Goal: Task Accomplishment & Management: Use online tool/utility

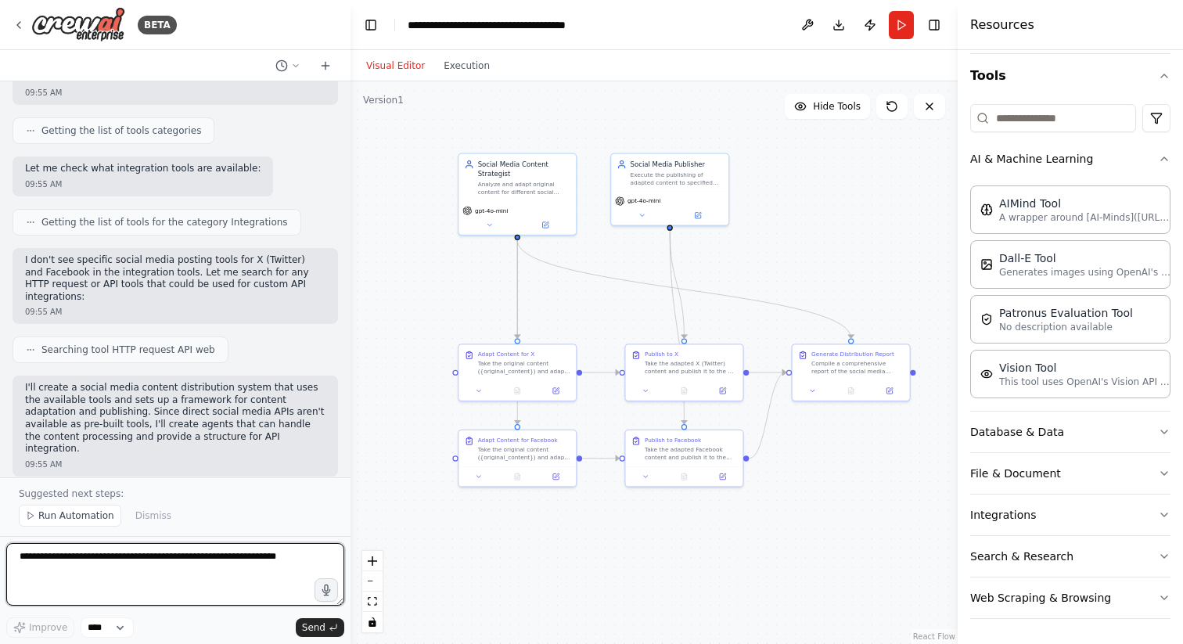
scroll to position [1612, 0]
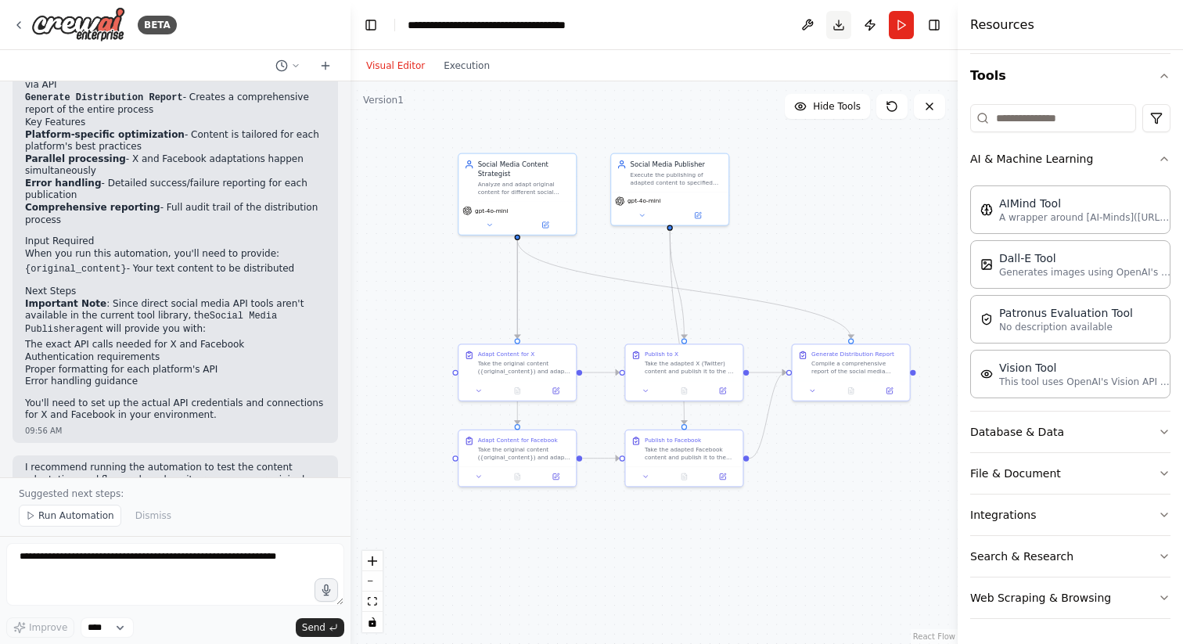
click at [843, 27] on button "Download" at bounding box center [839, 25] width 25 height 28
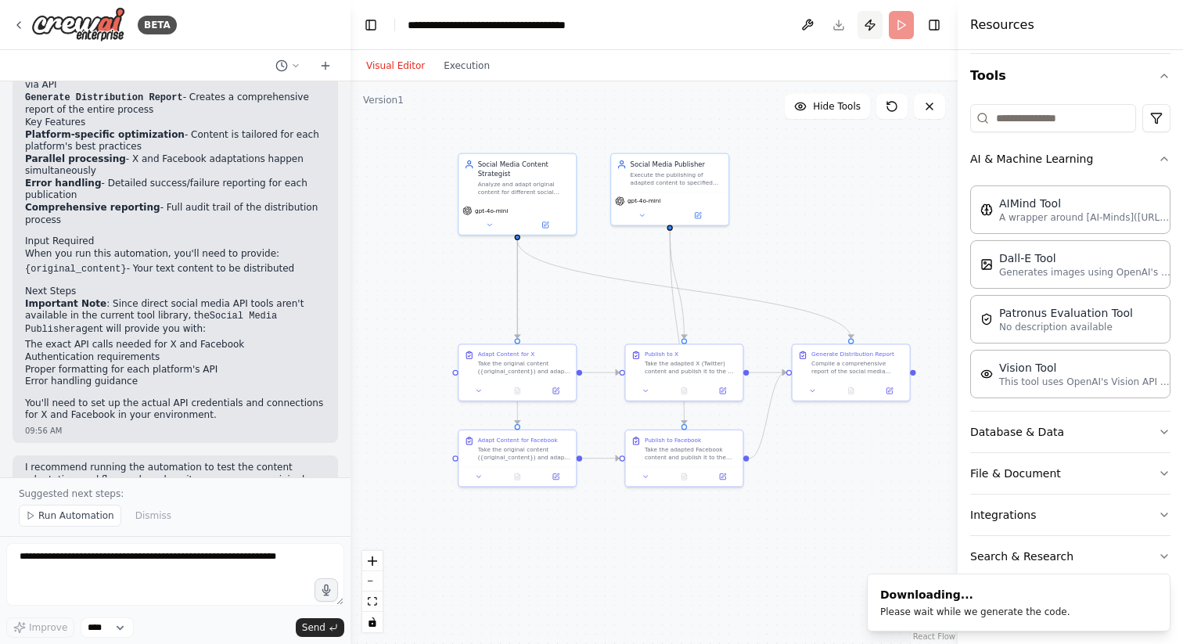
click at [872, 36] on button "Publish" at bounding box center [870, 25] width 25 height 28
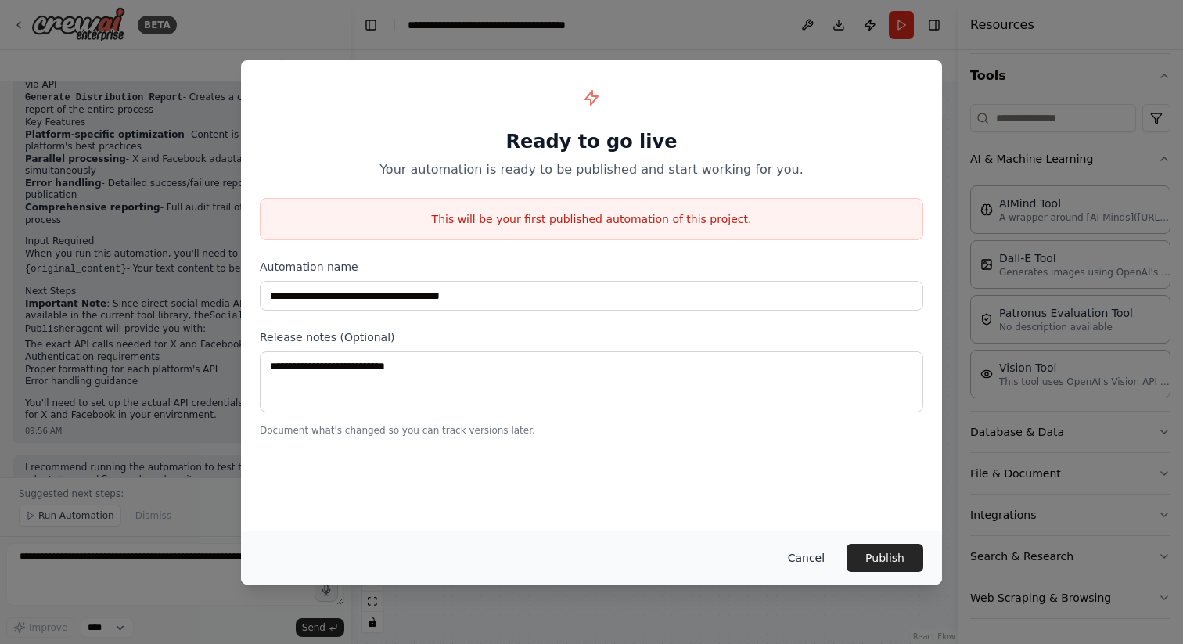
click at [804, 555] on button "Cancel" at bounding box center [807, 558] width 62 height 28
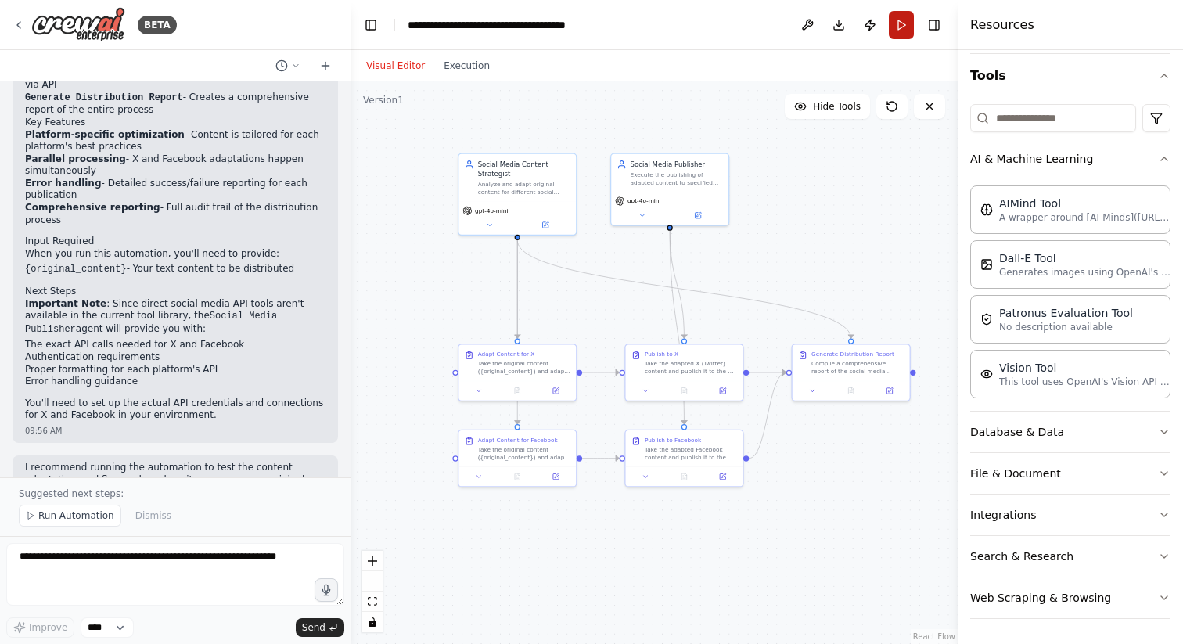
click at [899, 32] on button "Run" at bounding box center [901, 25] width 25 height 28
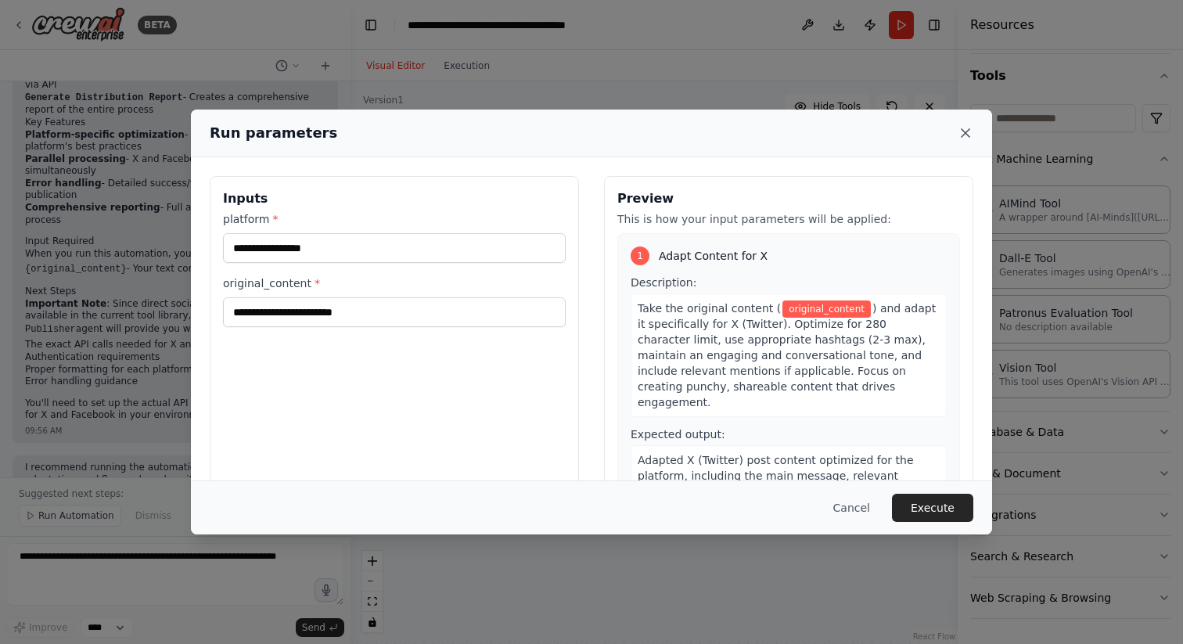
click at [960, 135] on icon at bounding box center [966, 133] width 16 height 16
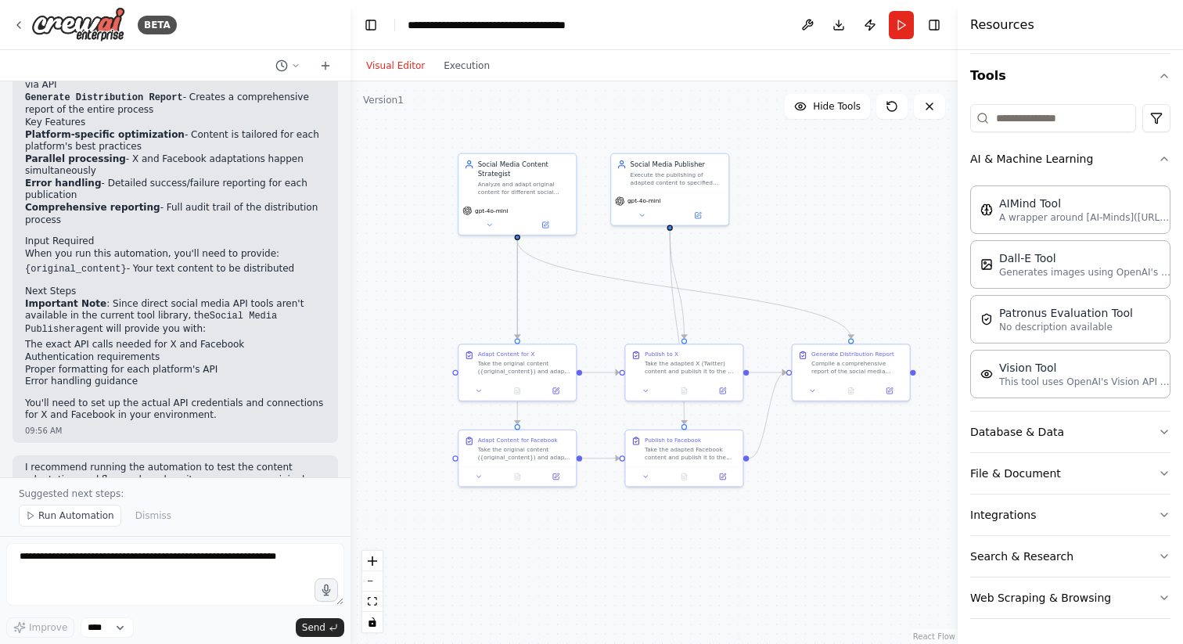
click at [826, 123] on div ".deletable-edge-delete-btn { width: 20px; height: 20px; border: 0px solid #ffff…" at bounding box center [654, 362] width 607 height 563
click at [826, 119] on div ".deletable-edge-delete-btn { width: 20px; height: 20px; border: 0px solid #ffff…" at bounding box center [654, 362] width 607 height 563
click at [826, 118] on button "Hide Tools" at bounding box center [827, 106] width 85 height 25
click at [830, 108] on span "Show Tools" at bounding box center [835, 106] width 52 height 13
click at [830, 108] on span "Hide Tools" at bounding box center [837, 106] width 48 height 13
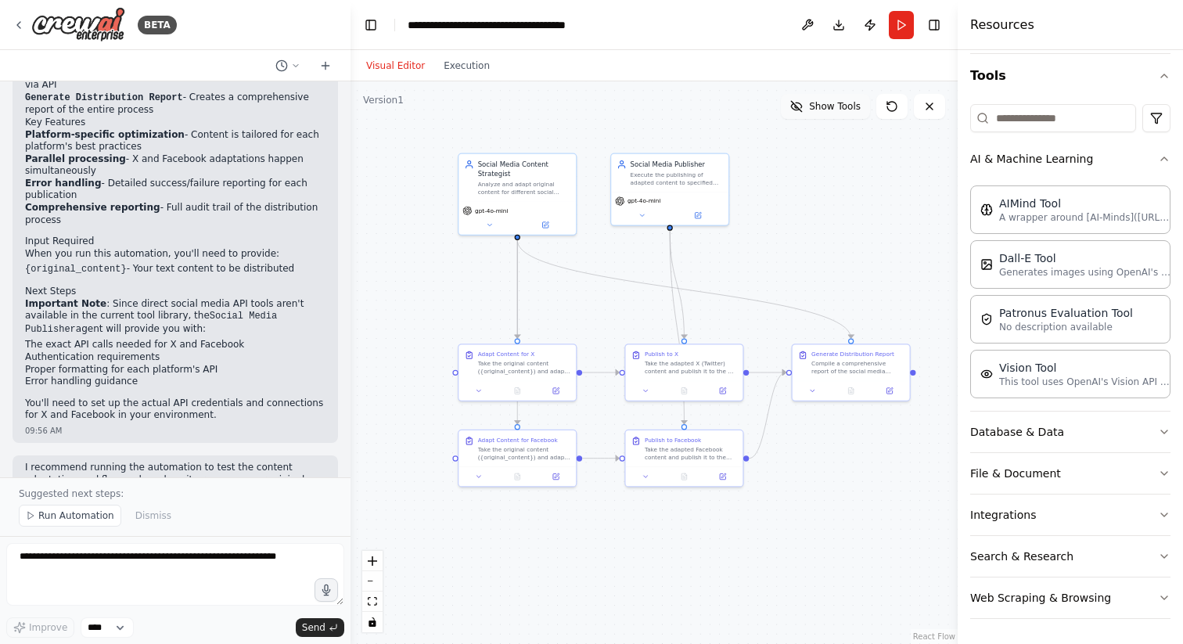
click at [830, 108] on span "Show Tools" at bounding box center [835, 106] width 52 height 13
click at [521, 183] on div "Analyze and adapt original content for different social media platforms ({platf…" at bounding box center [524, 185] width 92 height 15
click at [498, 226] on button at bounding box center [490, 224] width 54 height 12
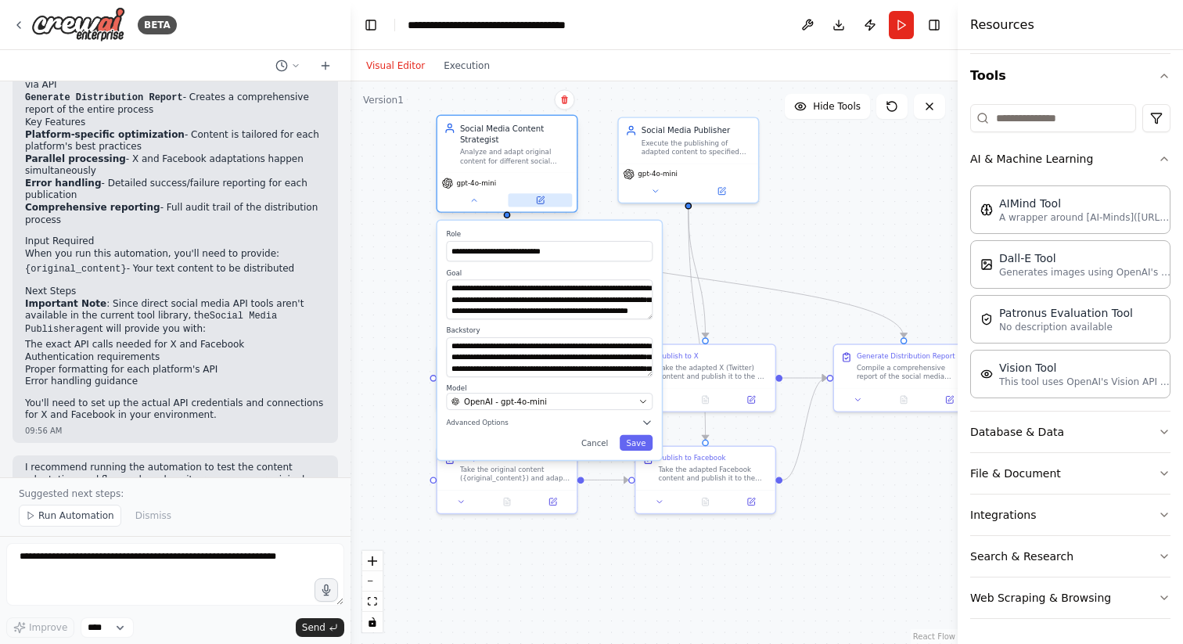
click at [545, 195] on button at bounding box center [540, 199] width 64 height 13
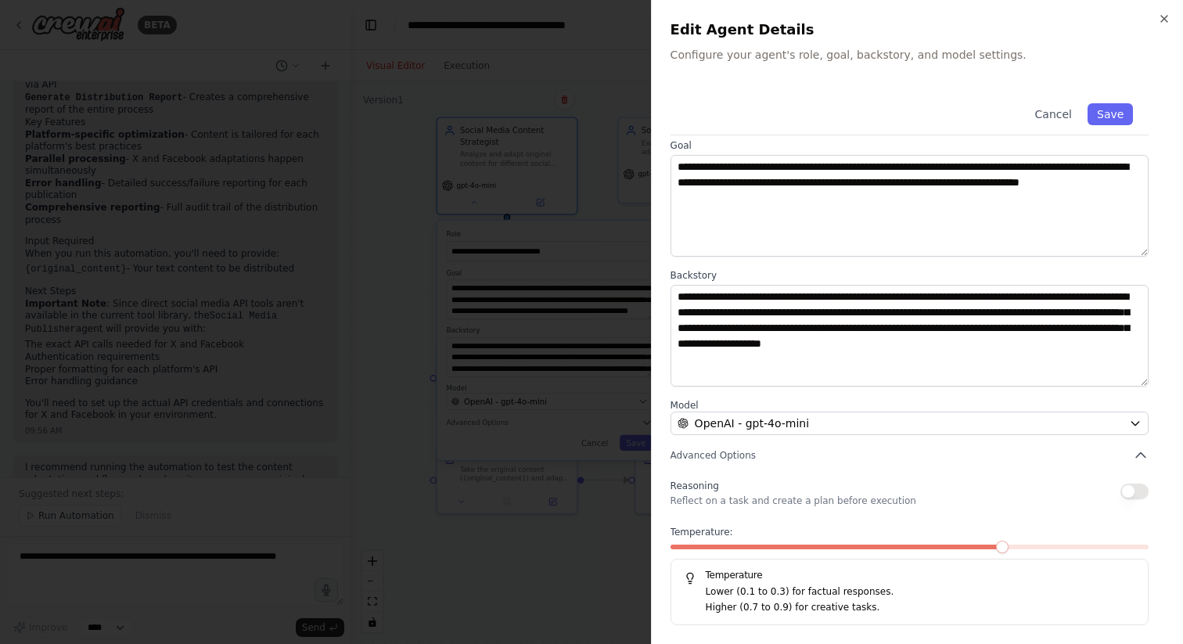
scroll to position [0, 0]
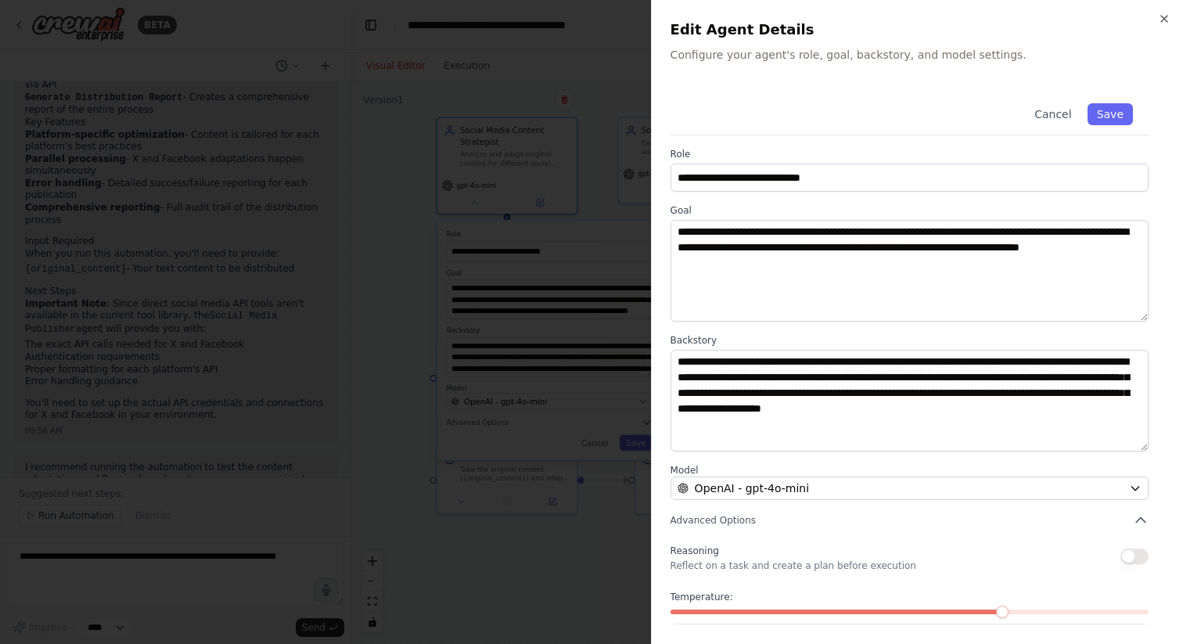
click at [1165, 8] on div "**********" at bounding box center [917, 322] width 532 height 644
click at [1165, 17] on icon "button" at bounding box center [1165, 19] width 6 height 6
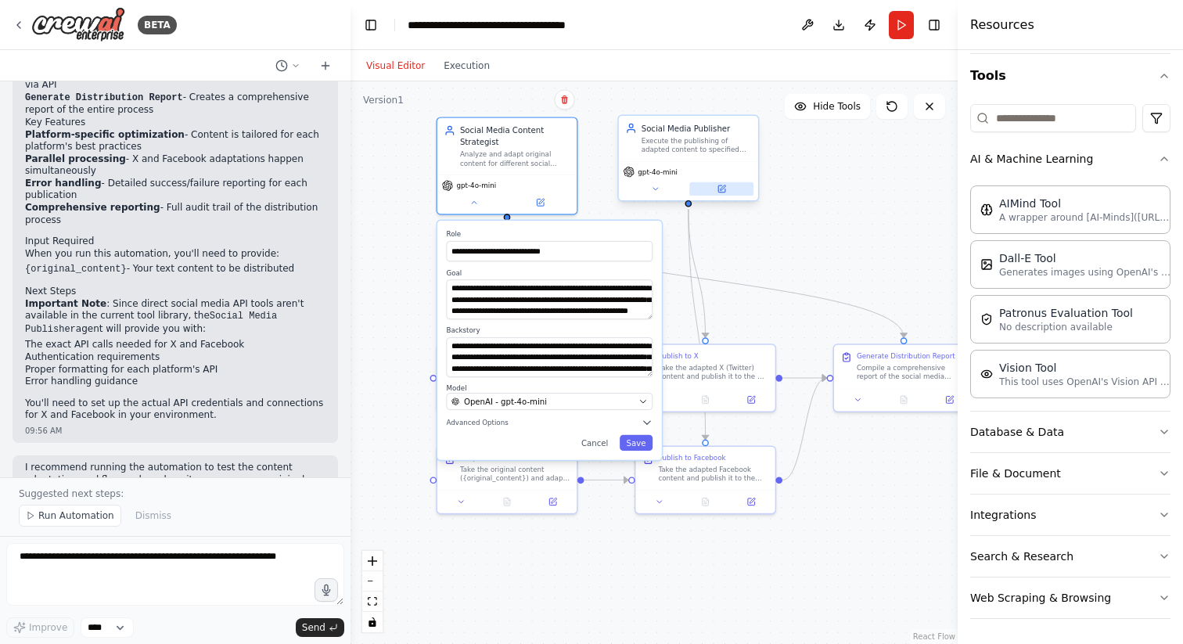
click at [751, 190] on button at bounding box center [722, 188] width 64 height 13
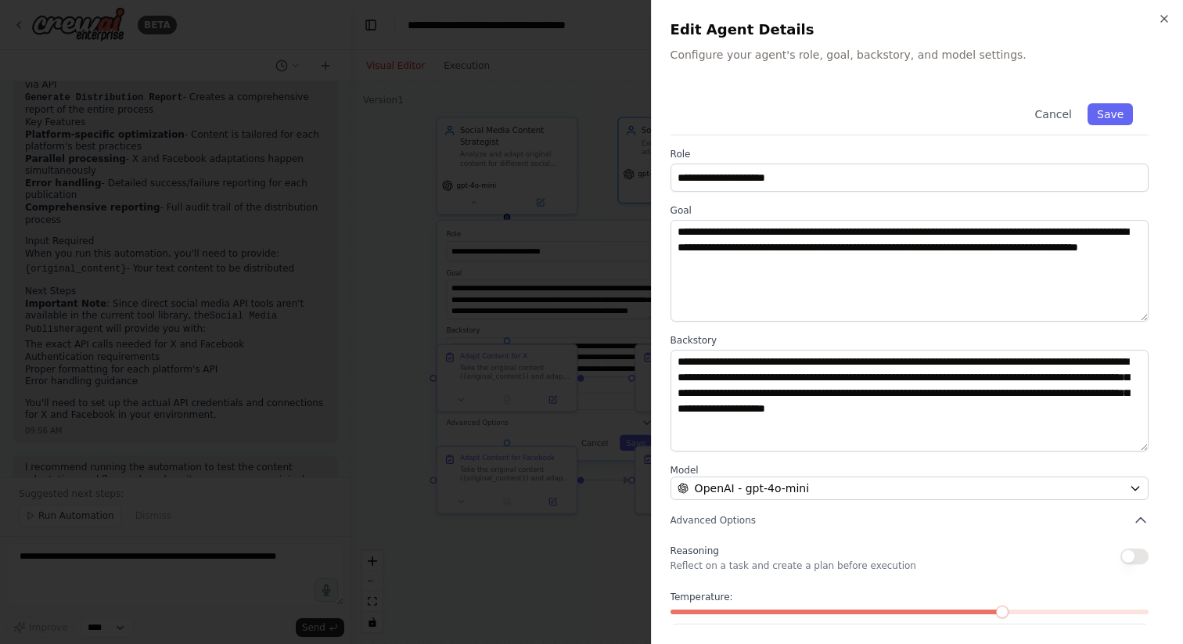
click at [542, 177] on div at bounding box center [591, 322] width 1183 height 644
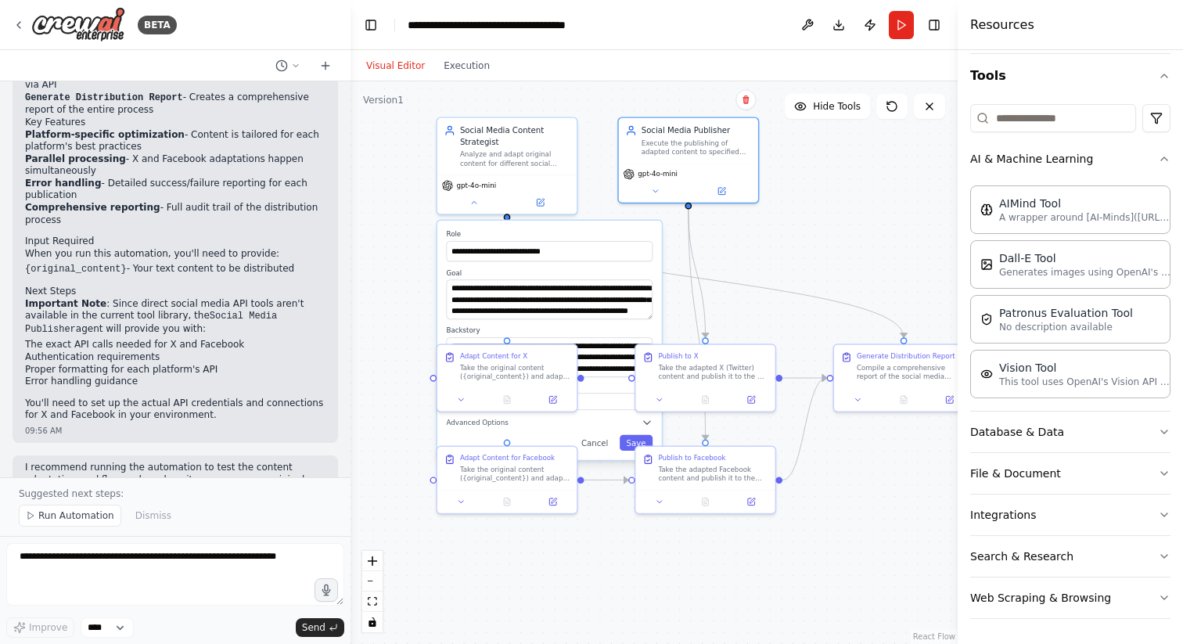
click at [862, 211] on div ".deletable-edge-delete-btn { width: 20px; height: 20px; border: 0px solid #ffff…" at bounding box center [654, 362] width 607 height 563
click at [603, 443] on button "Cancel" at bounding box center [595, 443] width 41 height 16
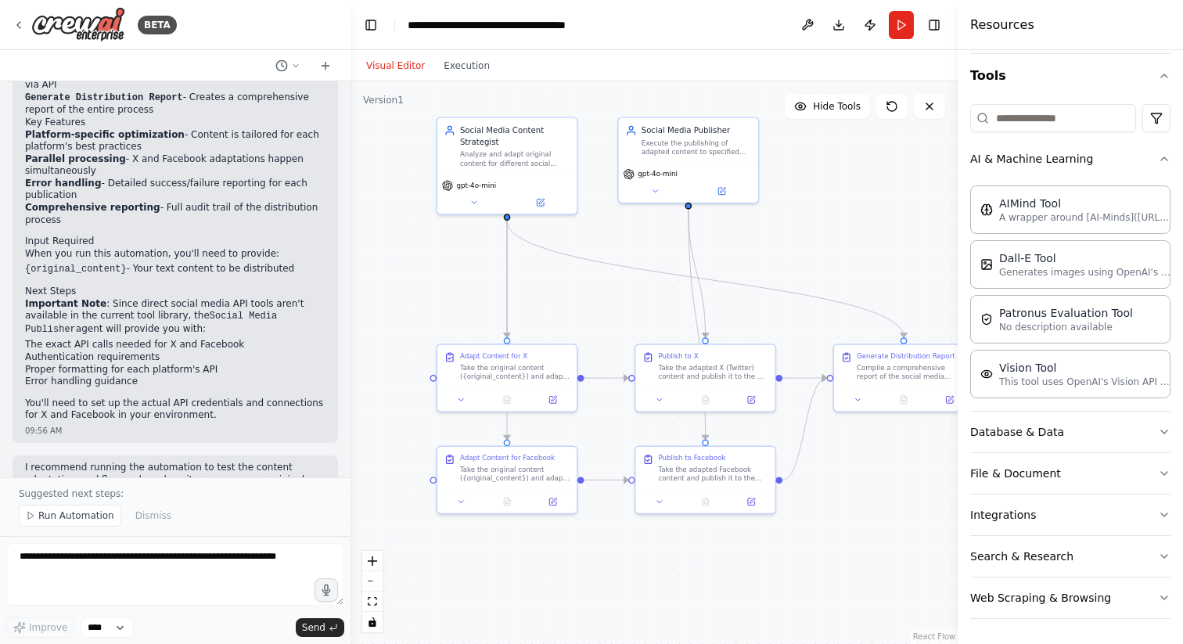
click at [587, 321] on div ".deletable-edge-delete-btn { width: 20px; height: 20px; border: 0px solid #ffff…" at bounding box center [654, 362] width 607 height 563
drag, startPoint x: 508, startPoint y: 335, endPoint x: 549, endPoint y: 349, distance: 43.8
click at [549, 349] on div ".deletable-edge-delete-btn { width: 20px; height: 20px; border: 0px solid #ffff…" at bounding box center [600, 264] width 440 height 408
drag, startPoint x: 506, startPoint y: 339, endPoint x: 697, endPoint y: 345, distance: 190.3
click at [697, 345] on div "Social Media Content Strategist Analyze and adapt original content for differen…" at bounding box center [600, 264] width 440 height 408
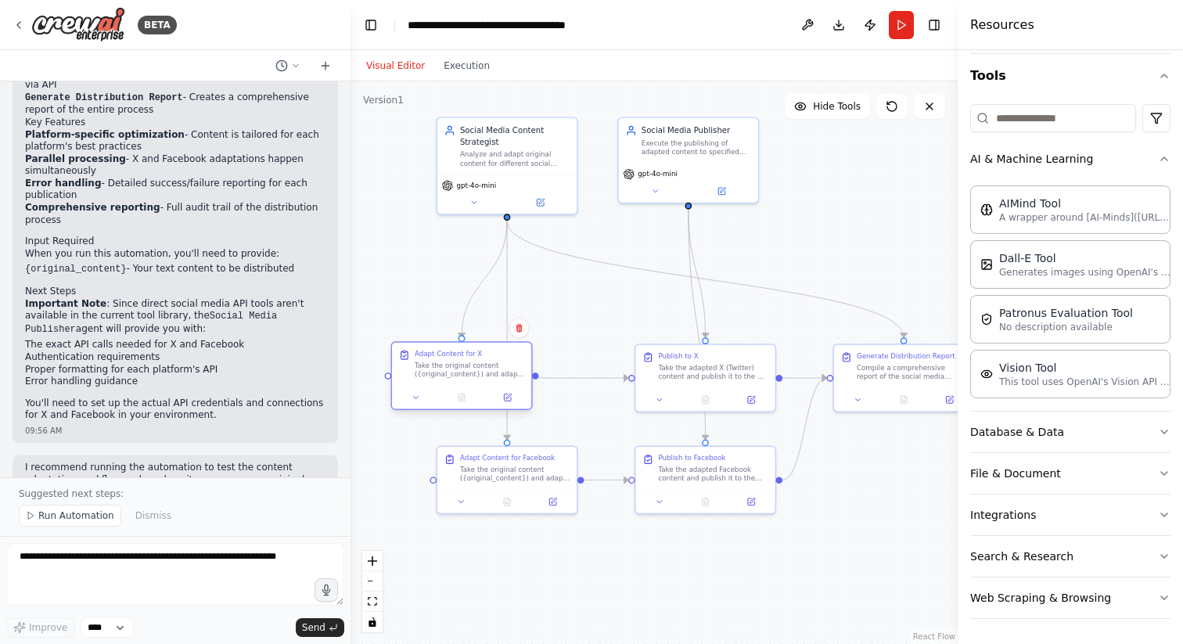
drag, startPoint x: 528, startPoint y: 370, endPoint x: 484, endPoint y: 376, distance: 45.0
click at [484, 376] on div "Take the original content ({original_content}) and adapt it specifically for X …" at bounding box center [470, 370] width 110 height 18
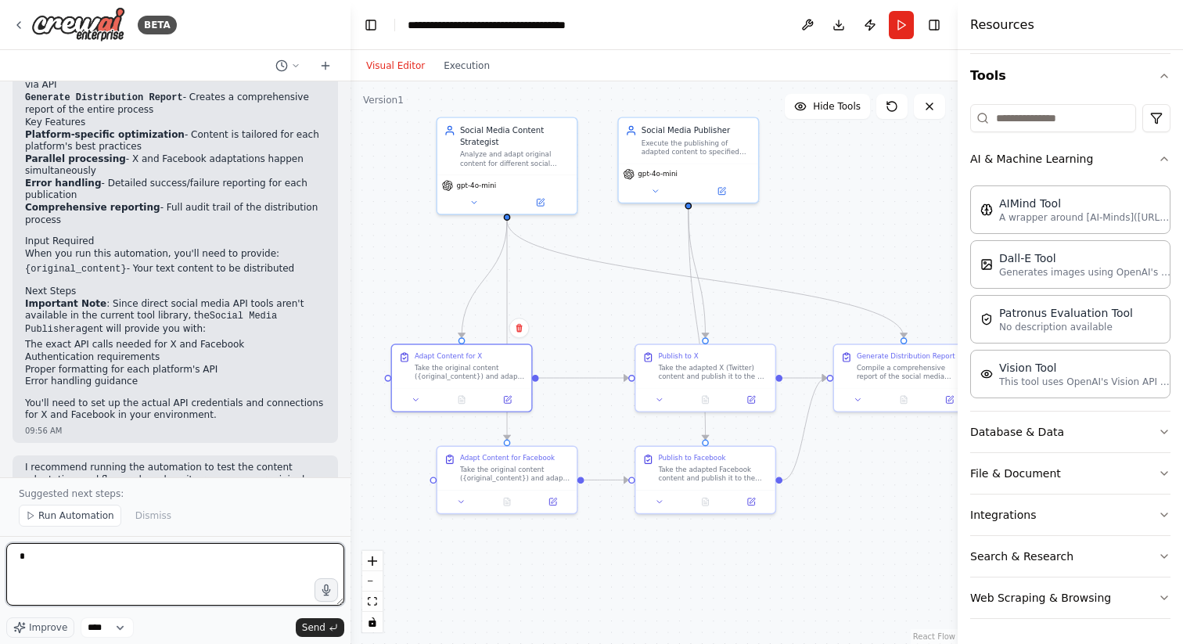
type textarea "*"
click at [607, 313] on div ".deletable-edge-delete-btn { width: 20px; height: 20px; border: 0px solid #ffff…" at bounding box center [654, 362] width 607 height 563
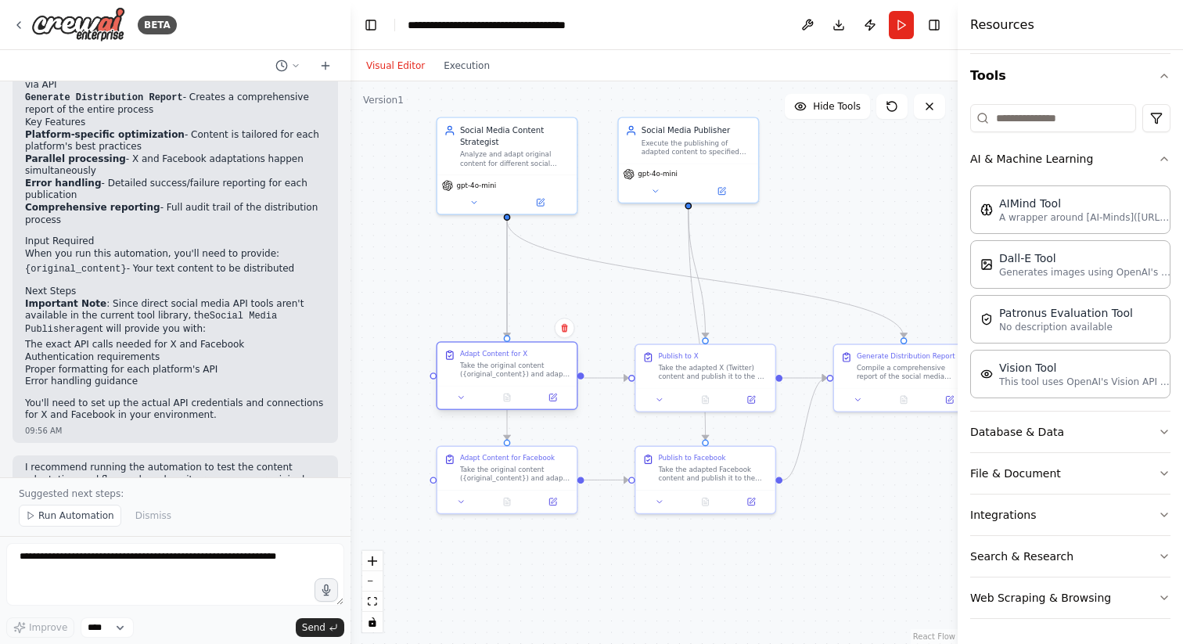
drag, startPoint x: 499, startPoint y: 360, endPoint x: 540, endPoint y: 358, distance: 41.5
click at [540, 358] on div "Adapt Content for X Take the original content ({original_content}) and adapt it…" at bounding box center [515, 364] width 110 height 30
click at [560, 283] on div ".deletable-edge-delete-btn { width: 20px; height: 20px; border: 0px solid #ffff…" at bounding box center [654, 362] width 607 height 563
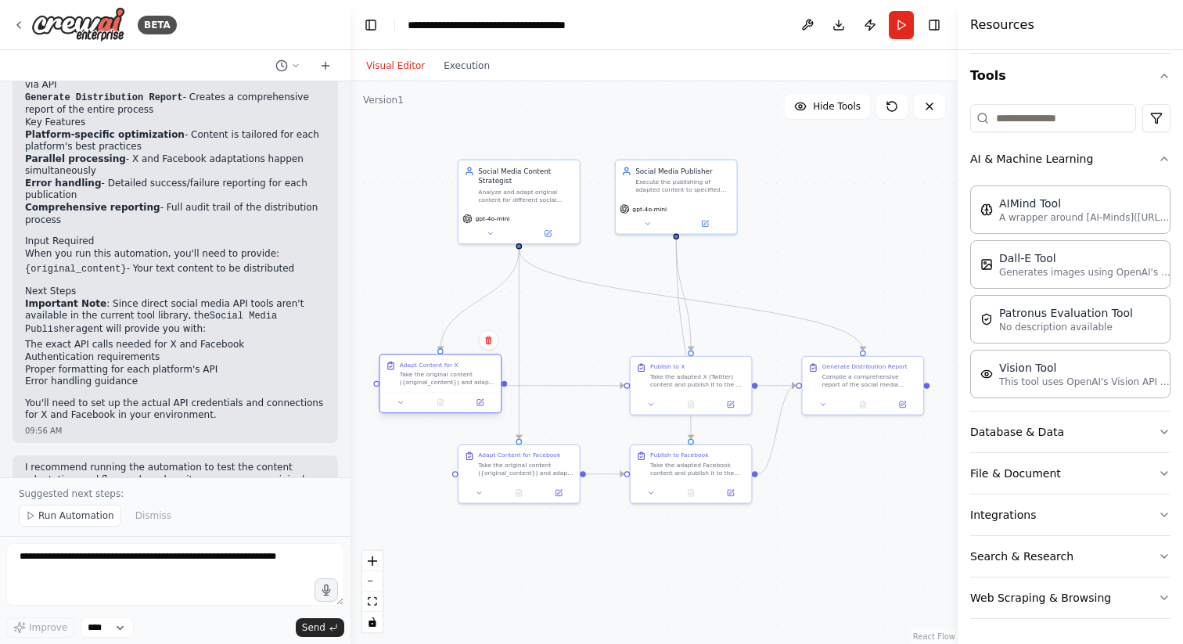
drag, startPoint x: 549, startPoint y: 376, endPoint x: 468, endPoint y: 377, distance: 80.6
click at [468, 377] on div "Take the original content ({original_content}) and adapt it specifically for X …" at bounding box center [447, 379] width 95 height 16
click at [611, 340] on div ".deletable-edge-delete-btn { width: 20px; height: 20px; border: 0px solid #ffff…" at bounding box center [654, 362] width 607 height 563
drag, startPoint x: 683, startPoint y: 182, endPoint x: 696, endPoint y: 182, distance: 12.5
click at [696, 182] on div "Execute the publishing of adapted content to specified social media platforms (…" at bounding box center [693, 184] width 95 height 16
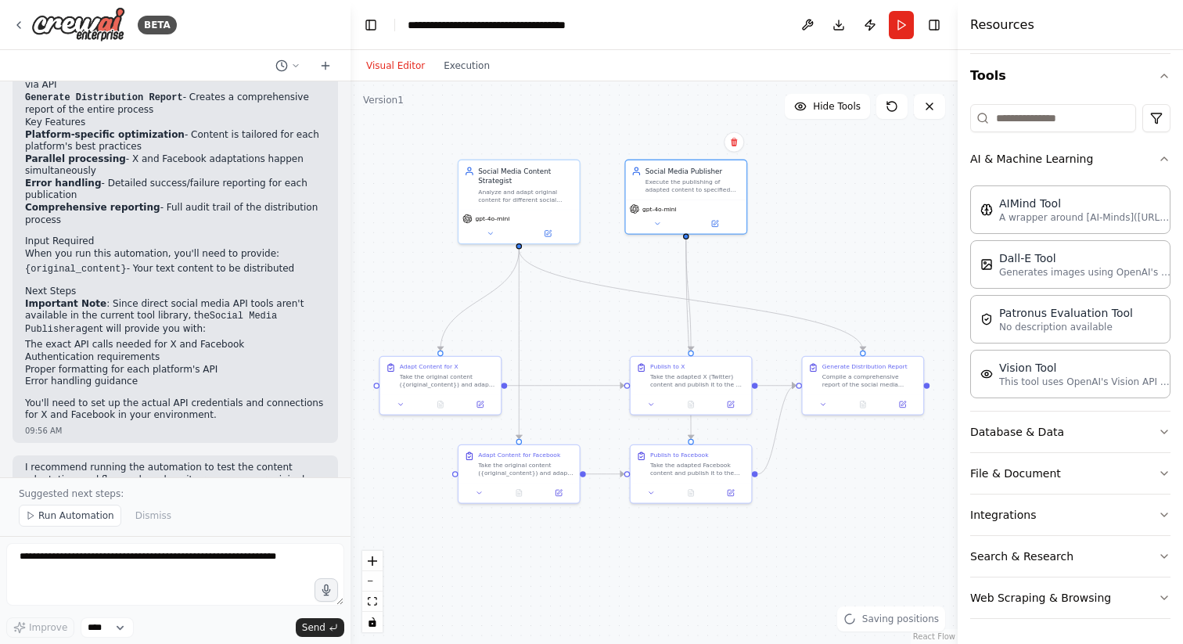
click at [805, 549] on div ".deletable-edge-delete-btn { width: 20px; height: 20px; border: 0px solid #ffff…" at bounding box center [654, 362] width 607 height 563
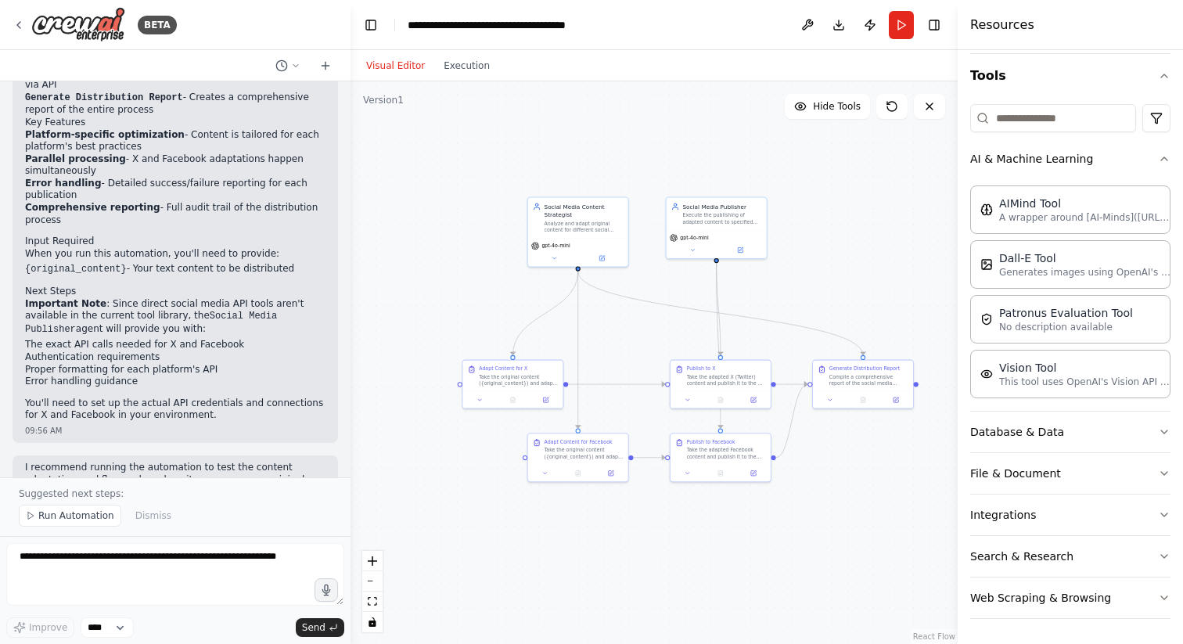
click at [884, 500] on div ".deletable-edge-delete-btn { width: 20px; height: 20px; border: 0px solid #ffff…" at bounding box center [654, 362] width 607 height 563
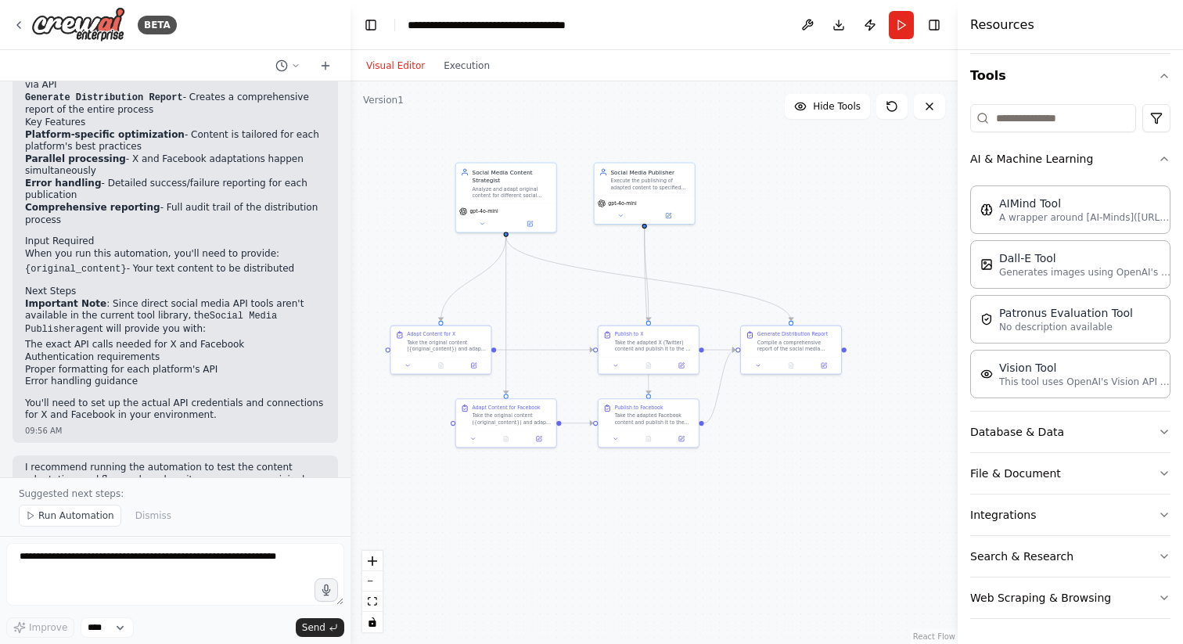
drag, startPoint x: 884, startPoint y: 500, endPoint x: 812, endPoint y: 466, distance: 79.8
click at [812, 466] on div ".deletable-edge-delete-btn { width: 20px; height: 20px; border: 0px solid #ffff…" at bounding box center [654, 362] width 607 height 563
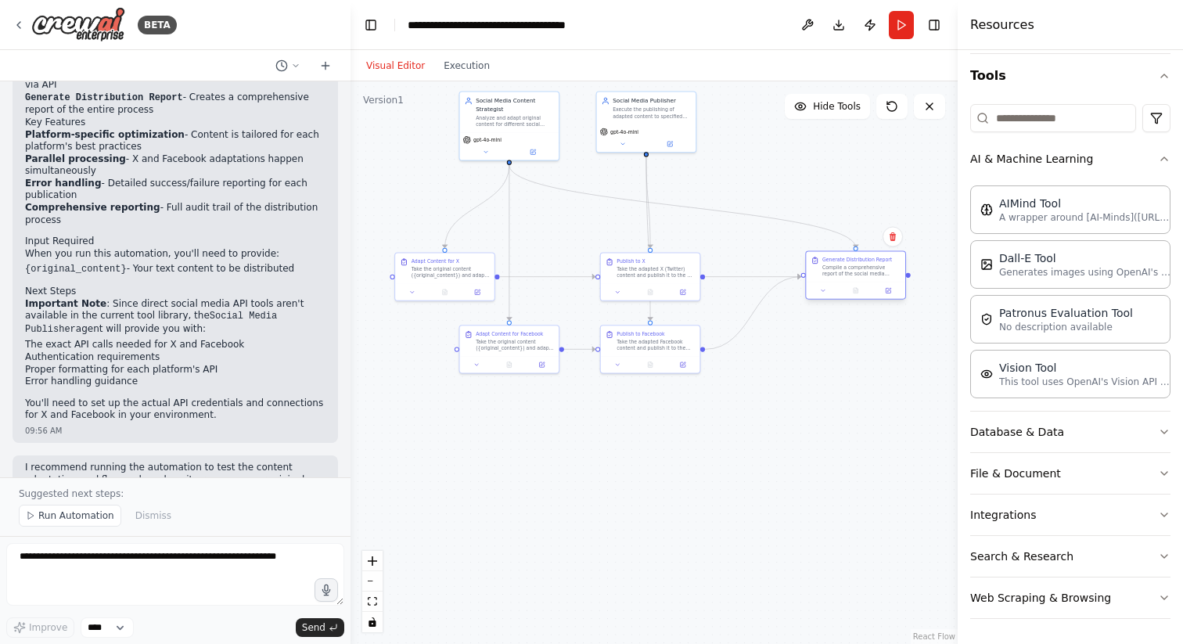
drag, startPoint x: 789, startPoint y: 261, endPoint x: 857, endPoint y: 264, distance: 68.2
click at [857, 264] on div "Generate Distribution Report Compile a comprehensive report of the social media…" at bounding box center [862, 267] width 78 height 21
drag, startPoint x: 664, startPoint y: 265, endPoint x: 723, endPoint y: 268, distance: 59.6
click at [723, 268] on div "Take the adapted X (Twitter) content and publish it to the X platform using the…" at bounding box center [717, 271] width 78 height 13
drag, startPoint x: 841, startPoint y: 274, endPoint x: 895, endPoint y: 276, distance: 53.2
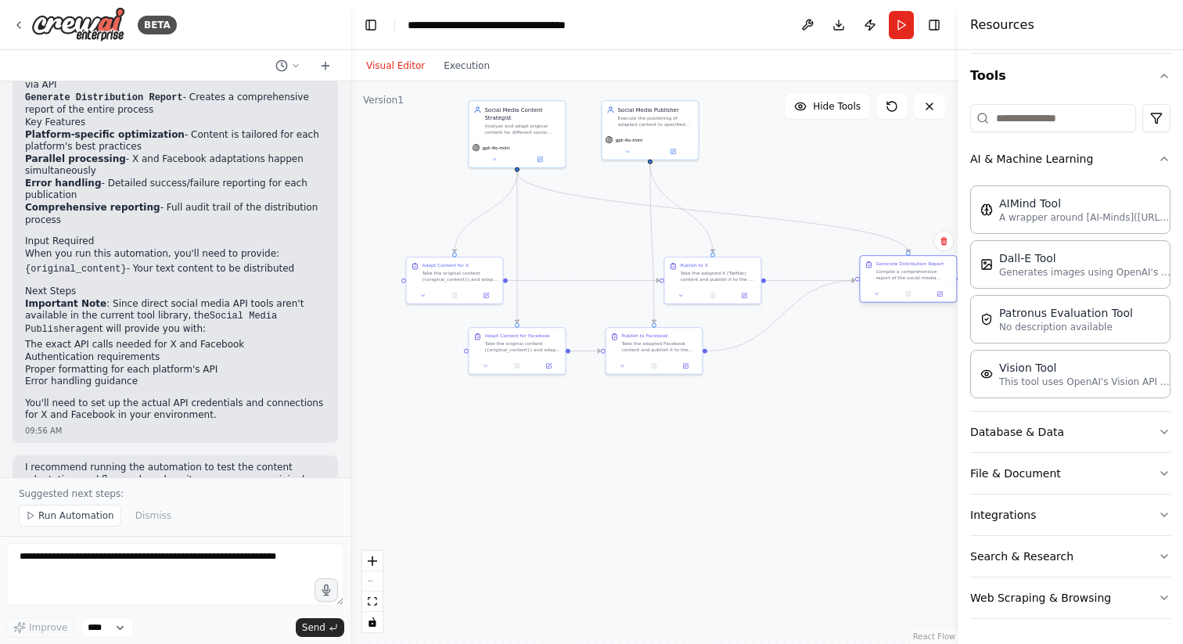
click at [895, 276] on div "Compile a comprehensive report of the social media content distribution process…" at bounding box center [914, 274] width 76 height 13
click at [725, 267] on div "Publish to X Take the adapted X (Twitter) content and publish it to the X platf…" at bounding box center [726, 271] width 76 height 20
click at [769, 157] on div ".deletable-edge-delete-btn { width: 20px; height: 20px; border: 0px solid #ffff…" at bounding box center [654, 362] width 607 height 563
drag, startPoint x: 732, startPoint y: 266, endPoint x: 661, endPoint y: 268, distance: 71.2
click at [661, 268] on div "Publish to X Take the adapted X (Twitter) content and publish it to the X platf…" at bounding box center [656, 271] width 76 height 20
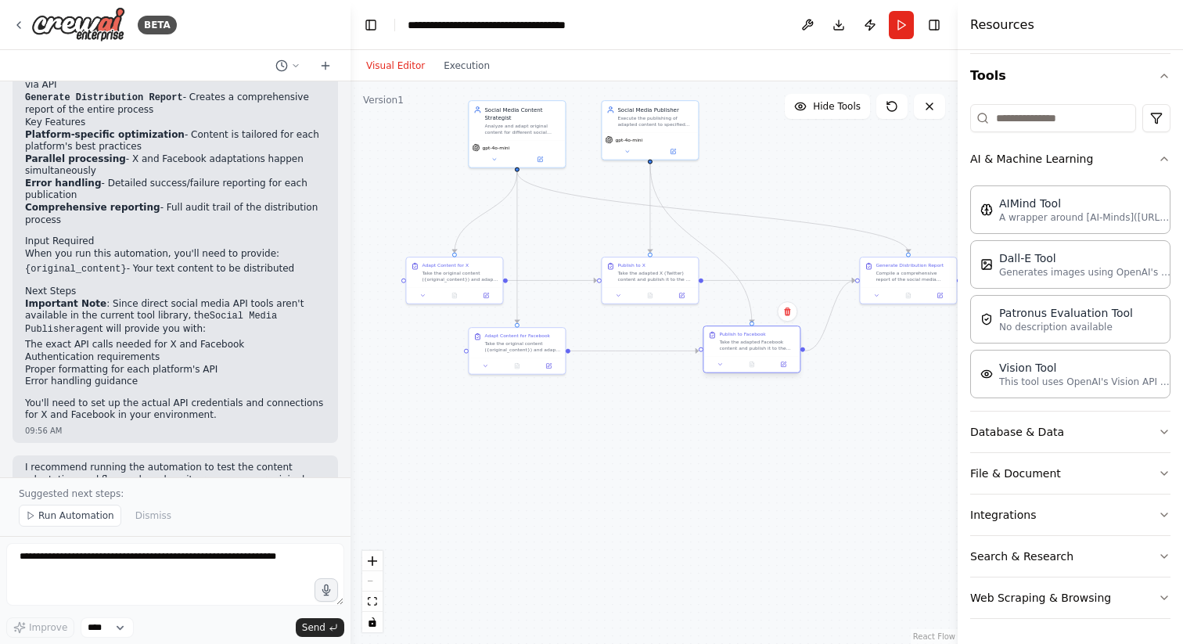
drag, startPoint x: 676, startPoint y: 347, endPoint x: 773, endPoint y: 350, distance: 97.1
click at [773, 350] on div "Take the adapted Facebook content and publish it to the Facebook platform using…" at bounding box center [757, 345] width 76 height 13
click at [619, 469] on div ".deletable-edge-delete-btn { width: 20px; height: 20px; border: 0px solid #ffff…" at bounding box center [654, 362] width 607 height 563
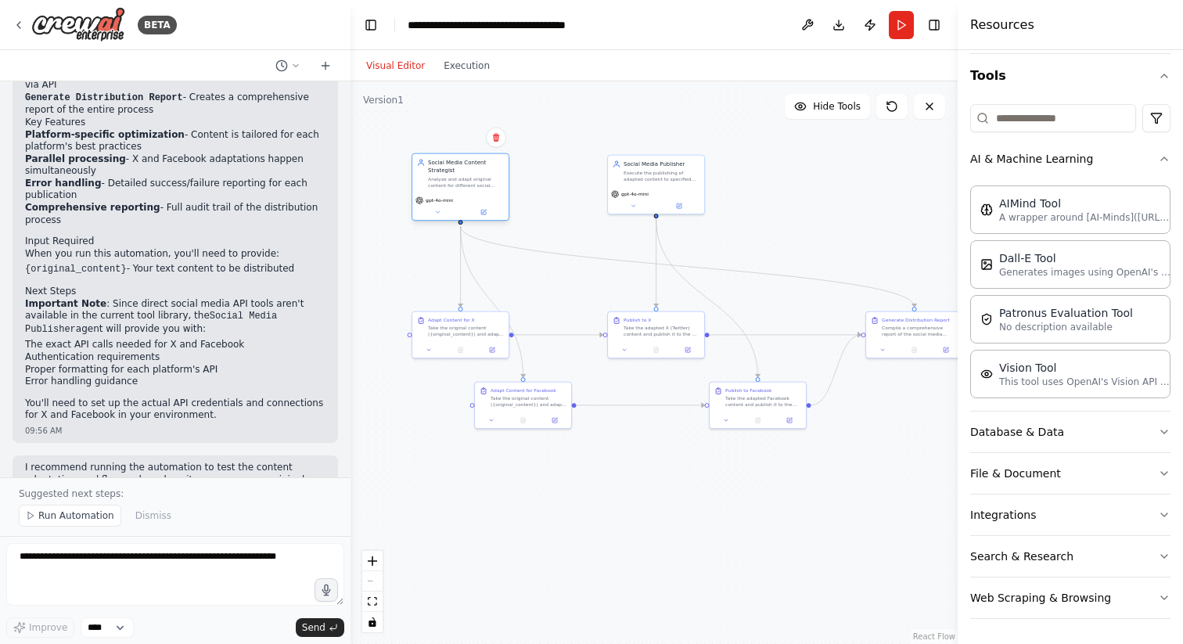
drag, startPoint x: 532, startPoint y: 171, endPoint x: 469, endPoint y: 171, distance: 63.4
click at [469, 171] on div "Social Media Content Strategist" at bounding box center [466, 167] width 76 height 16
drag, startPoint x: 534, startPoint y: 393, endPoint x: 556, endPoint y: 396, distance: 22.1
click at [556, 396] on div "Take the original content ({original_content}) and adapt it specifically for Fa…" at bounding box center [552, 400] width 76 height 13
click at [582, 494] on div ".deletable-edge-delete-btn { width: 20px; height: 20px; border: 0px solid #ffff…" at bounding box center [654, 362] width 607 height 563
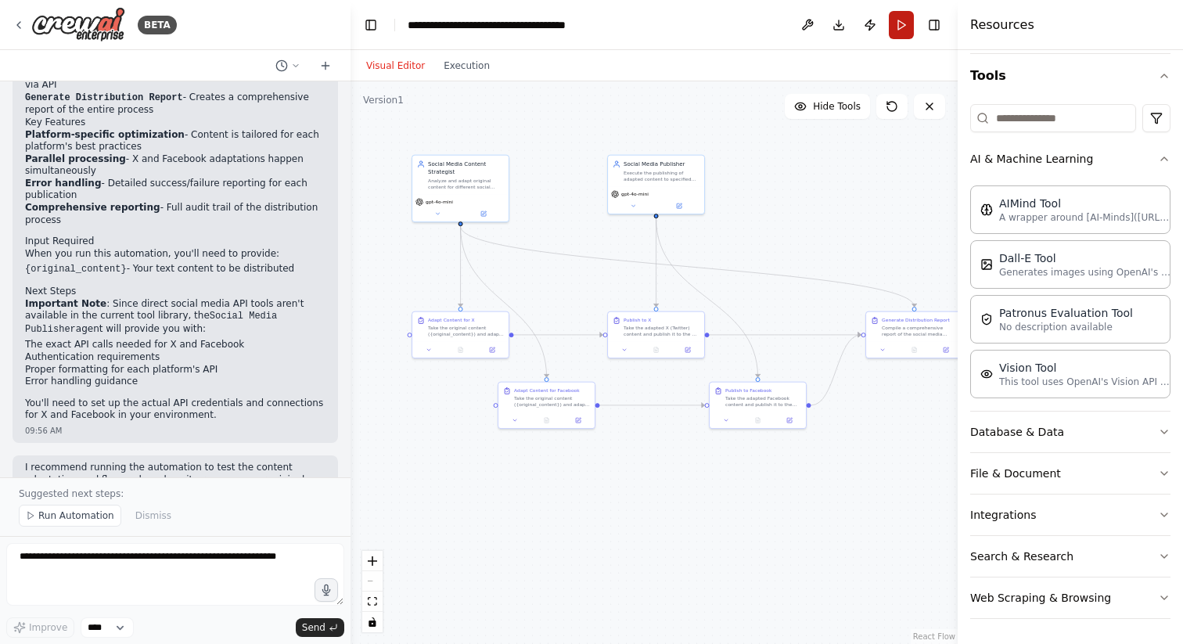
click at [902, 20] on button "Run" at bounding box center [901, 25] width 25 height 28
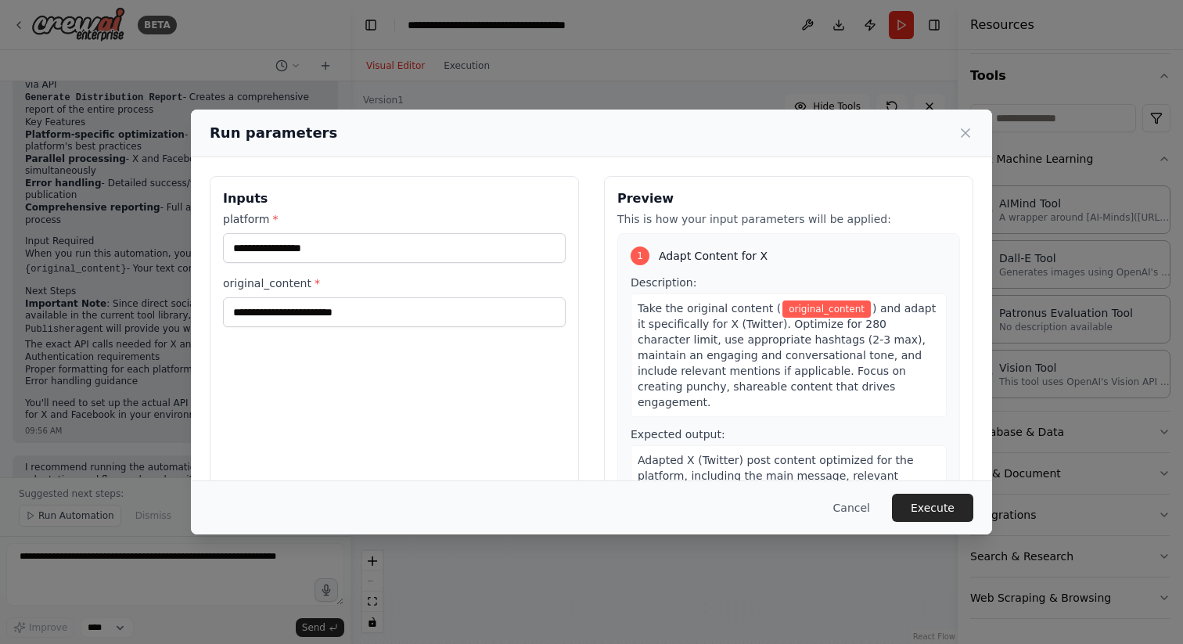
click at [445, 263] on div "platform * original_content *" at bounding box center [394, 269] width 343 height 116
click at [445, 251] on input "platform *" at bounding box center [394, 248] width 343 height 30
click at [441, 310] on input "original_content *" at bounding box center [394, 312] width 343 height 30
click at [438, 253] on input "platform *" at bounding box center [394, 248] width 343 height 30
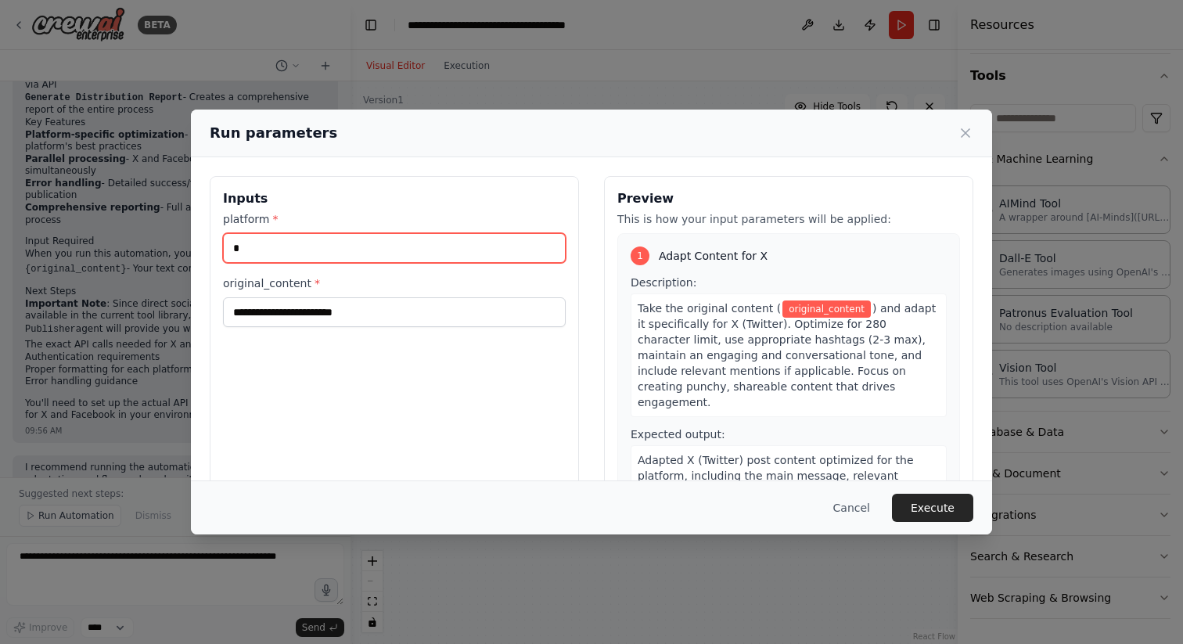
type input "*"
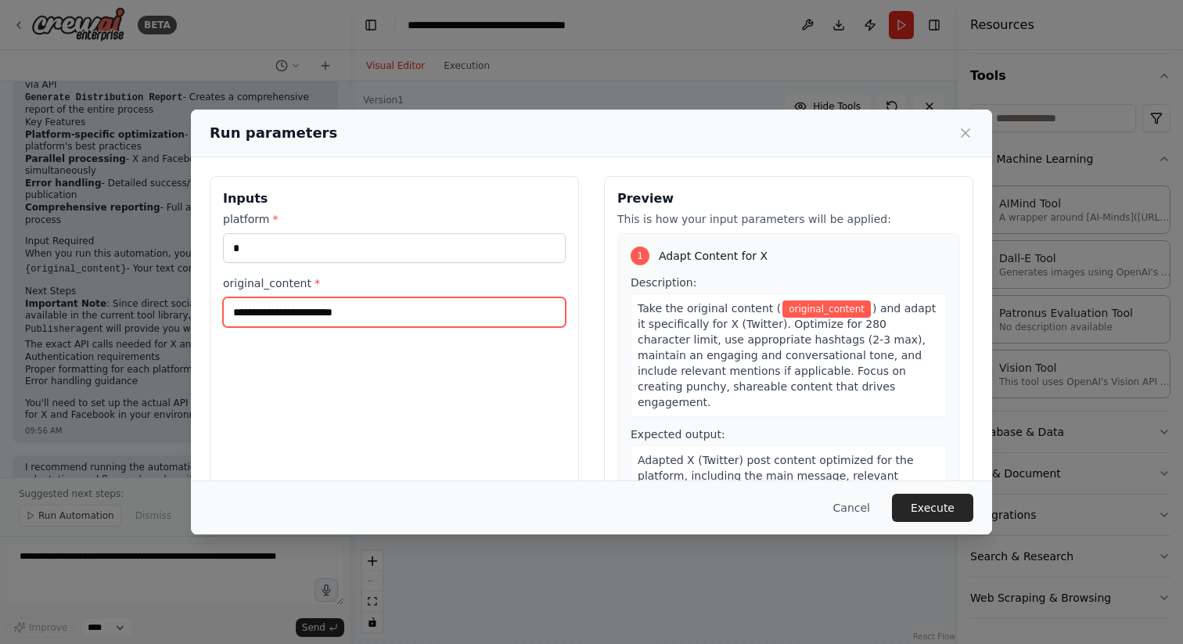
click at [417, 303] on input "original_content *" at bounding box center [394, 312] width 343 height 30
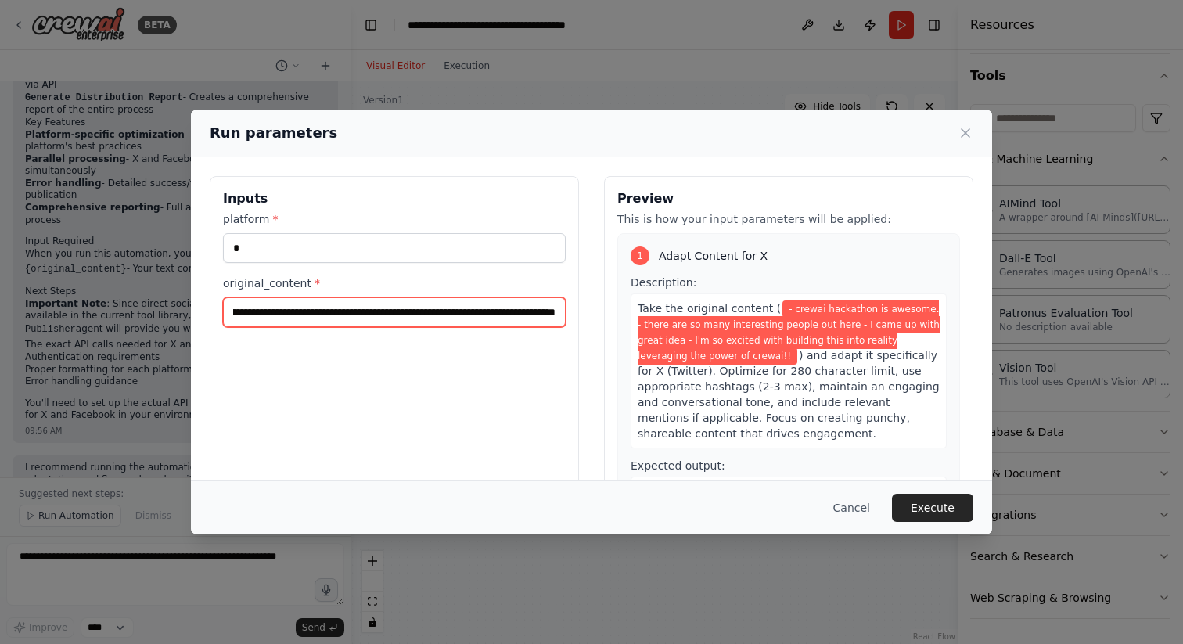
scroll to position [0, 603]
type input "**********"
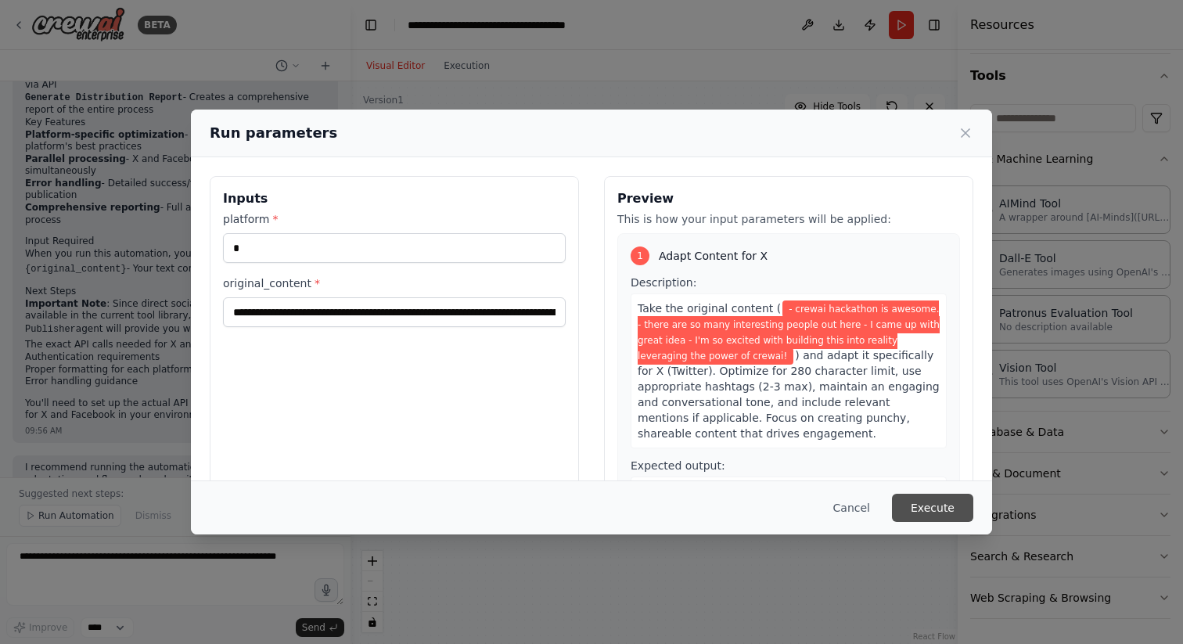
click at [951, 503] on button "Execute" at bounding box center [932, 508] width 81 height 28
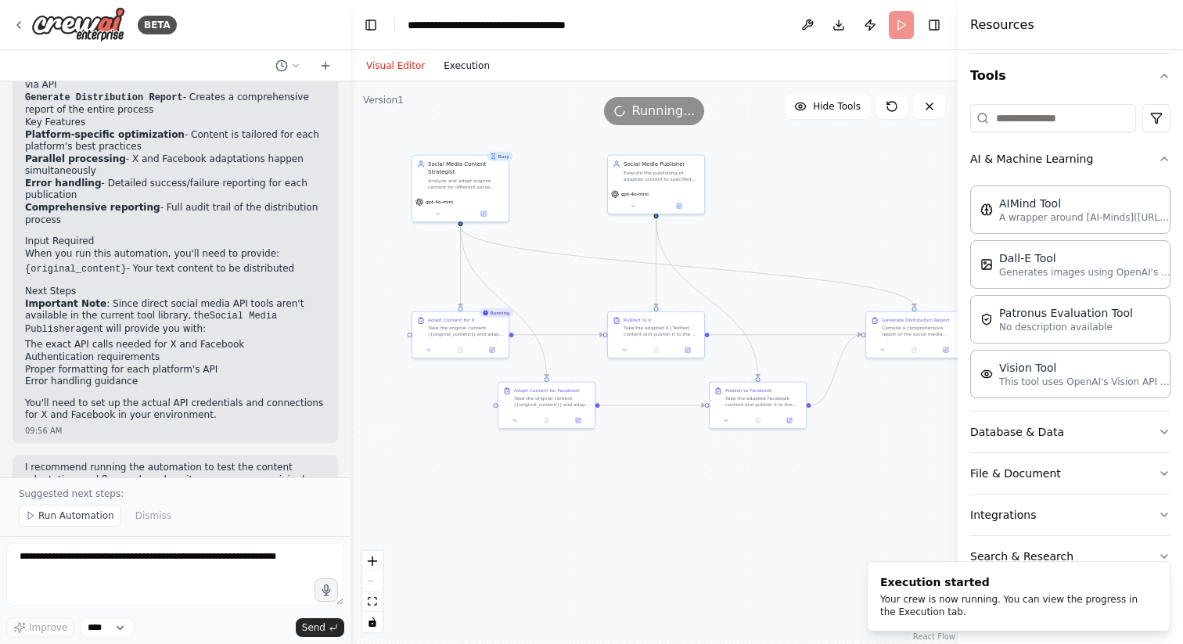
click at [457, 67] on button "Execution" at bounding box center [466, 65] width 65 height 19
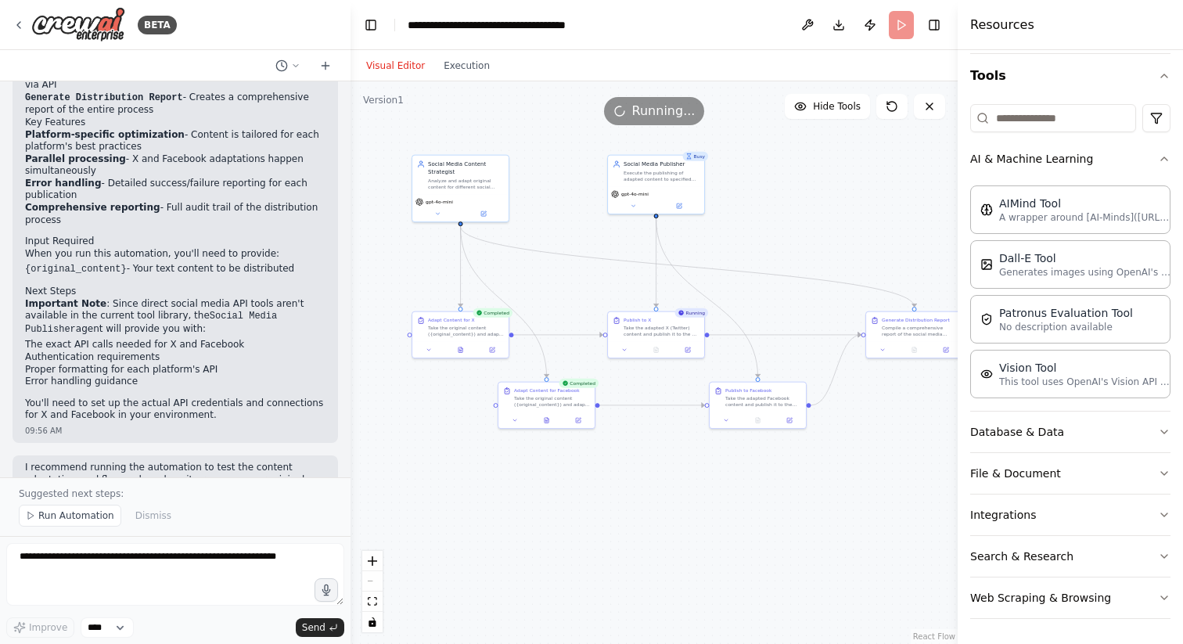
click at [391, 65] on button "Visual Editor" at bounding box center [395, 65] width 77 height 19
click at [658, 351] on icon at bounding box center [657, 348] width 6 height 6
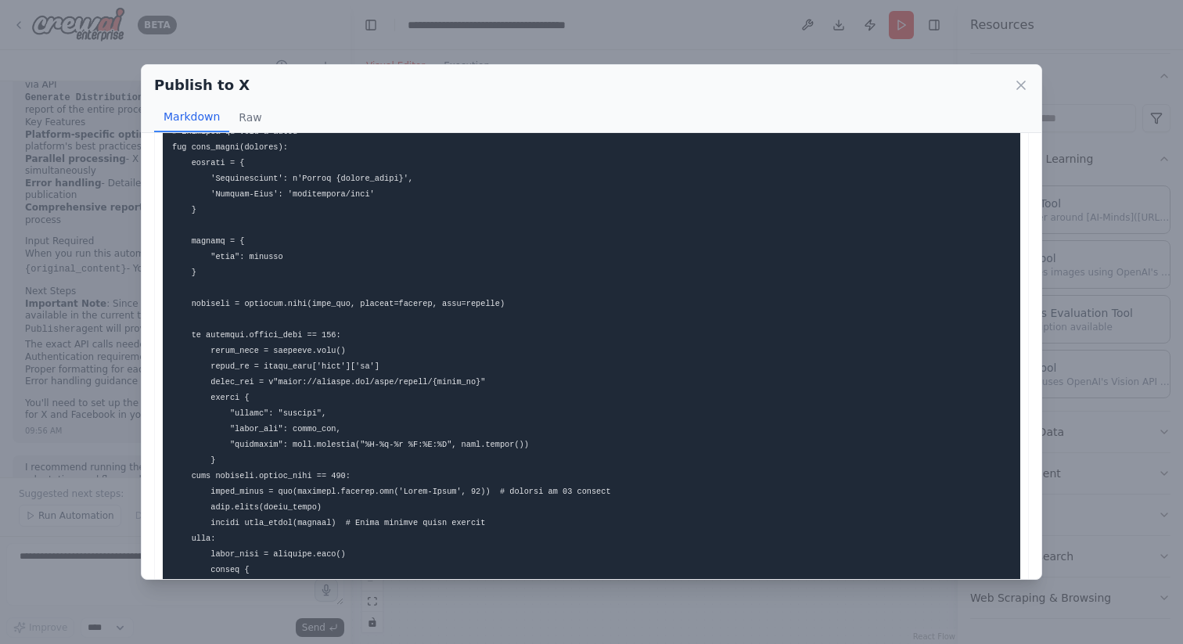
scroll to position [23, 0]
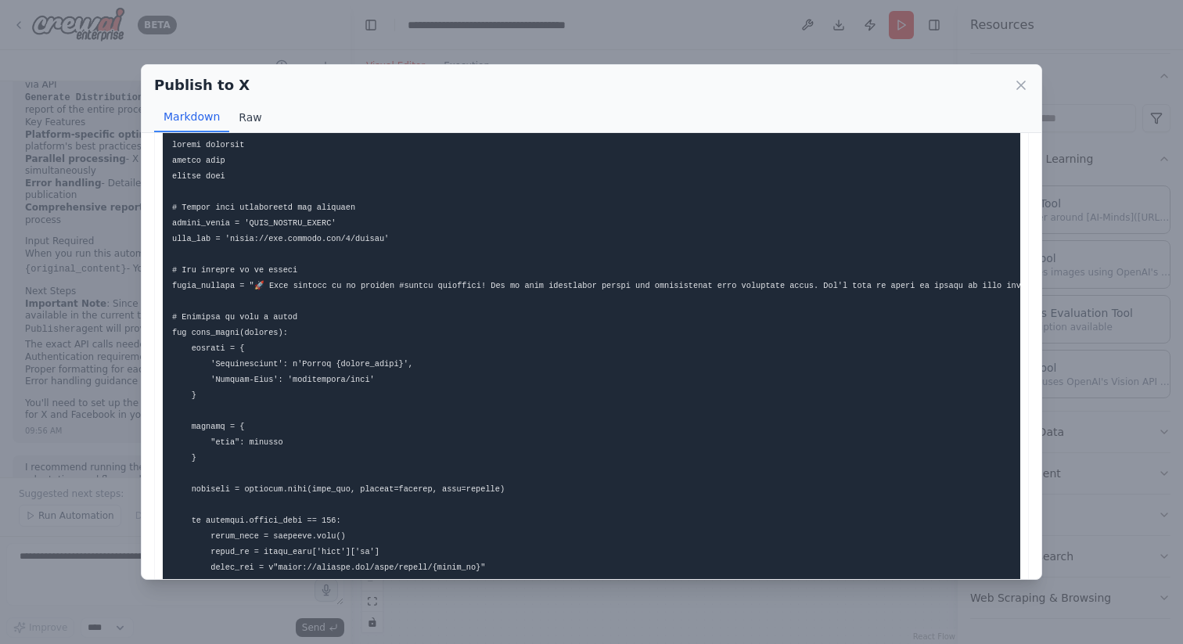
click at [247, 115] on button "Raw" at bounding box center [249, 118] width 41 height 30
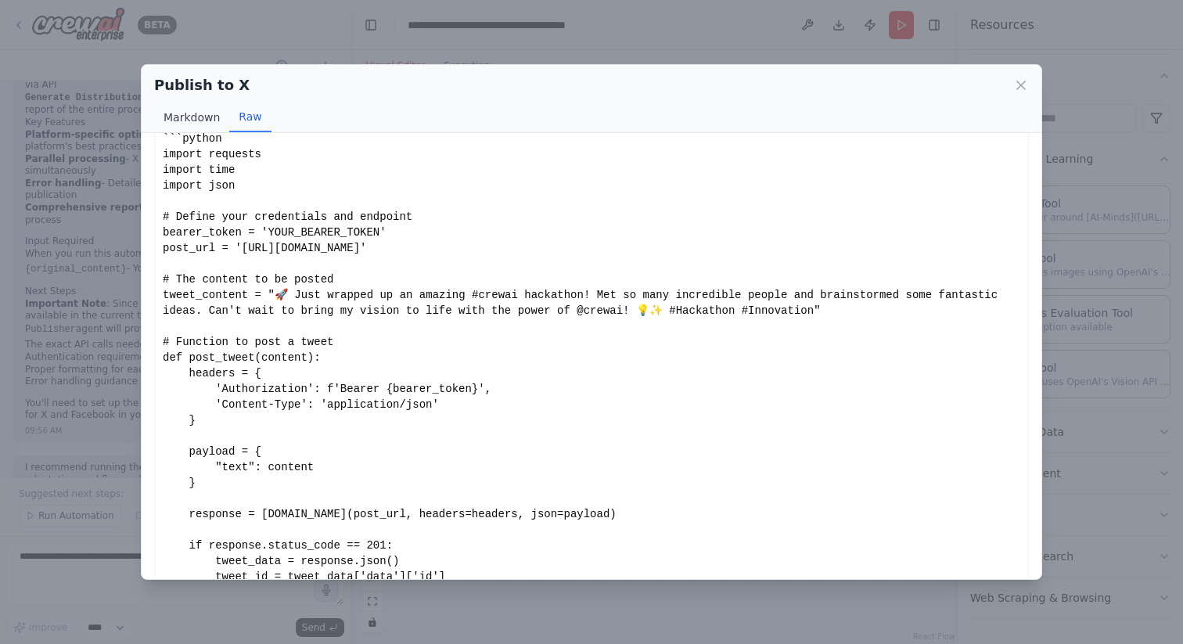
click at [192, 126] on button "Markdown" at bounding box center [191, 118] width 75 height 30
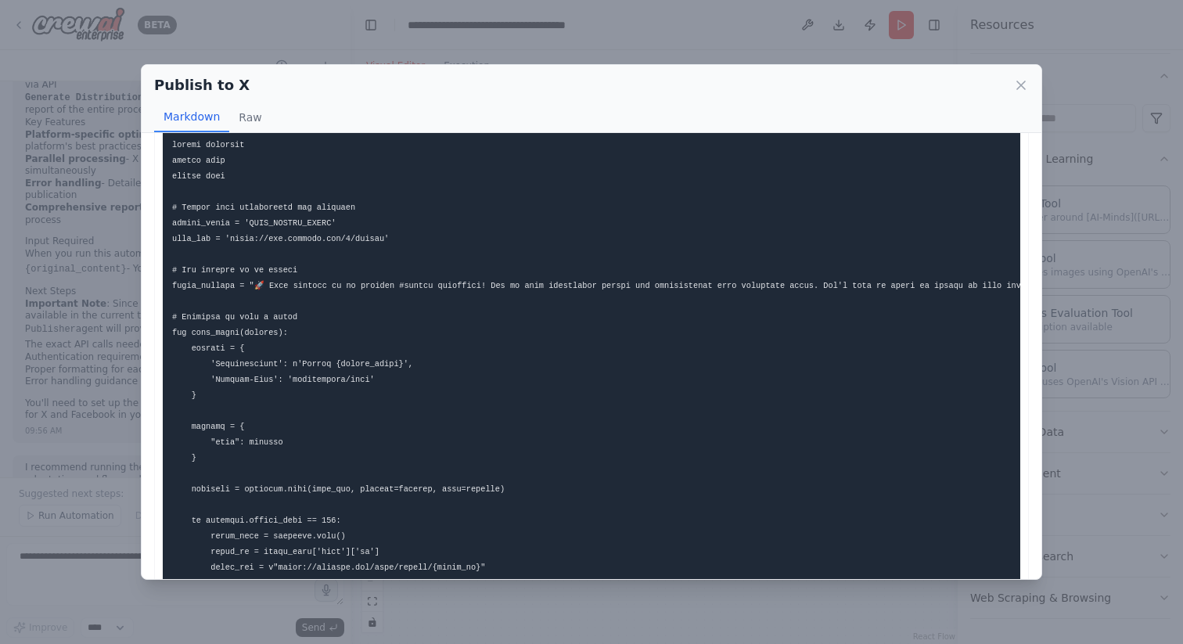
scroll to position [0, 0]
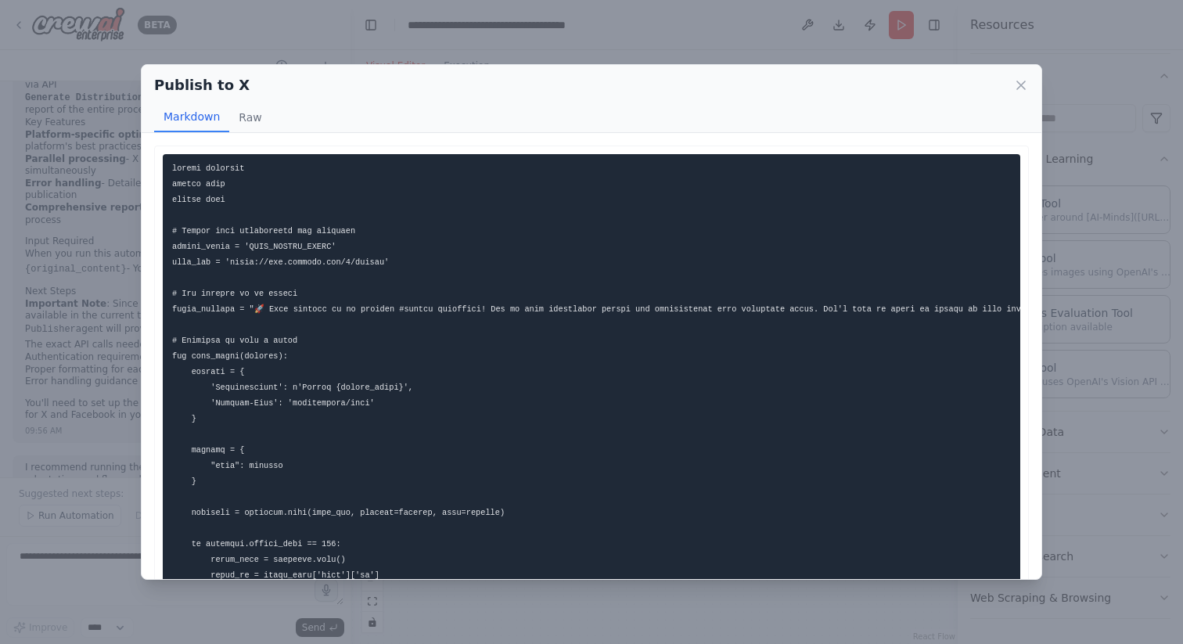
click at [622, 1] on div "Publish to X Markdown Raw This script handles authentication, formats the conte…" at bounding box center [591, 322] width 1183 height 644
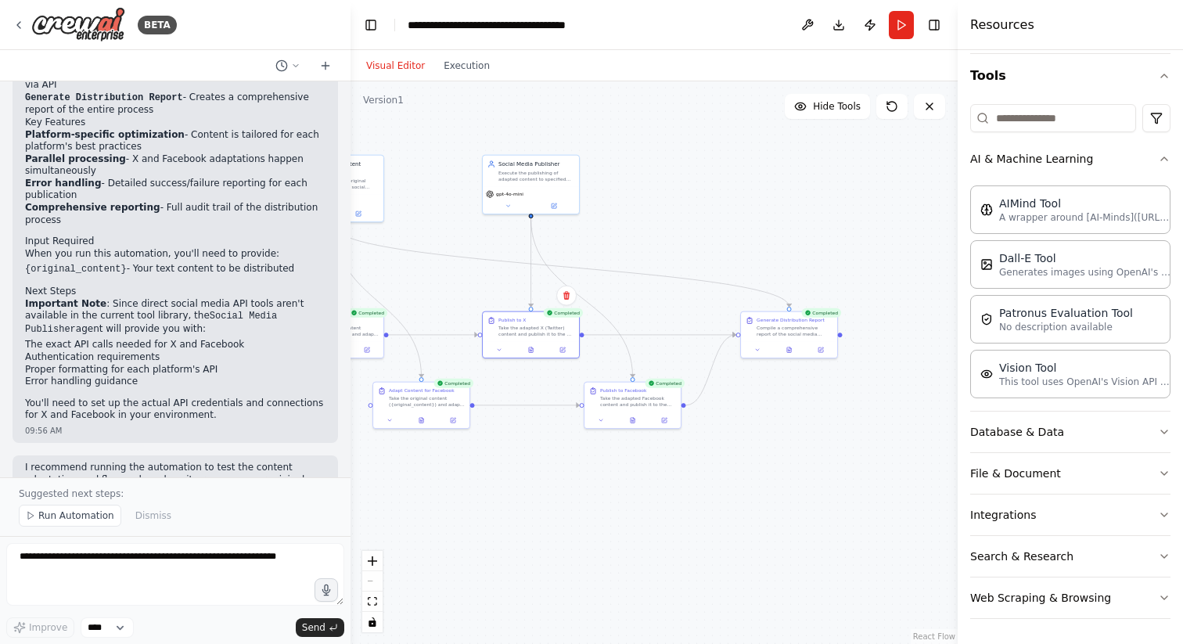
drag, startPoint x: 734, startPoint y: 521, endPoint x: 609, endPoint y: 521, distance: 125.2
click at [609, 521] on div ".deletable-edge-delete-btn { width: 20px; height: 20px; border: 0px solid #ffff…" at bounding box center [654, 362] width 607 height 563
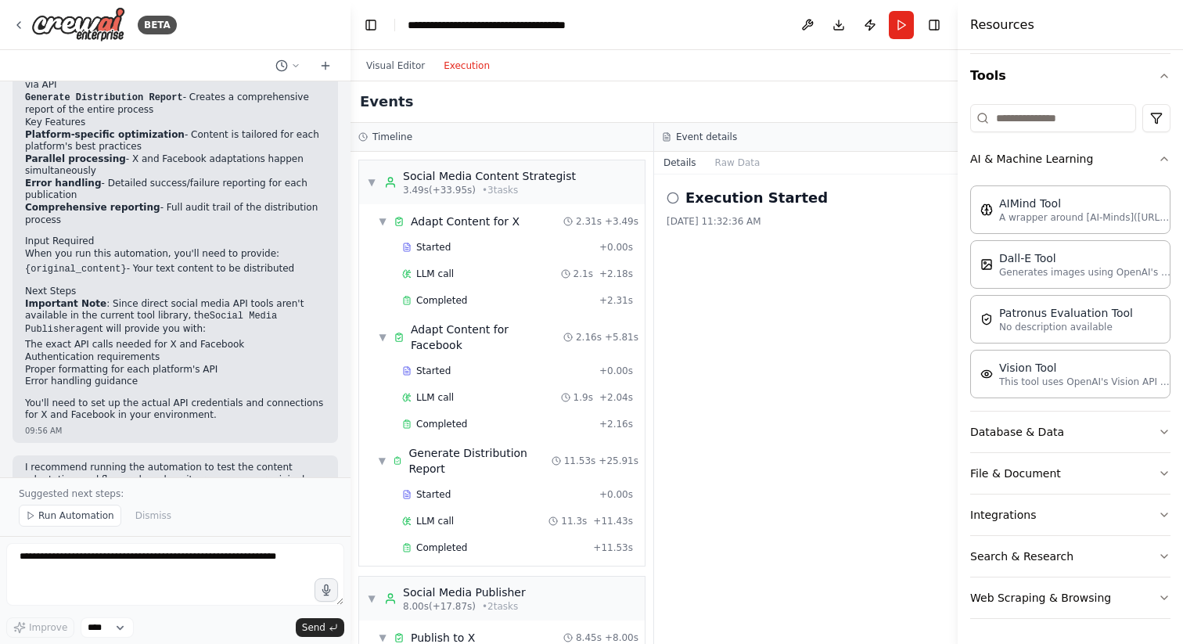
click at [473, 67] on button "Execution" at bounding box center [466, 65] width 65 height 19
click at [371, 181] on span "▼" at bounding box center [371, 182] width 9 height 13
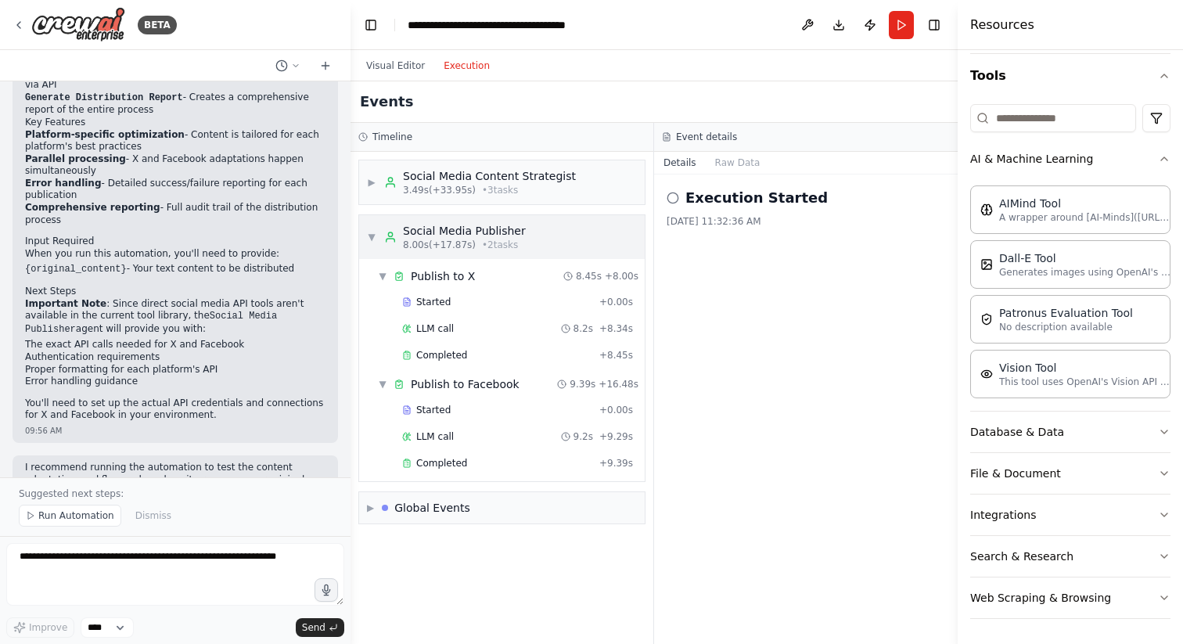
click at [366, 234] on div "▼ Social Media Publisher 8.00s (+17.87s) • 2 task s" at bounding box center [502, 237] width 286 height 44
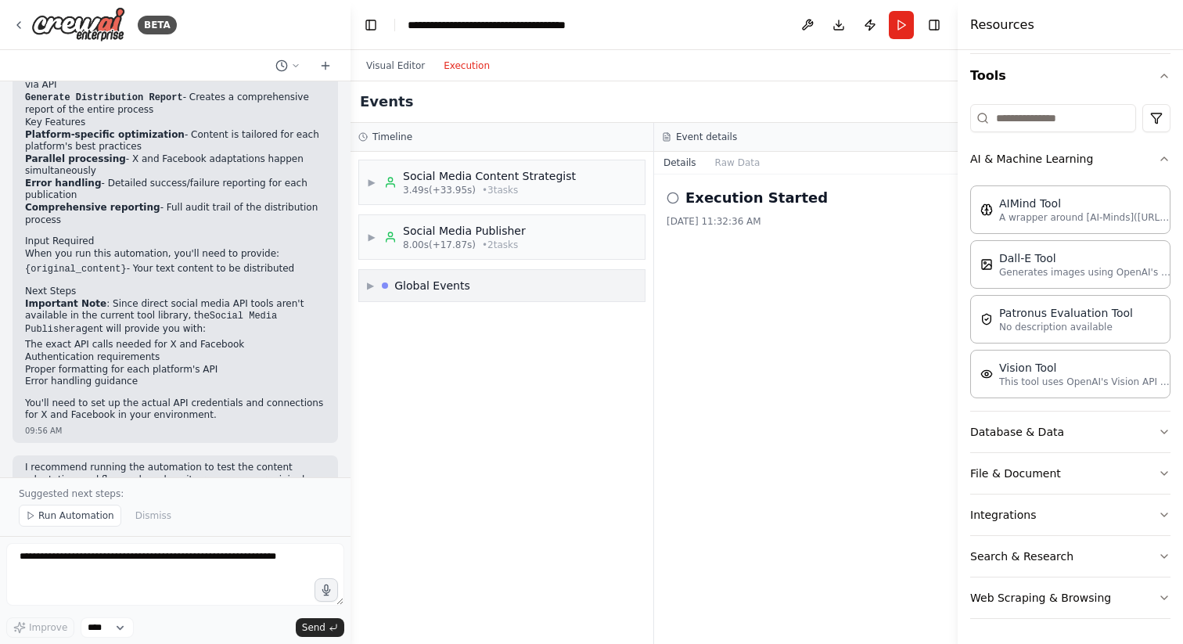
click at [373, 289] on span "▶" at bounding box center [370, 285] width 7 height 13
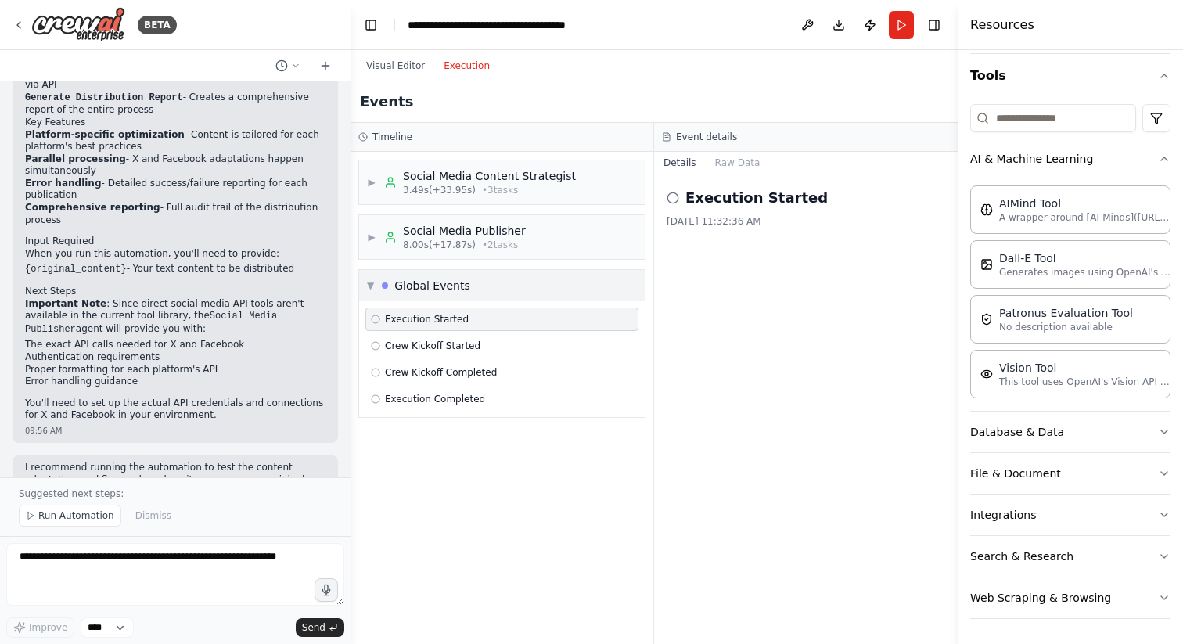
click at [369, 291] on span "▼" at bounding box center [370, 285] width 7 height 13
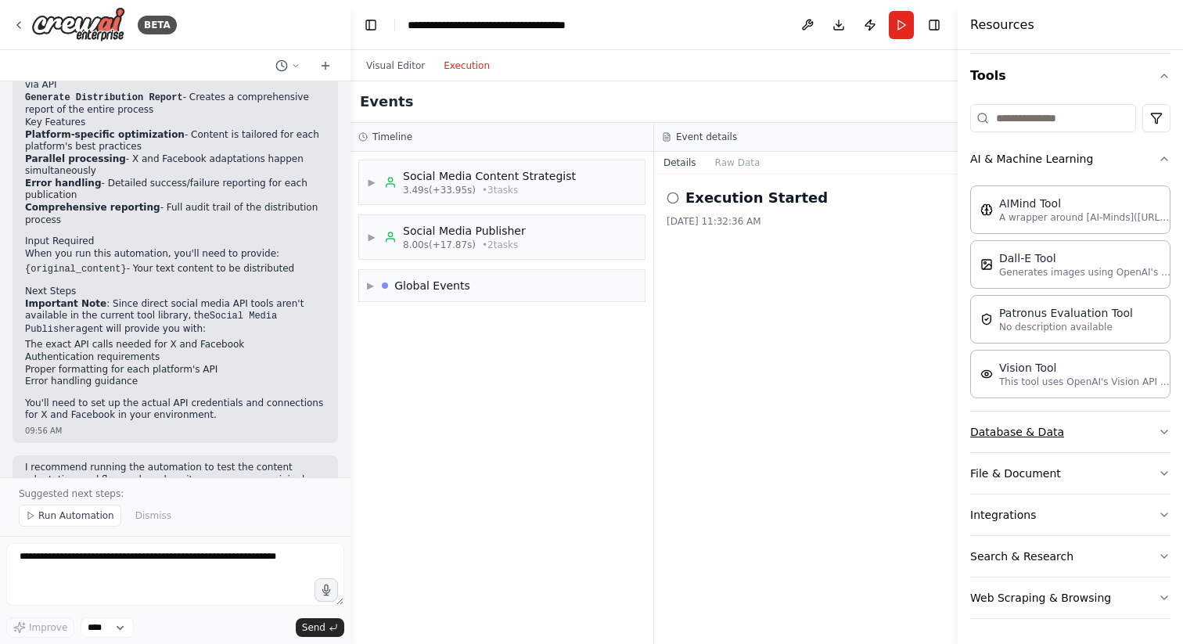
click at [1076, 424] on button "Database & Data" at bounding box center [1071, 432] width 200 height 41
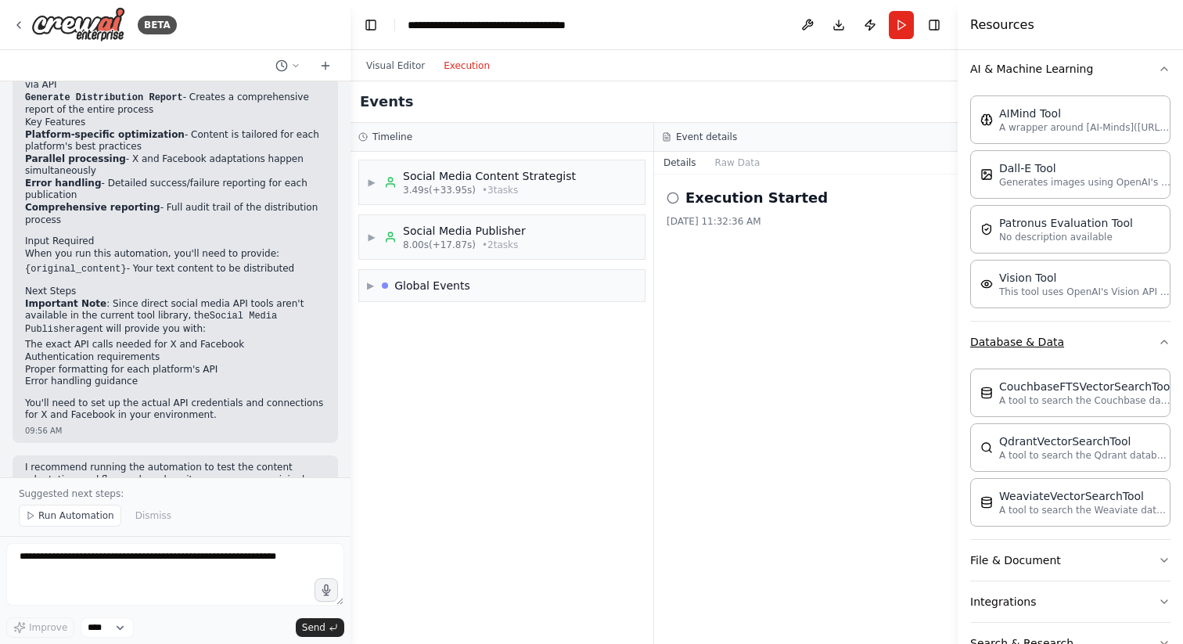
click at [1097, 348] on button "Database & Data" at bounding box center [1071, 342] width 200 height 41
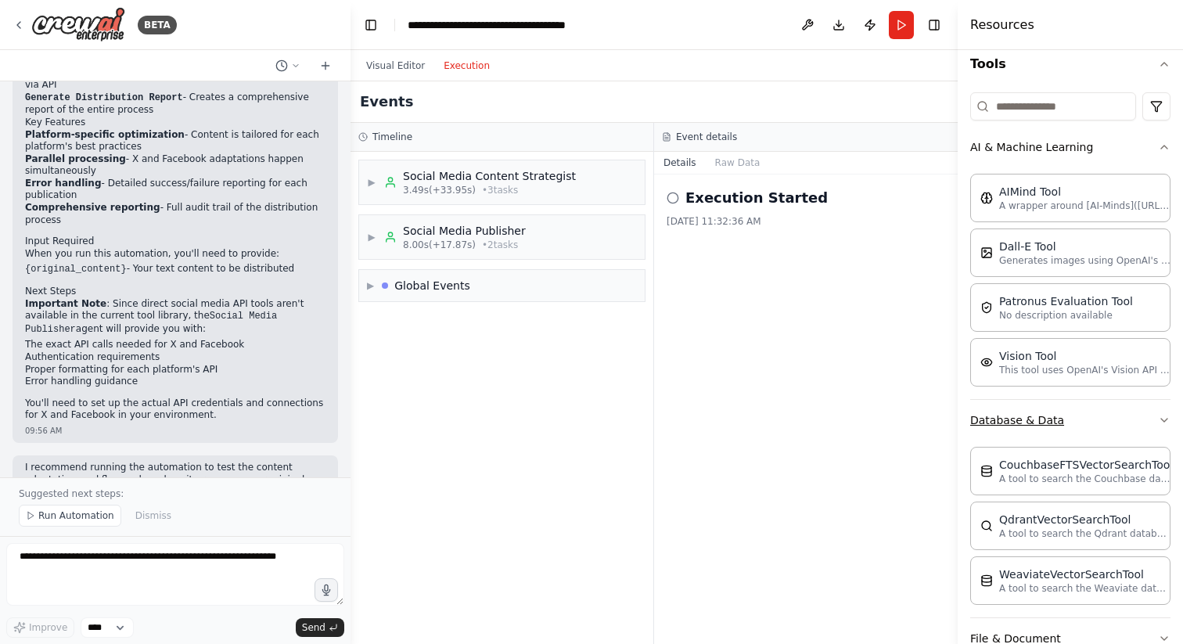
scroll to position [144, 0]
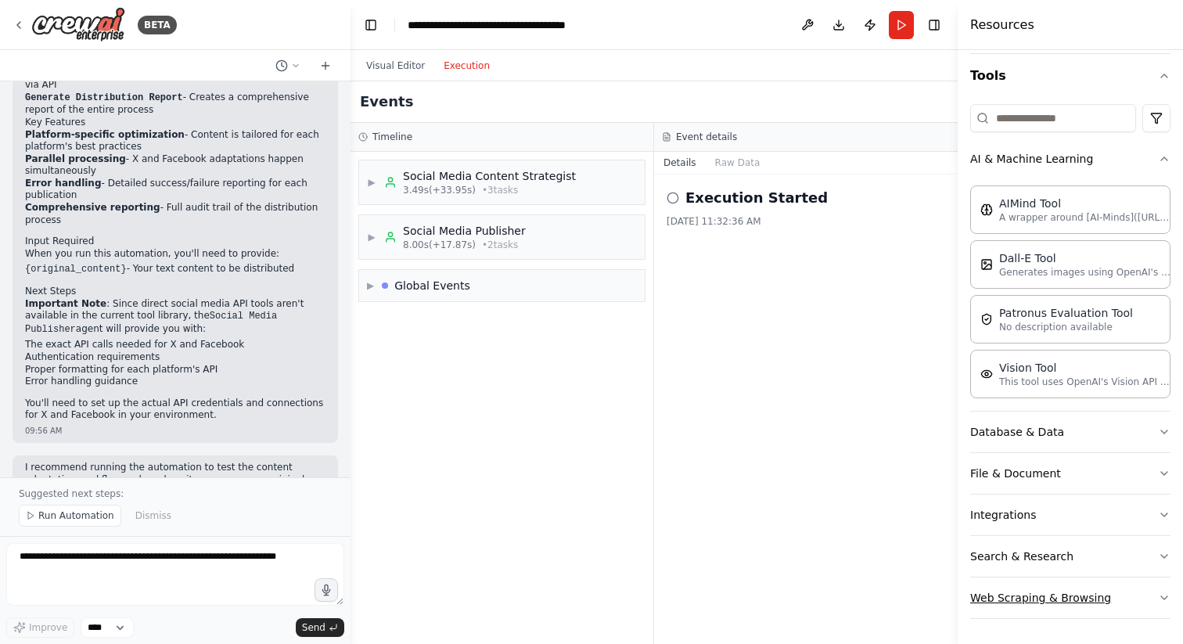
click at [1147, 596] on button "Web Scraping & Browsing" at bounding box center [1071, 598] width 200 height 41
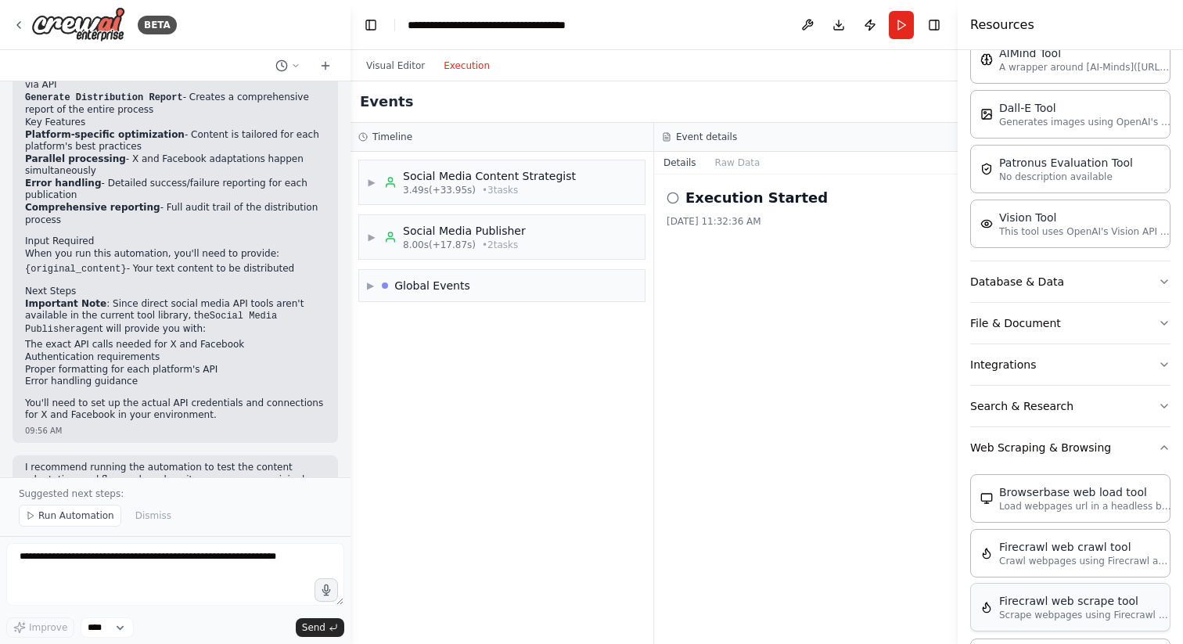
scroll to position [184, 0]
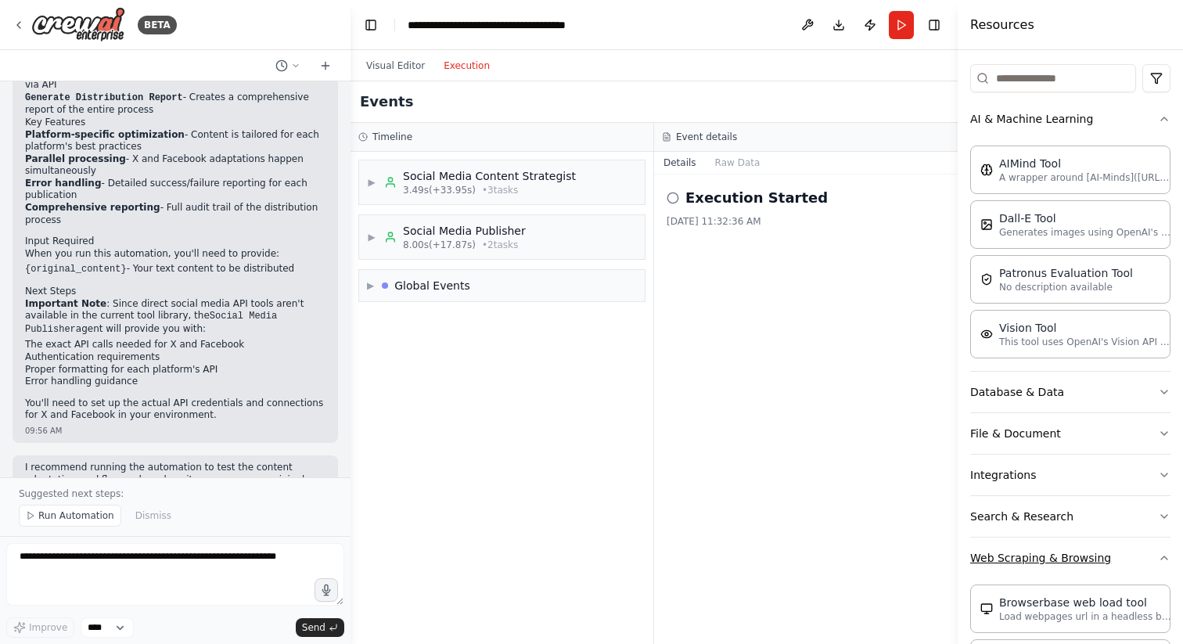
click at [1149, 564] on button "Web Scraping & Browsing" at bounding box center [1071, 558] width 200 height 41
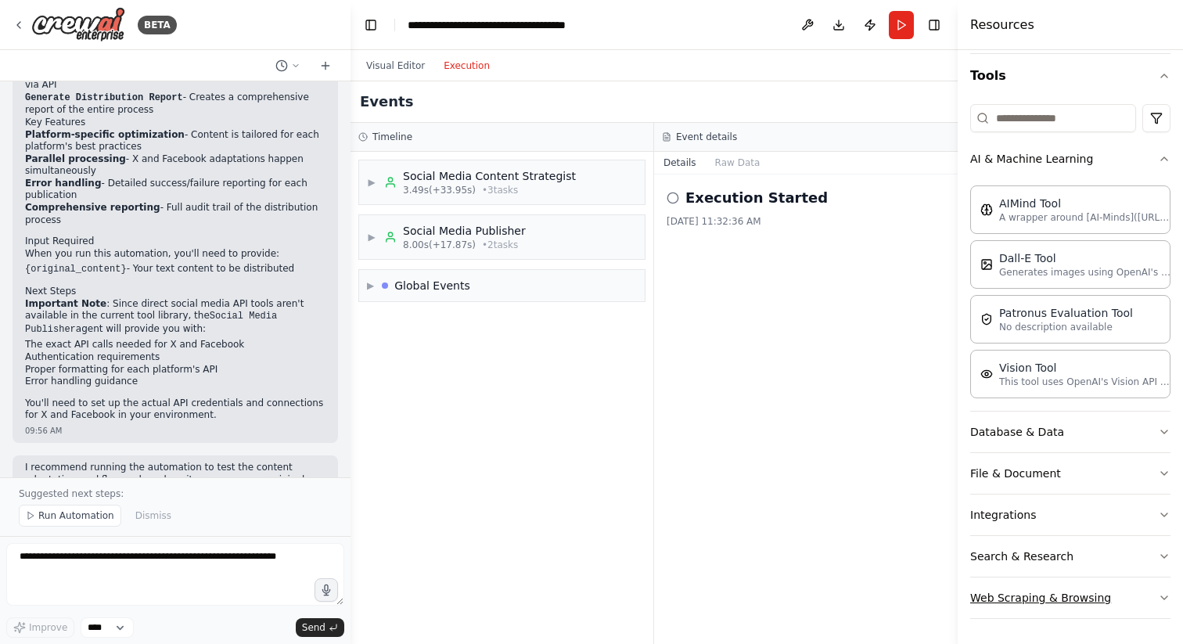
scroll to position [144, 0]
click at [374, 179] on span "▶" at bounding box center [371, 182] width 9 height 13
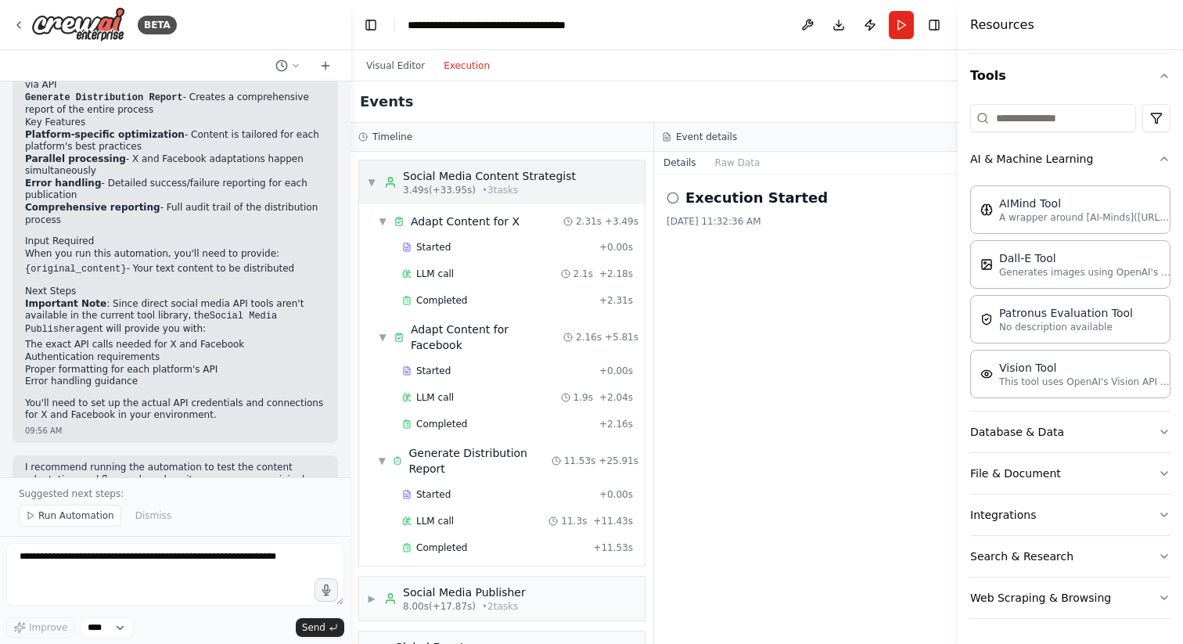
click at [374, 179] on span "▼" at bounding box center [371, 182] width 9 height 13
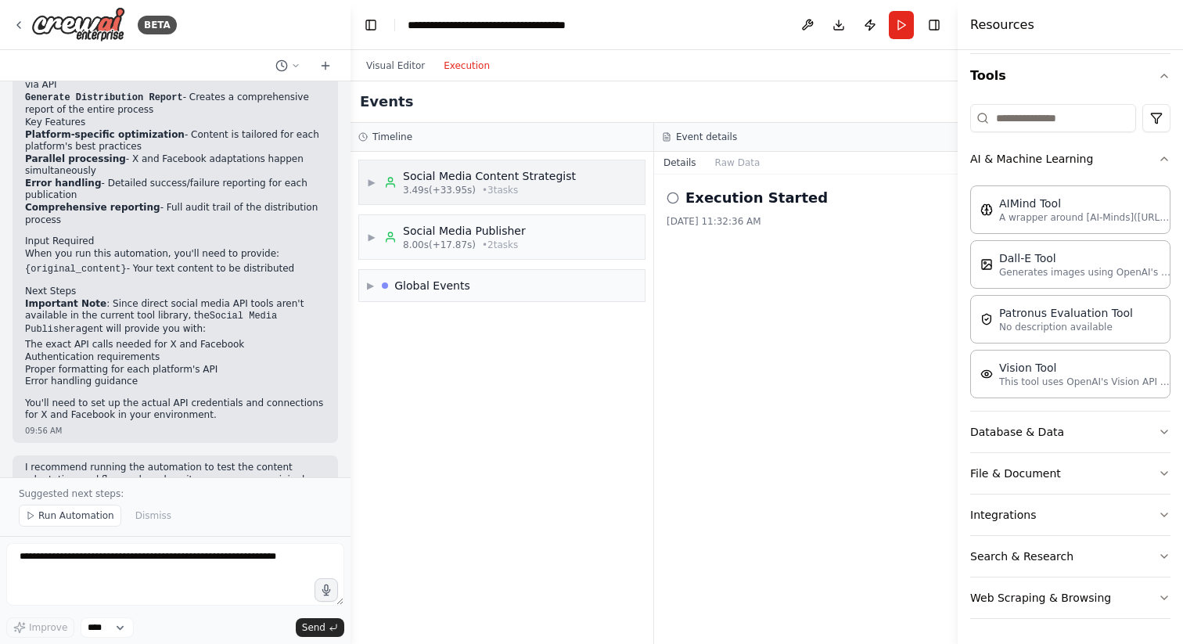
click at [374, 179] on span "▶" at bounding box center [371, 182] width 9 height 13
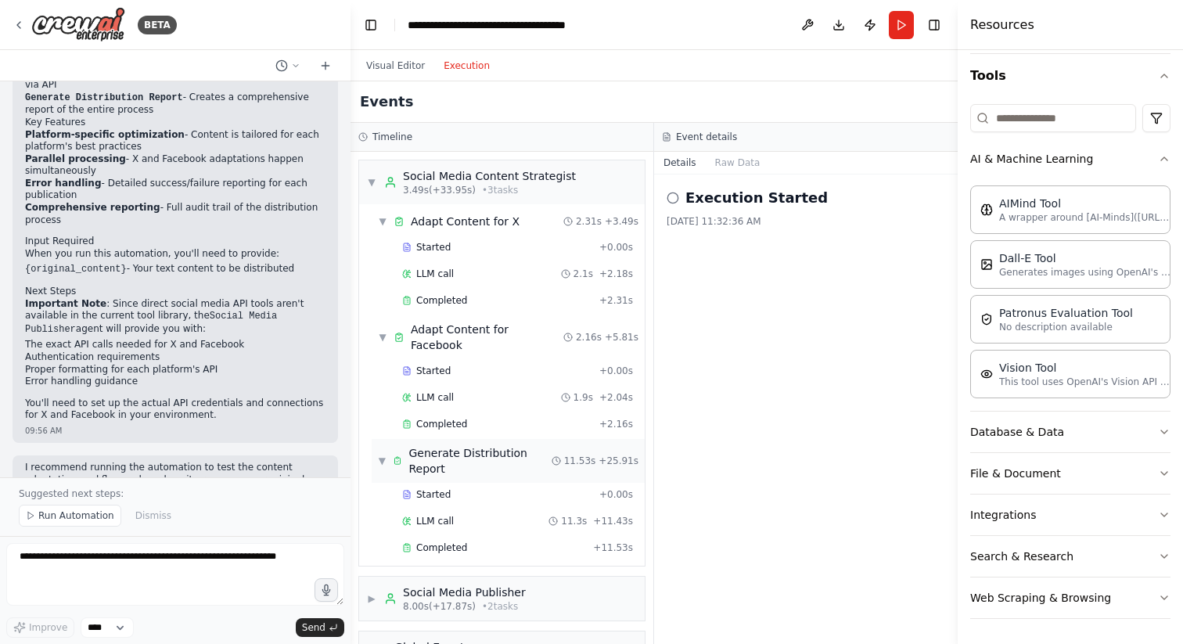
click at [380, 455] on span "▼" at bounding box center [382, 461] width 9 height 13
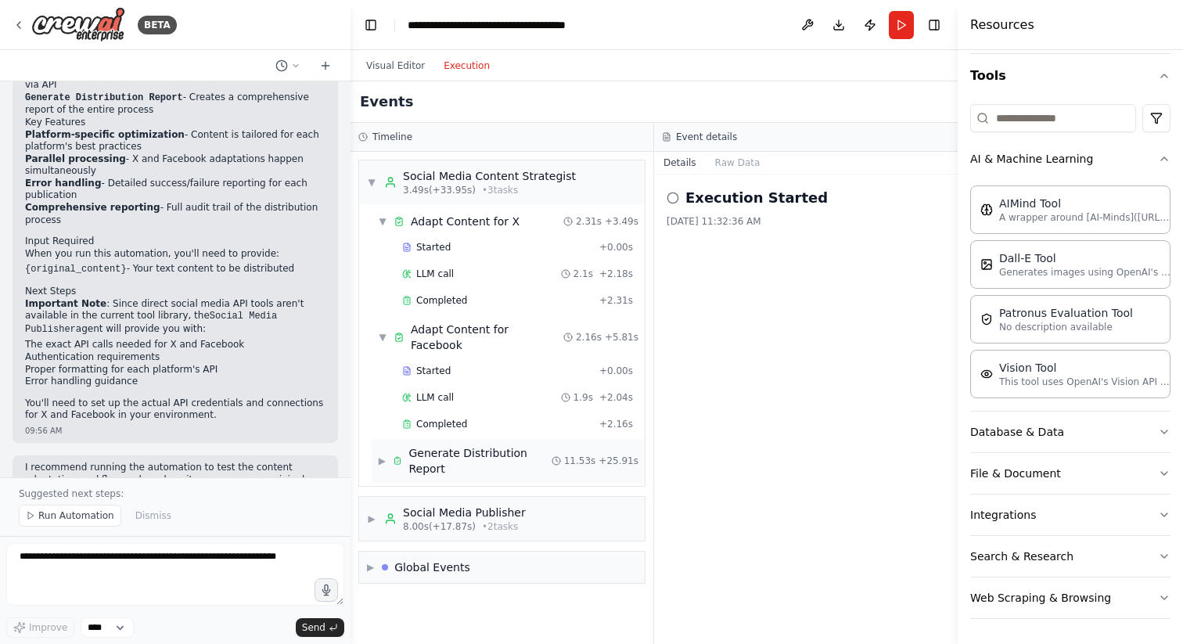
click at [387, 455] on span "▶" at bounding box center [382, 461] width 9 height 13
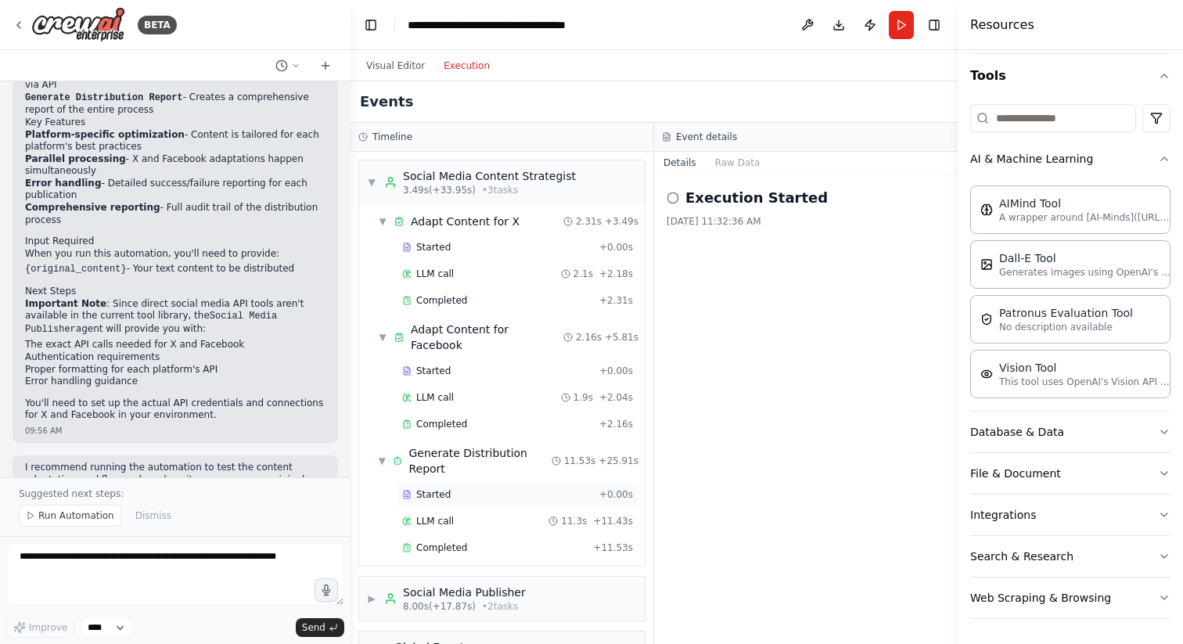
click at [466, 488] on div "Started" at bounding box center [497, 494] width 191 height 13
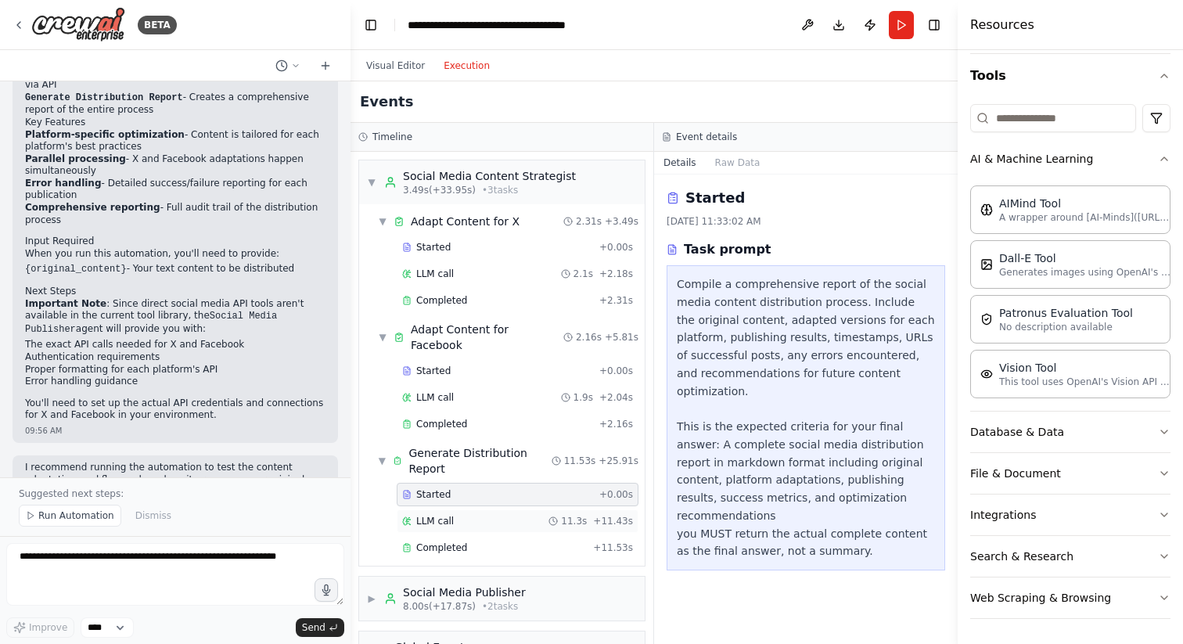
click at [472, 515] on div "LLM call 11.3s + 11.43s" at bounding box center [517, 521] width 231 height 13
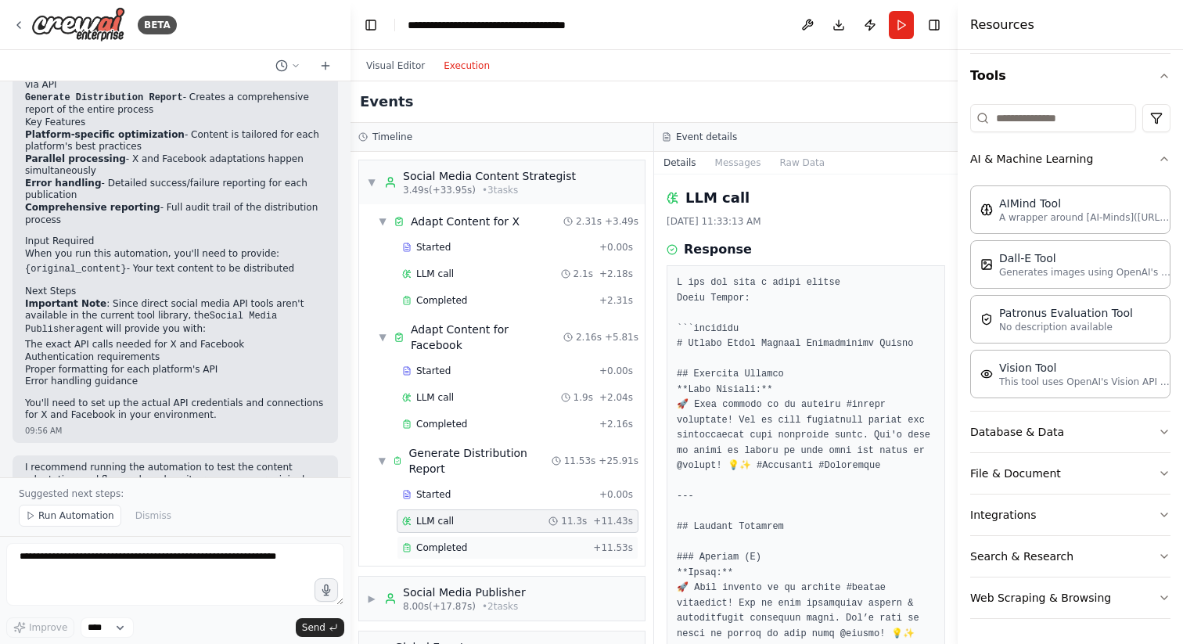
click at [472, 542] on div "Completed" at bounding box center [494, 548] width 185 height 13
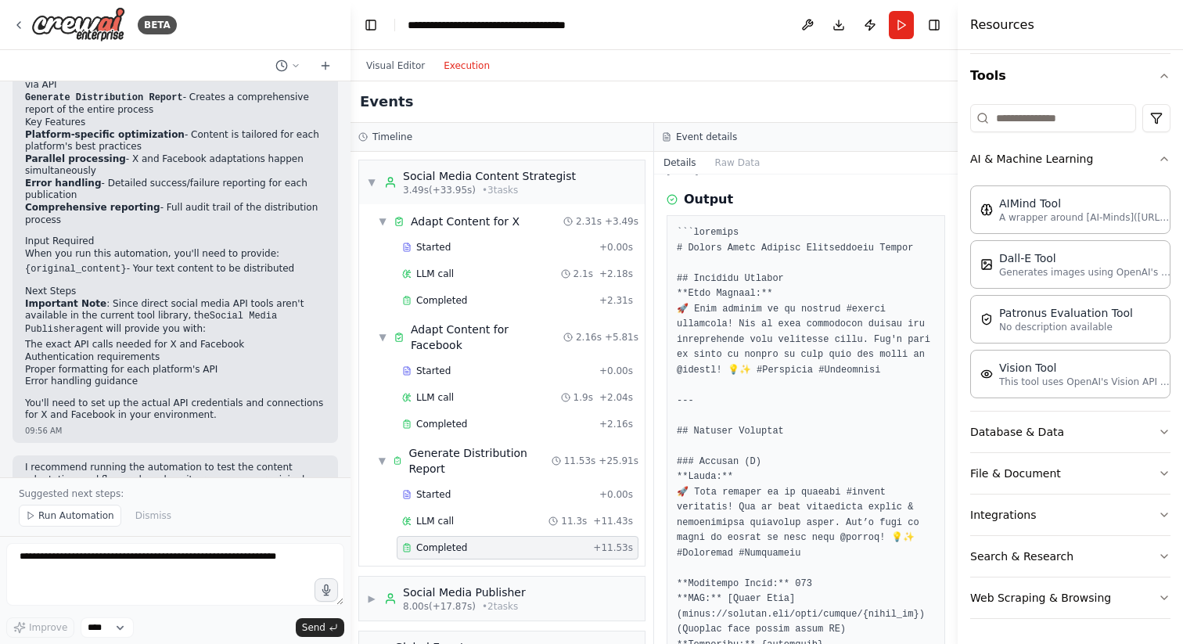
scroll to position [55, 0]
click at [479, 418] on div "Completed" at bounding box center [497, 424] width 191 height 13
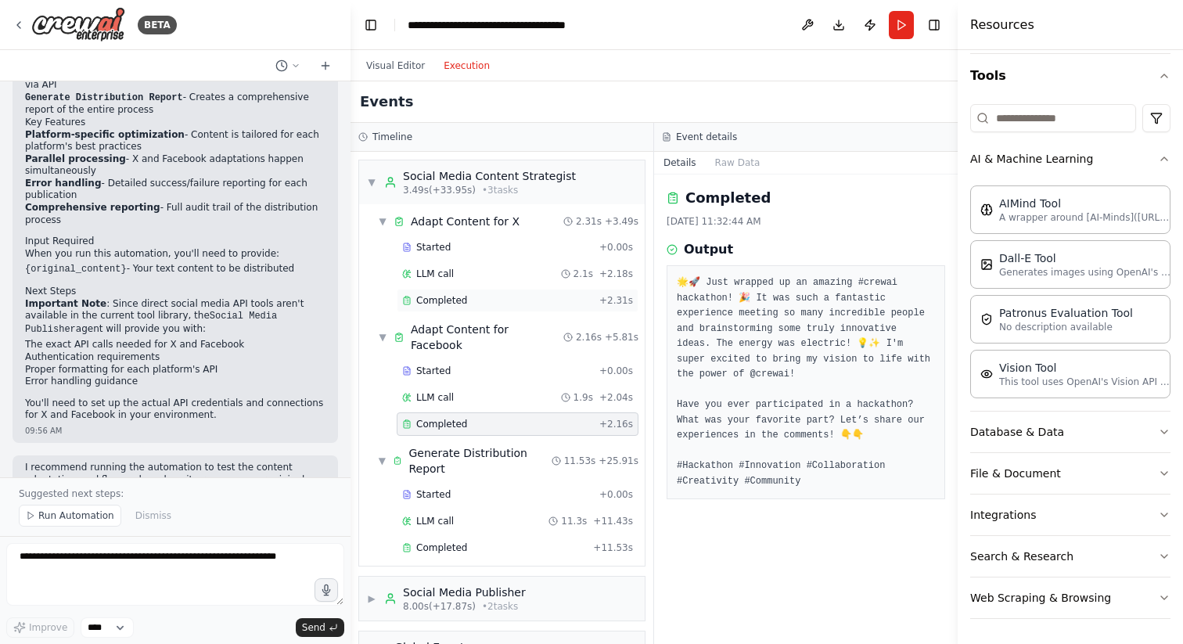
click at [467, 292] on div "Completed + 2.31s" at bounding box center [518, 300] width 242 height 23
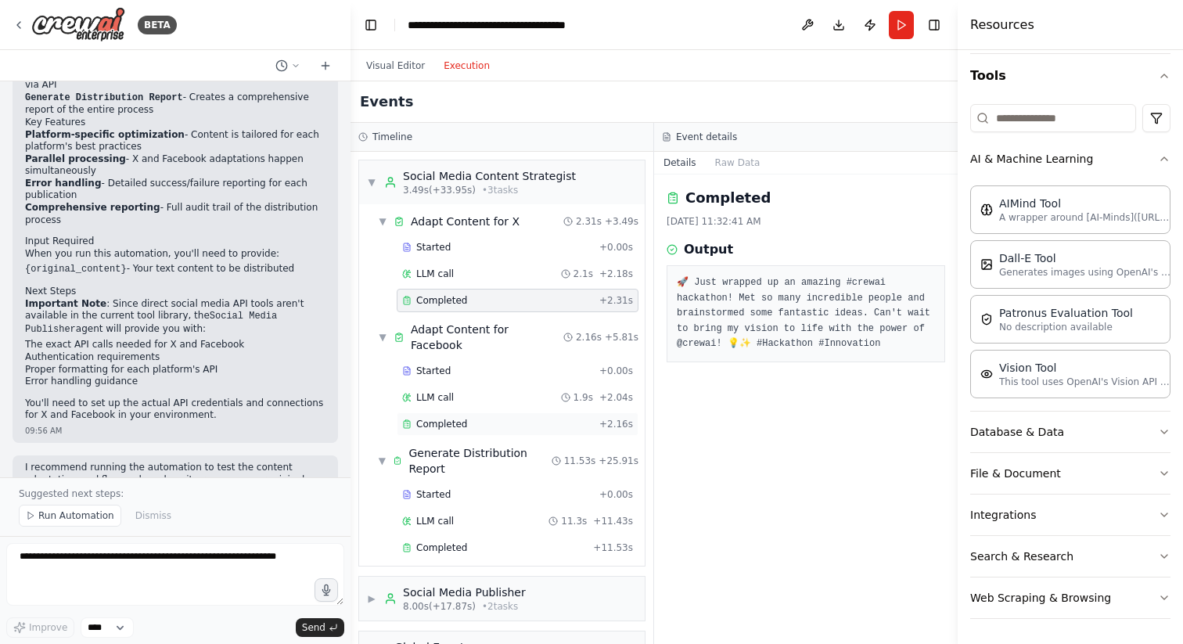
click at [523, 418] on div "Completed" at bounding box center [497, 424] width 191 height 13
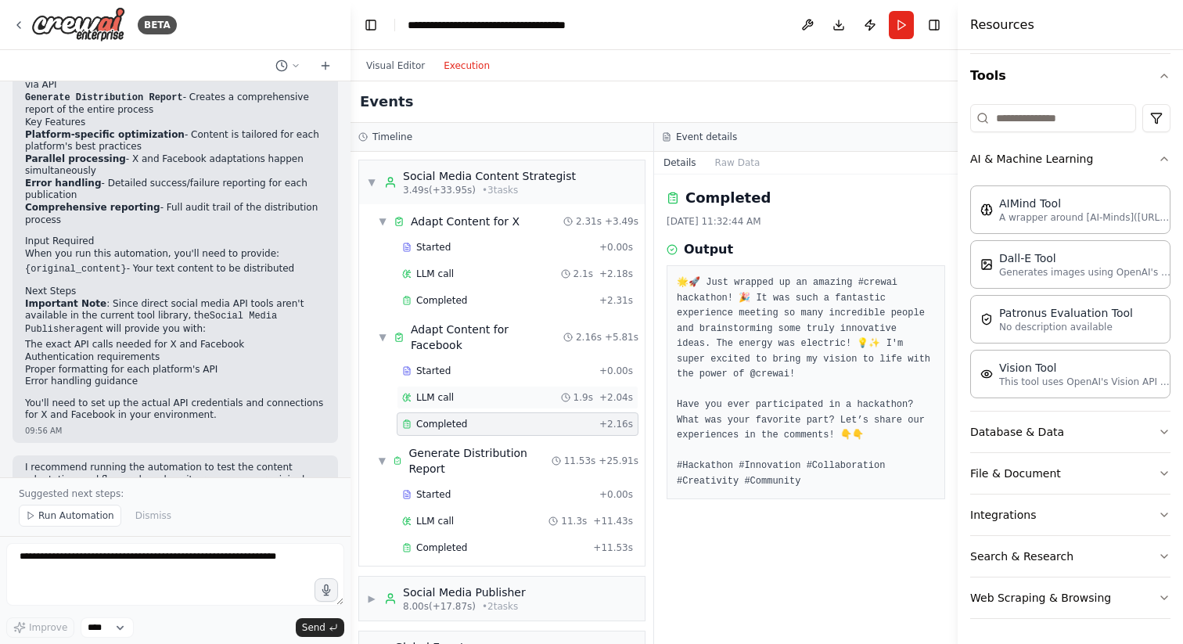
scroll to position [5, 0]
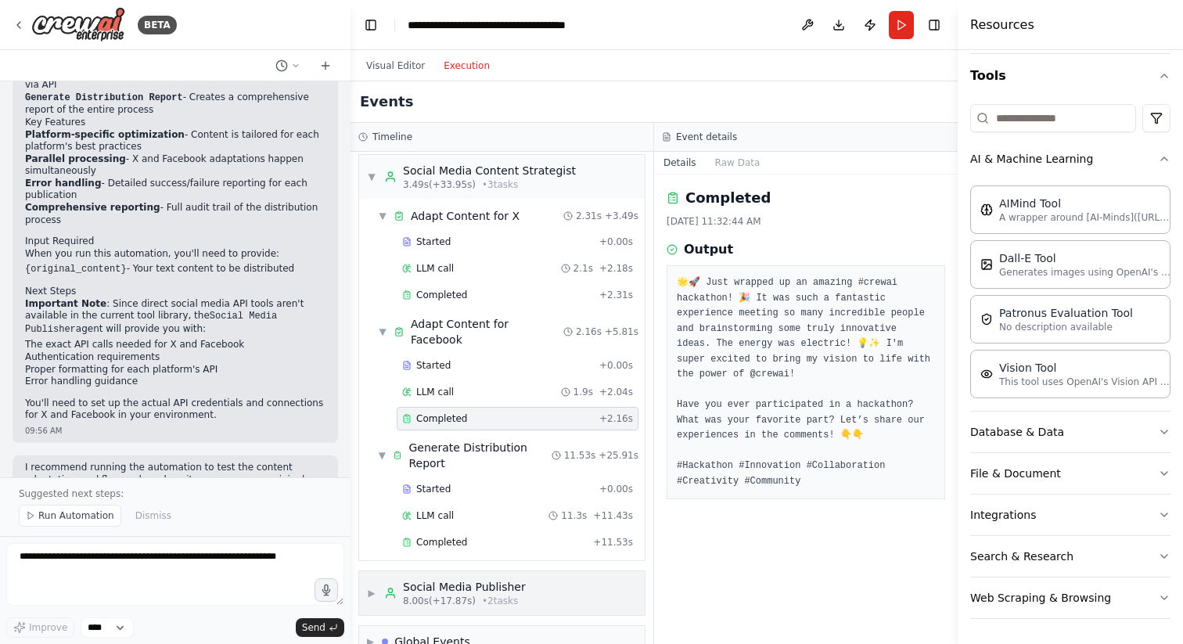
click at [493, 579] on div "Social Media Publisher" at bounding box center [464, 587] width 123 height 16
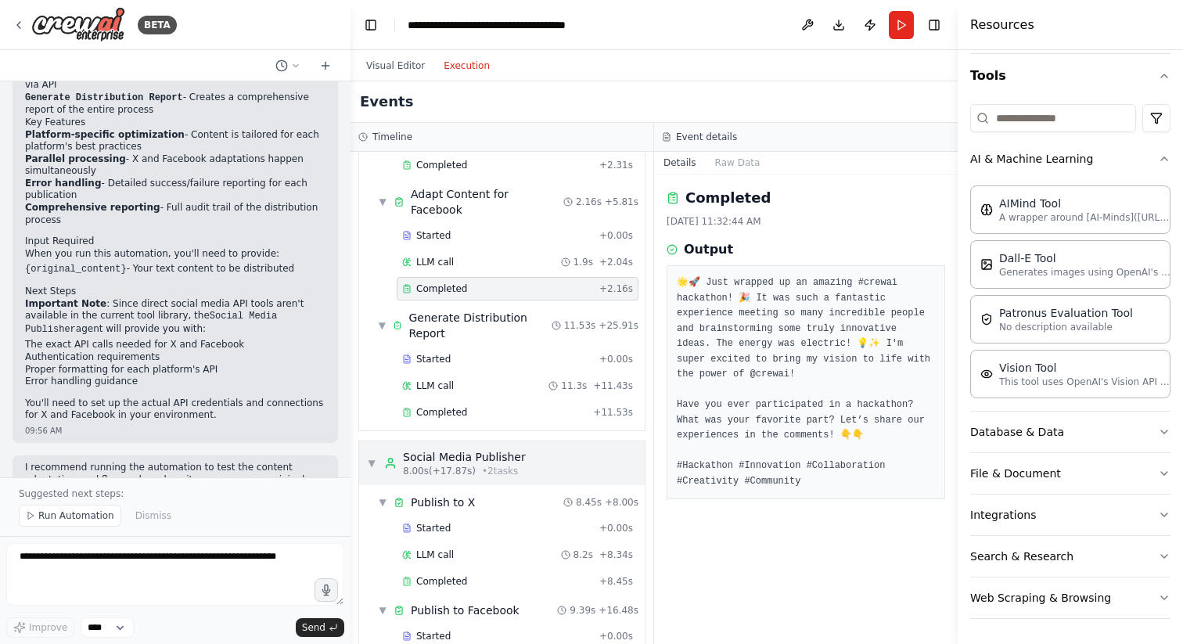
scroll to position [228, 0]
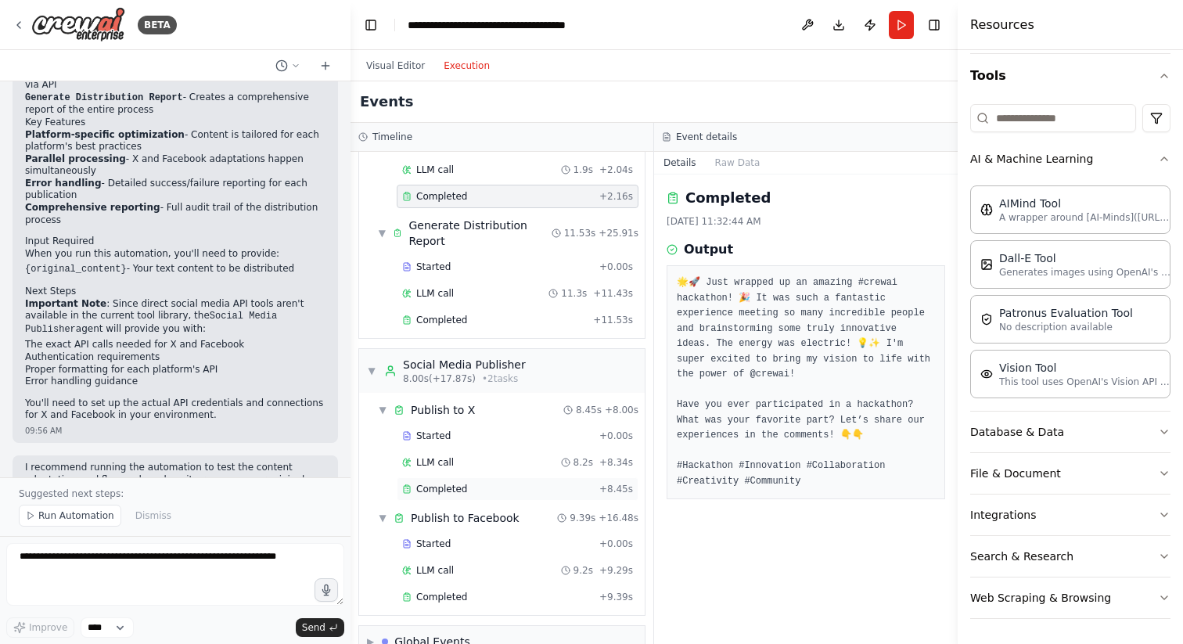
click at [481, 483] on div "Completed" at bounding box center [497, 489] width 191 height 13
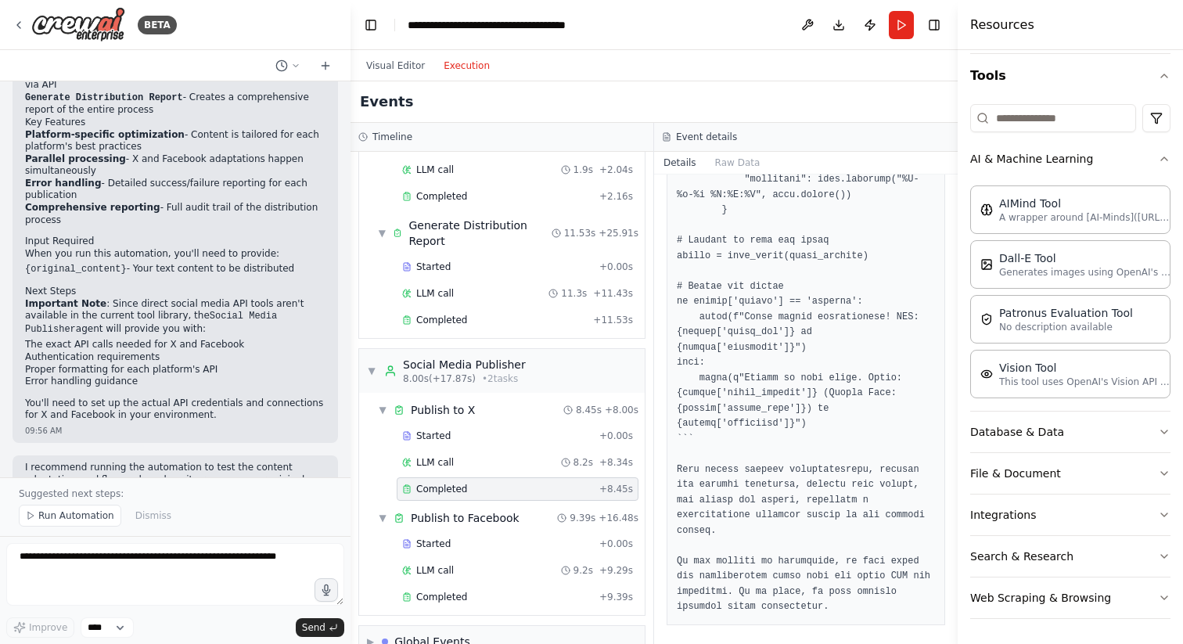
scroll to position [994, 0]
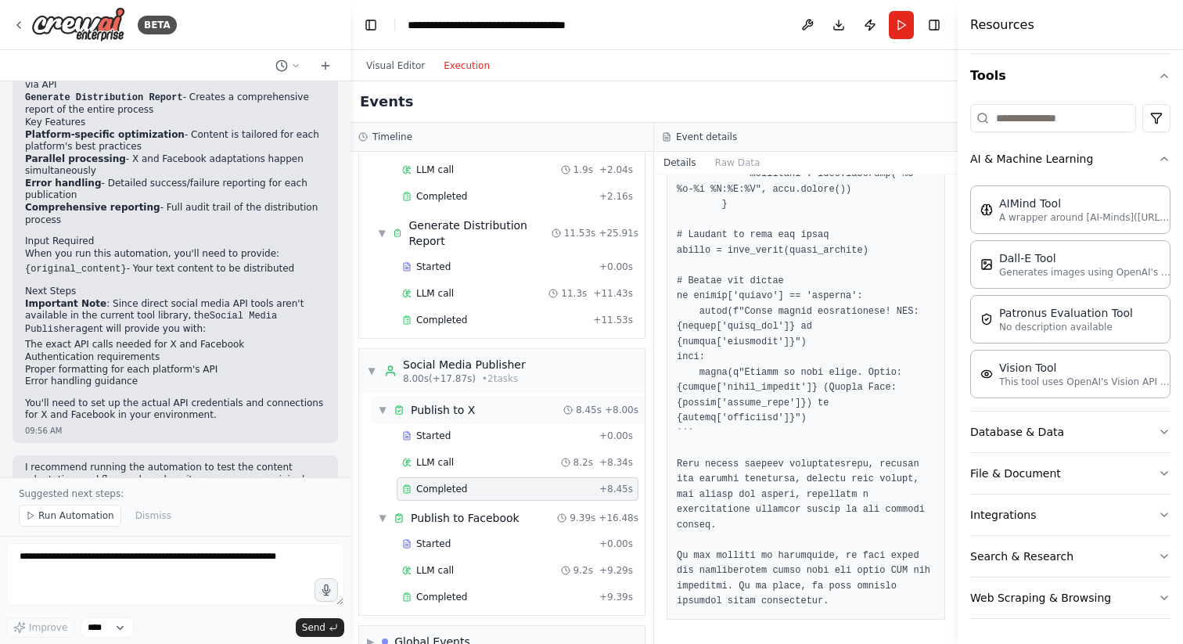
click at [484, 396] on div "▼ Publish to X 8.45s + 8.00s" at bounding box center [508, 410] width 273 height 28
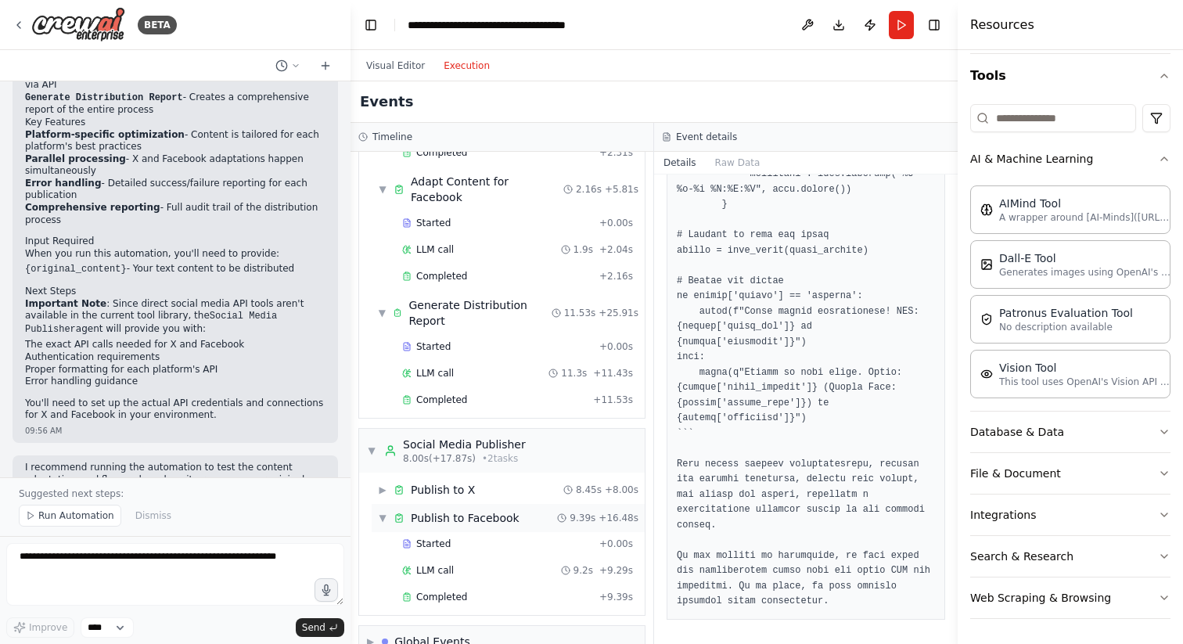
click at [495, 504] on div "▼ Publish to Facebook 9.39s + 16.48s" at bounding box center [508, 518] width 273 height 28
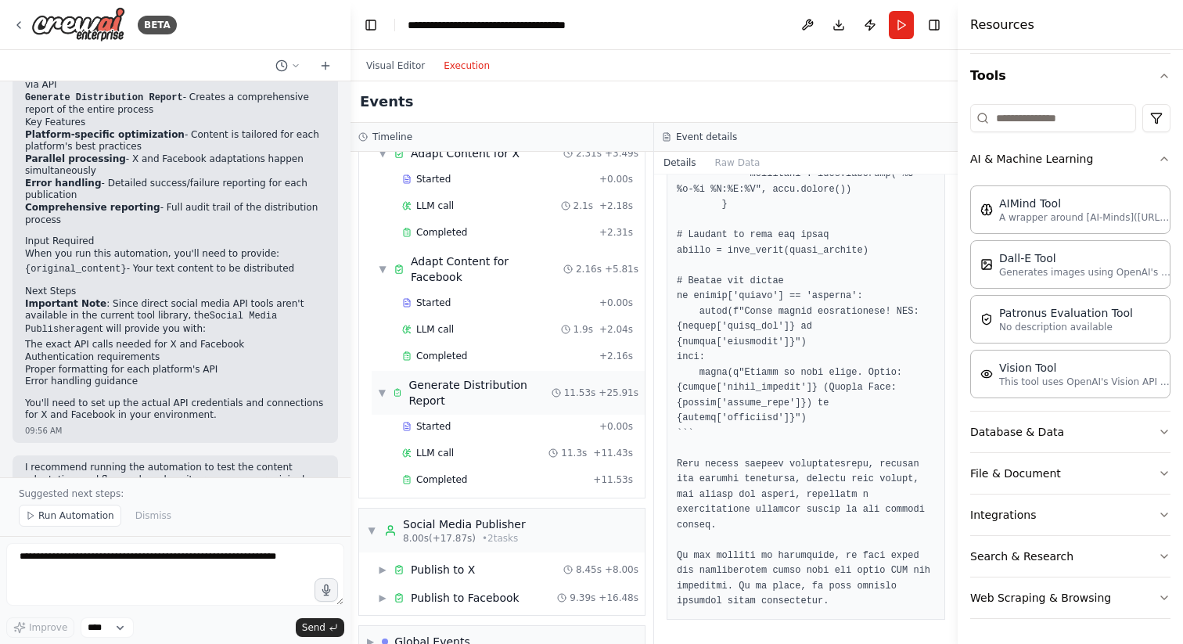
scroll to position [0, 0]
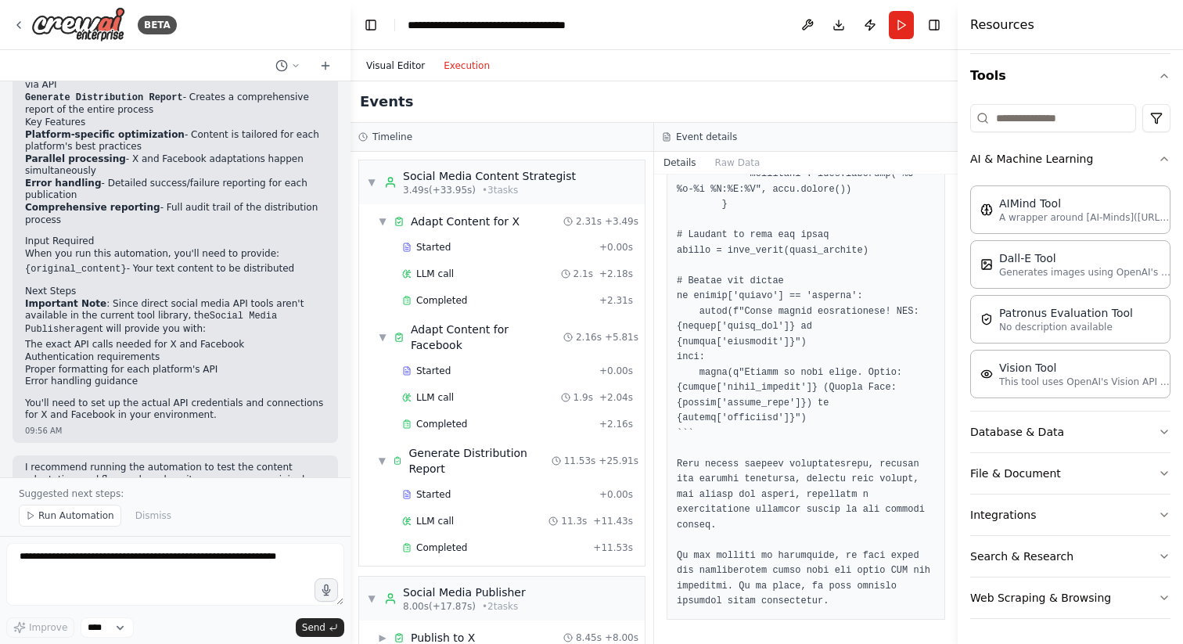
click at [404, 63] on button "Visual Editor" at bounding box center [395, 65] width 77 height 19
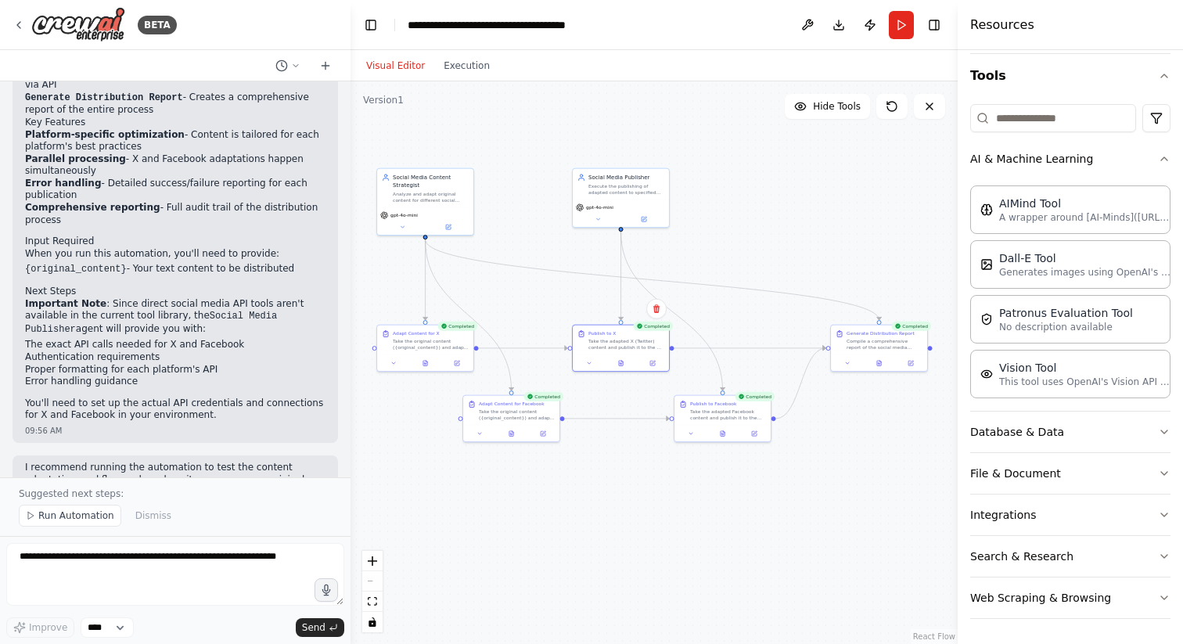
drag, startPoint x: 670, startPoint y: 207, endPoint x: 755, endPoint y: 218, distance: 86.1
click at [756, 218] on div ".deletable-edge-delete-btn { width: 20px; height: 20px; border: 0px solid #ffff…" at bounding box center [654, 362] width 607 height 563
click at [755, 218] on div ".deletable-edge-delete-btn { width: 20px; height: 20px; border: 0px solid #ffff…" at bounding box center [654, 362] width 607 height 563
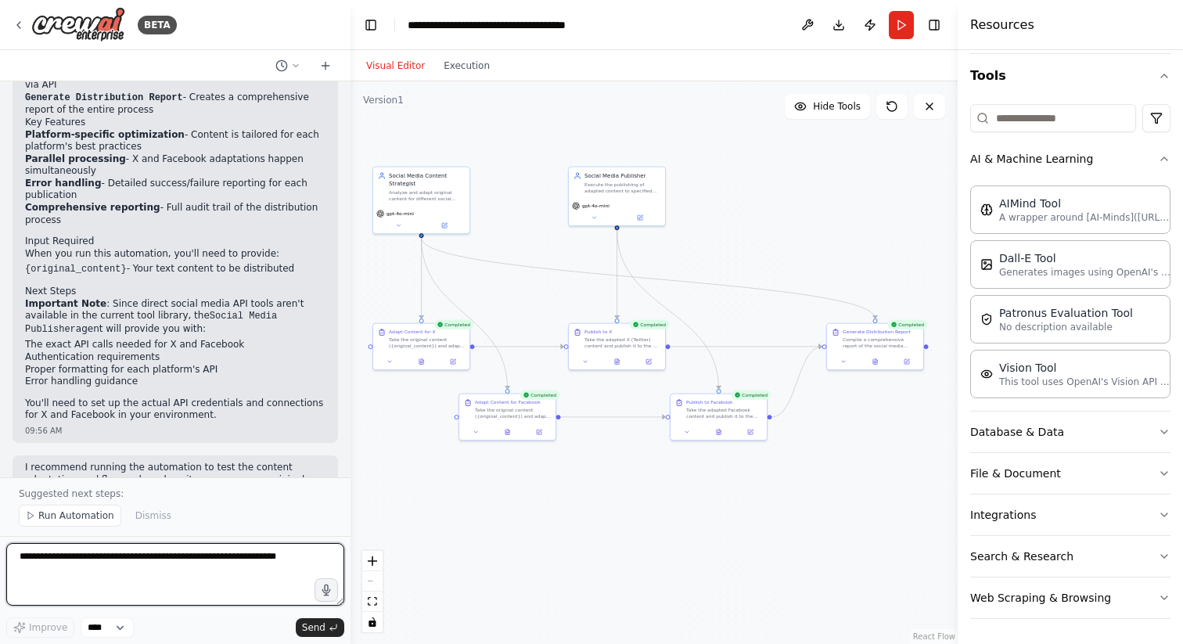
click at [238, 546] on textarea at bounding box center [175, 574] width 338 height 63
click at [228, 583] on textarea at bounding box center [175, 574] width 338 height 63
type textarea "*"
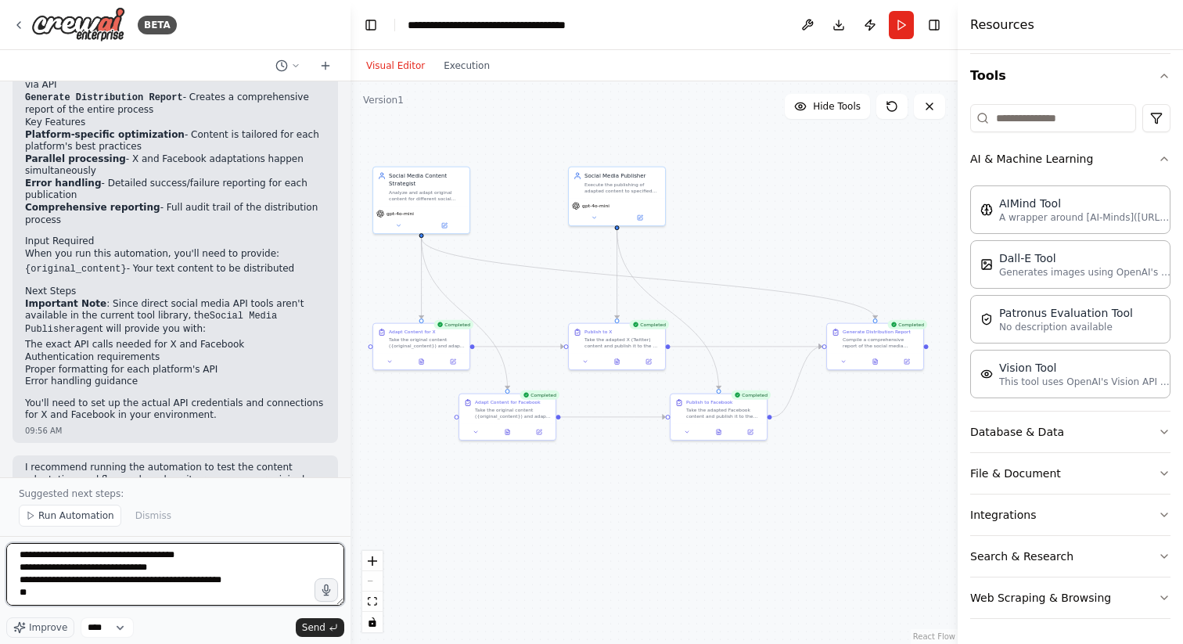
click at [225, 561] on textarea "**********" at bounding box center [175, 574] width 338 height 63
click at [225, 592] on textarea "**********" at bounding box center [175, 574] width 338 height 63
type textarea "**********"
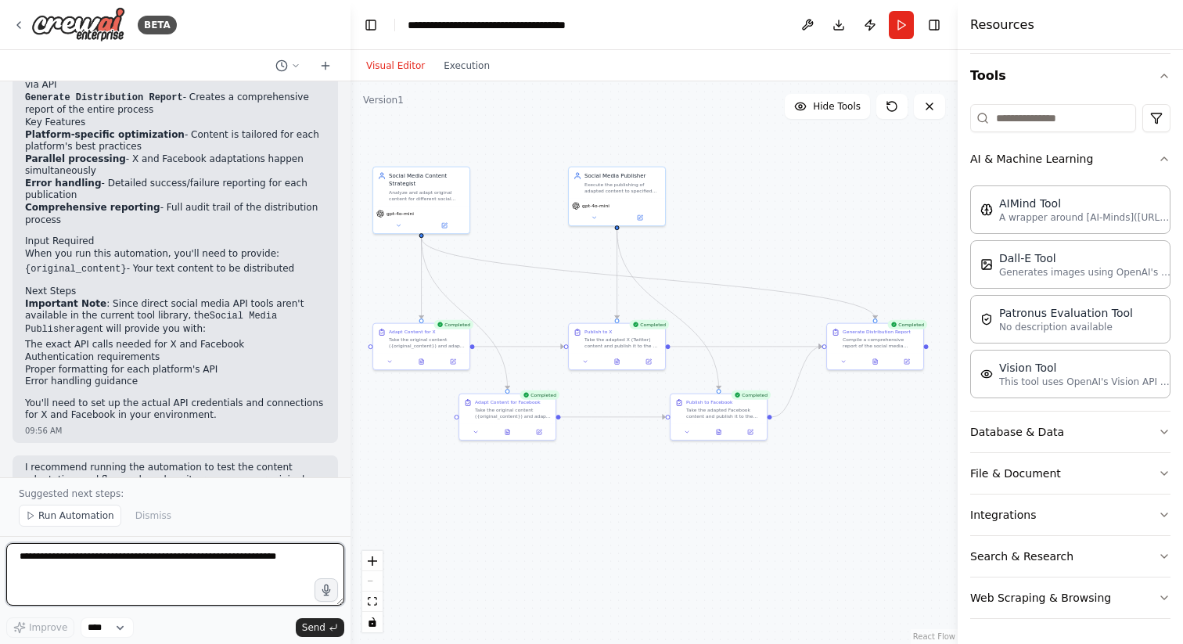
scroll to position [0, 0]
click at [232, 574] on textarea at bounding box center [175, 574] width 338 height 63
paste textarea "**********"
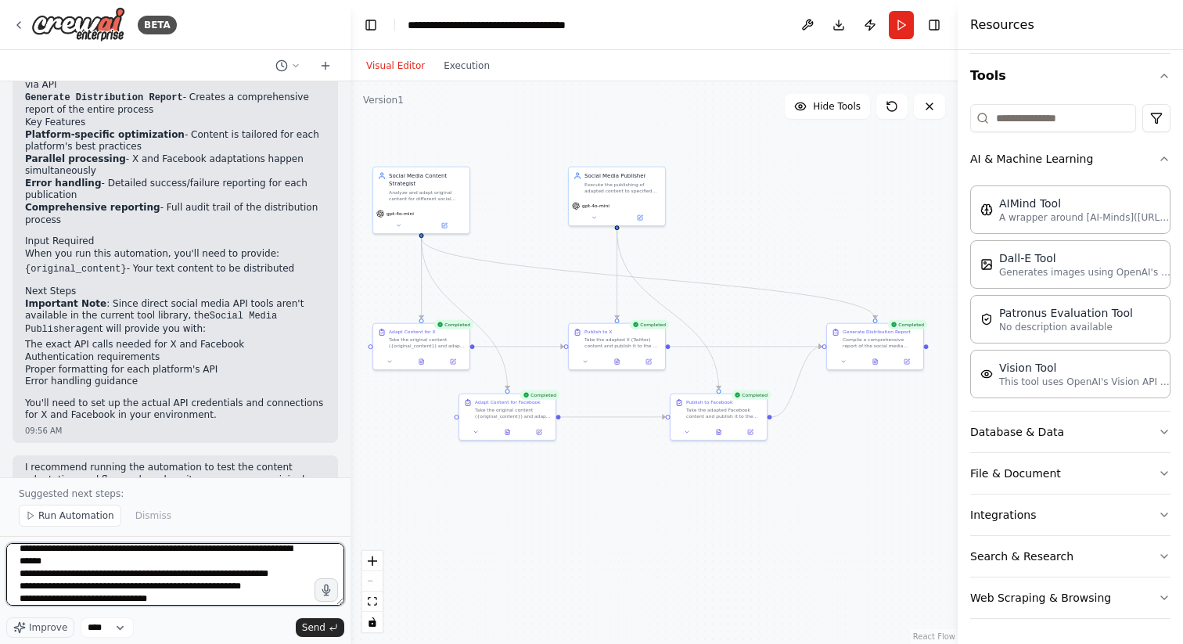
scroll to position [42, 0]
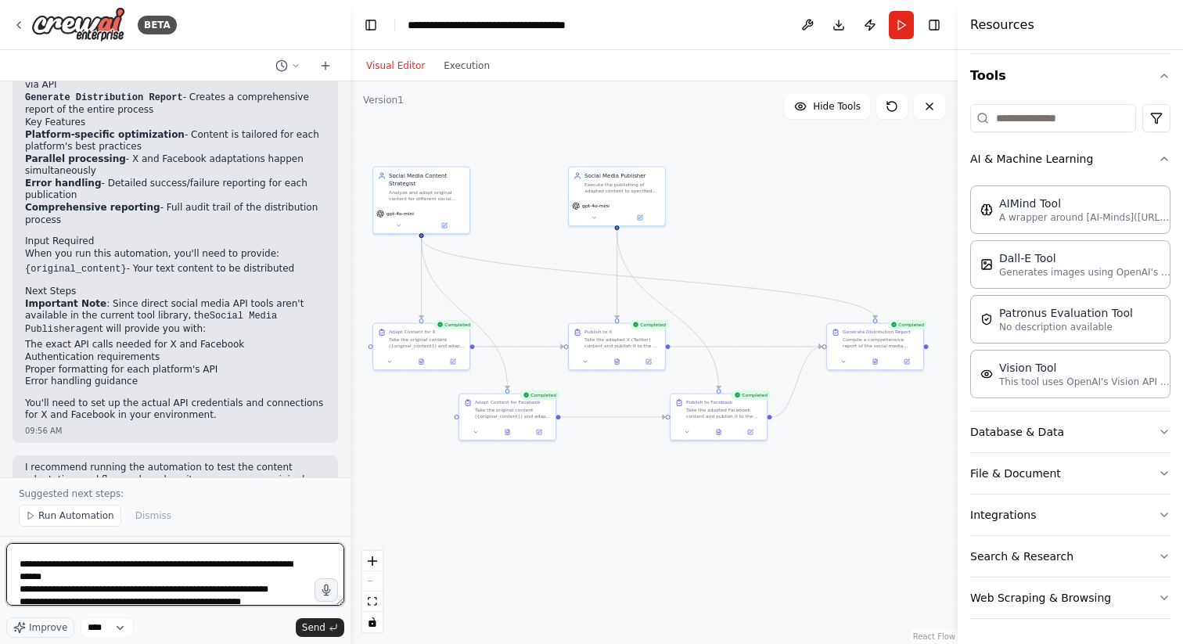
type textarea "**********"
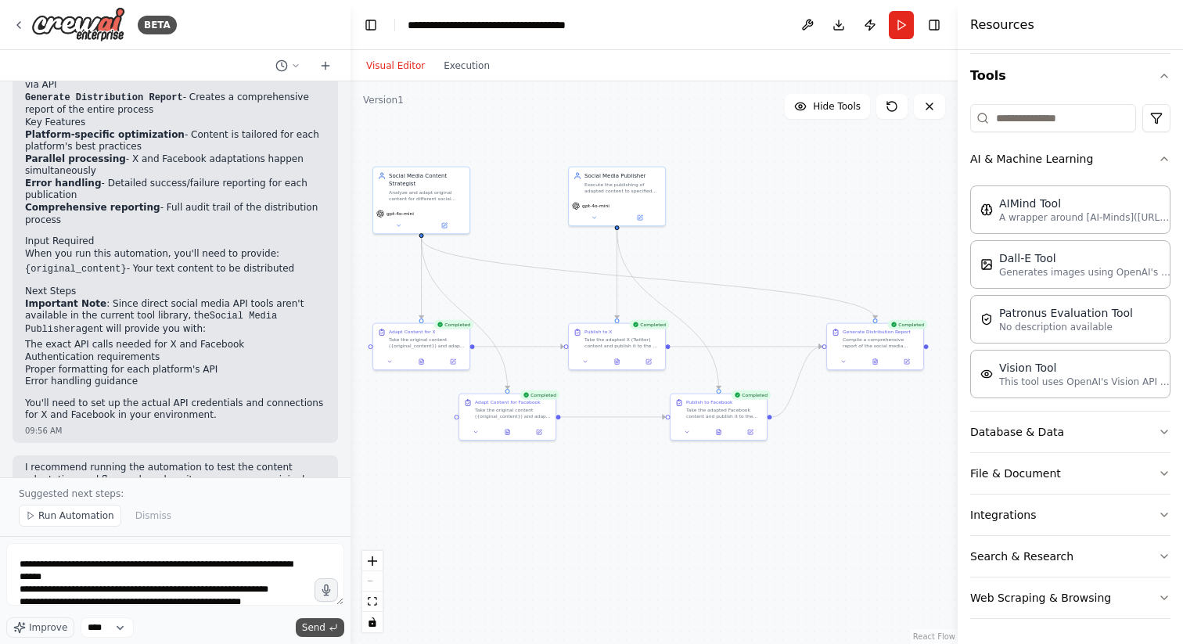
click at [320, 626] on span "Send" at bounding box center [313, 627] width 23 height 13
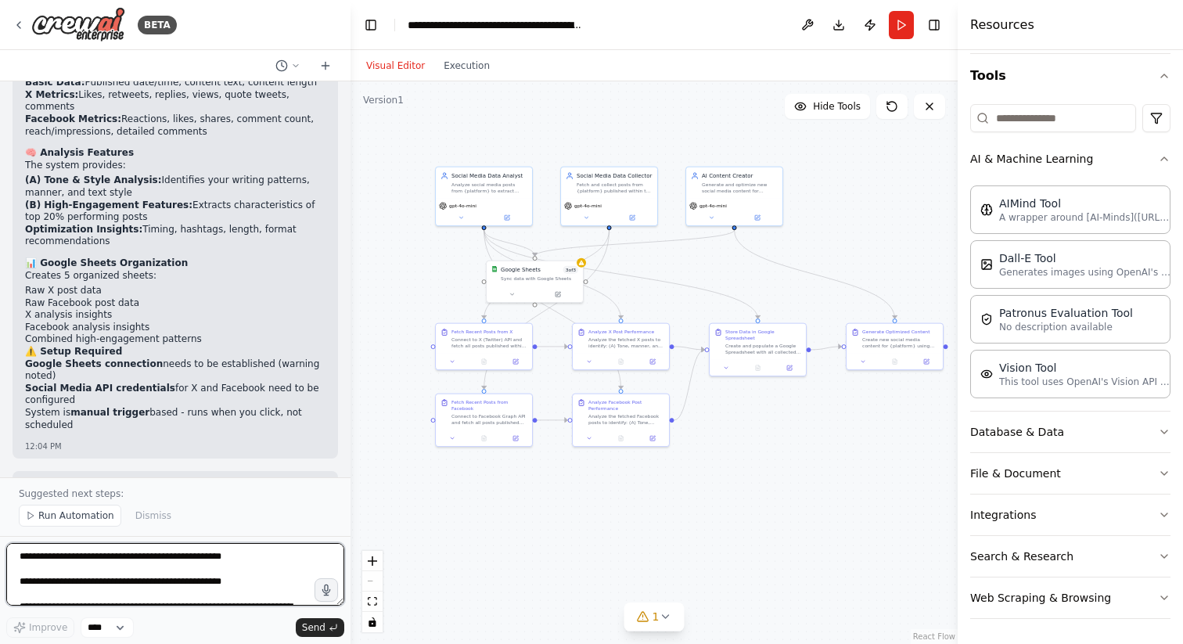
scroll to position [4176, 0]
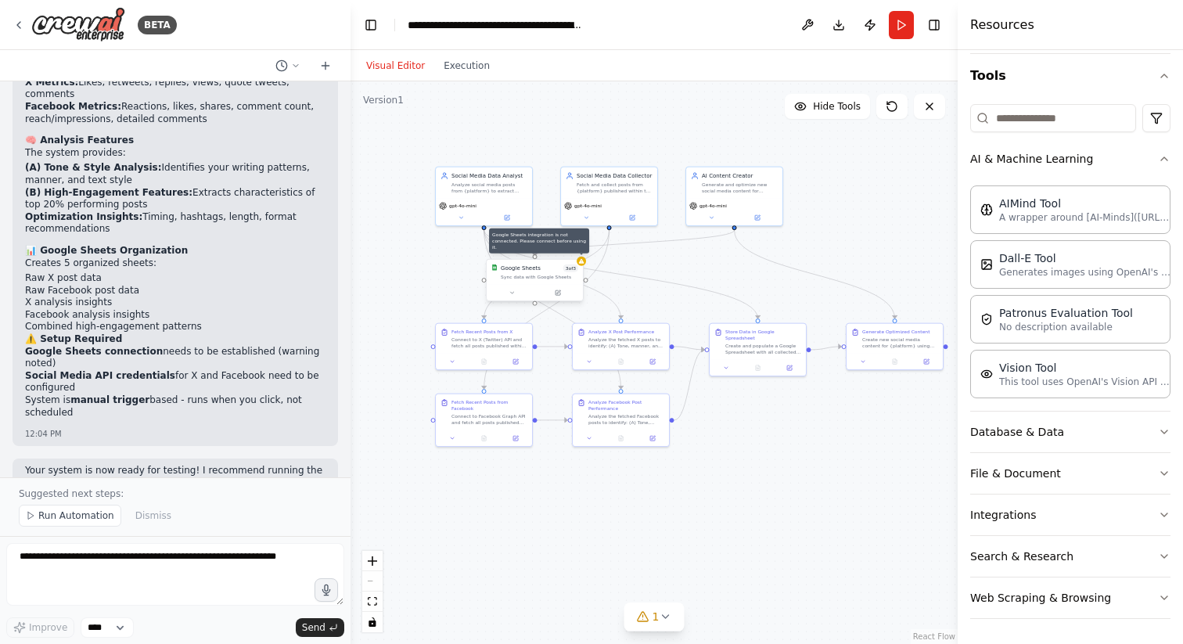
click at [581, 257] on div at bounding box center [581, 261] width 9 height 9
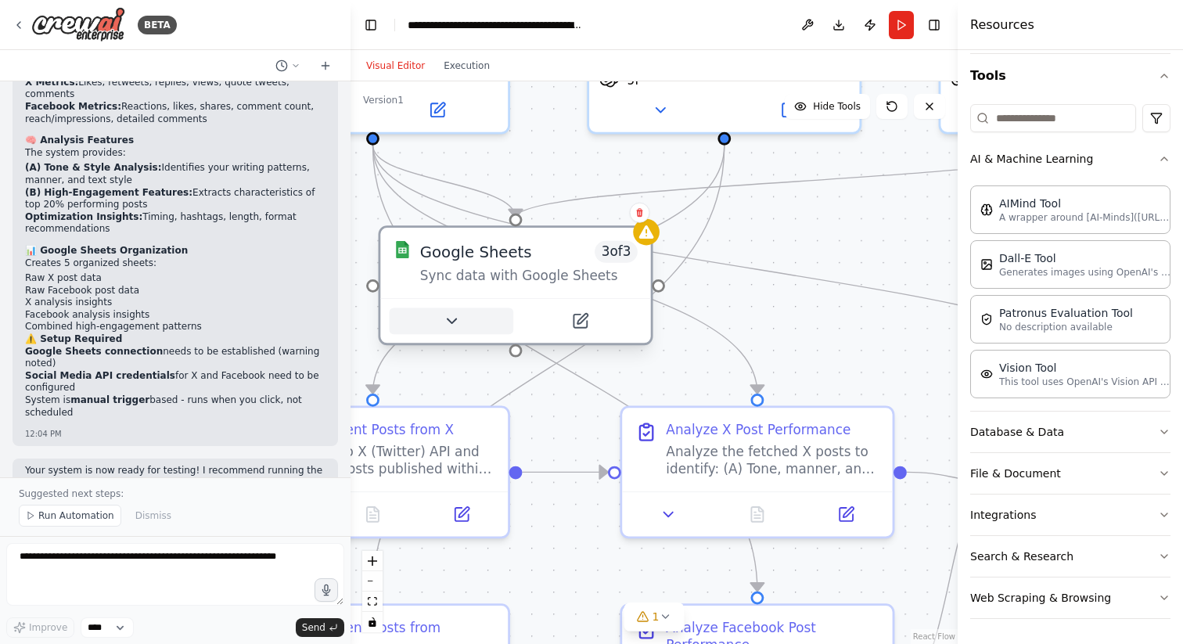
click at [459, 324] on icon at bounding box center [451, 320] width 17 height 17
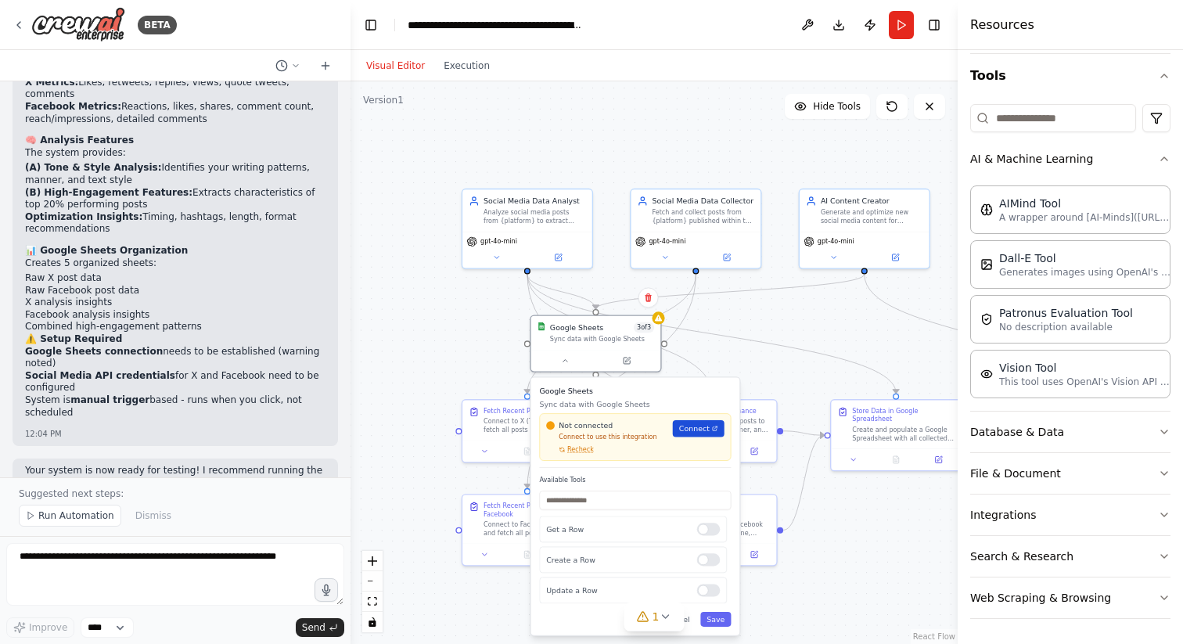
click at [703, 424] on span "Connect" at bounding box center [694, 428] width 31 height 10
click at [1102, 512] on button "Integrations" at bounding box center [1071, 515] width 200 height 41
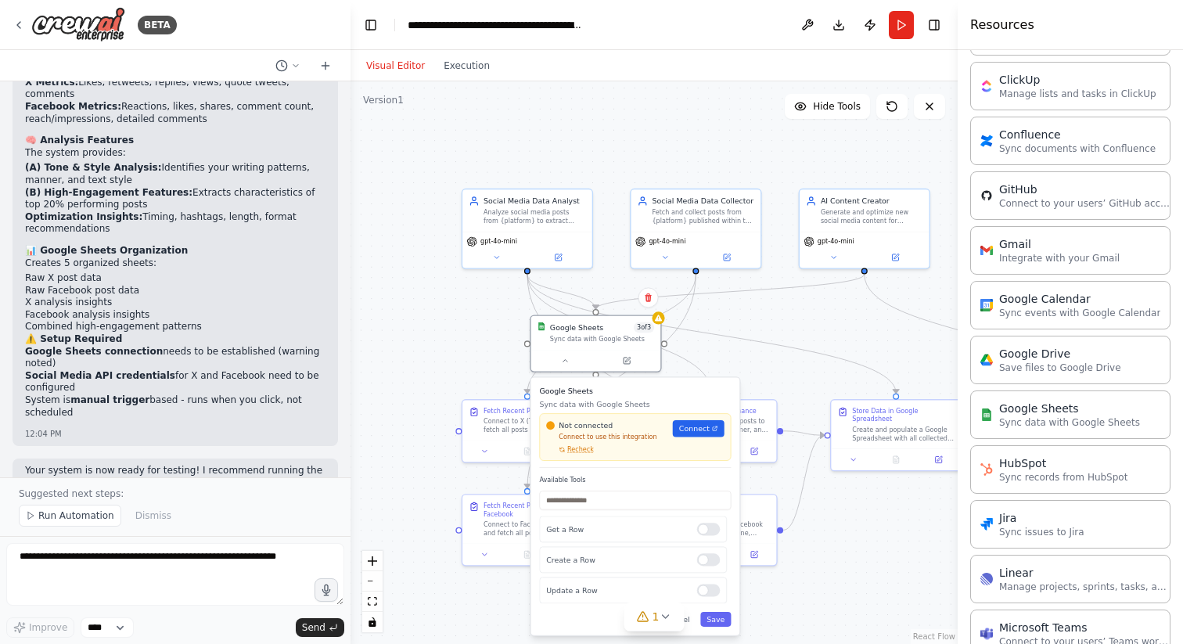
scroll to position [301, 0]
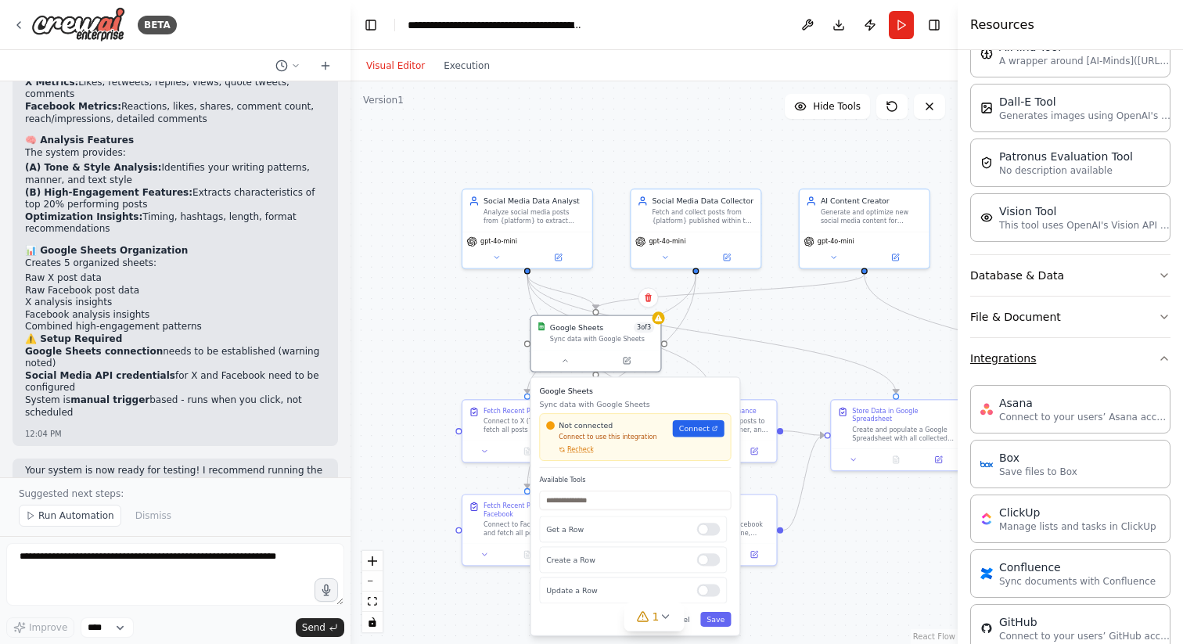
click at [1157, 359] on button "Integrations" at bounding box center [1071, 358] width 200 height 41
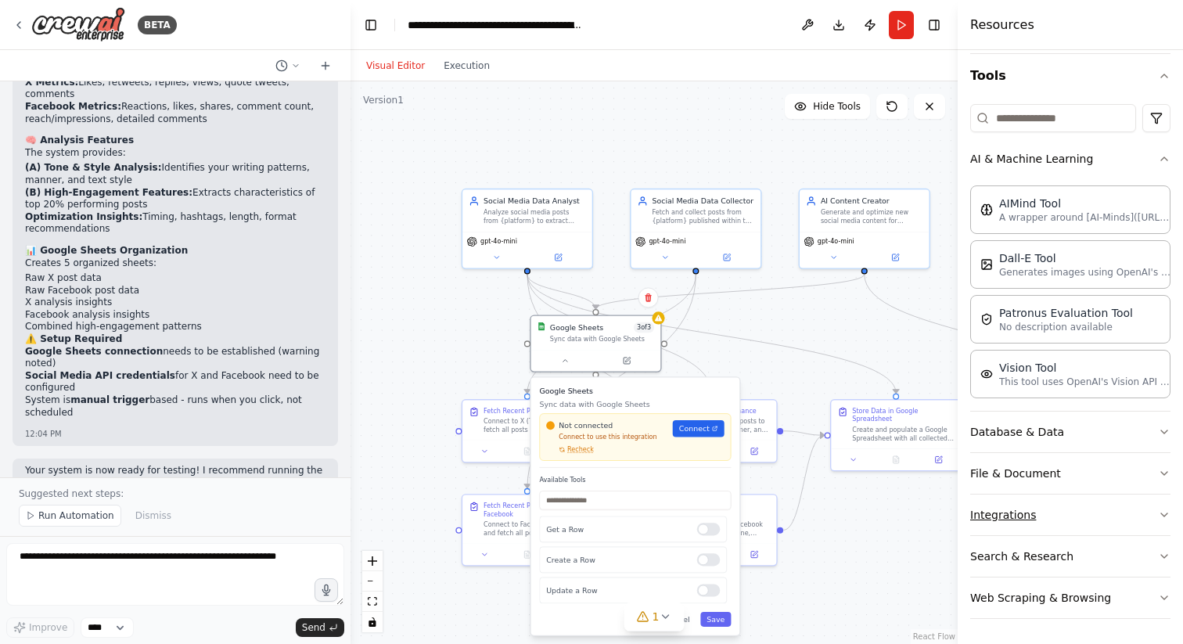
scroll to position [144, 0]
click at [1097, 427] on button "Database & Data" at bounding box center [1071, 432] width 200 height 41
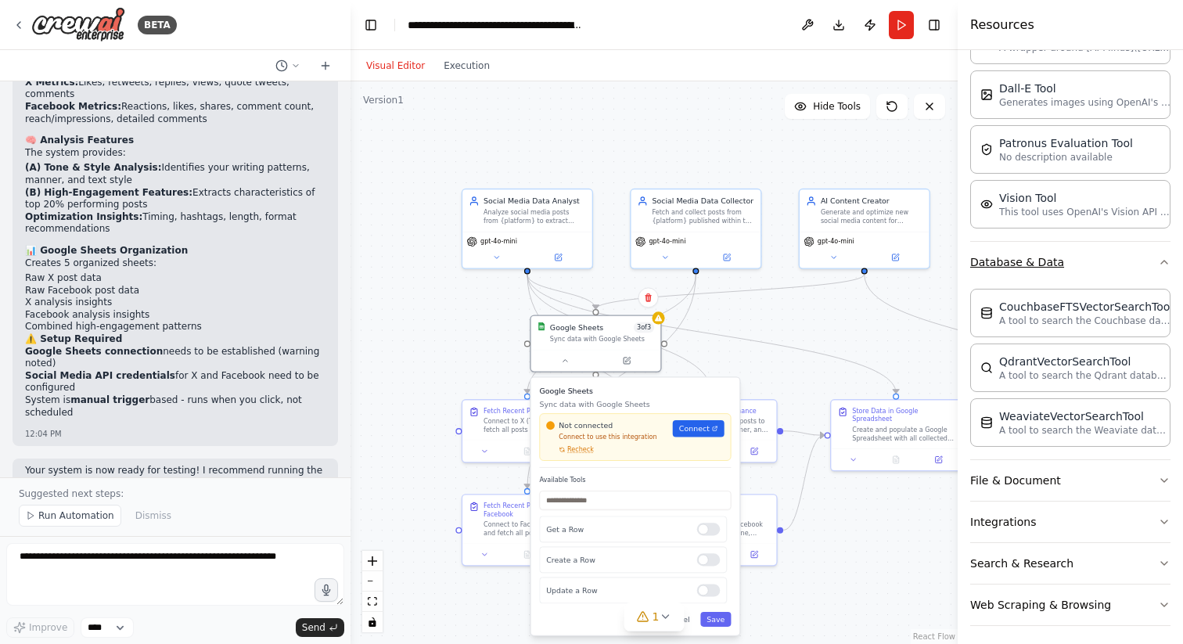
scroll to position [321, 0]
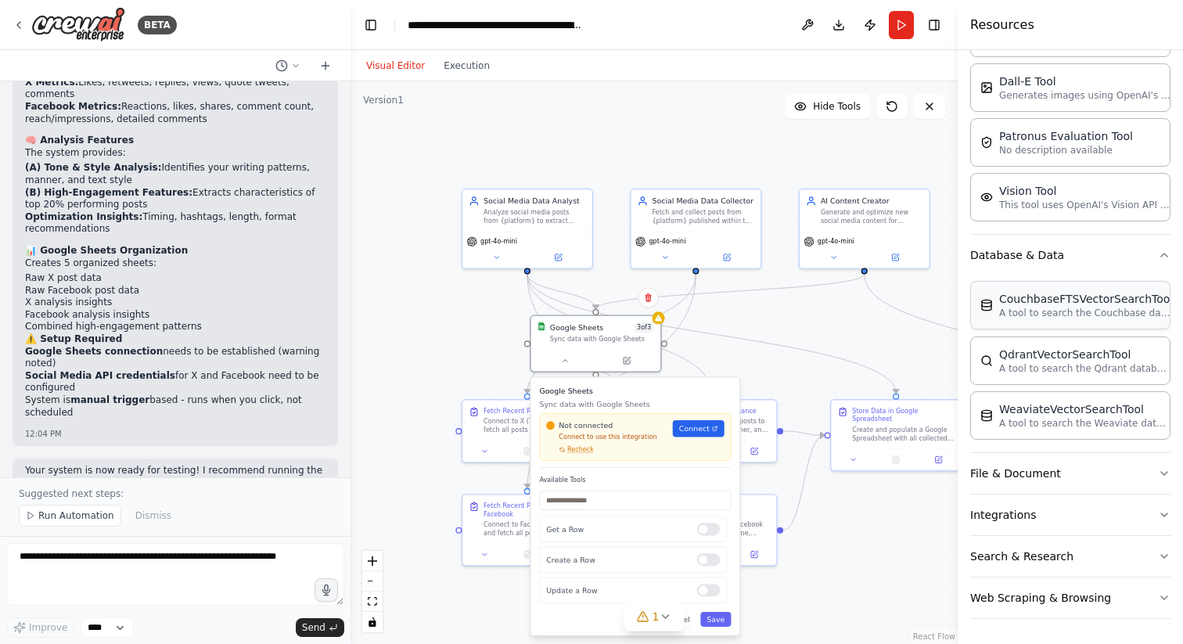
click at [1084, 318] on p "A tool to search the Couchbase database for relevant information on internal do…" at bounding box center [1086, 313] width 172 height 13
click at [1106, 256] on button "Database & Data" at bounding box center [1071, 255] width 200 height 41
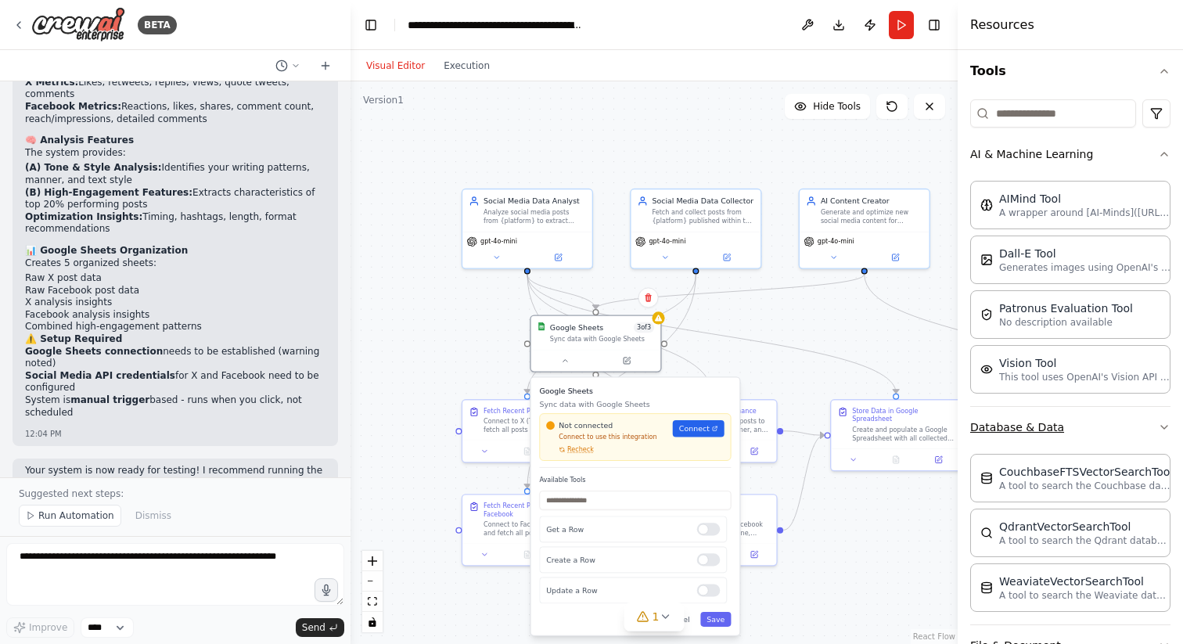
scroll to position [144, 0]
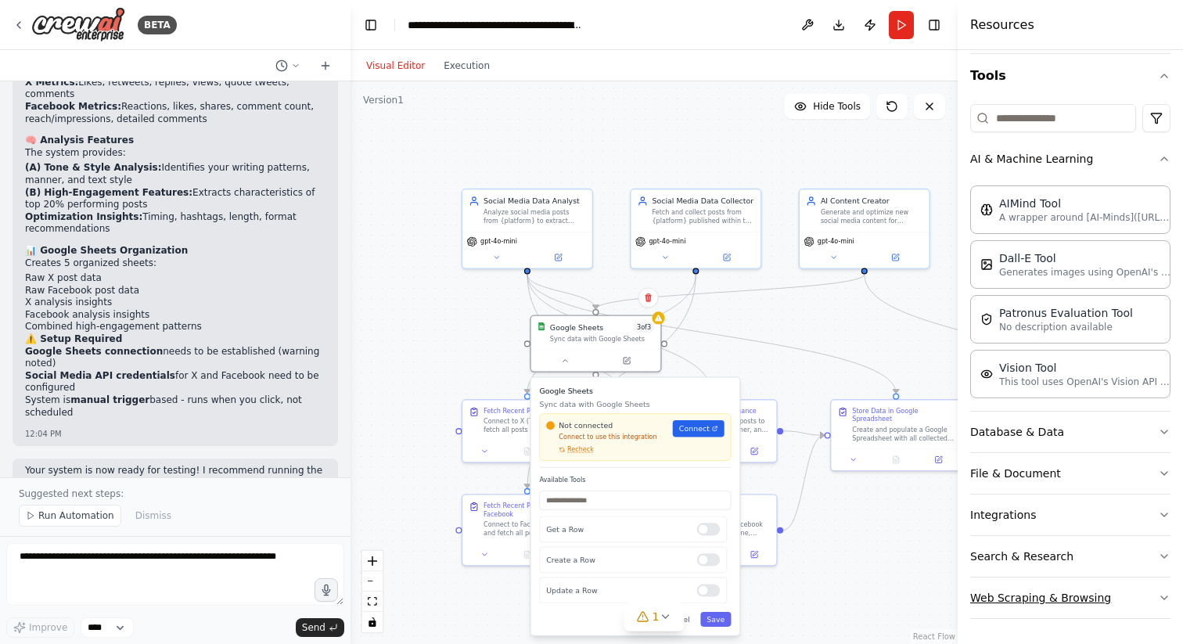
click at [1081, 596] on button "Web Scraping & Browsing" at bounding box center [1071, 598] width 200 height 41
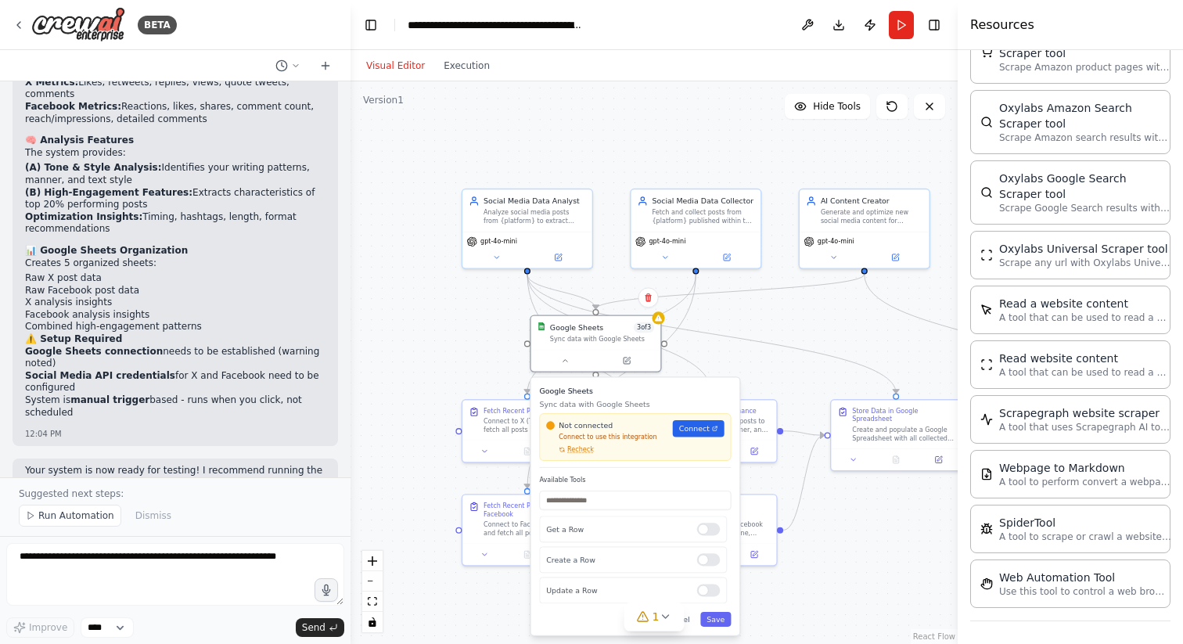
scroll to position [1025, 0]
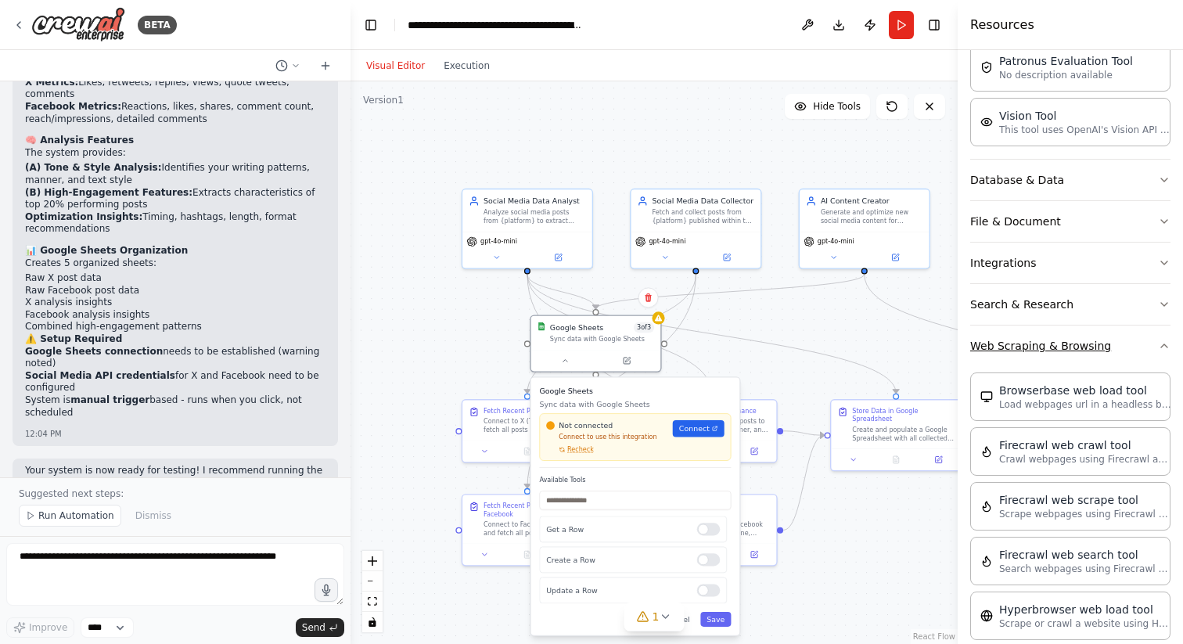
click at [1132, 353] on button "Web Scraping & Browsing" at bounding box center [1071, 346] width 200 height 41
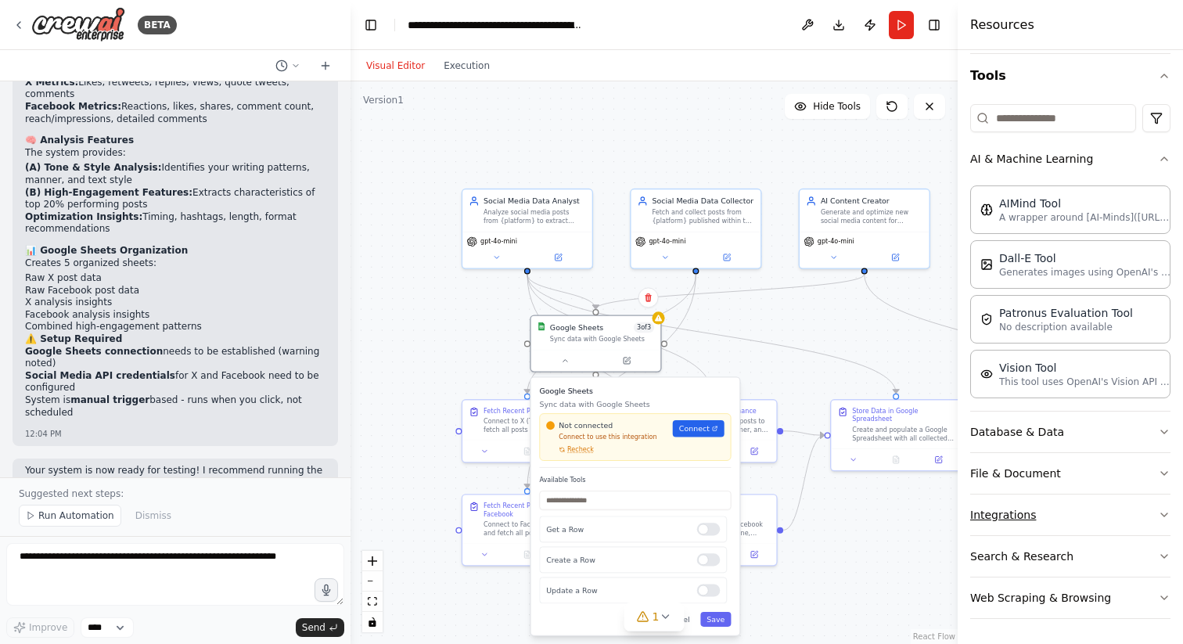
click at [1090, 527] on button "Integrations" at bounding box center [1071, 515] width 200 height 41
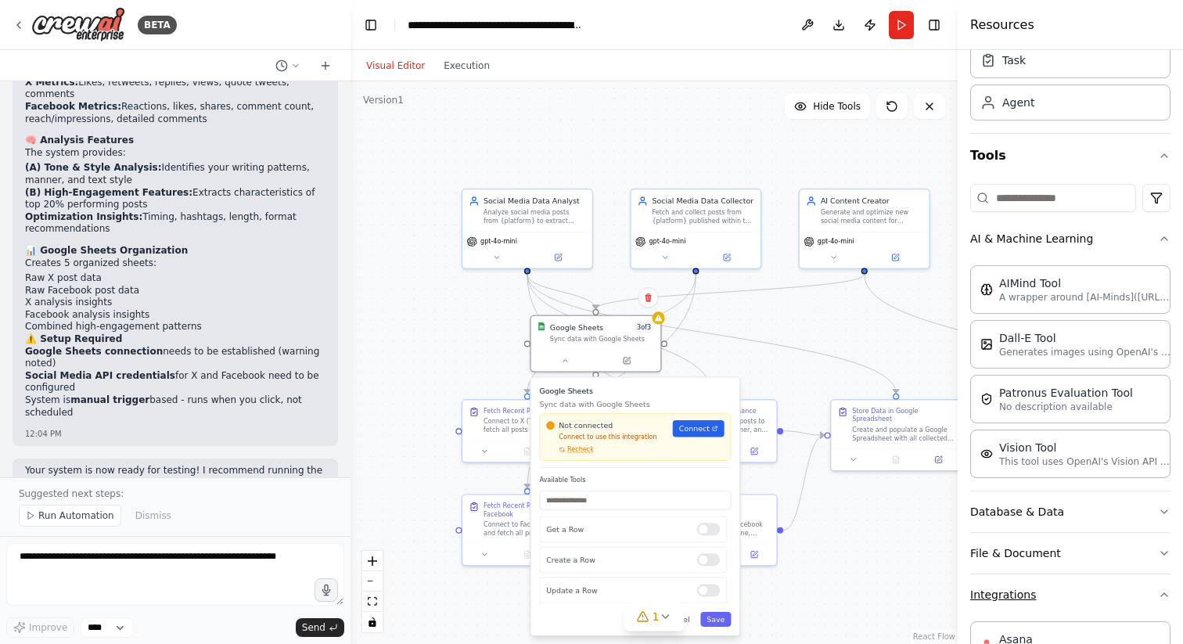
scroll to position [0, 0]
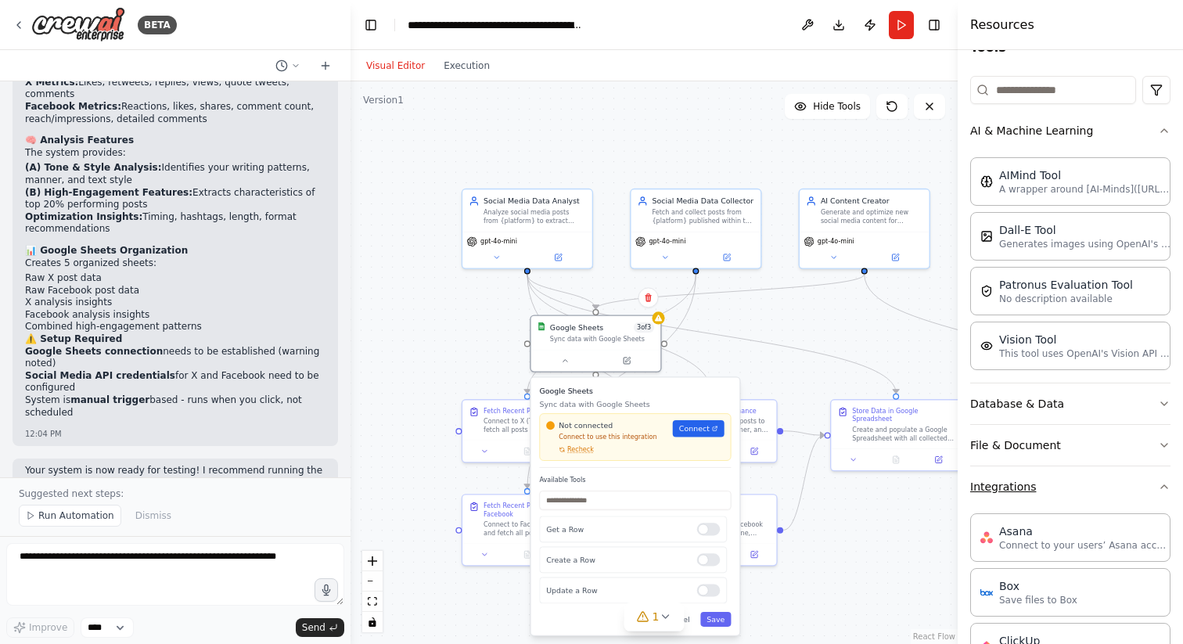
click at [1103, 483] on button "Integrations" at bounding box center [1071, 487] width 200 height 41
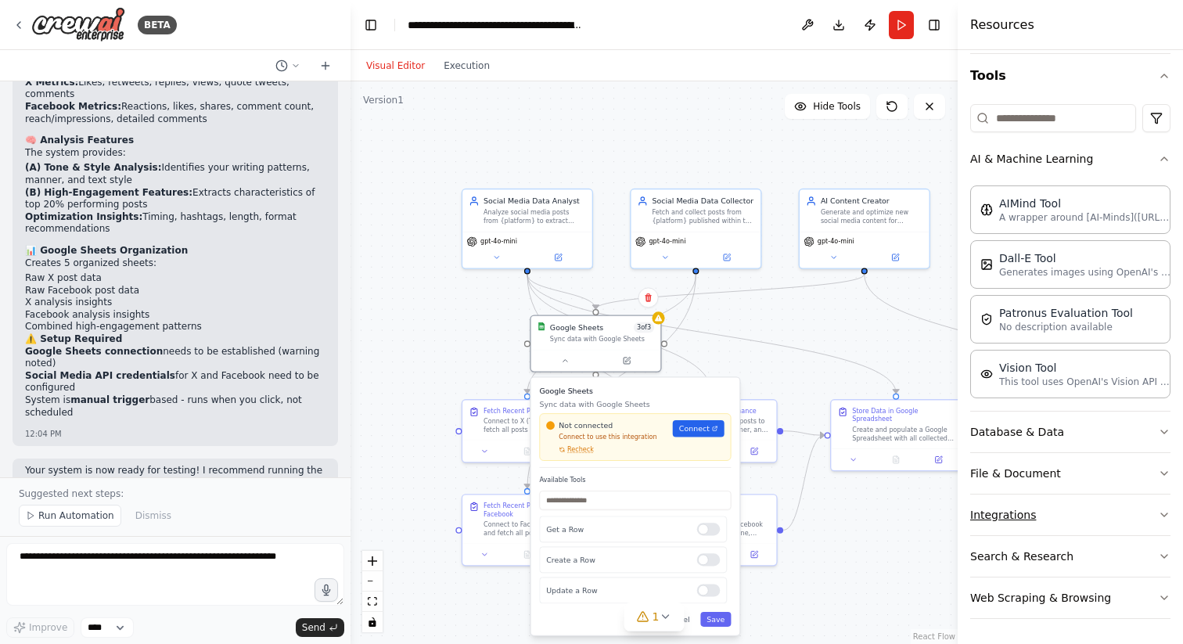
scroll to position [144, 0]
click at [1108, 165] on button "AI & Machine Learning" at bounding box center [1071, 159] width 200 height 41
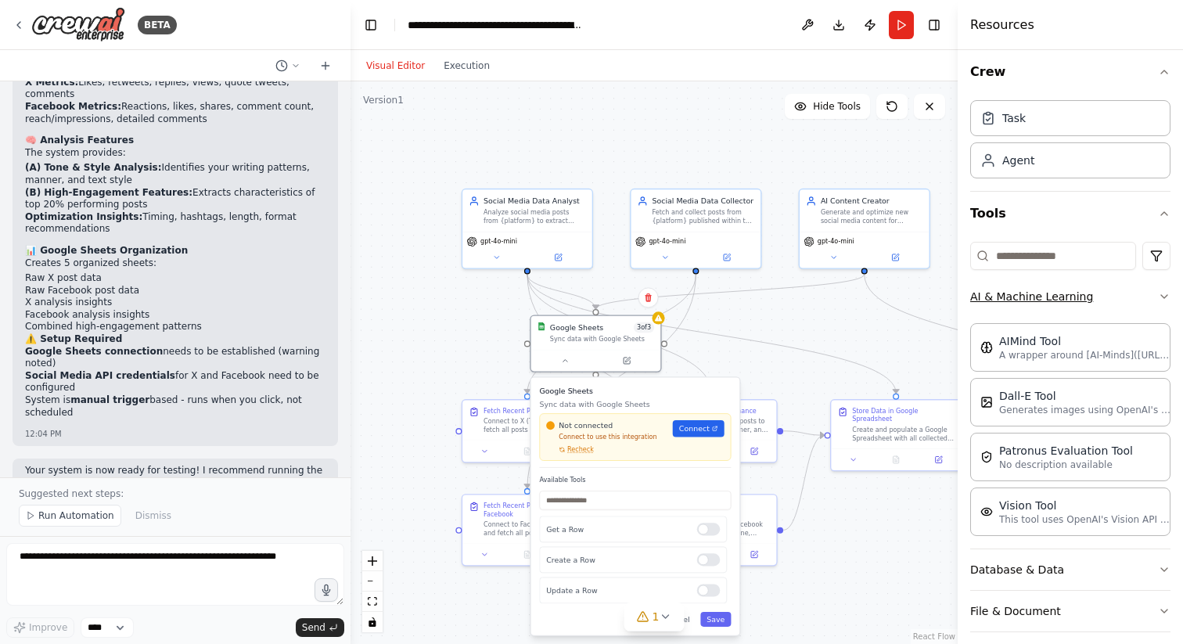
scroll to position [0, 0]
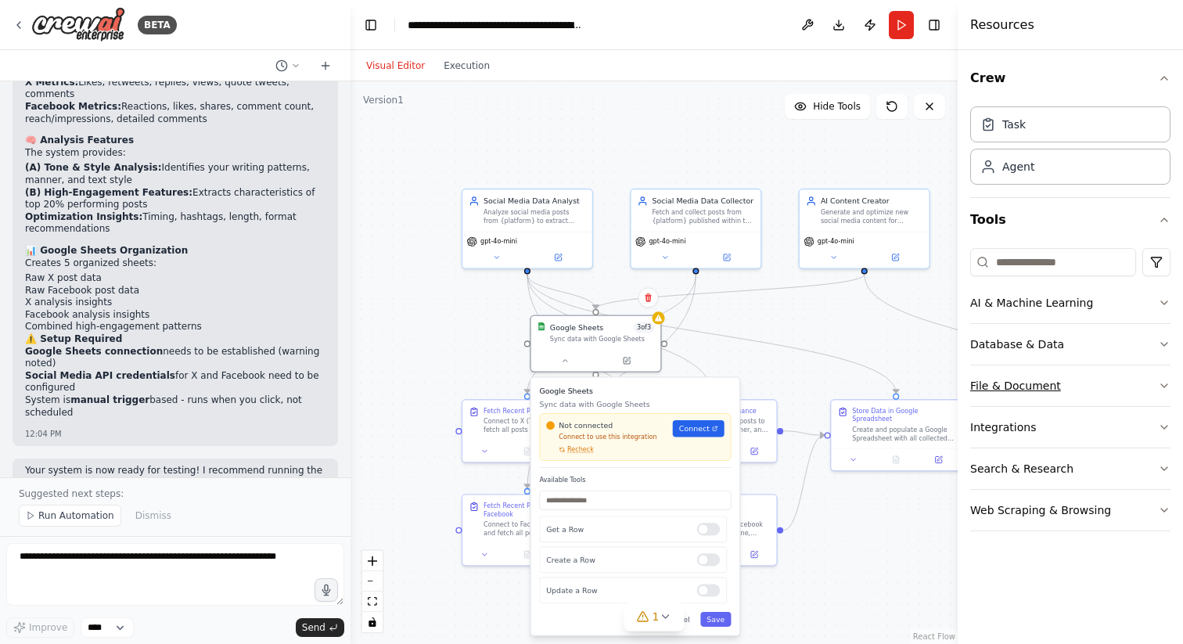
click at [1074, 389] on button "File & Document" at bounding box center [1071, 386] width 200 height 41
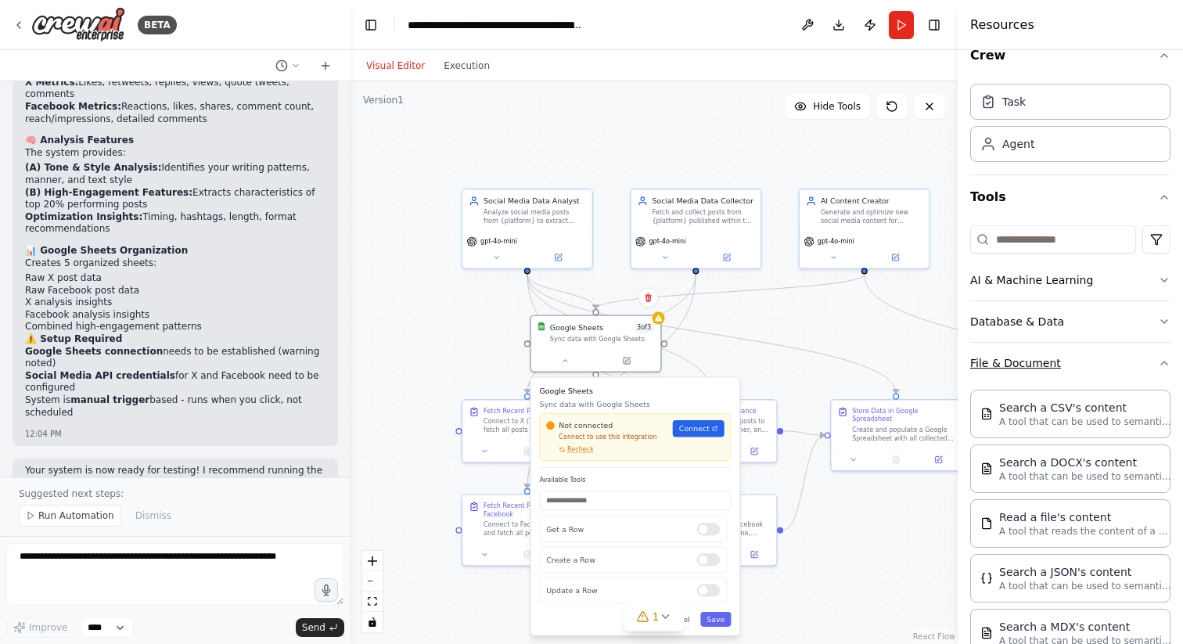
scroll to position [14, 0]
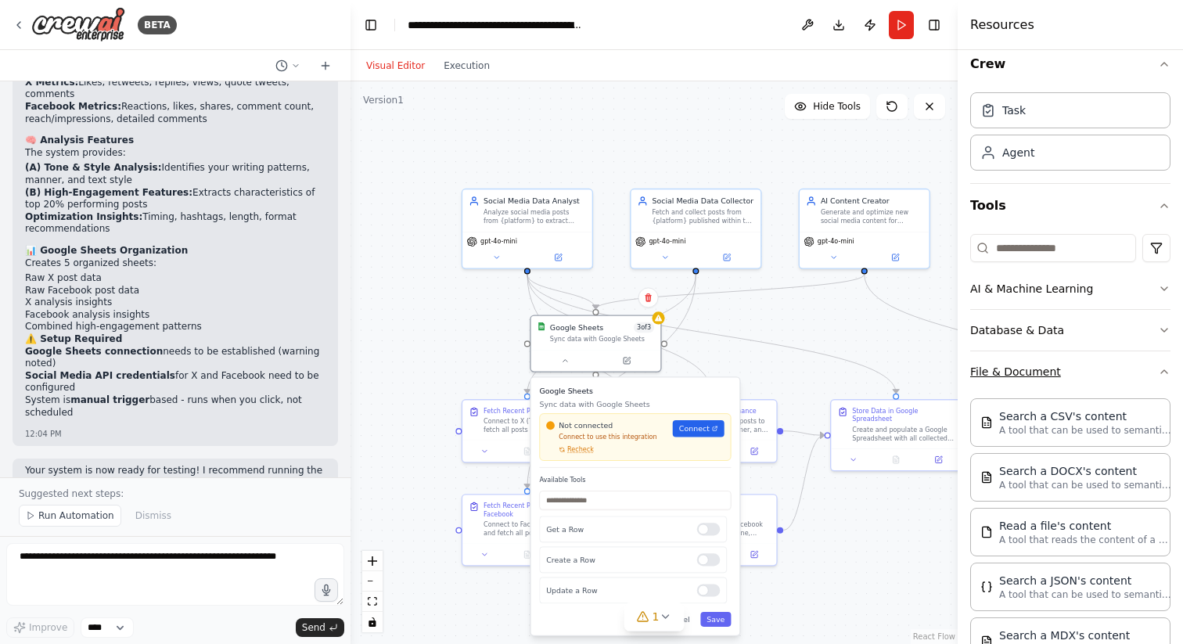
click at [1113, 377] on button "File & Document" at bounding box center [1071, 371] width 200 height 41
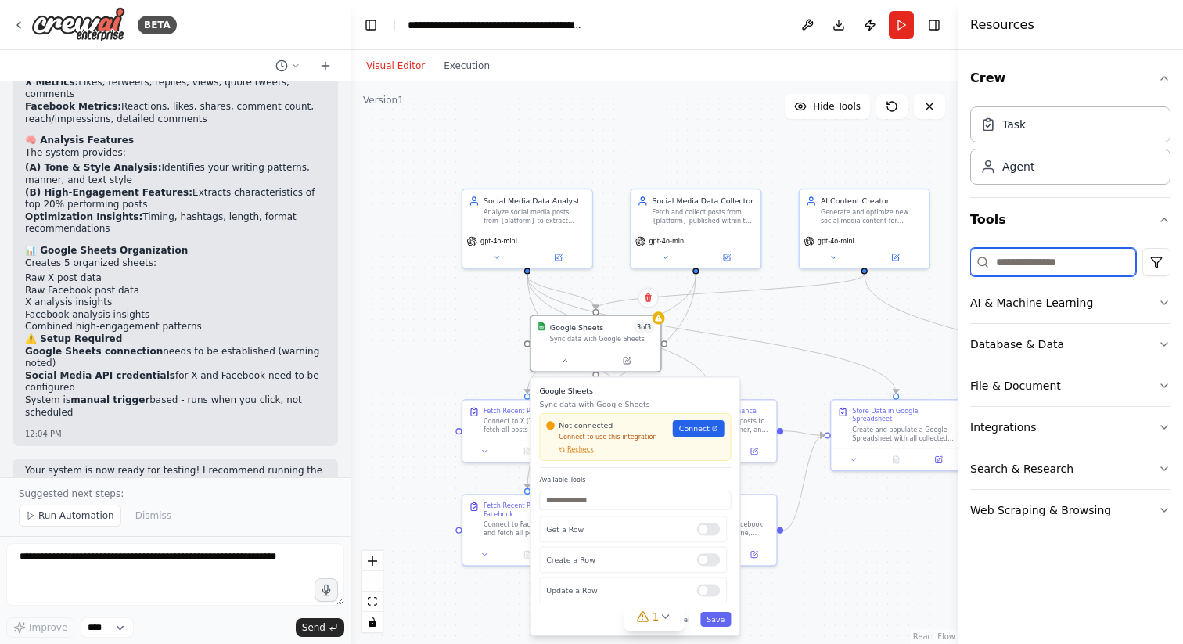
click at [1090, 252] on input at bounding box center [1054, 262] width 166 height 28
type input "*"
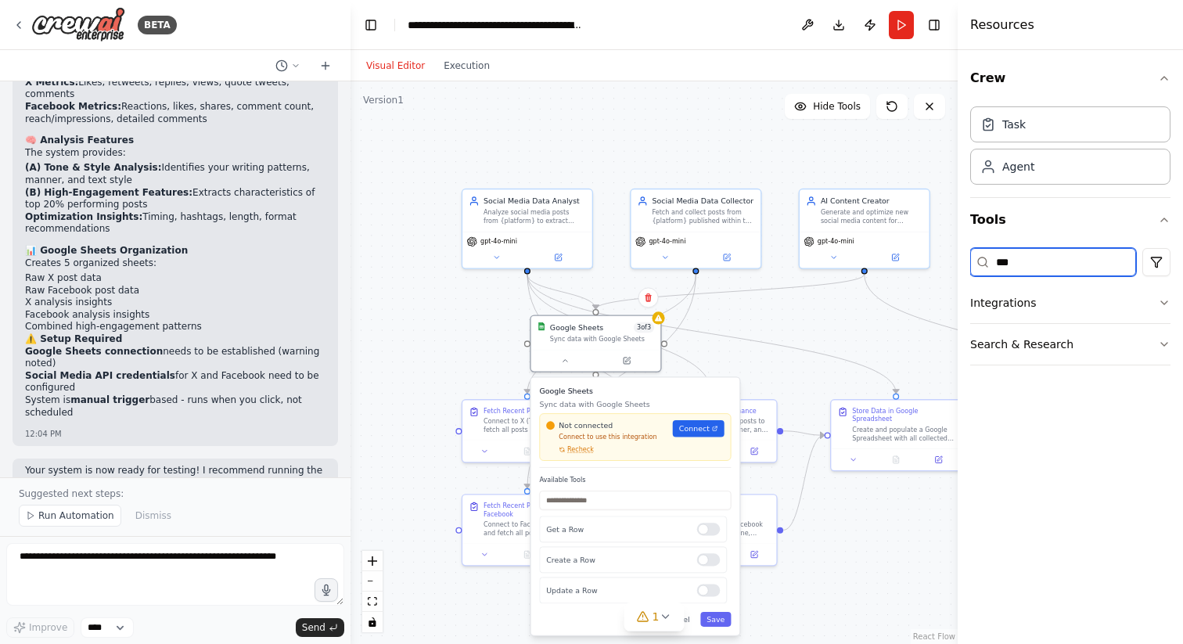
type input "****"
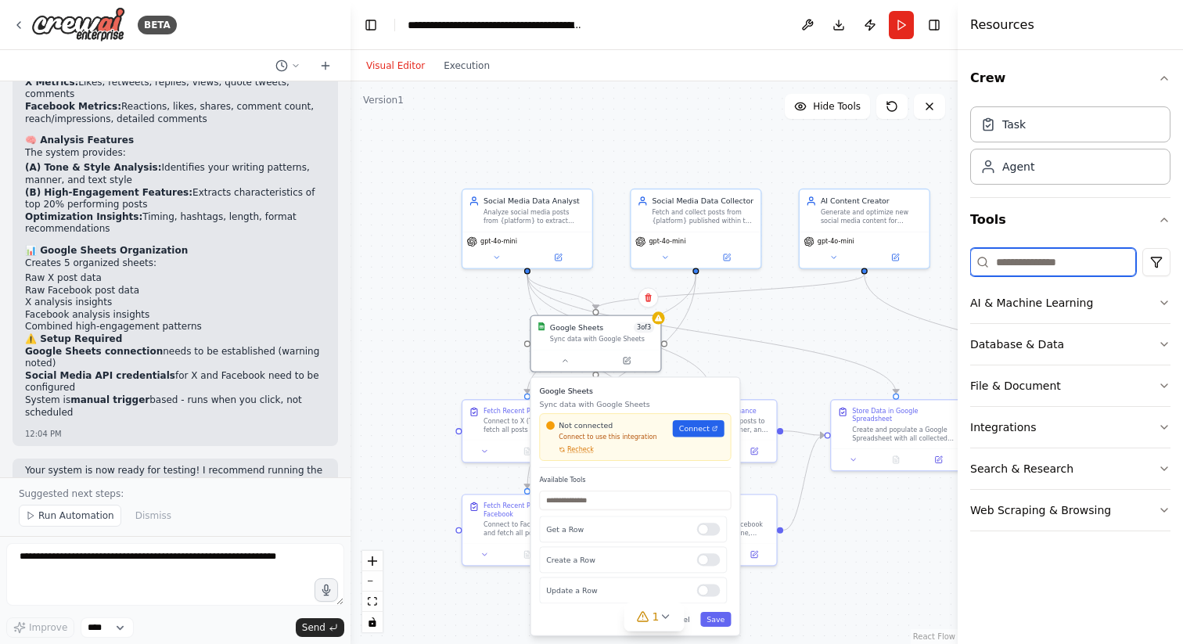
click at [1024, 265] on input at bounding box center [1054, 262] width 166 height 28
click at [1042, 171] on div "Agent" at bounding box center [1071, 166] width 200 height 36
click at [1042, 257] on input at bounding box center [1054, 262] width 166 height 28
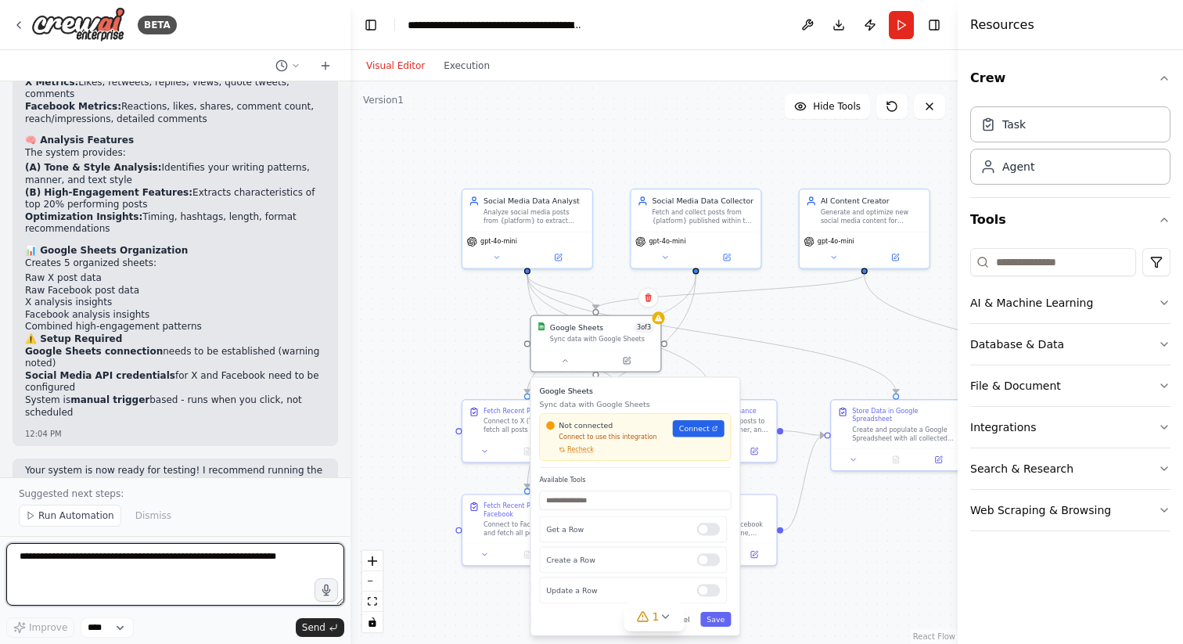
click at [166, 544] on textarea at bounding box center [175, 574] width 338 height 63
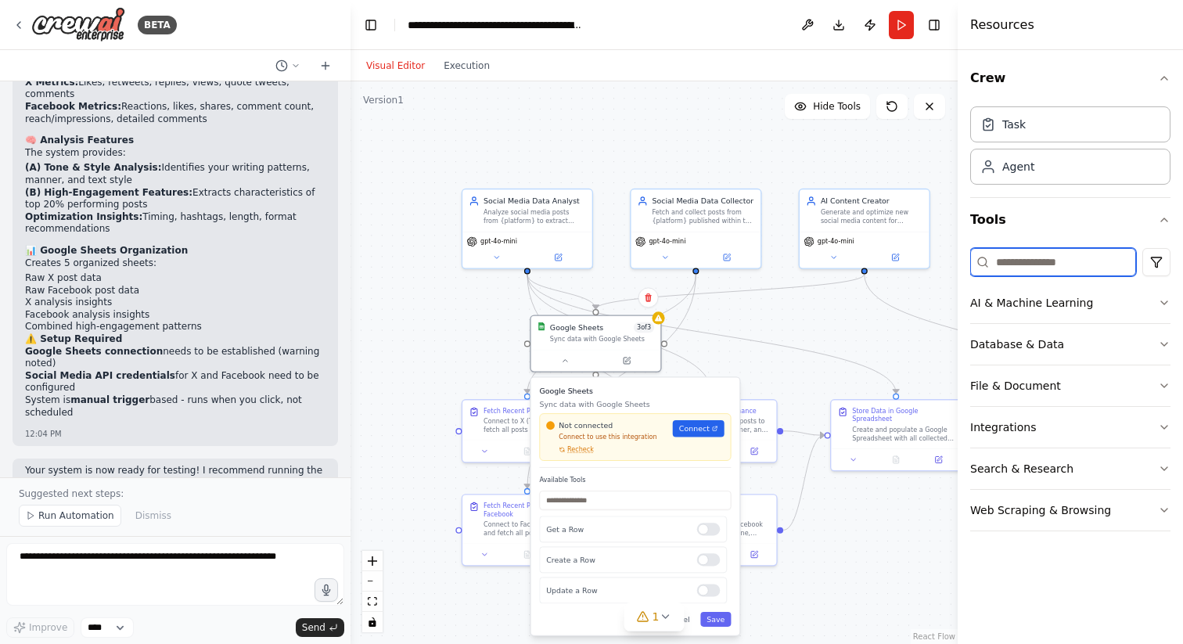
click at [1025, 268] on input at bounding box center [1054, 262] width 166 height 28
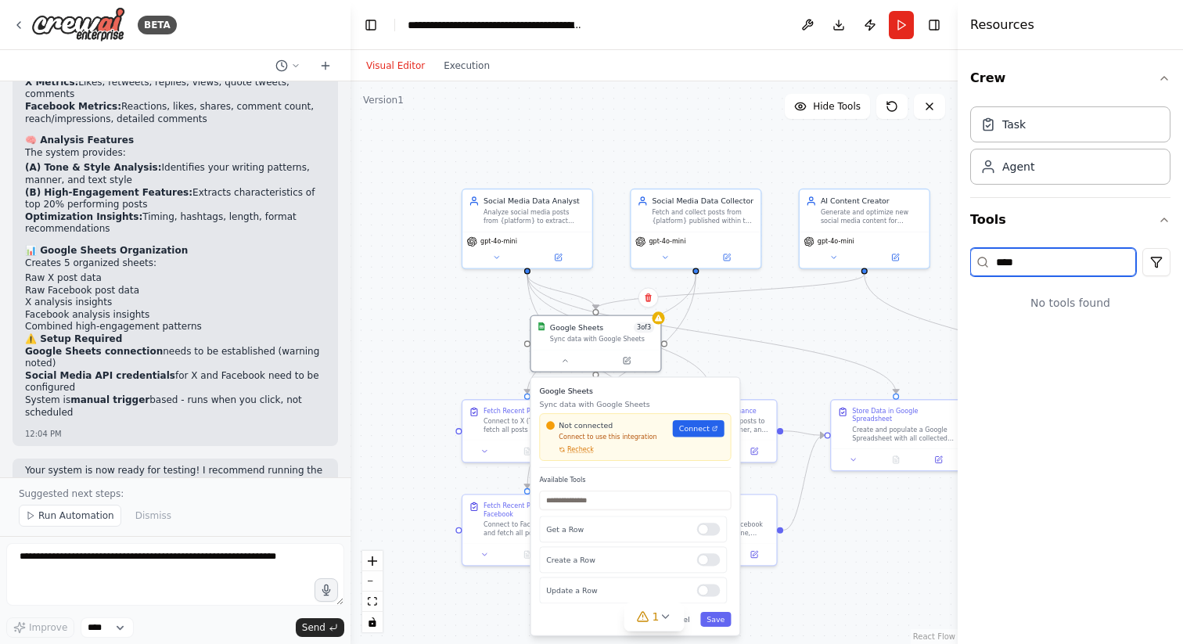
type input "*****"
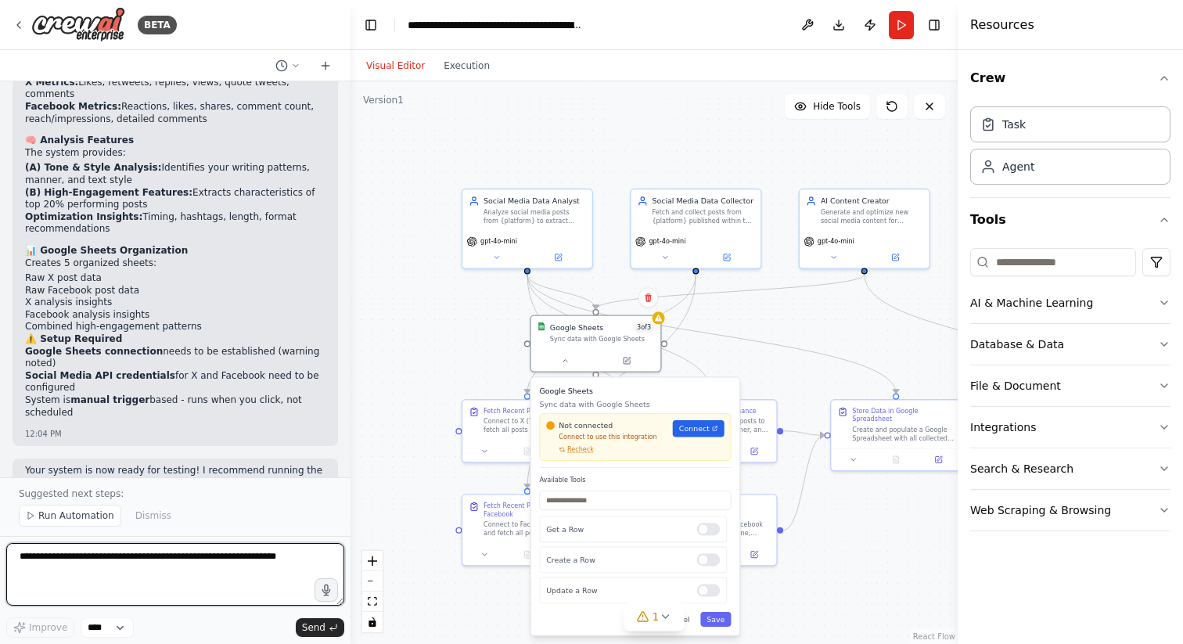
click at [246, 546] on textarea at bounding box center [175, 574] width 338 height 63
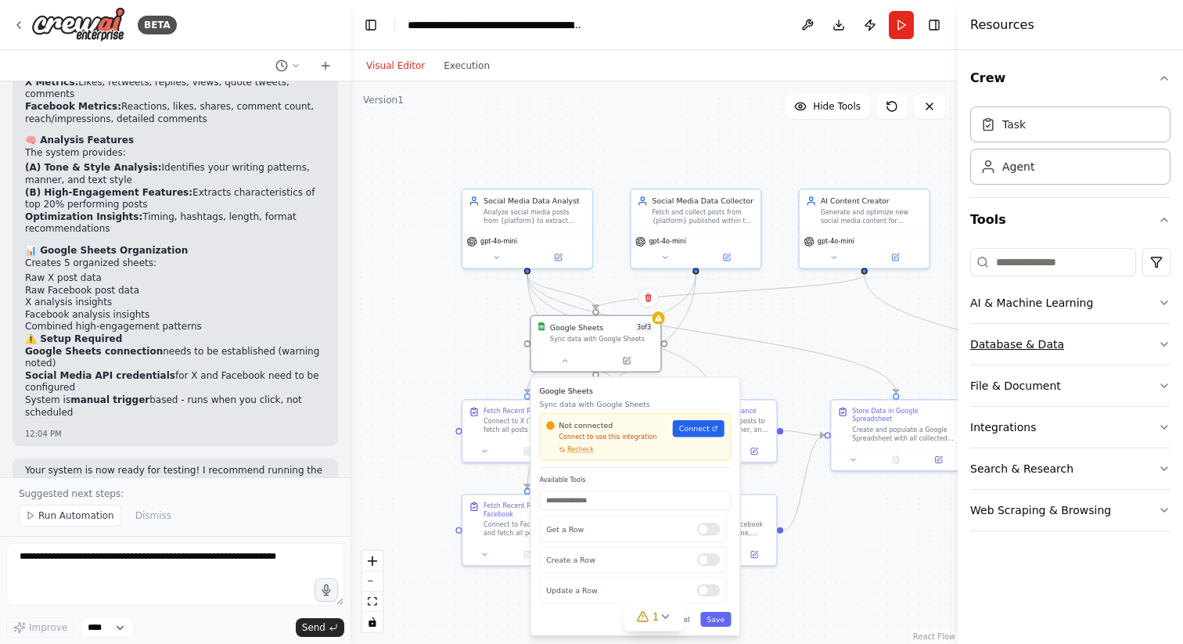
click at [1081, 344] on button "Database & Data" at bounding box center [1071, 344] width 200 height 41
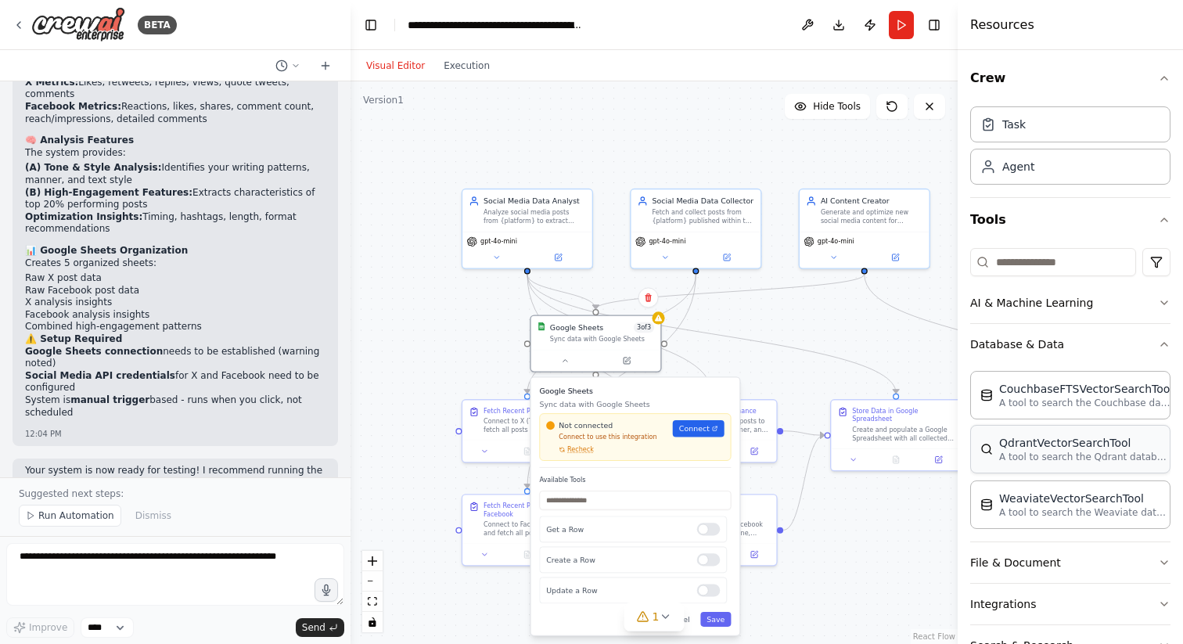
click at [1071, 470] on div "QdrantVectorSearchTool A tool to search the Qdrant database for relevant inform…" at bounding box center [1071, 449] width 200 height 49
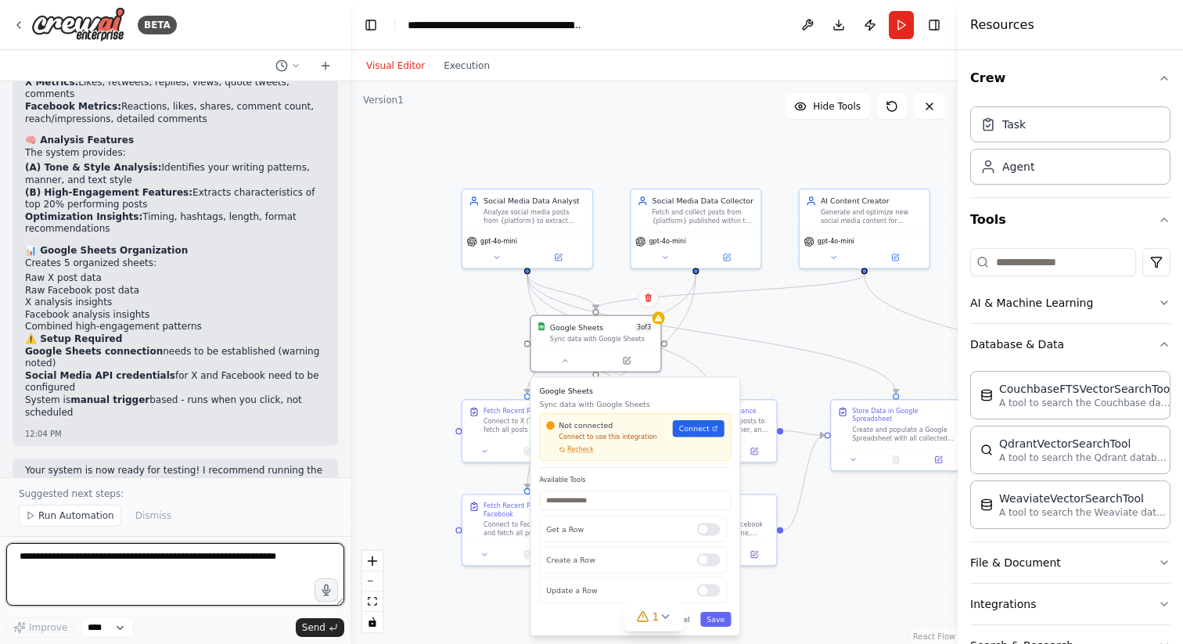
click at [283, 558] on textarea at bounding box center [175, 574] width 338 height 63
type textarea "**********"
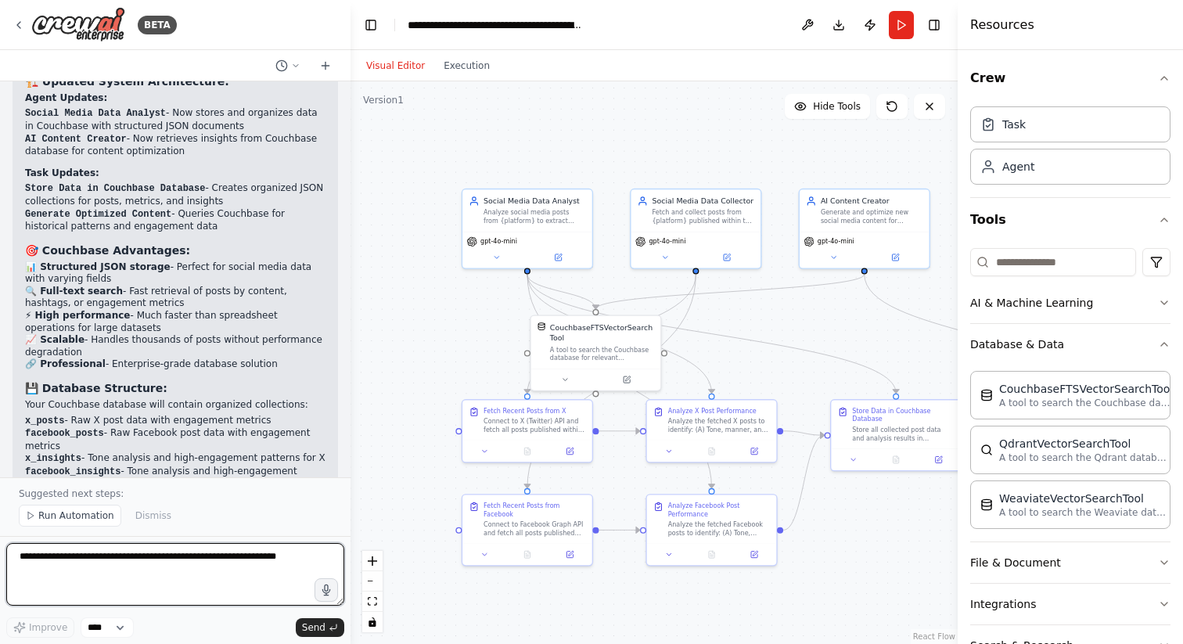
scroll to position [6482, 0]
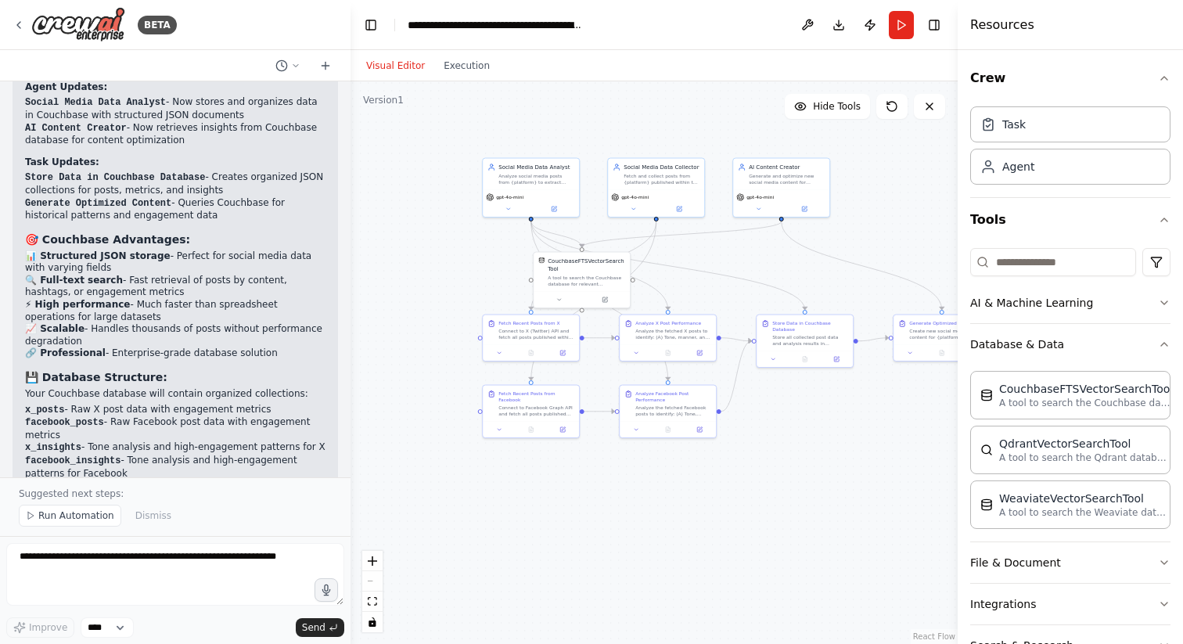
drag, startPoint x: 853, startPoint y: 332, endPoint x: 801, endPoint y: 255, distance: 92.9
click at [801, 255] on div ".deletable-edge-delete-btn { width: 20px; height: 20px; border: 0px solid #ffff…" at bounding box center [654, 362] width 607 height 563
click at [533, 332] on div "Connect to X (Twitter) API and fetch all posts published within the past year. …" at bounding box center [537, 332] width 76 height 13
click at [430, 364] on div ".deletable-edge-delete-btn { width: 20px; height: 20px; border: 0px solid #ffff…" at bounding box center [654, 362] width 607 height 563
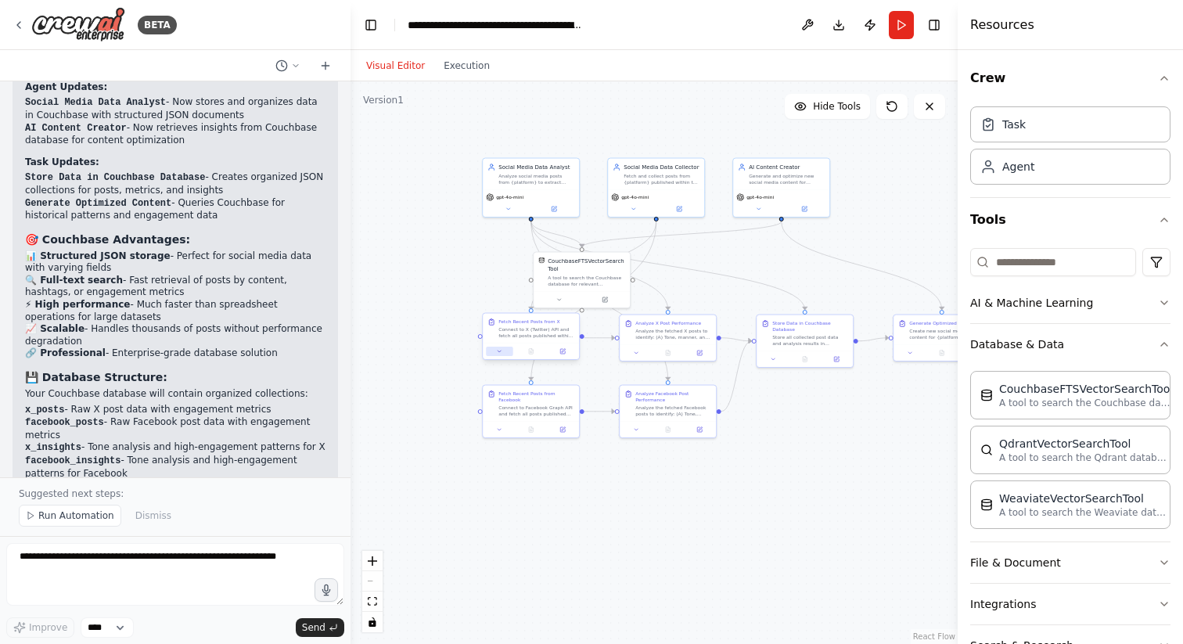
click at [500, 351] on icon at bounding box center [499, 352] width 3 height 2
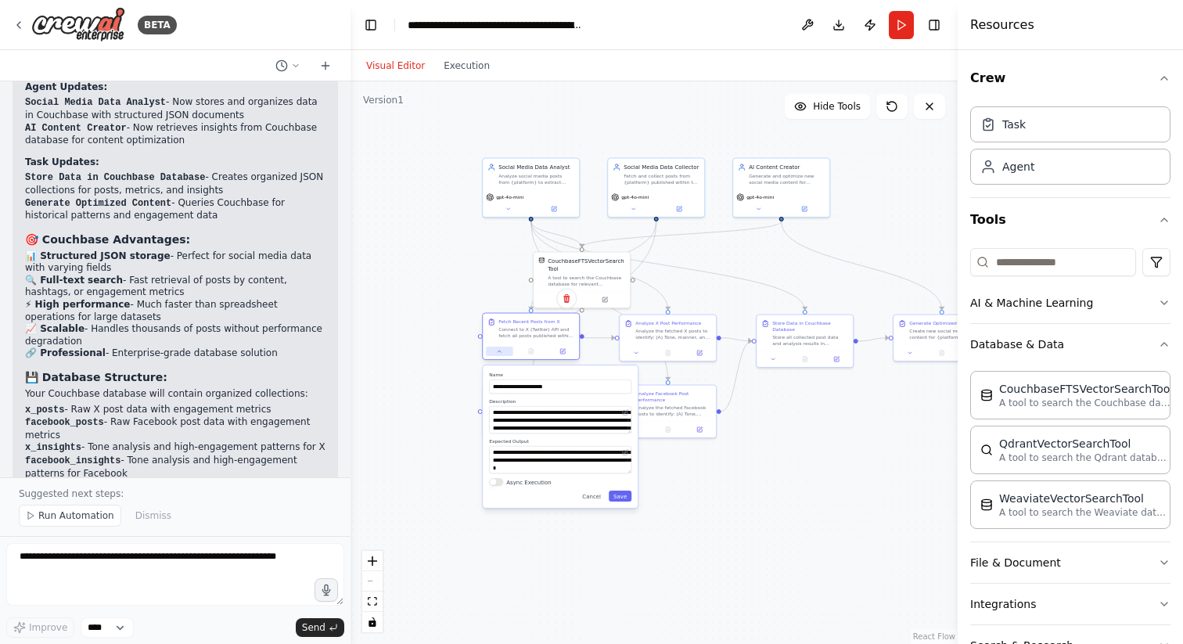
click at [500, 351] on icon at bounding box center [499, 352] width 3 height 2
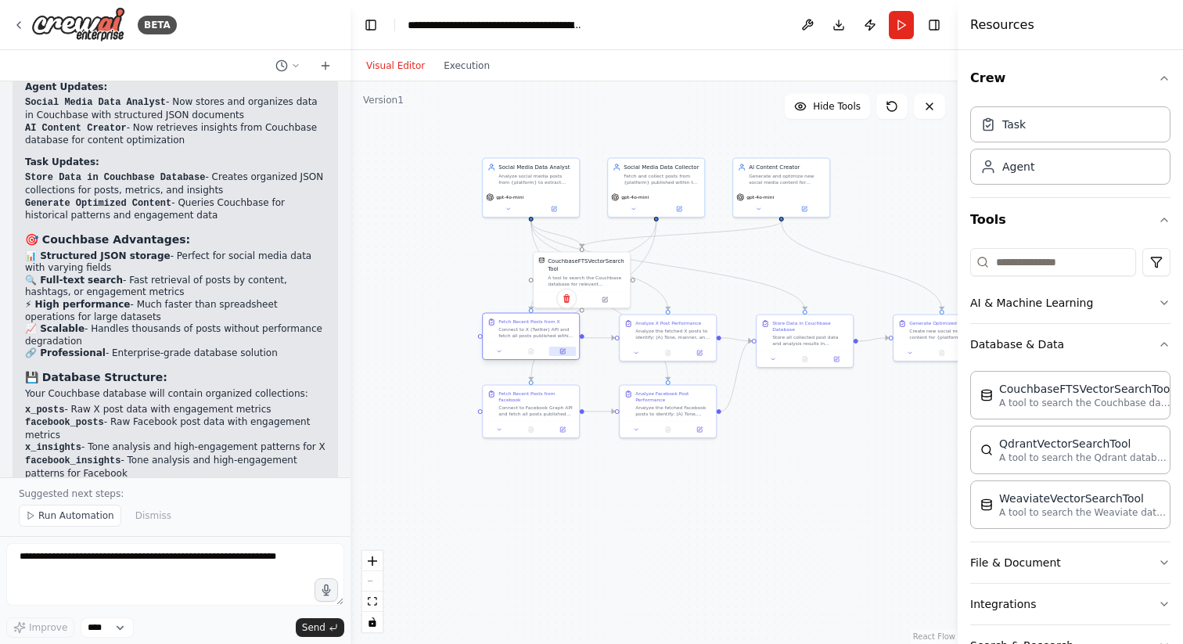
click at [564, 354] on icon at bounding box center [563, 351] width 6 height 6
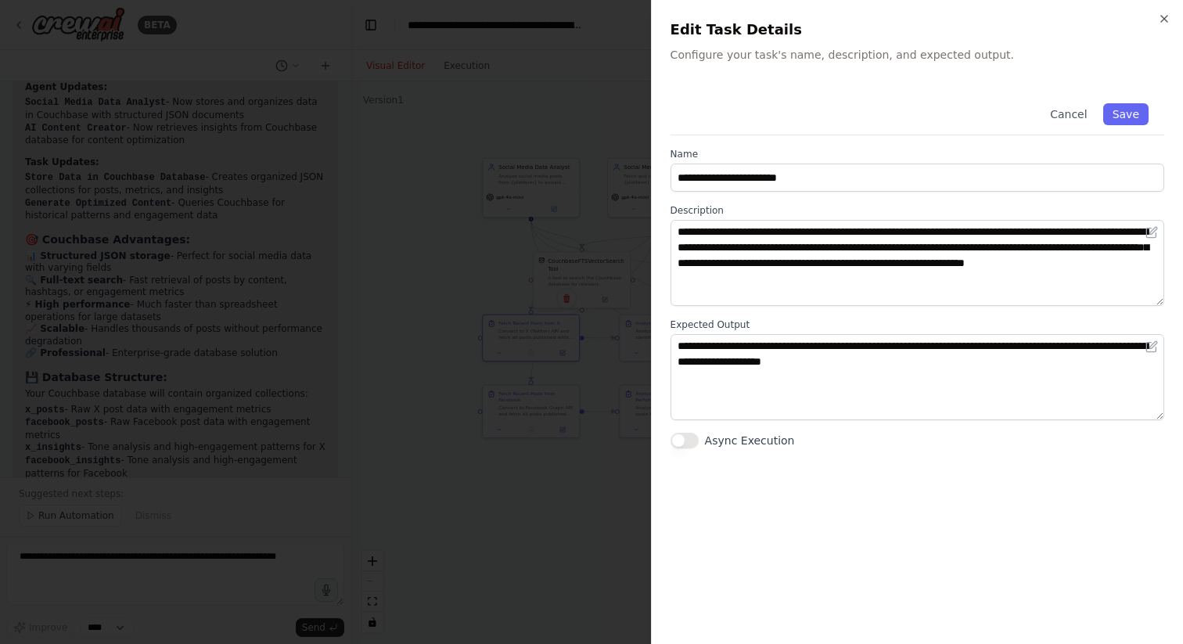
click at [557, 507] on div at bounding box center [591, 322] width 1183 height 644
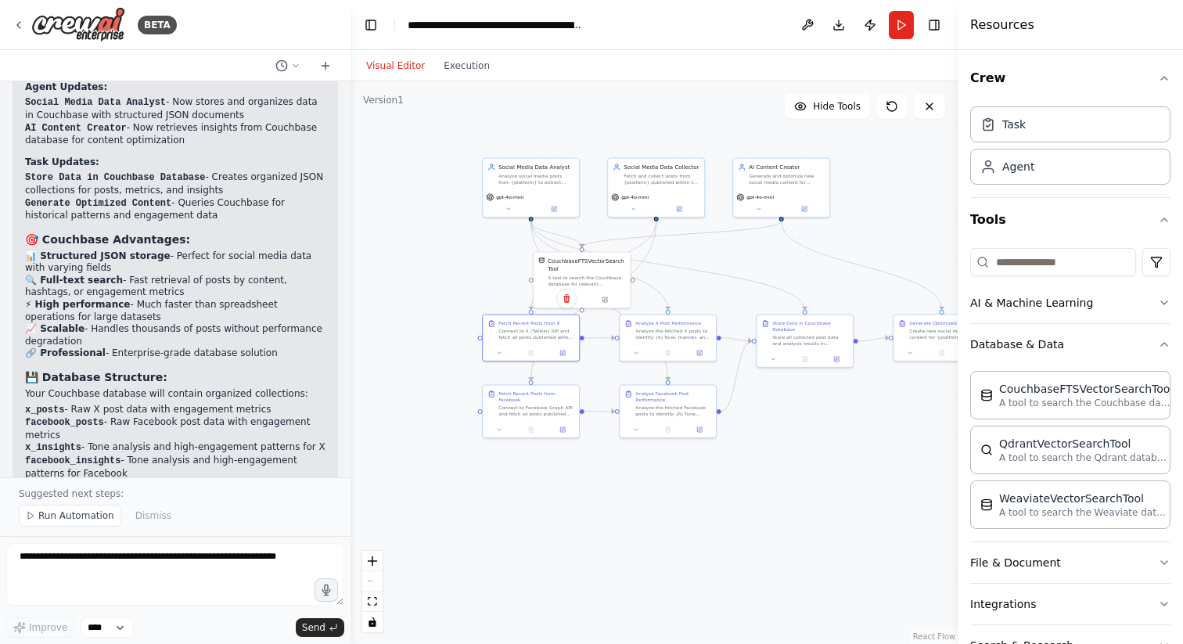
click at [557, 507] on div ".deletable-edge-delete-btn { width: 20px; height: 20px; border: 0px solid #ffff…" at bounding box center [654, 362] width 607 height 563
click at [900, 30] on button "Run" at bounding box center [901, 25] width 25 height 28
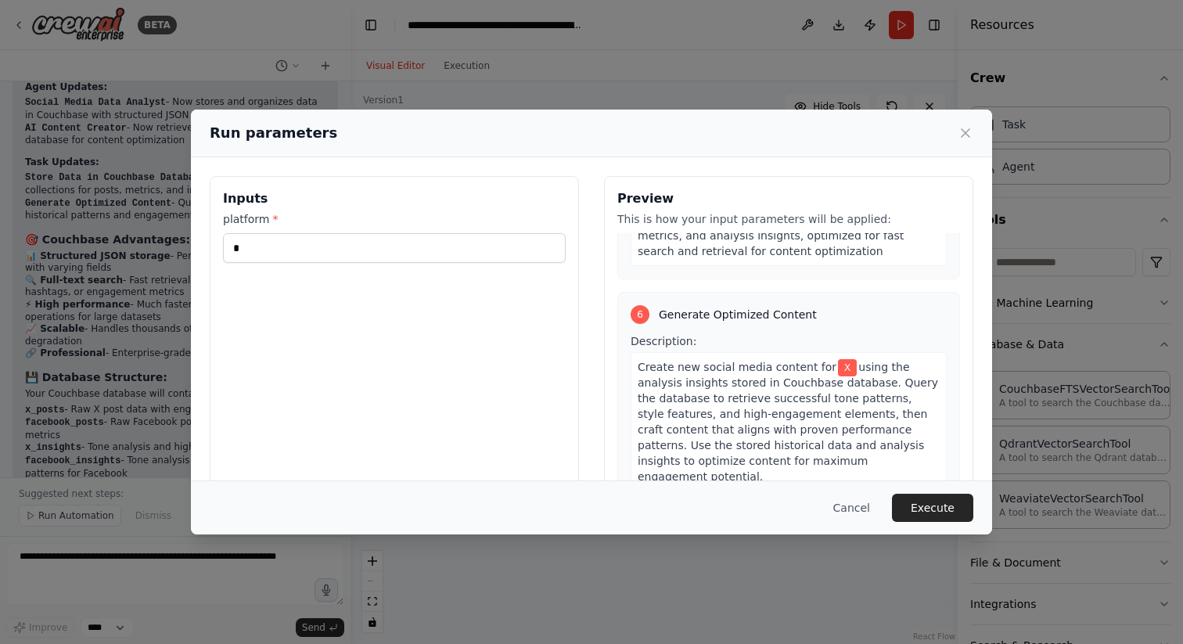
scroll to position [1497, 0]
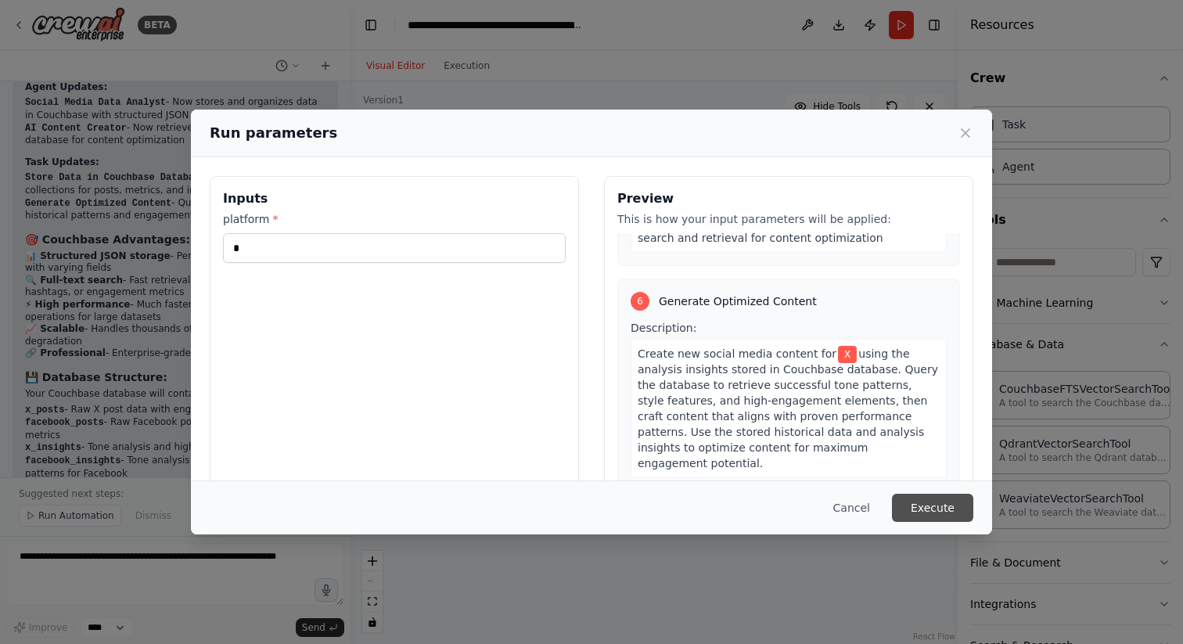
click at [928, 513] on button "Execute" at bounding box center [932, 508] width 81 height 28
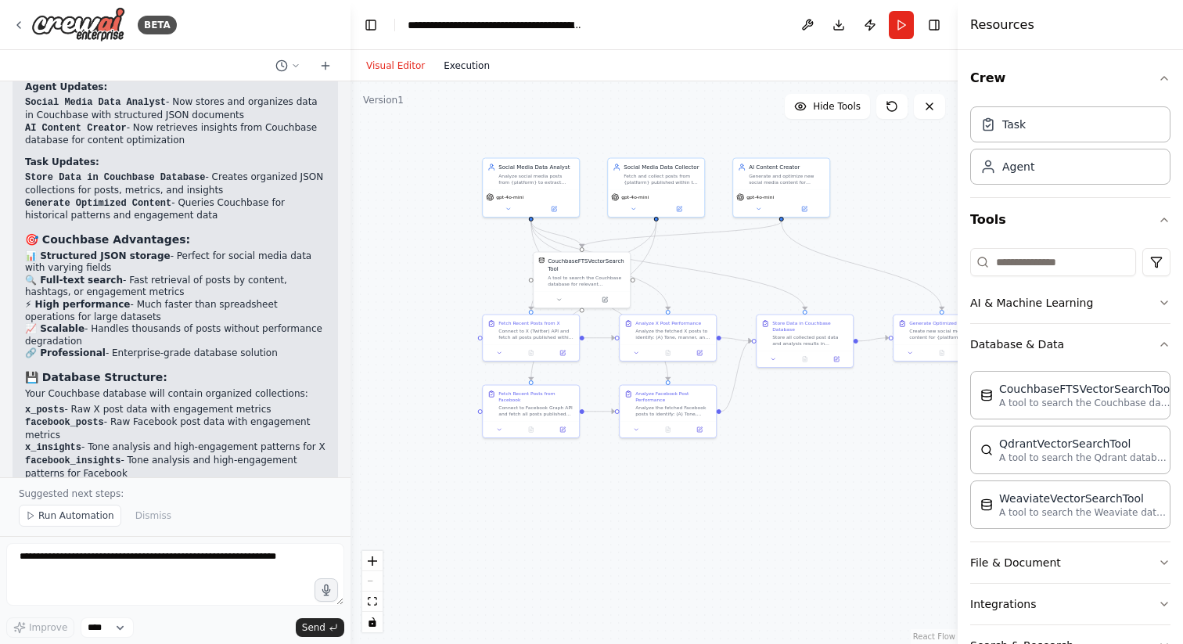
click at [455, 62] on button "Execution" at bounding box center [466, 65] width 65 height 19
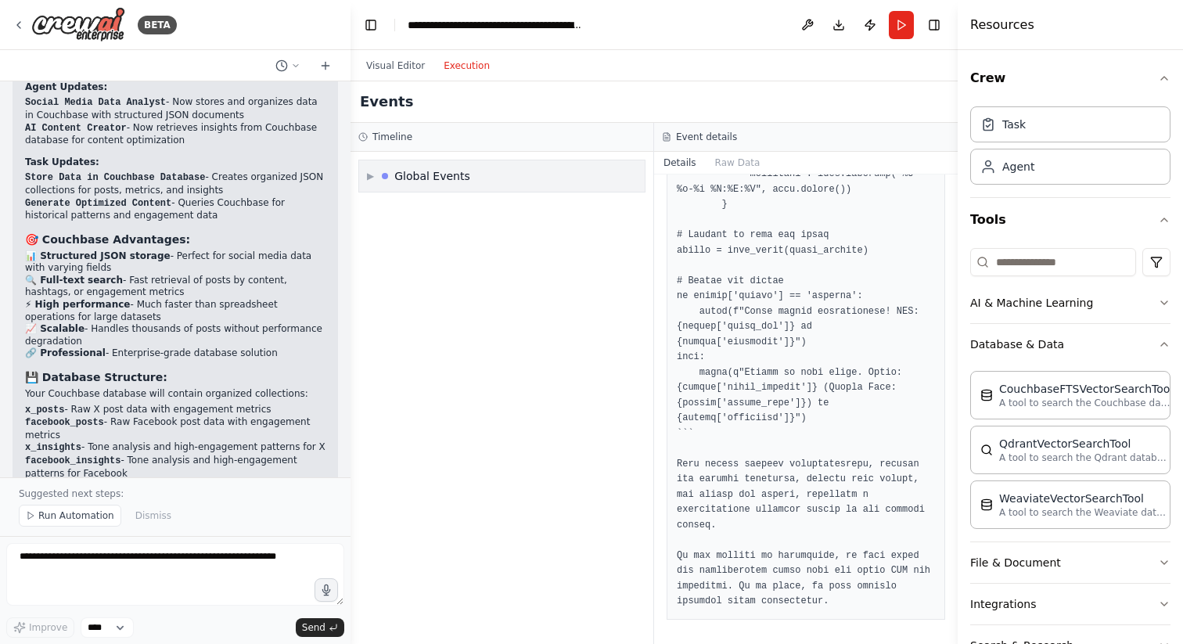
click at [455, 174] on div "Global Events" at bounding box center [432, 176] width 76 height 16
click at [485, 394] on div "▼ Global Events Execution Started Execution Failed" at bounding box center [502, 398] width 303 height 492
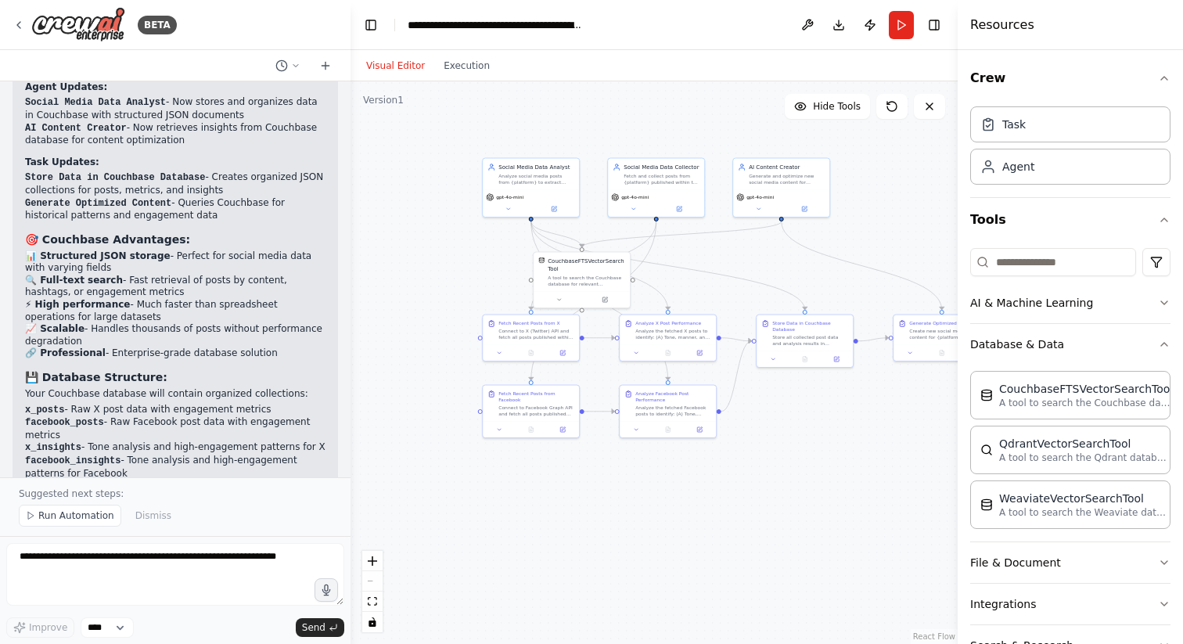
click at [394, 63] on button "Visual Editor" at bounding box center [395, 65] width 77 height 19
click at [468, 77] on div "Visual Editor Execution" at bounding box center [428, 65] width 142 height 31
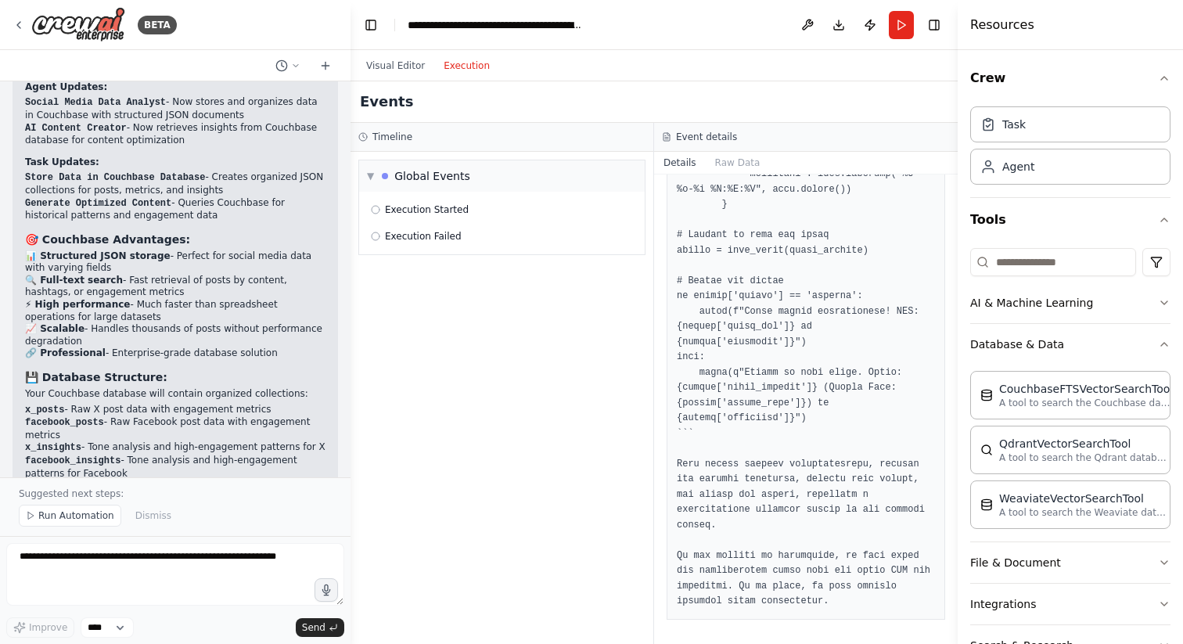
click at [464, 70] on button "Execution" at bounding box center [466, 65] width 65 height 19
click at [387, 174] on div at bounding box center [385, 176] width 6 height 6
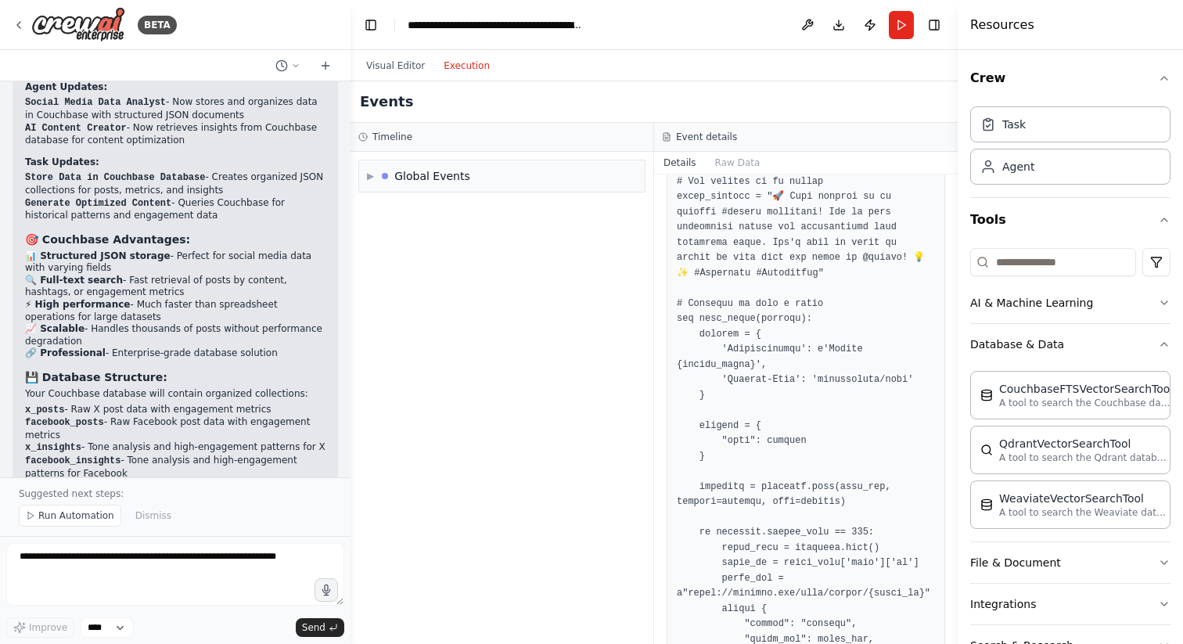
scroll to position [0, 0]
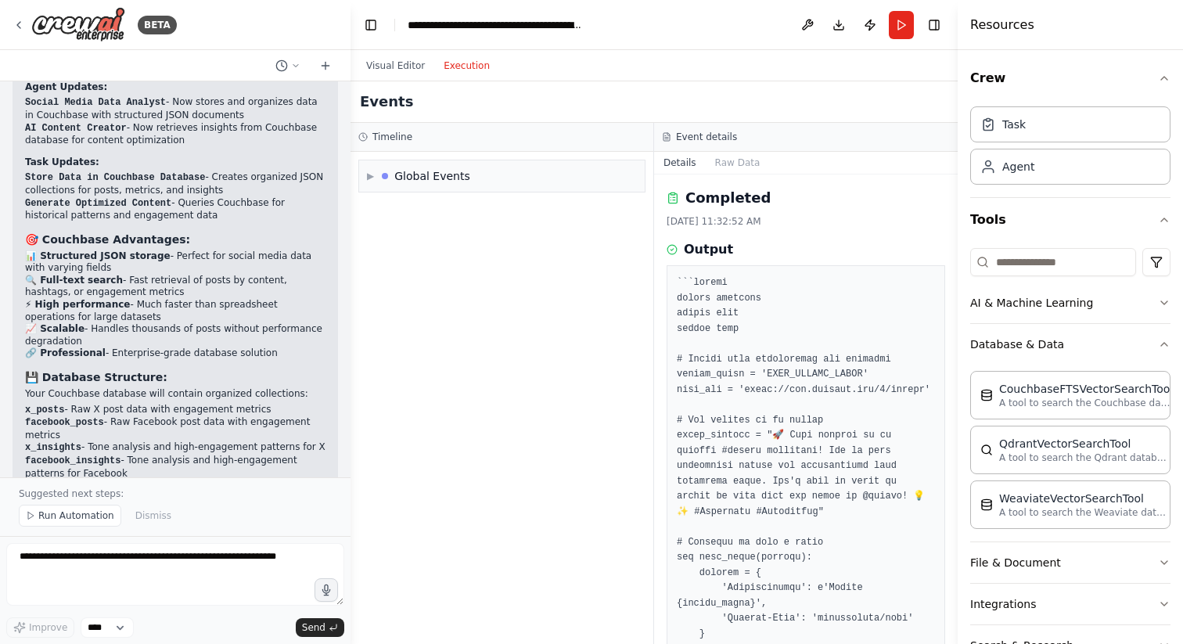
click at [700, 136] on h3 "Event details" at bounding box center [706, 137] width 61 height 13
click at [392, 63] on button "Visual Editor" at bounding box center [395, 65] width 77 height 19
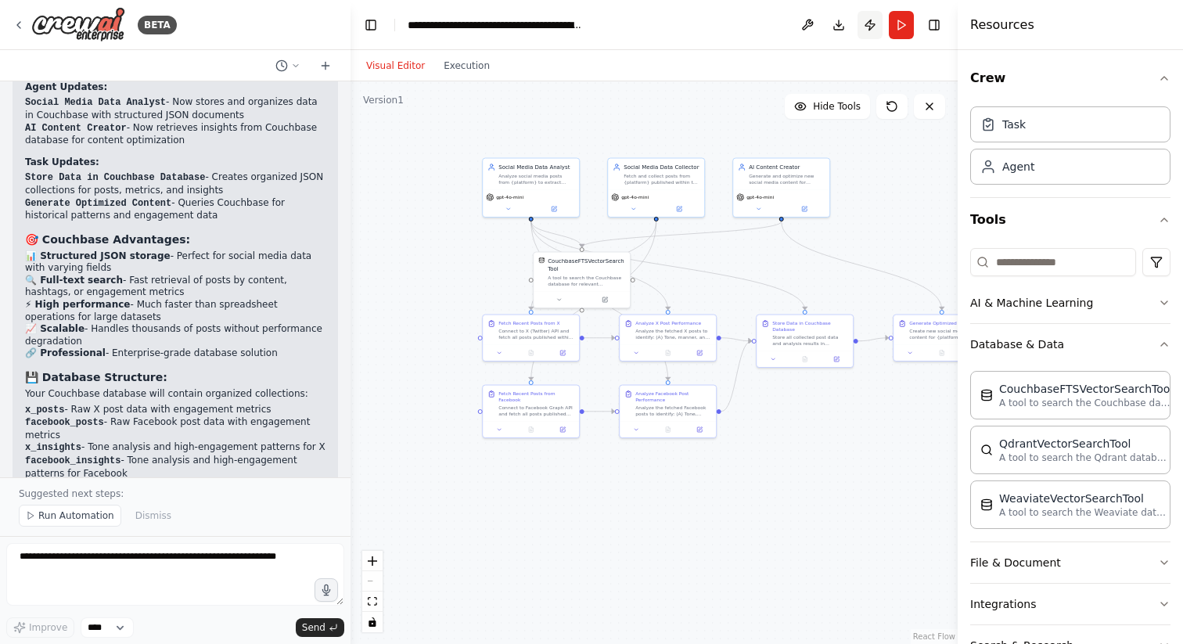
click at [880, 29] on button "Publish" at bounding box center [870, 25] width 25 height 28
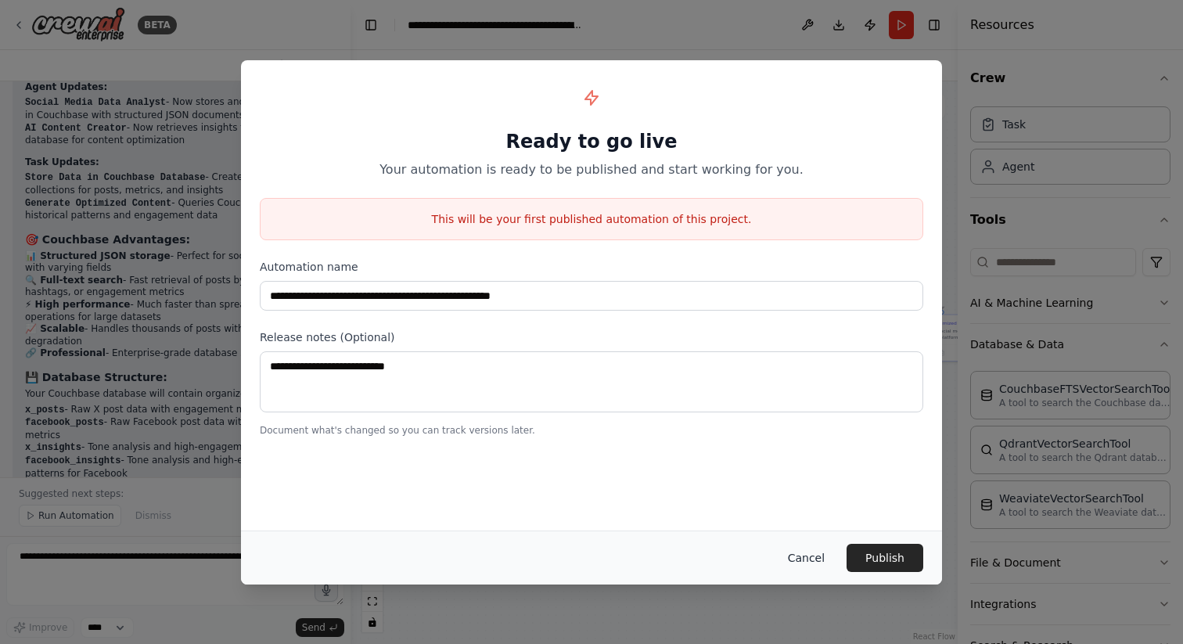
click at [814, 554] on button "Cancel" at bounding box center [807, 558] width 62 height 28
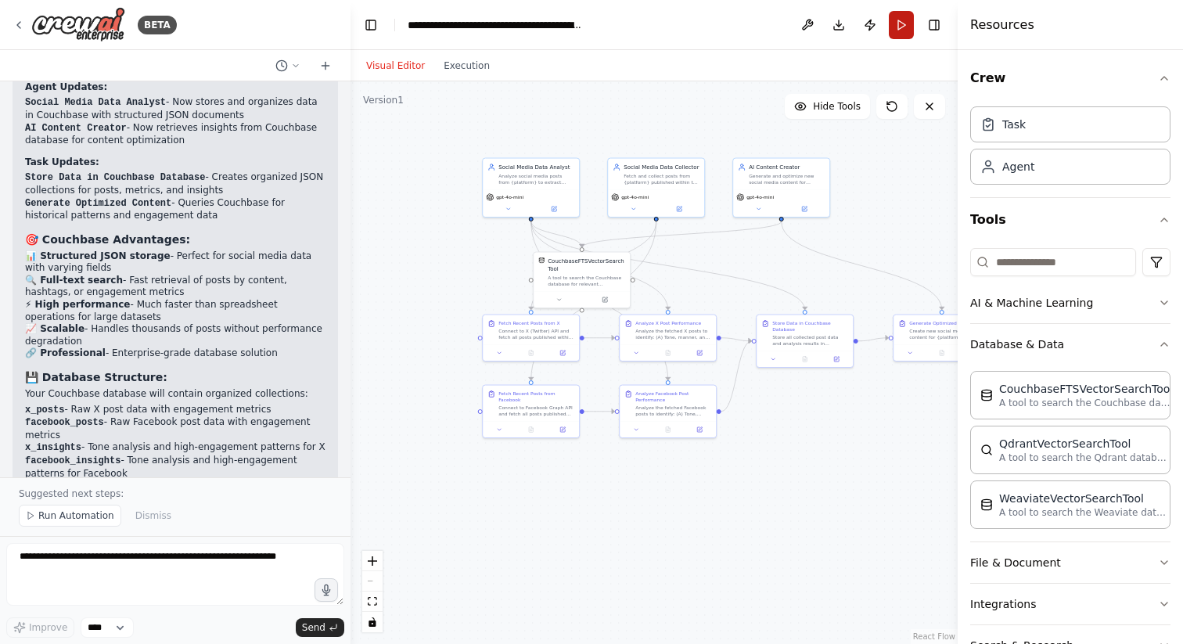
click at [900, 30] on button "Run" at bounding box center [901, 25] width 25 height 28
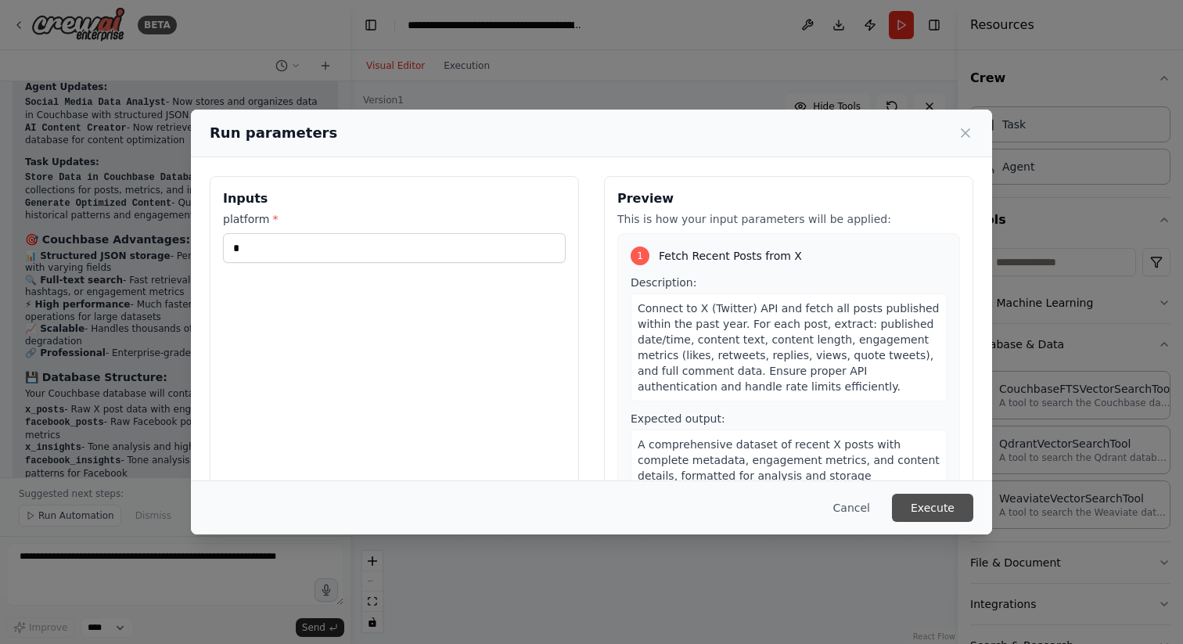
click at [917, 508] on button "Execute" at bounding box center [932, 508] width 81 height 28
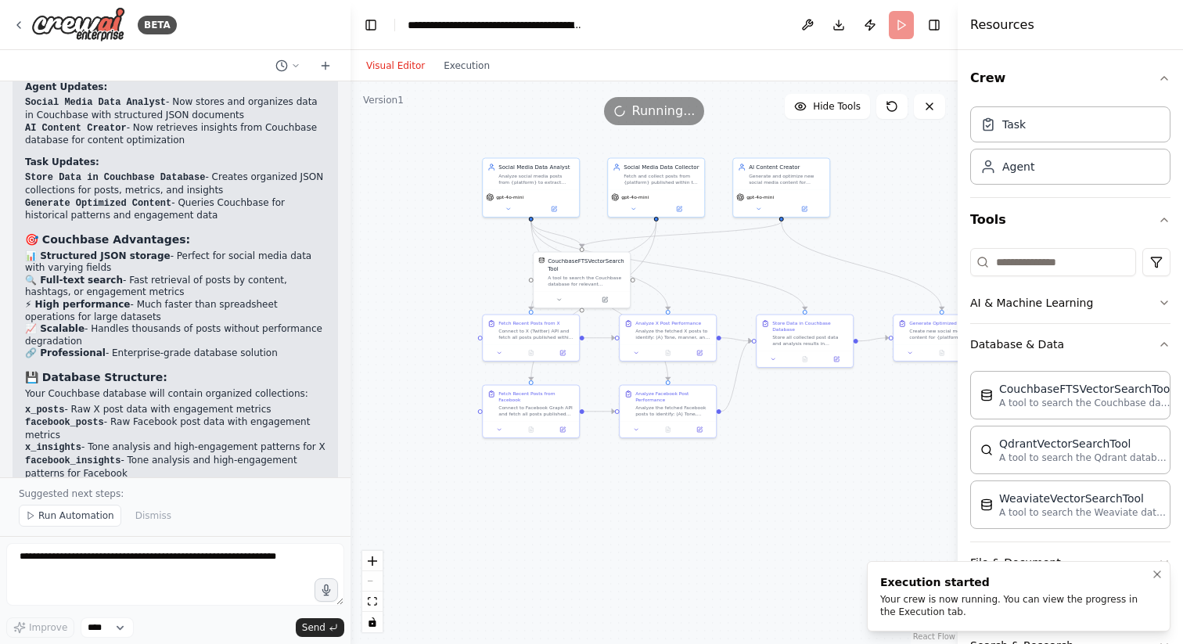
click at [977, 607] on div "Your crew is now running. You can view the progress in the Execution tab." at bounding box center [1016, 605] width 271 height 25
click at [969, 597] on div "Your crew is now running. You can view the progress in the Execution tab." at bounding box center [1016, 605] width 271 height 25
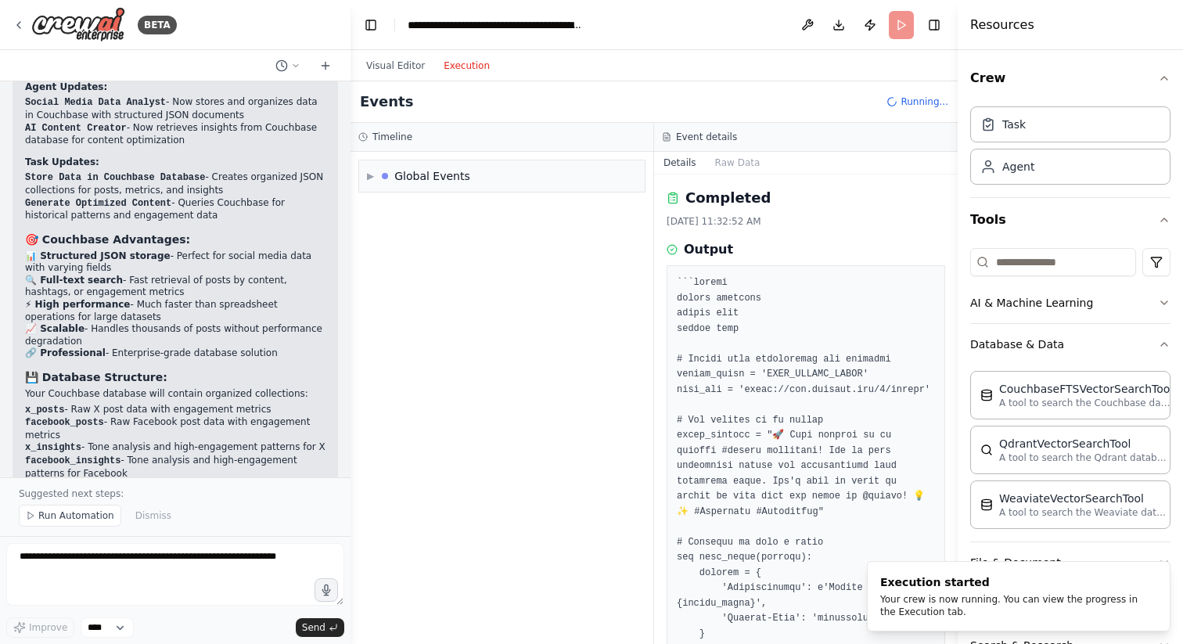
click at [463, 67] on button "Execution" at bounding box center [466, 65] width 65 height 19
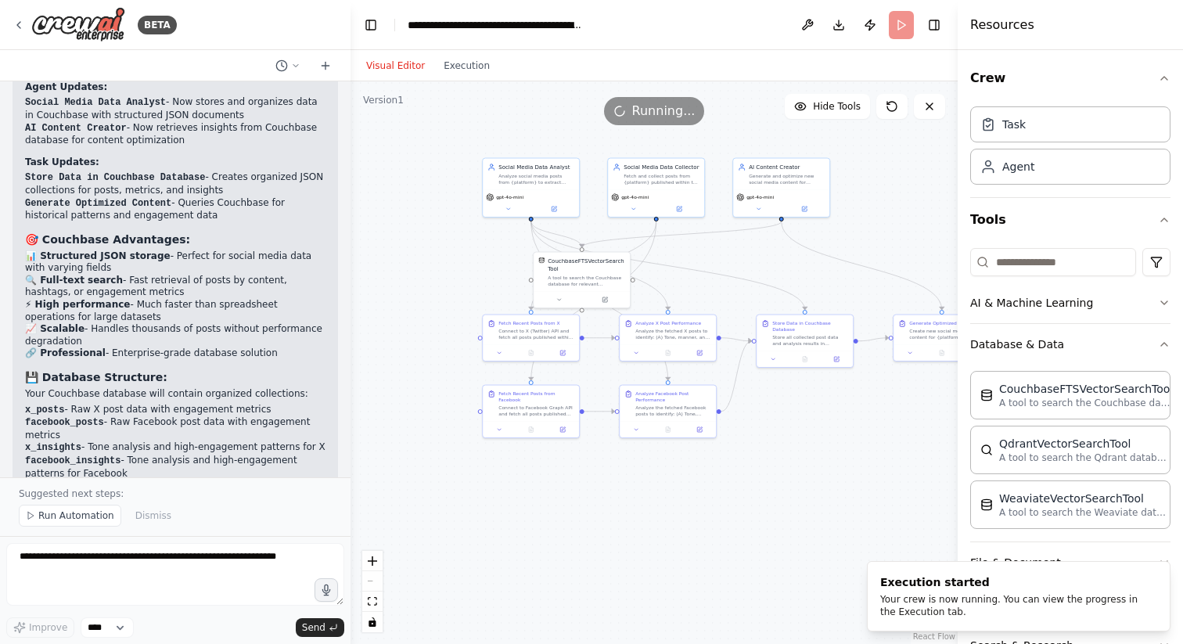
click at [389, 67] on button "Visual Editor" at bounding box center [395, 65] width 77 height 19
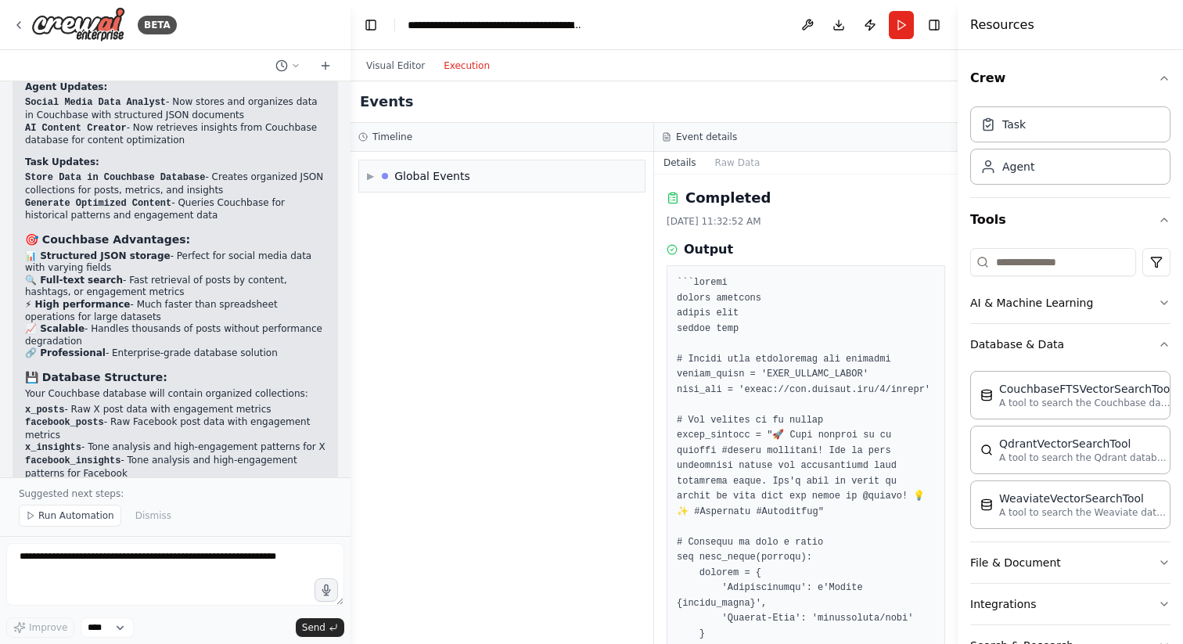
click at [445, 68] on button "Execution" at bounding box center [466, 65] width 65 height 19
click at [370, 180] on span "▶" at bounding box center [370, 176] width 7 height 13
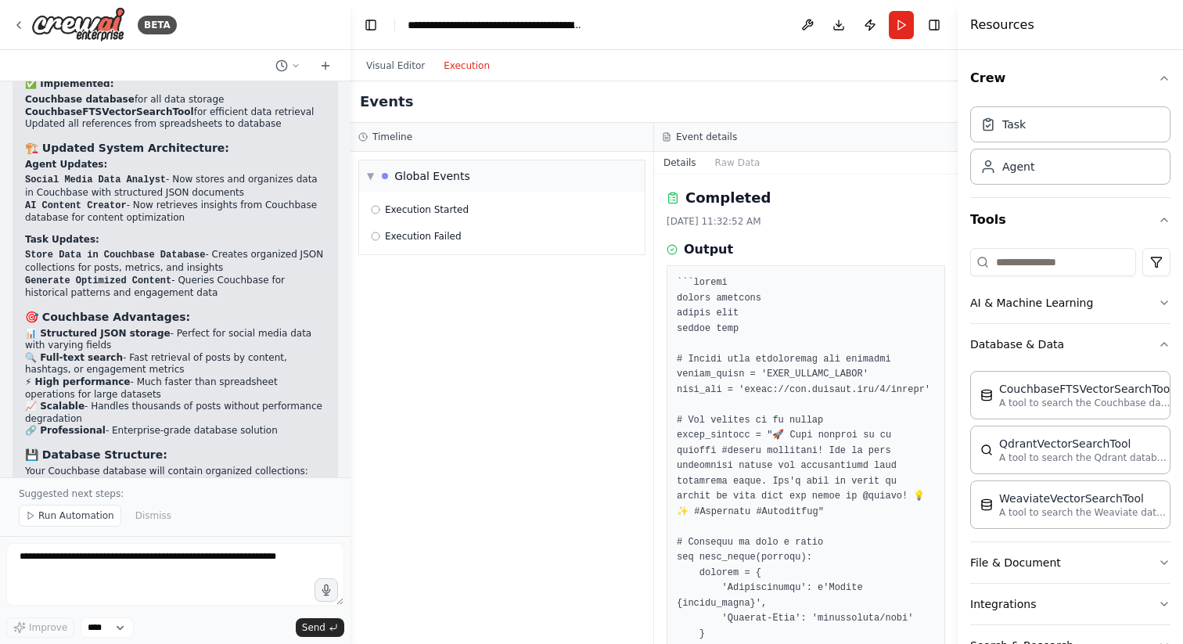
scroll to position [6482, 0]
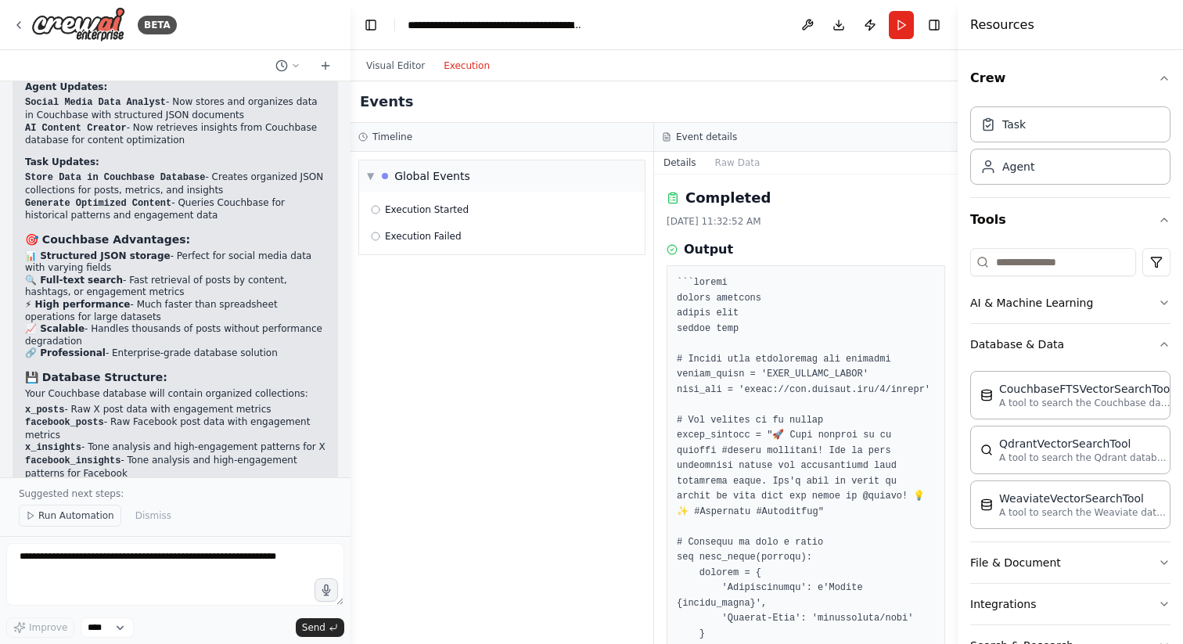
click at [82, 514] on span "Run Automation" at bounding box center [76, 516] width 76 height 13
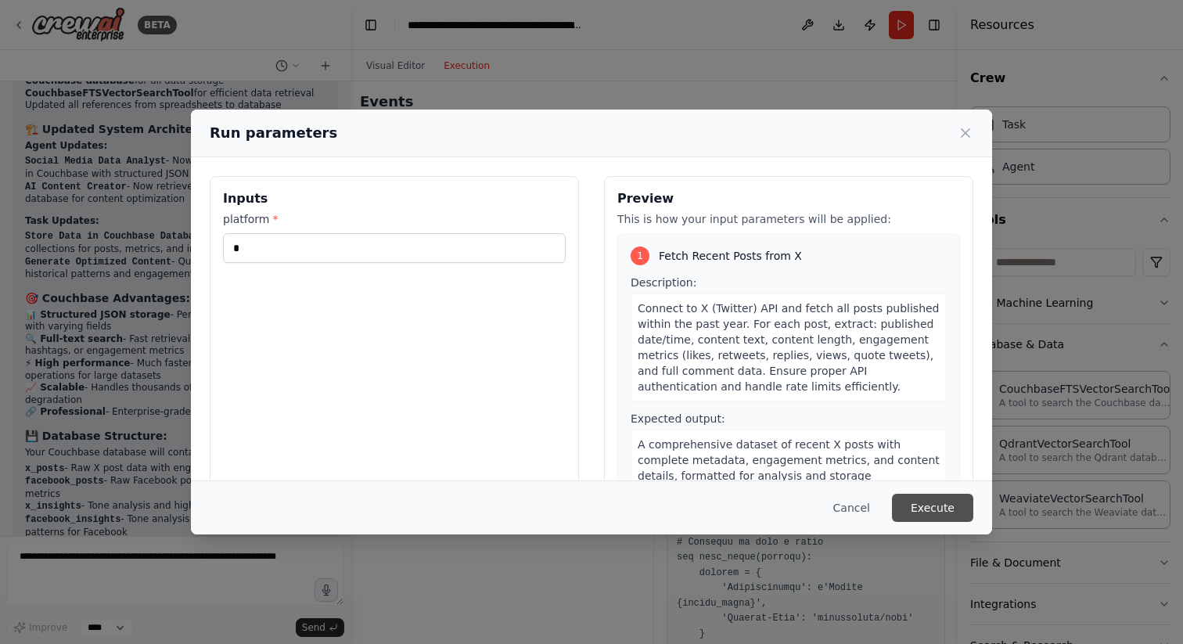
click at [942, 500] on button "Execute" at bounding box center [932, 508] width 81 height 28
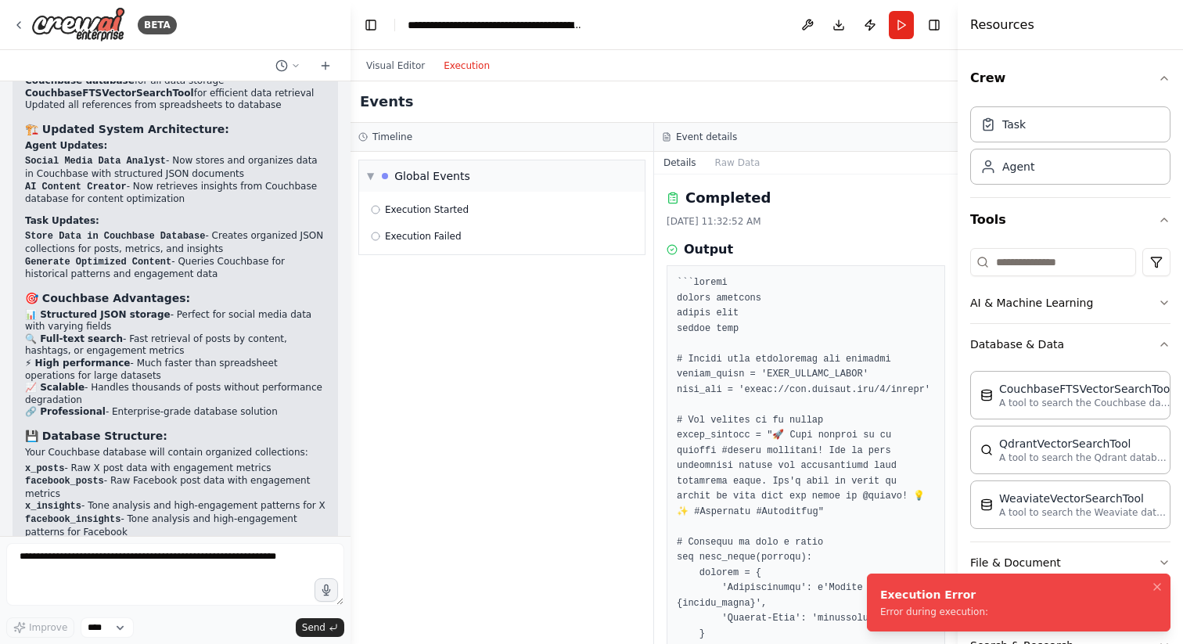
click at [917, 615] on div "Error during execution:" at bounding box center [935, 612] width 108 height 13
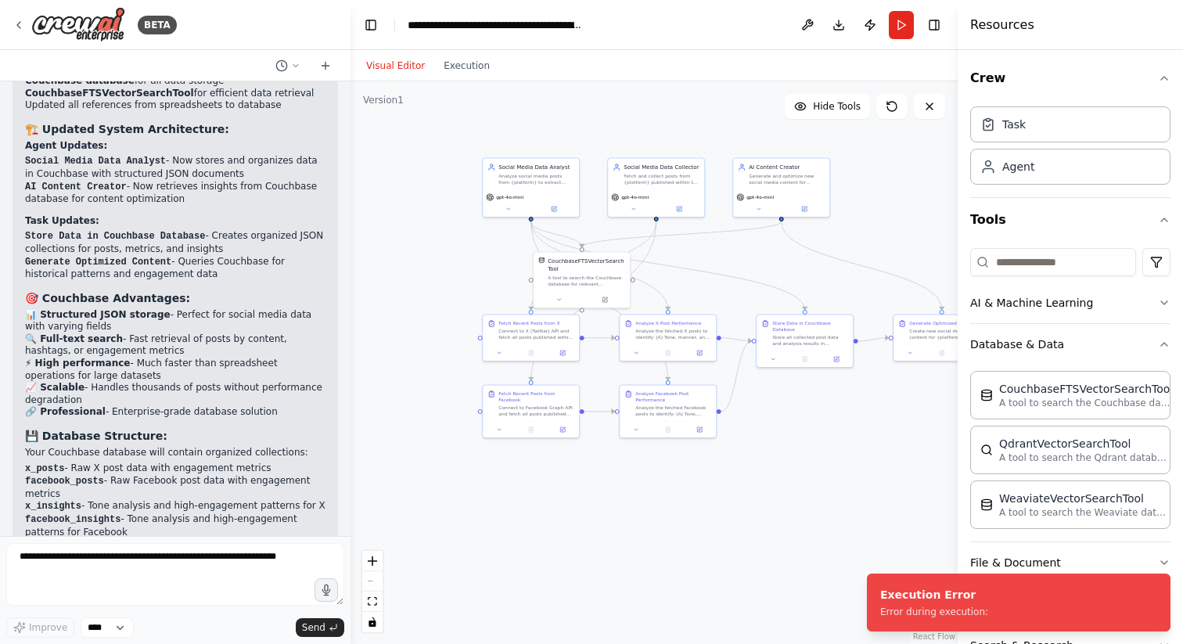
click at [409, 63] on button "Visual Editor" at bounding box center [395, 65] width 77 height 19
click at [537, 179] on div "Analyze social media posts from {platform} to extract content patterns, tone an…" at bounding box center [537, 177] width 76 height 13
click at [474, 301] on div ".deletable-edge-delete-btn { width: 20px; height: 20px; border: 0px solid #ffff…" at bounding box center [654, 362] width 607 height 563
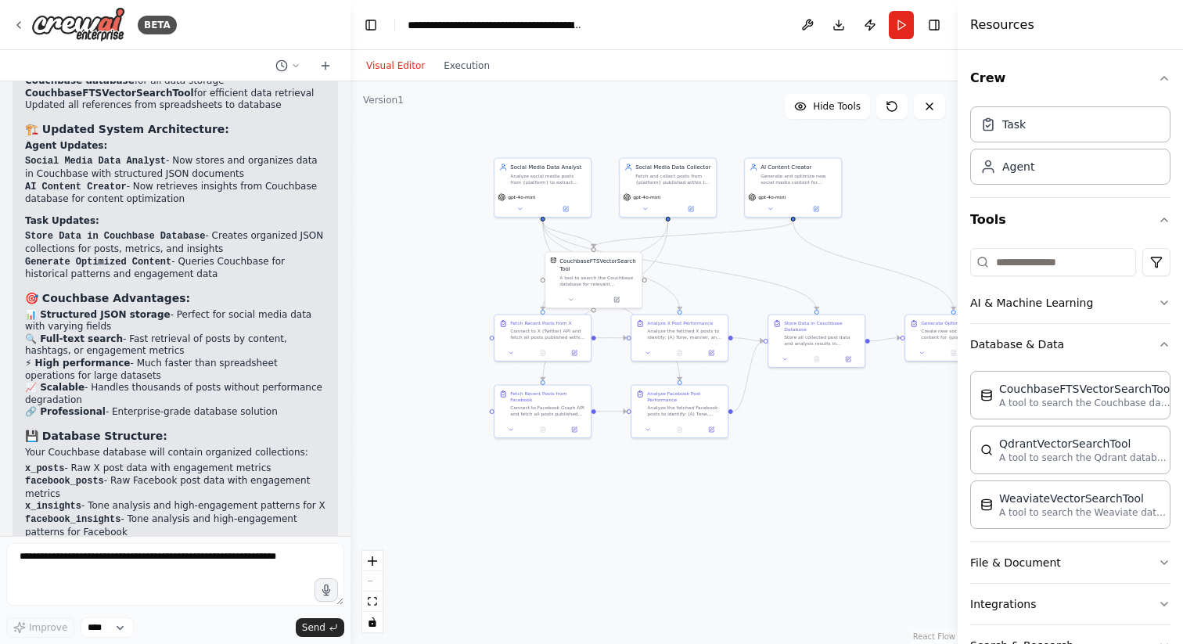
drag, startPoint x: 442, startPoint y: 280, endPoint x: 454, endPoint y: 280, distance: 11.7
click at [454, 280] on div ".deletable-edge-delete-btn { width: 20px; height: 20px; border: 0px solid #ffff…" at bounding box center [654, 362] width 607 height 563
drag, startPoint x: 553, startPoint y: 187, endPoint x: 503, endPoint y: 167, distance: 53.3
click at [503, 167] on div "Social Media Data Analyst Analyze social media posts from {platform} to extract…" at bounding box center [496, 163] width 98 height 60
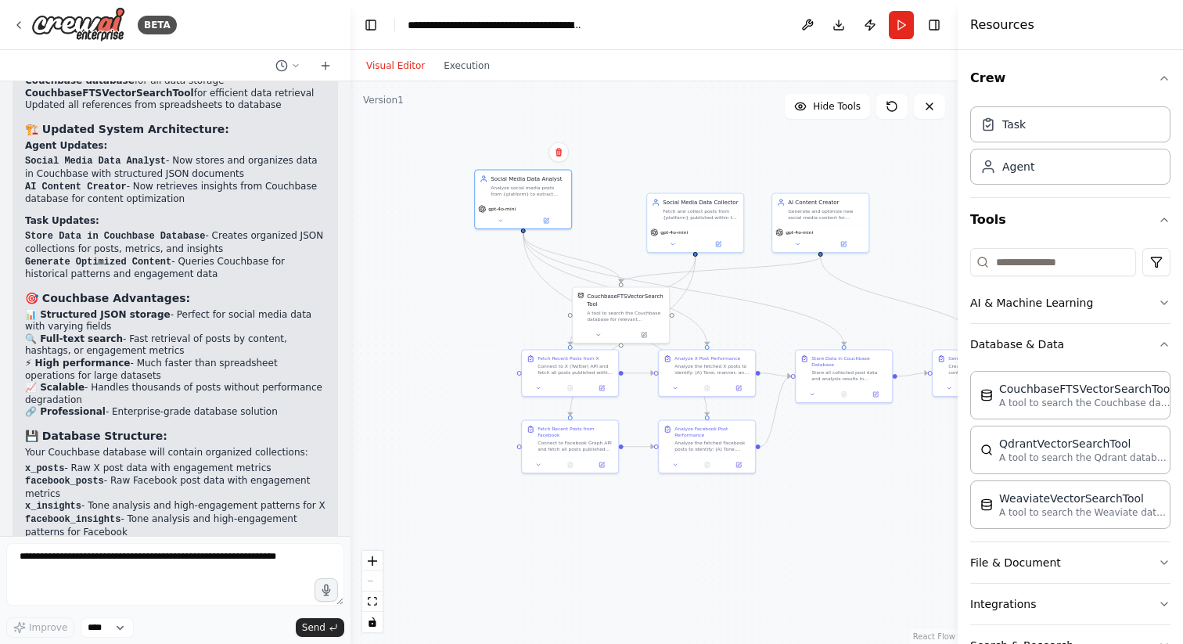
drag, startPoint x: 438, startPoint y: 303, endPoint x: 458, endPoint y: 321, distance: 27.2
click at [458, 321] on div ".deletable-edge-delete-btn { width: 20px; height: 20px; border: 0px solid #ffff…" at bounding box center [654, 362] width 607 height 563
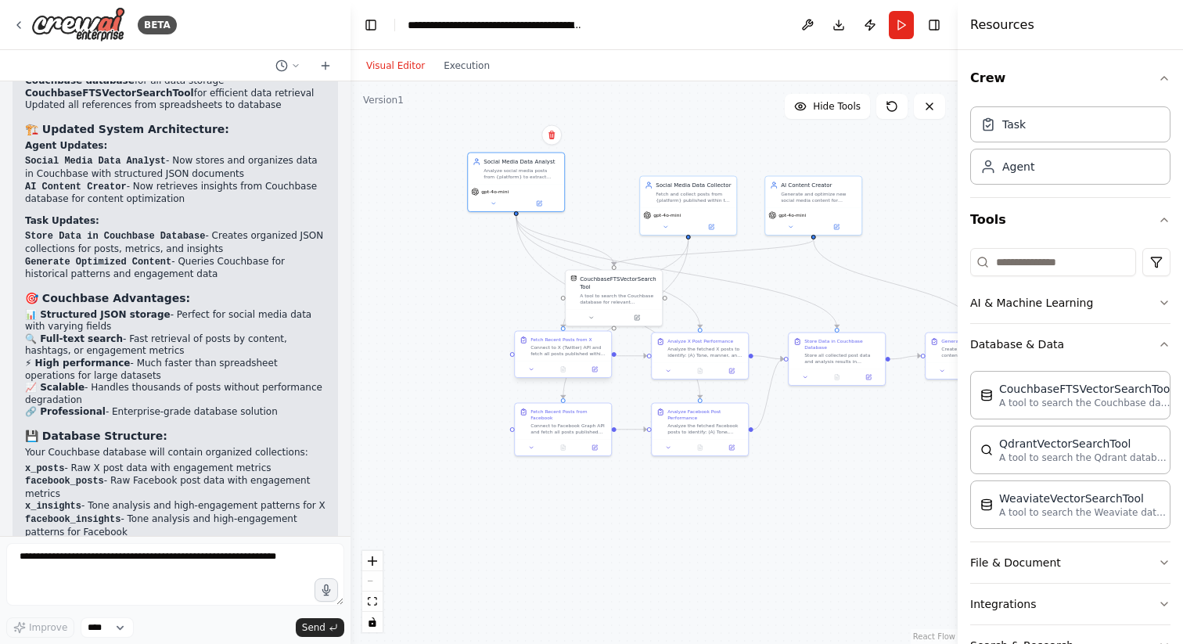
click at [549, 350] on div "Connect to X (Twitter) API and fetch all posts published within the past year. …" at bounding box center [569, 350] width 76 height 13
drag, startPoint x: 549, startPoint y: 350, endPoint x: 476, endPoint y: 351, distance: 73.6
click at [476, 351] on div "Connect to X (Twitter) API and fetch all posts published within the past year. …" at bounding box center [498, 350] width 76 height 13
drag, startPoint x: 582, startPoint y: 417, endPoint x: 540, endPoint y: 474, distance: 70.6
click at [540, 474] on div "Fetch Recent Posts from Facebook Connect to Facebook Graph API and fetch all po…" at bounding box center [530, 475] width 76 height 27
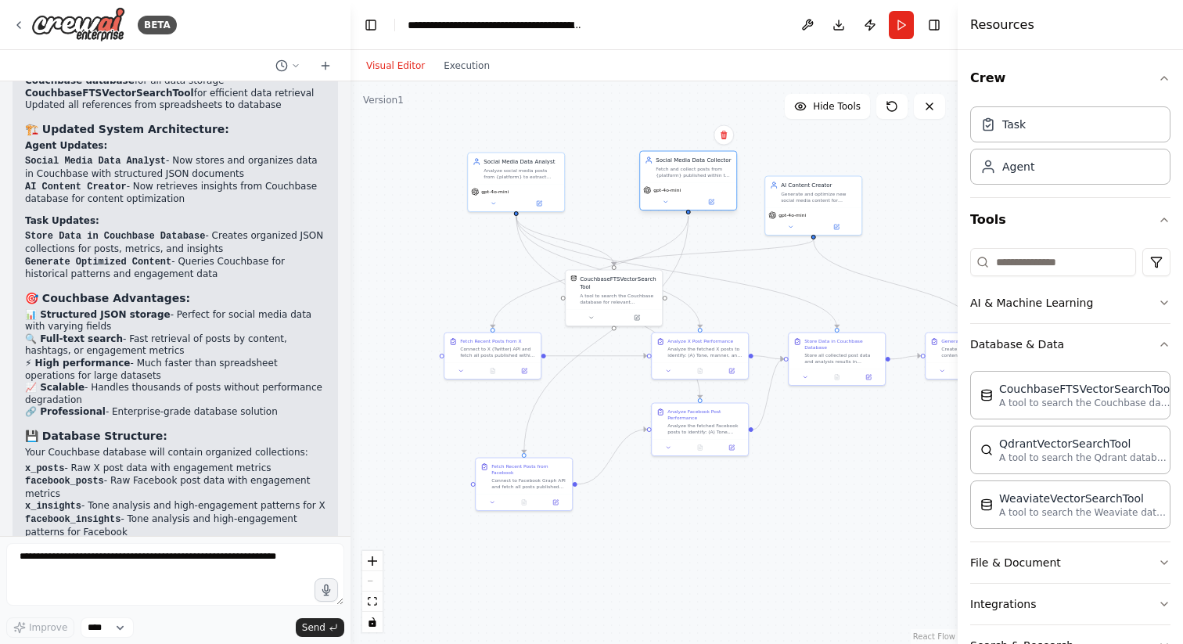
drag, startPoint x: 700, startPoint y: 197, endPoint x: 697, endPoint y: 171, distance: 25.9
click at [697, 171] on div "Fetch and collect posts from {platform} published within the past year, extract…" at bounding box center [694, 172] width 76 height 13
click at [728, 257] on div ".deletable-edge-delete-btn { width: 20px; height: 20px; border: 0px solid #ffff…" at bounding box center [654, 362] width 607 height 563
drag, startPoint x: 713, startPoint y: 422, endPoint x: 704, endPoint y: 474, distance: 53.1
click at [704, 474] on div "Analyze Facebook Post Performance Analyze the fetched Facebook posts to identif…" at bounding box center [694, 475] width 76 height 27
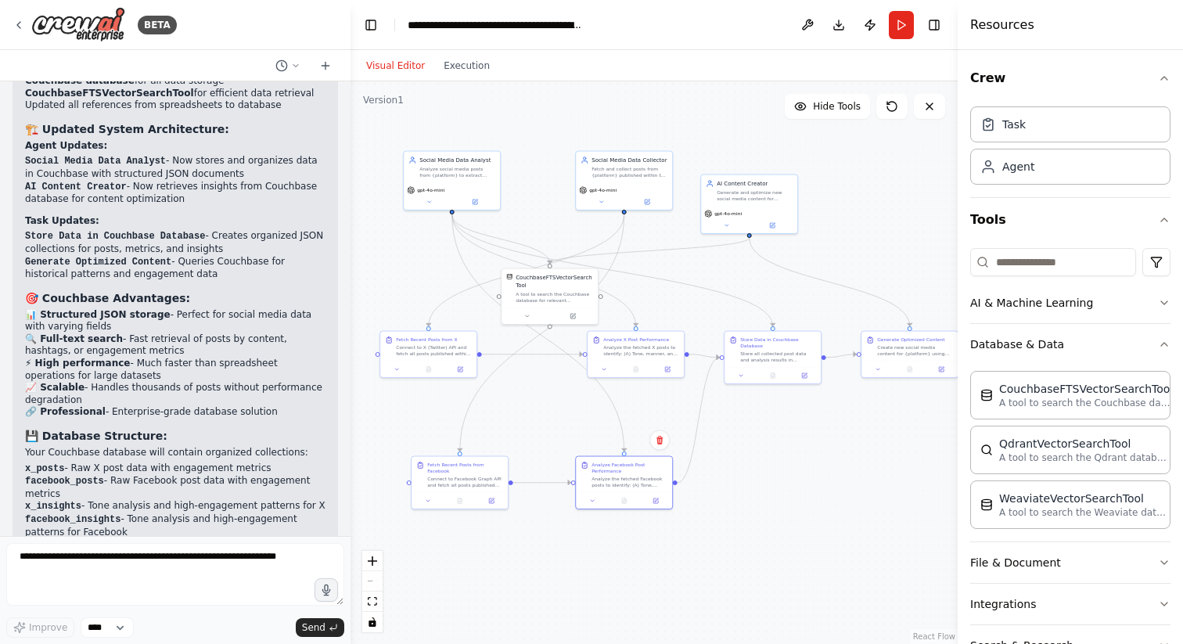
drag, startPoint x: 845, startPoint y: 505, endPoint x: 779, endPoint y: 503, distance: 66.6
click at [779, 503] on div ".deletable-edge-delete-btn { width: 20px; height: 20px; border: 0px solid #ffff…" at bounding box center [654, 362] width 607 height 563
click at [918, 350] on div "Create new social media content for {platform} using the analysis insights stor…" at bounding box center [909, 348] width 76 height 13
drag, startPoint x: 637, startPoint y: 172, endPoint x: 654, endPoint y: 180, distance: 18.9
click at [654, 180] on div "Fetch and collect posts from {platform} published within the past year, extract…" at bounding box center [643, 177] width 76 height 13
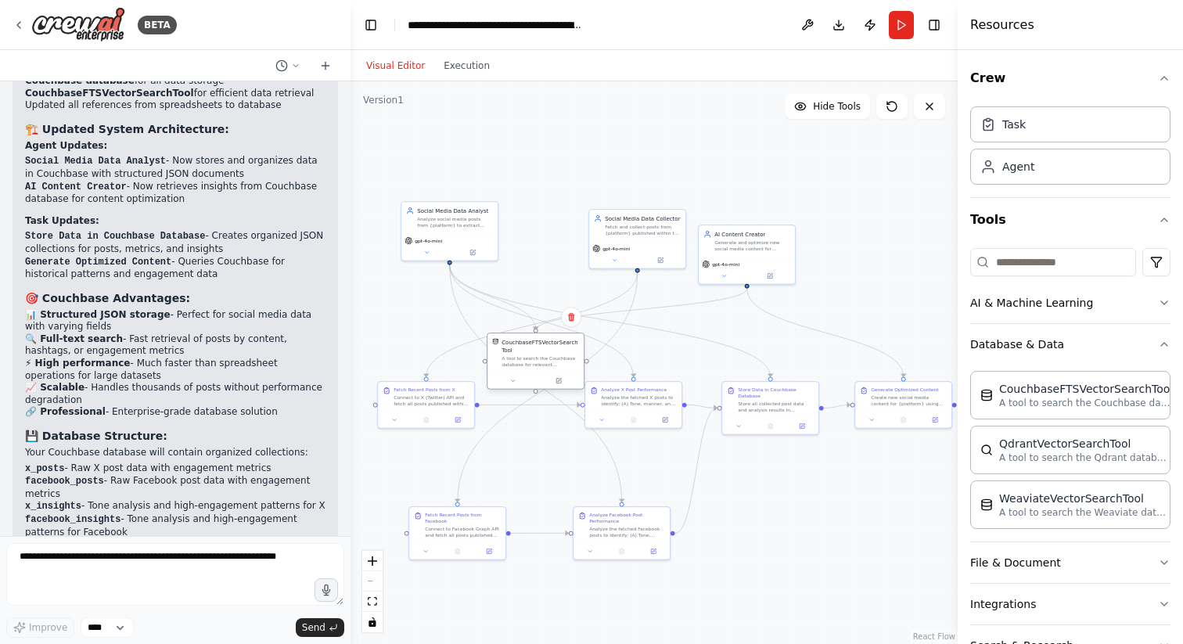
drag, startPoint x: 570, startPoint y: 289, endPoint x: 558, endPoint y: 357, distance: 69.1
click at [558, 357] on div "A tool to search the Couchbase database for relevant information on internal do…" at bounding box center [540, 361] width 77 height 13
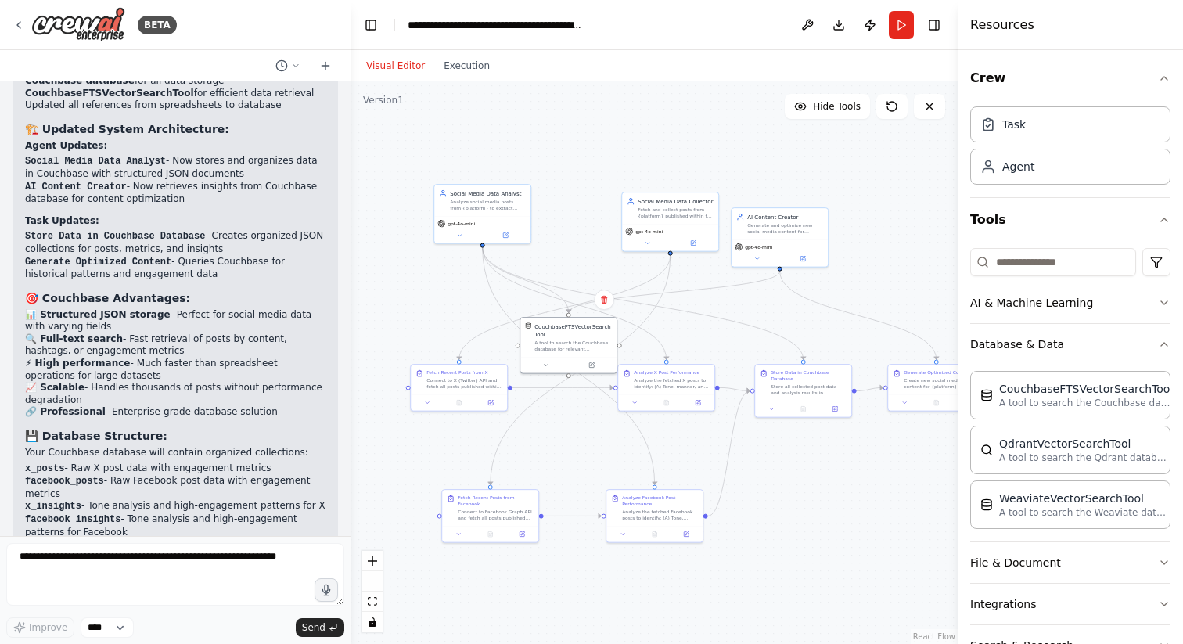
drag, startPoint x: 778, startPoint y: 516, endPoint x: 811, endPoint y: 499, distance: 37.1
click at [811, 499] on div ".deletable-edge-delete-btn { width: 20px; height: 20px; border: 0px solid #ffff…" at bounding box center [654, 362] width 607 height 563
drag, startPoint x: 784, startPoint y: 214, endPoint x: 830, endPoint y: 199, distance: 48.0
click at [830, 199] on div "AI Content Creator" at bounding box center [832, 200] width 76 height 8
drag, startPoint x: 584, startPoint y: 348, endPoint x: 593, endPoint y: 301, distance: 47.7
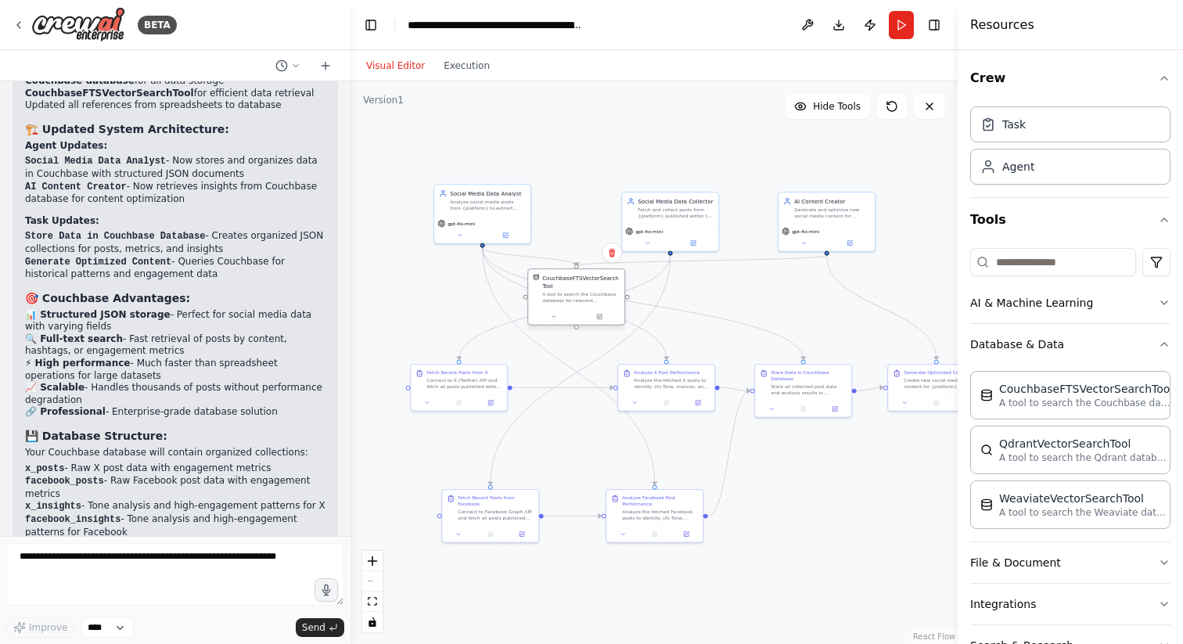
click at [593, 301] on div "A tool to search the Couchbase database for relevant information on internal do…" at bounding box center [580, 297] width 77 height 13
click at [717, 300] on div ".deletable-edge-delete-btn { width: 20px; height: 20px; border: 0px solid #ffff…" at bounding box center [654, 362] width 607 height 563
click at [469, 208] on div "Analyze social media posts from {platform} to extract content patterns, tone an…" at bounding box center [488, 203] width 76 height 13
click at [470, 233] on button at bounding box center [460, 233] width 45 height 9
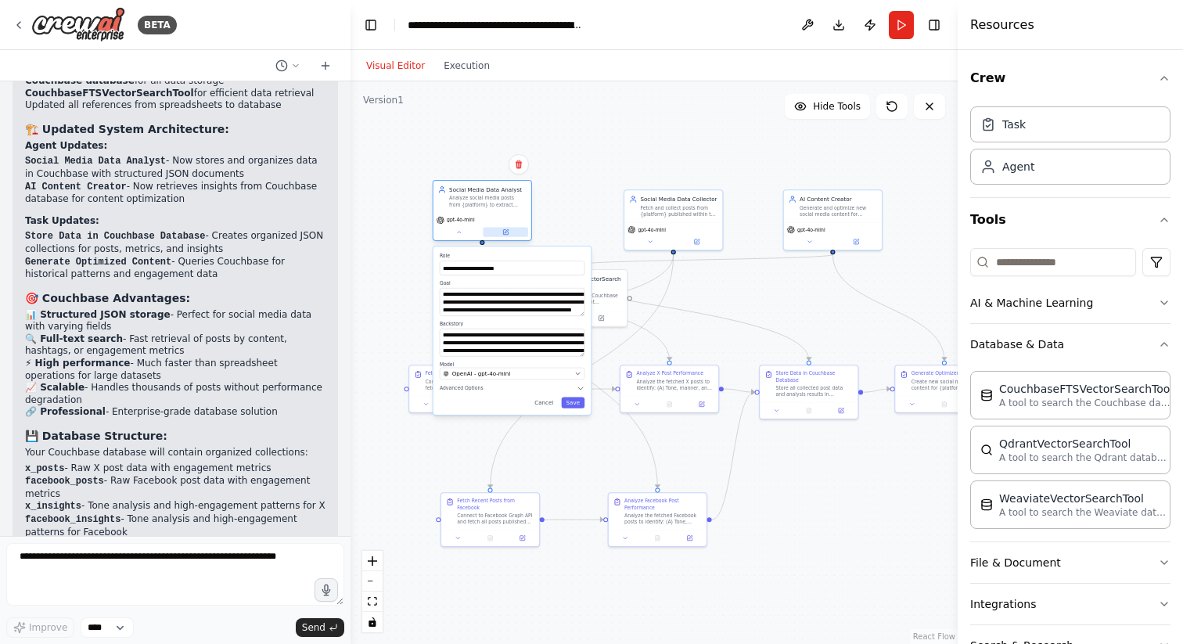
click at [513, 231] on button at bounding box center [505, 232] width 45 height 9
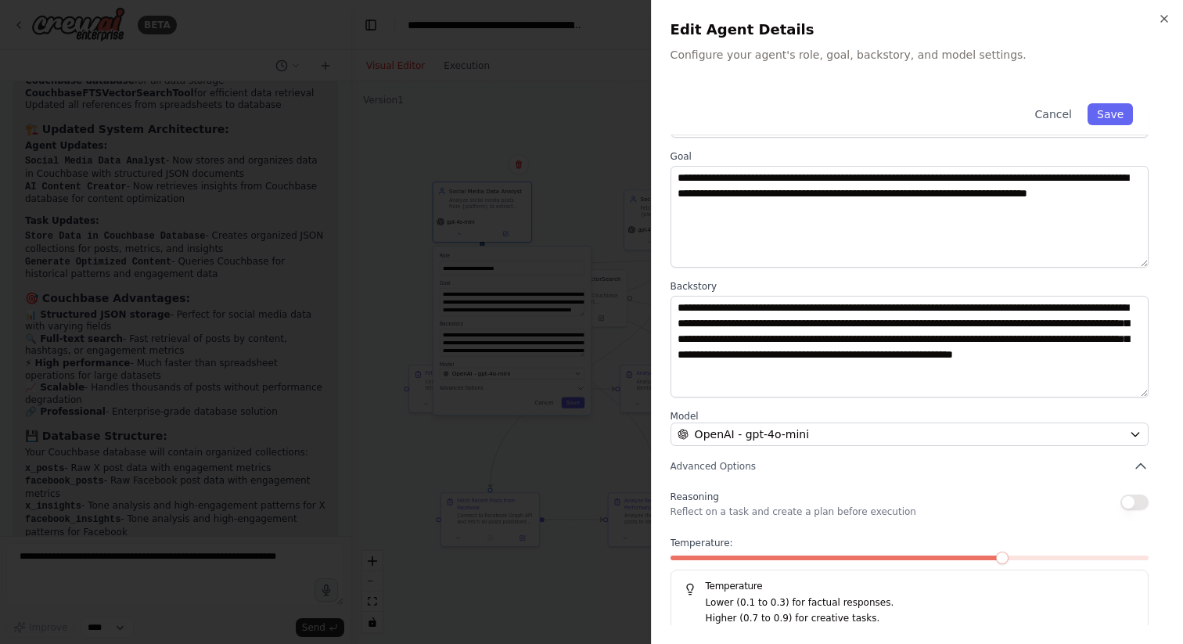
scroll to position [65, 0]
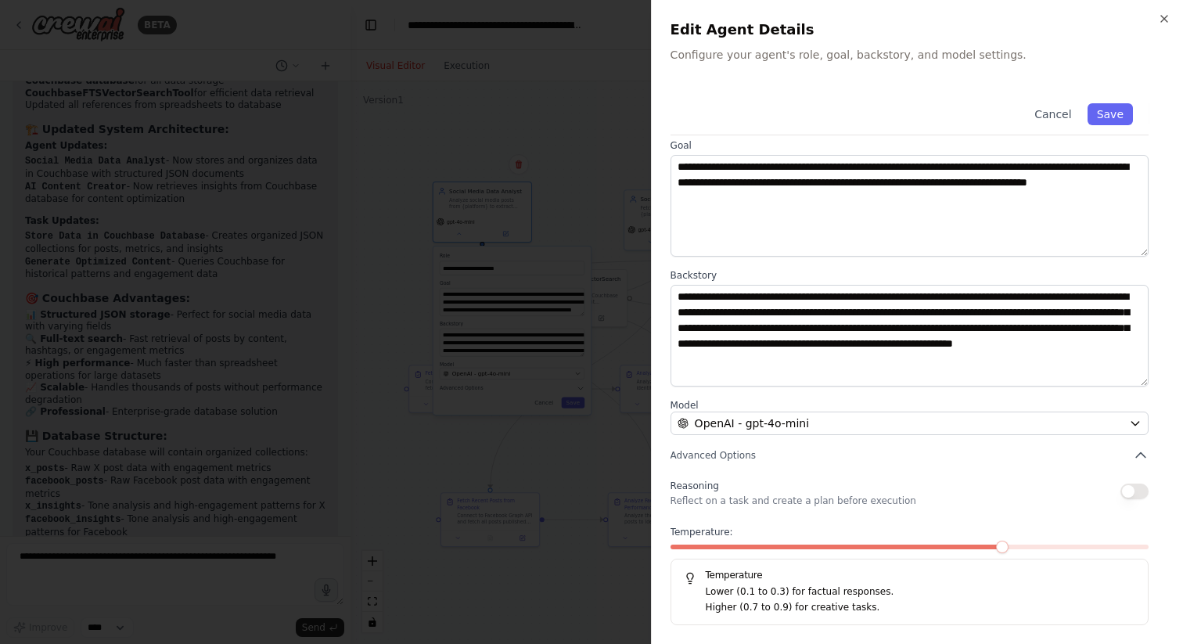
click at [600, 139] on div at bounding box center [591, 322] width 1183 height 644
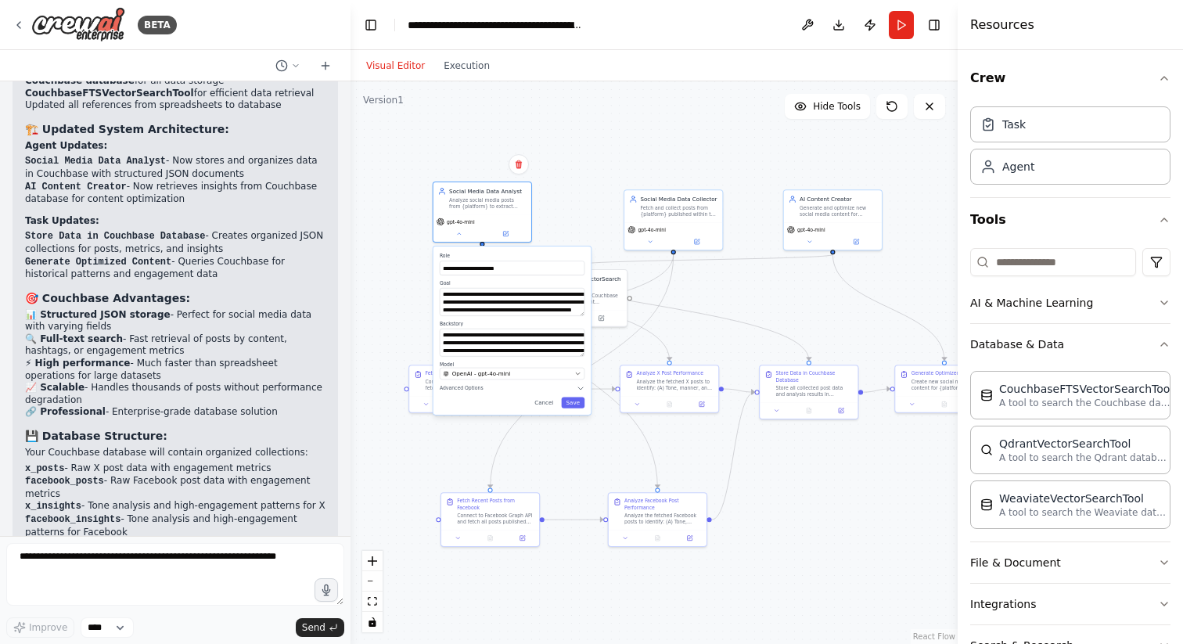
click at [600, 139] on div "**********" at bounding box center [654, 362] width 607 height 563
click at [544, 168] on div "**********" at bounding box center [654, 362] width 607 height 563
click at [503, 207] on div "Analyze social media posts from {platform} to extract content patterns, tone an…" at bounding box center [487, 201] width 77 height 13
click at [589, 187] on div "**********" at bounding box center [654, 362] width 607 height 563
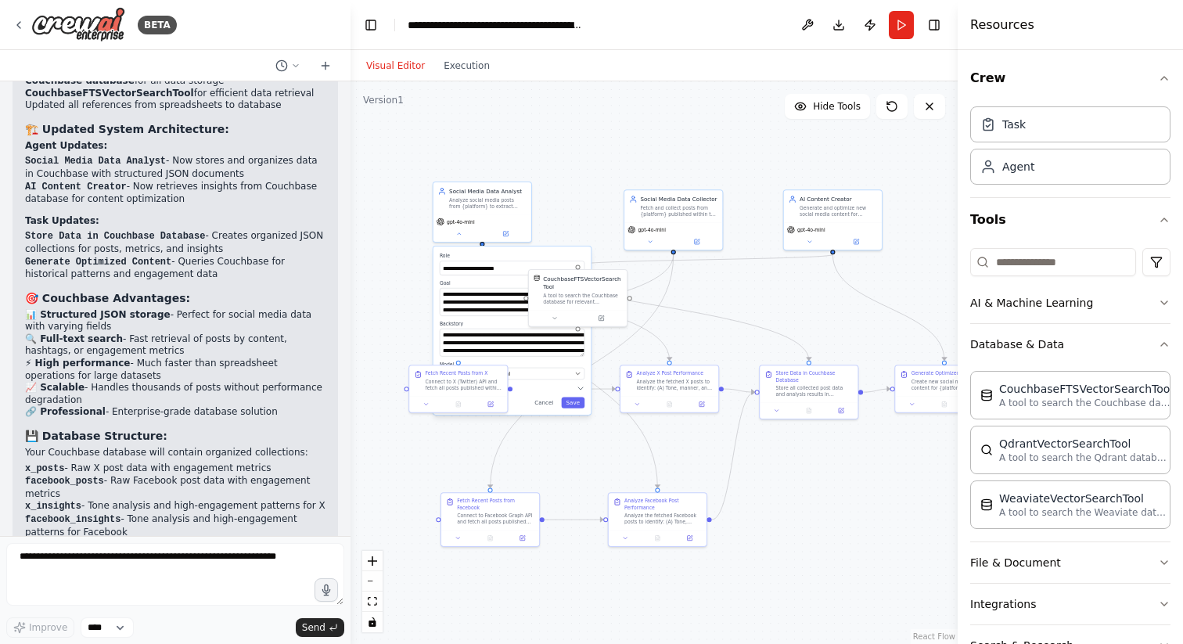
click at [589, 187] on div "**********" at bounding box center [654, 362] width 607 height 563
click at [460, 236] on button at bounding box center [459, 232] width 45 height 9
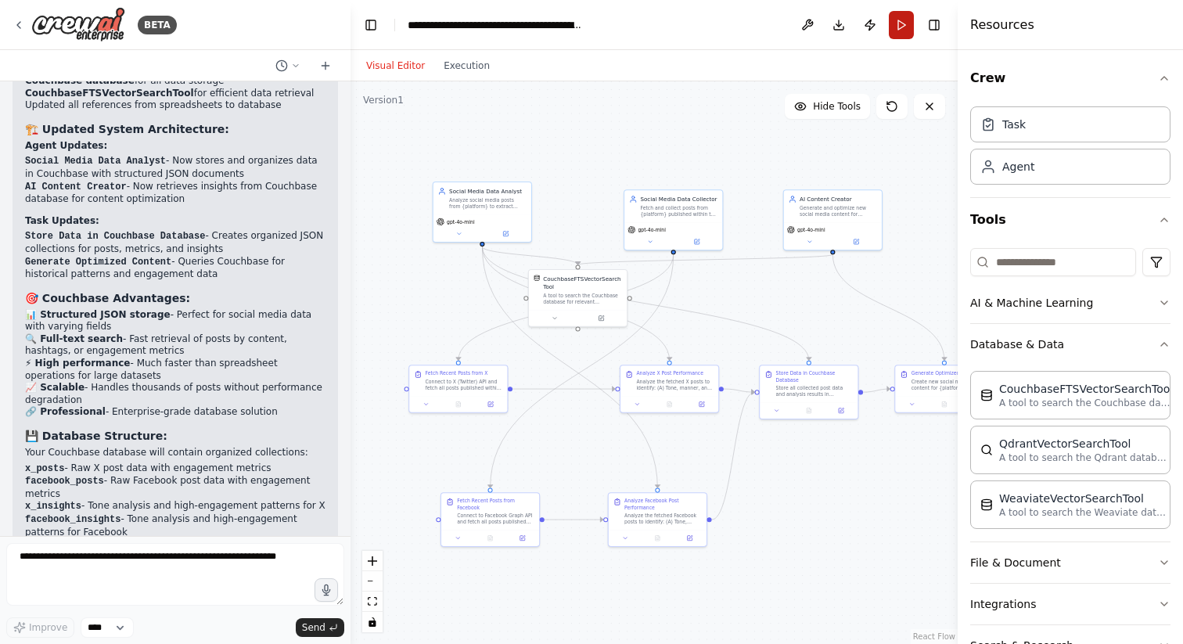
click at [895, 27] on button "Run" at bounding box center [901, 25] width 25 height 28
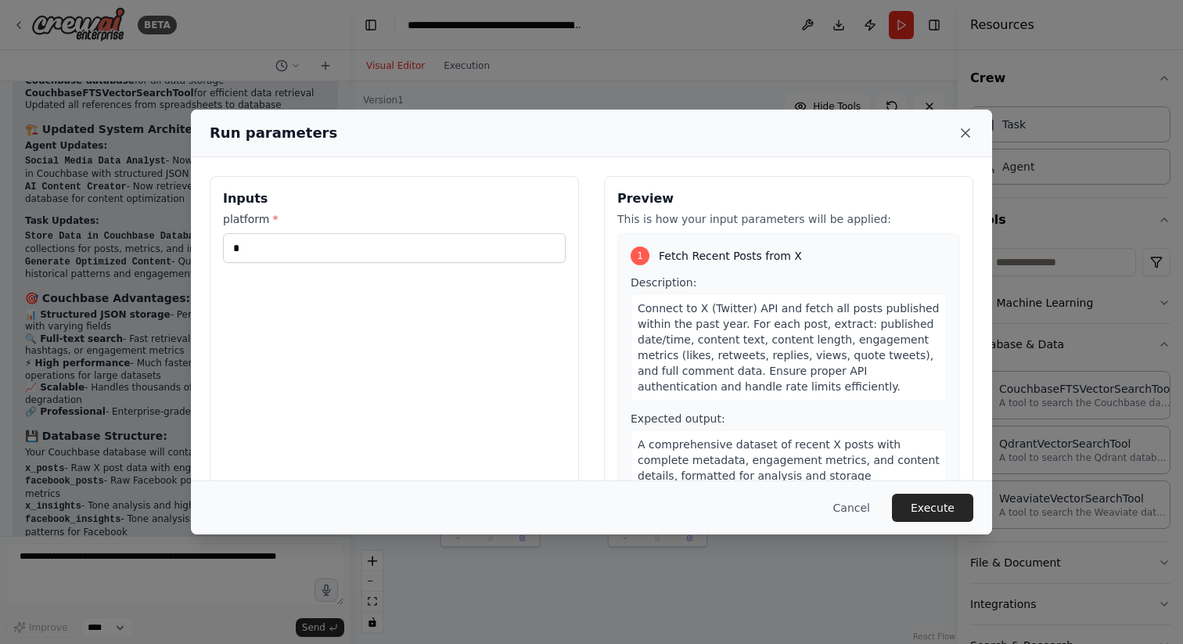
click at [967, 135] on icon at bounding box center [966, 133] width 16 height 16
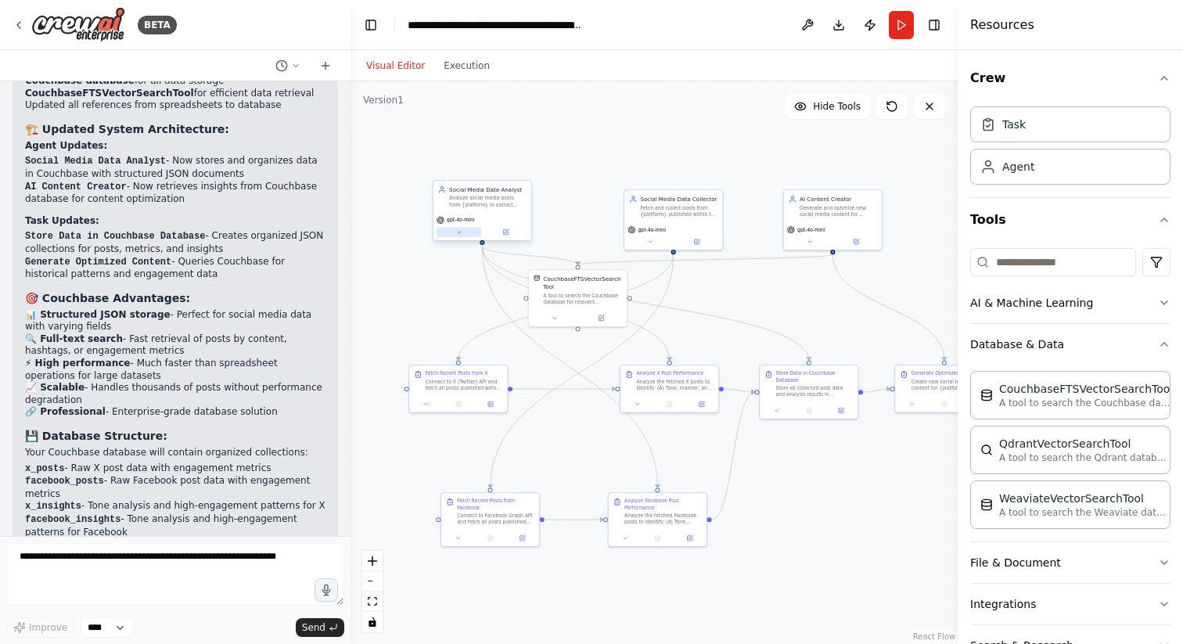
click at [463, 234] on button at bounding box center [459, 232] width 45 height 9
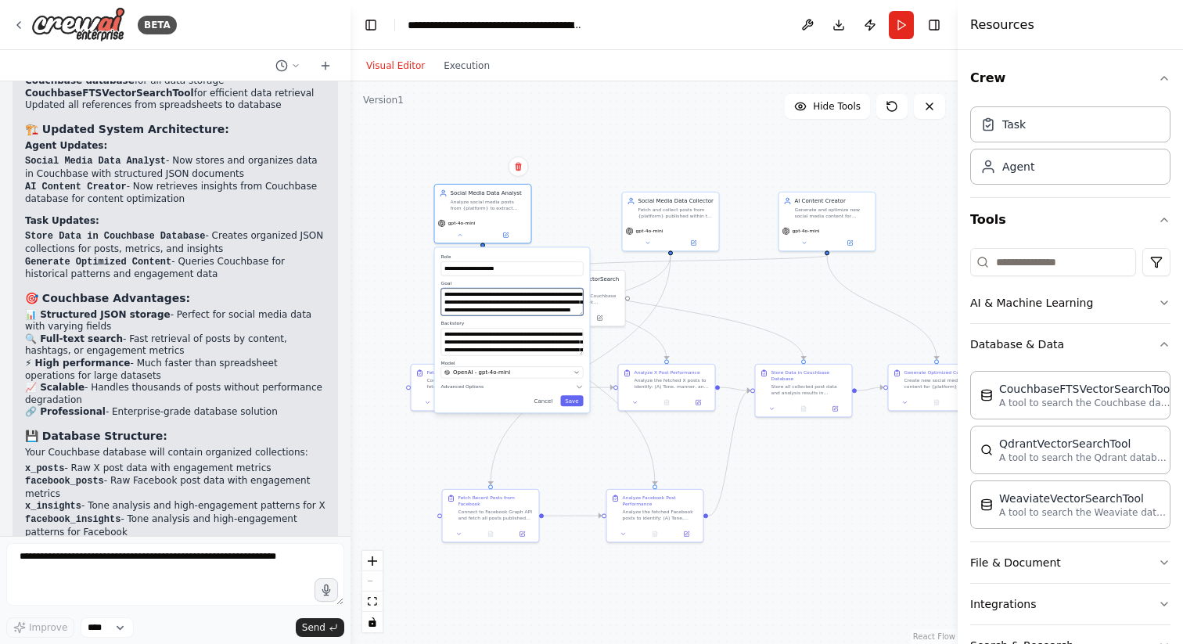
click at [511, 304] on textarea "**********" at bounding box center [512, 301] width 142 height 27
click at [585, 179] on div "**********" at bounding box center [654, 362] width 607 height 563
click at [585, 190] on div "**********" at bounding box center [654, 362] width 607 height 563
click at [461, 235] on icon at bounding box center [460, 233] width 6 height 6
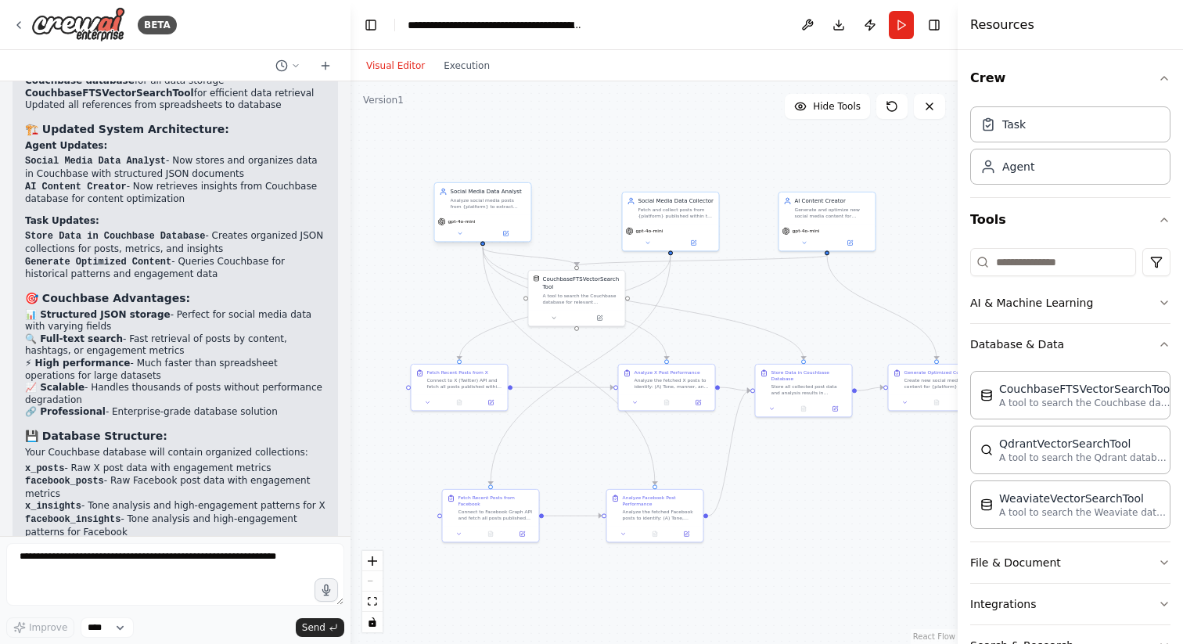
click at [485, 207] on div "Analyze social media posts from {platform} to extract content patterns, tone an…" at bounding box center [489, 203] width 76 height 13
click at [506, 233] on icon at bounding box center [505, 233] width 5 height 5
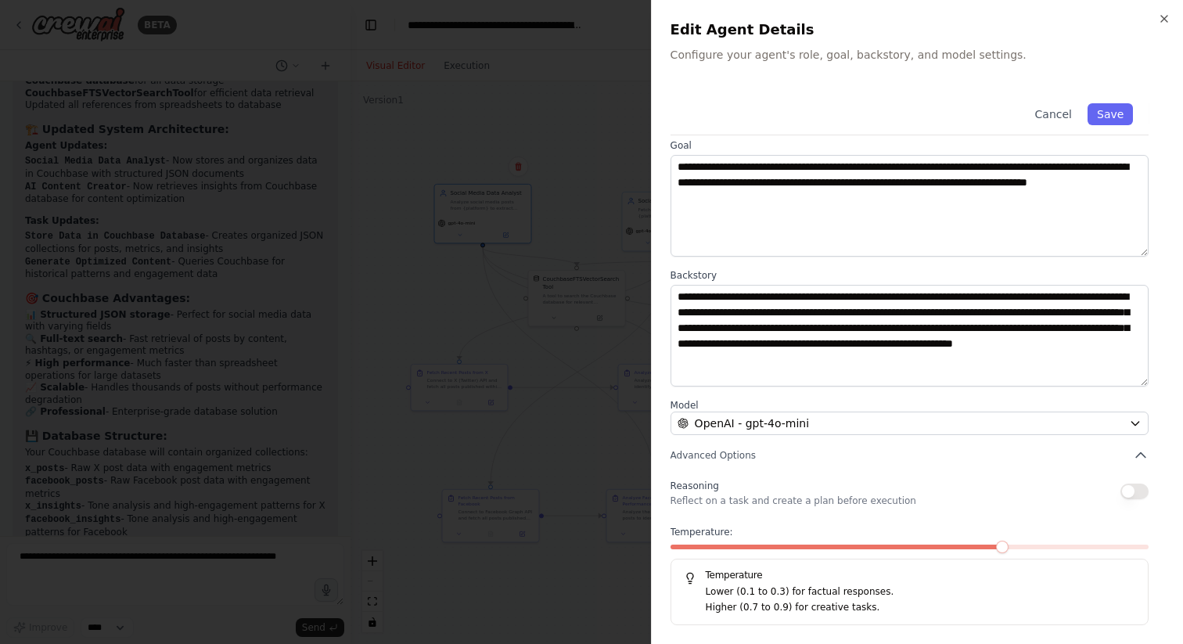
scroll to position [0, 0]
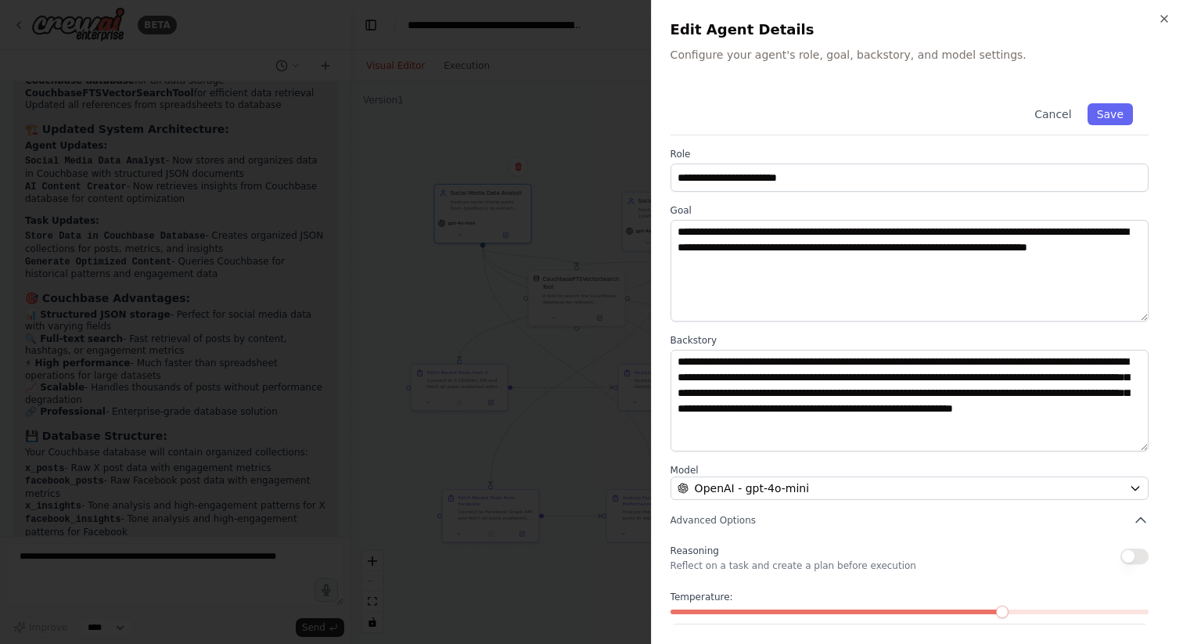
click at [595, 129] on div at bounding box center [591, 322] width 1183 height 644
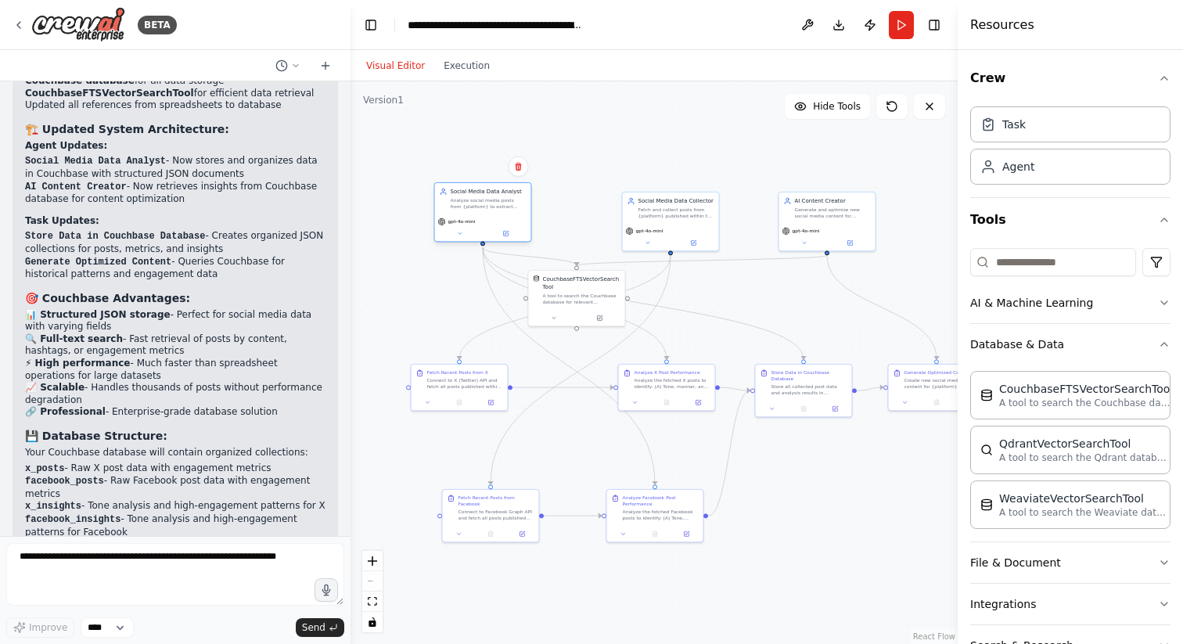
click at [463, 225] on span "gpt-4o-mini" at bounding box center [461, 221] width 27 height 6
click at [485, 186] on div "Social Media Data Analyst Analyze social media posts from {platform} to extract…" at bounding box center [483, 198] width 96 height 31
click at [506, 234] on icon at bounding box center [507, 233] width 4 height 4
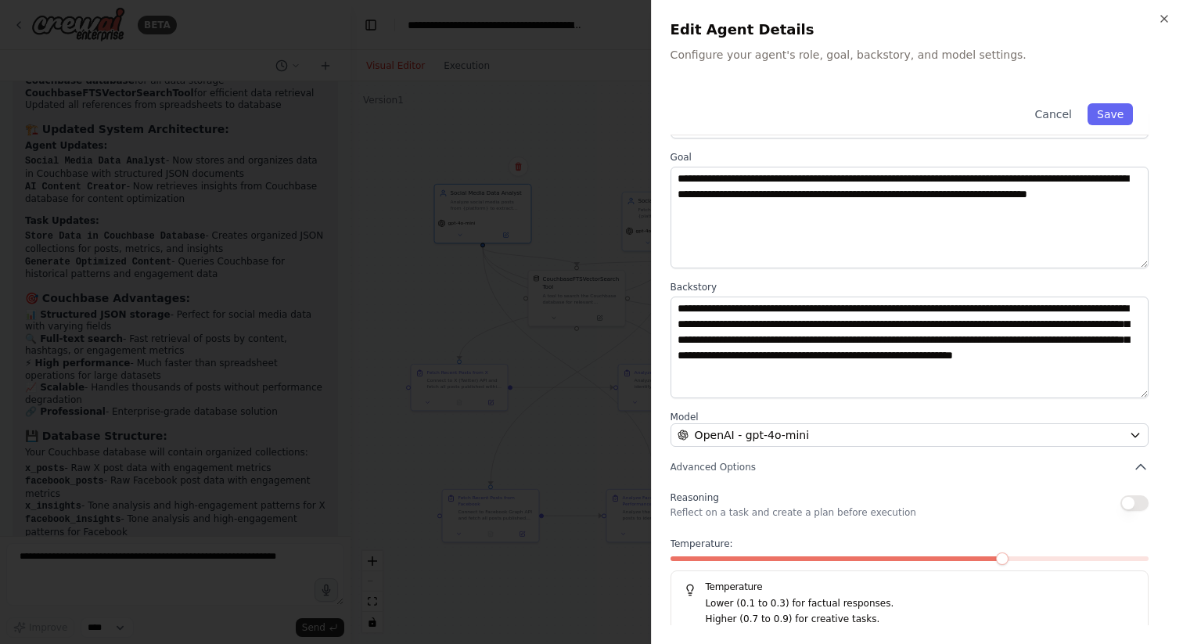
scroll to position [65, 0]
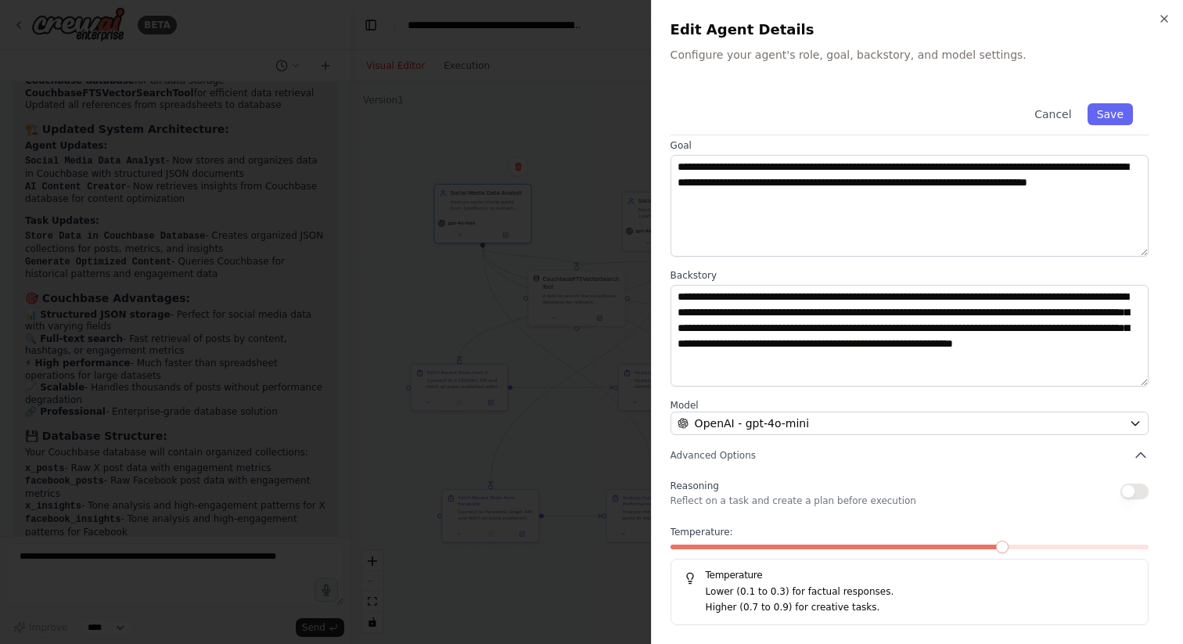
click at [496, 92] on div at bounding box center [591, 322] width 1183 height 644
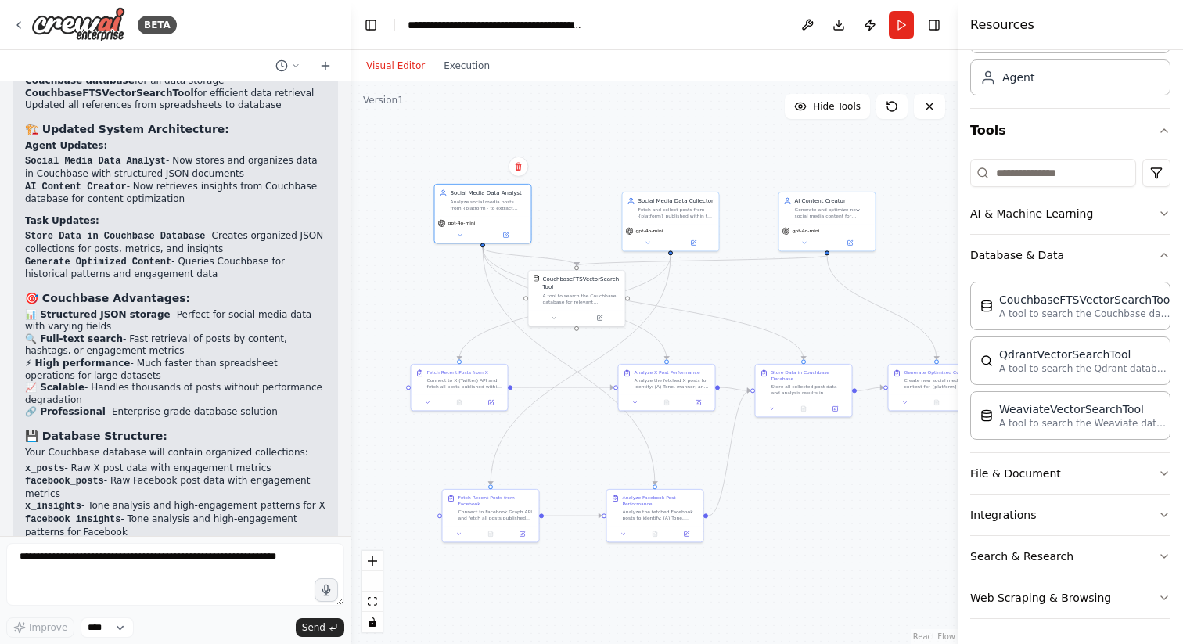
scroll to position [0, 0]
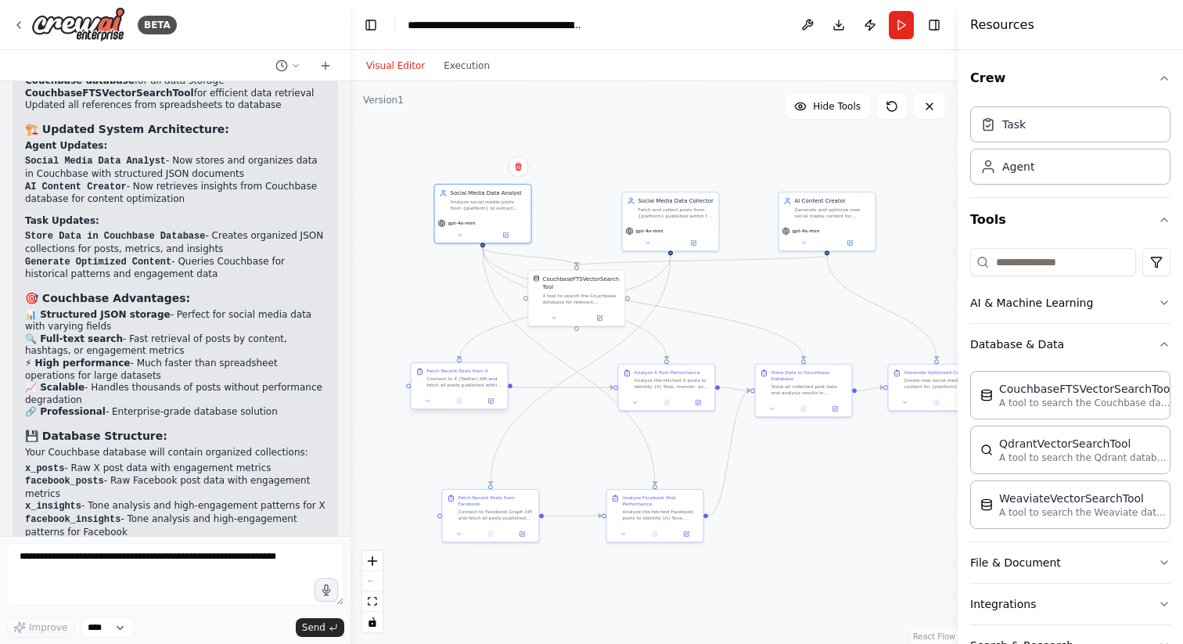
click at [458, 376] on div "Connect to X (Twitter) API and fetch all posts published within the past year. …" at bounding box center [465, 382] width 76 height 13
click at [492, 400] on icon at bounding box center [492, 400] width 4 height 4
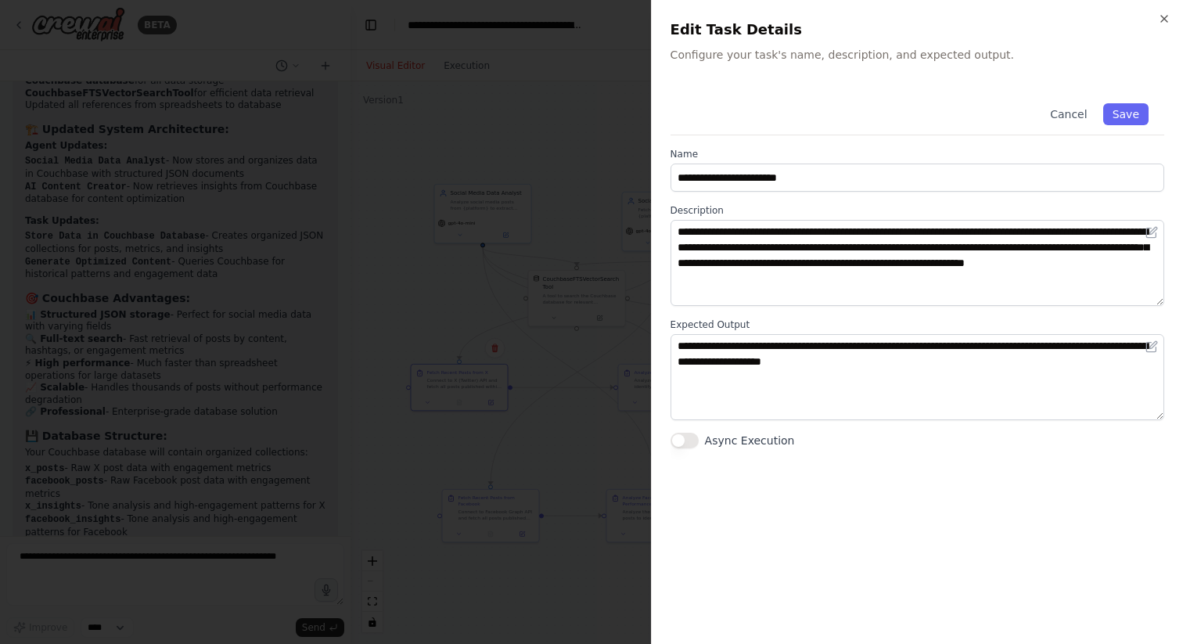
click at [584, 452] on div at bounding box center [591, 322] width 1183 height 644
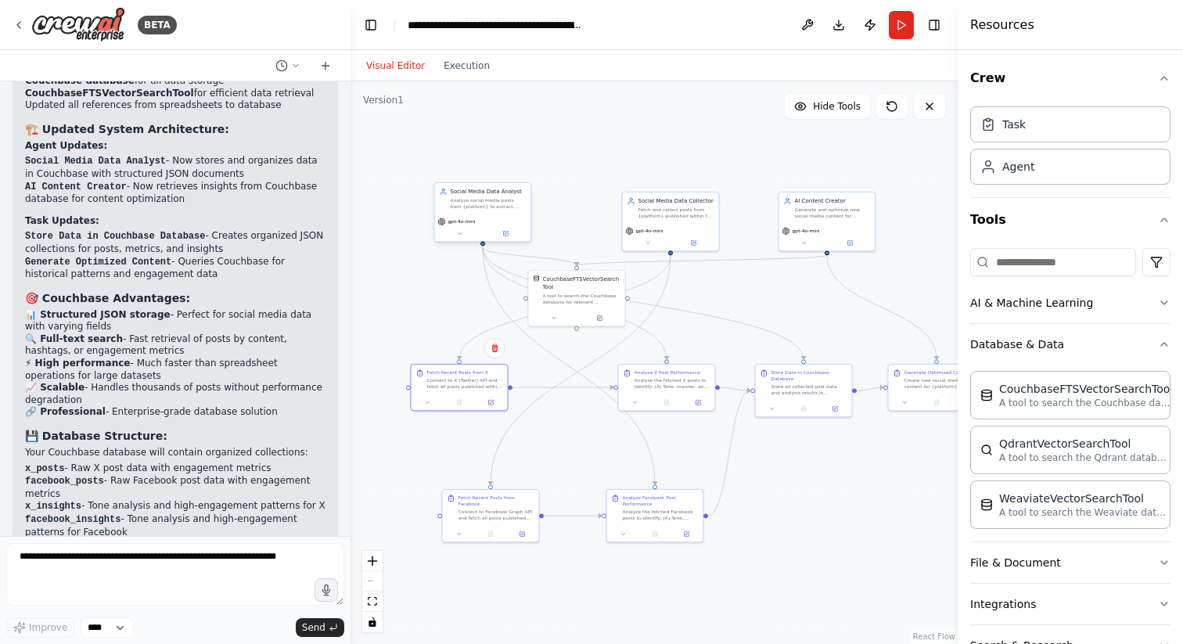
click at [466, 201] on div "Analyze social media posts from {platform} to extract content patterns, tone an…" at bounding box center [489, 203] width 76 height 13
drag, startPoint x: 499, startPoint y: 199, endPoint x: 471, endPoint y: 193, distance: 28.1
click at [471, 193] on div "Analyze social media posts from {platform} to extract content patterns, tone an…" at bounding box center [465, 195] width 76 height 13
drag, startPoint x: 463, startPoint y: 195, endPoint x: 473, endPoint y: 211, distance: 18.3
click at [473, 211] on div "Analyze social media posts from {platform} to extract content patterns, tone an…" at bounding box center [473, 211] width 76 height 13
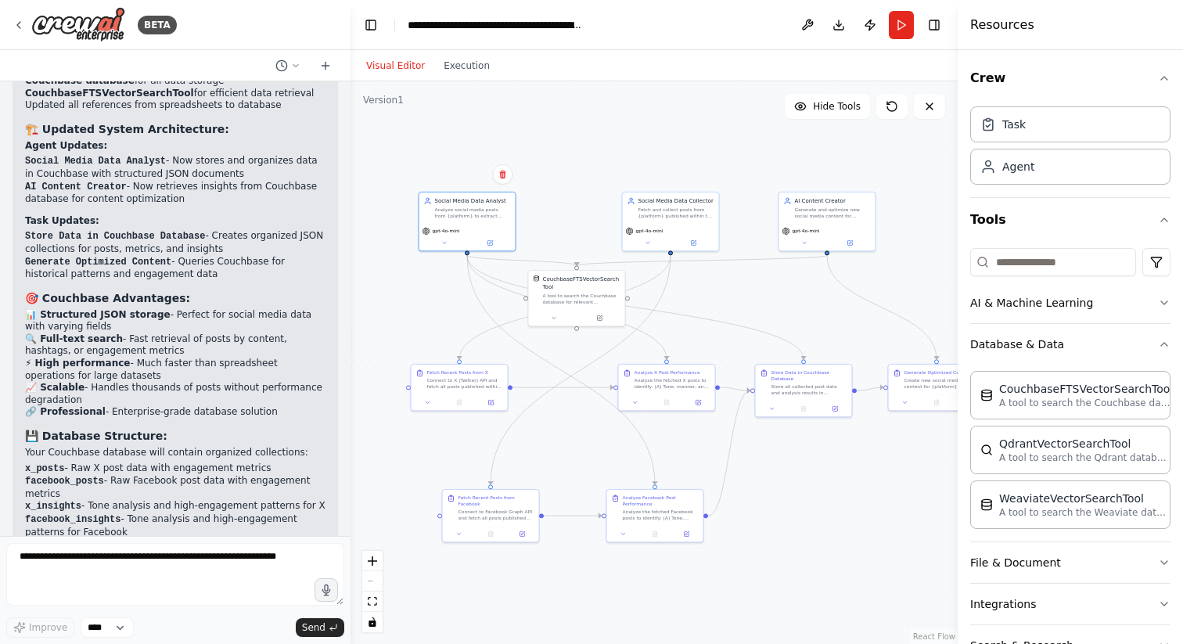
click at [601, 160] on div ".deletable-edge-delete-btn { width: 20px; height: 20px; border: 0px solid #ffff…" at bounding box center [654, 362] width 607 height 563
click at [461, 212] on div "Social Media Data Analyst Analyze social media posts from {platform} to extract…" at bounding box center [473, 215] width 76 height 22
click at [667, 211] on div "Fetch and collect posts from {platform} published within the past year, extract…" at bounding box center [677, 211] width 76 height 13
click at [470, 215] on div "Analyze social media posts from {platform} to extract content patterns, tone an…" at bounding box center [473, 219] width 76 height 13
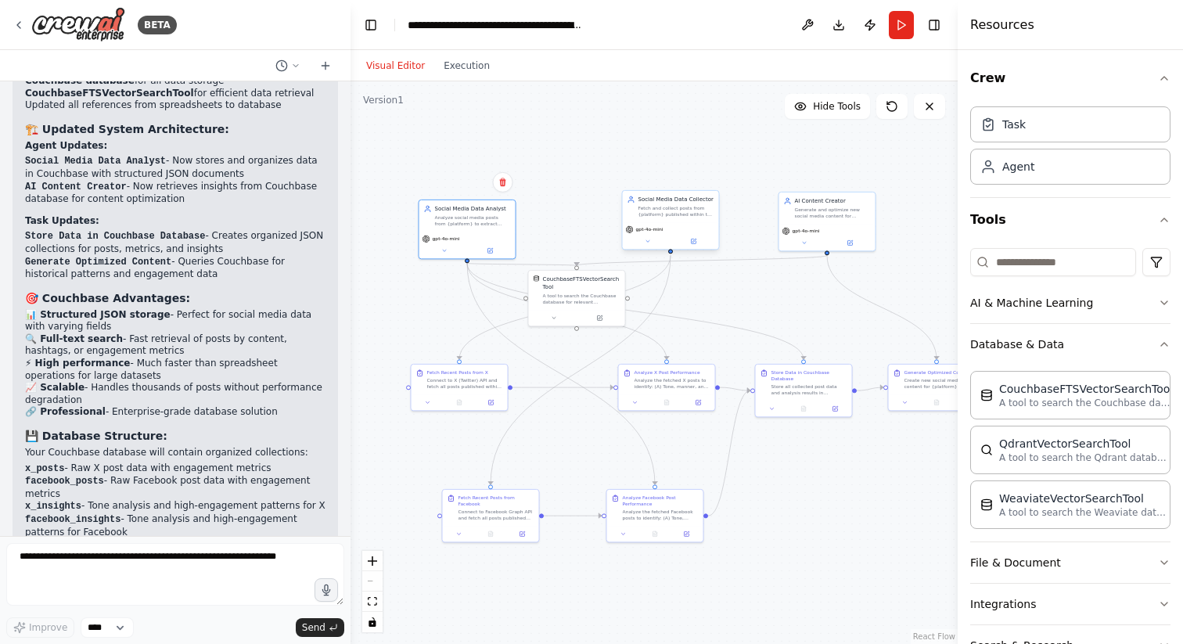
click at [664, 202] on div "Social Media Data Collector" at bounding box center [677, 200] width 76 height 8
click at [689, 242] on button at bounding box center [694, 240] width 45 height 9
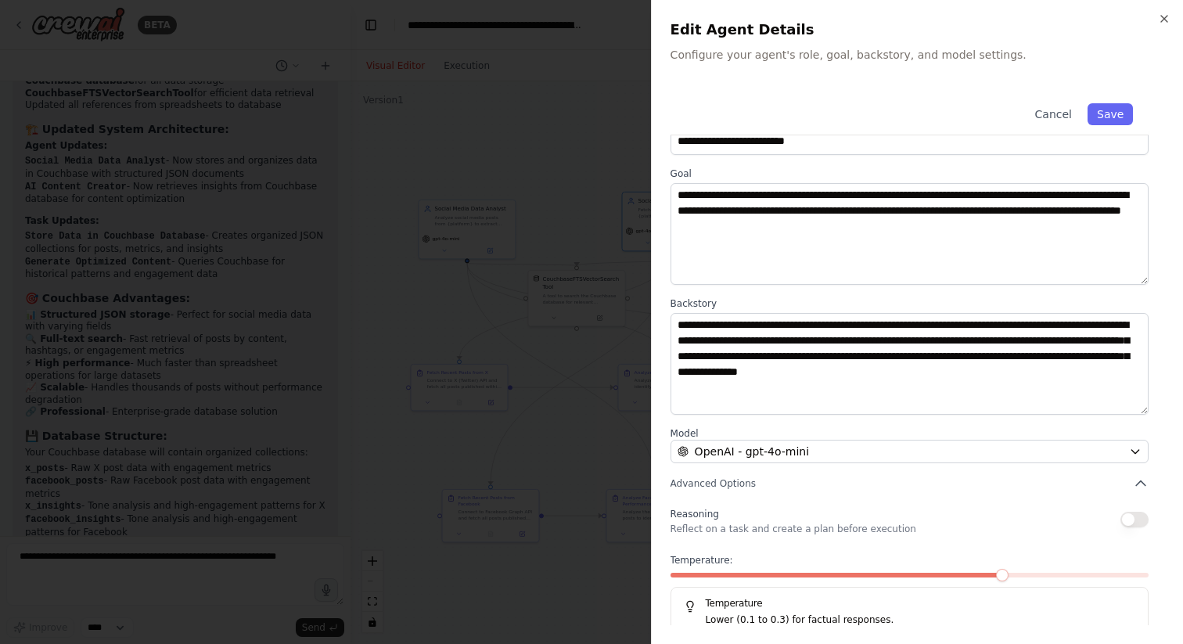
scroll to position [34, 0]
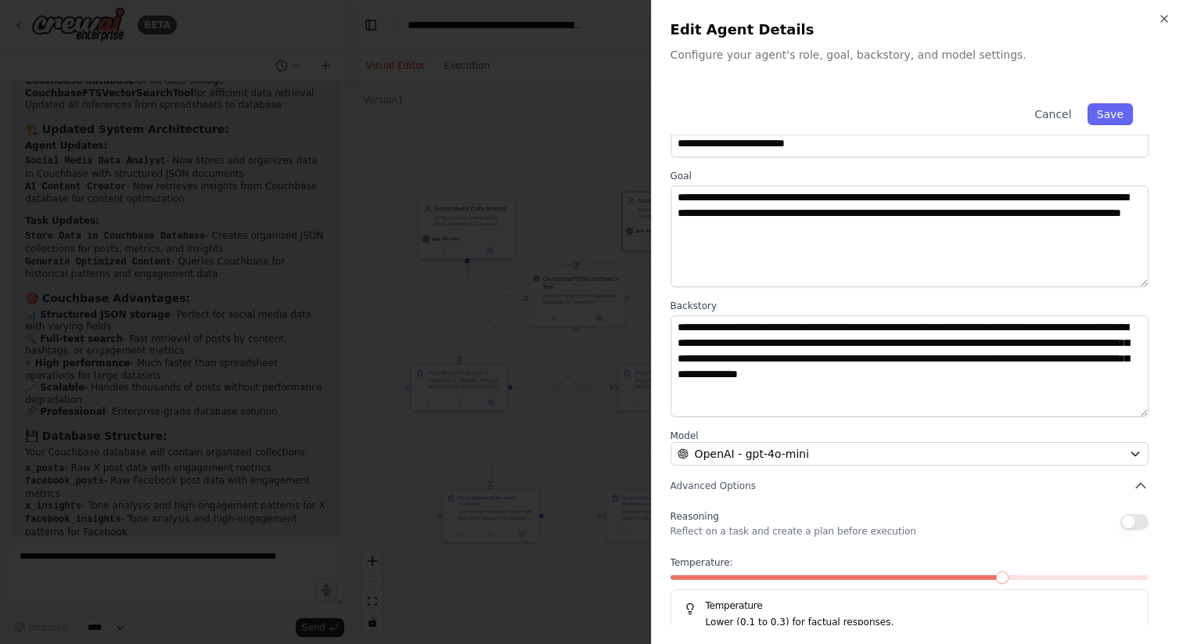
click at [614, 101] on div at bounding box center [591, 322] width 1183 height 644
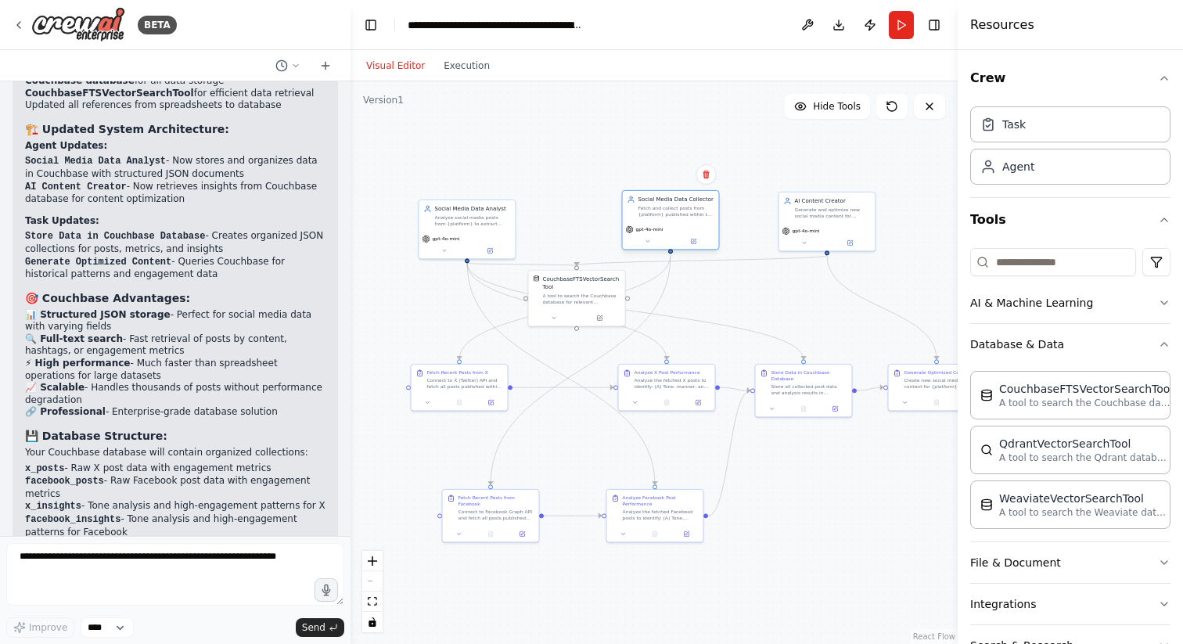
click at [672, 217] on div "Fetch and collect posts from {platform} published within the past year, extract…" at bounding box center [677, 211] width 76 height 13
drag, startPoint x: 667, startPoint y: 214, endPoint x: 694, endPoint y: 233, distance: 33.7
click at [694, 233] on div "Fetch and collect posts from {platform} published within the past year, extract…" at bounding box center [708, 235] width 76 height 13
drag, startPoint x: 695, startPoint y: 233, endPoint x: 685, endPoint y: 199, distance: 35.9
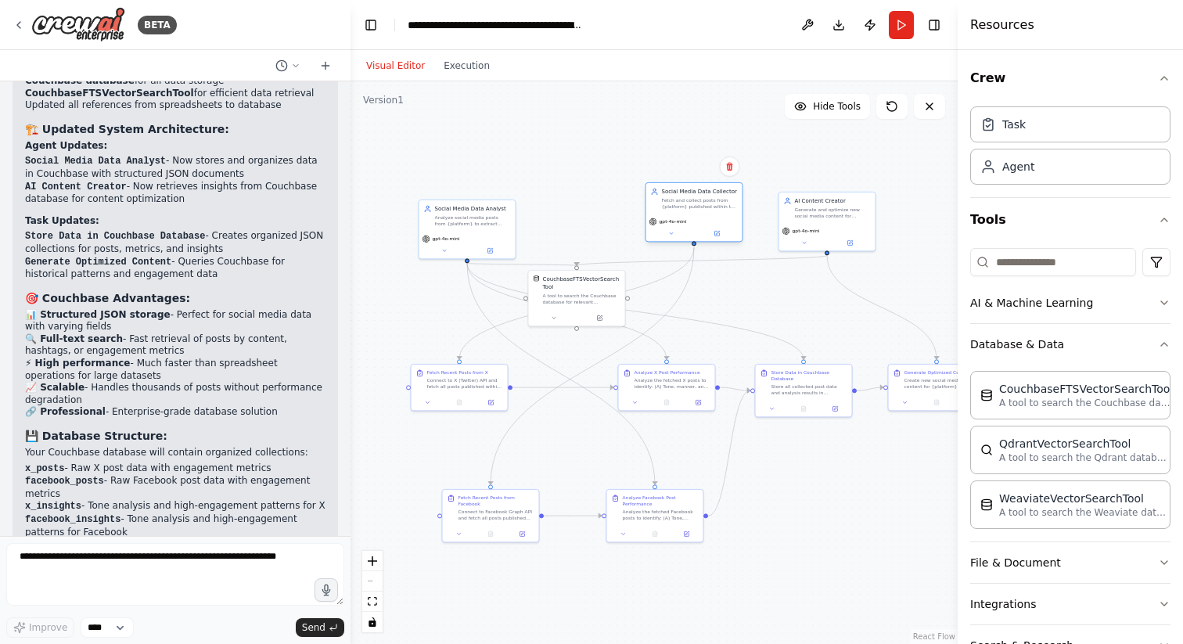
click at [685, 199] on div "Fetch and collect posts from {platform} published within the past year, extract…" at bounding box center [700, 203] width 76 height 13
click at [462, 380] on div "Connect to X (Twitter) API and fetch all posts published within the past year. …" at bounding box center [465, 382] width 76 height 13
click at [428, 398] on icon at bounding box center [428, 401] width 6 height 6
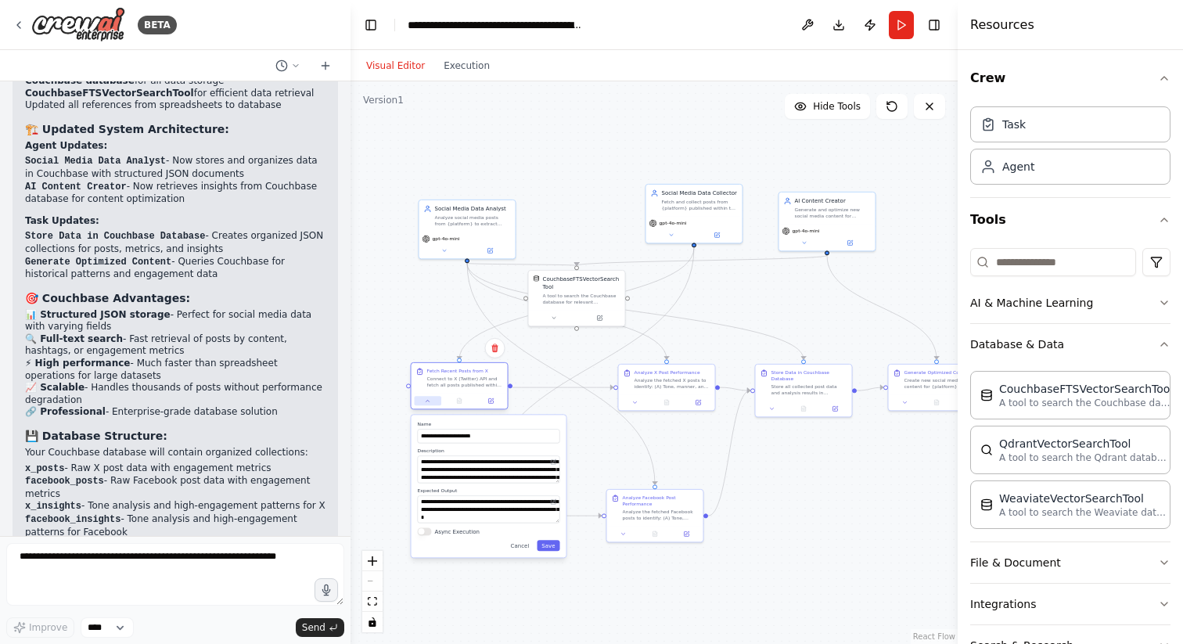
click at [428, 398] on icon at bounding box center [428, 401] width 6 height 6
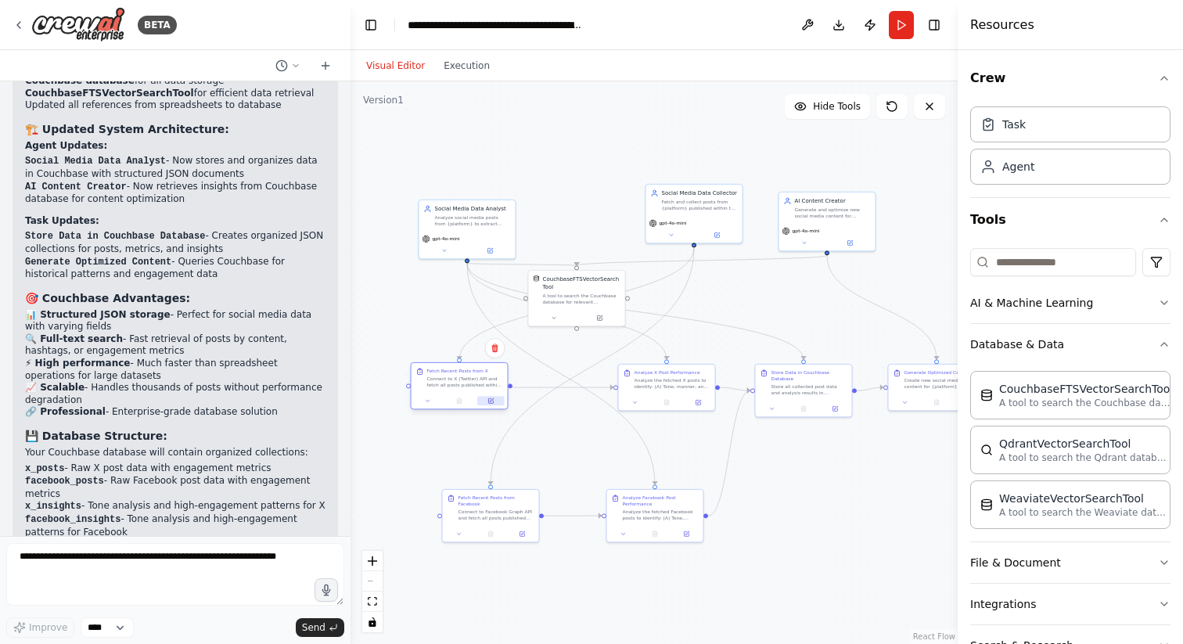
click at [492, 399] on icon at bounding box center [492, 400] width 4 height 4
click at [492, 402] on icon at bounding box center [490, 400] width 5 height 5
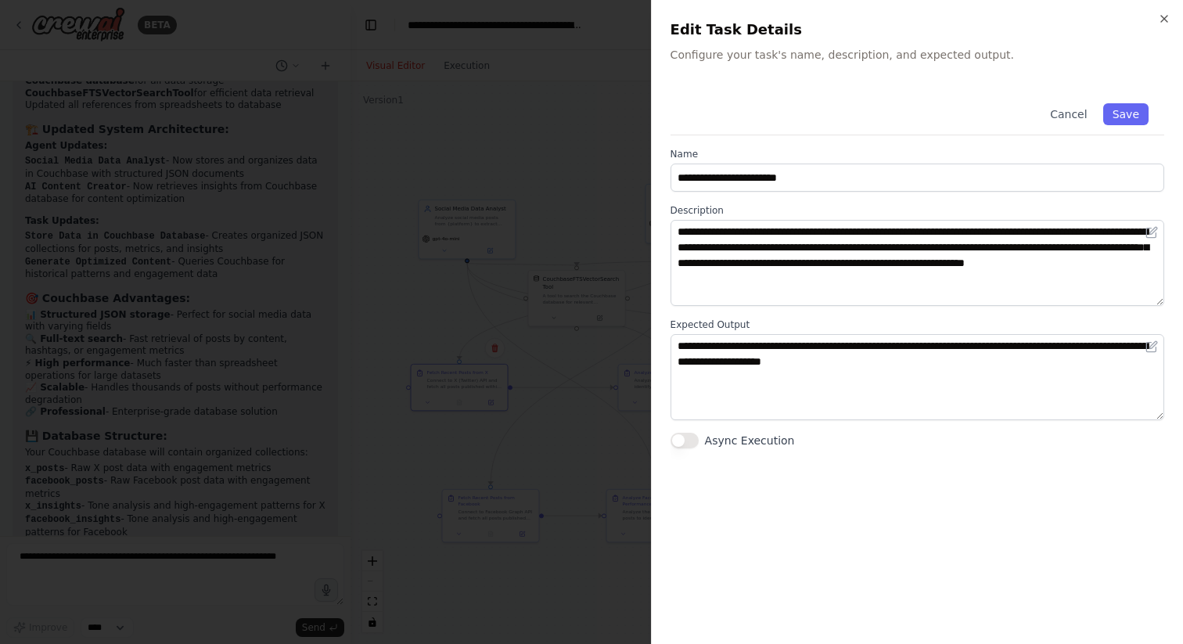
click at [560, 361] on div at bounding box center [591, 322] width 1183 height 644
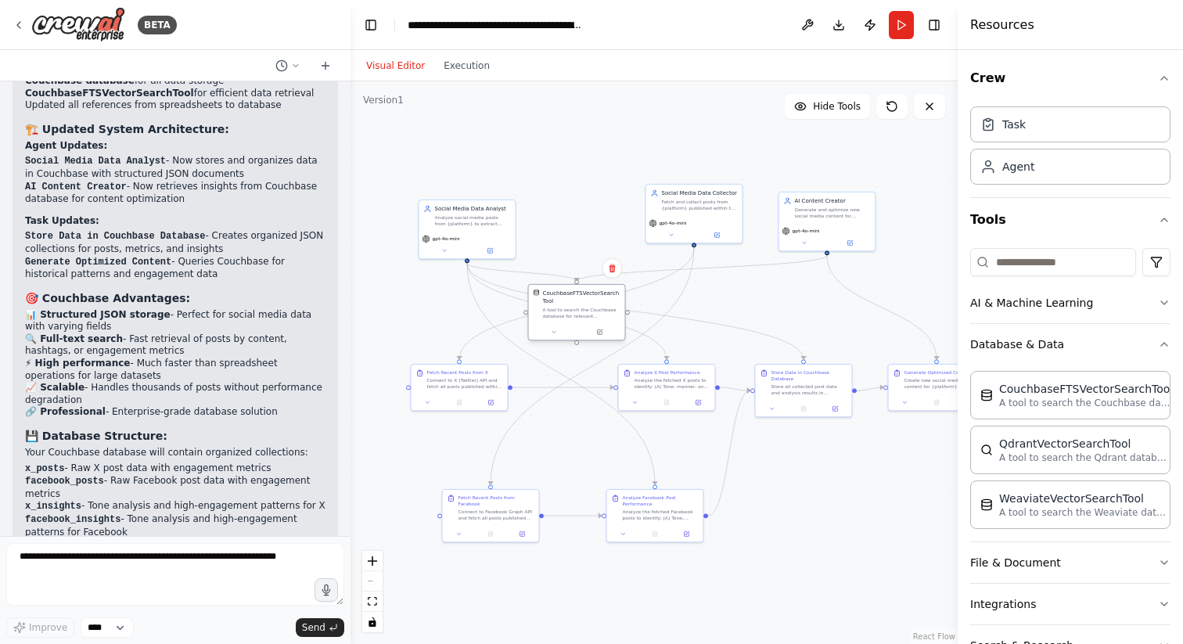
drag, startPoint x: 593, startPoint y: 289, endPoint x: 589, endPoint y: 308, distance: 19.2
click at [589, 308] on div "CouchbaseFTSVectorSearchTool A tool to search the Couchbase database for releva…" at bounding box center [581, 305] width 77 height 30
click at [465, 218] on div "Analyze social media posts from {platform} to extract content patterns, tone an…" at bounding box center [473, 219] width 76 height 13
click at [467, 219] on div "Analyze social media posts from {platform} to extract content patterns, tone an…" at bounding box center [473, 219] width 76 height 13
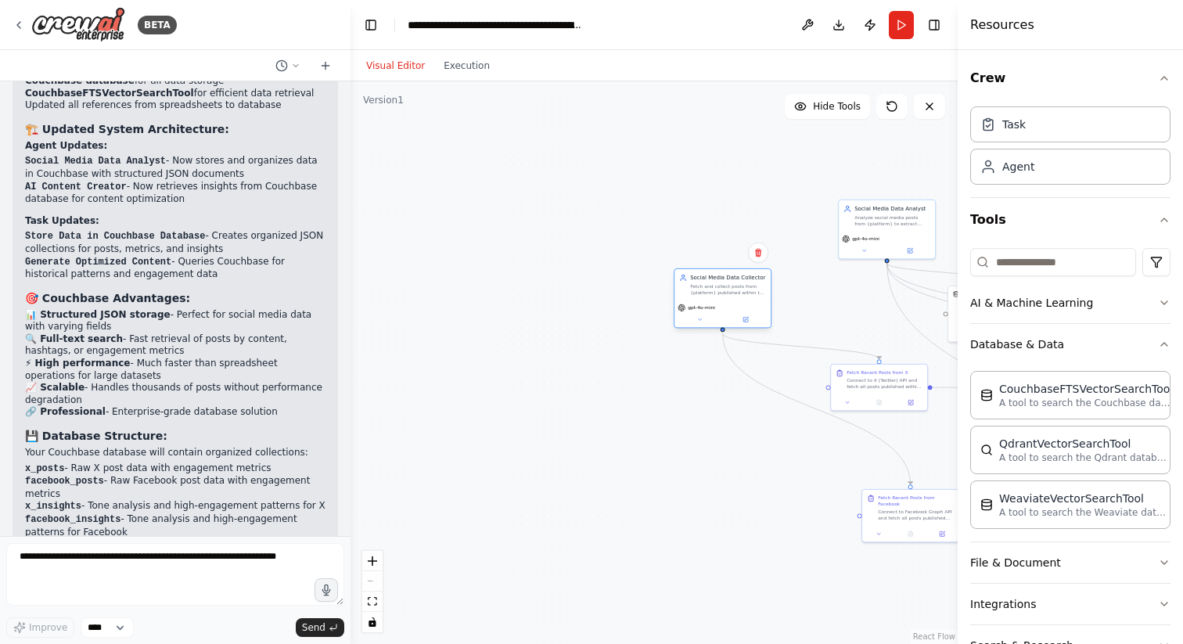
drag, startPoint x: 693, startPoint y: 201, endPoint x: 724, endPoint y: 290, distance: 94.3
click at [724, 290] on div "Fetch and collect posts from {platform} published within the past year, extract…" at bounding box center [728, 289] width 76 height 13
click at [794, 477] on div ".deletable-edge-delete-btn { width: 20px; height: 20px; border: 0px solid #ffff…" at bounding box center [654, 362] width 607 height 563
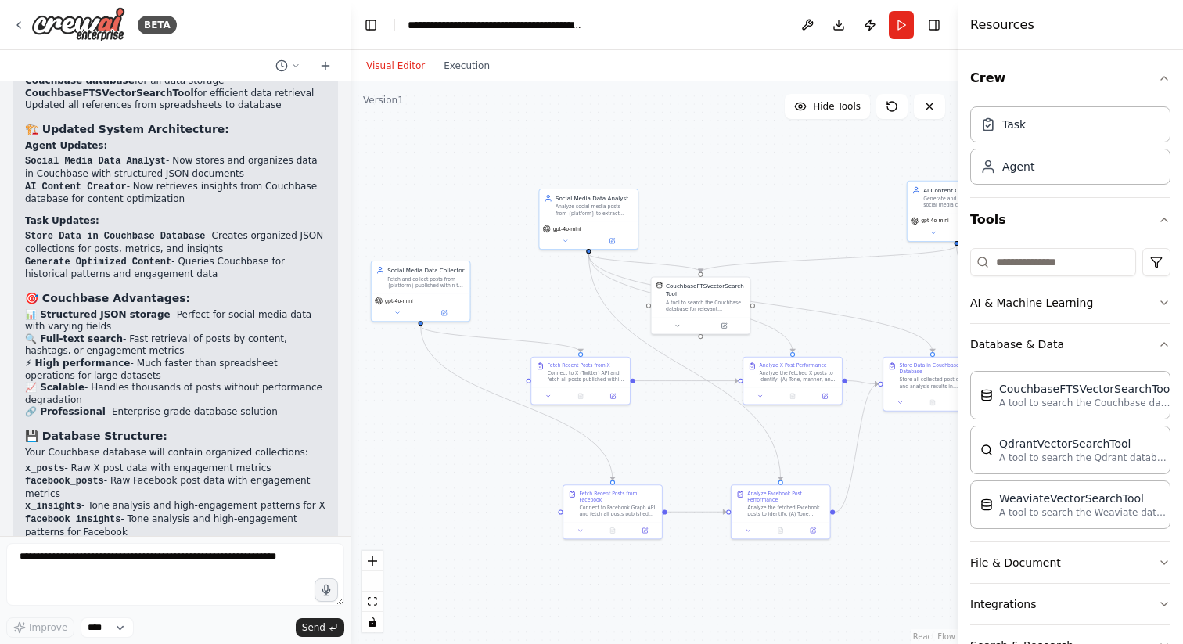
drag, startPoint x: 794, startPoint y: 477, endPoint x: 493, endPoint y: 472, distance: 300.6
click at [493, 472] on div ".deletable-edge-delete-btn { width: 20px; height: 20px; border: 0px solid #ffff…" at bounding box center [654, 362] width 607 height 563
click at [429, 279] on div "Fetch and collect posts from {platform} published within the past year, extract…" at bounding box center [425, 280] width 77 height 13
click at [594, 210] on div "Analyze social media posts from {platform} to extract content patterns, tone an…" at bounding box center [594, 208] width 77 height 13
click at [896, 23] on button "Run" at bounding box center [901, 25] width 25 height 28
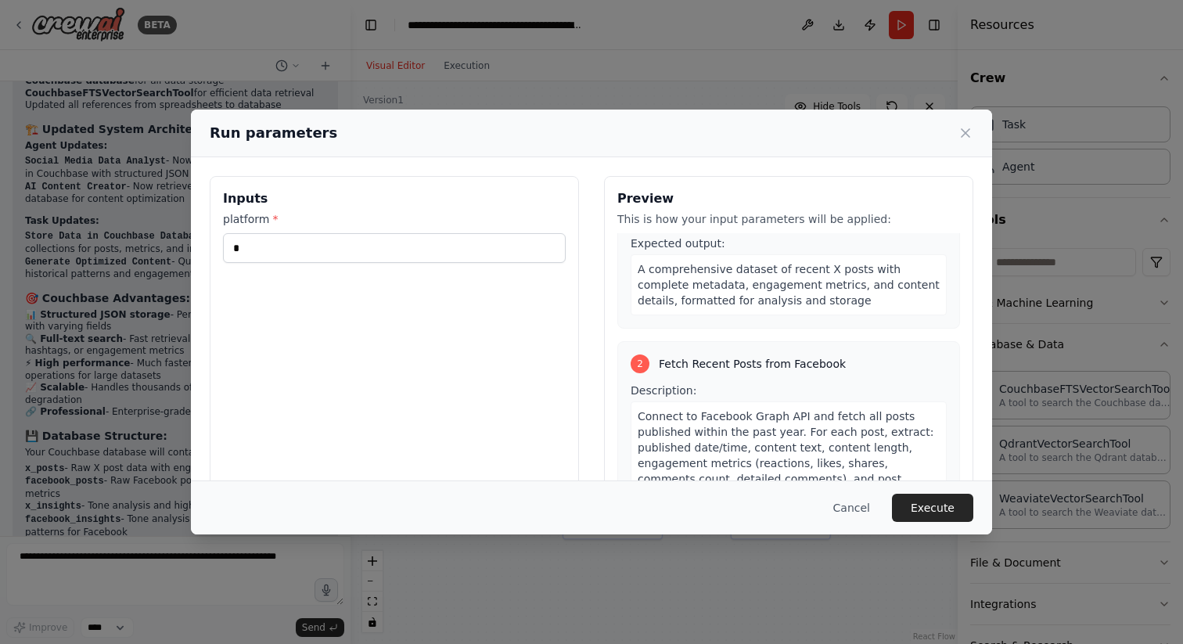
scroll to position [0, 0]
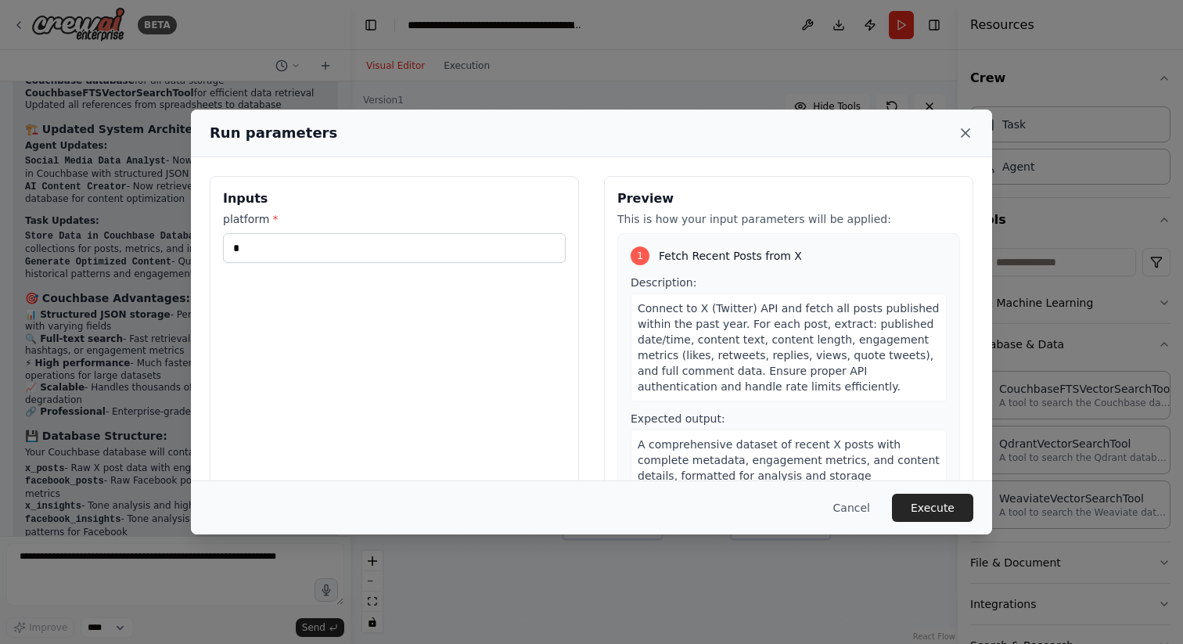
click at [970, 129] on icon at bounding box center [966, 133] width 8 height 8
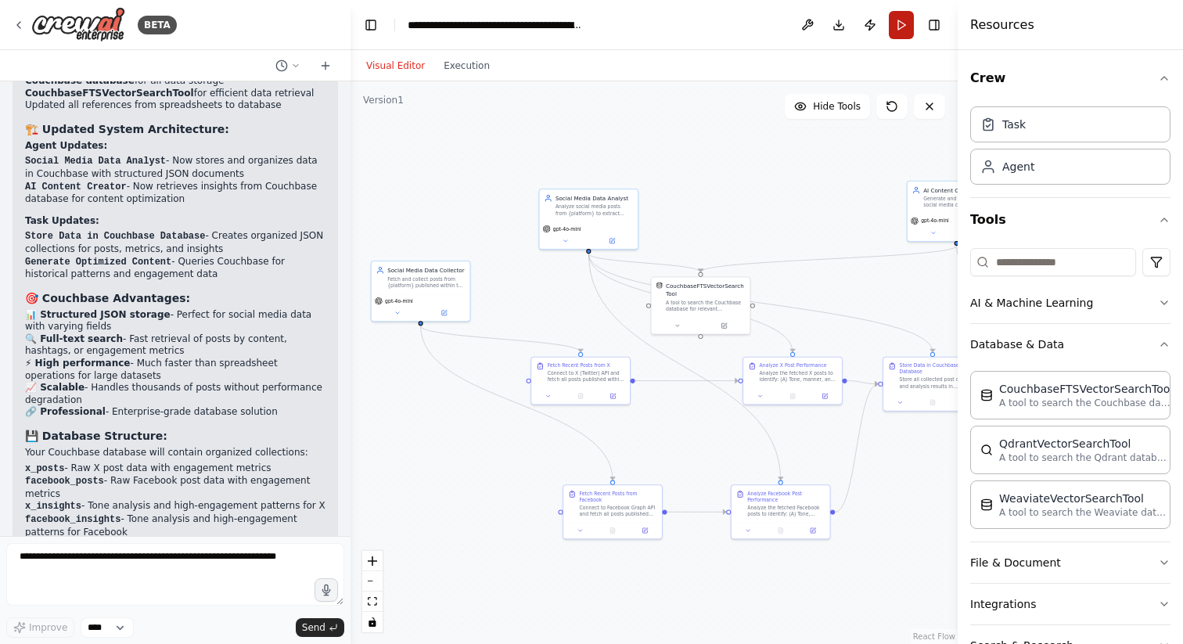
click at [902, 25] on button "Run" at bounding box center [901, 25] width 25 height 28
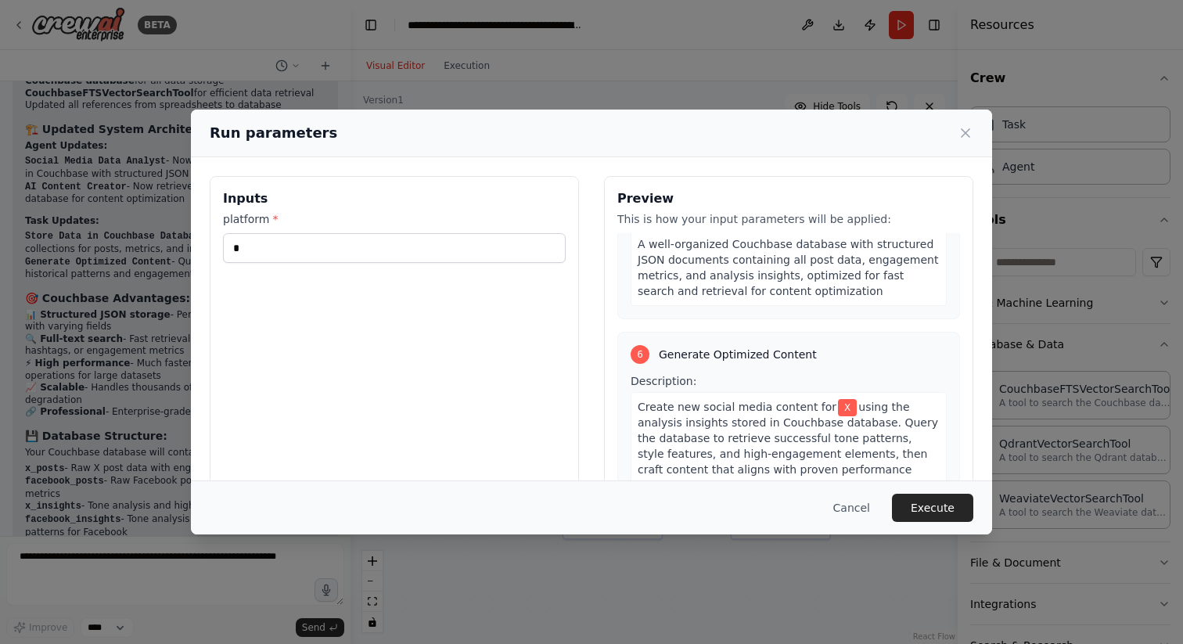
scroll to position [1469, 0]
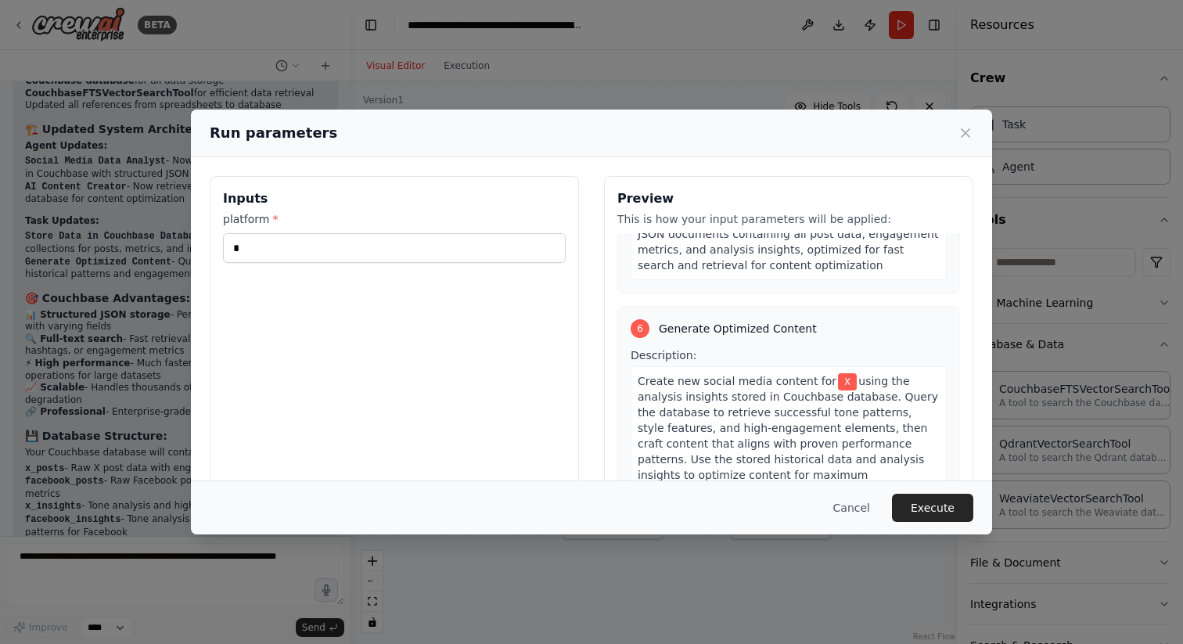
click at [838, 373] on span "X" at bounding box center [847, 381] width 19 height 17
click at [501, 248] on input "*" at bounding box center [394, 248] width 343 height 30
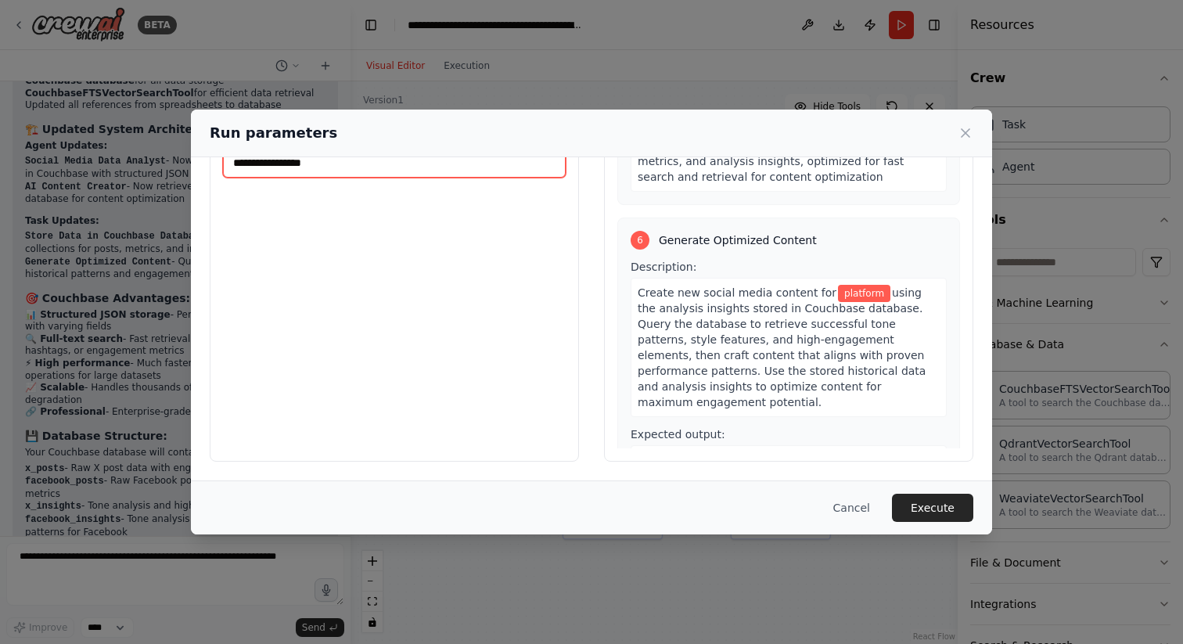
scroll to position [1497, 0]
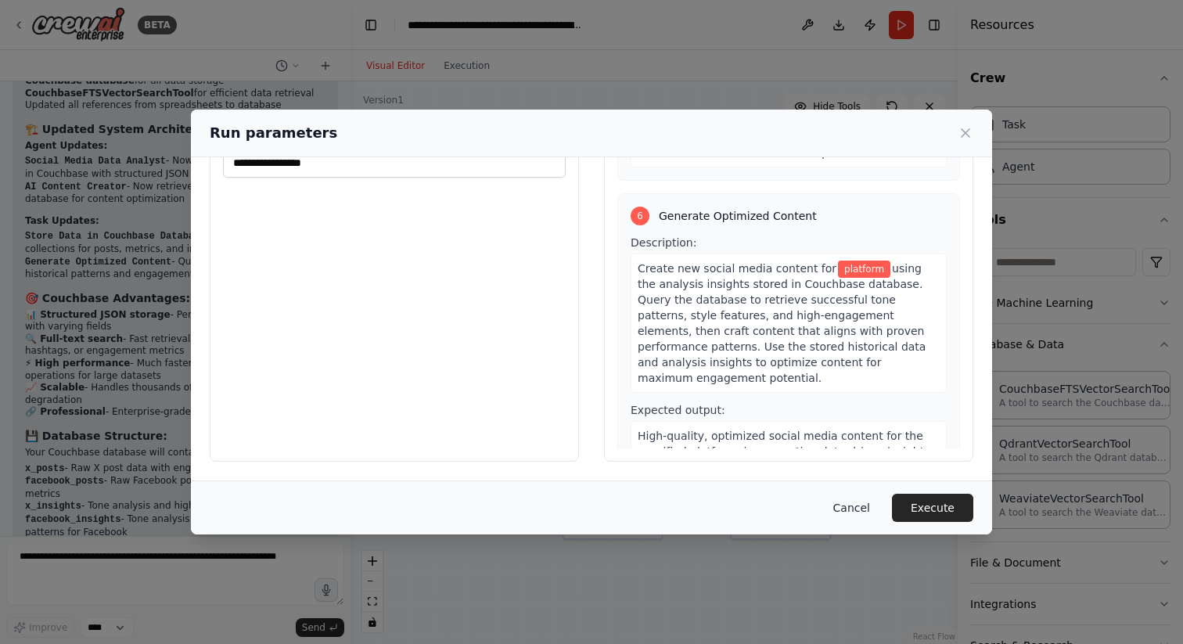
click at [856, 500] on button "Cancel" at bounding box center [852, 508] width 62 height 28
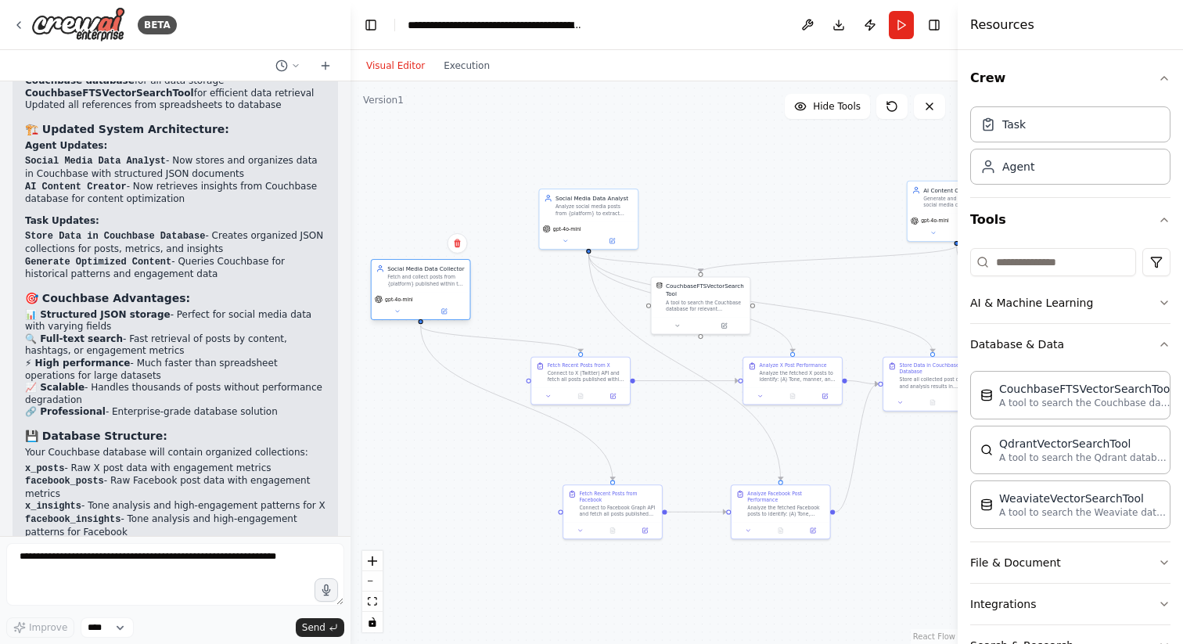
click at [412, 272] on div "Social Media Data Collector Fetch and collect posts from {platform} published w…" at bounding box center [425, 276] width 77 height 23
click at [596, 371] on div "Connect to X (Twitter) API and fetch all posts published within the past year. …" at bounding box center [586, 375] width 77 height 13
click at [809, 373] on div "Analyze the fetched X posts to identify: (A) Tone, manner, and text style patte…" at bounding box center [798, 375] width 77 height 13
click at [576, 380] on div "Connect to X (Twitter) API and fetch all posts published within the past year. …" at bounding box center [586, 375] width 77 height 13
click at [1095, 114] on div "Task" at bounding box center [1071, 124] width 200 height 36
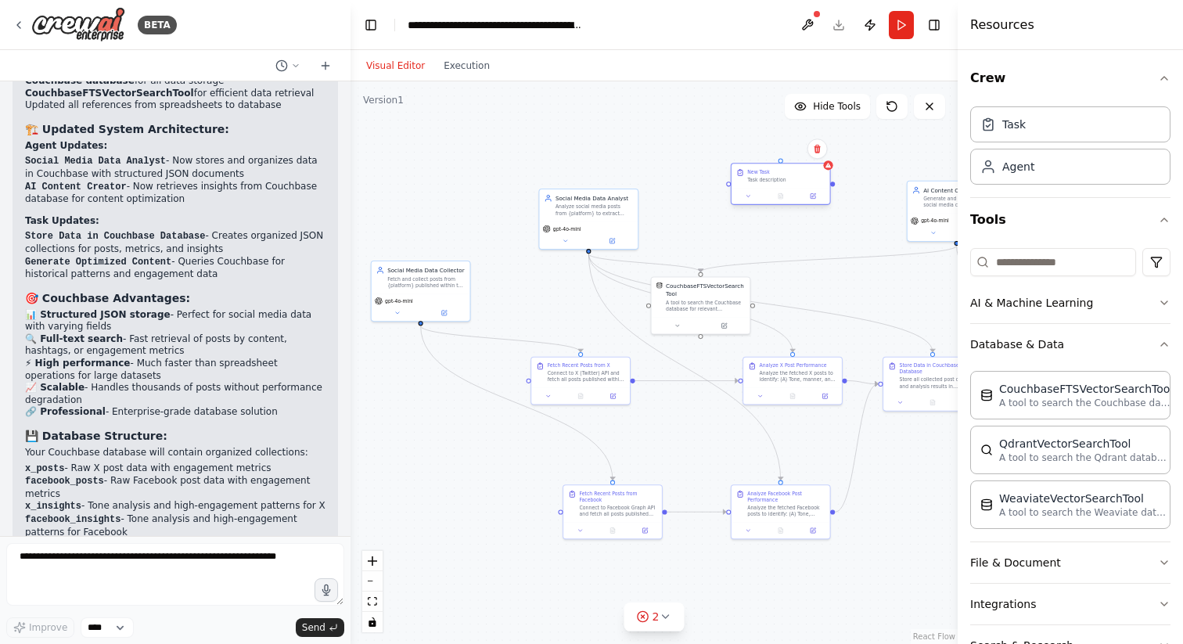
drag, startPoint x: 853, startPoint y: 170, endPoint x: 777, endPoint y: 169, distance: 75.9
click at [777, 169] on div "New Task" at bounding box center [785, 171] width 77 height 6
click at [808, 196] on button at bounding box center [804, 196] width 27 height 9
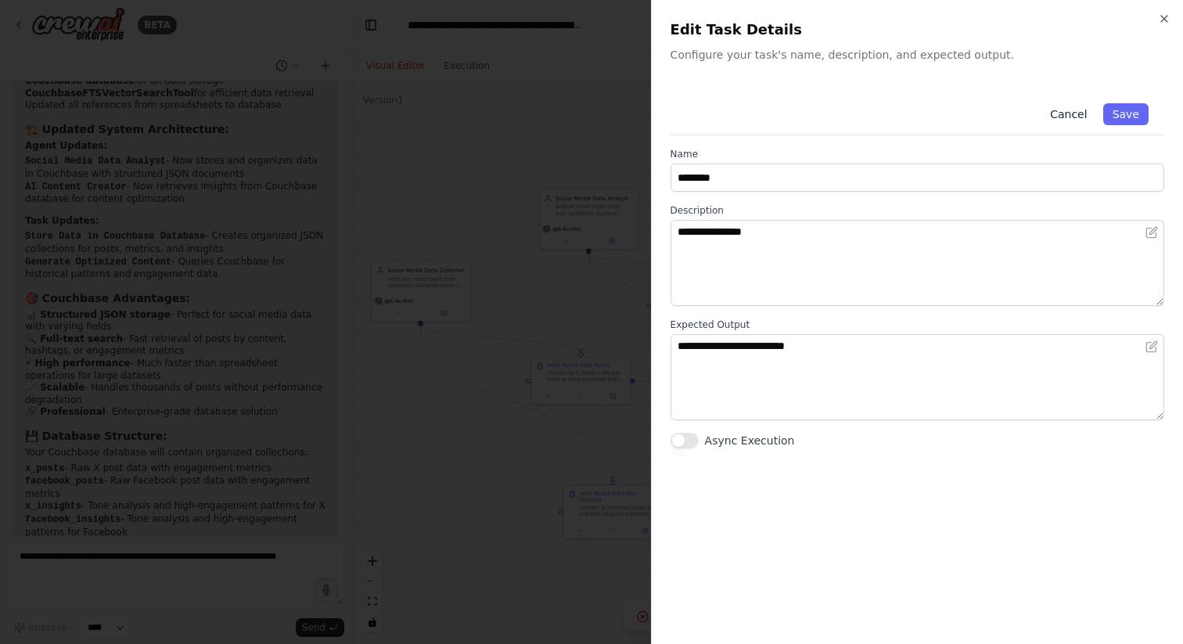
click at [1084, 113] on button "Cancel" at bounding box center [1069, 114] width 56 height 22
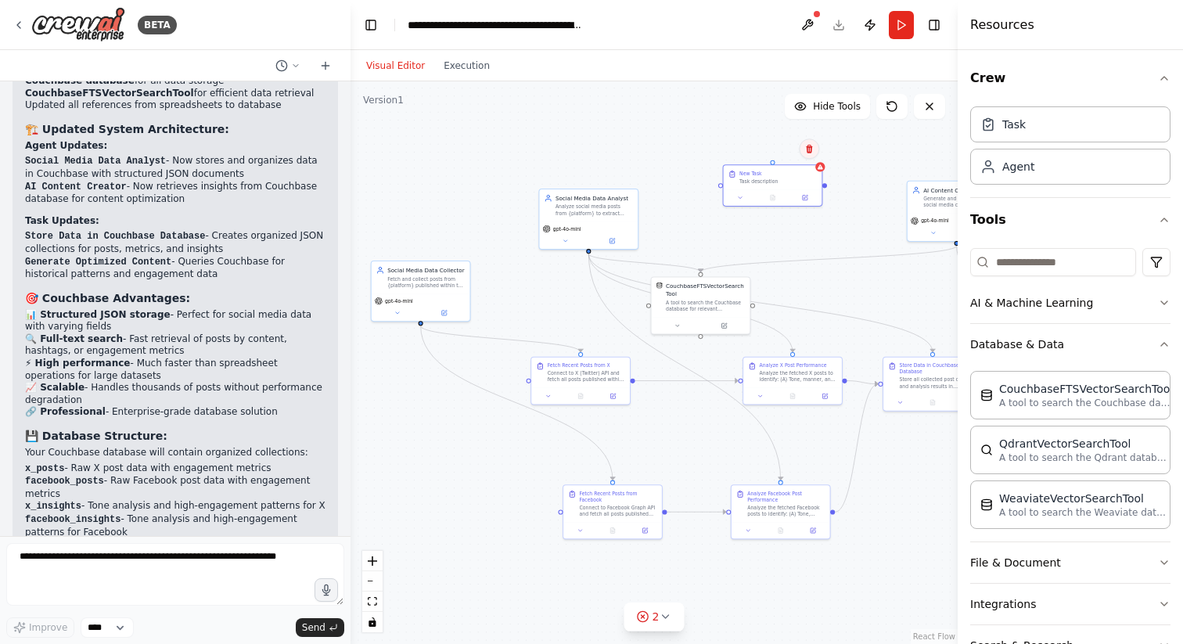
click at [815, 150] on button at bounding box center [809, 149] width 20 height 20
click at [765, 151] on button "Confirm" at bounding box center [765, 148] width 56 height 19
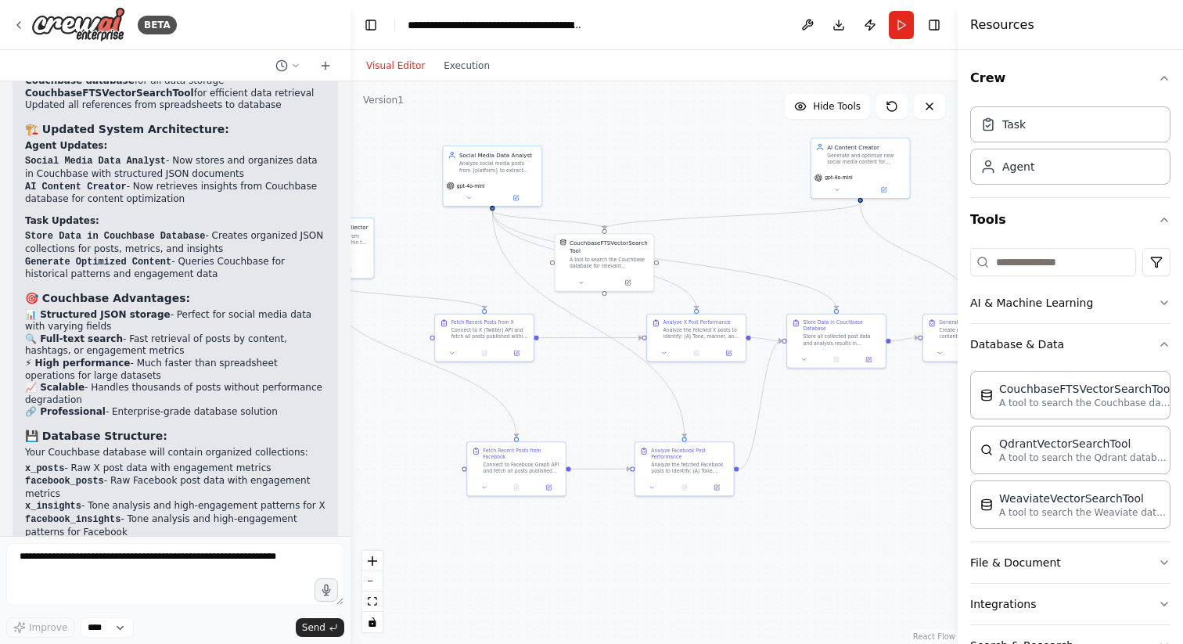
drag, startPoint x: 790, startPoint y: 254, endPoint x: 693, endPoint y: 211, distance: 105.5
click at [693, 211] on div ".deletable-edge-delete-btn { width: 20px; height: 20px; border: 0px solid #ffff…" at bounding box center [654, 362] width 607 height 563
click at [1159, 348] on icon "button" at bounding box center [1164, 344] width 13 height 13
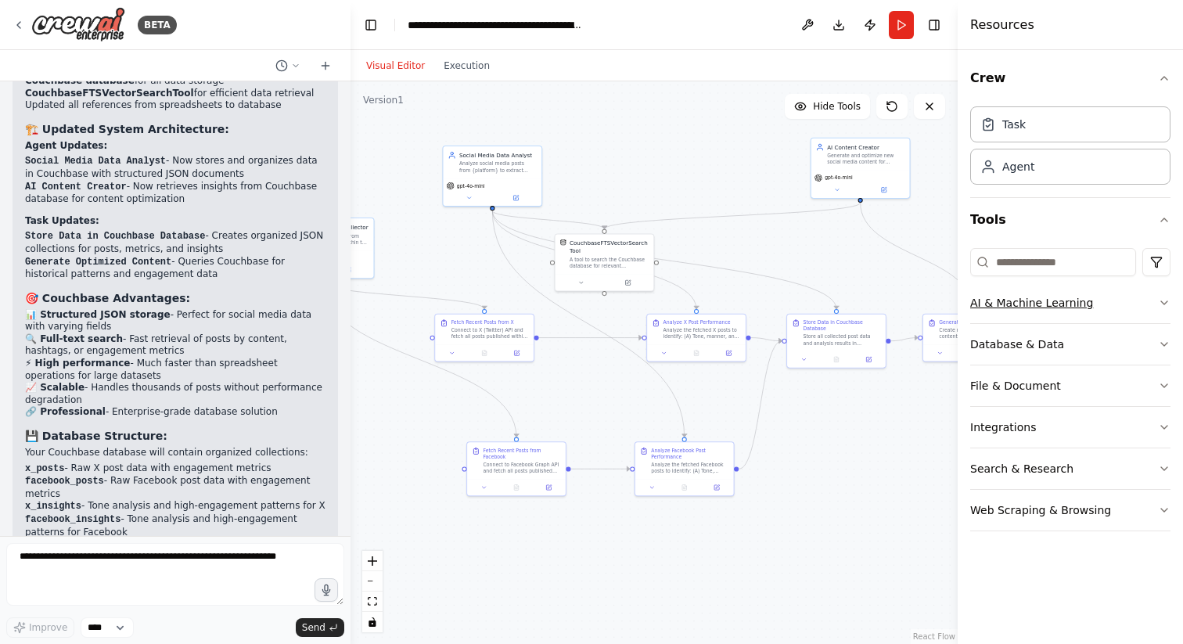
click at [1161, 303] on icon "button" at bounding box center [1164, 303] width 13 height 13
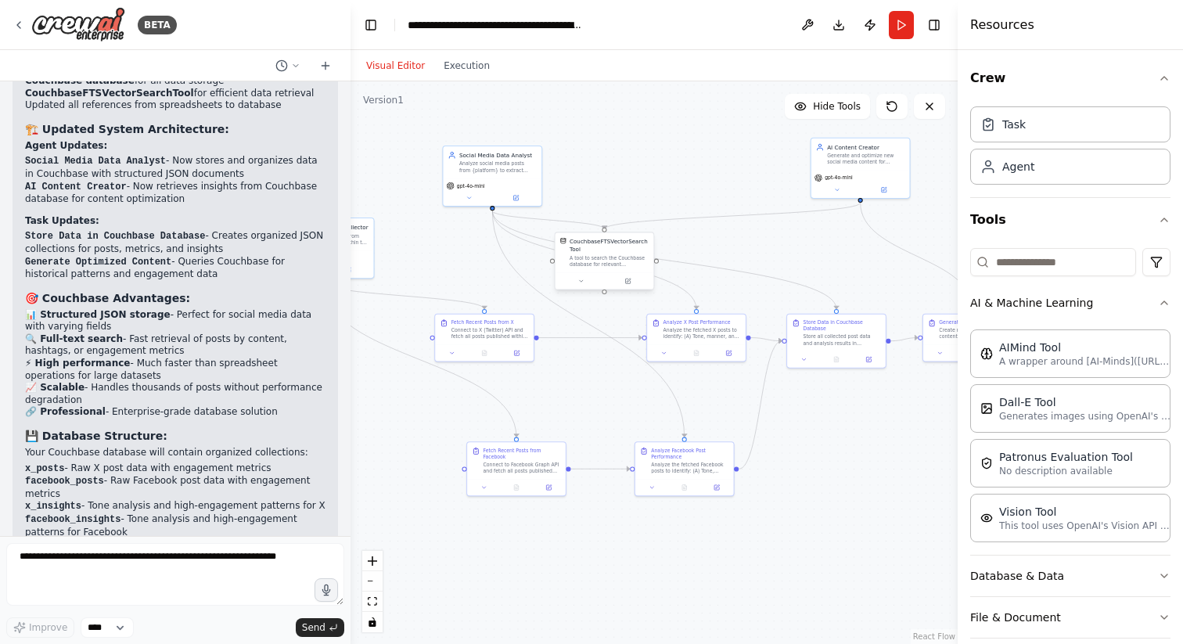
click at [603, 258] on div "A tool to search the Couchbase database for relevant information on internal do…" at bounding box center [609, 261] width 79 height 13
click at [636, 281] on button at bounding box center [627, 280] width 45 height 9
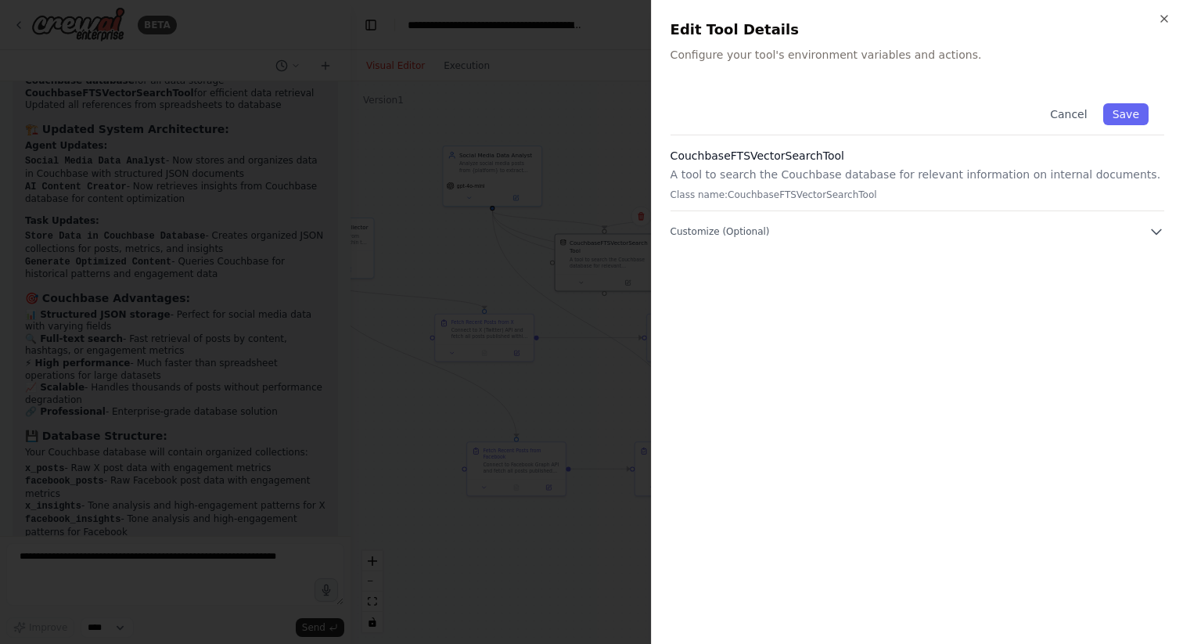
click at [627, 158] on div at bounding box center [591, 322] width 1183 height 644
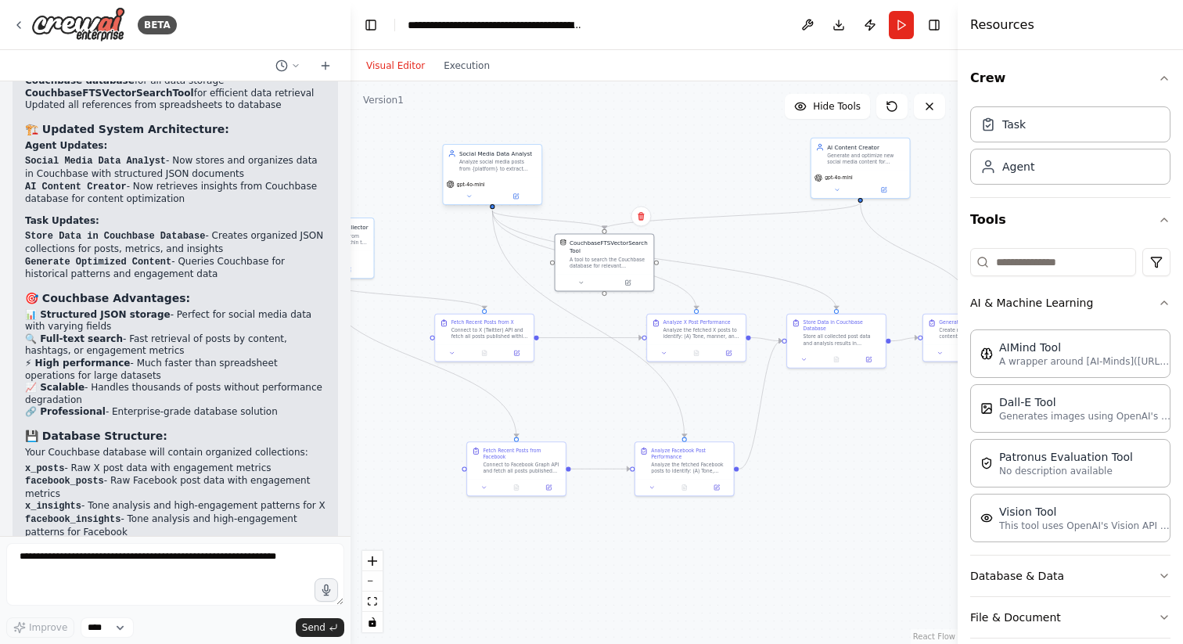
click at [484, 168] on div "Analyze social media posts from {platform} to extract content patterns, tone an…" at bounding box center [497, 165] width 77 height 13
click at [797, 195] on icon at bounding box center [796, 198] width 6 height 6
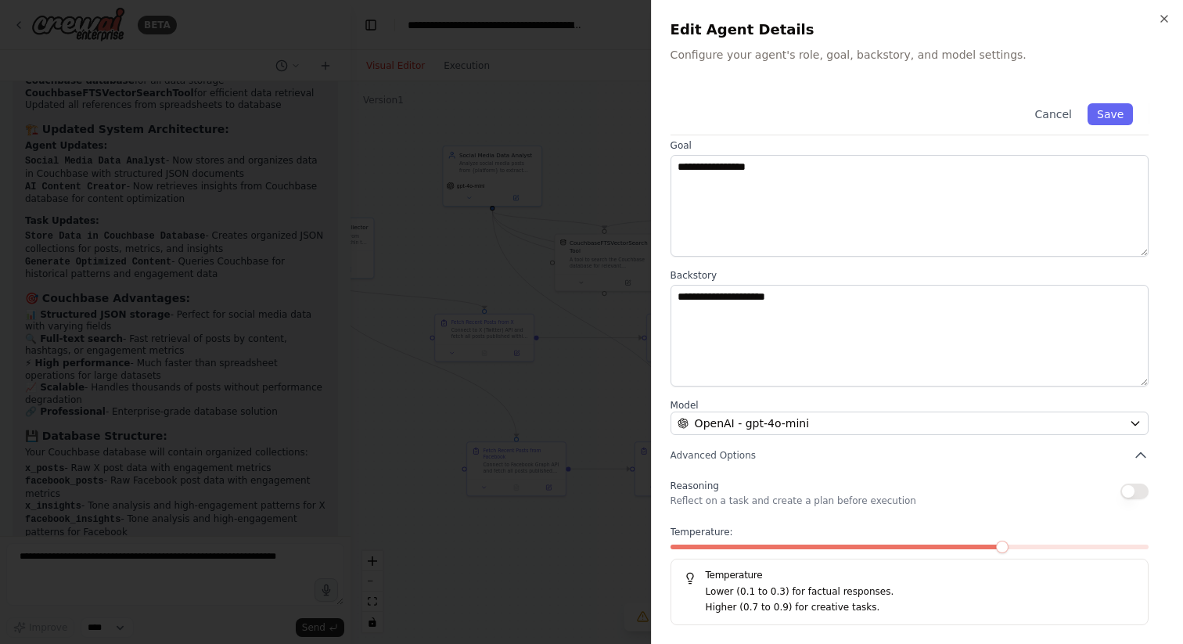
scroll to position [0, 0]
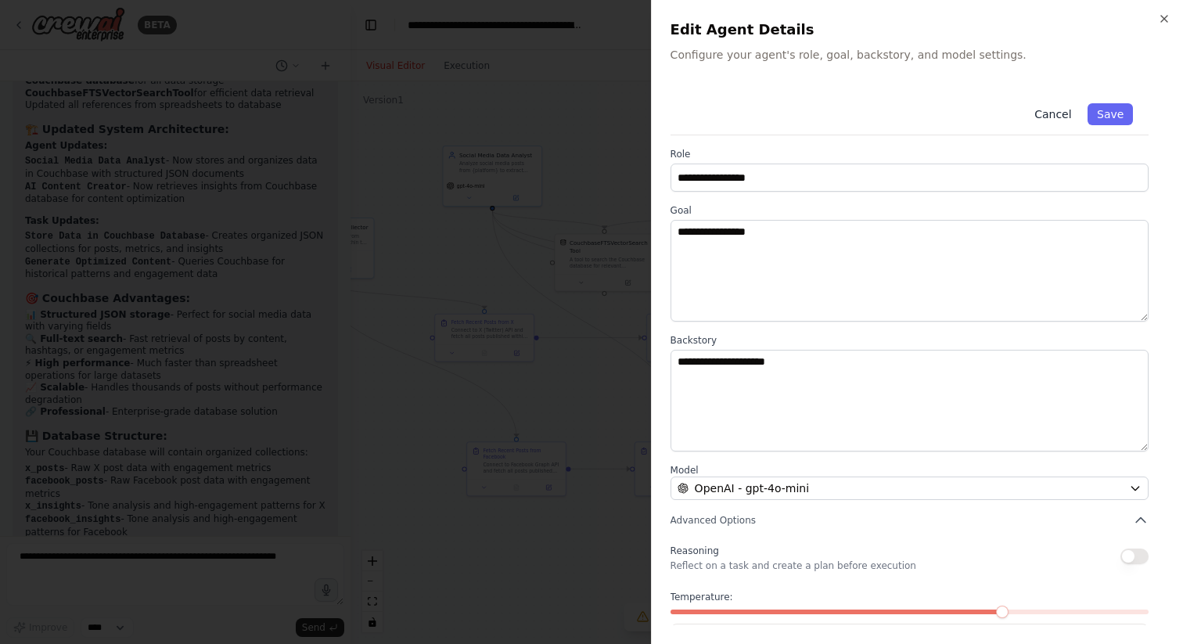
click at [1063, 110] on button "Cancel" at bounding box center [1053, 114] width 56 height 22
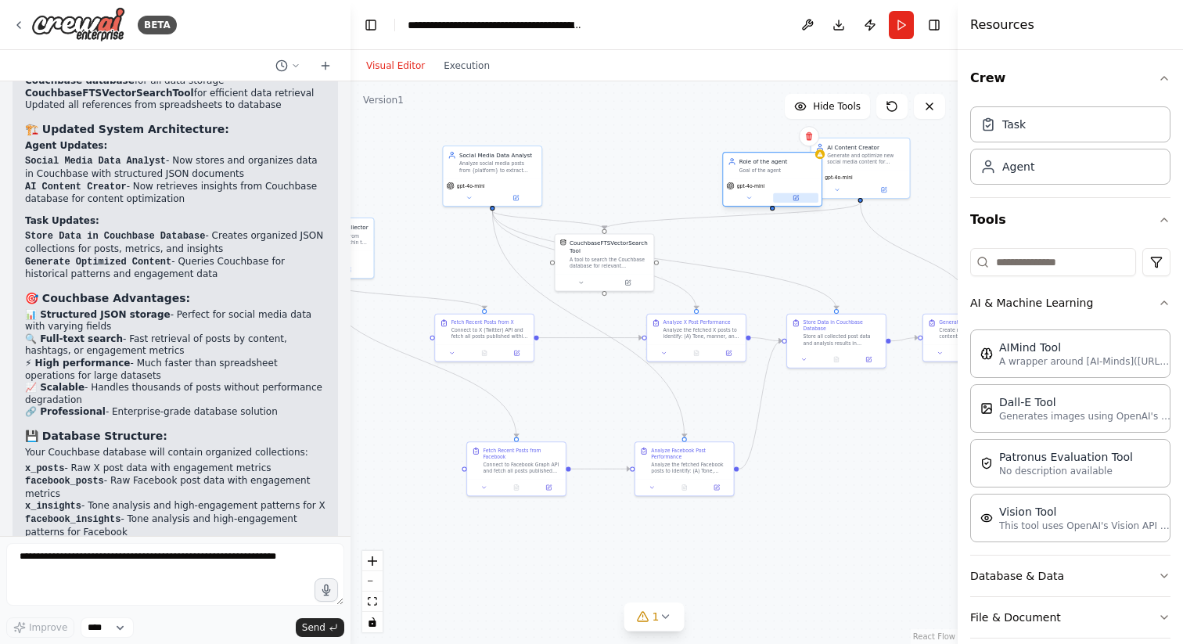
click at [797, 193] on button at bounding box center [795, 197] width 45 height 9
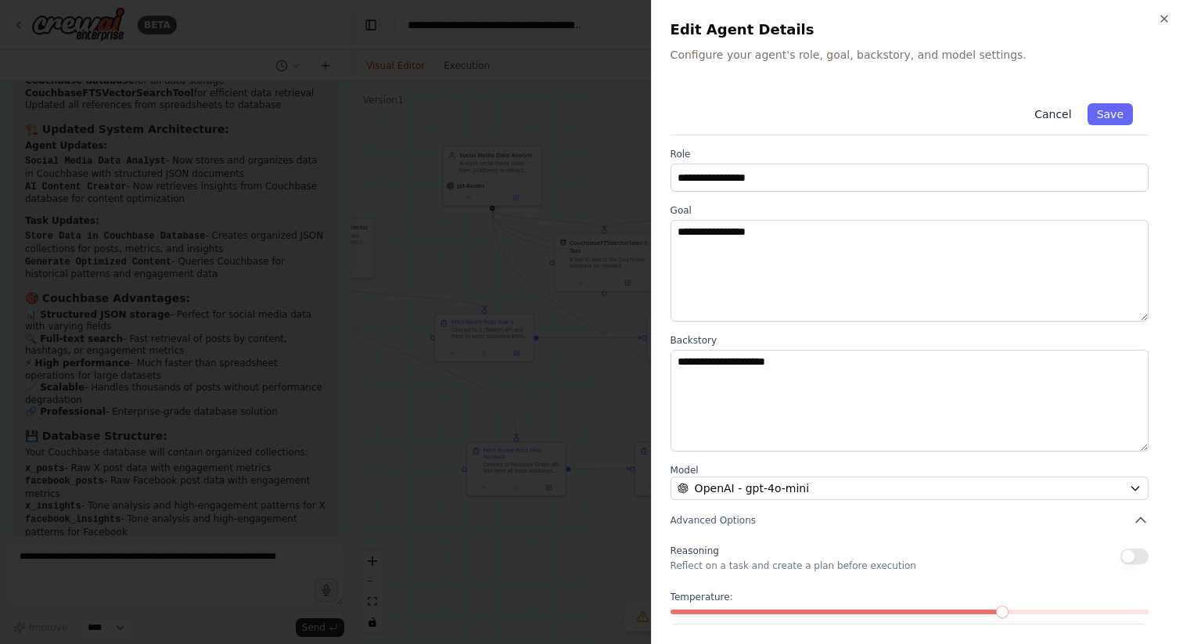
click at [1059, 110] on button "Cancel" at bounding box center [1053, 114] width 56 height 22
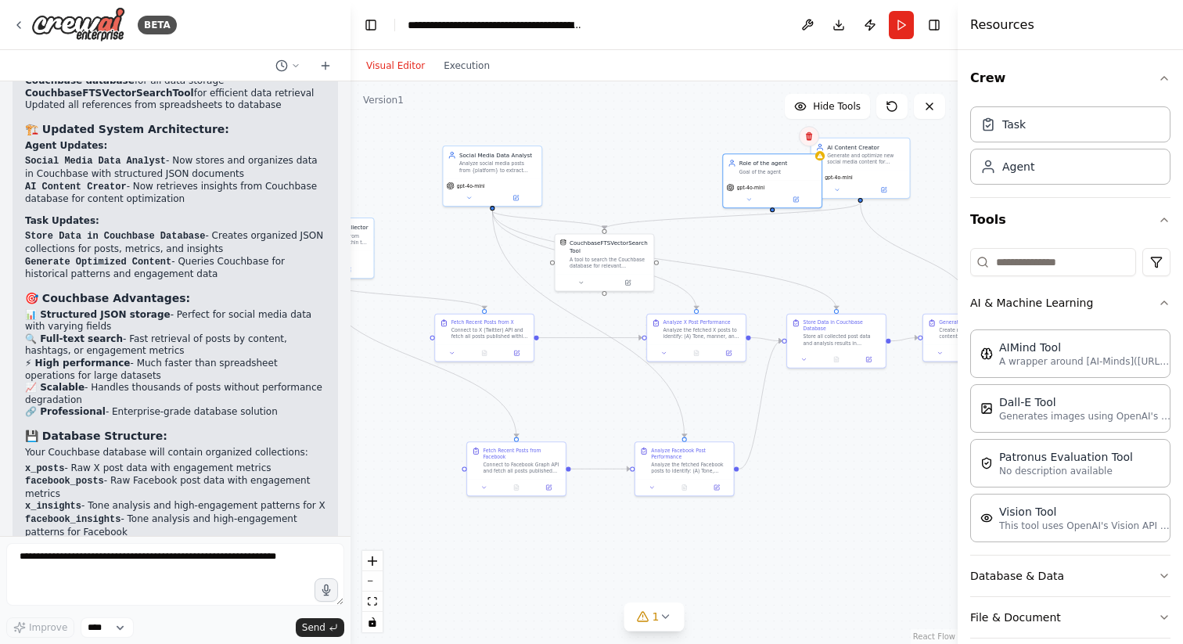
click at [812, 135] on icon at bounding box center [809, 136] width 6 height 9
click at [774, 130] on button "Confirm" at bounding box center [765, 136] width 56 height 19
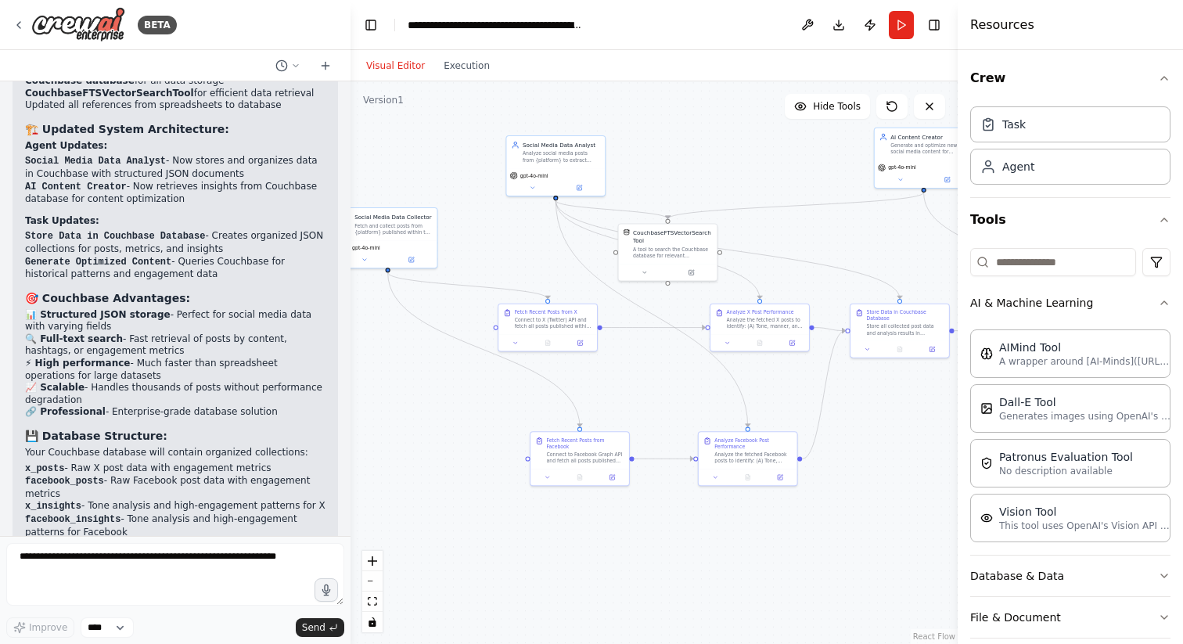
drag, startPoint x: 751, startPoint y: 160, endPoint x: 815, endPoint y: 150, distance: 64.2
click at [815, 150] on div ".deletable-edge-delete-btn { width: 20px; height: 20px; border: 0px solid #ffff…" at bounding box center [654, 362] width 607 height 563
drag, startPoint x: 557, startPoint y: 230, endPoint x: 617, endPoint y: 236, distance: 60.5
click at [530, 103] on div ".deletable-edge-delete-btn { width: 20px; height: 20px; border: 0px solid #ffff…" at bounding box center [530, 103] width 0 height 0
click at [538, 315] on div "Connect to X (Twitter) API and fetch all posts published within the past year. …" at bounding box center [553, 321] width 77 height 13
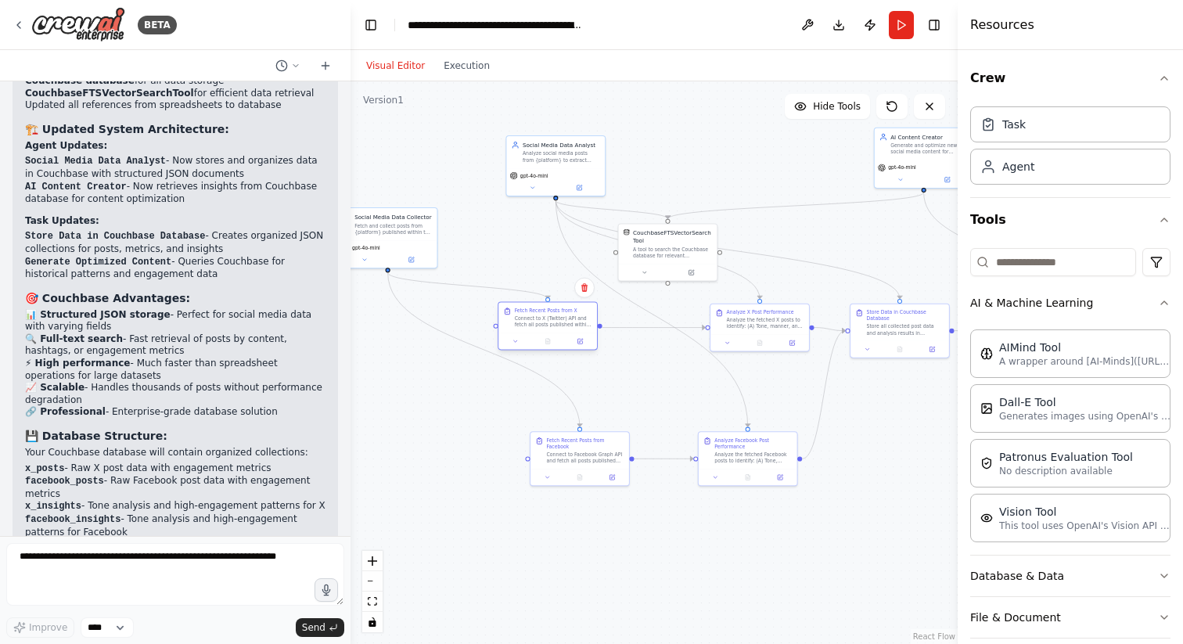
click at [538, 315] on div "Connect to X (Twitter) API and fetch all posts published within the past year. …" at bounding box center [553, 321] width 77 height 13
click at [573, 344] on button at bounding box center [580, 341] width 27 height 9
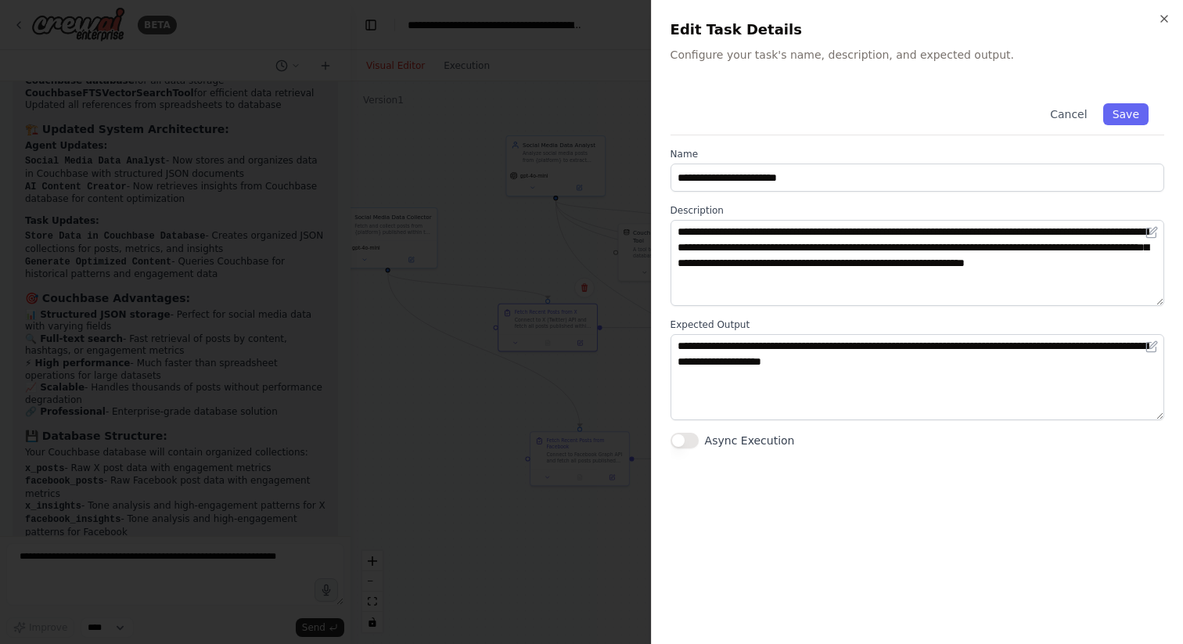
click at [1067, 95] on div "Cancel Save" at bounding box center [918, 112] width 494 height 48
click at [1068, 115] on button "Cancel" at bounding box center [1069, 114] width 56 height 22
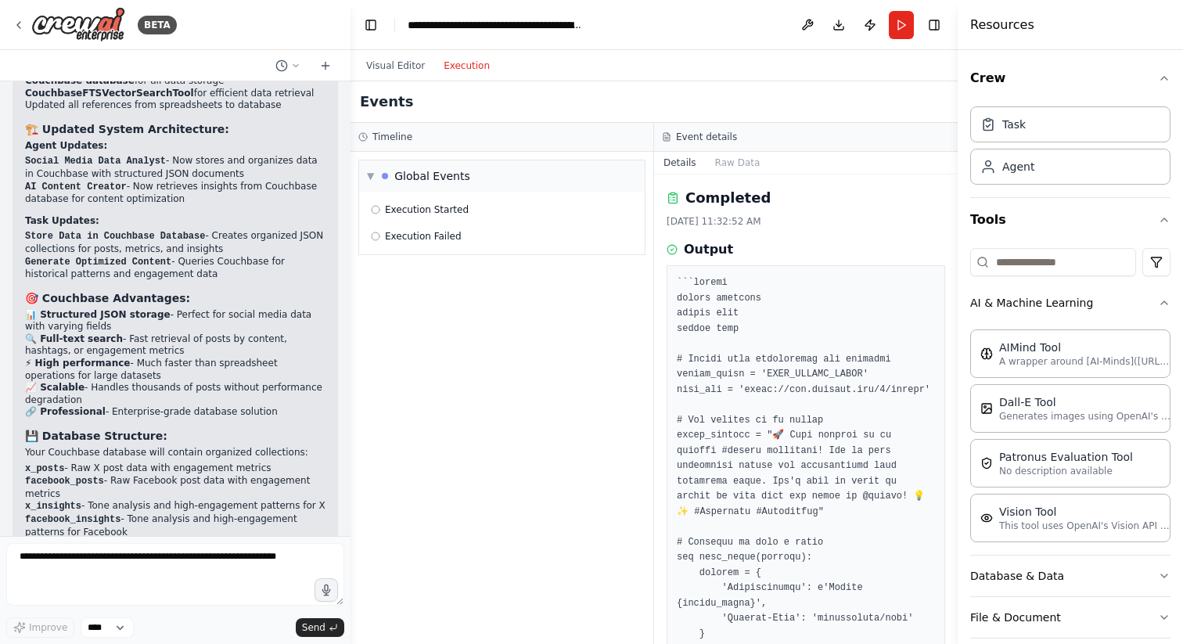
click at [459, 63] on button "Execution" at bounding box center [466, 65] width 65 height 19
click at [376, 175] on div "▼ Global Events" at bounding box center [418, 176] width 103 height 16
click at [736, 153] on button "Raw Data" at bounding box center [738, 163] width 64 height 22
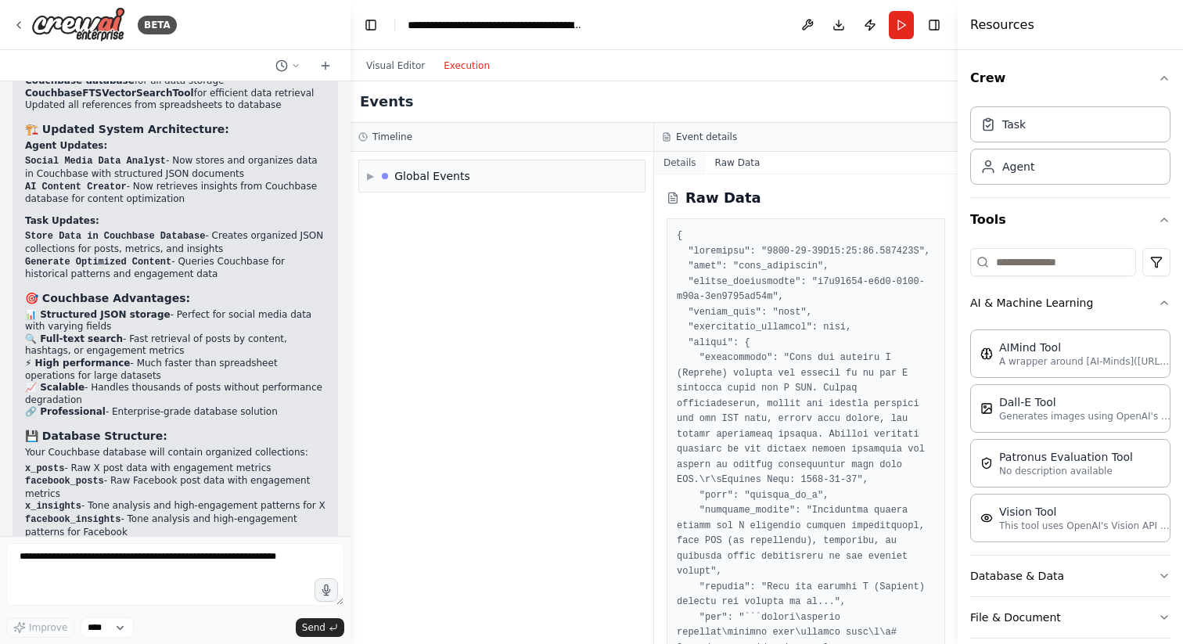
click at [677, 160] on button "Details" at bounding box center [680, 163] width 52 height 22
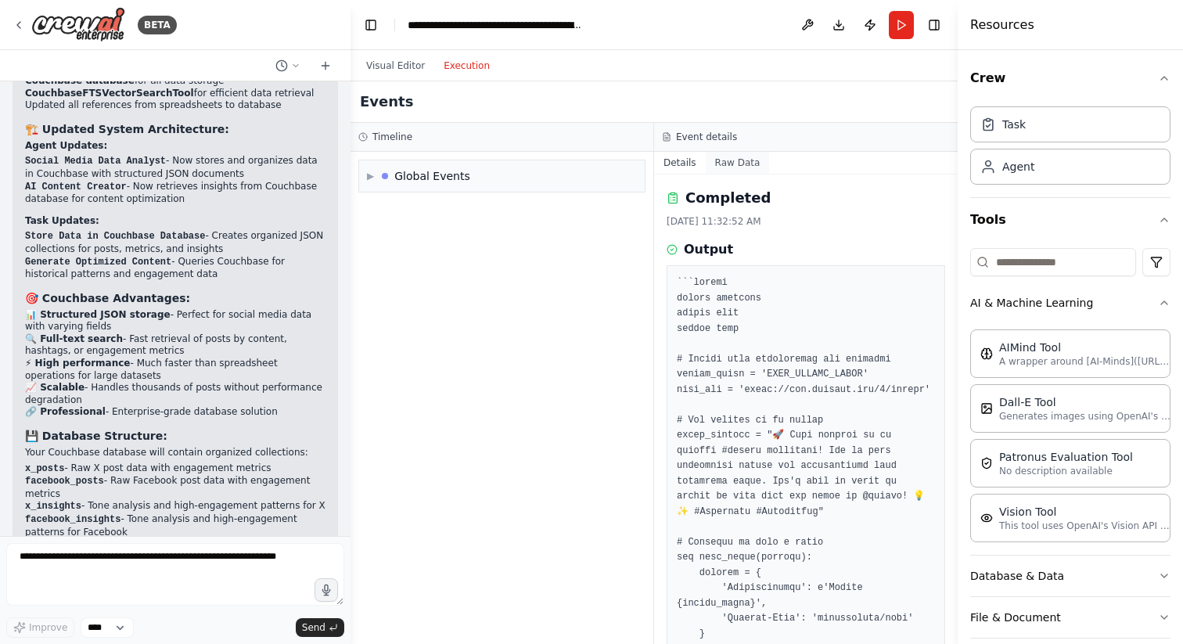
click at [752, 170] on button "Raw Data" at bounding box center [738, 163] width 64 height 22
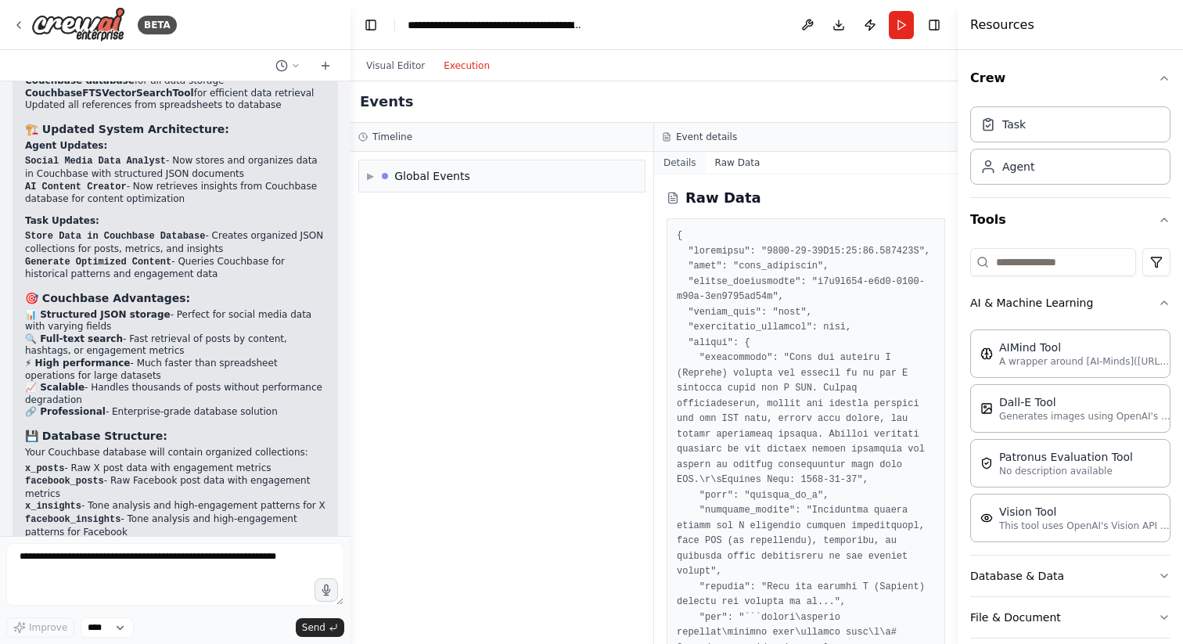
click at [672, 167] on button "Details" at bounding box center [680, 163] width 52 height 22
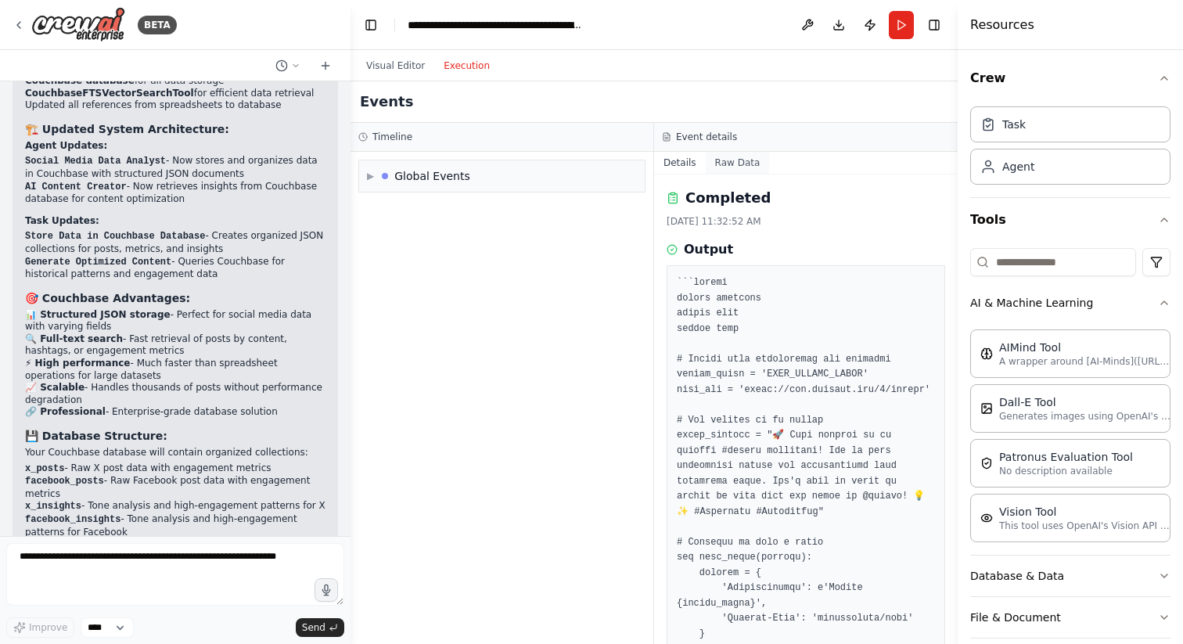
click at [739, 170] on button "Raw Data" at bounding box center [738, 163] width 64 height 22
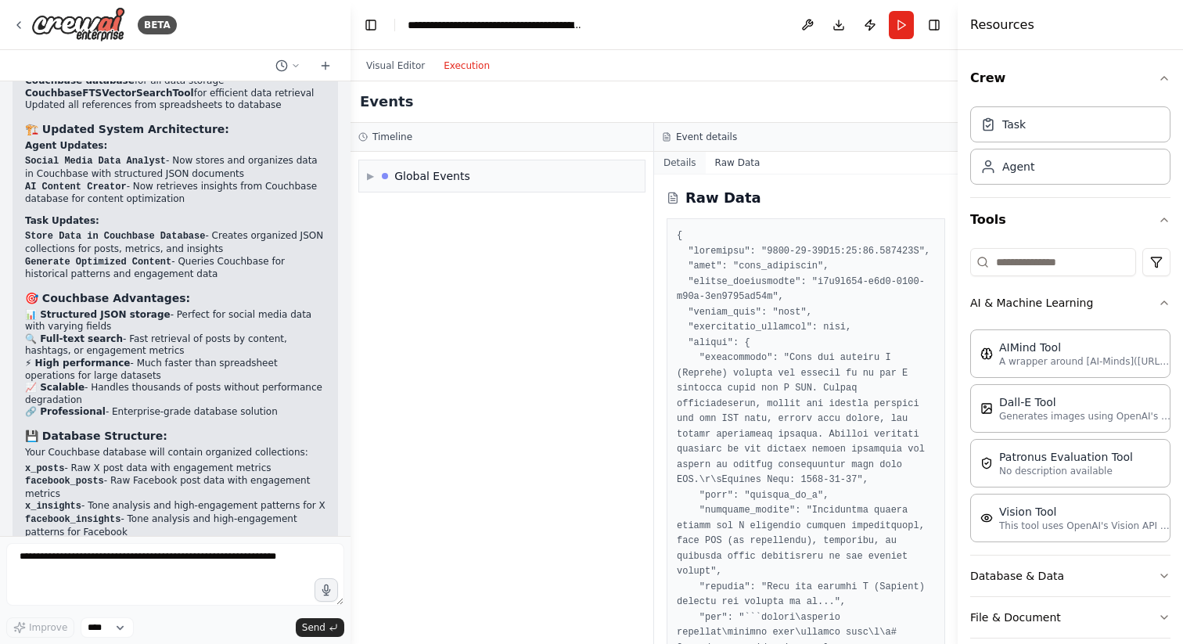
click at [671, 166] on button "Details" at bounding box center [680, 163] width 52 height 22
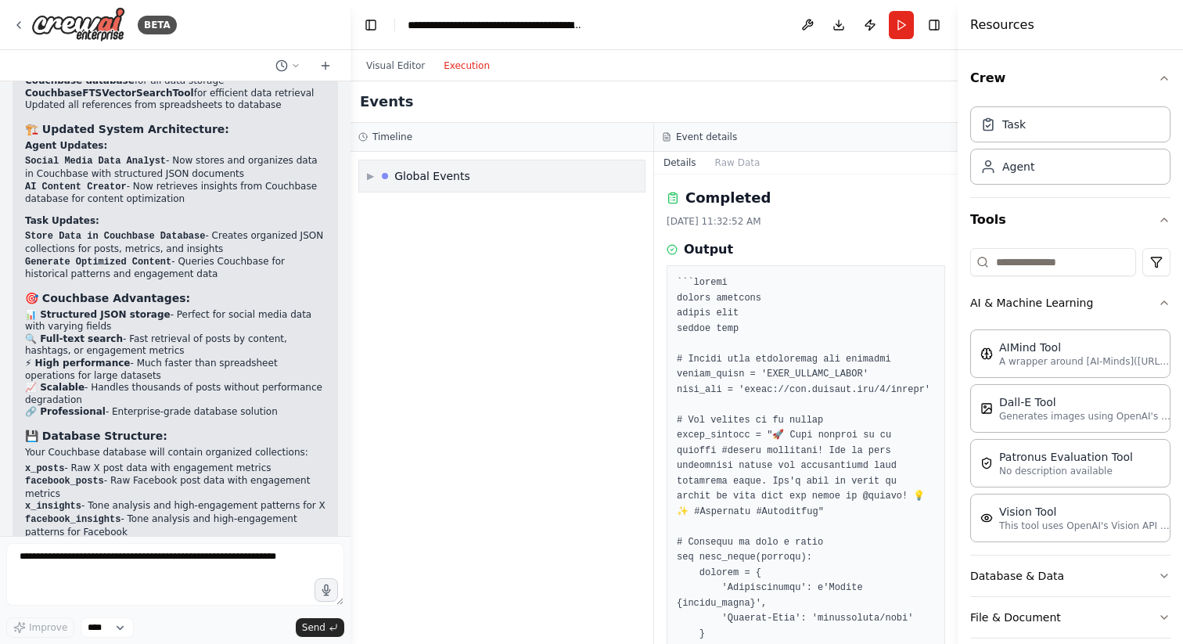
click at [370, 170] on span "▶" at bounding box center [370, 176] width 7 height 13
click at [433, 205] on span "Execution Started" at bounding box center [427, 210] width 84 height 13
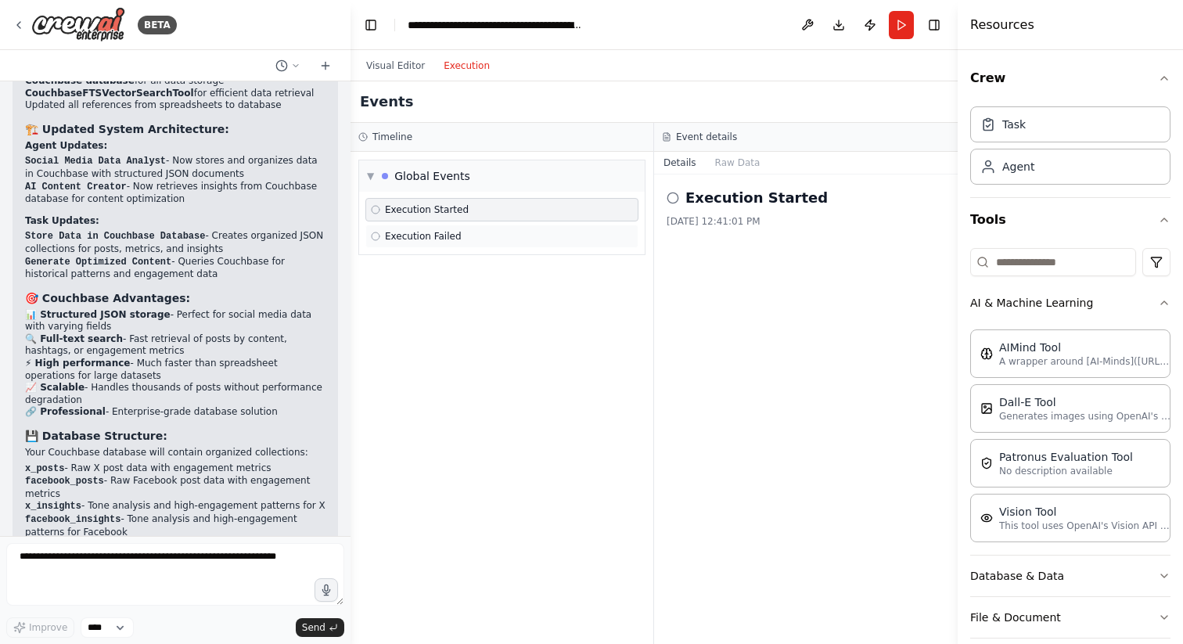
click at [446, 240] on span "Execution Failed" at bounding box center [423, 236] width 77 height 13
click at [734, 167] on button "Raw Data" at bounding box center [738, 163] width 64 height 22
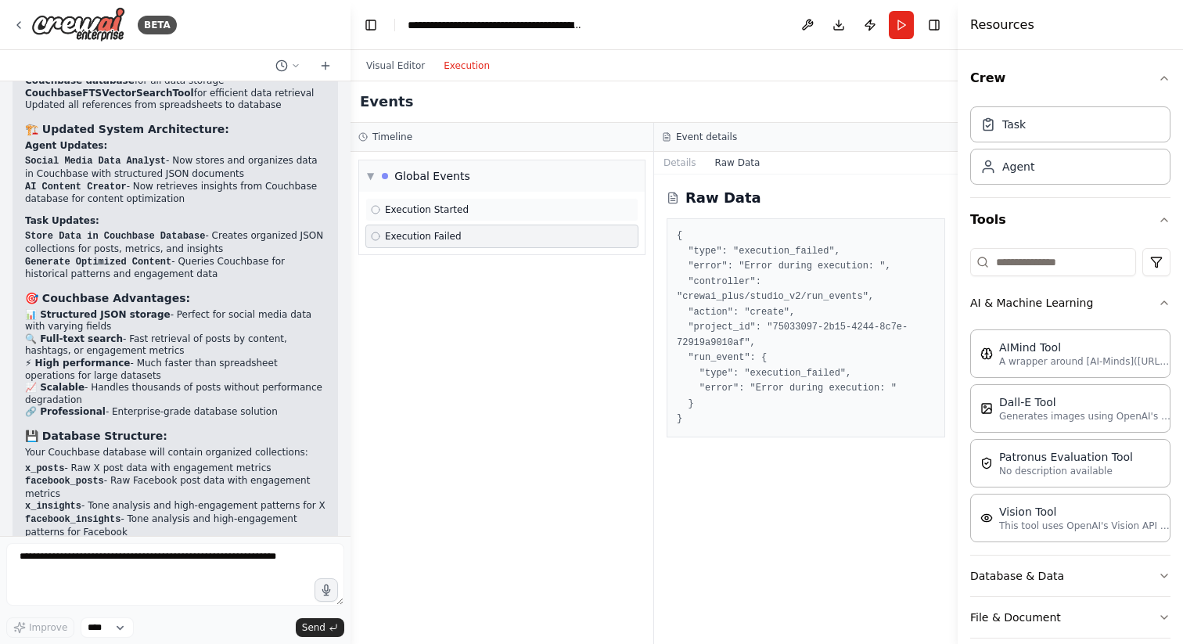
click at [521, 209] on div "Execution Started" at bounding box center [502, 210] width 262 height 13
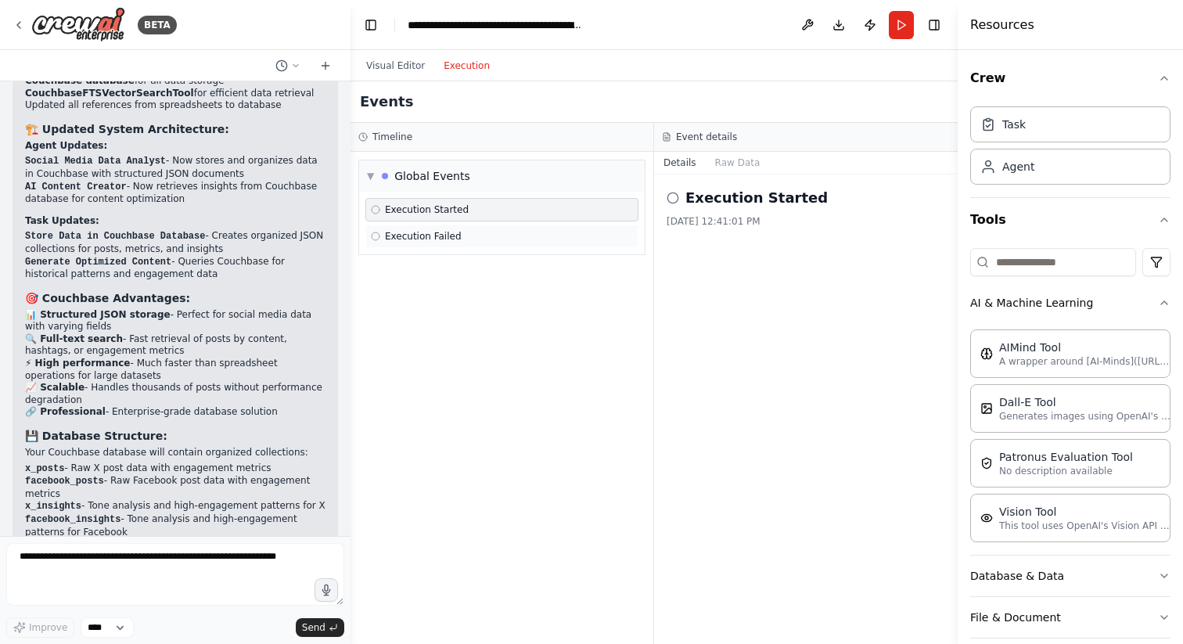
click at [526, 230] on div "Execution Failed" at bounding box center [502, 236] width 262 height 13
click at [560, 219] on div "Execution Started" at bounding box center [502, 209] width 273 height 23
click at [737, 155] on button "Raw Data" at bounding box center [738, 163] width 64 height 22
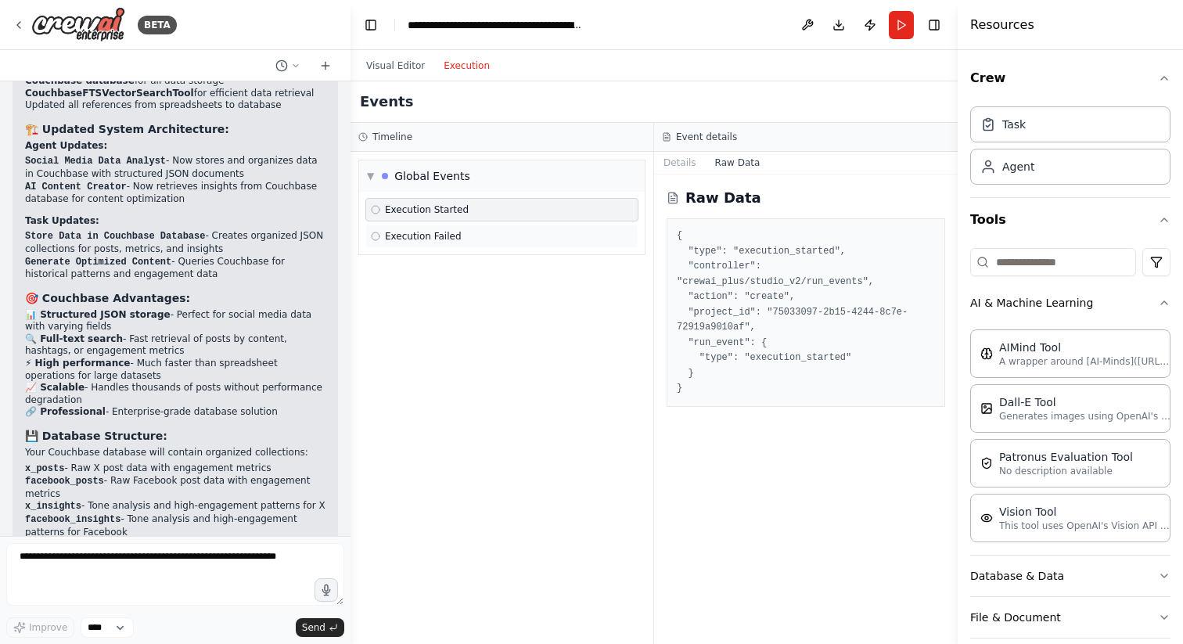
click at [539, 232] on div "Execution Failed" at bounding box center [502, 236] width 262 height 13
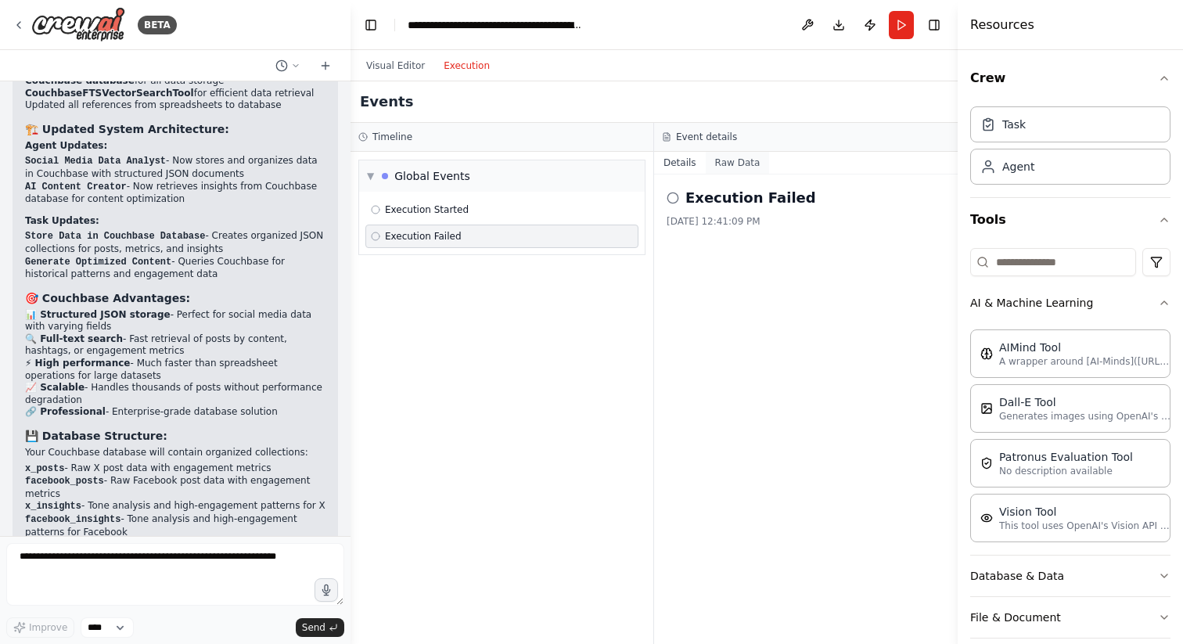
click at [736, 169] on button "Raw Data" at bounding box center [738, 163] width 64 height 22
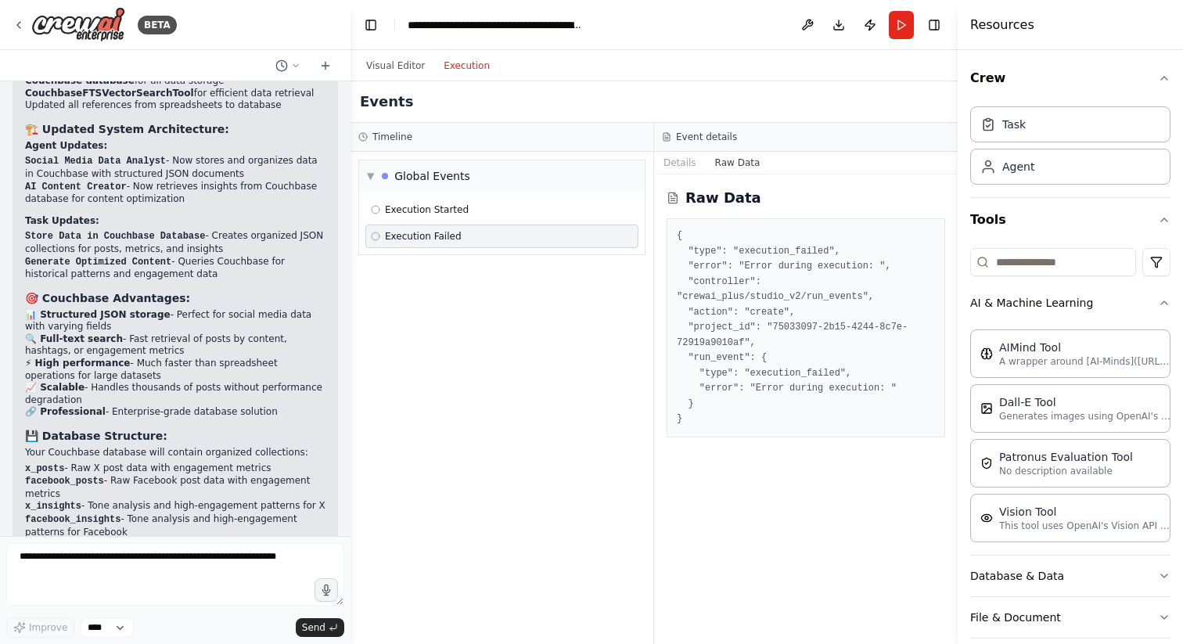
click at [850, 450] on div "Raw Data { "type": "execution_failed", "error": "Error during execution: ", "co…" at bounding box center [806, 410] width 304 height 470
click at [725, 566] on div "Raw Data { "type": "execution_failed", "error": "Error during execution: ", "co…" at bounding box center [806, 410] width 304 height 470
click at [510, 405] on div "▼ Global Events Execution Started Execution Failed" at bounding box center [502, 398] width 303 height 492
click at [408, 52] on div "Visual Editor Execution" at bounding box center [428, 65] width 142 height 31
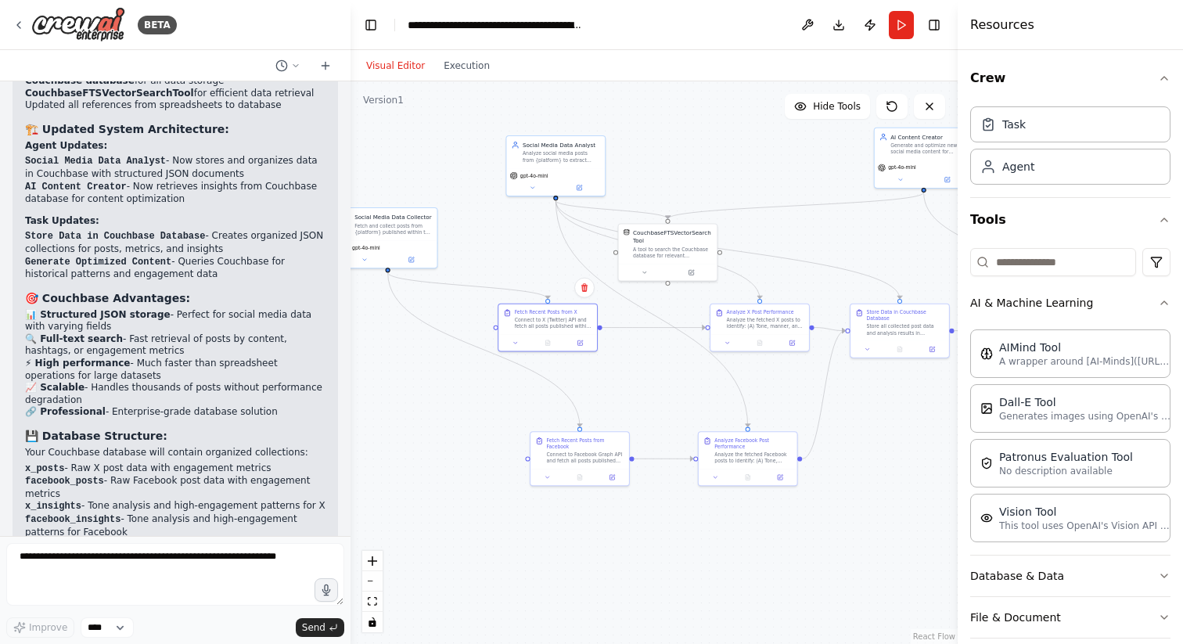
click at [408, 62] on button "Visual Editor" at bounding box center [395, 65] width 77 height 19
click at [732, 339] on button at bounding box center [727, 341] width 27 height 9
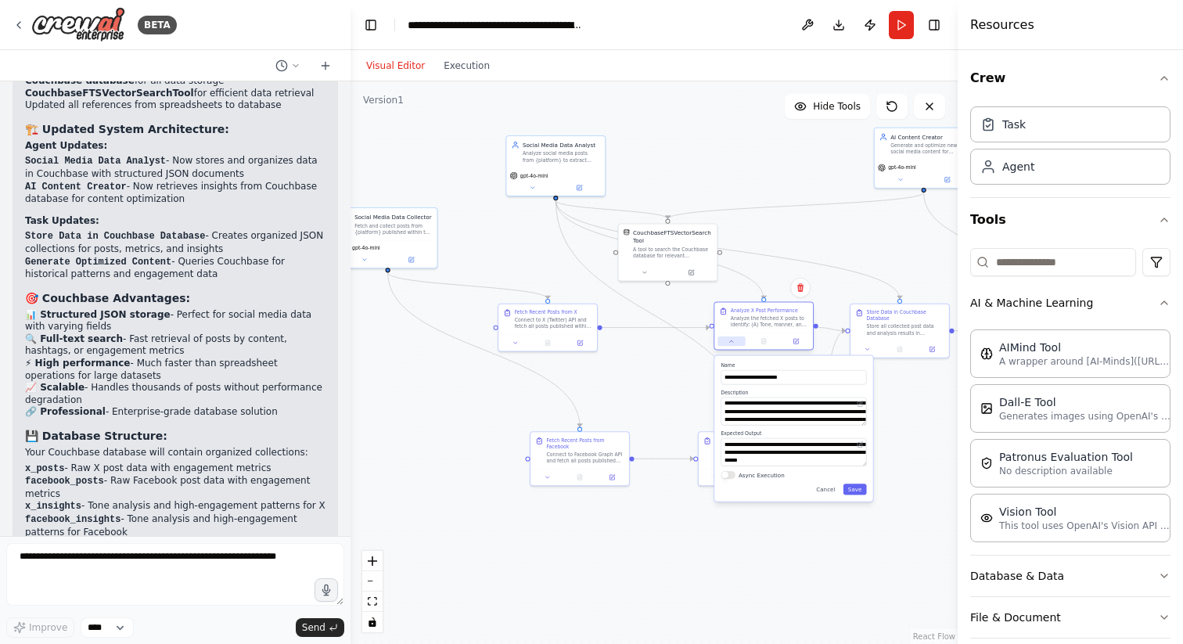
click at [732, 339] on icon at bounding box center [732, 341] width 6 height 6
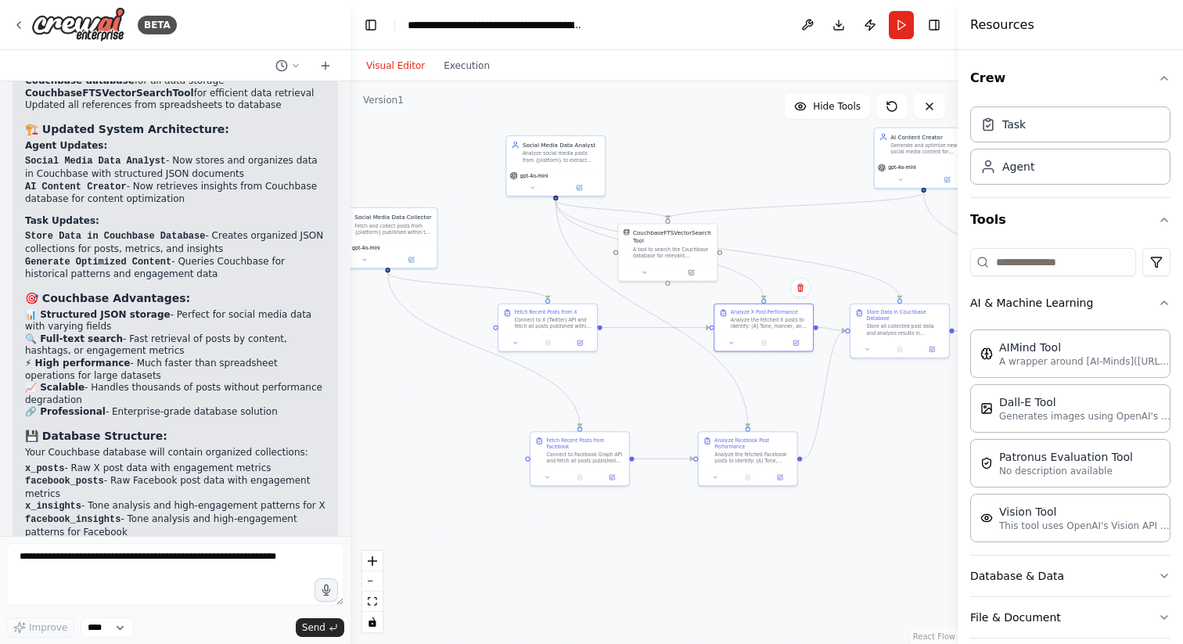
click at [679, 405] on div ".deletable-edge-delete-btn { width: 20px; height: 20px; border: 0px solid #ffff…" at bounding box center [654, 362] width 607 height 563
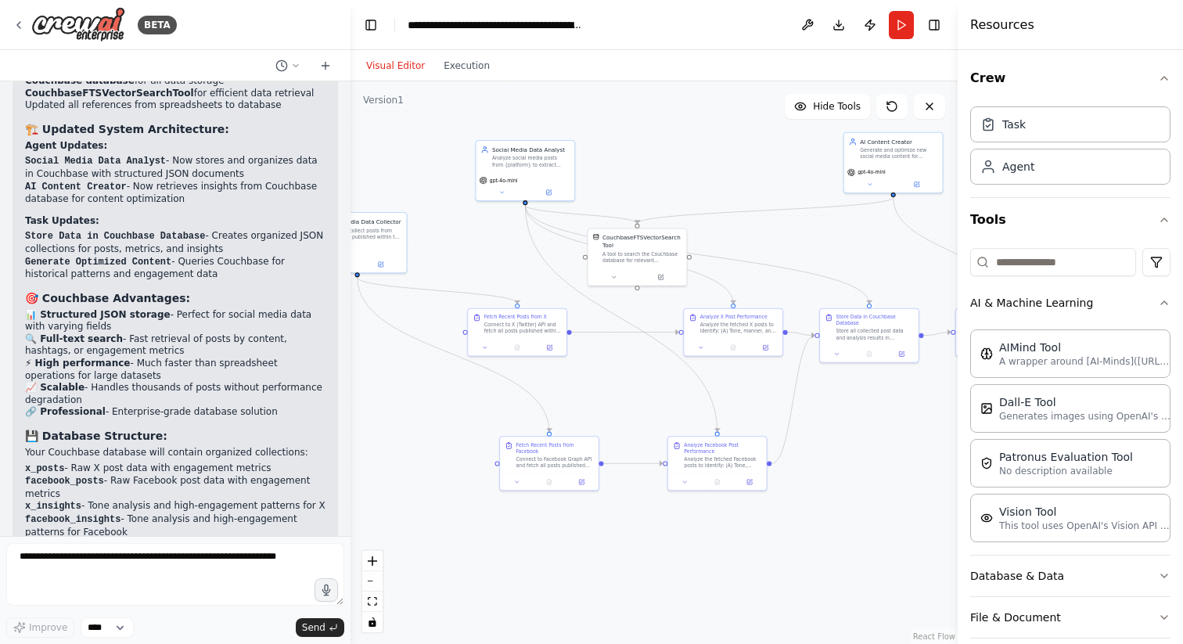
drag, startPoint x: 784, startPoint y: 152, endPoint x: 753, endPoint y: 157, distance: 30.9
click at [753, 157] on div ".deletable-edge-delete-btn { width: 20px; height: 20px; border: 0px solid #ffff…" at bounding box center [654, 362] width 607 height 563
drag, startPoint x: 661, startPoint y: 250, endPoint x: 752, endPoint y: 213, distance: 99.0
click at [752, 213] on div "A tool to search the Couchbase database for relevant information on internal do…" at bounding box center [729, 216] width 79 height 13
click at [375, 585] on div "React Flow controls" at bounding box center [372, 591] width 20 height 81
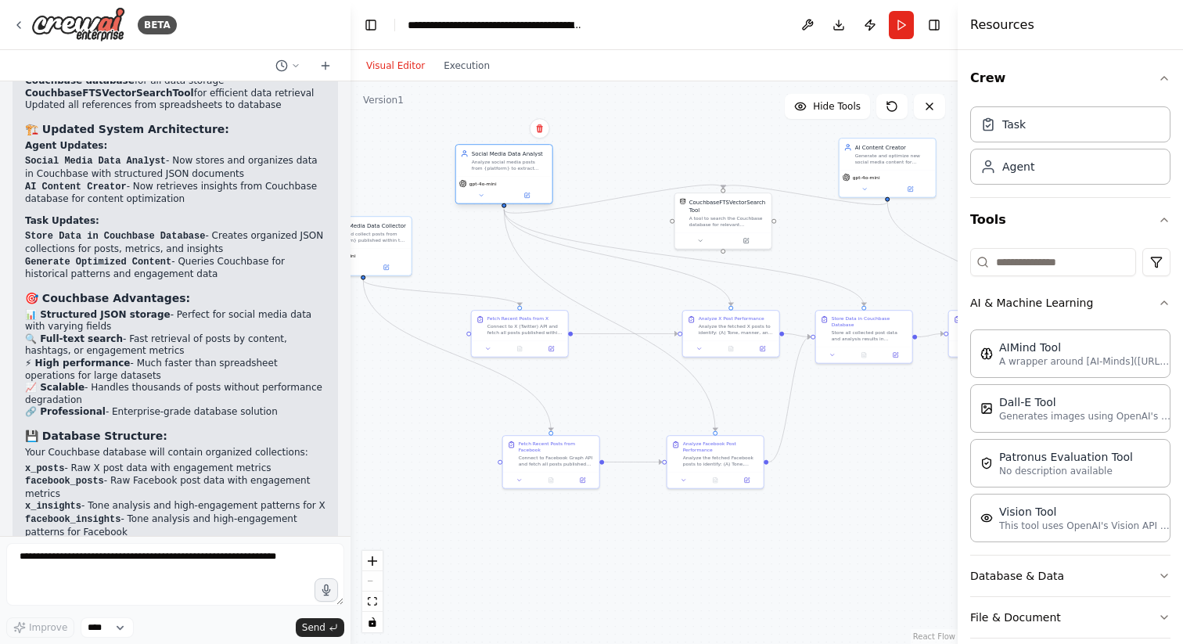
drag, startPoint x: 555, startPoint y: 174, endPoint x: 534, endPoint y: 175, distance: 21.2
click at [534, 175] on div "Social Media Data Analyst Analyze social media posts from {platform} to extract…" at bounding box center [504, 160] width 96 height 31
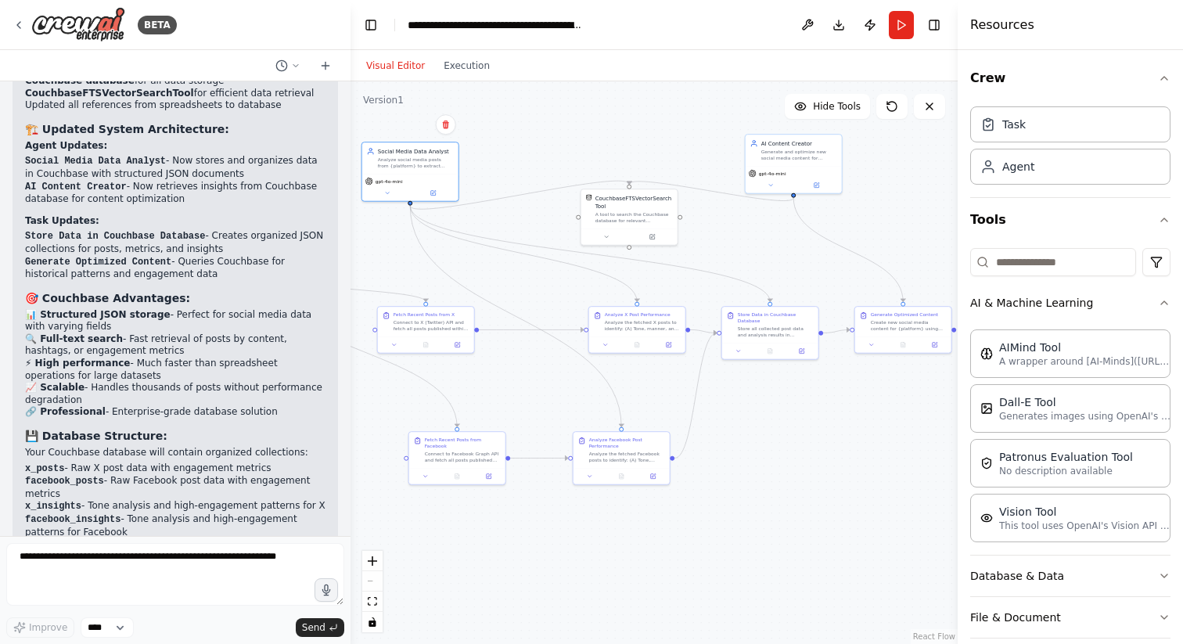
drag, startPoint x: 861, startPoint y: 263, endPoint x: 767, endPoint y: 259, distance: 94.0
click at [767, 259] on div ".deletable-edge-delete-btn { width: 20px; height: 20px; border: 0px solid #ffff…" at bounding box center [654, 362] width 607 height 563
drag, startPoint x: 805, startPoint y: 164, endPoint x: 830, endPoint y: 172, distance: 26.5
click at [830, 172] on div "AI Content Creator Generate and optimize new social media content for {platform…" at bounding box center [818, 170] width 98 height 60
drag, startPoint x: 630, startPoint y: 184, endPoint x: 683, endPoint y: 218, distance: 62.3
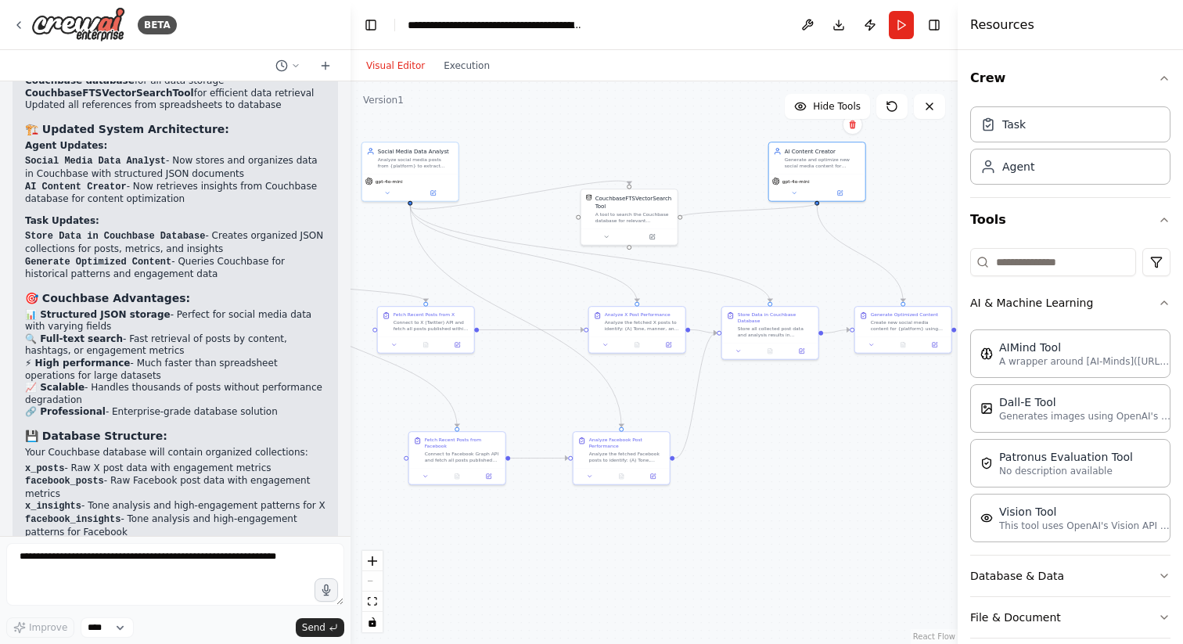
click at [683, 218] on div ".deletable-edge-delete-btn { width: 20px; height: 20px; border: 0px solid #ffff…" at bounding box center [654, 362] width 607 height 563
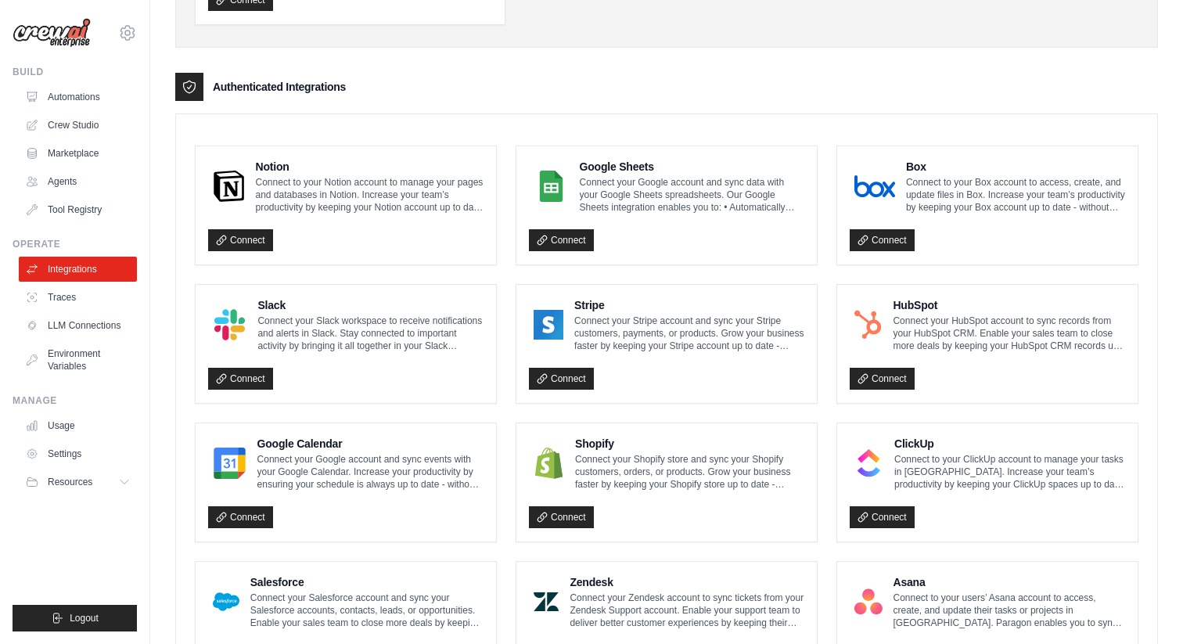
scroll to position [326, 0]
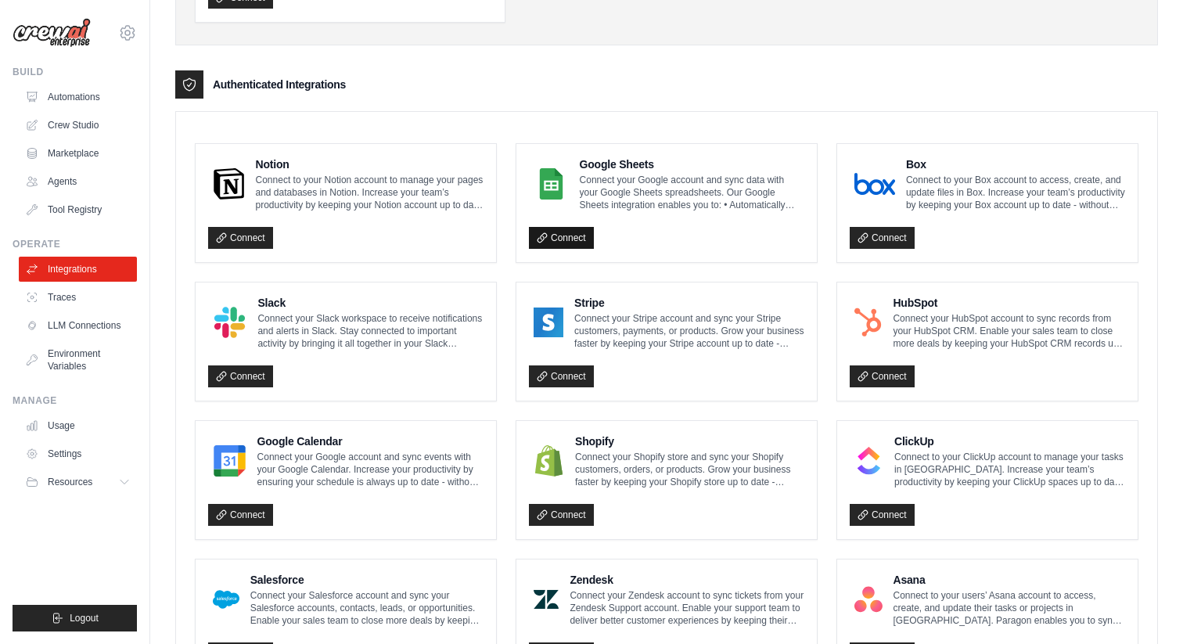
click at [585, 234] on link "Connect" at bounding box center [561, 238] width 65 height 22
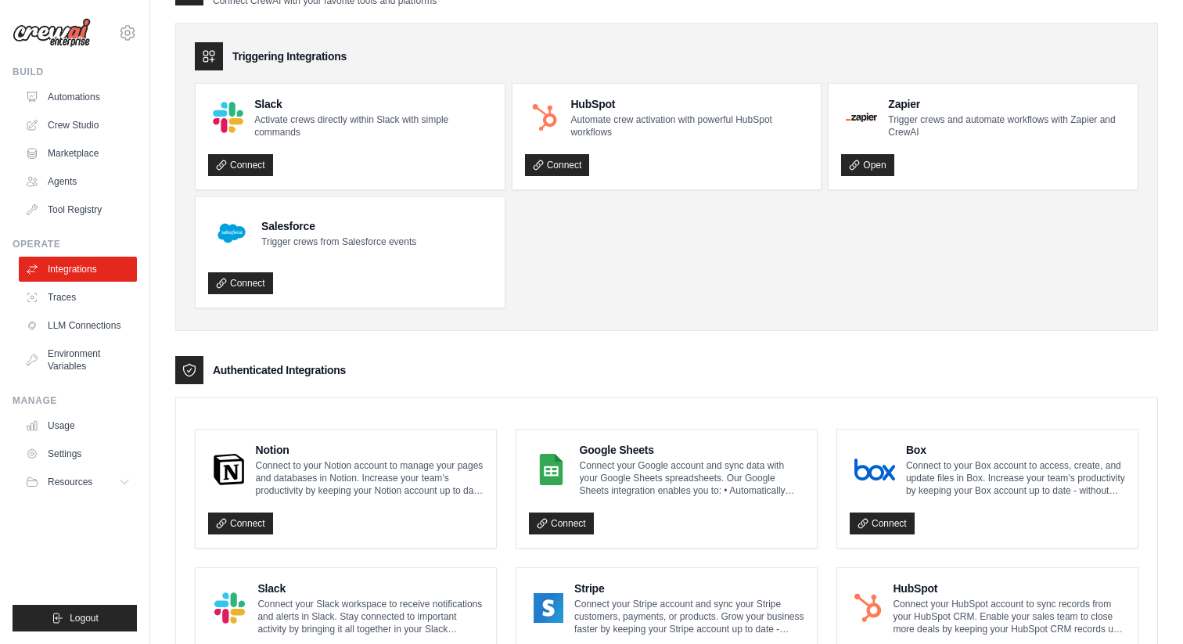
scroll to position [0, 0]
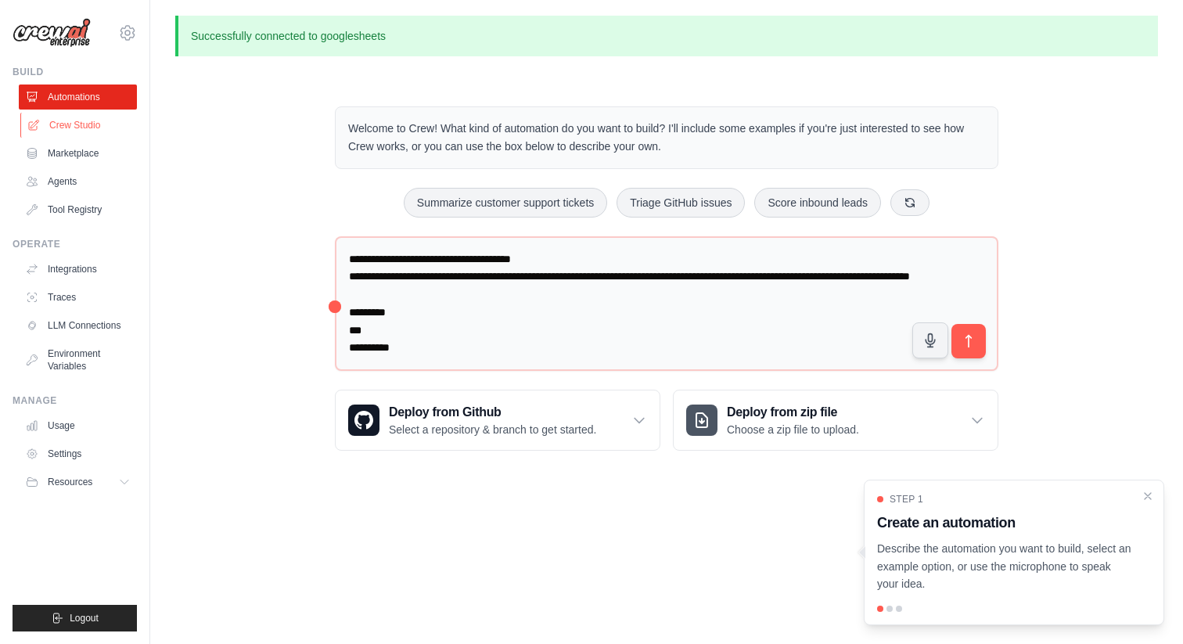
click at [77, 128] on link "Crew Studio" at bounding box center [79, 125] width 118 height 25
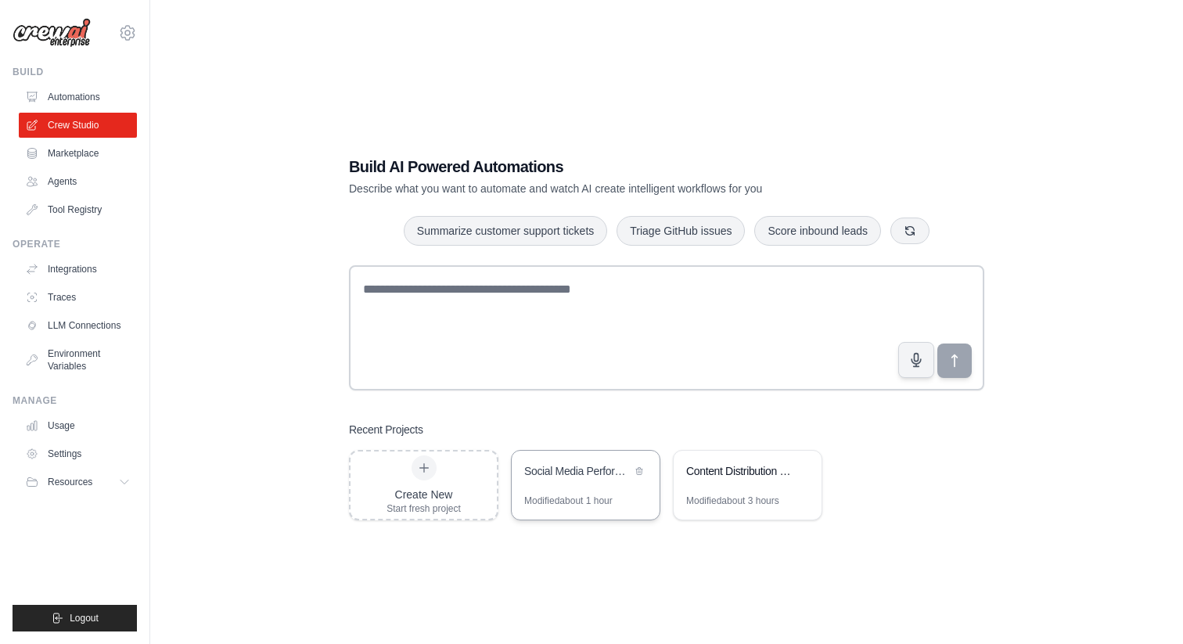
click at [580, 461] on div "Social Media Performance Analyzer & Content Optimizer" at bounding box center [586, 473] width 148 height 44
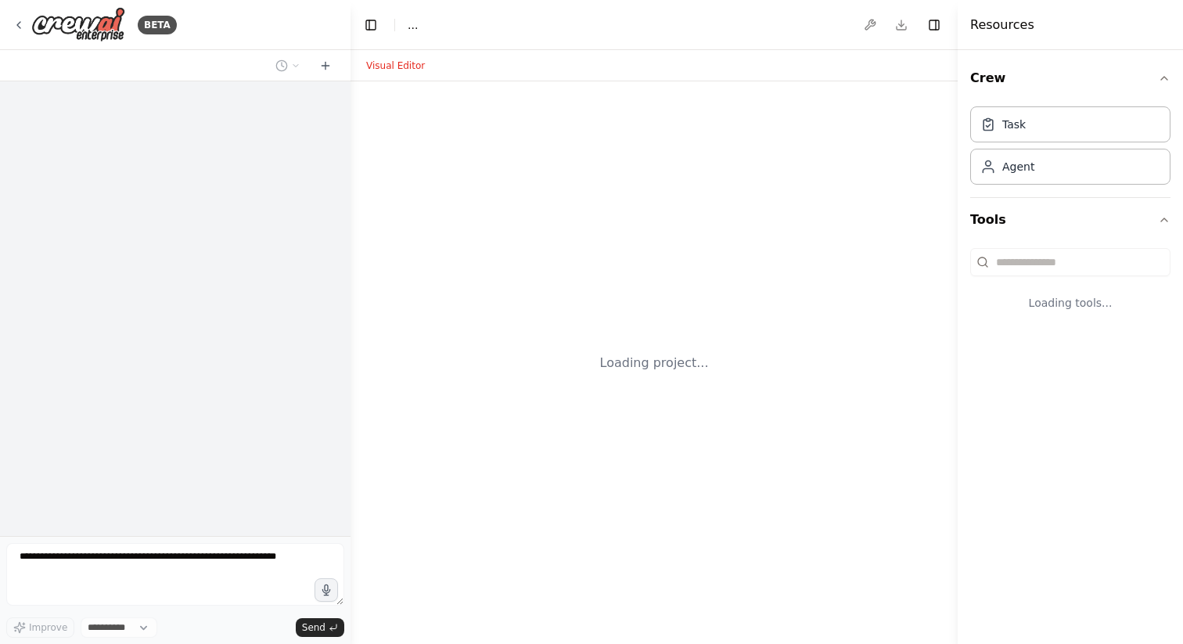
select select "****"
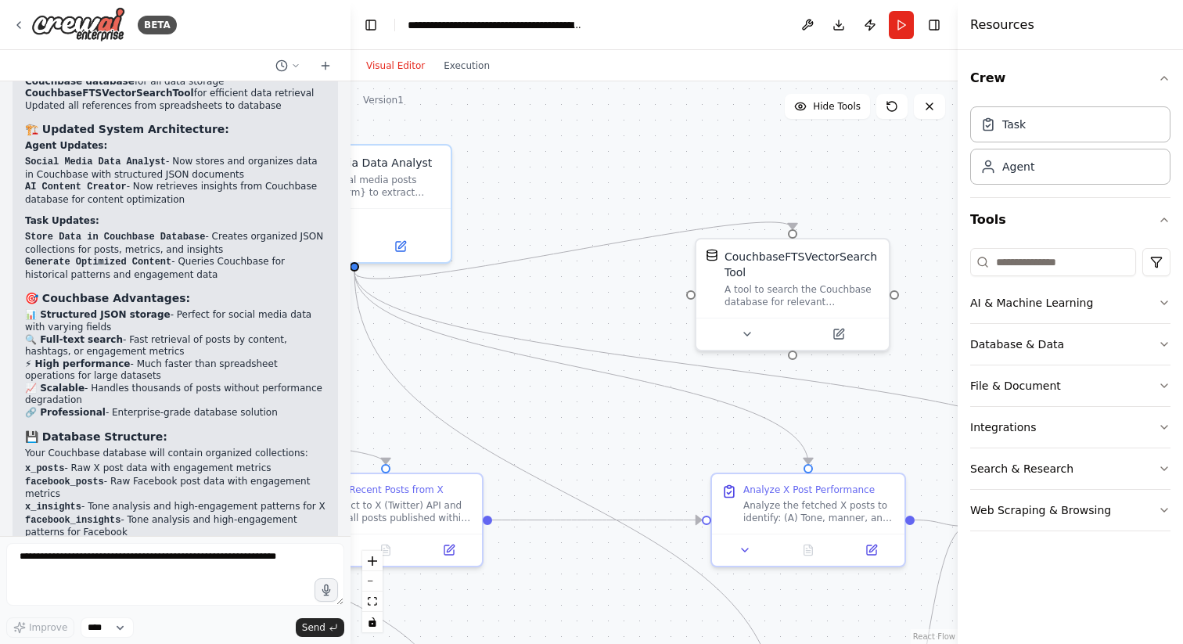
scroll to position [6176, 0]
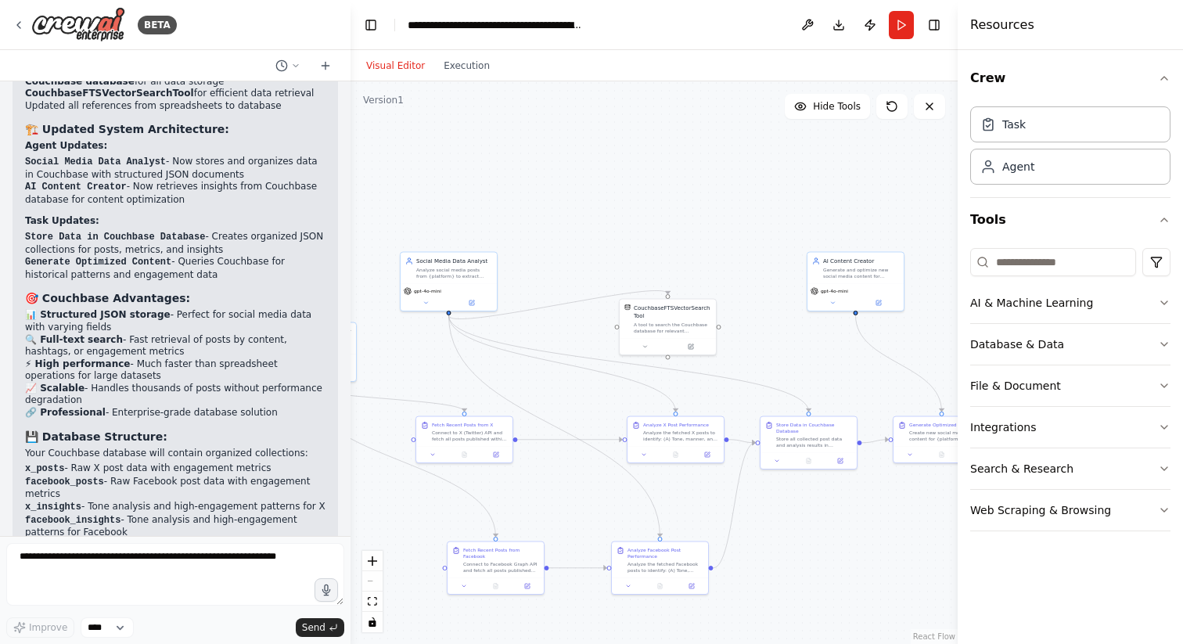
drag, startPoint x: 860, startPoint y: 373, endPoint x: 805, endPoint y: 372, distance: 55.6
click at [805, 372] on div ".deletable-edge-delete-btn { width: 20px; height: 20px; border: 0px solid #ffff…" at bounding box center [654, 362] width 607 height 563
click at [809, 280] on div "AI Content Creator Generate and optimize new social media content for {platform…" at bounding box center [856, 266] width 96 height 31
click at [860, 270] on div "Generate and optimize new social media content for {platform} using insights fr…" at bounding box center [861, 271] width 76 height 13
click at [687, 327] on div "A tool to search the Couchbase database for relevant information on internal do…" at bounding box center [672, 326] width 77 height 13
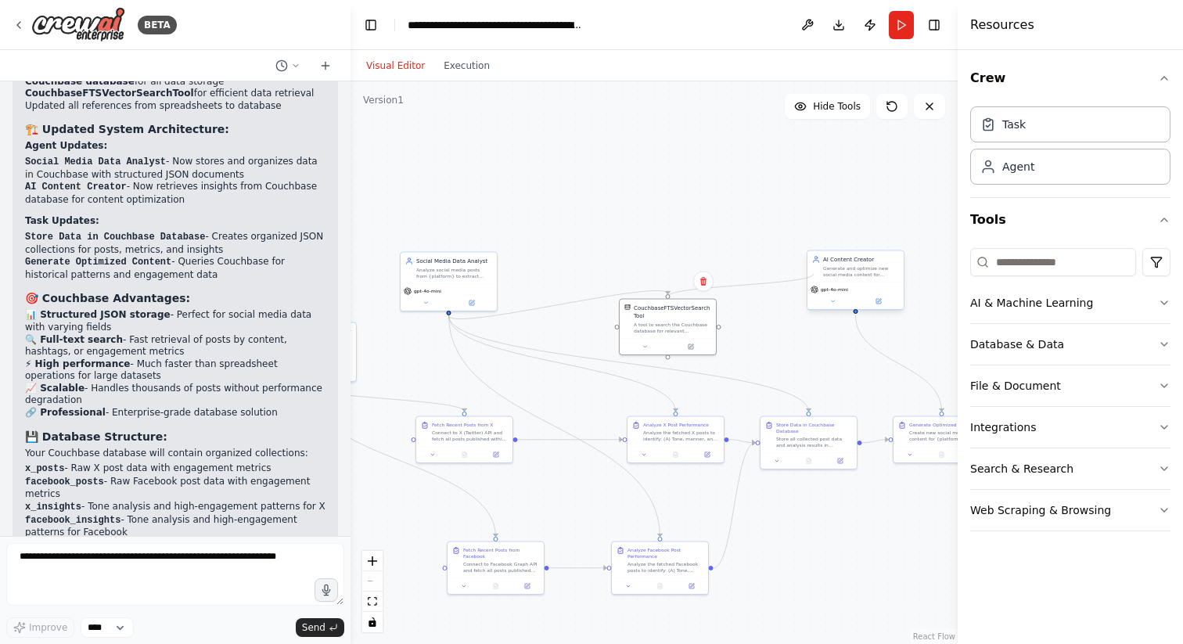
drag, startPoint x: 719, startPoint y: 328, endPoint x: 812, endPoint y: 274, distance: 108.3
click at [751, 274] on div "Social Media Data Analyst Analyze social media posts from {platform} to extract…" at bounding box center [599, 362] width 304 height 282
click at [744, 306] on div ".deletable-edge-delete-btn { width: 20px; height: 20px; border: 0px solid #ffff…" at bounding box center [654, 362] width 607 height 563
click at [851, 268] on div "Generate and optimize new social media content for {platform} using insights fr…" at bounding box center [861, 271] width 76 height 13
click at [672, 318] on div "CouchbaseFTSVectorSearchTool A tool to search the Couchbase database for releva…" at bounding box center [672, 318] width 77 height 30
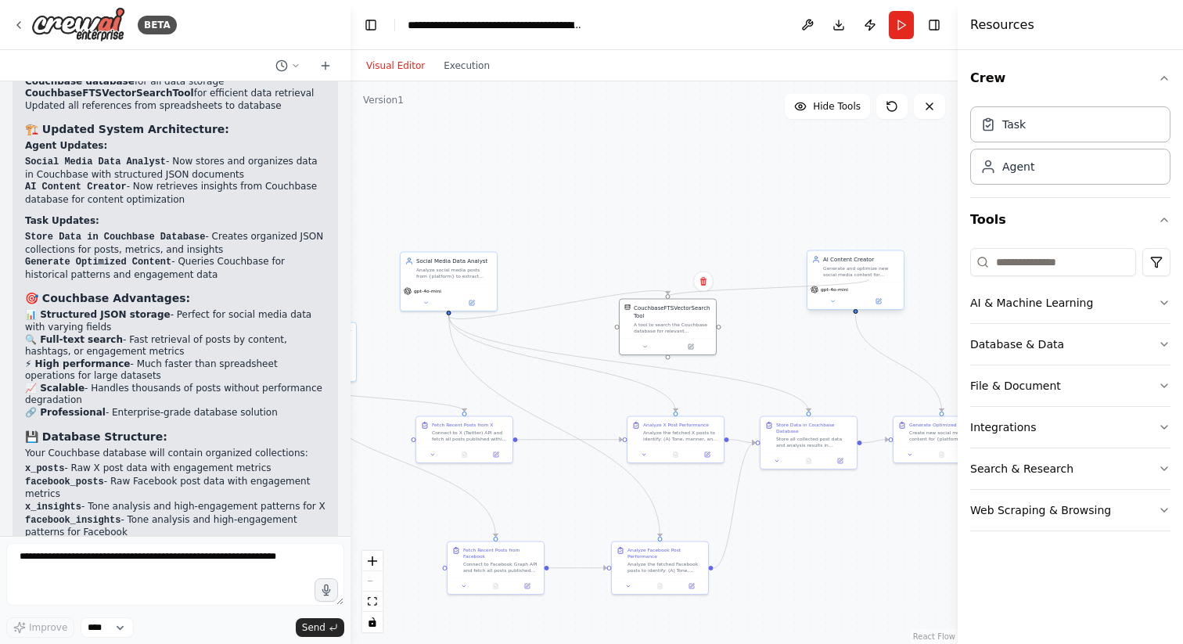
drag, startPoint x: 668, startPoint y: 294, endPoint x: 870, endPoint y: 279, distance: 201.7
click at [751, 279] on div "Social Media Data Analyst Analyze social media posts from {platform} to extract…" at bounding box center [599, 362] width 304 height 282
click at [859, 307] on div "gpt-4o-mini" at bounding box center [856, 296] width 96 height 27
click at [857, 312] on div at bounding box center [856, 311] width 5 height 5
drag, startPoint x: 856, startPoint y: 310, endPoint x: 673, endPoint y: 299, distance: 183.5
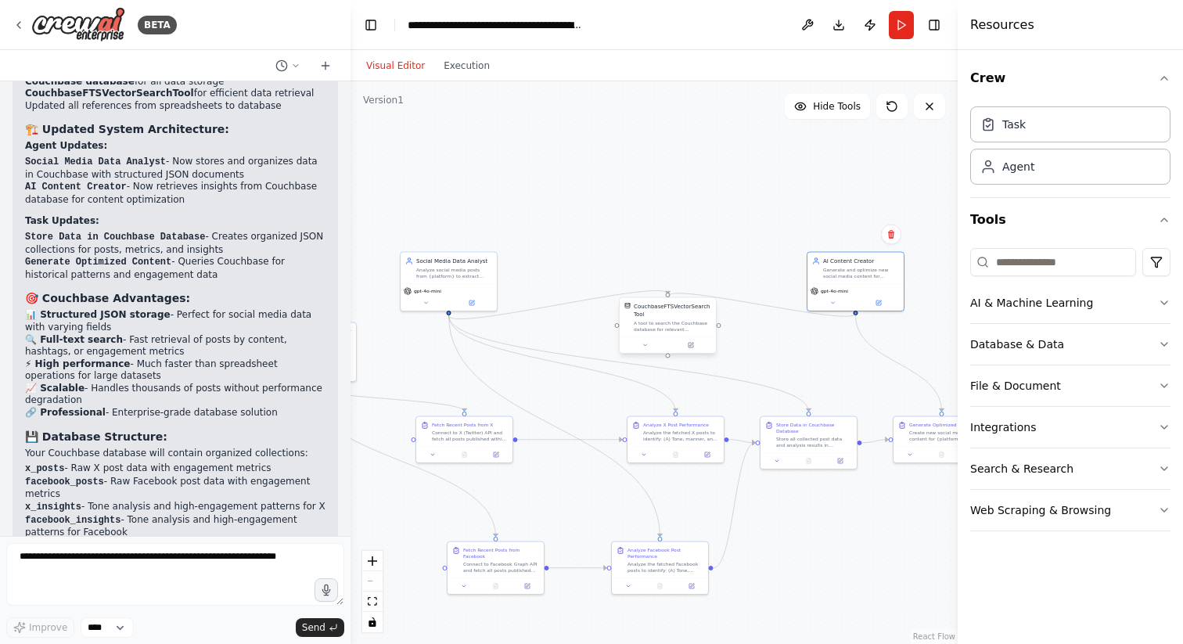
click at [673, 299] on div "Social Media Data Analyst Analyze social media posts from {platform} to extract…" at bounding box center [599, 362] width 304 height 282
drag, startPoint x: 673, startPoint y: 292, endPoint x: 717, endPoint y: 335, distance: 61.4
click at [717, 335] on div ".deletable-edge-delete-btn { width: 20px; height: 20px; border: 0px solid #ffff…" at bounding box center [654, 362] width 607 height 563
drag, startPoint x: 666, startPoint y: 292, endPoint x: 719, endPoint y: 330, distance: 65.1
click at [719, 330] on div ".deletable-edge-delete-btn { width: 20px; height: 20px; border: 0px solid #ffff…" at bounding box center [654, 362] width 607 height 563
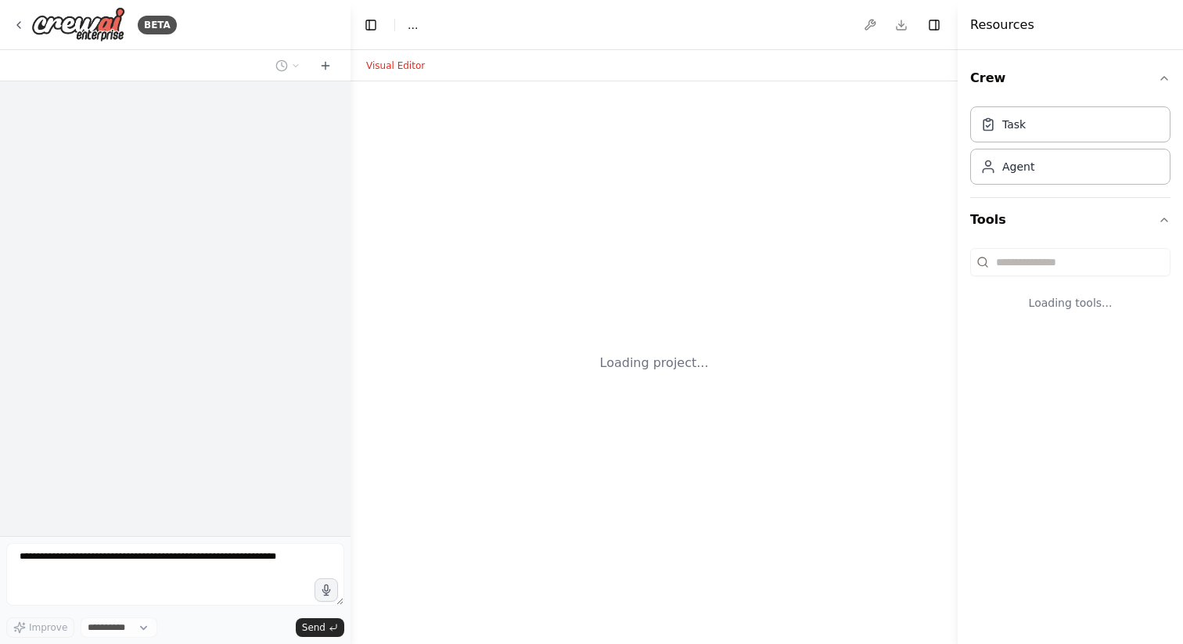
select select "****"
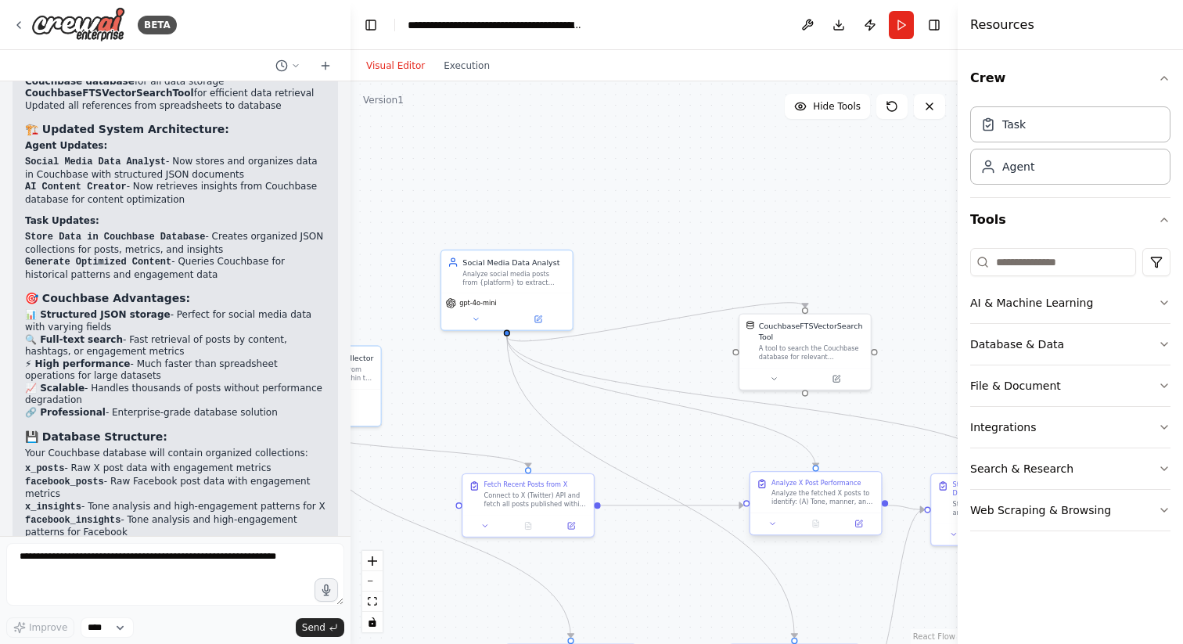
scroll to position [6176, 0]
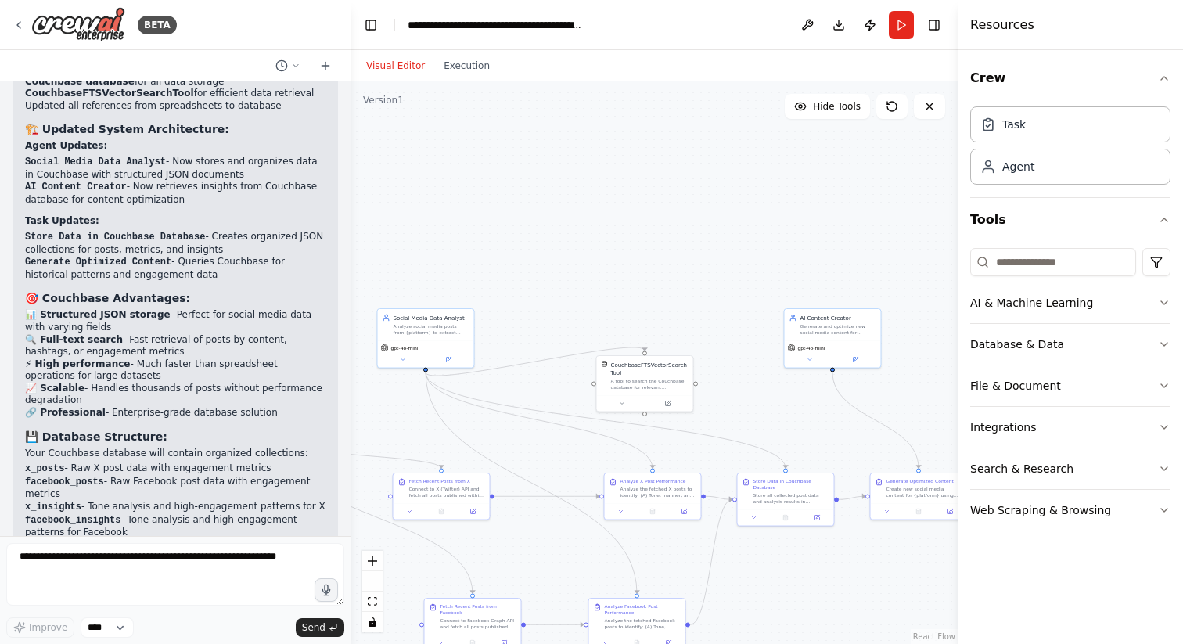
drag, startPoint x: 877, startPoint y: 409, endPoint x: 709, endPoint y: 408, distance: 167.5
click at [709, 408] on div ".deletable-edge-delete-btn { width: 20px; height: 20px; border: 0px solid #ffff…" at bounding box center [654, 362] width 607 height 563
click at [830, 369] on div ".deletable-edge-delete-btn { width: 20px; height: 20px; border: 0px solid #ffff…" at bounding box center [654, 362] width 607 height 563
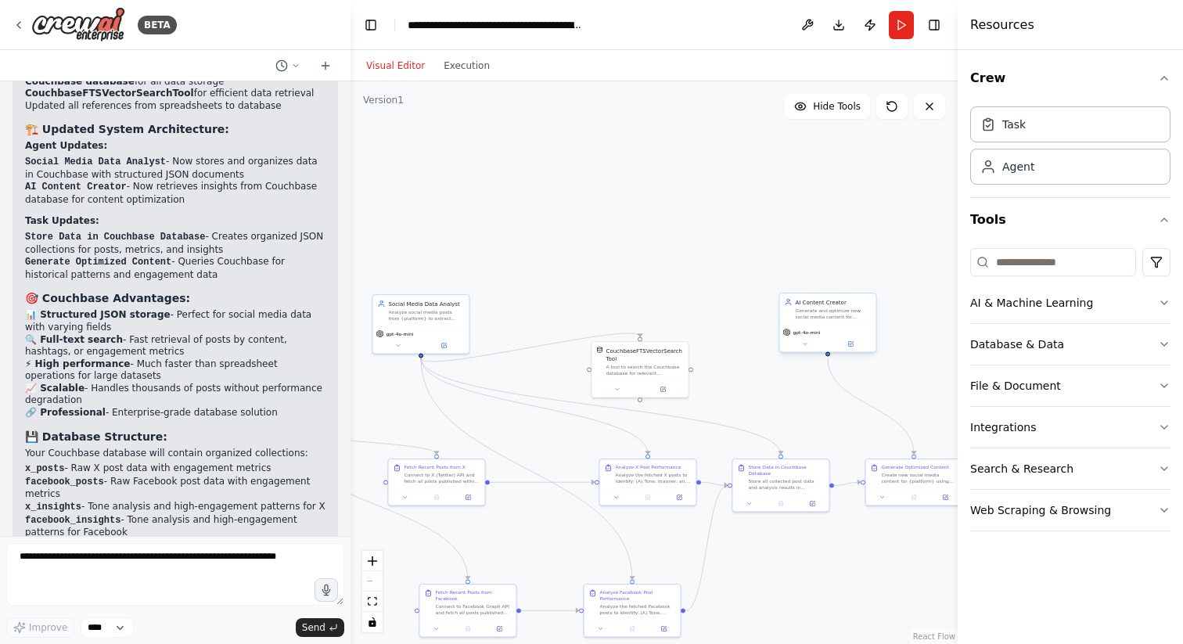
drag, startPoint x: 834, startPoint y: 370, endPoint x: 829, endPoint y: 356, distance: 14.9
click at [829, 356] on div ".deletable-edge-delete-btn { width: 20px; height: 20px; border: 0px solid #ffff…" at bounding box center [654, 362] width 607 height 563
drag, startPoint x: 828, startPoint y: 355, endPoint x: 692, endPoint y: 371, distance: 137.2
click at [692, 371] on div "Social Media Data Analyst Analyze social media posts from {platform} to extract…" at bounding box center [572, 404] width 304 height 282
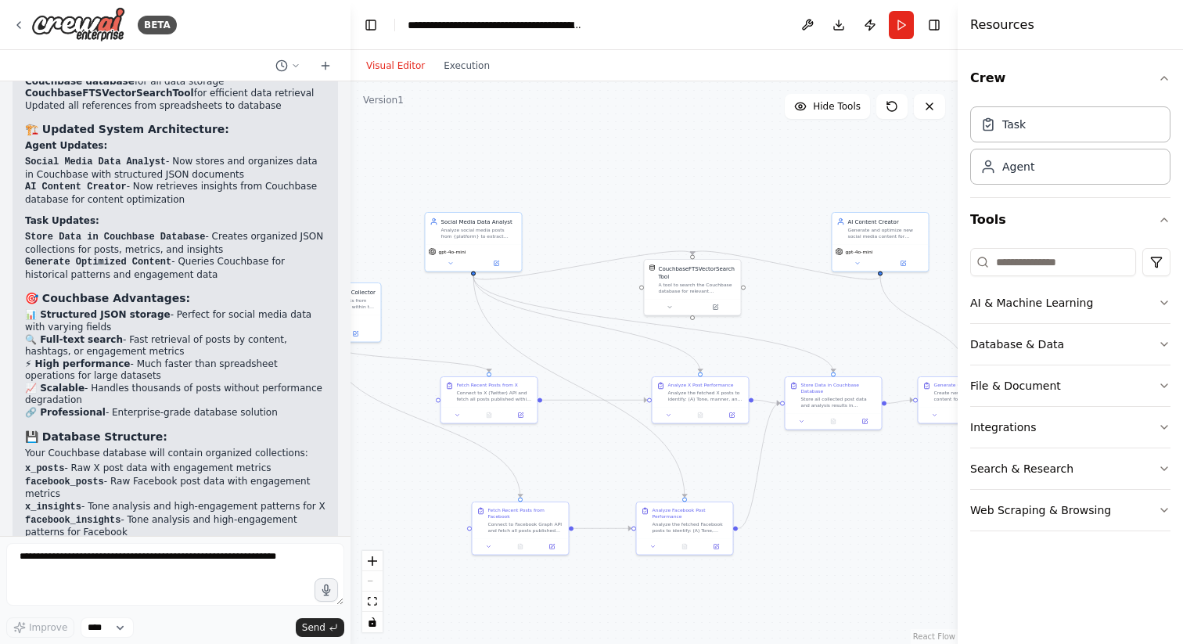
drag, startPoint x: 670, startPoint y: 275, endPoint x: 722, endPoint y: 193, distance: 97.5
click at [722, 193] on div ".deletable-edge-delete-btn { width: 20px; height: 20px; border: 0px solid #ffff…" at bounding box center [654, 362] width 607 height 563
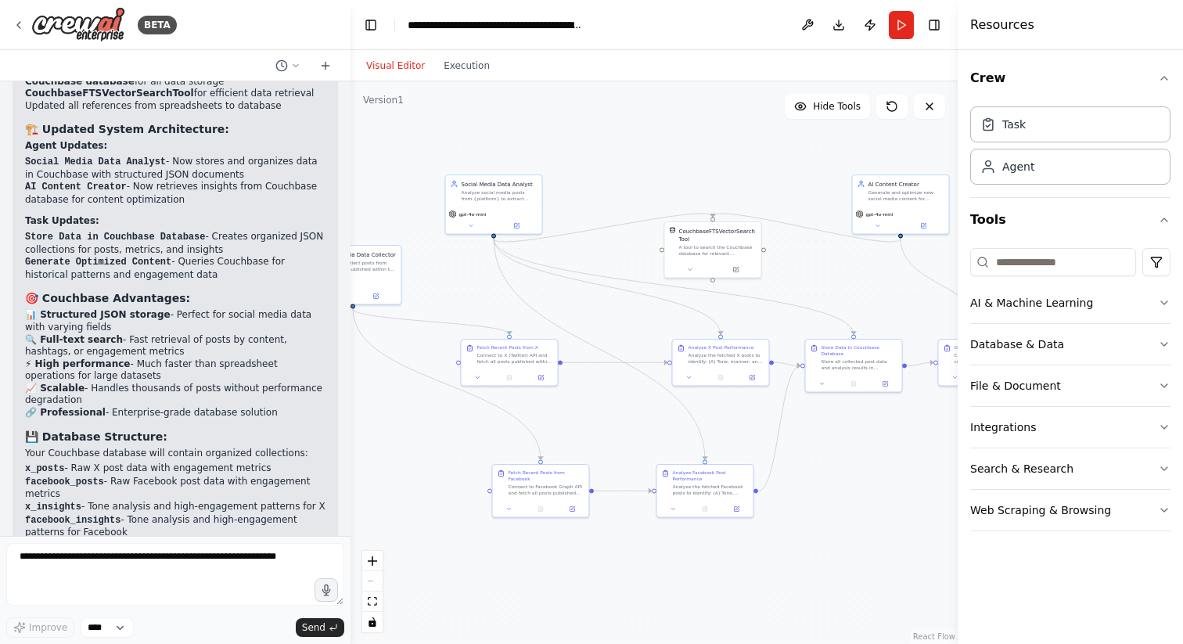
drag, startPoint x: 840, startPoint y: 334, endPoint x: 859, endPoint y: 297, distance: 42.4
click at [859, 297] on div ".deletable-edge-delete-btn { width: 20px; height: 20px; border: 0px solid #ffff…" at bounding box center [654, 362] width 607 height 563
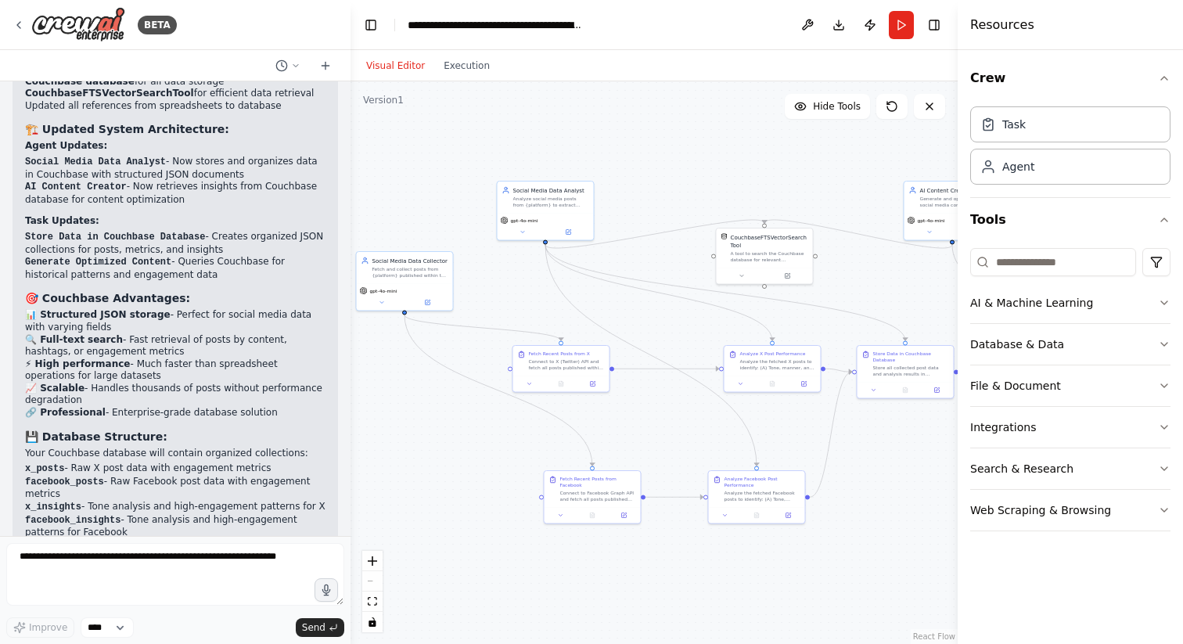
drag, startPoint x: 836, startPoint y: 553, endPoint x: 886, endPoint y: 559, distance: 50.5
click at [887, 559] on div ".deletable-edge-delete-btn { width: 20px; height: 20px; border: 0px solid #ffff…" at bounding box center [654, 362] width 607 height 563
click at [774, 366] on div "Analyze the fetched X posts to identify: (A) Tone, manner, and text style patte…" at bounding box center [778, 363] width 76 height 13
click at [883, 529] on div ".deletable-edge-delete-btn { width: 20px; height: 20px; border: 0px solid #ffff…" at bounding box center [654, 362] width 607 height 563
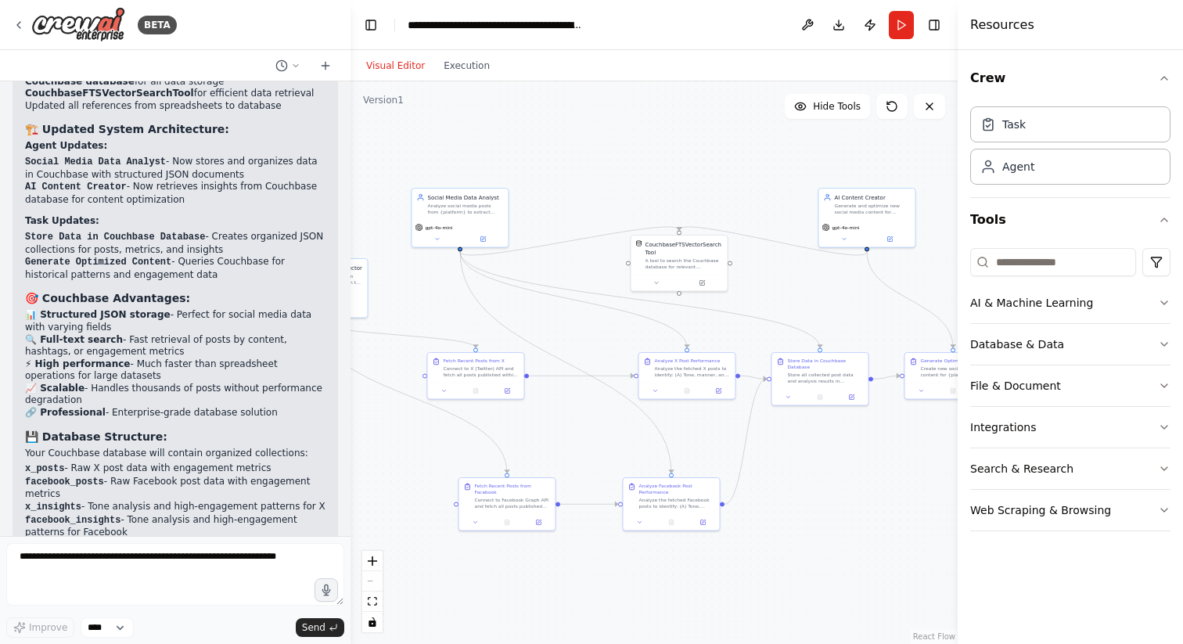
drag, startPoint x: 883, startPoint y: 529, endPoint x: 798, endPoint y: 535, distance: 84.8
click at [798, 535] on div ".deletable-edge-delete-btn { width: 20px; height: 20px; border: 0px solid #ffff…" at bounding box center [654, 362] width 607 height 563
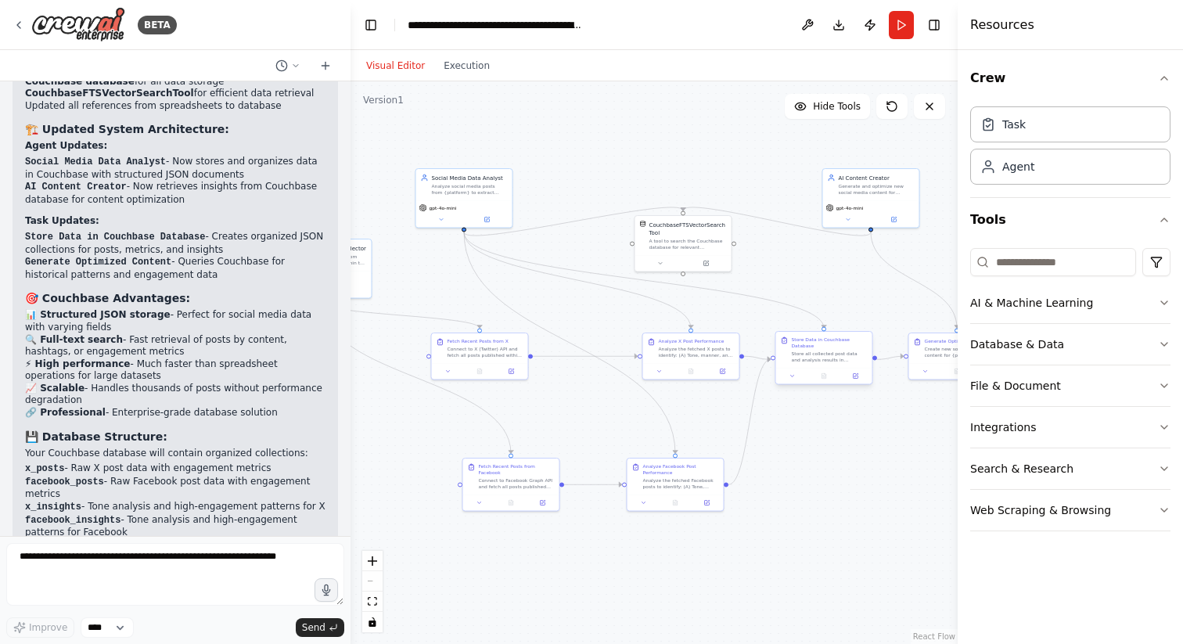
click at [827, 346] on div "Store Data in Couchbase Database" at bounding box center [830, 343] width 76 height 13
click at [830, 345] on div "Store Data in Couchbase Database" at bounding box center [830, 343] width 76 height 13
drag, startPoint x: 830, startPoint y: 437, endPoint x: 709, endPoint y: 437, distance: 120.5
click at [709, 437] on div ".deletable-edge-delete-btn { width: 20px; height: 20px; border: 0px solid #ffff…" at bounding box center [654, 362] width 607 height 563
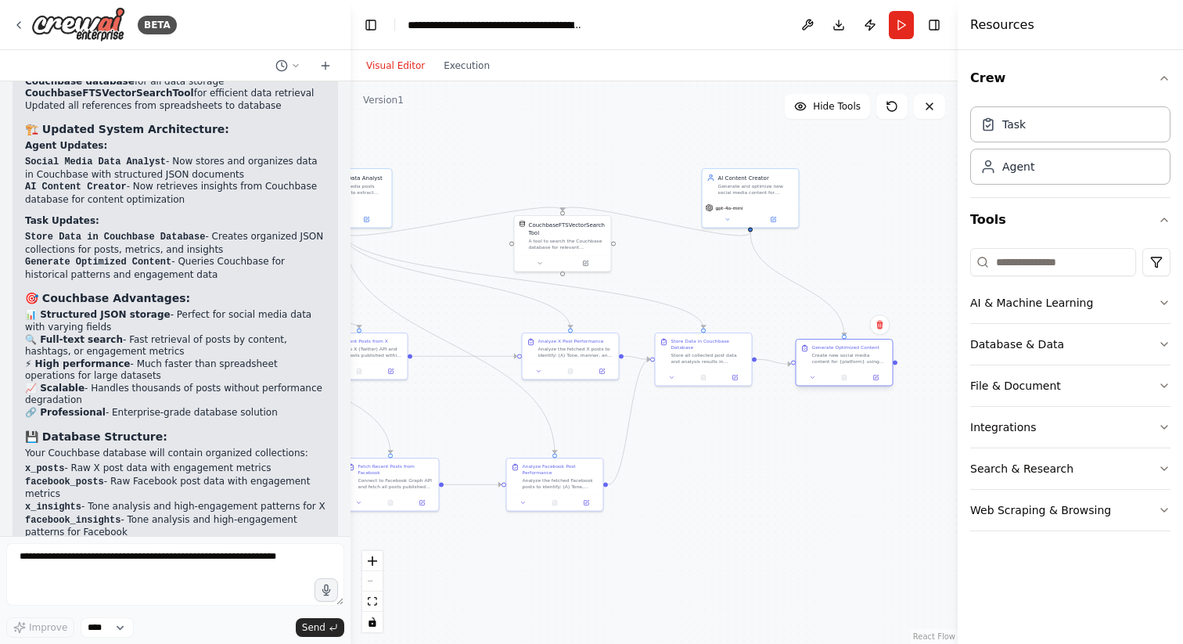
drag, startPoint x: 838, startPoint y: 348, endPoint x: 847, endPoint y: 358, distance: 13.8
click at [847, 358] on div "Create new social media content for {platform} using the analysis insights stor…" at bounding box center [850, 358] width 76 height 13
click at [847, 476] on div ".deletable-edge-delete-btn { width: 20px; height: 20px; border: 0px solid #ffff…" at bounding box center [654, 362] width 607 height 563
click at [752, 193] on div "Generate and optimize new social media content for {platform} using insights fr…" at bounding box center [757, 188] width 76 height 13
click at [784, 219] on button at bounding box center [773, 218] width 45 height 9
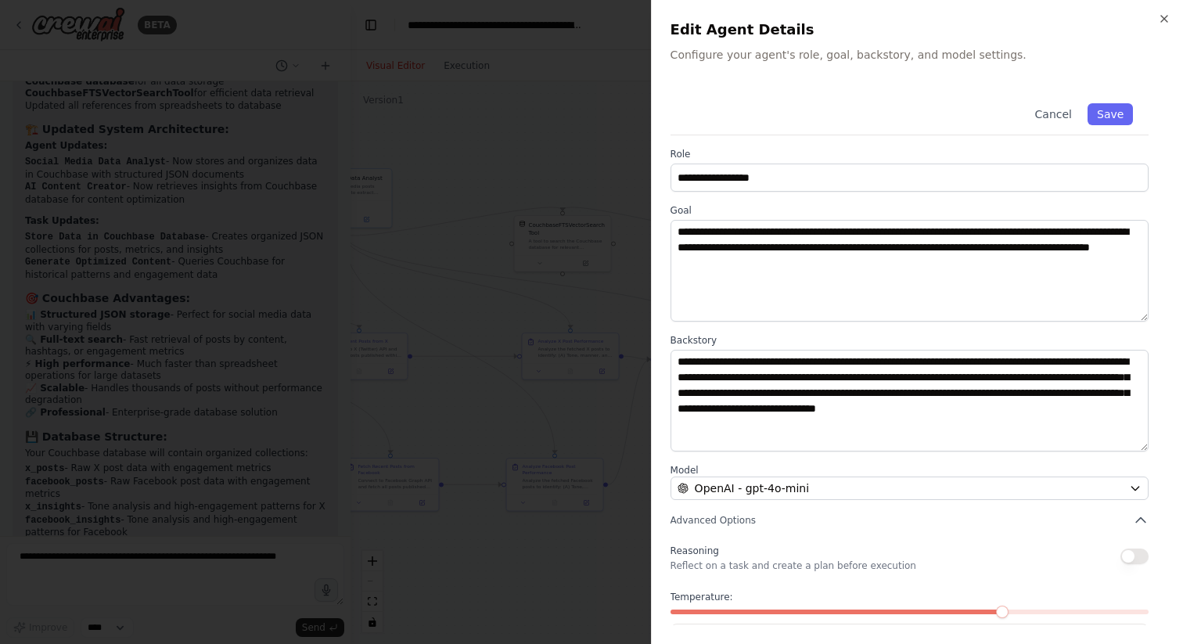
scroll to position [65, 0]
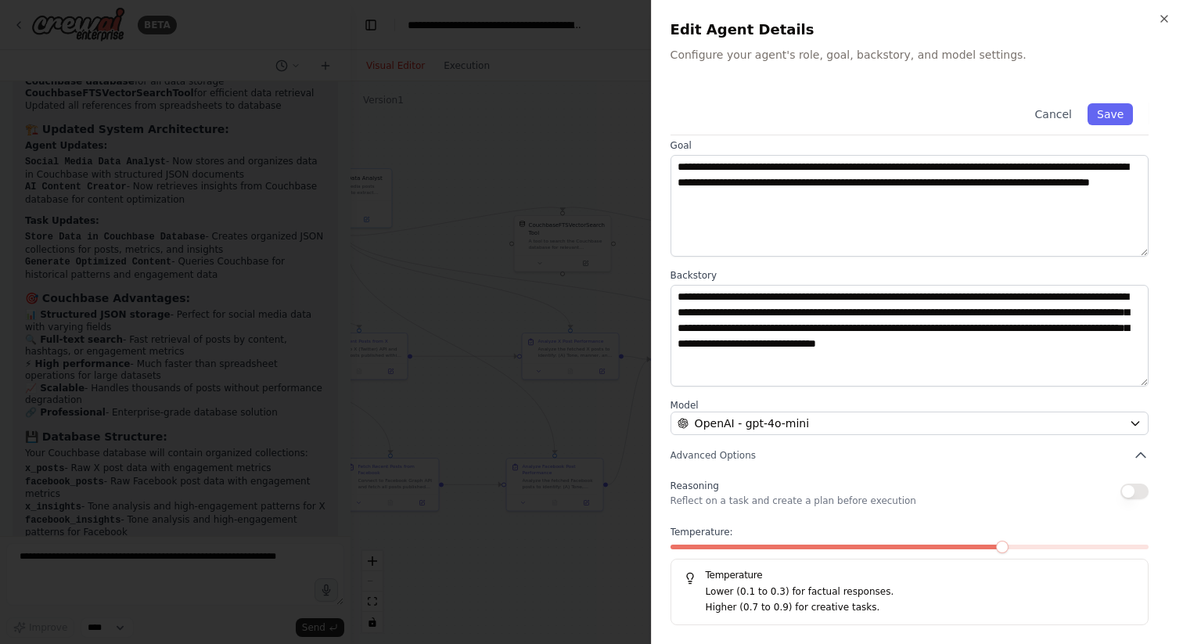
click at [650, 237] on div at bounding box center [591, 322] width 1183 height 644
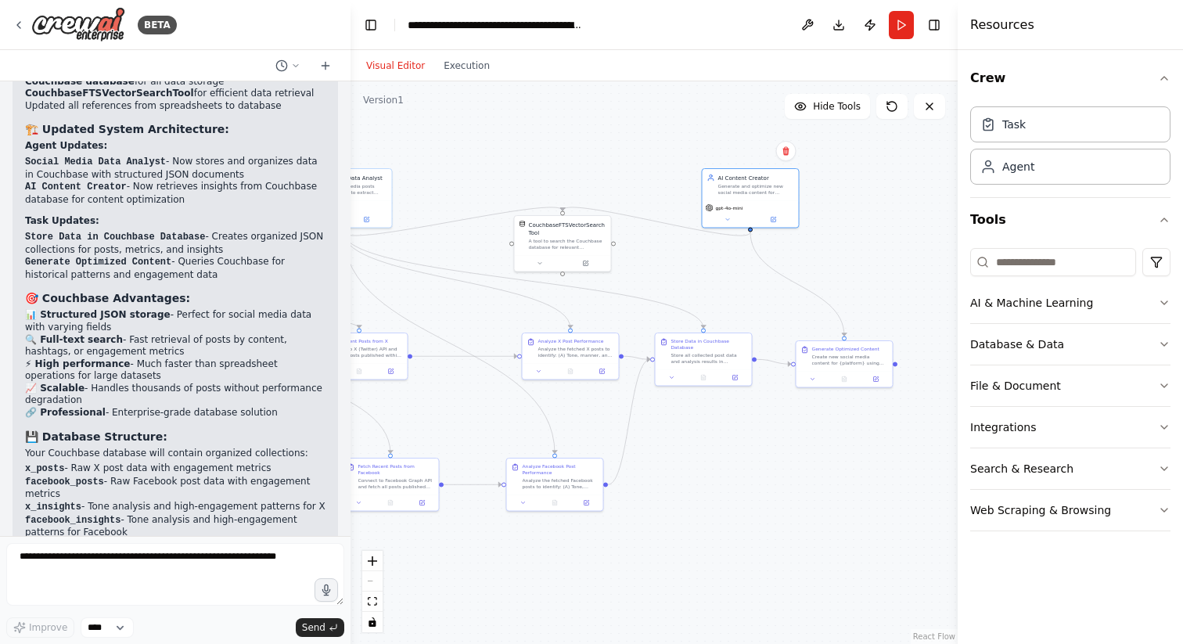
click at [774, 315] on div ".deletable-edge-delete-btn { width: 20px; height: 20px; border: 0px solid #ffff…" at bounding box center [654, 362] width 607 height 563
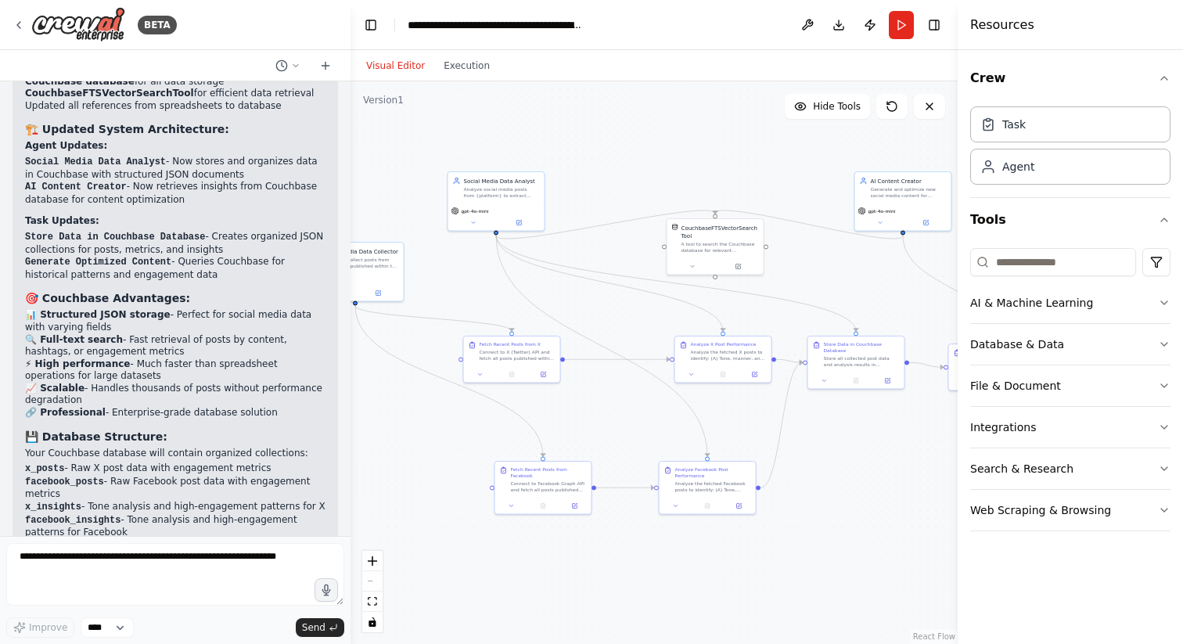
drag, startPoint x: 738, startPoint y: 297, endPoint x: 890, endPoint y: 301, distance: 151.9
click at [890, 301] on div ".deletable-edge-delete-btn { width: 20px; height: 20px; border: 0px solid #ffff…" at bounding box center [654, 362] width 607 height 563
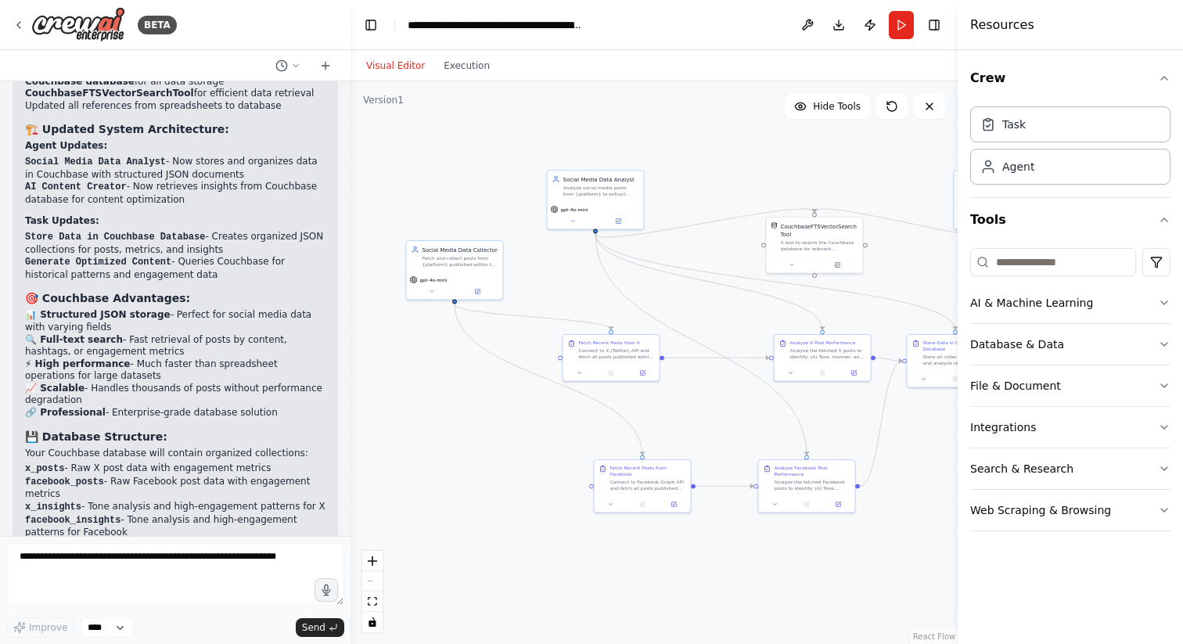
drag, startPoint x: 432, startPoint y: 274, endPoint x: 532, endPoint y: 272, distance: 100.2
click at [532, 272] on div ".deletable-edge-delete-btn { width: 20px; height: 20px; border: 0px solid #ffff…" at bounding box center [654, 362] width 607 height 563
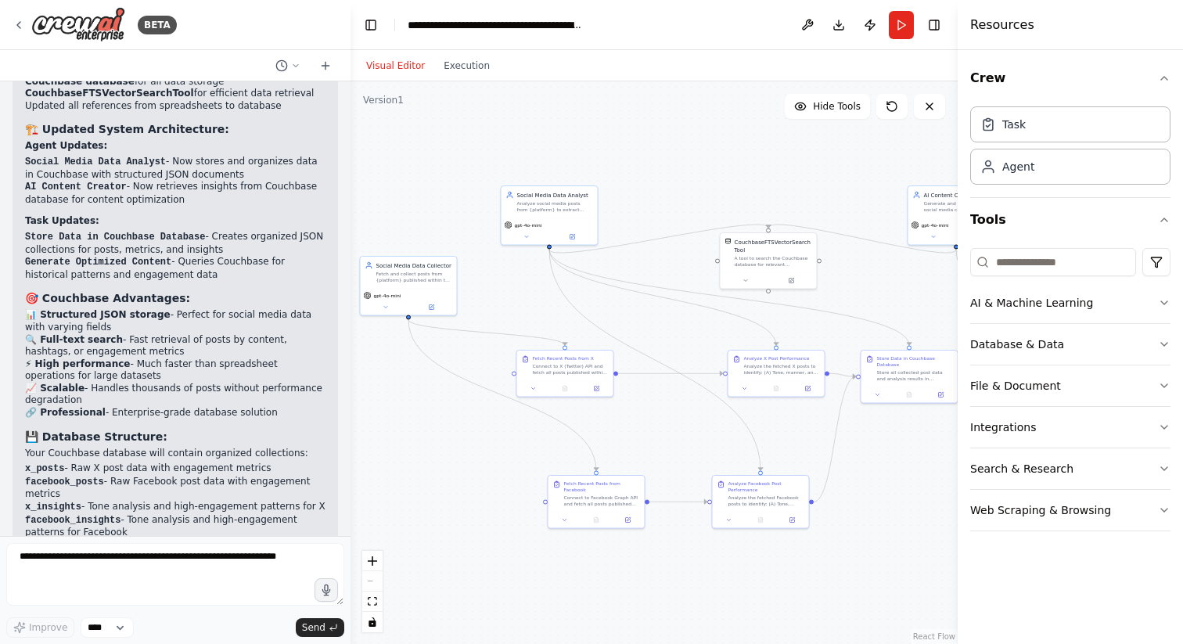
drag, startPoint x: 708, startPoint y: 297, endPoint x: 661, endPoint y: 313, distance: 50.2
click at [661, 313] on div ".deletable-edge-delete-btn { width: 20px; height: 20px; border: 0px solid #ffff…" at bounding box center [654, 362] width 607 height 563
click at [400, 275] on div "Fetch and collect posts from {platform} published within the past year, extract…" at bounding box center [414, 275] width 76 height 13
click at [411, 273] on div "Fetch and collect posts from {platform} published within the past year, extract…" at bounding box center [414, 275] width 76 height 13
drag, startPoint x: 411, startPoint y: 273, endPoint x: 398, endPoint y: 268, distance: 14.1
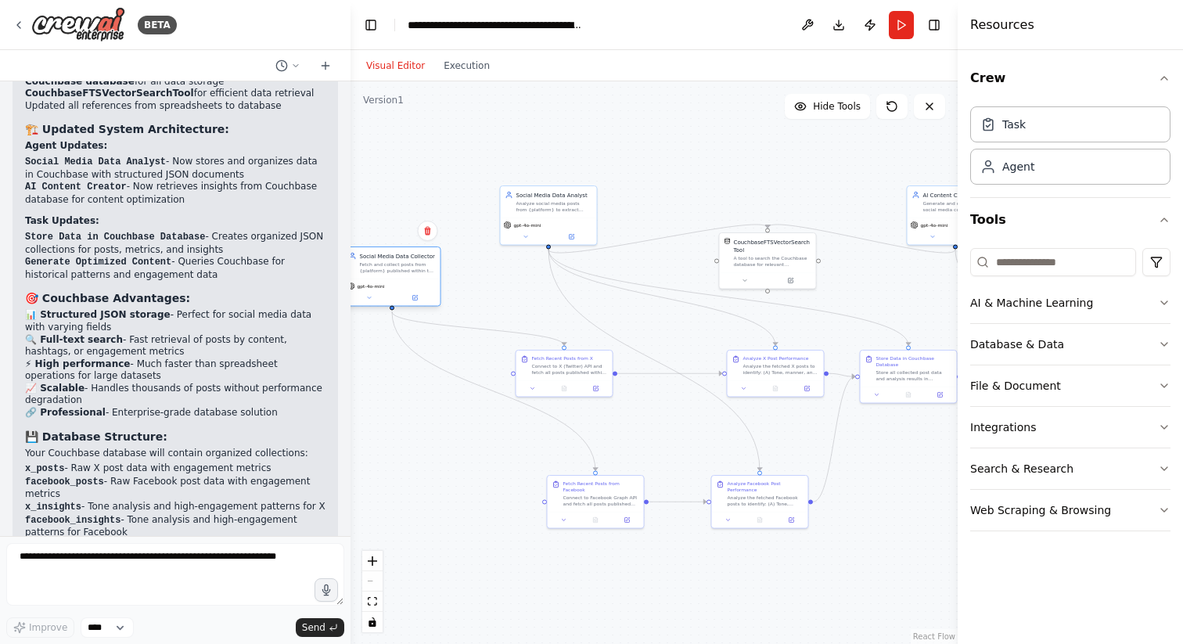
click at [398, 268] on div "Fetch and collect posts from {platform} published within the past year, extract…" at bounding box center [398, 267] width 76 height 13
click at [416, 299] on icon at bounding box center [414, 298] width 5 height 5
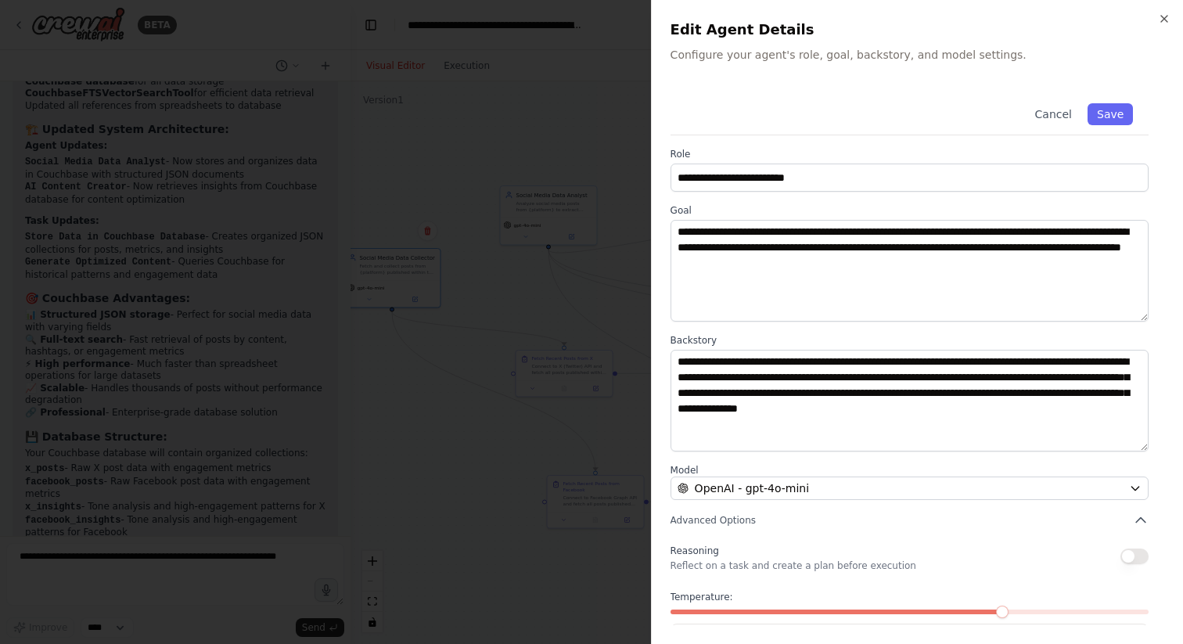
click at [415, 472] on div at bounding box center [591, 322] width 1183 height 644
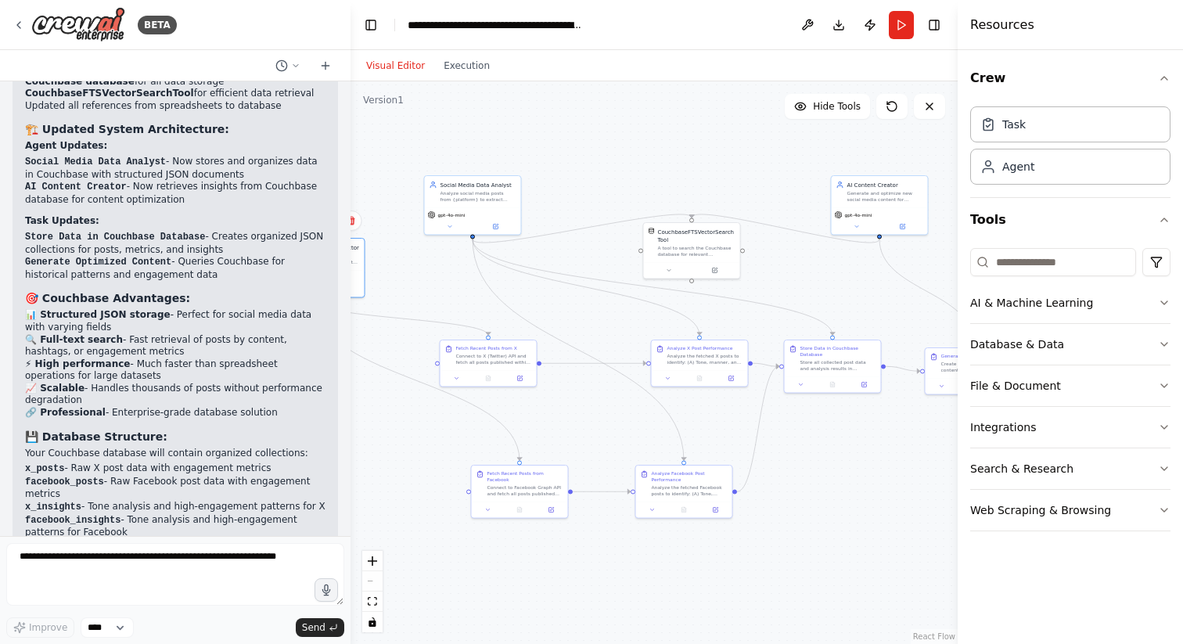
drag, startPoint x: 652, startPoint y: 431, endPoint x: 564, endPoint y: 419, distance: 89.3
click at [564, 419] on div ".deletable-edge-delete-btn { width: 20px; height: 20px; border: 0px solid #ffff…" at bounding box center [654, 362] width 607 height 563
click at [482, 355] on div "Connect to X (Twitter) API and fetch all posts published within the past year. …" at bounding box center [482, 355] width 76 height 13
click at [1128, 506] on button "Web Scraping & Browsing" at bounding box center [1071, 510] width 200 height 41
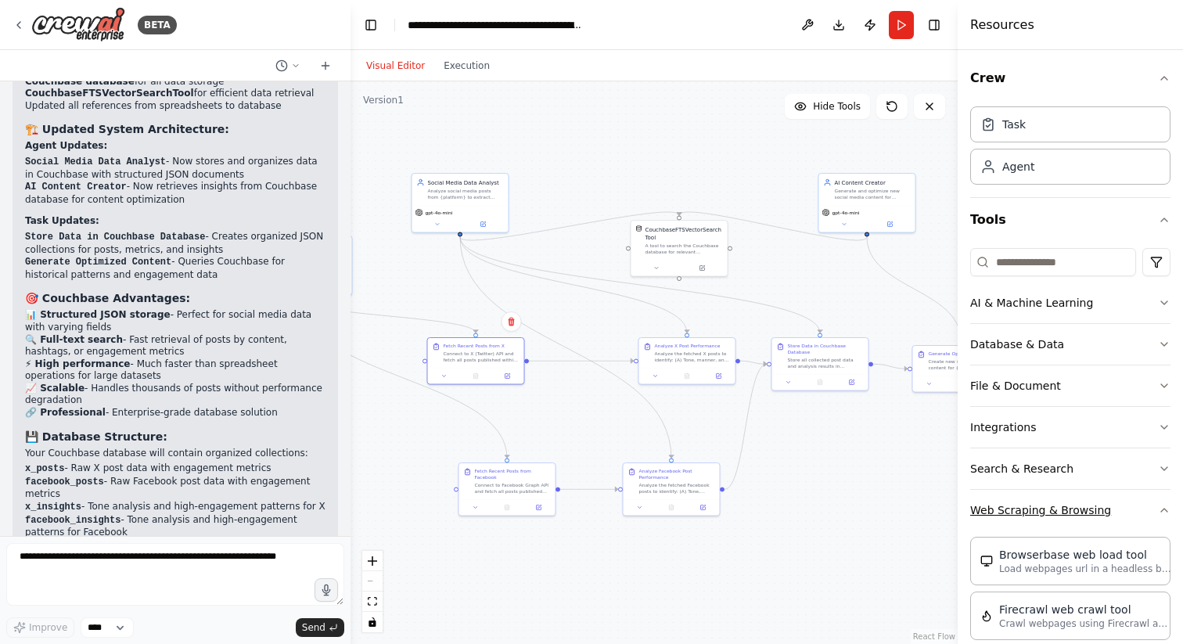
click at [1128, 506] on button "Web Scraping & Browsing" at bounding box center [1071, 510] width 200 height 41
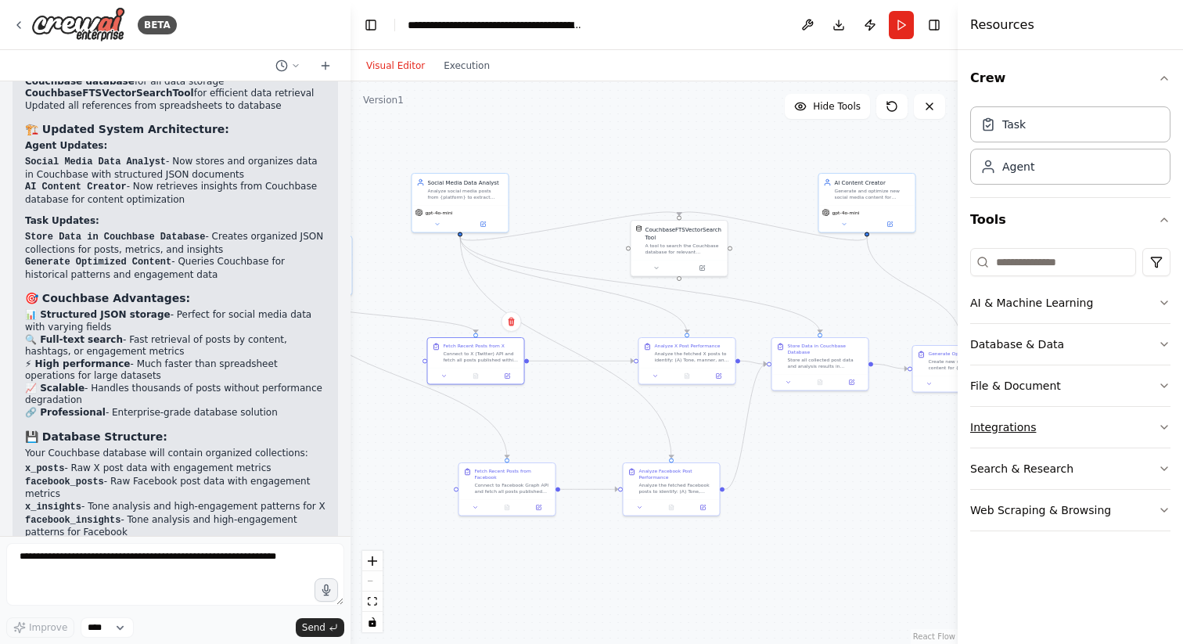
click at [1117, 438] on button "Integrations" at bounding box center [1071, 427] width 200 height 41
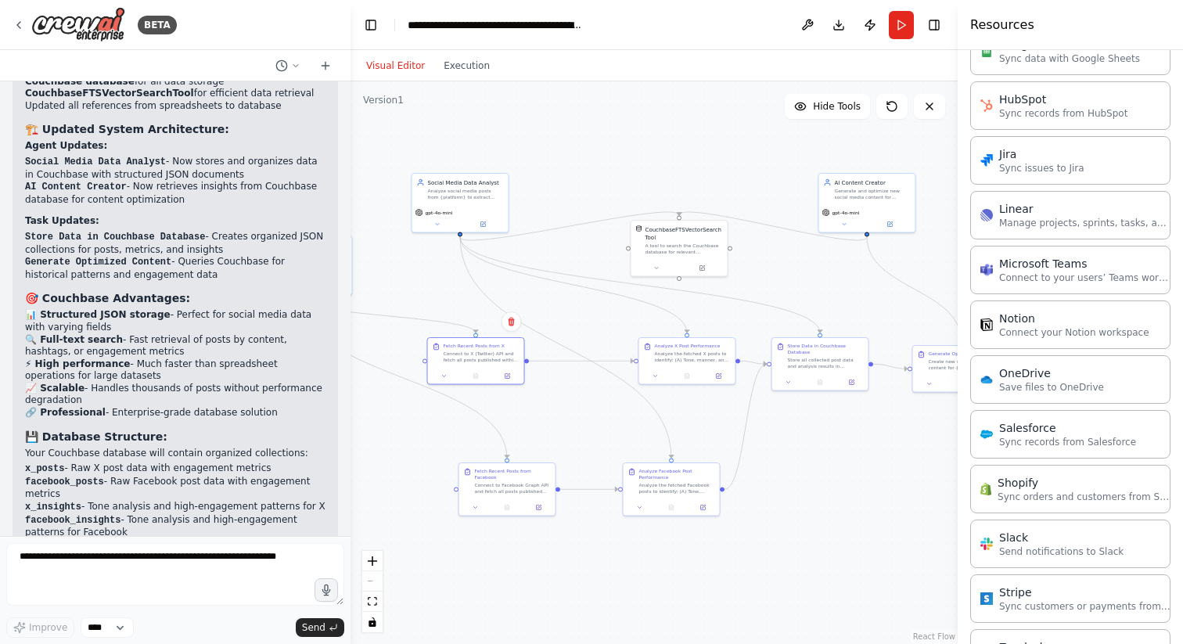
scroll to position [869, 0]
click at [1082, 105] on p "Sync records from HubSpot" at bounding box center [1064, 109] width 128 height 13
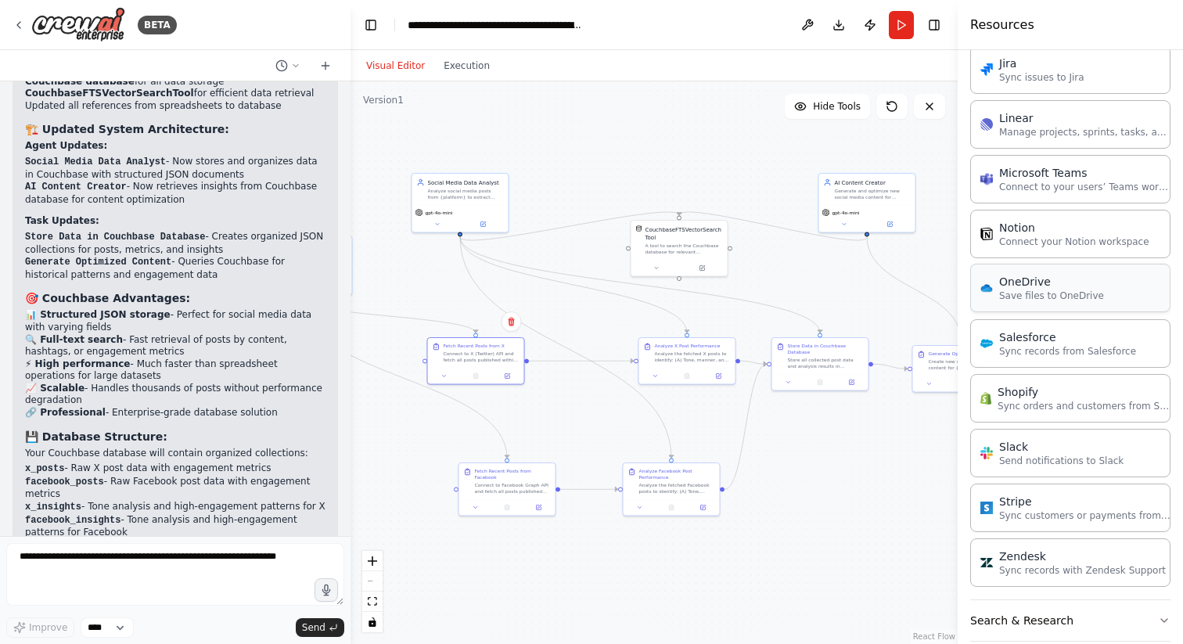
scroll to position [1021, 0]
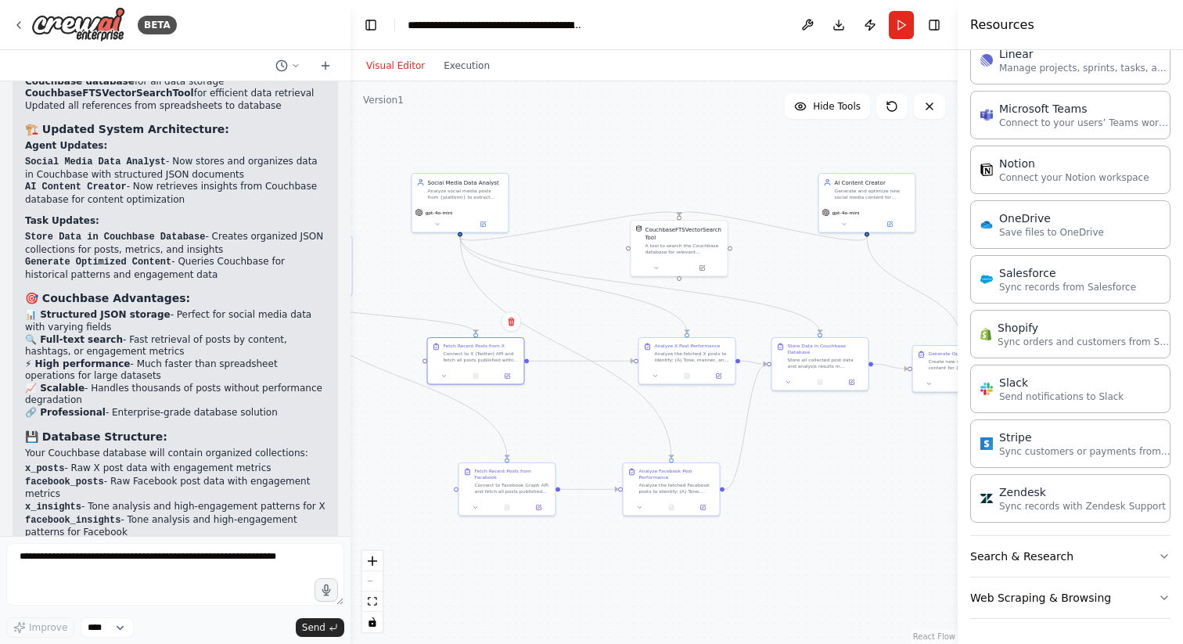
click at [663, 161] on div ".deletable-edge-delete-btn { width: 20px; height: 20px; border: 0px solid #ffff…" at bounding box center [654, 362] width 607 height 563
click at [475, 197] on div "Analyze social media posts from {platform} to extract content patterns, tone an…" at bounding box center [466, 192] width 76 height 13
click at [828, 106] on span "Hide Tools" at bounding box center [837, 106] width 48 height 13
click at [827, 106] on span "Show Tools" at bounding box center [835, 106] width 52 height 13
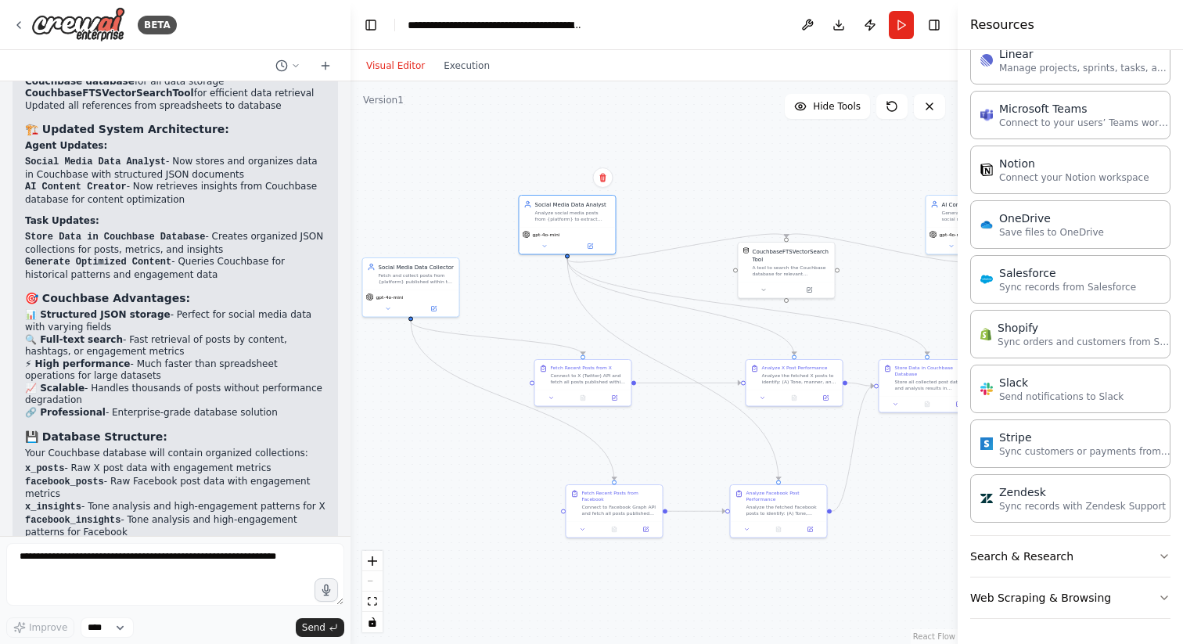
drag, startPoint x: 618, startPoint y: 153, endPoint x: 726, endPoint y: 175, distance: 109.4
click at [726, 175] on div ".deletable-edge-delete-btn { width: 20px; height: 20px; border: 0px solid #ffff…" at bounding box center [654, 362] width 607 height 563
click at [380, 623] on button "toggle interactivity" at bounding box center [372, 622] width 20 height 20
click at [814, 31] on button at bounding box center [807, 25] width 25 height 28
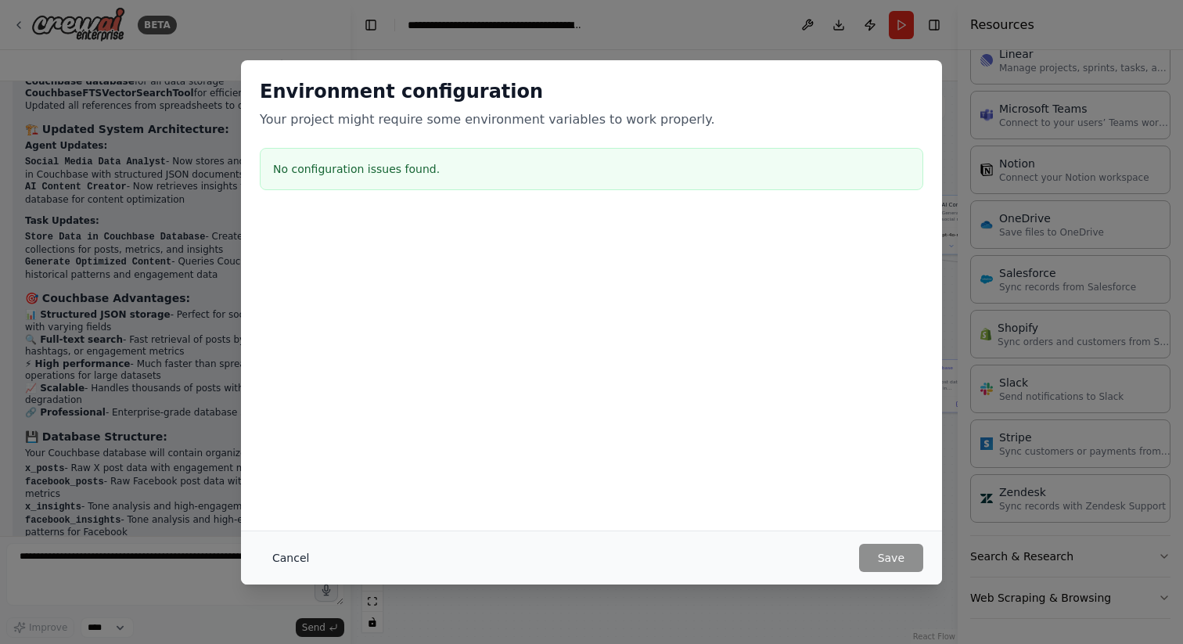
click at [279, 553] on button "Cancel" at bounding box center [291, 558] width 62 height 28
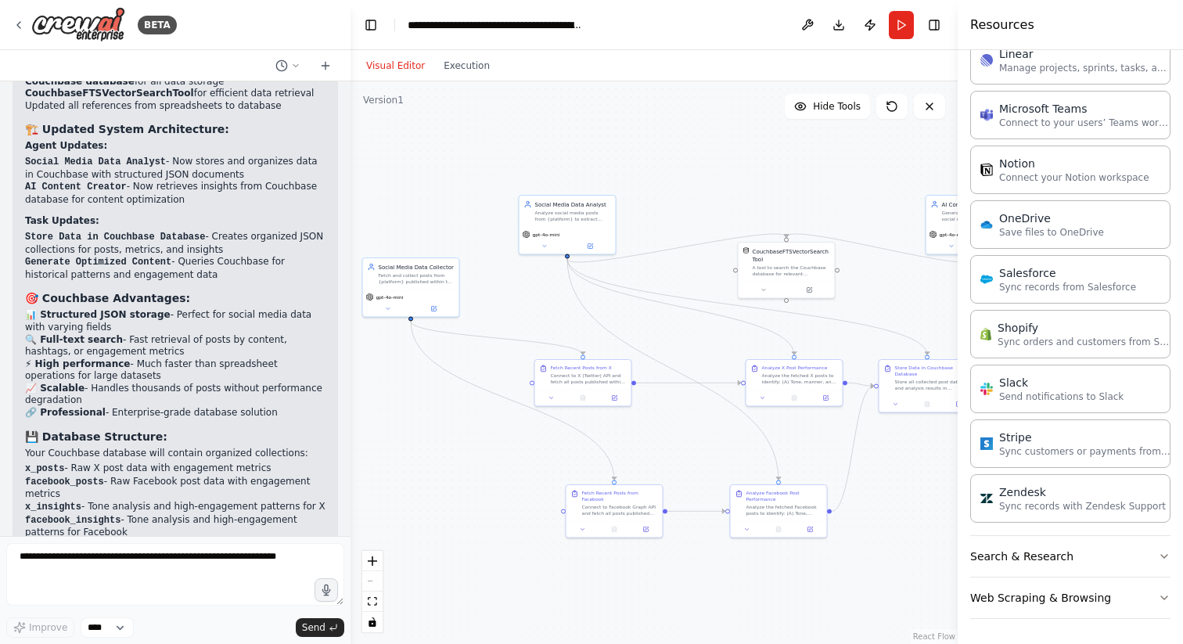
click at [447, 76] on div "Visual Editor Execution" at bounding box center [428, 65] width 142 height 31
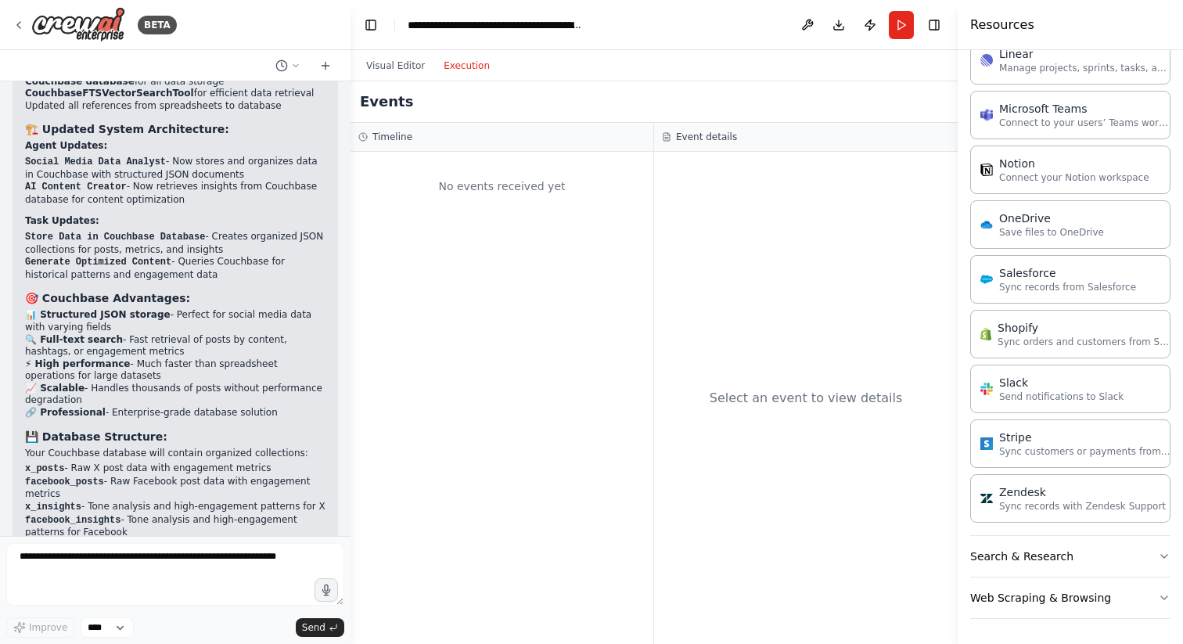
click at [447, 67] on button "Execution" at bounding box center [466, 65] width 65 height 19
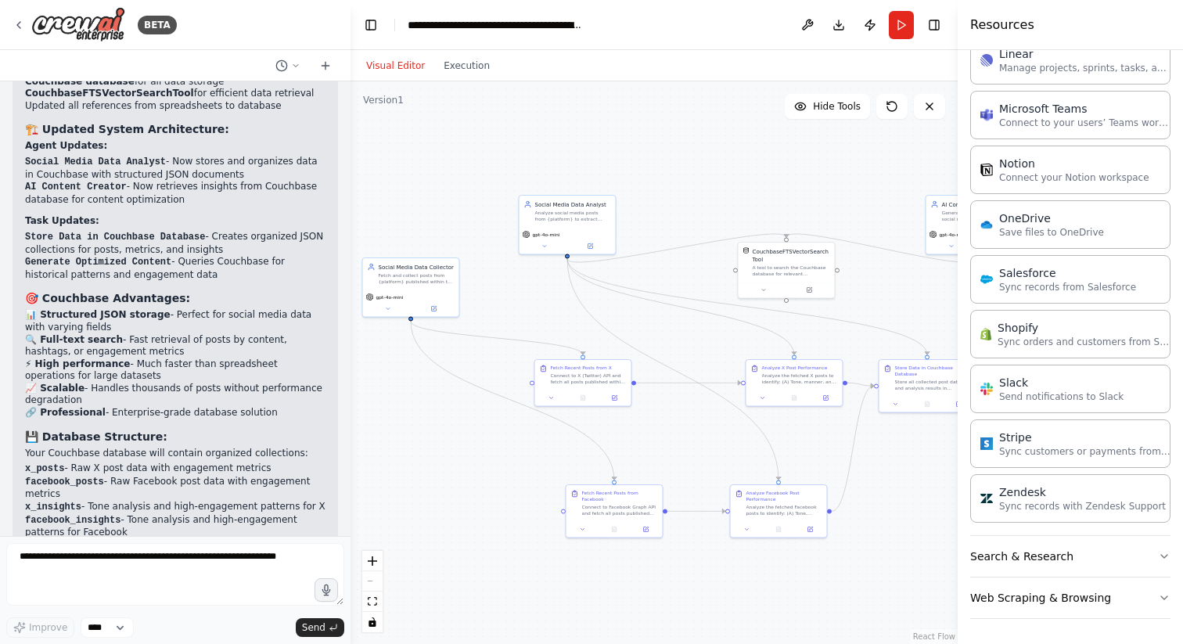
click at [405, 70] on button "Visual Editor" at bounding box center [395, 65] width 77 height 19
click at [614, 394] on icon at bounding box center [614, 397] width 6 height 6
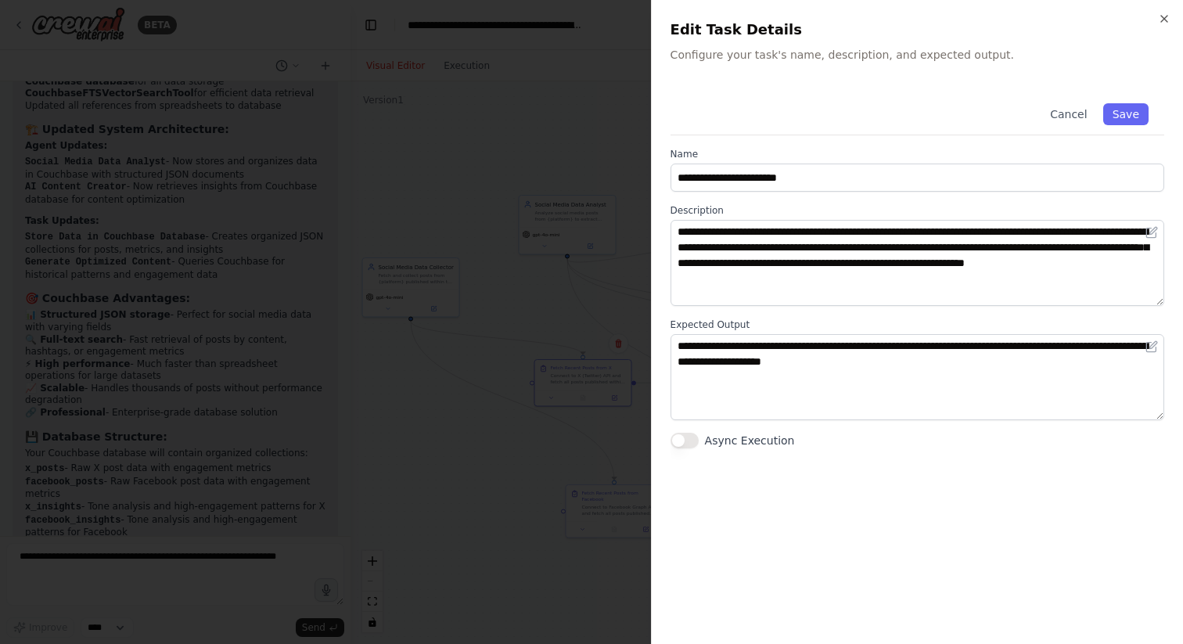
click at [584, 301] on div at bounding box center [591, 322] width 1183 height 644
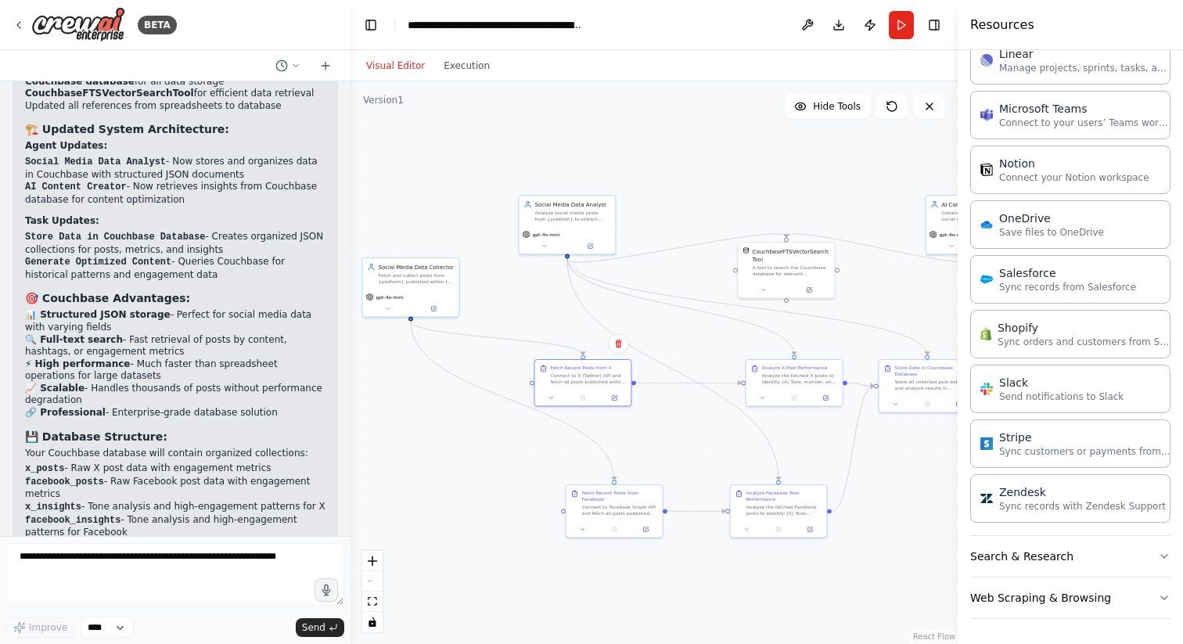
click at [712, 328] on div ".deletable-edge-delete-btn { width: 20px; height: 20px; border: 0px solid #ffff…" at bounding box center [654, 362] width 607 height 563
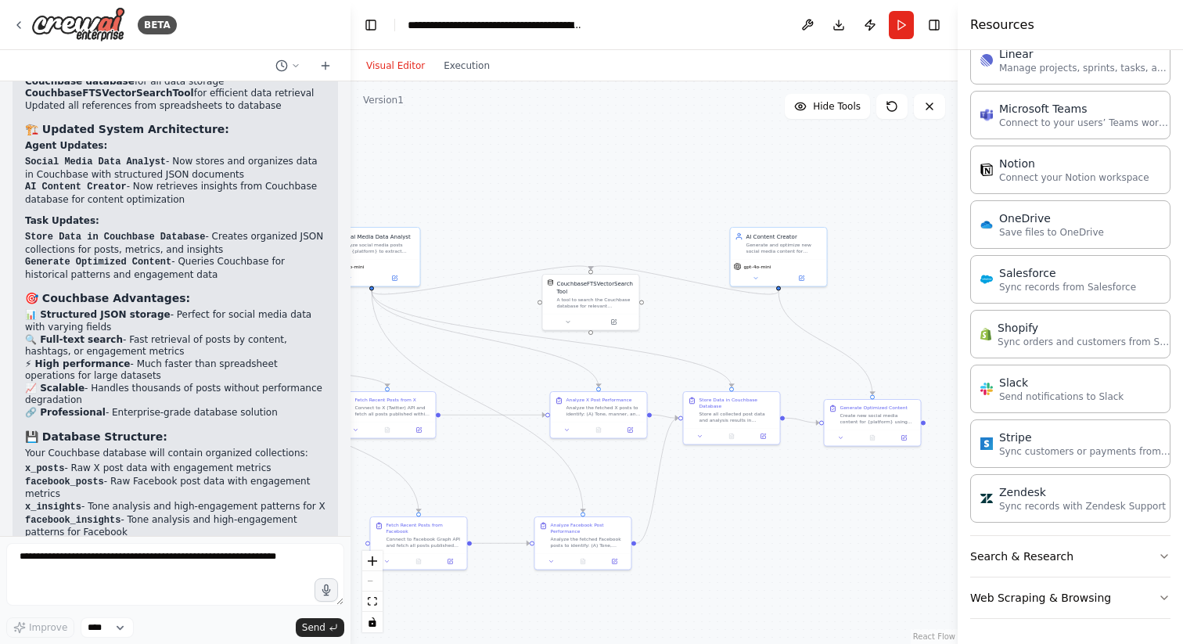
drag, startPoint x: 707, startPoint y: 330, endPoint x: 511, endPoint y: 362, distance: 198.3
click at [511, 362] on div ".deletable-edge-delete-btn { width: 20px; height: 20px; border: 0px solid #ffff…" at bounding box center [654, 362] width 607 height 563
click at [322, 63] on icon at bounding box center [325, 65] width 13 height 13
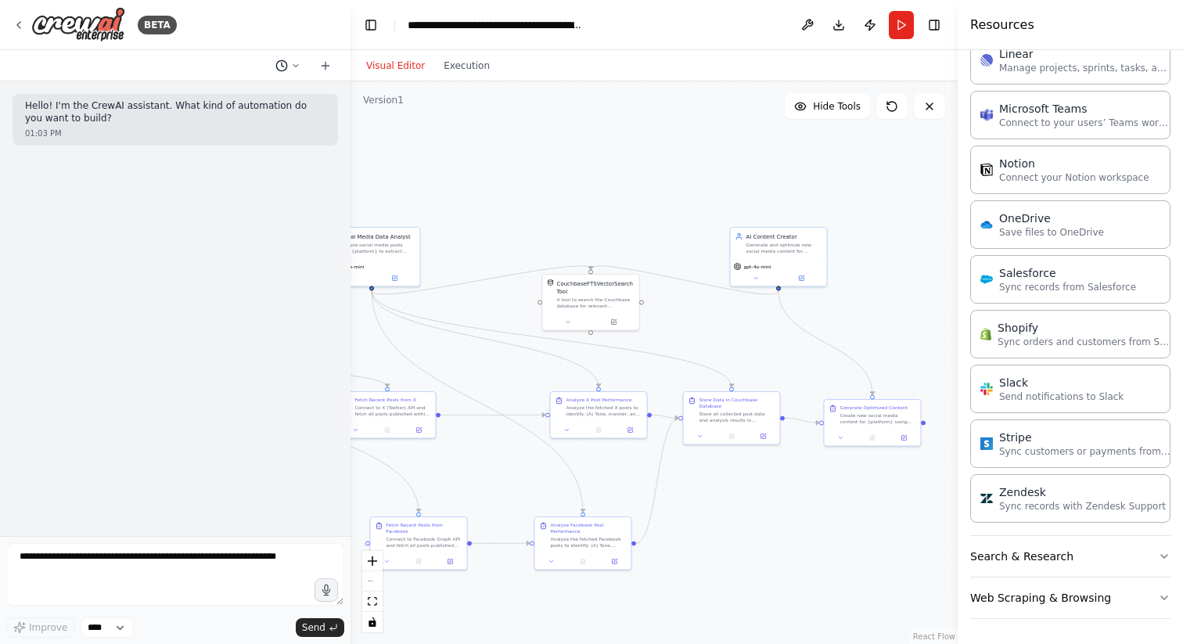
click at [288, 67] on button at bounding box center [288, 65] width 38 height 19
click at [272, 119] on span "please replace google sheets with any other database" at bounding box center [221, 123] width 102 height 13
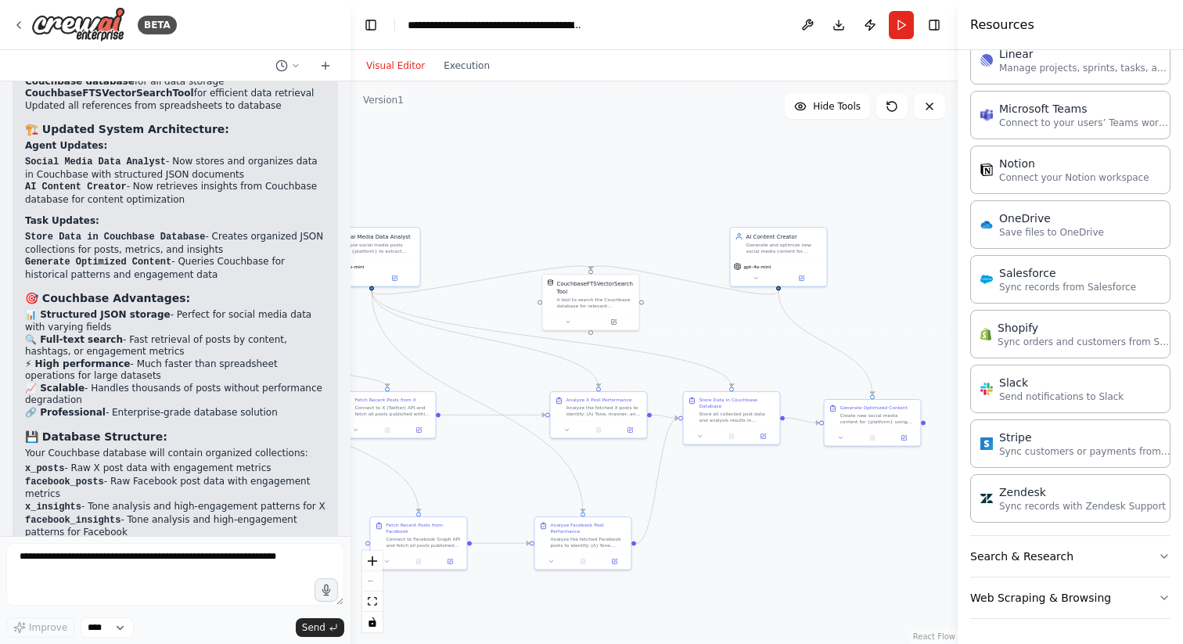
scroll to position [6176, 0]
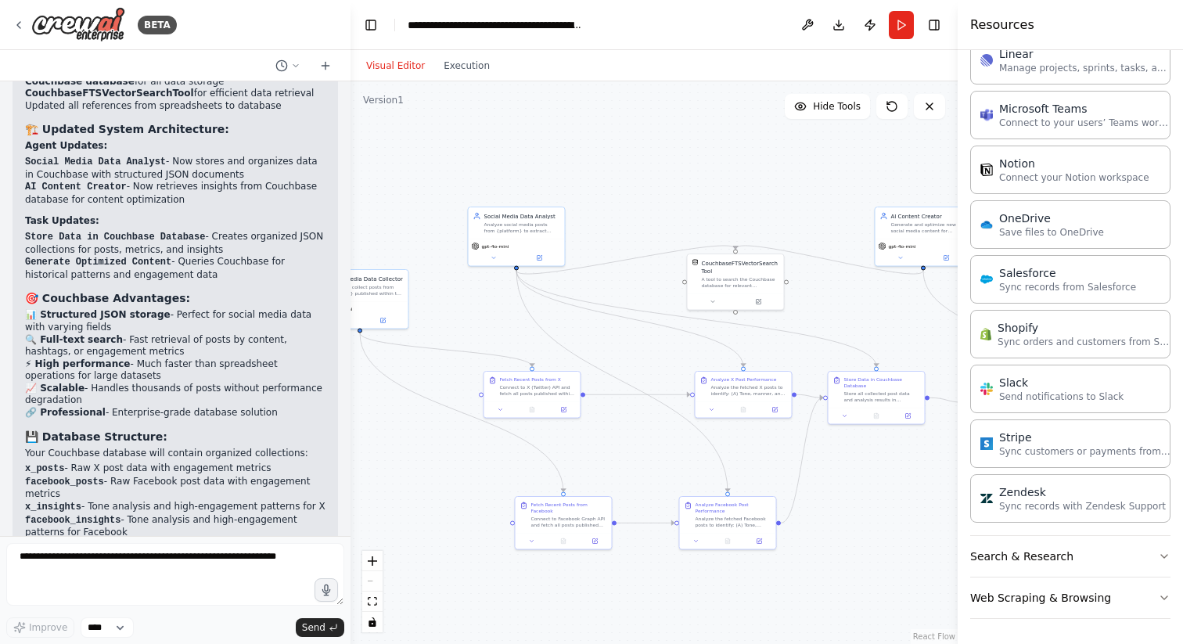
drag, startPoint x: 578, startPoint y: 187, endPoint x: 722, endPoint y: 167, distance: 146.2
click at [722, 167] on div ".deletable-edge-delete-btn { width: 20px; height: 20px; border: 0px solid #ffff…" at bounding box center [654, 362] width 607 height 563
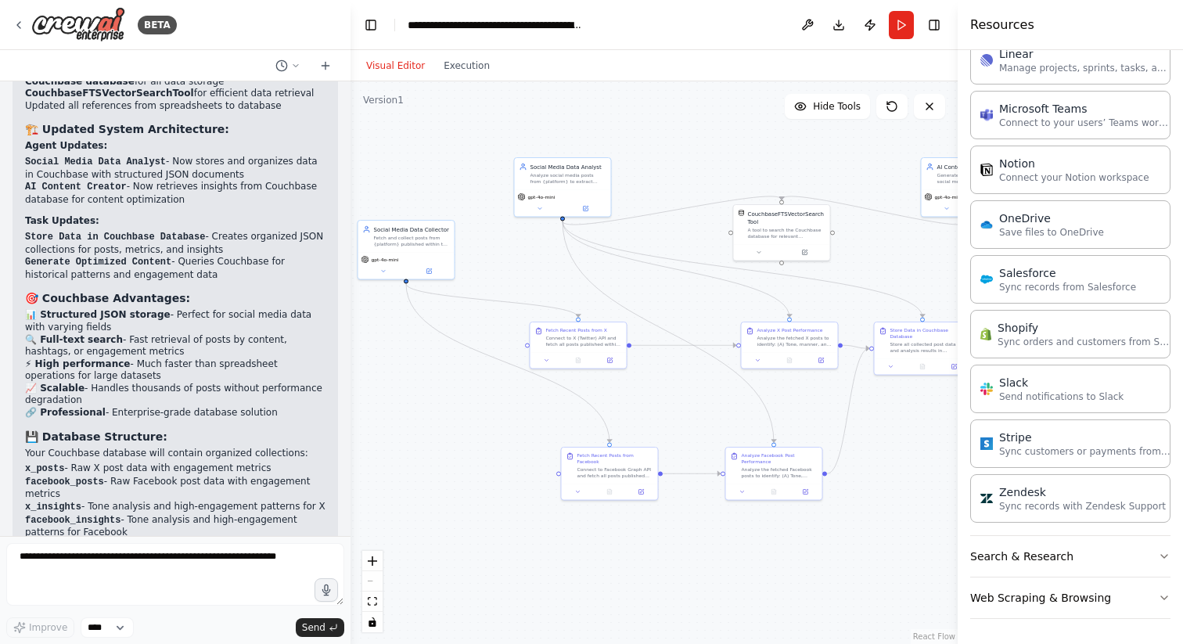
drag, startPoint x: 595, startPoint y: 184, endPoint x: 641, endPoint y: 135, distance: 67.6
click at [641, 135] on div ".deletable-edge-delete-btn { width: 20px; height: 20px; border: 0px solid #ffff…" at bounding box center [654, 362] width 607 height 563
click at [904, 26] on button "Run" at bounding box center [901, 25] width 25 height 28
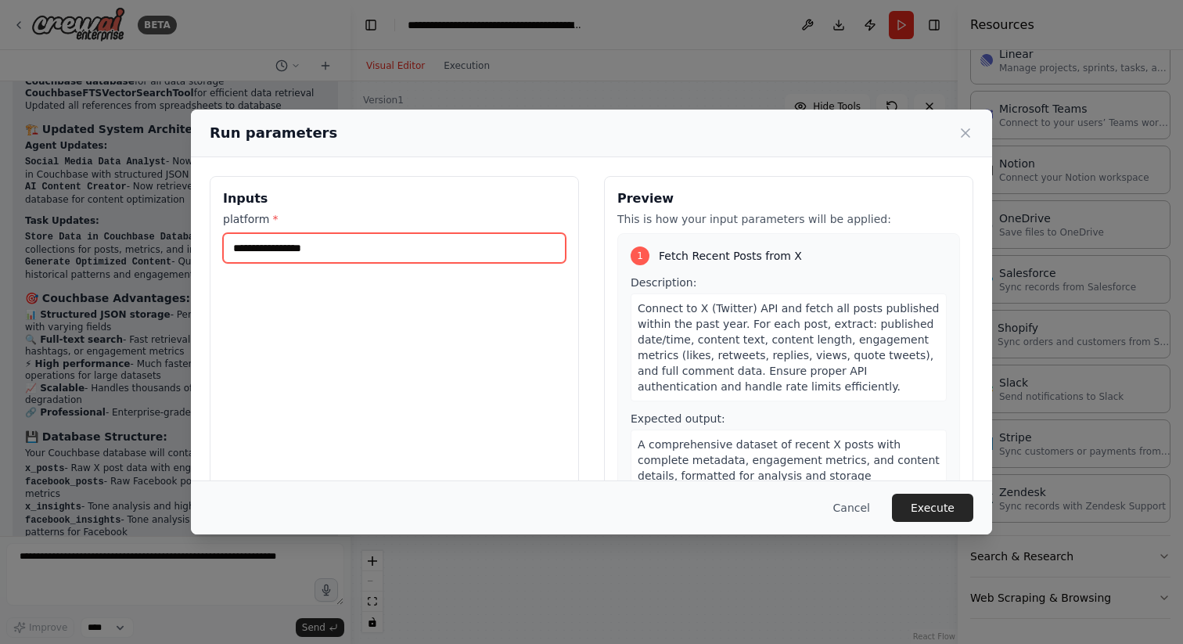
click at [430, 256] on input "platform *" at bounding box center [394, 248] width 343 height 30
type input "*"
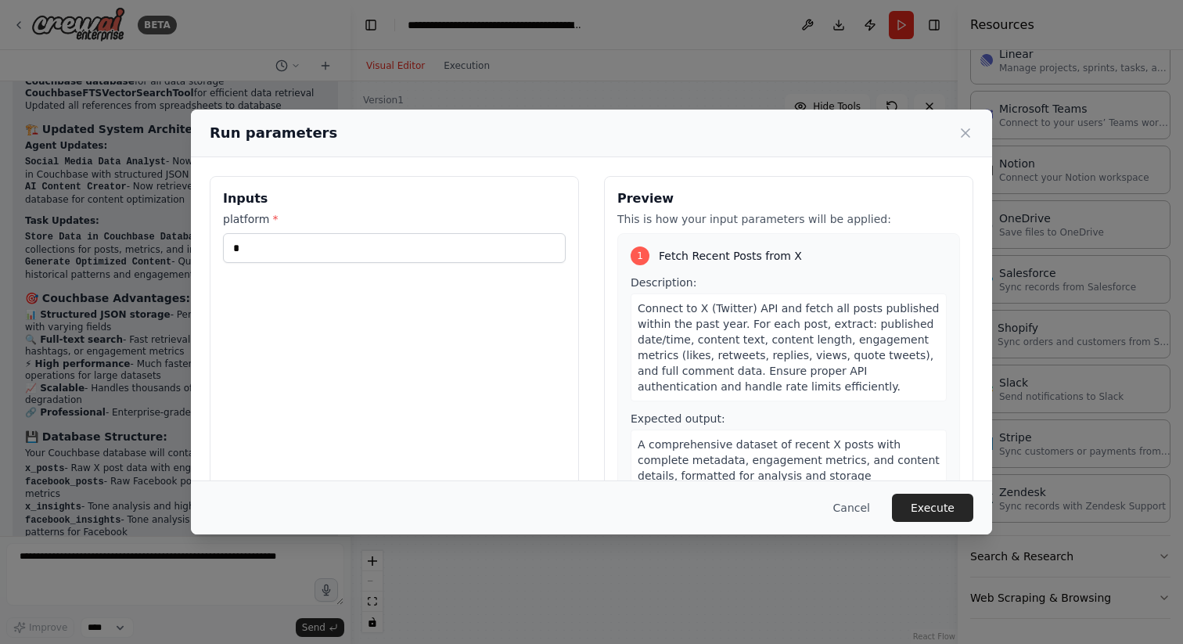
click at [938, 529] on div "Cancel Execute" at bounding box center [592, 508] width 802 height 54
click at [938, 513] on button "Execute" at bounding box center [932, 508] width 81 height 28
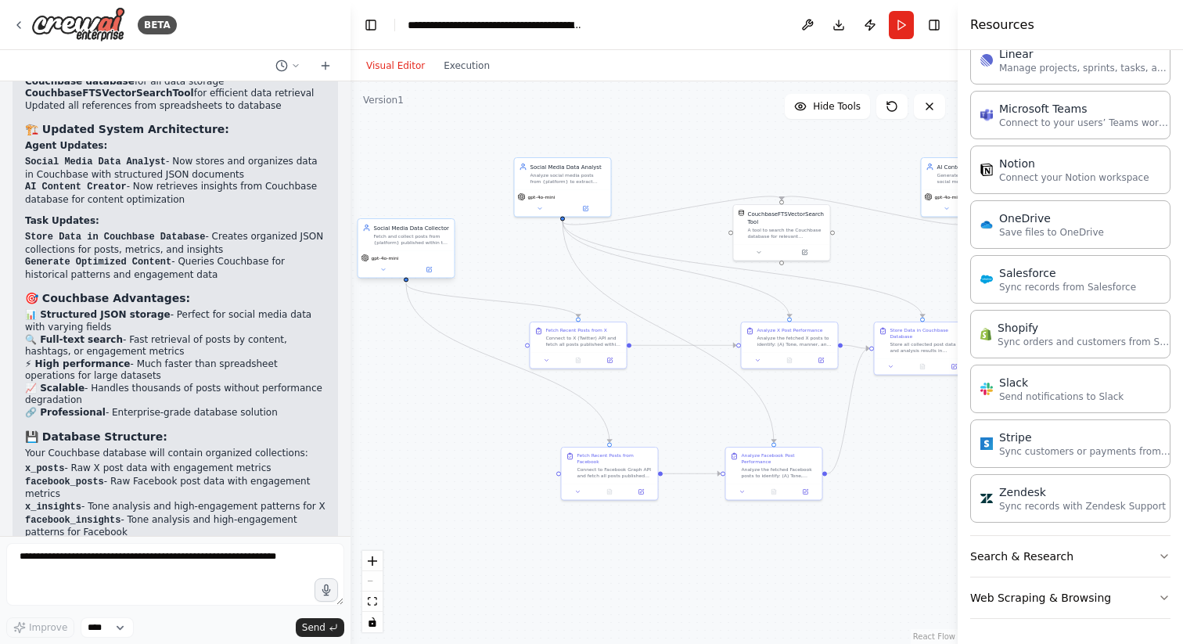
click at [406, 239] on div "Fetch and collect posts from {platform} published within the past year, extract…" at bounding box center [412, 239] width 76 height 13
click at [905, 25] on button "Run" at bounding box center [901, 25] width 25 height 28
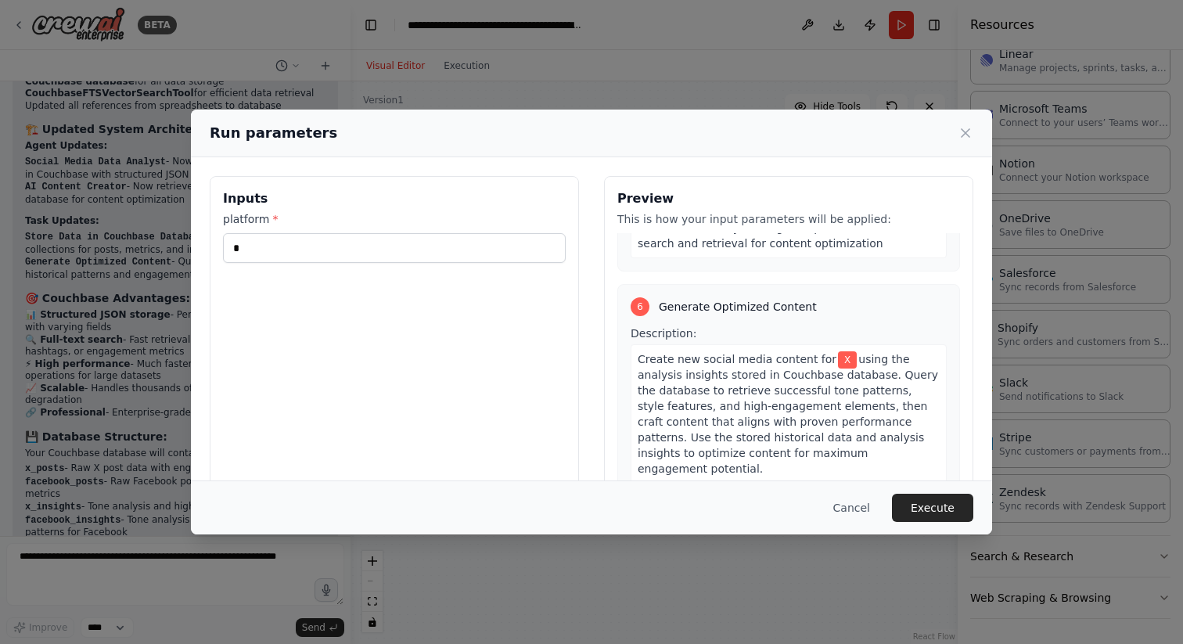
scroll to position [1497, 0]
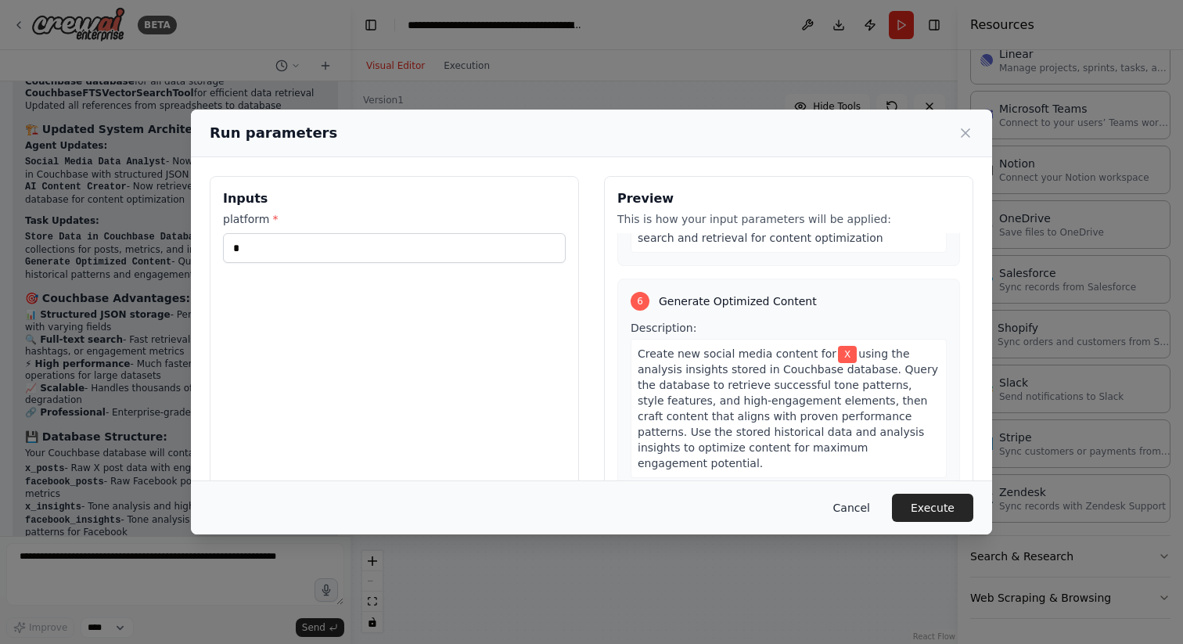
click at [857, 509] on button "Cancel" at bounding box center [852, 508] width 62 height 28
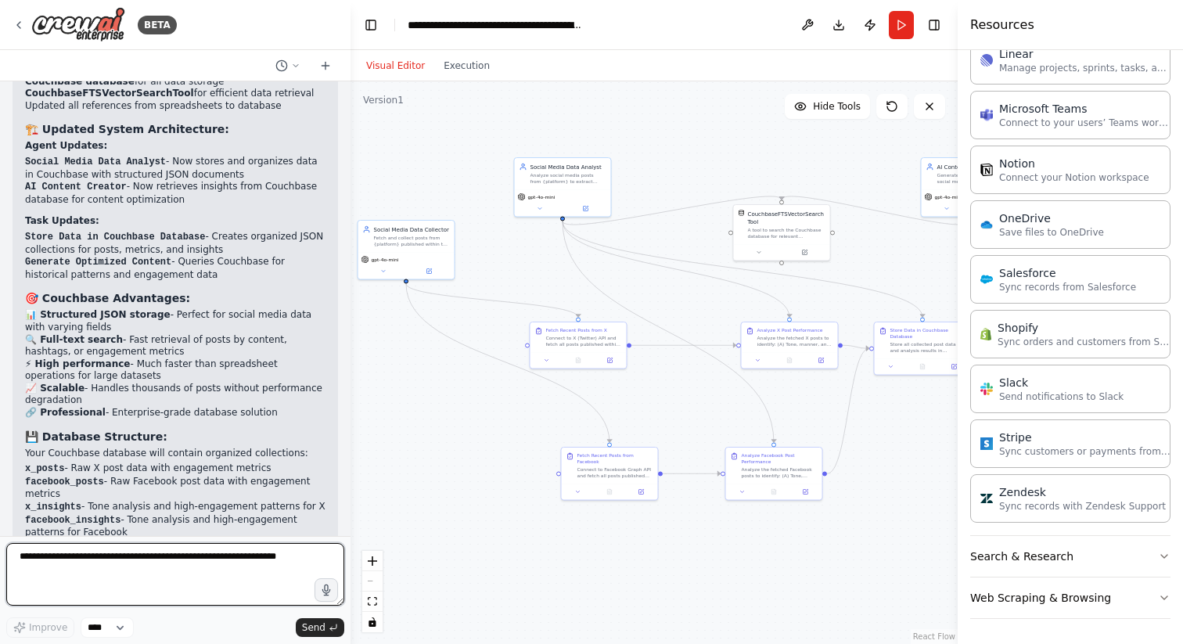
click at [117, 594] on textarea at bounding box center [175, 574] width 338 height 63
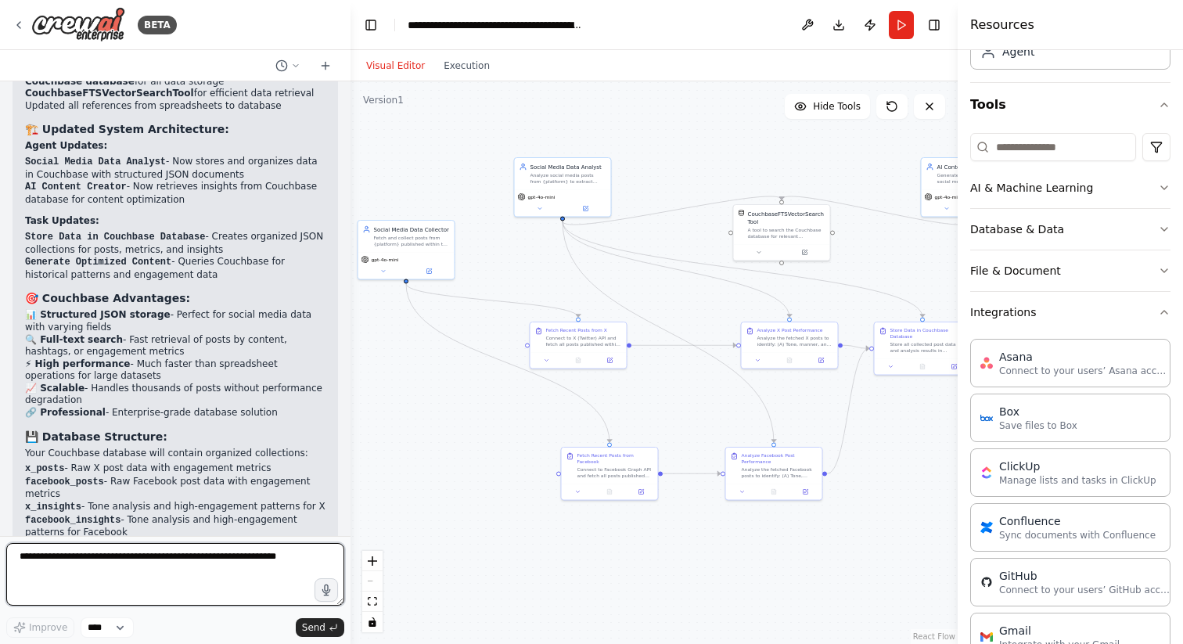
scroll to position [0, 0]
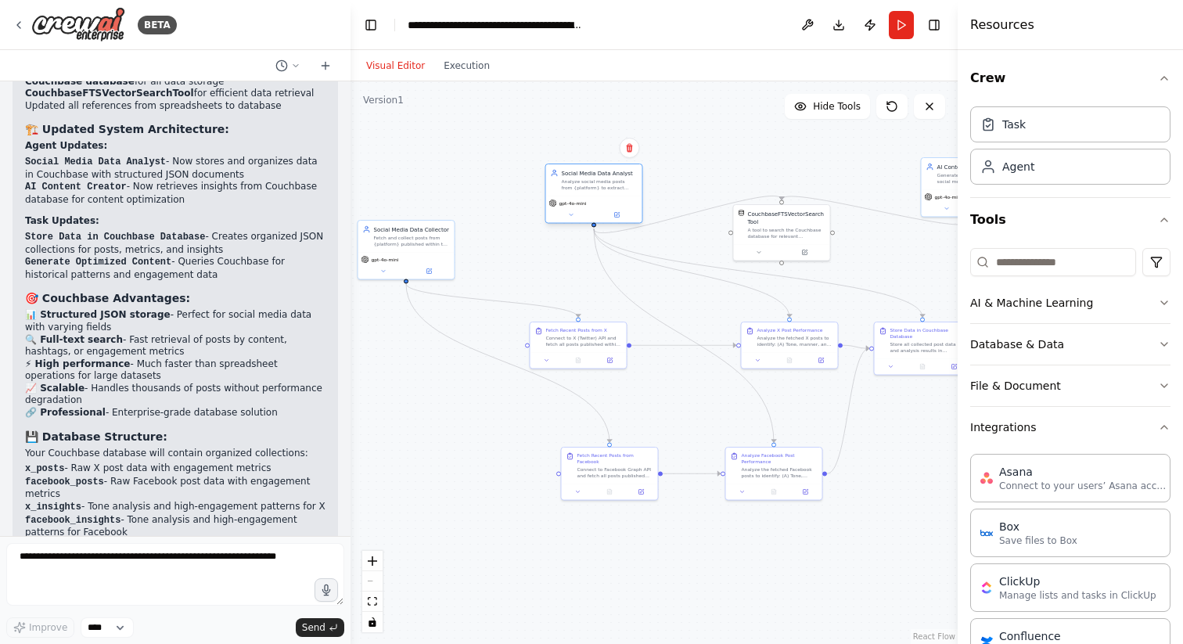
drag, startPoint x: 564, startPoint y: 170, endPoint x: 599, endPoint y: 175, distance: 34.8
click at [599, 175] on div "Social Media Data Analyst Analyze social media posts from {platform} to extract…" at bounding box center [600, 180] width 76 height 22
click at [740, 148] on div ".deletable-edge-delete-btn { width: 20px; height: 20px; border: 0px solid #ffff…" at bounding box center [654, 362] width 607 height 563
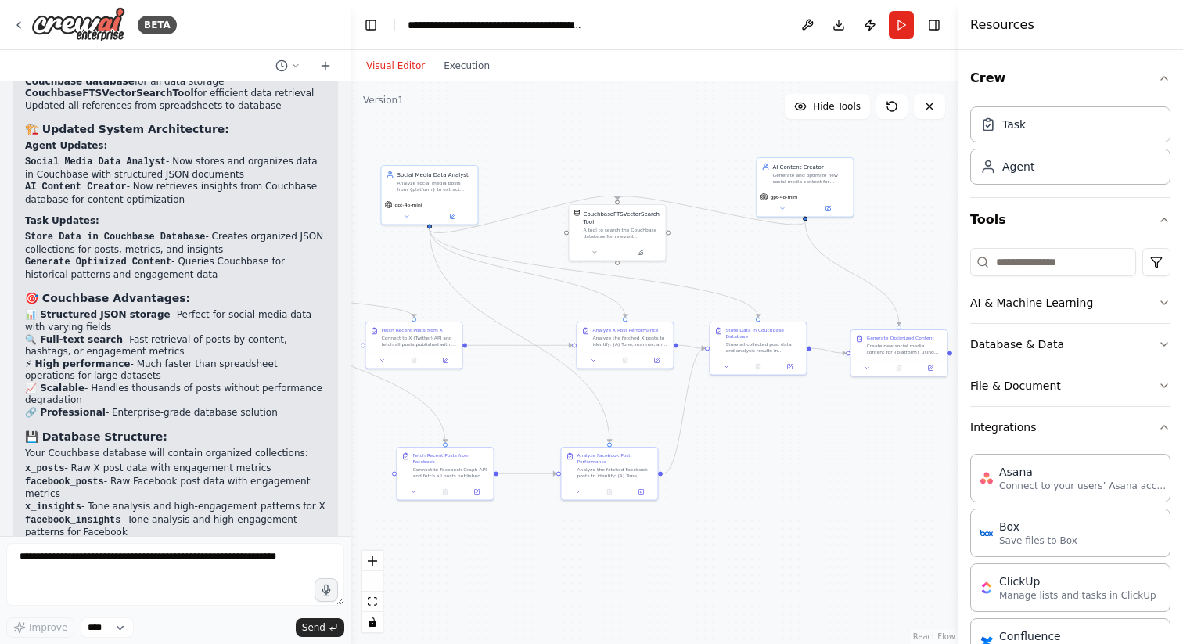
drag, startPoint x: 754, startPoint y: 174, endPoint x: 589, endPoint y: 174, distance: 164.4
click at [589, 174] on div ".deletable-edge-delete-btn { width: 20px; height: 20px; border: 0px solid #ffff…" at bounding box center [654, 362] width 607 height 563
click at [222, 539] on li "optimization_patterns - Combined insights for content creation" at bounding box center [175, 551] width 301 height 25
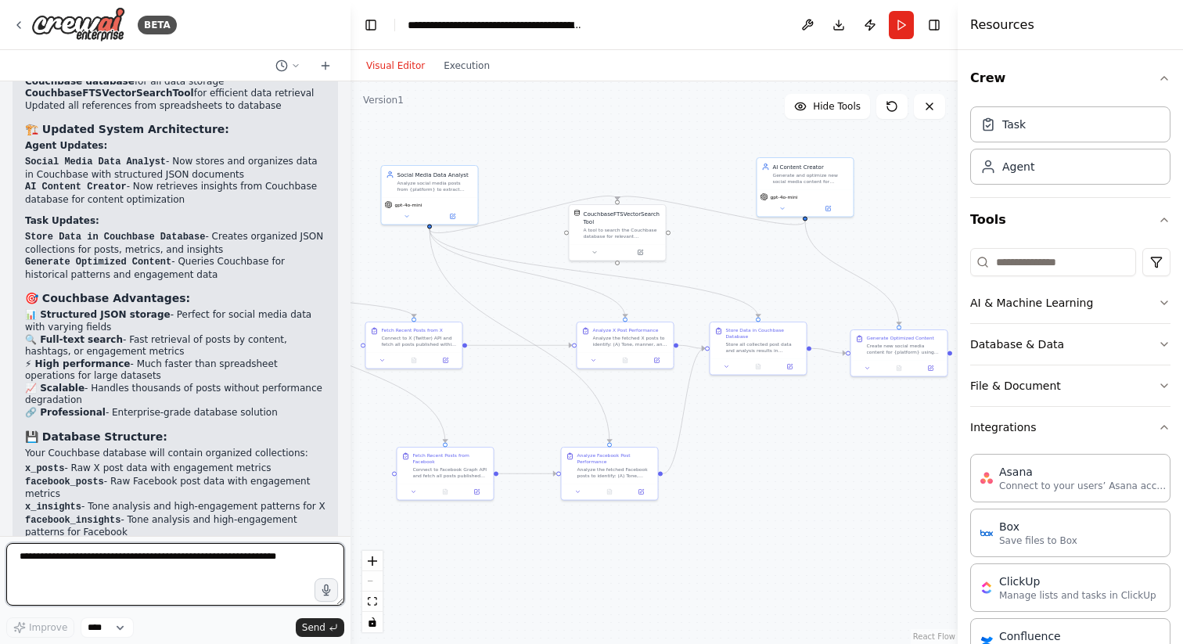
click at [199, 592] on textarea at bounding box center [175, 574] width 338 height 63
paste textarea "**********"
type textarea "**********"
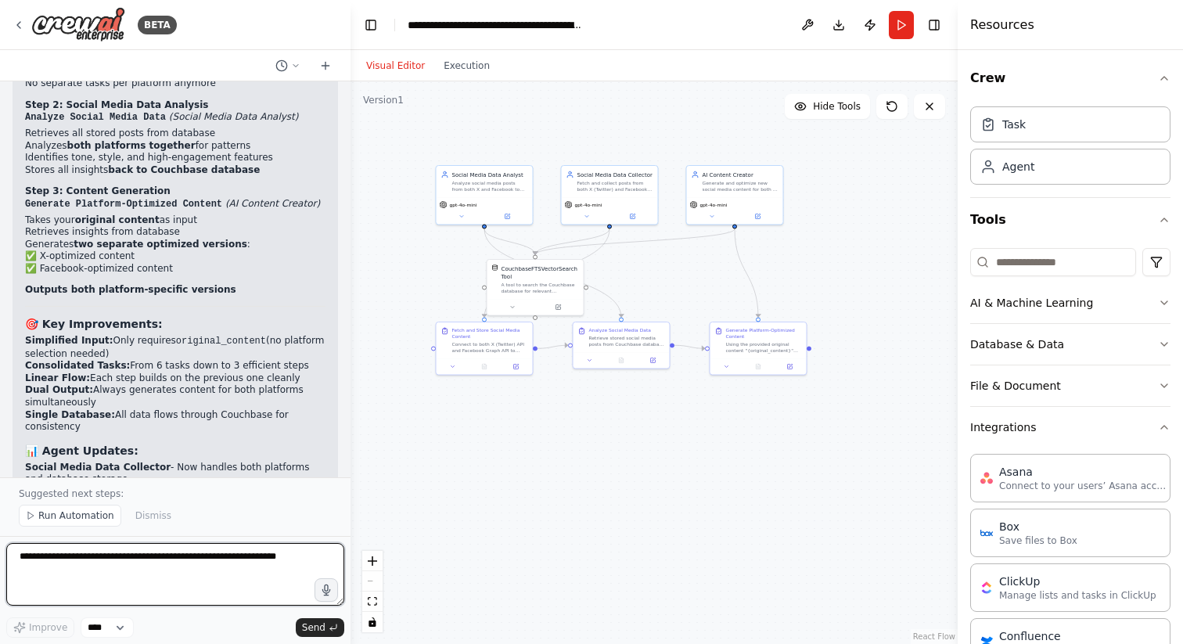
scroll to position [8281, 0]
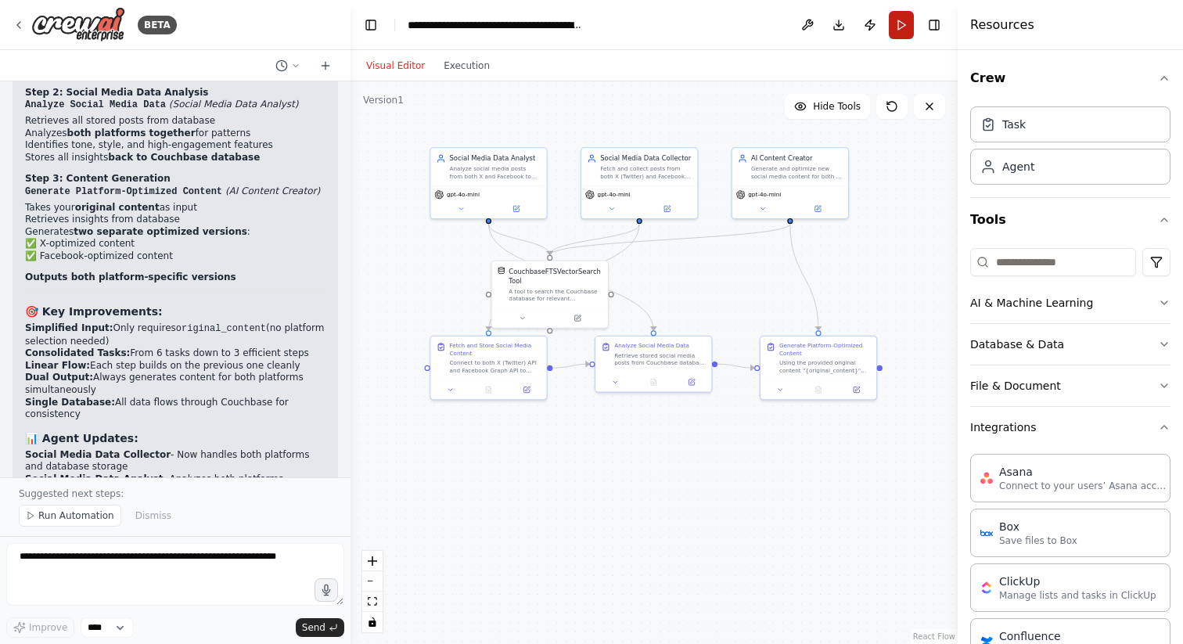
click at [906, 27] on button "Run" at bounding box center [901, 25] width 25 height 28
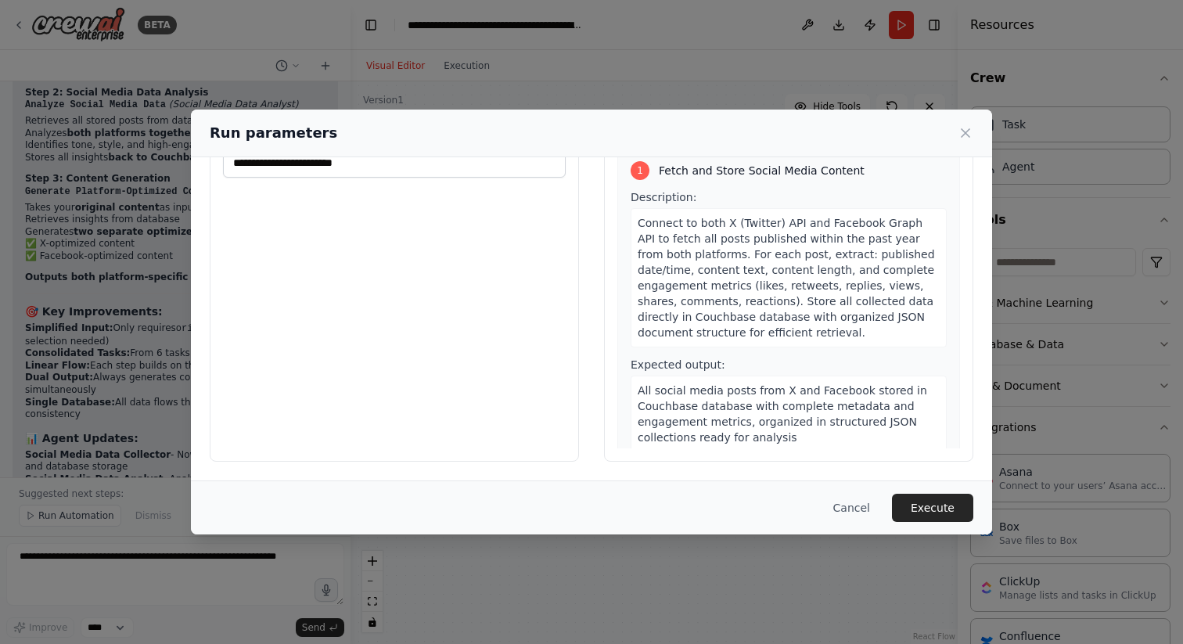
scroll to position [0, 0]
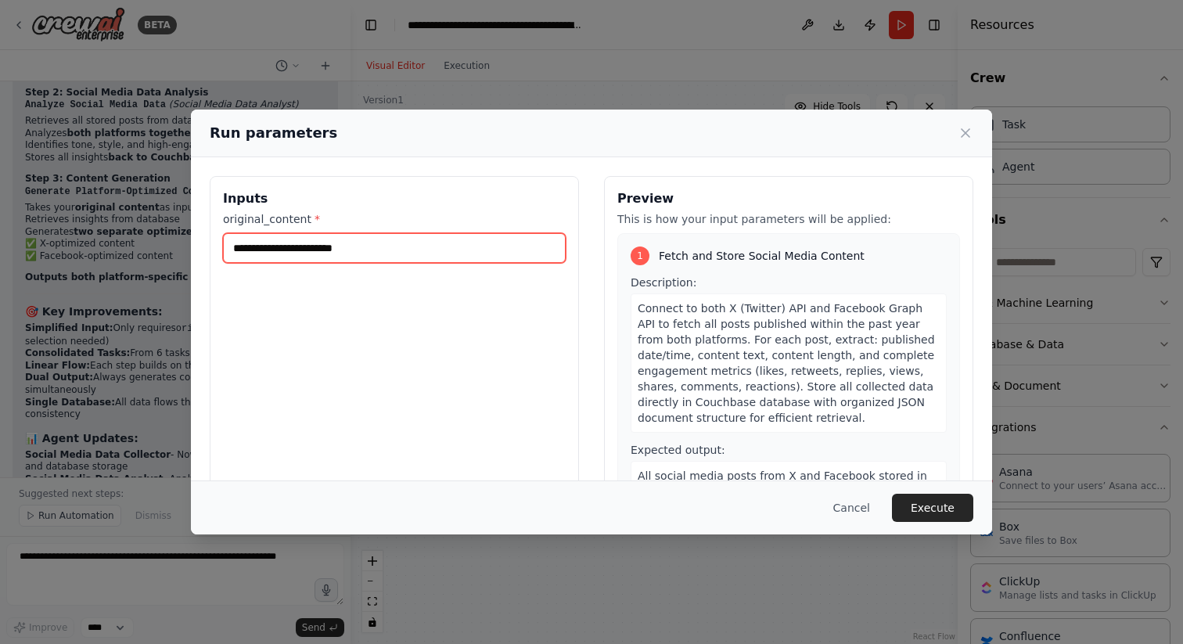
click at [347, 246] on input "original_content *" at bounding box center [394, 248] width 343 height 30
paste input "**********"
type input "**********"
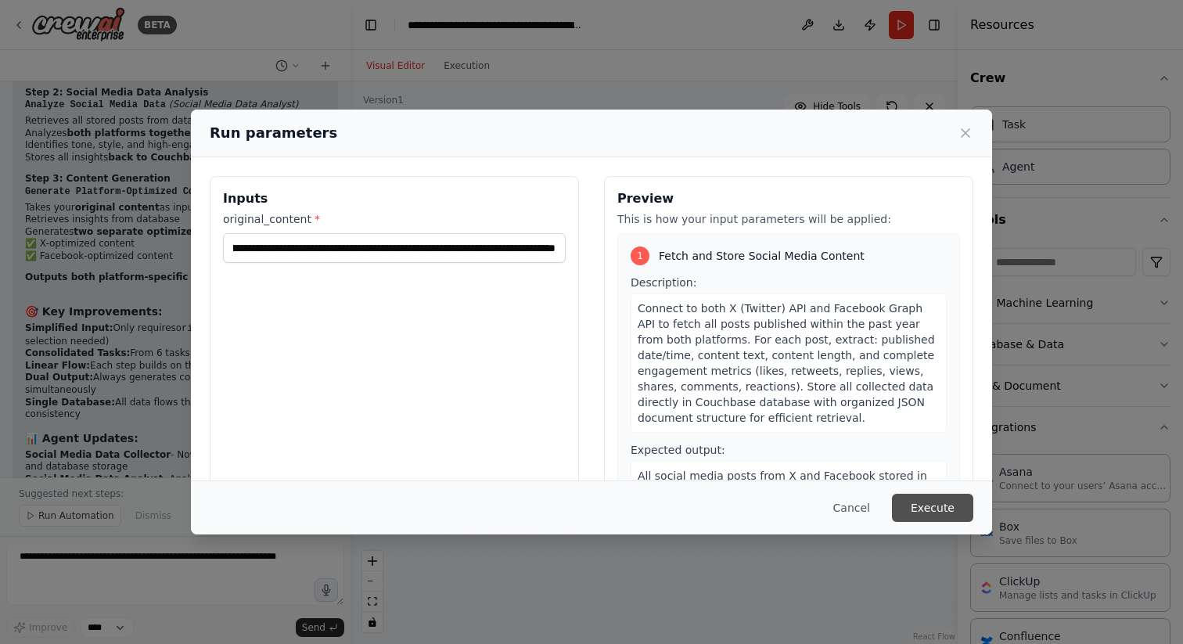
scroll to position [0, 0]
click at [920, 505] on button "Execute" at bounding box center [932, 508] width 81 height 28
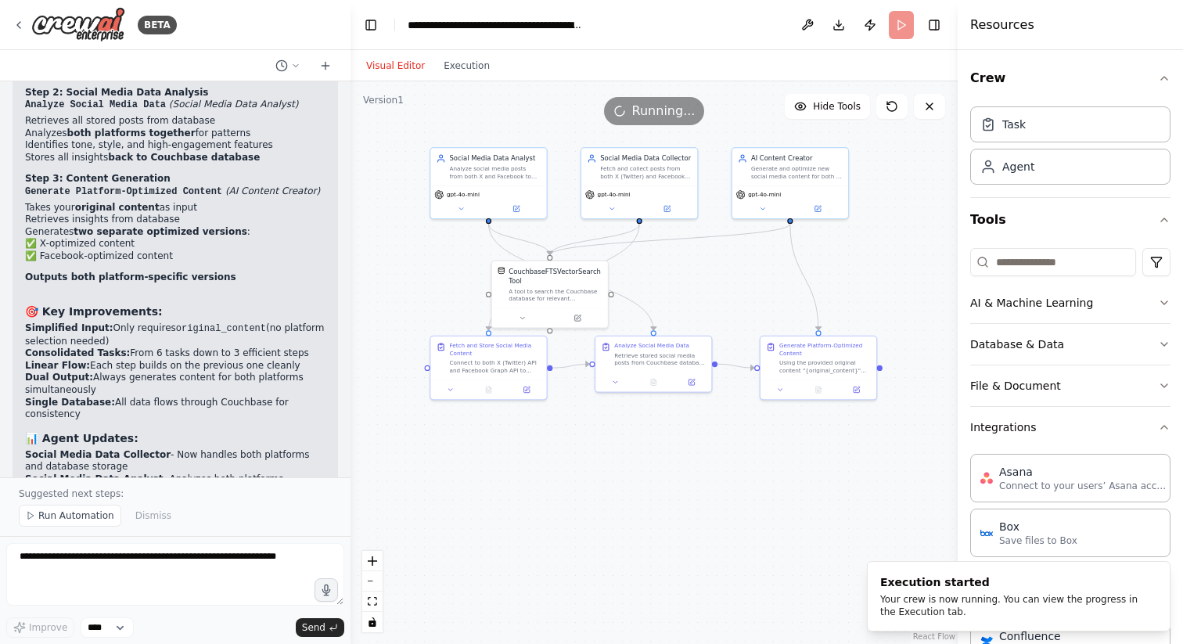
click at [712, 477] on div ".deletable-edge-delete-btn { width: 20px; height: 20px; border: 0px solid #ffff…" at bounding box center [654, 362] width 607 height 563
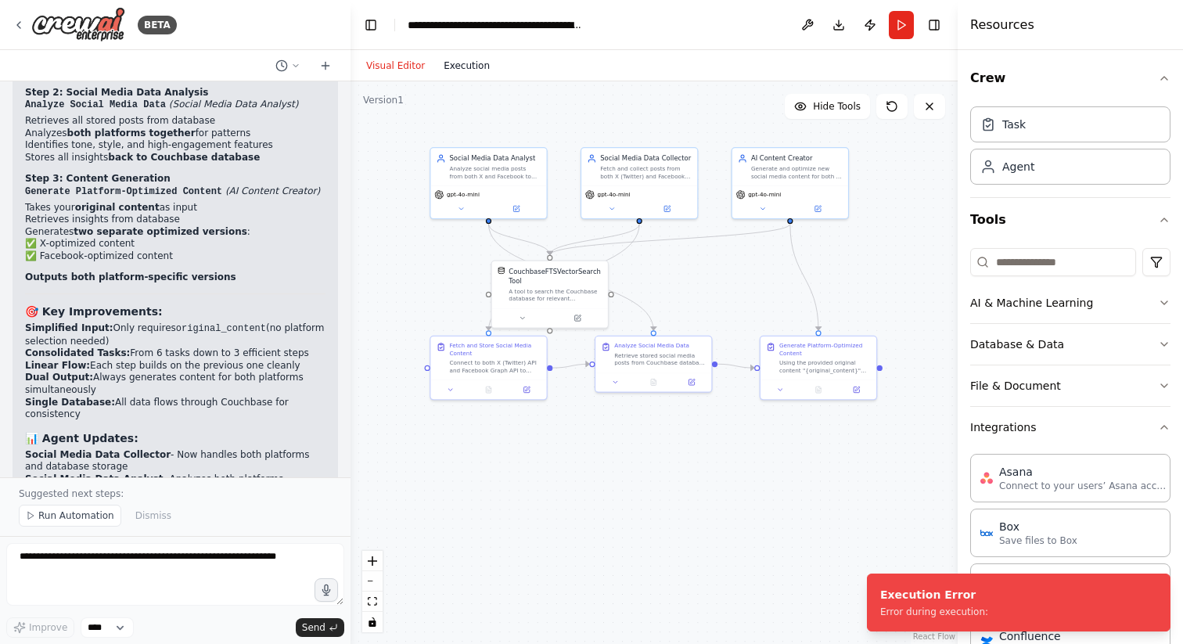
click at [474, 60] on button "Execution" at bounding box center [466, 65] width 65 height 19
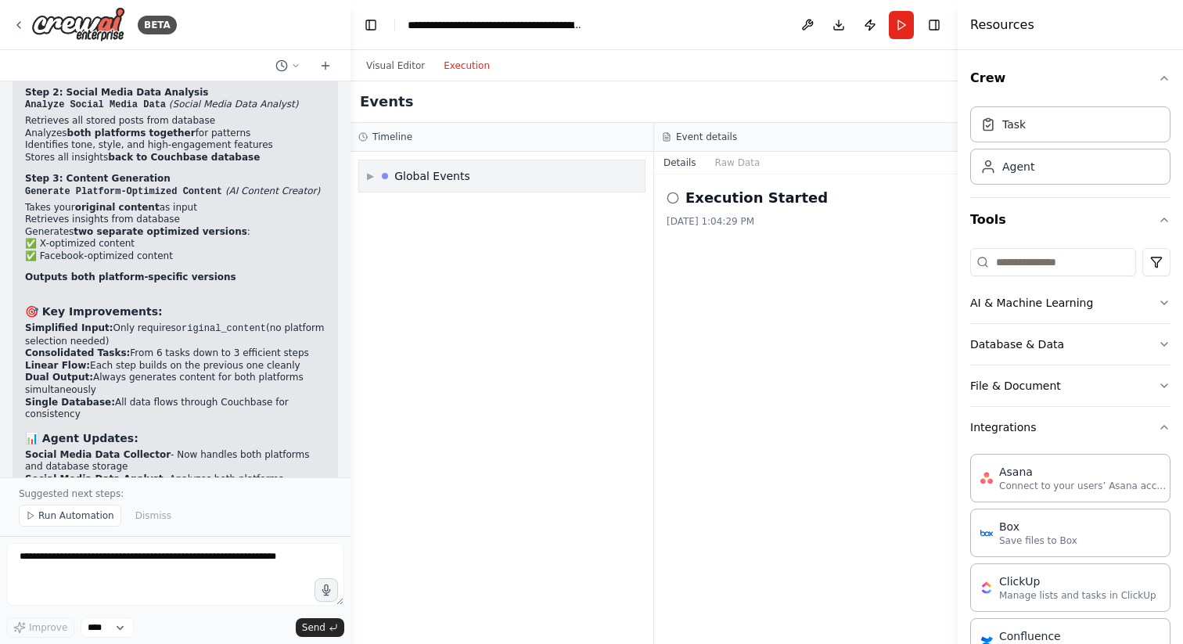
click at [477, 171] on div "▶ Global Events" at bounding box center [502, 175] width 286 height 31
click at [500, 247] on div "Execution Failed" at bounding box center [502, 236] width 273 height 23
click at [743, 160] on button "Raw Data" at bounding box center [738, 163] width 64 height 22
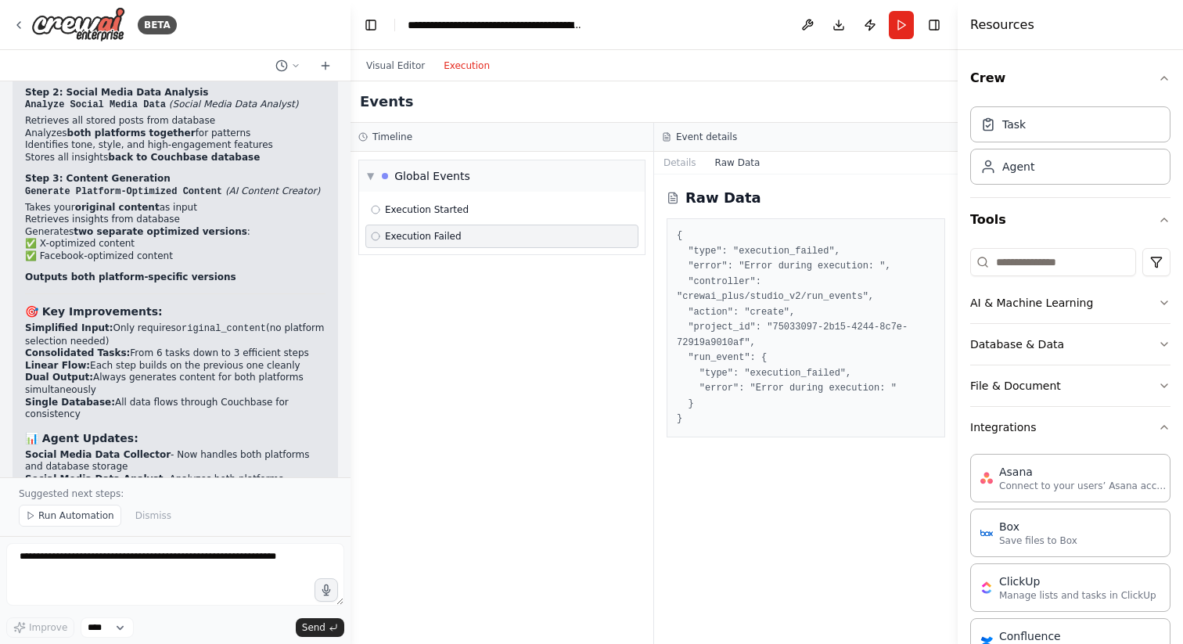
click at [821, 306] on pre "{ "type": "execution_failed", "error": "Error during execution: ", "controller"…" at bounding box center [806, 328] width 258 height 199
click at [389, 59] on button "Visual Editor" at bounding box center [395, 65] width 77 height 19
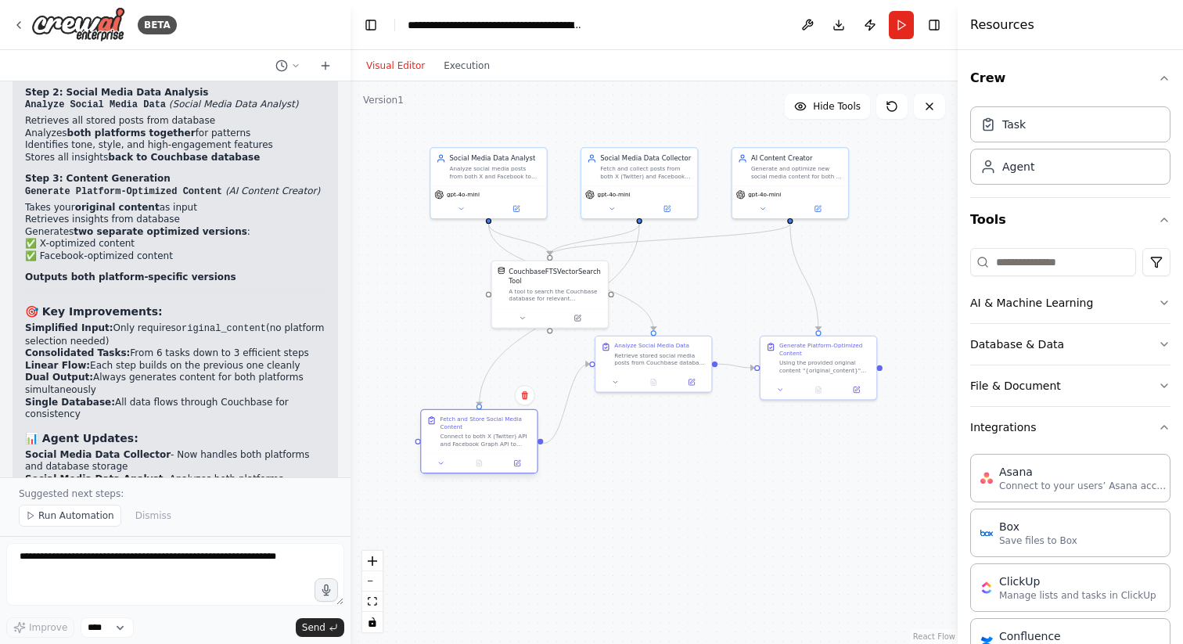
drag, startPoint x: 492, startPoint y: 355, endPoint x: 483, endPoint y: 430, distance: 75.7
click at [483, 430] on div "Fetch and Store Social Media Content Connect to both X (Twitter) API and Facebo…" at bounding box center [486, 432] width 92 height 32
drag, startPoint x: 658, startPoint y: 342, endPoint x: 680, endPoint y: 420, distance: 81.3
click at [680, 420] on div "Analyze Social Media Data" at bounding box center [675, 420] width 75 height 8
drag, startPoint x: 830, startPoint y: 356, endPoint x: 877, endPoint y: 421, distance: 80.2
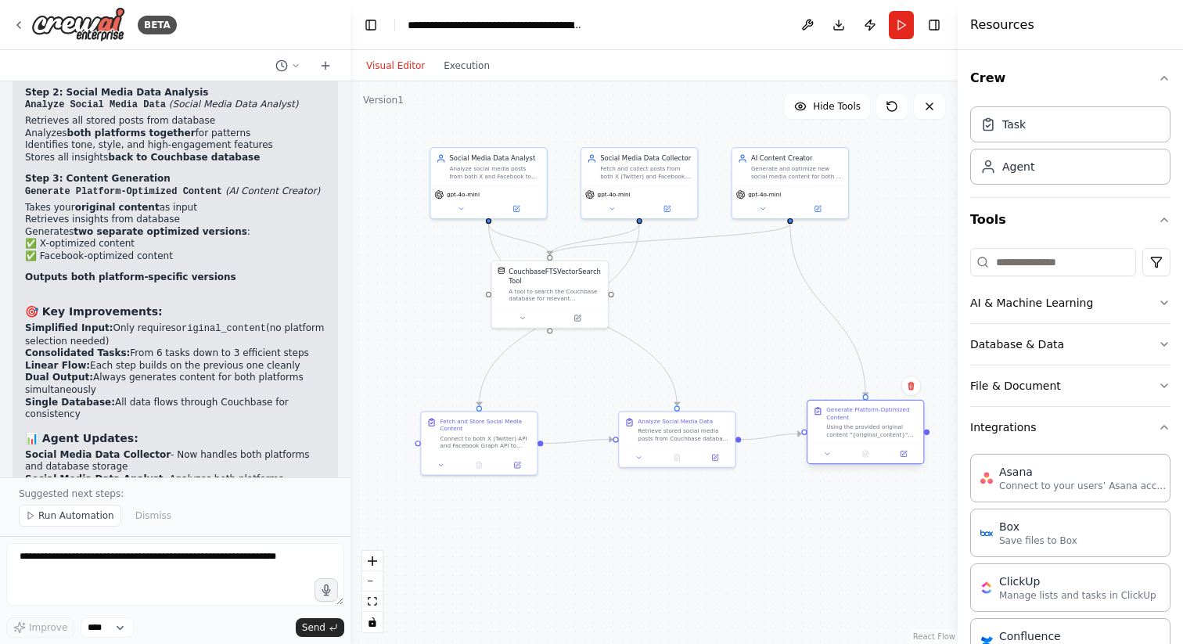
click at [877, 421] on div "Generate Platform-Optimized Content Using the provided original content "{origi…" at bounding box center [873, 422] width 92 height 32
drag, startPoint x: 558, startPoint y: 288, endPoint x: 730, endPoint y: 315, distance: 174.4
click at [730, 315] on div "A tool to search the Couchbase database for relevant information on internal do…" at bounding box center [729, 321] width 93 height 15
drag, startPoint x: 663, startPoint y: 440, endPoint x: 644, endPoint y: 445, distance: 19.4
click at [644, 445] on div "Analyze Social Media Data Retrieve stored social media posts from Couchbase dat…" at bounding box center [658, 428] width 116 height 36
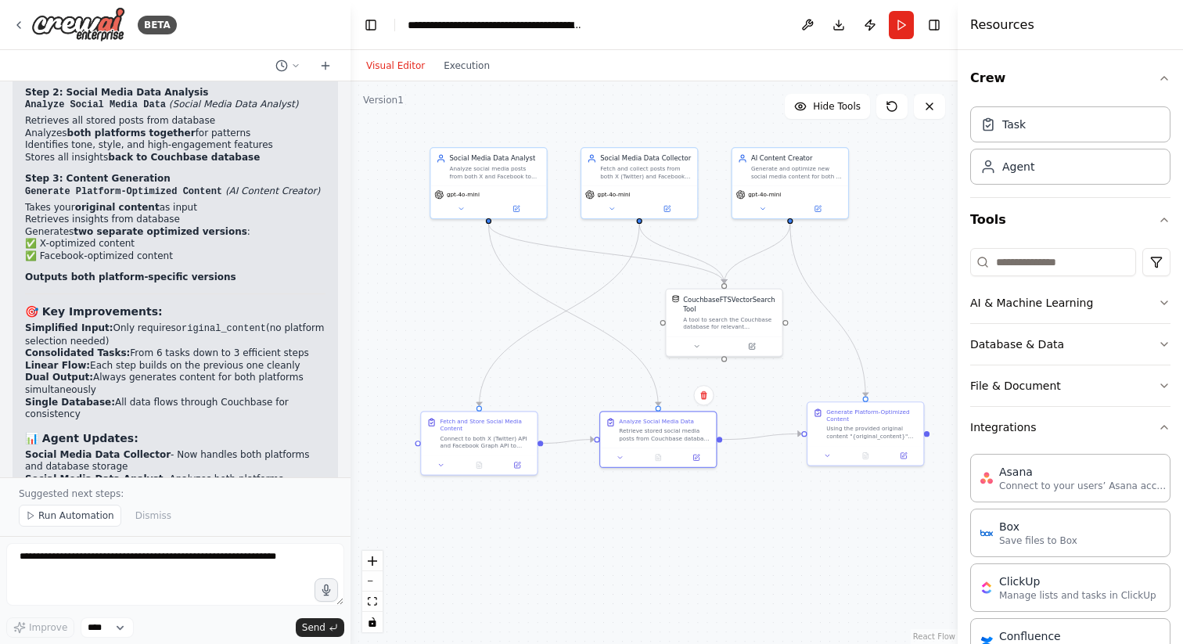
click at [637, 514] on div ".deletable-edge-delete-btn { width: 20px; height: 20px; border: 0px solid #ffff…" at bounding box center [654, 362] width 607 height 563
click at [513, 166] on div "Analyze social media posts from both X and Facebook to extract content patterns…" at bounding box center [495, 170] width 92 height 15
drag, startPoint x: 501, startPoint y: 171, endPoint x: 481, endPoint y: 171, distance: 19.6
click at [481, 171] on div "Analyze social media posts from both X and Facebook to extract content patterns…" at bounding box center [476, 170] width 92 height 15
click at [496, 428] on div "Fetch and Store Social Media Content" at bounding box center [486, 423] width 92 height 15
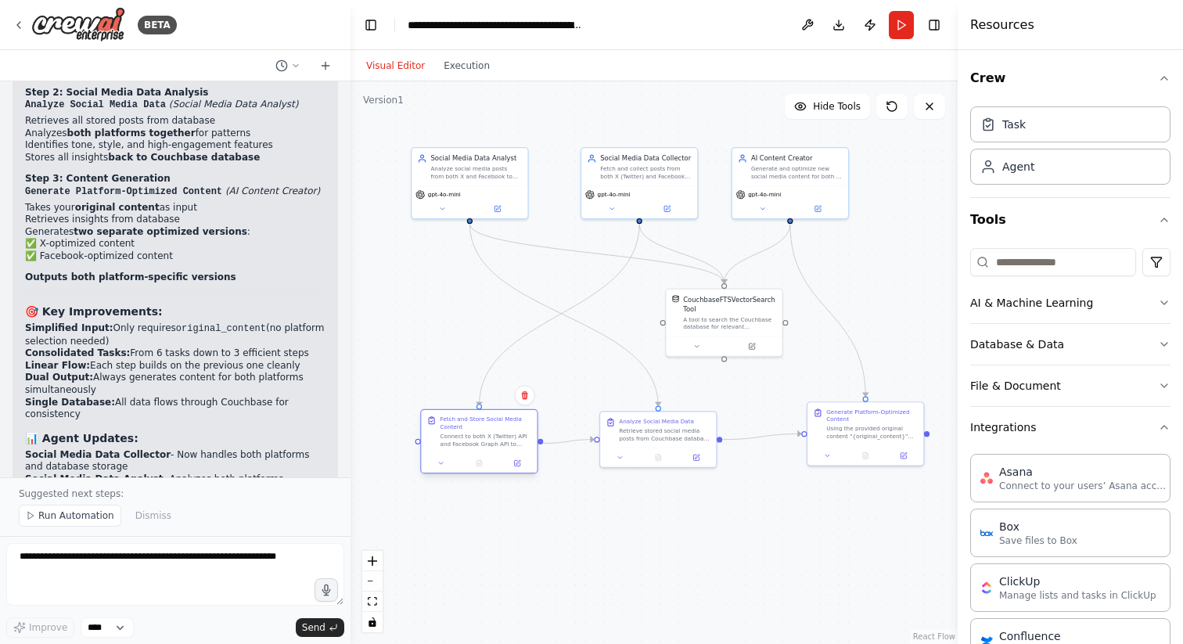
click at [483, 427] on div "Fetch and Store Social Media Content" at bounding box center [486, 423] width 92 height 15
click at [517, 467] on button at bounding box center [517, 463] width 32 height 11
click at [640, 420] on div "Analyze Social Media Data" at bounding box center [656, 420] width 75 height 8
click at [696, 456] on icon at bounding box center [697, 454] width 5 height 5
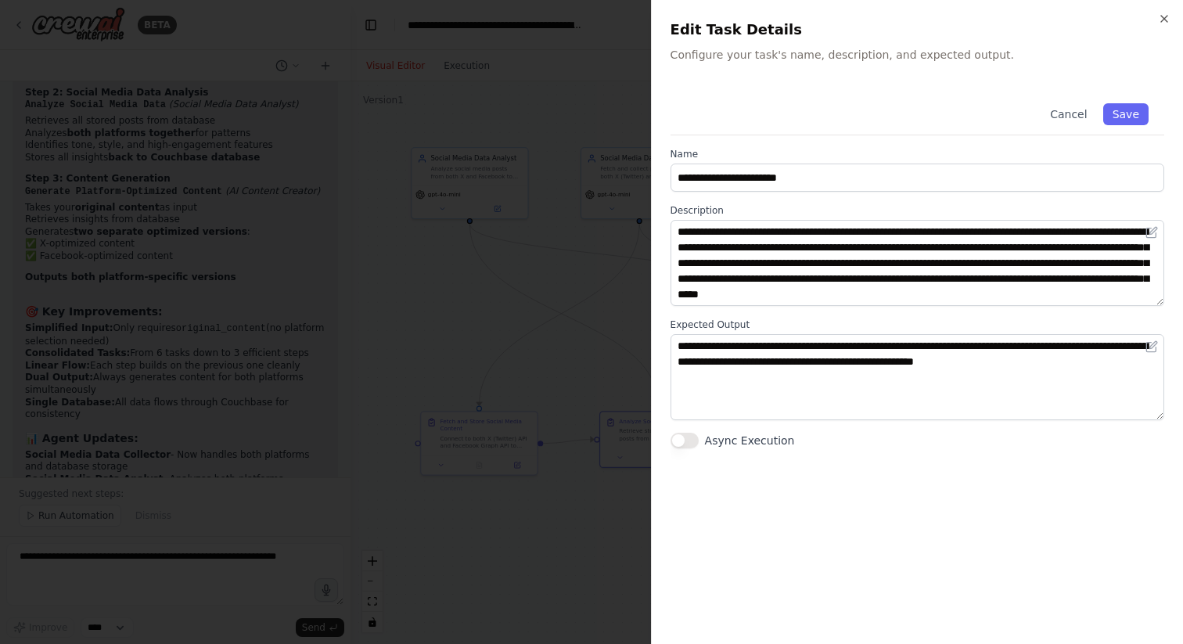
click at [589, 538] on div at bounding box center [591, 322] width 1183 height 644
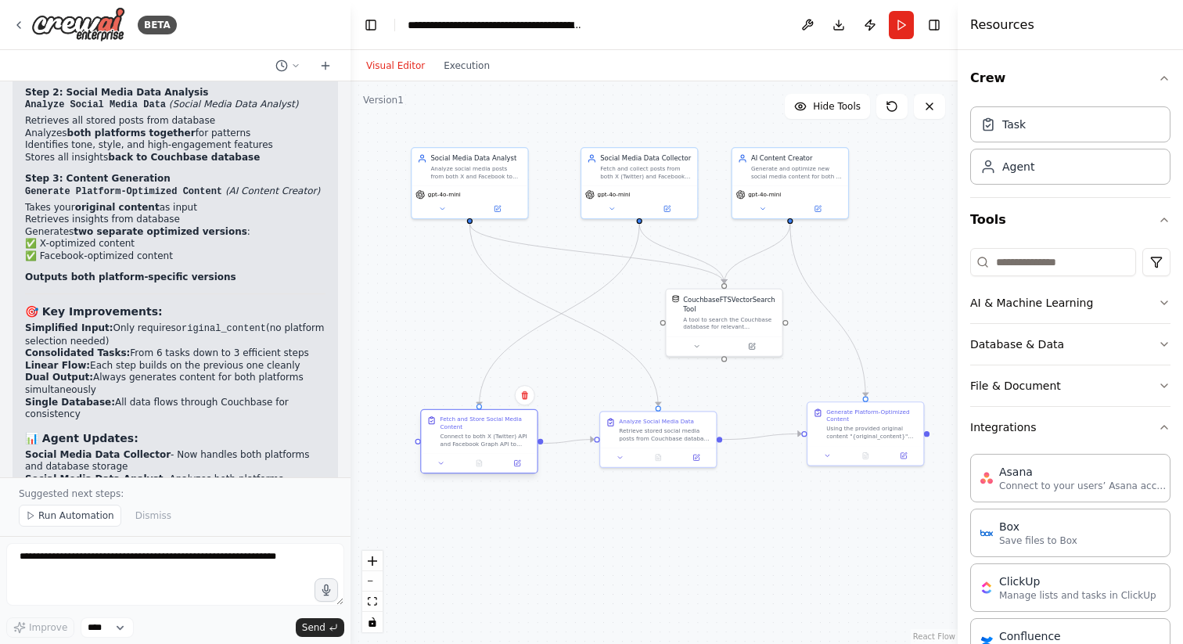
click at [495, 427] on div "Fetch and Store Social Media Content" at bounding box center [486, 423] width 92 height 15
click at [480, 406] on div at bounding box center [479, 406] width 5 height 5
click at [513, 468] on button at bounding box center [517, 463] width 32 height 11
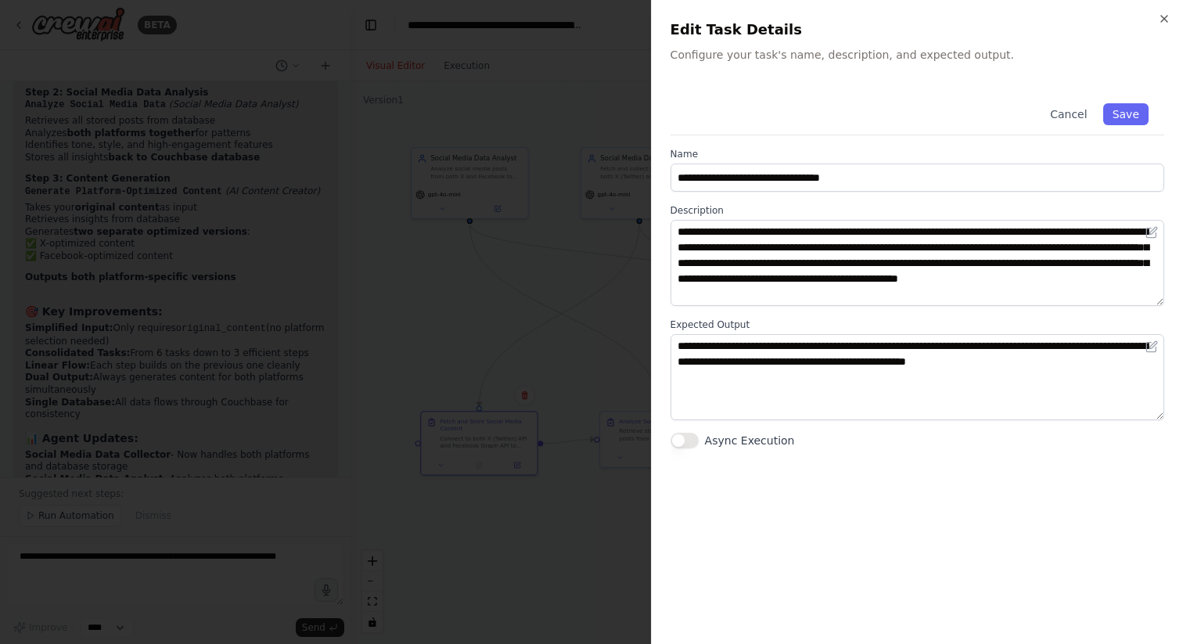
click at [494, 366] on div at bounding box center [591, 322] width 1183 height 644
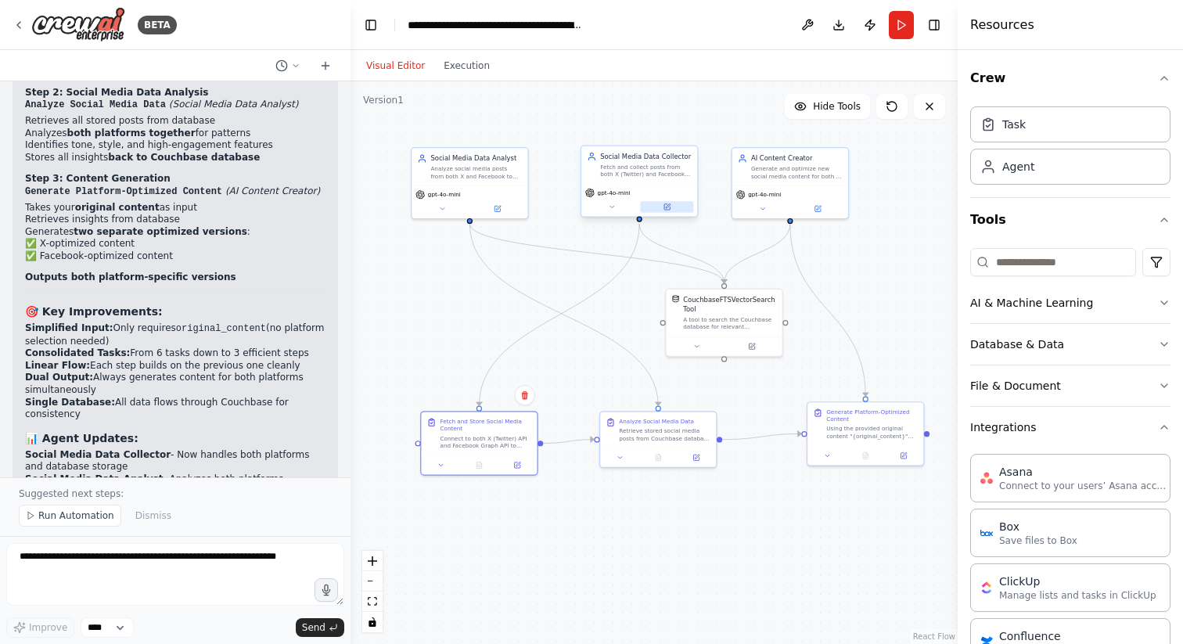
click at [679, 205] on button at bounding box center [666, 206] width 53 height 11
click at [656, 171] on div "Fetch and collect posts from both X (Twitter) and Facebook published within the…" at bounding box center [646, 170] width 92 height 15
click at [667, 207] on icon at bounding box center [668, 206] width 5 height 5
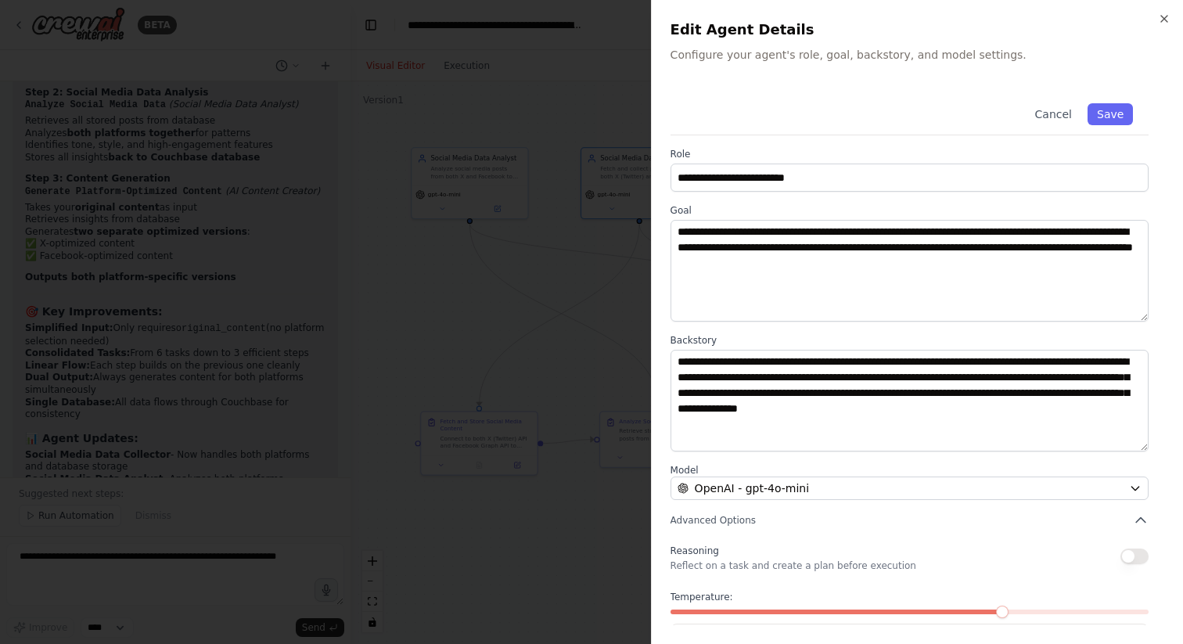
scroll to position [65, 0]
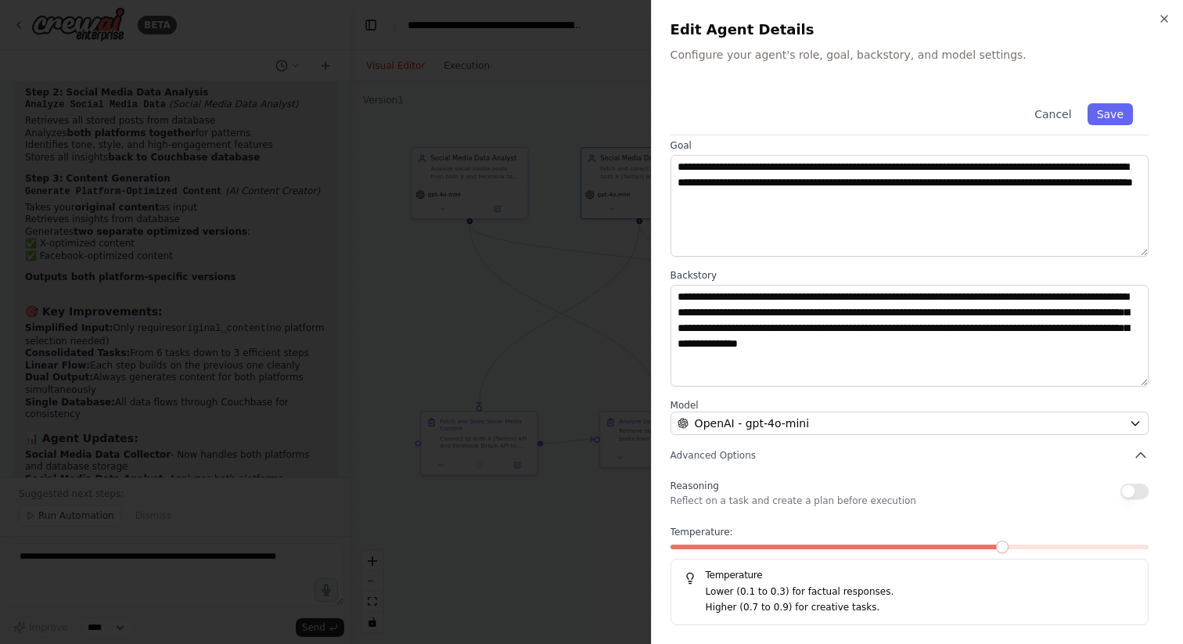
click at [575, 344] on div at bounding box center [591, 322] width 1183 height 644
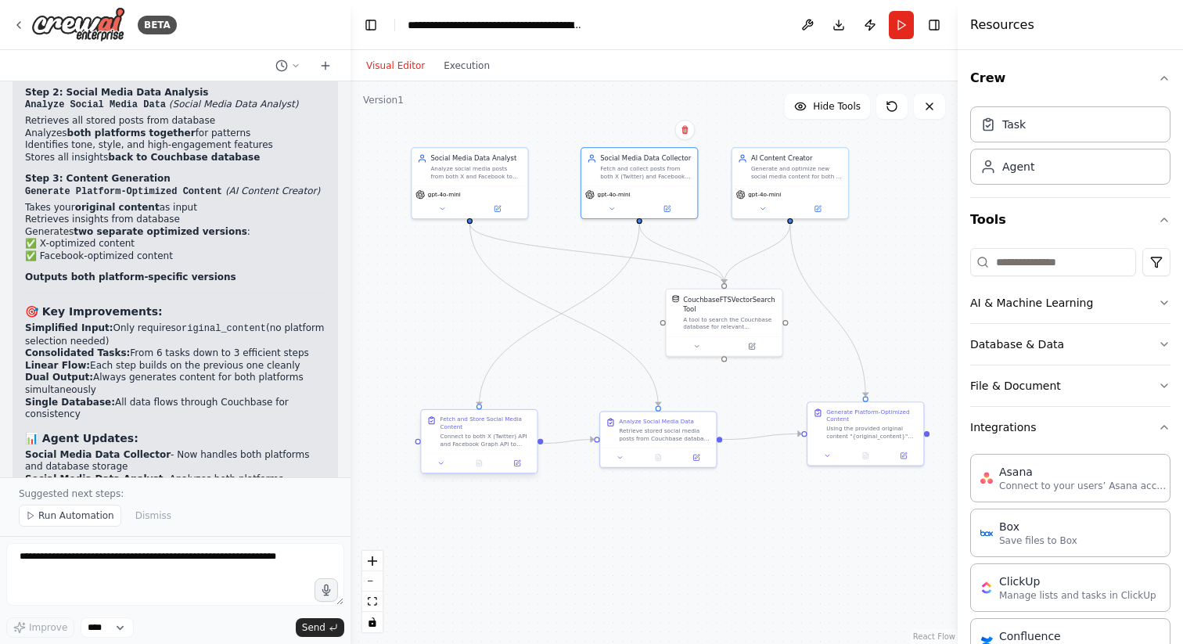
click at [501, 425] on div "Fetch and Store Social Media Content" at bounding box center [486, 423] width 92 height 15
click at [442, 460] on icon at bounding box center [442, 463] width 8 height 8
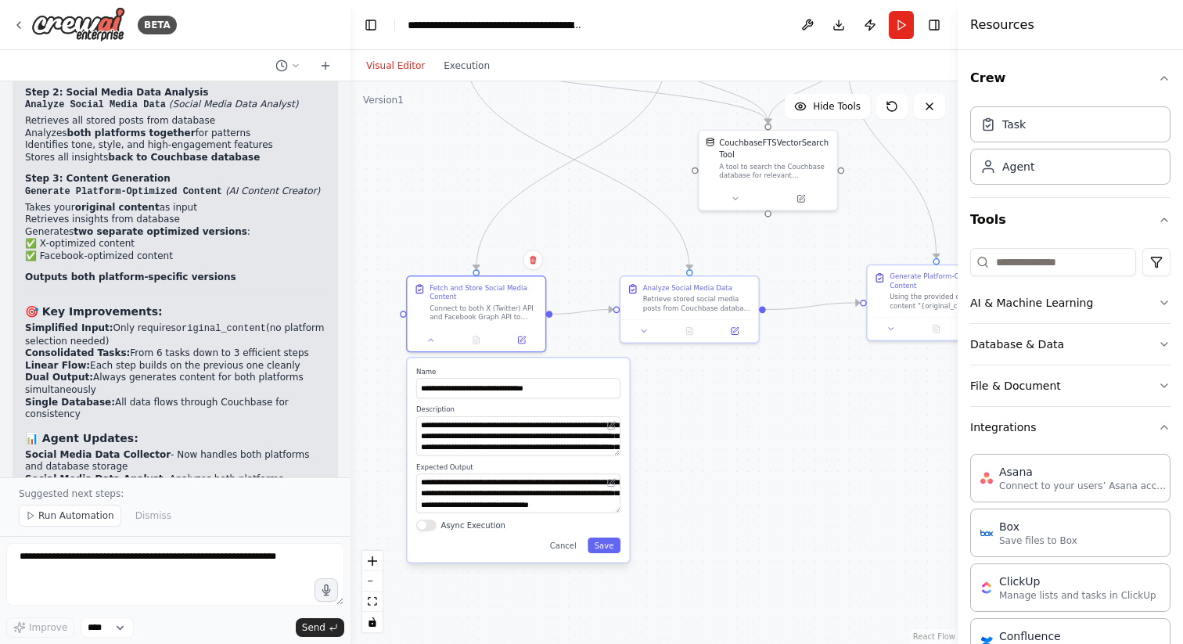
drag, startPoint x: 726, startPoint y: 537, endPoint x: 726, endPoint y: 423, distance: 114.3
click at [726, 423] on div ".deletable-edge-delete-btn { width: 20px; height: 20px; border: 0px solid #ffff…" at bounding box center [654, 362] width 607 height 563
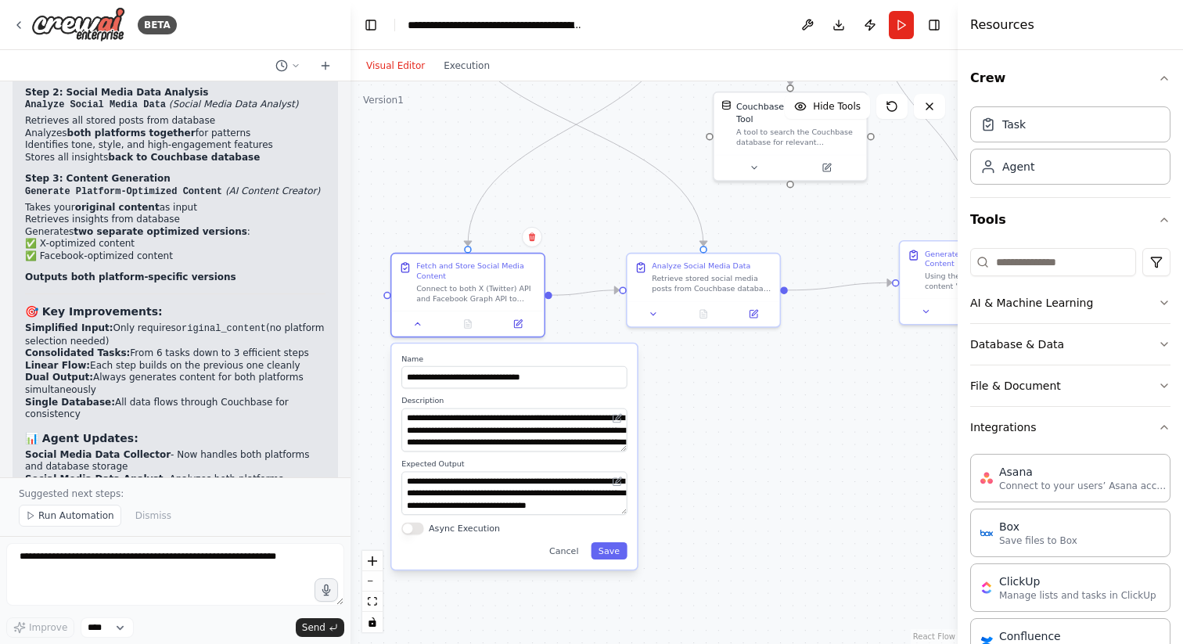
click at [714, 452] on div ".deletable-edge-delete-btn { width: 20px; height: 20px; border: 0px solid #ffff…" at bounding box center [654, 362] width 607 height 563
click at [567, 553] on button "Cancel" at bounding box center [564, 550] width 45 height 17
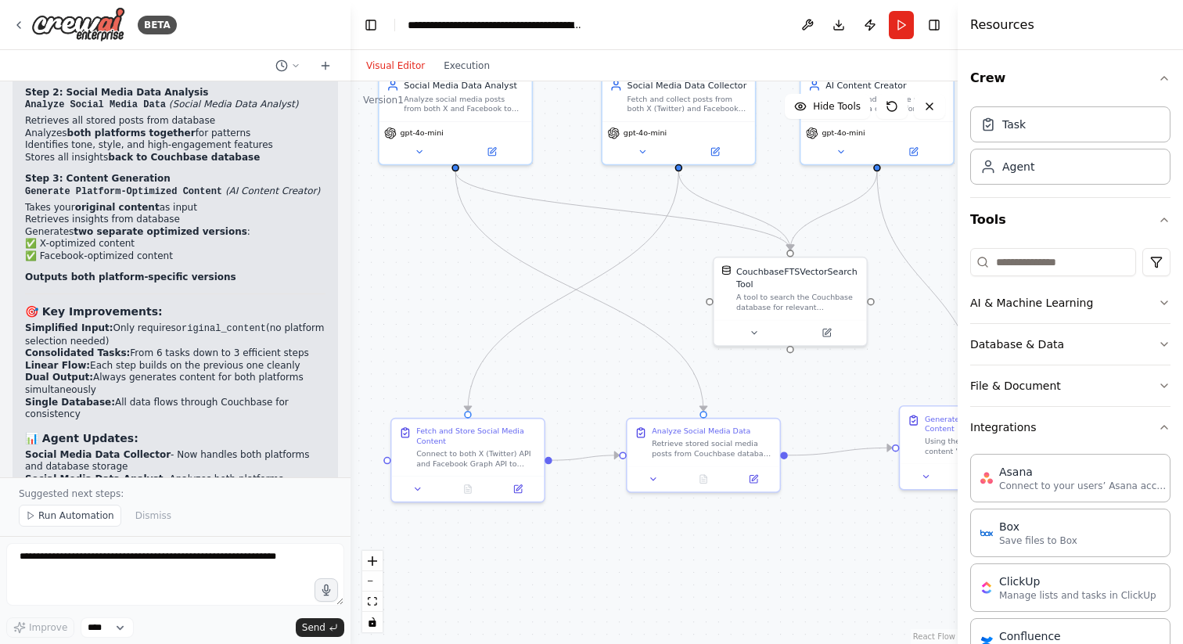
drag, startPoint x: 685, startPoint y: 478, endPoint x: 685, endPoint y: 643, distance: 165.2
click at [685, 643] on div ".deletable-edge-delete-btn { width: 20px; height: 20px; border: 0px solid #ffff…" at bounding box center [654, 362] width 607 height 563
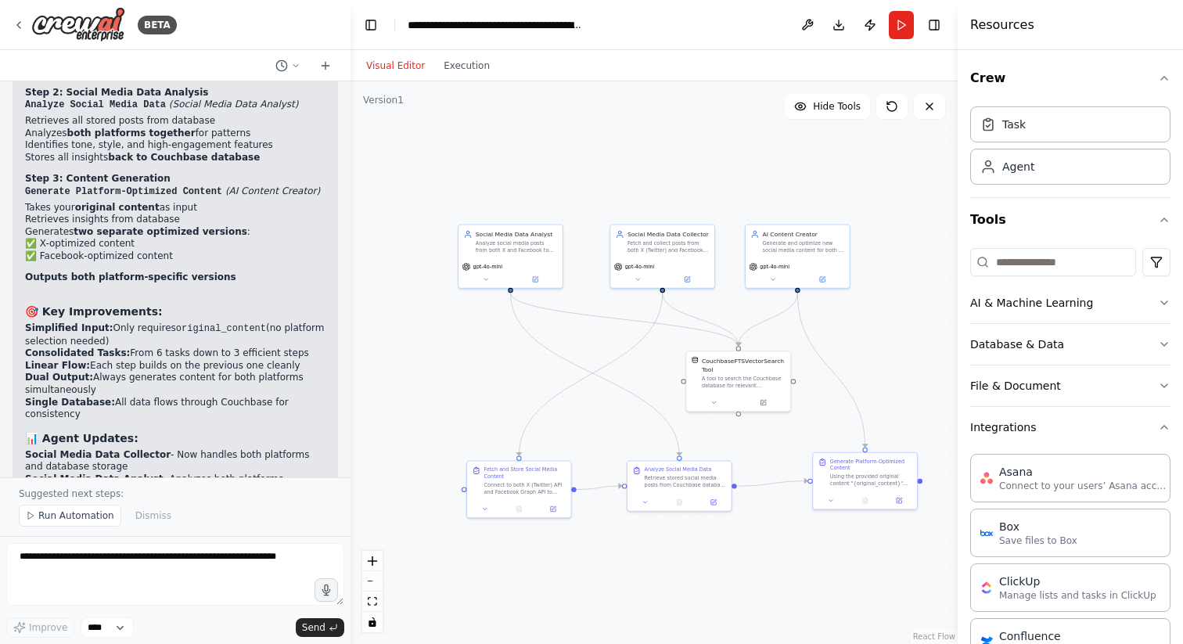
drag, startPoint x: 900, startPoint y: 345, endPoint x: 816, endPoint y: 439, distance: 126.4
click at [816, 439] on div ".deletable-edge-delete-btn { width: 20px; height: 20px; border: 0px solid #ffff…" at bounding box center [654, 362] width 607 height 563
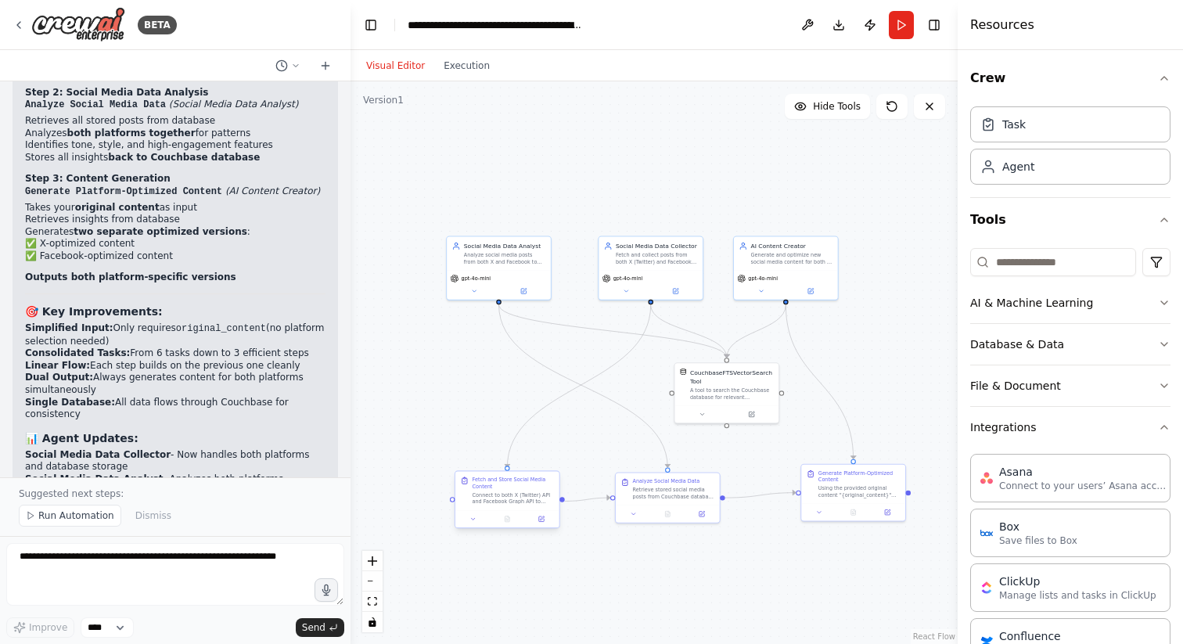
click at [517, 492] on div "Connect to both X (Twitter) API and Facebook Graph API to fetch all posts publi…" at bounding box center [514, 498] width 82 height 13
click at [517, 490] on div "Fetch and Store Social Media Content Connect to both X (Twitter) API and Facebo…" at bounding box center [514, 491] width 82 height 29
click at [722, 381] on div "CouchbaseFTSVectorSearchTool" at bounding box center [732, 375] width 84 height 17
click at [755, 380] on div "CouchbaseFTSVectorSearchTool" at bounding box center [732, 375] width 84 height 17
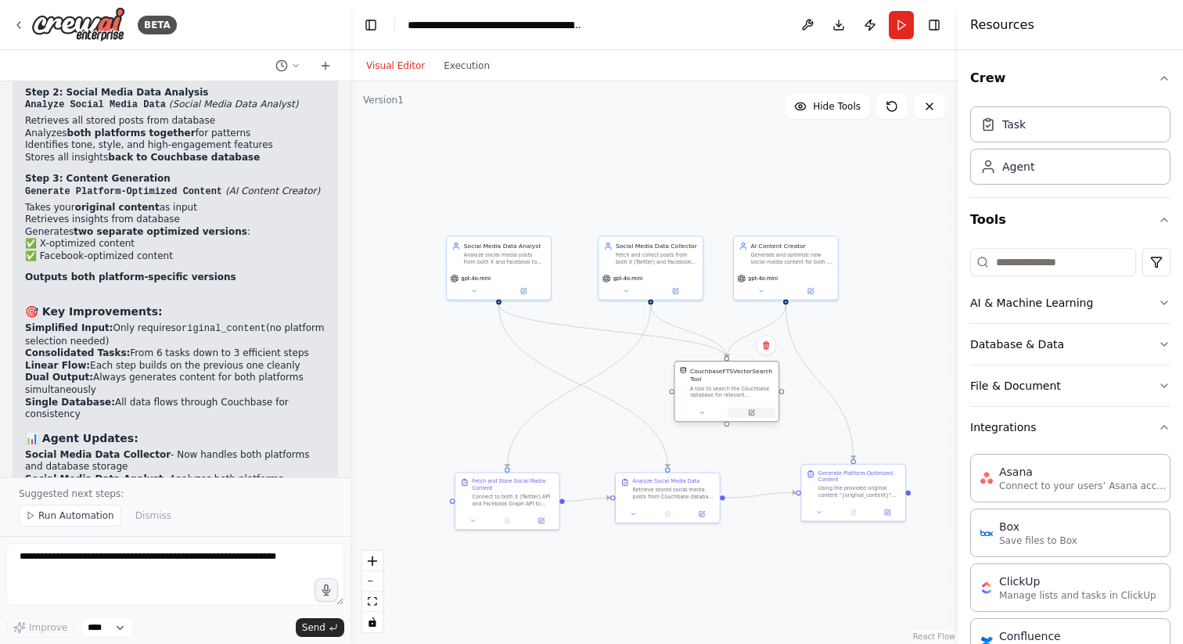
click at [752, 417] on button at bounding box center [752, 413] width 48 height 10
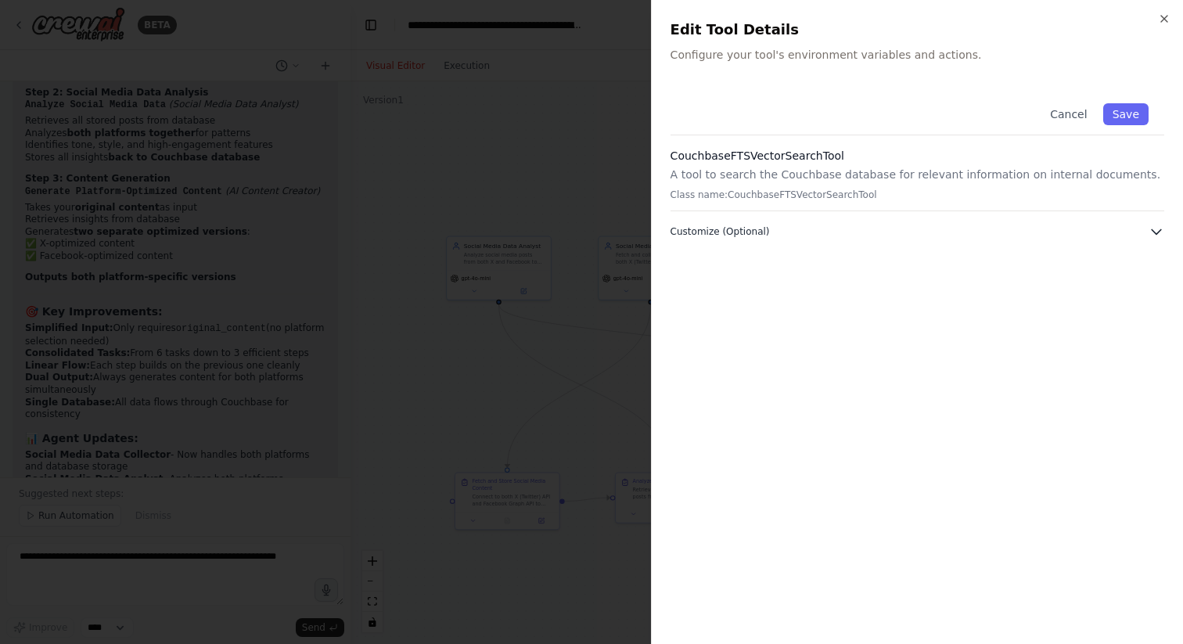
click at [1157, 229] on icon "button" at bounding box center [1157, 232] width 16 height 16
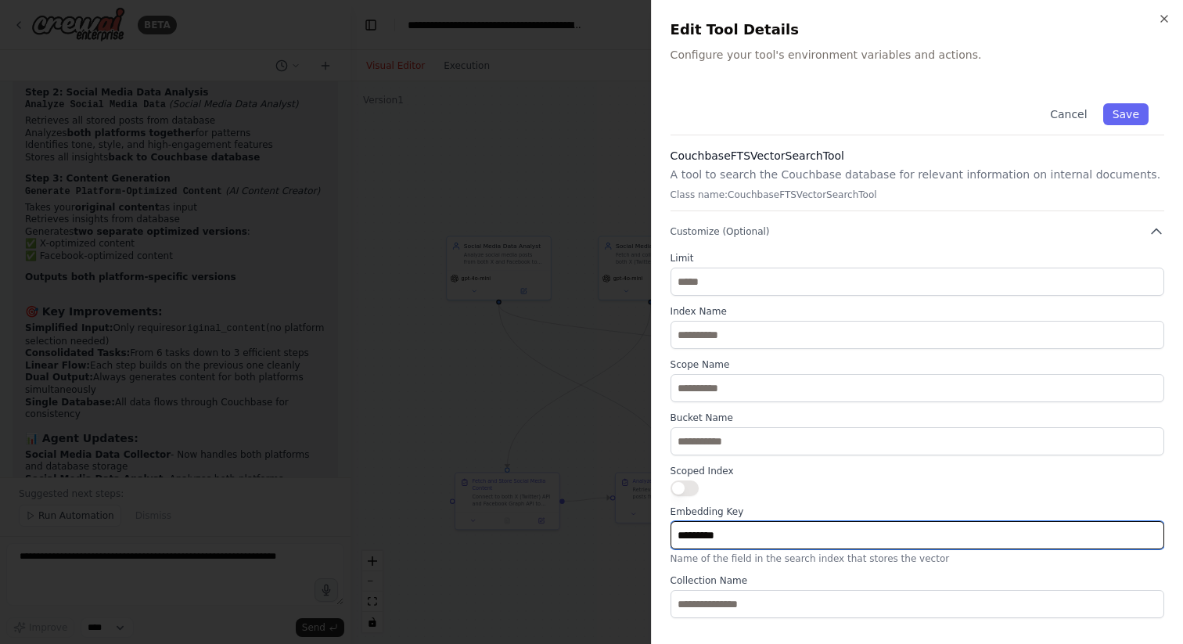
click at [997, 542] on input "*********" at bounding box center [918, 535] width 494 height 28
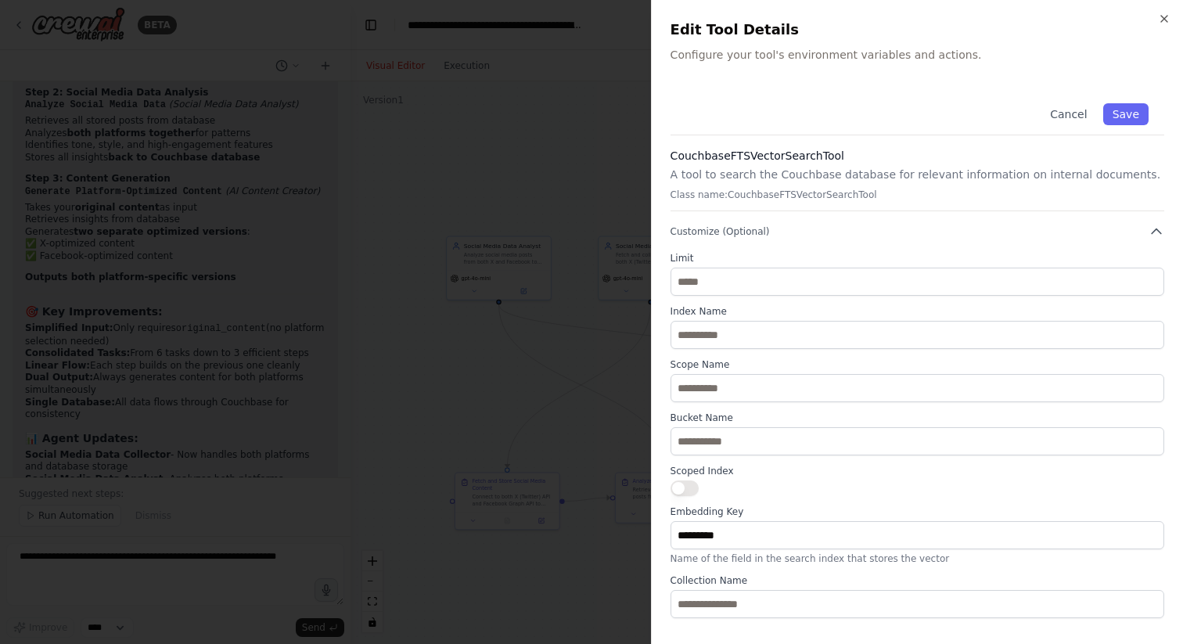
click at [975, 495] on div at bounding box center [918, 489] width 494 height 16
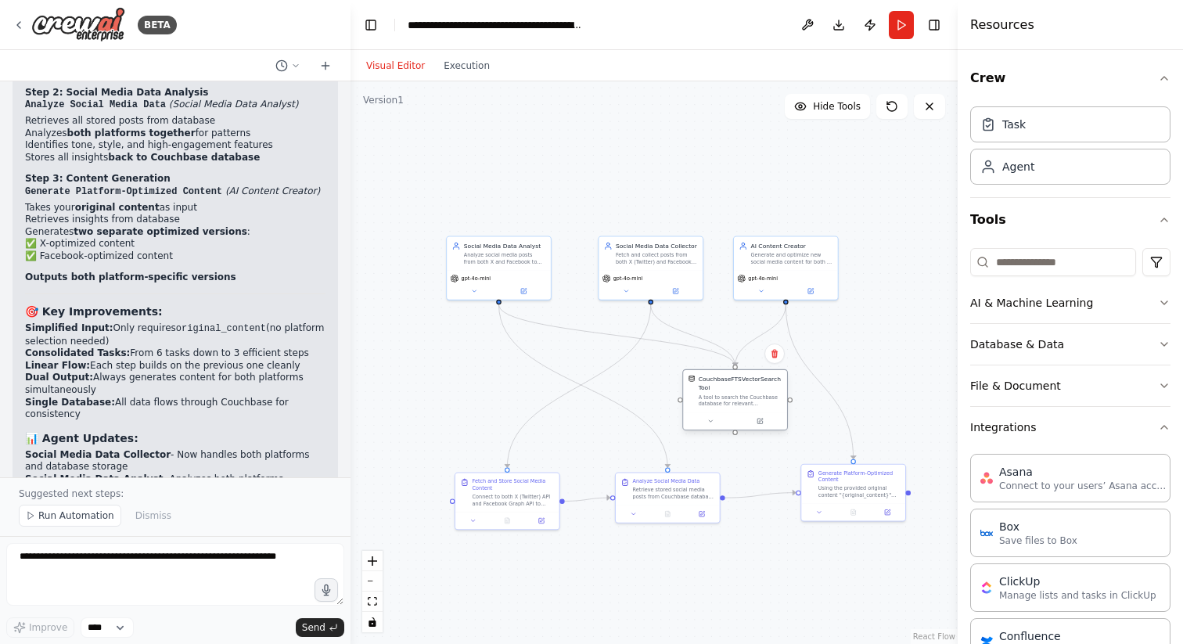
drag, startPoint x: 729, startPoint y: 386, endPoint x: 738, endPoint y: 394, distance: 12.2
click at [738, 394] on div "A tool to search the Couchbase database for relevant information on internal do…" at bounding box center [741, 400] width 84 height 13
click at [680, 193] on div ".deletable-edge-delete-btn { width: 20px; height: 20px; border: 0px solid #ffff…" at bounding box center [654, 362] width 607 height 563
click at [654, 247] on div "Social Media Data Collector" at bounding box center [657, 244] width 82 height 9
click at [636, 197] on div ".deletable-edge-delete-btn { width: 20px; height: 20px; border: 0px solid #ffff…" at bounding box center [654, 362] width 607 height 563
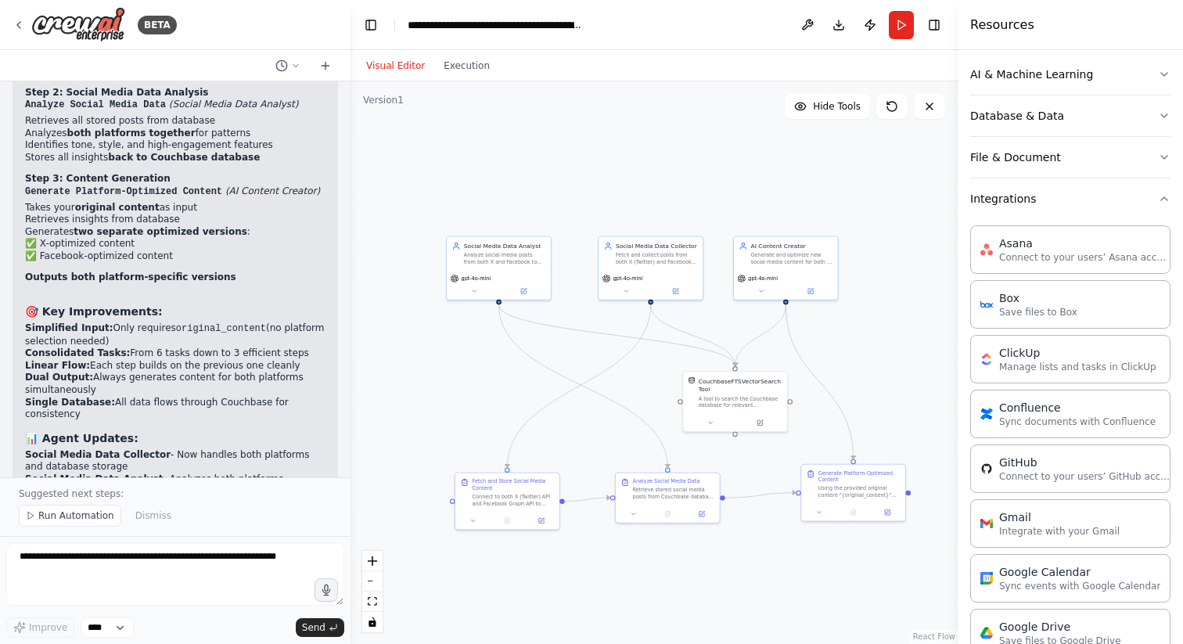
scroll to position [162, 0]
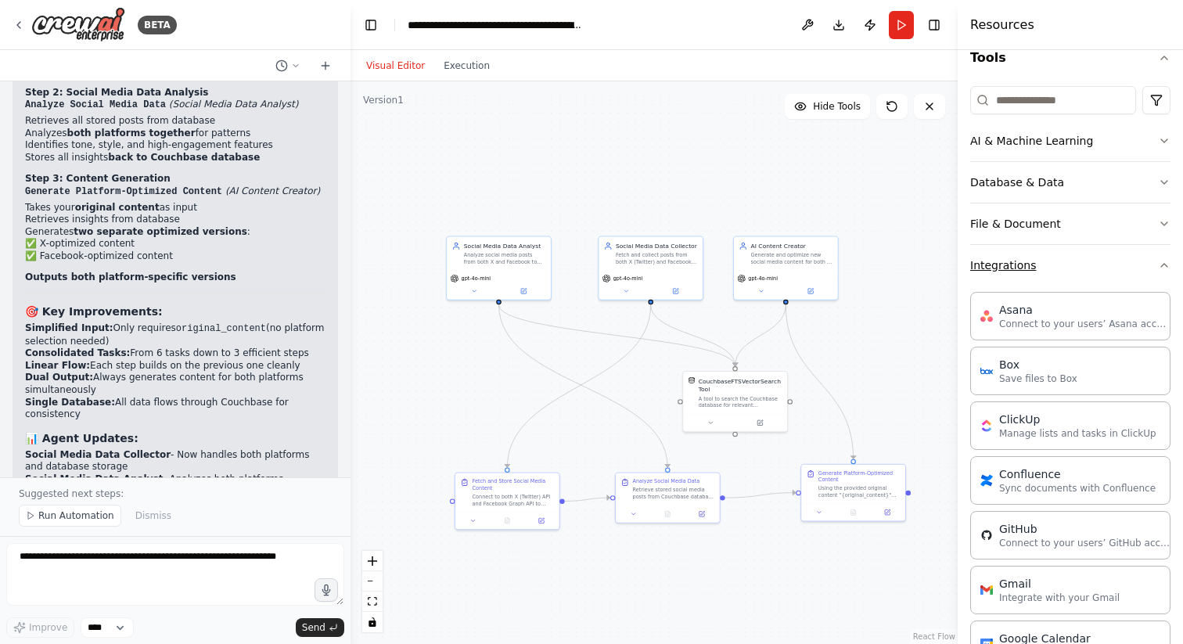
click at [1163, 274] on button "Integrations" at bounding box center [1071, 265] width 200 height 41
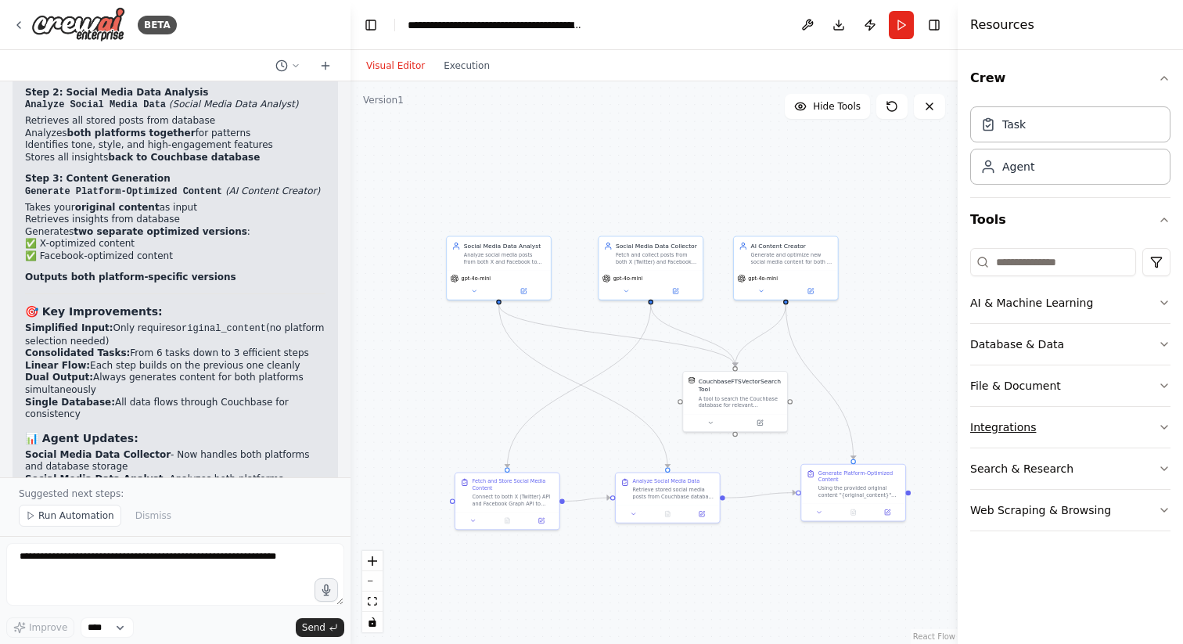
scroll to position [0, 0]
click at [1133, 477] on button "Search & Research" at bounding box center [1071, 468] width 200 height 41
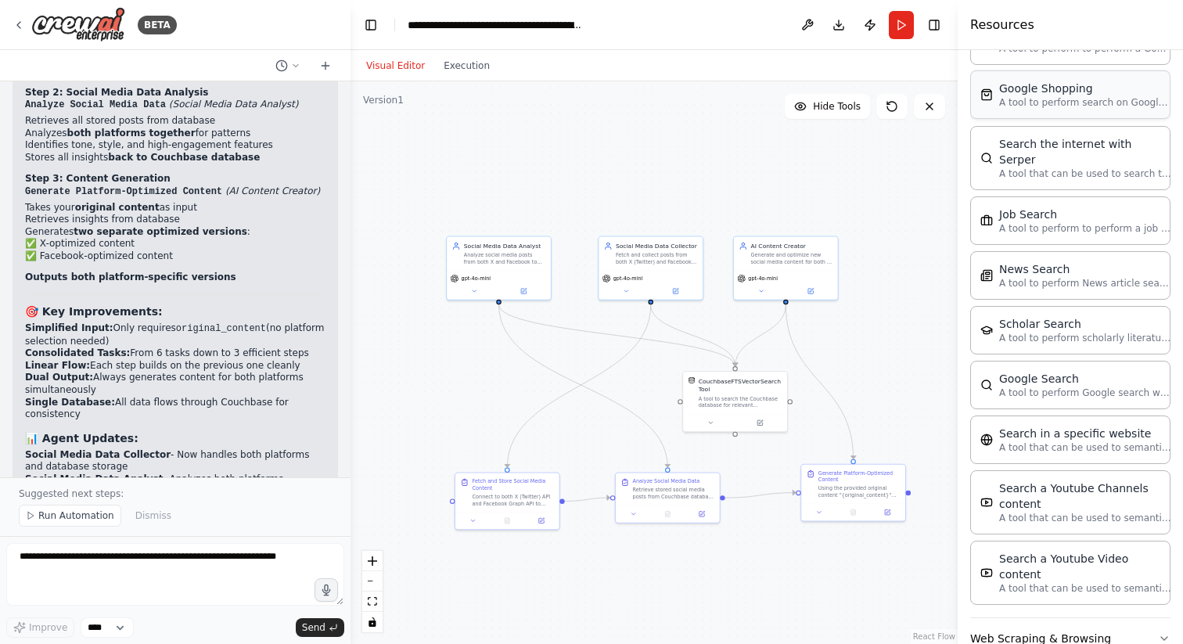
scroll to position [708, 0]
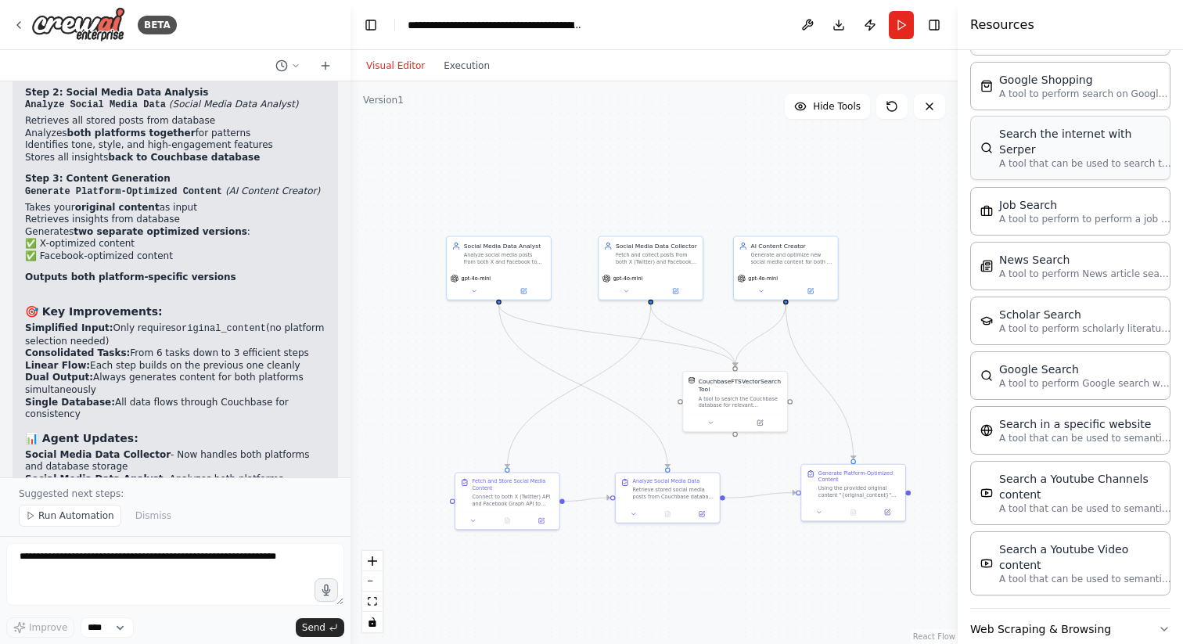
click at [1083, 157] on p "A tool that can be used to search the internet with a search_query. Supports di…" at bounding box center [1086, 163] width 172 height 13
click at [1089, 431] on p "A tool that can be used to semantic search a query from a specific URL content." at bounding box center [1086, 437] width 172 height 13
click at [1108, 609] on button "Web Scraping & Browsing" at bounding box center [1071, 629] width 200 height 41
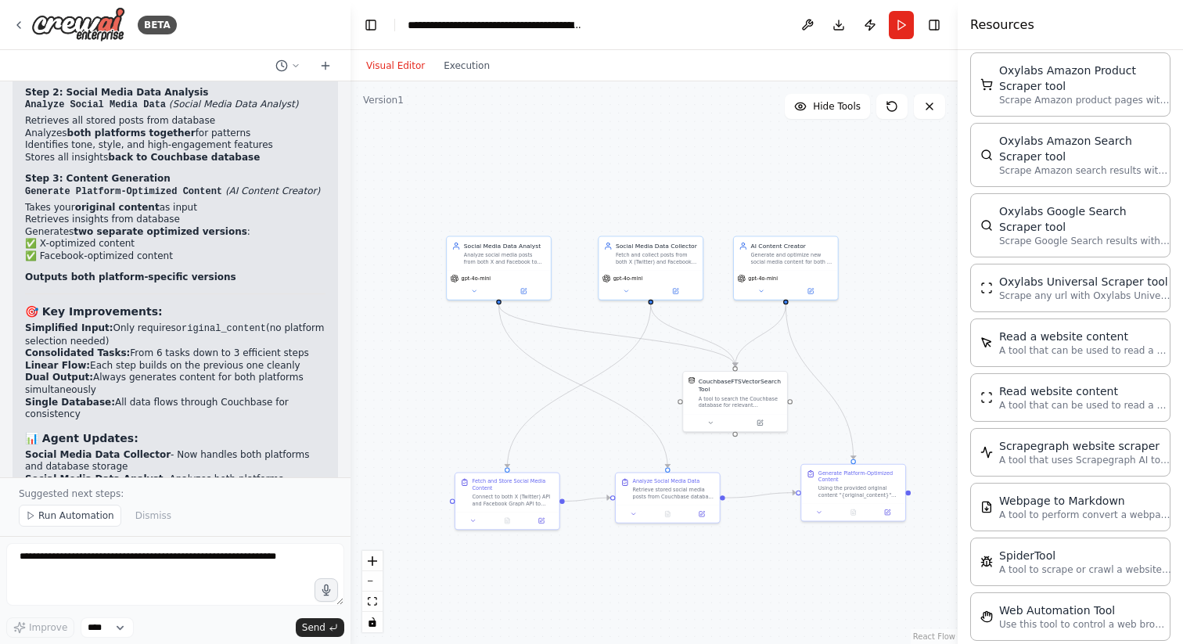
scroll to position [1589, 0]
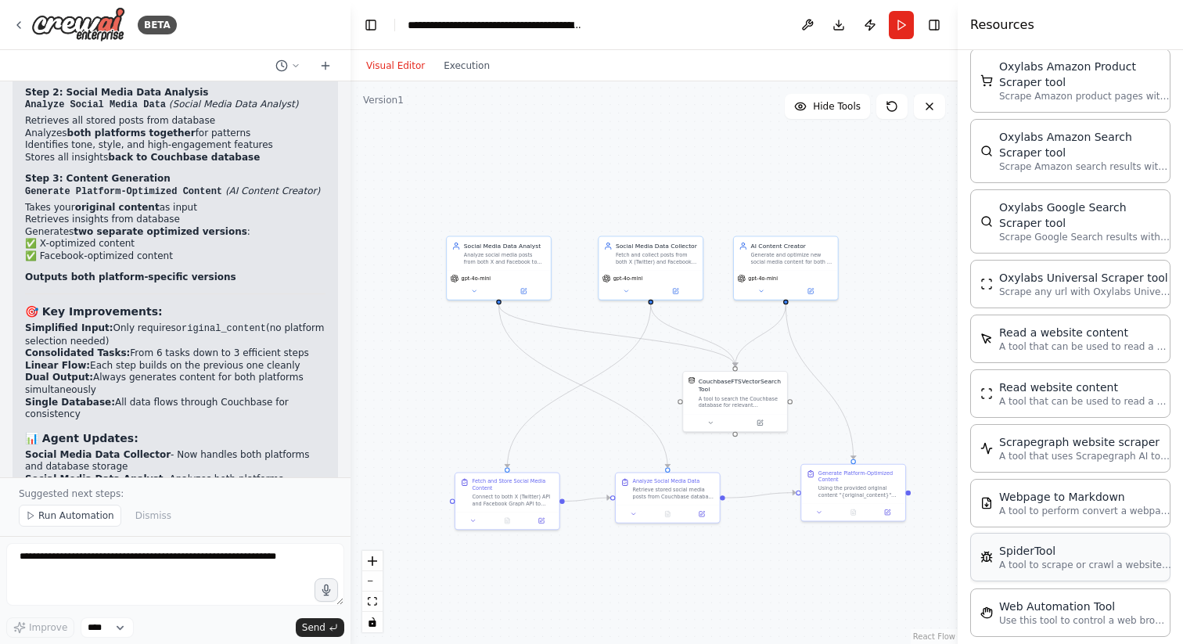
click at [1098, 559] on p "A tool to scrape or crawl a website and return LLM-ready content." at bounding box center [1086, 565] width 172 height 13
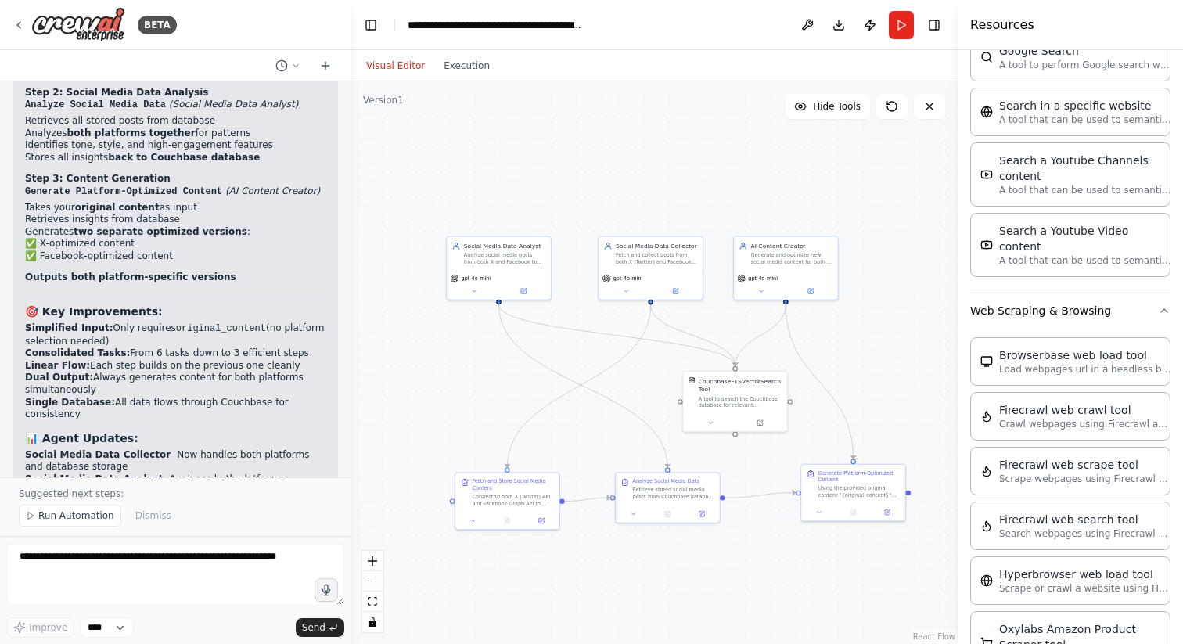
scroll to position [1024, 0]
click at [1064, 348] on div "Browserbase web load tool Load webpages url in a headless browser using Browser…" at bounding box center [1071, 363] width 200 height 49
click at [1152, 293] on button "Web Scraping & Browsing" at bounding box center [1071, 313] width 200 height 41
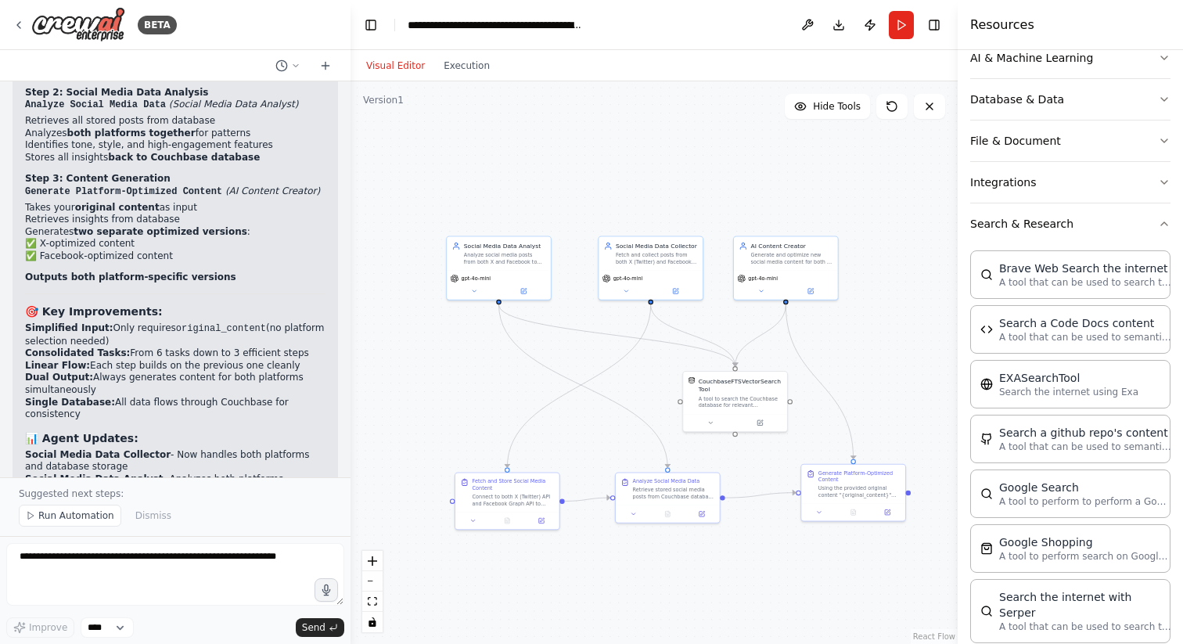
scroll to position [244, 0]
click at [712, 21] on header "**********" at bounding box center [654, 25] width 607 height 50
click at [23, 22] on icon at bounding box center [19, 25] width 13 height 13
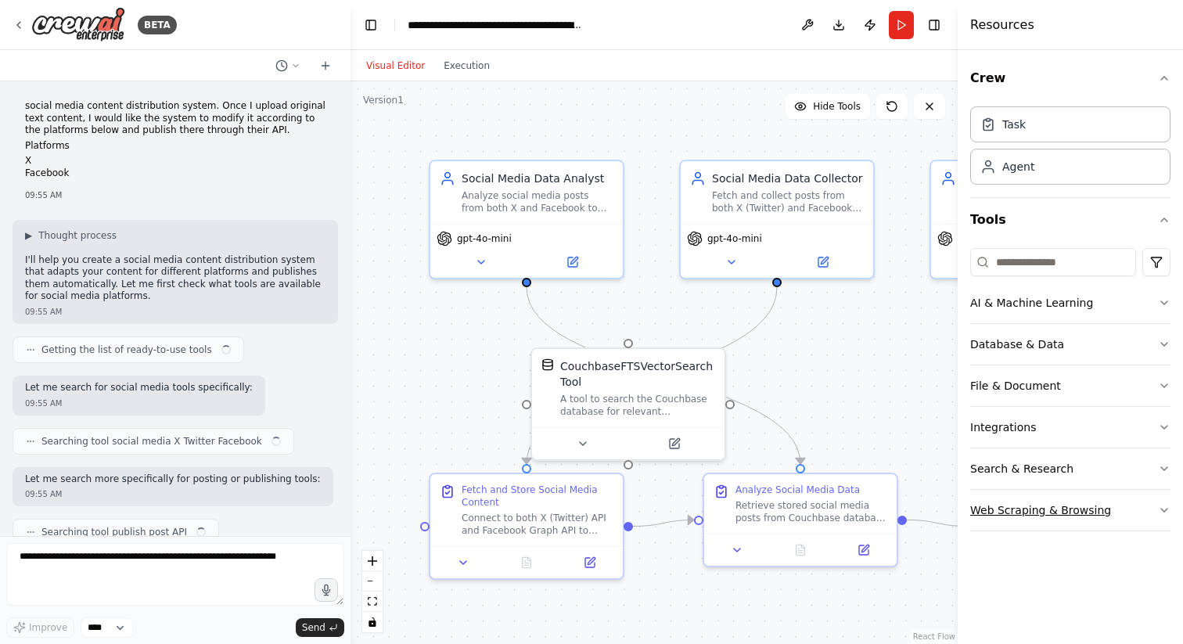
click at [1032, 520] on button "Web Scraping & Browsing" at bounding box center [1071, 510] width 200 height 41
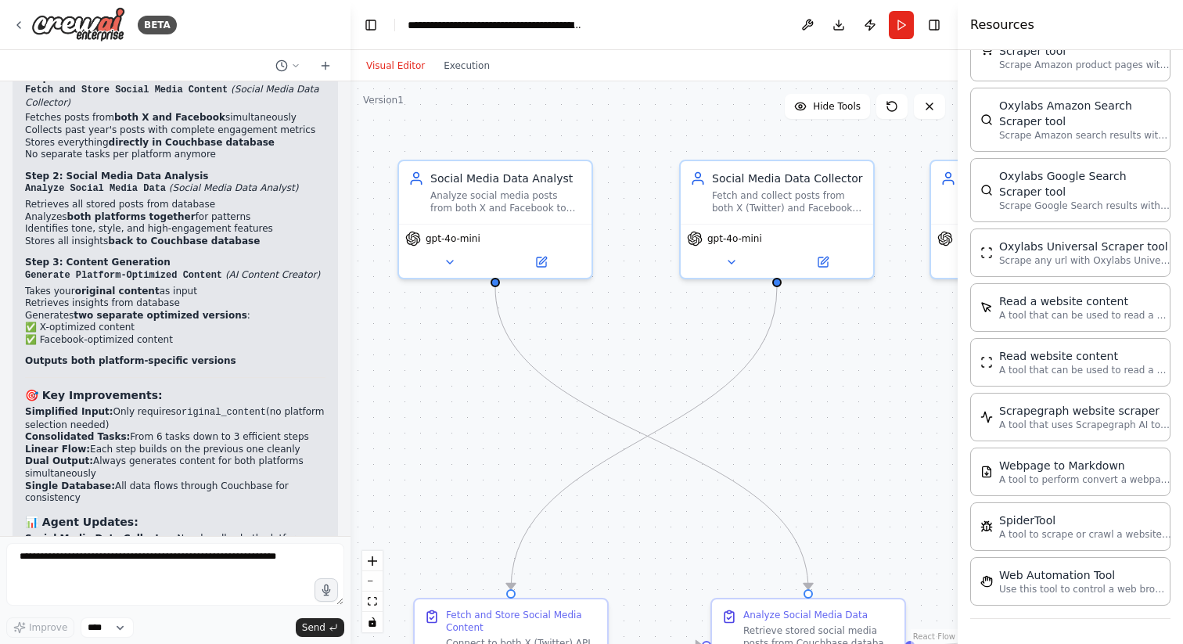
scroll to position [8222, 0]
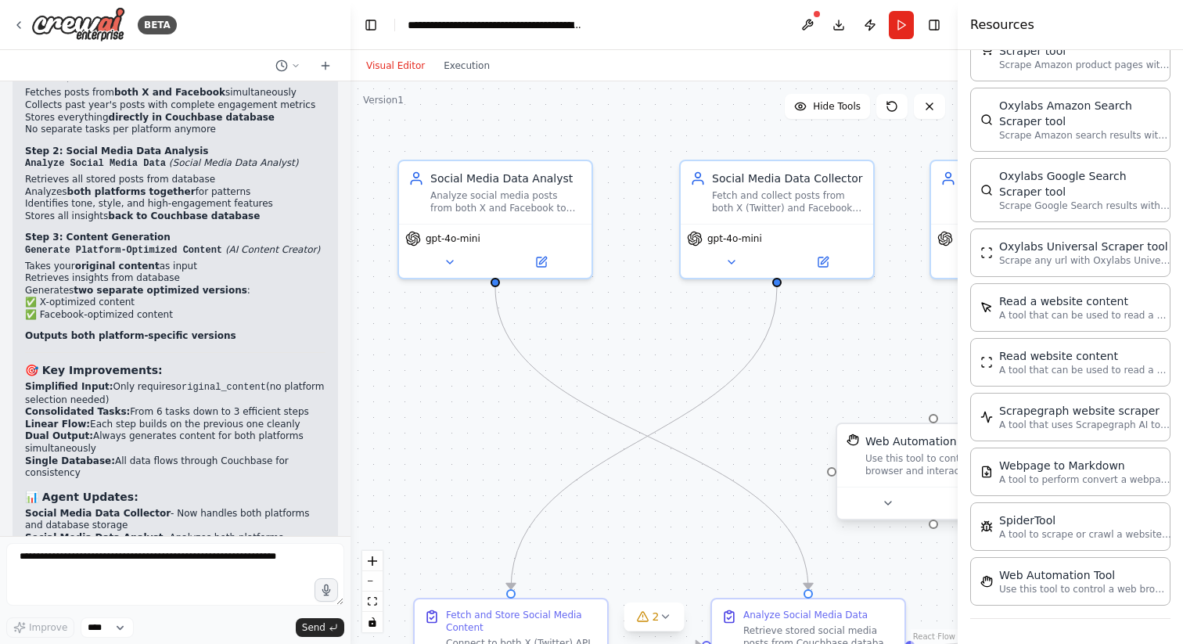
click at [905, 462] on div "Use this tool to control a web browser and interact with websites using natural…" at bounding box center [943, 464] width 155 height 25
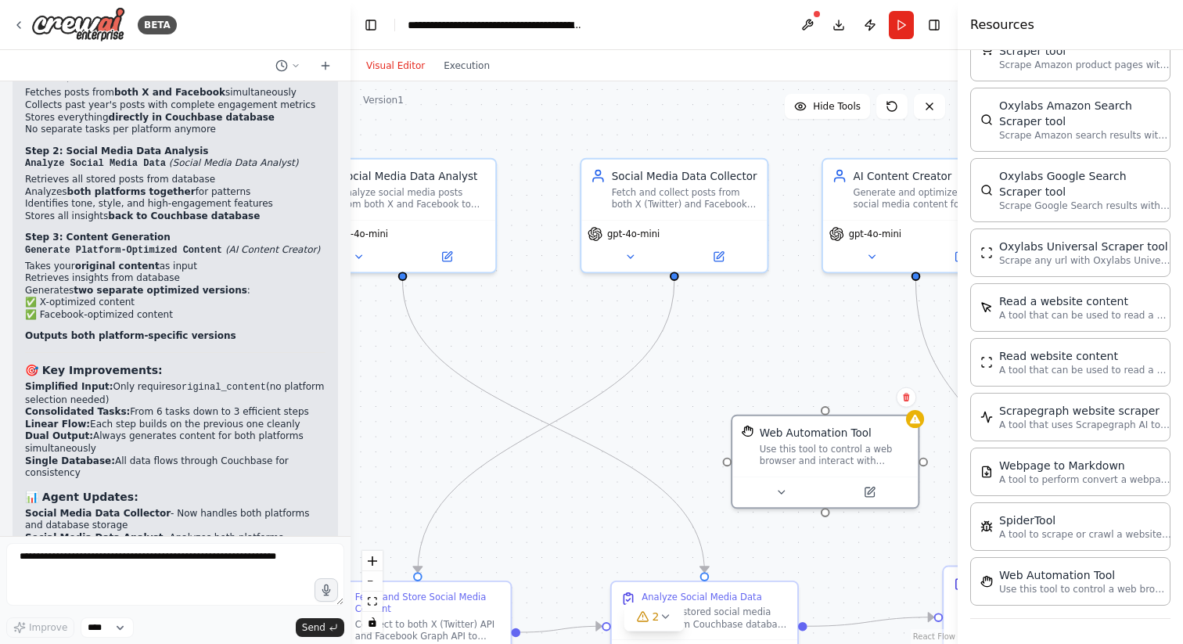
drag, startPoint x: 802, startPoint y: 474, endPoint x: 644, endPoint y: 455, distance: 158.5
click at [644, 456] on div ".deletable-edge-delete-btn { width: 20px; height: 20px; border: 0px solid #ffff…" at bounding box center [654, 362] width 607 height 563
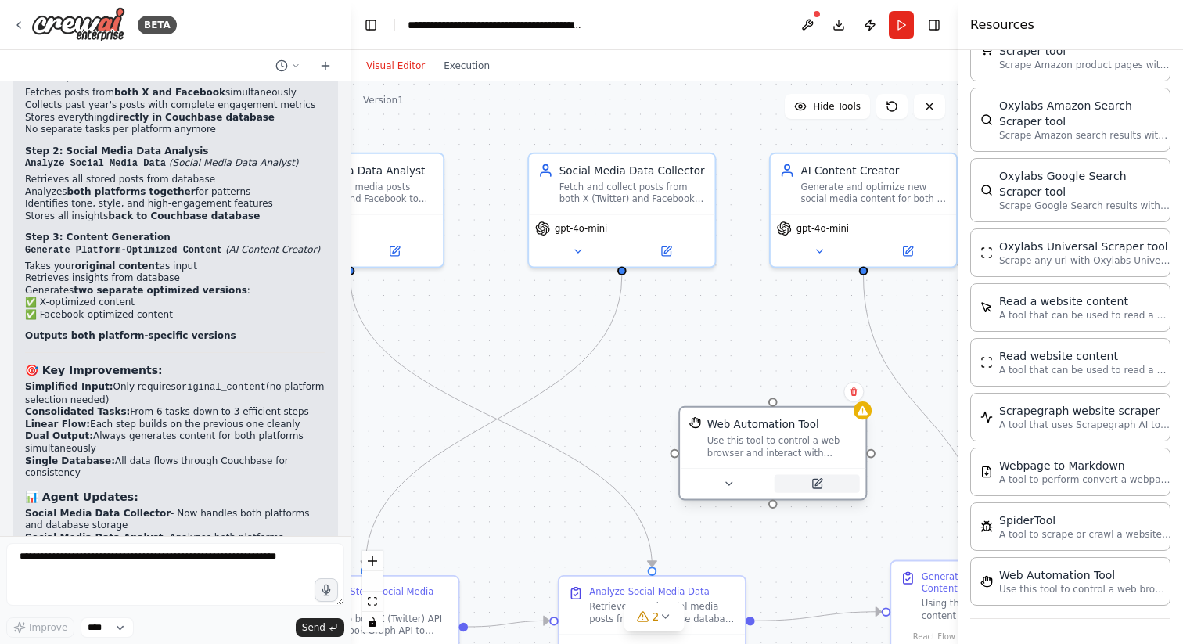
click at [821, 488] on icon at bounding box center [816, 483] width 9 height 9
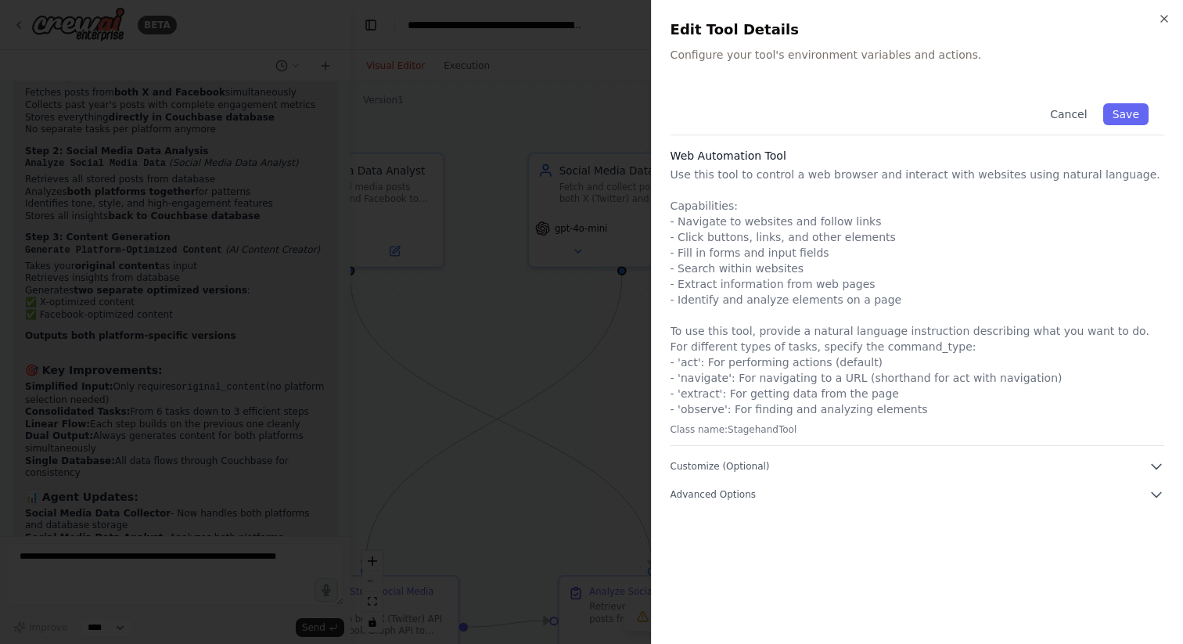
click at [896, 503] on div "Cancel Save Web Automation Tool Use this tool to control a web browser and inte…" at bounding box center [918, 357] width 494 height 538
click at [802, 52] on p "Configure your tool's environment variables and actions." at bounding box center [918, 55] width 494 height 16
click at [1068, 116] on button "Cancel" at bounding box center [1069, 114] width 56 height 22
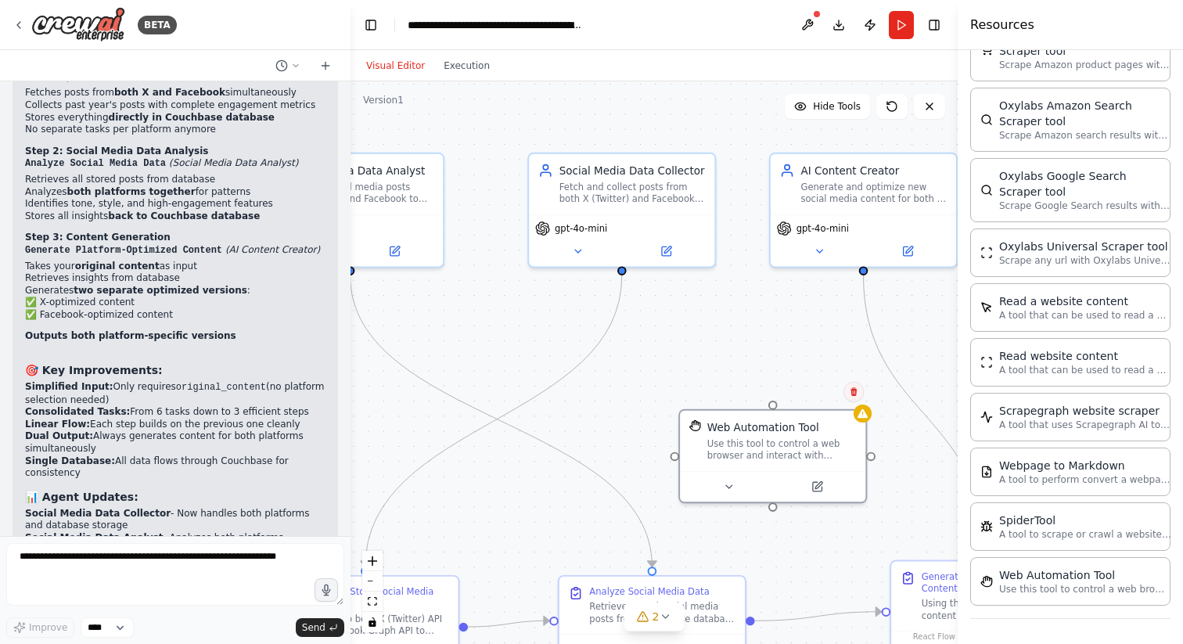
click at [856, 394] on icon at bounding box center [853, 391] width 9 height 9
click at [822, 394] on button "Confirm" at bounding box center [810, 392] width 56 height 19
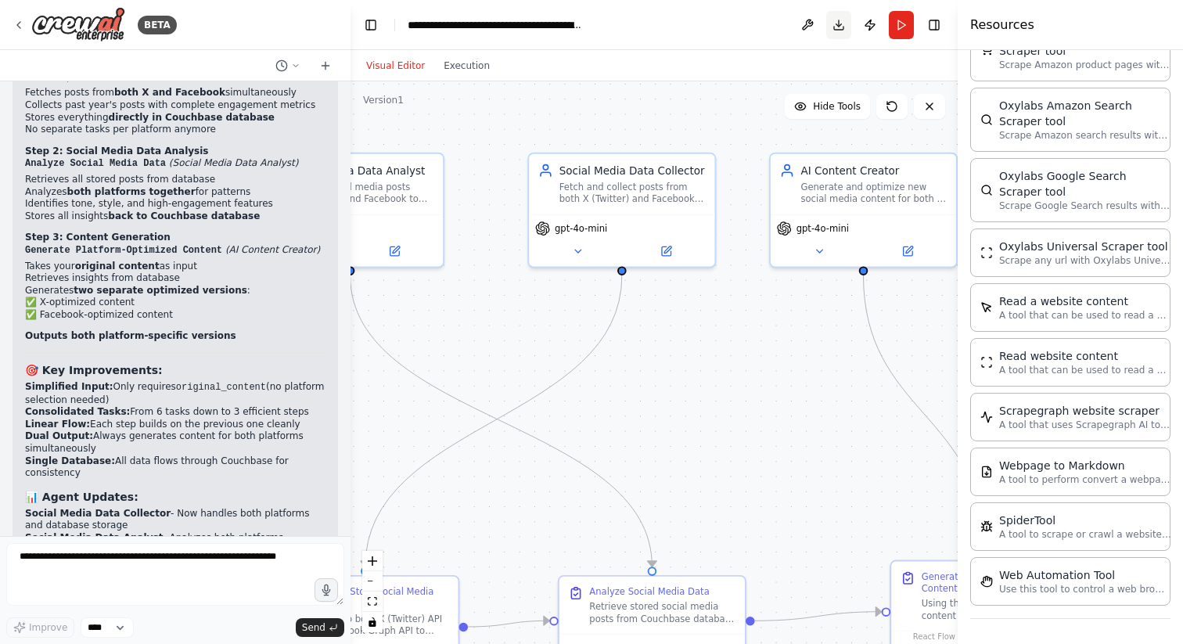
click at [841, 23] on button "Download" at bounding box center [839, 25] width 25 height 28
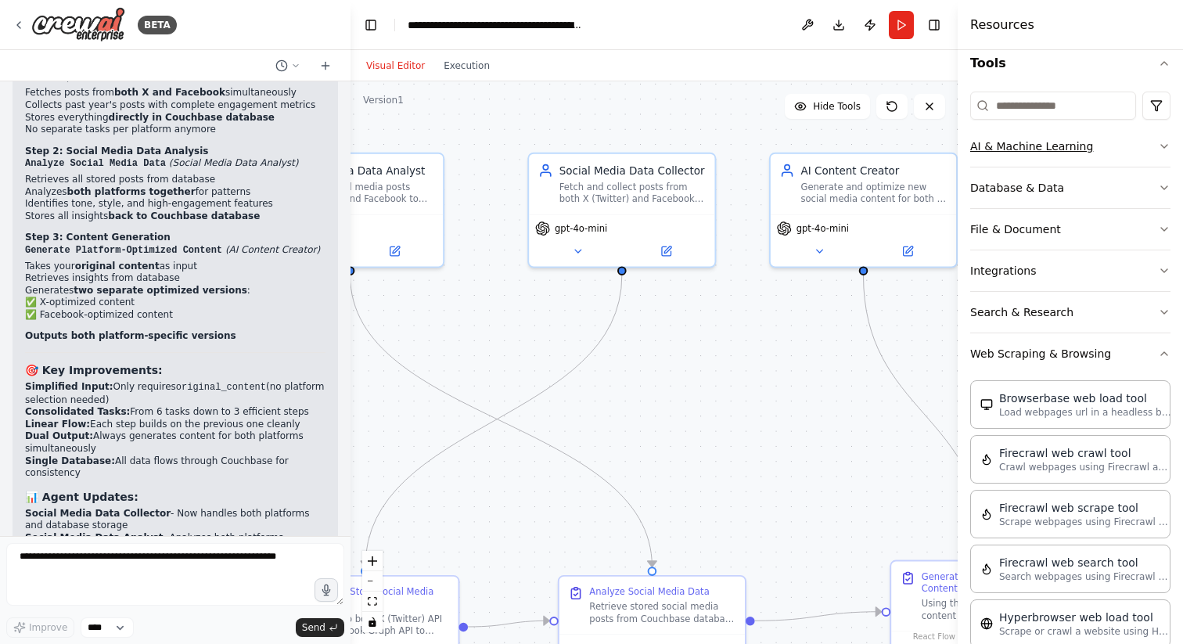
scroll to position [148, 0]
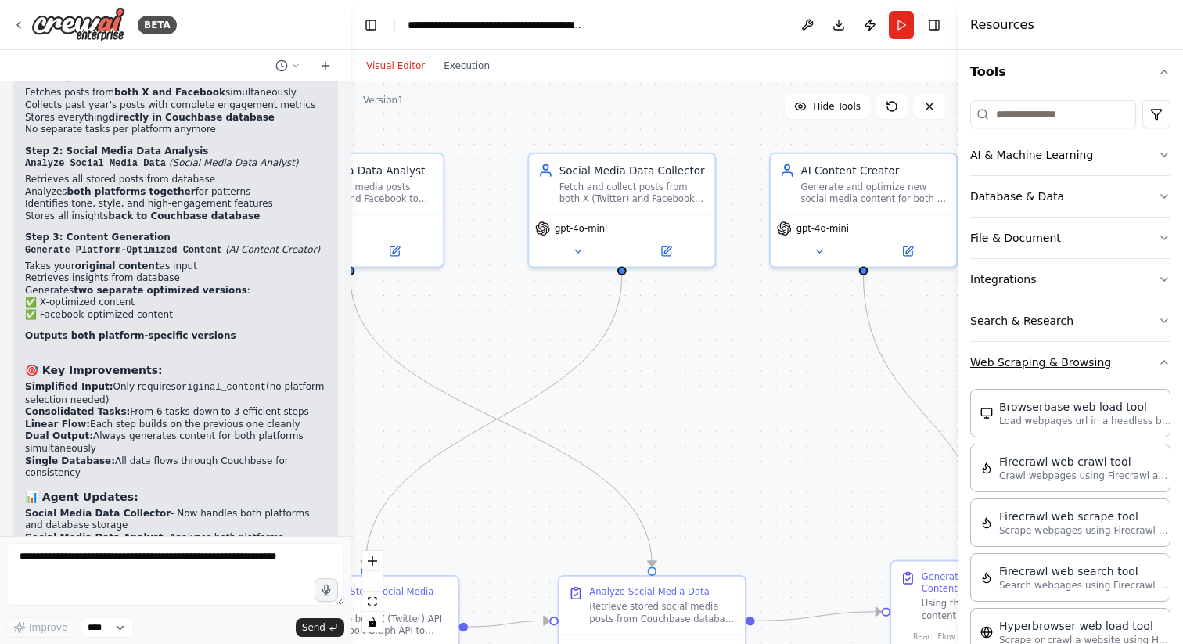
click at [1169, 359] on icon "button" at bounding box center [1164, 362] width 13 height 13
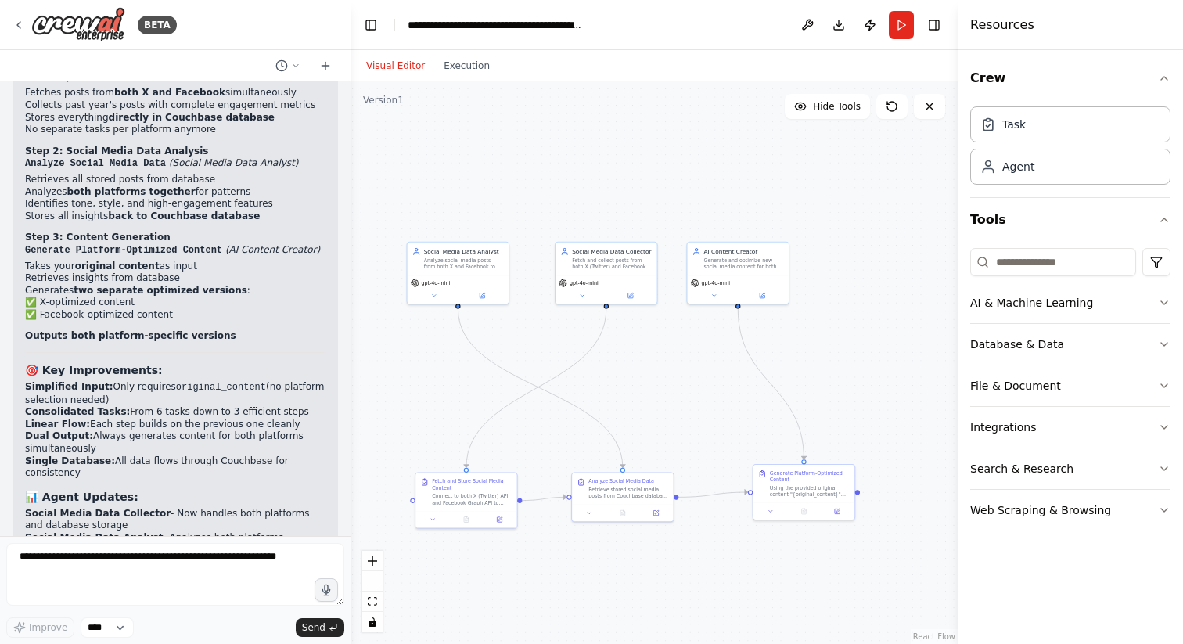
click at [665, 362] on div ".deletable-edge-delete-btn { width: 20px; height: 20px; border: 0px solid #ffff…" at bounding box center [654, 362] width 607 height 563
click at [1129, 387] on button "File & Document" at bounding box center [1071, 386] width 200 height 41
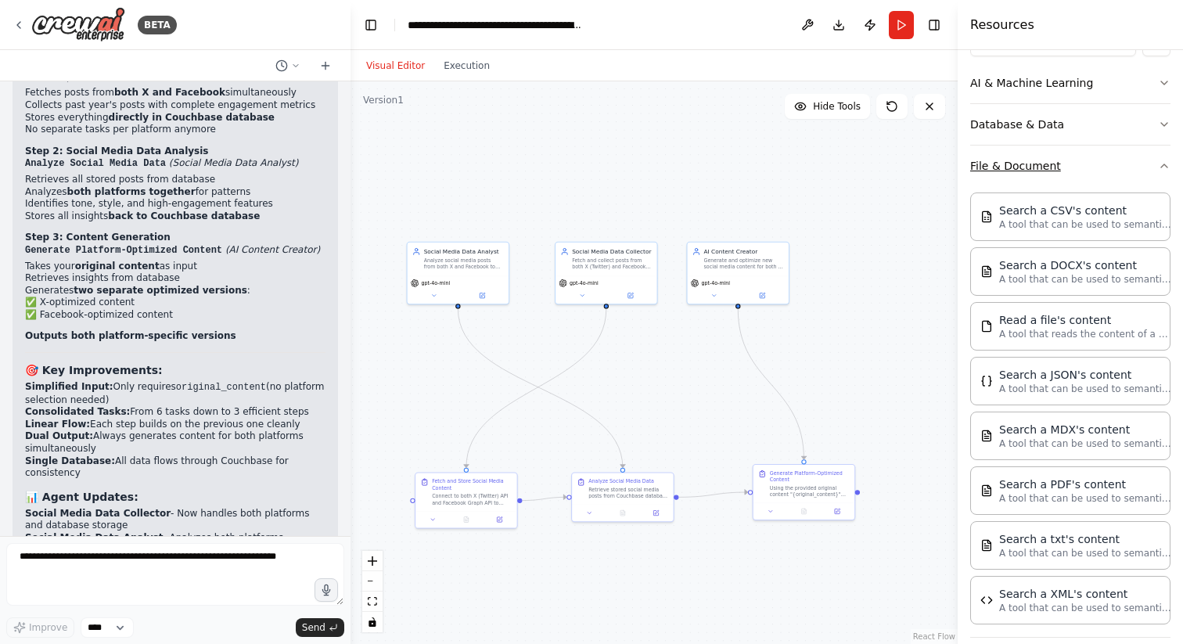
scroll to position [240, 0]
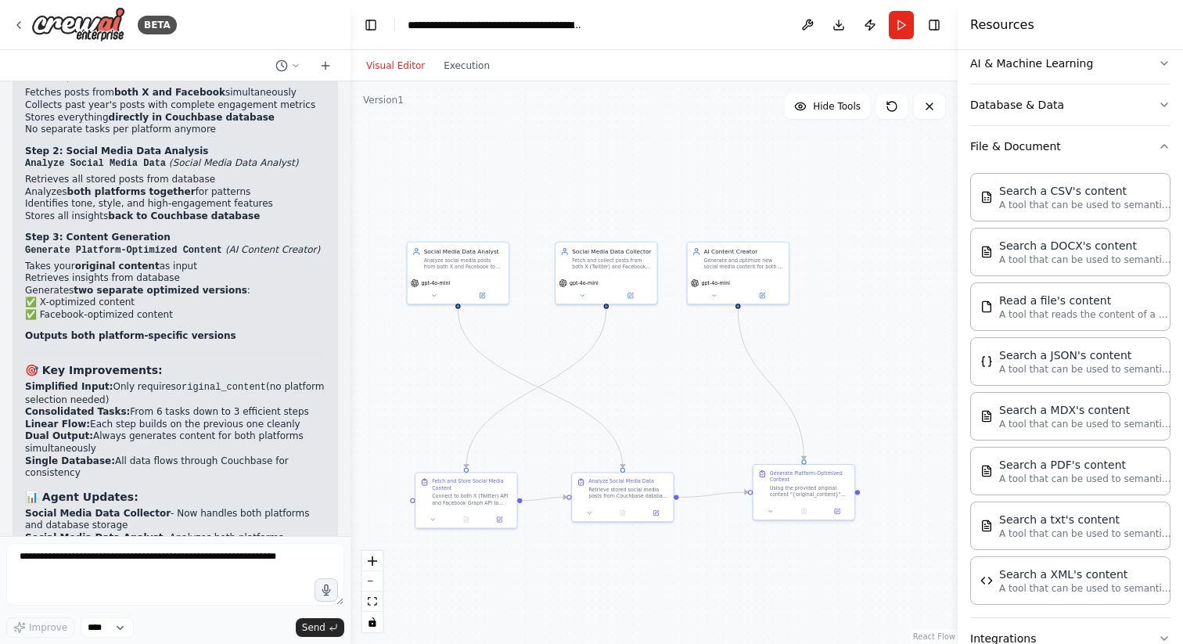
click at [391, 102] on div "Version 1" at bounding box center [383, 100] width 41 height 13
click at [888, 105] on icon at bounding box center [892, 106] width 13 height 13
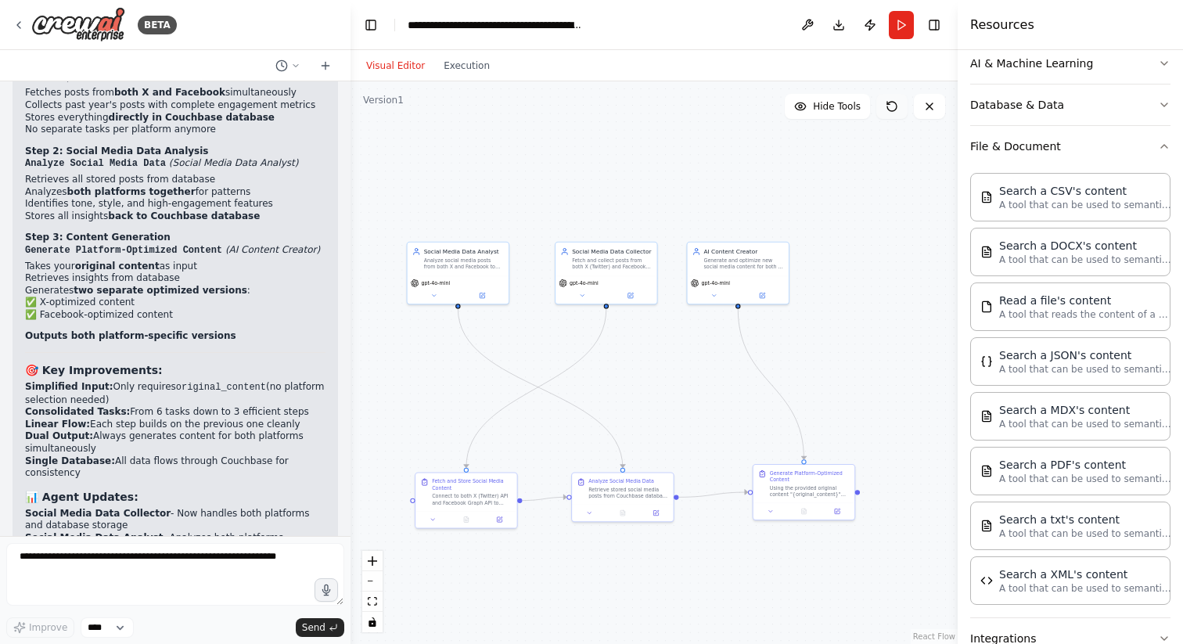
click at [888, 105] on icon at bounding box center [892, 106] width 13 height 13
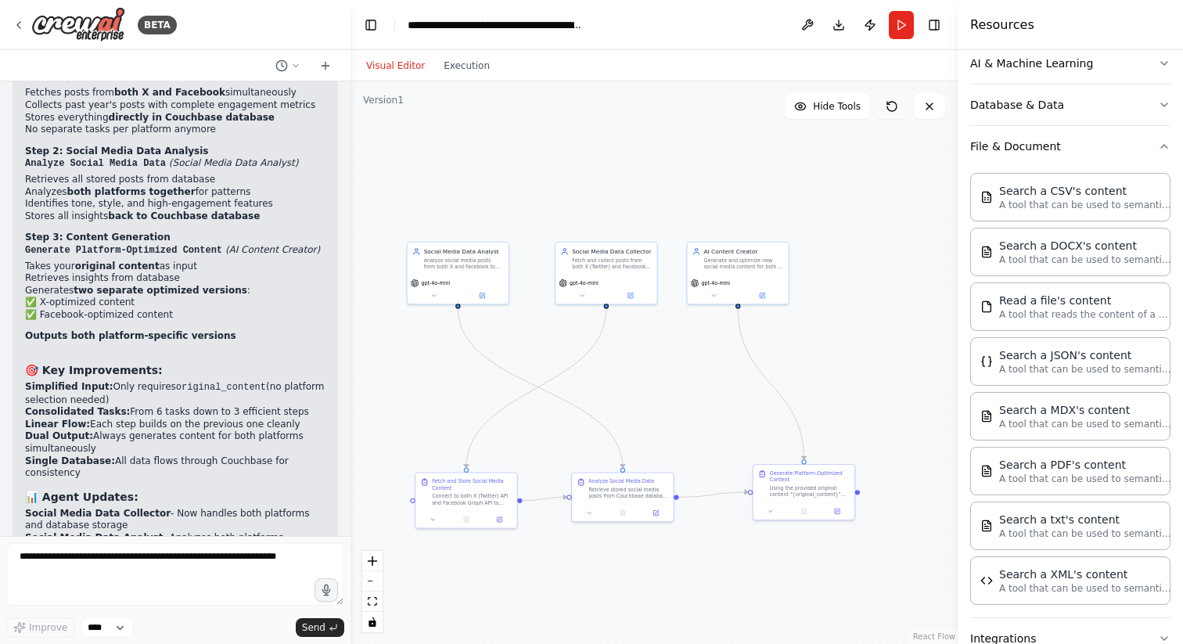
click at [888, 105] on icon at bounding box center [892, 106] width 13 height 13
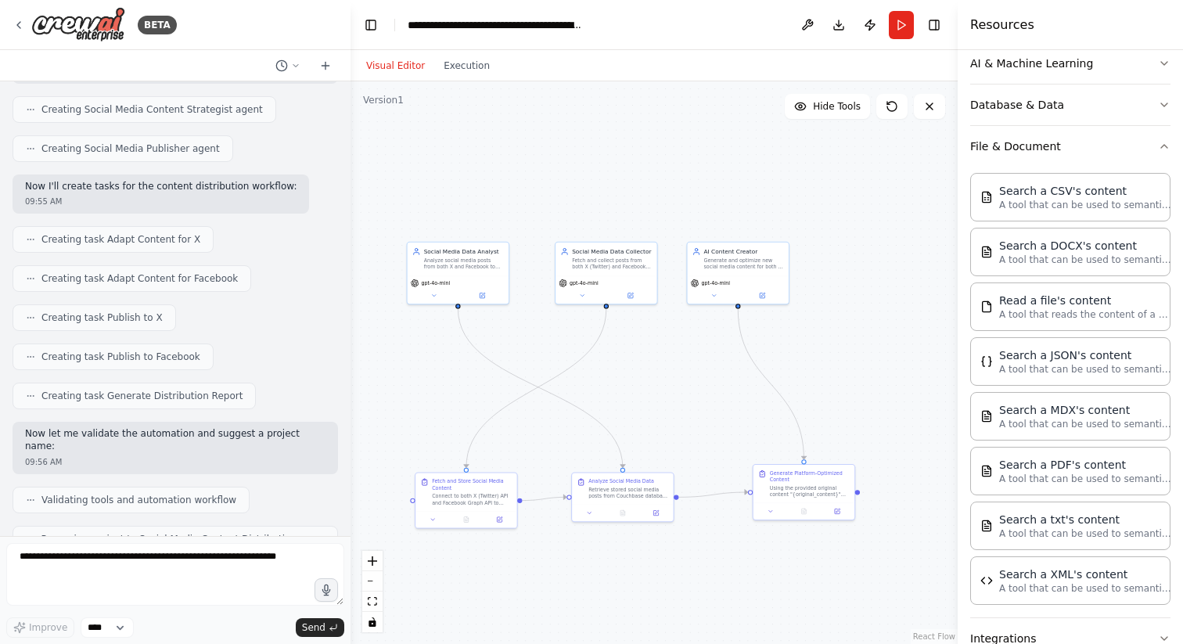
scroll to position [0, 0]
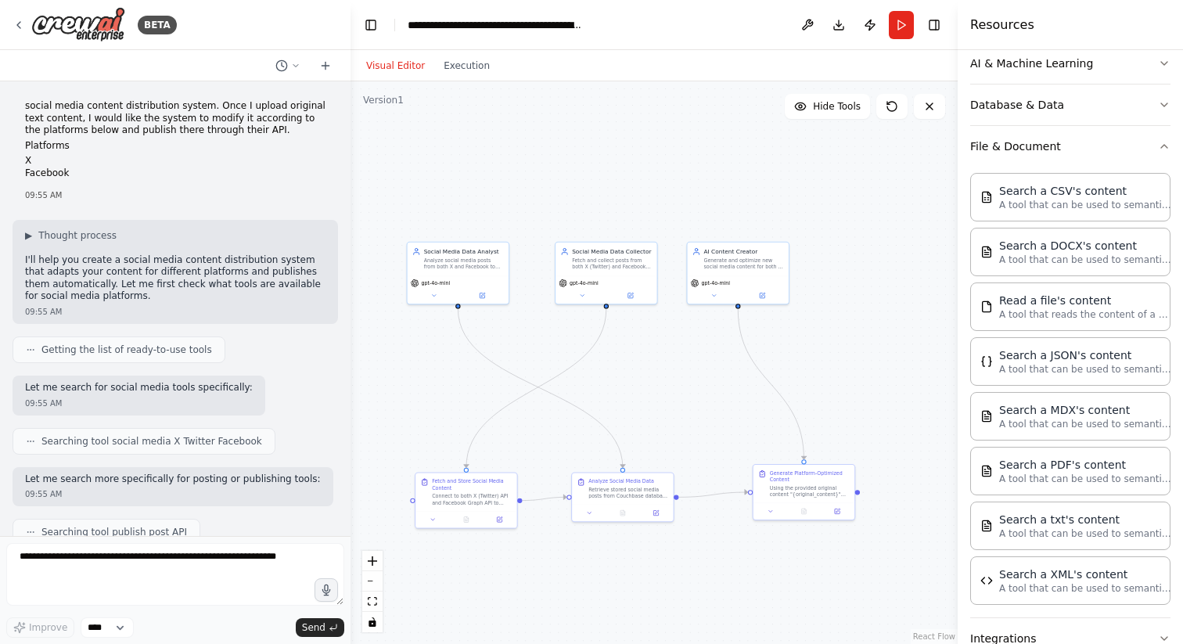
click at [118, 157] on li "X" at bounding box center [175, 161] width 301 height 13
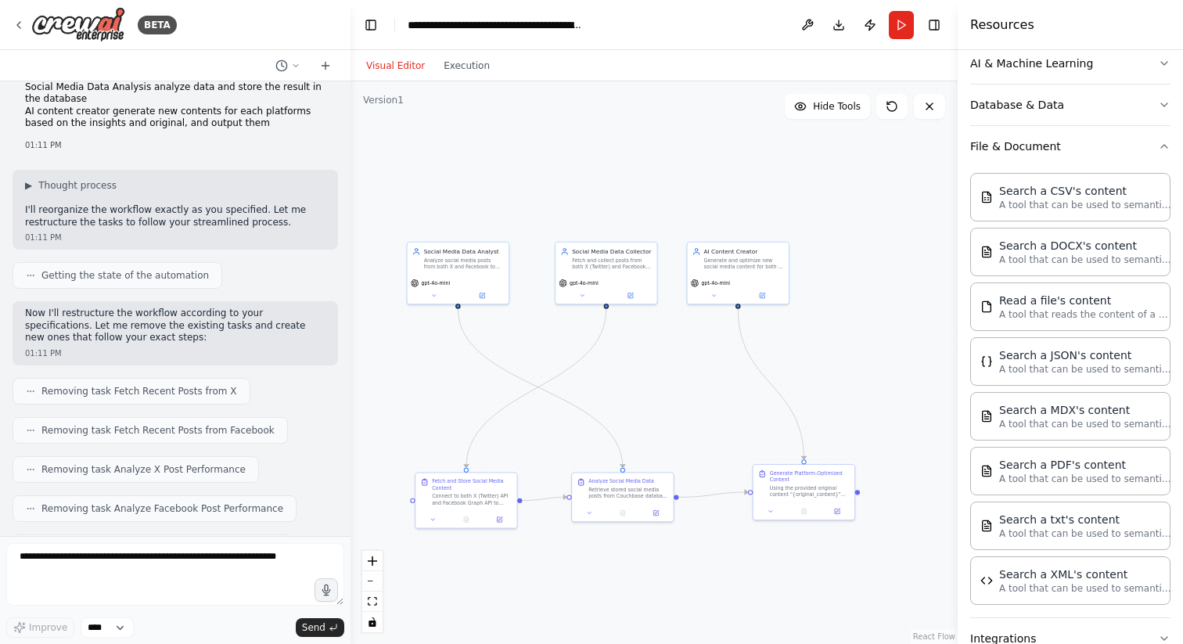
scroll to position [6738, 0]
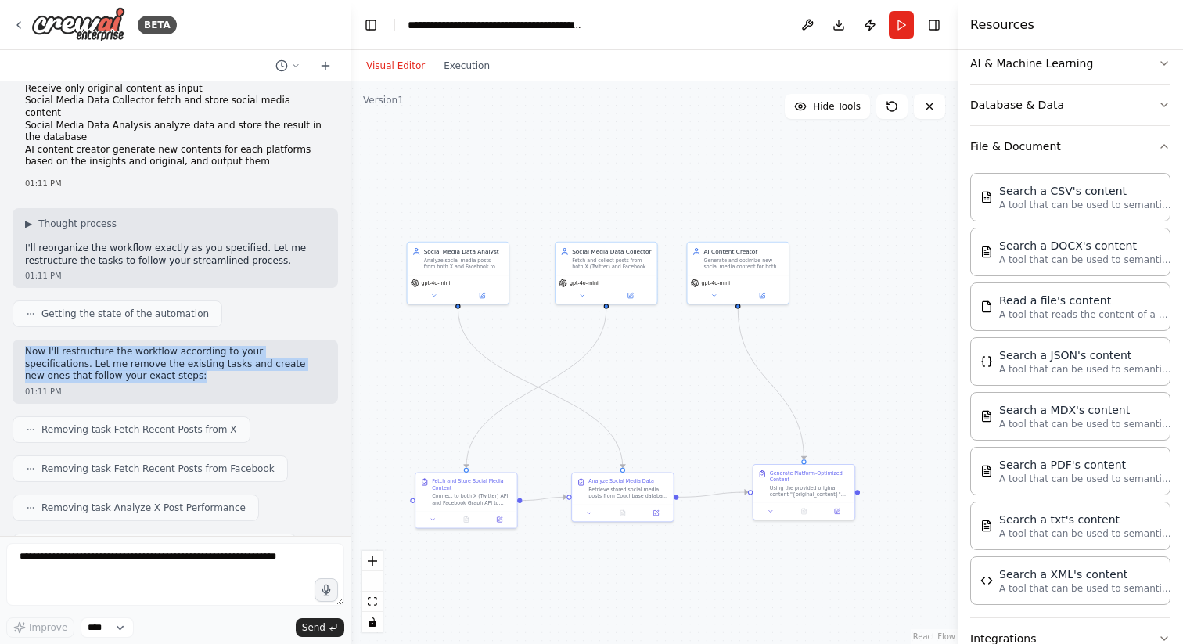
drag, startPoint x: 109, startPoint y: 243, endPoint x: 110, endPoint y: 283, distance: 39.9
click at [110, 340] on div "Now I'll restructure the workflow according to your specifications. Let me remo…" at bounding box center [176, 372] width 326 height 64
click at [110, 346] on p "Now I'll restructure the workflow according to your specifications. Let me remo…" at bounding box center [175, 364] width 301 height 37
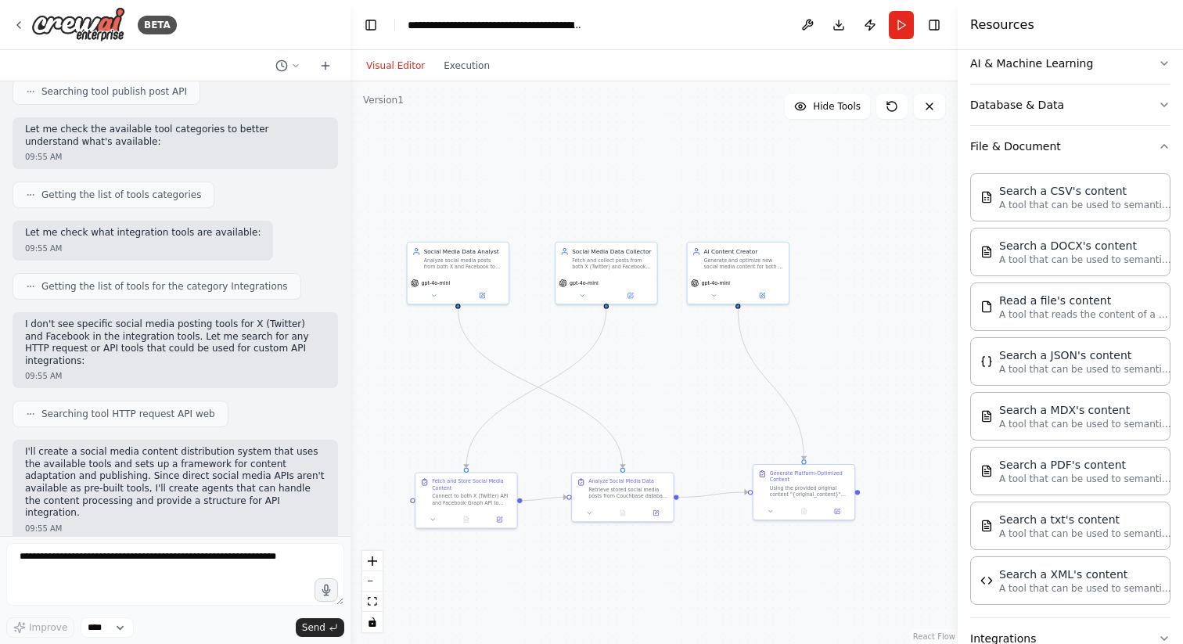
scroll to position [0, 0]
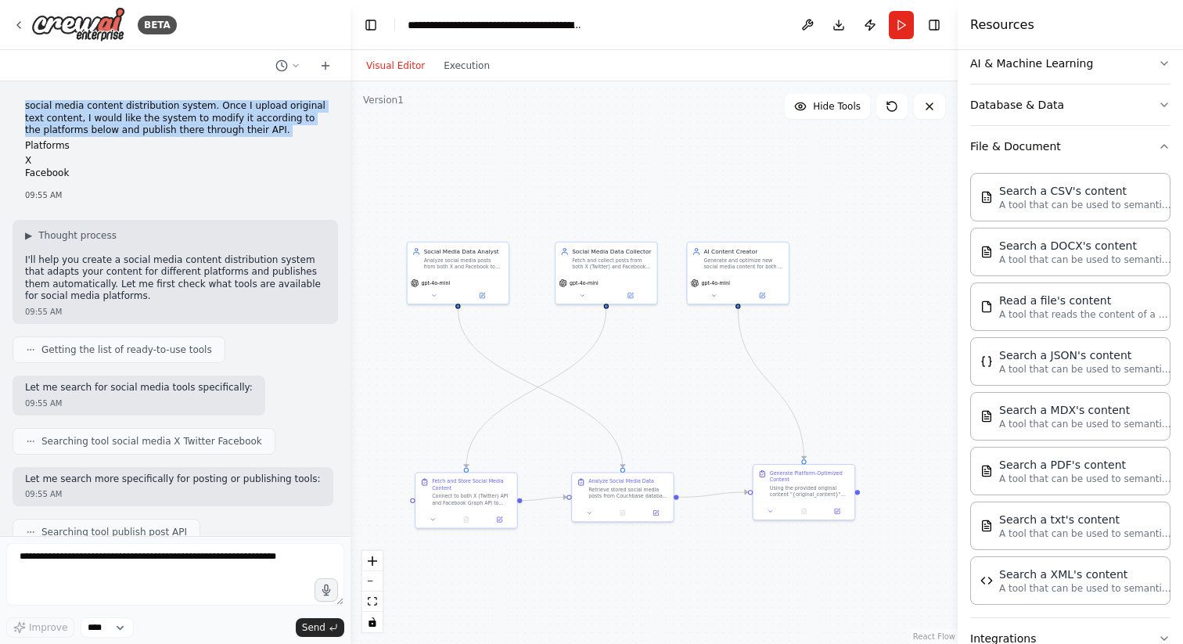
drag, startPoint x: 168, startPoint y: 92, endPoint x: 177, endPoint y: 139, distance: 47.7
click at [177, 139] on div "social media content distribution system. Once I upload original text content, …" at bounding box center [175, 308] width 351 height 455
click at [177, 140] on p "Platforms" at bounding box center [175, 146] width 301 height 13
click at [376, 21] on button "Toggle Left Sidebar" at bounding box center [371, 25] width 22 height 22
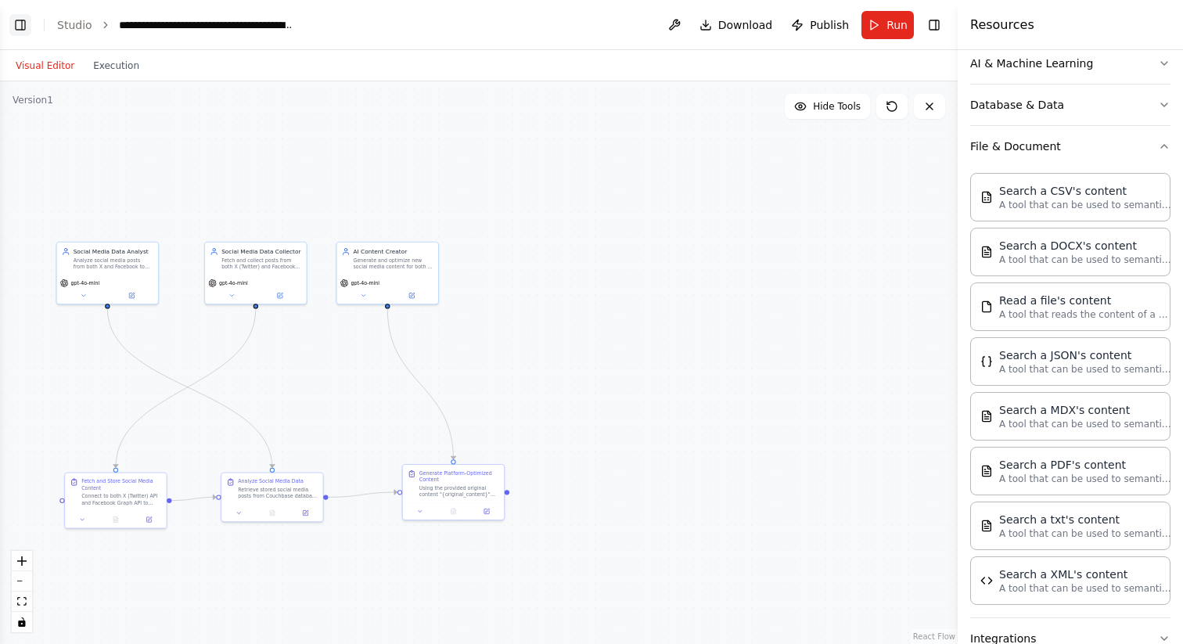
click at [25, 20] on button "Toggle Left Sidebar" at bounding box center [20, 25] width 22 height 22
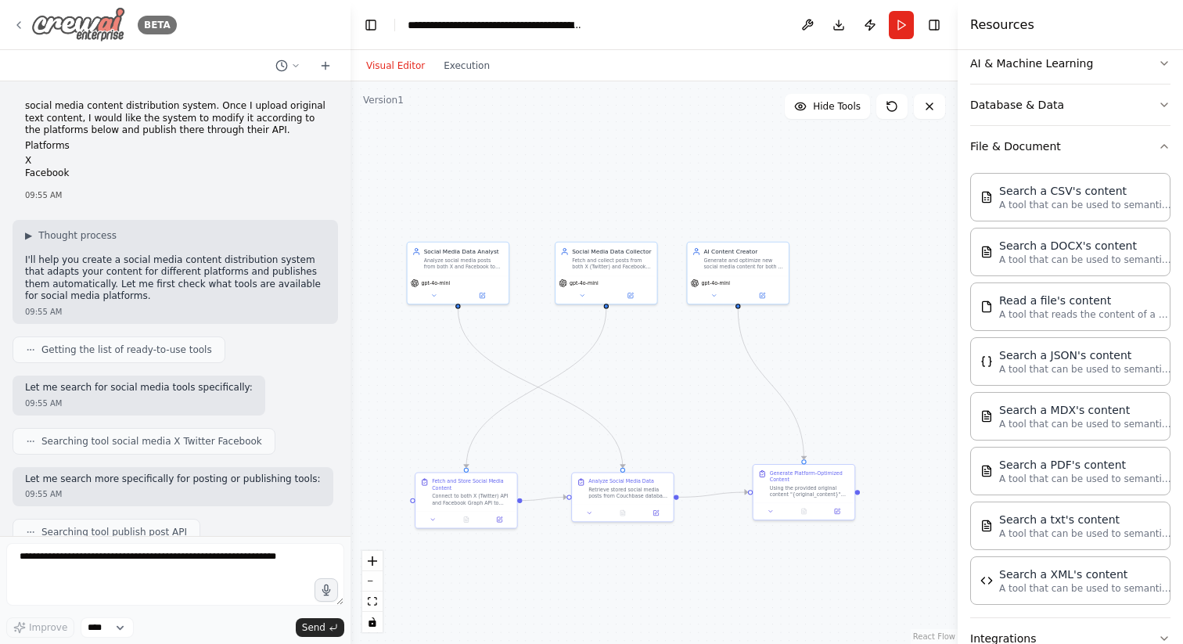
click at [53, 23] on img at bounding box center [78, 24] width 94 height 35
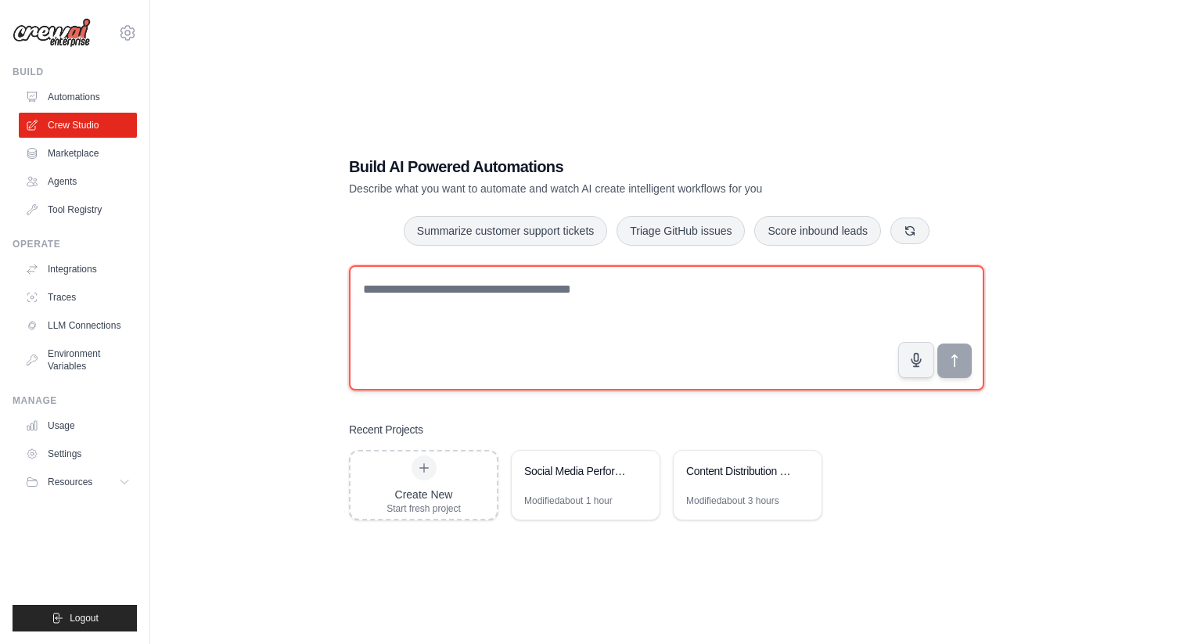
click at [574, 296] on textarea at bounding box center [667, 327] width 636 height 125
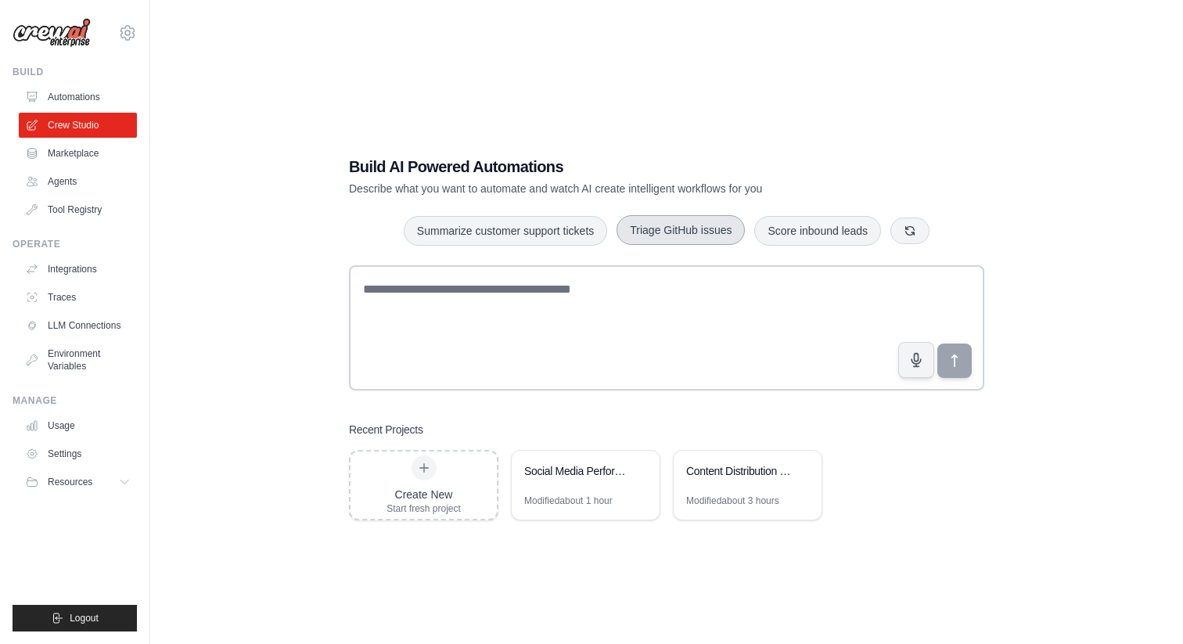
click at [672, 232] on button "Triage GitHub issues" at bounding box center [681, 230] width 128 height 30
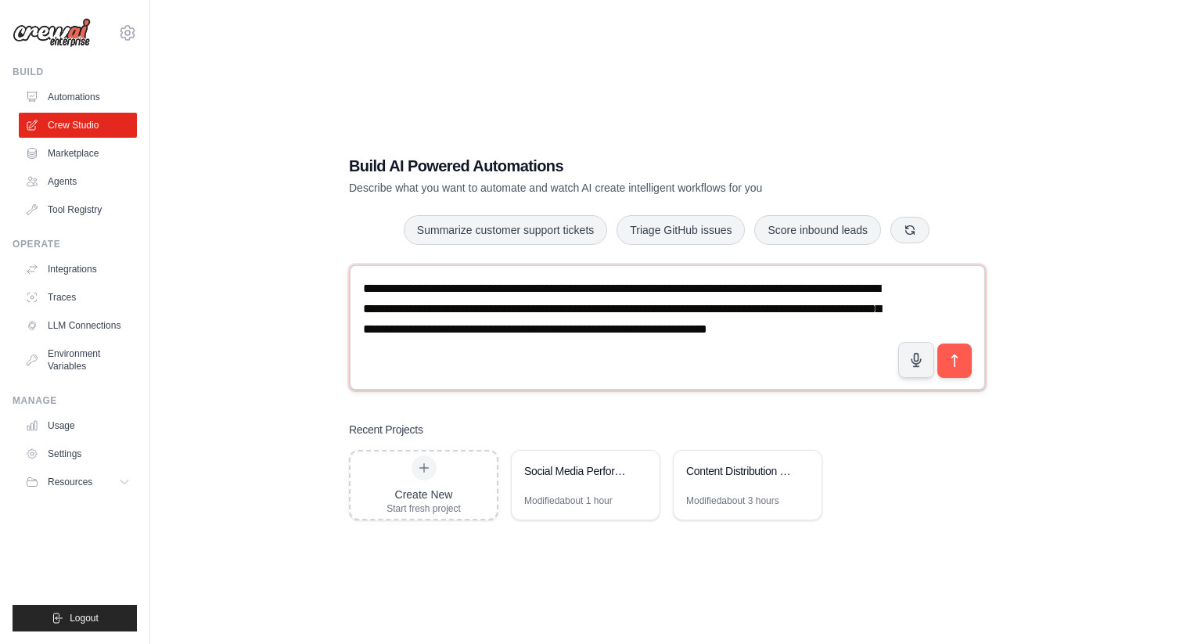
click at [708, 333] on textarea "**********" at bounding box center [667, 327] width 637 height 125
paste textarea "**********"
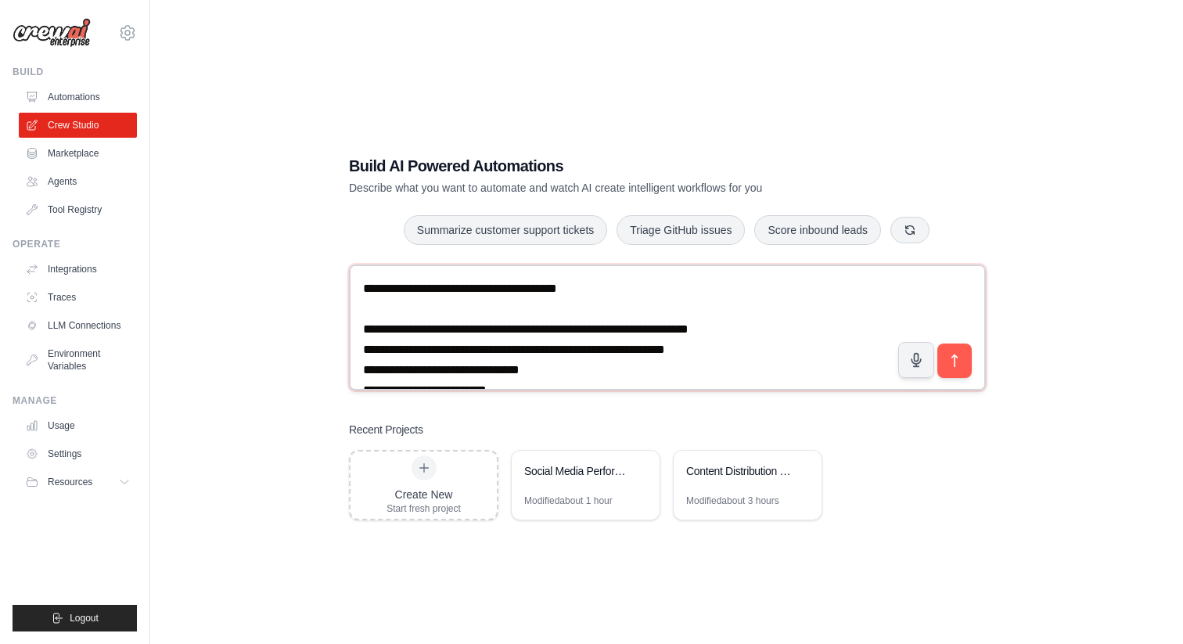
scroll to position [254, 0]
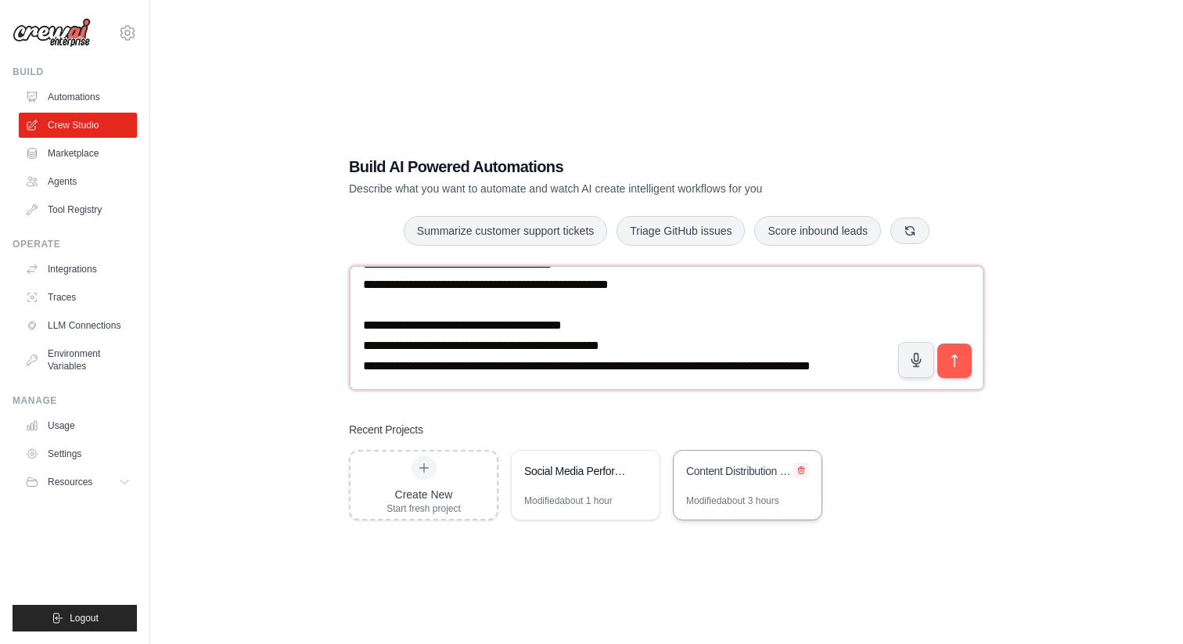
type textarea "**********"
click at [803, 466] on icon at bounding box center [801, 470] width 9 height 9
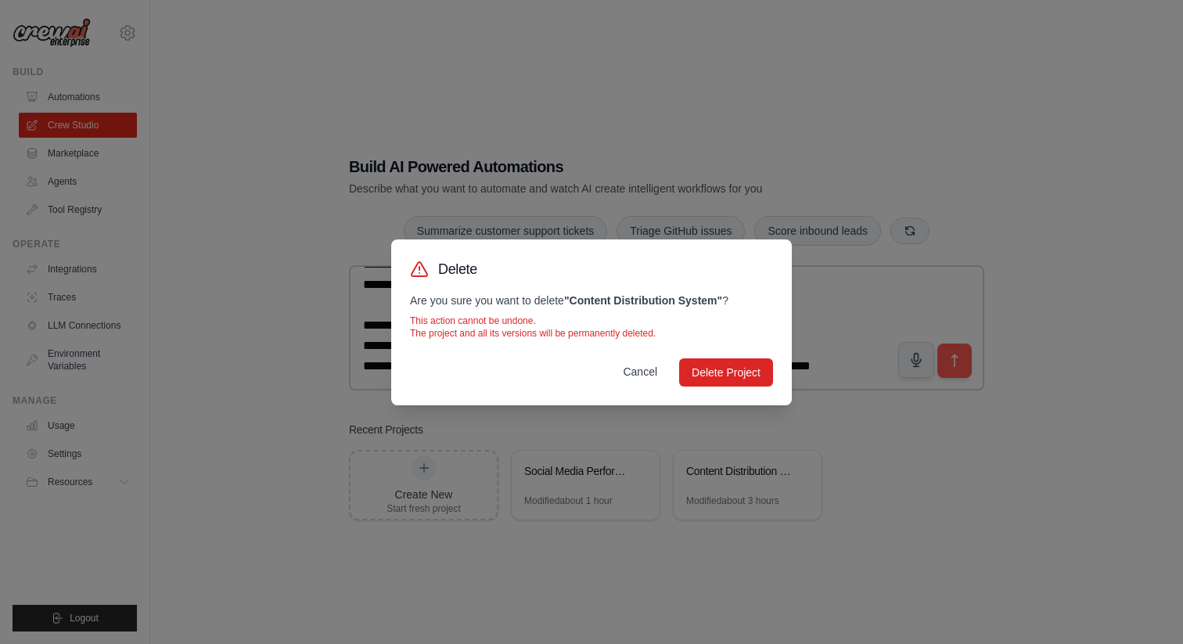
click at [647, 379] on button "Cancel" at bounding box center [640, 372] width 59 height 28
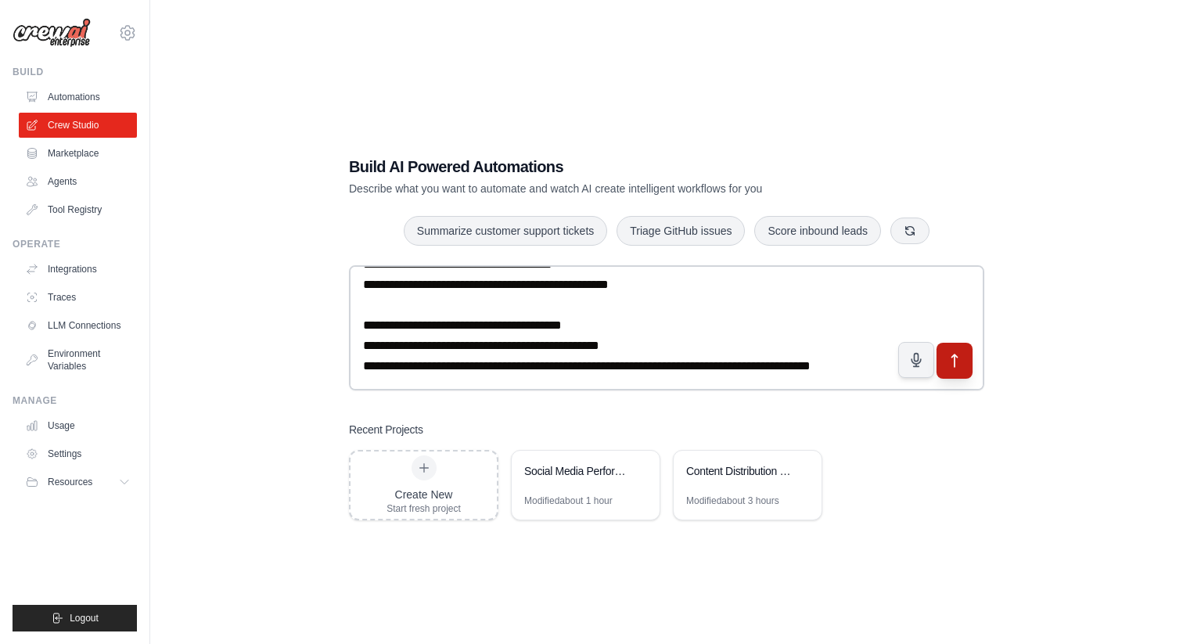
click at [970, 365] on button "submit" at bounding box center [955, 360] width 36 height 36
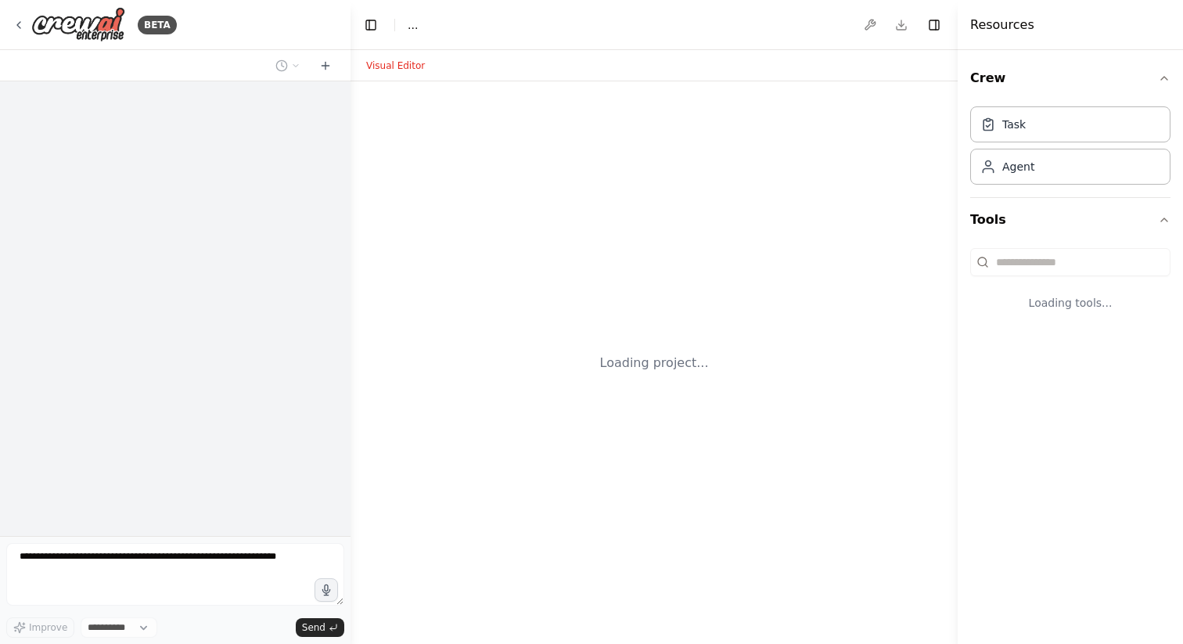
select select "****"
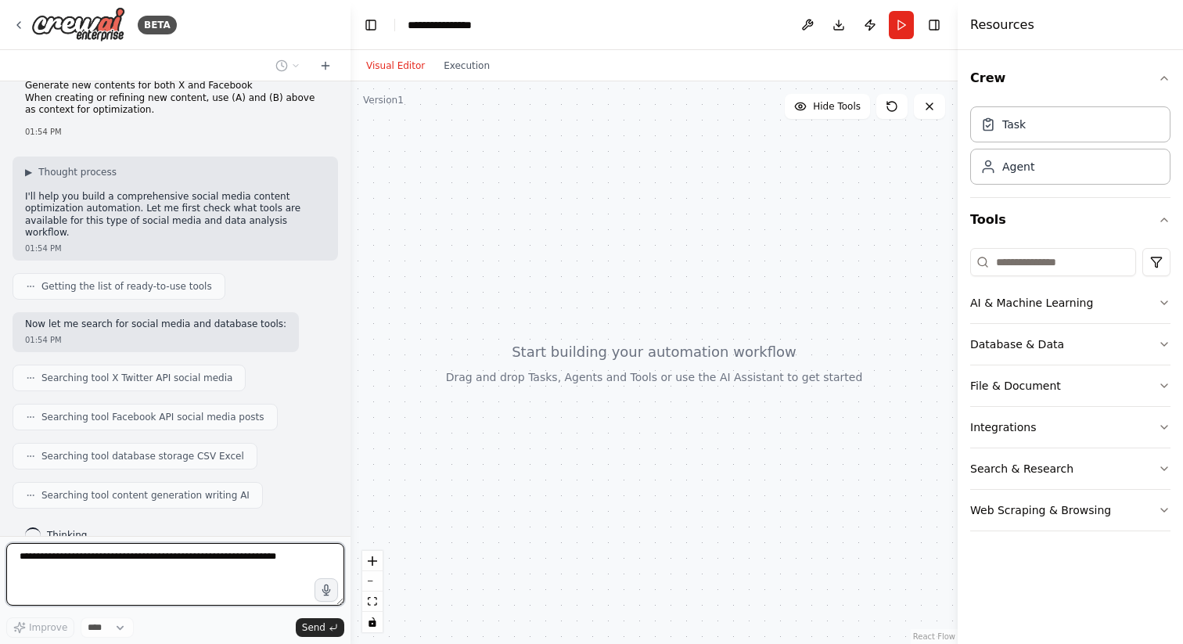
scroll to position [326, 0]
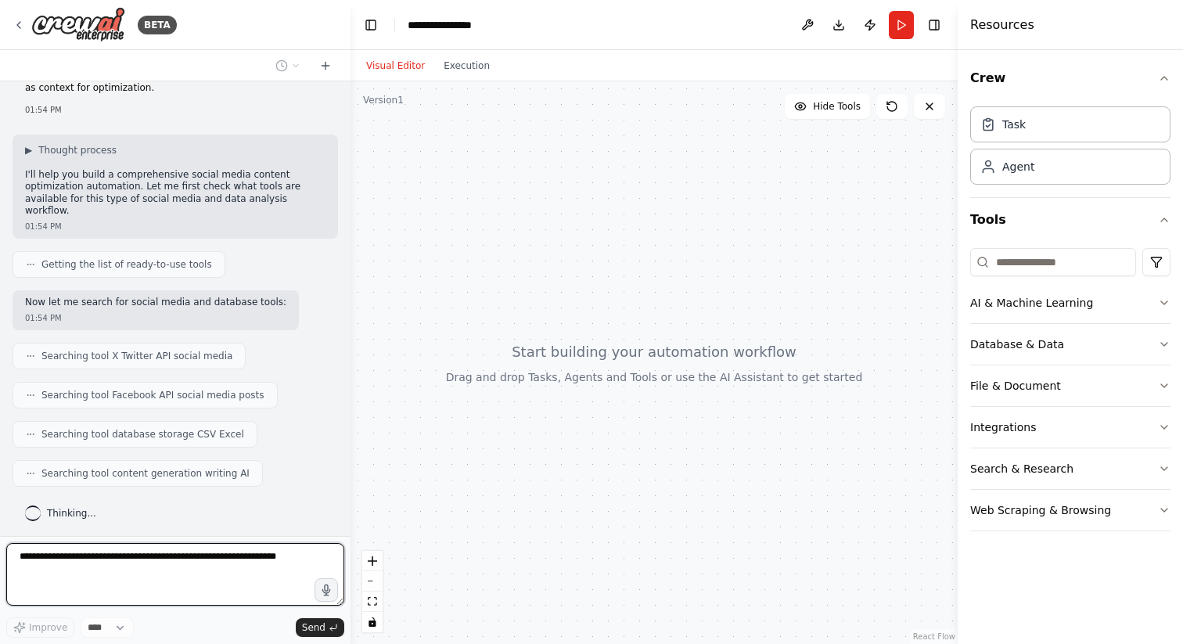
click at [150, 557] on textarea at bounding box center [175, 574] width 338 height 63
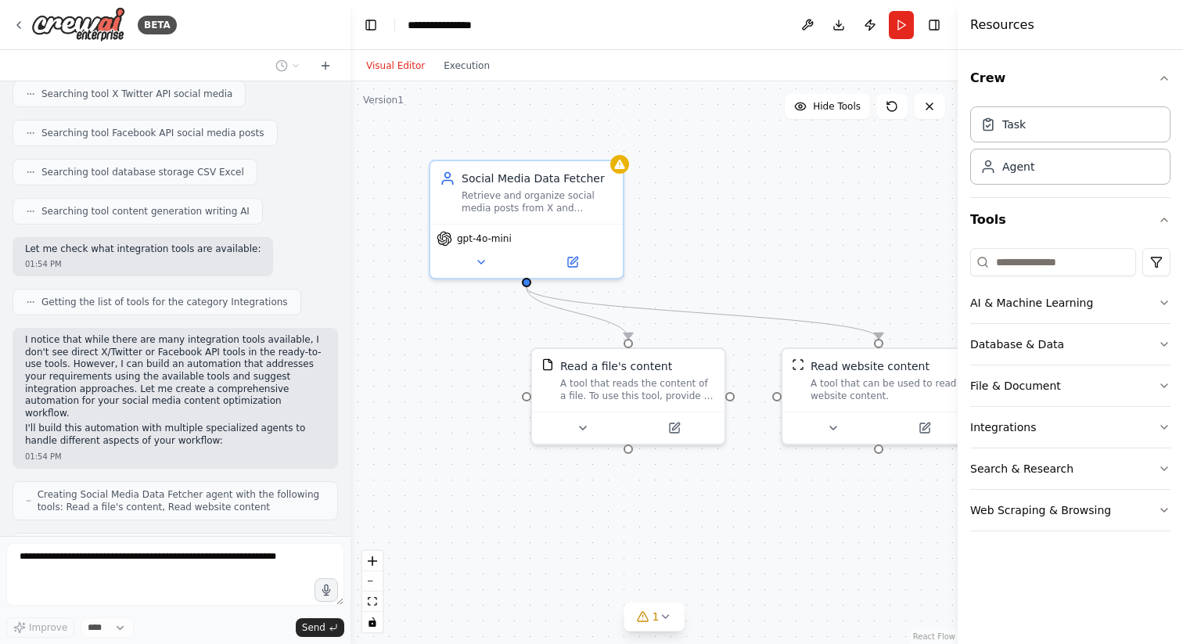
scroll to position [571, 0]
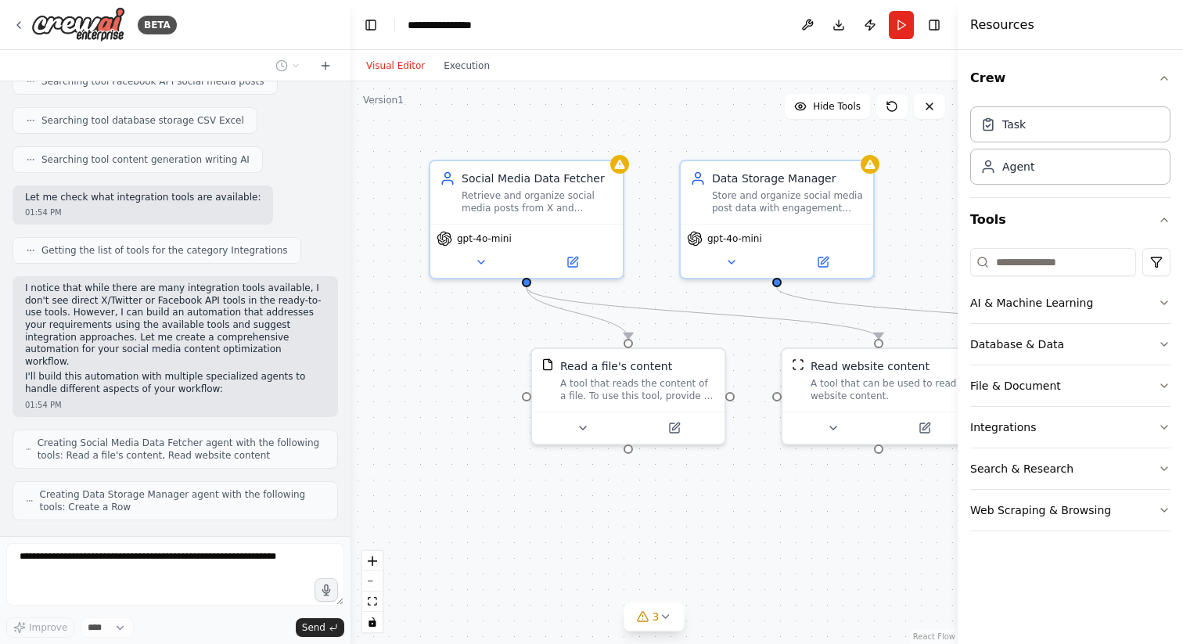
click at [729, 50] on div "Visual Editor Execution" at bounding box center [654, 65] width 607 height 31
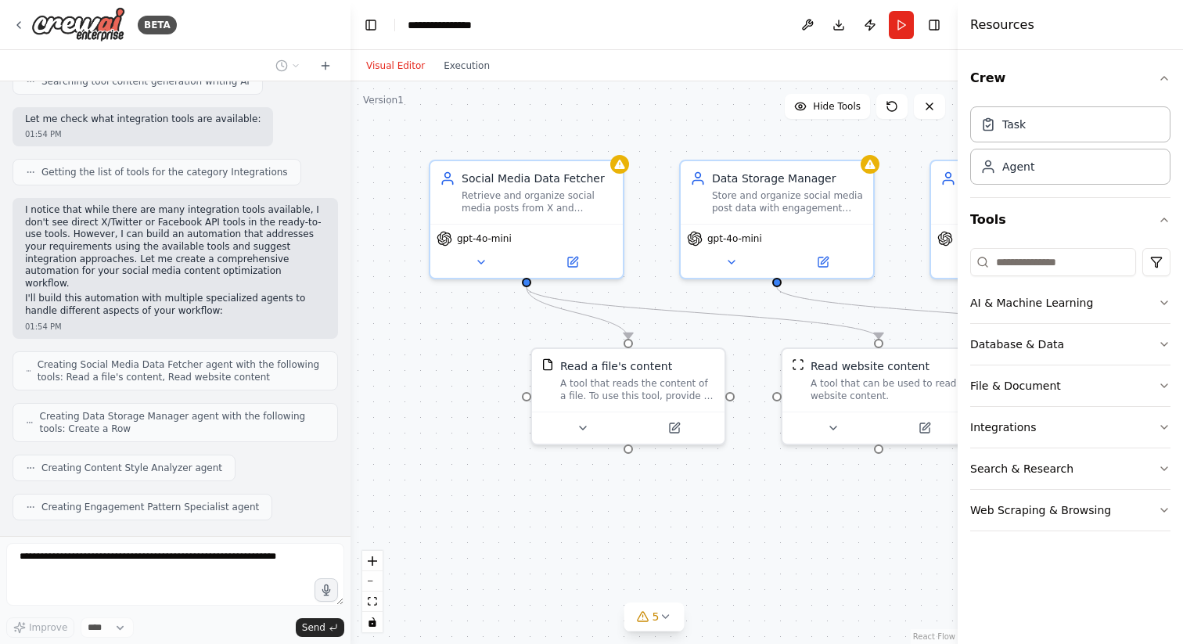
scroll to position [688, 0]
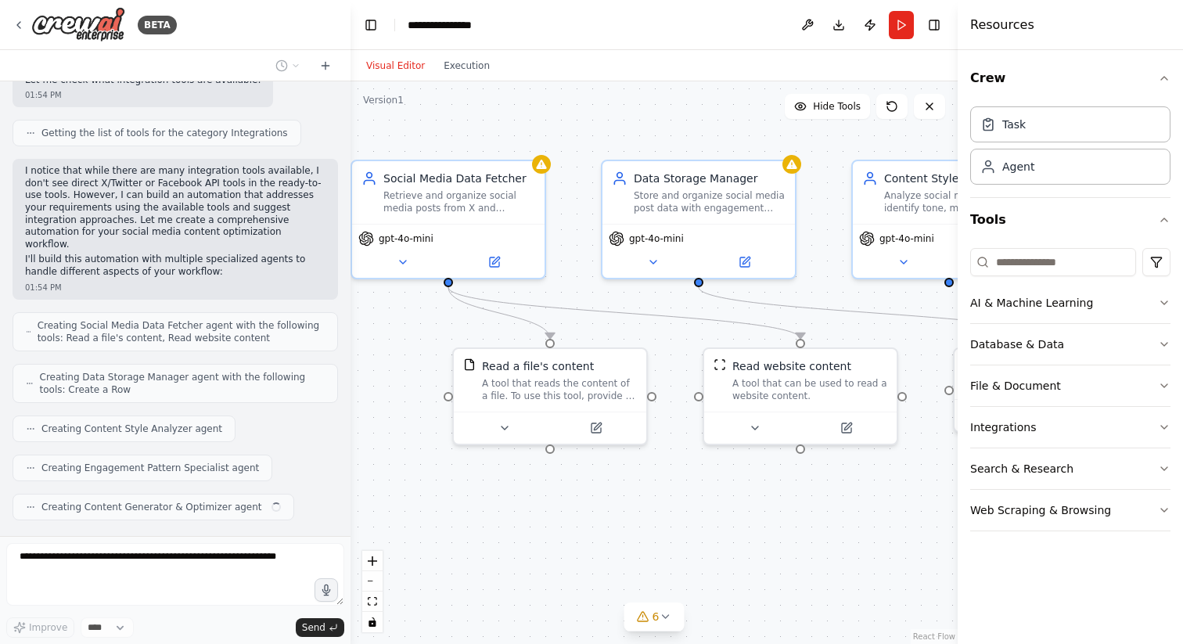
drag, startPoint x: 889, startPoint y: 567, endPoint x: 810, endPoint y: 567, distance: 79.1
click at [810, 567] on div ".deletable-edge-delete-btn { width: 20px; height: 20px; border: 0px solid #ffff…" at bounding box center [654, 362] width 607 height 563
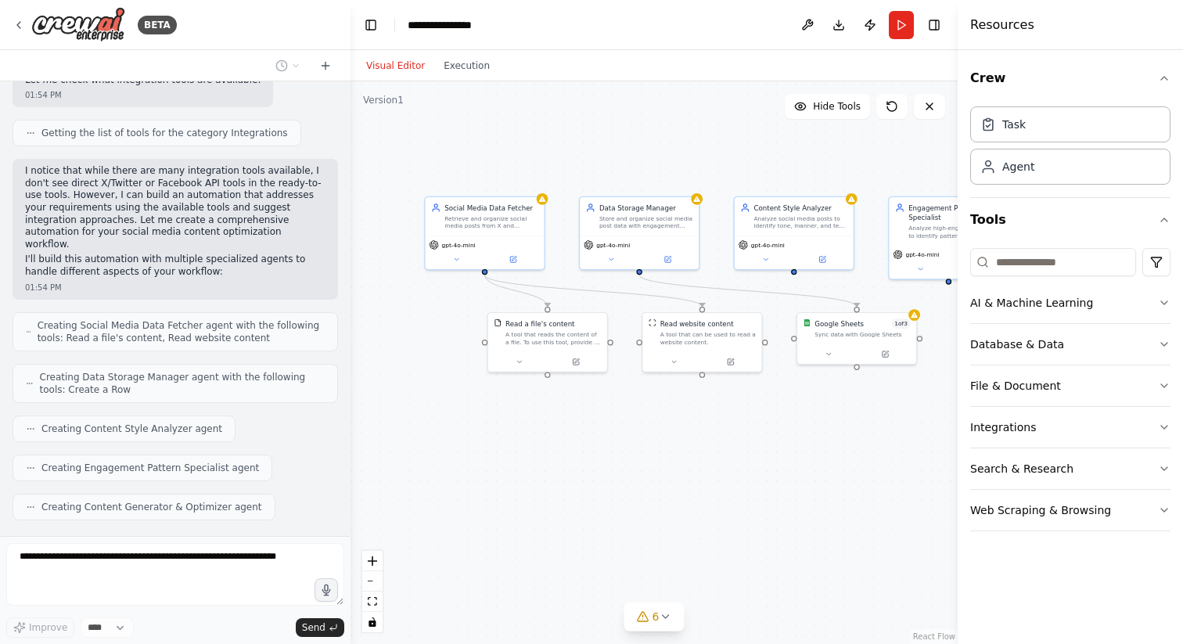
drag, startPoint x: 777, startPoint y: 496, endPoint x: 666, endPoint y: 496, distance: 111.1
click at [666, 496] on div ".deletable-edge-delete-btn { width: 20px; height: 20px; border: 0px solid #ffff…" at bounding box center [654, 362] width 607 height 563
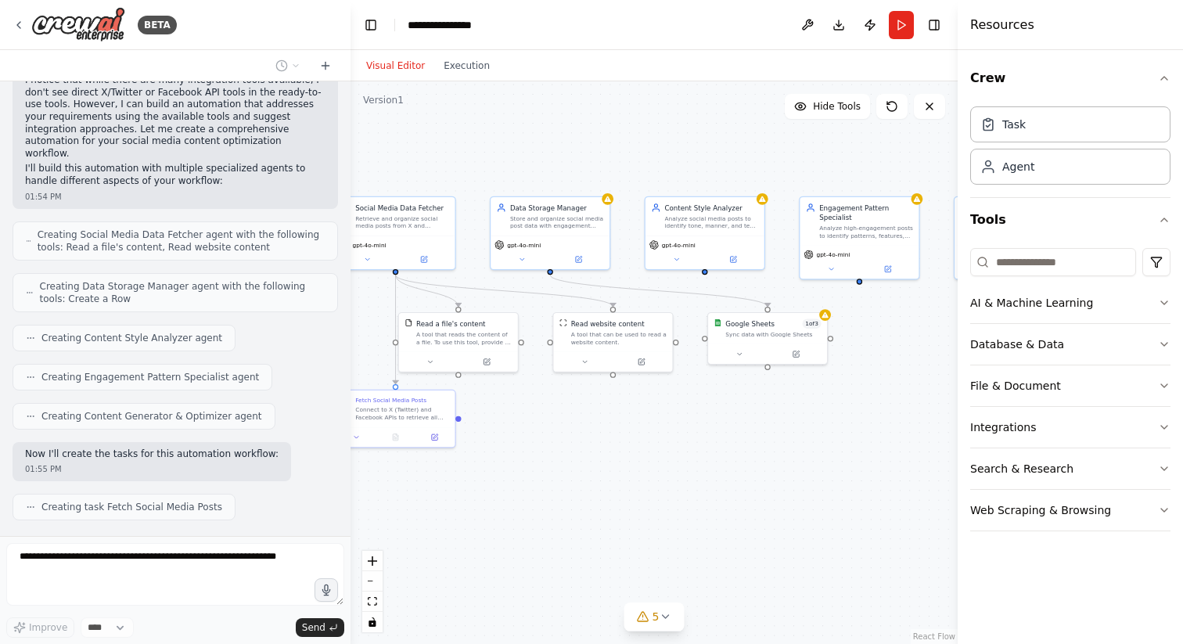
scroll to position [818, 0]
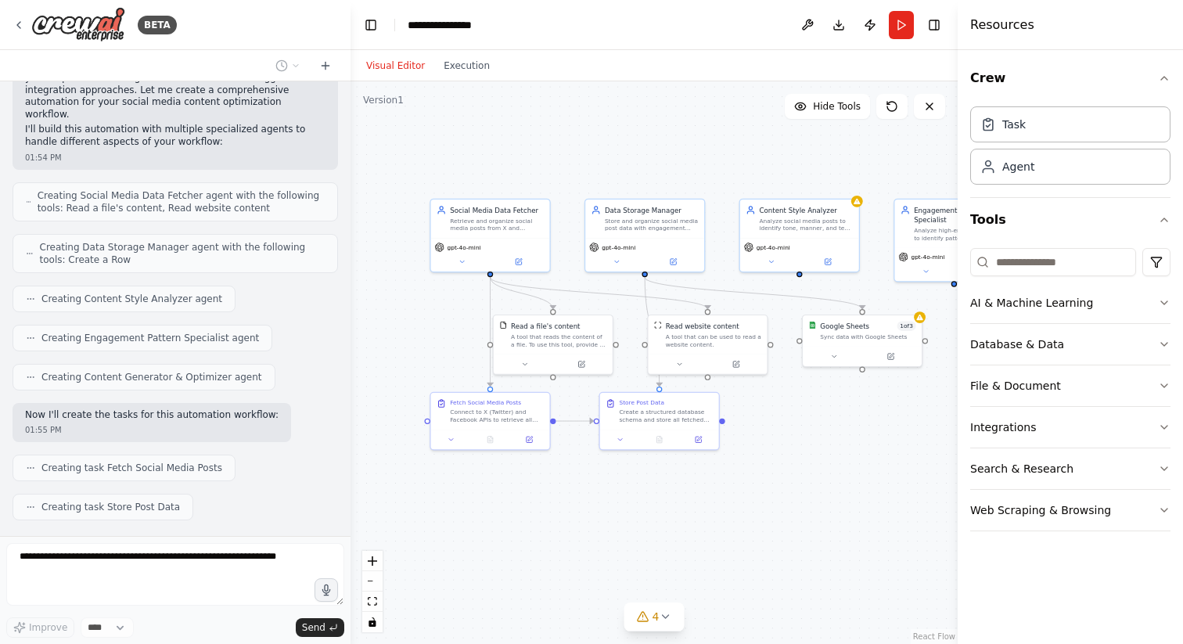
click at [671, 499] on div ".deletable-edge-delete-btn { width: 20px; height: 20px; border: 0px solid #ffff…" at bounding box center [654, 362] width 607 height 563
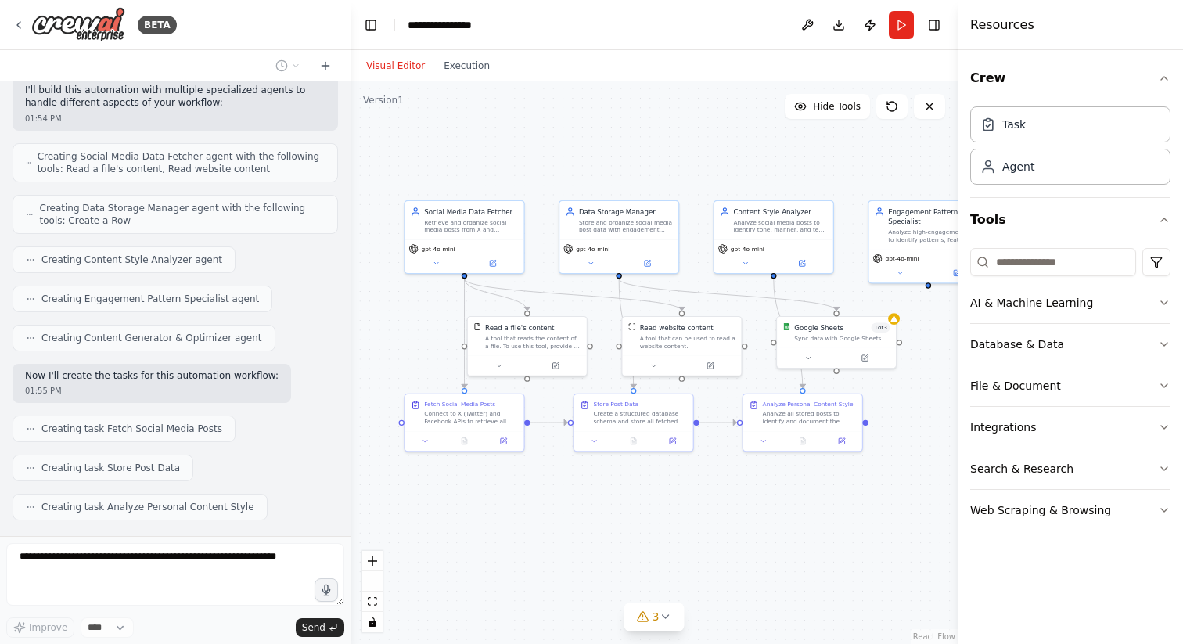
scroll to position [896, 0]
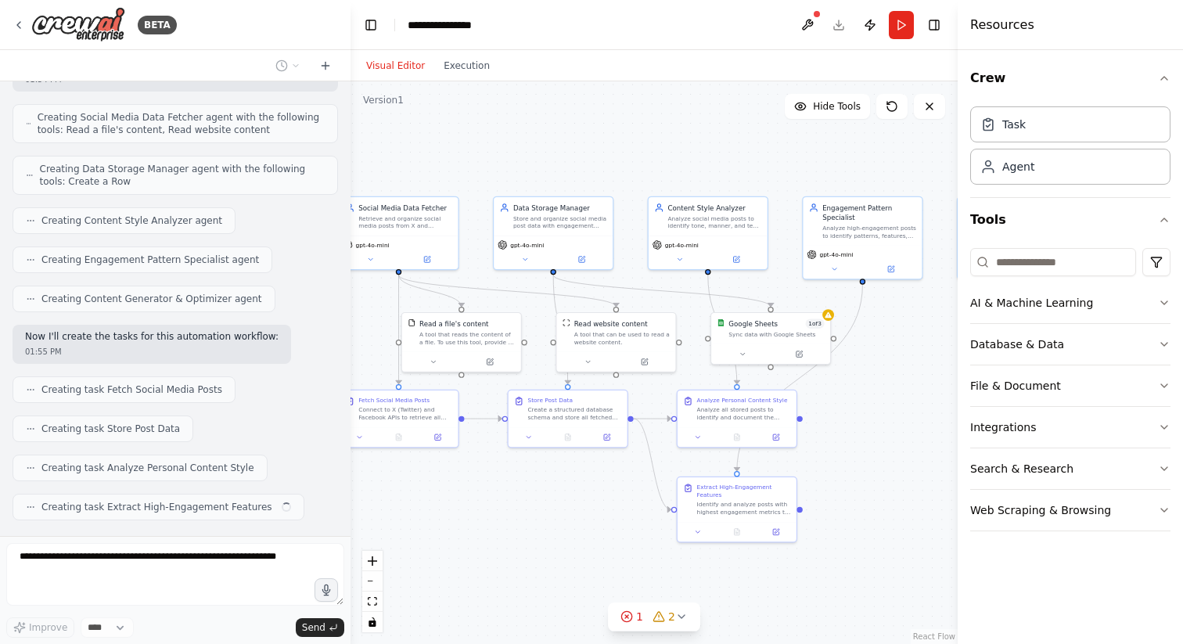
drag, startPoint x: 857, startPoint y: 545, endPoint x: 766, endPoint y: 542, distance: 90.8
click at [766, 542] on div ".deletable-edge-delete-btn { width: 20px; height: 20px; border: 0px solid #ffff…" at bounding box center [654, 362] width 607 height 563
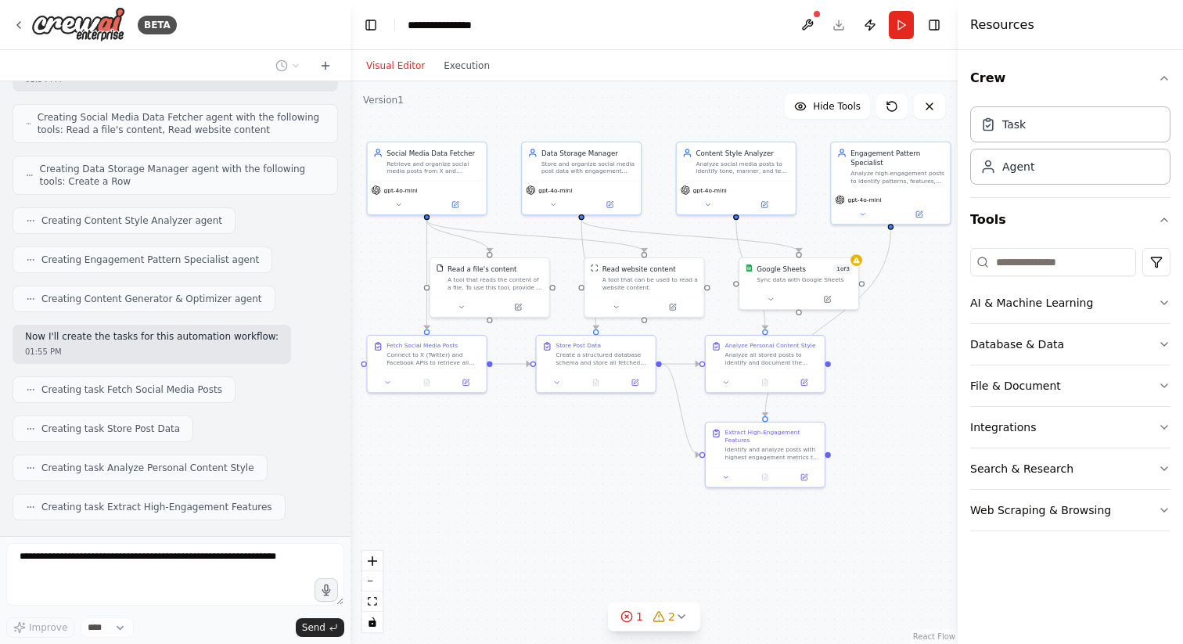
drag, startPoint x: 860, startPoint y: 488, endPoint x: 889, endPoint y: 433, distance: 62.0
click at [889, 433] on div ".deletable-edge-delete-btn { width: 20px; height: 20px; border: 0px solid #ffff…" at bounding box center [654, 362] width 607 height 563
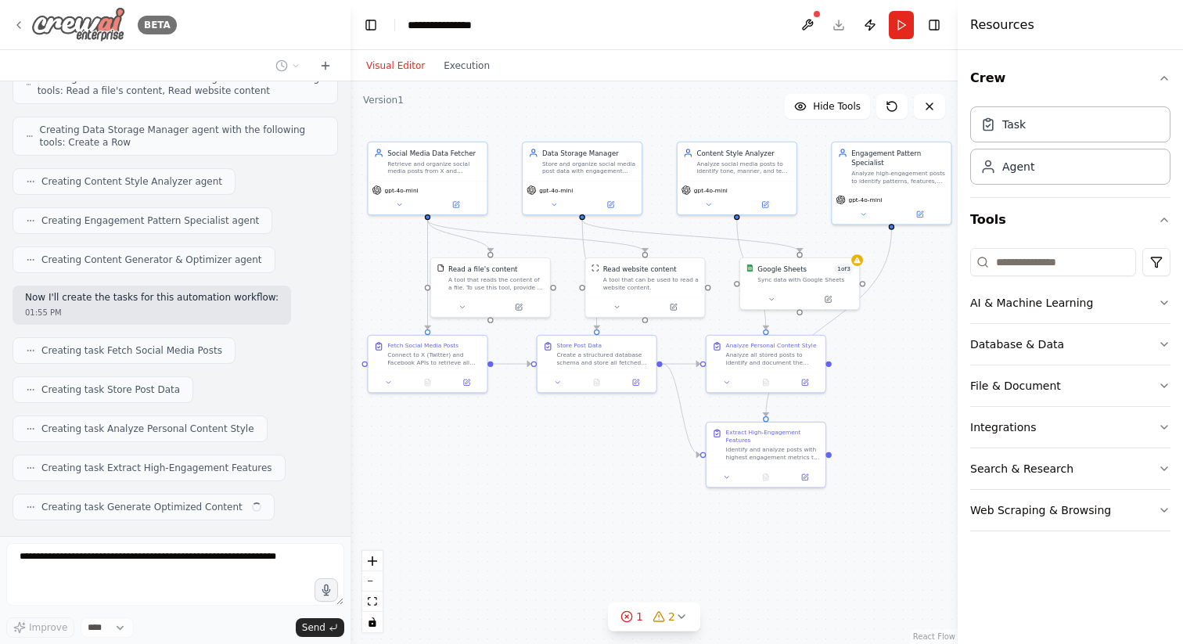
click at [20, 16] on div "BETA" at bounding box center [95, 24] width 164 height 35
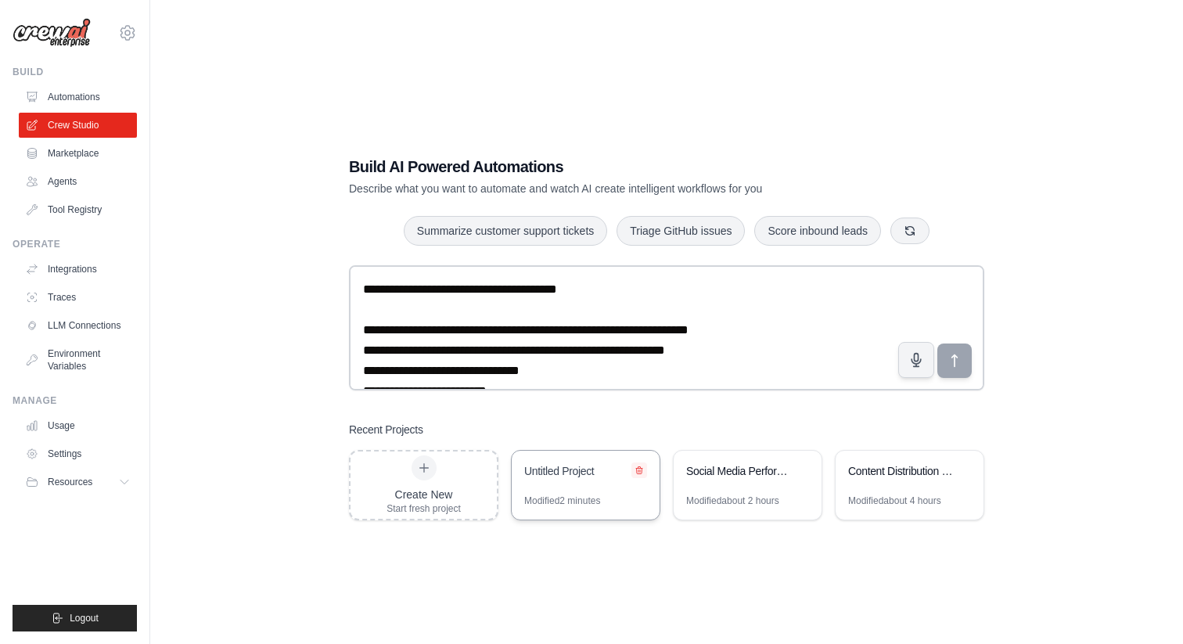
click at [639, 473] on icon at bounding box center [639, 470] width 9 height 9
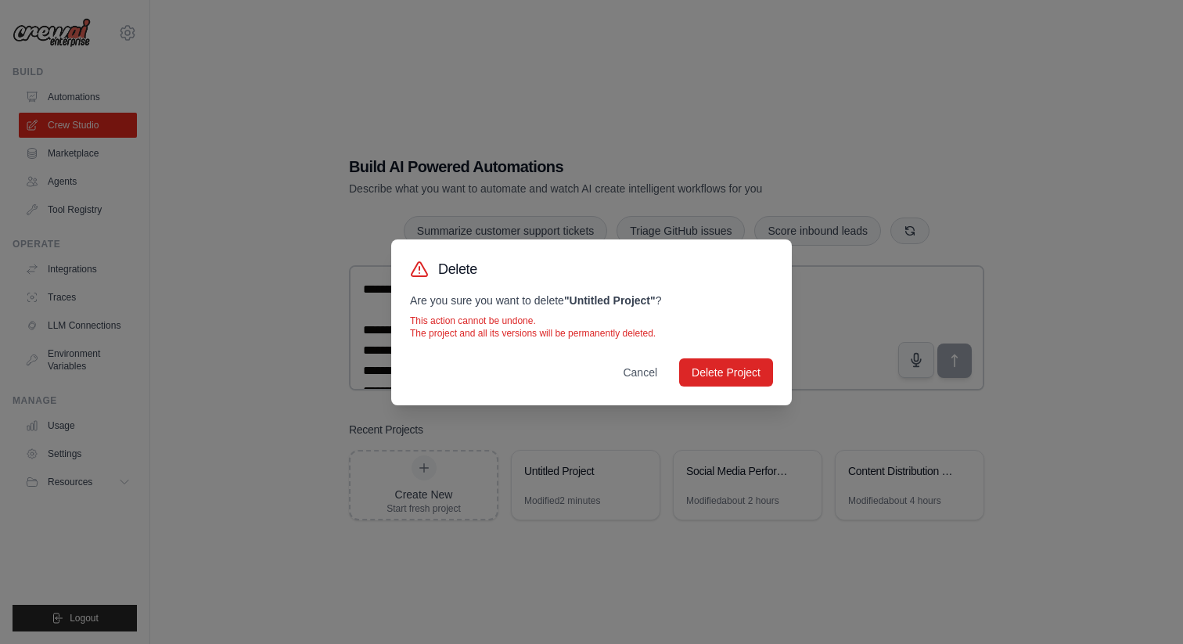
click at [744, 357] on div "Delete Are you sure you want to delete " Untitled Project " ? This action canno…" at bounding box center [591, 323] width 401 height 166
click at [744, 381] on button "Delete Project" at bounding box center [726, 372] width 94 height 28
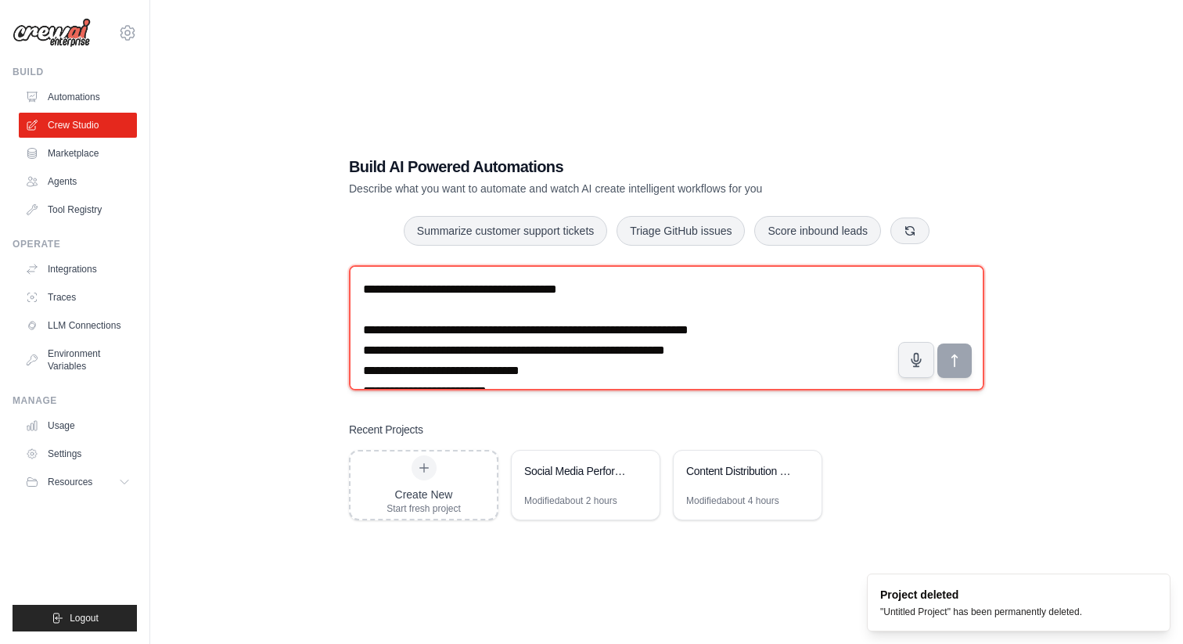
click at [523, 325] on textarea "**********" at bounding box center [667, 327] width 636 height 125
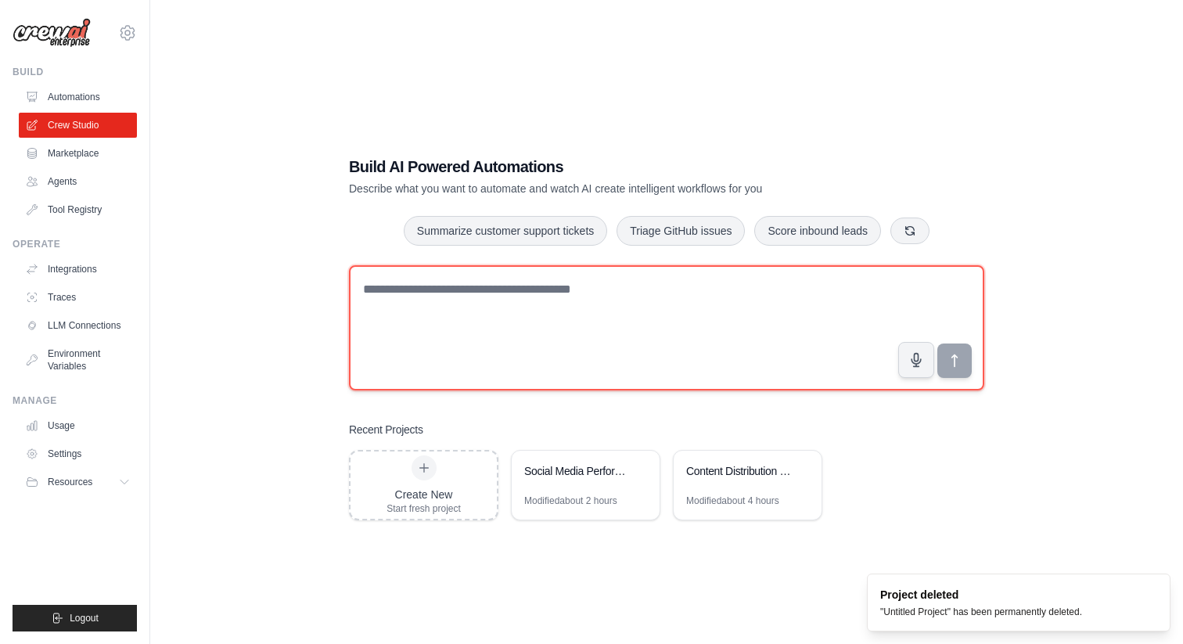
click at [523, 325] on textarea at bounding box center [667, 327] width 636 height 125
paste textarea "**********"
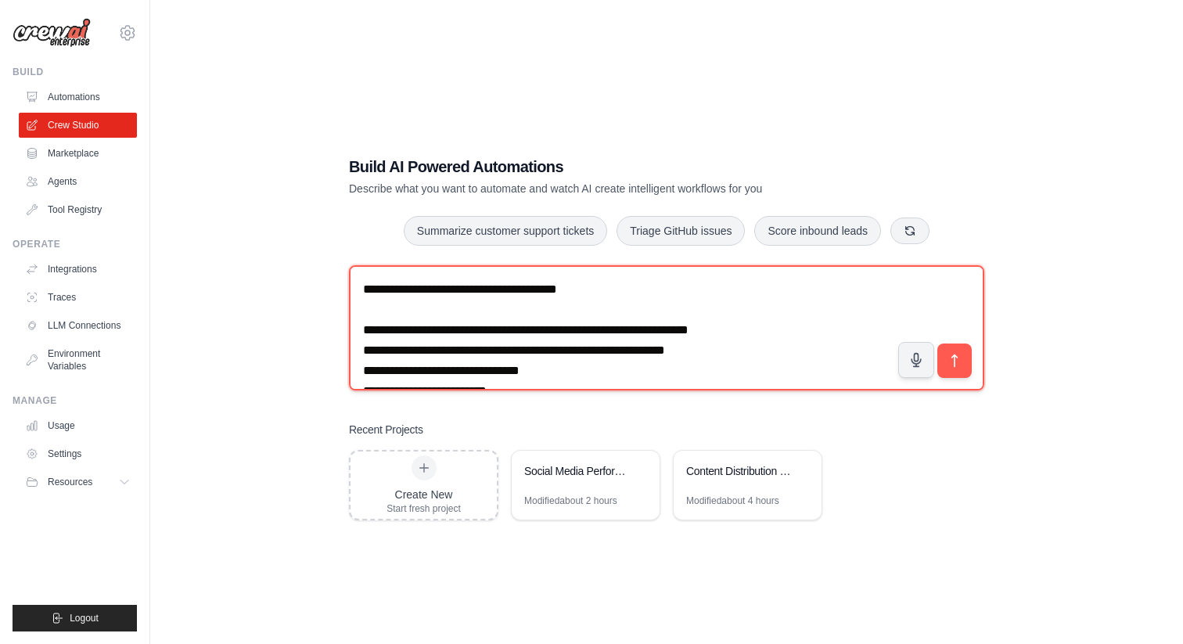
click at [667, 313] on textarea "**********" at bounding box center [667, 327] width 636 height 125
paste textarea "**********"
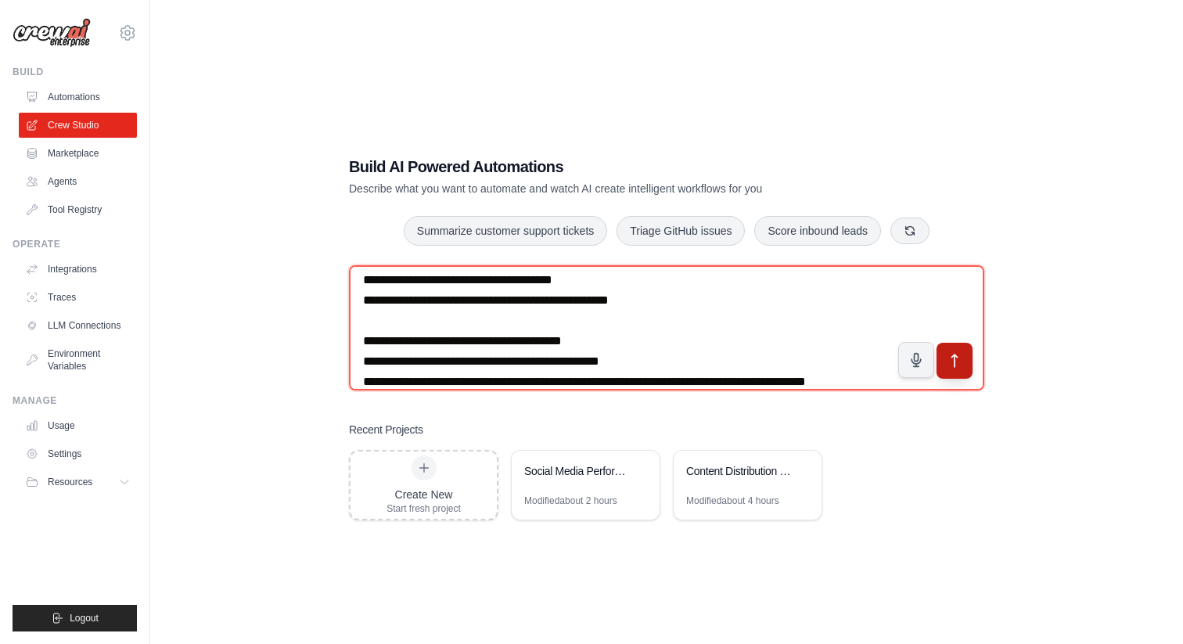
type textarea "**********"
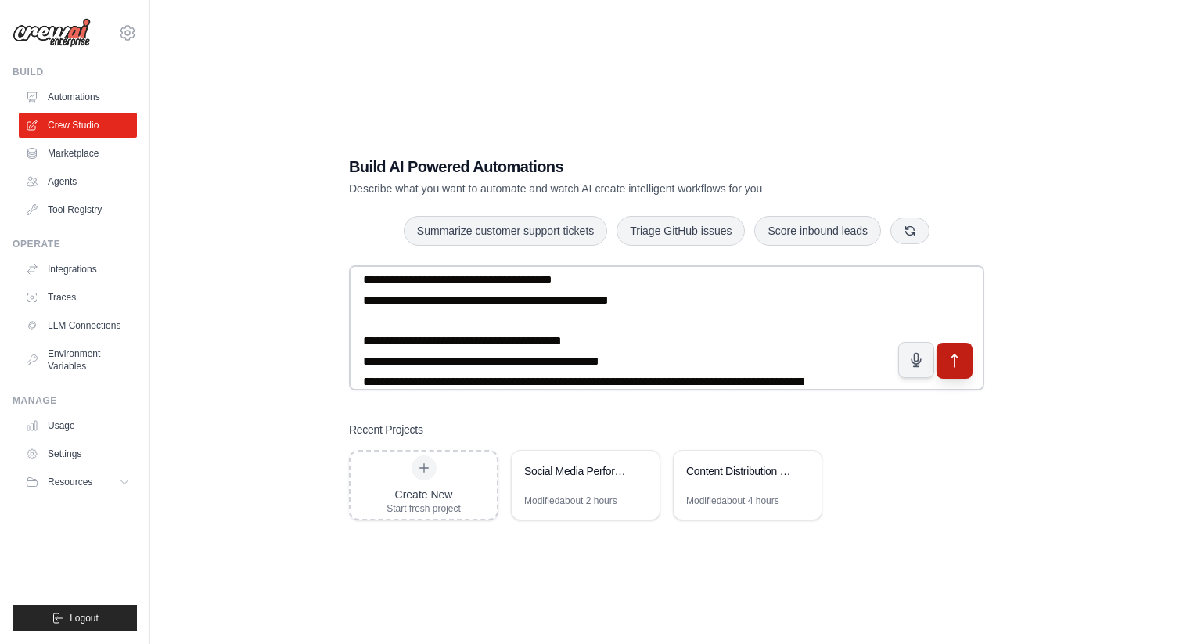
click at [961, 364] on icon "submit" at bounding box center [955, 360] width 16 height 16
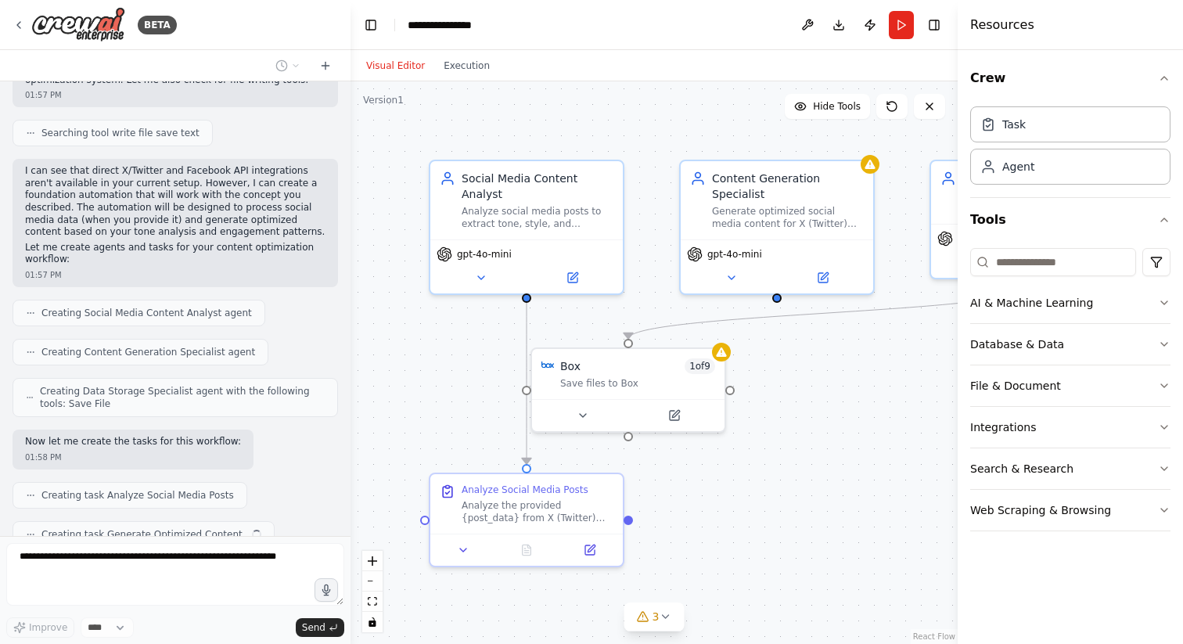
scroll to position [1048, 0]
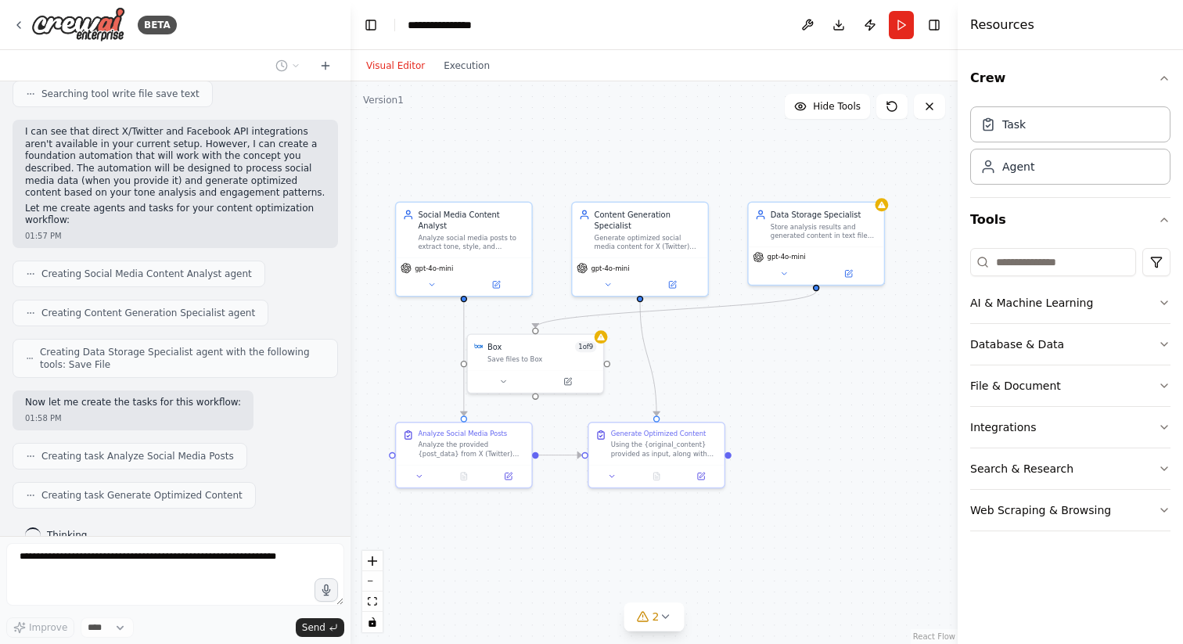
drag, startPoint x: 904, startPoint y: 402, endPoint x: 729, endPoint y: 372, distance: 177.1
click at [729, 372] on div ".deletable-edge-delete-btn { width: 20px; height: 20px; border: 0px solid #ffff…" at bounding box center [654, 362] width 607 height 563
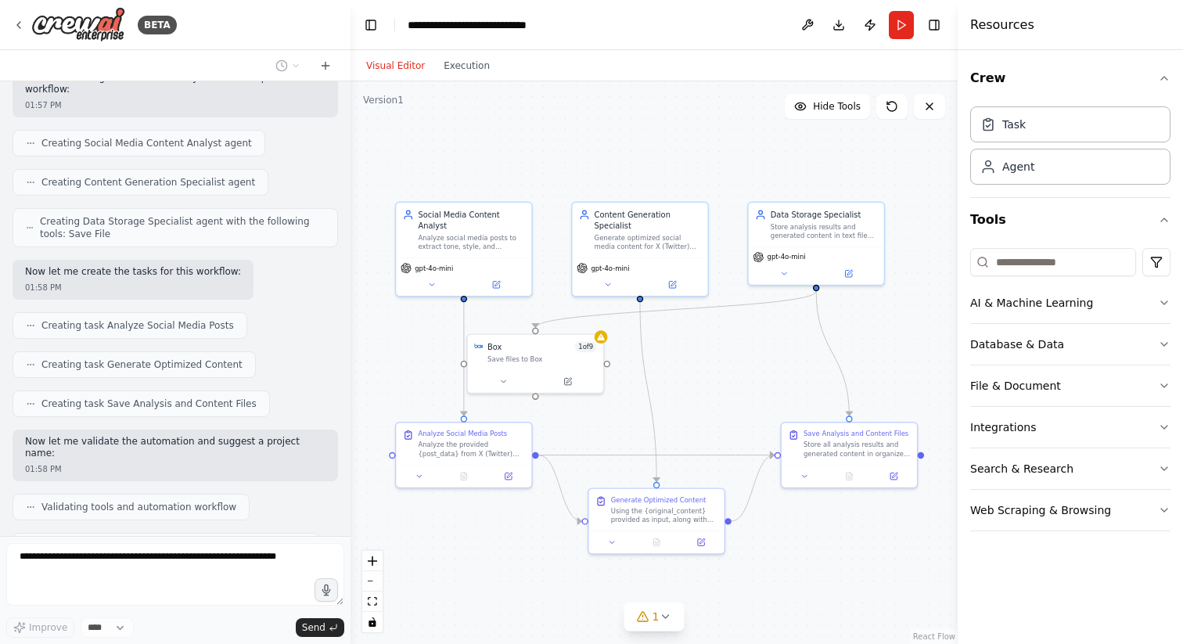
scroll to position [1218, 0]
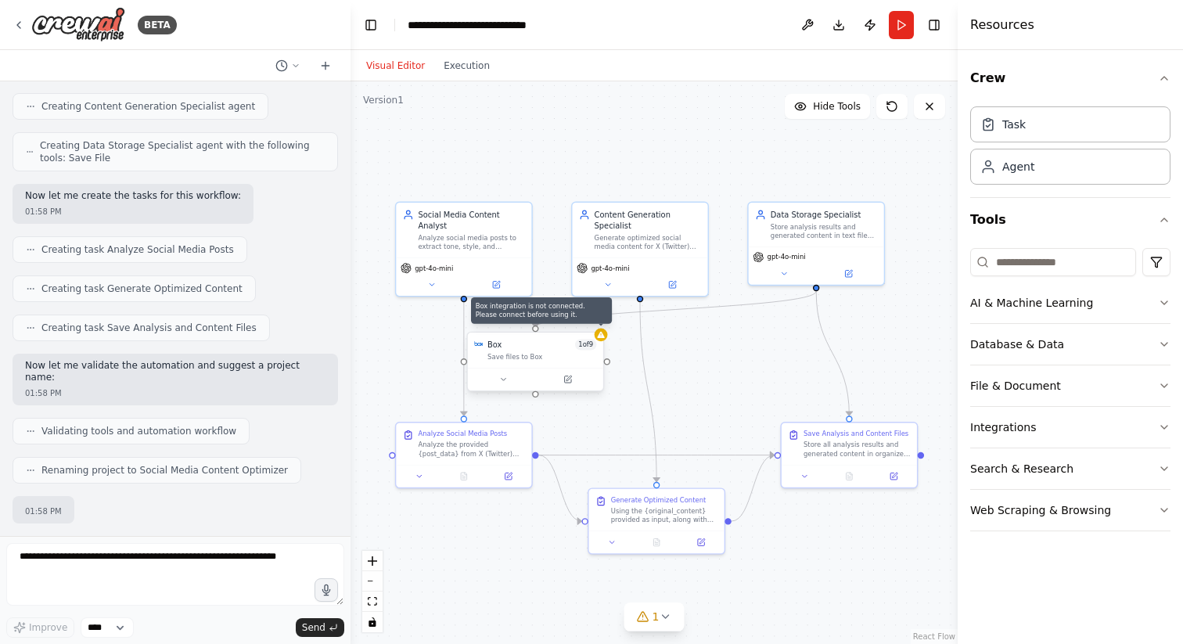
click at [601, 334] on icon at bounding box center [600, 335] width 7 height 6
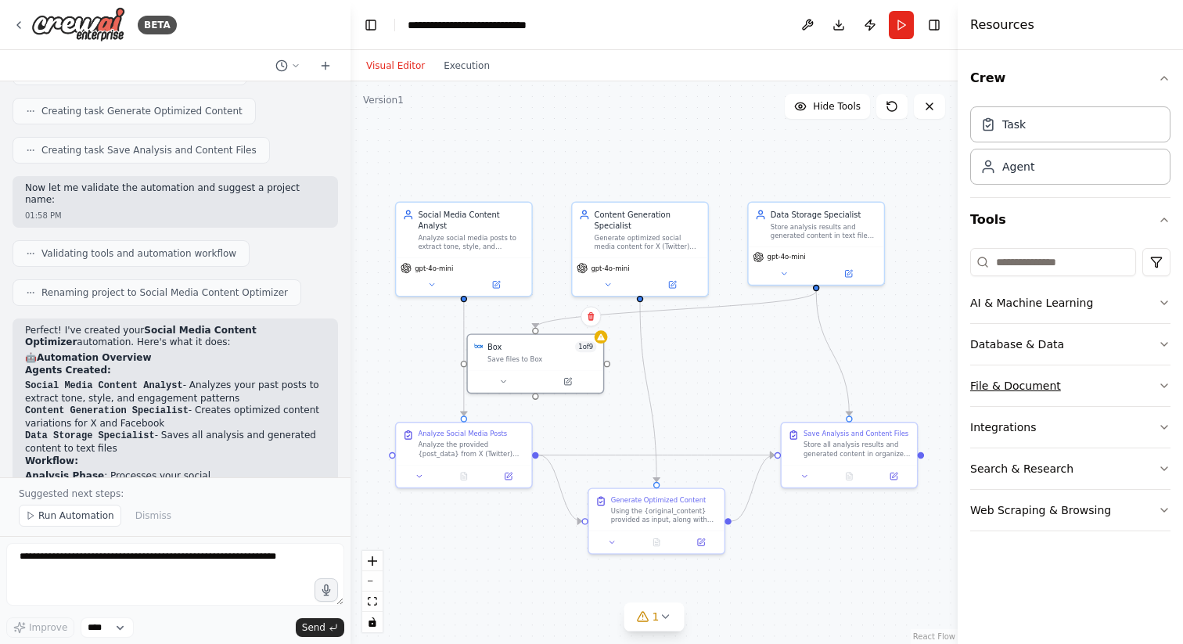
click at [1097, 366] on button "File & Document" at bounding box center [1071, 386] width 200 height 41
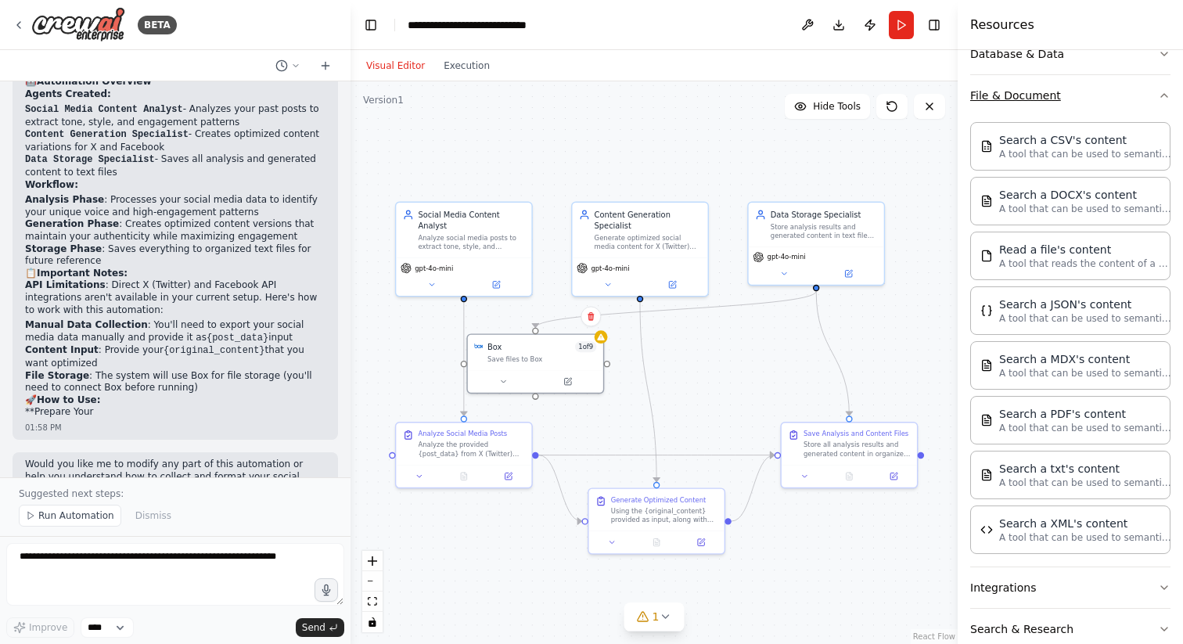
scroll to position [312, 0]
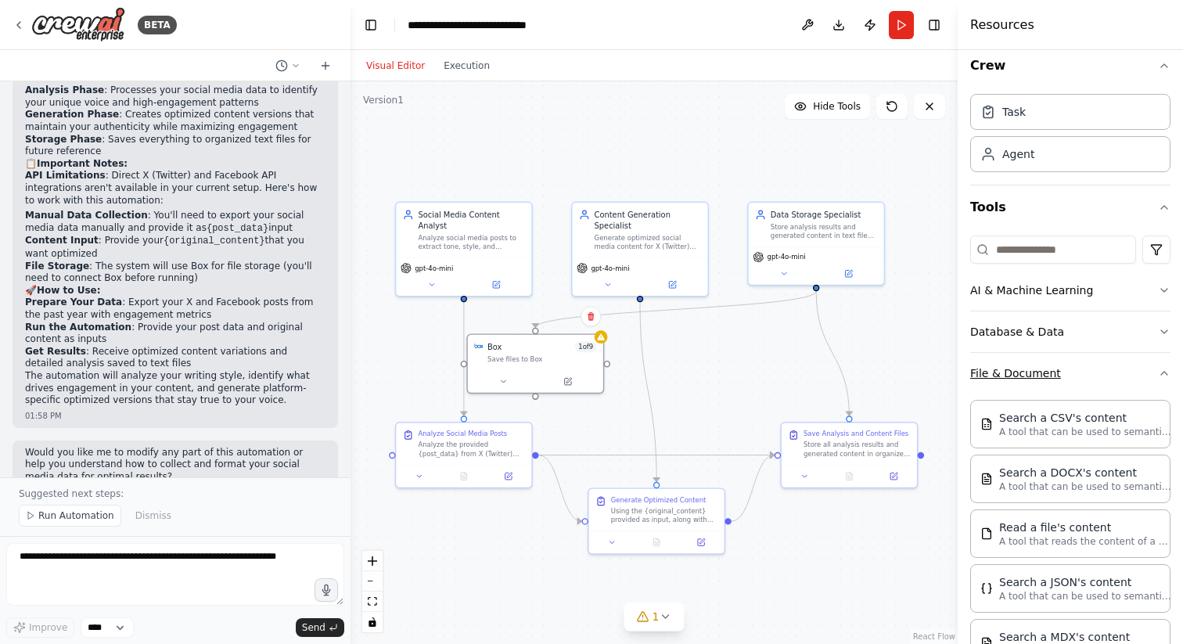
click at [1097, 375] on button "File & Document" at bounding box center [1071, 373] width 200 height 41
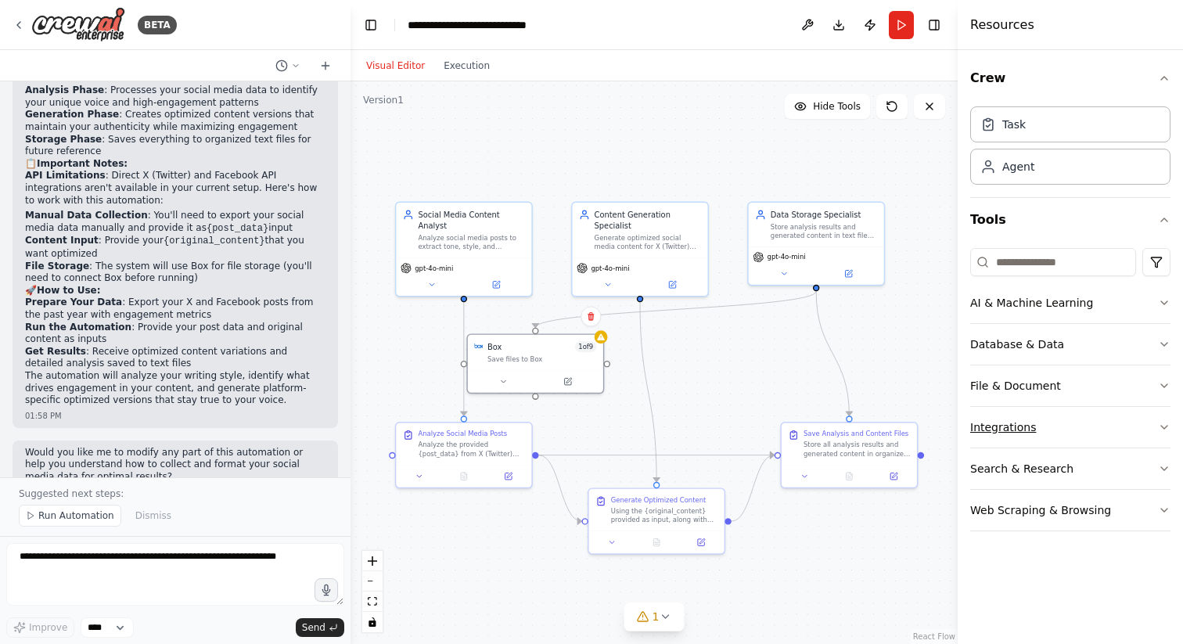
click at [1107, 427] on button "Integrations" at bounding box center [1071, 427] width 200 height 41
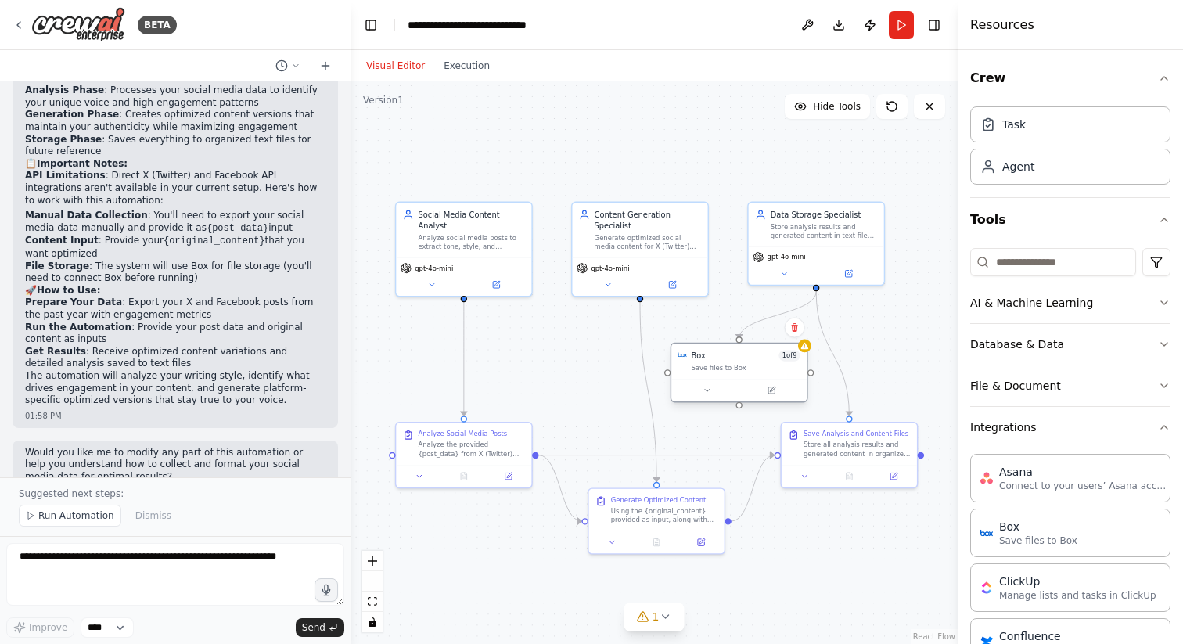
drag, startPoint x: 551, startPoint y: 355, endPoint x: 747, endPoint y: 366, distance: 196.0
click at [747, 366] on div "Save files to Box" at bounding box center [745, 367] width 109 height 9
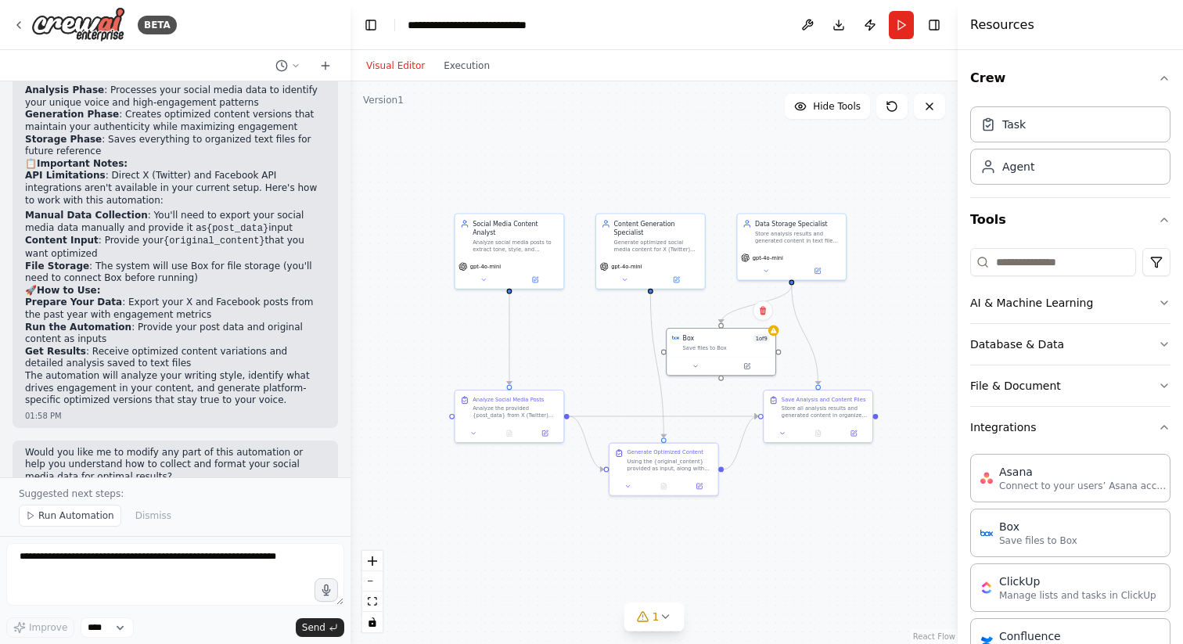
drag, startPoint x: 800, startPoint y: 578, endPoint x: 761, endPoint y: 557, distance: 44.5
click at [761, 557] on div ".deletable-edge-delete-btn { width: 20px; height: 20px; border: 0px solid #ffff…" at bounding box center [654, 362] width 607 height 563
drag, startPoint x: 679, startPoint y: 454, endPoint x: 665, endPoint y: 469, distance: 20.5
click at [665, 469] on div "Generate Optimized Content Using the {original_content} provided as input, alon…" at bounding box center [656, 476] width 85 height 23
click at [818, 524] on div ".deletable-edge-delete-btn { width: 20px; height: 20px; border: 0px solid #ffff…" at bounding box center [654, 362] width 607 height 563
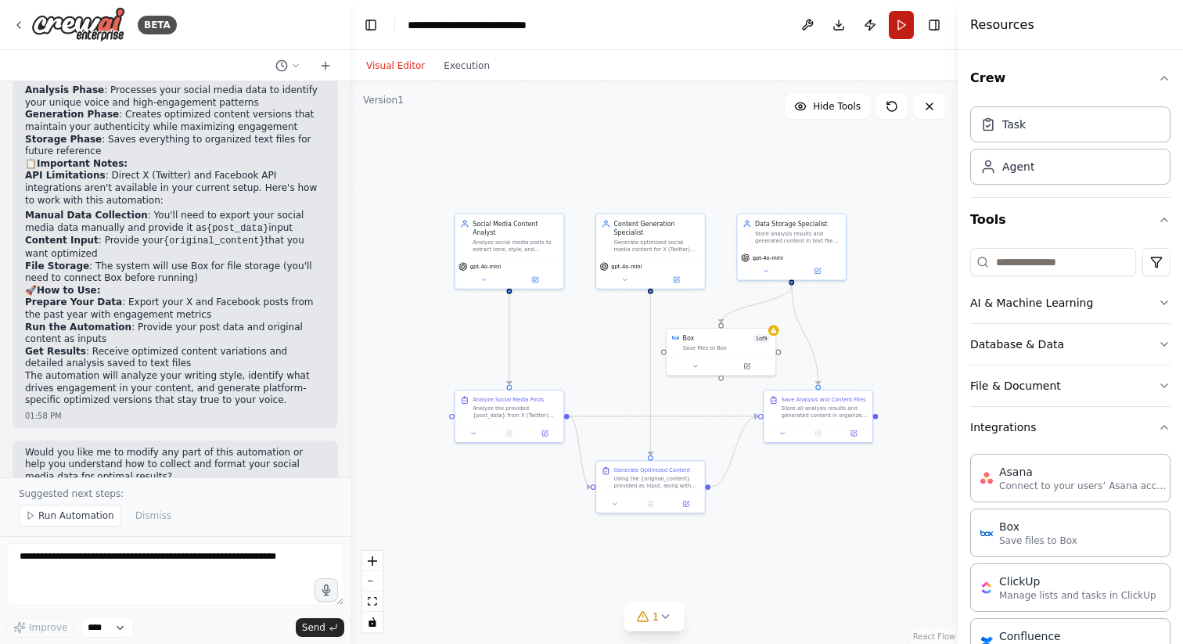
click at [905, 27] on button "Run" at bounding box center [901, 25] width 25 height 28
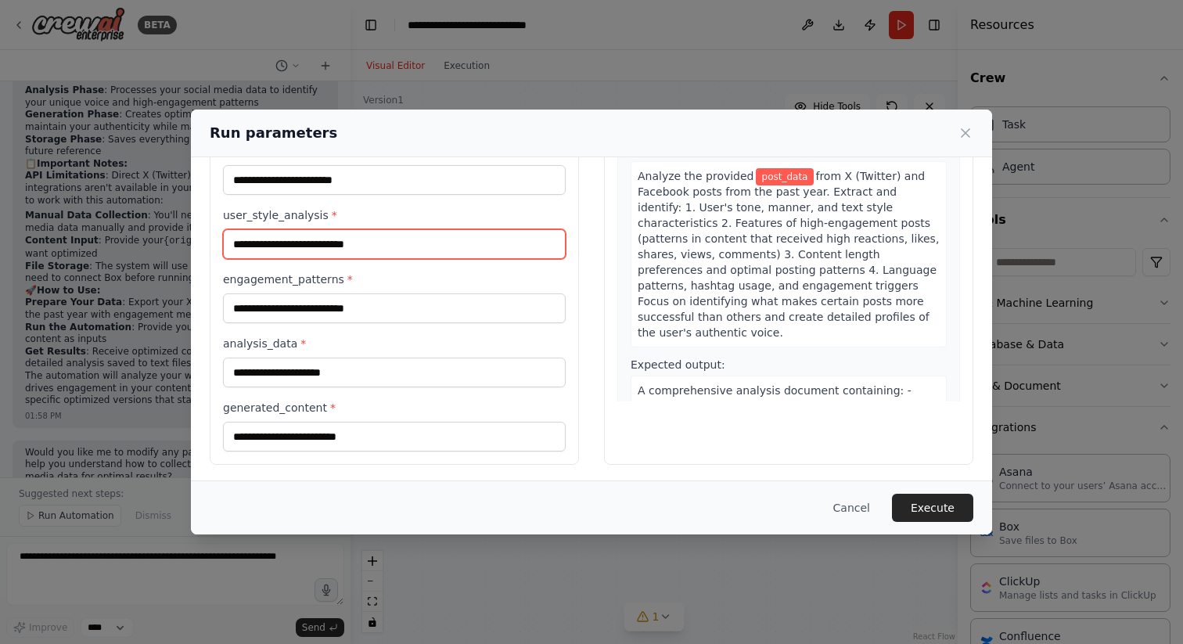
click at [506, 237] on input "user_style_analysis *" at bounding box center [394, 244] width 343 height 30
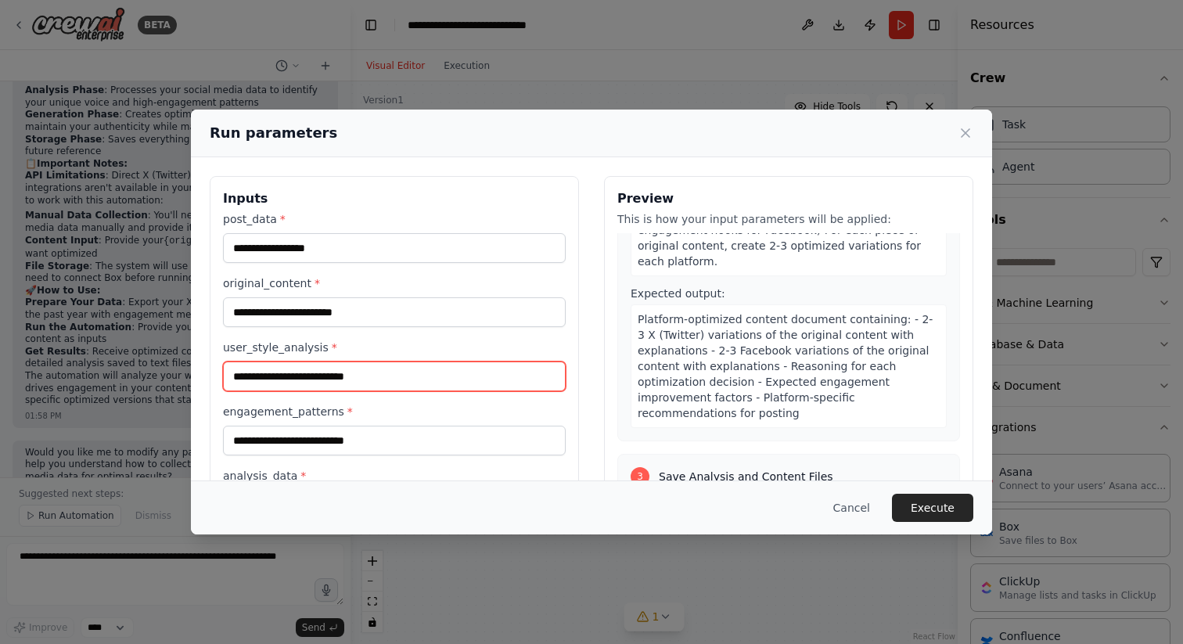
scroll to position [0, 0]
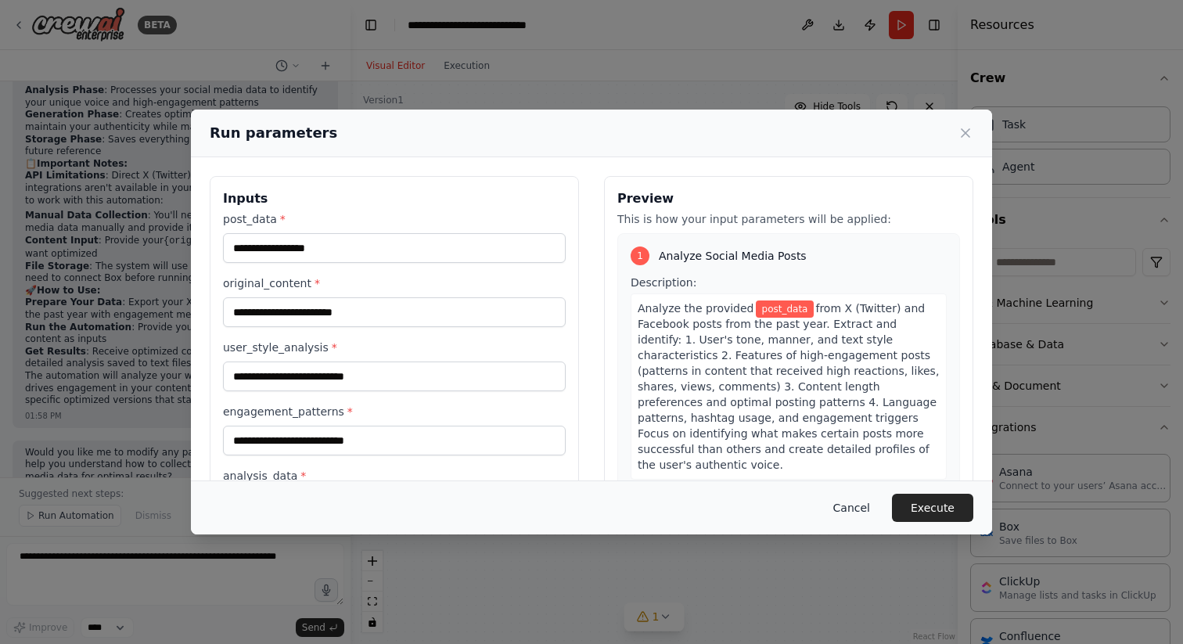
click at [842, 506] on button "Cancel" at bounding box center [852, 508] width 62 height 28
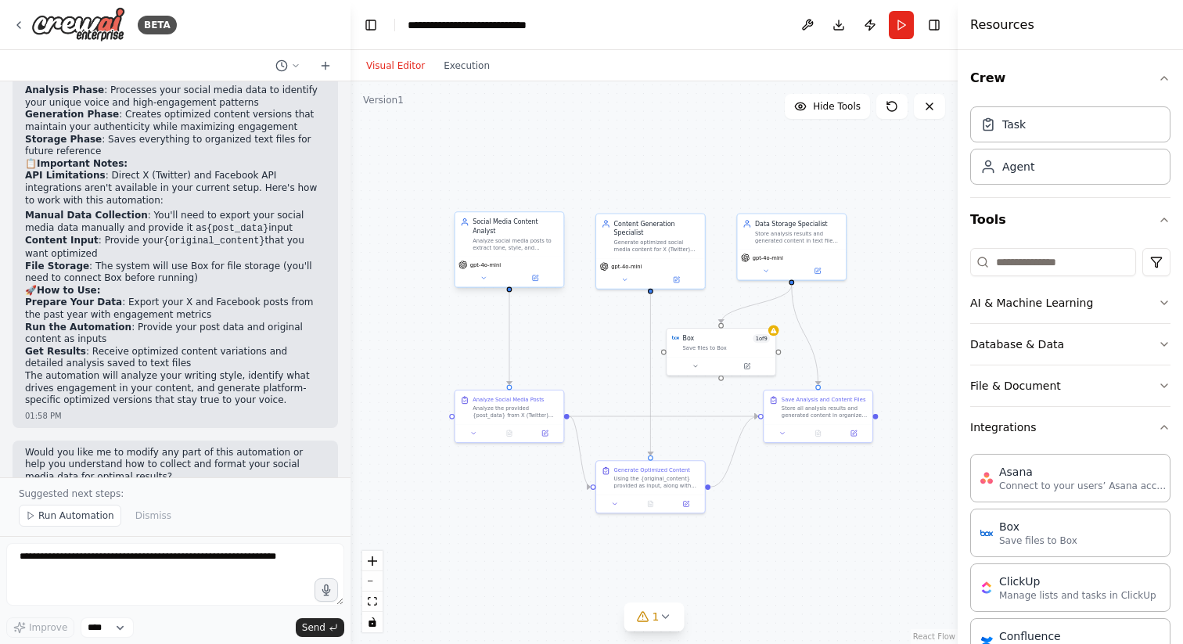
click at [533, 261] on div "gpt-4o-mini" at bounding box center [510, 272] width 109 height 31
click at [548, 430] on icon at bounding box center [545, 431] width 7 height 7
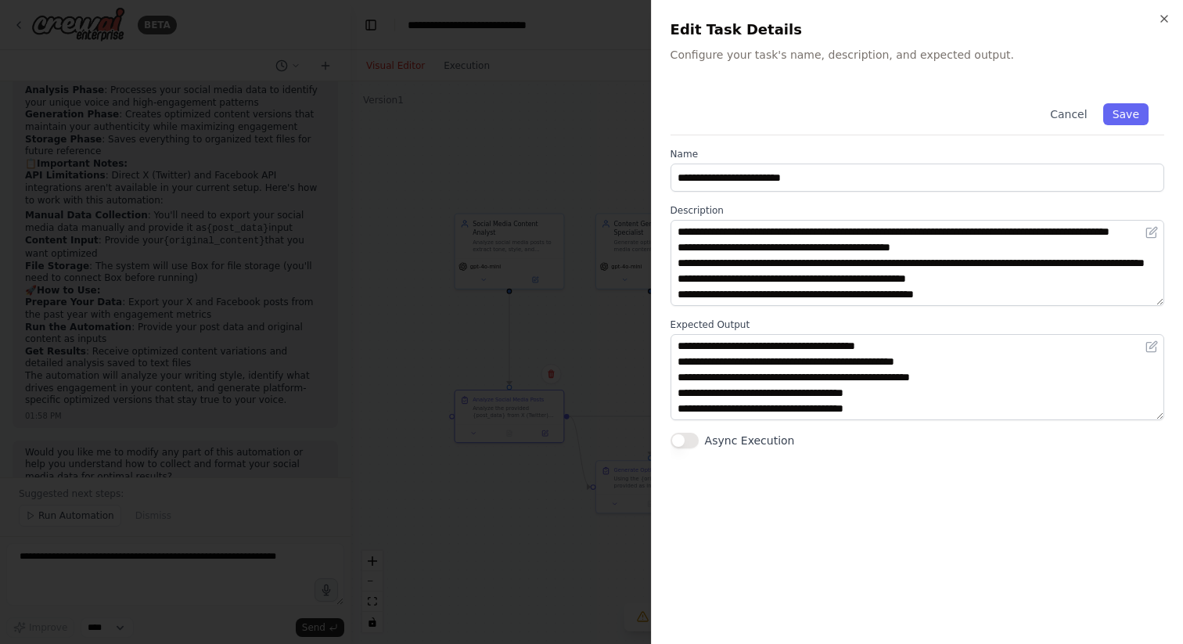
click at [516, 54] on div at bounding box center [591, 322] width 1183 height 644
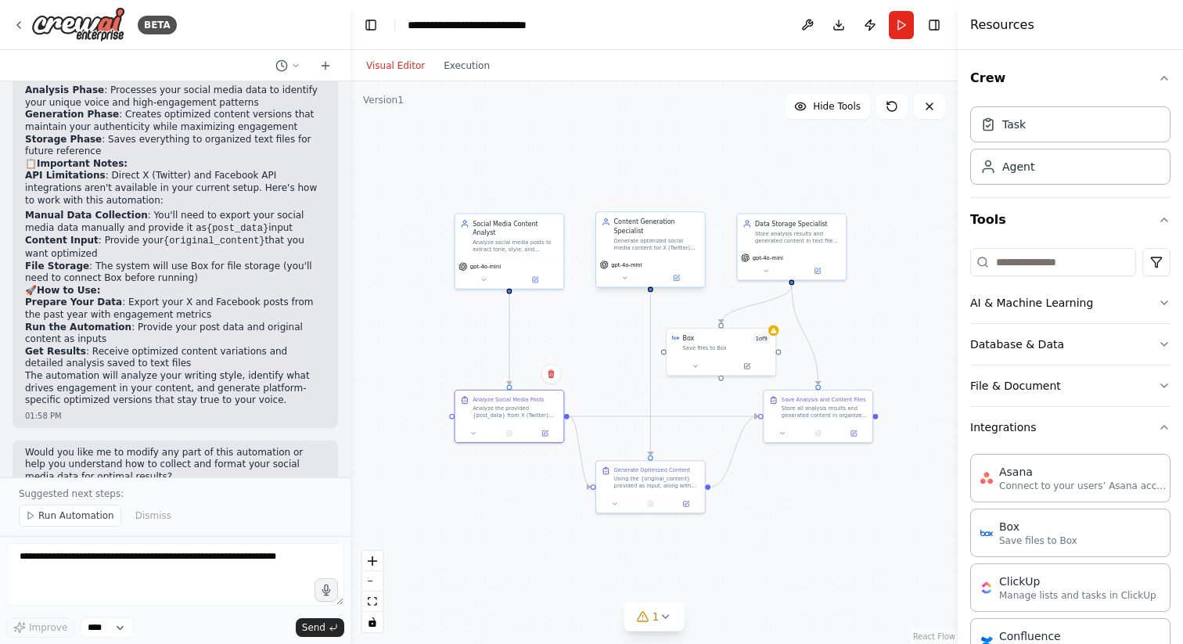
click at [671, 240] on div "Generate optimized social media content for X (Twitter) and Facebook based on {…" at bounding box center [656, 244] width 85 height 14
click at [676, 278] on icon at bounding box center [677, 278] width 4 height 4
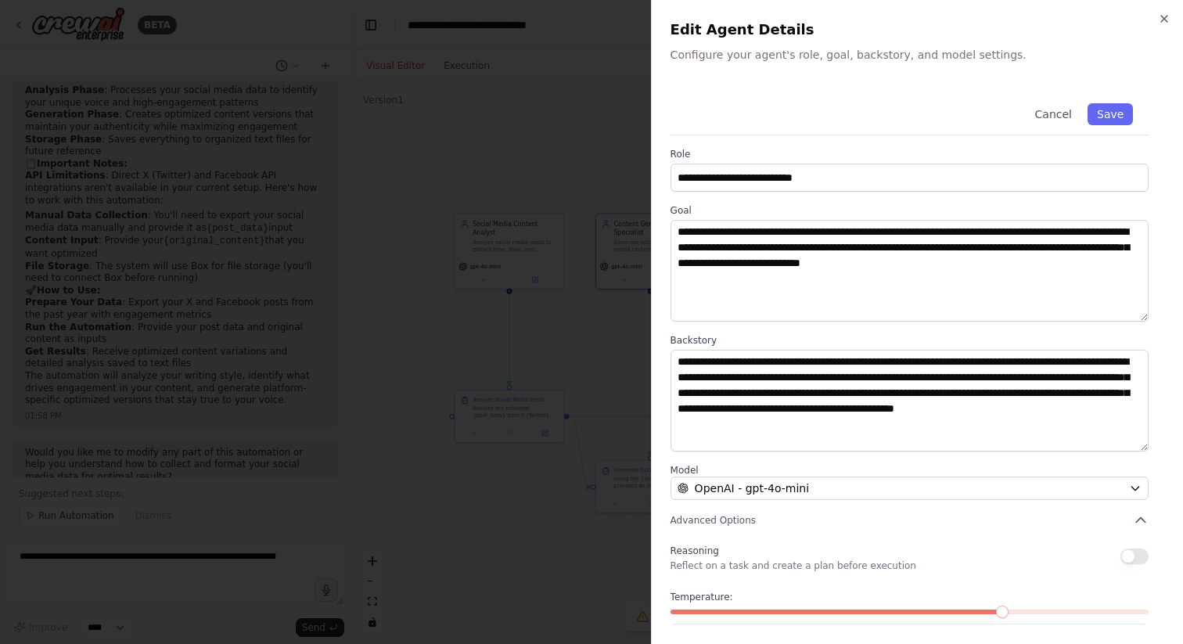
click at [598, 297] on div at bounding box center [591, 322] width 1183 height 644
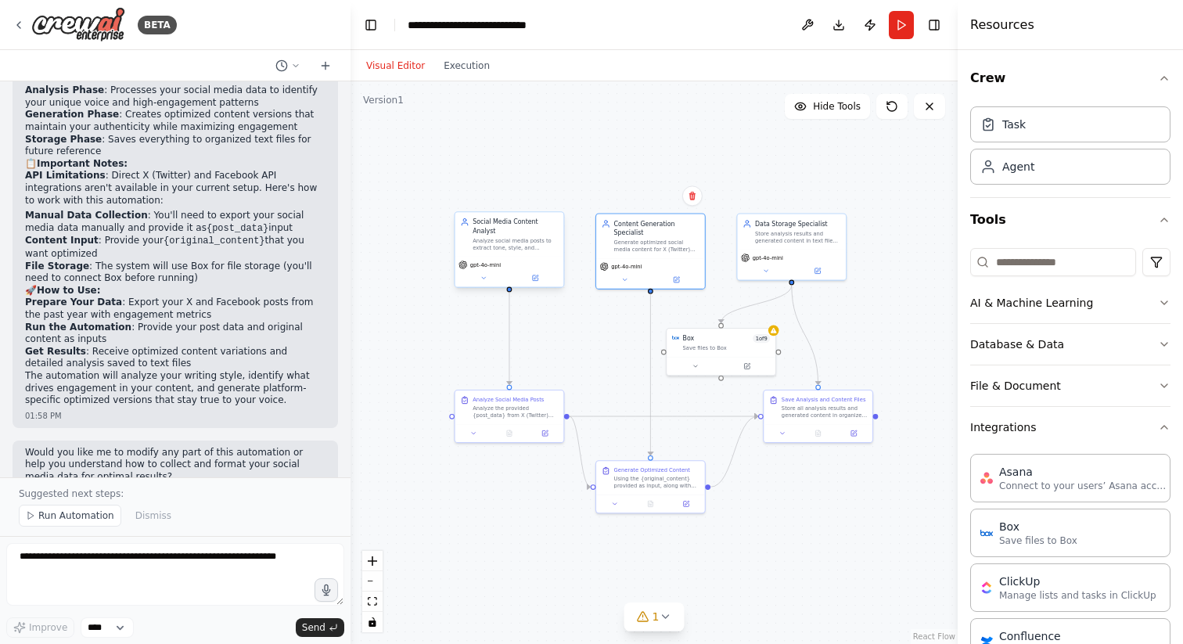
click at [512, 225] on div "Social Media Content Analyst" at bounding box center [515, 227] width 85 height 18
click at [903, 32] on button "Run" at bounding box center [901, 25] width 25 height 28
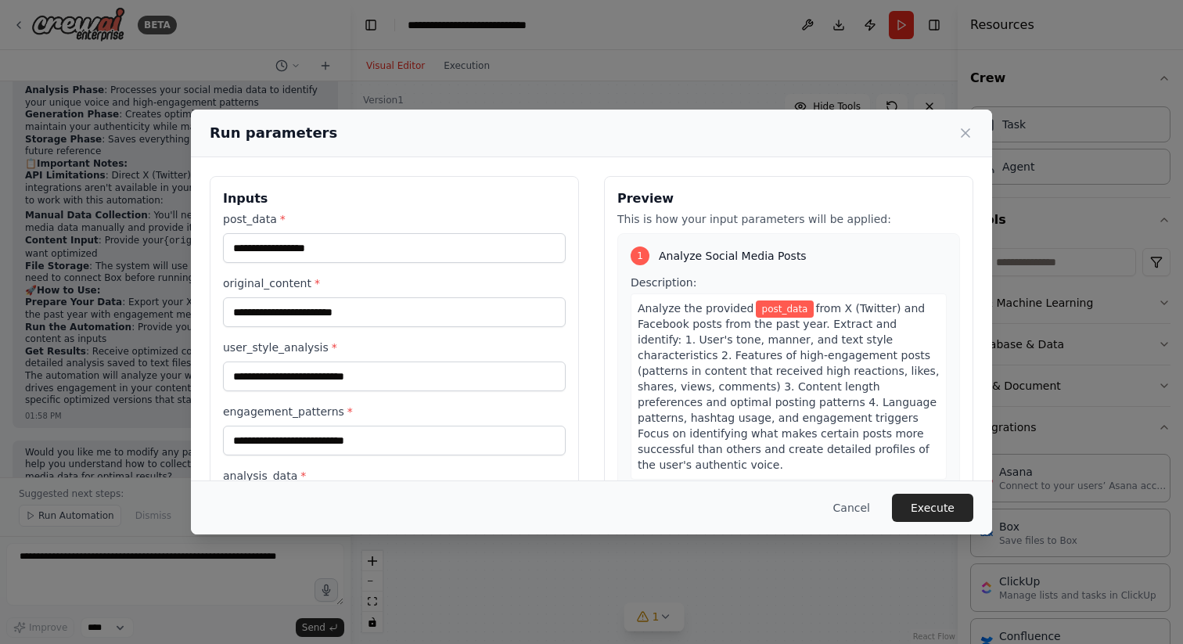
click at [931, 95] on div "Run parameters Inputs post_data * original_content * user_style_analysis * enga…" at bounding box center [591, 322] width 1183 height 644
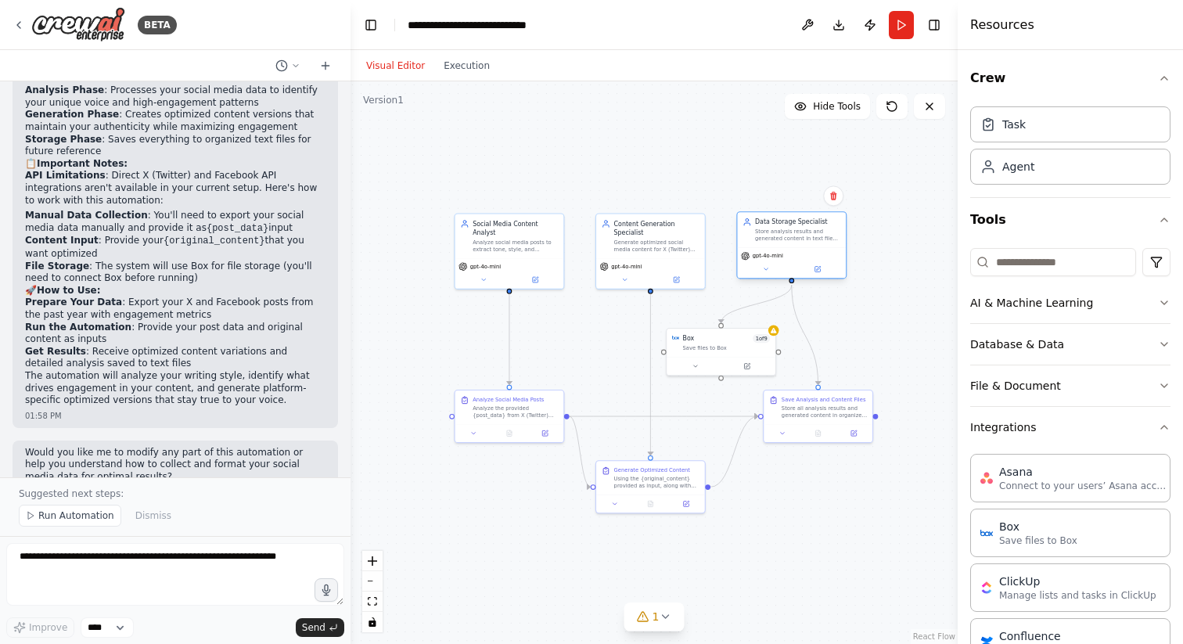
click at [781, 242] on div "Store analysis results and generated content in text files. Save {analysis_data…" at bounding box center [797, 236] width 85 height 14
click at [902, 28] on button "Run" at bounding box center [901, 25] width 25 height 28
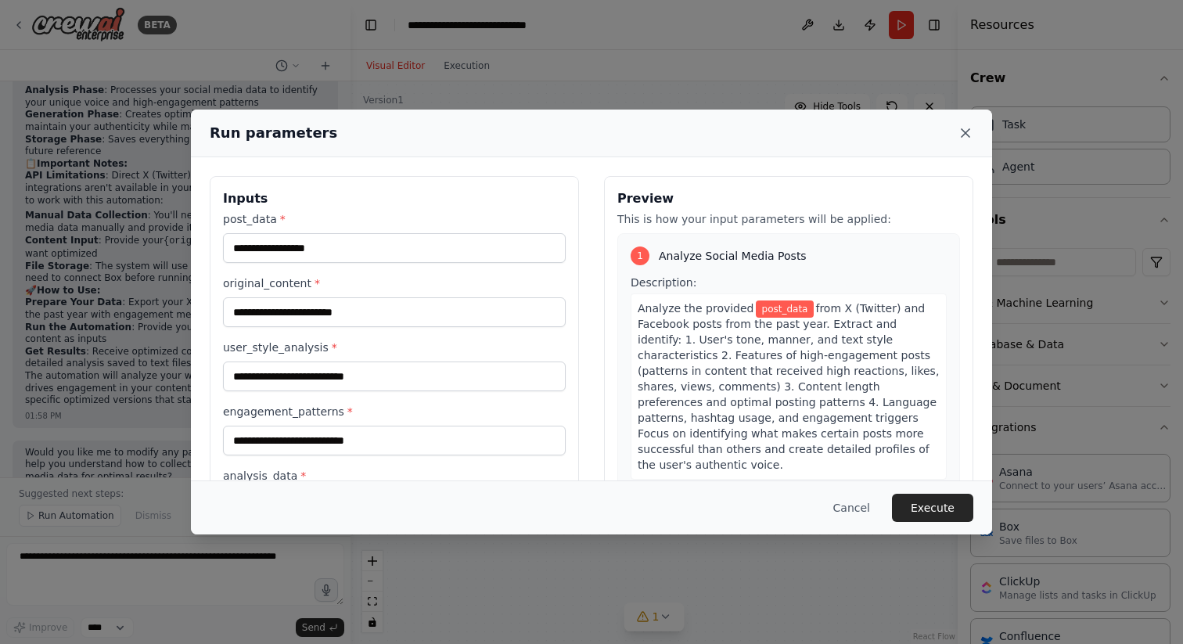
click at [968, 131] on icon at bounding box center [966, 133] width 8 height 8
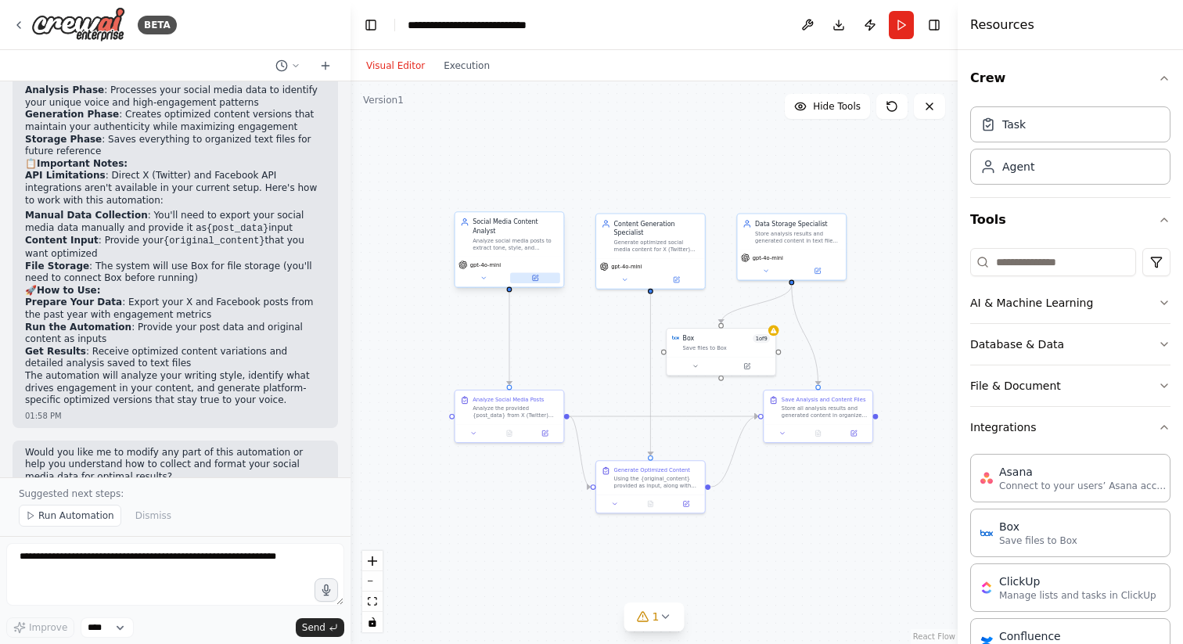
click at [535, 274] on div "gpt-4o-mini" at bounding box center [510, 272] width 109 height 31
click at [535, 276] on icon at bounding box center [535, 278] width 5 height 5
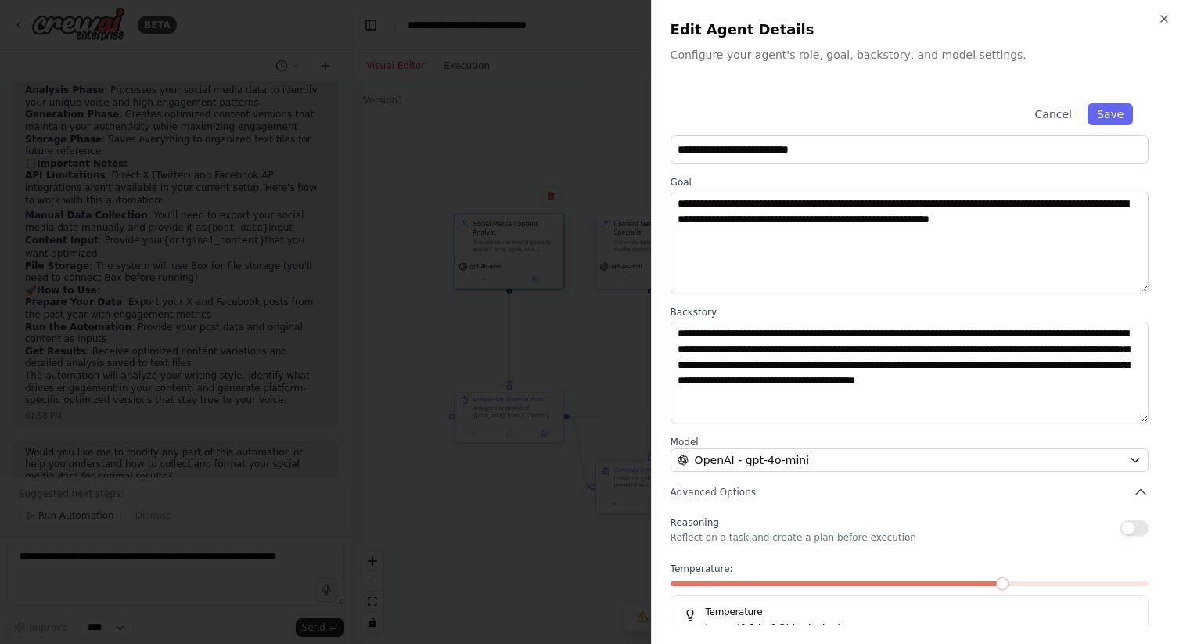
scroll to position [65, 0]
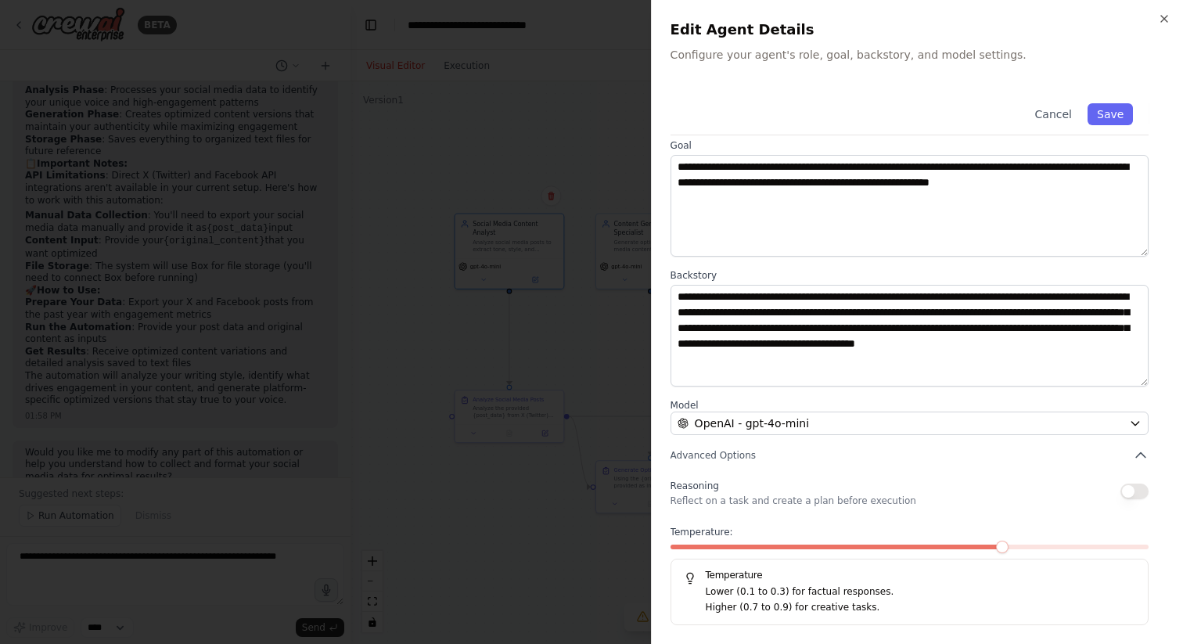
click at [535, 424] on div at bounding box center [591, 322] width 1183 height 644
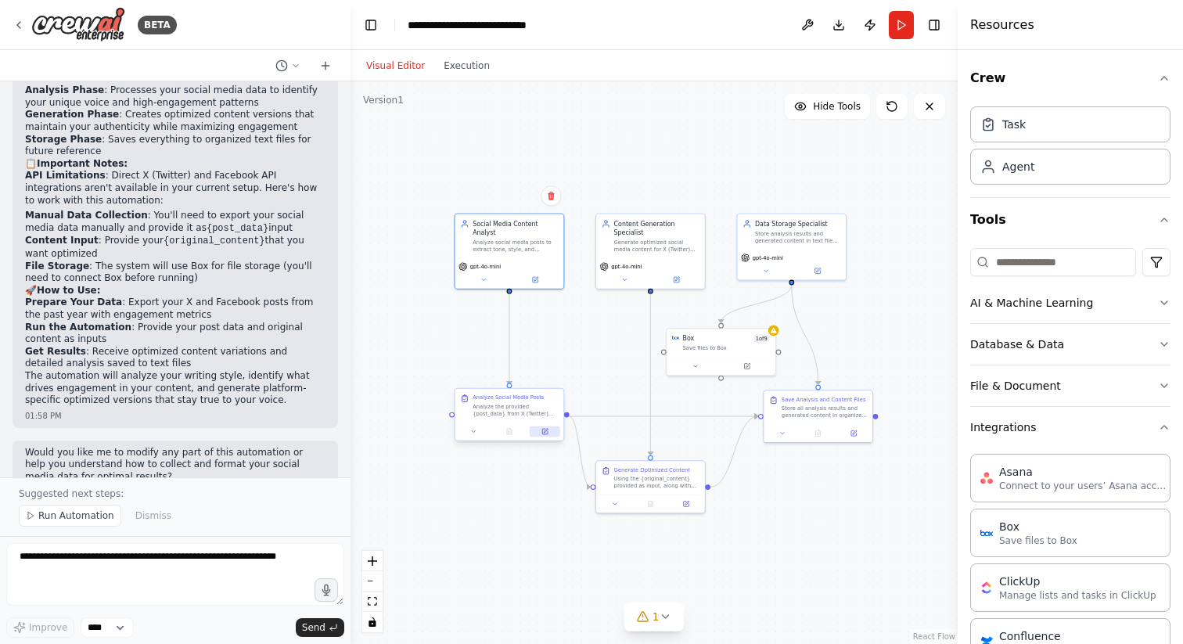
click at [546, 430] on icon at bounding box center [546, 431] width 4 height 4
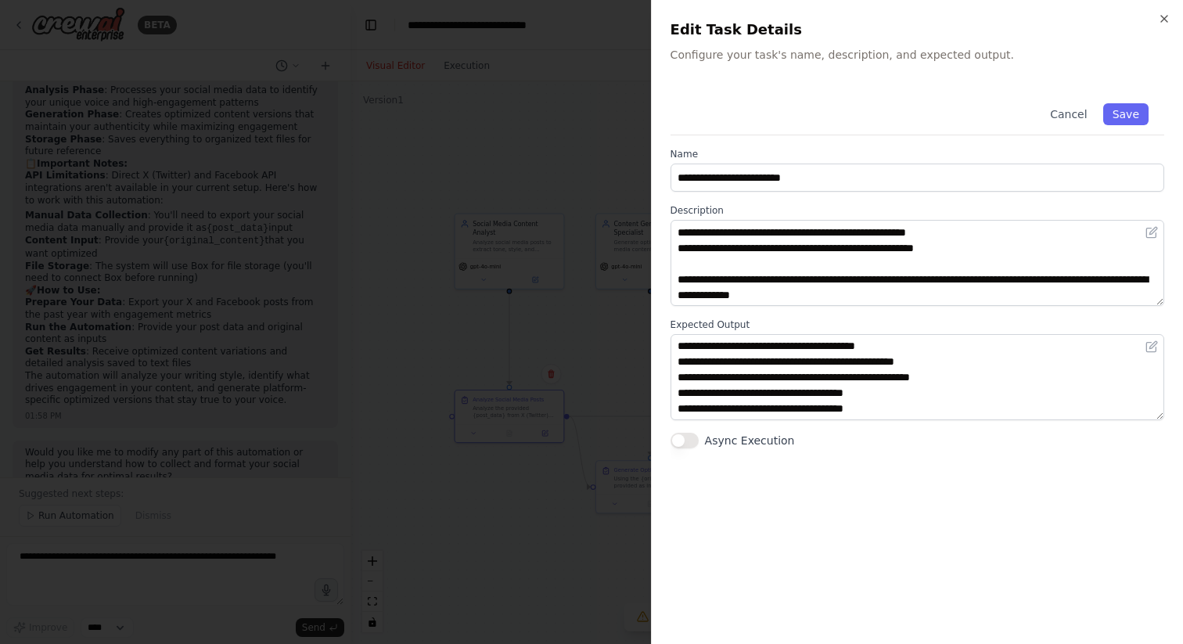
scroll to position [48, 0]
click at [960, 541] on div "**********" at bounding box center [918, 357] width 494 height 538
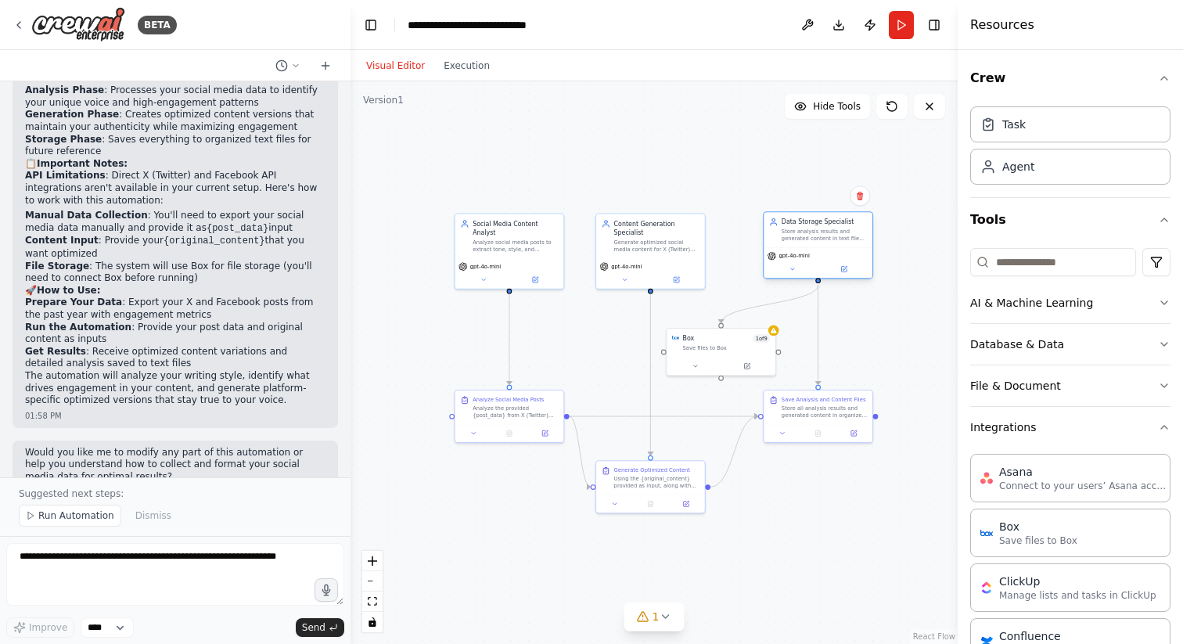
drag, startPoint x: 806, startPoint y: 235, endPoint x: 836, endPoint y: 236, distance: 29.8
click at [836, 236] on div "Store analysis results and generated content in text files. Save {analysis_data…" at bounding box center [824, 236] width 85 height 14
click at [913, 392] on div ".deletable-edge-delete-btn { width: 20px; height: 20px; border: 0px solid #ffff…" at bounding box center [654, 362] width 607 height 563
click at [646, 474] on div "Using the {original_content} provided as input, along with the user's style ana…" at bounding box center [656, 481] width 85 height 14
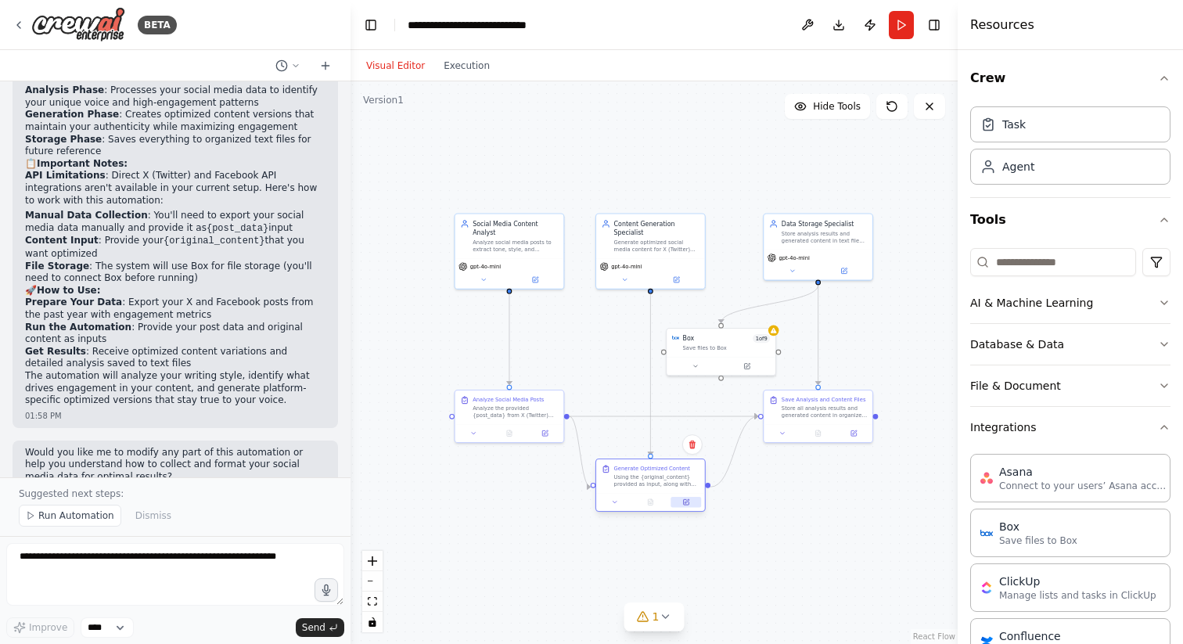
click at [692, 499] on button at bounding box center [687, 502] width 31 height 11
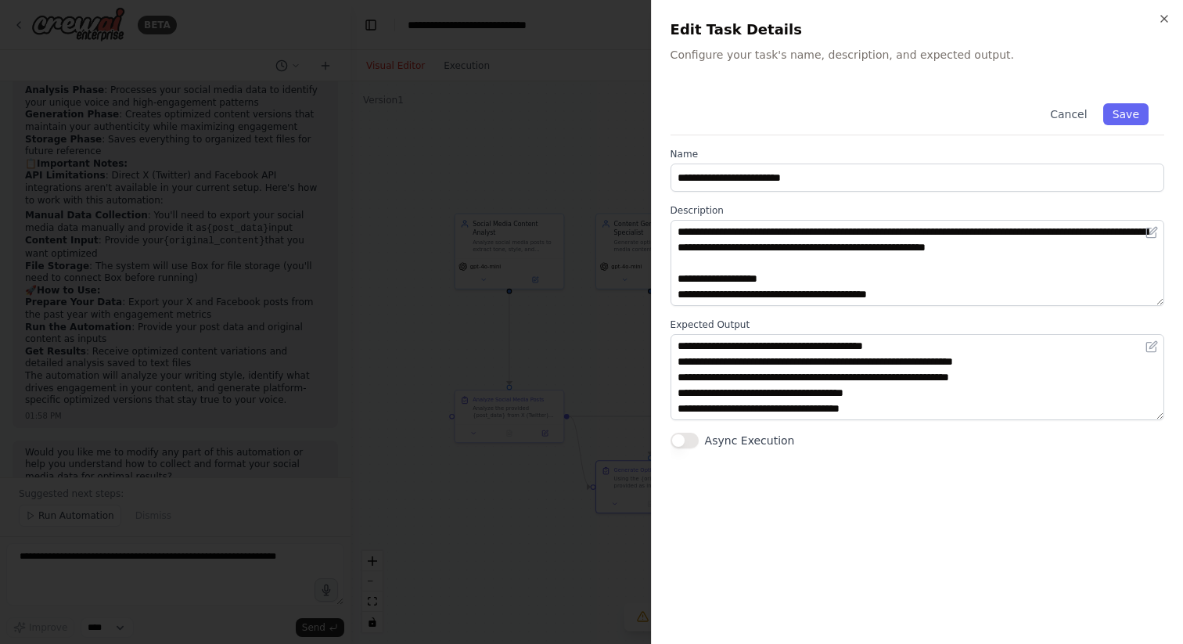
click at [979, 510] on div "**********" at bounding box center [918, 357] width 494 height 538
click at [951, 499] on div "**********" at bounding box center [918, 357] width 494 height 538
click at [519, 557] on div at bounding box center [591, 322] width 1183 height 644
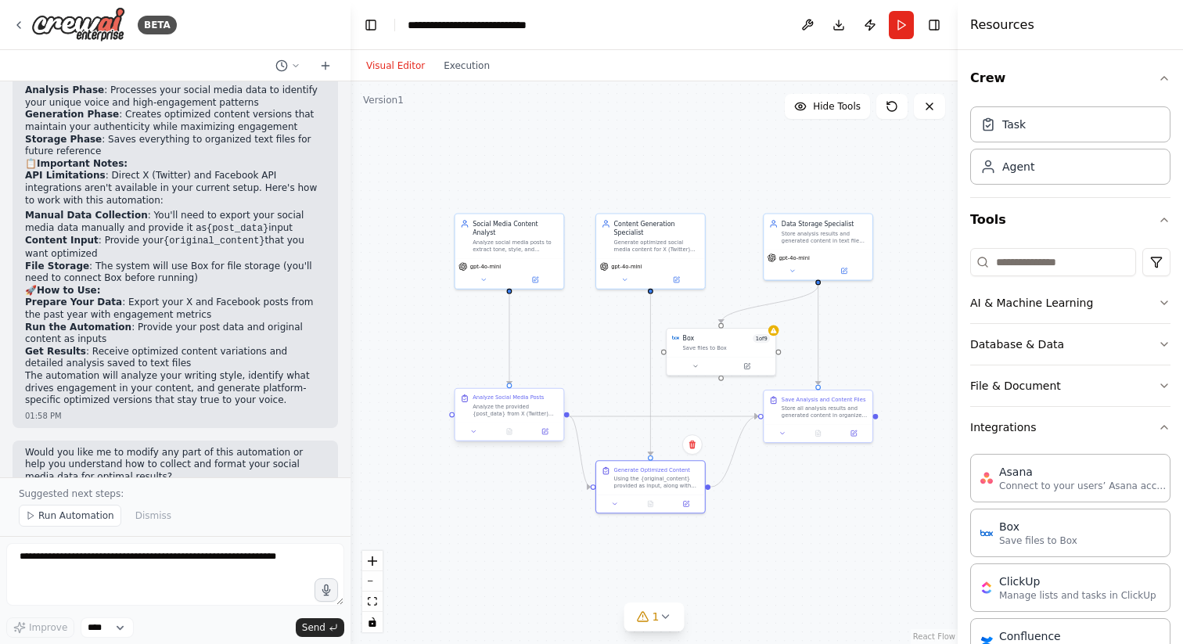
click at [509, 410] on div "Analyze the provided {post_data} from X (Twitter) and Facebook posts from the p…" at bounding box center [515, 410] width 85 height 14
click at [903, 20] on button "Run" at bounding box center [901, 25] width 25 height 28
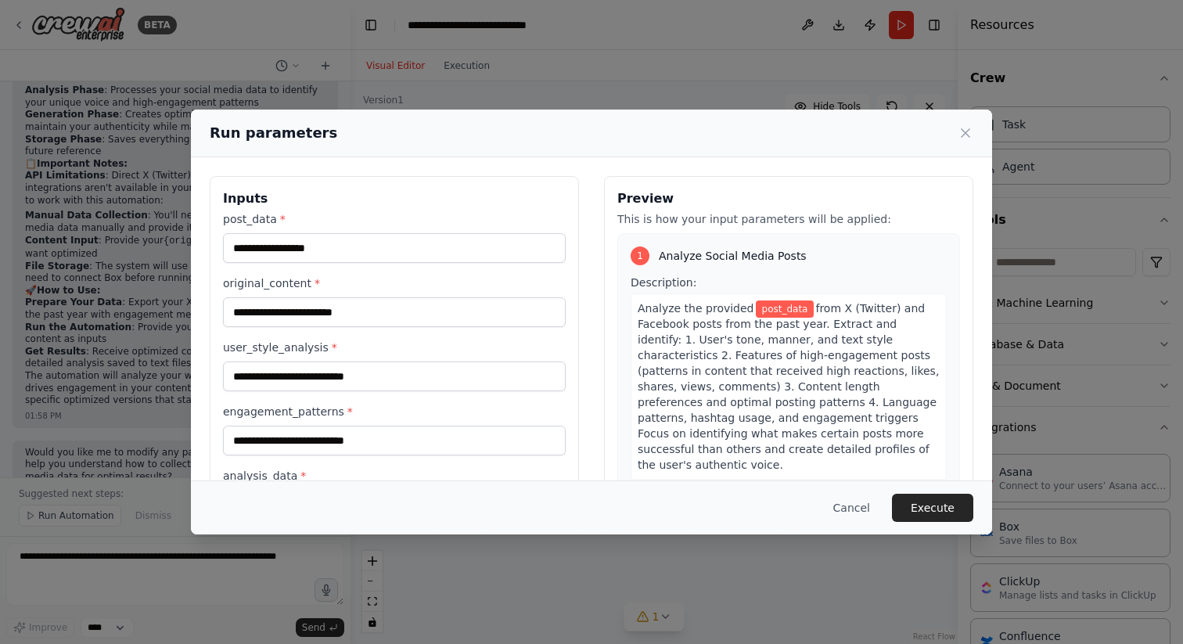
click at [850, 99] on div "Run parameters Inputs post_data * original_content * user_style_analysis * enga…" at bounding box center [591, 322] width 1183 height 644
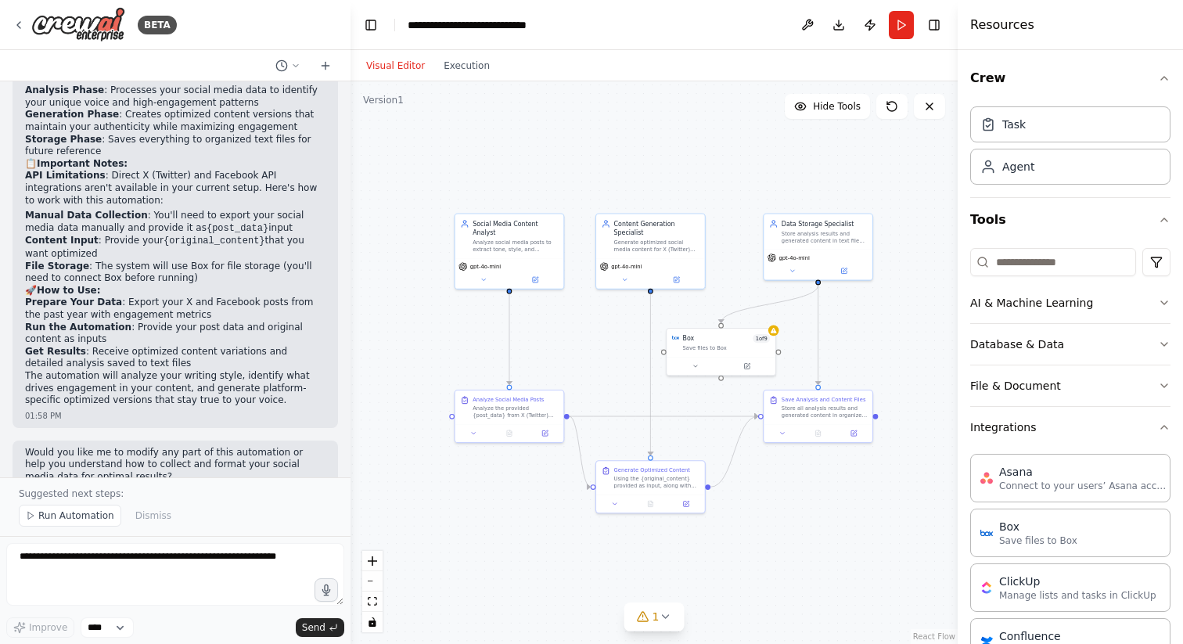
click at [463, 48] on header "**********" at bounding box center [654, 25] width 607 height 50
click at [904, 23] on button "Run" at bounding box center [901, 25] width 25 height 28
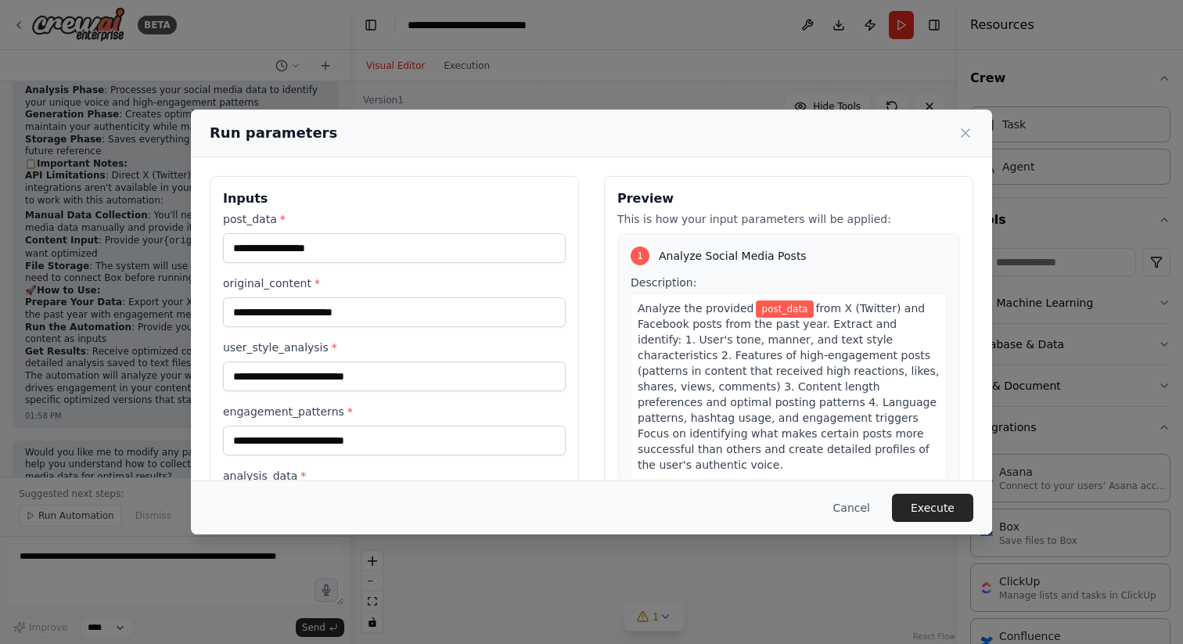
click at [914, 77] on div "Run parameters Inputs post_data * original_content * user_style_analysis * enga…" at bounding box center [591, 322] width 1183 height 644
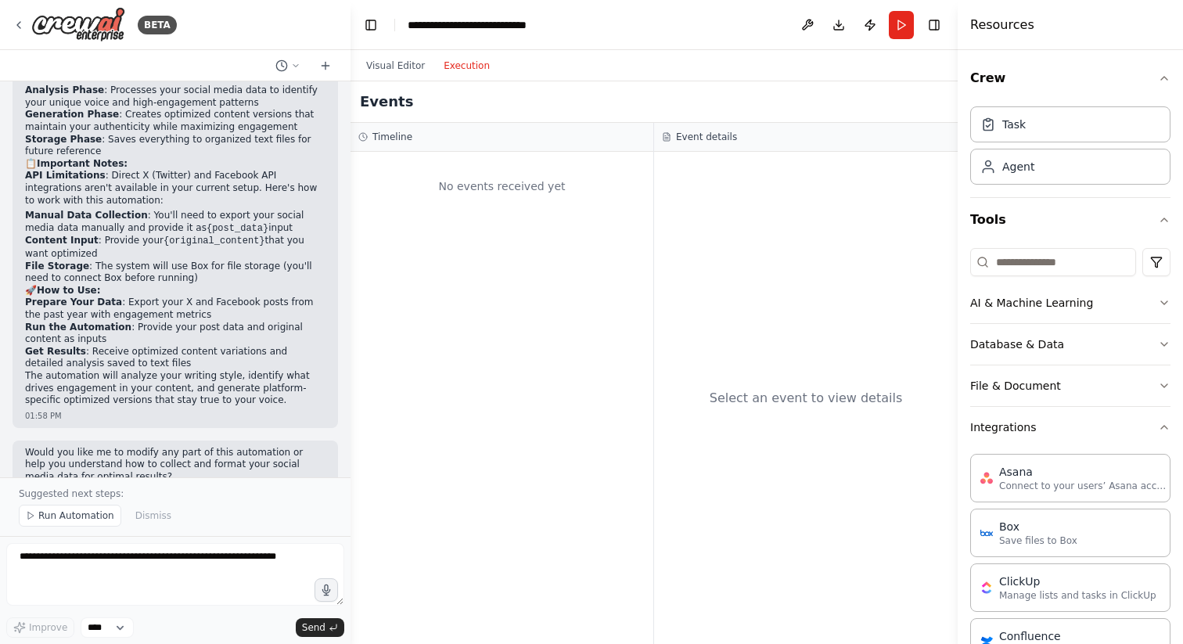
click at [472, 67] on button "Execution" at bounding box center [466, 65] width 65 height 19
click at [390, 81] on div "Visual Editor Execution" at bounding box center [428, 65] width 142 height 31
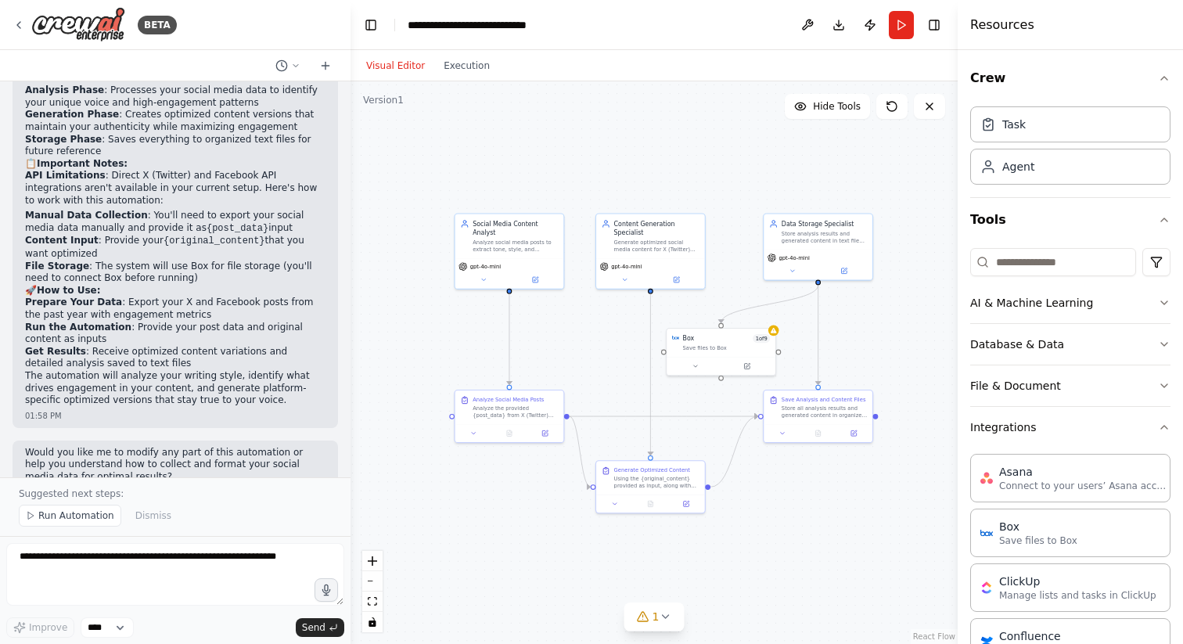
click at [390, 70] on button "Visual Editor" at bounding box center [395, 65] width 77 height 19
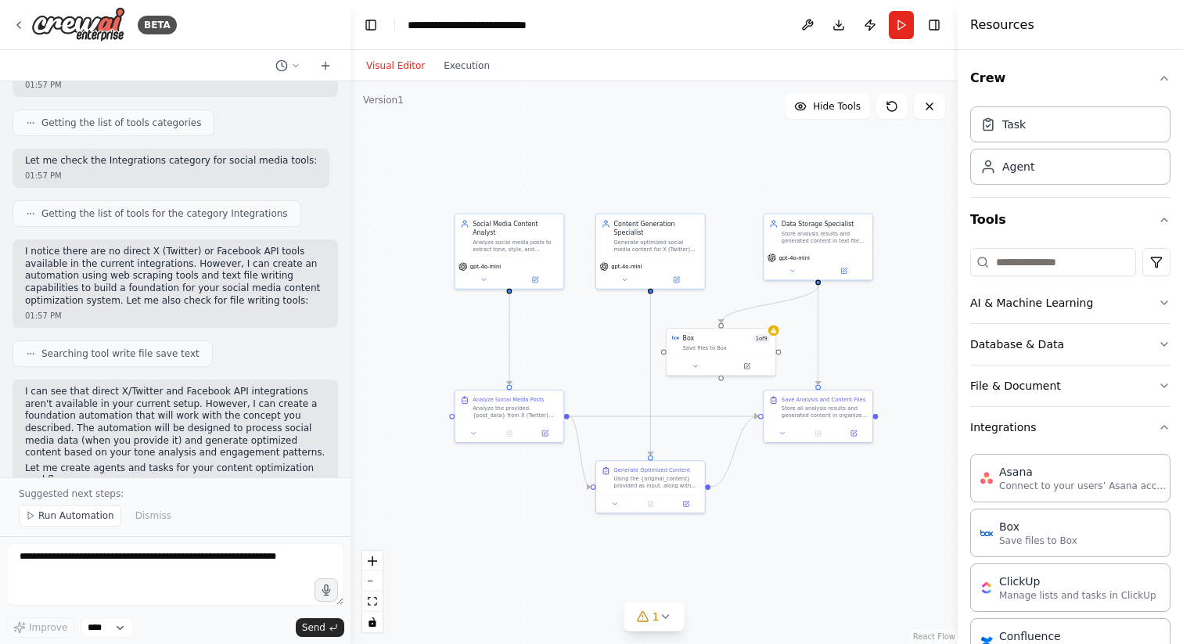
scroll to position [1818, 0]
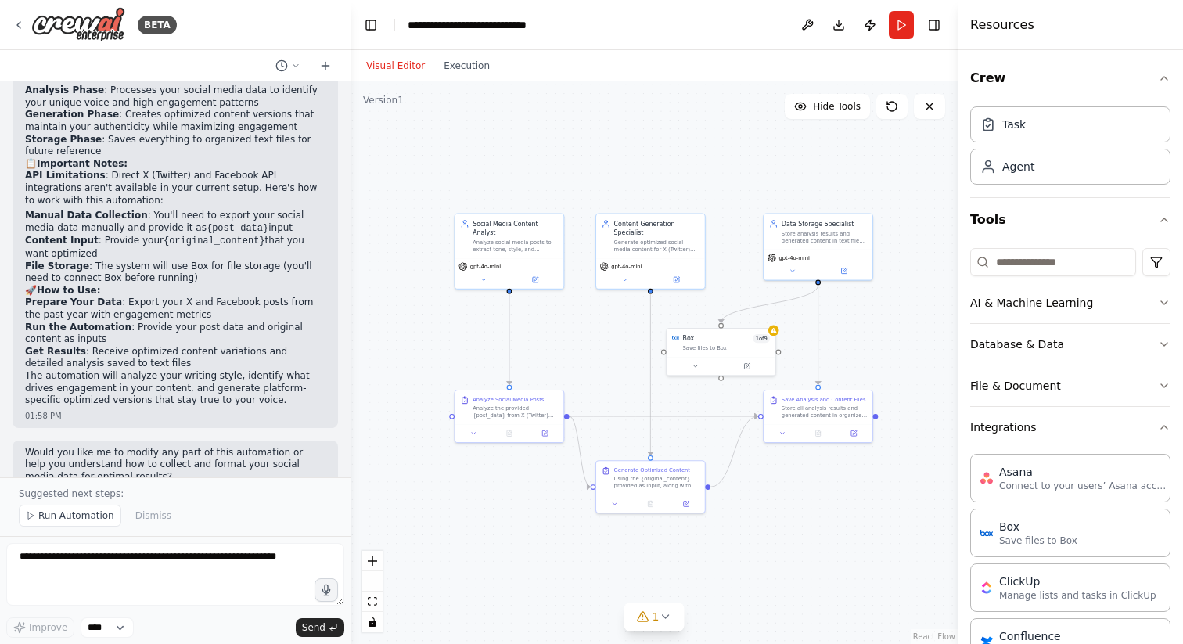
click at [598, 357] on div ".deletable-edge-delete-btn { width: 20px; height: 20px; border: 0px solid #ffff…" at bounding box center [654, 362] width 607 height 563
click at [535, 401] on div "Analyze Social Media Posts Analyze the provided {post_data} from X (Twitter) an…" at bounding box center [515, 405] width 85 height 23
click at [546, 428] on icon at bounding box center [545, 431] width 7 height 7
click at [667, 473] on div "Generate Optimized Content Using the {original_content} provided as input, alon…" at bounding box center [656, 476] width 85 height 23
click at [816, 405] on div "Store all analysis results and generated content in organized text files for ea…" at bounding box center [824, 410] width 85 height 14
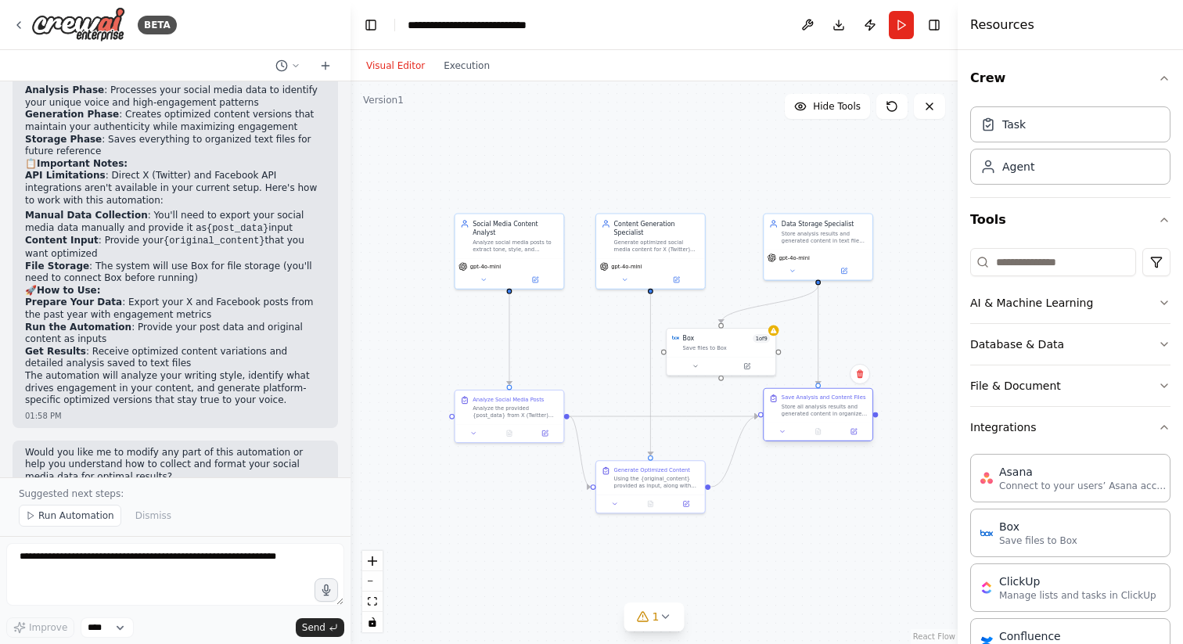
click at [816, 405] on div "Store all analysis results and generated content in organized text files for ea…" at bounding box center [824, 410] width 85 height 14
click at [681, 475] on div "Using the {original_content} provided as input, along with the user's style ana…" at bounding box center [656, 481] width 85 height 14
click at [690, 506] on button at bounding box center [687, 502] width 31 height 11
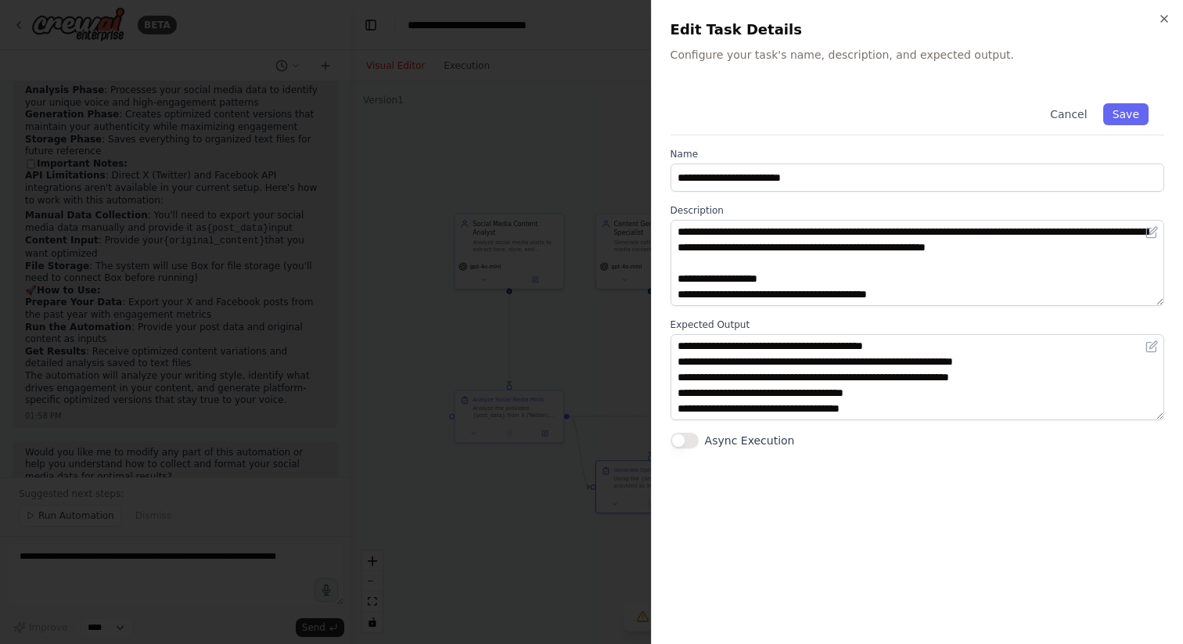
click at [603, 401] on div at bounding box center [591, 322] width 1183 height 644
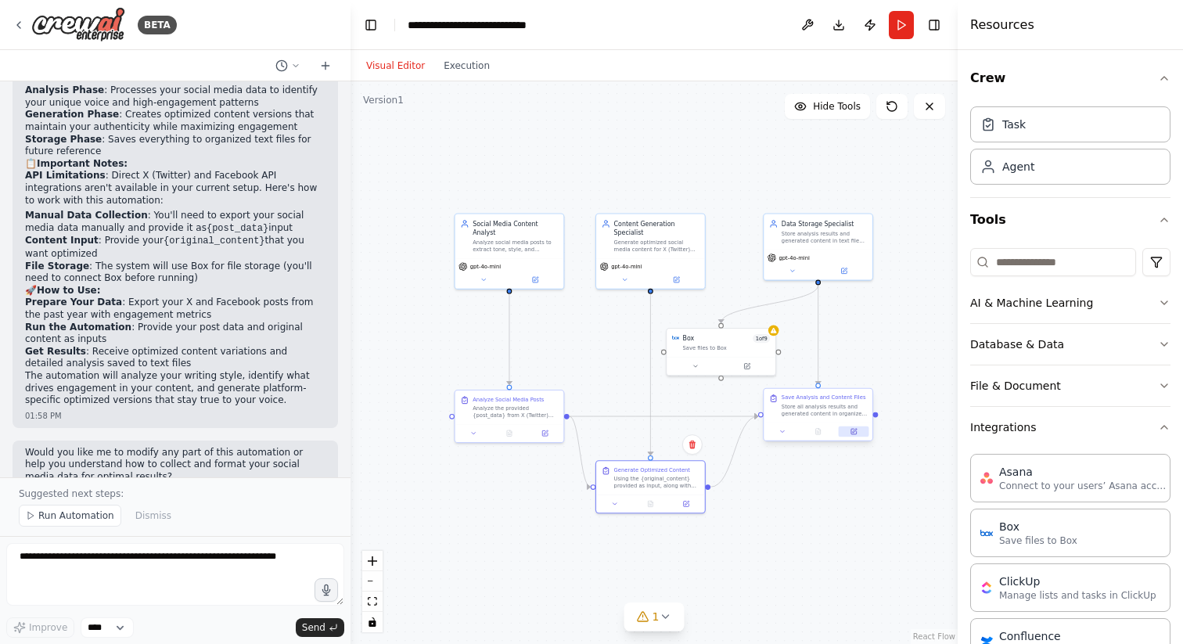
click at [846, 430] on button at bounding box center [854, 432] width 31 height 11
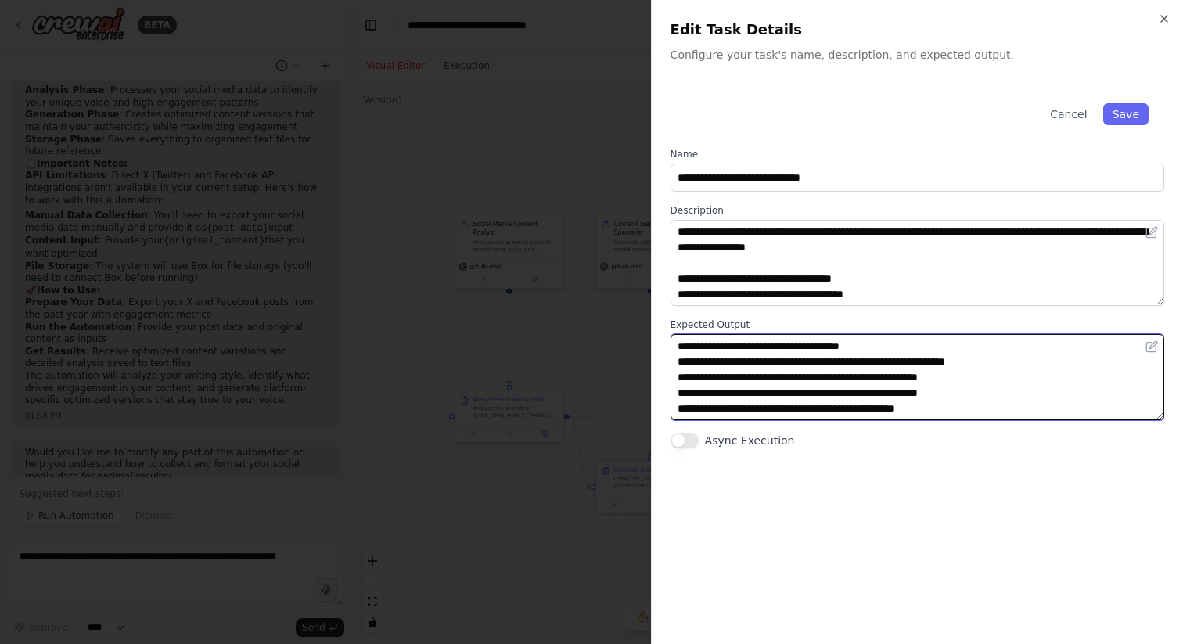
click at [740, 376] on textarea "**********" at bounding box center [918, 377] width 494 height 86
click at [755, 393] on textarea "**********" at bounding box center [918, 377] width 494 height 86
click at [751, 358] on textarea "**********" at bounding box center [918, 377] width 494 height 86
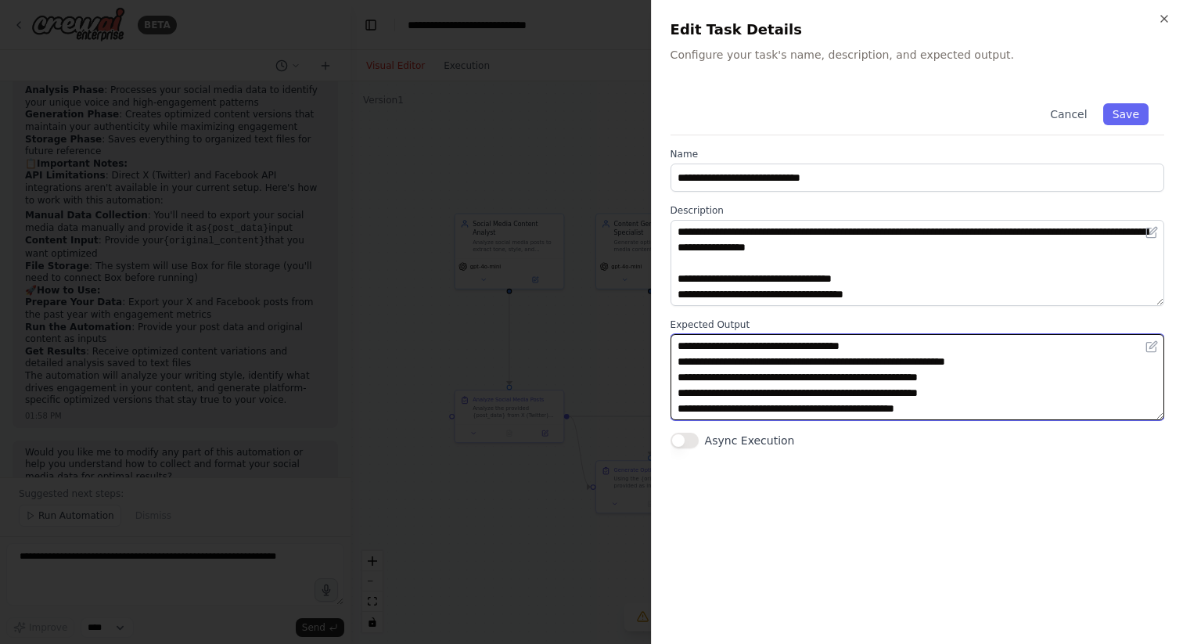
click at [751, 358] on textarea "**********" at bounding box center [918, 377] width 494 height 86
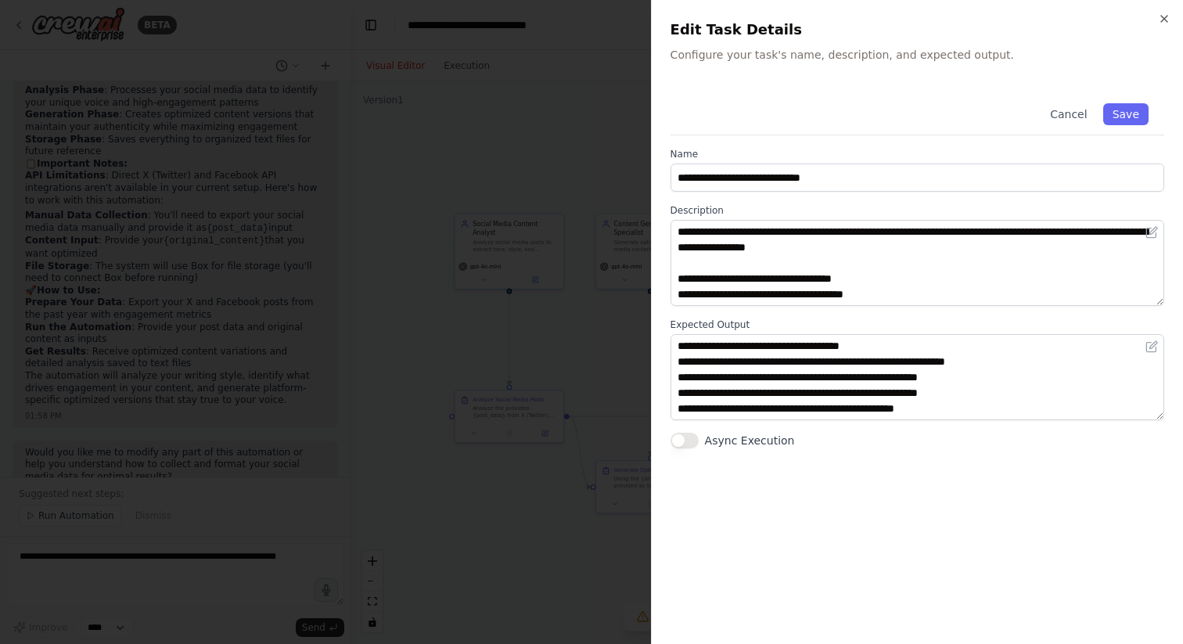
click at [1050, 291] on textarea "**********" at bounding box center [918, 263] width 494 height 86
click at [643, 313] on div at bounding box center [591, 322] width 1183 height 644
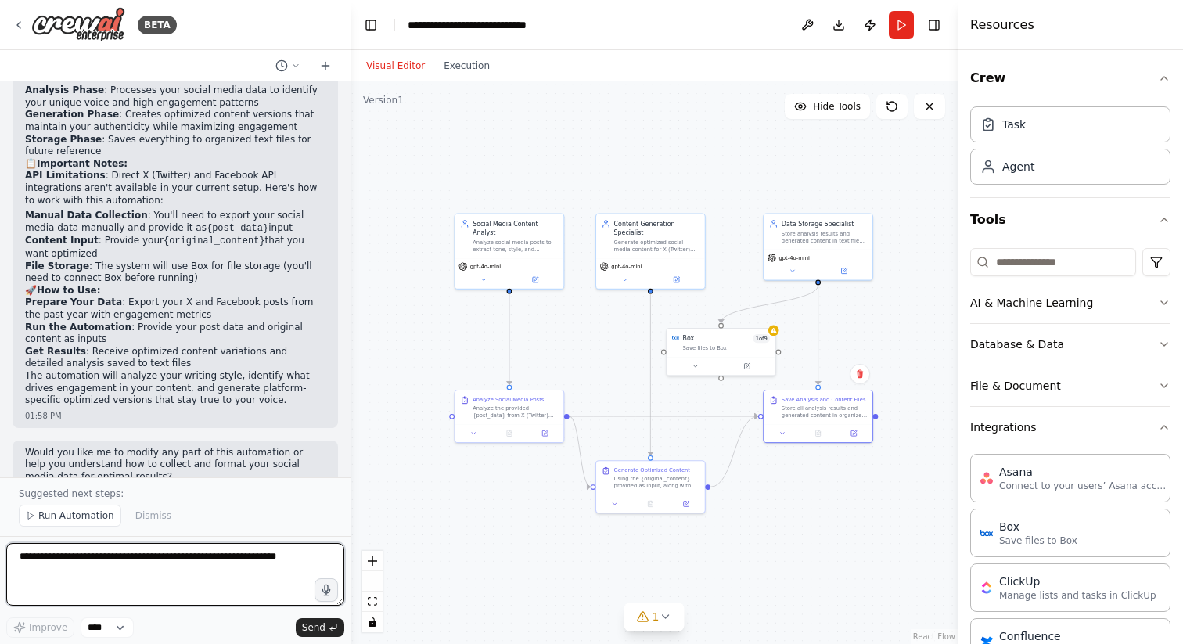
click at [236, 561] on textarea at bounding box center [175, 574] width 338 height 63
paste textarea "**********"
type textarea "**********"
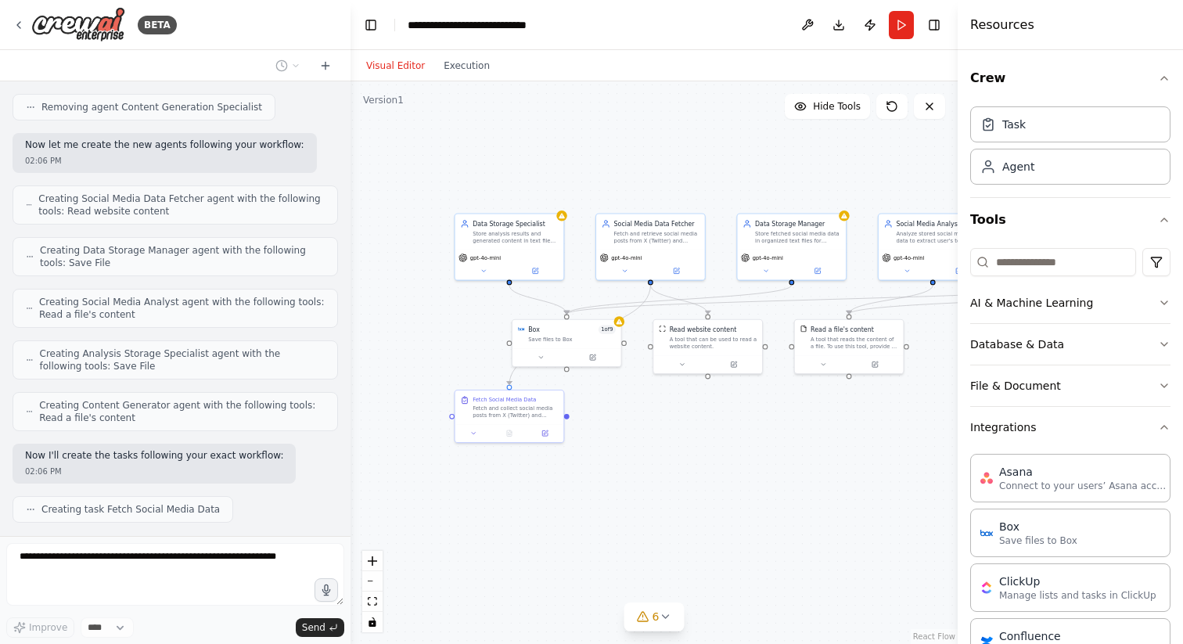
scroll to position [2755, 0]
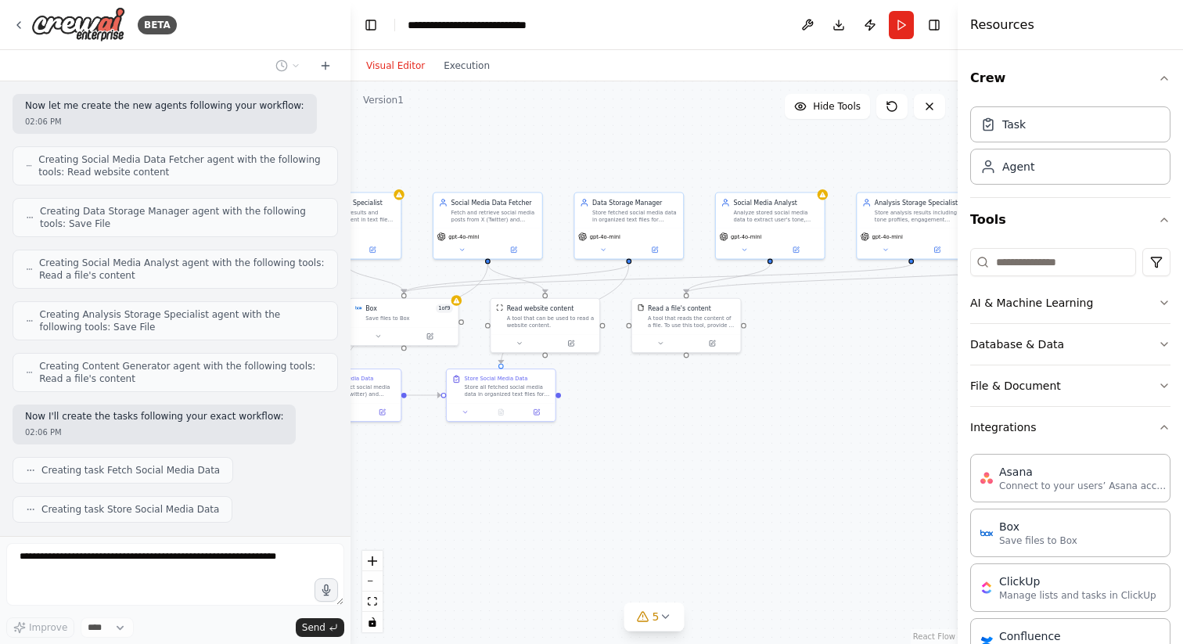
drag, startPoint x: 727, startPoint y: 149, endPoint x: 564, endPoint y: 128, distance: 164.9
click at [564, 128] on div ".deletable-edge-delete-btn { width: 20px; height: 20px; border: 0px solid #ffff…" at bounding box center [654, 362] width 607 height 563
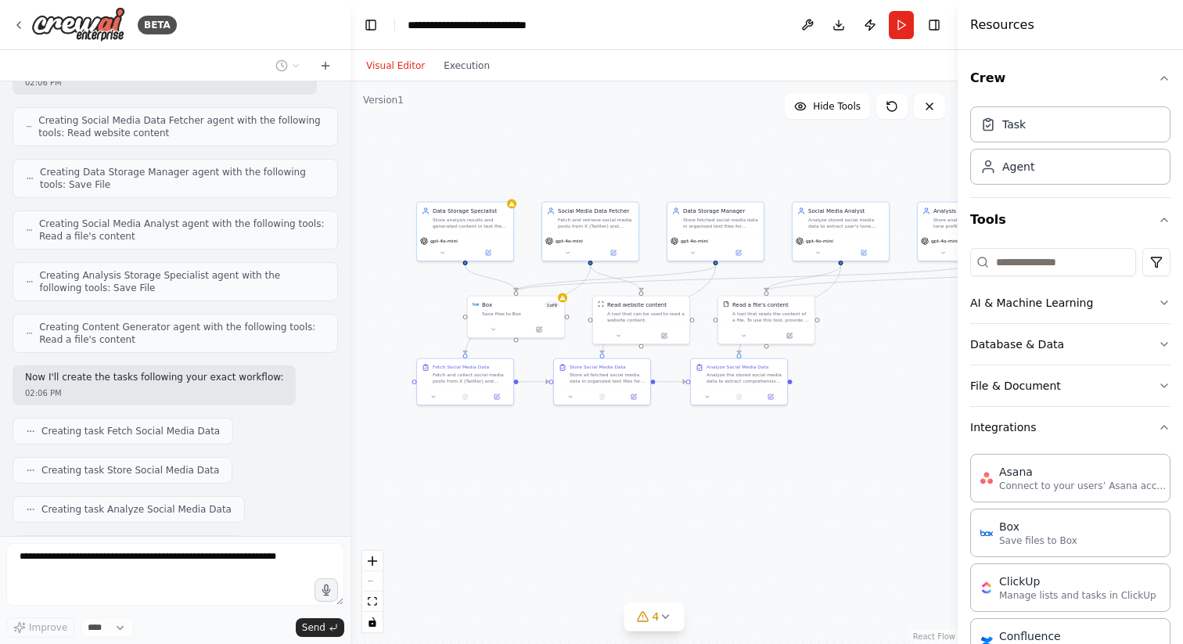
scroll to position [2833, 0]
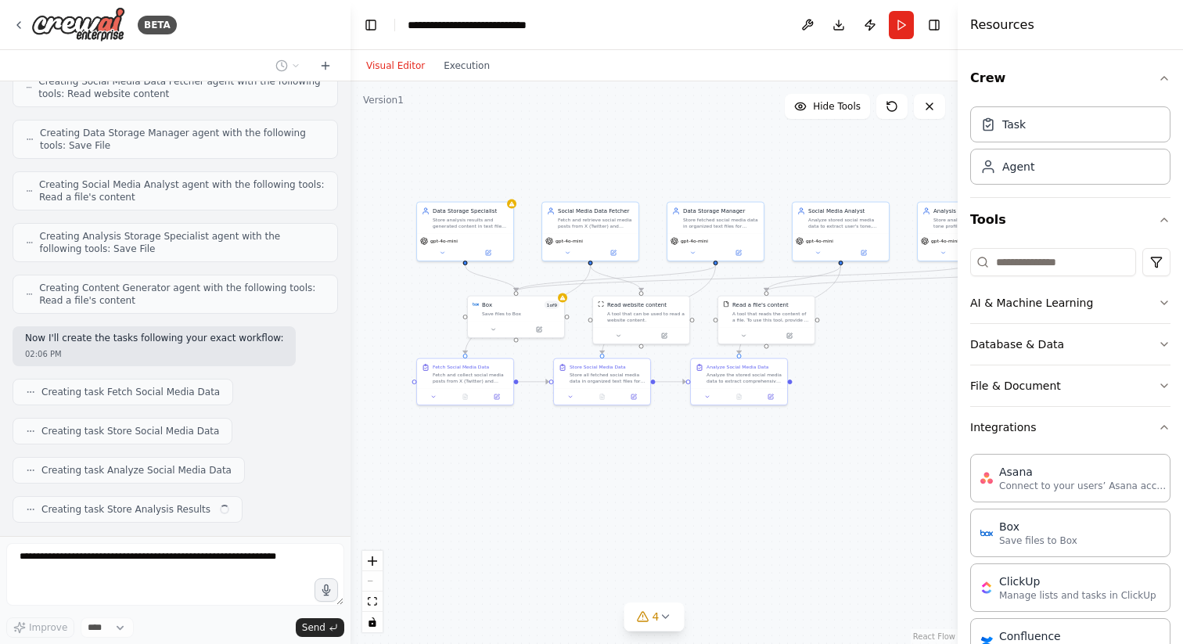
drag, startPoint x: 505, startPoint y: 488, endPoint x: 600, endPoint y: 501, distance: 96.4
click at [600, 501] on div ".deletable-edge-delete-btn { width: 20px; height: 20px; border: 0px solid #ffff…" at bounding box center [654, 362] width 607 height 563
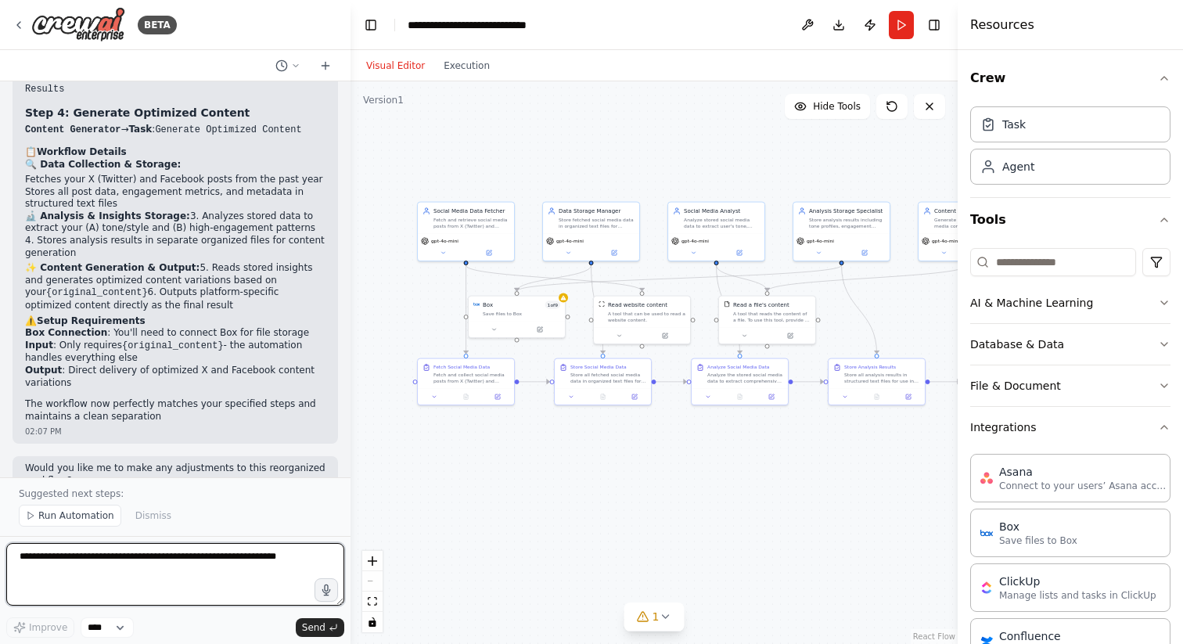
scroll to position [3780, 0]
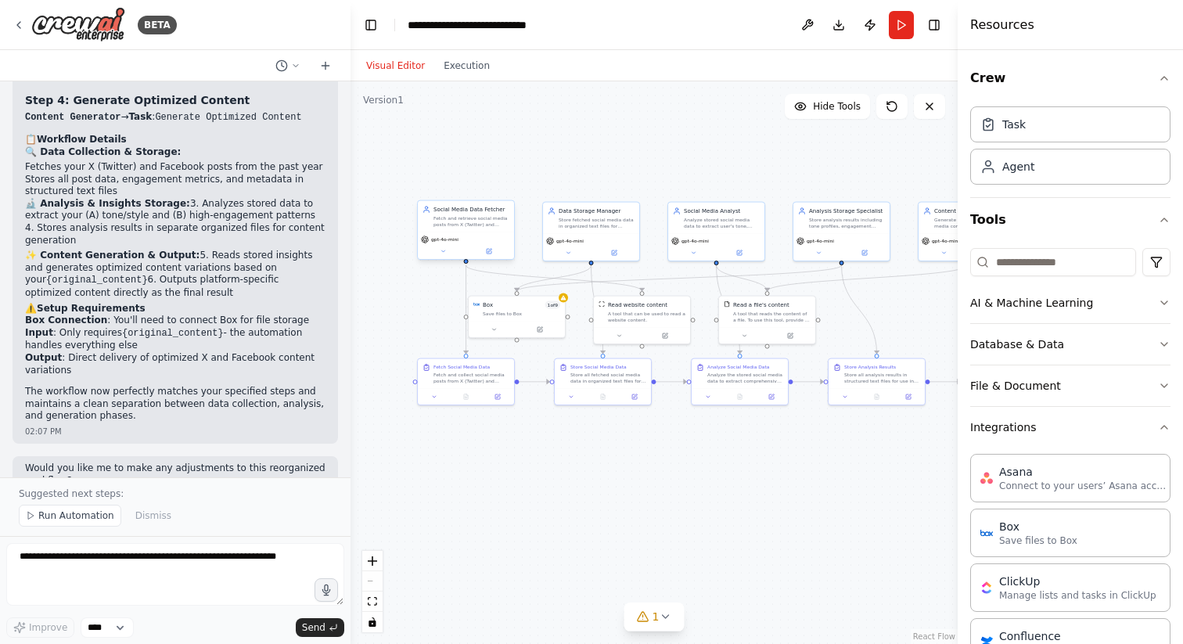
click at [468, 212] on div "Social Media Data Fetcher" at bounding box center [472, 210] width 76 height 8
click at [902, 30] on button "Run" at bounding box center [901, 25] width 25 height 28
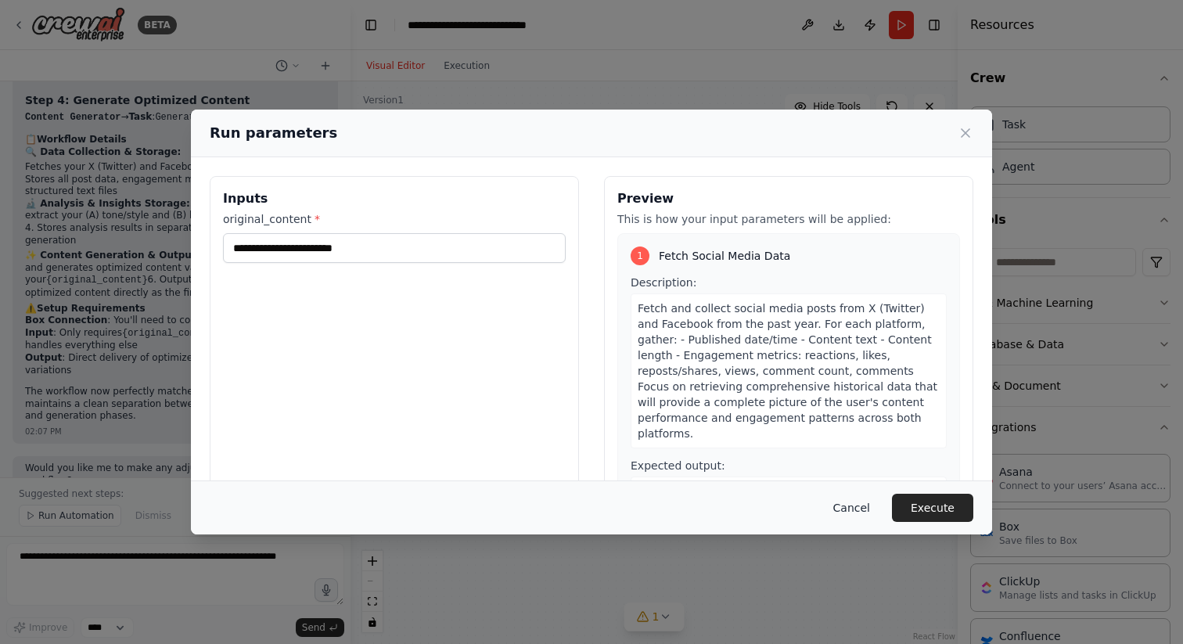
click at [862, 518] on button "Cancel" at bounding box center [852, 508] width 62 height 28
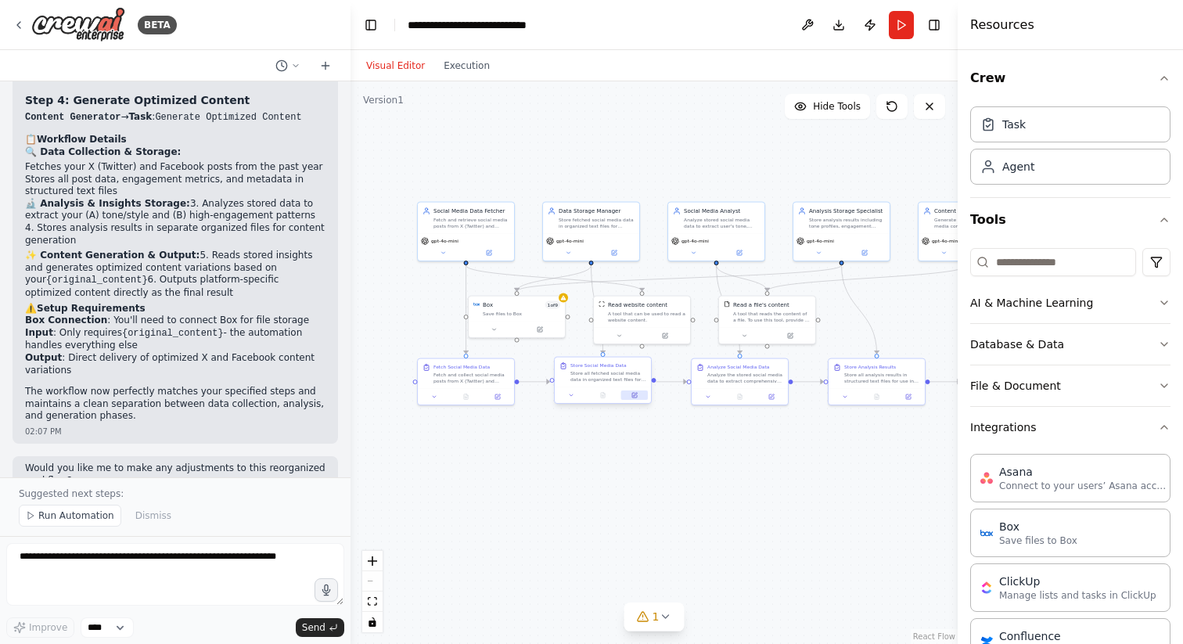
click at [636, 399] on button at bounding box center [634, 395] width 27 height 9
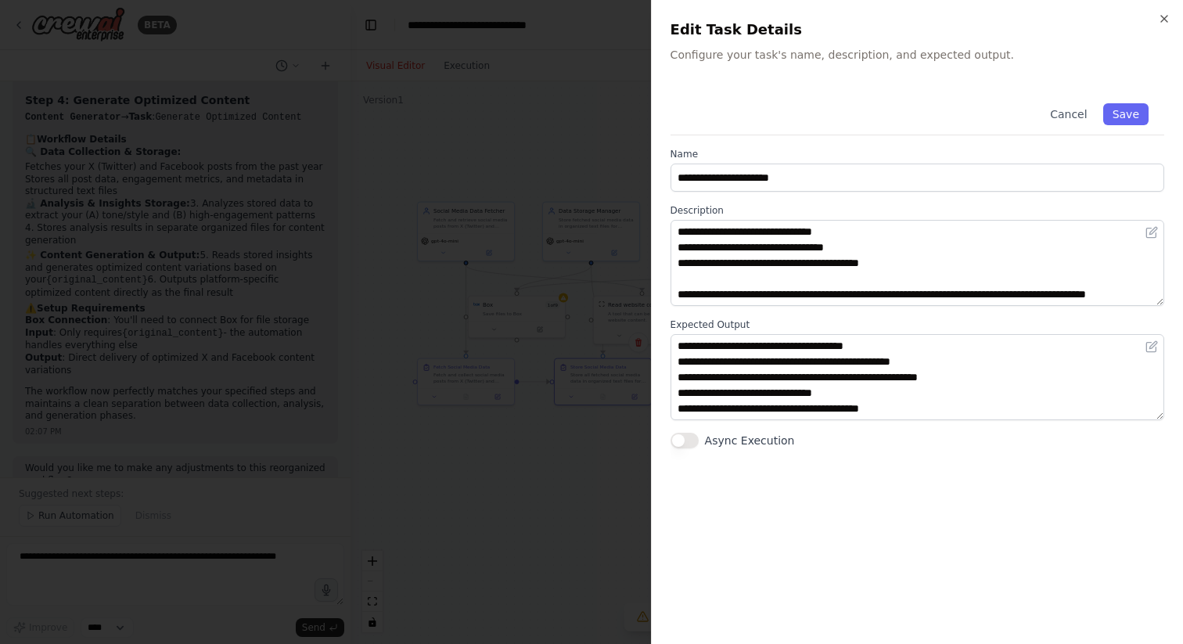
scroll to position [78, 0]
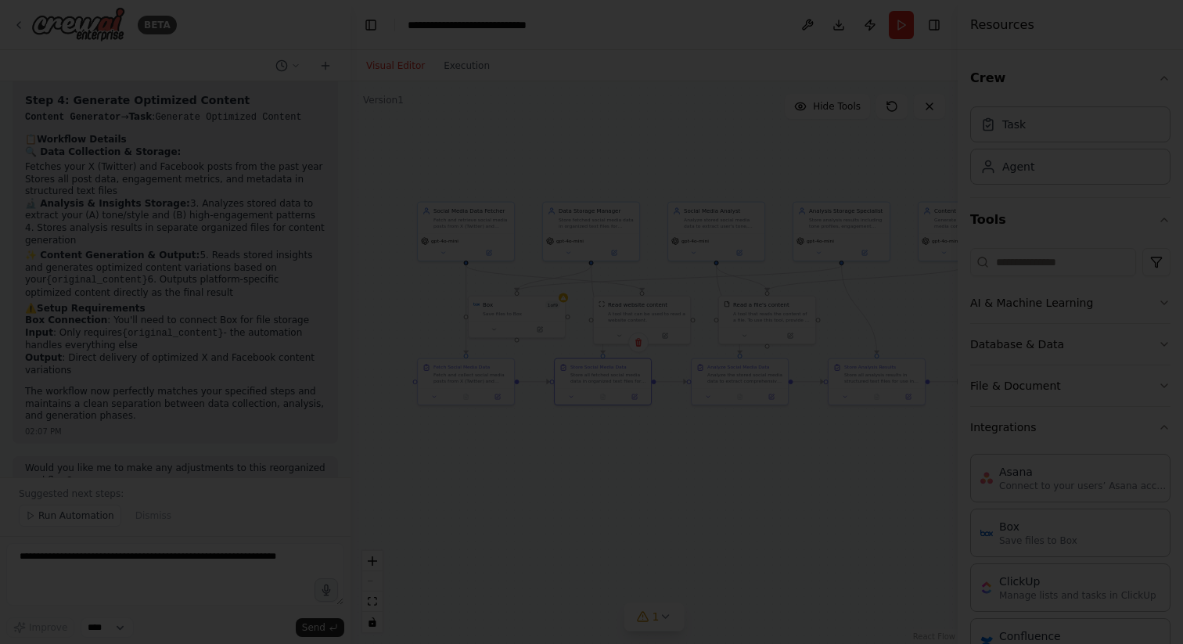
click at [517, 562] on div at bounding box center [591, 322] width 1183 height 644
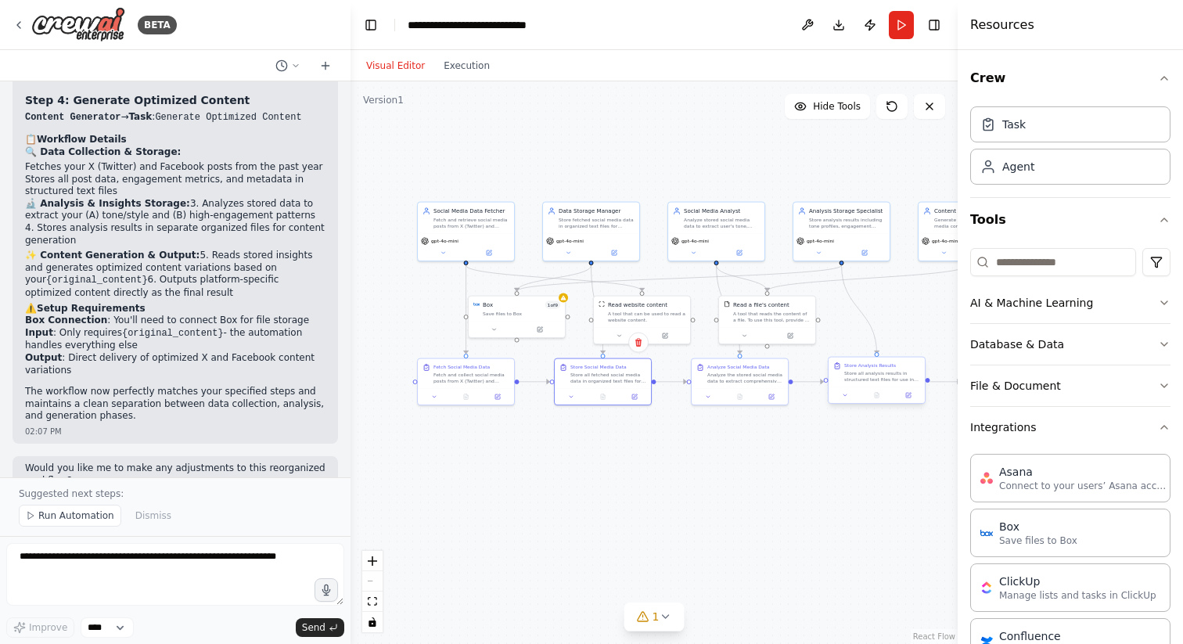
click at [867, 376] on div "Store all analysis results in structured text files for use in content generati…" at bounding box center [883, 376] width 76 height 13
click at [745, 373] on div "Analyze the stored social media data to extract comprehensive insights: (A) Use…" at bounding box center [746, 376] width 76 height 13
click at [820, 496] on div ".deletable-edge-delete-btn { width: 20px; height: 20px; border: 0px solid #ffff…" at bounding box center [654, 362] width 607 height 563
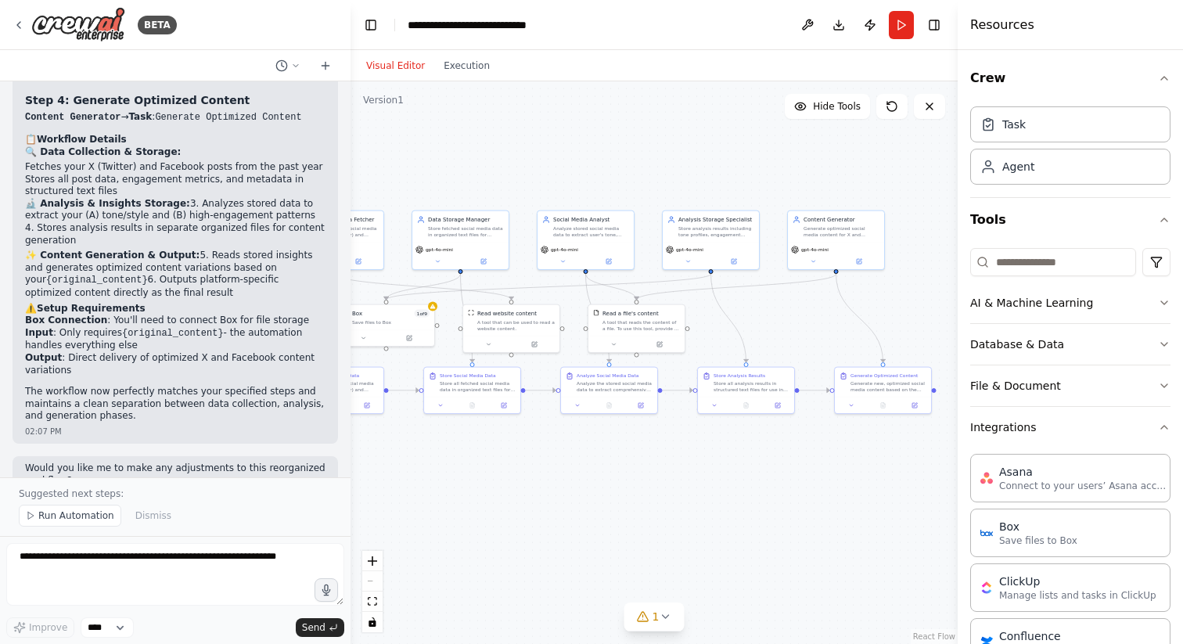
drag, startPoint x: 821, startPoint y: 496, endPoint x: 690, endPoint y: 505, distance: 131.0
click at [690, 505] on div ".deletable-edge-delete-btn { width: 20px; height: 20px; border: 0px solid #ffff…" at bounding box center [654, 362] width 607 height 563
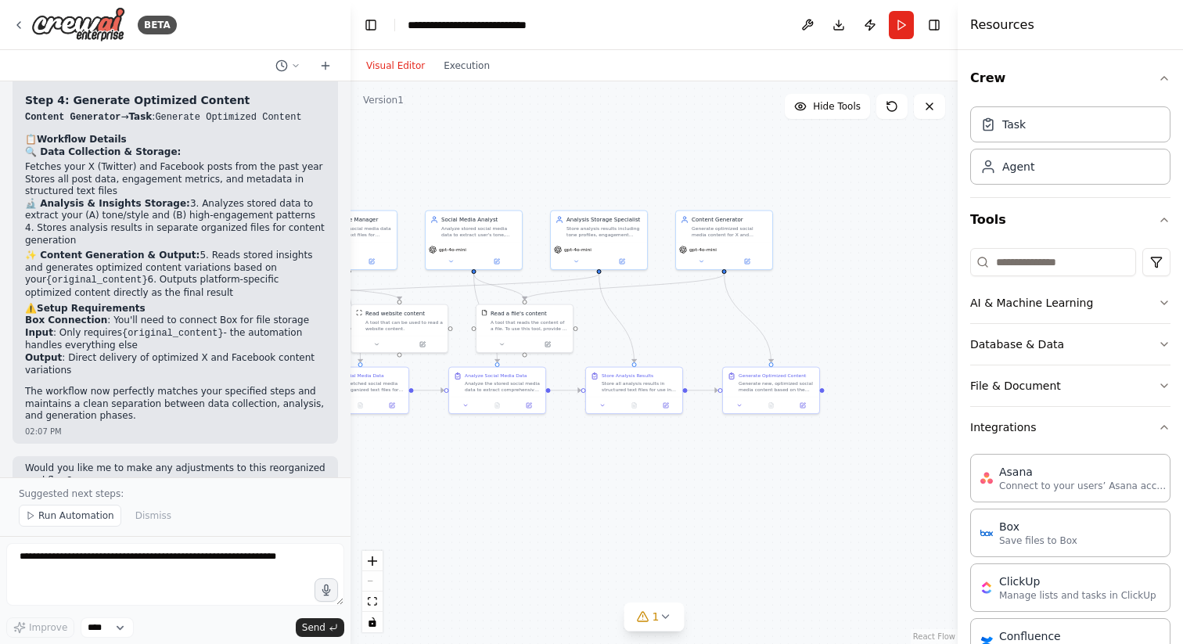
drag, startPoint x: 830, startPoint y: 465, endPoint x: 707, endPoint y: 465, distance: 122.9
click at [707, 465] on div ".deletable-edge-delete-btn { width: 20px; height: 20px; border: 0px solid #ffff…" at bounding box center [654, 362] width 607 height 563
click at [764, 380] on div "Generate new, optimized social media content based on the provided {original_co…" at bounding box center [766, 385] width 76 height 13
click at [793, 402] on icon at bounding box center [793, 404] width 4 height 4
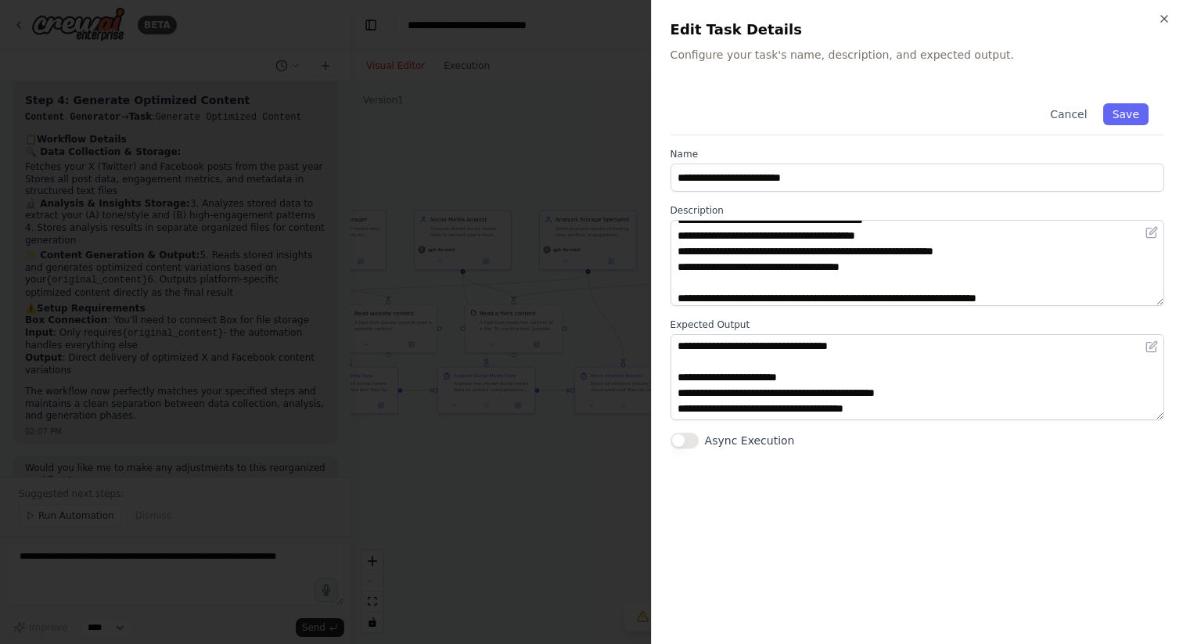
scroll to position [141, 0]
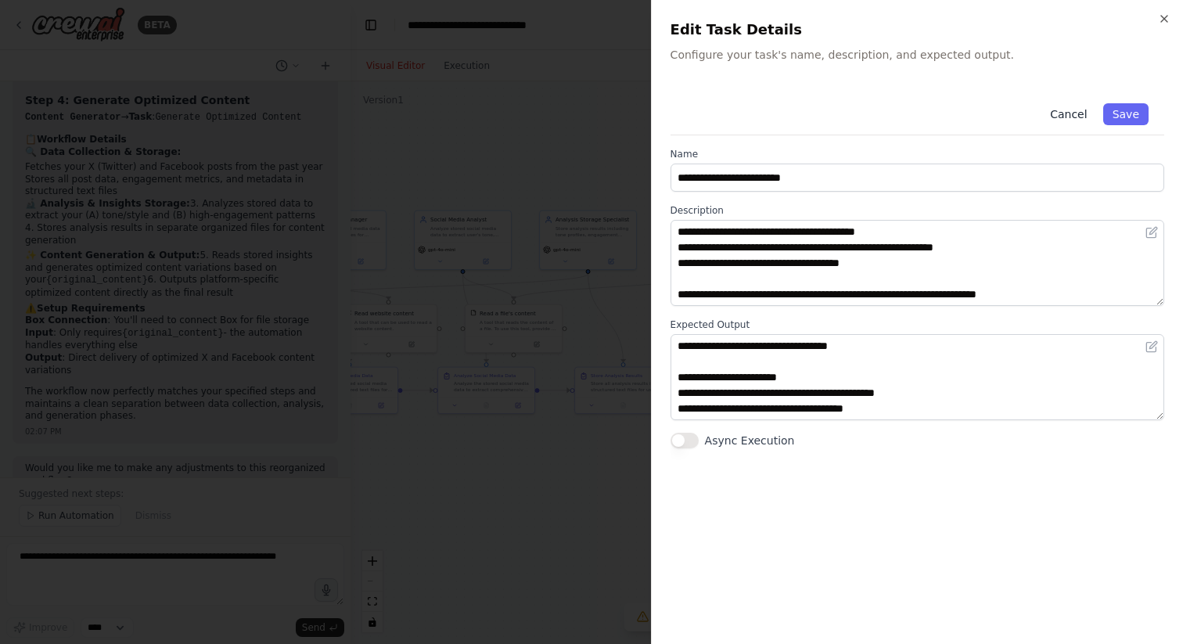
click at [1072, 118] on button "Cancel" at bounding box center [1069, 114] width 56 height 22
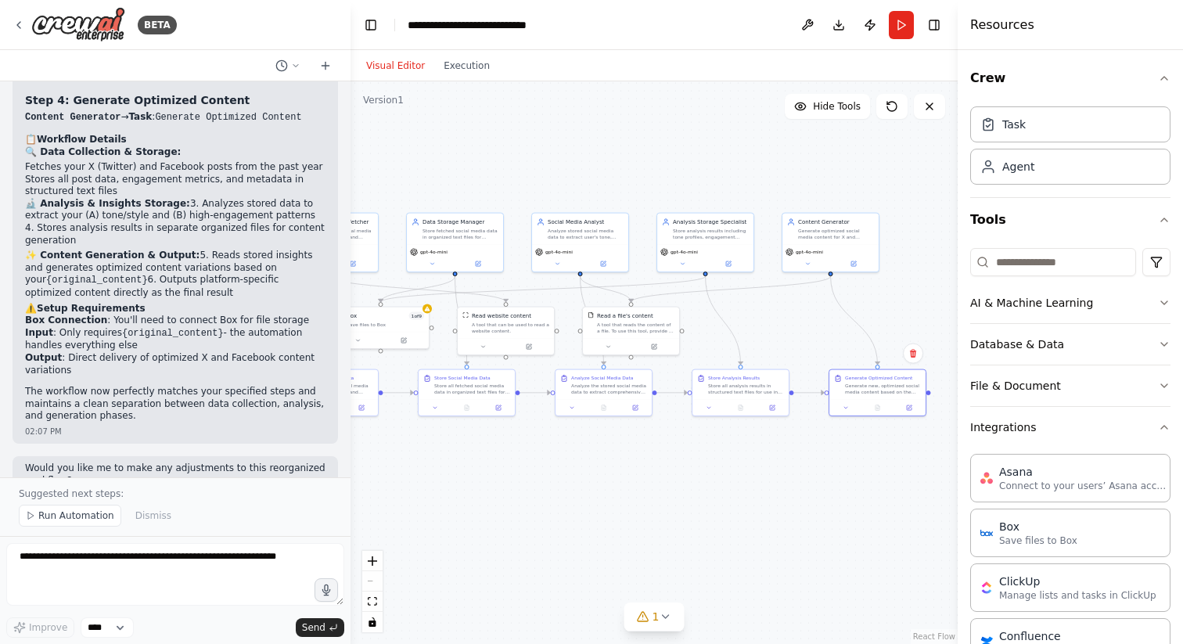
drag, startPoint x: 485, startPoint y: 149, endPoint x: 602, endPoint y: 152, distance: 117.4
click at [602, 152] on div ".deletable-edge-delete-btn { width: 20px; height: 20px; border: 0px solid #ffff…" at bounding box center [654, 362] width 607 height 563
drag, startPoint x: 568, startPoint y: 177, endPoint x: 694, endPoint y: 181, distance: 126.1
click at [695, 181] on div ".deletable-edge-delete-btn { width: 20px; height: 20px; border: 0px solid #ffff…" at bounding box center [654, 362] width 607 height 563
click at [474, 388] on div "Fetch and collect social media posts from X (Twitter) and Facebook from the pas…" at bounding box center [462, 391] width 76 height 13
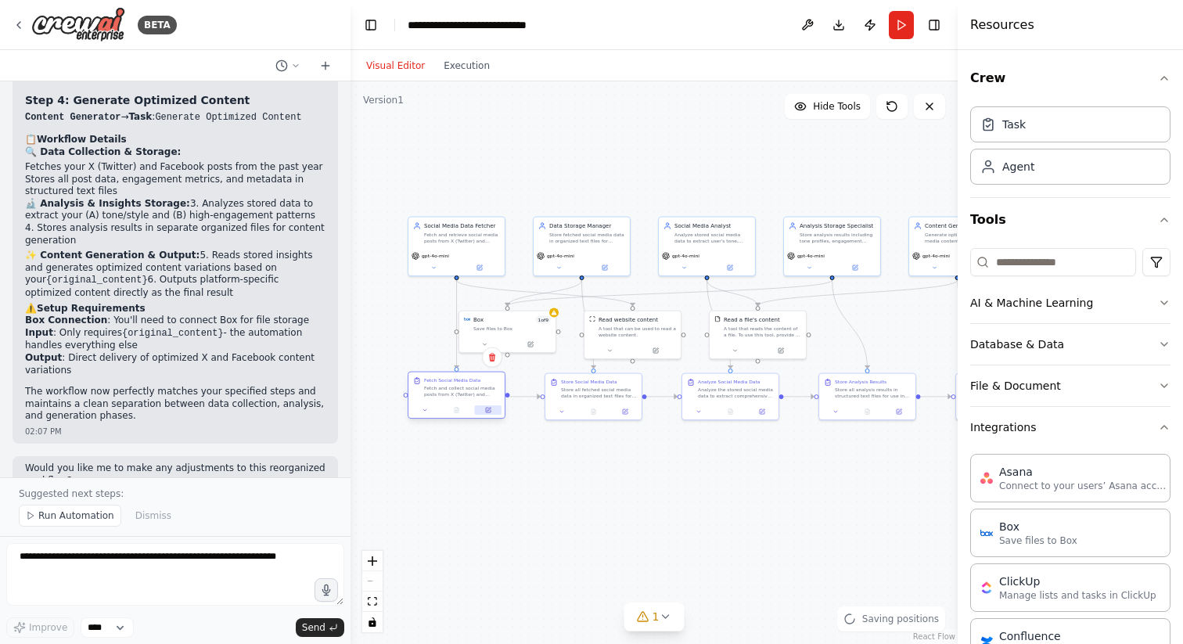
click at [486, 413] on button at bounding box center [488, 409] width 27 height 9
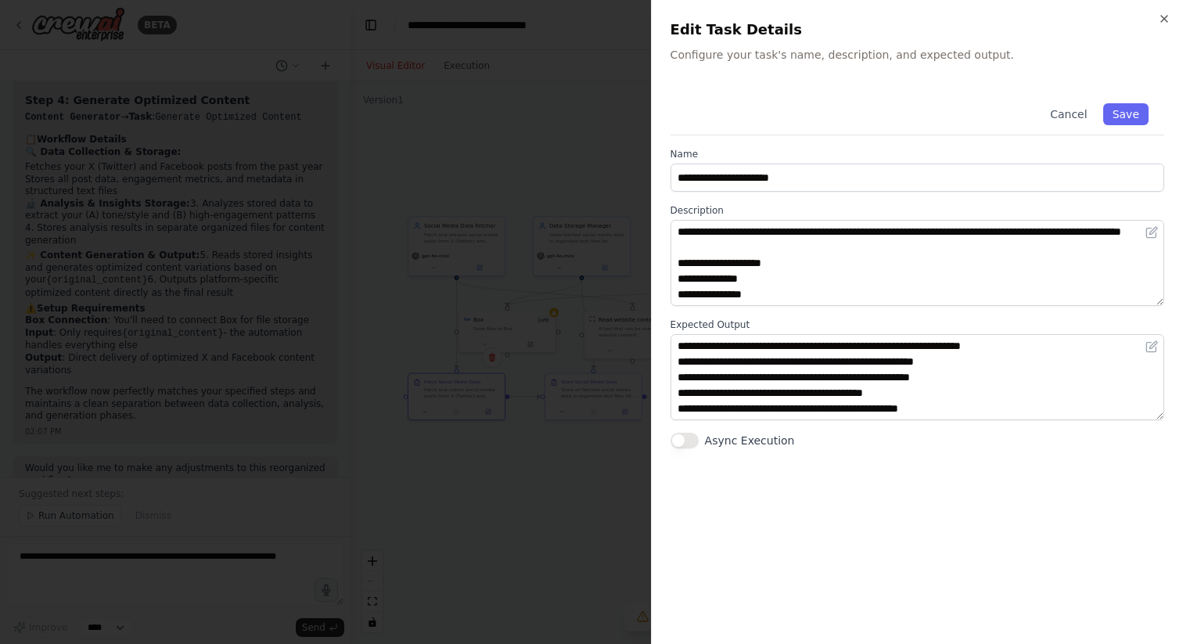
click at [903, 513] on div "**********" at bounding box center [918, 357] width 494 height 538
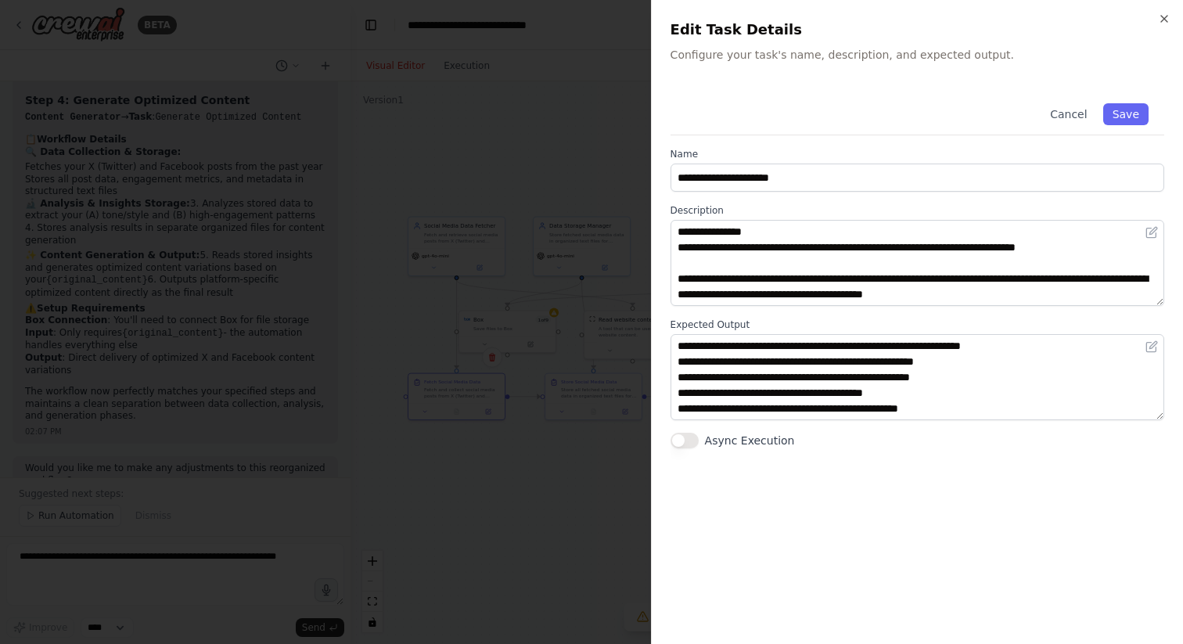
scroll to position [78, 0]
click at [797, 499] on div "**********" at bounding box center [918, 357] width 494 height 538
click at [780, 491] on div "**********" at bounding box center [918, 357] width 494 height 538
click at [769, 499] on div "**********" at bounding box center [918, 357] width 494 height 538
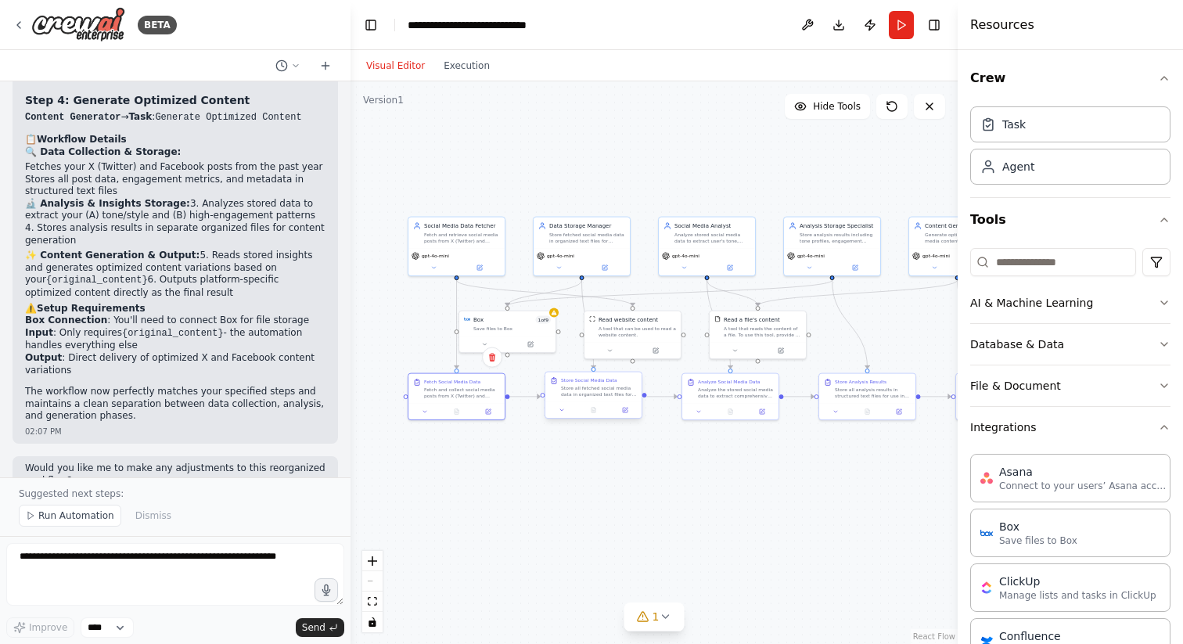
click at [596, 387] on div "Store all fetched social media data in organized text files for analysis. Creat…" at bounding box center [599, 391] width 76 height 13
click at [625, 411] on icon at bounding box center [627, 410] width 4 height 4
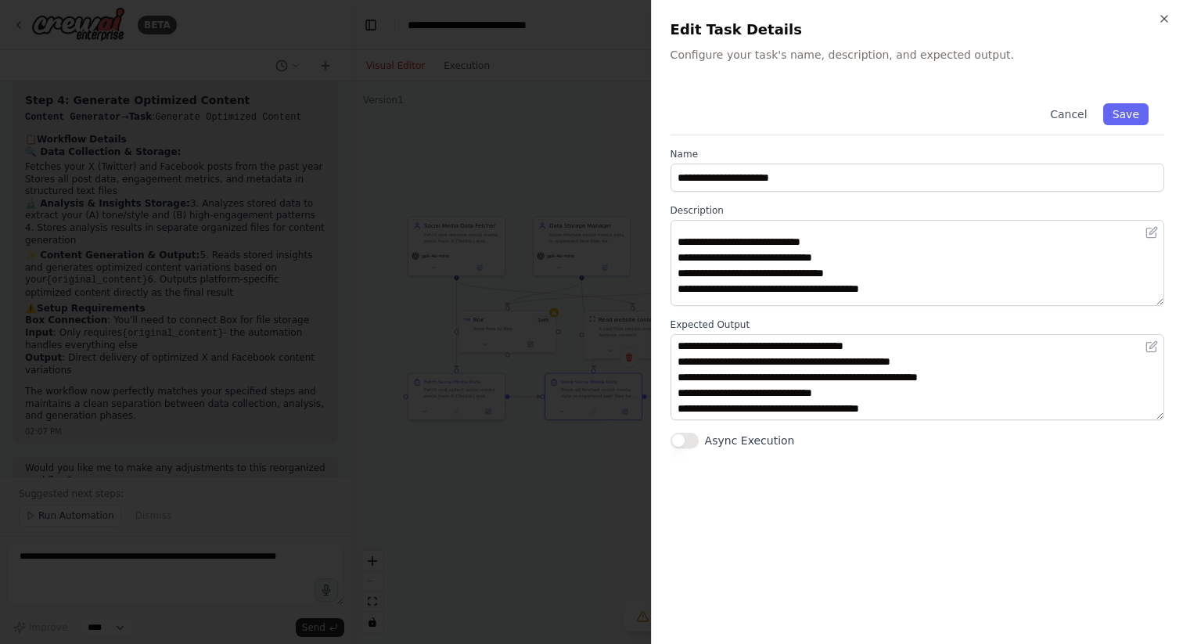
scroll to position [23, 0]
click at [620, 510] on div at bounding box center [591, 322] width 1183 height 644
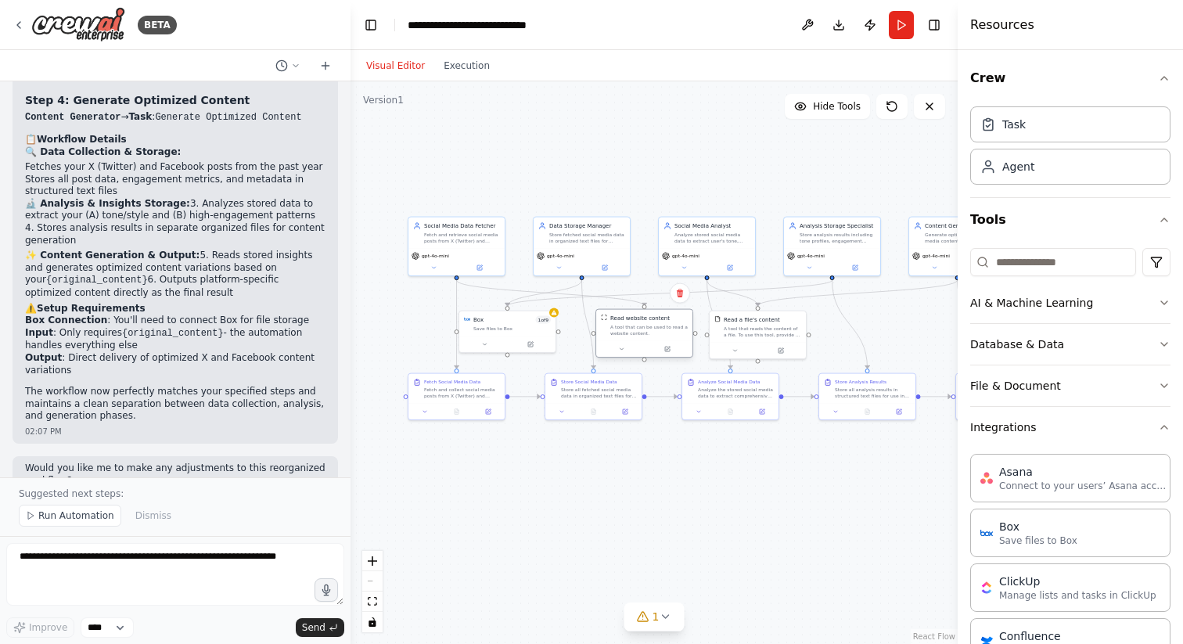
drag, startPoint x: 642, startPoint y: 323, endPoint x: 654, endPoint y: 324, distance: 11.8
click at [654, 324] on div "A tool that can be used to read a website content." at bounding box center [649, 330] width 77 height 13
click at [671, 345] on button at bounding box center [668, 348] width 45 height 9
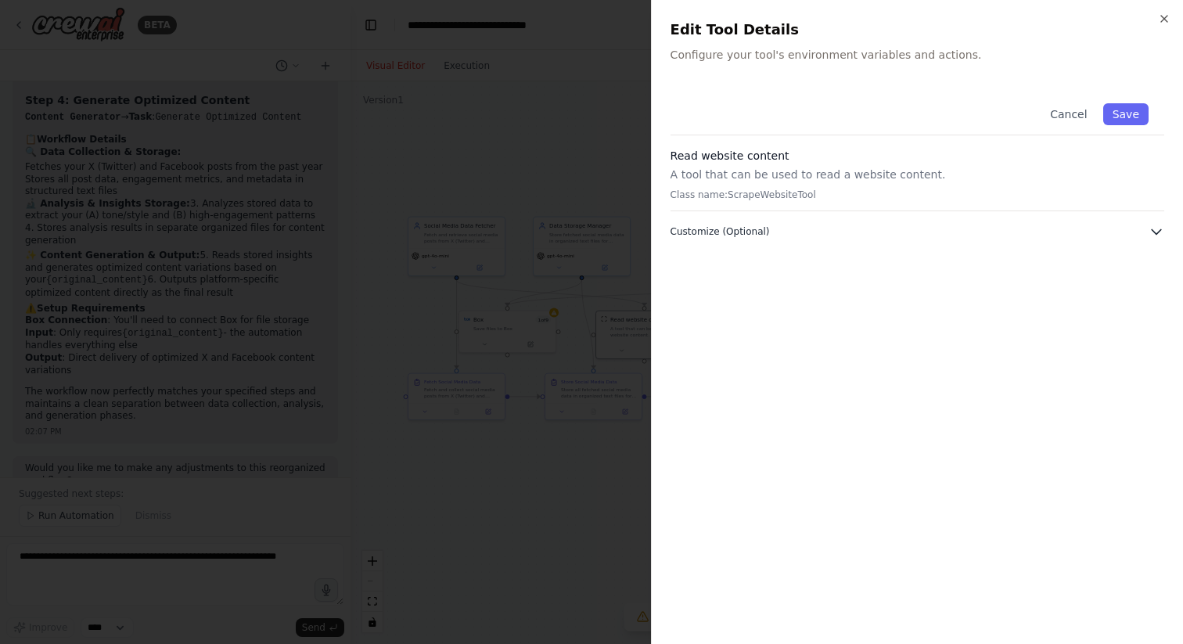
click at [869, 226] on button "Customize (Optional)" at bounding box center [918, 232] width 494 height 16
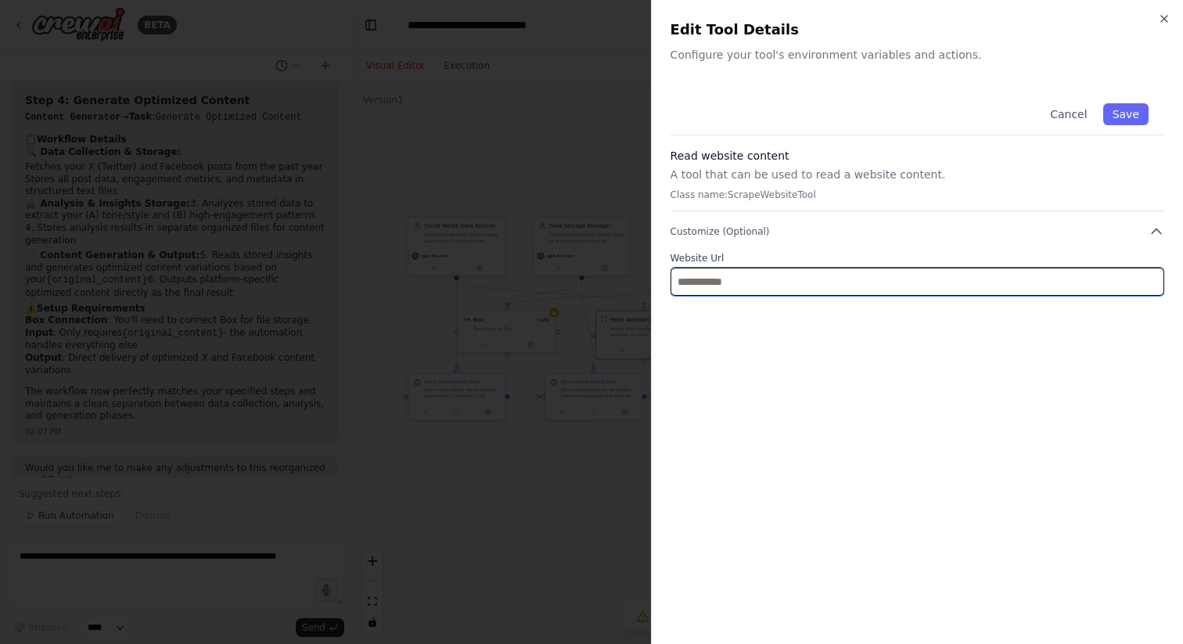
click at [864, 293] on input "text" at bounding box center [918, 282] width 494 height 28
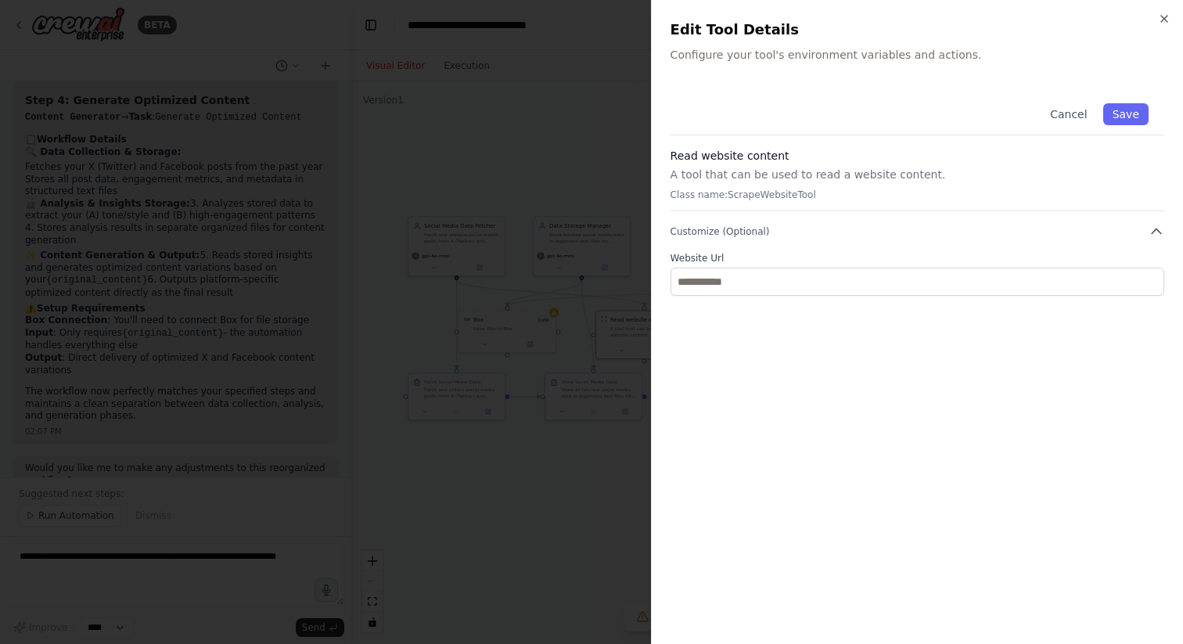
click at [870, 506] on div "Cancel Save Read website content A tool that can be used to read a website cont…" at bounding box center [918, 357] width 494 height 538
click at [652, 508] on div "Close Edit Tool Details Configure your tool's environment variables and actions…" at bounding box center [917, 322] width 532 height 644
click at [1162, 17] on icon "button" at bounding box center [1164, 19] width 13 height 13
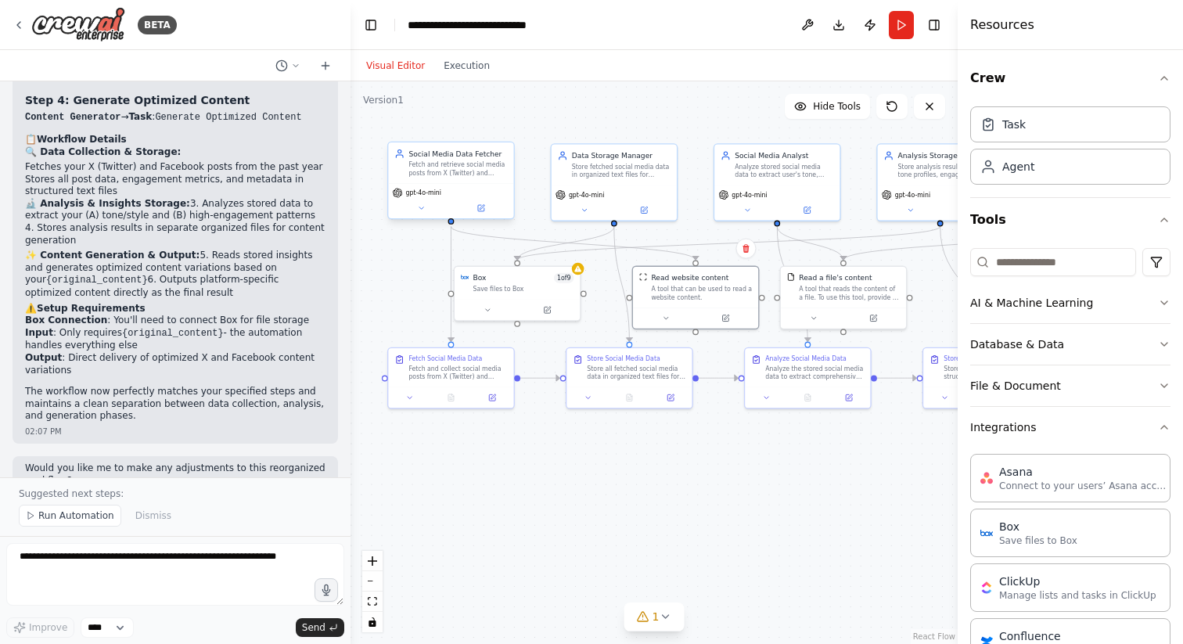
click at [454, 164] on div "Fetch and retrieve social media posts from X (Twitter) and Facebook from the pa…" at bounding box center [458, 168] width 99 height 16
click at [481, 207] on icon at bounding box center [482, 207] width 5 height 5
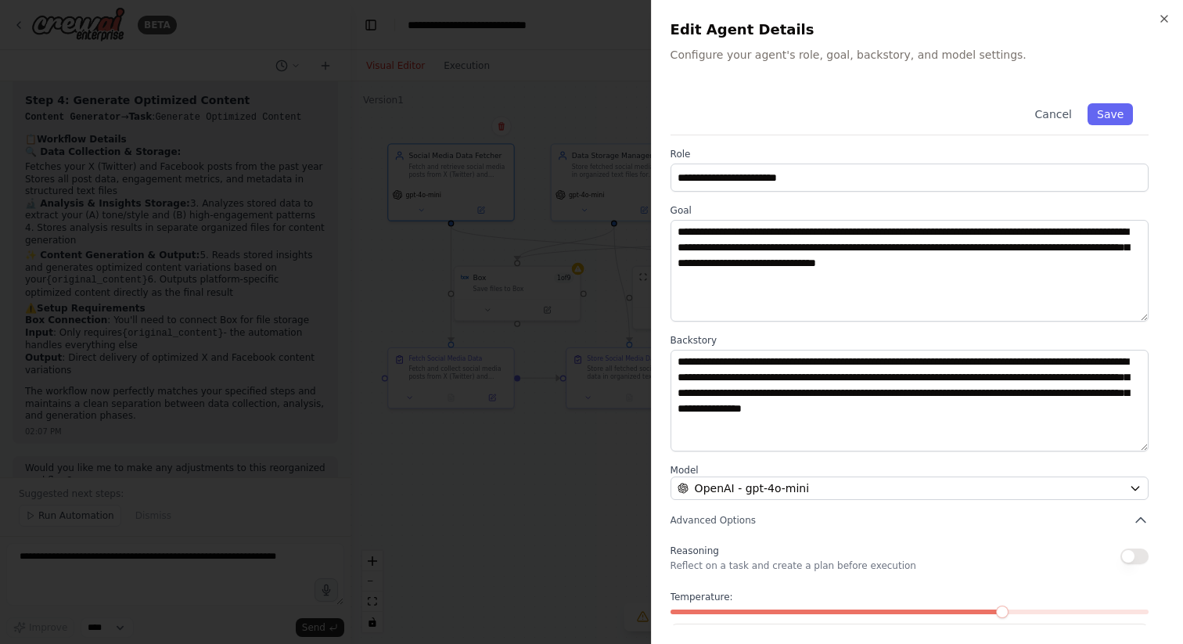
click at [605, 78] on div at bounding box center [591, 322] width 1183 height 644
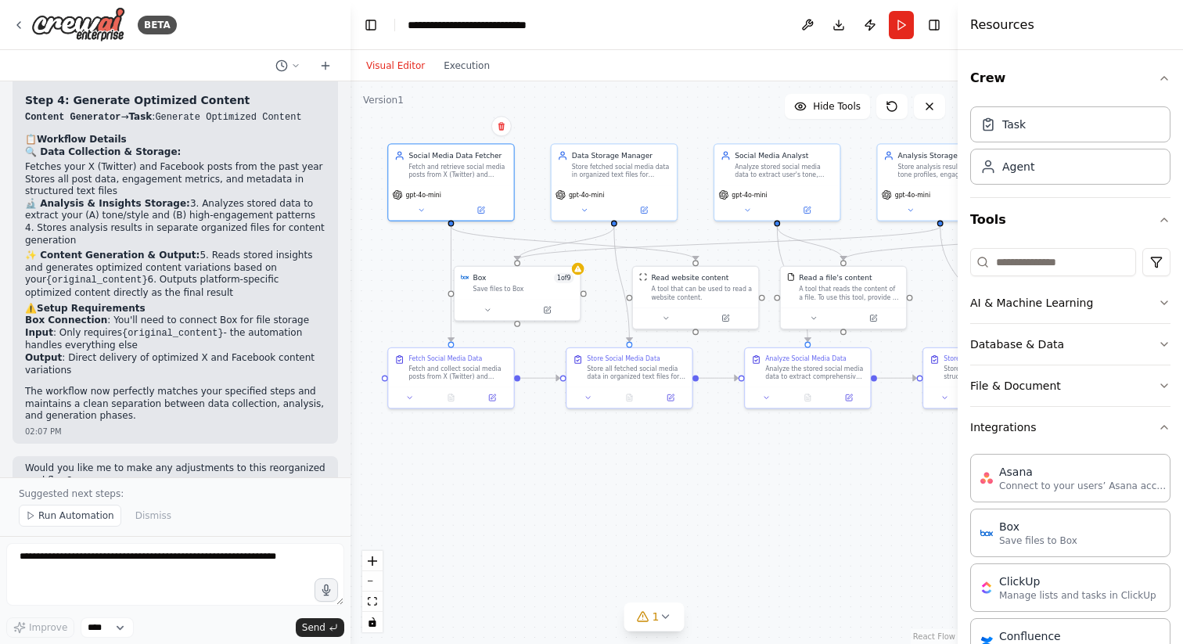
click at [611, 92] on div ".deletable-edge-delete-btn { width: 20px; height: 20px; border: 0px solid #ffff…" at bounding box center [654, 362] width 607 height 563
click at [904, 22] on button "Run" at bounding box center [901, 25] width 25 height 28
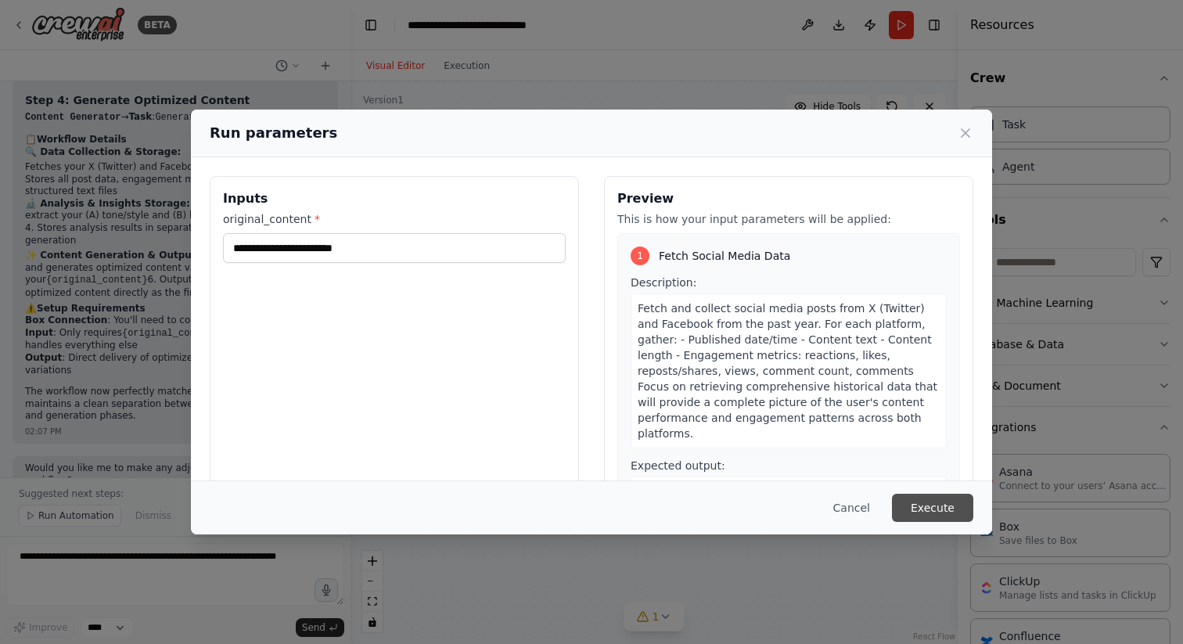
click at [914, 495] on button "Execute" at bounding box center [932, 508] width 81 height 28
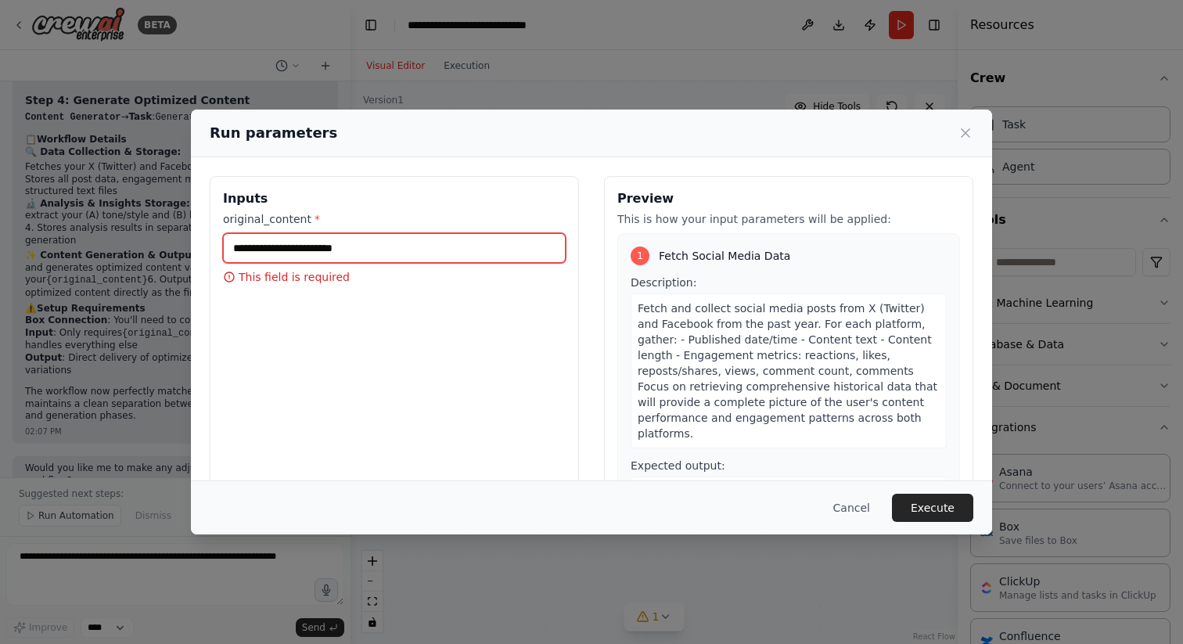
click at [432, 252] on input "original_content *" at bounding box center [394, 248] width 343 height 30
paste input "**********"
type input "**********"
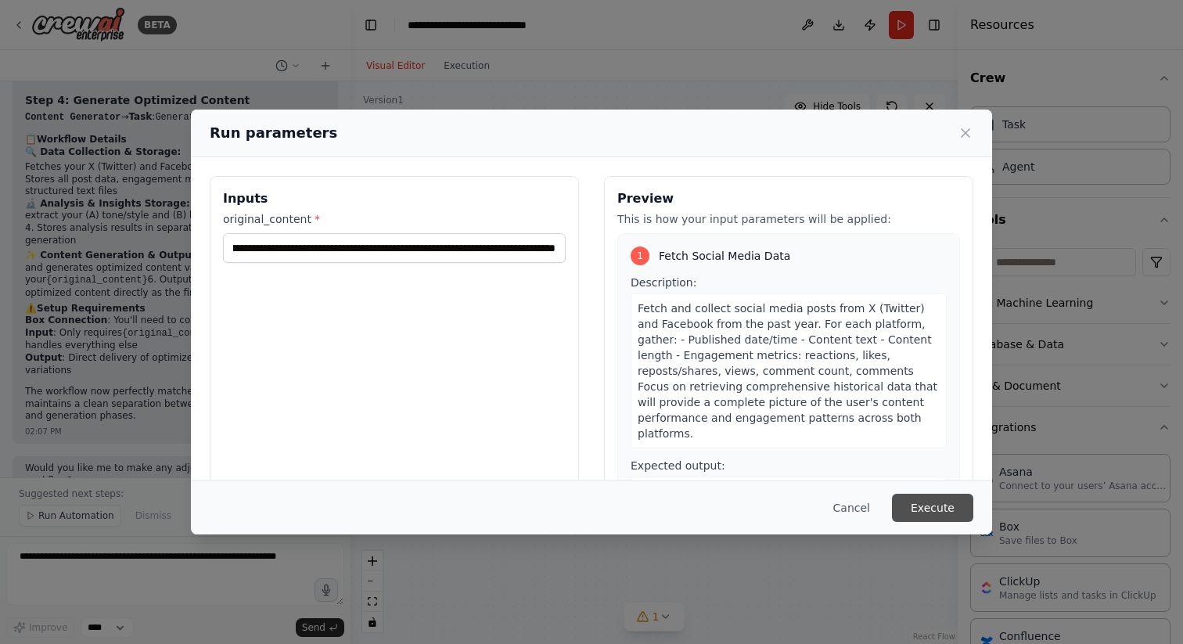
scroll to position [0, 0]
click at [949, 514] on button "Execute" at bounding box center [932, 508] width 81 height 28
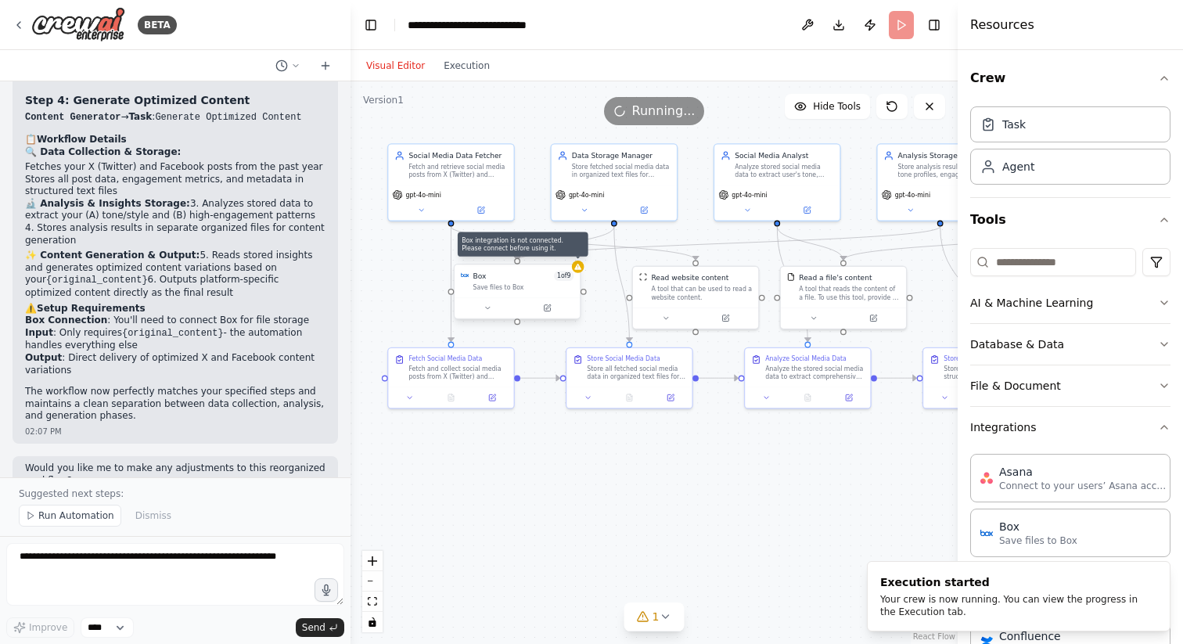
click at [578, 271] on div at bounding box center [578, 267] width 13 height 13
click at [547, 309] on icon at bounding box center [547, 308] width 6 height 6
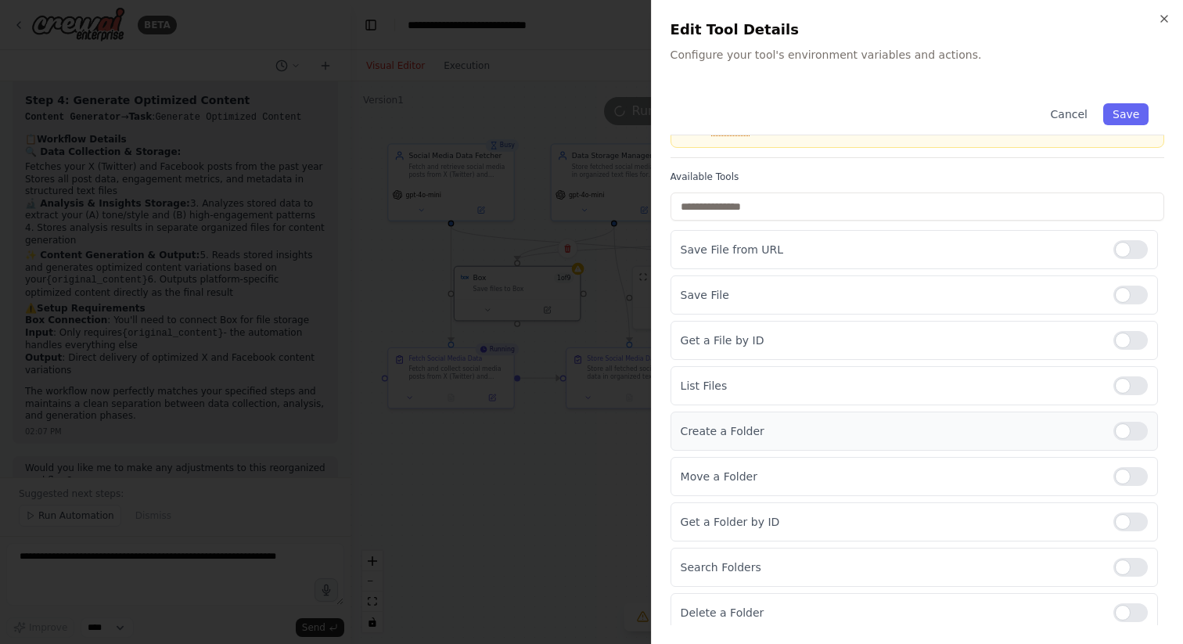
scroll to position [118, 0]
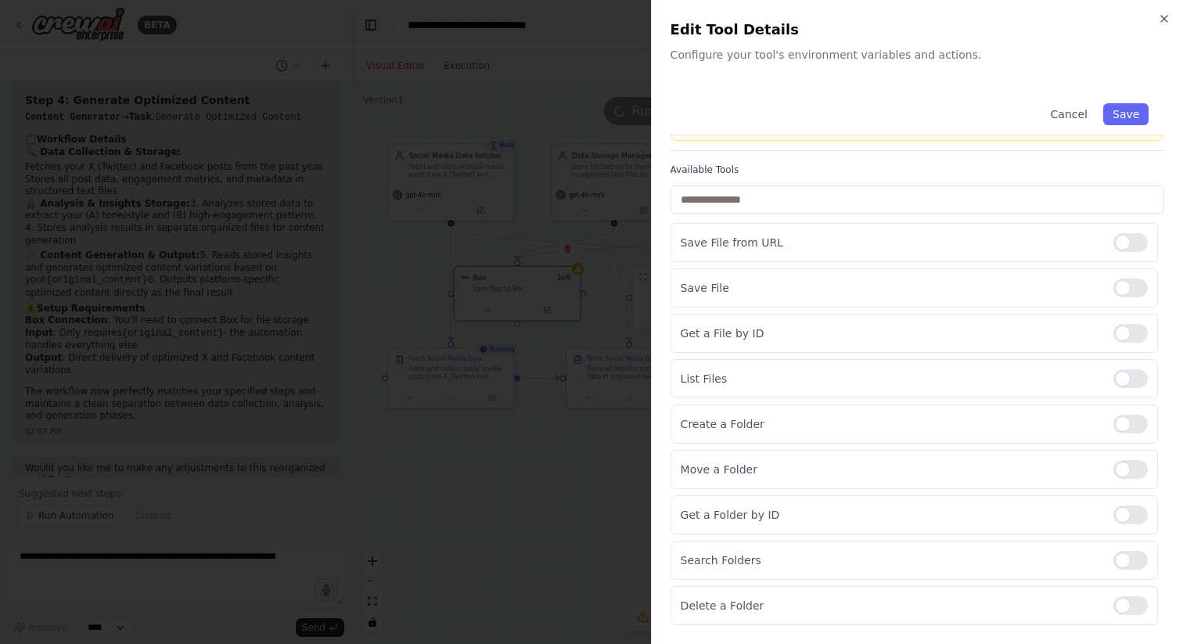
click at [553, 557] on div at bounding box center [591, 322] width 1183 height 644
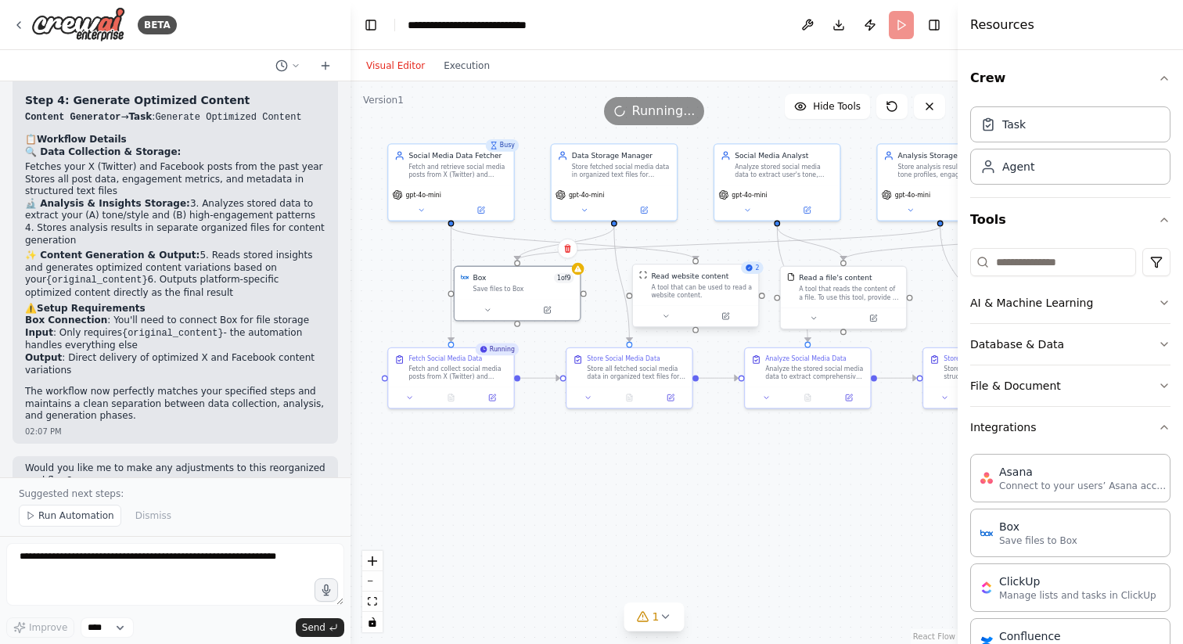
click at [726, 290] on div "A tool that can be used to read a website content." at bounding box center [701, 291] width 101 height 16
click at [690, 288] on div "A tool that can be used to read a website content." at bounding box center [701, 291] width 101 height 16
click at [888, 274] on div "Read a file's content" at bounding box center [849, 276] width 101 height 10
click at [686, 286] on div "A tool that can be used to read a website content." at bounding box center [701, 291] width 101 height 16
click at [726, 313] on icon at bounding box center [726, 315] width 5 height 5
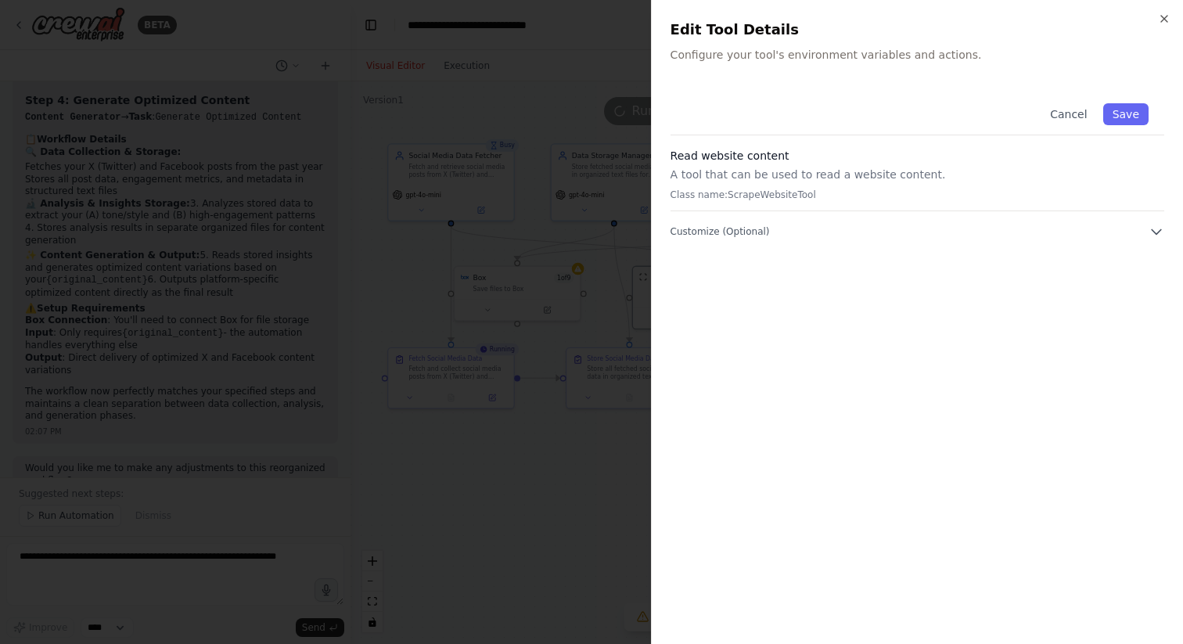
click at [860, 174] on p "A tool that can be used to read a website content." at bounding box center [918, 175] width 494 height 16
click at [575, 273] on div at bounding box center [591, 322] width 1183 height 644
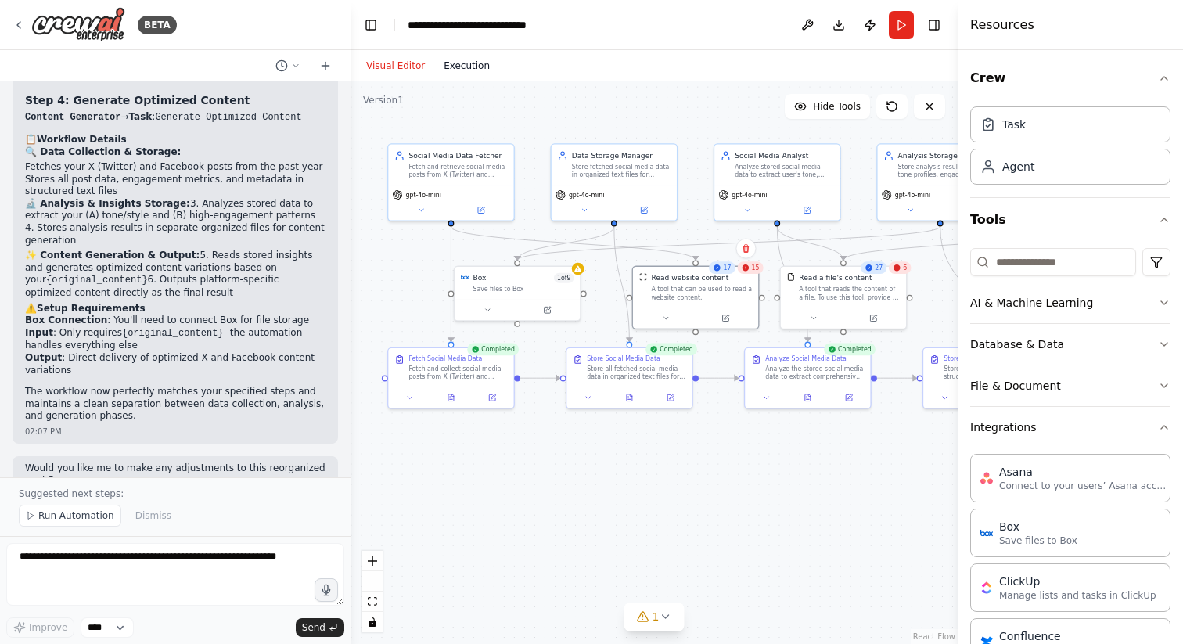
click at [485, 63] on button "Execution" at bounding box center [466, 65] width 65 height 19
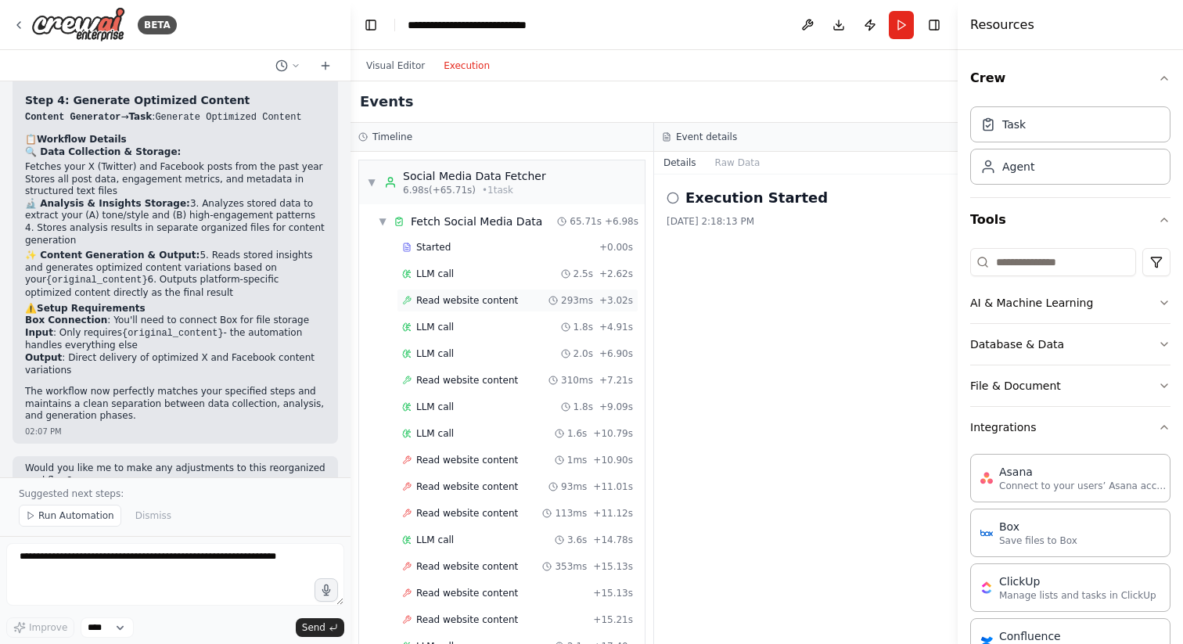
click at [513, 301] on div "Read website content 293ms + 3.02s" at bounding box center [517, 300] width 231 height 13
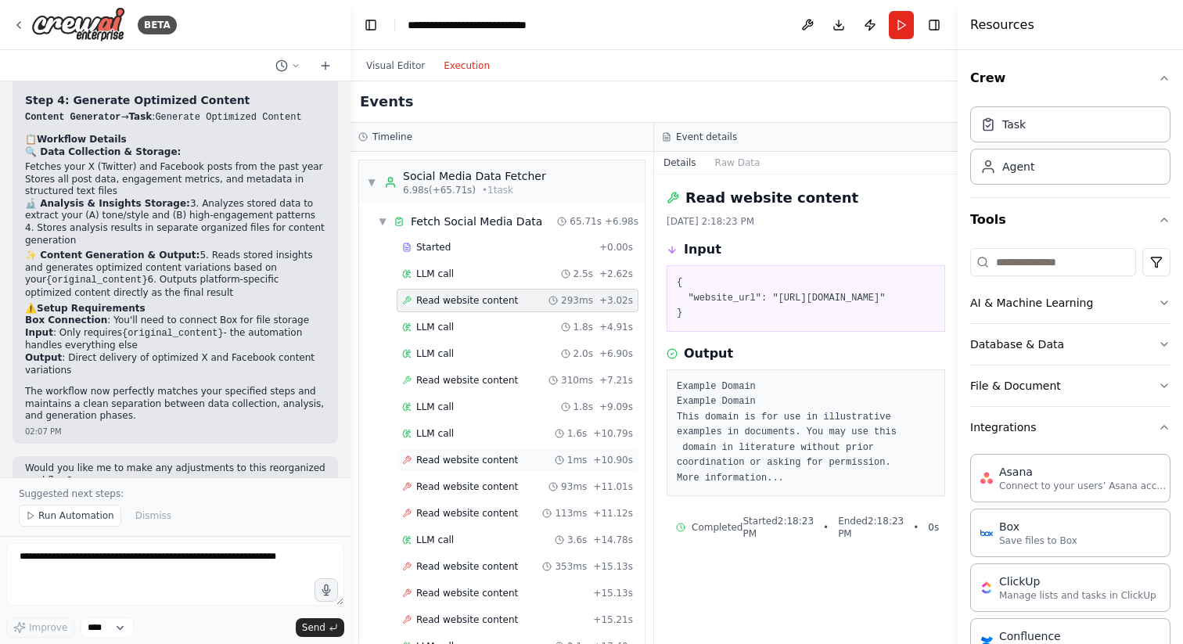
click at [456, 459] on span "Read website content" at bounding box center [467, 460] width 102 height 13
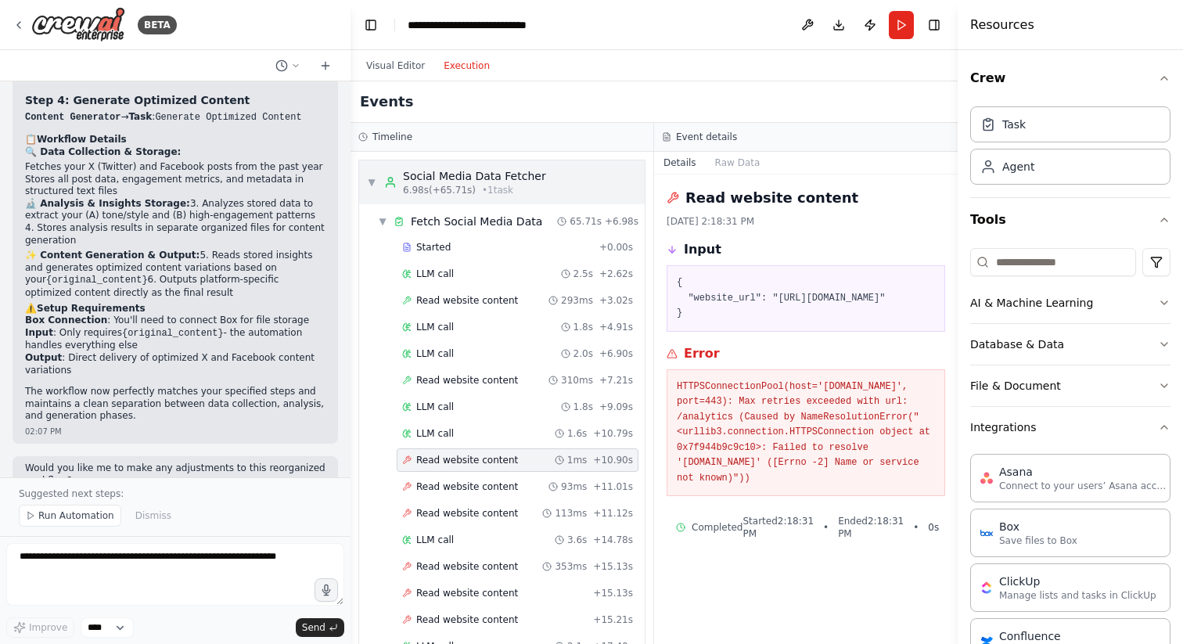
click at [376, 185] on span "▼" at bounding box center [371, 182] width 9 height 13
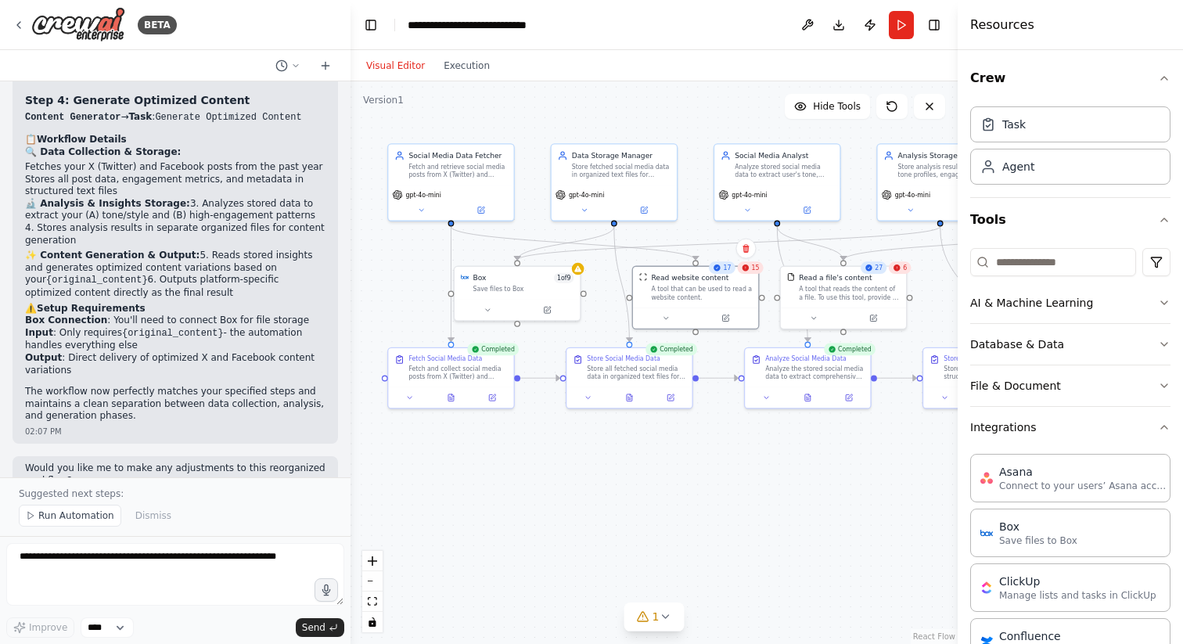
click at [393, 70] on button "Visual Editor" at bounding box center [395, 65] width 77 height 19
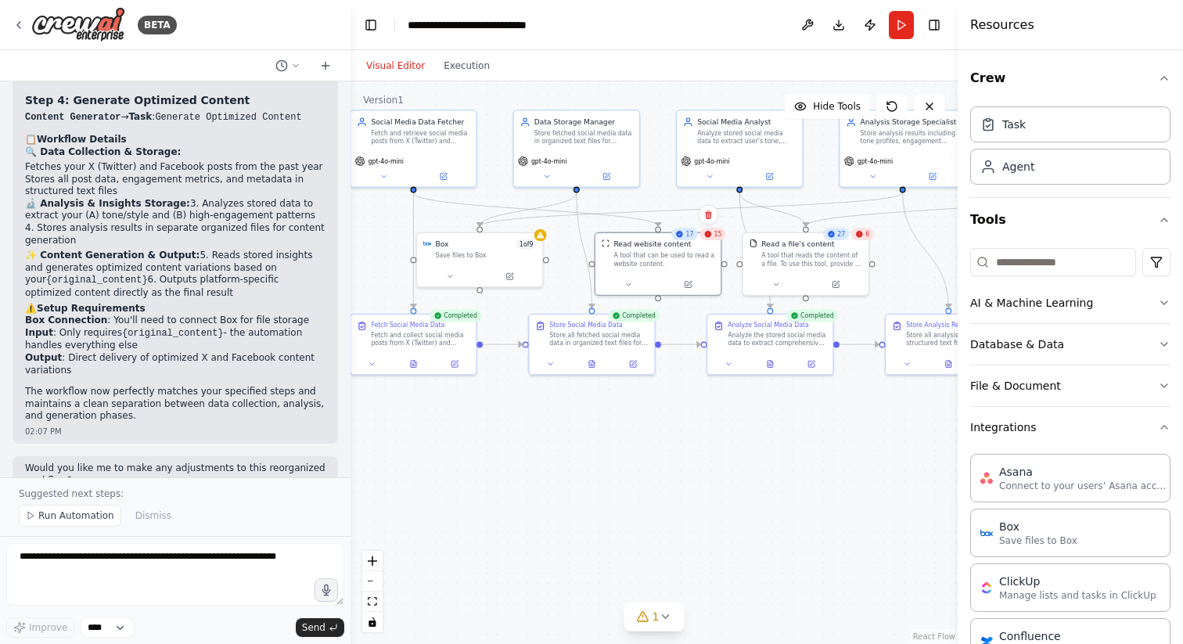
drag, startPoint x: 644, startPoint y: 575, endPoint x: 605, endPoint y: 541, distance: 51.6
click at [606, 541] on div ".deletable-edge-delete-btn { width: 20px; height: 20px; border: 0px solid #ffff…" at bounding box center [654, 362] width 607 height 563
click at [718, 424] on div ".deletable-edge-delete-btn { width: 20px; height: 20px; border: 0px solid #ffff…" at bounding box center [654, 362] width 607 height 563
click at [685, 281] on icon at bounding box center [687, 282] width 6 height 6
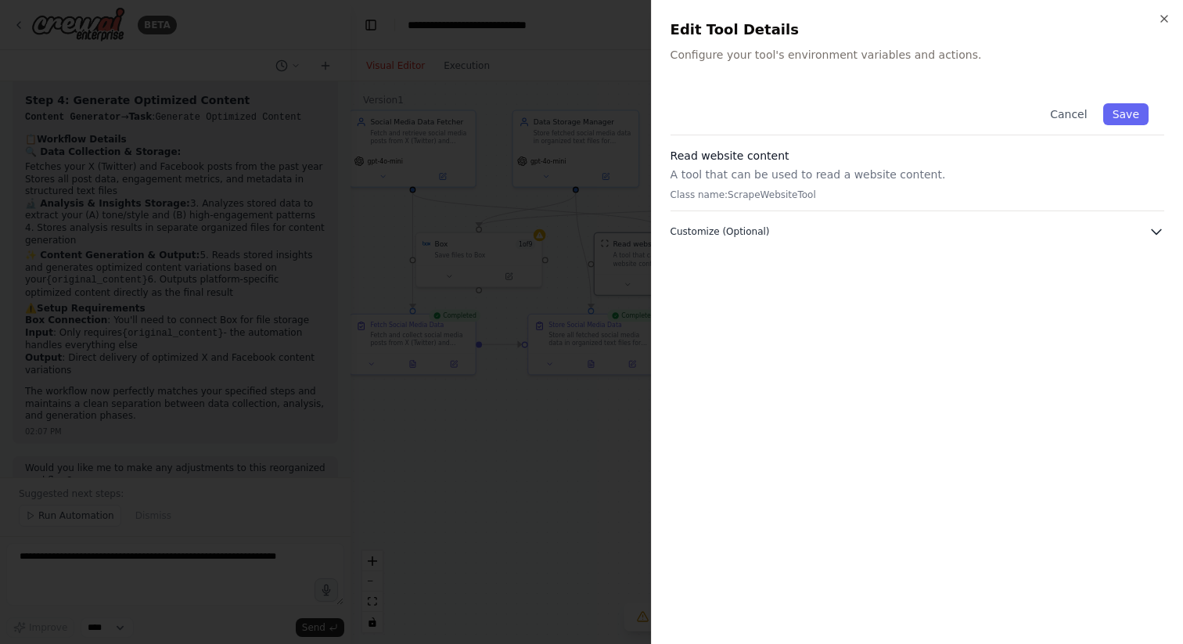
click at [841, 233] on button "Customize (Optional)" at bounding box center [918, 232] width 494 height 16
click at [548, 464] on div at bounding box center [591, 322] width 1183 height 644
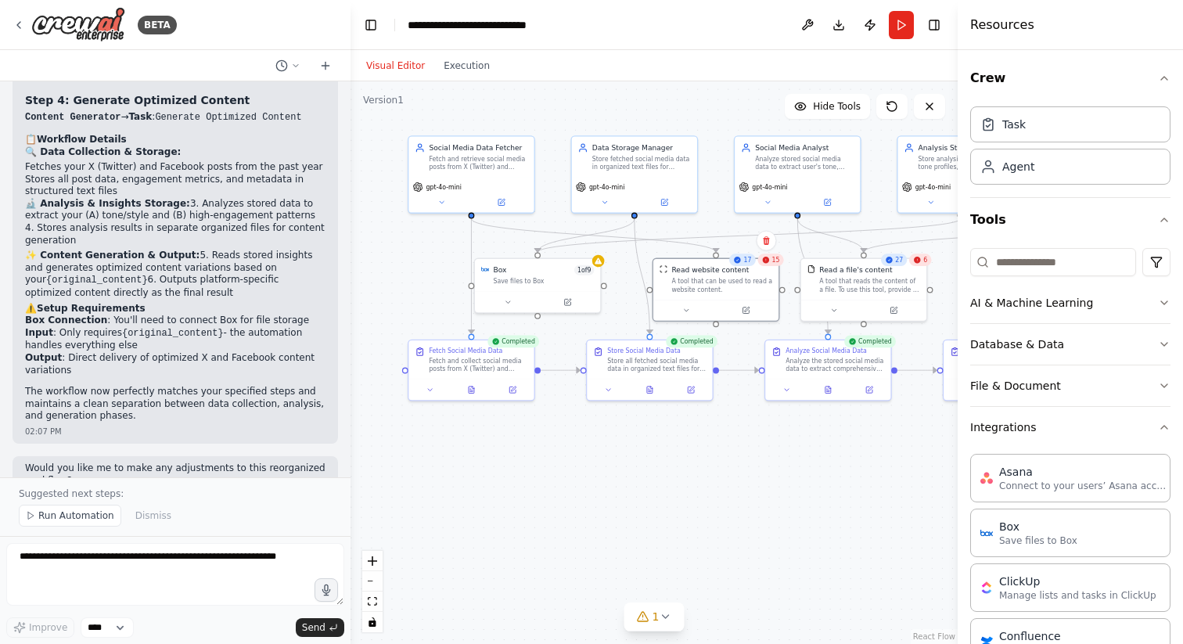
drag, startPoint x: 548, startPoint y: 464, endPoint x: 606, endPoint y: 490, distance: 63.4
click at [606, 490] on div ".deletable-edge-delete-btn { width: 20px; height: 20px; border: 0px solid #ffff…" at bounding box center [654, 362] width 607 height 563
click at [809, 106] on button "Hide Tools" at bounding box center [827, 106] width 85 height 25
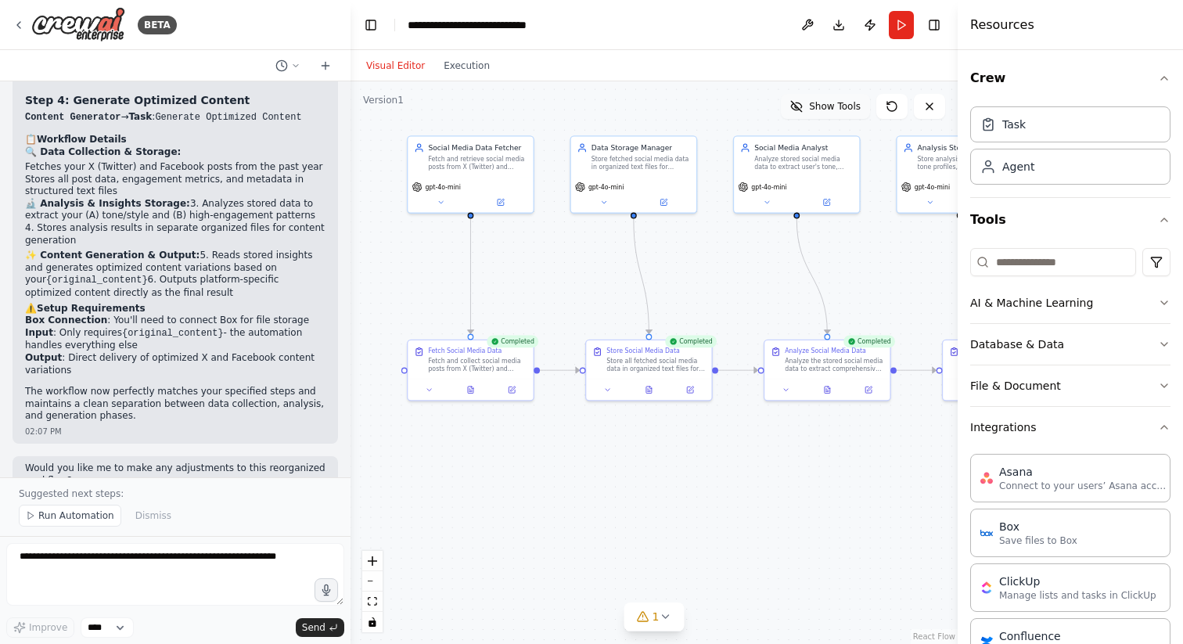
click at [809, 106] on button "Show Tools" at bounding box center [825, 106] width 89 height 25
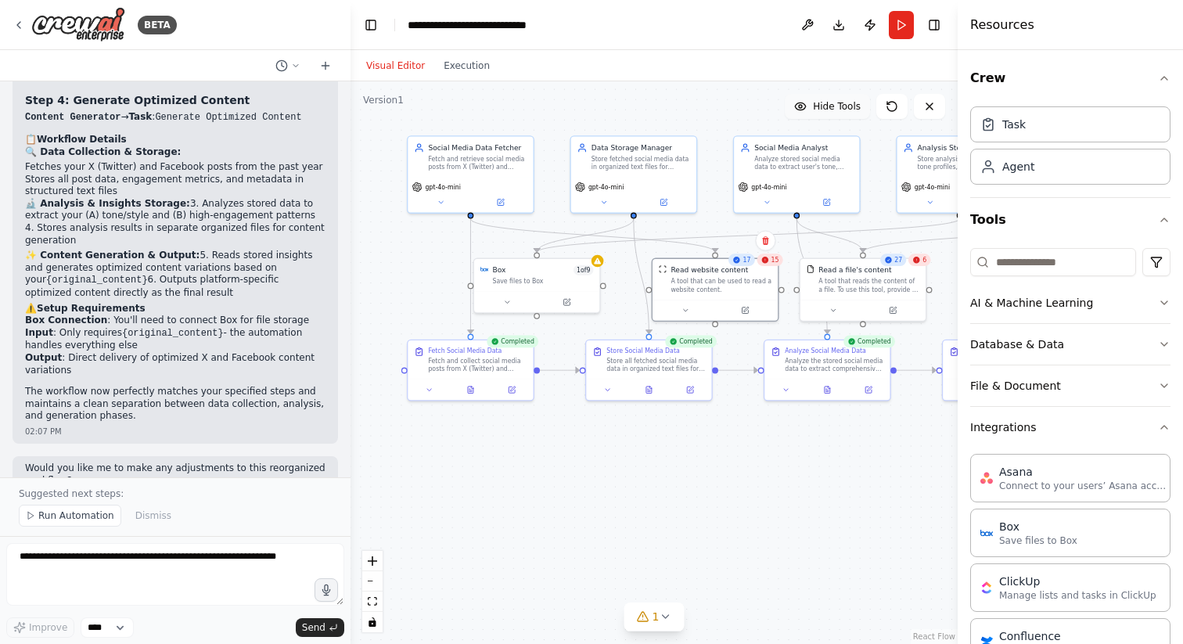
click at [809, 106] on button "Hide Tools" at bounding box center [827, 106] width 85 height 25
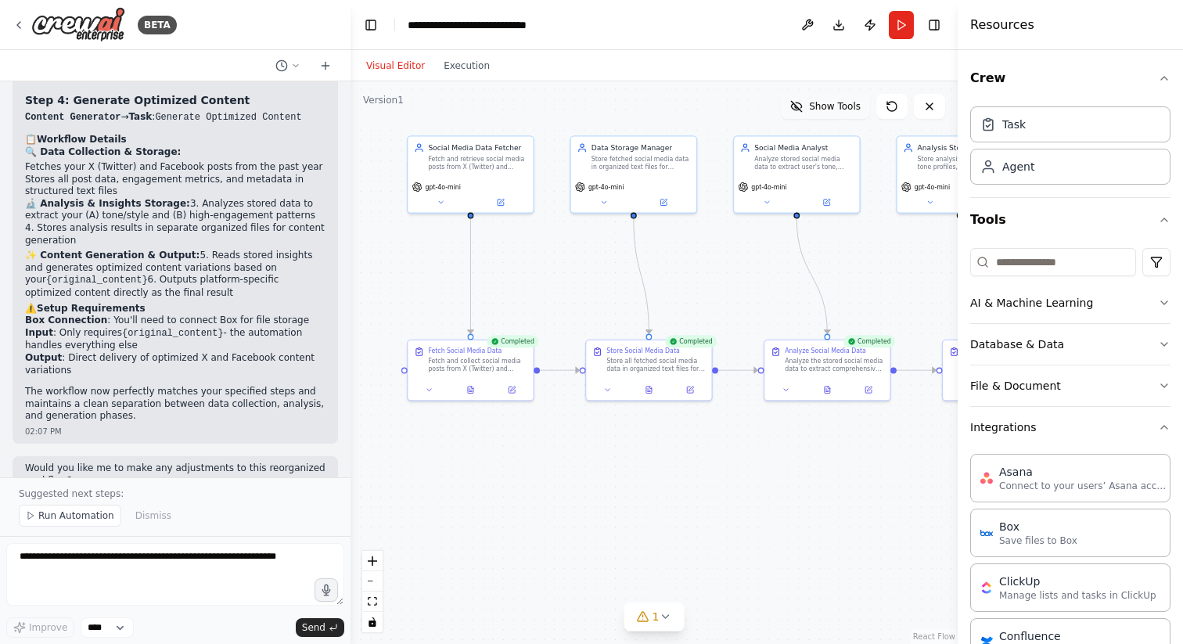
click at [809, 106] on button "Show Tools" at bounding box center [825, 106] width 89 height 25
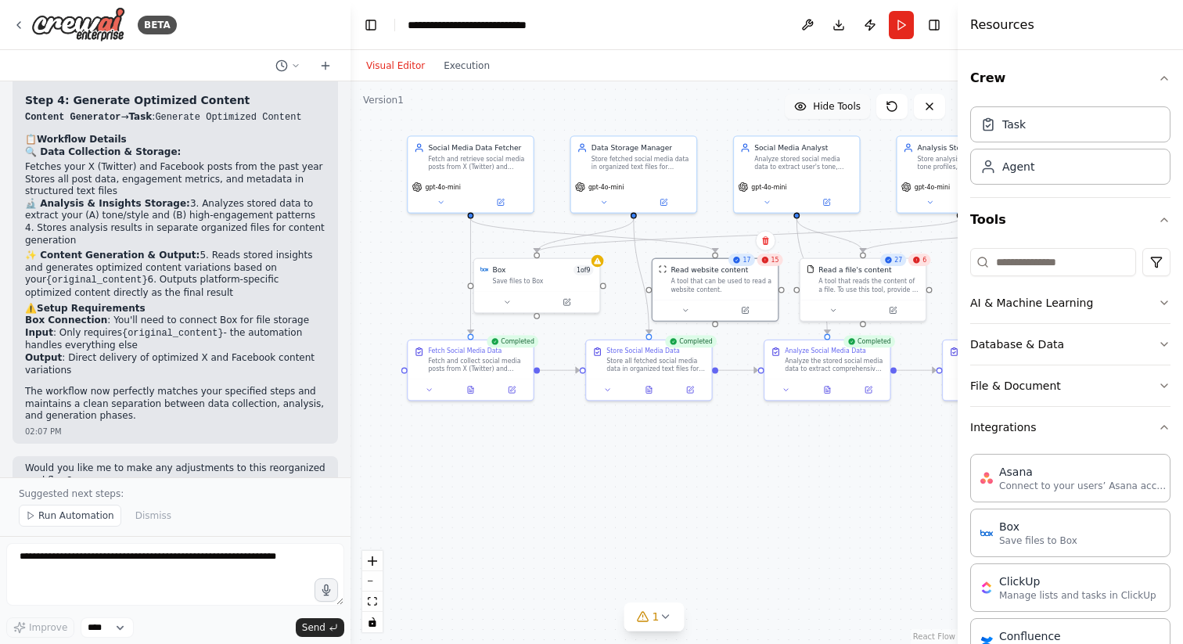
click at [809, 106] on button "Hide Tools" at bounding box center [827, 106] width 85 height 25
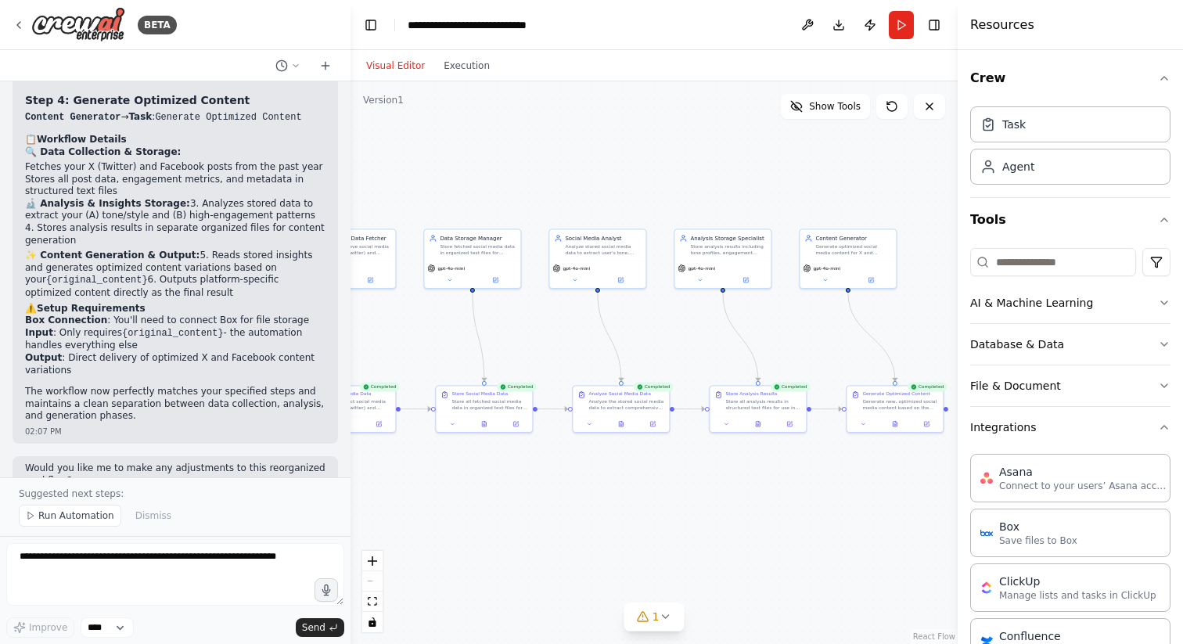
drag, startPoint x: 755, startPoint y: 500, endPoint x: 566, endPoint y: 509, distance: 189.6
click at [566, 509] on div ".deletable-edge-delete-btn { width: 20px; height: 20px; border: 0px solid #ffff…" at bounding box center [654, 362] width 607 height 563
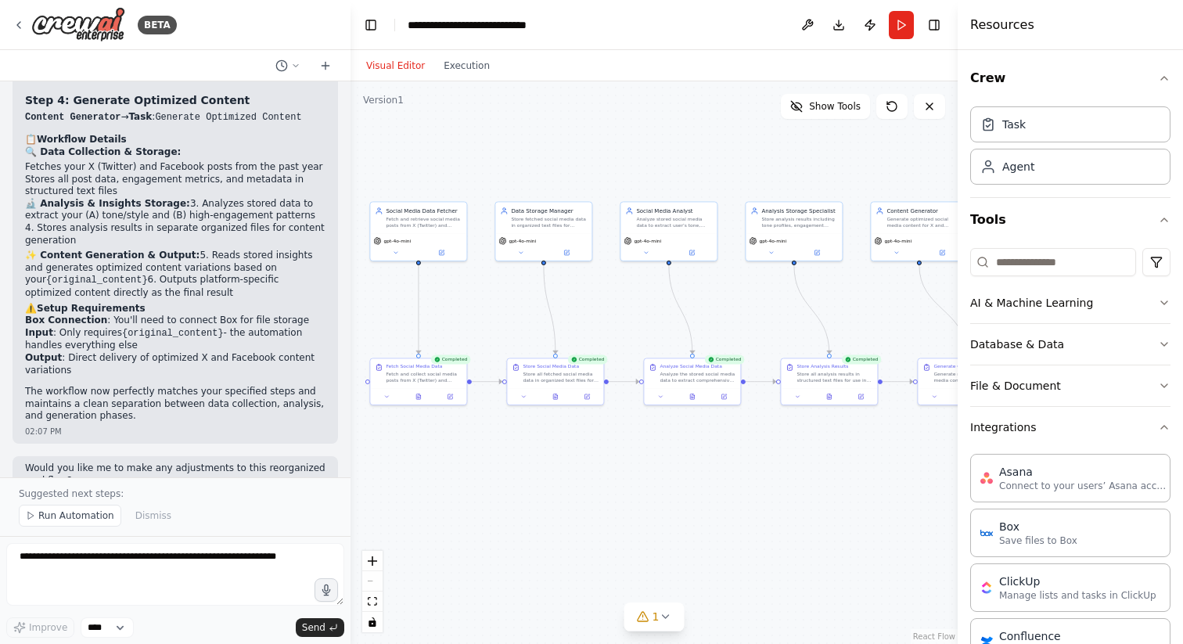
drag, startPoint x: 566, startPoint y: 509, endPoint x: 637, endPoint y: 481, distance: 76.3
click at [637, 481] on div ".deletable-edge-delete-btn { width: 20px; height: 20px; border: 0px solid #ffff…" at bounding box center [654, 362] width 607 height 563
click at [840, 118] on button "Show Tools" at bounding box center [825, 106] width 89 height 25
drag, startPoint x: 485, startPoint y: 303, endPoint x: 650, endPoint y: 301, distance: 165.2
click at [650, 301] on div "Box 1 of 9" at bounding box center [641, 303] width 77 height 8
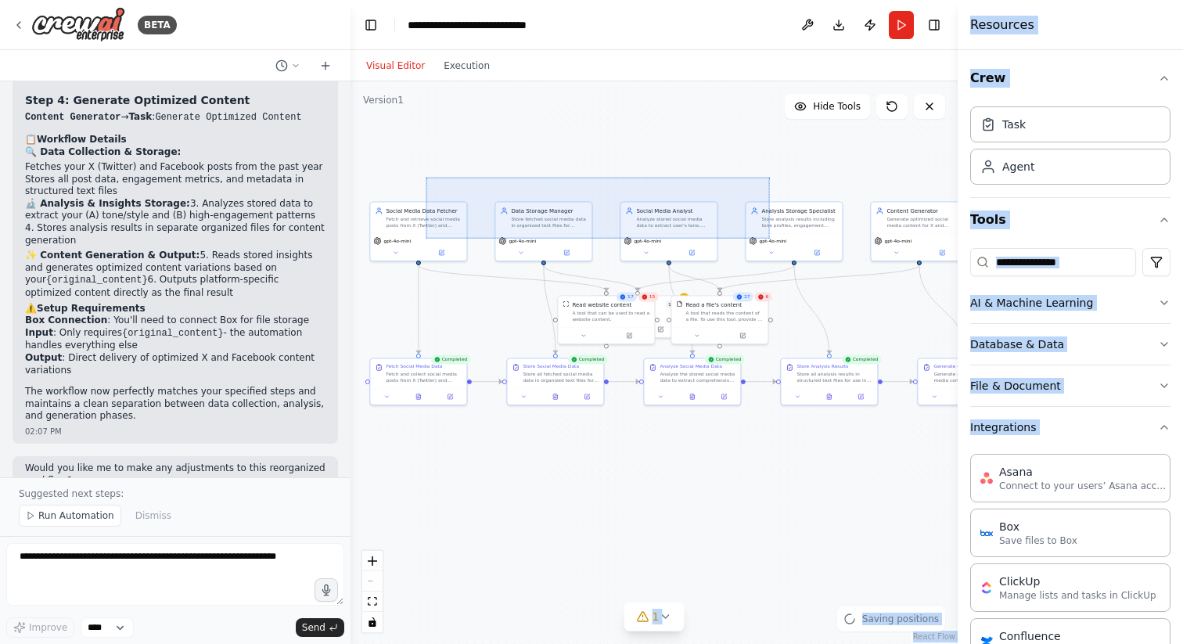
drag, startPoint x: 426, startPoint y: 177, endPoint x: 769, endPoint y: 238, distance: 349.0
click at [769, 238] on div ".deletable-edge-delete-btn { width: 20px; height: 20px; border: 0px solid #ffff…" at bounding box center [654, 362] width 607 height 563
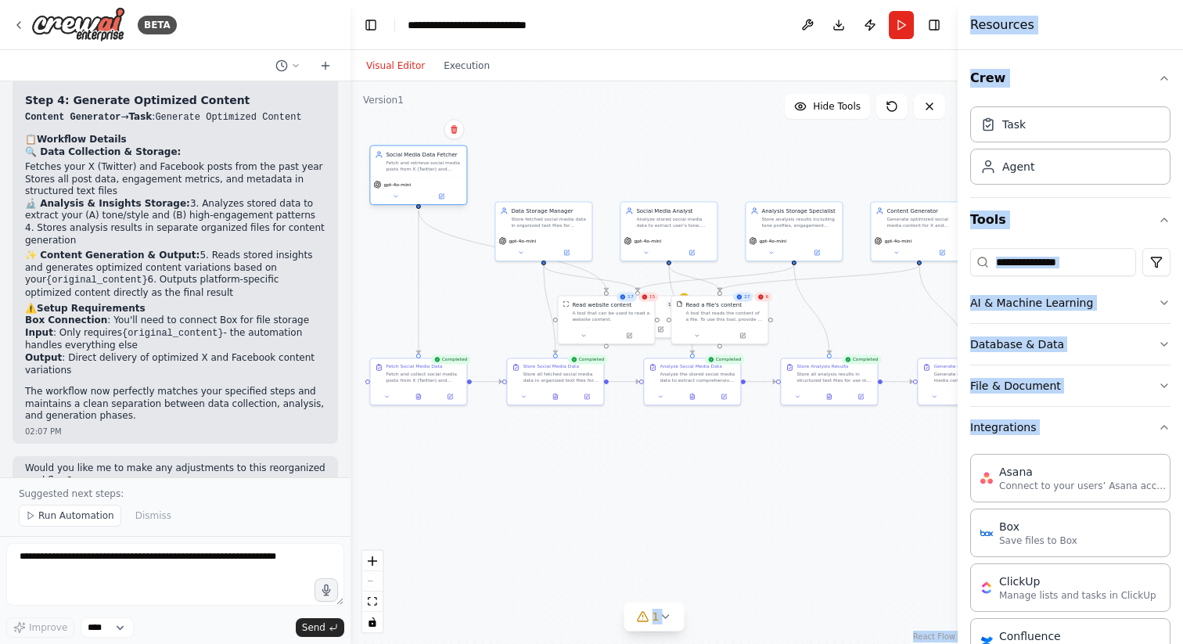
drag, startPoint x: 443, startPoint y: 223, endPoint x: 443, endPoint y: 170, distance: 53.2
click at [443, 170] on div "Fetch and retrieve social media posts from X (Twitter) and Facebook from the pa…" at bounding box center [424, 166] width 76 height 13
drag, startPoint x: 560, startPoint y: 223, endPoint x: 560, endPoint y: 170, distance: 53.2
click at [560, 170] on div "Store fetched social media data in organized text files for analysis. Create st…" at bounding box center [549, 166] width 76 height 13
drag, startPoint x: 677, startPoint y: 235, endPoint x: 677, endPoint y: 184, distance: 50.9
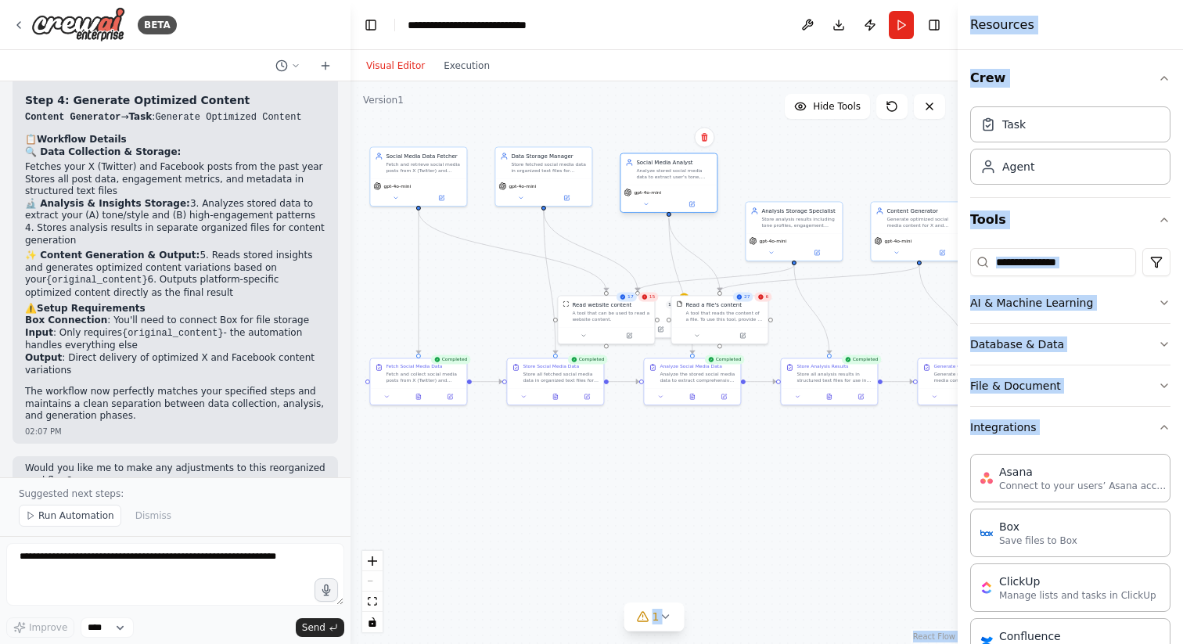
click at [677, 184] on div "Social Media Analyst Analyze stored social media data to extract user's tone, m…" at bounding box center [669, 182] width 98 height 59
drag, startPoint x: 807, startPoint y: 231, endPoint x: 805, endPoint y: 183, distance: 47.8
click at [805, 183] on div "Analysis Storage Specialist Store analysis results including tone profiles, eng…" at bounding box center [794, 168] width 96 height 31
drag, startPoint x: 920, startPoint y: 228, endPoint x: 921, endPoint y: 182, distance: 45.4
click at [921, 182] on div "Content Generator Generate optimized social media content for X and Facebook ba…" at bounding box center [919, 168] width 96 height 31
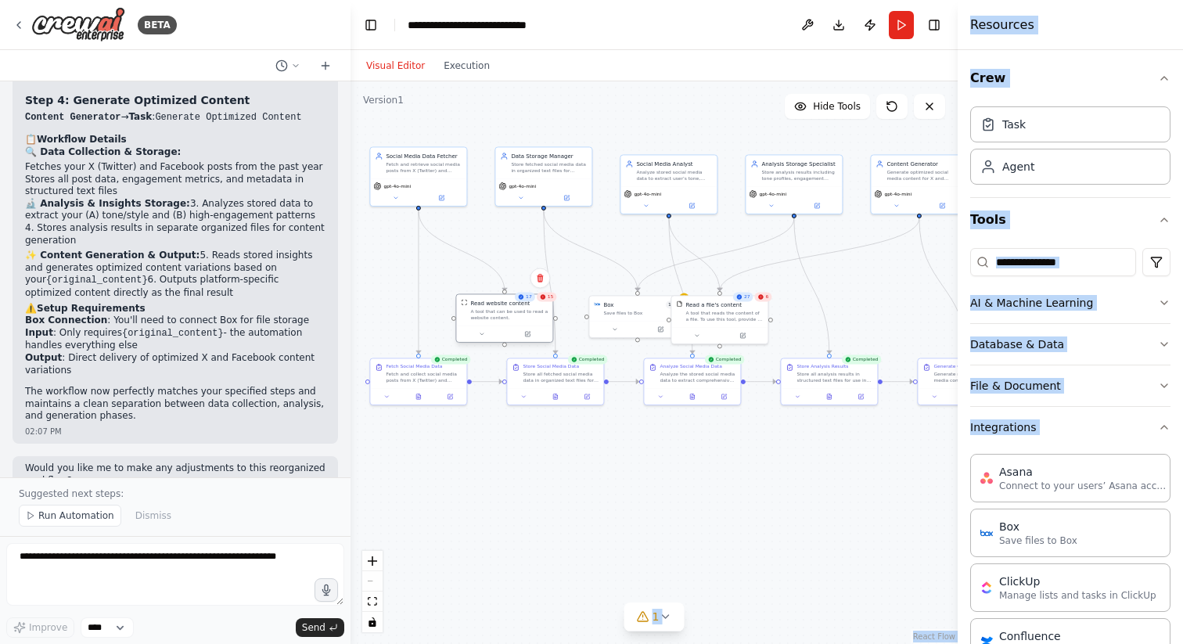
drag, startPoint x: 631, startPoint y: 317, endPoint x: 521, endPoint y: 315, distance: 110.4
click at [521, 315] on div "A tool that can be used to read a website content." at bounding box center [508, 314] width 77 height 13
drag, startPoint x: 707, startPoint y: 316, endPoint x: 870, endPoint y: 309, distance: 163.0
click at [870, 309] on div "A tool that reads the content of a file. To use this tool, provide a 'file_path…" at bounding box center [884, 307] width 77 height 13
drag, startPoint x: 630, startPoint y: 311, endPoint x: 739, endPoint y: 311, distance: 108.8
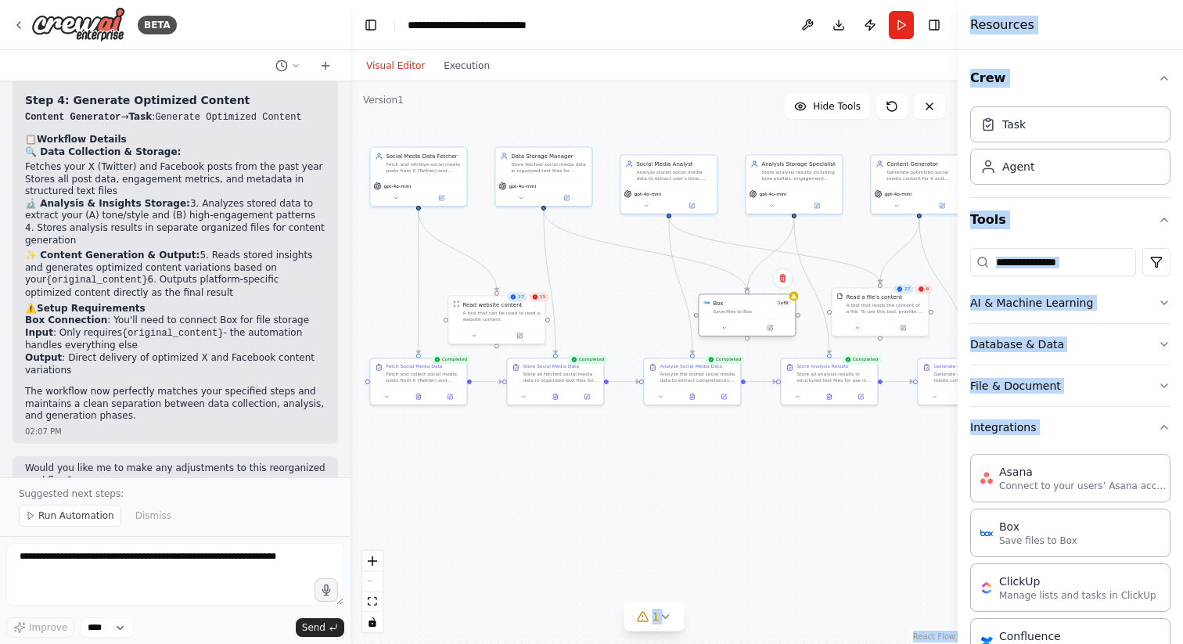
click at [739, 311] on div "Save files to Box" at bounding box center [751, 311] width 77 height 6
drag, startPoint x: 495, startPoint y: 316, endPoint x: 481, endPoint y: 290, distance: 29.8
click at [481, 290] on div "A tool that can be used to read a website content." at bounding box center [485, 291] width 77 height 13
click at [513, 506] on div ".deletable-edge-delete-btn { width: 20px; height: 20px; border: 0px solid #ffff…" at bounding box center [654, 362] width 607 height 563
click at [405, 372] on div "Fetch and collect social media posts from X (Twitter) and Facebook from the pas…" at bounding box center [424, 375] width 76 height 13
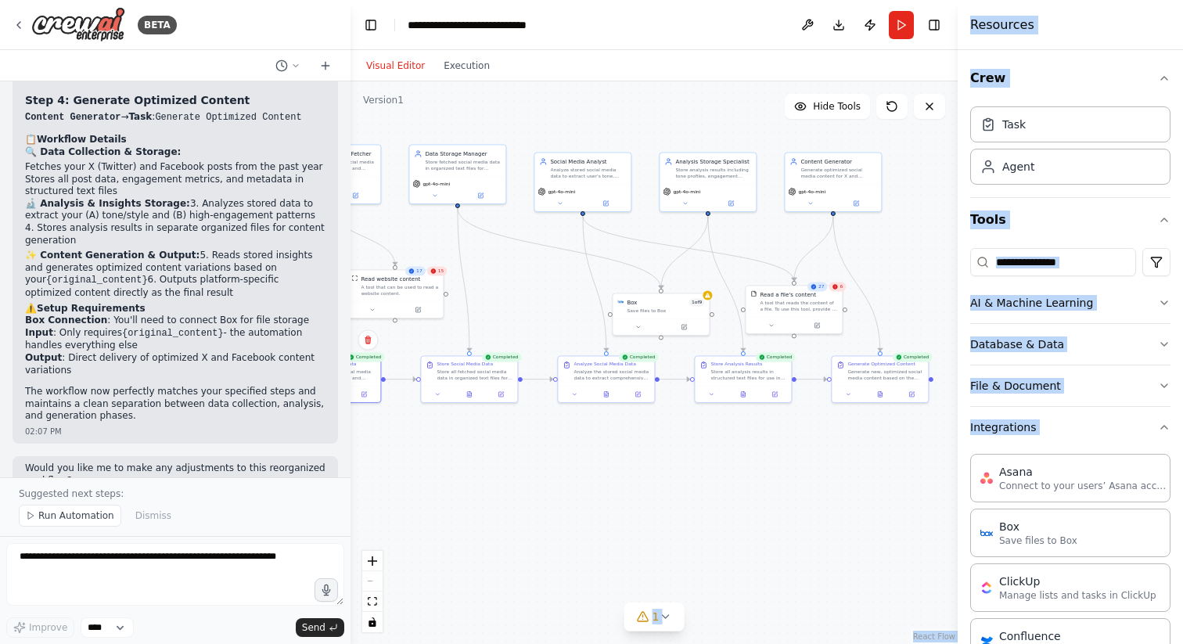
drag, startPoint x: 535, startPoint y: 485, endPoint x: 519, endPoint y: 471, distance: 20.5
click at [520, 471] on div ".deletable-edge-delete-btn { width: 20px; height: 20px; border: 0px solid #ffff…" at bounding box center [654, 362] width 607 height 563
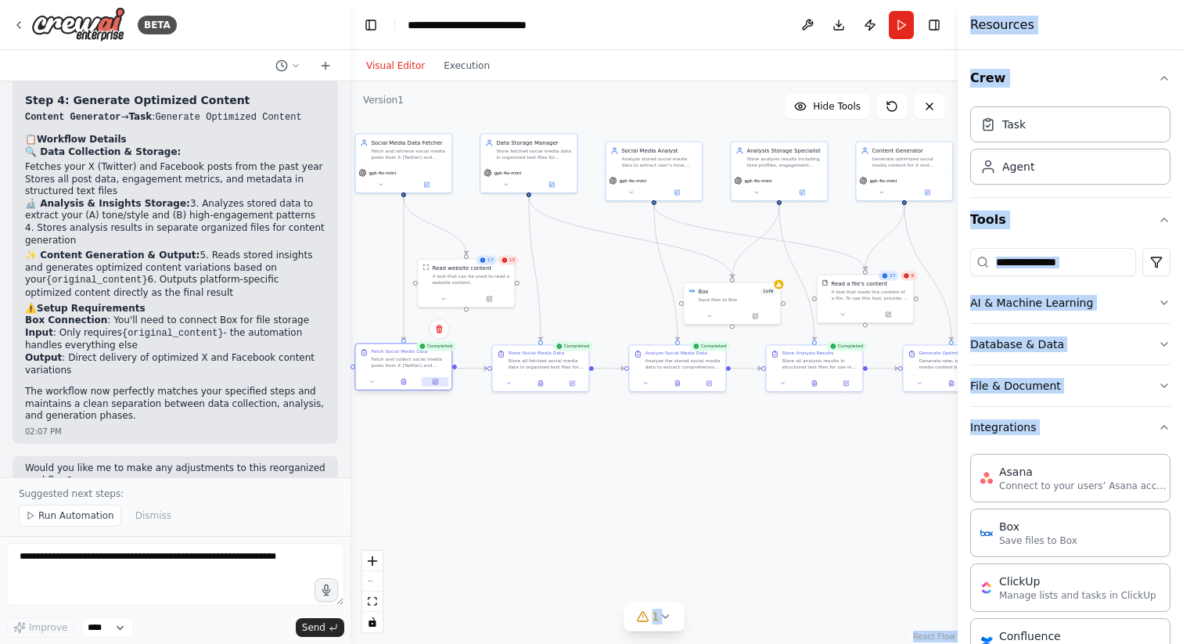
click at [435, 384] on icon at bounding box center [435, 382] width 5 height 5
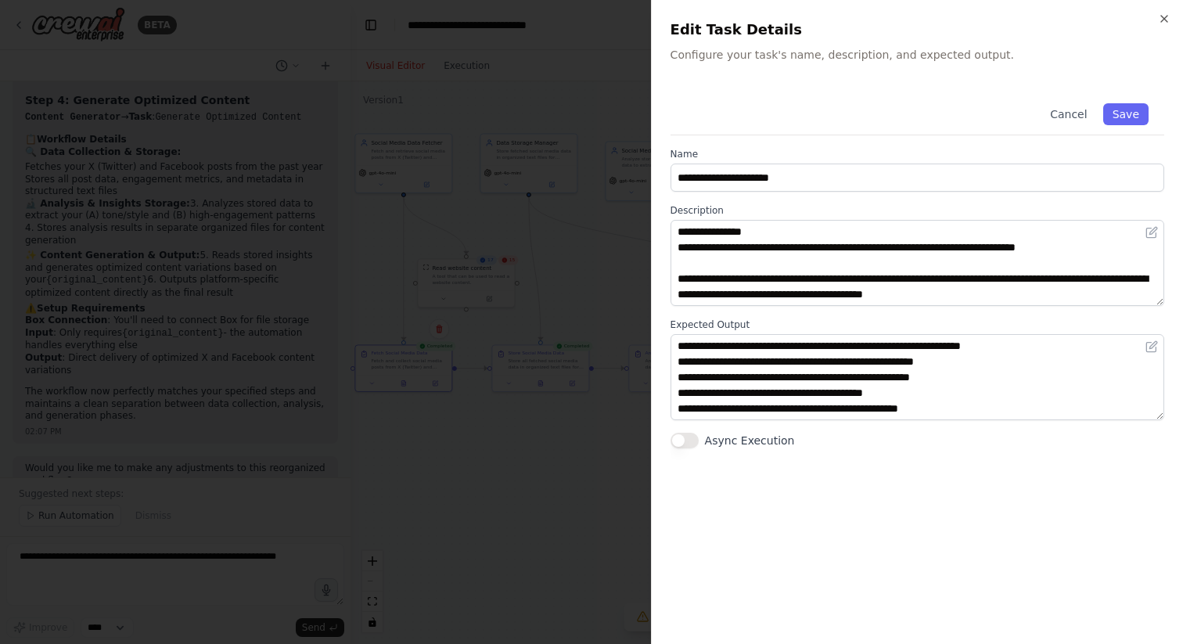
scroll to position [0, 0]
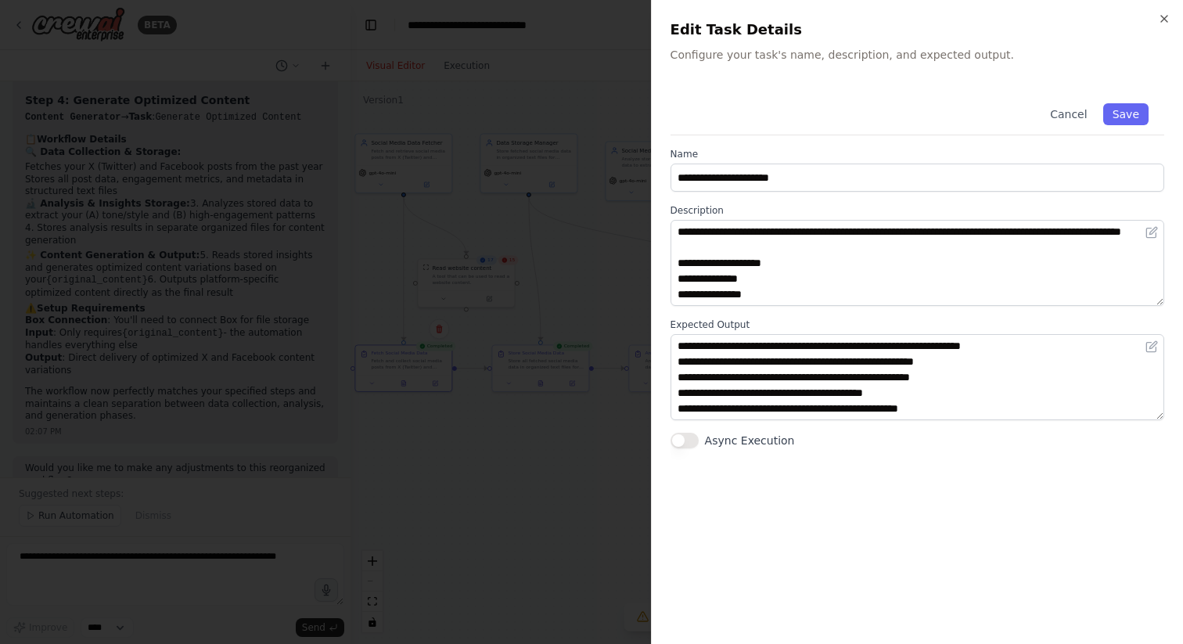
click at [539, 503] on div at bounding box center [591, 322] width 1183 height 644
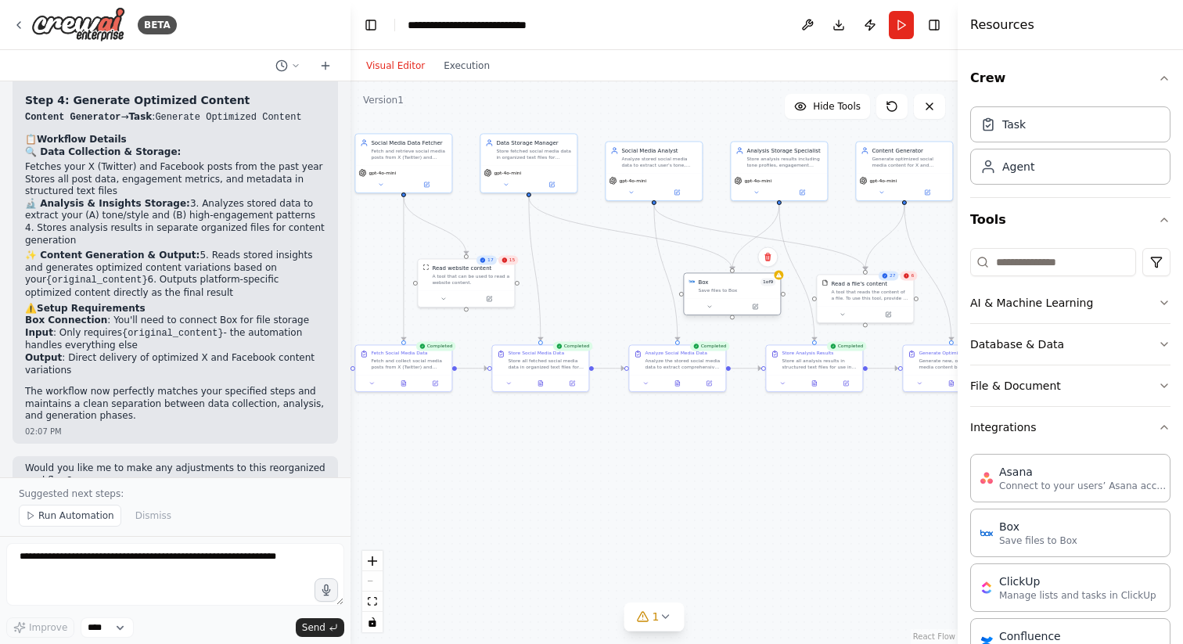
drag, startPoint x: 743, startPoint y: 294, endPoint x: 744, endPoint y: 285, distance: 9.4
click at [744, 285] on div "Box 1 of 9 Save files to Box" at bounding box center [736, 286] width 77 height 16
click at [1112, 351] on button "Database & Data" at bounding box center [1071, 344] width 200 height 41
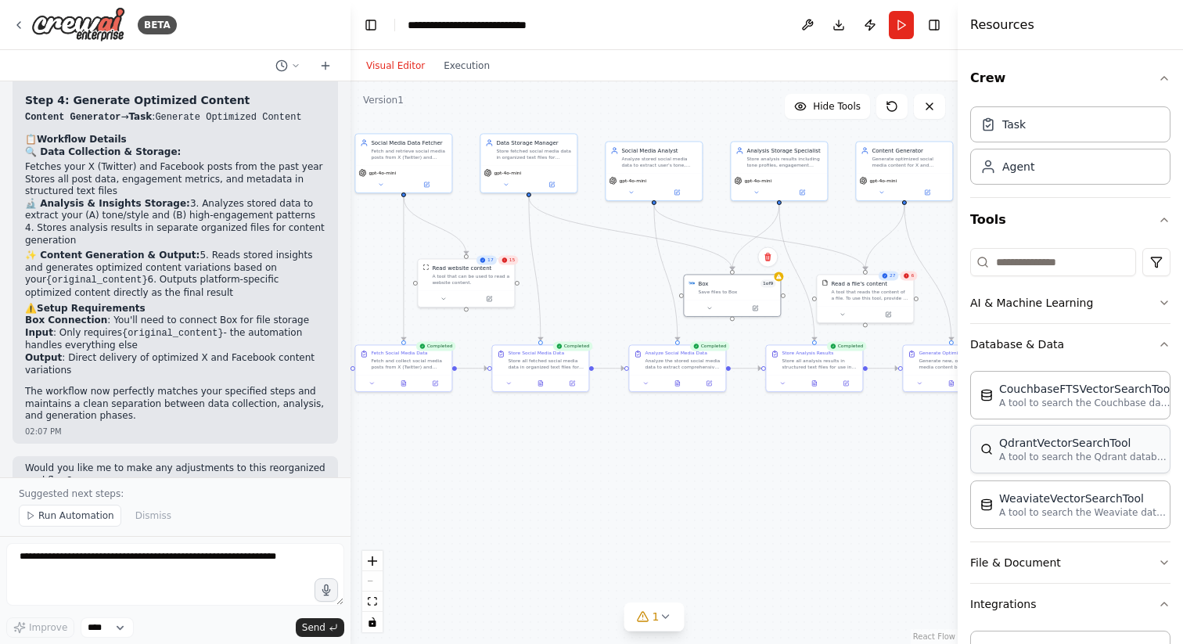
click at [1100, 451] on p "A tool to search the Qdrant database for relevant information on internal docum…" at bounding box center [1086, 457] width 172 height 13
click at [838, 507] on button at bounding box center [834, 508] width 45 height 9
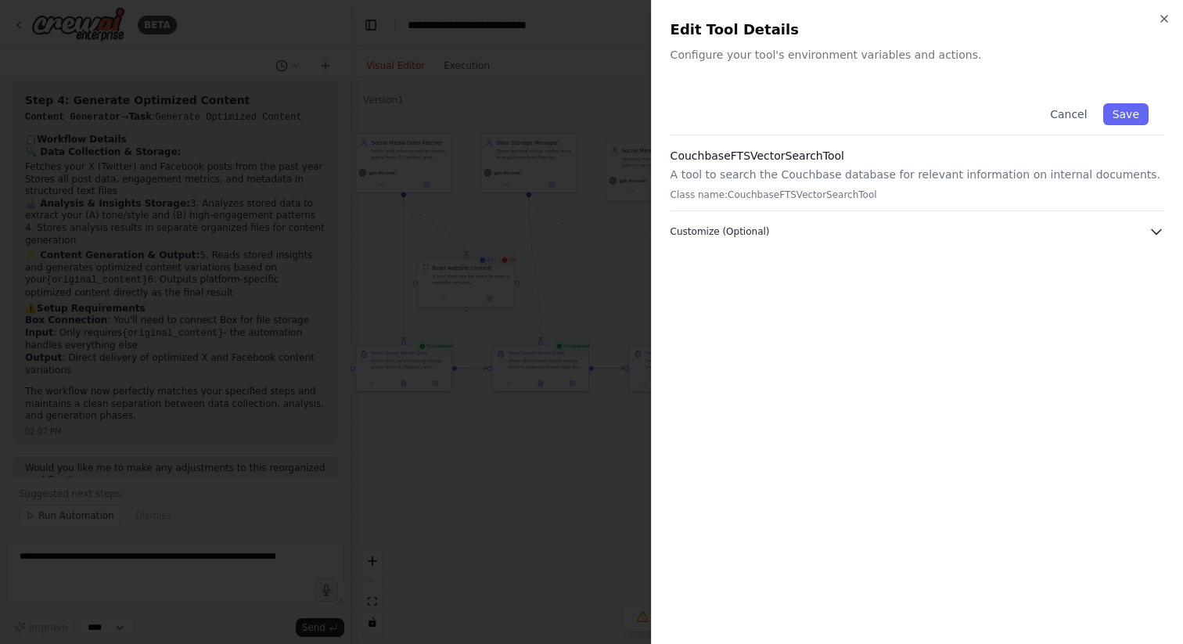
click at [928, 225] on button "Customize (Optional)" at bounding box center [918, 232] width 494 height 16
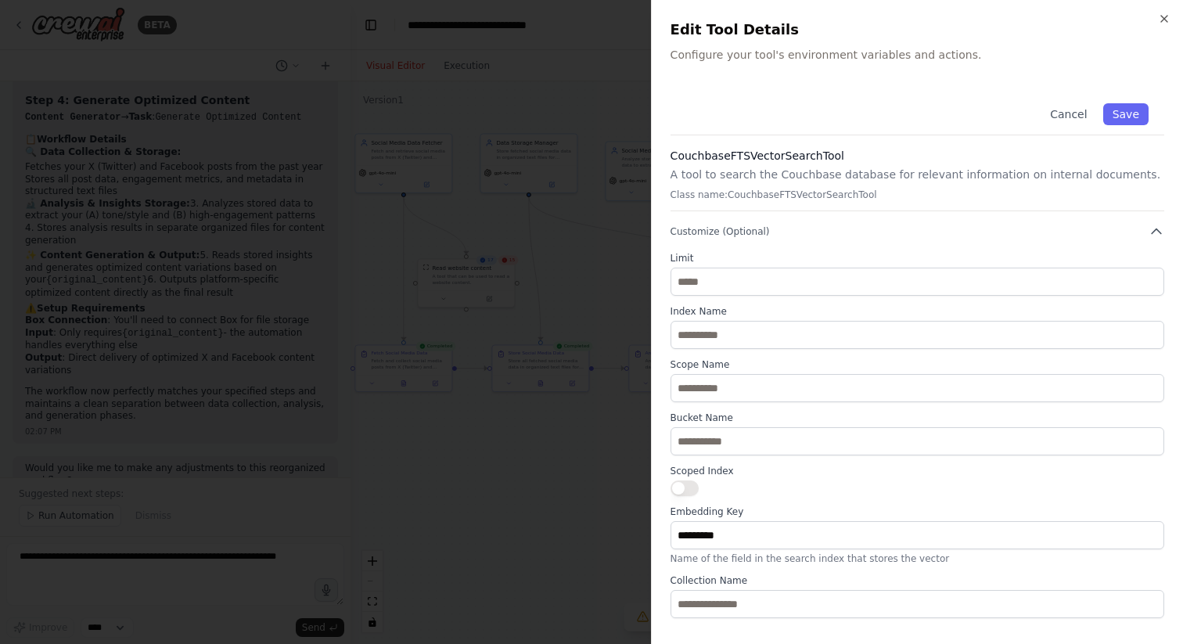
click at [950, 485] on div at bounding box center [918, 489] width 494 height 16
click at [1169, 11] on div "Close Edit Tool Details Configure your tool's environment variables and actions…" at bounding box center [917, 322] width 532 height 644
click at [1166, 20] on icon "button" at bounding box center [1164, 19] width 13 height 13
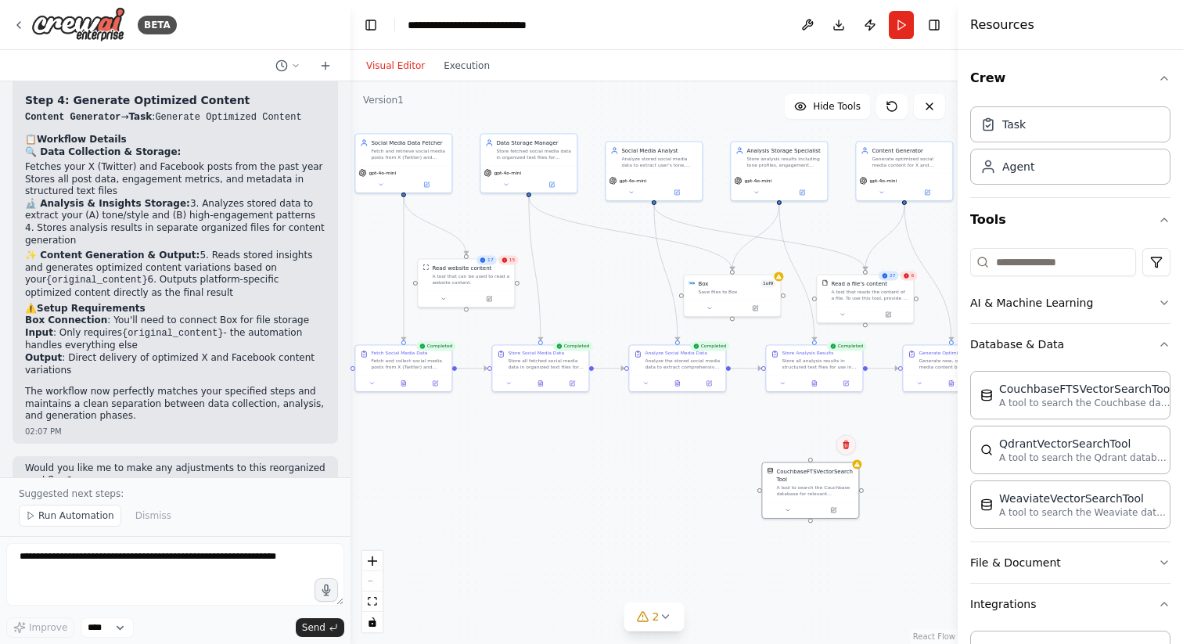
click at [852, 448] on button at bounding box center [846, 444] width 20 height 20
click at [816, 447] on button "Confirm" at bounding box center [802, 444] width 56 height 19
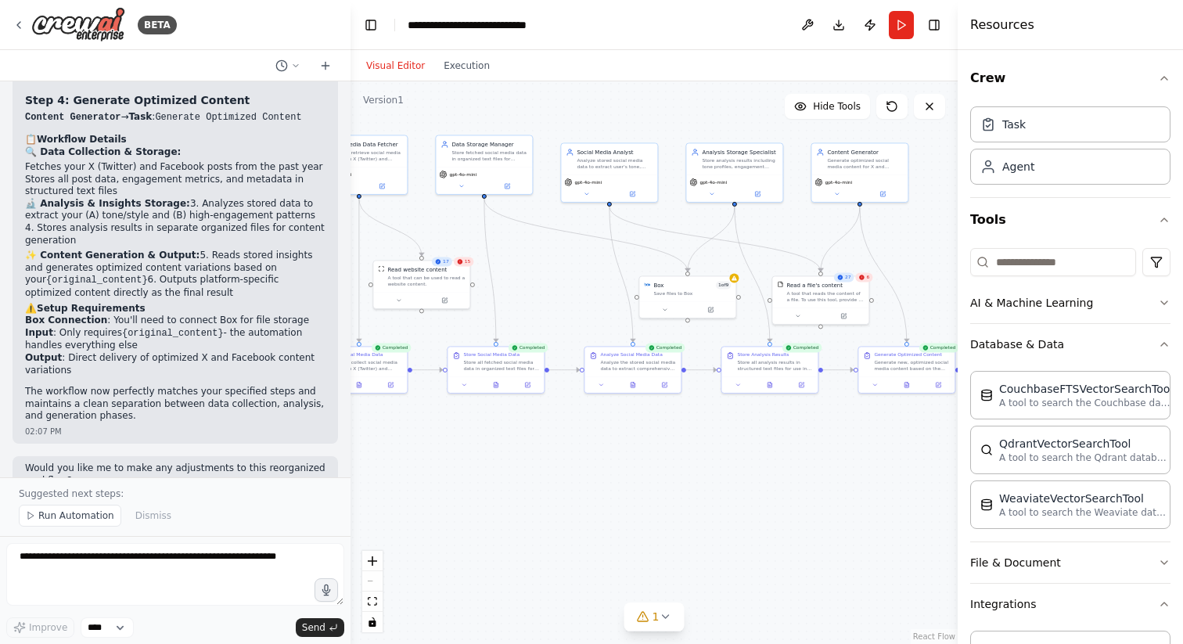
drag, startPoint x: 847, startPoint y: 463, endPoint x: 802, endPoint y: 465, distance: 44.6
click at [802, 465] on div ".deletable-edge-delete-btn { width: 20px; height: 20px; border: 0px solid #ffff…" at bounding box center [654, 362] width 607 height 563
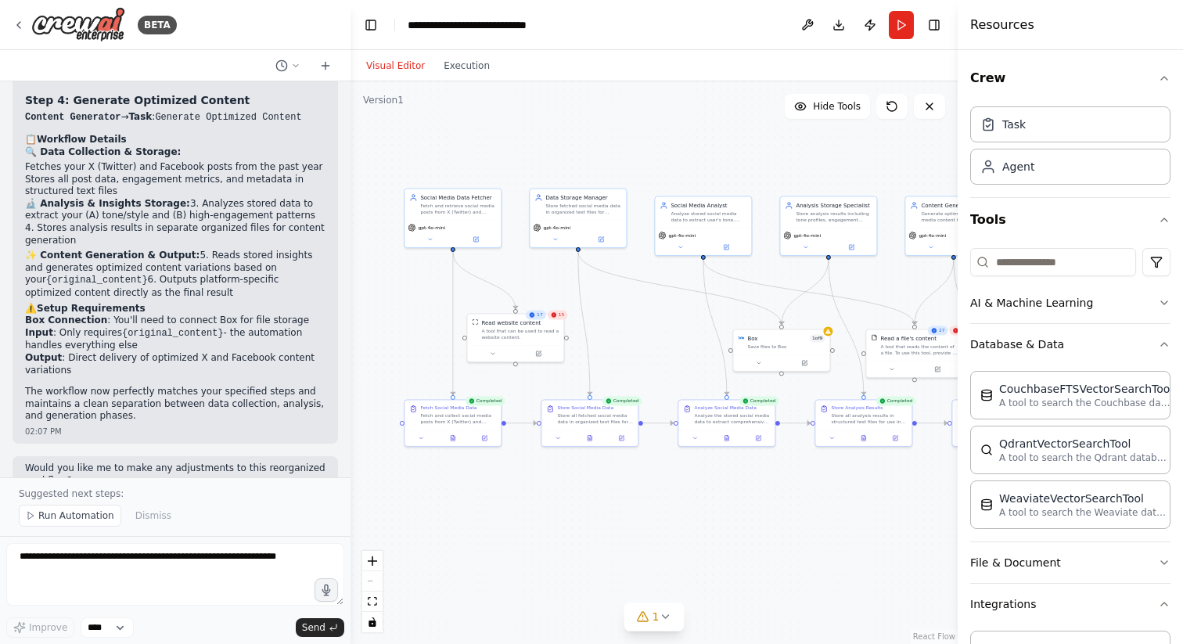
drag, startPoint x: 590, startPoint y: 506, endPoint x: 679, endPoint y: 563, distance: 106.0
click at [679, 563] on div ".deletable-edge-delete-btn { width: 20px; height: 20px; border: 0px solid #ffff…" at bounding box center [654, 362] width 607 height 563
click at [780, 354] on div "Box 1 of 9 Save files to Box" at bounding box center [777, 344] width 96 height 25
click at [525, 341] on div "A tool that can be used to read a website content." at bounding box center [515, 336] width 77 height 13
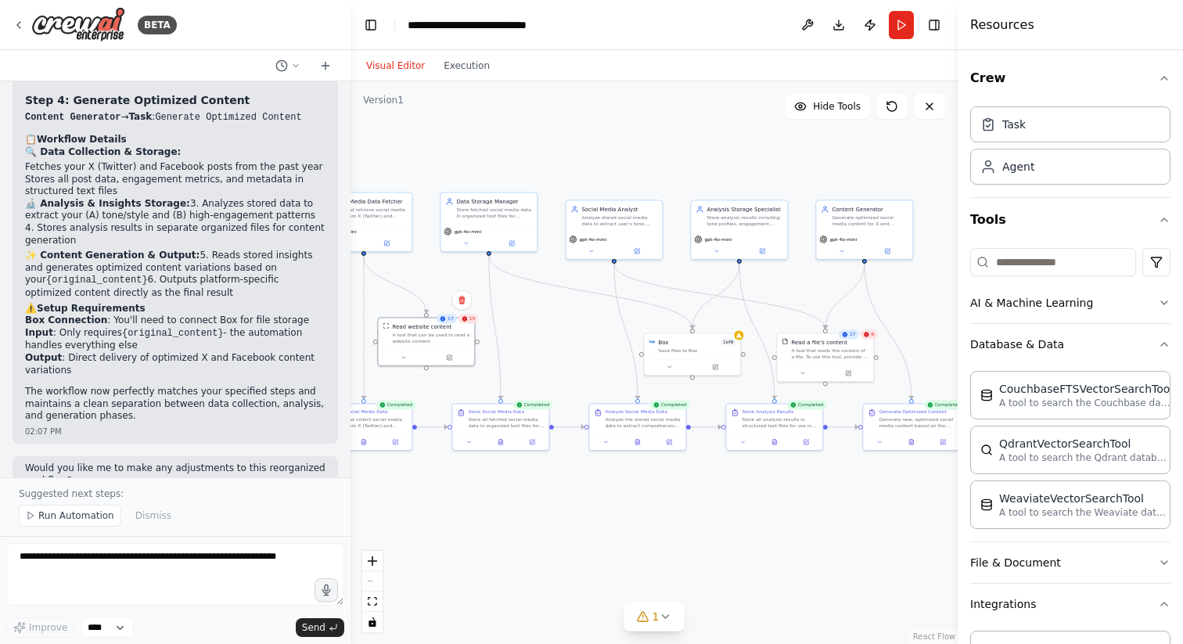
drag, startPoint x: 650, startPoint y: 534, endPoint x: 565, endPoint y: 534, distance: 84.5
click at [565, 534] on div ".deletable-edge-delete-btn { width: 20px; height: 20px; border: 0px solid #ffff…" at bounding box center [654, 362] width 607 height 563
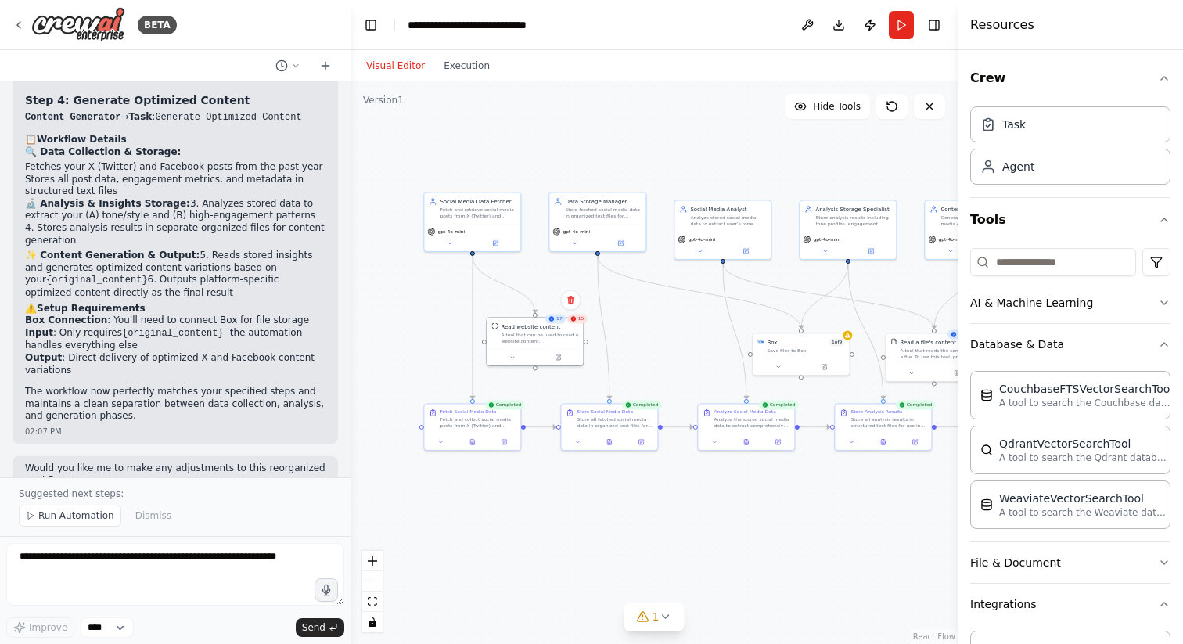
drag, startPoint x: 567, startPoint y: 325, endPoint x: 677, endPoint y: 325, distance: 109.6
click at [677, 325] on div ".deletable-edge-delete-btn { width: 20px; height: 20px; border: 0px solid #ffff…" at bounding box center [654, 362] width 607 height 563
click at [575, 488] on div ".deletable-edge-delete-btn { width: 20px; height: 20px; border: 0px solid #ffff…" at bounding box center [654, 362] width 607 height 563
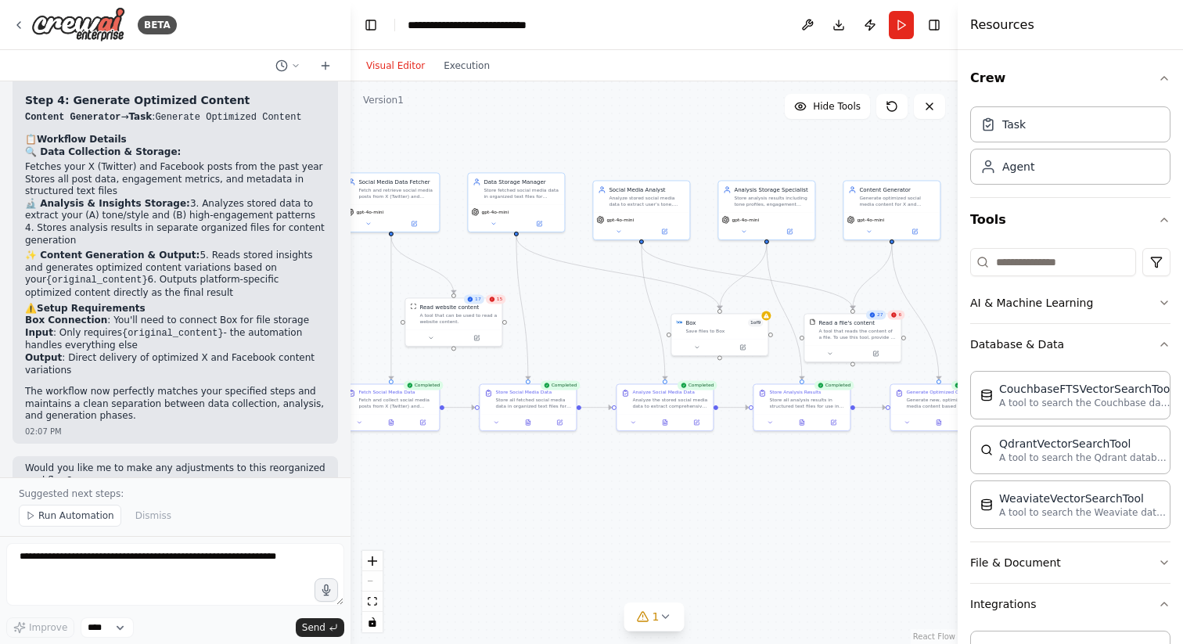
drag, startPoint x: 772, startPoint y: 512, endPoint x: 689, endPoint y: 492, distance: 85.2
click at [689, 492] on div ".deletable-edge-delete-btn { width: 20px; height: 20px; border: 0px solid #ffff…" at bounding box center [654, 362] width 607 height 563
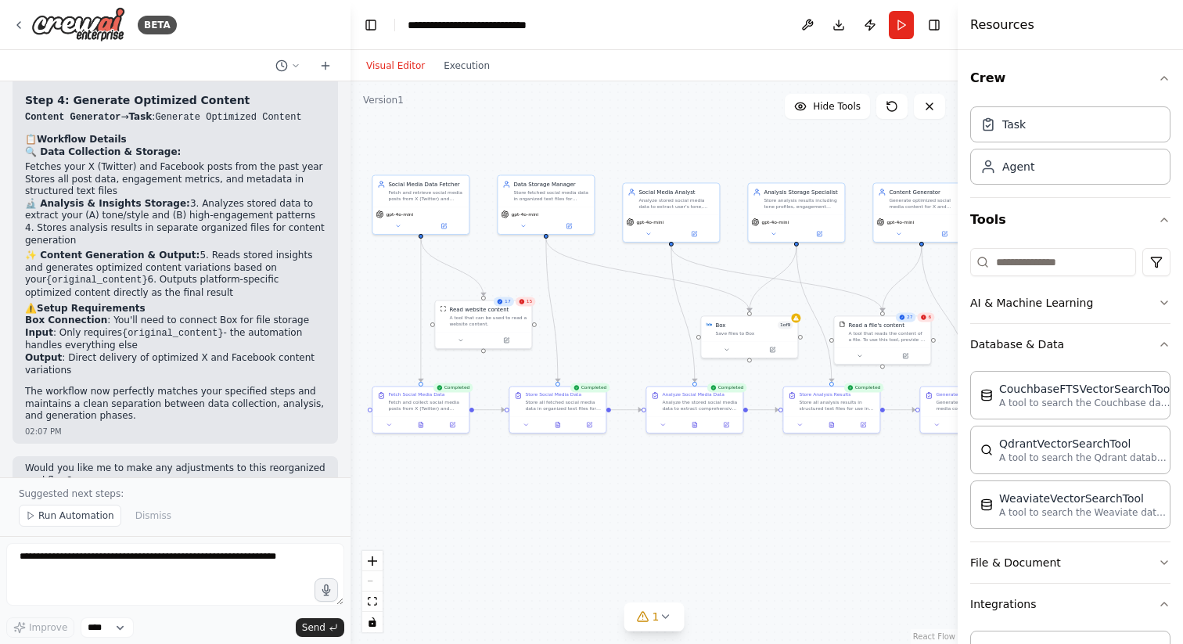
drag, startPoint x: 598, startPoint y: 492, endPoint x: 629, endPoint y: 494, distance: 30.6
click at [629, 494] on div ".deletable-edge-delete-btn { width: 20px; height: 20px; border: 0px solid #ffff…" at bounding box center [654, 362] width 607 height 563
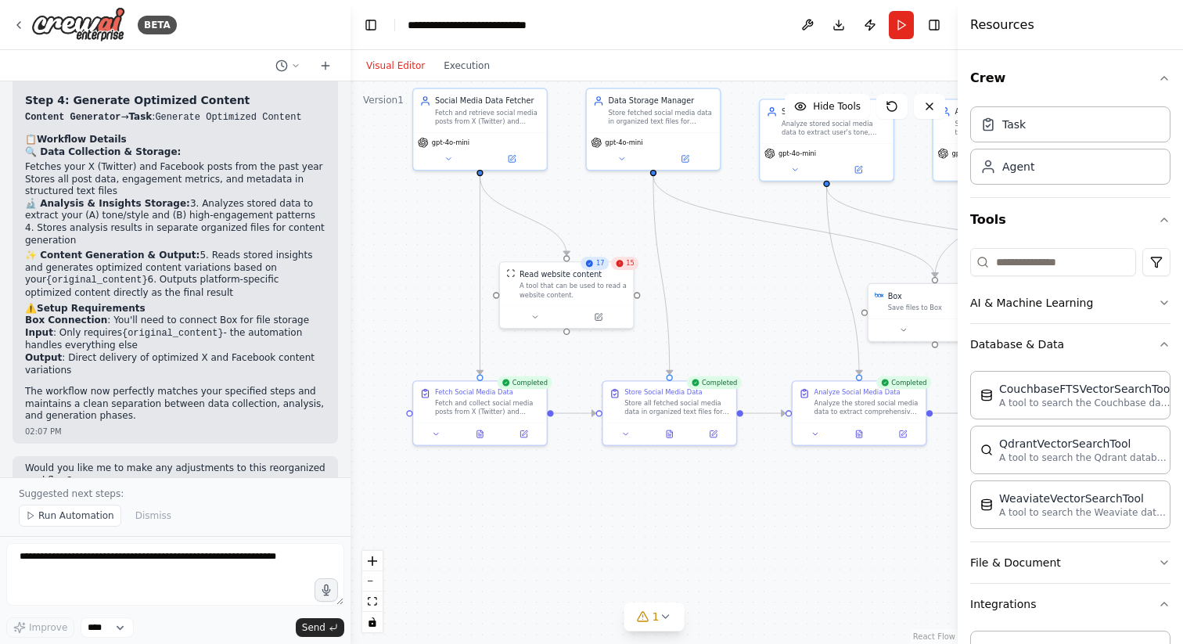
drag, startPoint x: 419, startPoint y: 455, endPoint x: 479, endPoint y: 473, distance: 62.9
click at [479, 473] on div ".deletable-edge-delete-btn { width: 20px; height: 20px; border: 0px solid #ffff…" at bounding box center [654, 362] width 607 height 563
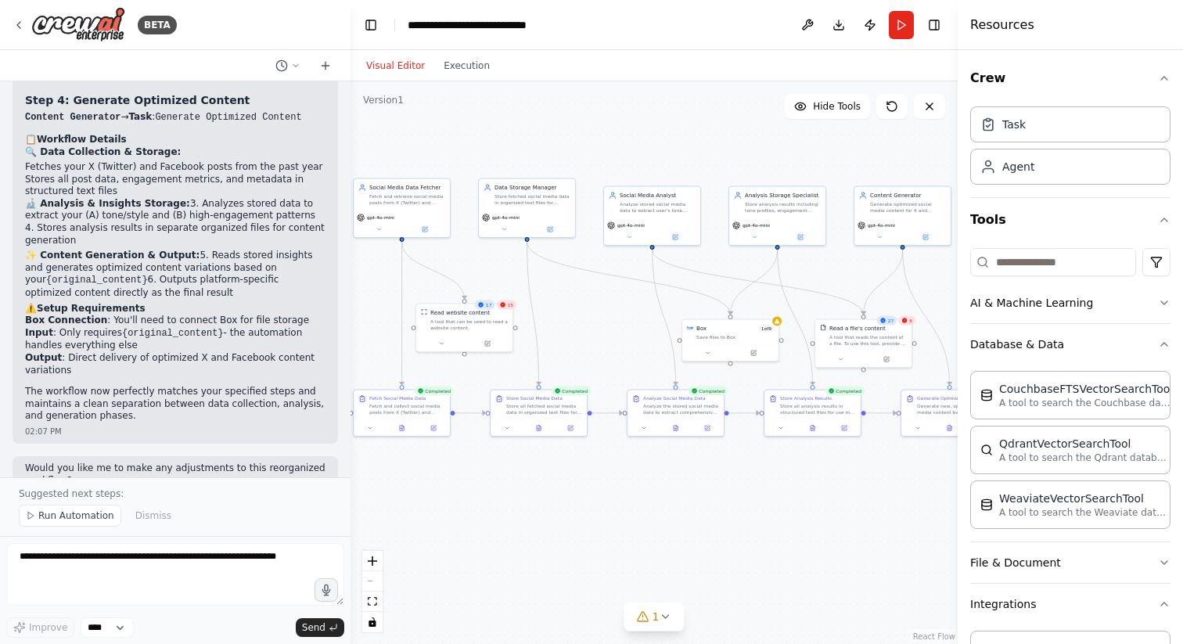
drag, startPoint x: 619, startPoint y: 541, endPoint x: 541, endPoint y: 519, distance: 81.3
click at [541, 519] on div ".deletable-edge-delete-btn { width: 20px; height: 20px; border: 0px solid #ffff…" at bounding box center [654, 362] width 607 height 563
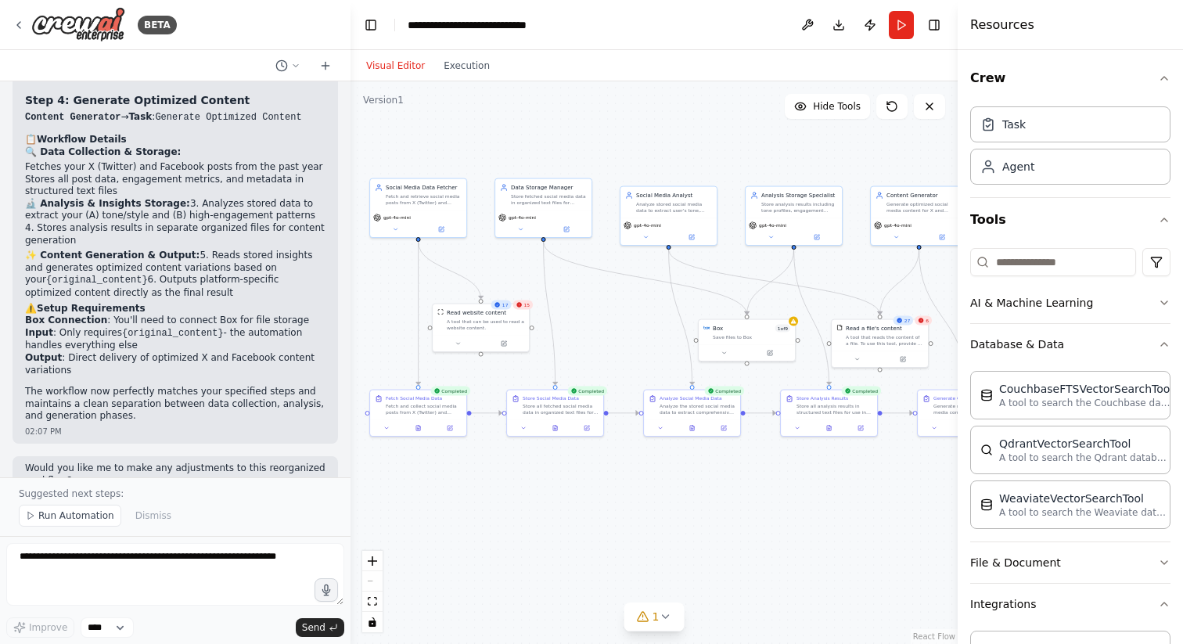
drag, startPoint x: 588, startPoint y: 297, endPoint x: 602, endPoint y: 297, distance: 14.1
click at [602, 297] on div ".deletable-edge-delete-btn { width: 20px; height: 20px; border: 0px solid #ffff…" at bounding box center [654, 362] width 607 height 563
click at [835, 32] on button "Download" at bounding box center [839, 25] width 25 height 28
click at [1113, 348] on button "Database & Data" at bounding box center [1071, 344] width 200 height 41
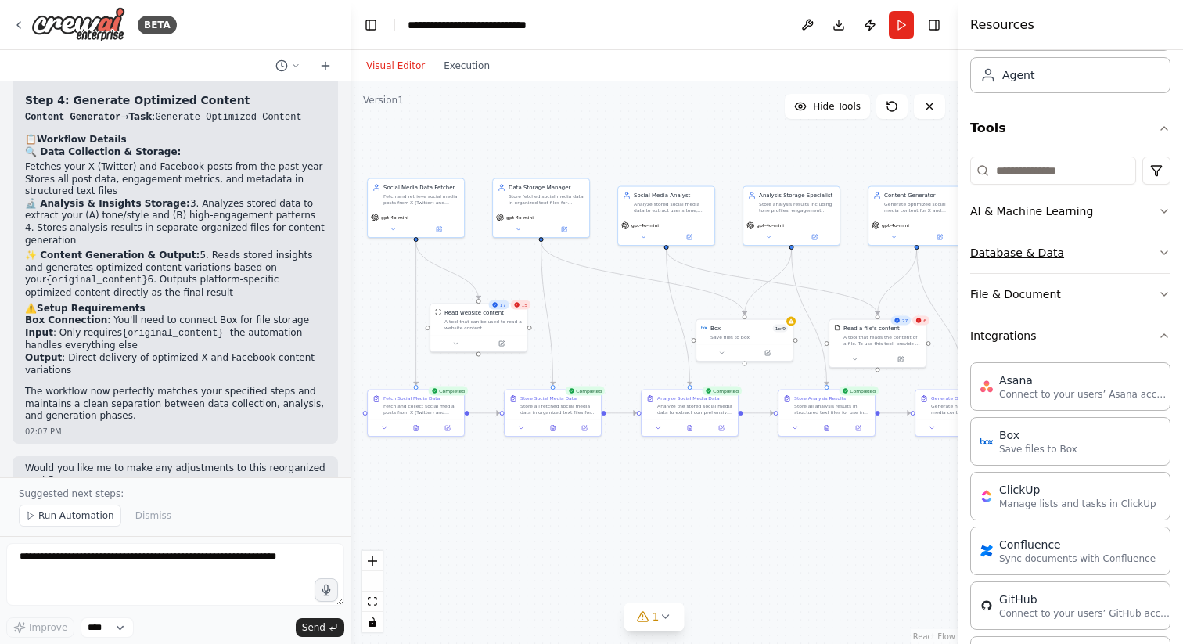
scroll to position [96, 0]
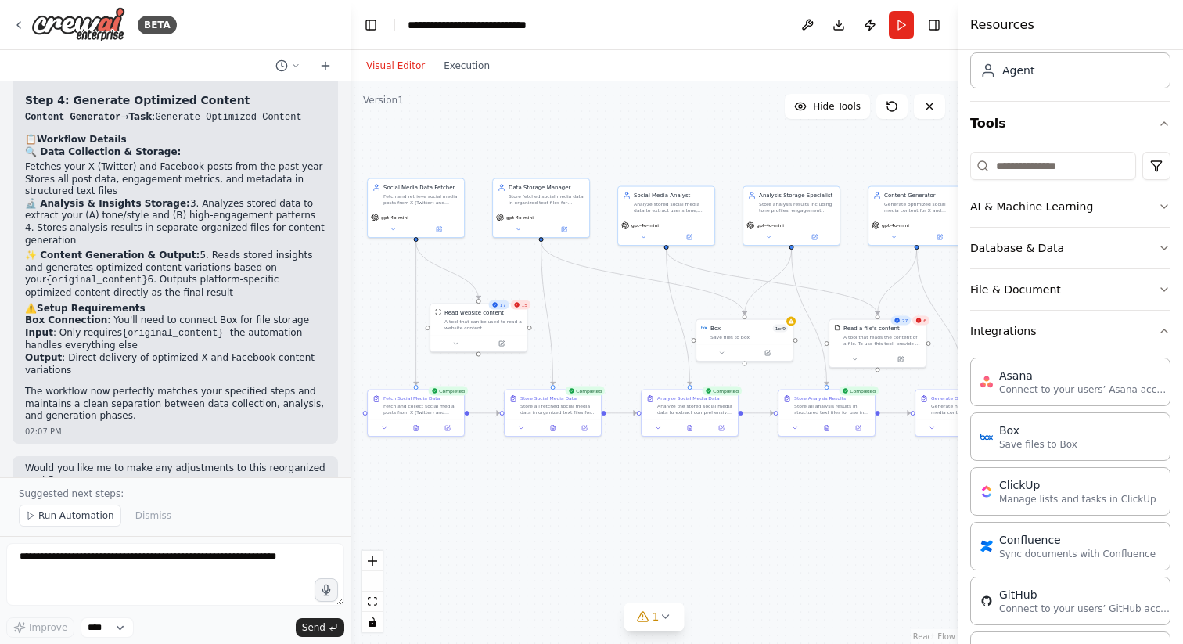
click at [1092, 322] on button "Integrations" at bounding box center [1071, 331] width 200 height 41
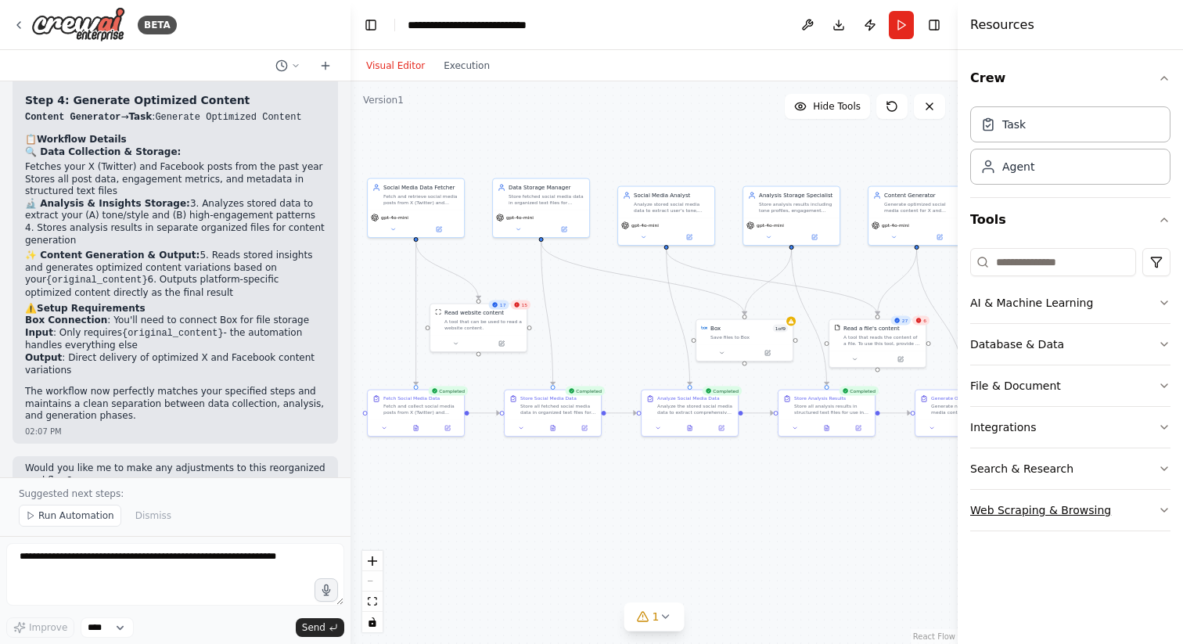
click at [1077, 520] on button "Web Scraping & Browsing" at bounding box center [1071, 510] width 200 height 41
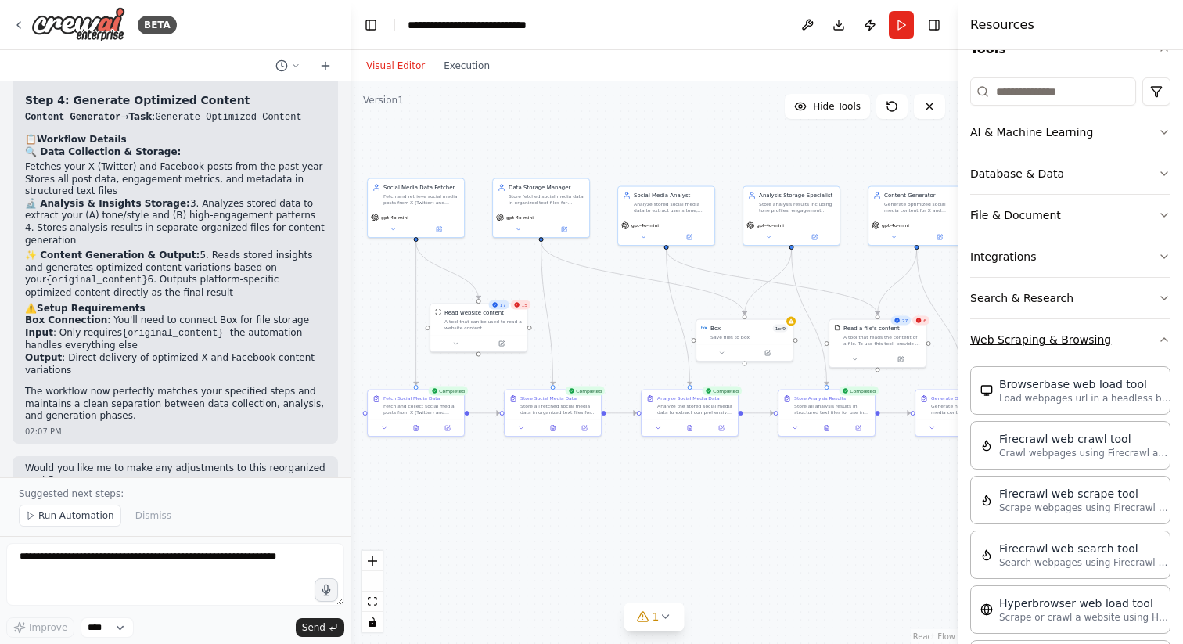
scroll to position [330, 0]
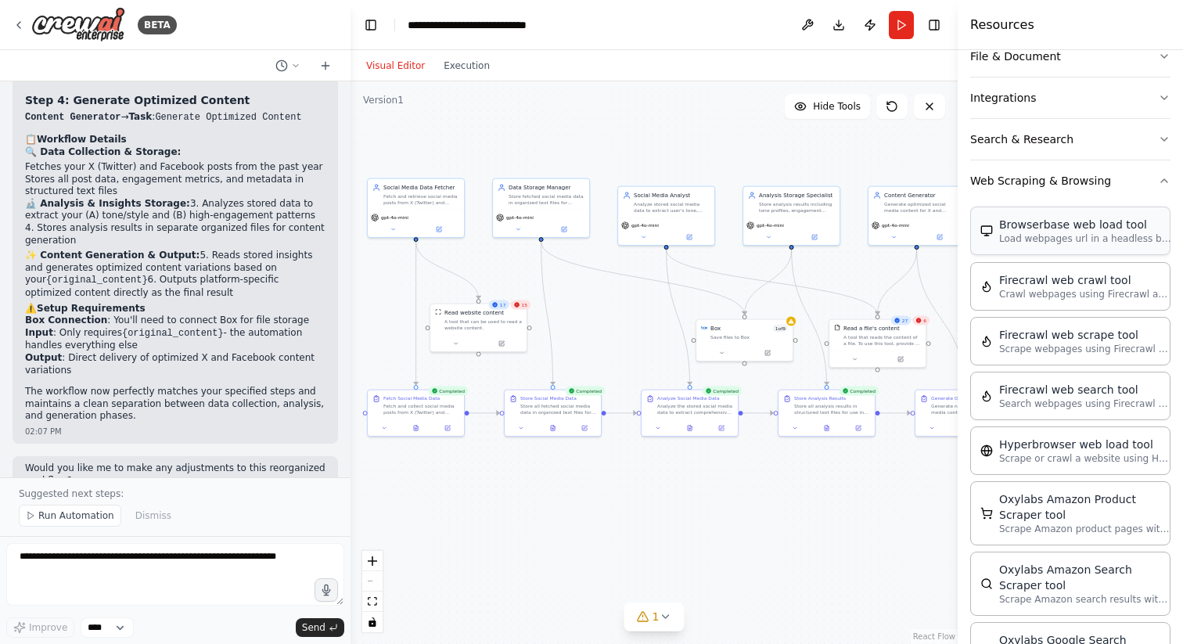
click at [1064, 236] on p "Load webpages url in a headless browser using Browserbase and return the conten…" at bounding box center [1086, 238] width 172 height 13
click at [1054, 231] on div "Browserbase web load tool" at bounding box center [1086, 225] width 172 height 16
click at [1054, 232] on p "Load webpages url in a headless browser using Browserbase and return the conten…" at bounding box center [1086, 238] width 172 height 13
click at [1062, 181] on button "Web Scraping & Browsing" at bounding box center [1071, 180] width 200 height 41
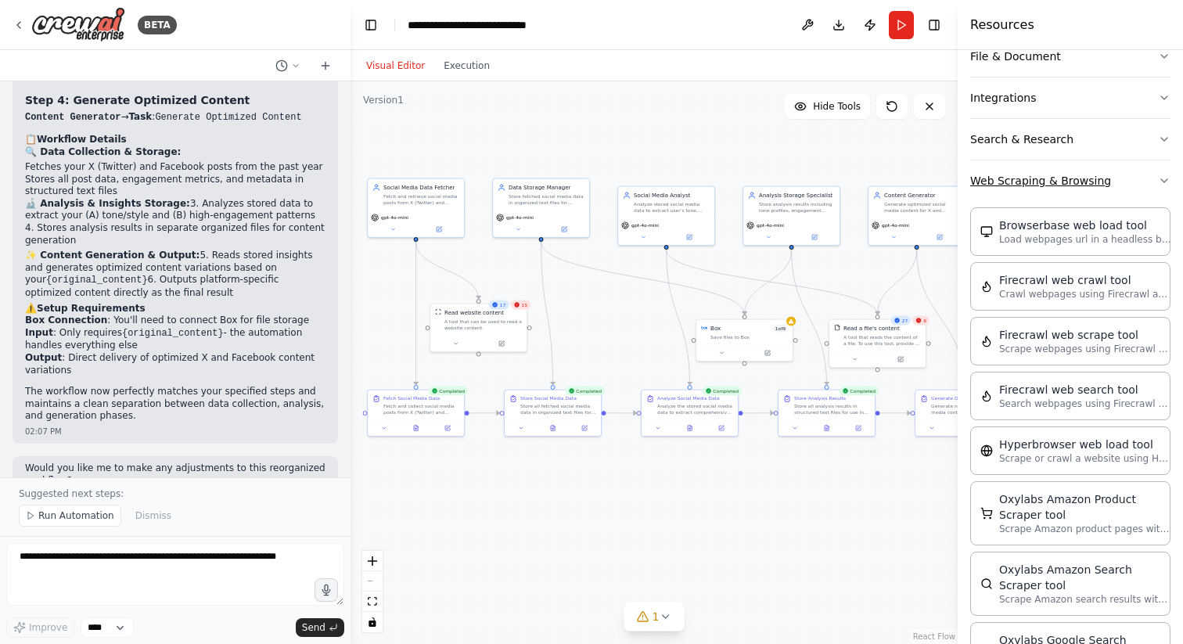
scroll to position [0, 0]
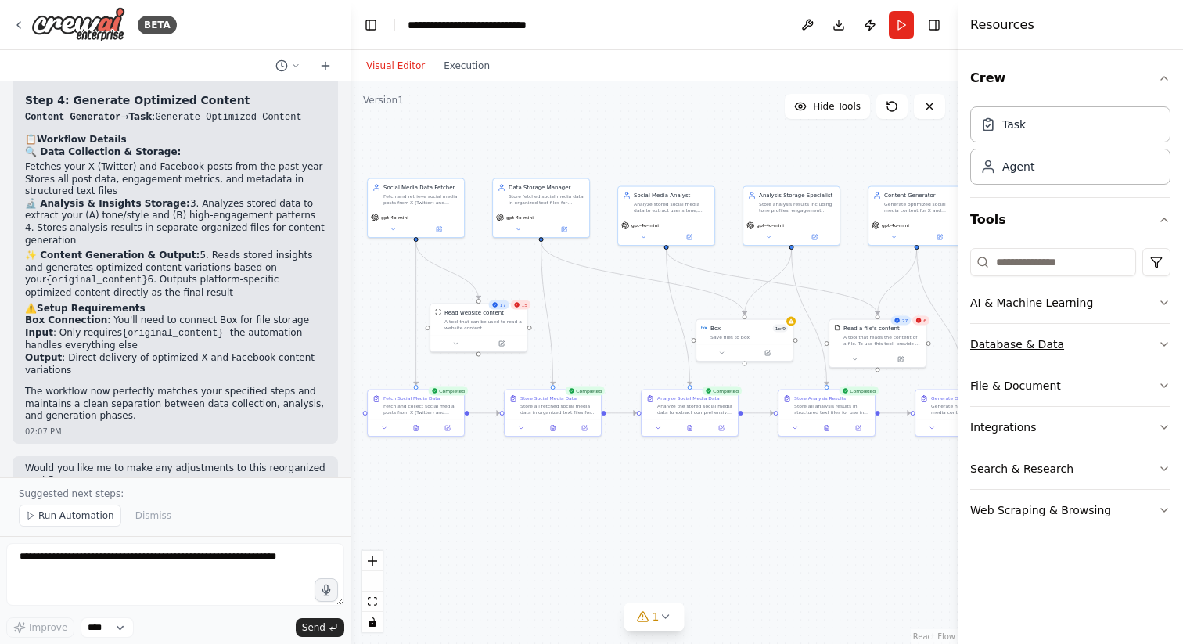
click at [1098, 342] on button "Database & Data" at bounding box center [1071, 344] width 200 height 41
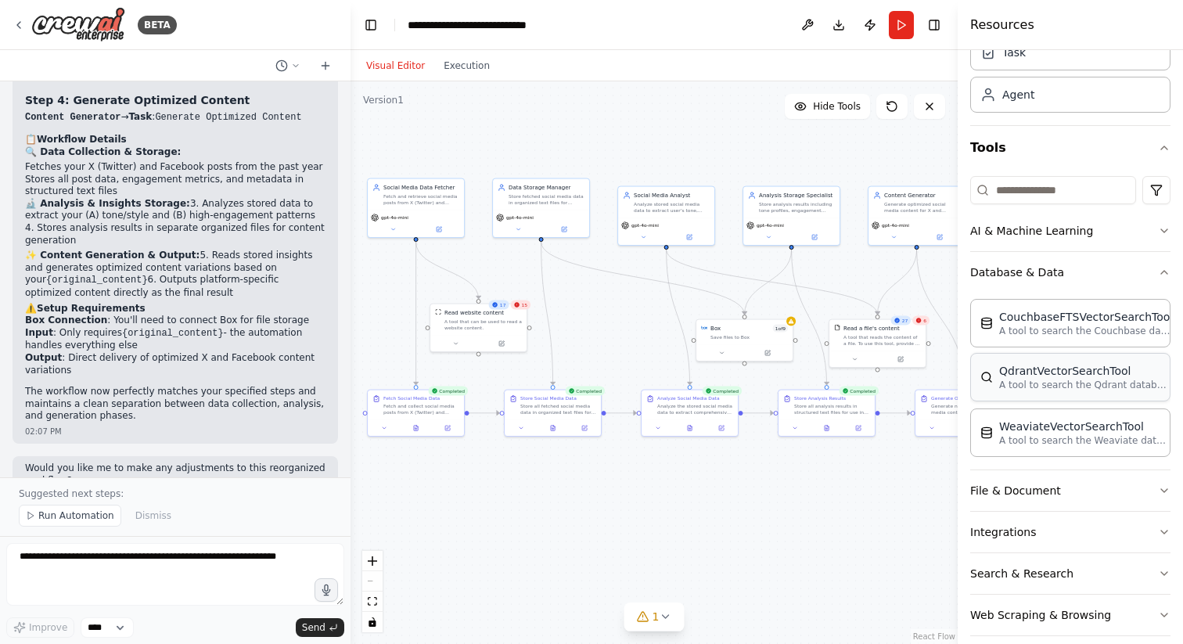
scroll to position [89, 0]
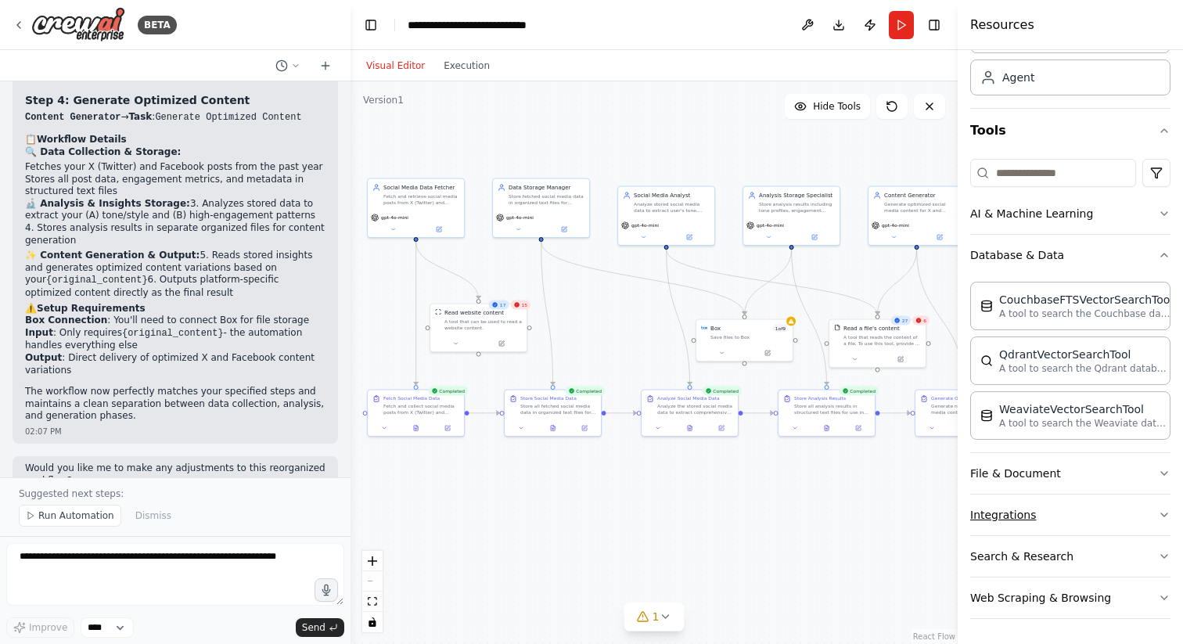
click at [1101, 519] on button "Integrations" at bounding box center [1071, 515] width 200 height 41
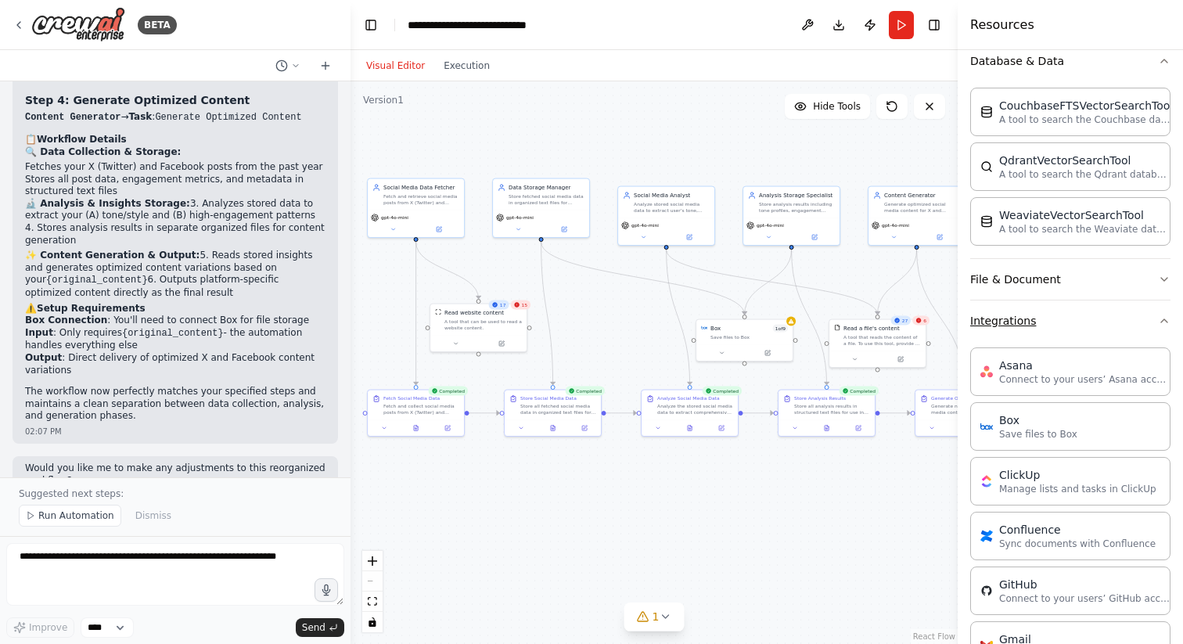
scroll to position [370, 0]
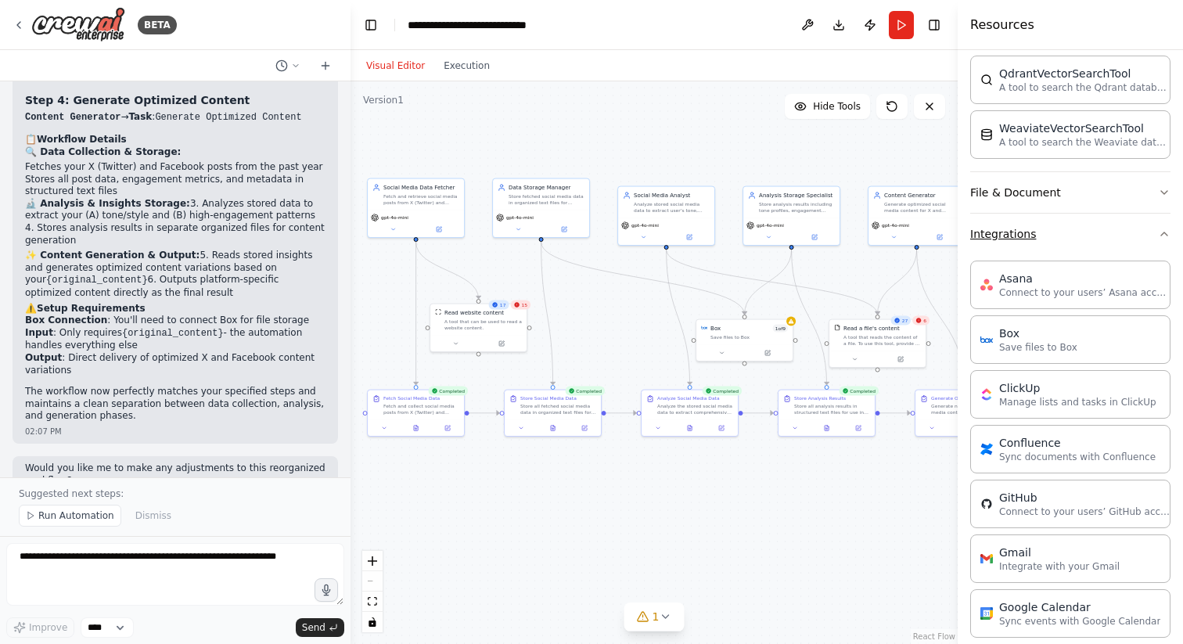
click at [1087, 243] on button "Integrations" at bounding box center [1071, 234] width 200 height 41
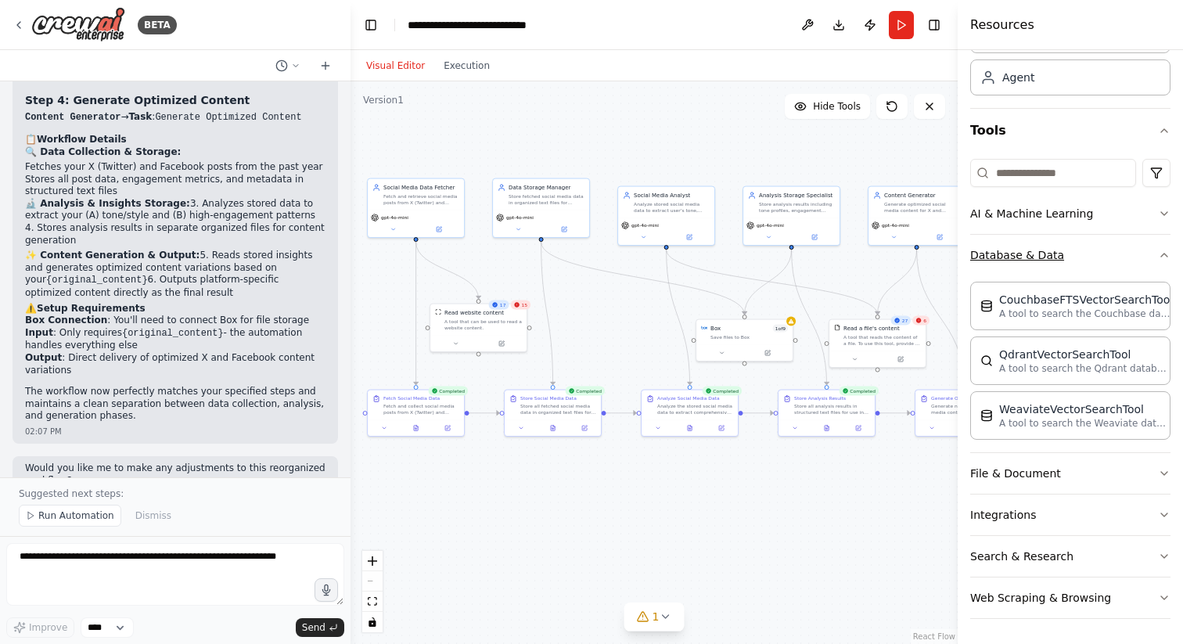
scroll to position [89, 0]
click at [1091, 465] on button "File & Document" at bounding box center [1071, 473] width 200 height 41
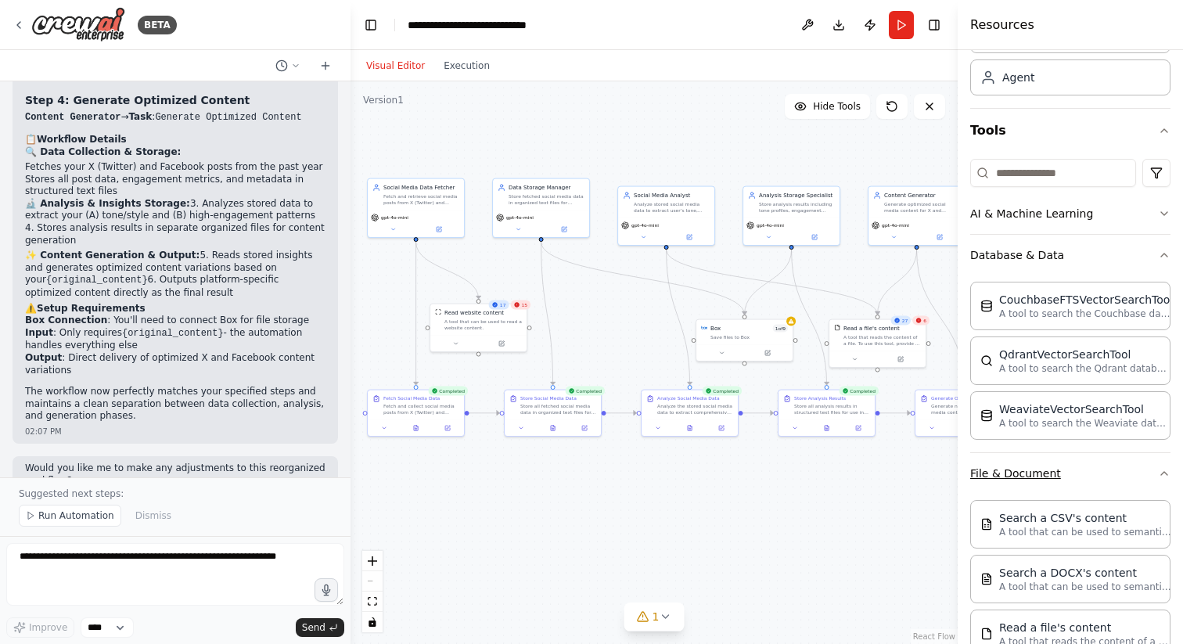
click at [1091, 465] on button "File & Document" at bounding box center [1071, 473] width 200 height 41
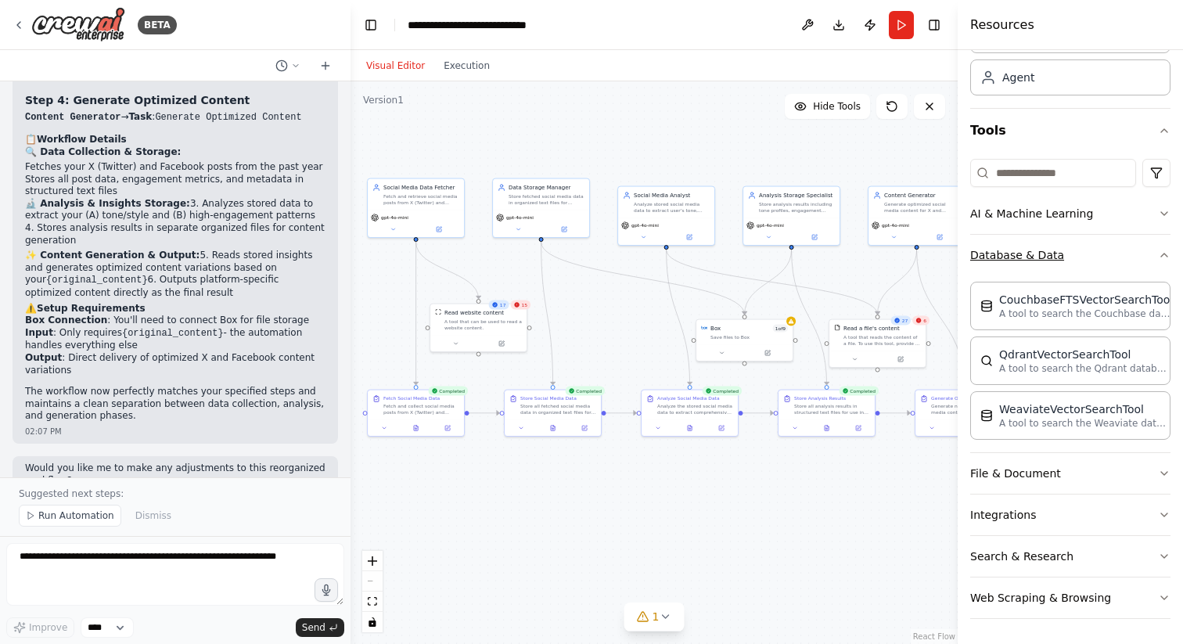
click at [1077, 252] on button "Database & Data" at bounding box center [1071, 255] width 200 height 41
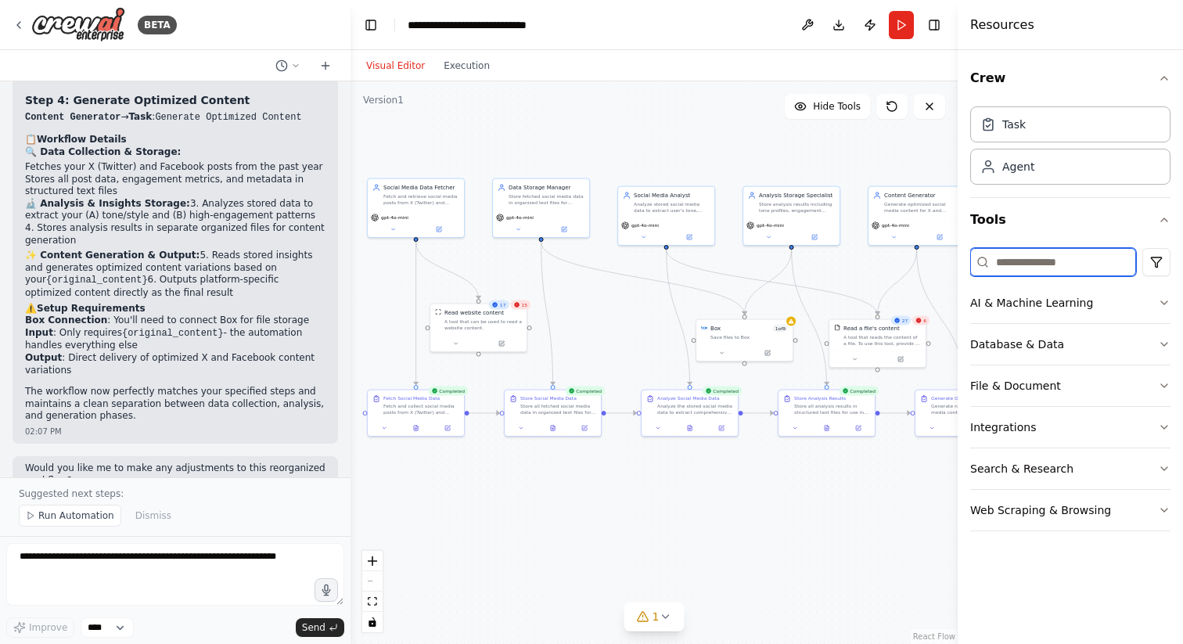
click at [1050, 259] on input at bounding box center [1054, 262] width 166 height 28
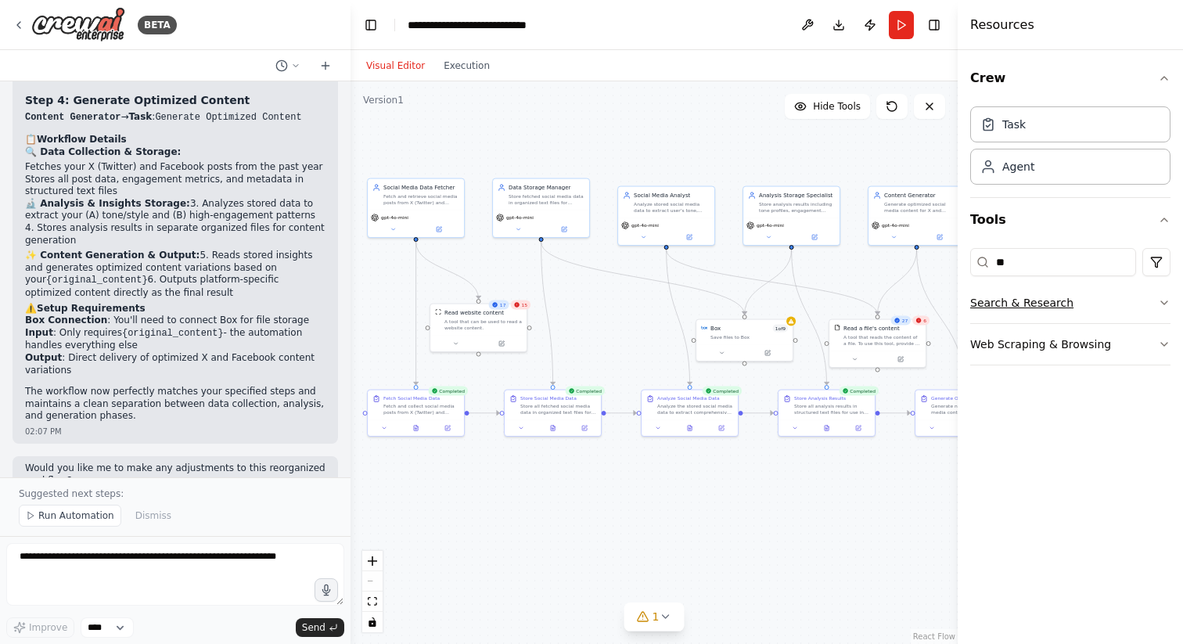
click at [1109, 311] on button "Search & Research" at bounding box center [1071, 303] width 200 height 41
click at [1112, 357] on p "Search the internet using Exa" at bounding box center [1069, 361] width 139 height 13
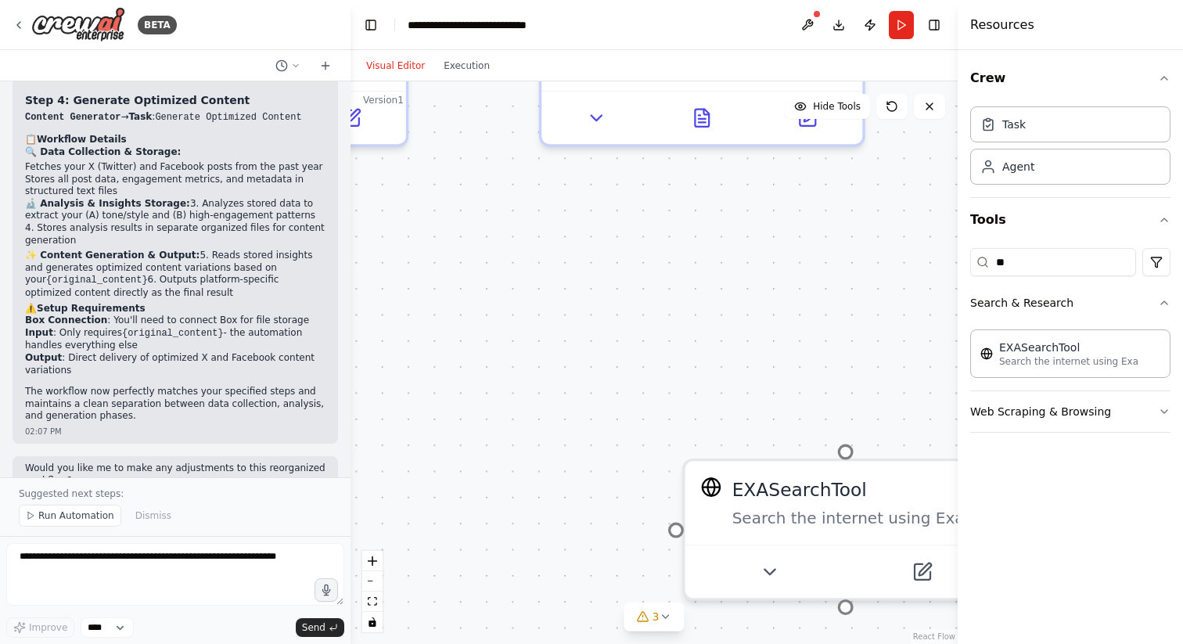
drag, startPoint x: 752, startPoint y: 405, endPoint x: 683, endPoint y: 200, distance: 216.6
click at [683, 194] on div ".deletable-edge-delete-btn { width: 20px; height: 20px; border: 0px solid #ffff…" at bounding box center [654, 362] width 607 height 563
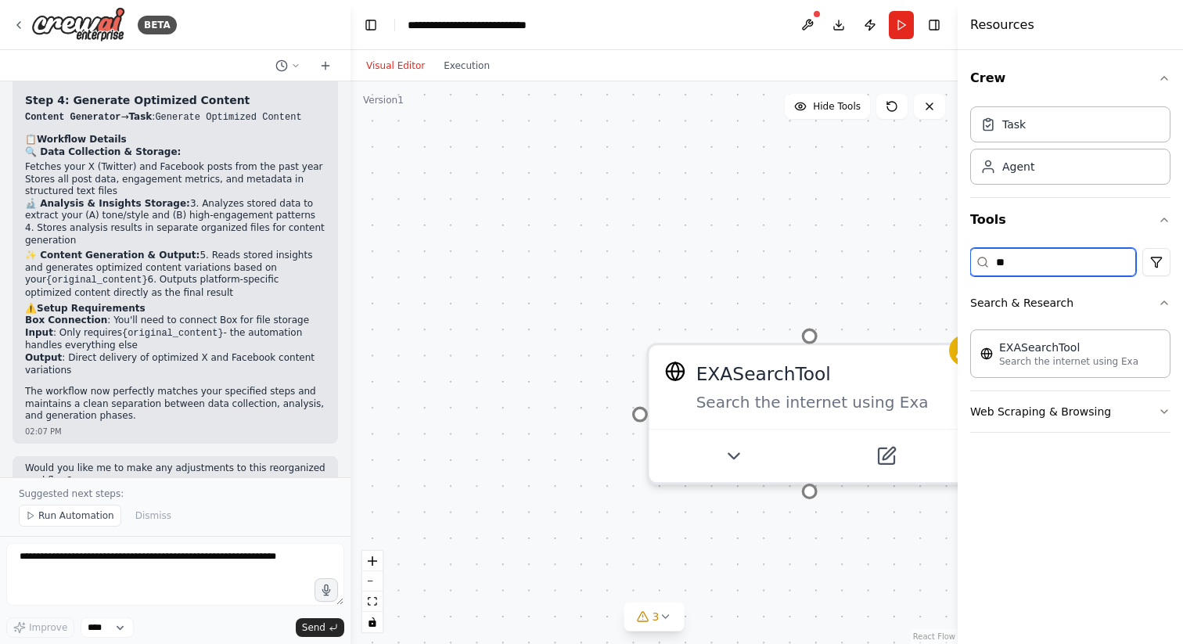
click at [1028, 262] on input "**" at bounding box center [1054, 262] width 166 height 28
type input "*"
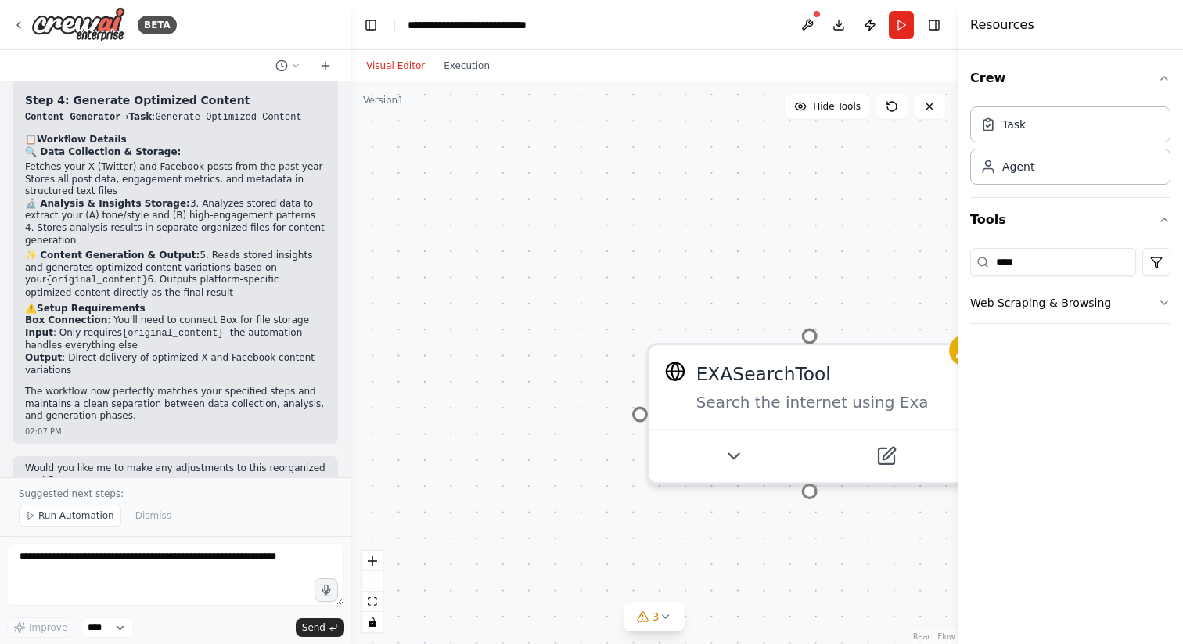
click at [1079, 316] on button "Web Scraping & Browsing" at bounding box center [1071, 303] width 200 height 41
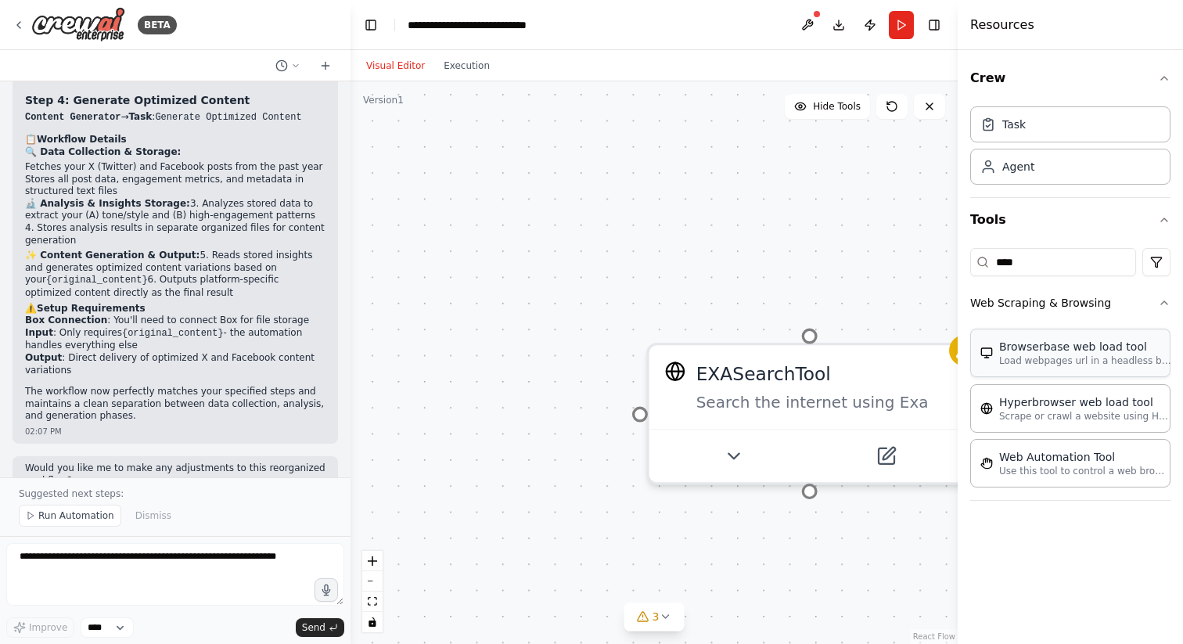
drag, startPoint x: 1057, startPoint y: 350, endPoint x: 1046, endPoint y: 350, distance: 11.0
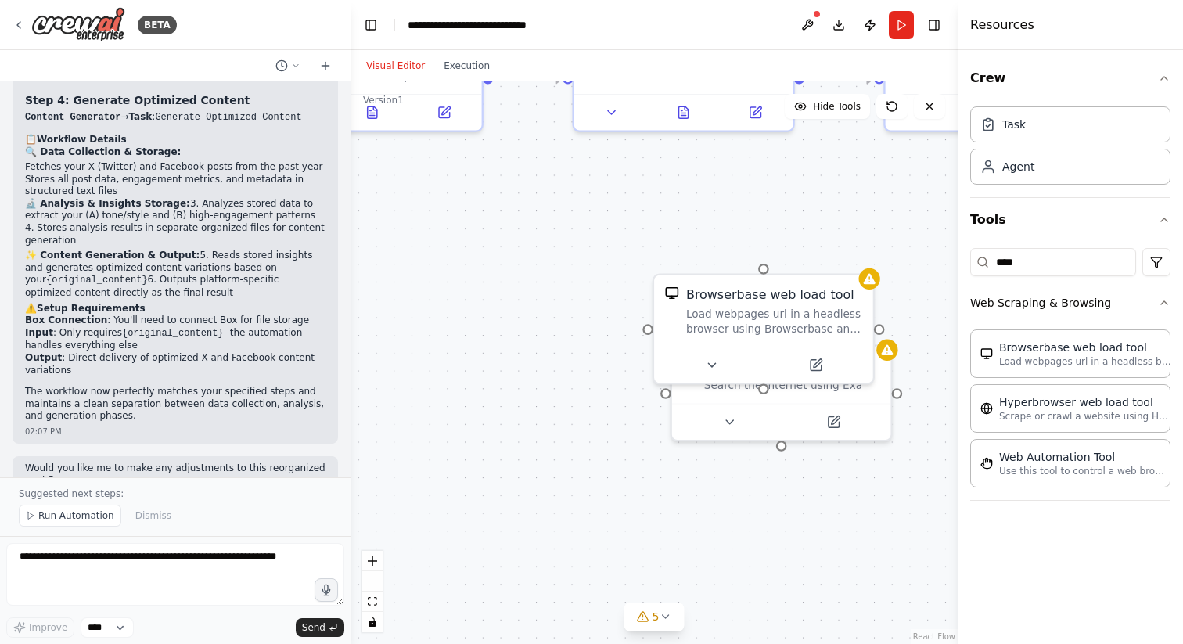
drag, startPoint x: 554, startPoint y: 552, endPoint x: 572, endPoint y: 472, distance: 81.8
click at [572, 471] on div ".deletable-edge-delete-btn { width: 20px; height: 20px; border: 0px solid #ffff…" at bounding box center [654, 362] width 607 height 563
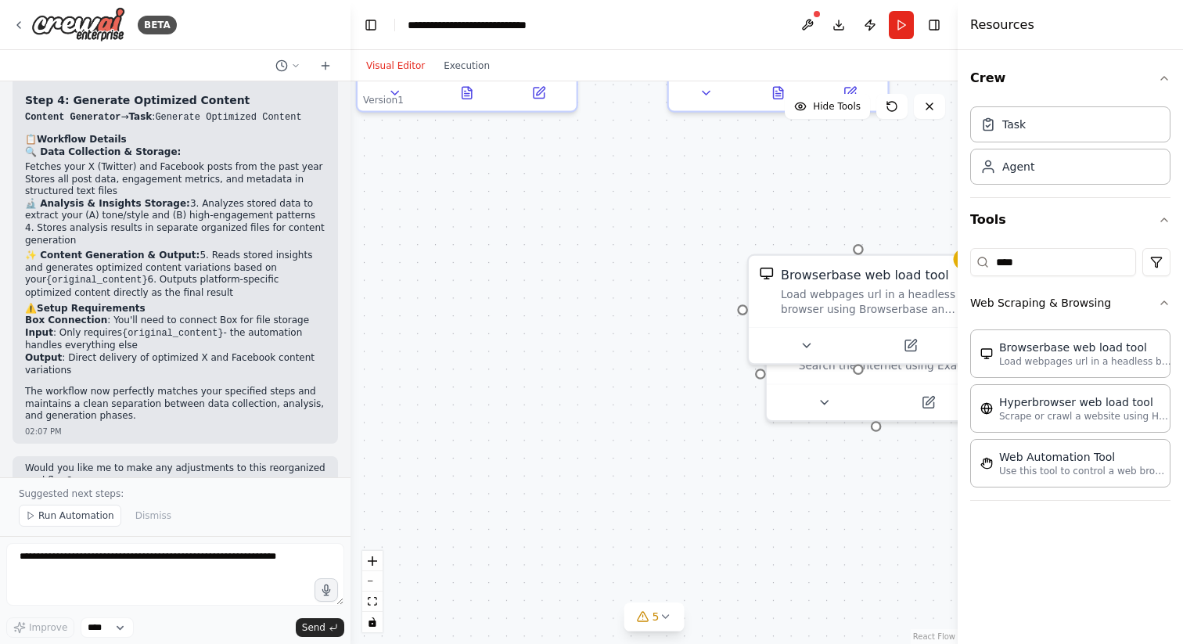
drag, startPoint x: 542, startPoint y: 539, endPoint x: 686, endPoint y: 539, distance: 144.8
click at [686, 539] on div ".deletable-edge-delete-btn { width: 20px; height: 20px; border: 0px solid #ffff…" at bounding box center [654, 362] width 607 height 563
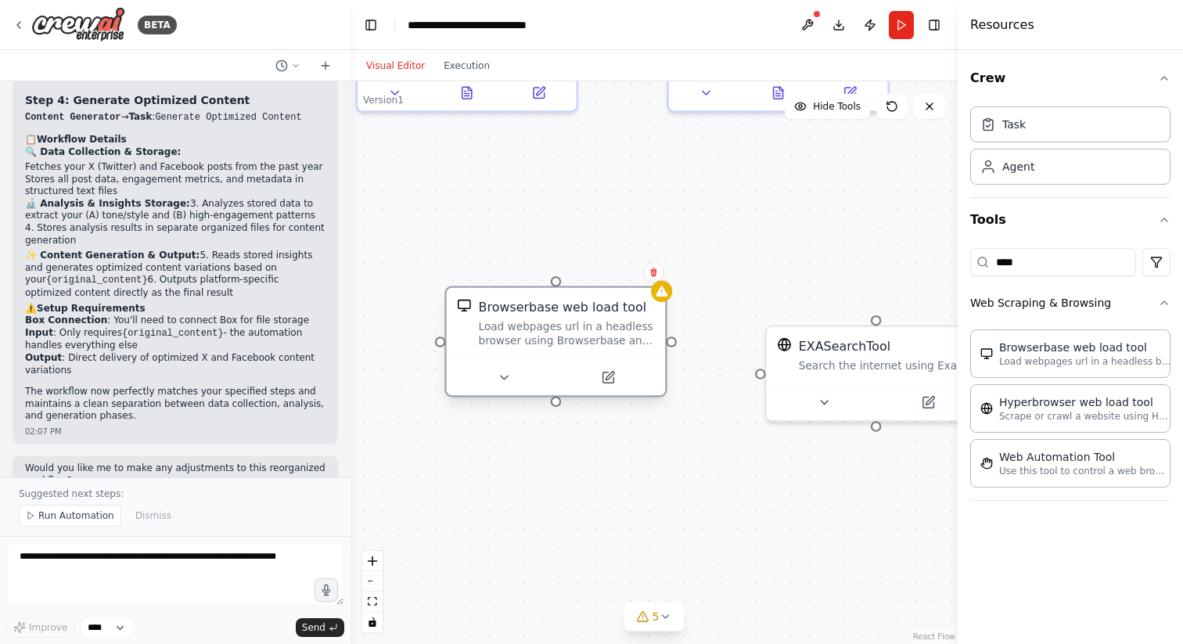
drag, startPoint x: 859, startPoint y: 297, endPoint x: 558, endPoint y: 326, distance: 301.9
click at [558, 326] on div "Load webpages url in a headless browser using Browserbase and return the conten…" at bounding box center [567, 334] width 176 height 28
click at [618, 376] on button at bounding box center [608, 377] width 100 height 21
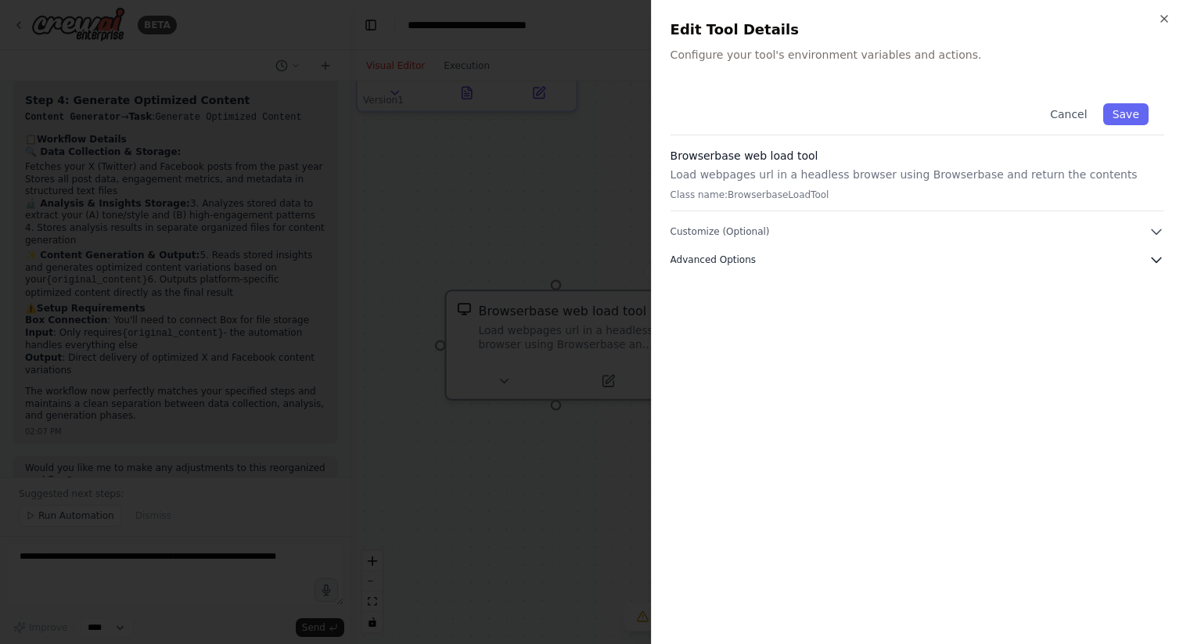
click at [878, 256] on button "Advanced Options" at bounding box center [918, 260] width 494 height 16
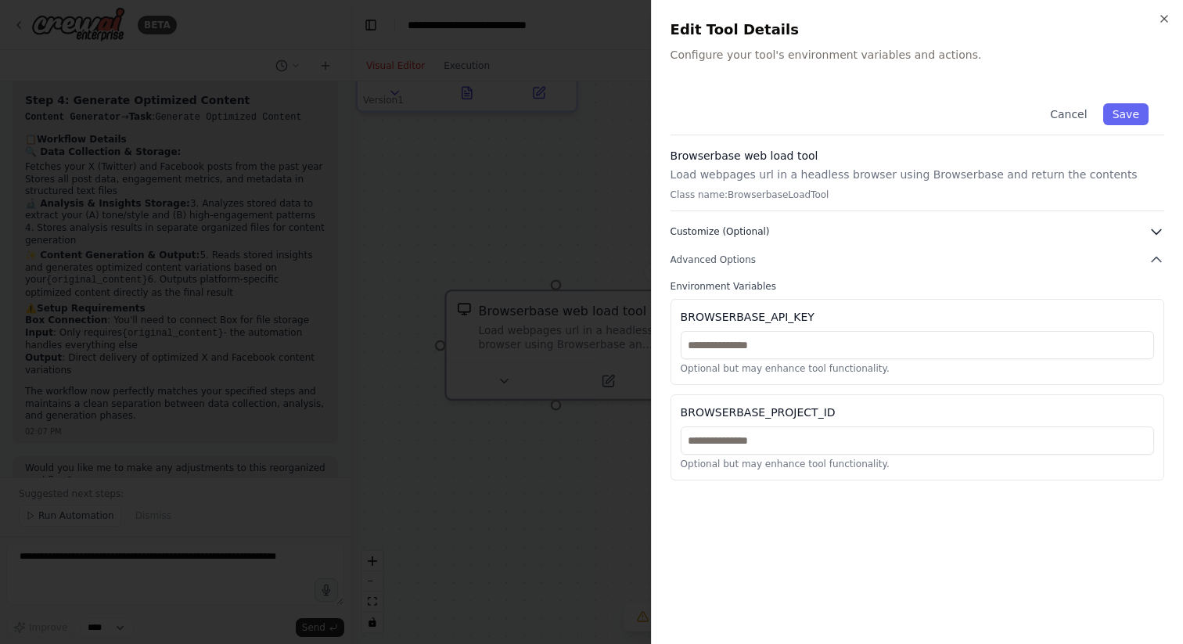
click at [869, 235] on button "Customize (Optional)" at bounding box center [918, 232] width 494 height 16
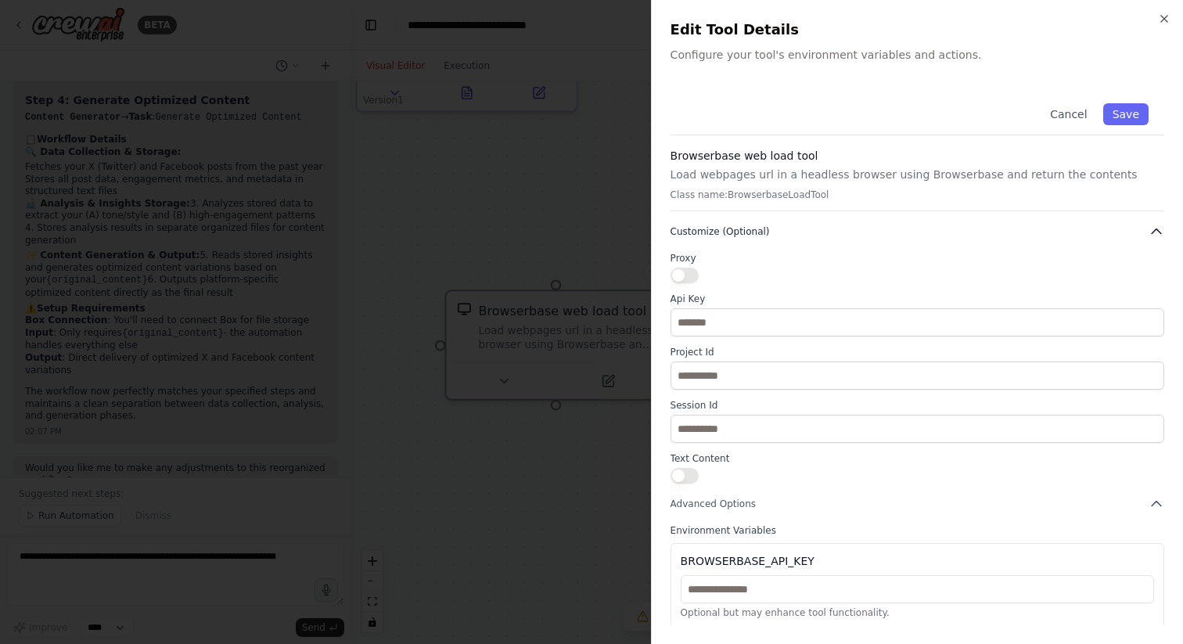
click at [859, 231] on button "Customize (Optional)" at bounding box center [918, 232] width 494 height 16
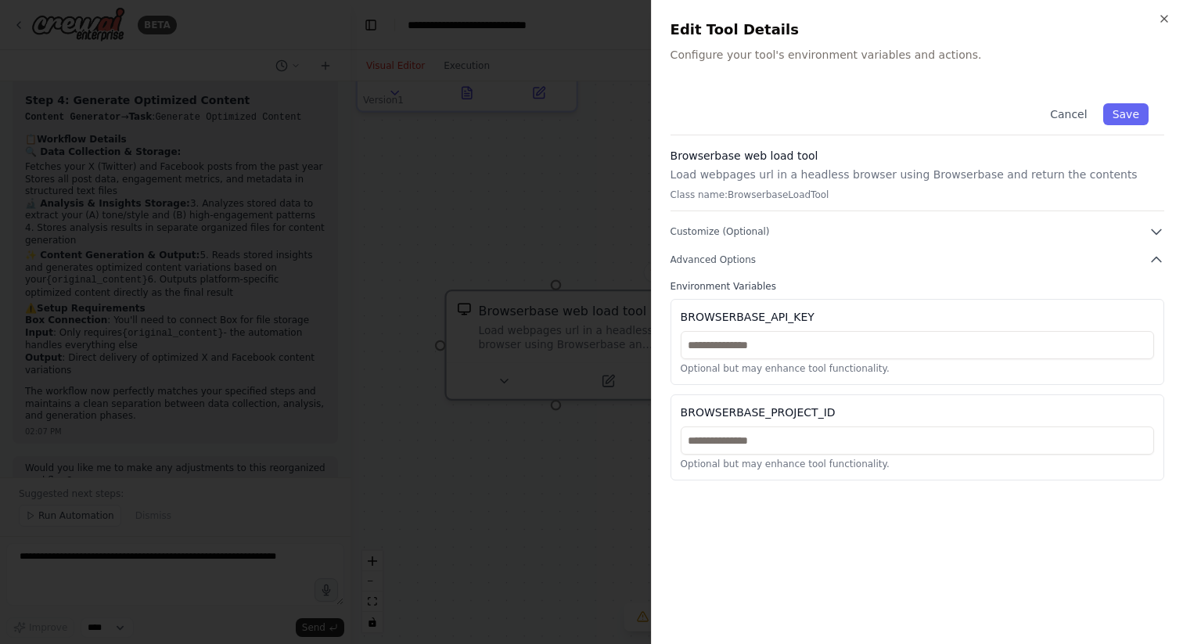
click at [564, 198] on div at bounding box center [591, 322] width 1183 height 644
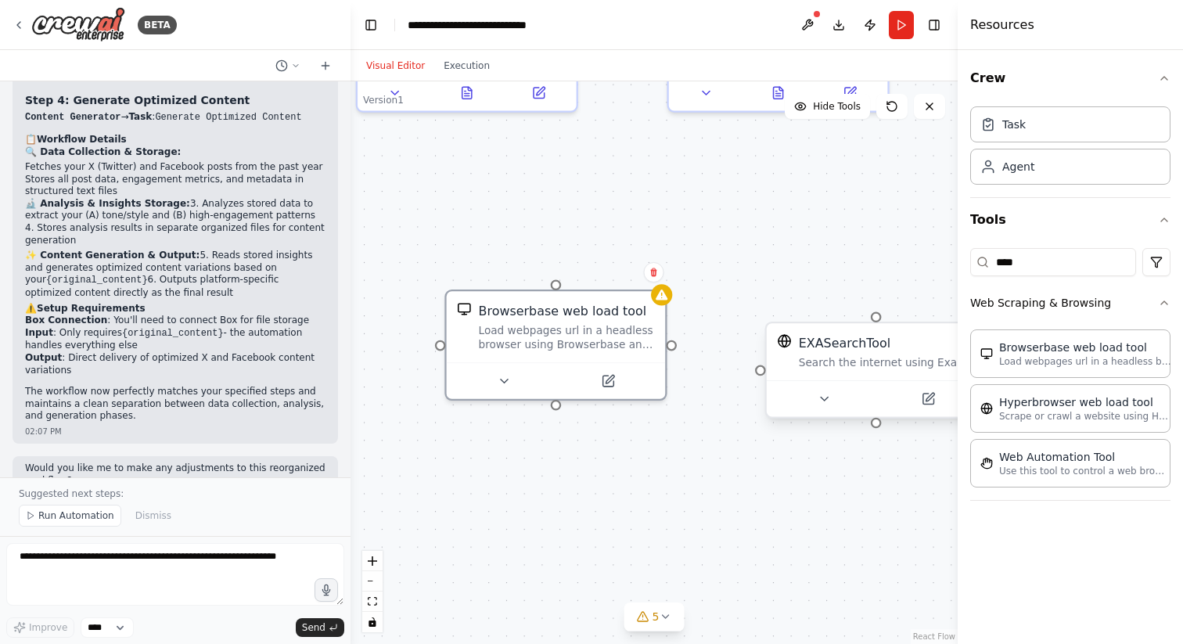
click at [830, 350] on div "EXASearchTool" at bounding box center [845, 343] width 92 height 18
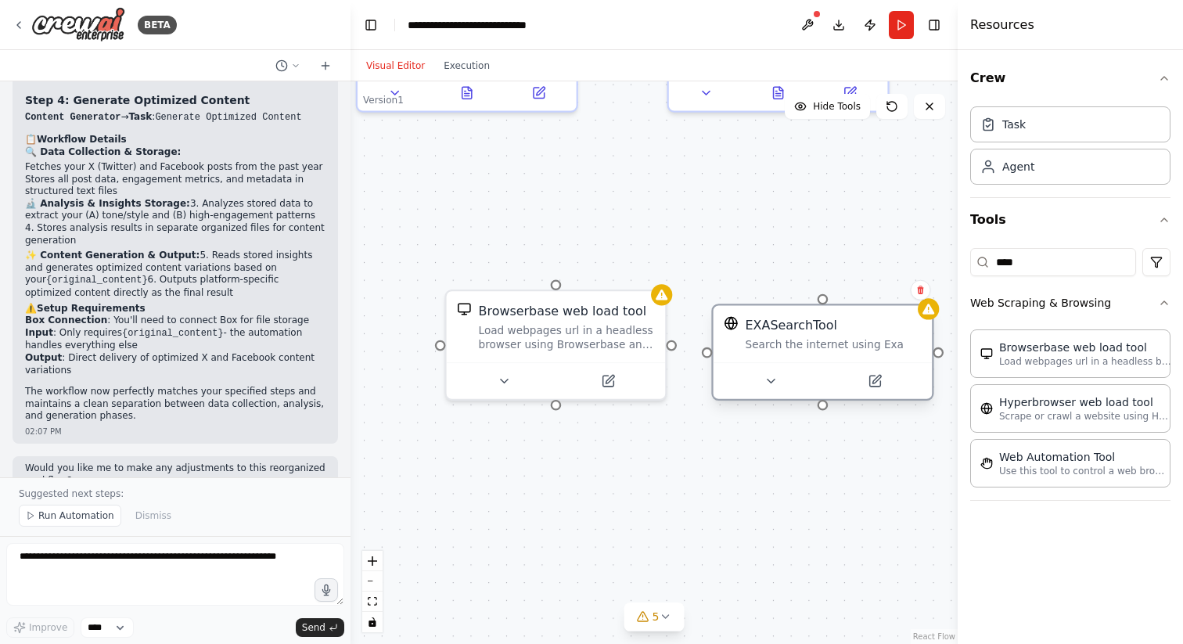
drag, startPoint x: 862, startPoint y: 368, endPoint x: 804, endPoint y: 343, distance: 63.1
click at [804, 343] on div "Search the internet using Exa" at bounding box center [834, 344] width 176 height 14
click at [881, 384] on icon at bounding box center [875, 381] width 11 height 11
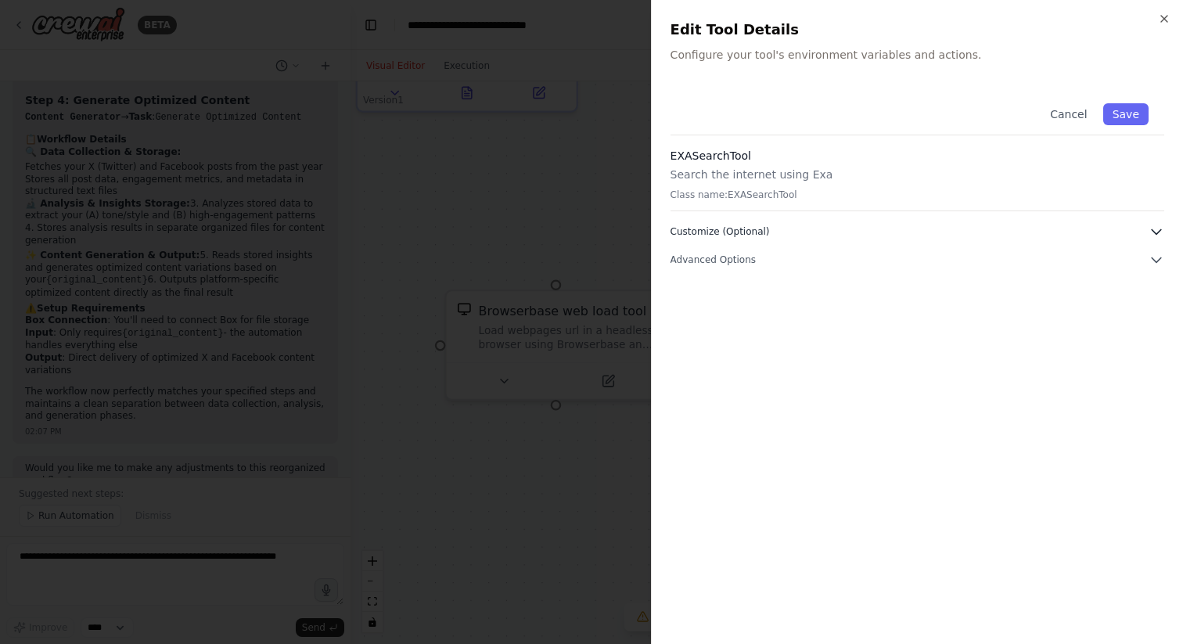
click at [822, 226] on button "Customize (Optional)" at bounding box center [918, 232] width 494 height 16
click at [827, 468] on button "Advanced Options" at bounding box center [918, 467] width 494 height 16
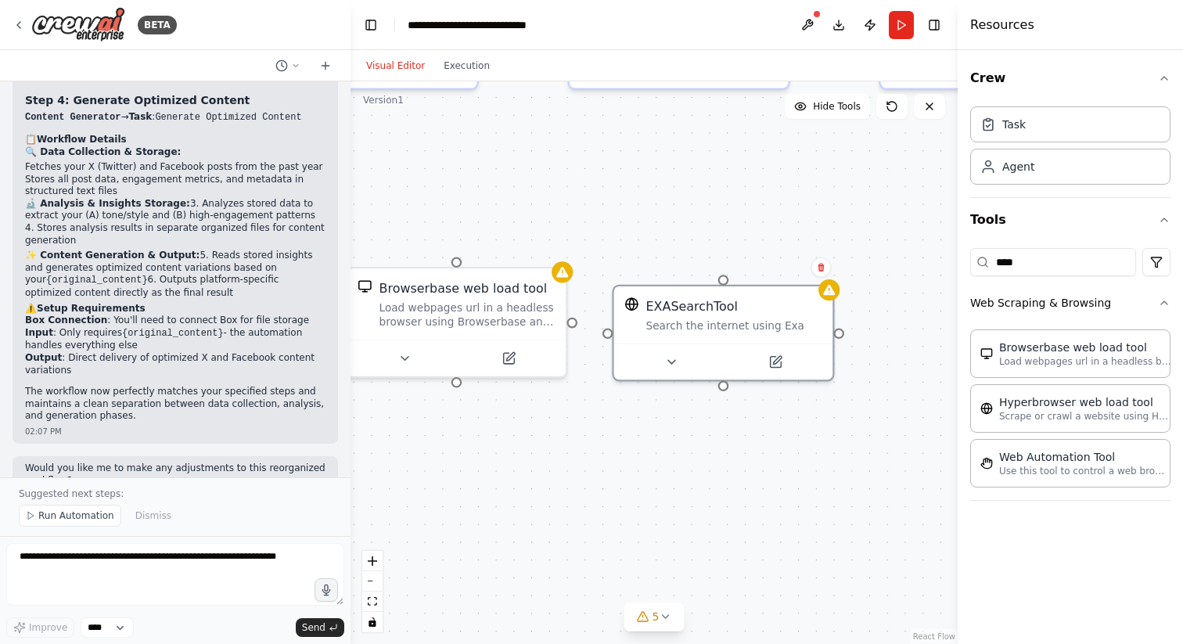
drag, startPoint x: 766, startPoint y: 482, endPoint x: 666, endPoint y: 459, distance: 102.0
click at [666, 459] on div ".deletable-edge-delete-btn { width: 20px; height: 20px; border: 0px solid #ffff…" at bounding box center [654, 362] width 607 height 563
click at [605, 433] on div ".deletable-edge-delete-btn { width: 20px; height: 20px; border: 0px solid #ffff…" at bounding box center [654, 362] width 607 height 563
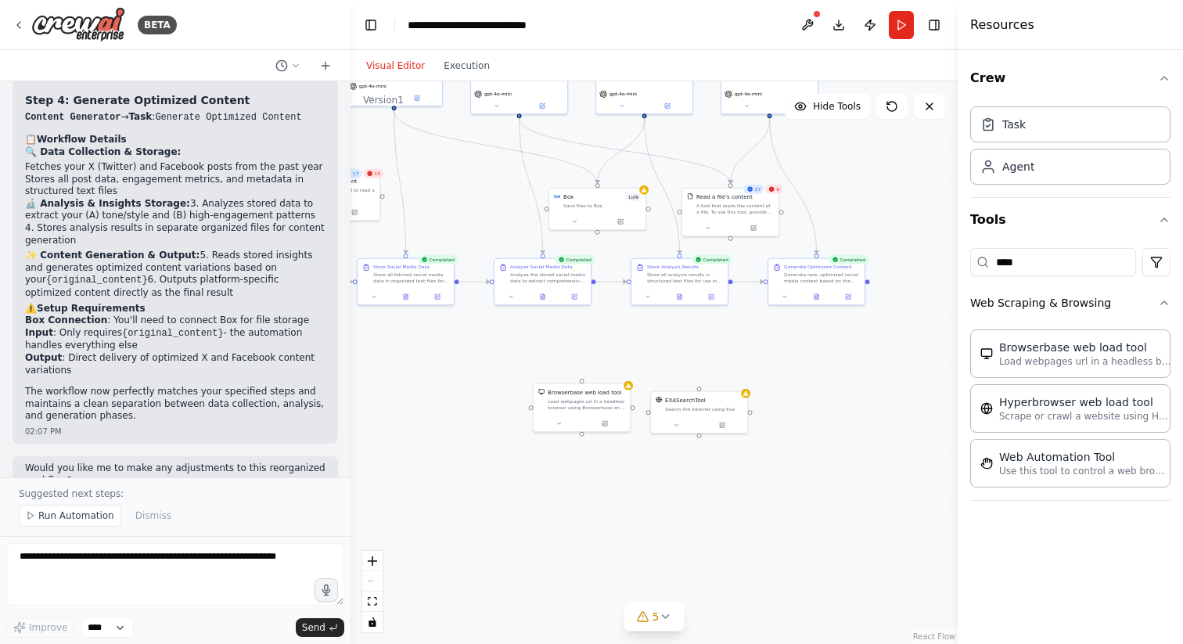
drag, startPoint x: 571, startPoint y: 300, endPoint x: 612, endPoint y: 323, distance: 47.0
click at [612, 323] on div ".deletable-edge-delete-btn { width: 20px; height: 20px; border: 0px solid #ffff…" at bounding box center [654, 362] width 607 height 563
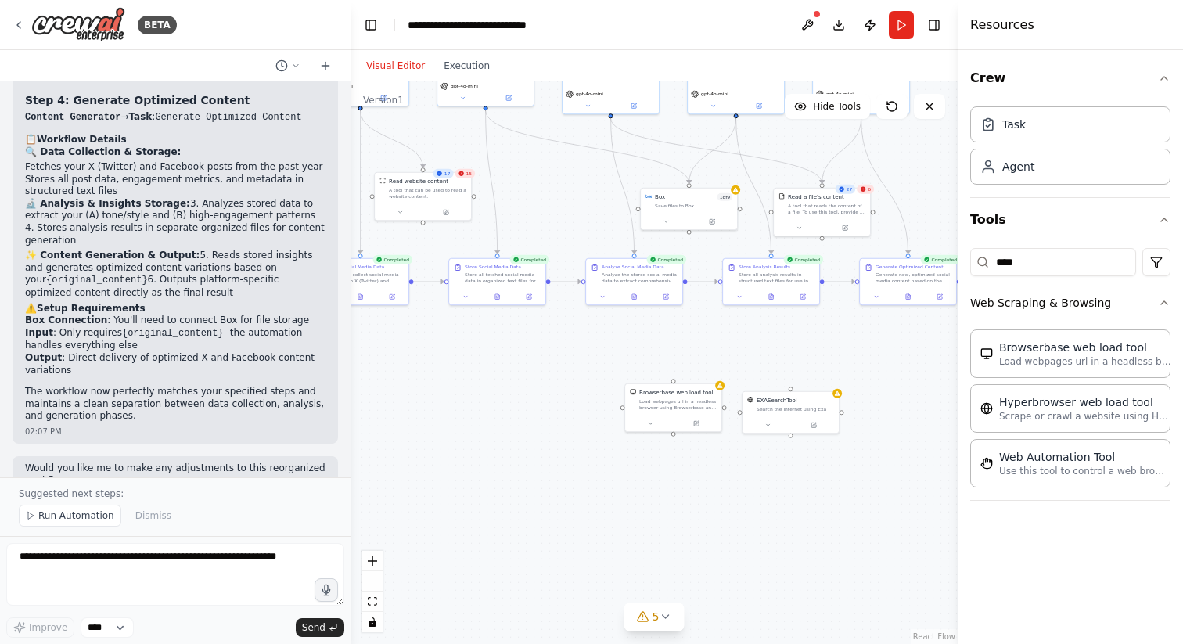
drag, startPoint x: 530, startPoint y: 333, endPoint x: 634, endPoint y: 335, distance: 104.1
click at [634, 335] on div ".deletable-edge-delete-btn { width: 20px; height: 20px; border: 0px solid #ffff…" at bounding box center [654, 362] width 607 height 563
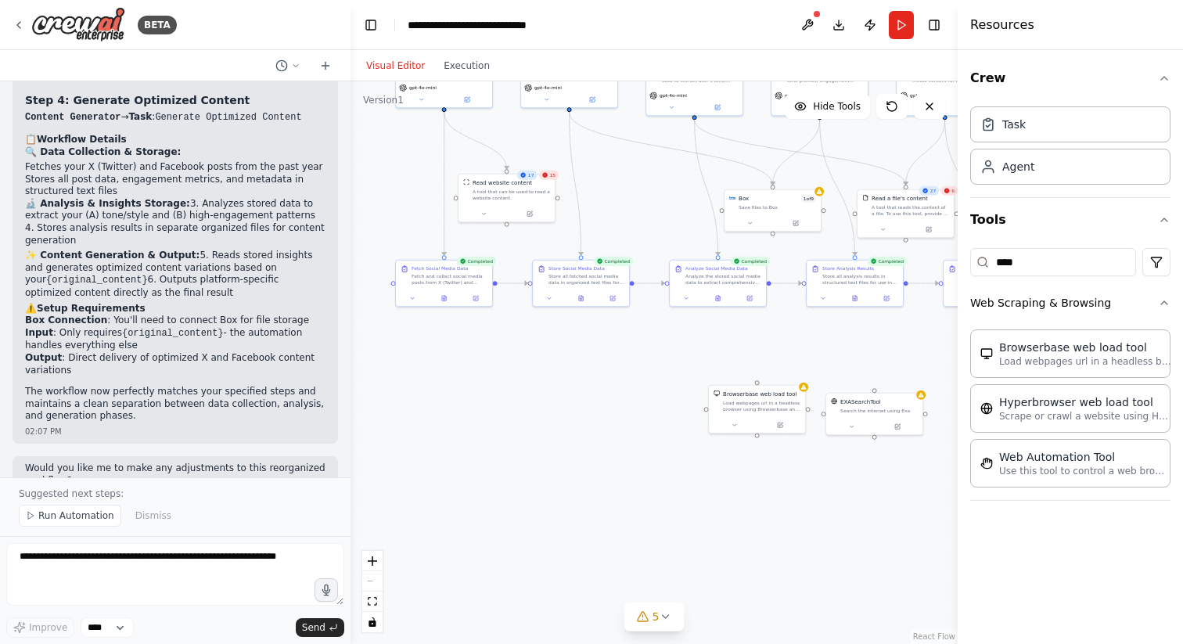
drag, startPoint x: 488, startPoint y: 367, endPoint x: 561, endPoint y: 368, distance: 73.6
click at [561, 368] on div ".deletable-edge-delete-btn { width: 20px; height: 20px; border: 0px solid #ffff…" at bounding box center [654, 362] width 607 height 563
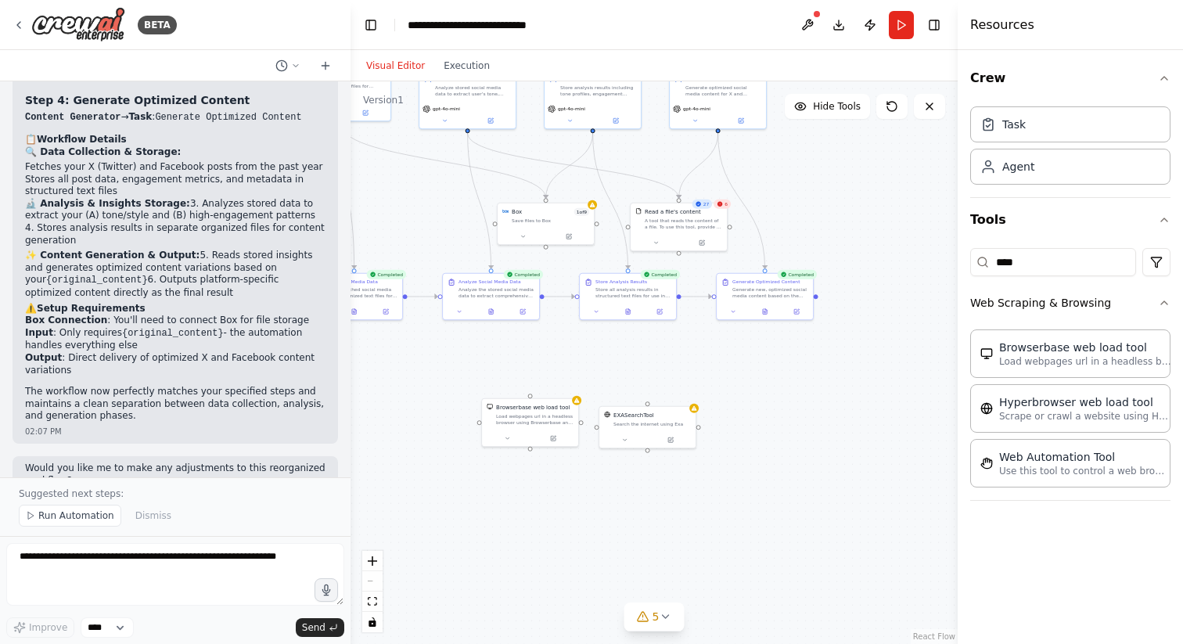
drag, startPoint x: 771, startPoint y: 358, endPoint x: 543, endPoint y: 371, distance: 228.1
click at [543, 371] on div ".deletable-edge-delete-btn { width: 20px; height: 20px; border: 0px solid #ffff…" at bounding box center [654, 362] width 607 height 563
click at [798, 315] on div at bounding box center [765, 310] width 96 height 16
click at [798, 309] on icon at bounding box center [798, 310] width 4 height 4
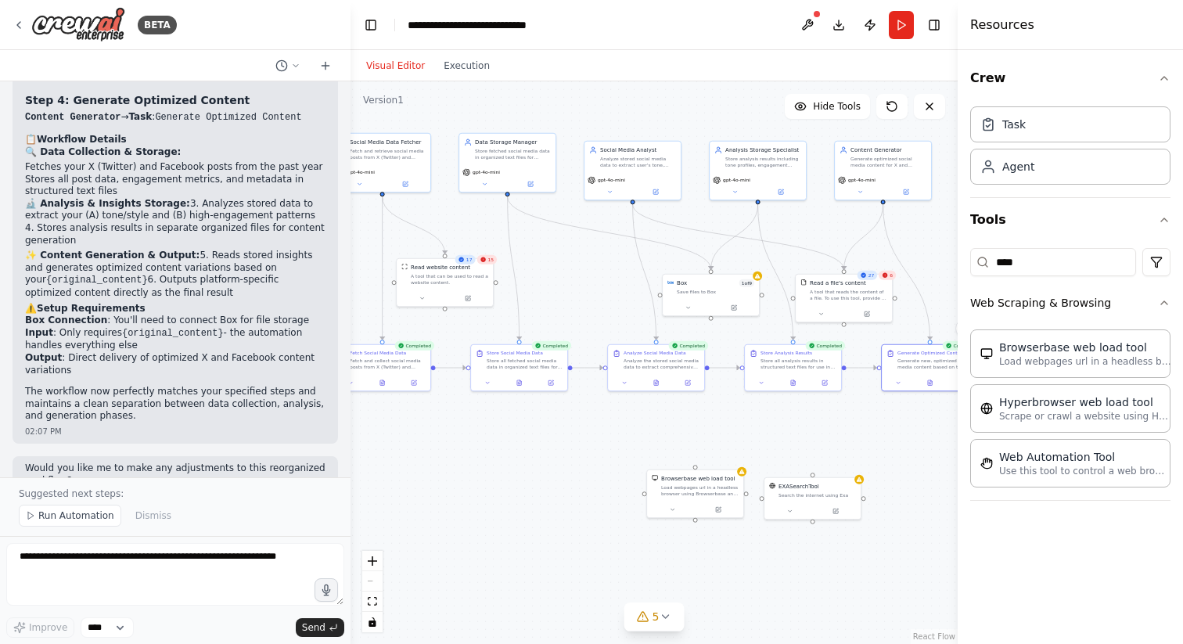
drag, startPoint x: 541, startPoint y: 355, endPoint x: 706, endPoint y: 427, distance: 179.9
click at [706, 427] on div ".deletable-edge-delete-btn { width: 20px; height: 20px; border: 0px solid #ffff…" at bounding box center [654, 362] width 607 height 563
click at [1079, 254] on input "****" at bounding box center [1054, 262] width 166 height 28
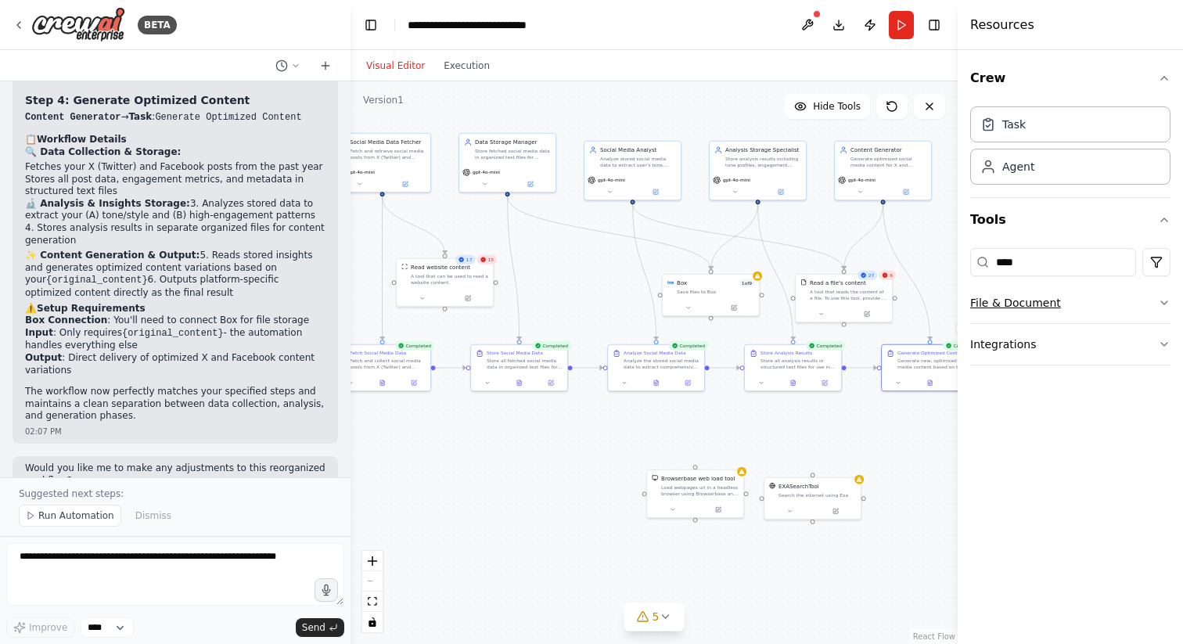
click at [1124, 297] on button "File & Document" at bounding box center [1071, 303] width 200 height 41
click at [1124, 361] on button "Integrations" at bounding box center [1071, 344] width 200 height 41
click at [1120, 340] on button "Integrations" at bounding box center [1071, 344] width 200 height 41
click at [1080, 263] on input "****" at bounding box center [1054, 262] width 166 height 28
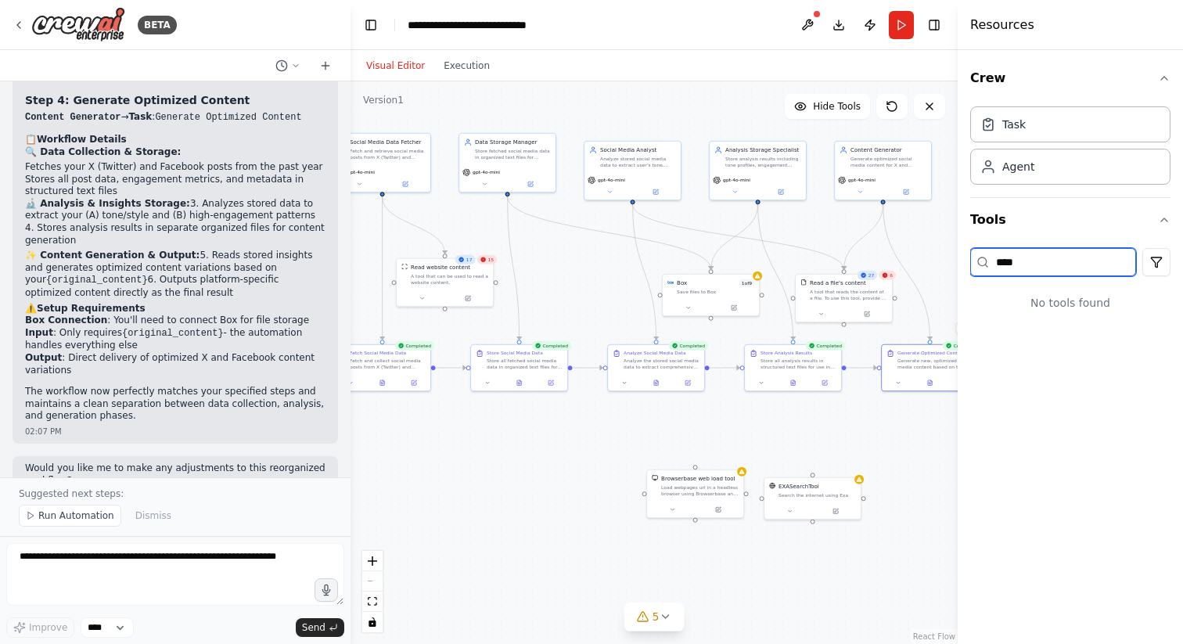
type input "*****"
type input "***"
click at [1108, 292] on button "Integrations" at bounding box center [1071, 303] width 200 height 41
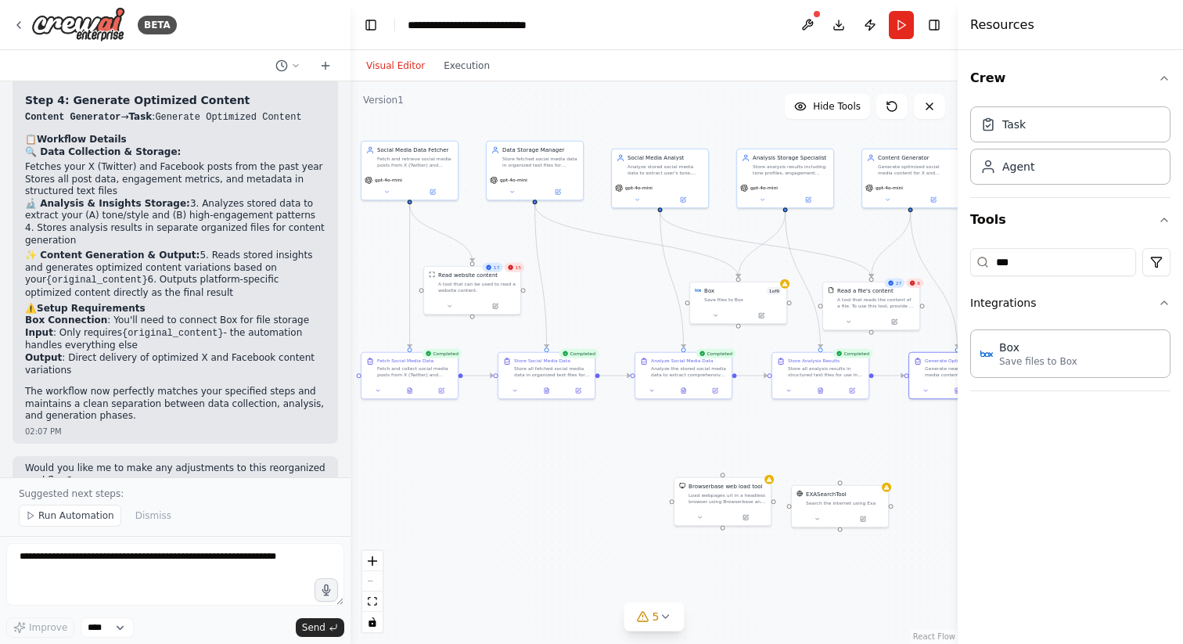
drag, startPoint x: 595, startPoint y: 439, endPoint x: 622, endPoint y: 446, distance: 28.3
click at [622, 446] on div ".deletable-edge-delete-btn { width: 20px; height: 20px; border: 0px solid #ffff…" at bounding box center [654, 362] width 607 height 563
click at [490, 285] on div "A tool that can be used to read a website content." at bounding box center [476, 285] width 77 height 13
click at [508, 251] on icon at bounding box center [508, 247] width 6 height 9
click at [474, 247] on button "Confirm" at bounding box center [464, 248] width 56 height 19
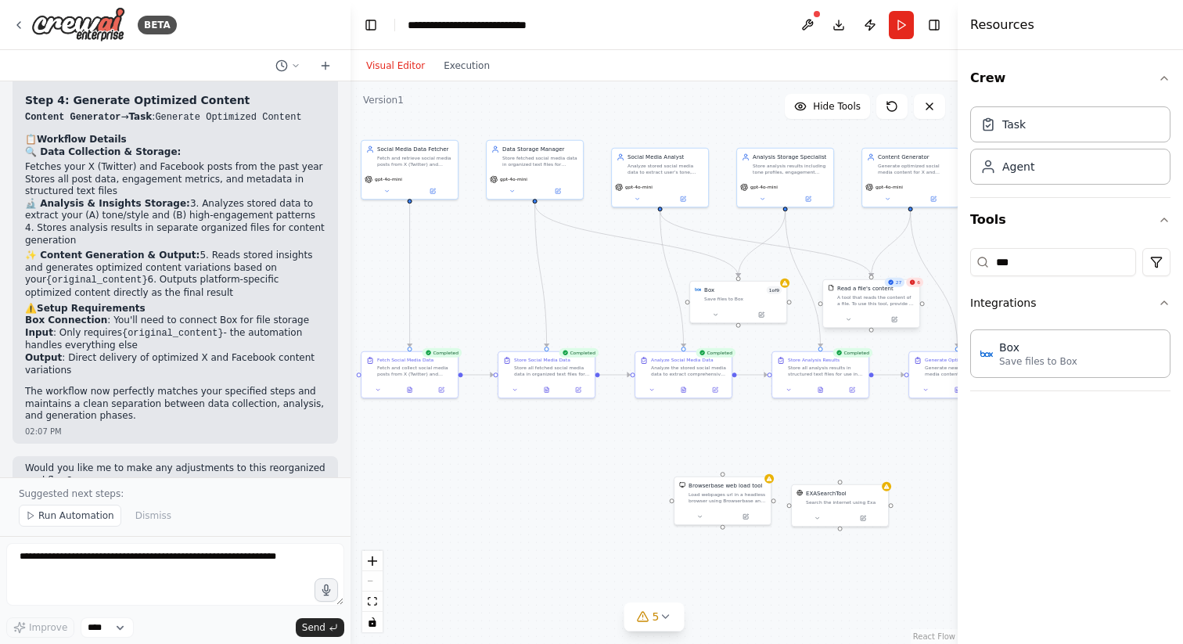
click at [850, 299] on div "A tool that reads the content of a file. To use this tool, provide a 'file_path…" at bounding box center [876, 300] width 77 height 13
click at [904, 268] on icon at bounding box center [906, 263] width 9 height 9
click at [867, 255] on button "Confirm" at bounding box center [863, 263] width 56 height 19
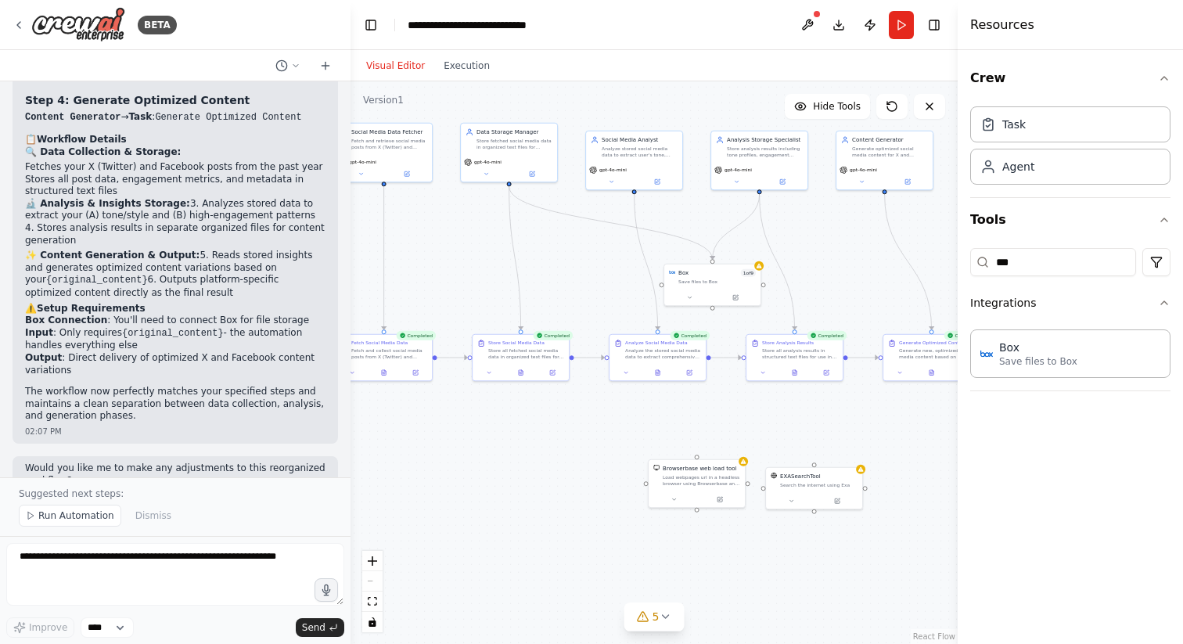
drag, startPoint x: 808, startPoint y: 549, endPoint x: 782, endPoint y: 531, distance: 31.0
click at [782, 531] on div ".deletable-edge-delete-btn { width: 20px; height: 20px; border: 0px solid #ffff…" at bounding box center [654, 362] width 607 height 563
click at [705, 474] on div "Load webpages url in a headless browser using Browserbase and return the conten…" at bounding box center [701, 479] width 77 height 13
click at [686, 476] on div "Load webpages url in a headless browser using Browserbase and return the conten…" at bounding box center [701, 479] width 77 height 13
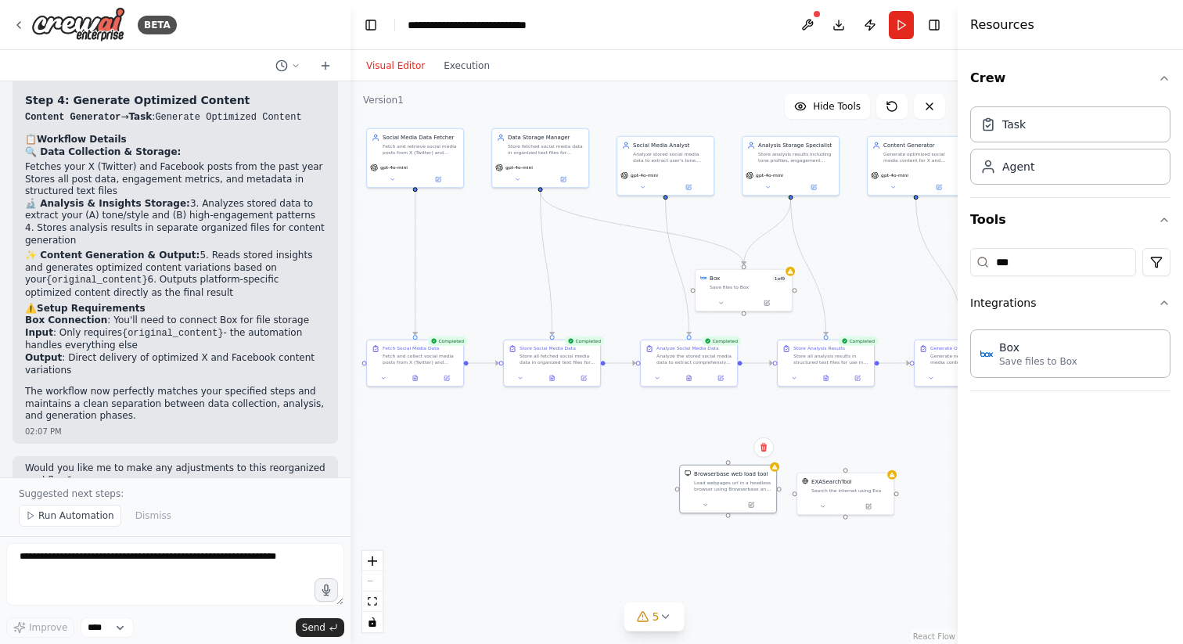
drag, startPoint x: 490, startPoint y: 435, endPoint x: 522, endPoint y: 441, distance: 32.6
click at [522, 441] on div ".deletable-edge-delete-btn { width: 20px; height: 20px; border: 0px solid #ffff…" at bounding box center [654, 362] width 607 height 563
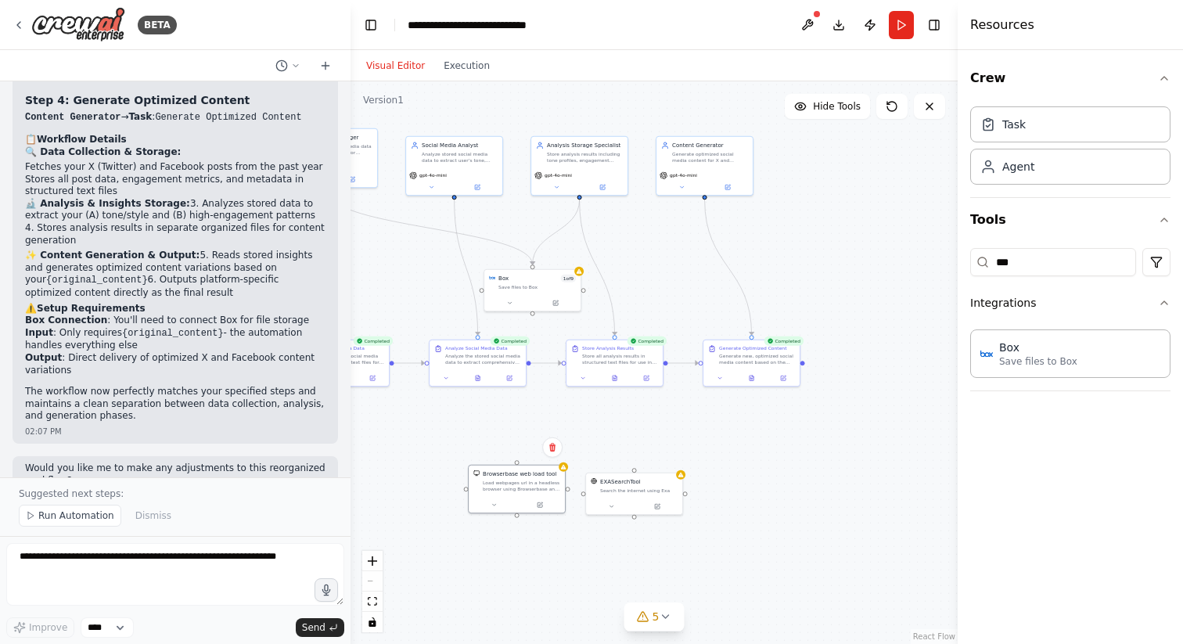
drag, startPoint x: 905, startPoint y: 431, endPoint x: 693, endPoint y: 431, distance: 212.1
click at [693, 431] on div ".deletable-edge-delete-btn { width: 20px; height: 20px; border: 0px solid #ffff…" at bounding box center [654, 362] width 607 height 563
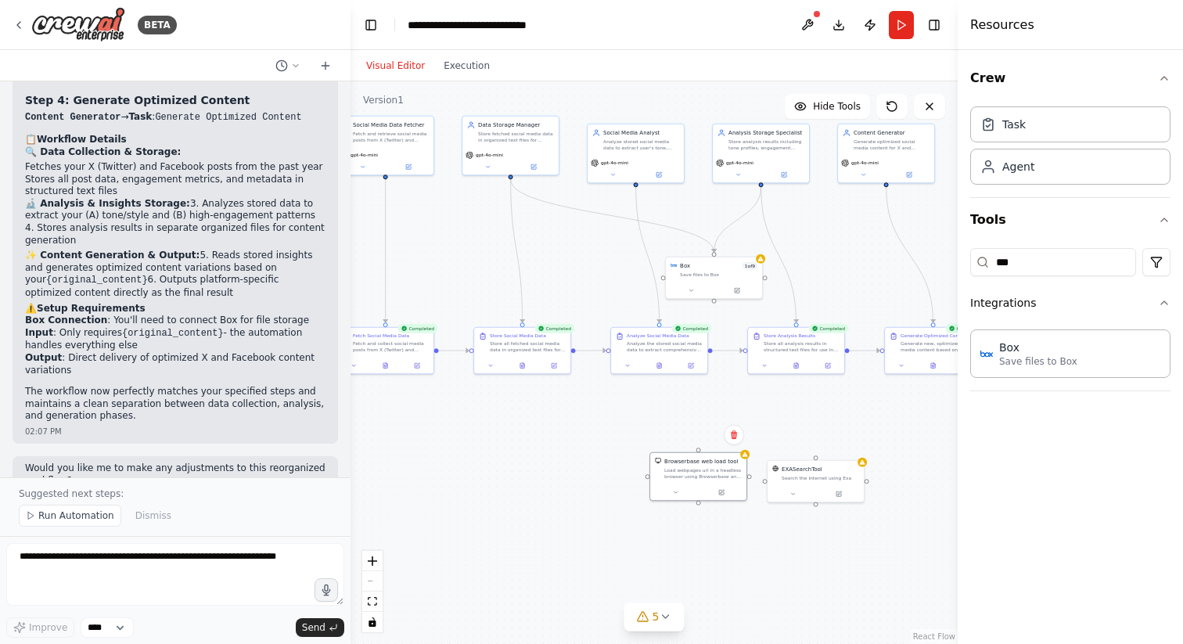
drag, startPoint x: 456, startPoint y: 432, endPoint x: 637, endPoint y: 420, distance: 181.2
click at [638, 420] on div ".deletable-edge-delete-btn { width: 20px; height: 20px; border: 0px solid #ffff…" at bounding box center [654, 362] width 607 height 563
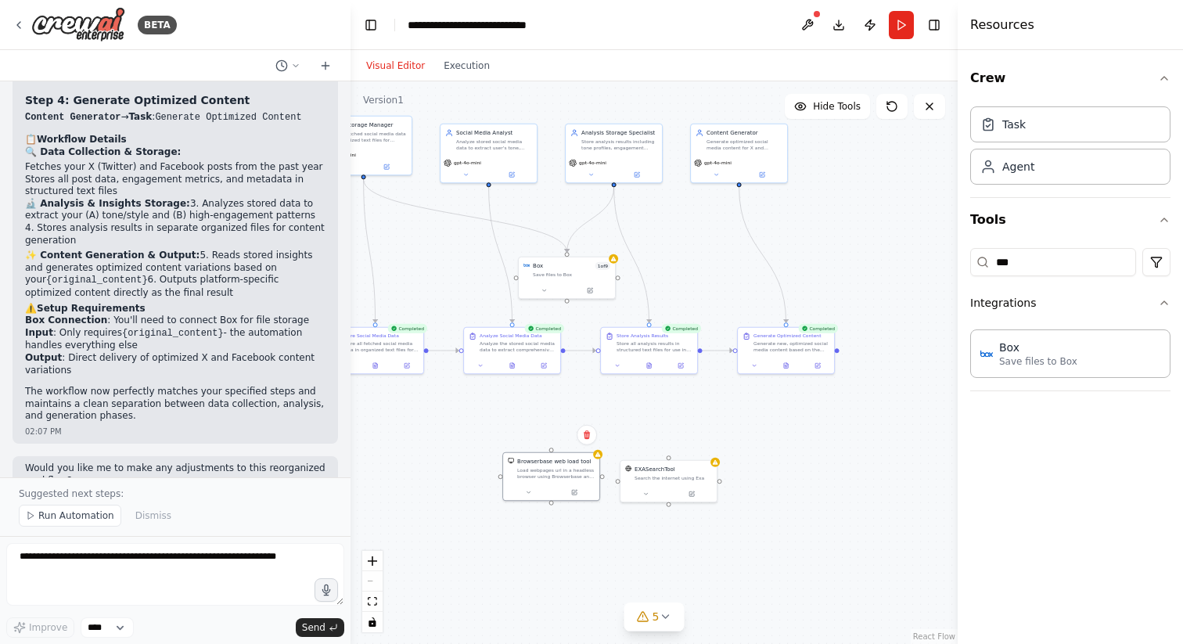
drag, startPoint x: 637, startPoint y: 420, endPoint x: 490, endPoint y: 420, distance: 147.2
click at [490, 420] on div ".deletable-edge-delete-btn { width: 20px; height: 20px; border: 0px solid #ffff…" at bounding box center [654, 362] width 607 height 563
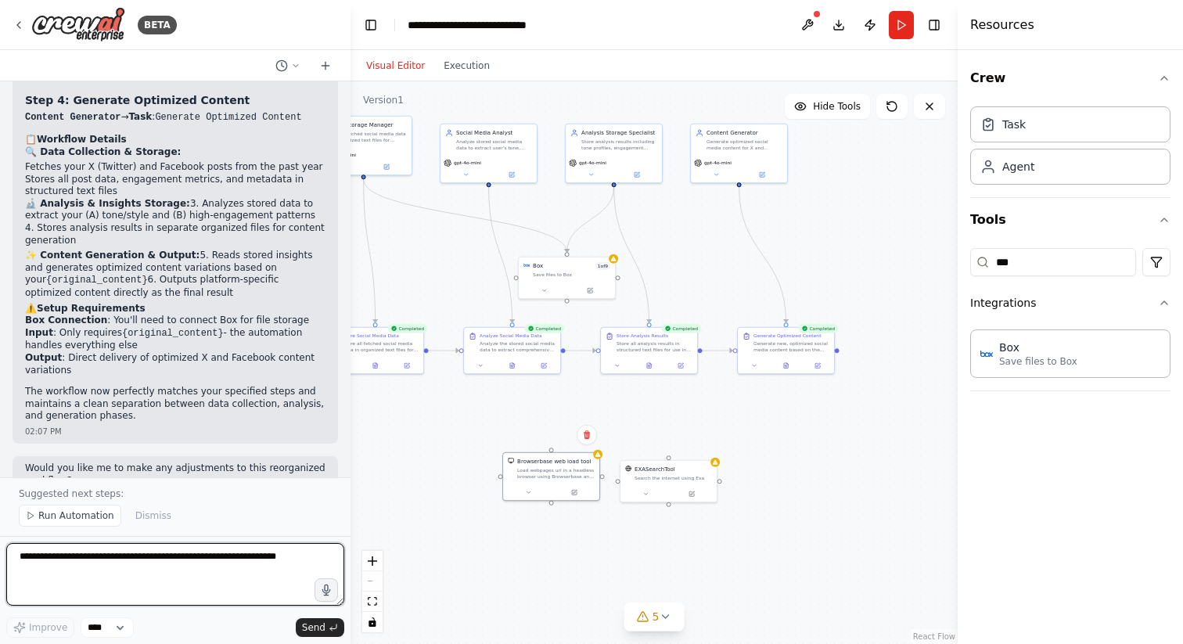
click at [214, 568] on textarea at bounding box center [175, 574] width 338 height 63
paste textarea "**********"
type textarea "**********"
paste textarea "**********"
type textarea "**********"
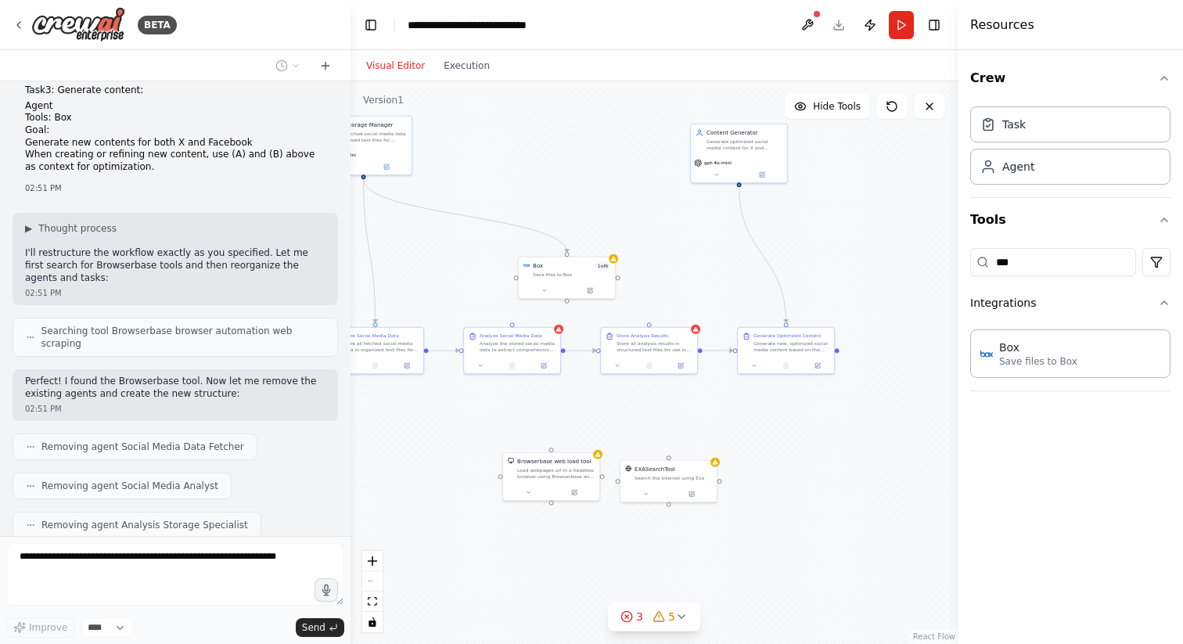
scroll to position [4503, 0]
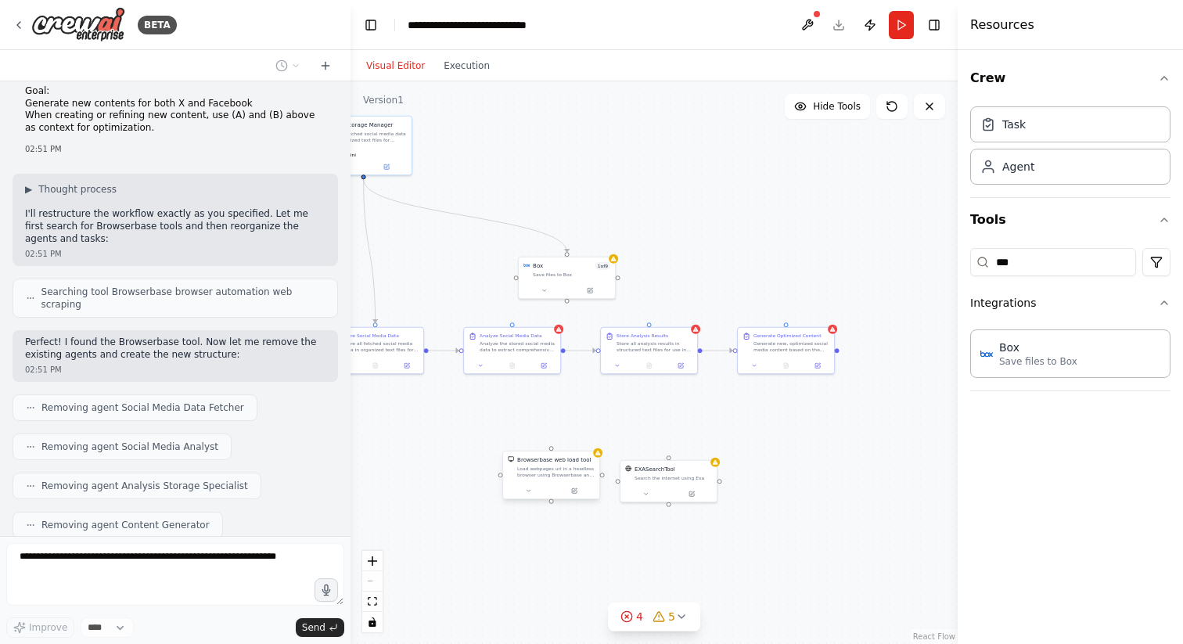
click at [548, 474] on div "Load webpages url in a headless browser using Browserbase and return the conten…" at bounding box center [555, 472] width 77 height 13
click at [575, 489] on icon at bounding box center [576, 490] width 4 height 4
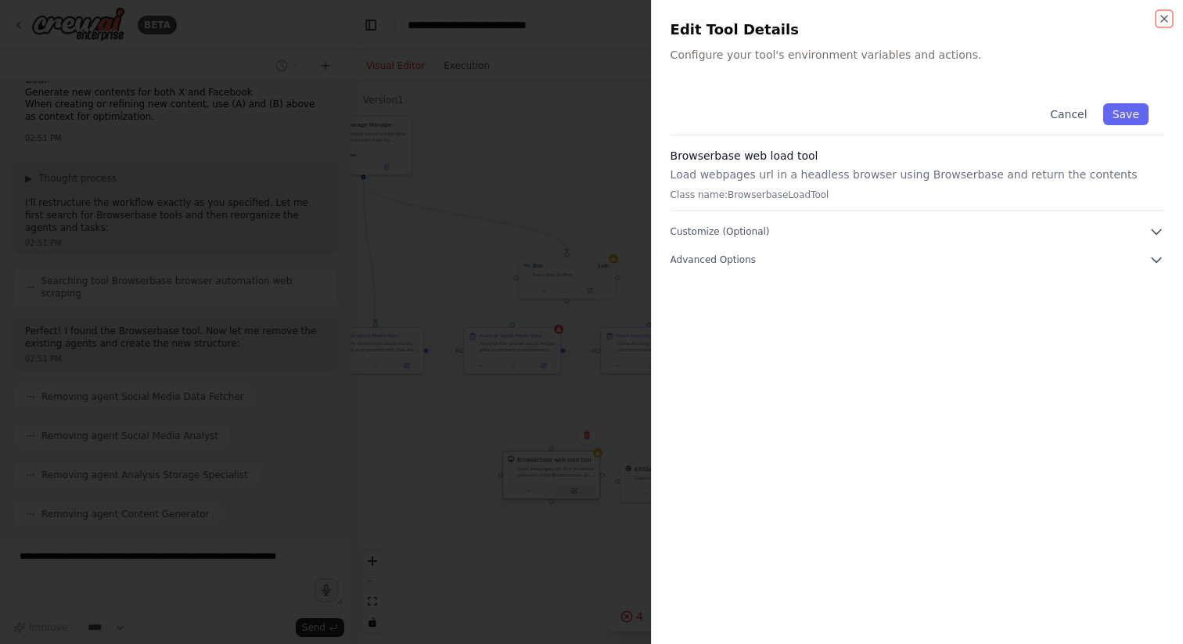
scroll to position [4594, 0]
click at [906, 225] on button "Customize (Optional)" at bounding box center [918, 232] width 494 height 16
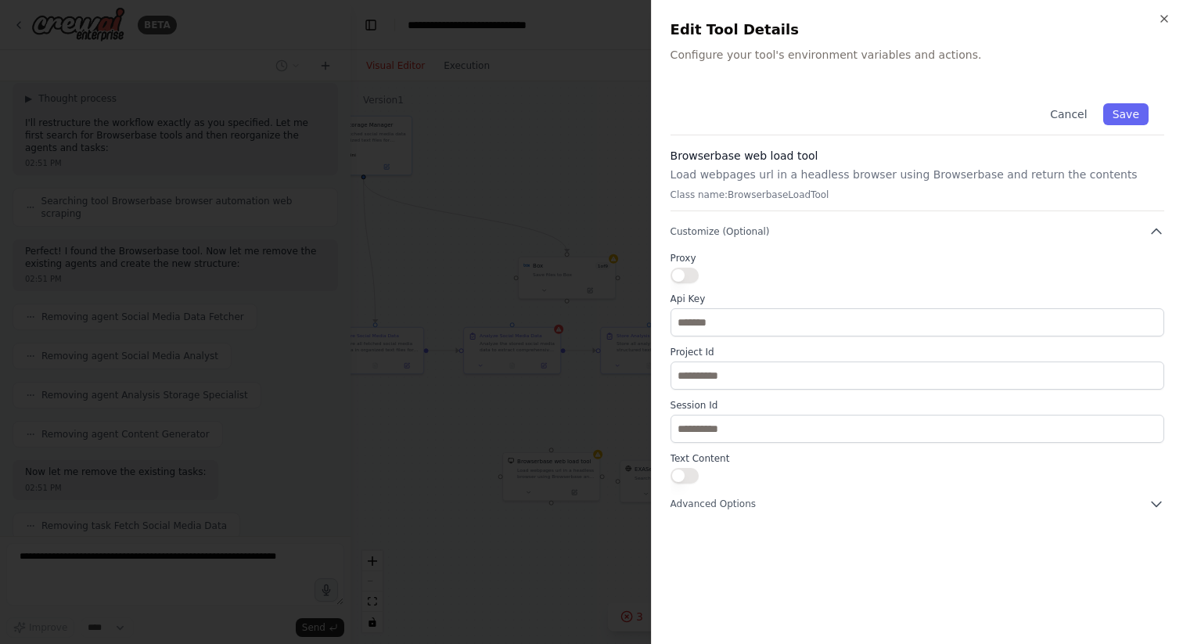
click at [942, 494] on div "Cancel Save Browserbase web load tool Load webpages url in a headless browser u…" at bounding box center [918, 300] width 494 height 424
click at [941, 517] on div "Cancel Save Browserbase web load tool Load webpages url in a headless browser u…" at bounding box center [918, 357] width 494 height 538
click at [924, 505] on button "Advanced Options" at bounding box center [918, 504] width 494 height 16
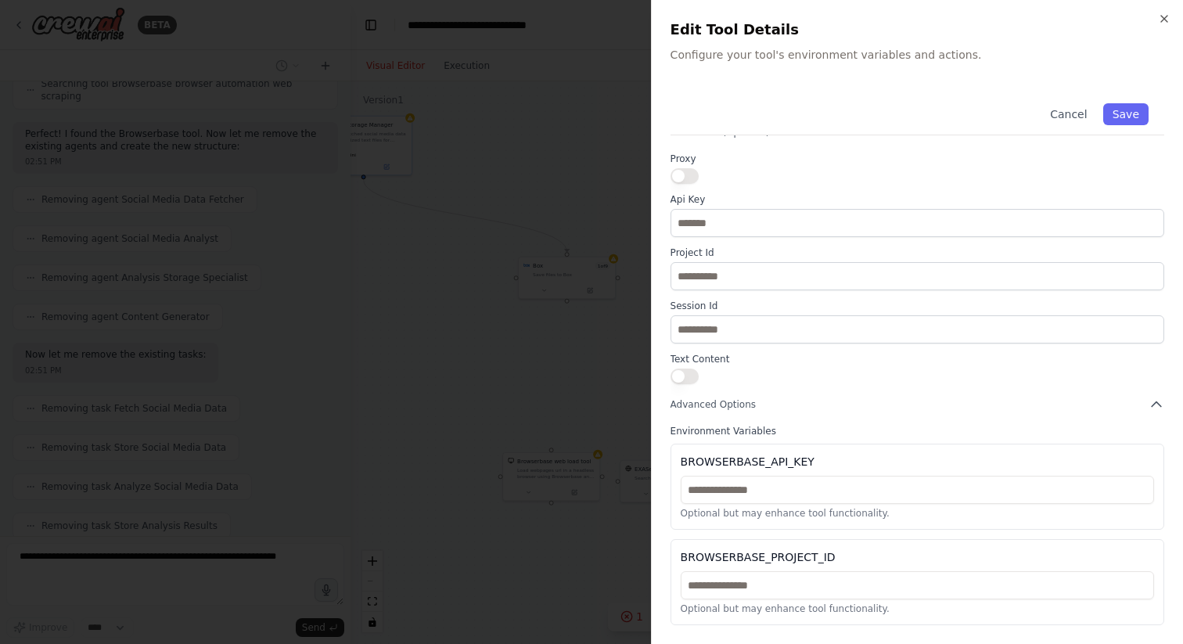
scroll to position [4750, 0]
click at [524, 369] on div at bounding box center [591, 322] width 1183 height 644
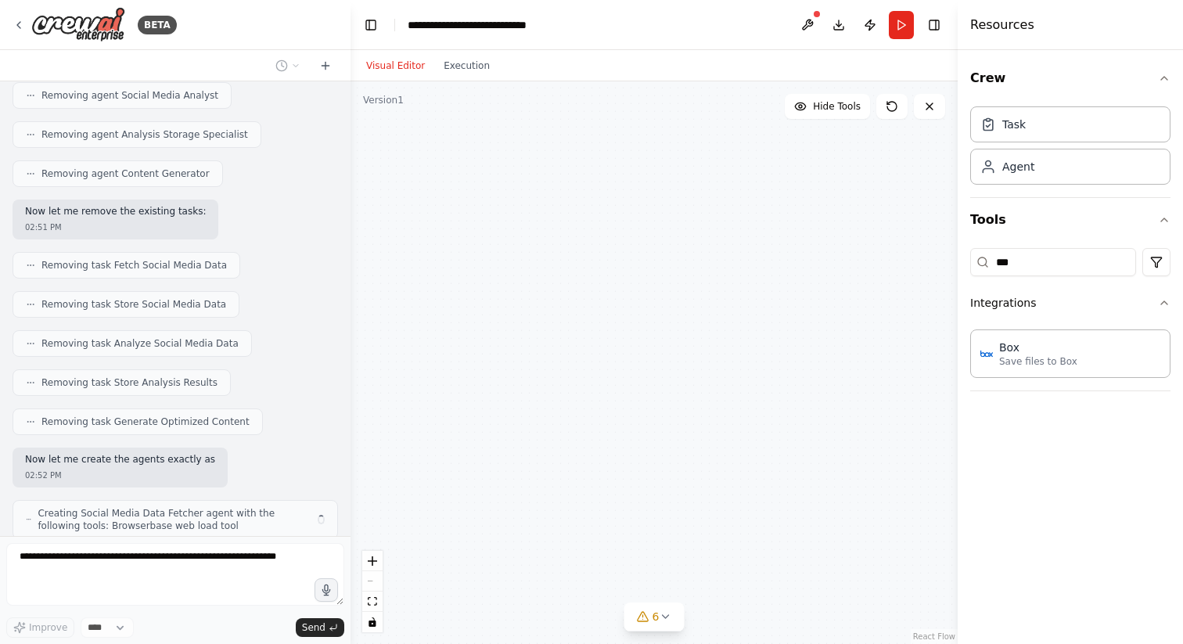
scroll to position [4870, 0]
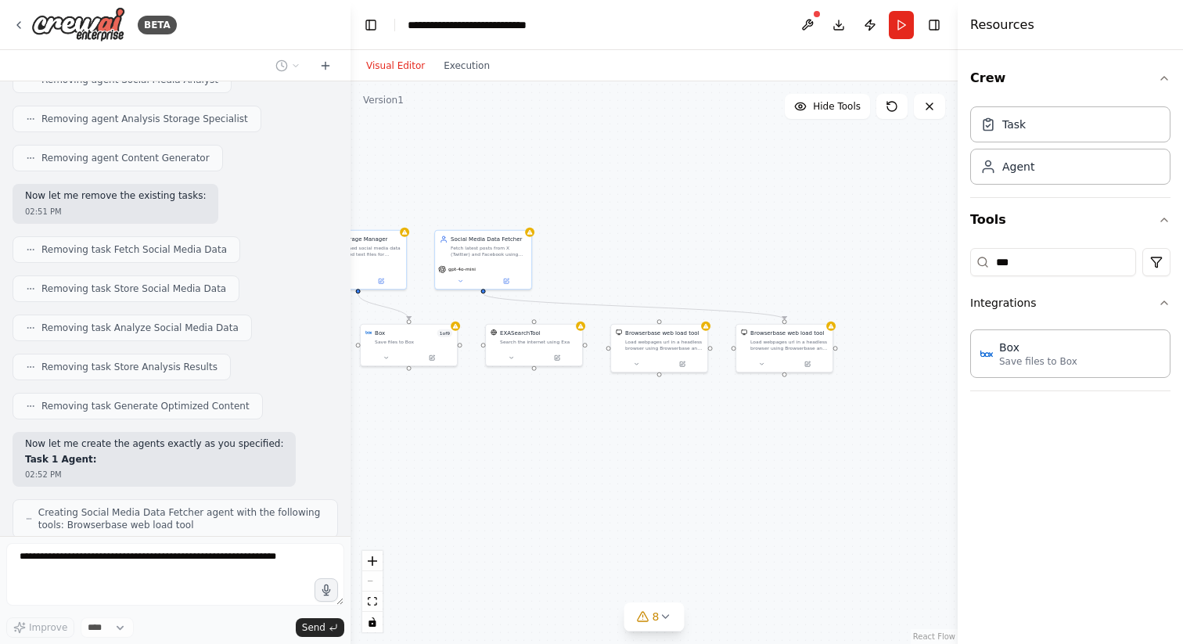
drag, startPoint x: 541, startPoint y: 406, endPoint x: 661, endPoint y: 466, distance: 133.7
click at [661, 466] on div ".deletable-edge-delete-btn { width: 20px; height: 20px; border: 0px solid #ffff…" at bounding box center [654, 362] width 607 height 563
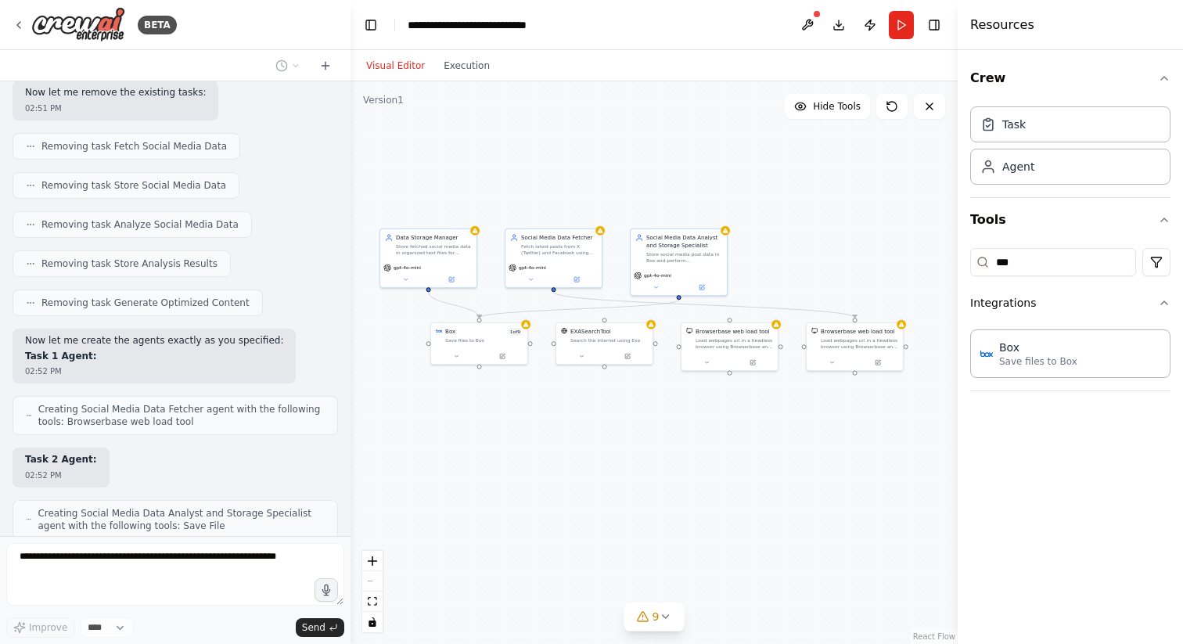
drag, startPoint x: 559, startPoint y: 510, endPoint x: 629, endPoint y: 509, distance: 69.7
click at [629, 509] on div ".deletable-edge-delete-btn { width: 20px; height: 20px; border: 0px solid #ffff…" at bounding box center [654, 362] width 607 height 563
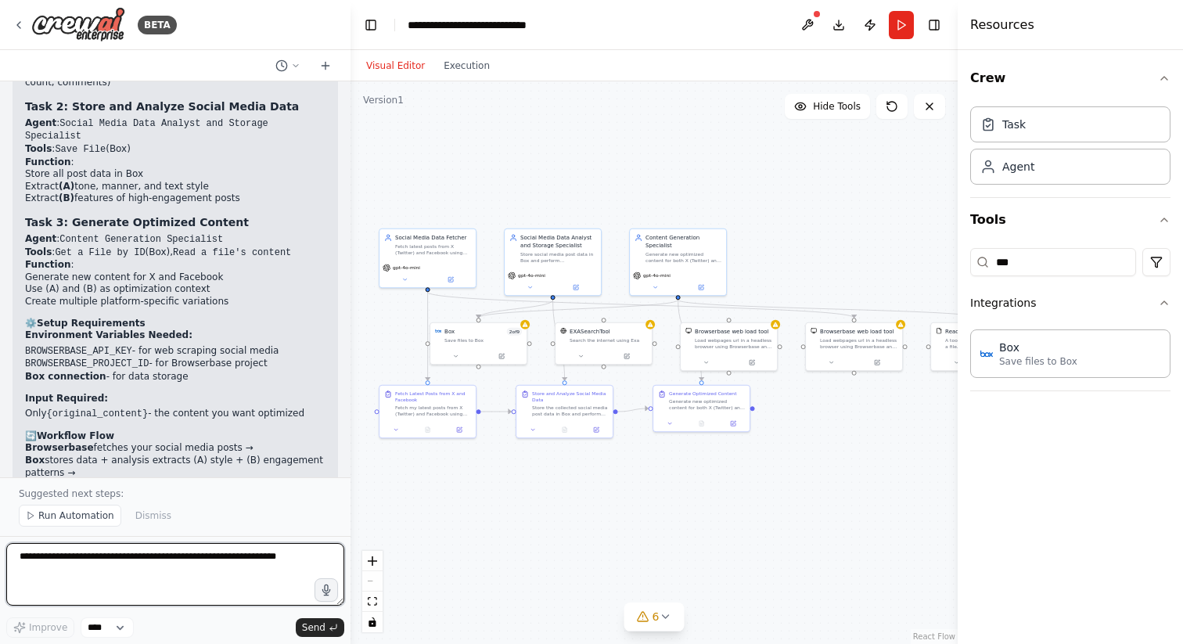
scroll to position [6184, 0]
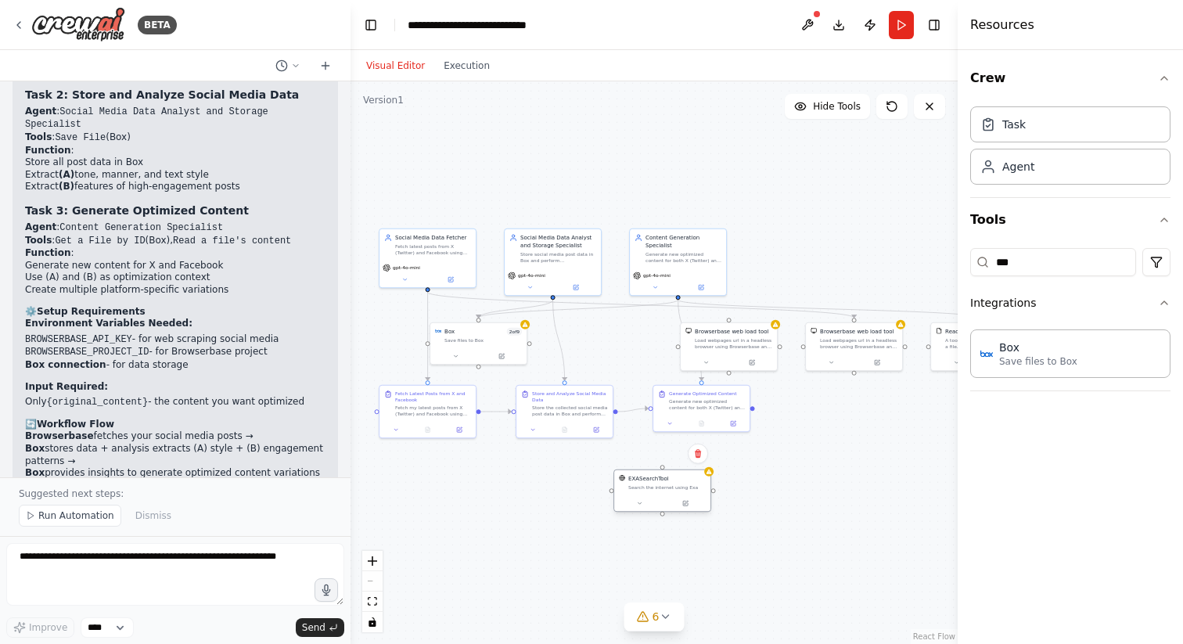
drag, startPoint x: 618, startPoint y: 333, endPoint x: 672, endPoint y: 481, distance: 158.0
click at [672, 482] on div "EXASearchTool" at bounding box center [667, 479] width 77 height 8
click at [687, 457] on icon at bounding box center [690, 453] width 9 height 9
click at [654, 455] on button "Confirm" at bounding box center [646, 454] width 56 height 19
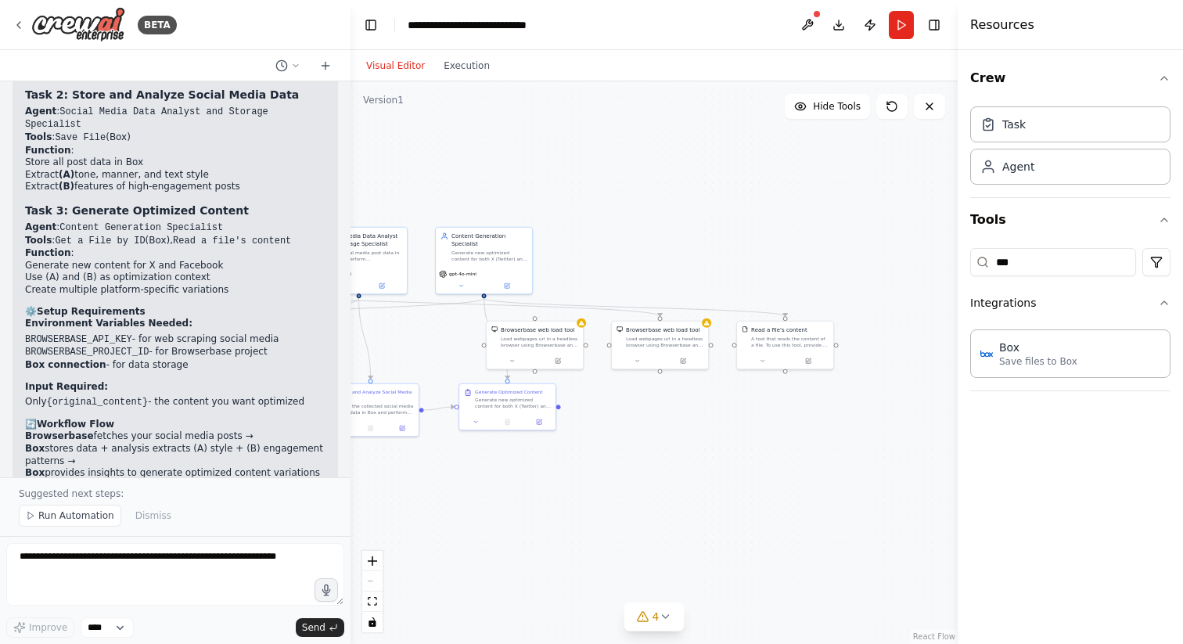
drag, startPoint x: 798, startPoint y: 537, endPoint x: 604, endPoint y: 535, distance: 194.1
click at [604, 535] on div ".deletable-edge-delete-btn { width: 20px; height: 20px; border: 0px solid #ffff…" at bounding box center [654, 362] width 607 height 563
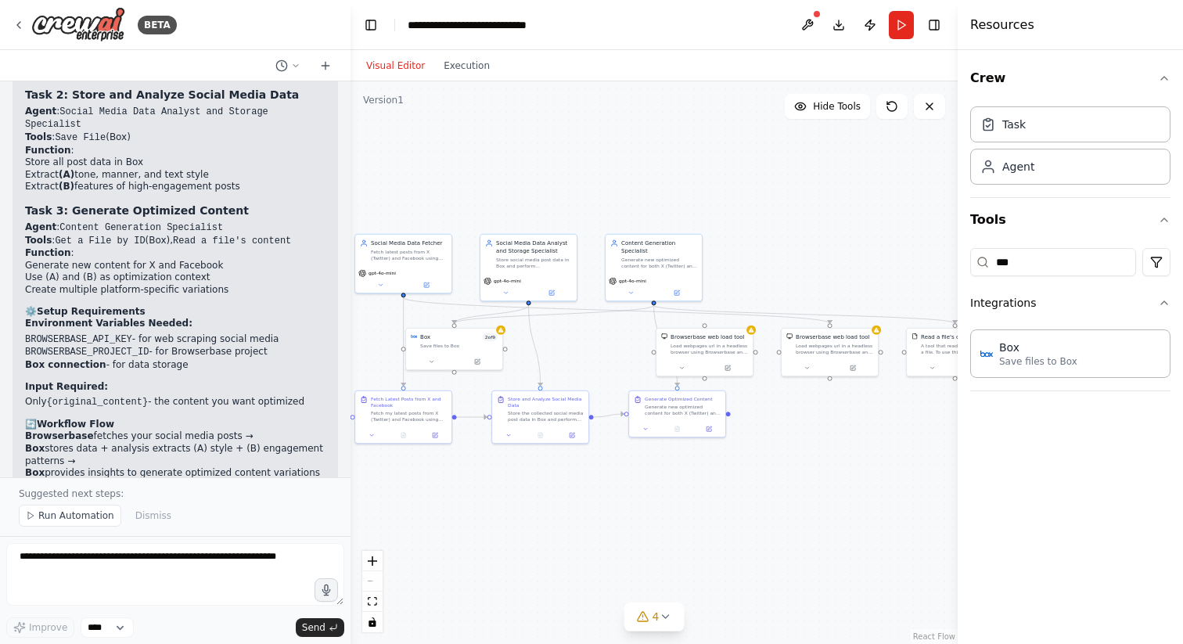
drag, startPoint x: 632, startPoint y: 508, endPoint x: 802, endPoint y: 515, distance: 170.0
click at [802, 515] on div ".deletable-edge-delete-btn { width: 20px; height: 20px; border: 0px solid #ffff…" at bounding box center [654, 362] width 607 height 563
drag, startPoint x: 427, startPoint y: 405, endPoint x: 426, endPoint y: 448, distance: 43.8
click at [426, 448] on div "Fetch Latest Posts from X and Facebook" at bounding box center [409, 447] width 76 height 13
drag, startPoint x: 553, startPoint y: 408, endPoint x: 553, endPoint y: 455, distance: 47.0
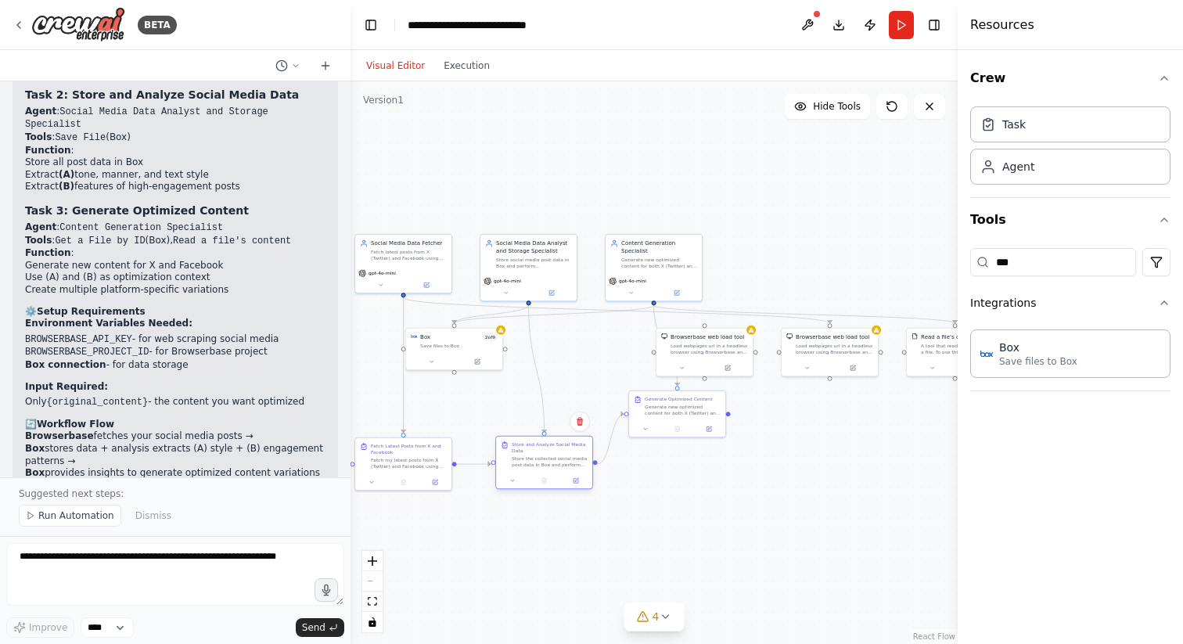
click at [553, 455] on div "Store and Analyze Social Media Data Store the collected social media post data …" at bounding box center [550, 454] width 76 height 27
drag, startPoint x: 694, startPoint y: 405, endPoint x: 694, endPoint y: 461, distance: 55.6
click at [694, 461] on div "Generate new optimized content for both X (Twitter) and Facebook based on the p…" at bounding box center [683, 463] width 76 height 13
click at [787, 461] on div ".deletable-edge-delete-btn { width: 20px; height: 20px; border: 0px solid #ffff…" at bounding box center [654, 362] width 607 height 563
drag, startPoint x: 716, startPoint y: 336, endPoint x: 731, endPoint y: 358, distance: 26.5
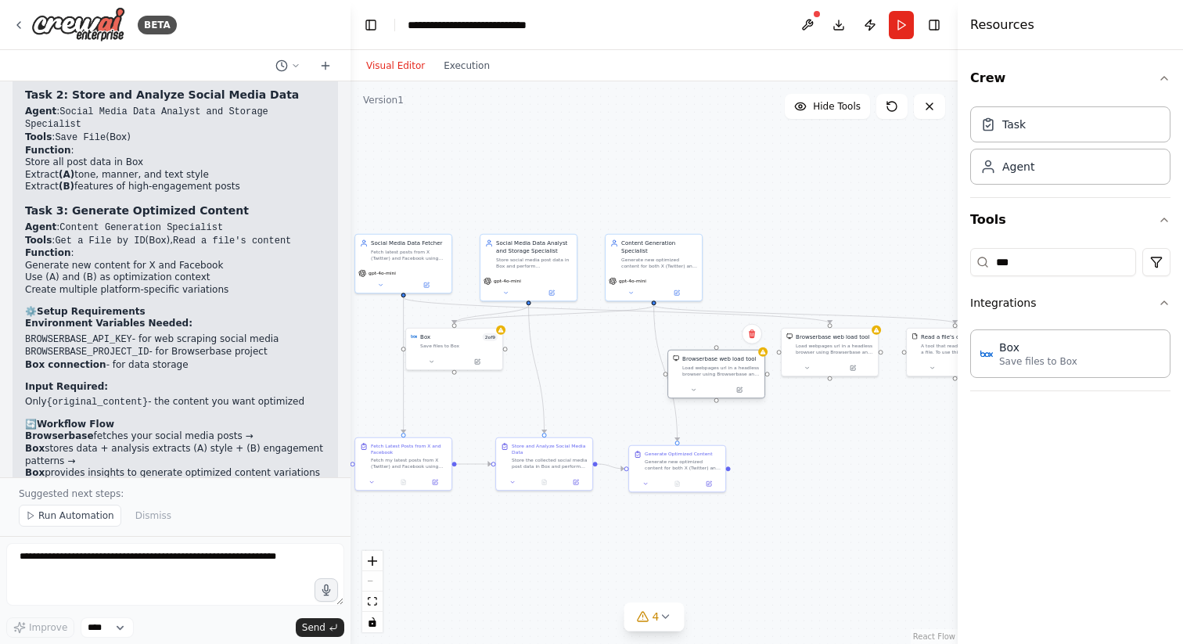
click at [731, 358] on div "Browserbase web load tool" at bounding box center [720, 359] width 74 height 8
click at [756, 333] on icon at bounding box center [751, 334] width 9 height 9
click at [722, 330] on button "Confirm" at bounding box center [708, 334] width 56 height 19
drag, startPoint x: 473, startPoint y: 348, endPoint x: 622, endPoint y: 382, distance: 153.4
click at [622, 382] on div "Box 2 of 9 Save files to Box" at bounding box center [607, 370] width 96 height 25
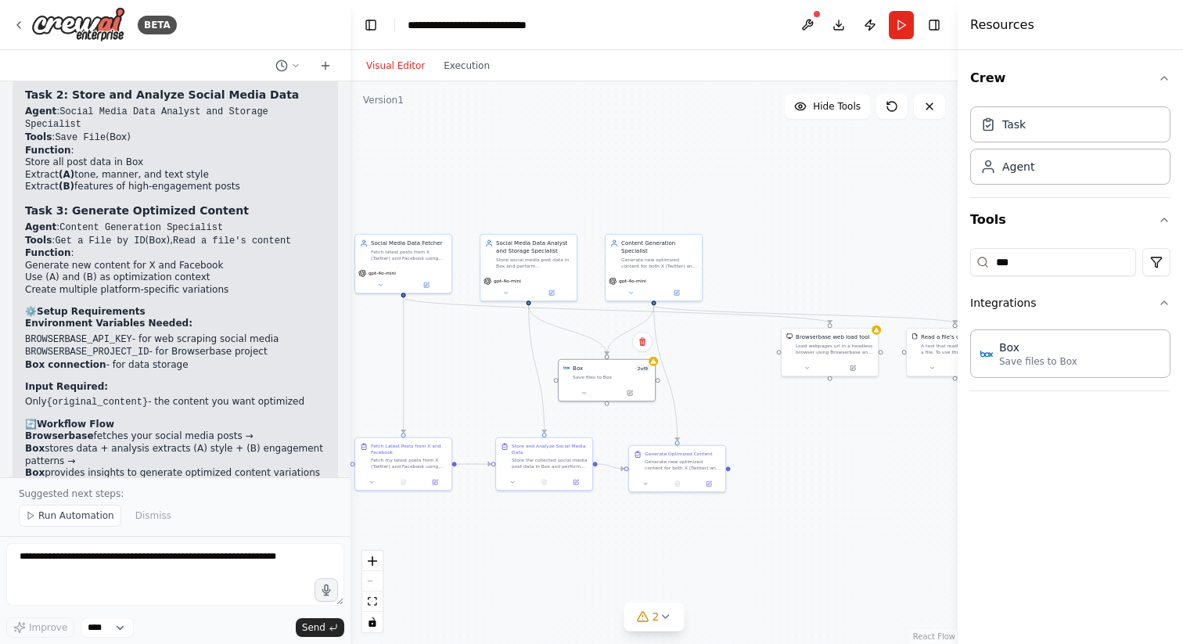
click at [475, 381] on div ".deletable-edge-delete-btn { width: 20px; height: 20px; border: 0px solid #ffff…" at bounding box center [654, 362] width 607 height 563
drag, startPoint x: 847, startPoint y: 341, endPoint x: 492, endPoint y: 374, distance: 356.1
click at [492, 374] on div "Load webpages url in a headless browser using Browserbase and return the conten…" at bounding box center [478, 379] width 77 height 13
click at [807, 385] on div ".deletable-edge-delete-btn { width: 20px; height: 20px; border: 0px solid #ffff…" at bounding box center [654, 362] width 607 height 563
click at [845, 414] on div ".deletable-edge-delete-btn { width: 20px; height: 20px; border: 0px solid #ffff…" at bounding box center [654, 362] width 607 height 563
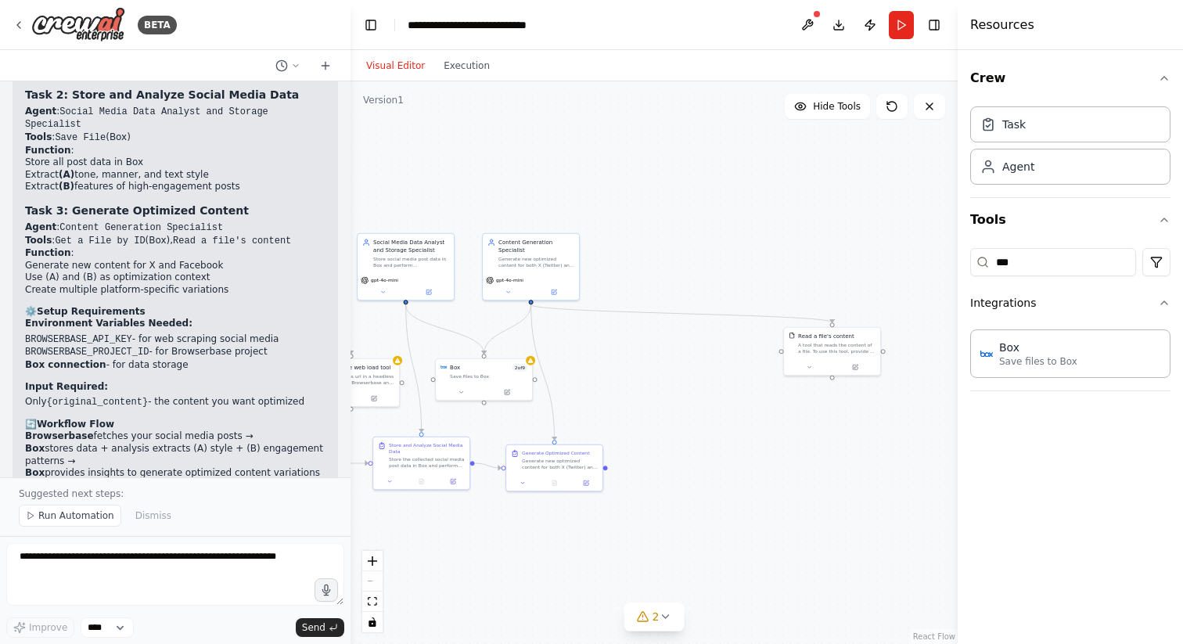
drag, startPoint x: 821, startPoint y: 510, endPoint x: 688, endPoint y: 508, distance: 133.1
click at [688, 508] on div ".deletable-edge-delete-btn { width: 20px; height: 20px; border: 0px solid #ffff…" at bounding box center [654, 362] width 607 height 563
drag, startPoint x: 838, startPoint y: 339, endPoint x: 653, endPoint y: 369, distance: 187.1
click at [653, 369] on div "Read a file's content A tool that reads the content of a file. To use this tool…" at bounding box center [642, 373] width 77 height 22
click at [686, 522] on div ".deletable-edge-delete-btn { width: 20px; height: 20px; border: 0px solid #ffff…" at bounding box center [654, 362] width 607 height 563
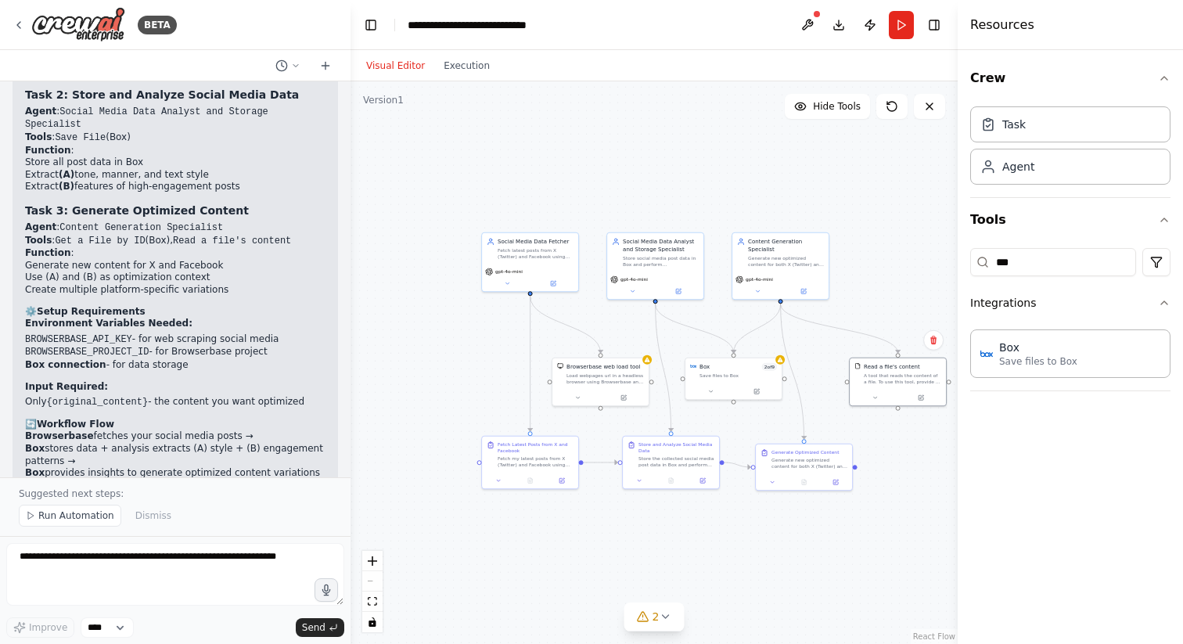
drag, startPoint x: 590, startPoint y: 535, endPoint x: 848, endPoint y: 535, distance: 257.5
click at [848, 535] on div ".deletable-edge-delete-btn { width: 20px; height: 20px; border: 0px solid #ffff…" at bounding box center [654, 362] width 607 height 563
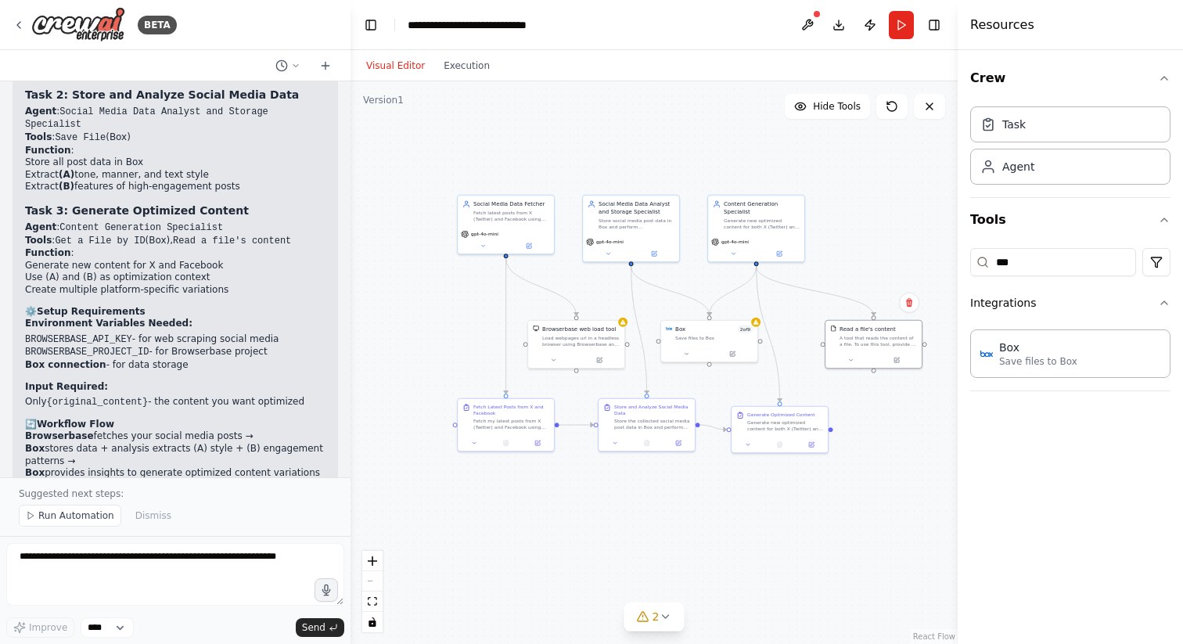
drag, startPoint x: 714, startPoint y: 530, endPoint x: 690, endPoint y: 492, distance: 44.3
click at [690, 492] on div ".deletable-edge-delete-btn { width: 20px; height: 20px; border: 0px solid #ffff…" at bounding box center [654, 362] width 607 height 563
click at [711, 337] on div "Box 2 of 9 Save files to Box" at bounding box center [706, 340] width 77 height 16
click at [719, 379] on div ".deletable-edge-delete-btn { width: 20px; height: 20px; border: 0px solid #ffff…" at bounding box center [654, 362] width 607 height 563
click at [535, 246] on button at bounding box center [529, 244] width 45 height 9
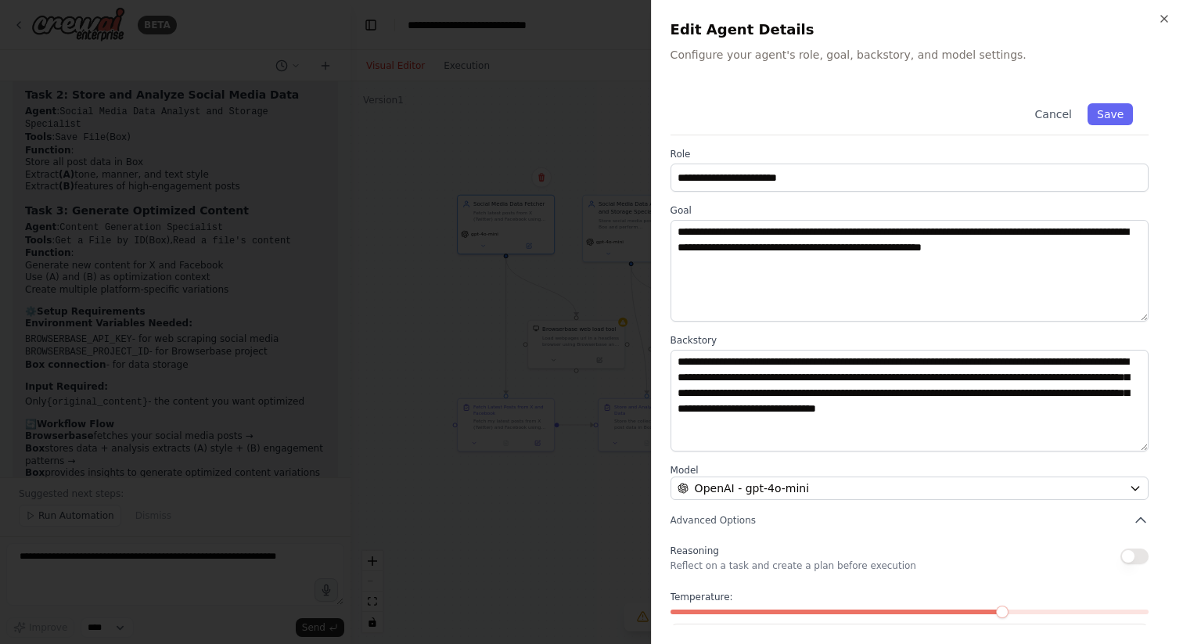
click at [554, 337] on div at bounding box center [591, 322] width 1183 height 644
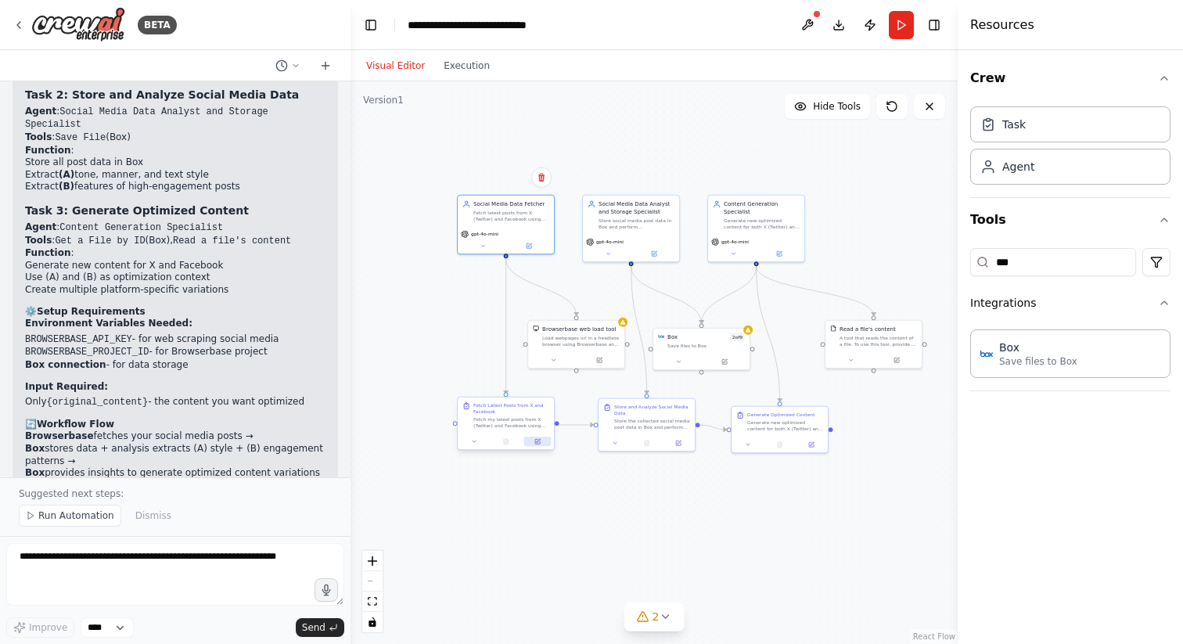
click at [538, 445] on button at bounding box center [537, 441] width 27 height 9
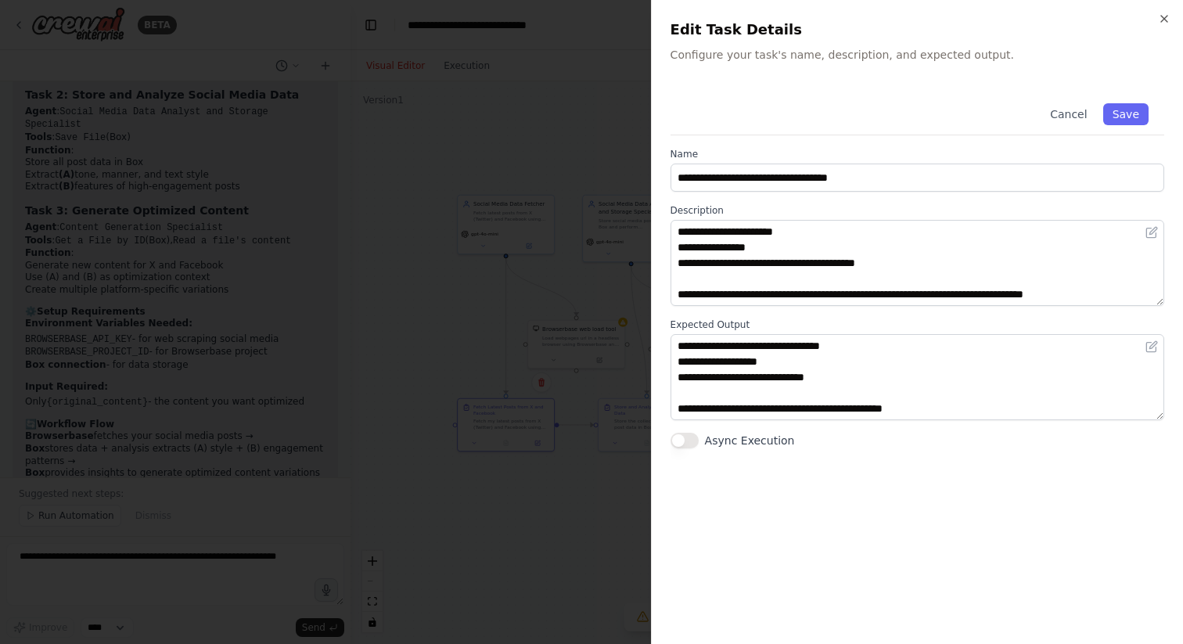
scroll to position [204, 0]
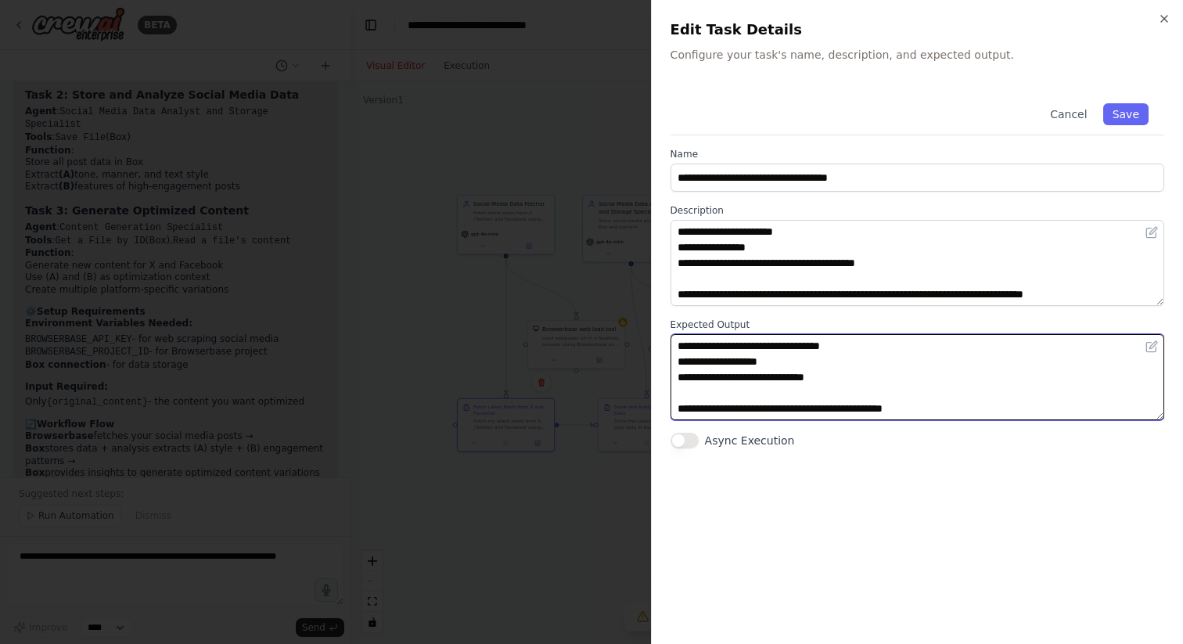
click at [920, 387] on textarea "**********" at bounding box center [918, 377] width 494 height 86
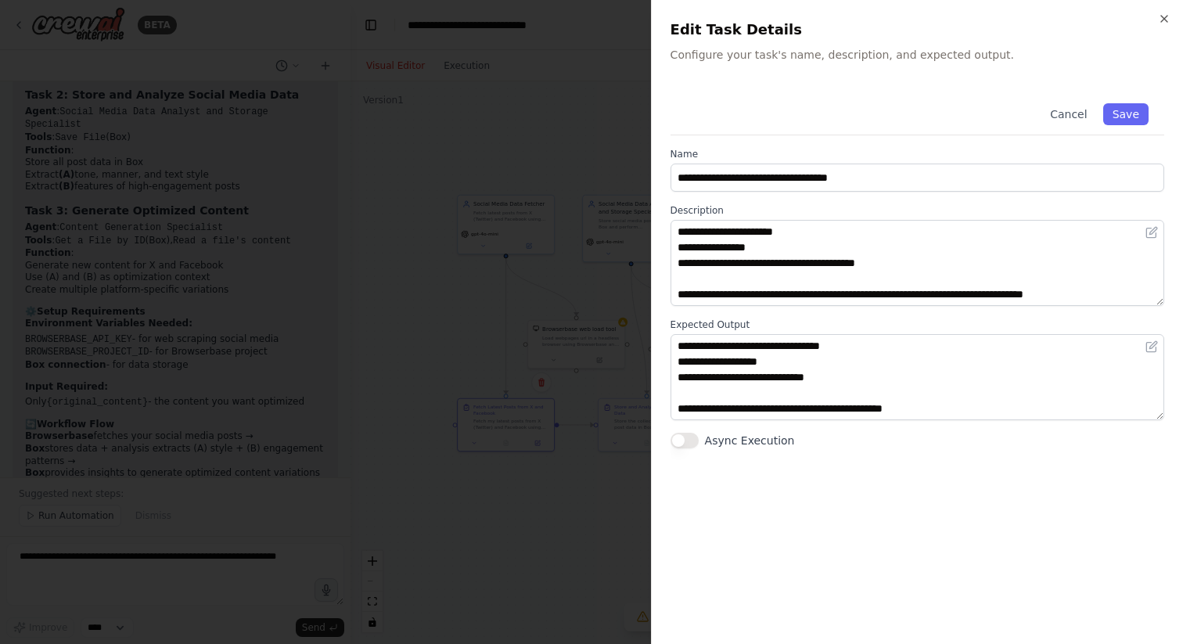
click at [456, 540] on div at bounding box center [591, 322] width 1183 height 644
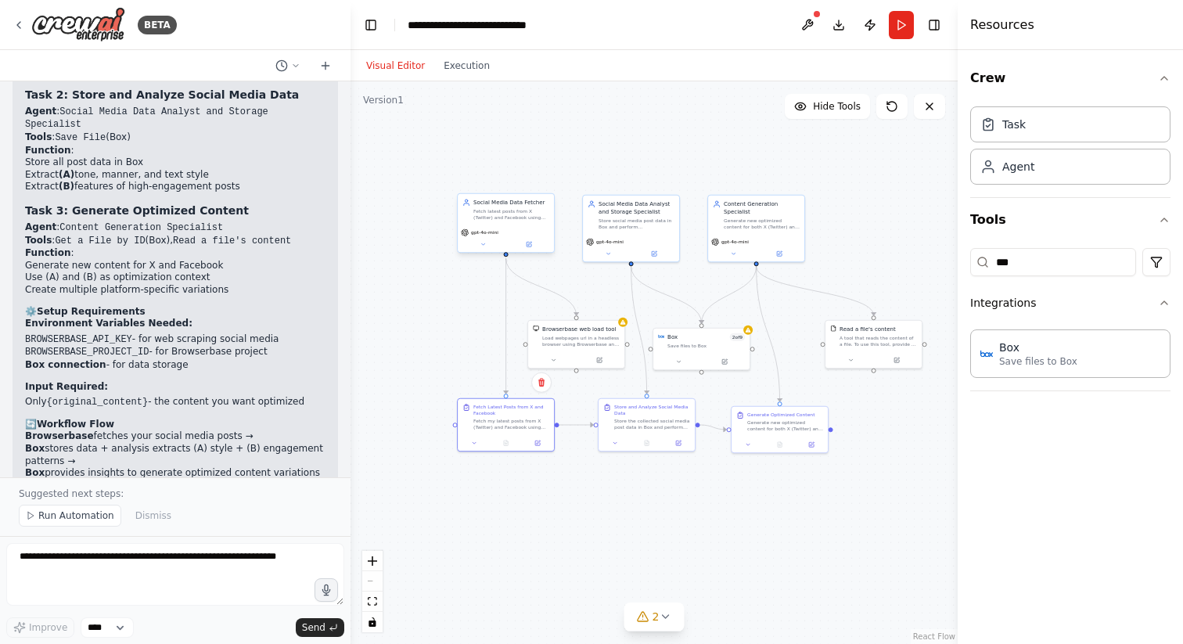
click at [518, 222] on div "Social Media Data Fetcher Fetch latest posts from X (Twitter) and Facebook usin…" at bounding box center [506, 209] width 96 height 31
click at [527, 243] on icon at bounding box center [529, 244] width 5 height 5
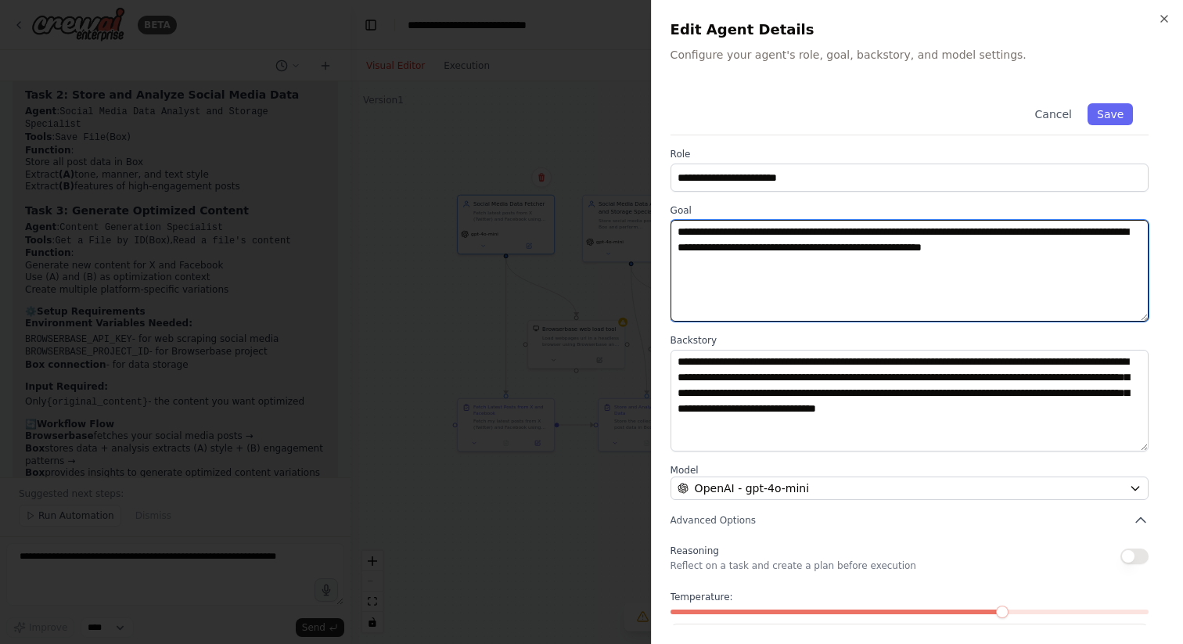
click at [902, 313] on textarea "**********" at bounding box center [910, 271] width 478 height 102
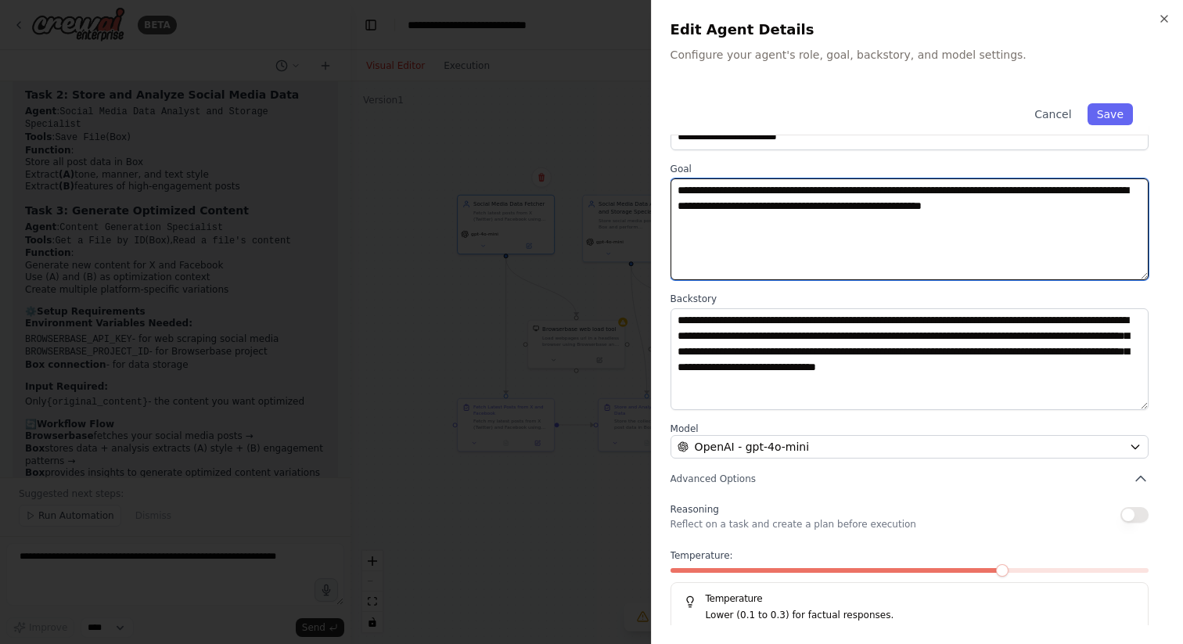
scroll to position [65, 0]
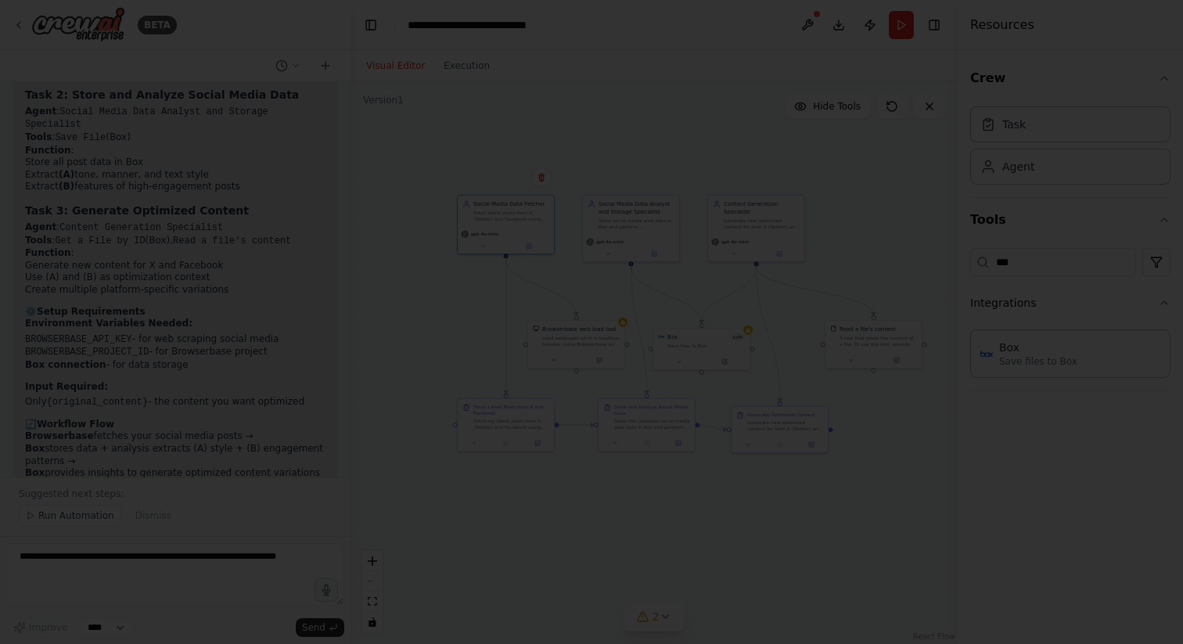
click at [511, 575] on div at bounding box center [591, 322] width 1183 height 644
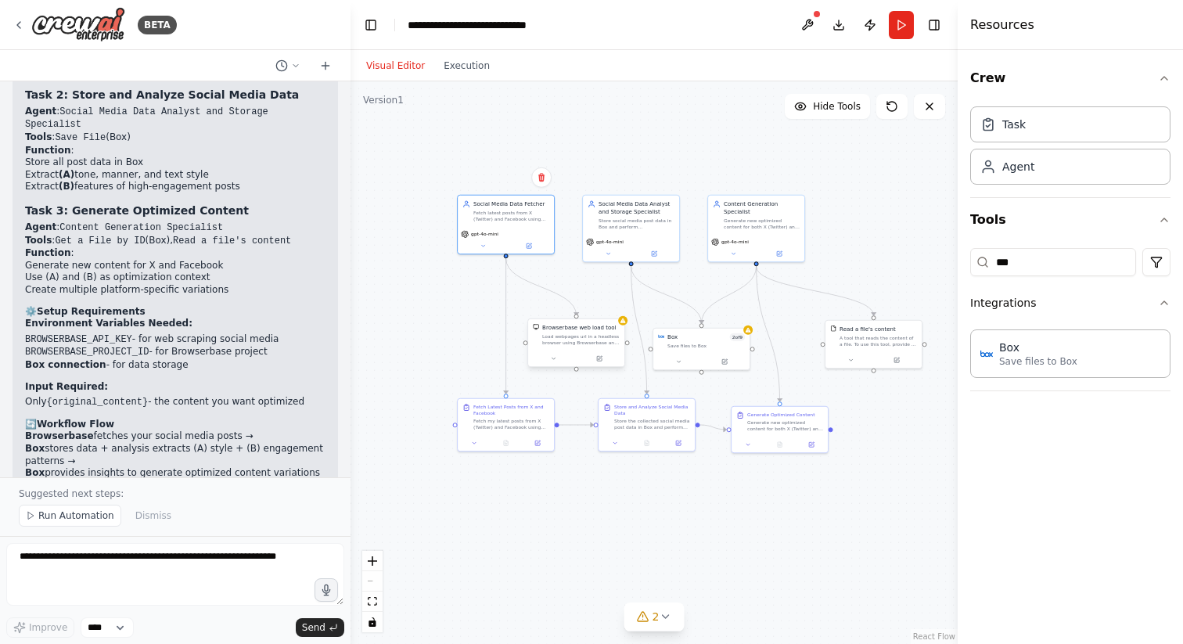
click at [588, 332] on div "Browserbase web load tool Load webpages url in a headless browser using Browser…" at bounding box center [580, 335] width 77 height 22
click at [603, 358] on button at bounding box center [600, 358] width 45 height 9
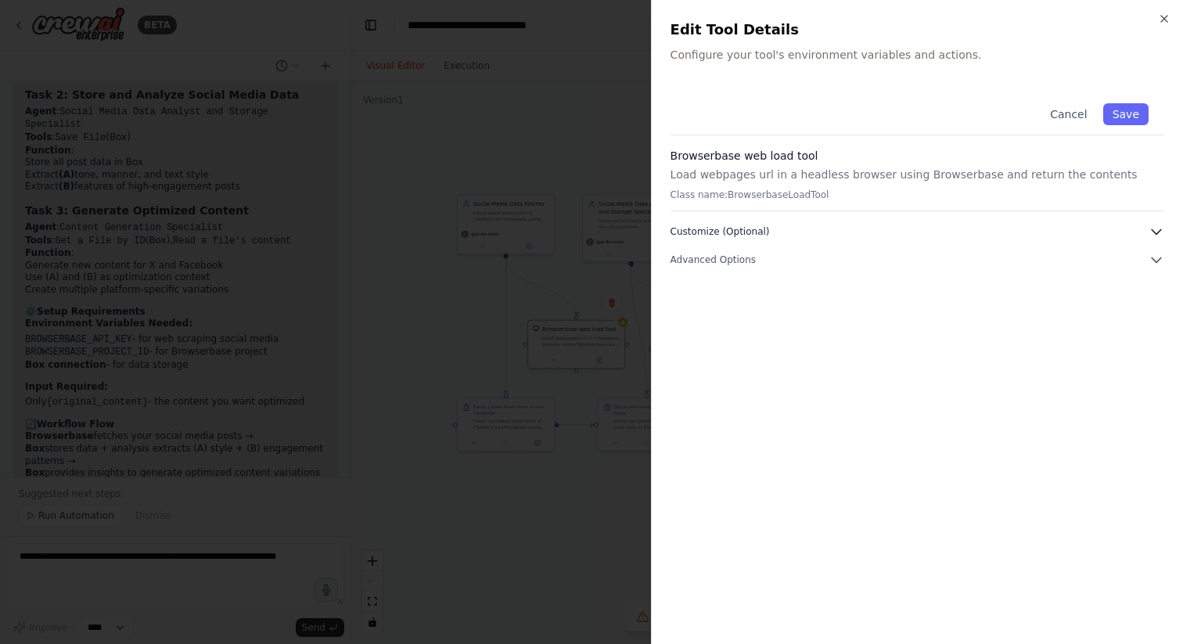
click at [958, 236] on button "Customize (Optional)" at bounding box center [918, 232] width 494 height 16
click at [958, 259] on button "Advanced Options" at bounding box center [918, 260] width 494 height 16
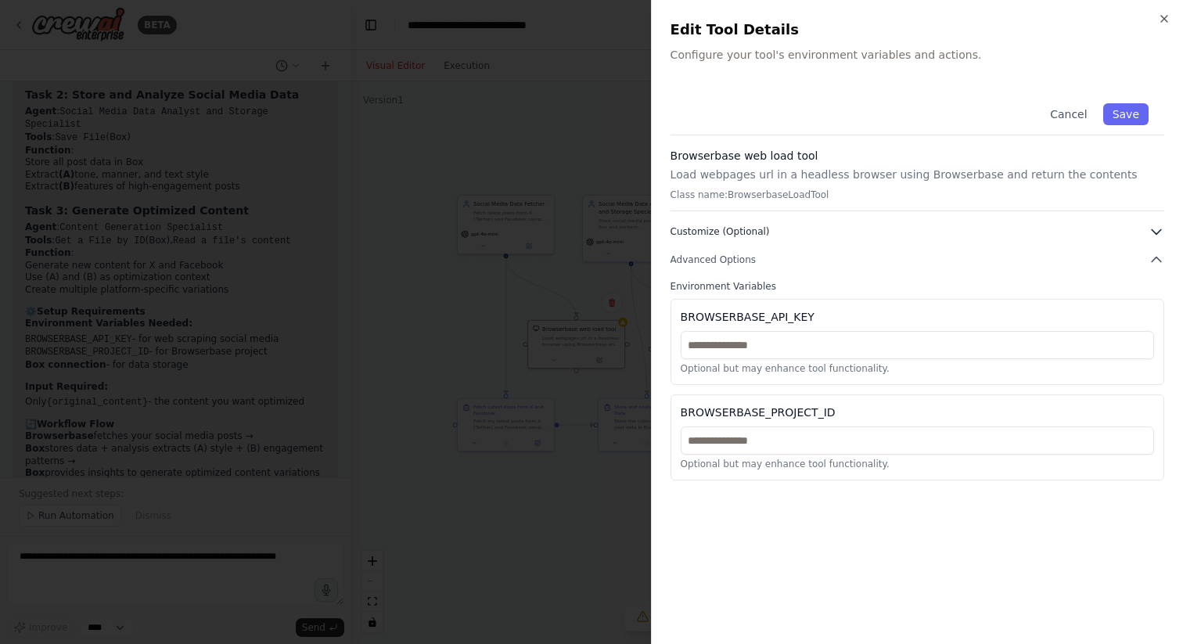
click at [964, 236] on button "Customize (Optional)" at bounding box center [918, 232] width 494 height 16
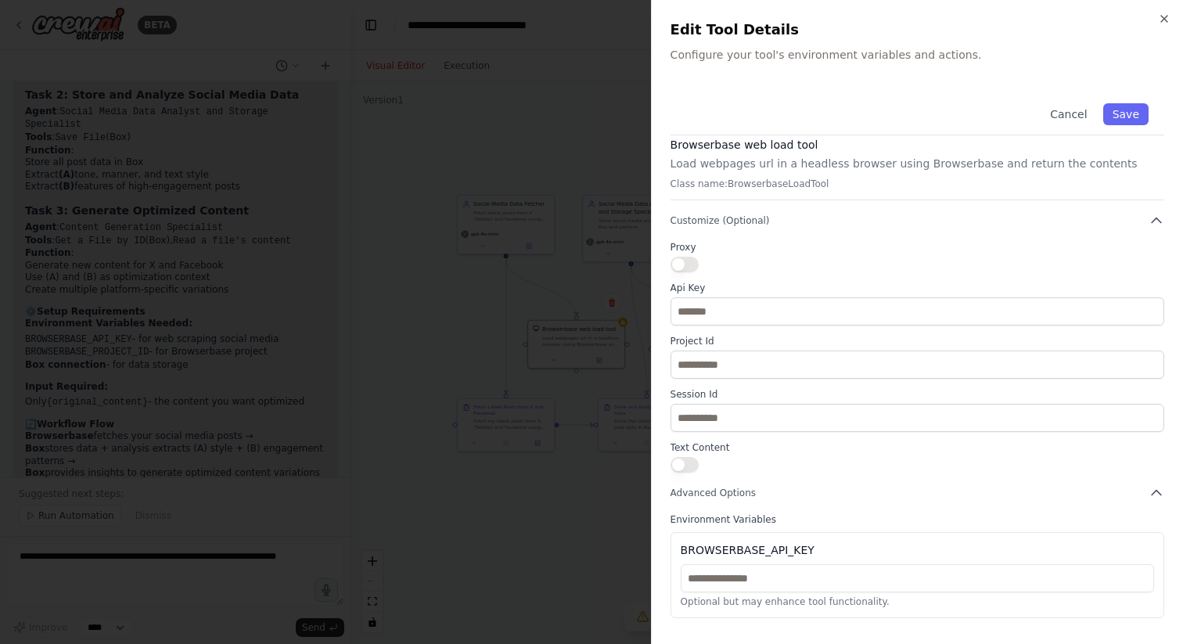
scroll to position [0, 0]
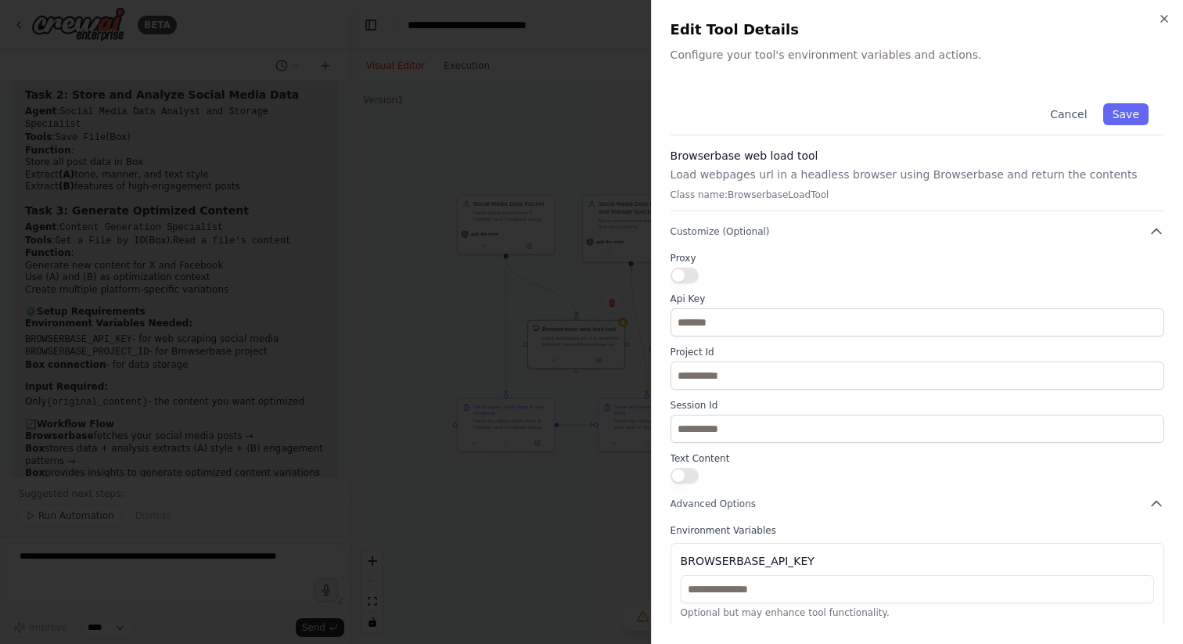
click at [539, 144] on div at bounding box center [591, 322] width 1183 height 644
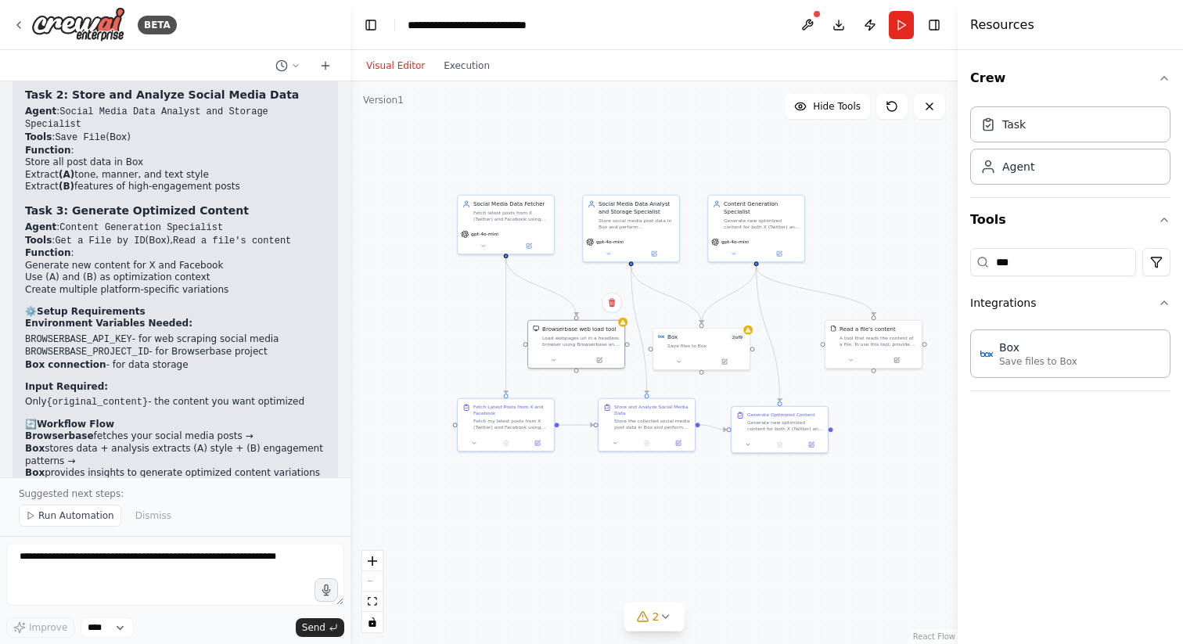
click at [546, 164] on div ".deletable-edge-delete-btn { width: 20px; height: 20px; border: 0px solid #ffff…" at bounding box center [654, 362] width 607 height 563
click at [511, 202] on div "Social Media Data Fetcher" at bounding box center [512, 203] width 76 height 8
click at [675, 168] on div ".deletable-edge-delete-btn { width: 20px; height: 20px; border: 0px solid #ffff…" at bounding box center [654, 362] width 607 height 563
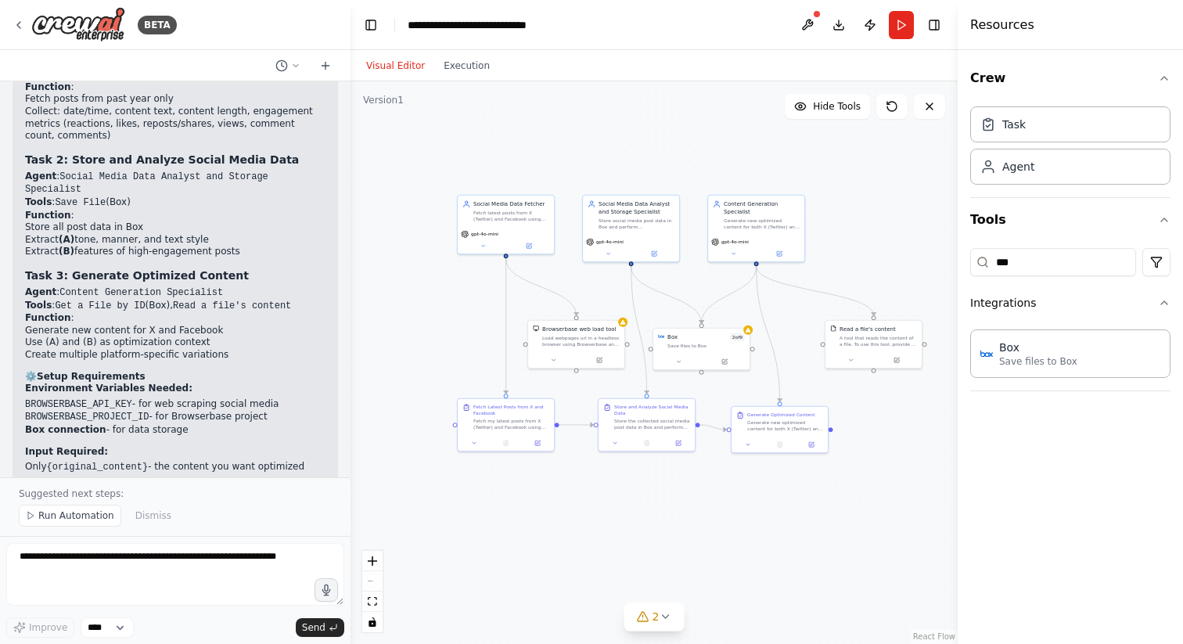
scroll to position [6121, 0]
click at [625, 214] on div "Social Media Data Analyst and Storage Specialist" at bounding box center [637, 207] width 76 height 16
click at [657, 250] on icon at bounding box center [654, 252] width 6 height 6
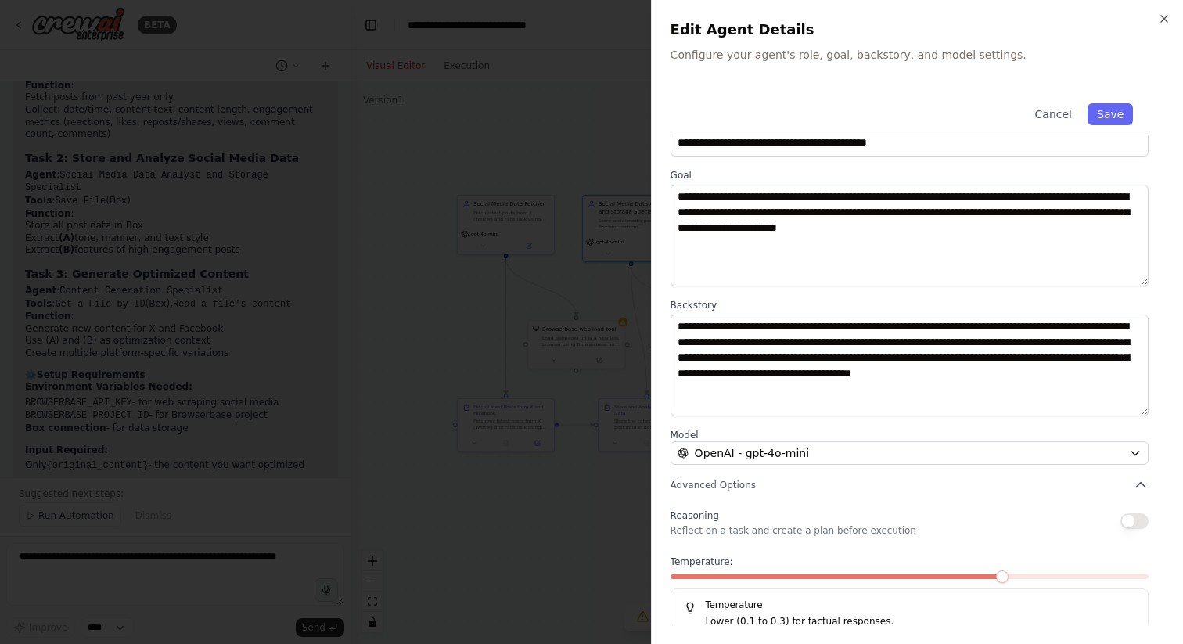
scroll to position [34, 0]
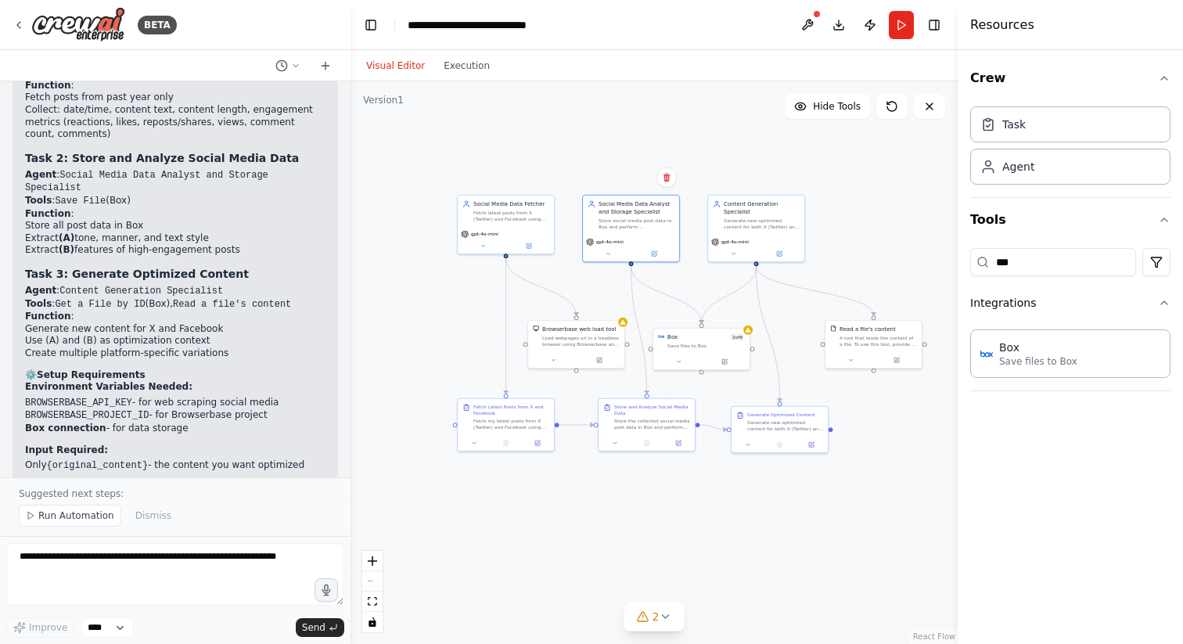
click at [257, 323] on li "Generate new content for X and Facebook" at bounding box center [175, 329] width 301 height 13
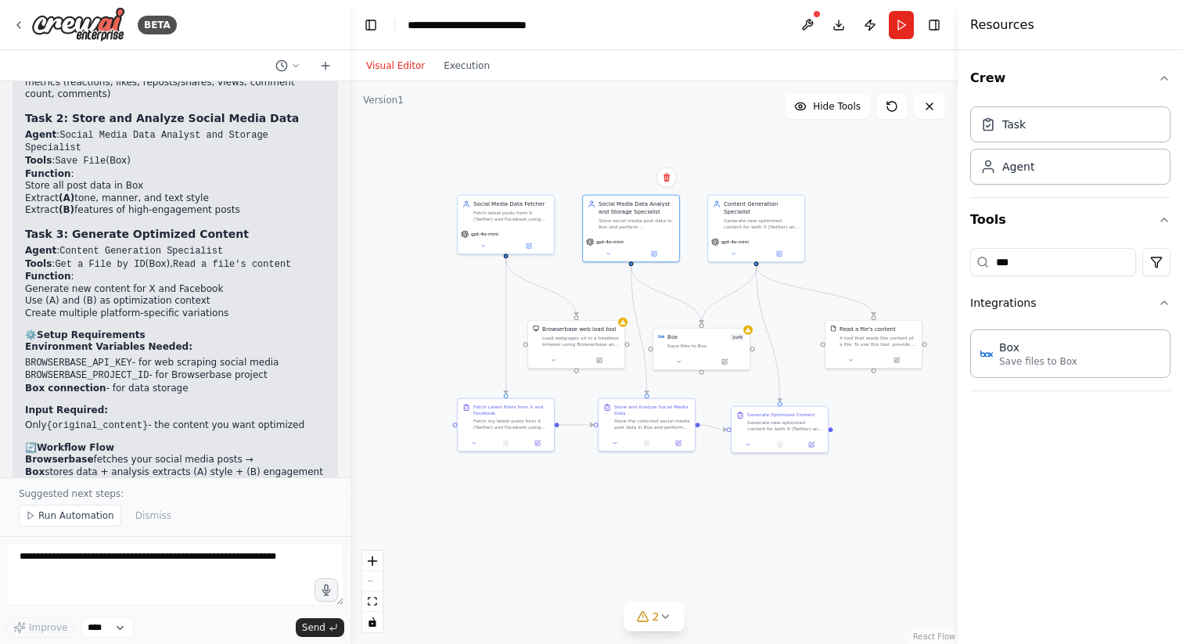
scroll to position [6162, 0]
click at [909, 18] on button "Run" at bounding box center [901, 25] width 25 height 28
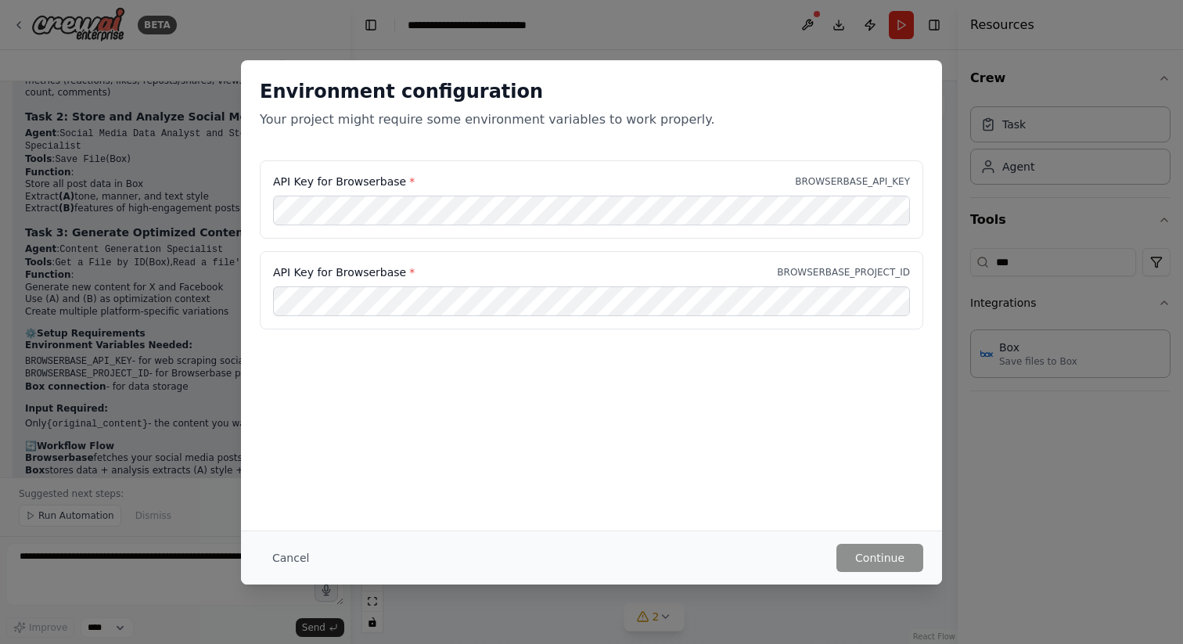
click at [758, 50] on div "Environment configuration Your project might require some environment variables…" at bounding box center [591, 322] width 1183 height 644
click at [290, 558] on button "Cancel" at bounding box center [291, 558] width 62 height 28
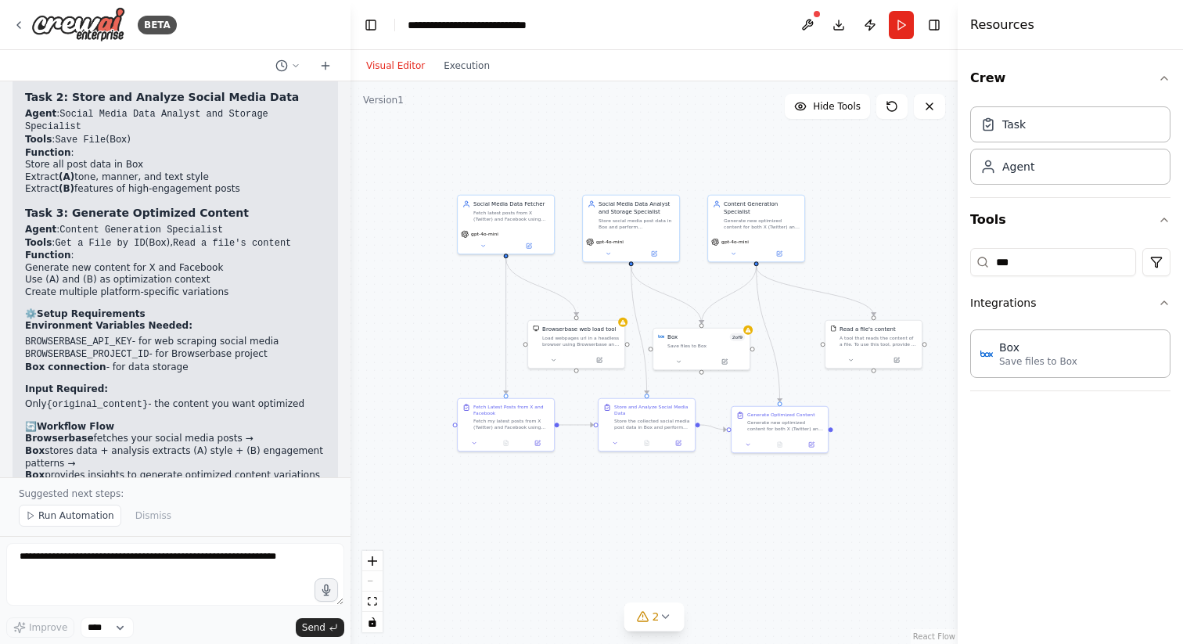
scroll to position [6184, 0]
click at [603, 357] on button at bounding box center [600, 358] width 45 height 9
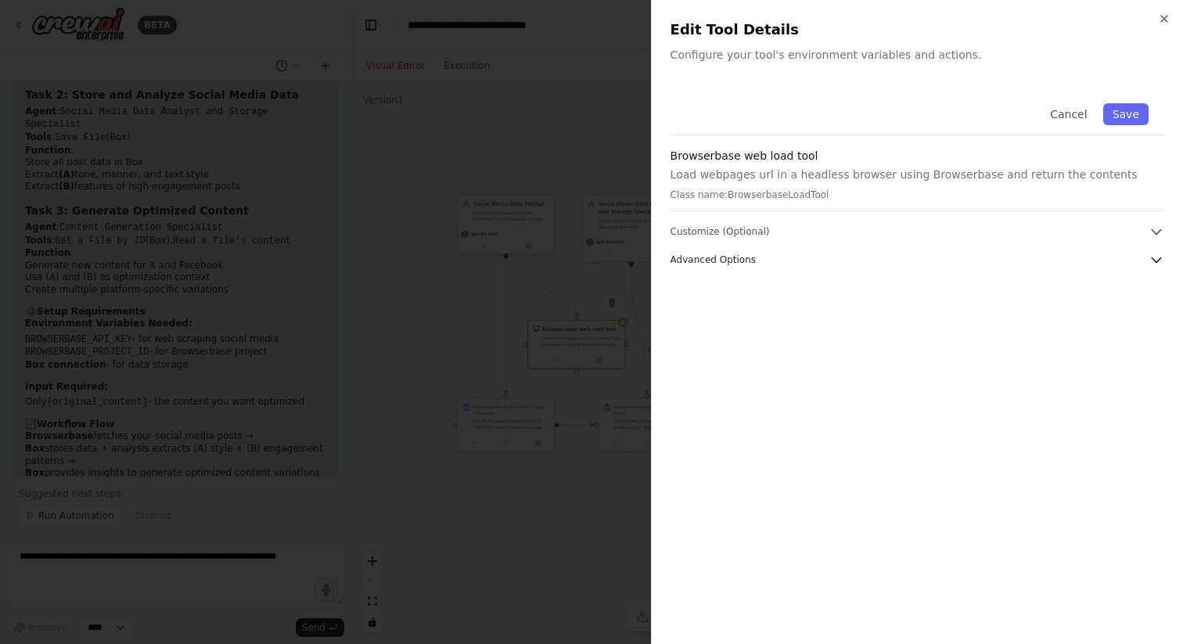
click at [856, 257] on button "Advanced Options" at bounding box center [918, 260] width 494 height 16
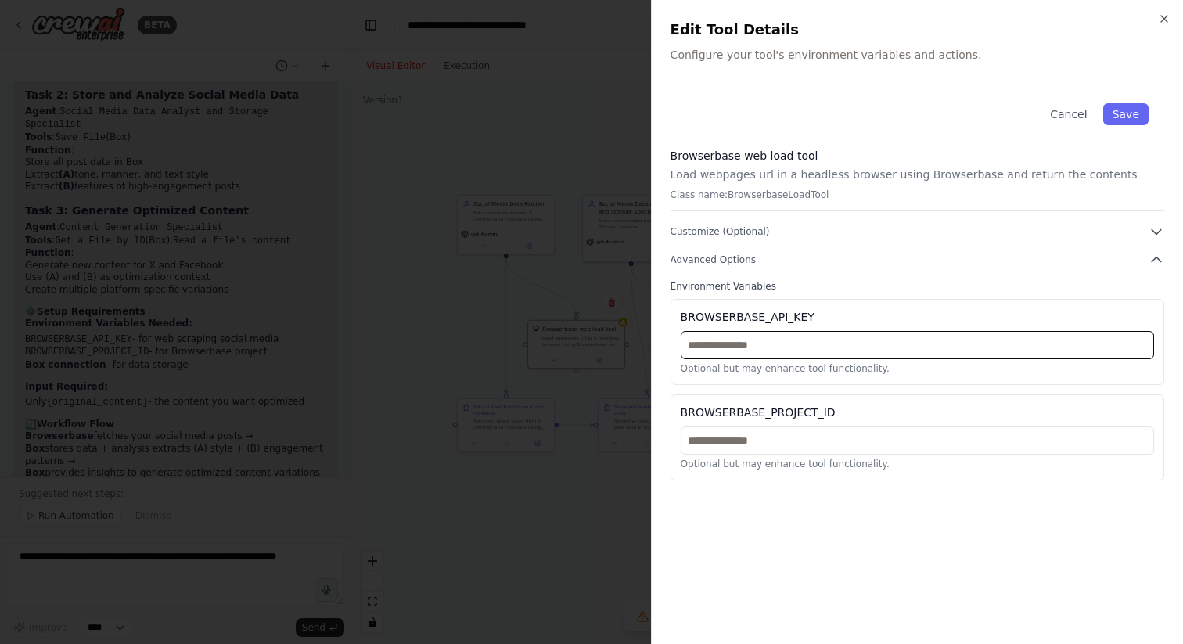
click at [855, 348] on input "text" at bounding box center [918, 345] width 474 height 28
paste input "**********"
click at [868, 458] on p "Optional but may enhance tool functionality." at bounding box center [918, 464] width 474 height 13
click at [938, 344] on input "**********" at bounding box center [918, 345] width 474 height 28
paste input "**********"
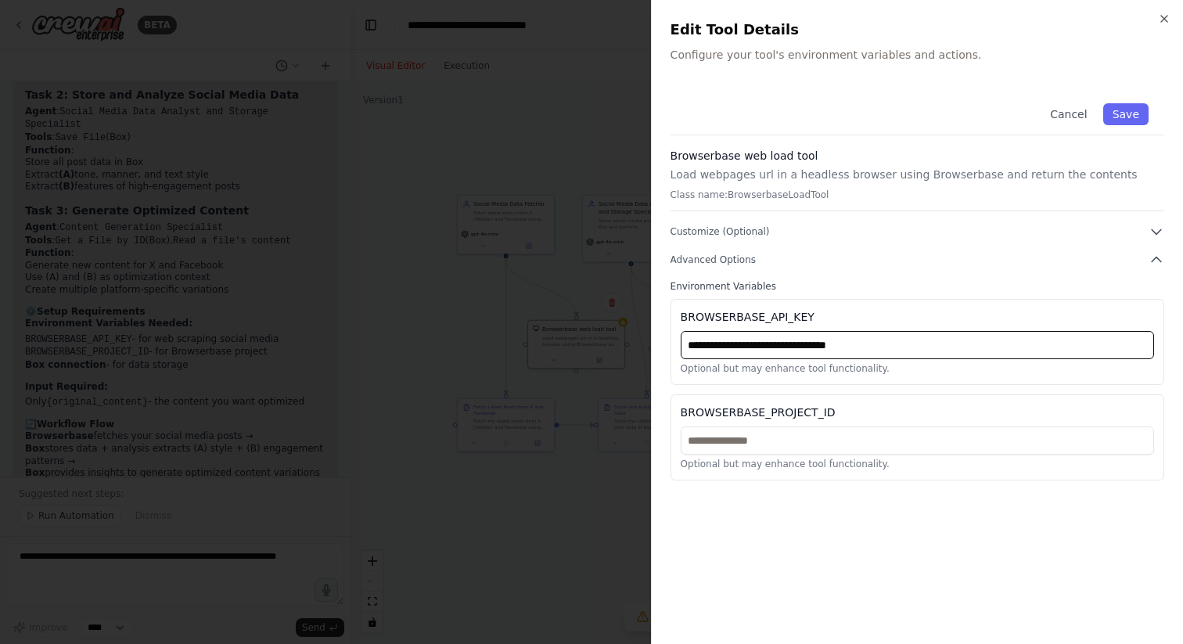
type input "**********"
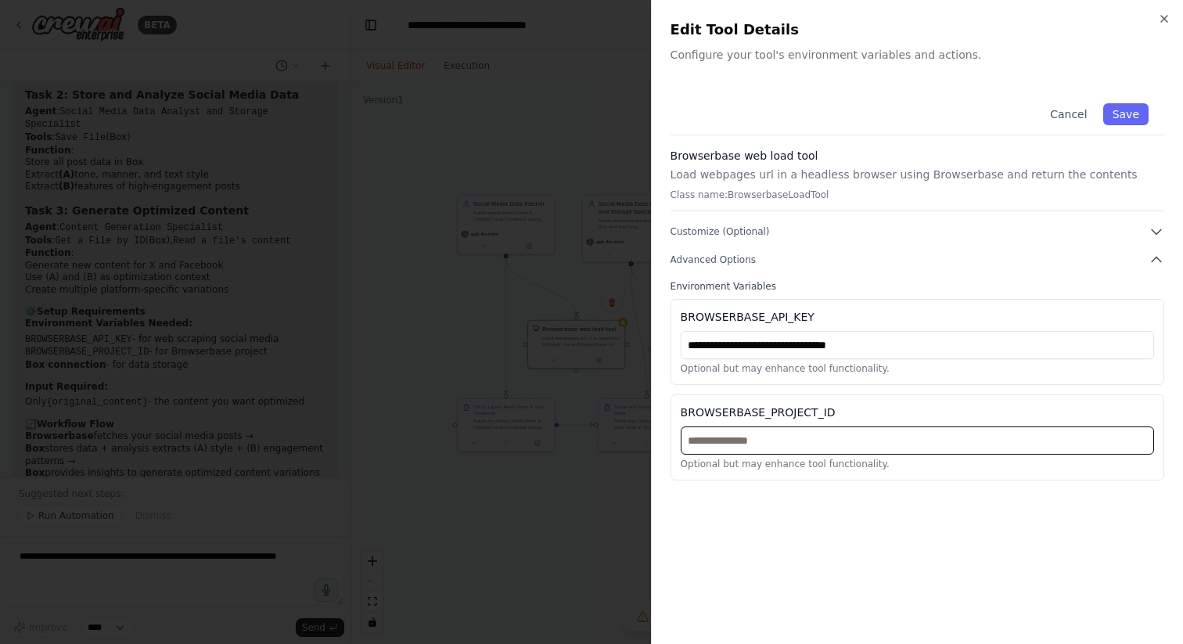
click at [889, 428] on input "text" at bounding box center [918, 441] width 474 height 28
paste input "**********"
type input "**********"
click at [930, 262] on button "Advanced Options" at bounding box center [918, 260] width 494 height 16
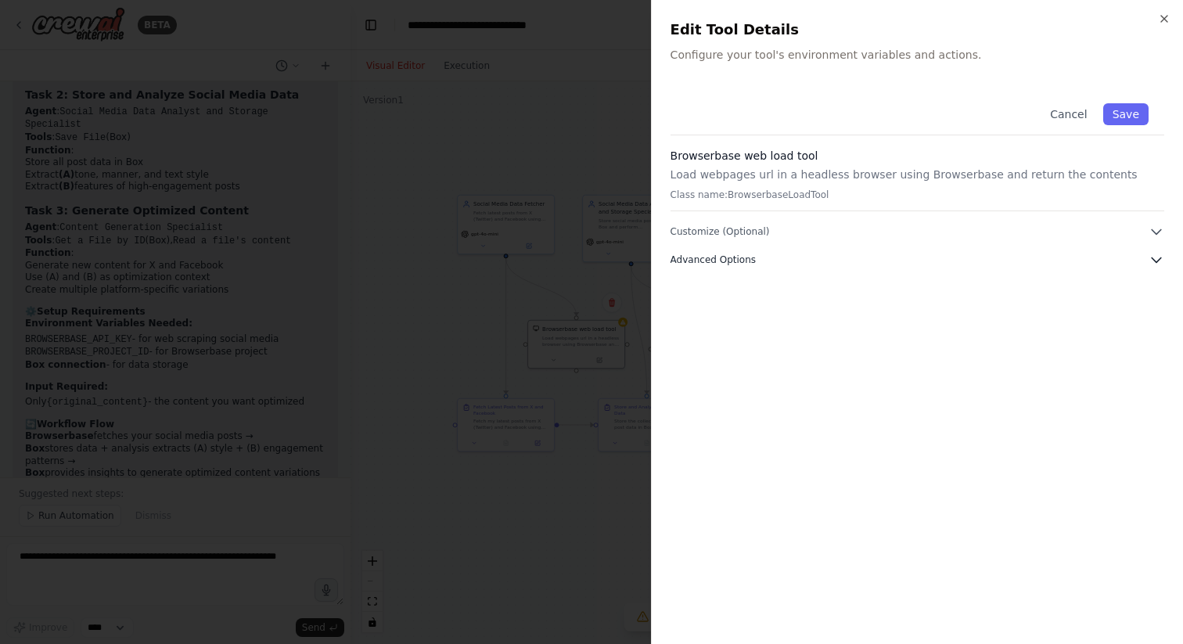
click at [930, 262] on button "Advanced Options" at bounding box center [918, 260] width 494 height 16
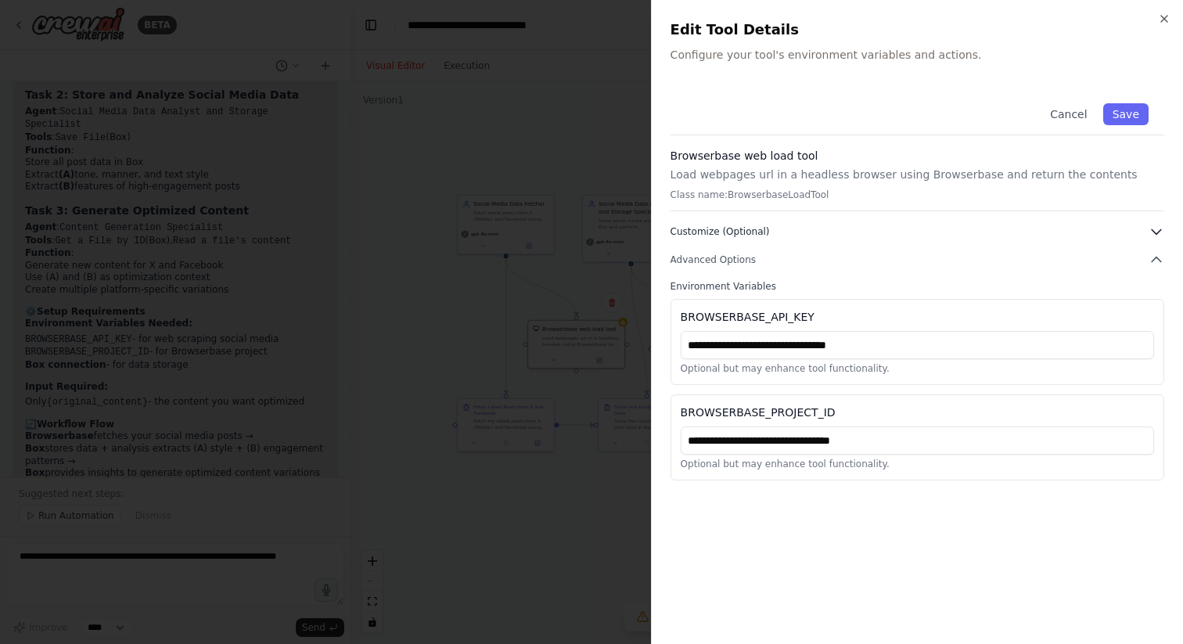
click at [909, 225] on button "Customize (Optional)" at bounding box center [918, 232] width 494 height 16
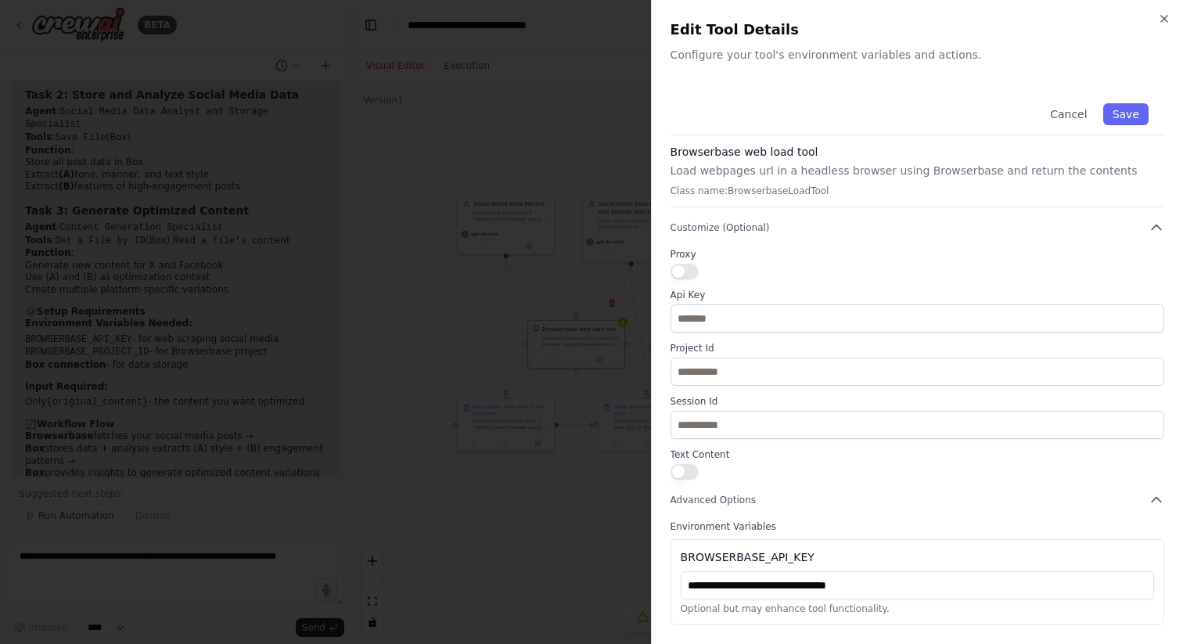
scroll to position [0, 0]
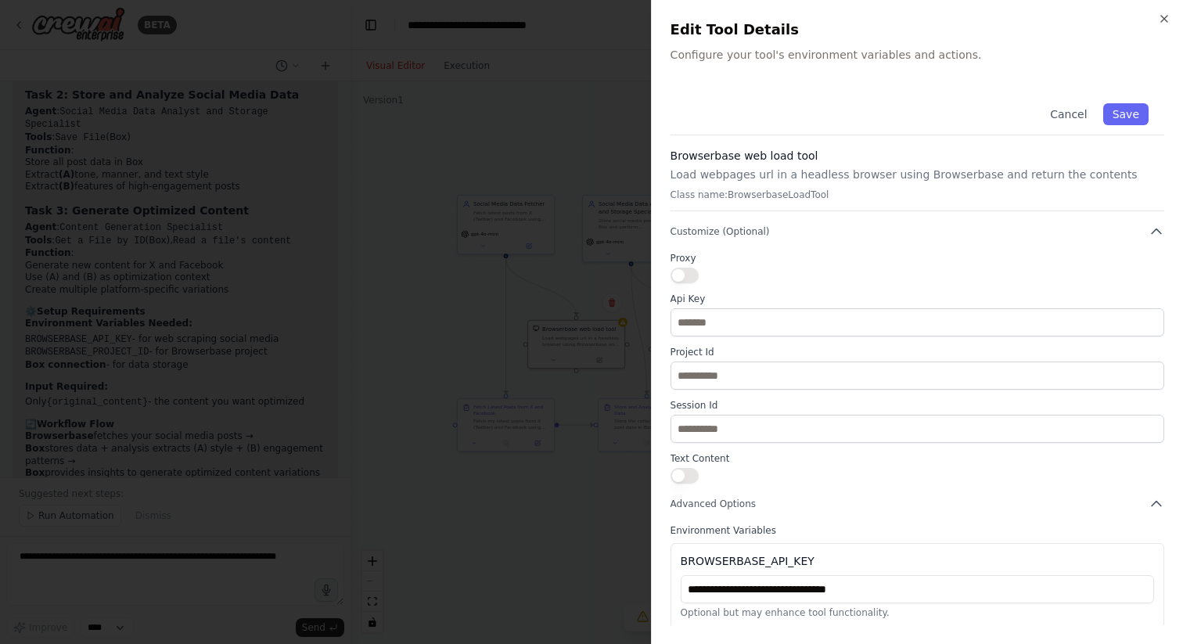
click at [679, 480] on button "button" at bounding box center [685, 476] width 28 height 16
click at [737, 503] on span "Advanced Options" at bounding box center [713, 504] width 85 height 13
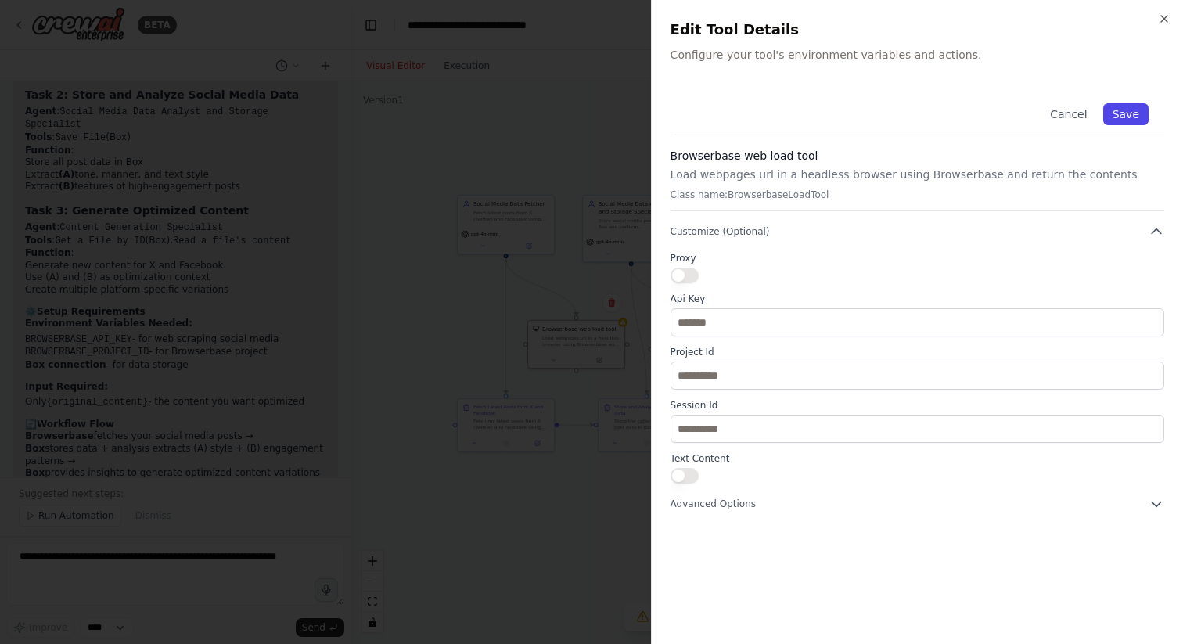
click at [1138, 110] on button "Save" at bounding box center [1126, 114] width 45 height 22
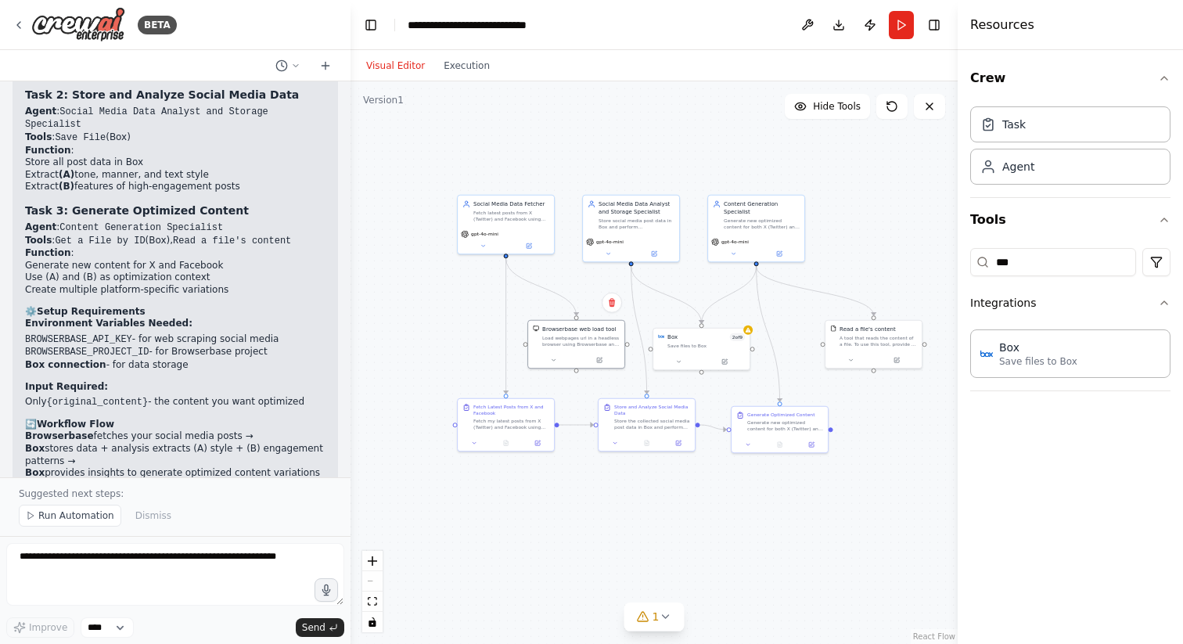
click at [629, 143] on div ".deletable-edge-delete-btn { width: 20px; height: 20px; border: 0px solid #ffff…" at bounding box center [654, 362] width 607 height 563
click at [725, 358] on icon at bounding box center [726, 360] width 4 height 4
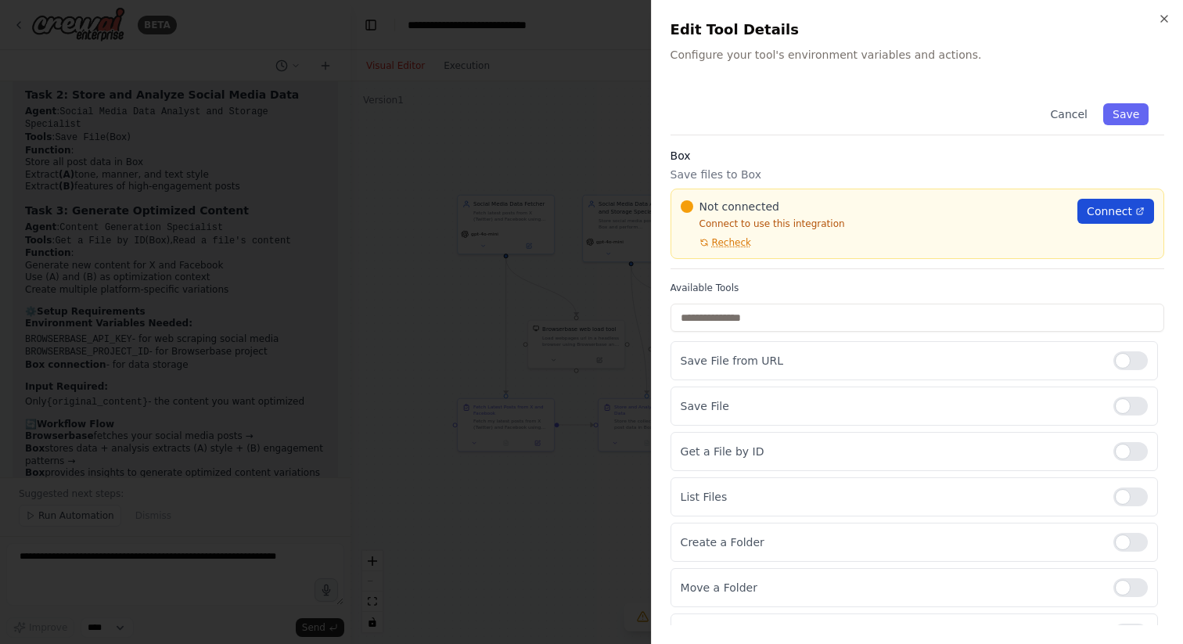
click at [1100, 207] on span "Connect" at bounding box center [1109, 212] width 45 height 16
click at [737, 243] on span "Recheck" at bounding box center [731, 242] width 39 height 13
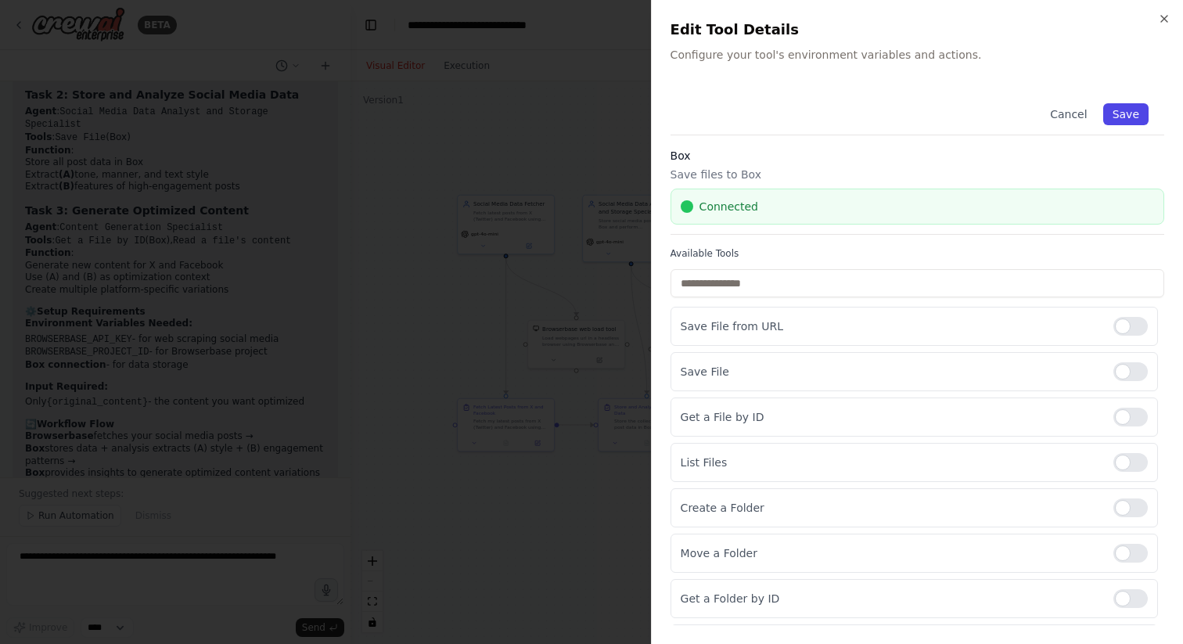
click at [1138, 110] on button "Save" at bounding box center [1126, 114] width 45 height 22
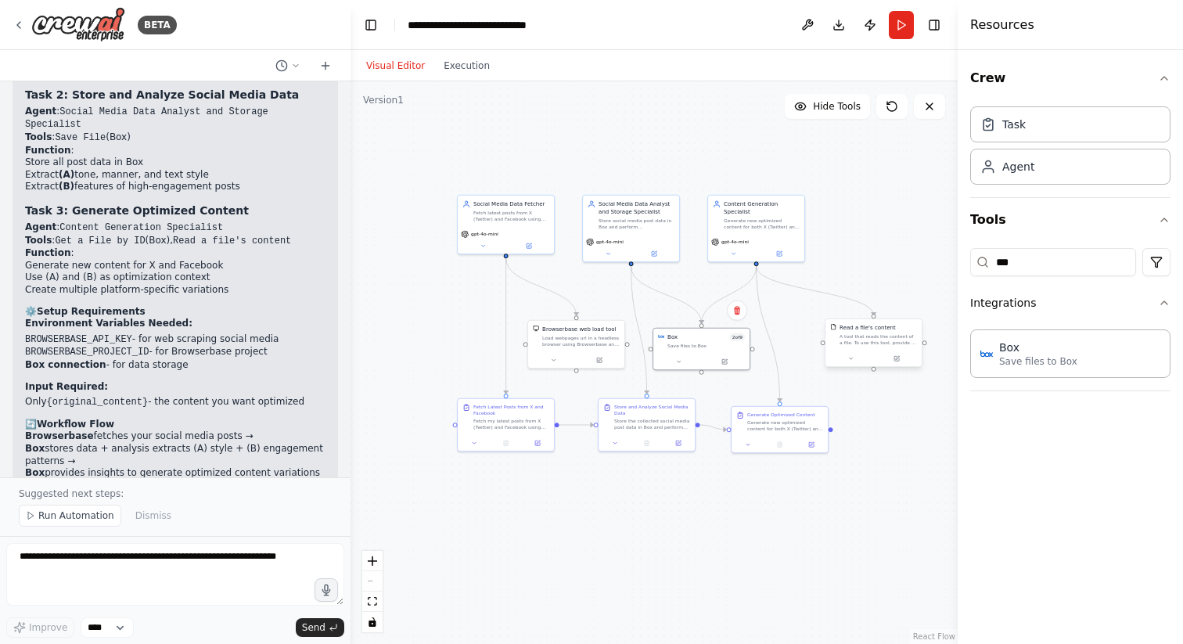
click at [894, 335] on div "A tool that reads the content of a file. To use this tool, provide a 'file_path…" at bounding box center [878, 339] width 77 height 13
click at [865, 212] on div ".deletable-edge-delete-btn { width: 20px; height: 20px; border: 0px solid #ffff…" at bounding box center [654, 362] width 607 height 563
drag, startPoint x: 888, startPoint y: 336, endPoint x: 876, endPoint y: 336, distance: 12.5
click at [876, 336] on div "A tool that reads the content of a file. To use this tool, provide a 'file_path…" at bounding box center [870, 339] width 77 height 13
click at [805, 420] on div "Generate new optimized content for both X (Twitter) and Facebook based on the p…" at bounding box center [785, 424] width 76 height 13
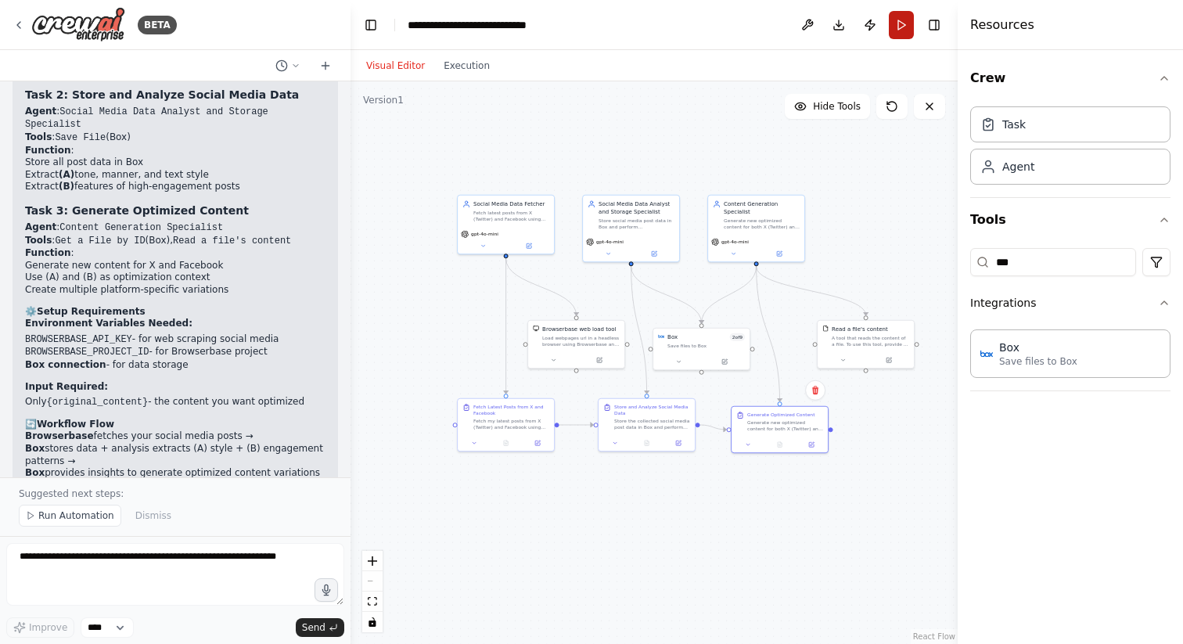
click at [895, 27] on button "Run" at bounding box center [901, 25] width 25 height 28
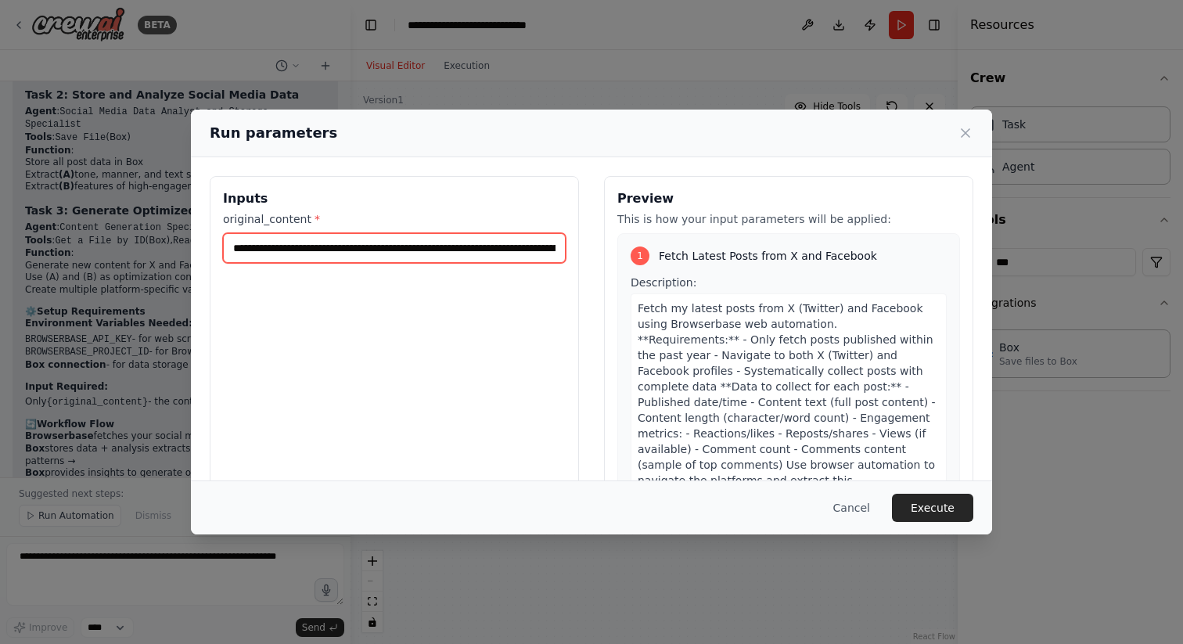
click at [389, 241] on input "**********" at bounding box center [394, 248] width 343 height 30
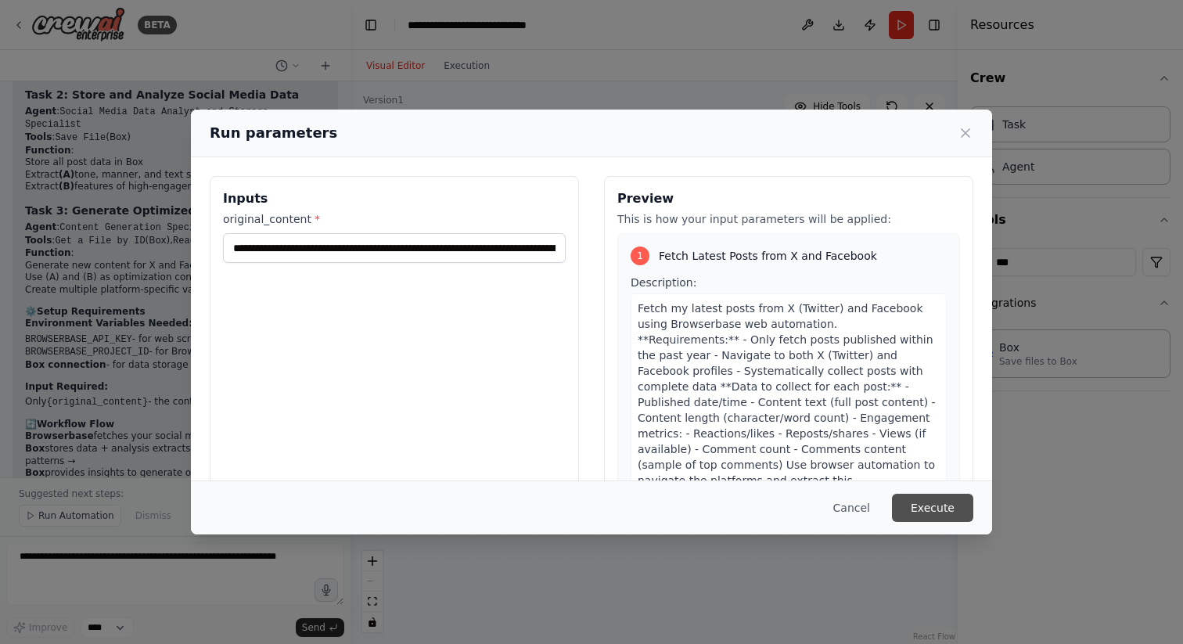
click at [917, 510] on button "Execute" at bounding box center [932, 508] width 81 height 28
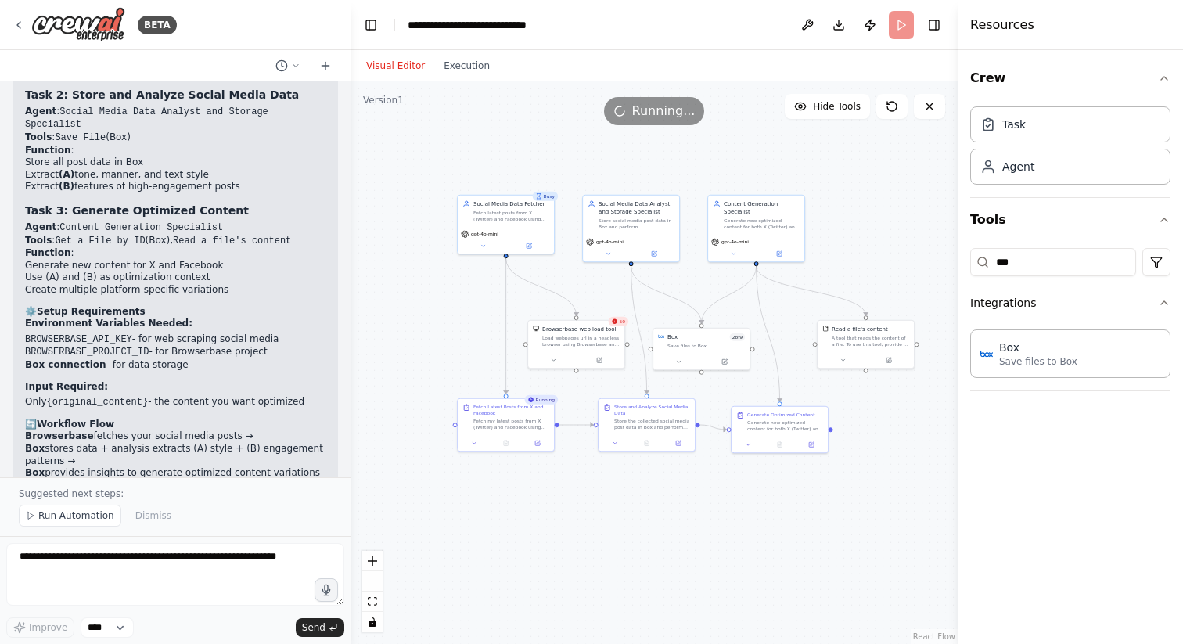
click at [888, 197] on div ".deletable-edge-delete-btn { width: 20px; height: 20px; border: 0px solid #ffff…" at bounding box center [654, 362] width 607 height 563
click at [934, 23] on button "Toggle Right Sidebar" at bounding box center [935, 25] width 22 height 22
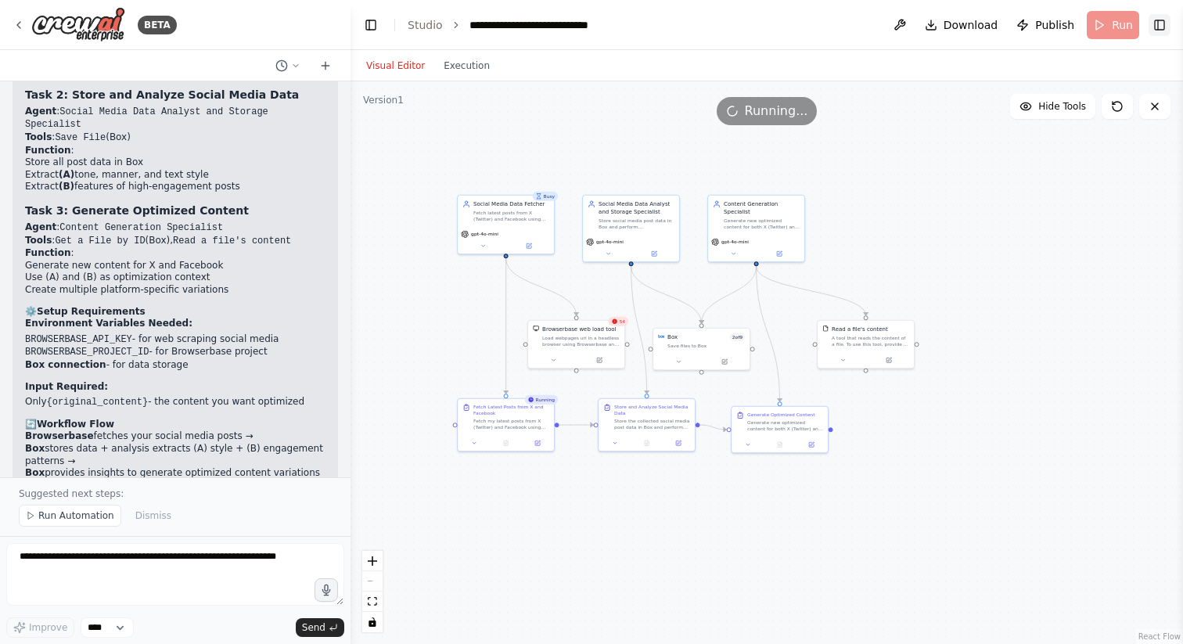
click at [1158, 27] on button "Toggle Right Sidebar" at bounding box center [1160, 25] width 22 height 22
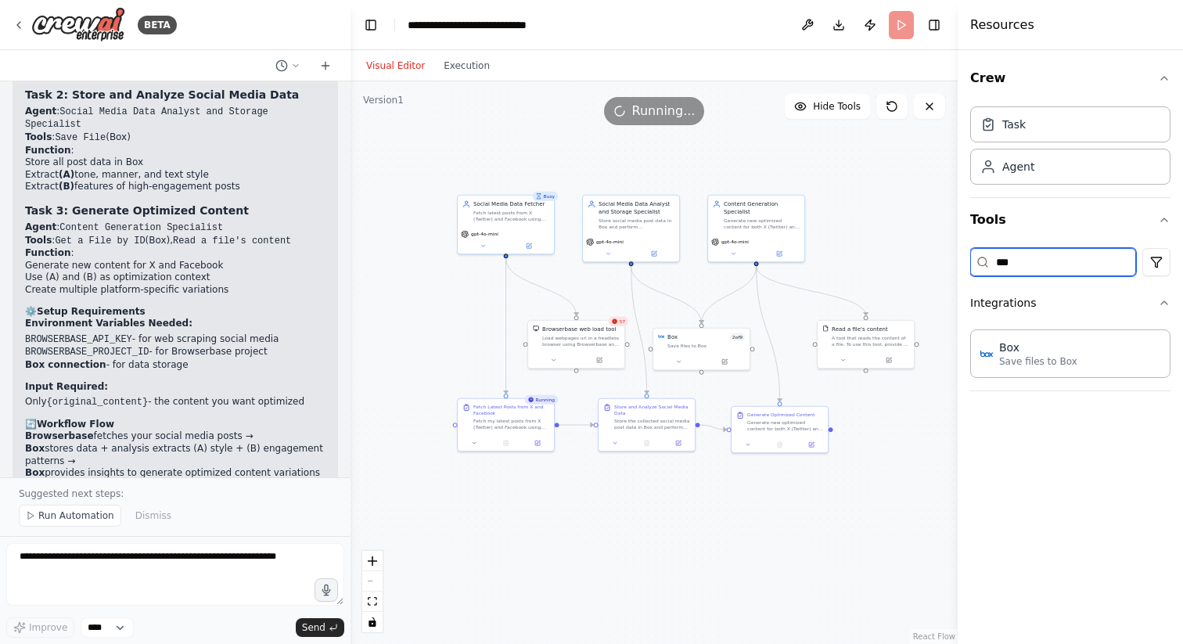
drag, startPoint x: 1094, startPoint y: 266, endPoint x: 870, endPoint y: 265, distance: 224.6
click at [870, 265] on div "BETA Receive only original content as input Fetch my latest posts from X (Twitt…" at bounding box center [591, 322] width 1183 height 644
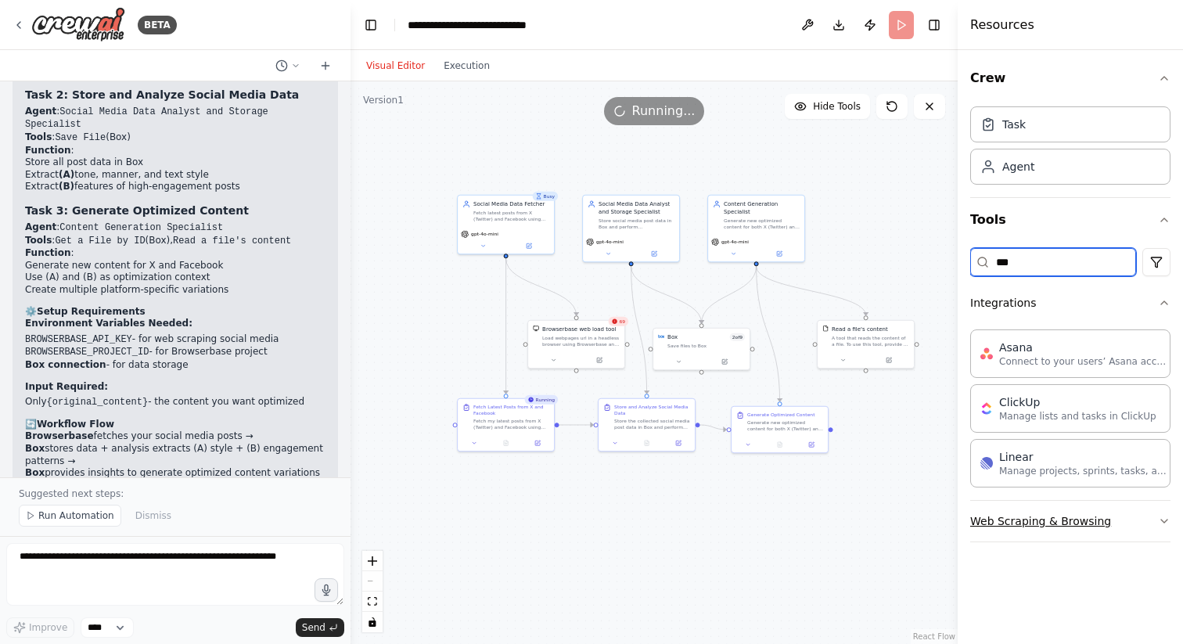
type input "***"
click at [1157, 516] on button "Web Scraping & Browsing" at bounding box center [1071, 521] width 200 height 41
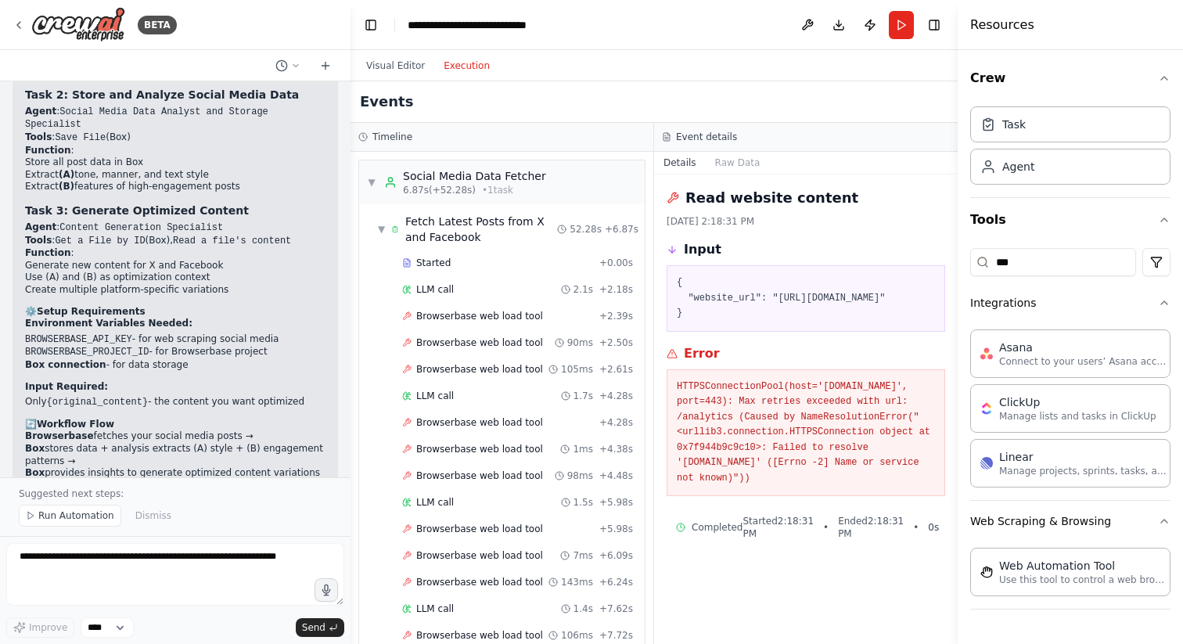
click at [461, 64] on button "Execution" at bounding box center [466, 65] width 65 height 19
click at [767, 162] on button "Raw Data" at bounding box center [738, 163] width 64 height 22
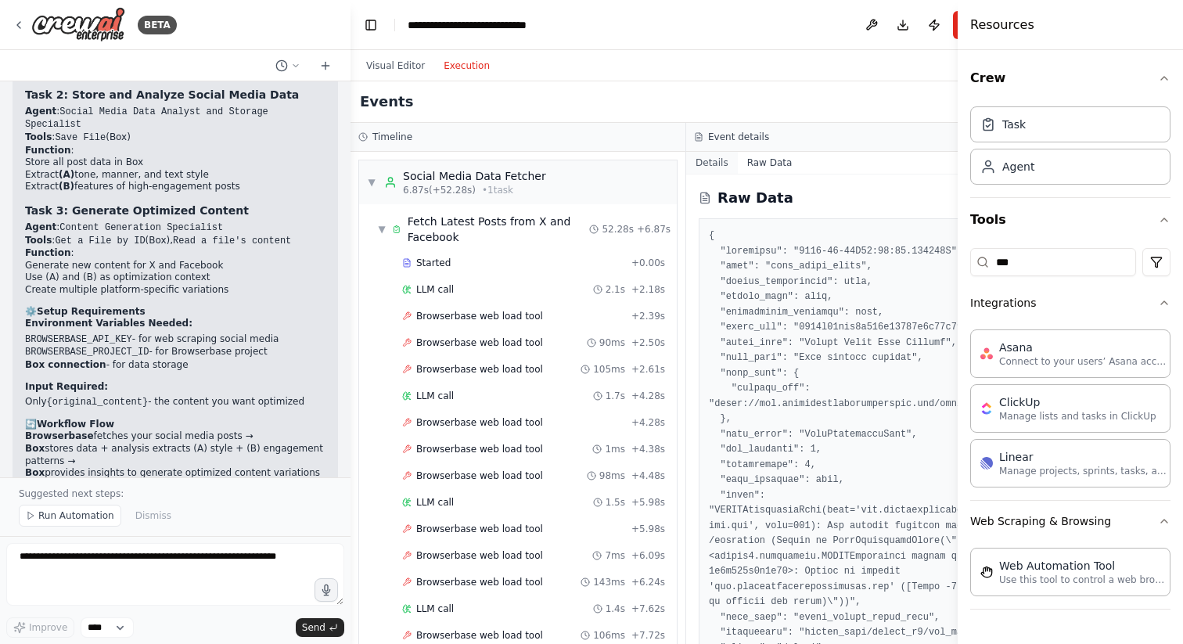
click at [713, 168] on button "Details" at bounding box center [712, 163] width 52 height 22
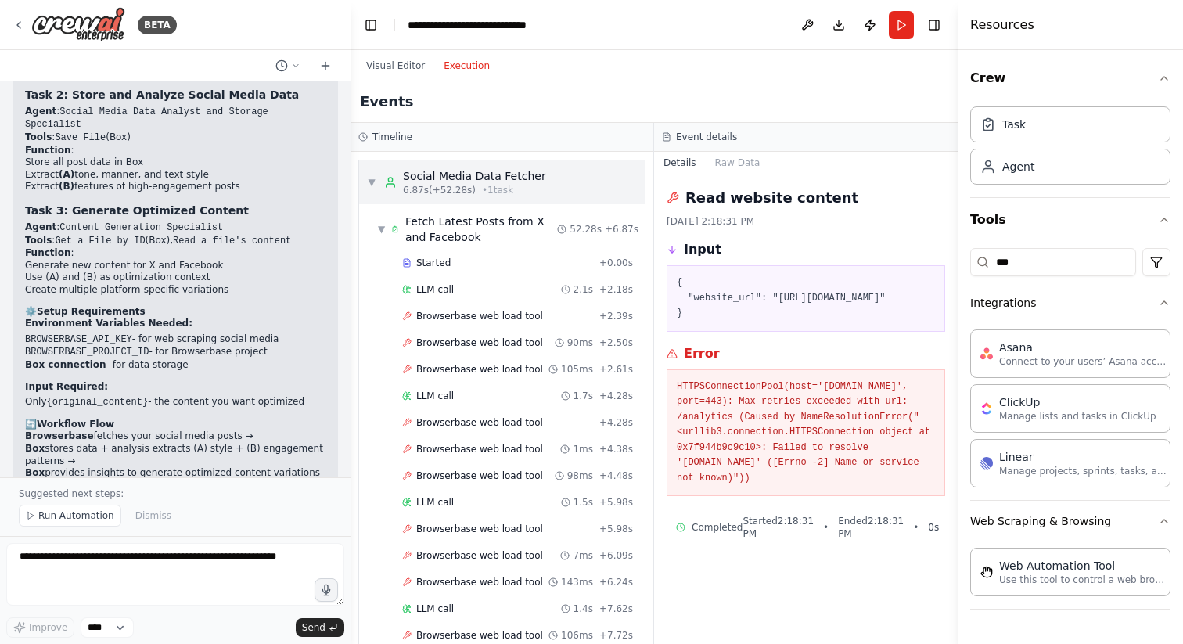
click at [372, 178] on span "▼" at bounding box center [371, 182] width 9 height 13
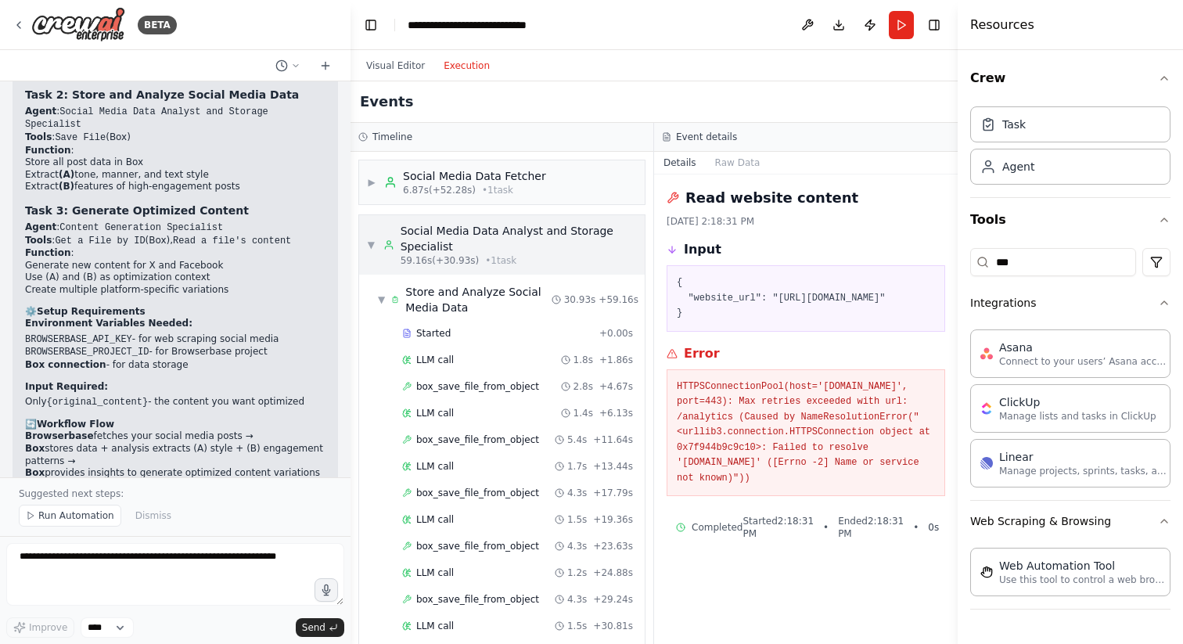
click at [381, 233] on div "▼ Social Media Data Analyst and Storage Specialist 59.16s (+30.93s) • 1 task" at bounding box center [502, 245] width 270 height 44
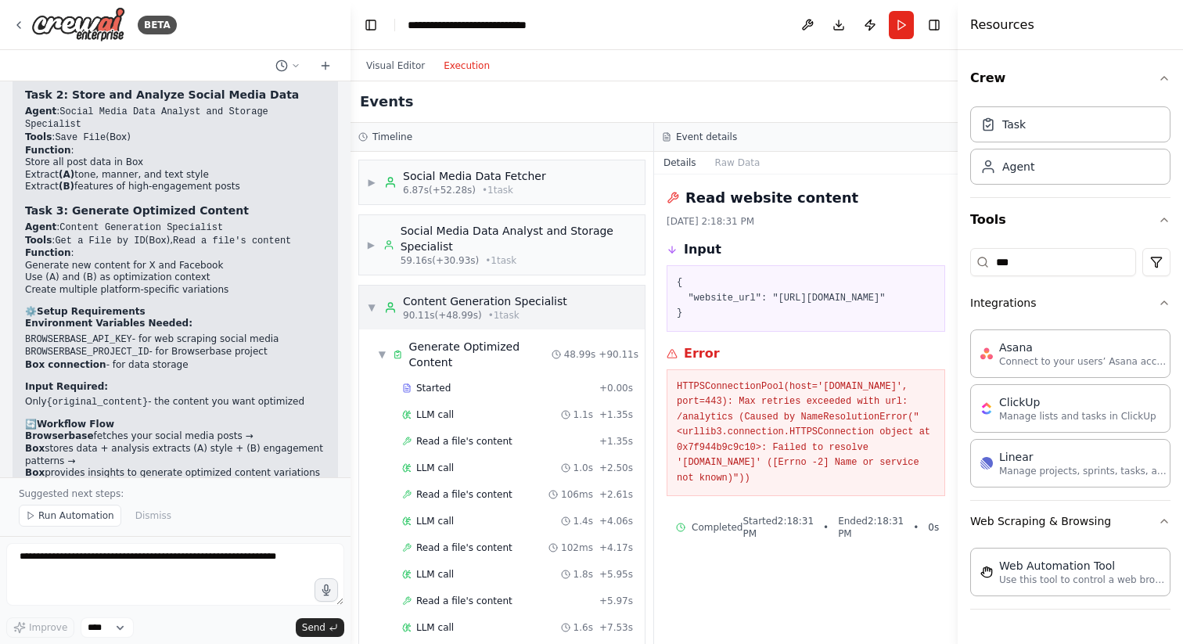
click at [632, 308] on div "▼ Content Generation Specialist 90.11s (+48.99s) • 1 task" at bounding box center [502, 308] width 286 height 44
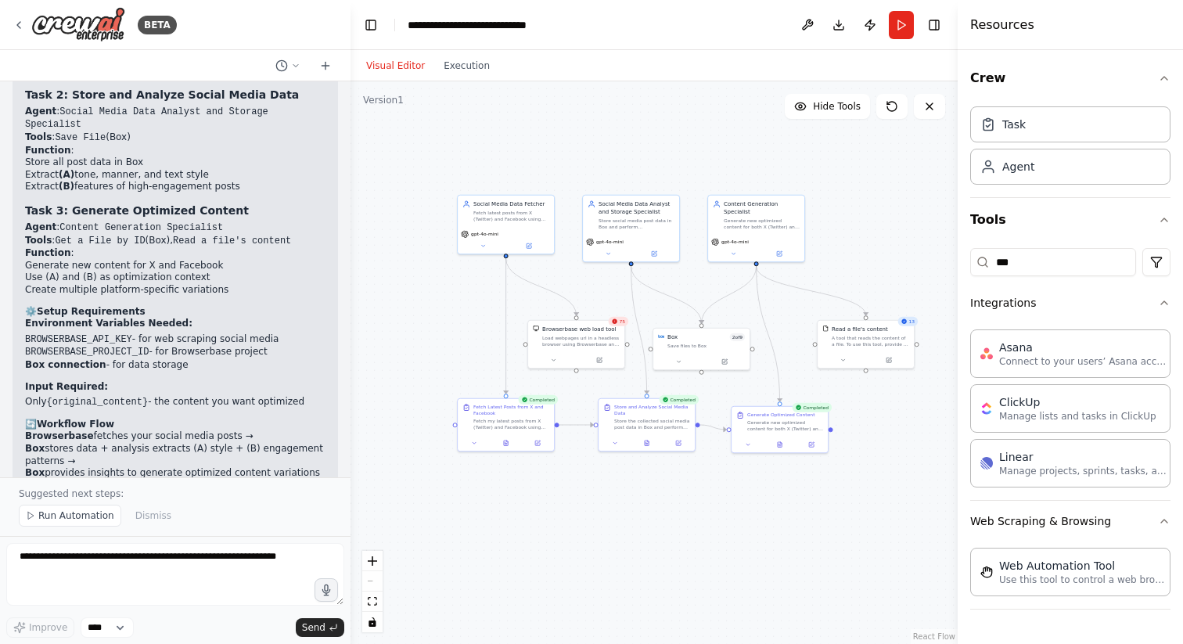
click at [379, 62] on button "Visual Editor" at bounding box center [395, 65] width 77 height 19
click at [464, 66] on button "Execution" at bounding box center [466, 65] width 65 height 19
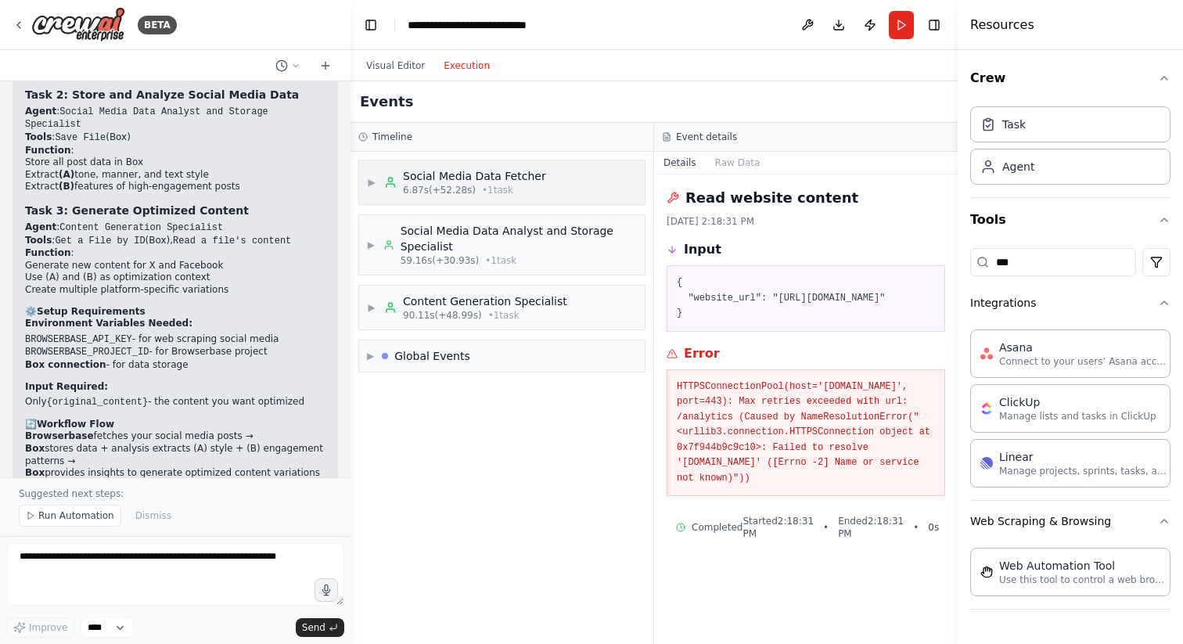
click at [548, 185] on div "▶ Social Media Data Fetcher 6.87s (+52.28s) • 1 task" at bounding box center [502, 182] width 286 height 44
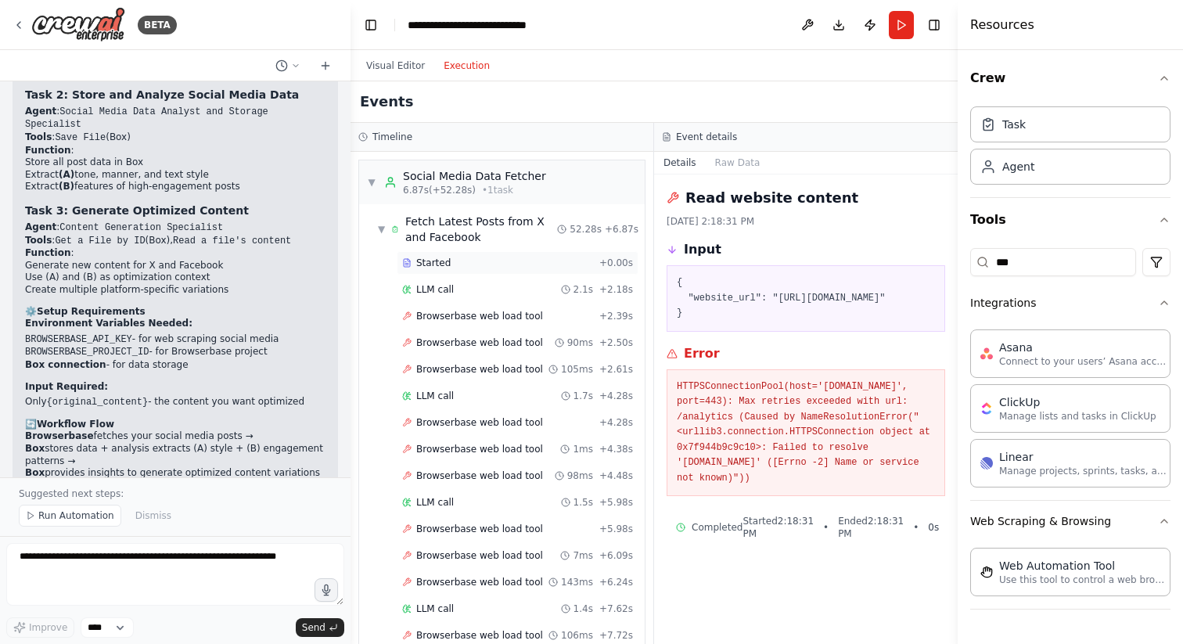
click at [517, 265] on div "Started" at bounding box center [497, 263] width 191 height 13
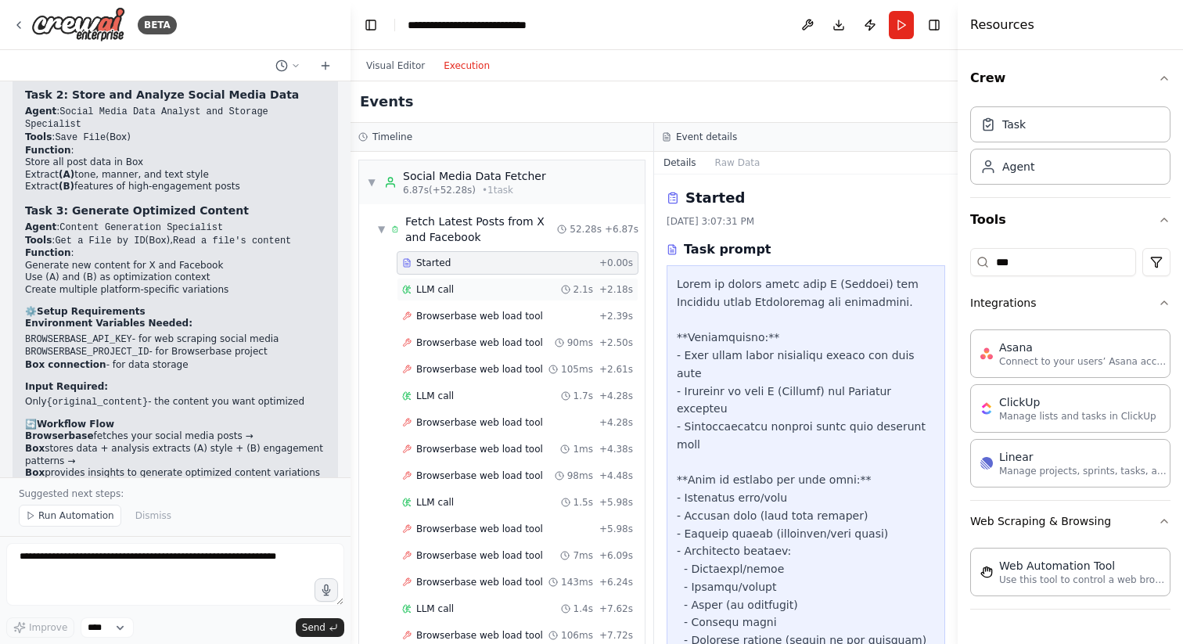
click at [516, 282] on div "LLM call 2.1s + 2.18s" at bounding box center [518, 289] width 242 height 23
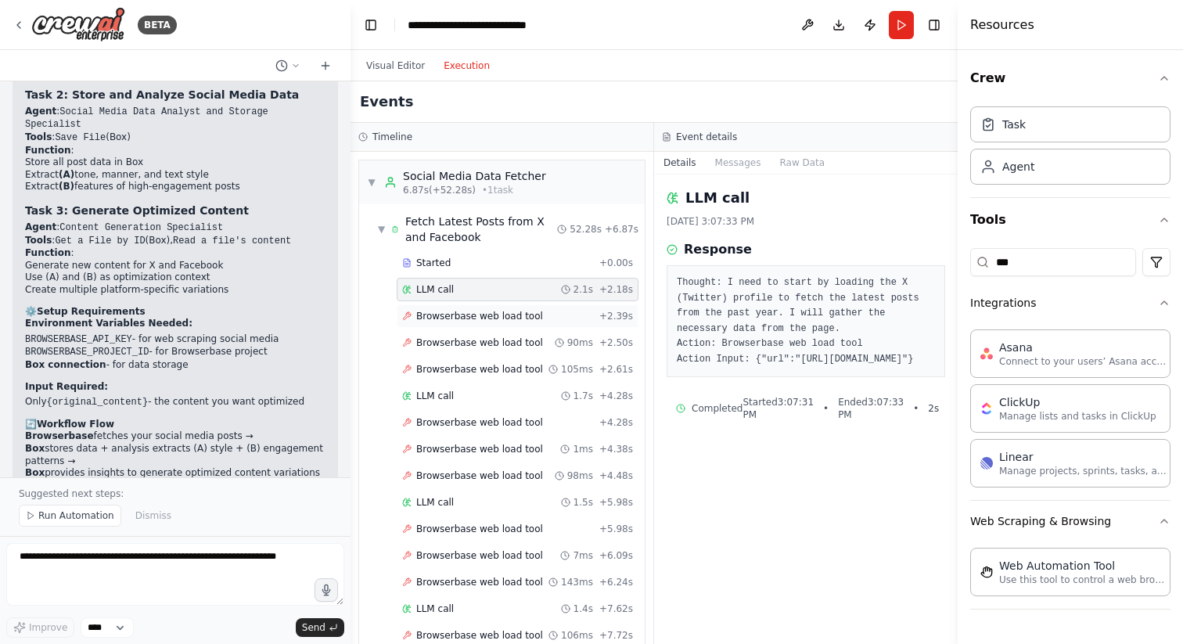
click at [521, 315] on span "Browserbase web load tool" at bounding box center [479, 316] width 127 height 13
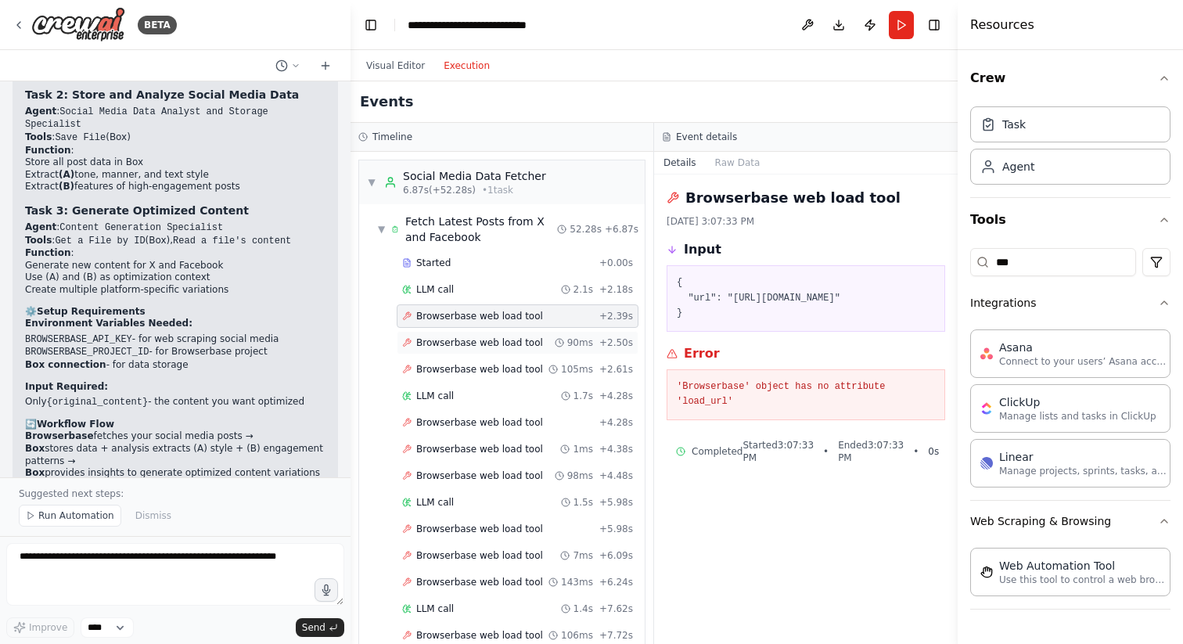
click at [522, 334] on div "Browserbase web load tool 90ms + 2.50s" at bounding box center [518, 342] width 242 height 23
click at [521, 362] on div "Browserbase web load tool 105ms + 2.61s" at bounding box center [518, 369] width 242 height 23
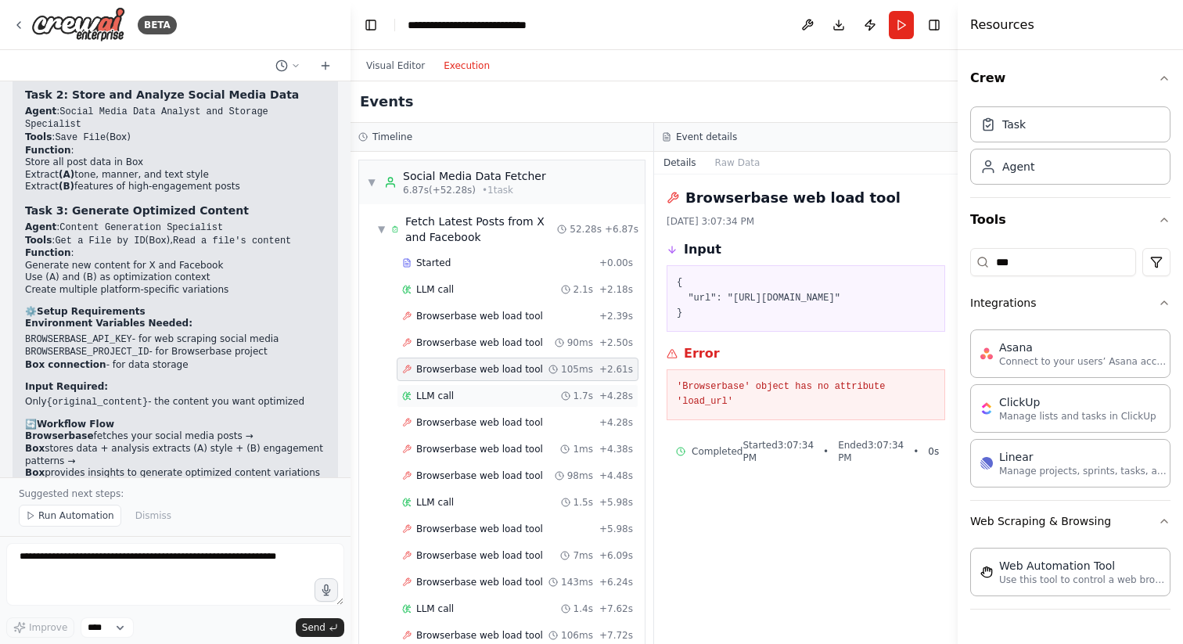
click at [516, 395] on div "LLM call 1.7s + 4.28s" at bounding box center [517, 396] width 231 height 13
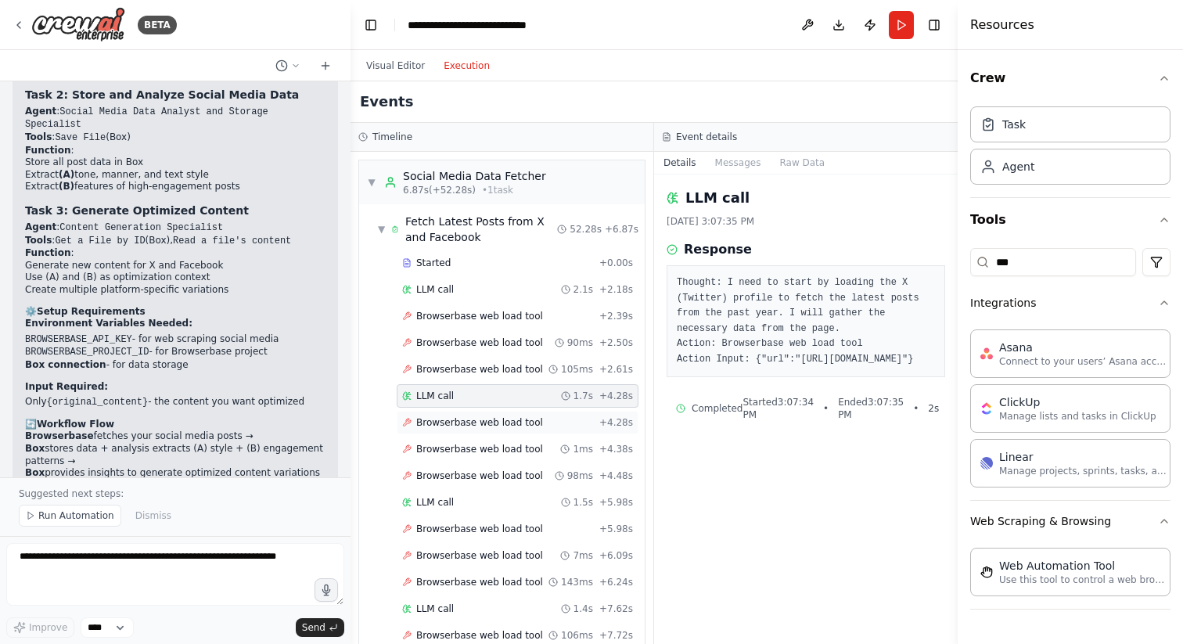
click at [510, 423] on span "Browserbase web load tool" at bounding box center [479, 422] width 127 height 13
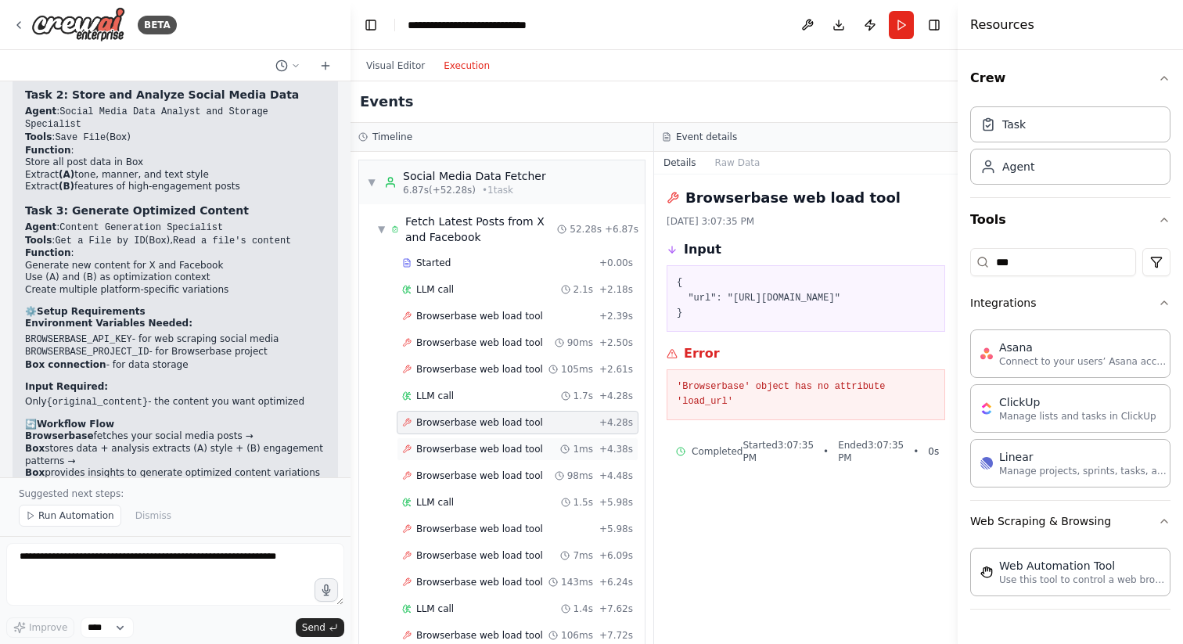
click at [510, 444] on span "Browserbase web load tool" at bounding box center [479, 449] width 127 height 13
click at [503, 480] on span "Browserbase web load tool" at bounding box center [479, 476] width 127 height 13
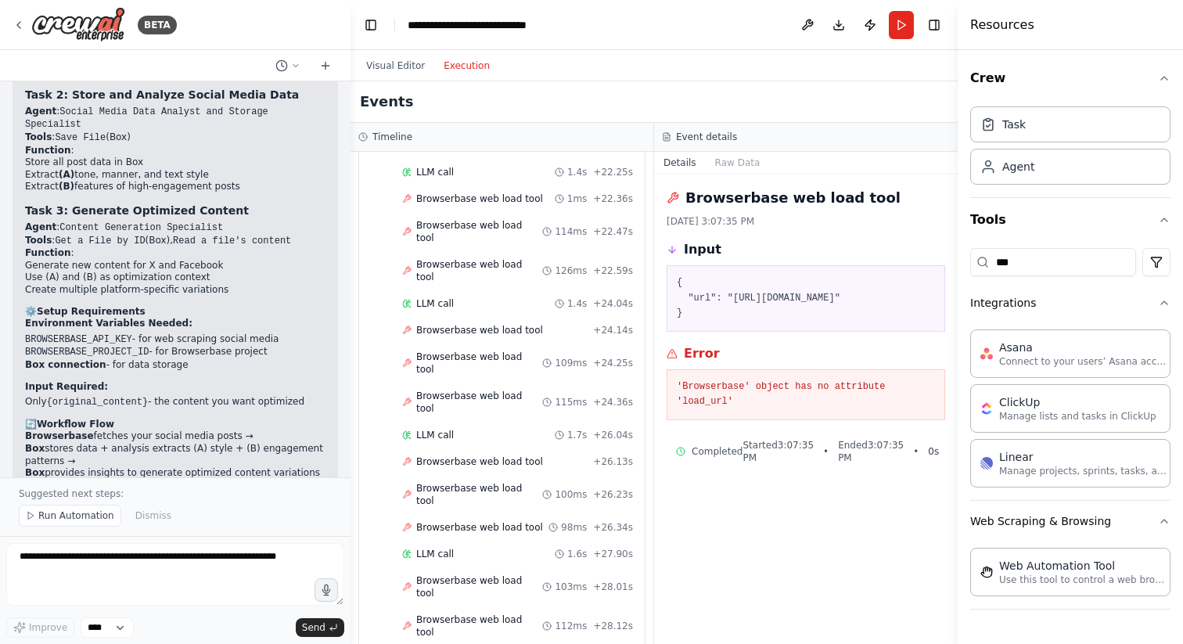
scroll to position [1400, 0]
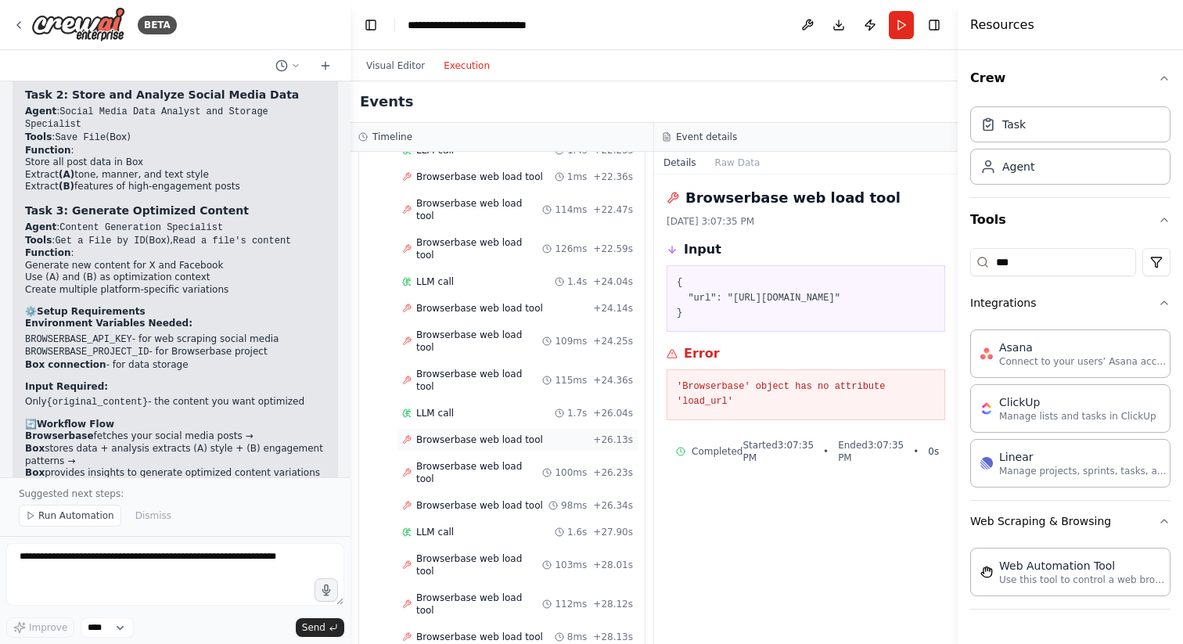
click at [472, 434] on span "Browserbase web load tool" at bounding box center [479, 440] width 127 height 13
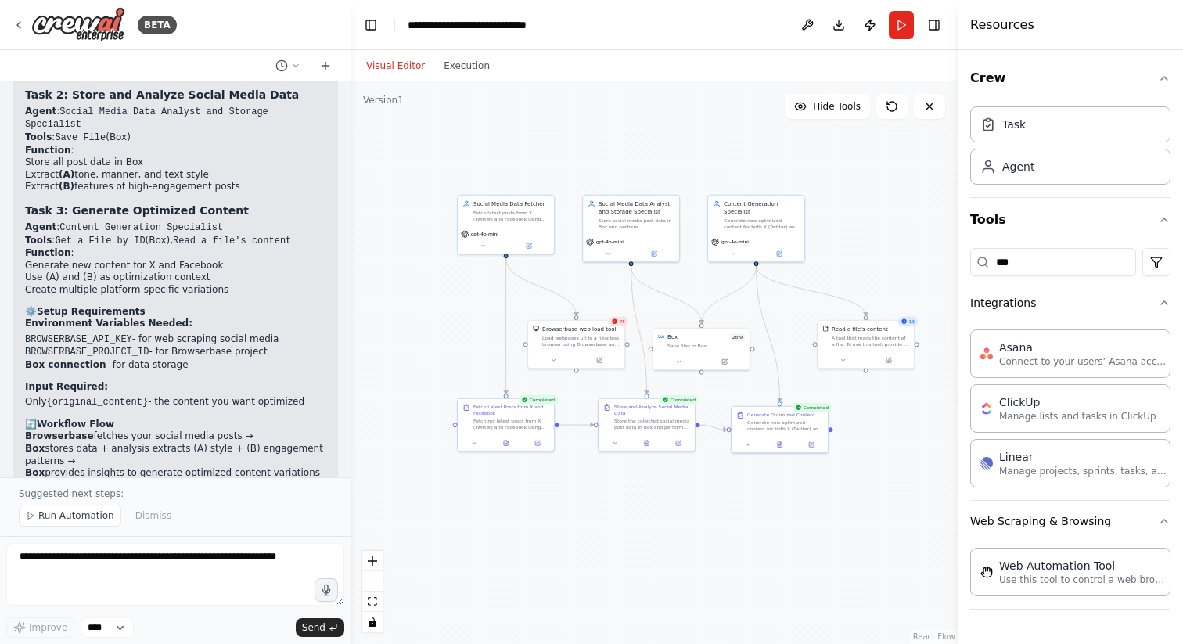
click at [404, 62] on button "Visual Editor" at bounding box center [395, 65] width 77 height 19
click at [599, 359] on icon at bounding box center [601, 358] width 4 height 4
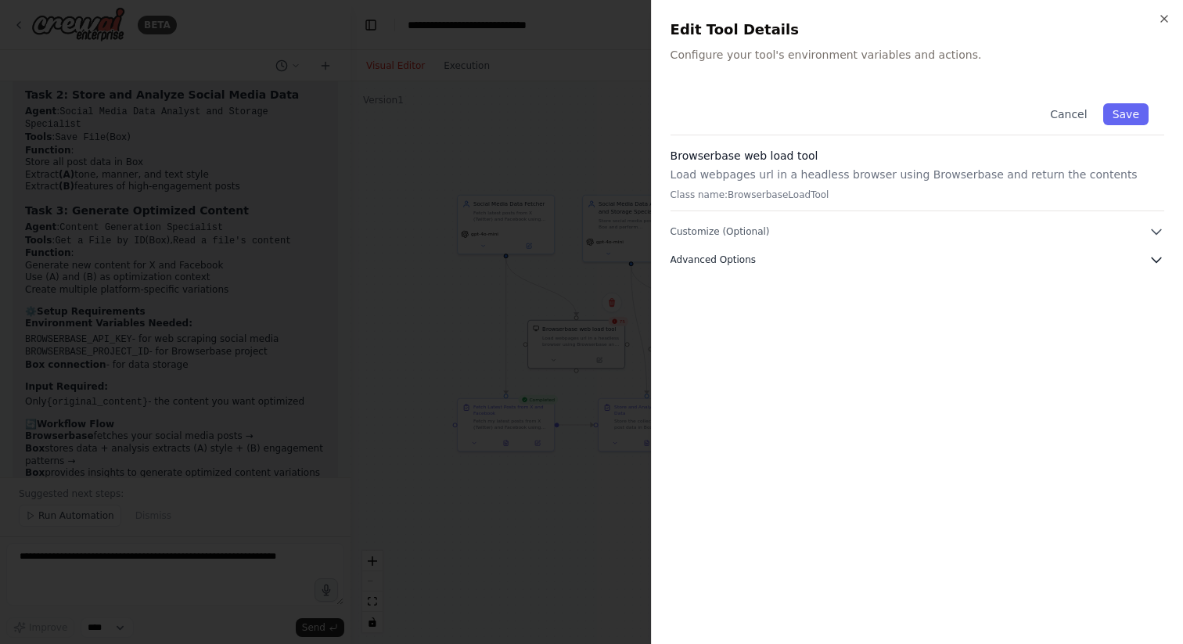
click at [866, 258] on button "Advanced Options" at bounding box center [918, 260] width 494 height 16
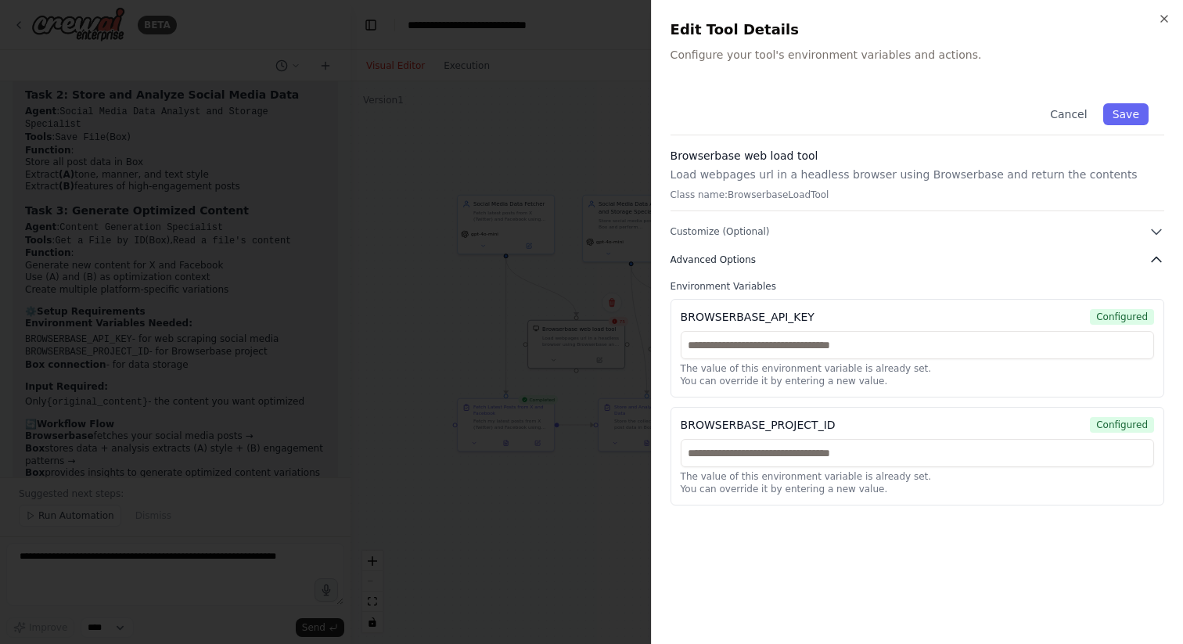
click at [835, 254] on button "Advanced Options" at bounding box center [918, 260] width 494 height 16
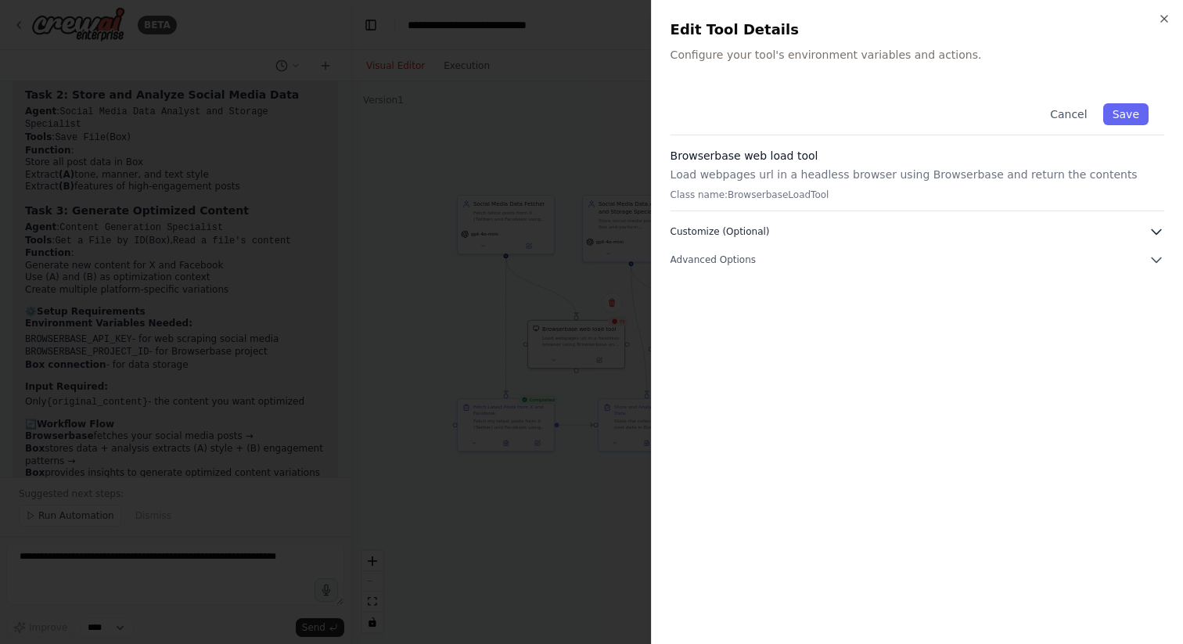
click at [1158, 224] on icon "button" at bounding box center [1157, 232] width 16 height 16
click at [1003, 574] on div "Cancel Save Browserbase web load tool Load webpages url in a headless browser u…" at bounding box center [918, 357] width 494 height 538
click at [922, 513] on div "Cancel Save Browserbase web load tool Load webpages url in a headless browser u…" at bounding box center [918, 357] width 494 height 538
click at [919, 505] on button "Advanced Options" at bounding box center [918, 504] width 494 height 16
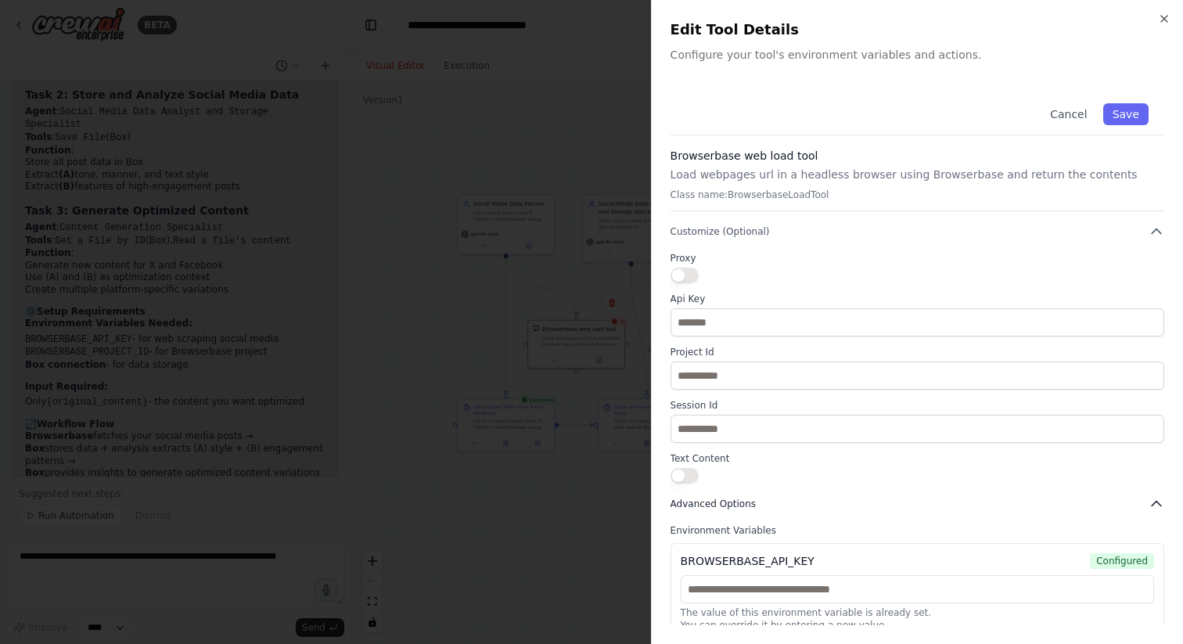
scroll to position [124, 0]
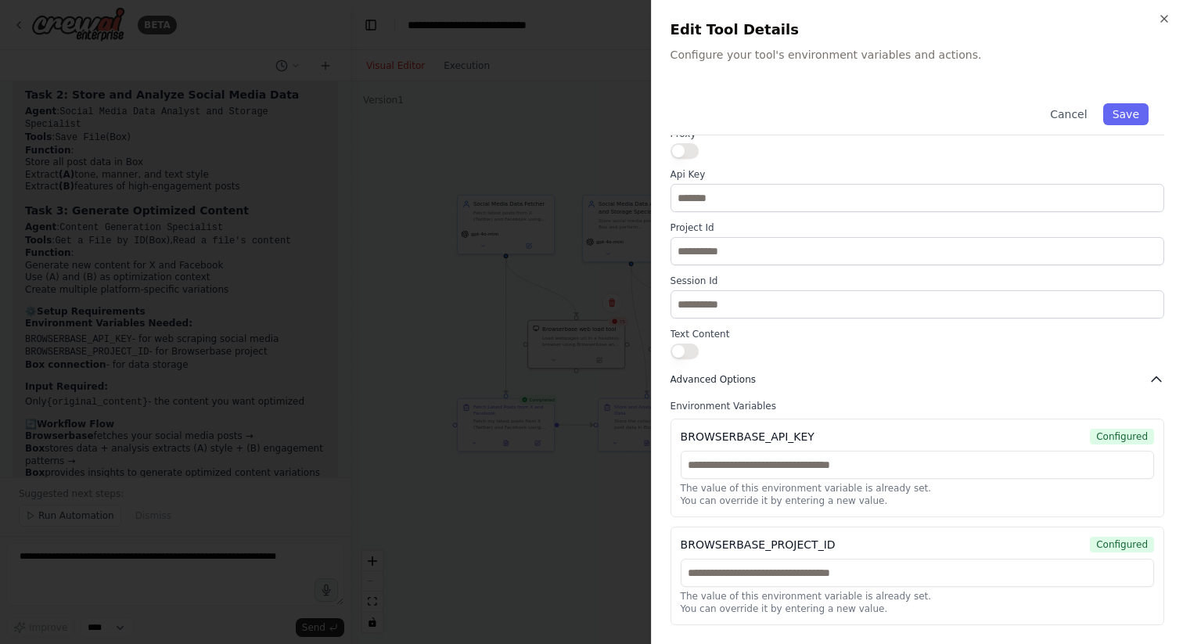
click at [902, 372] on button "Advanced Options" at bounding box center [918, 380] width 494 height 16
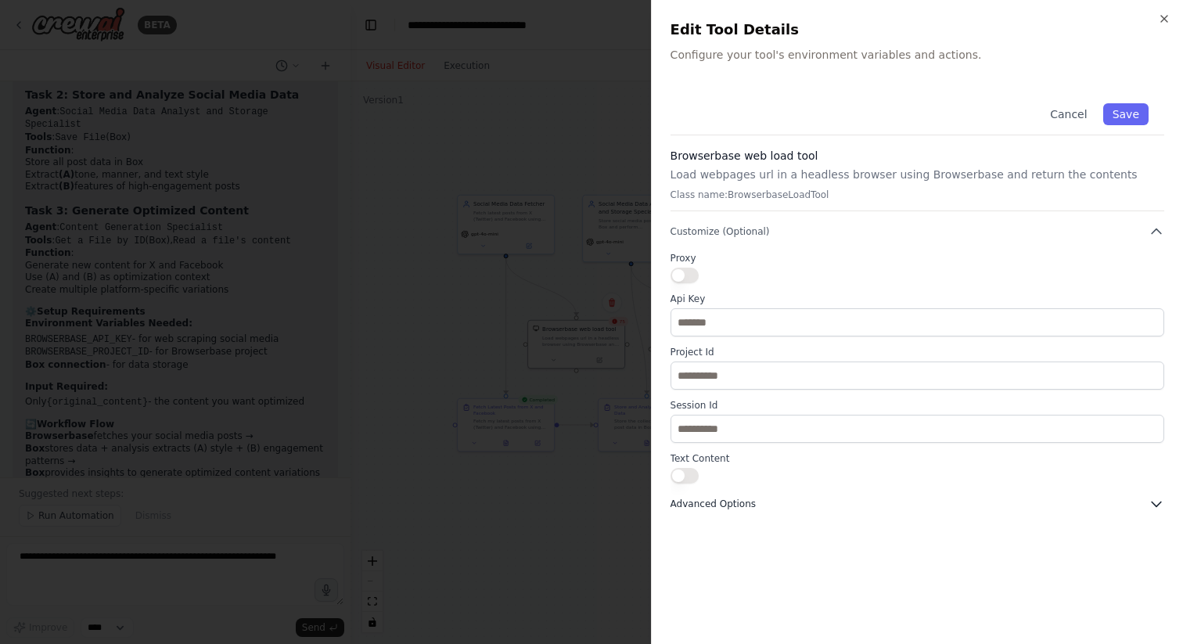
scroll to position [0, 0]
click at [904, 487] on div "Cancel Save Browserbase web load tool Load webpages url in a headless browser u…" at bounding box center [918, 300] width 494 height 424
click at [904, 491] on div "Cancel Save Browserbase web load tool Load webpages url in a headless browser u…" at bounding box center [918, 300] width 494 height 424
click at [904, 502] on button "Advanced Options" at bounding box center [918, 504] width 494 height 16
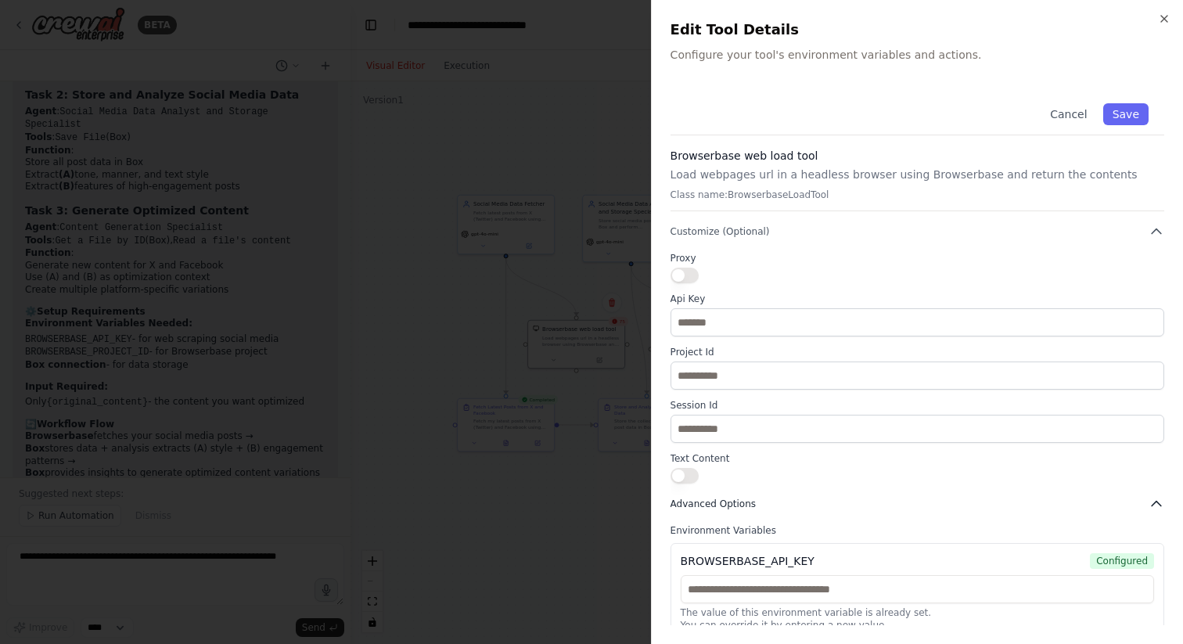
scroll to position [124, 0]
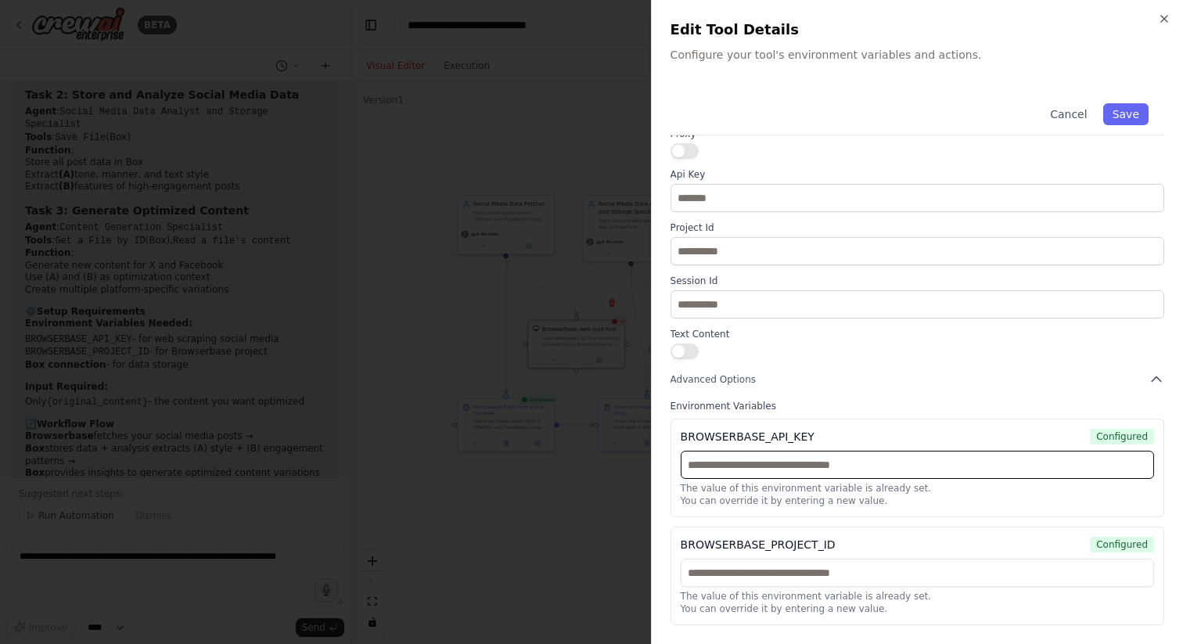
click at [865, 469] on input "text" at bounding box center [918, 465] width 474 height 28
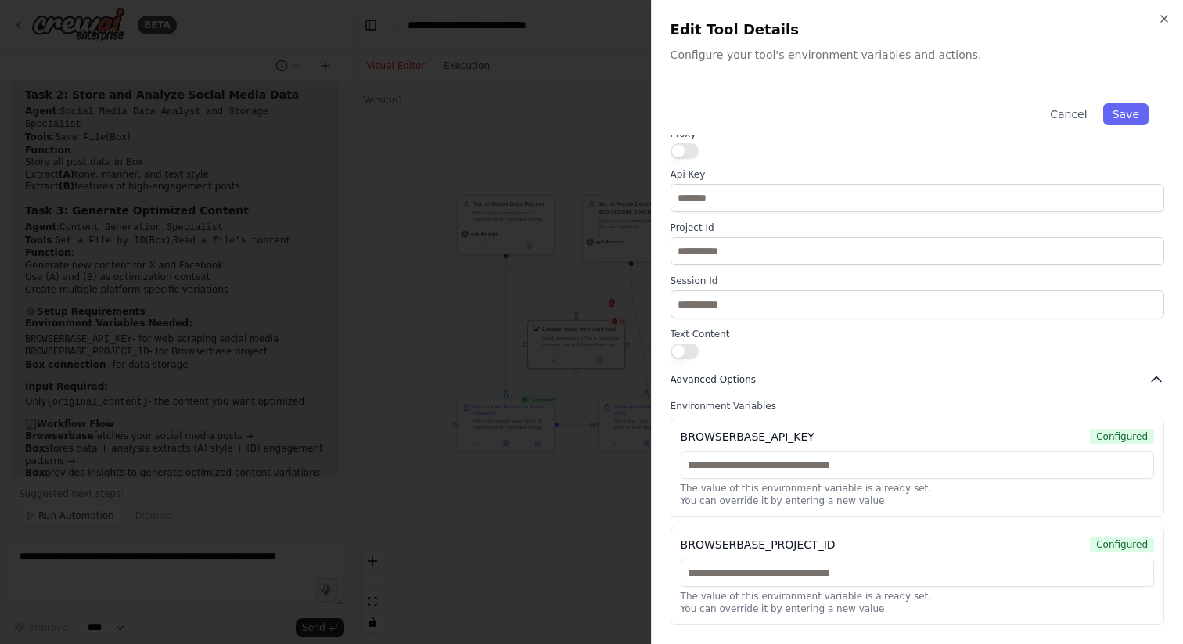
click at [1159, 378] on icon "button" at bounding box center [1157, 380] width 16 height 16
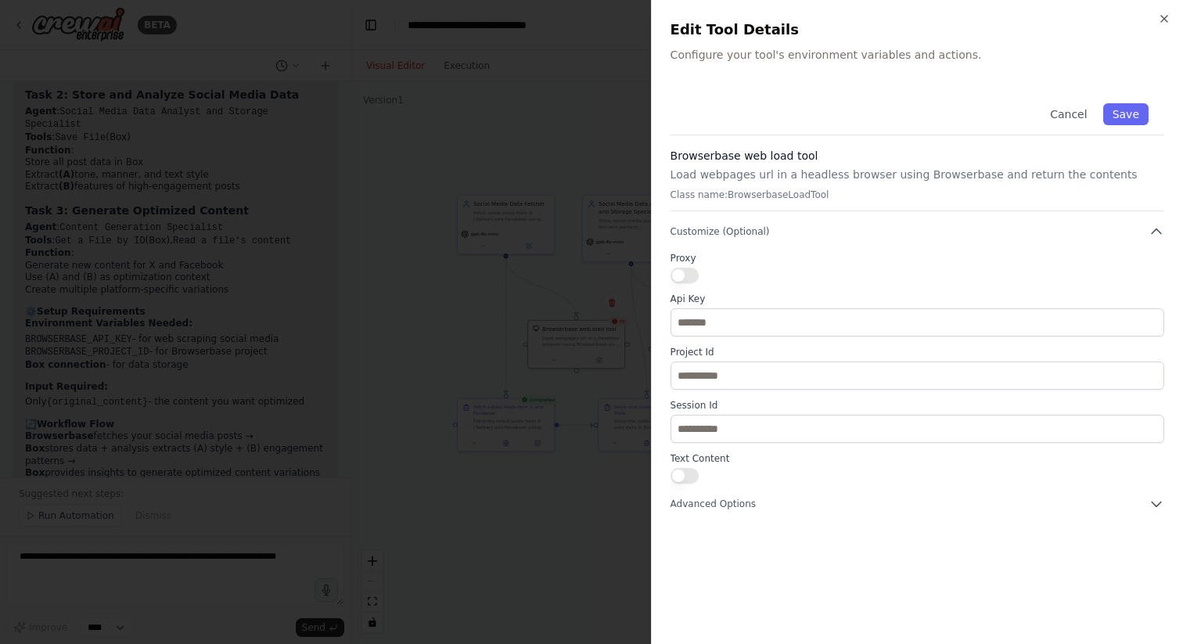
click at [492, 167] on div at bounding box center [591, 322] width 1183 height 644
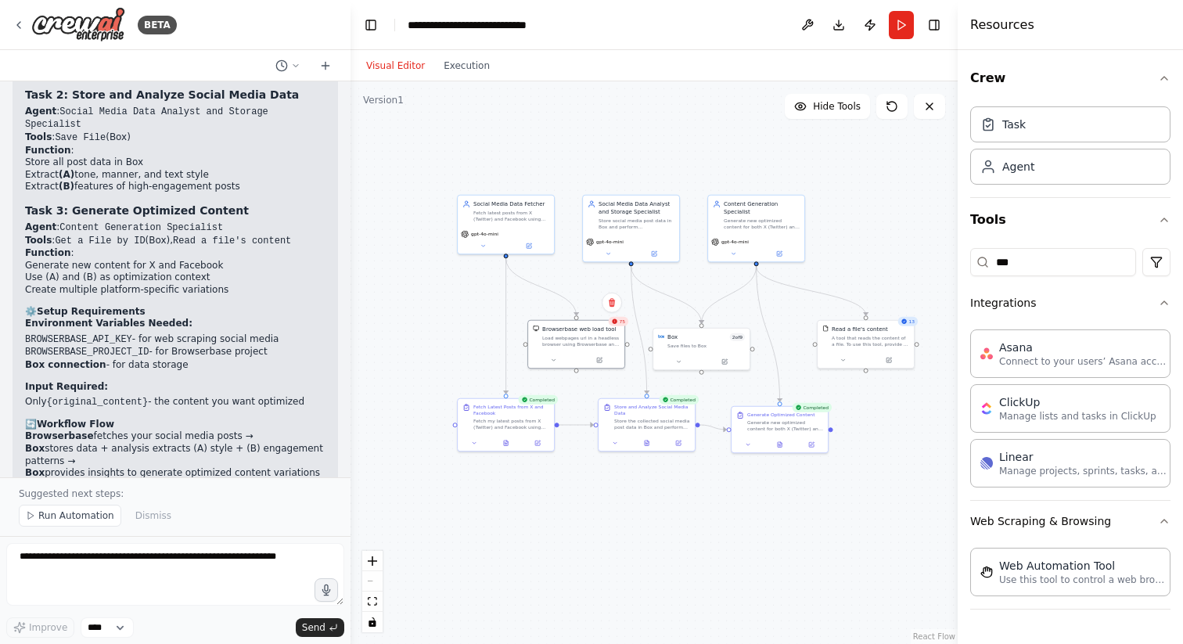
click at [571, 139] on div ".deletable-edge-delete-btn { width: 20px; height: 20px; border: 0px solid #ffff…" at bounding box center [654, 362] width 607 height 563
click at [625, 236] on div "gpt-4o-mini" at bounding box center [631, 247] width 96 height 27
click at [655, 253] on icon at bounding box center [654, 252] width 5 height 5
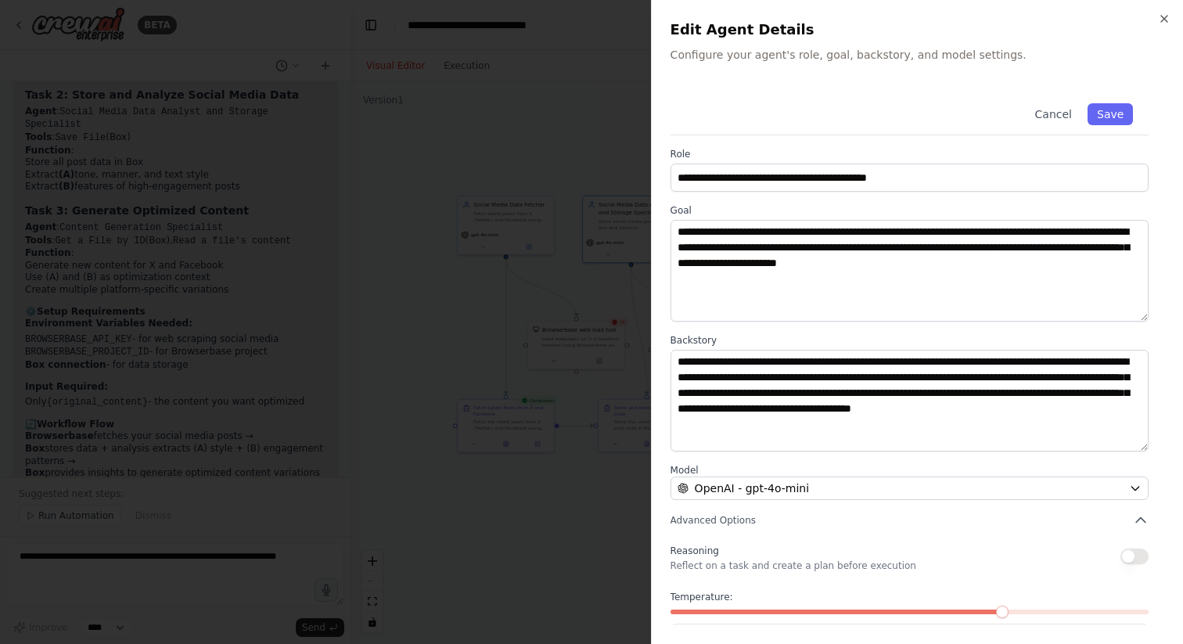
click at [567, 500] on div at bounding box center [591, 322] width 1183 height 644
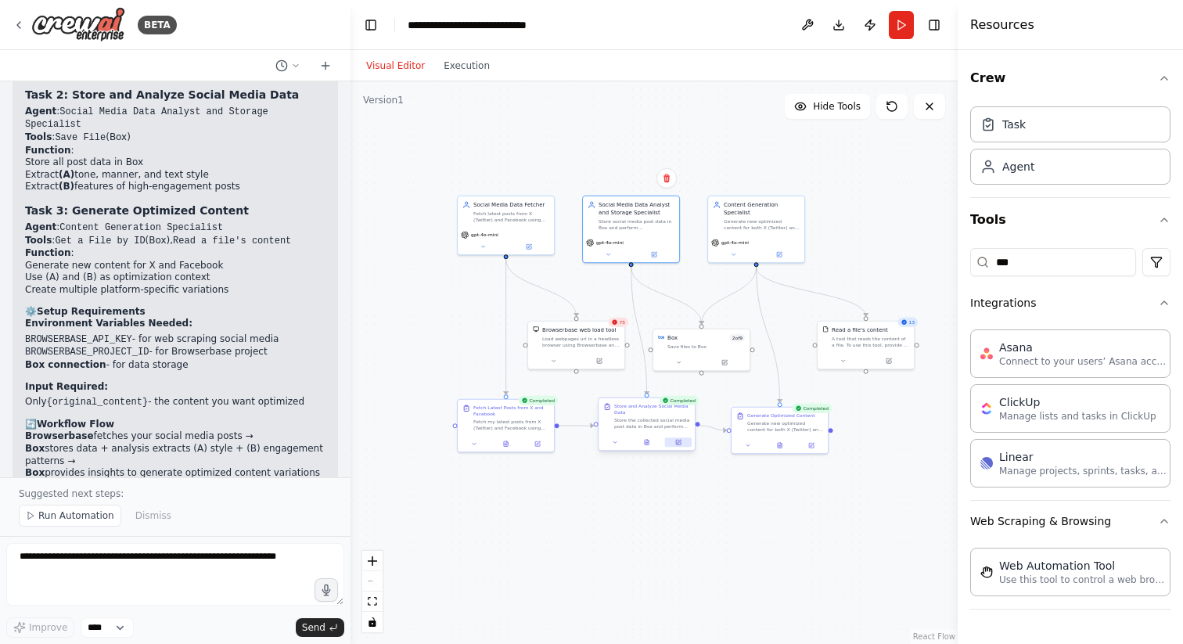
click at [685, 441] on button at bounding box center [678, 442] width 27 height 9
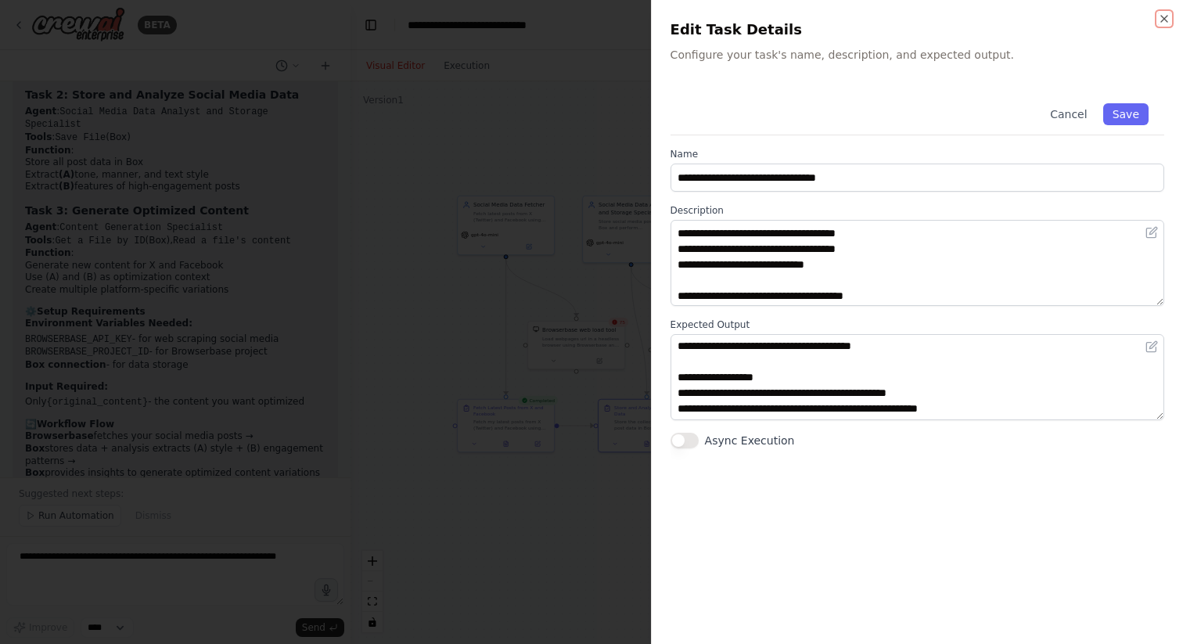
scroll to position [6184, 0]
click at [452, 117] on div at bounding box center [591, 322] width 1183 height 644
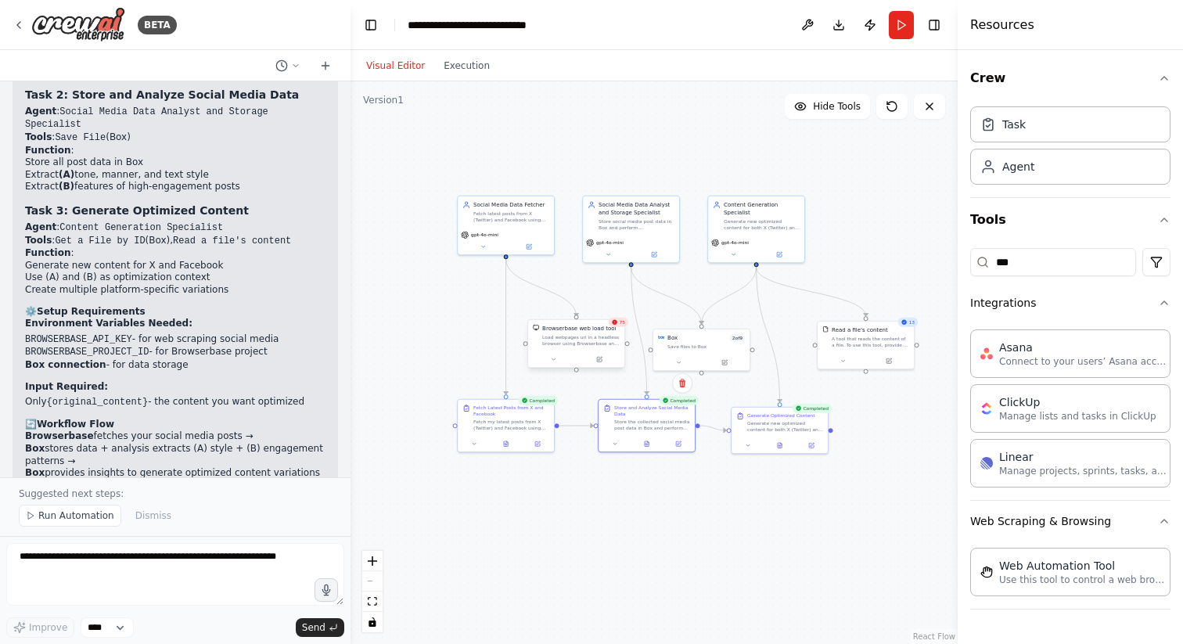
click at [571, 343] on div "Load webpages url in a headless browser using Browserbase and return the conten…" at bounding box center [580, 340] width 77 height 13
click at [708, 338] on div "Box 2 of 9" at bounding box center [706, 337] width 77 height 8
click at [648, 229] on div "Social Media Data Analyst and Storage Specialist Store social media post data i…" at bounding box center [631, 214] width 96 height 39
click at [507, 213] on div "Fetch latest posts from X (Twitter) and Facebook using web automation. Only col…" at bounding box center [512, 215] width 76 height 13
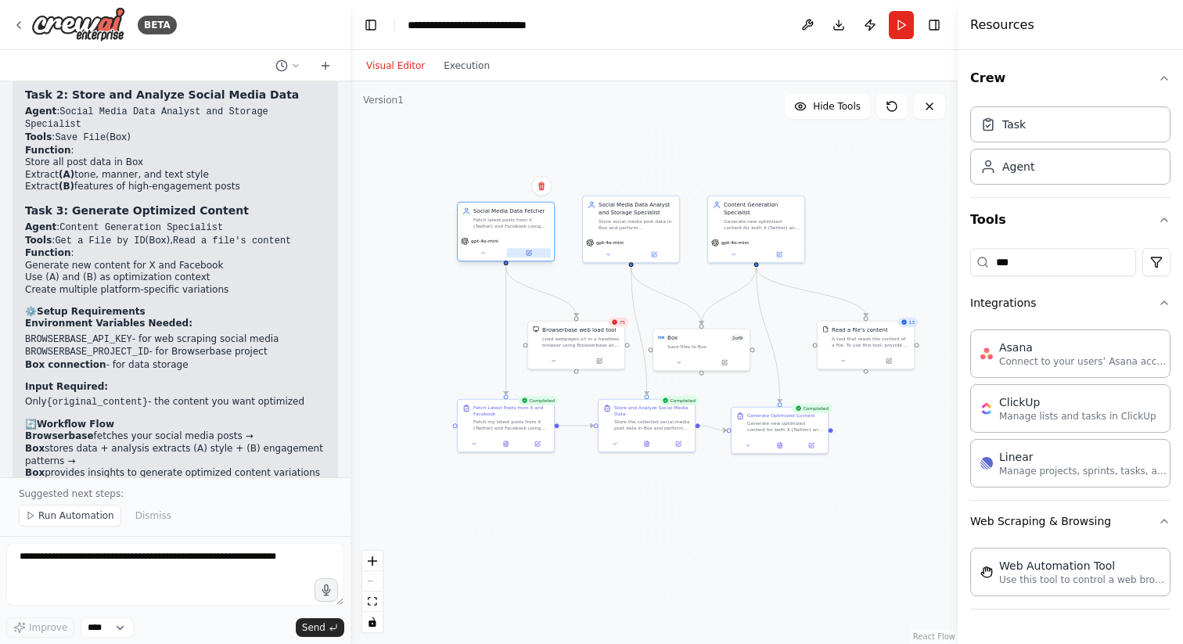
drag, startPoint x: 530, startPoint y: 240, endPoint x: 527, endPoint y: 249, distance: 9.2
click at [527, 249] on button at bounding box center [529, 252] width 45 height 9
click at [506, 20] on div "**********" at bounding box center [489, 25] width 163 height 16
click at [552, 26] on div "**********" at bounding box center [489, 25] width 163 height 16
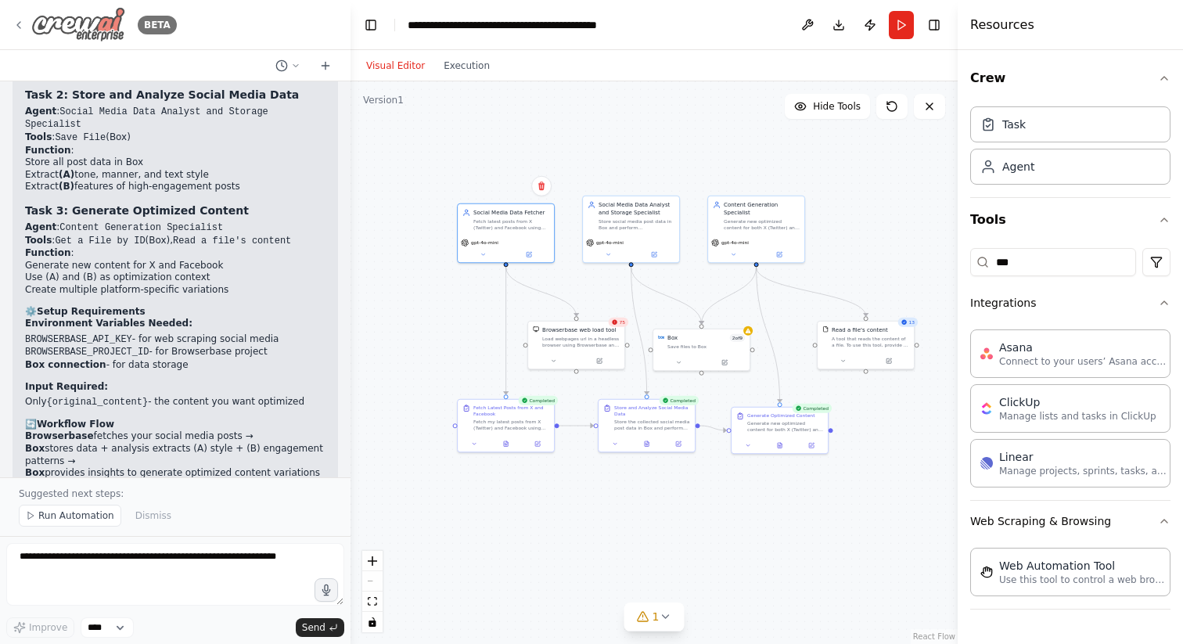
click at [95, 20] on img at bounding box center [78, 24] width 94 height 35
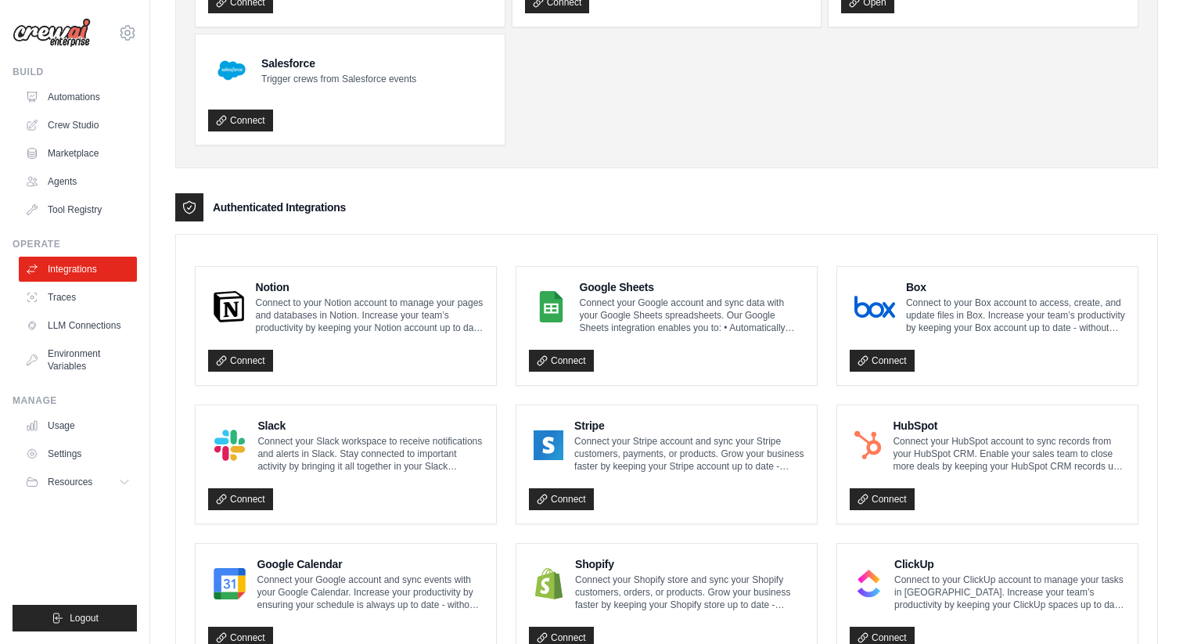
scroll to position [290, 0]
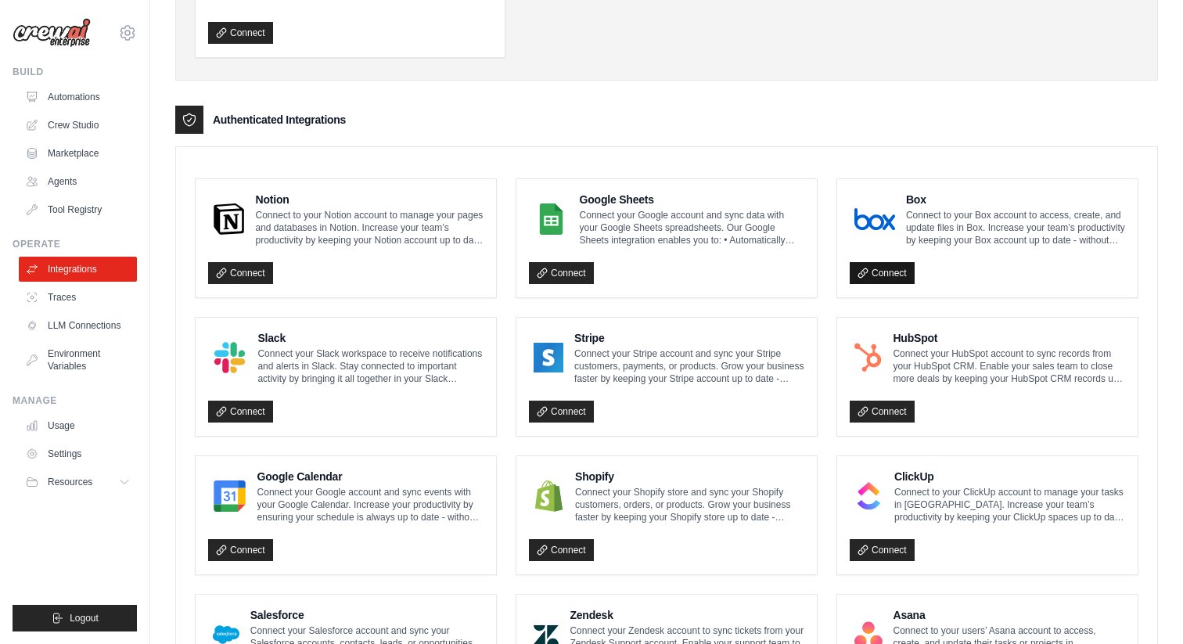
click at [892, 277] on link "Connect" at bounding box center [882, 273] width 65 height 22
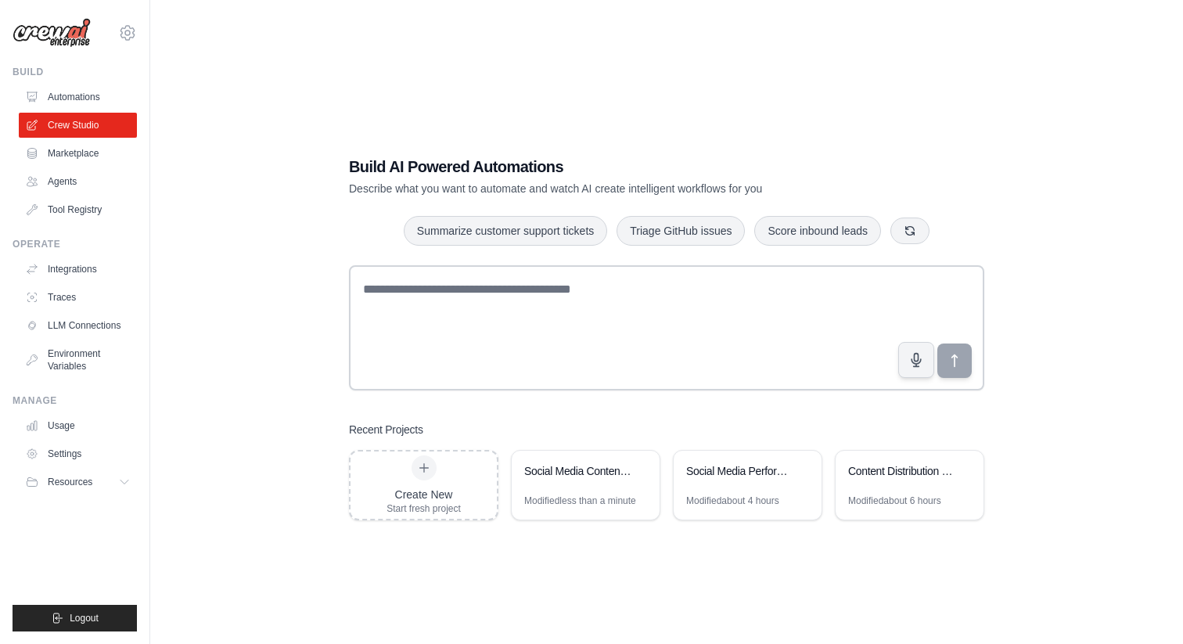
click at [547, 578] on div "Build AI Powered Automations Describe what you want to automate and watch AI cr…" at bounding box center [666, 338] width 983 height 644
click at [570, 469] on div "Social Media Content Optimizer(with Browserbase)" at bounding box center [577, 471] width 107 height 16
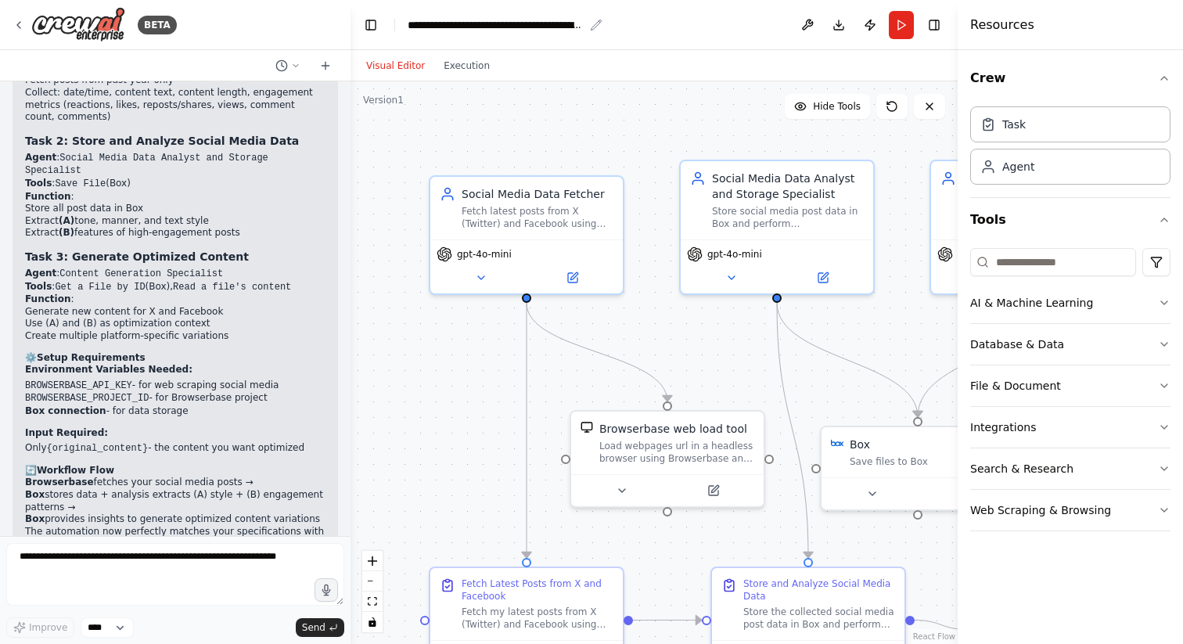
click at [559, 30] on div "**********" at bounding box center [496, 25] width 176 height 16
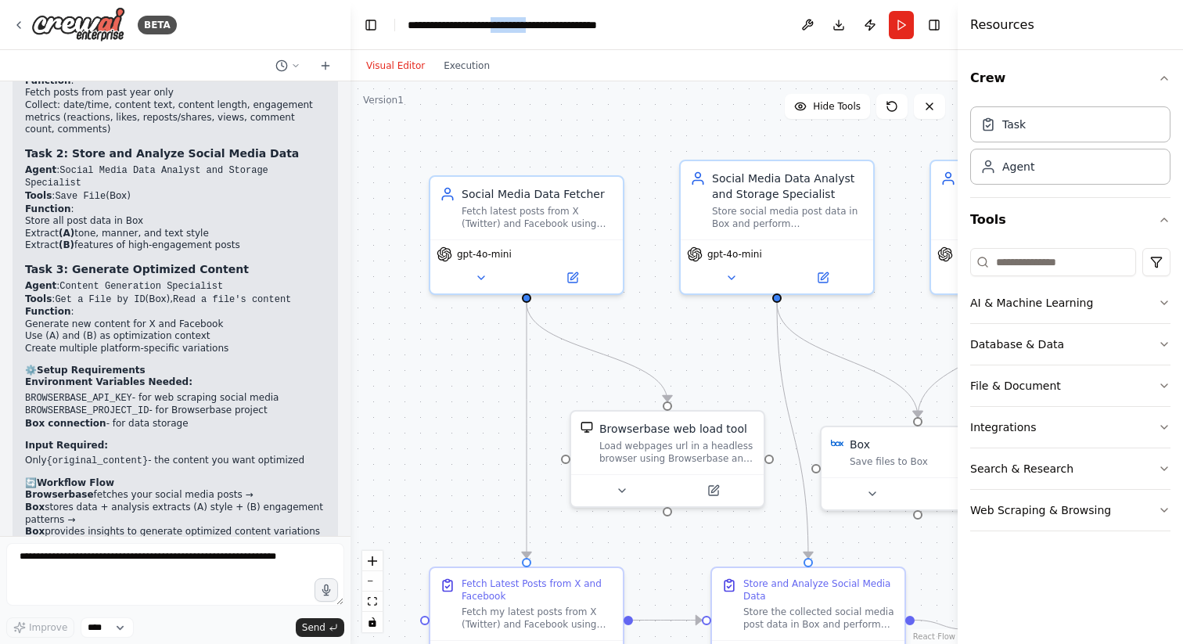
click at [559, 30] on div "**********" at bounding box center [540, 25] width 264 height 16
click at [701, 30] on header "**********" at bounding box center [654, 25] width 607 height 50
click at [578, 27] on div "**********" at bounding box center [496, 25] width 176 height 16
click at [554, 22] on div "**********" at bounding box center [540, 25] width 264 height 16
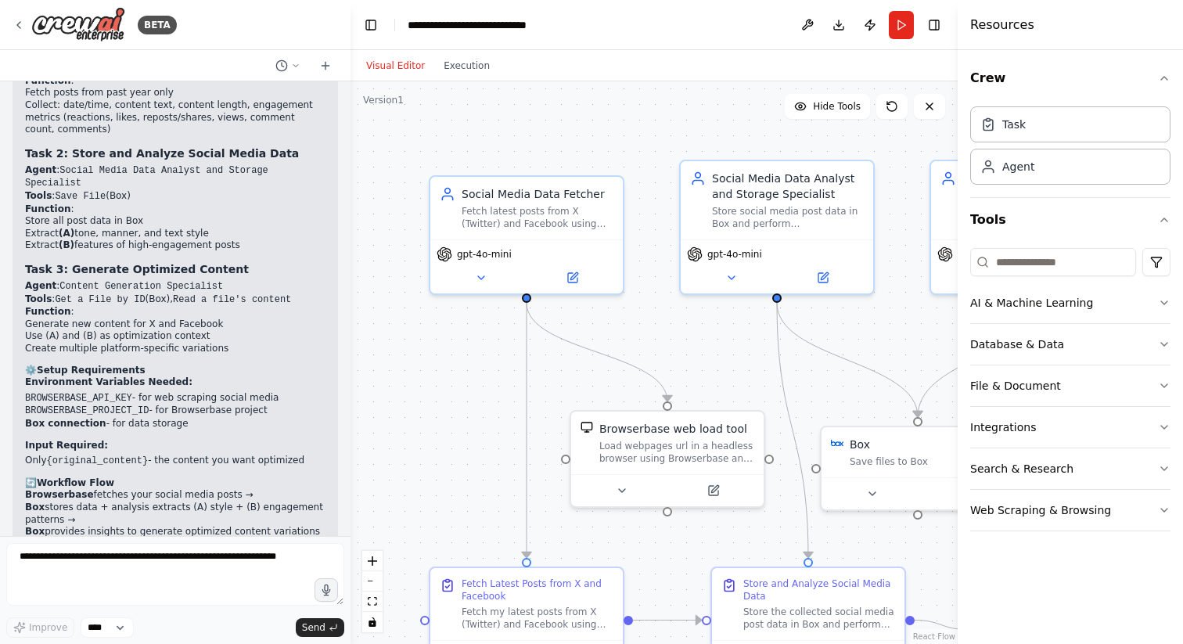
click at [584, 99] on div ".deletable-edge-delete-btn { width: 20px; height: 20px; border: 0px solid #ffff…" at bounding box center [654, 362] width 607 height 563
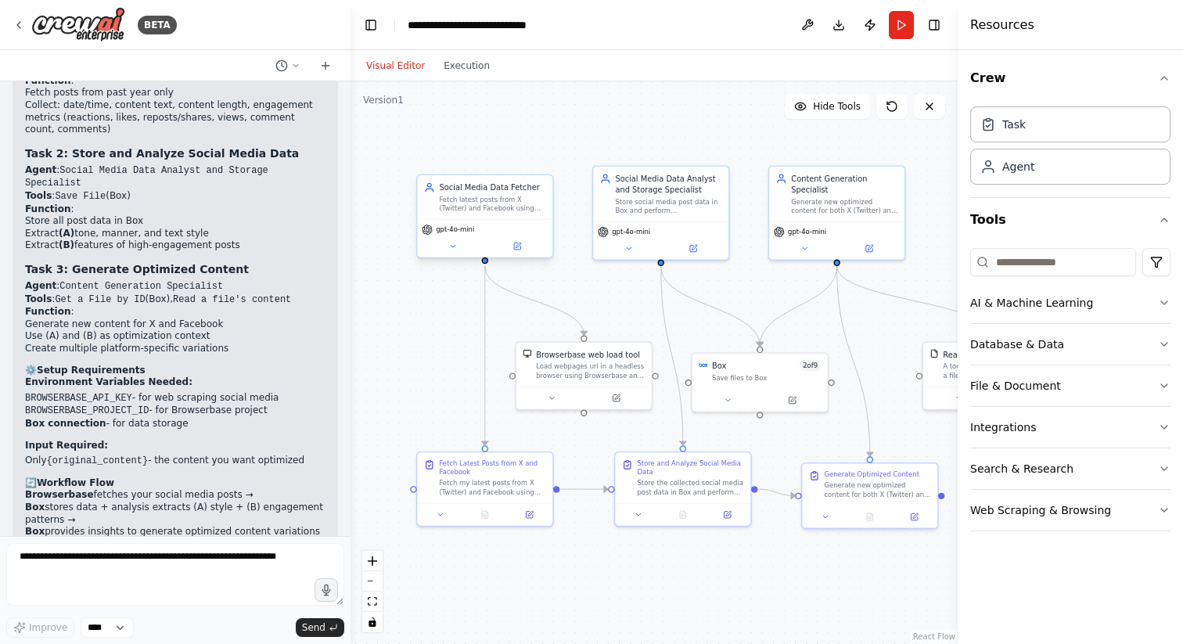
click at [487, 187] on div "Social Media Data Fetcher" at bounding box center [492, 187] width 106 height 11
click at [481, 205] on div "Fetch latest posts from X (Twitter) and Facebook using web automation. Only col…" at bounding box center [492, 203] width 106 height 17
click at [513, 243] on icon at bounding box center [517, 246] width 9 height 9
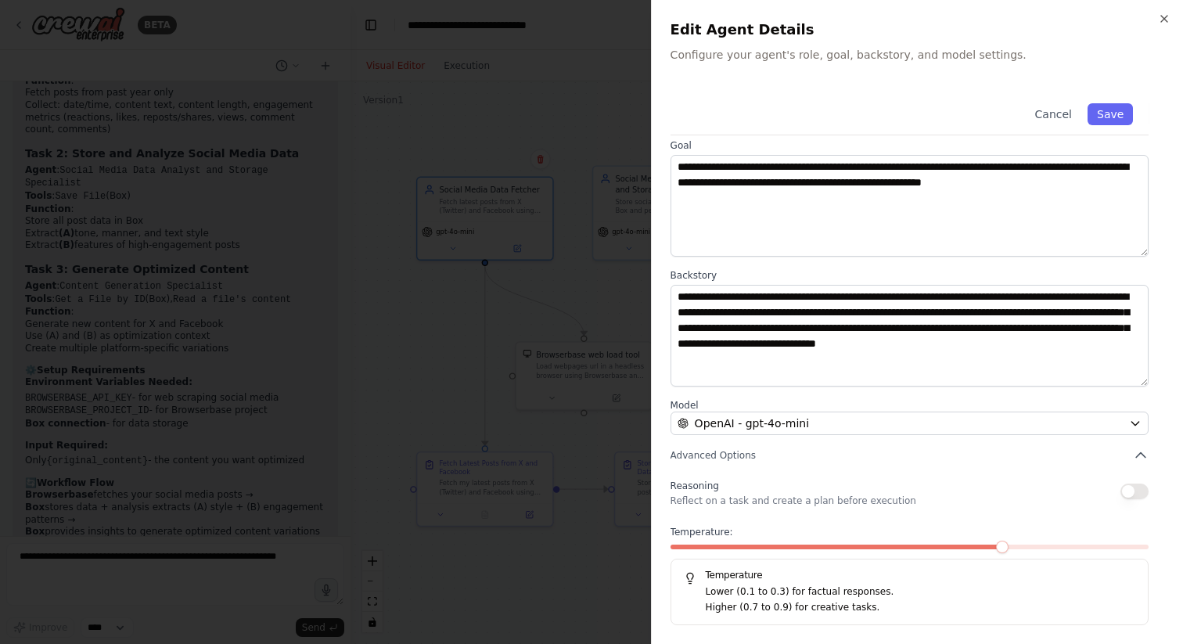
scroll to position [0, 0]
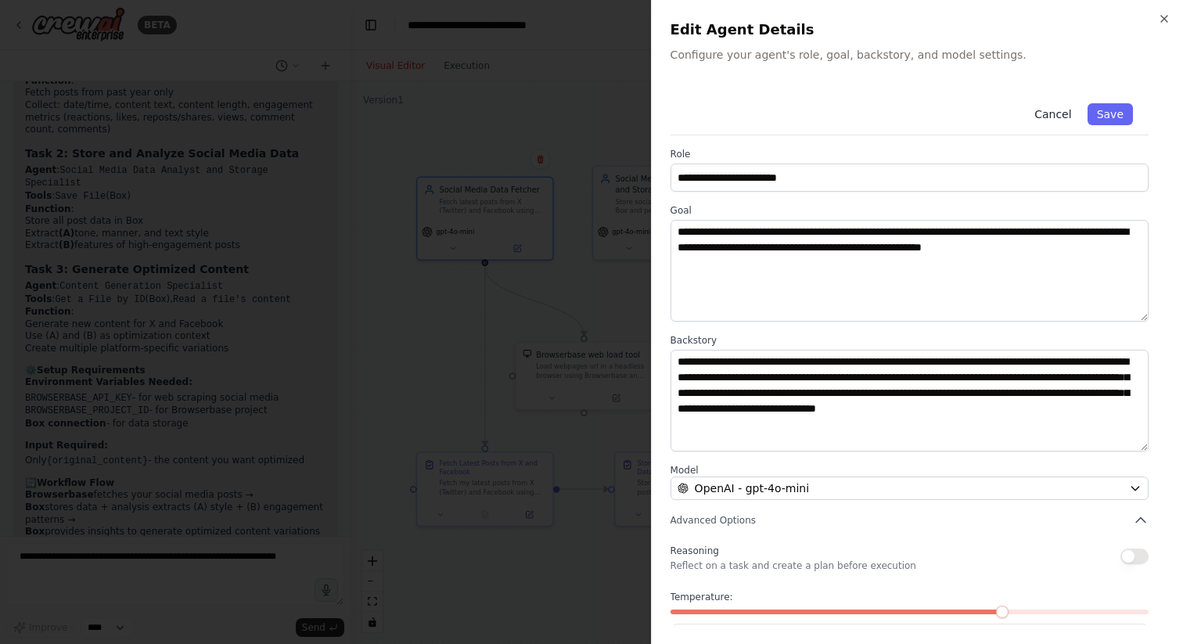
click at [1064, 109] on button "Cancel" at bounding box center [1053, 114] width 56 height 22
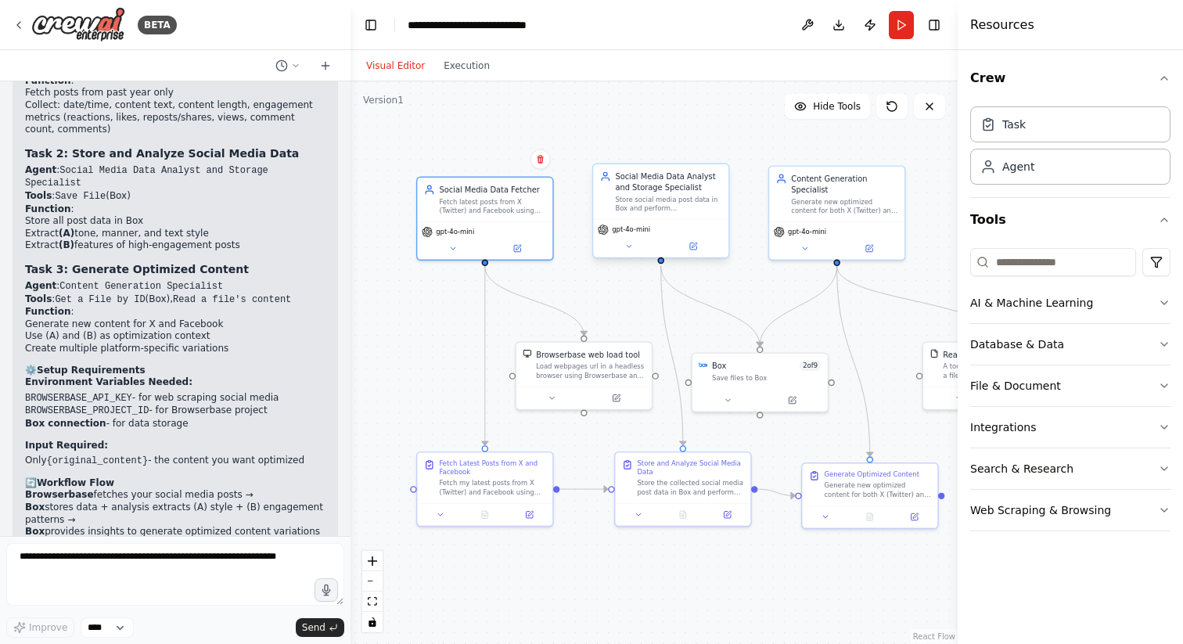
click at [654, 193] on div "Social Media Data Analyst and Storage Specialist" at bounding box center [668, 182] width 106 height 22
click at [728, 510] on icon at bounding box center [728, 511] width 5 height 5
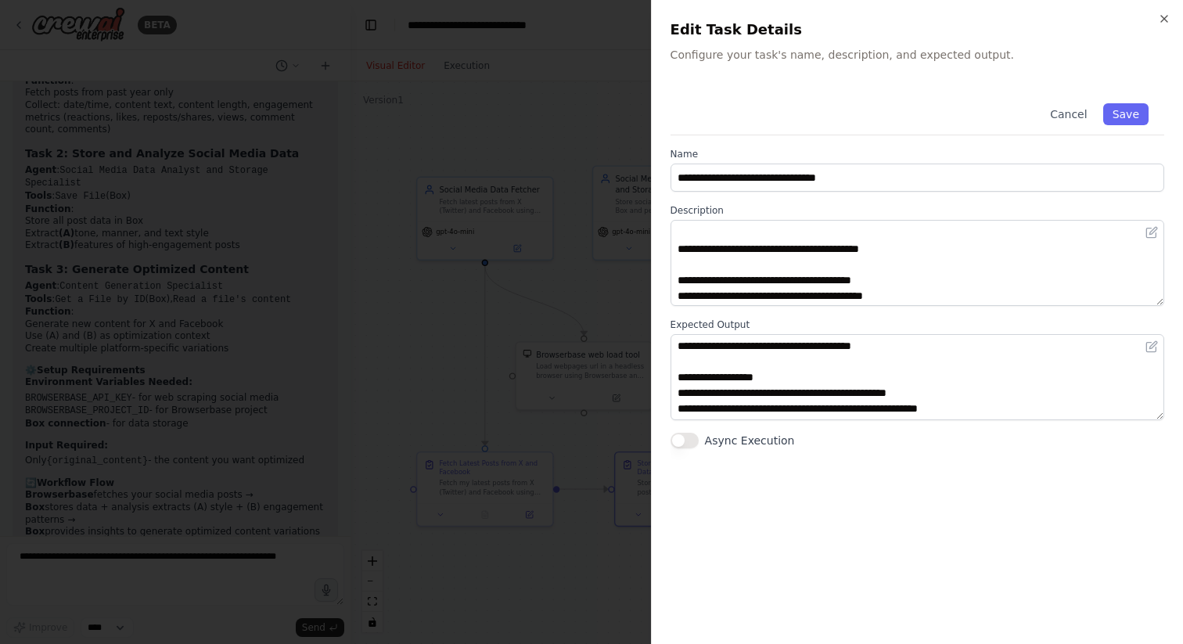
scroll to position [89, 0]
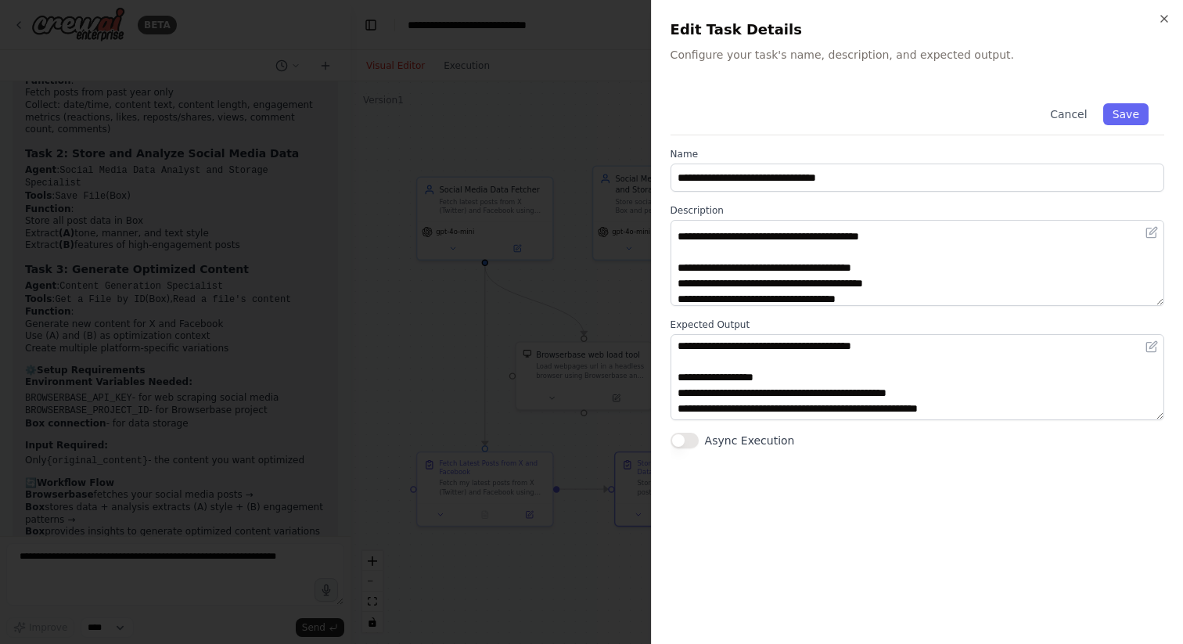
click at [501, 352] on div at bounding box center [591, 322] width 1183 height 644
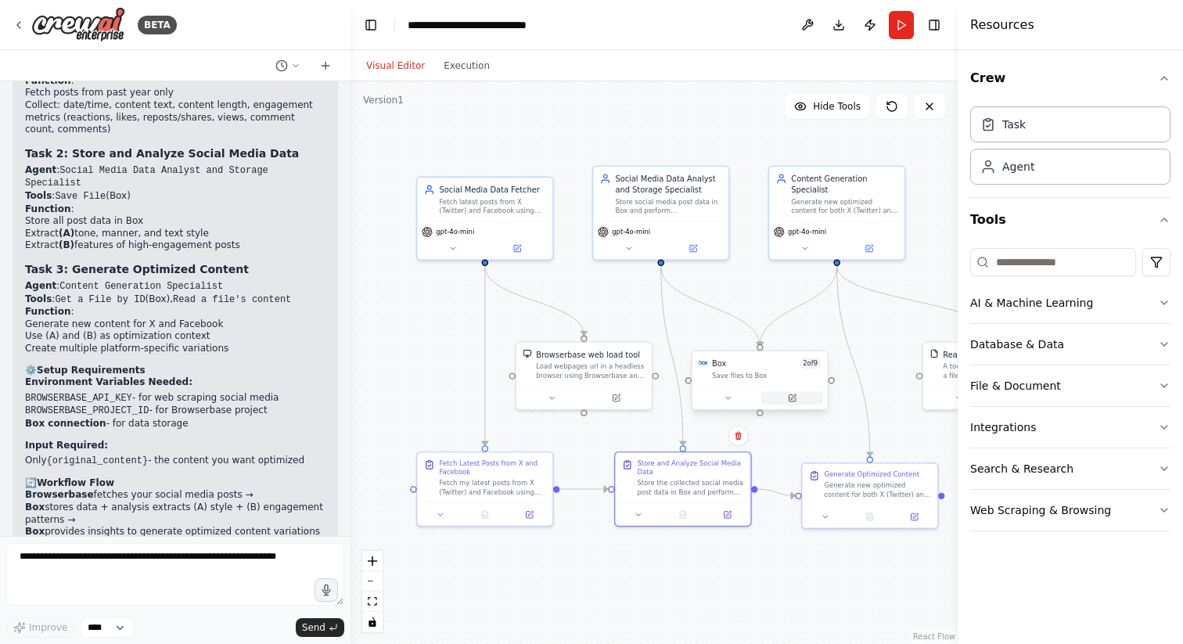
click at [788, 394] on icon at bounding box center [792, 398] width 9 height 9
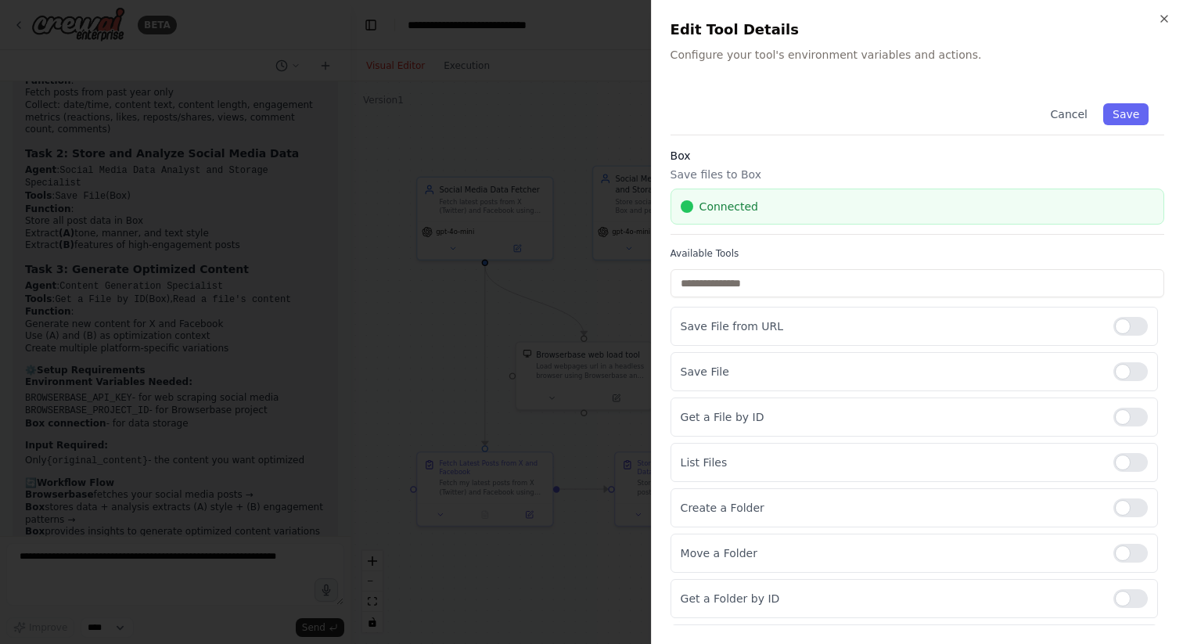
click at [550, 276] on div at bounding box center [591, 322] width 1183 height 644
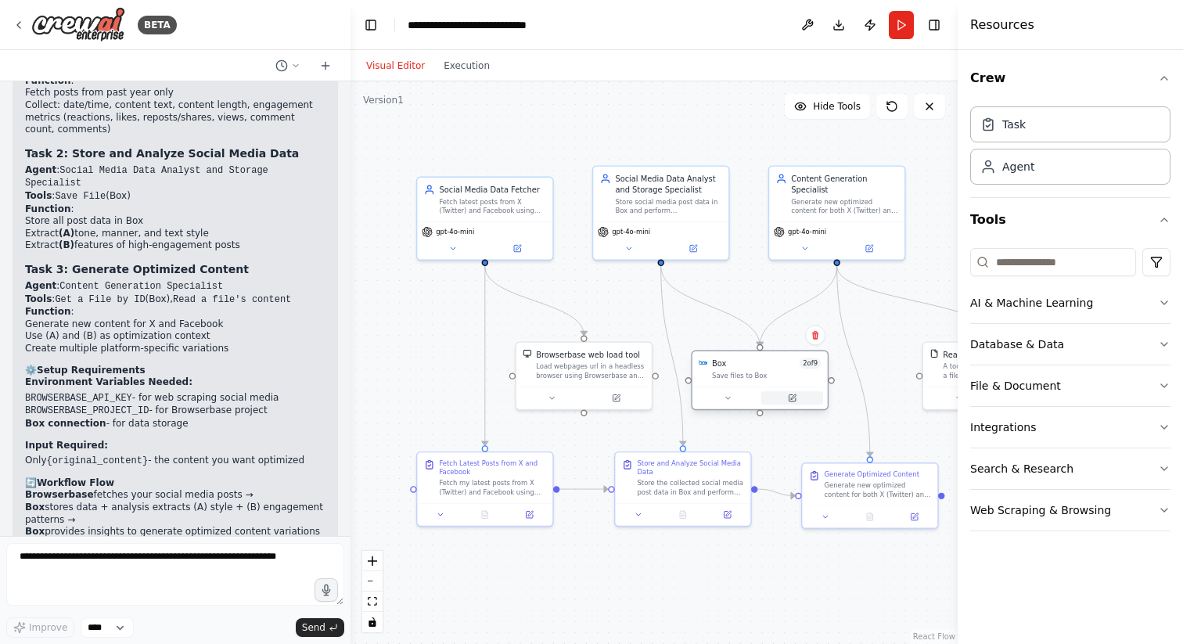
click at [795, 402] on icon at bounding box center [792, 398] width 9 height 9
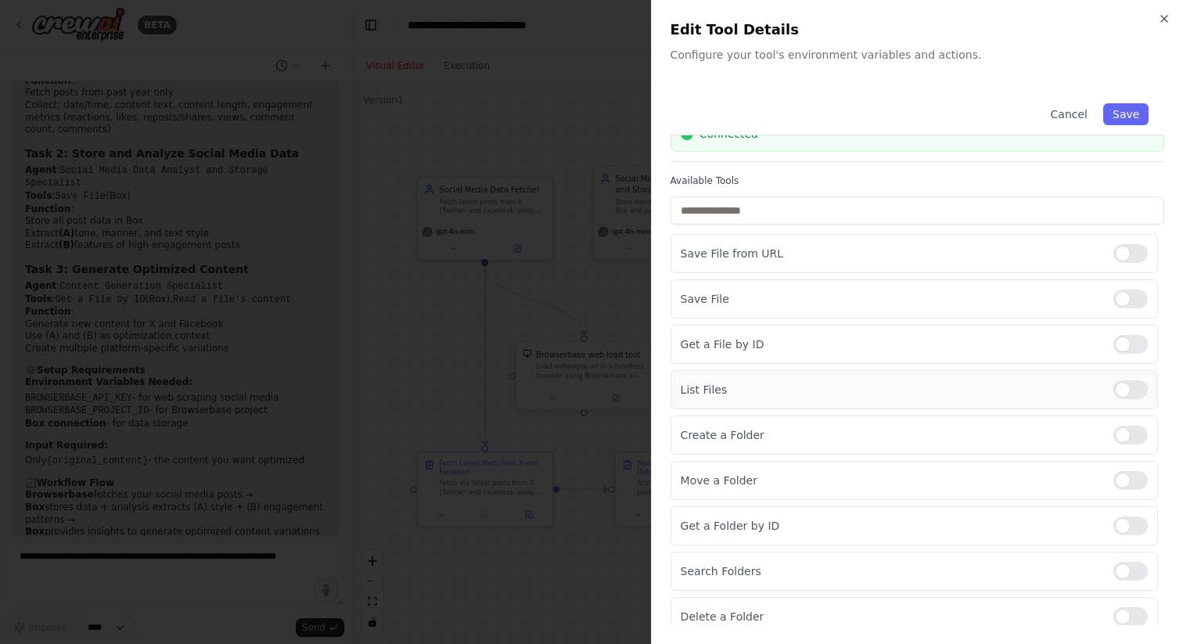
scroll to position [84, 0]
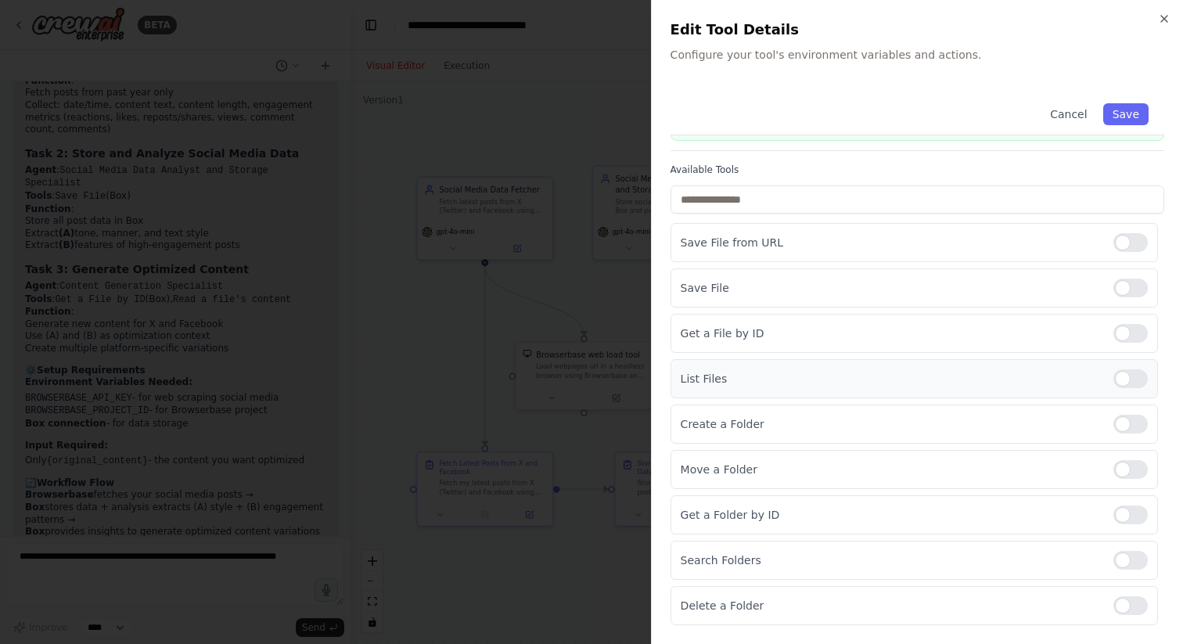
click at [1137, 386] on div at bounding box center [1131, 378] width 34 height 19
click at [1126, 368] on div "List Files" at bounding box center [915, 378] width 488 height 39
click at [1130, 382] on div at bounding box center [1131, 378] width 34 height 19
click at [528, 298] on div at bounding box center [591, 322] width 1183 height 644
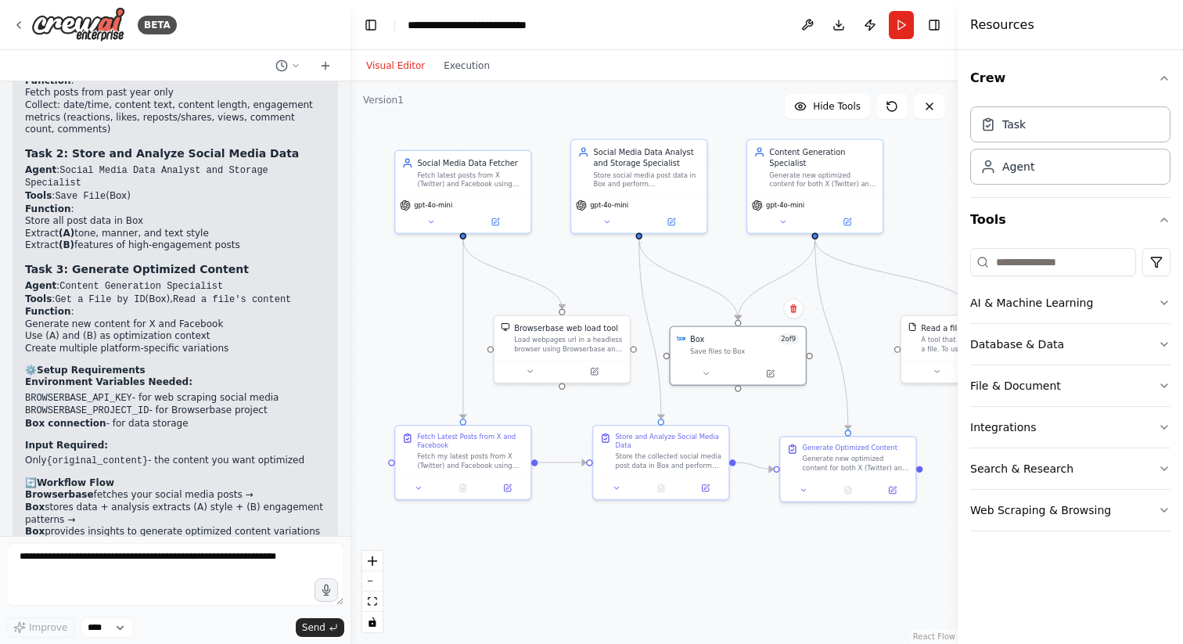
drag, startPoint x: 685, startPoint y: 326, endPoint x: 663, endPoint y: 300, distance: 34.5
click at [663, 300] on div ".deletable-edge-delete-btn { width: 20px; height: 20px; border: 0px solid #ffff…" at bounding box center [654, 362] width 607 height 563
click at [474, 168] on div "Fetch latest posts from X (Twitter) and Facebook using web automation. Only col…" at bounding box center [470, 176] width 106 height 17
click at [521, 129] on icon at bounding box center [518, 132] width 9 height 9
click at [471, 135] on button "Confirm" at bounding box center [474, 132] width 56 height 19
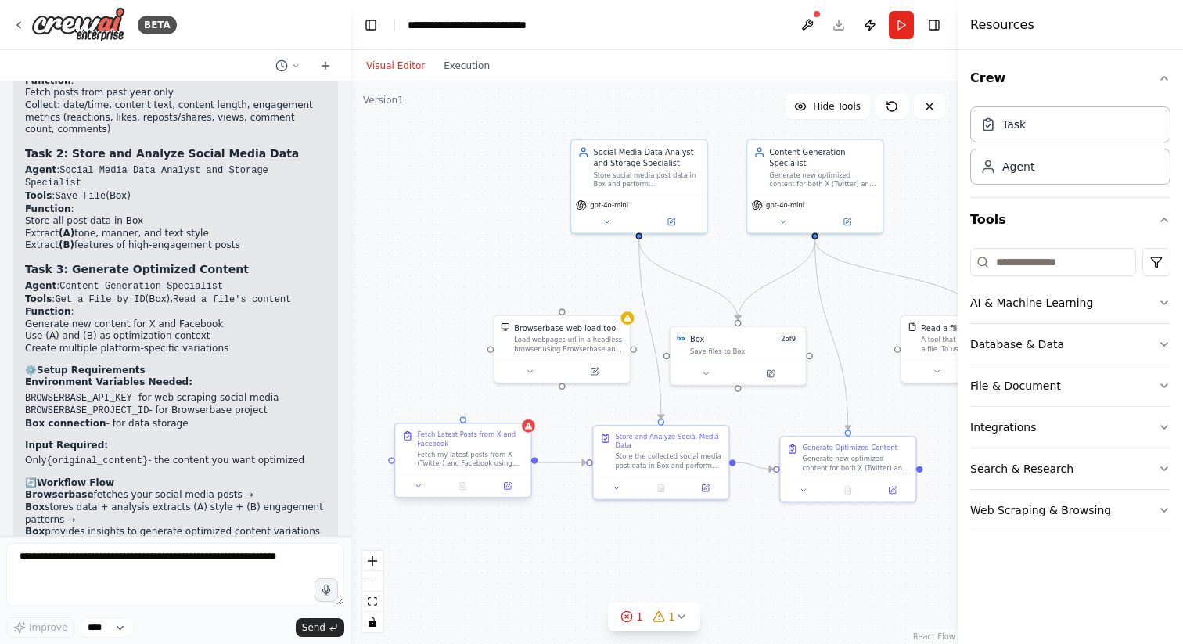
click at [500, 443] on div "Fetch Latest Posts from X and Facebook" at bounding box center [470, 438] width 106 height 17
click at [524, 414] on button at bounding box center [519, 409] width 20 height 20
click at [488, 409] on button "Confirm" at bounding box center [474, 409] width 56 height 19
click at [593, 339] on div "Load webpages url in a headless browser using Browserbase and return the conten…" at bounding box center [568, 341] width 109 height 17
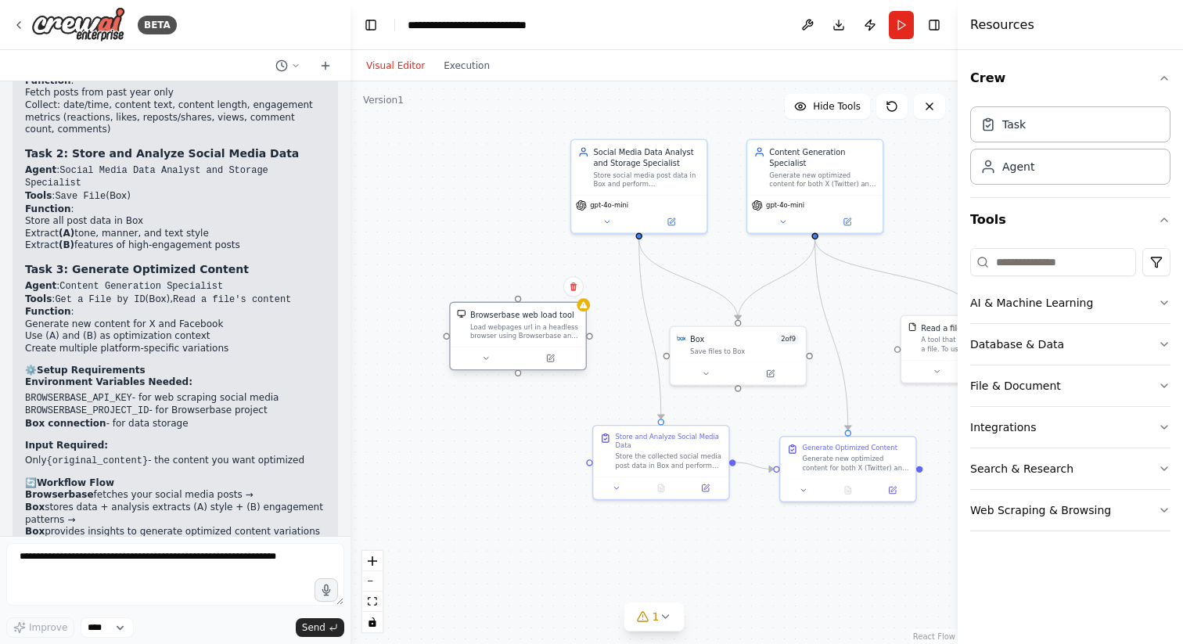
drag, startPoint x: 593, startPoint y: 339, endPoint x: 547, endPoint y: 326, distance: 47.8
click at [547, 326] on div "Load webpages url in a headless browser using Browserbase and return the conten…" at bounding box center [524, 330] width 109 height 17
click at [897, 106] on icon at bounding box center [892, 106] width 9 height 9
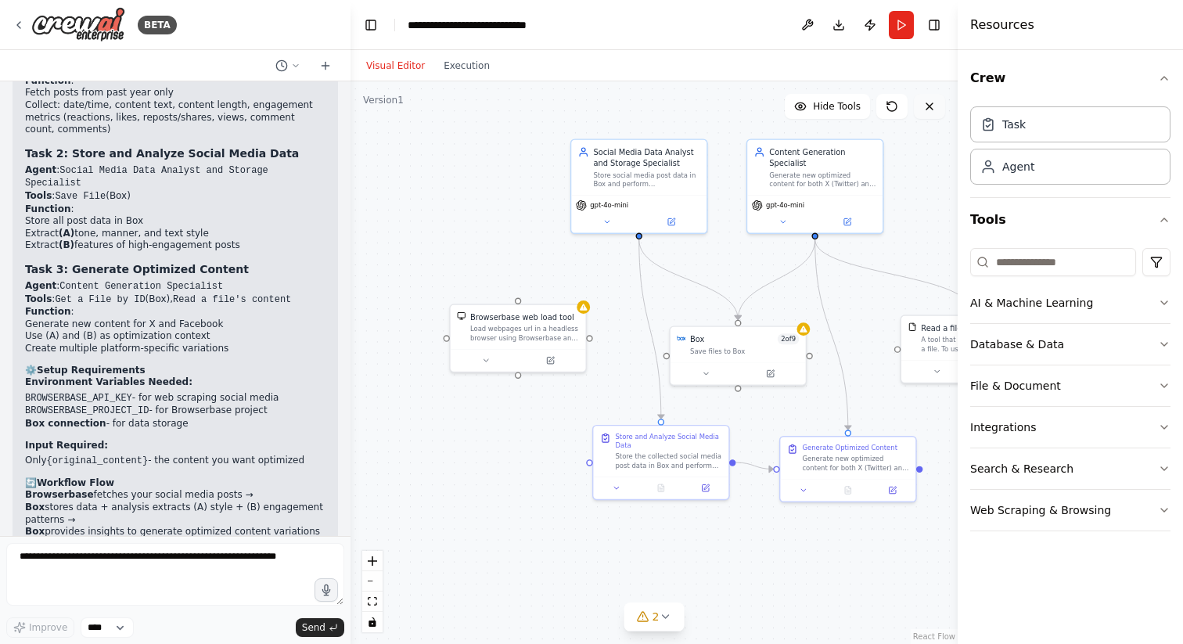
click at [944, 106] on button at bounding box center [929, 106] width 31 height 25
click at [938, 106] on button at bounding box center [929, 106] width 31 height 25
click at [926, 106] on icon at bounding box center [930, 106] width 13 height 13
click at [734, 358] on div "Box 2 of 9 Save files to Box" at bounding box center [738, 342] width 135 height 35
click at [769, 380] on div at bounding box center [738, 371] width 135 height 23
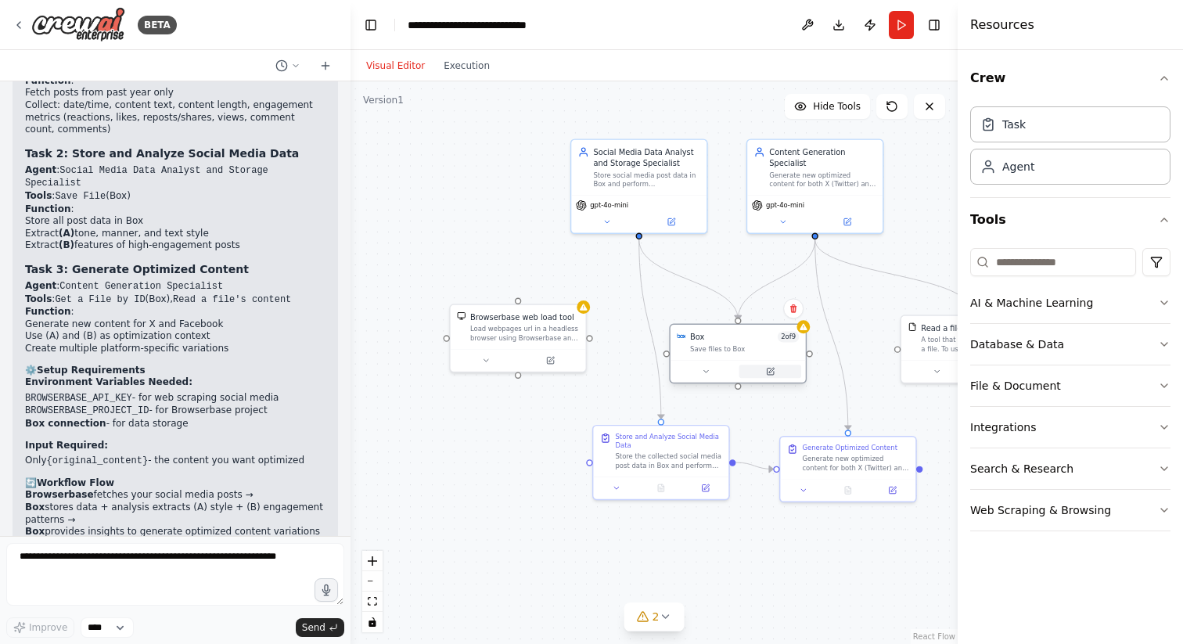
click at [770, 377] on button at bounding box center [771, 371] width 62 height 13
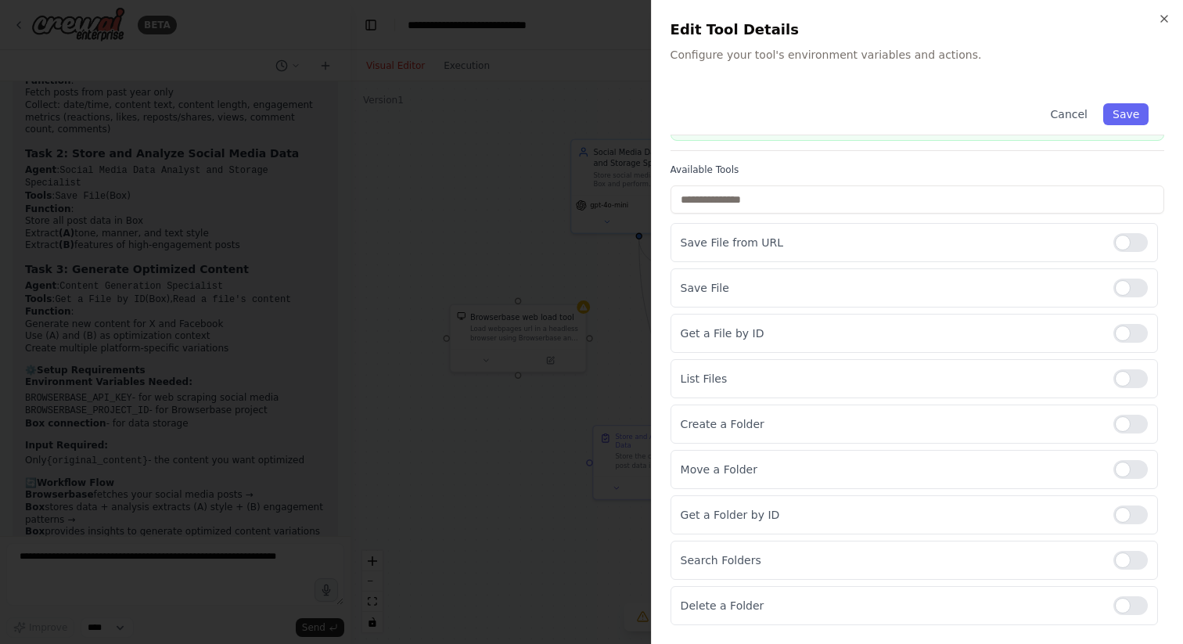
click at [567, 403] on div at bounding box center [591, 322] width 1183 height 644
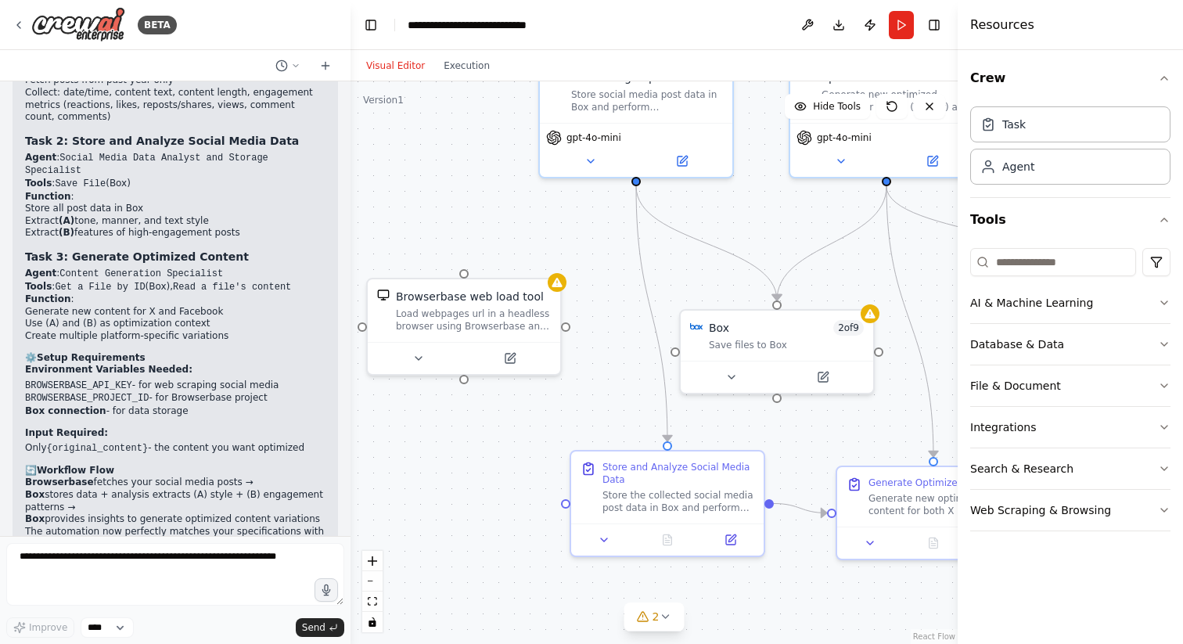
drag, startPoint x: 632, startPoint y: 333, endPoint x: 492, endPoint y: 217, distance: 182.9
click at [492, 217] on div ".deletable-edge-delete-btn { width: 20px; height: 20px; border: 0px solid #ffff…" at bounding box center [654, 362] width 607 height 563
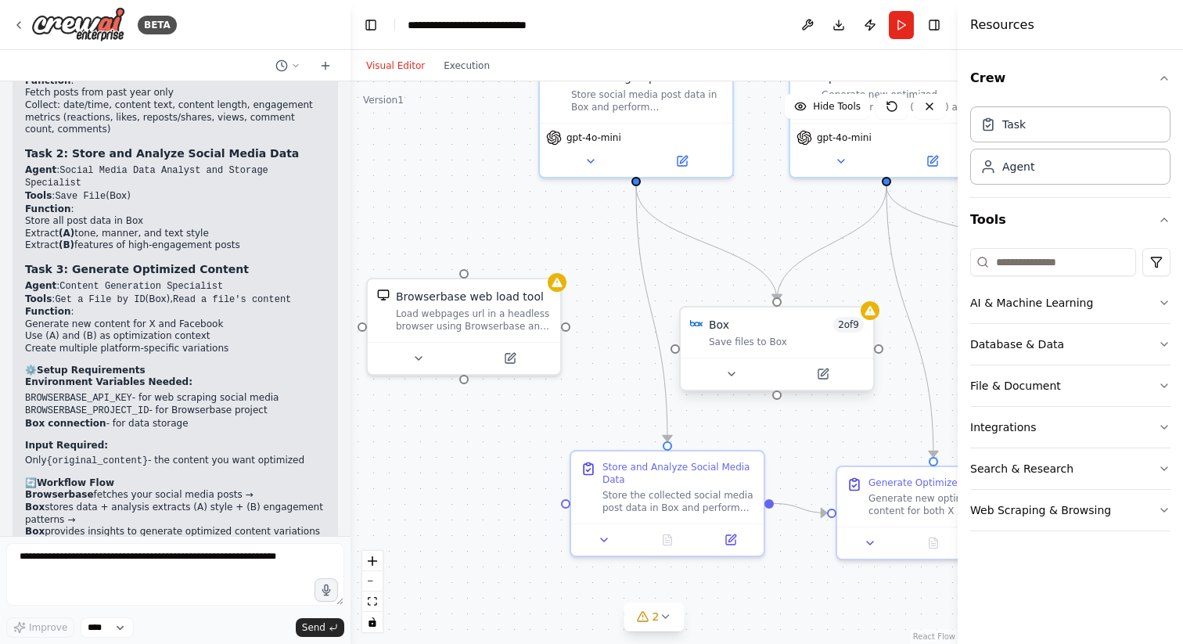
click at [809, 334] on div "Box 2 of 9 Save files to Box" at bounding box center [786, 332] width 155 height 31
click at [828, 368] on icon at bounding box center [823, 374] width 13 height 13
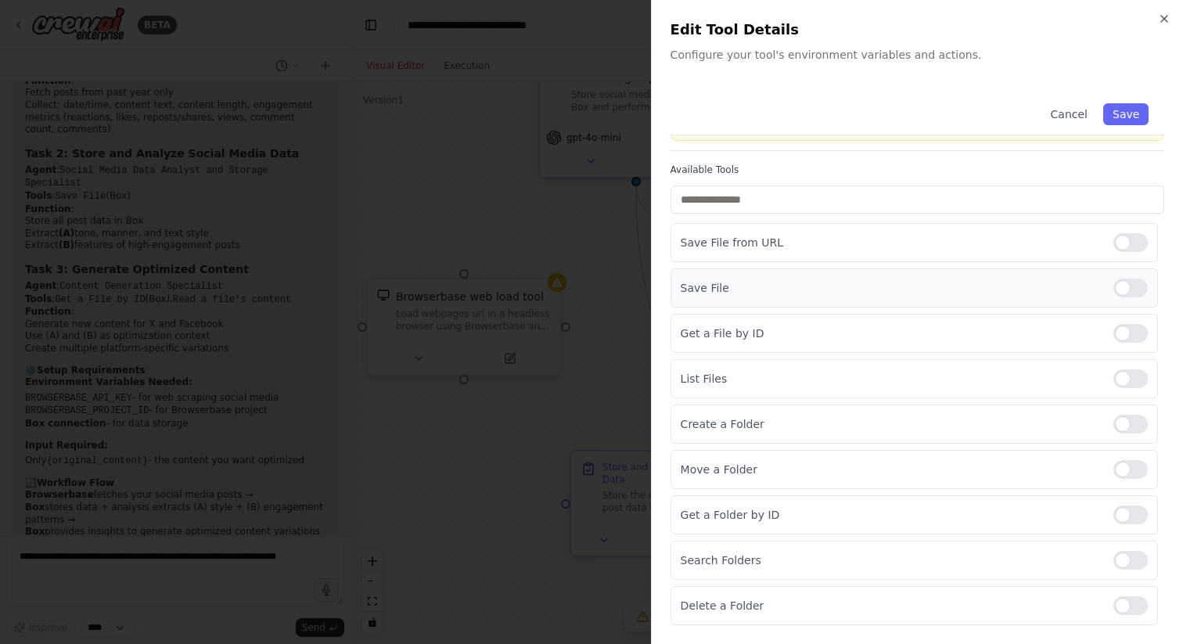
scroll to position [0, 0]
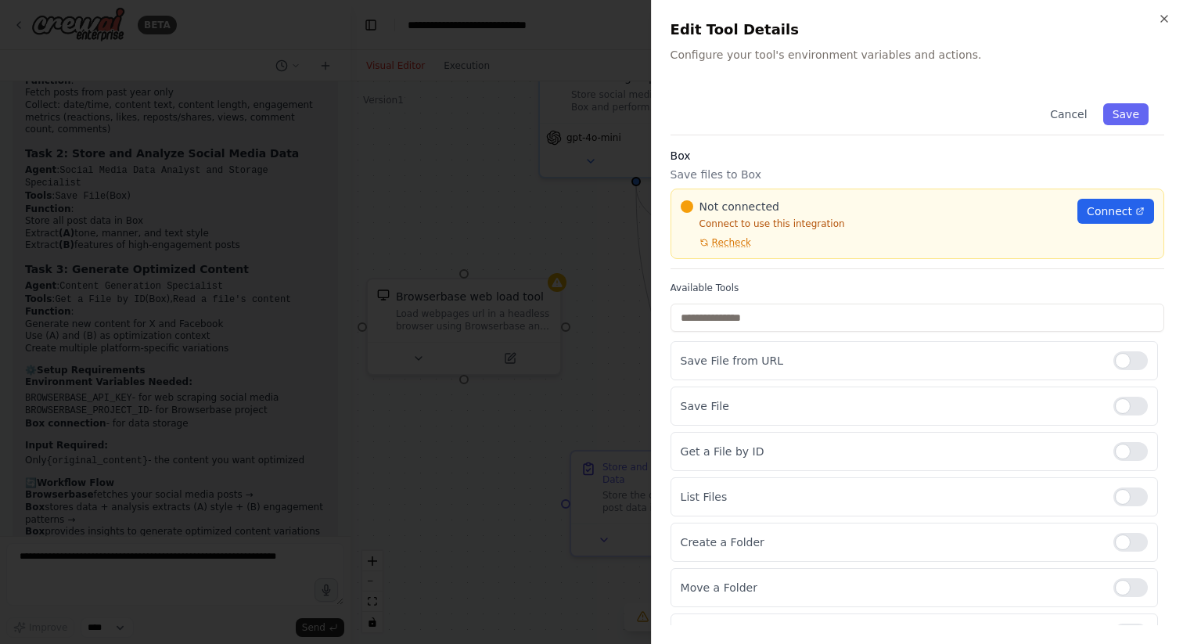
click at [738, 233] on div "Not connected Connect to use this integration Recheck" at bounding box center [875, 224] width 388 height 50
click at [738, 239] on span "Recheck" at bounding box center [731, 242] width 39 height 13
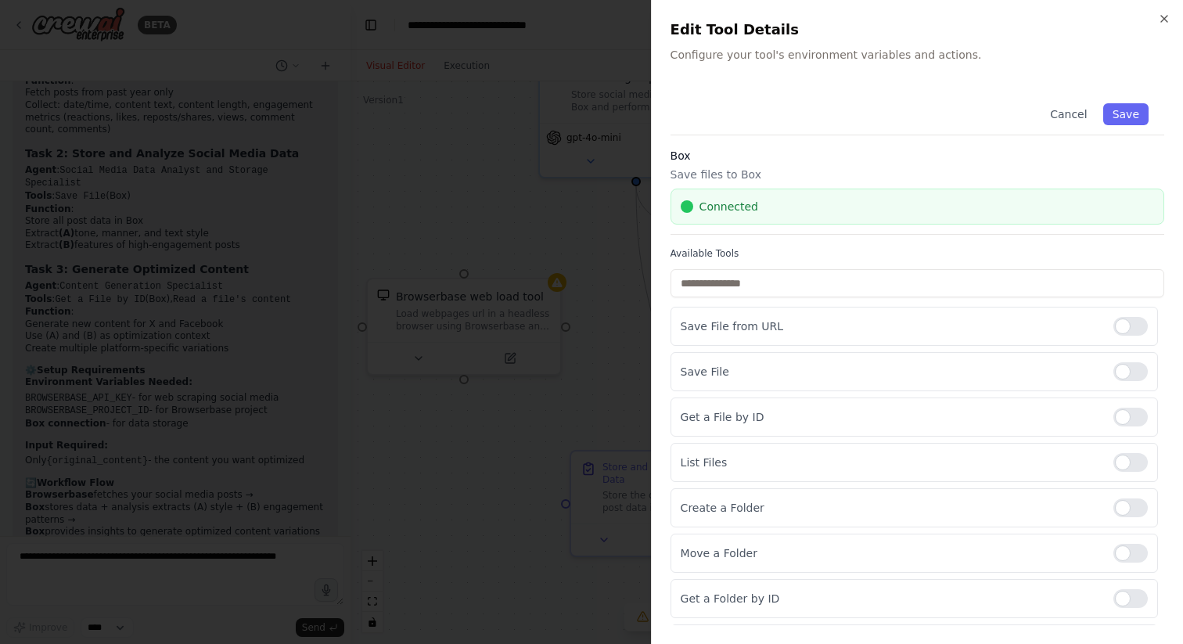
click at [553, 221] on div at bounding box center [591, 322] width 1183 height 644
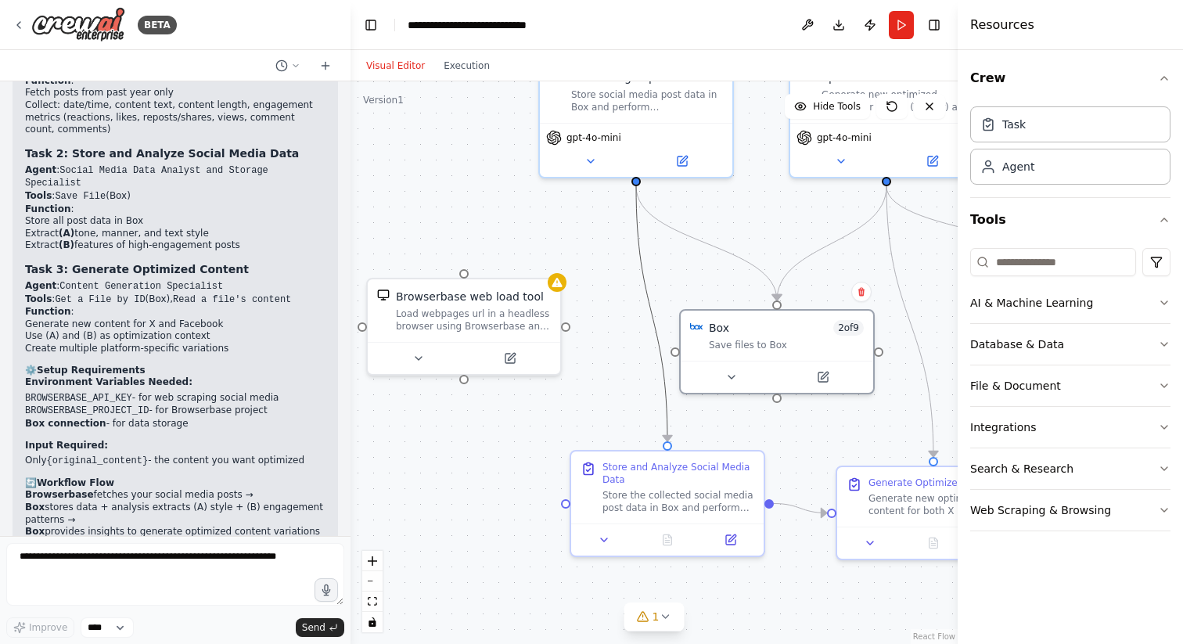
click at [644, 304] on icon "Edge from 1b45f1ea-3304-4056-a5ed-0abe94e29bef to ca0441fa-0f0d-4734-8050-9d925…" at bounding box center [651, 313] width 31 height 255
click at [662, 625] on button "1" at bounding box center [655, 617] width 60 height 29
click at [405, 528] on div ".deletable-edge-delete-btn { width: 20px; height: 20px; border: 0px solid #ffff…" at bounding box center [654, 362] width 607 height 563
click at [509, 542] on div ".deletable-edge-delete-btn { width: 20px; height: 20px; border: 0px solid #ffff…" at bounding box center [654, 362] width 607 height 563
click at [737, 550] on button "1" at bounding box center [654, 545] width 226 height 29
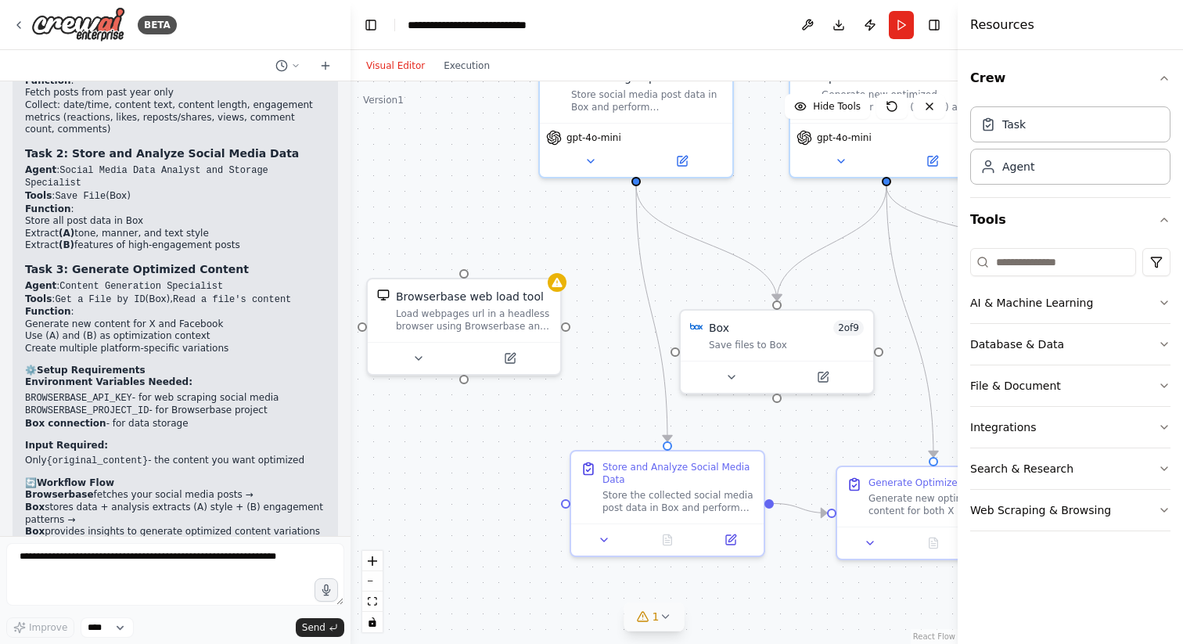
click at [661, 622] on icon at bounding box center [665, 617] width 13 height 13
click at [737, 578] on button at bounding box center [742, 576] width 27 height 19
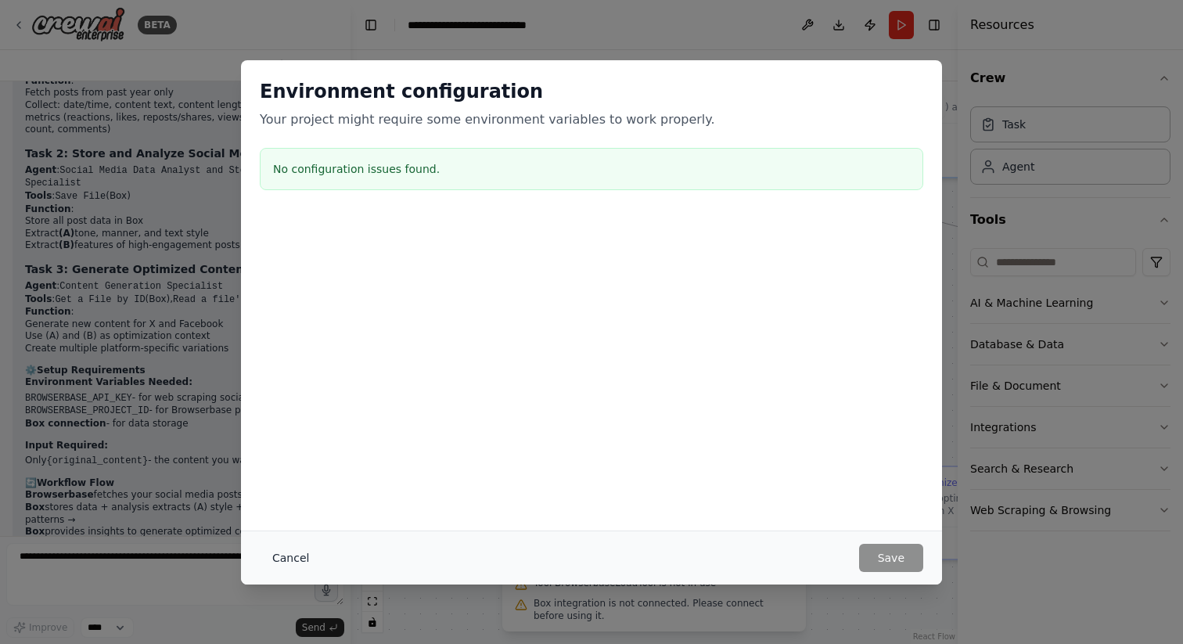
click at [299, 546] on button "Cancel" at bounding box center [291, 558] width 62 height 28
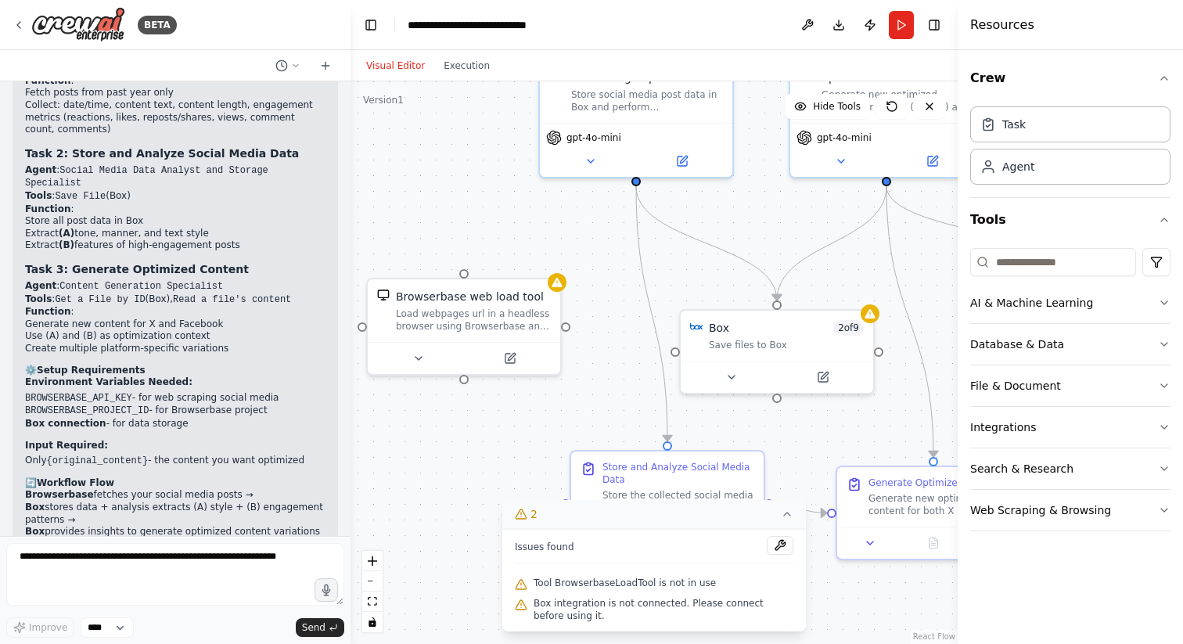
click at [793, 517] on icon at bounding box center [787, 514] width 13 height 13
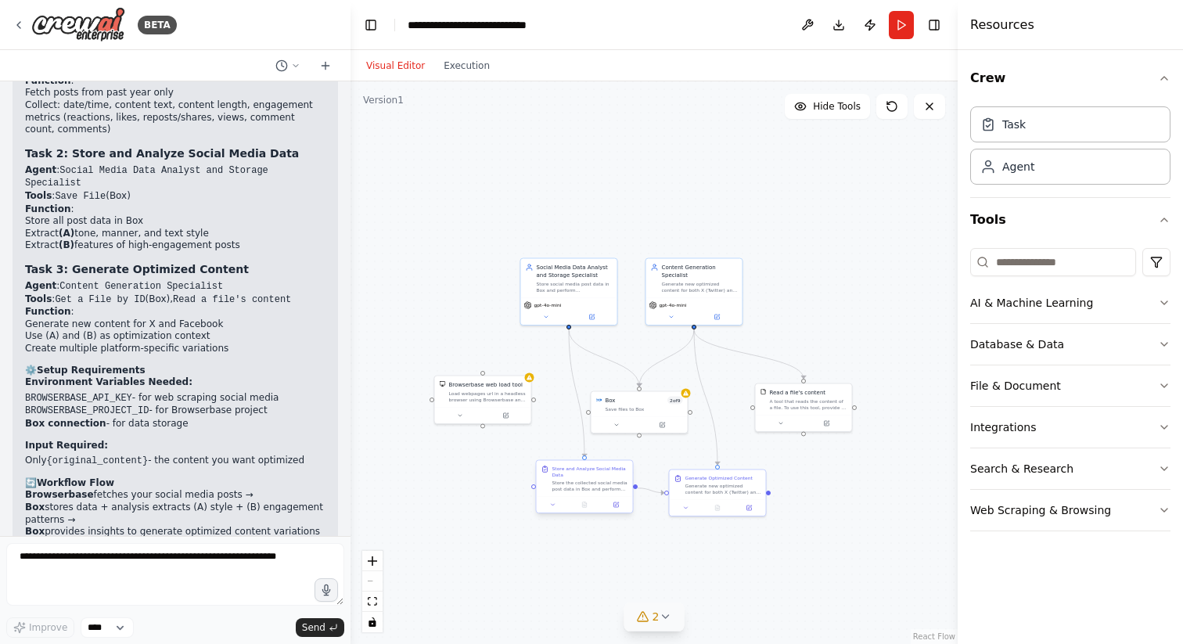
click at [593, 487] on div "Store the collected social media post data in Box and perform comprehensive ana…" at bounding box center [591, 486] width 76 height 13
click at [617, 503] on icon at bounding box center [616, 505] width 6 height 6
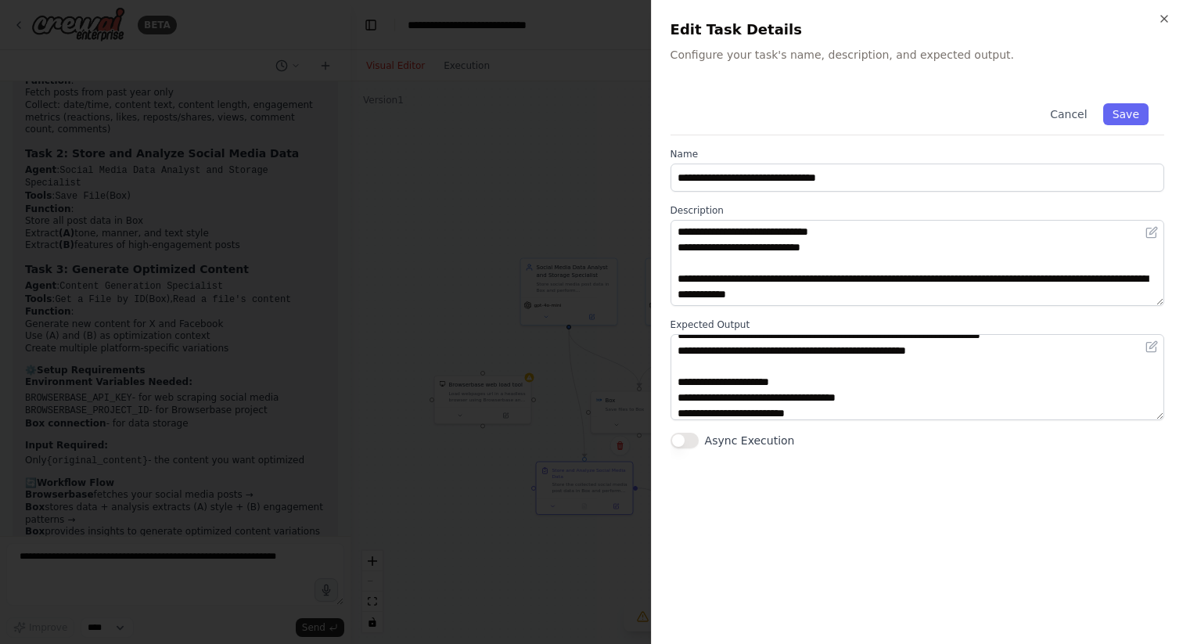
scroll to position [157, 0]
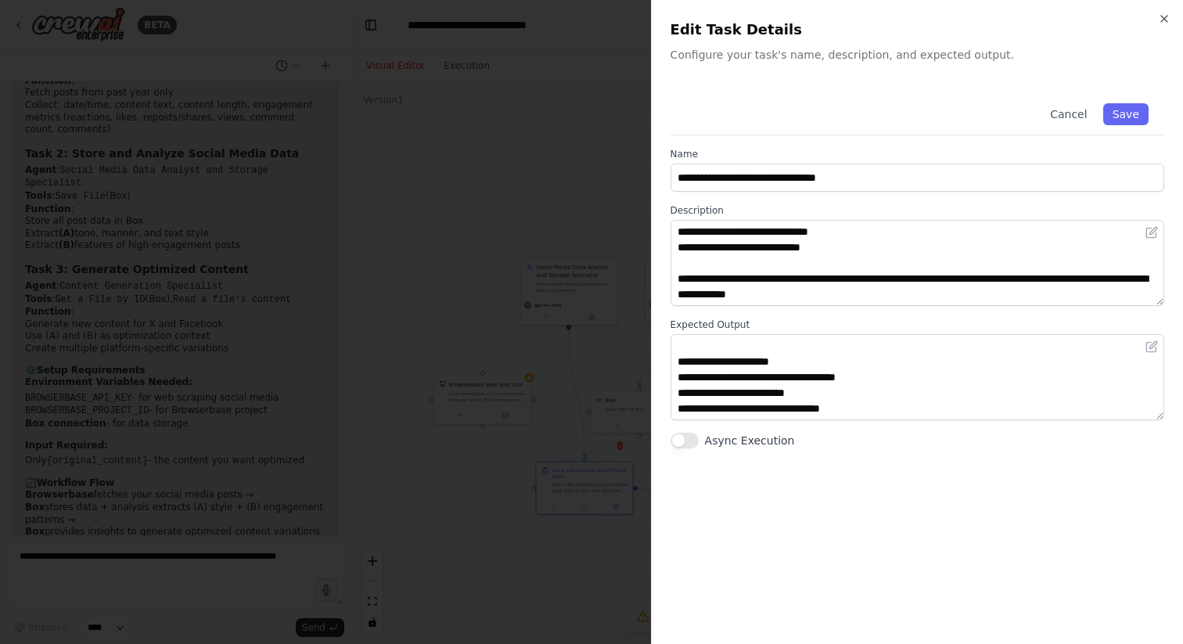
click at [560, 168] on div at bounding box center [591, 322] width 1183 height 644
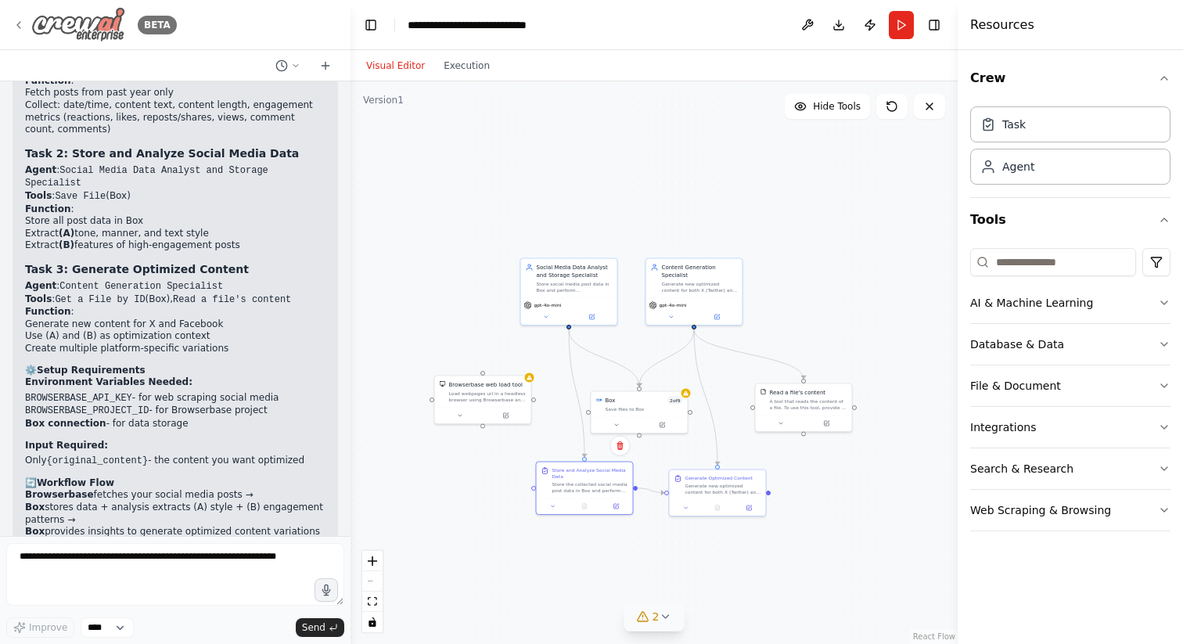
click at [110, 31] on img at bounding box center [78, 24] width 94 height 35
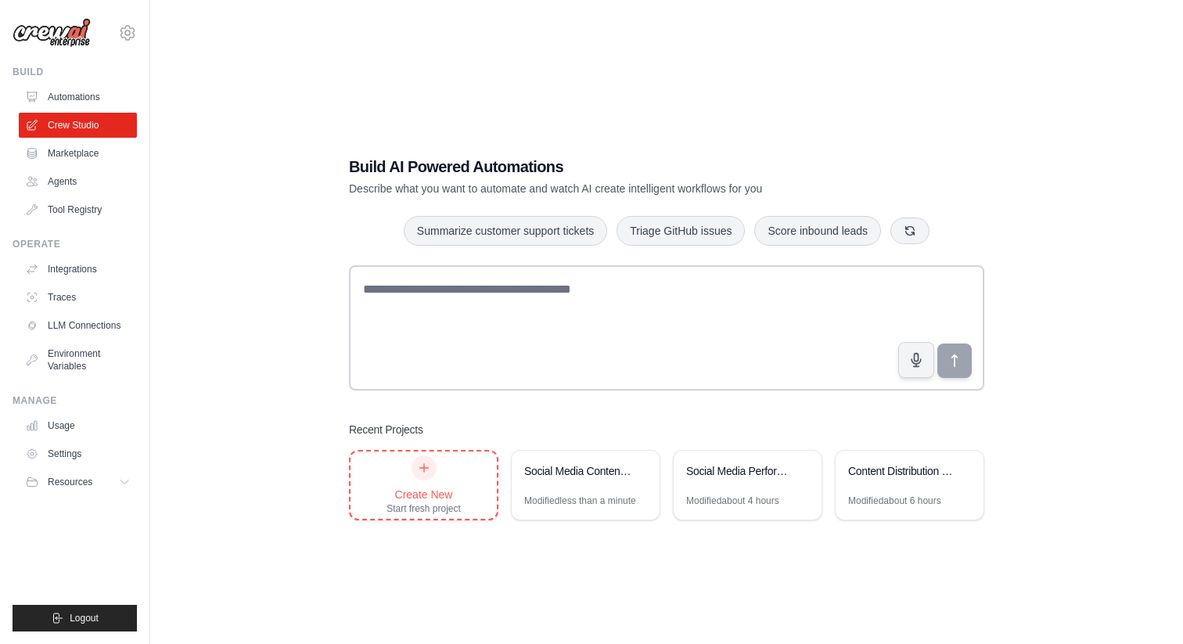
click at [445, 490] on div "Create New" at bounding box center [424, 495] width 74 height 16
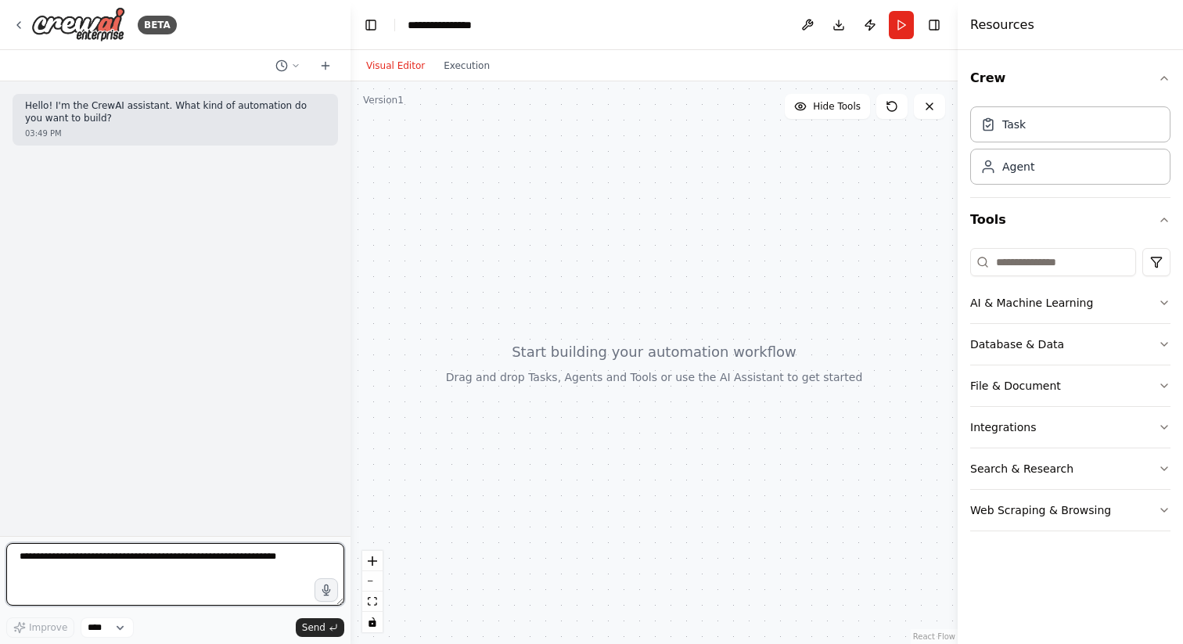
click at [196, 584] on textarea at bounding box center [175, 574] width 338 height 63
paste textarea "**********"
type textarea "**********"
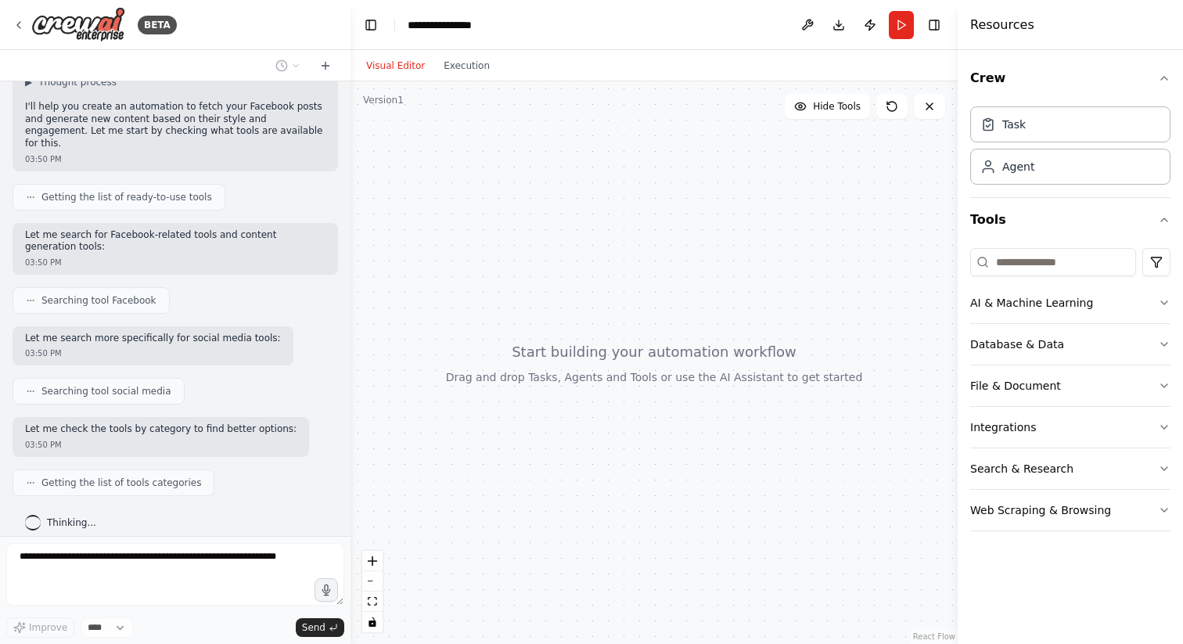
scroll to position [423, 0]
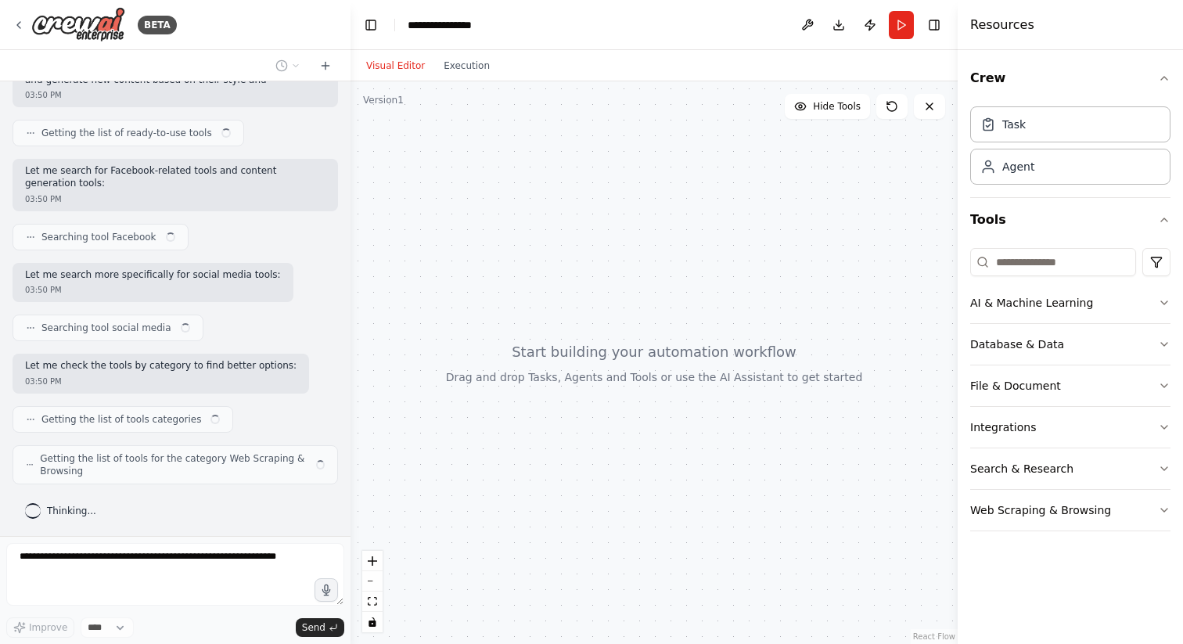
scroll to position [423, 0]
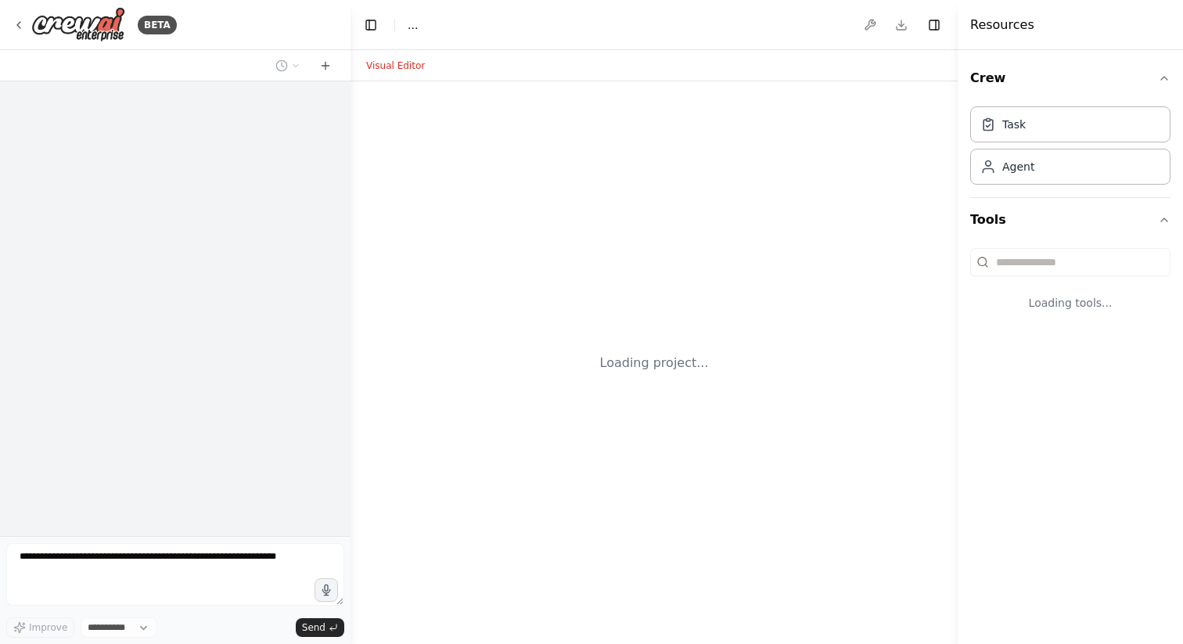
select select "****"
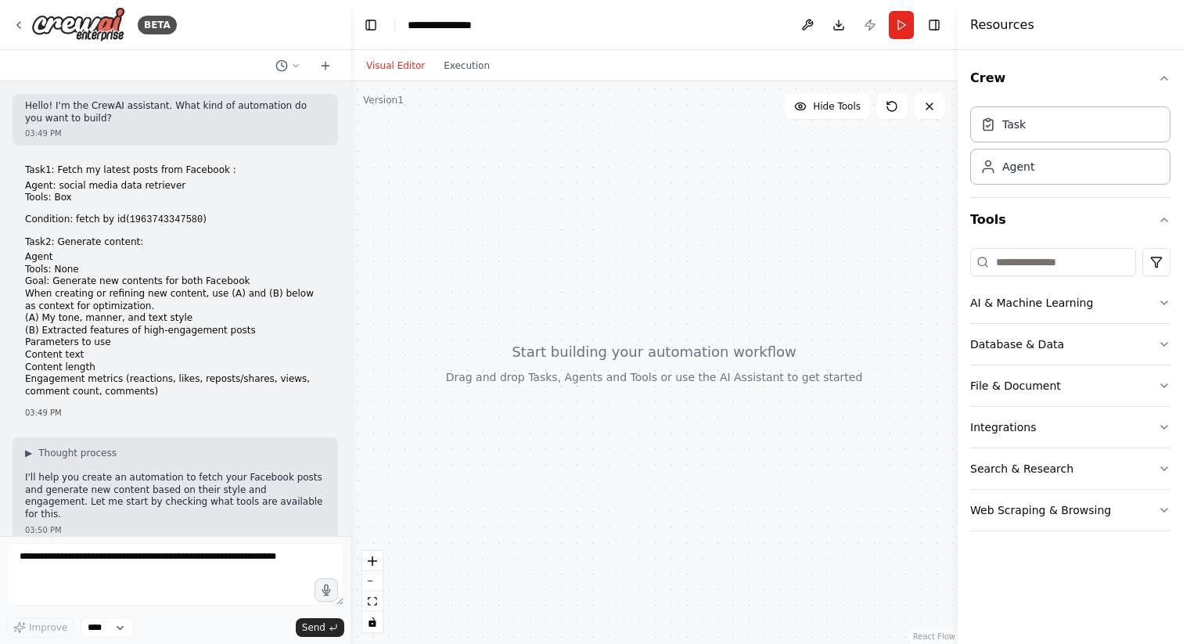
scroll to position [382, 0]
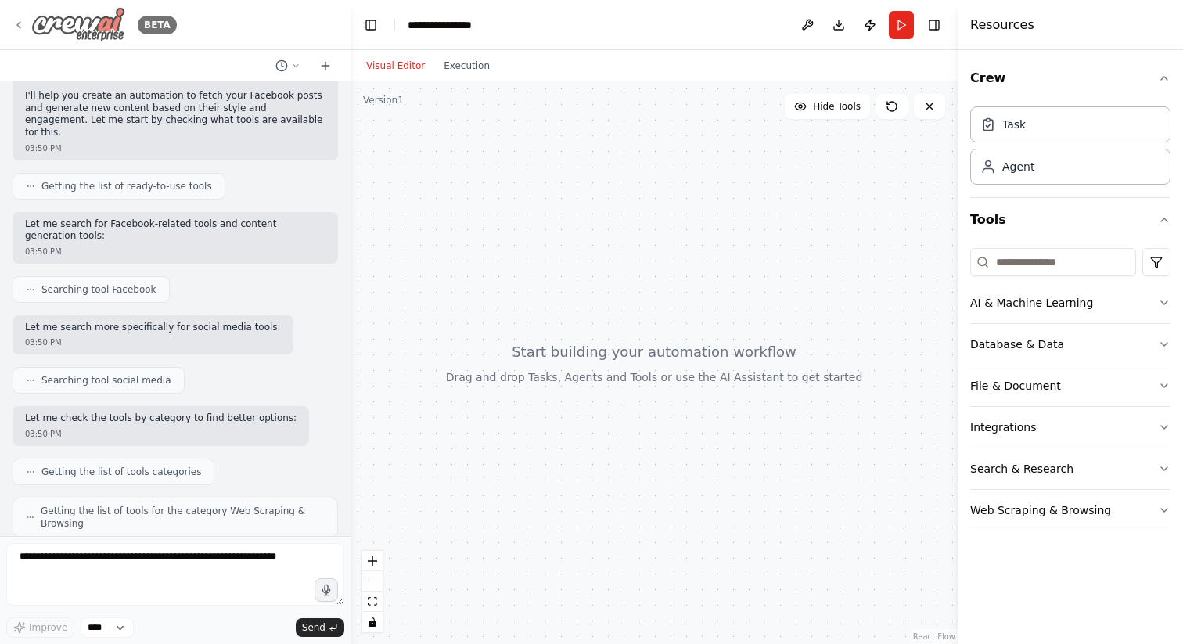
click at [70, 28] on img at bounding box center [78, 24] width 94 height 35
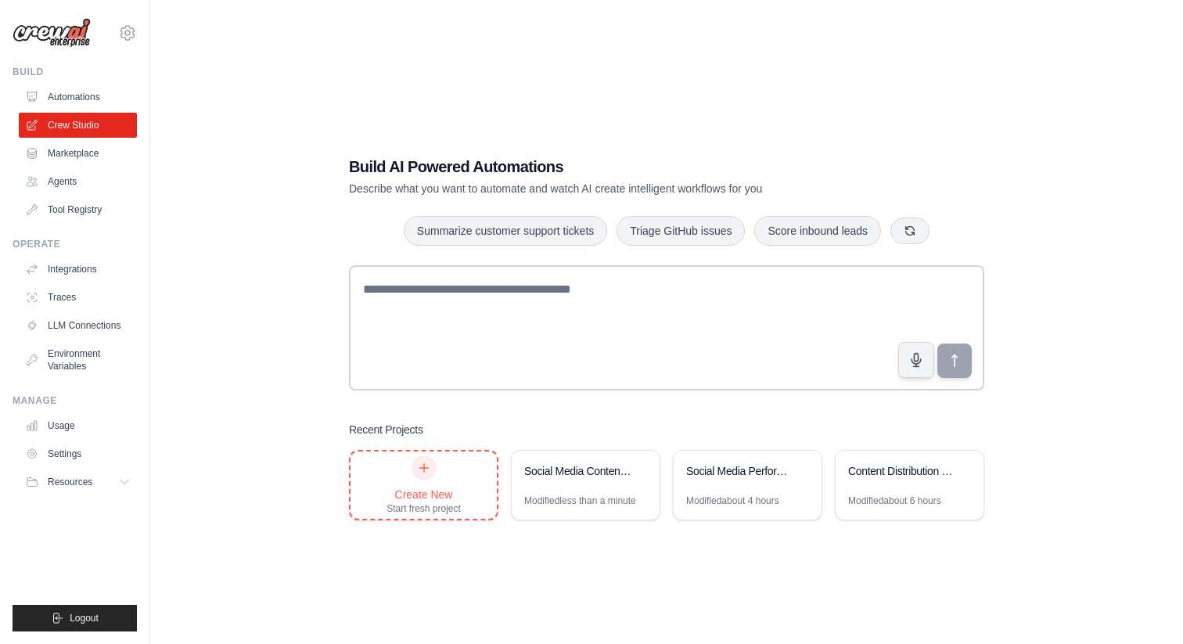
click at [432, 477] on div "Create New Start fresh project" at bounding box center [424, 485] width 74 height 59
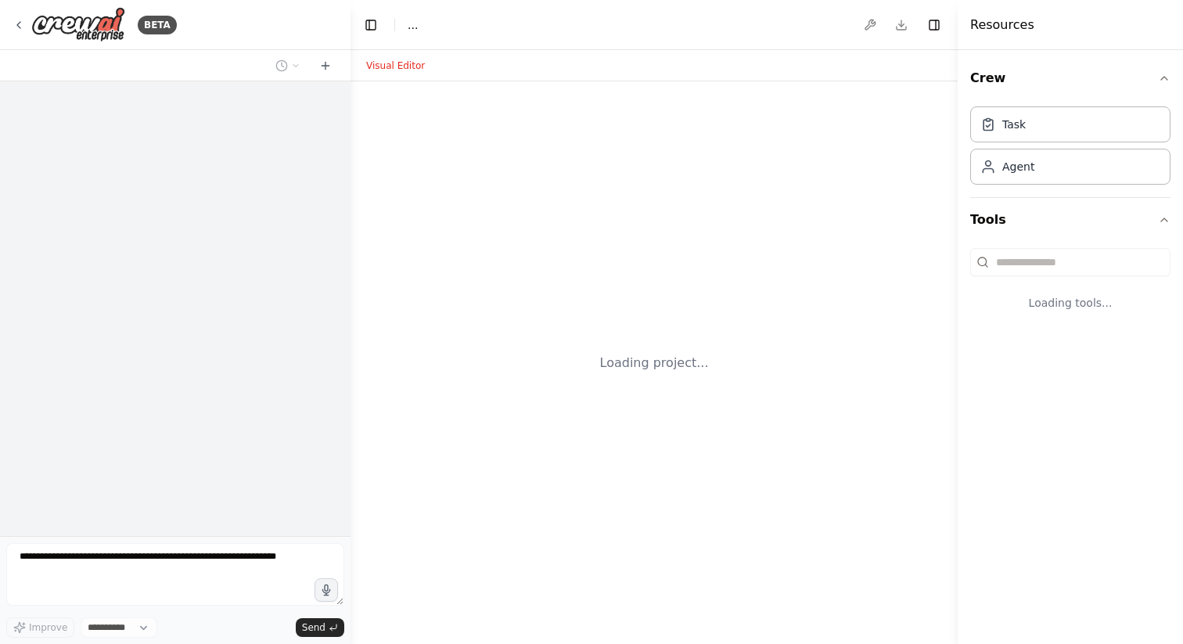
select select "****"
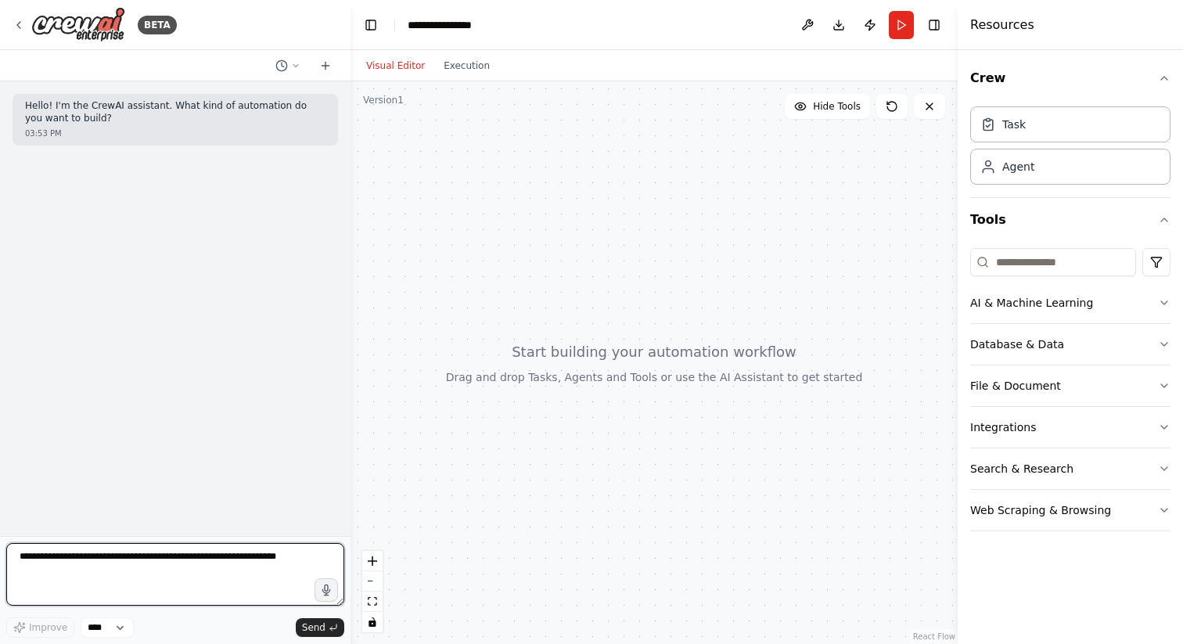
click at [205, 557] on textarea at bounding box center [175, 574] width 338 height 63
paste textarea "**********"
type textarea "**********"
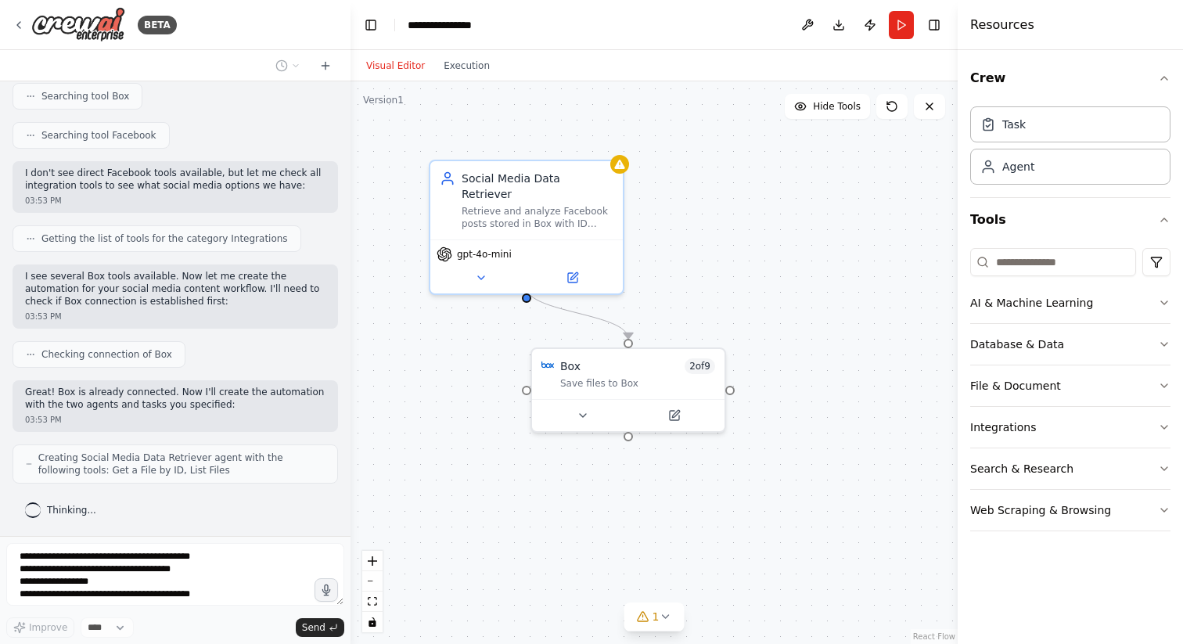
scroll to position [602, 0]
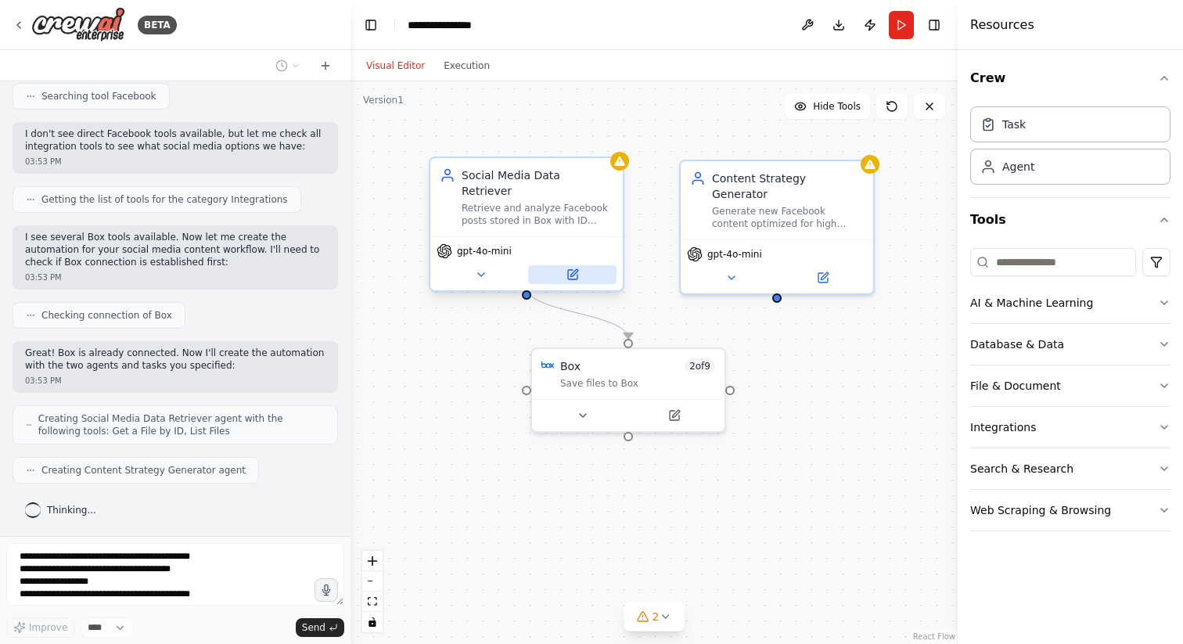
click at [576, 270] on icon at bounding box center [572, 274] width 9 height 9
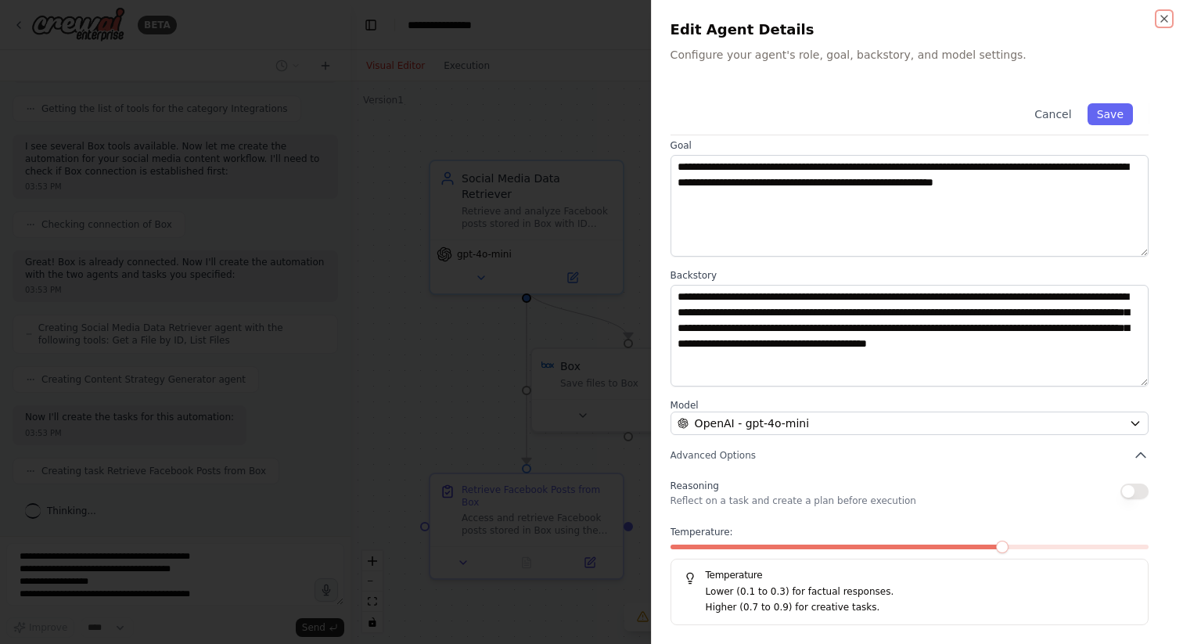
scroll to position [732, 0]
click at [492, 402] on div at bounding box center [591, 322] width 1183 height 644
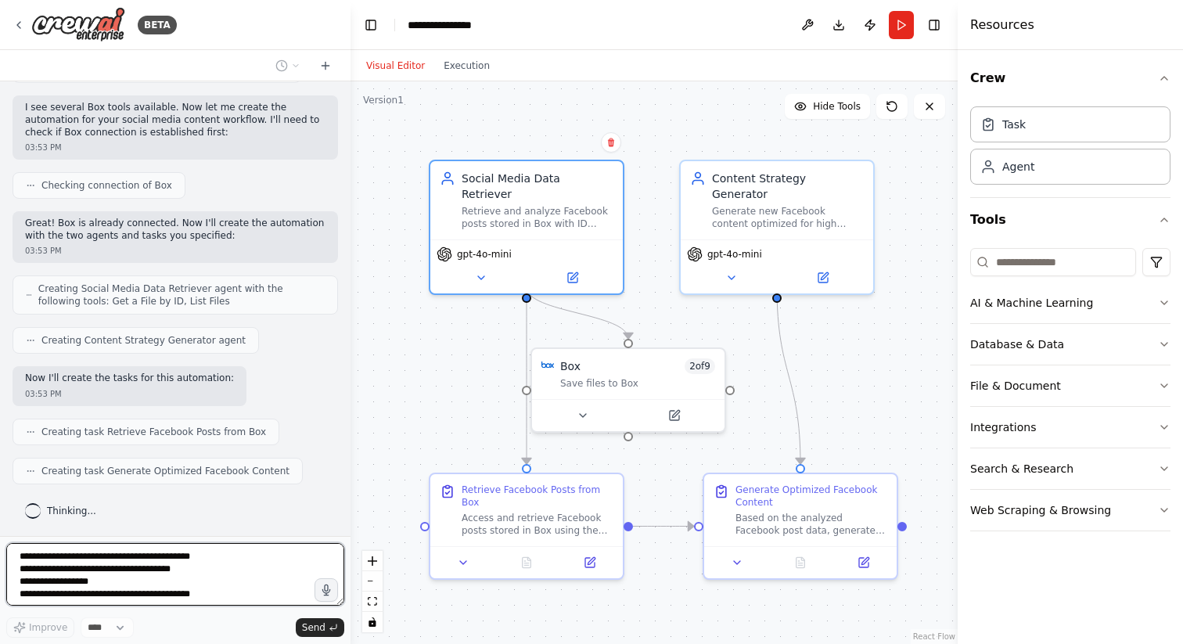
scroll to position [823, 0]
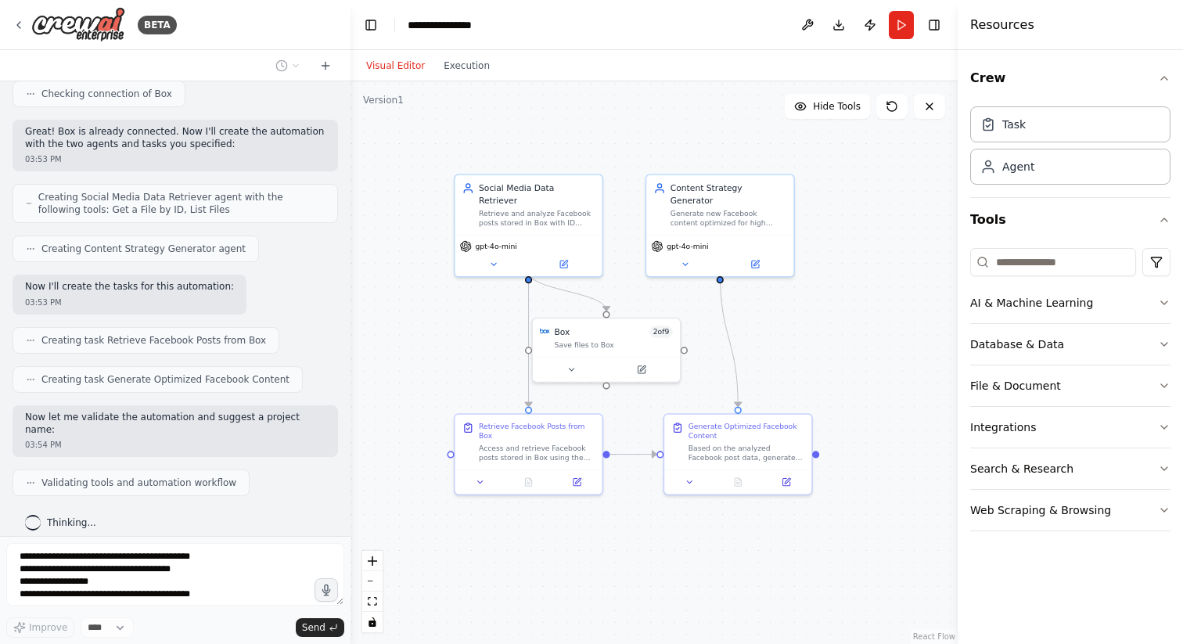
drag, startPoint x: 913, startPoint y: 397, endPoint x: 812, endPoint y: 329, distance: 121.1
click at [812, 330] on div ".deletable-edge-delete-btn { width: 20px; height: 20px; border: 0px solid #ffff…" at bounding box center [654, 362] width 607 height 563
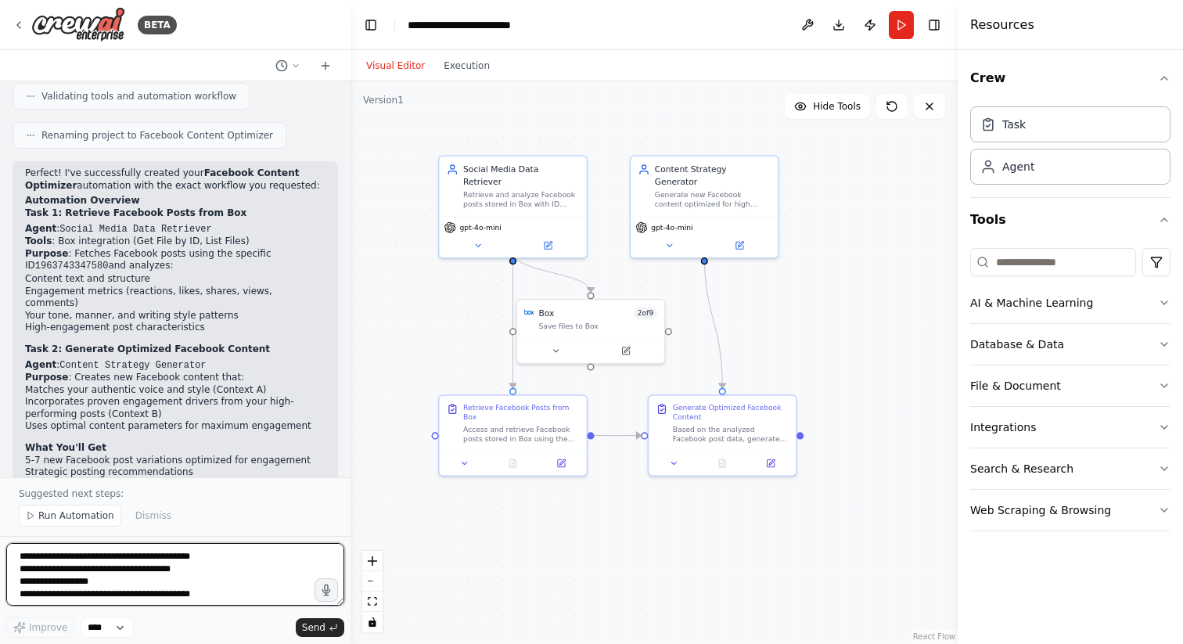
scroll to position [1341, 0]
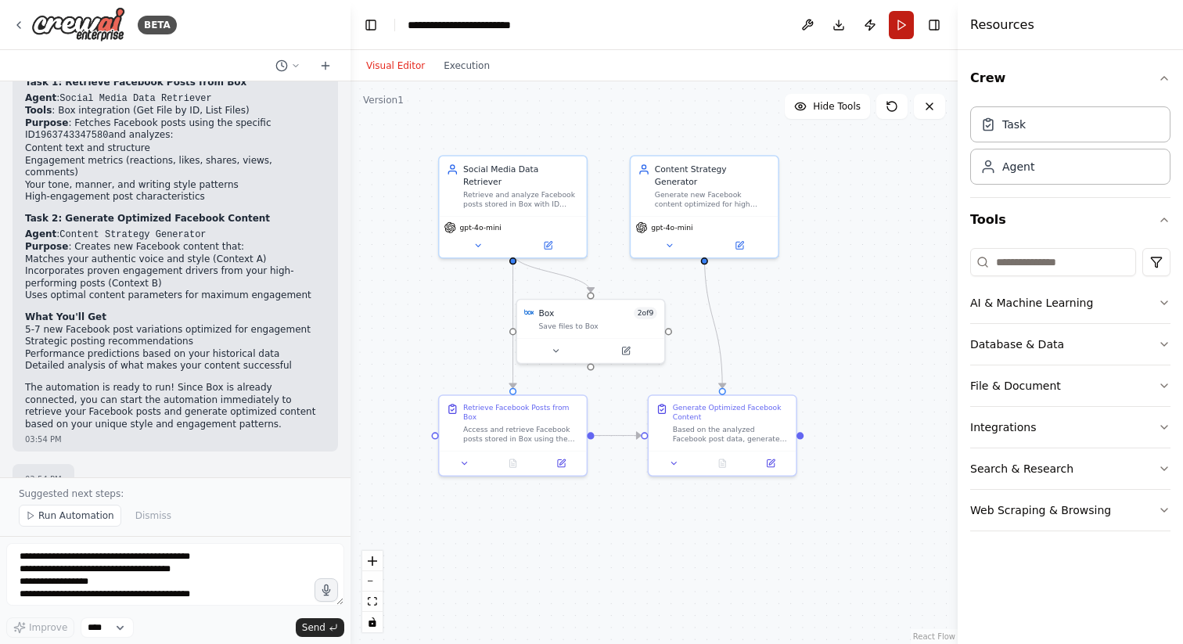
click at [903, 24] on button "Run" at bounding box center [901, 25] width 25 height 28
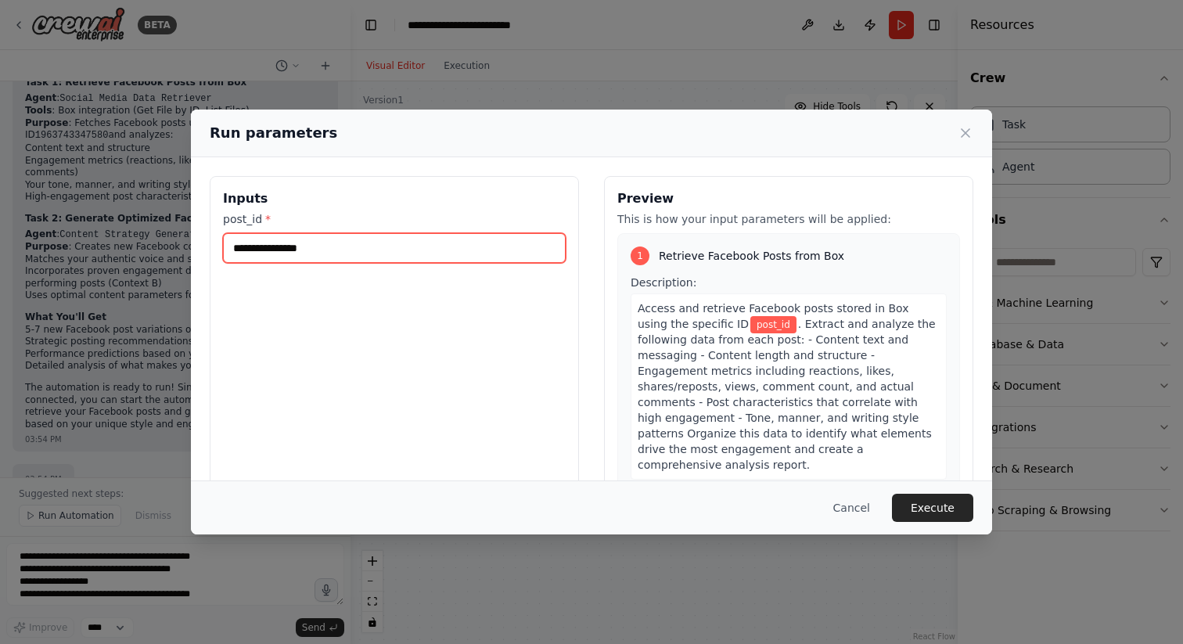
click at [326, 250] on input "post_id *" at bounding box center [394, 248] width 343 height 30
paste input "**********"
type input "**********"
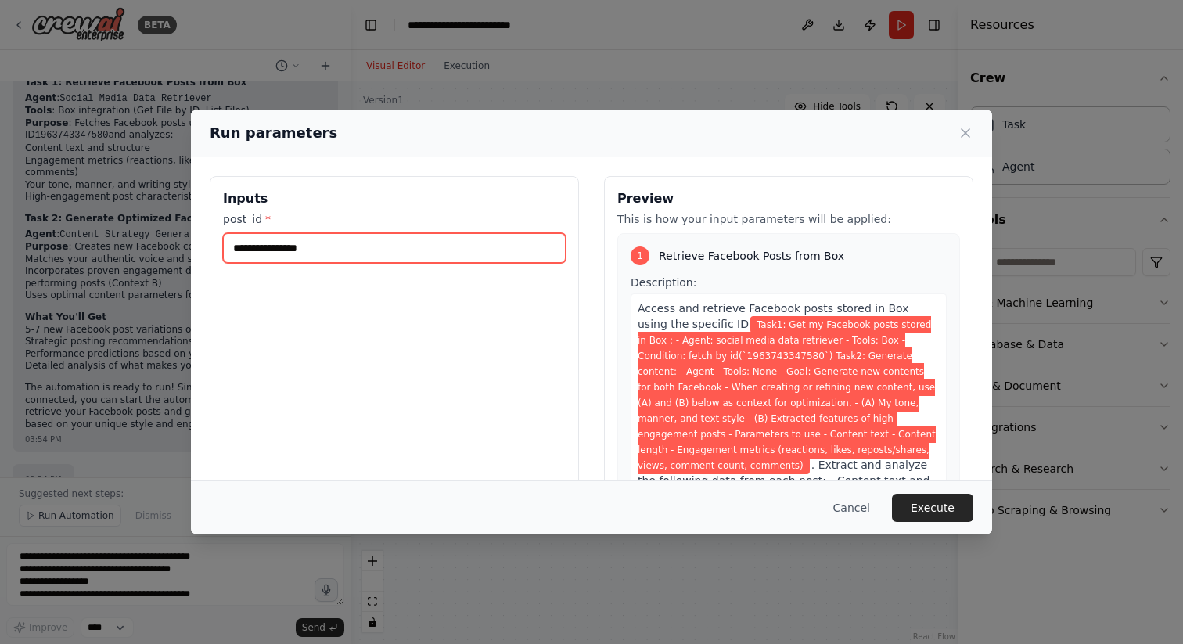
scroll to position [0, 0]
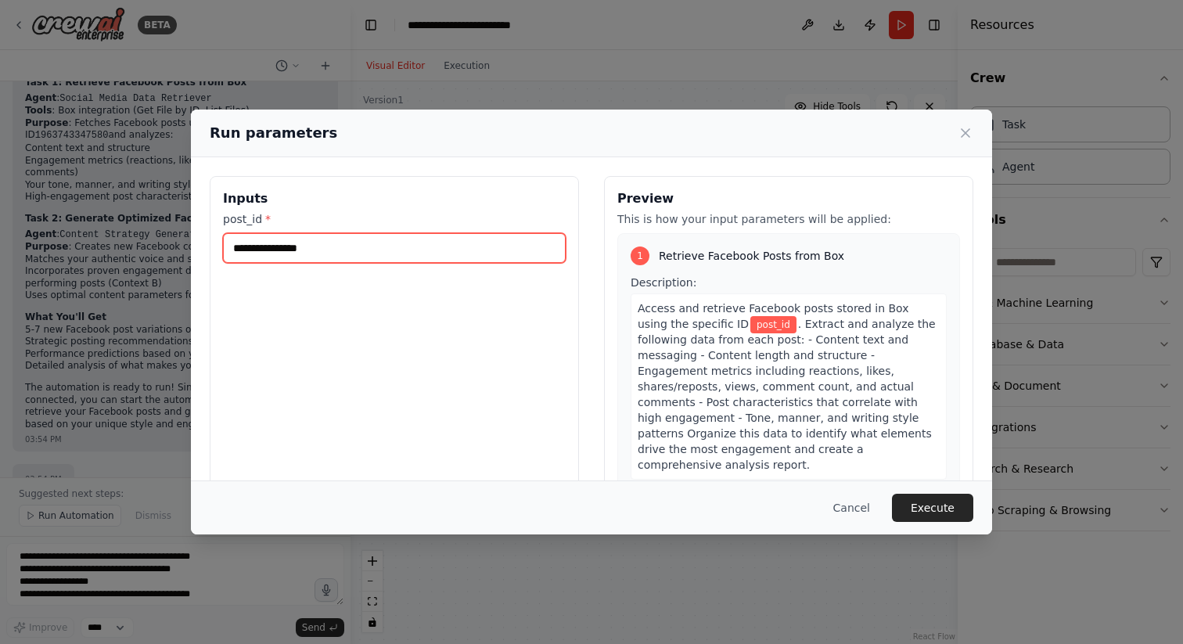
paste input "**********"
type input "**********"
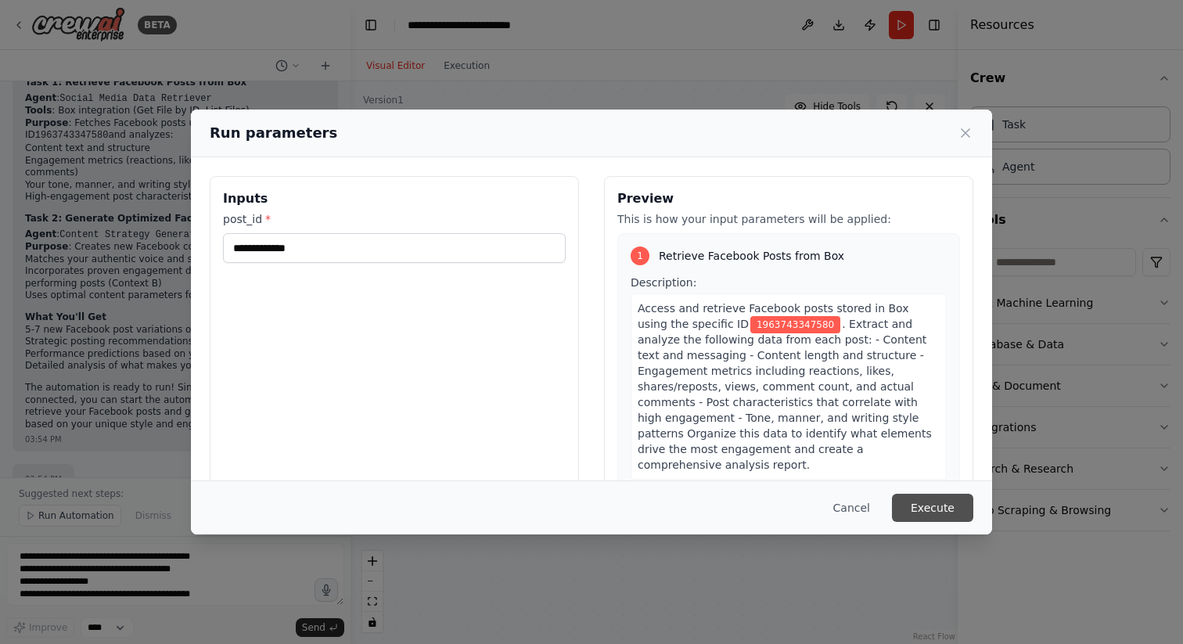
click at [956, 509] on button "Execute" at bounding box center [932, 508] width 81 height 28
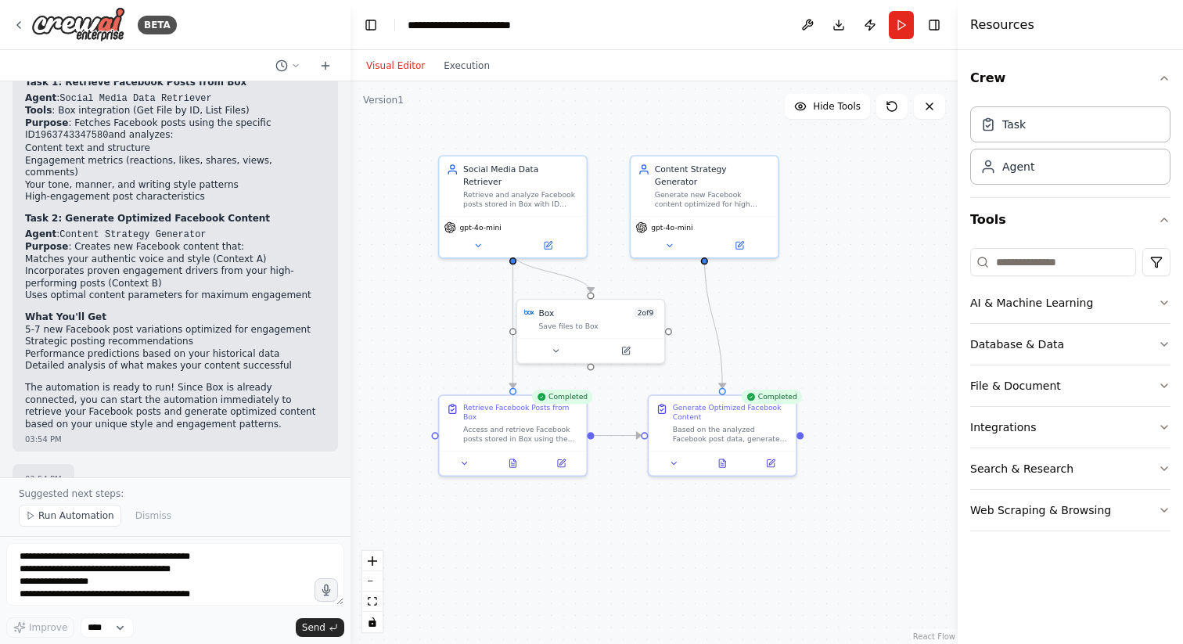
click at [493, 77] on div "Visual Editor Execution" at bounding box center [428, 65] width 142 height 31
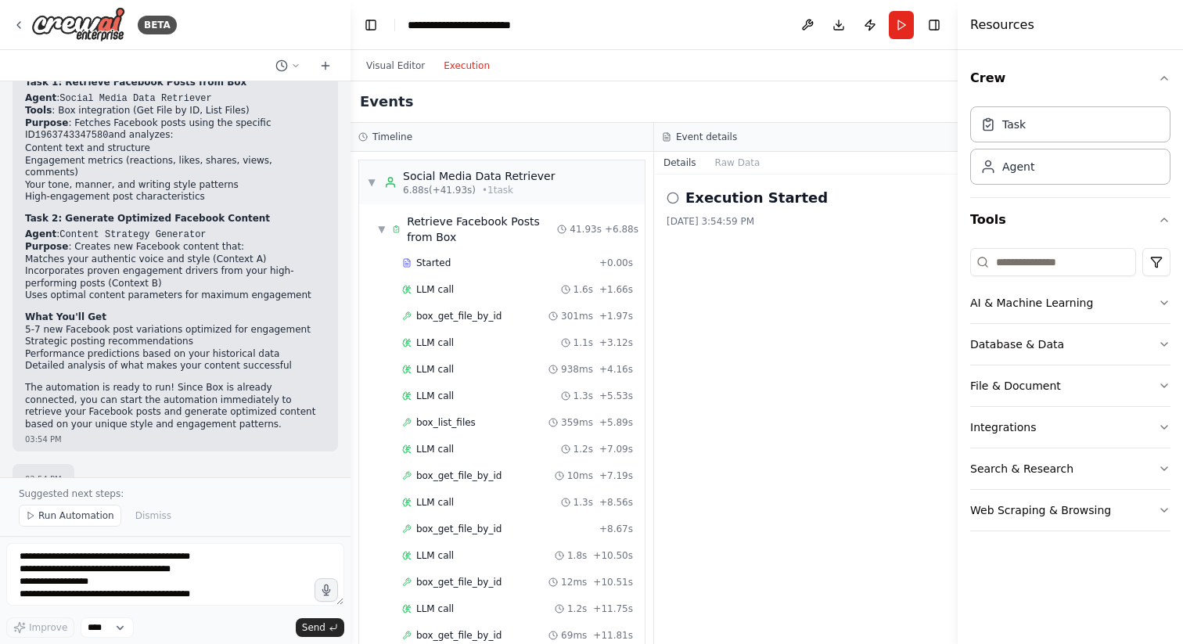
click at [472, 67] on button "Execution" at bounding box center [466, 65] width 65 height 19
click at [376, 228] on div "▼ Retrieve Facebook Posts from Box 41.93s + 6.88s" at bounding box center [508, 229] width 273 height 44
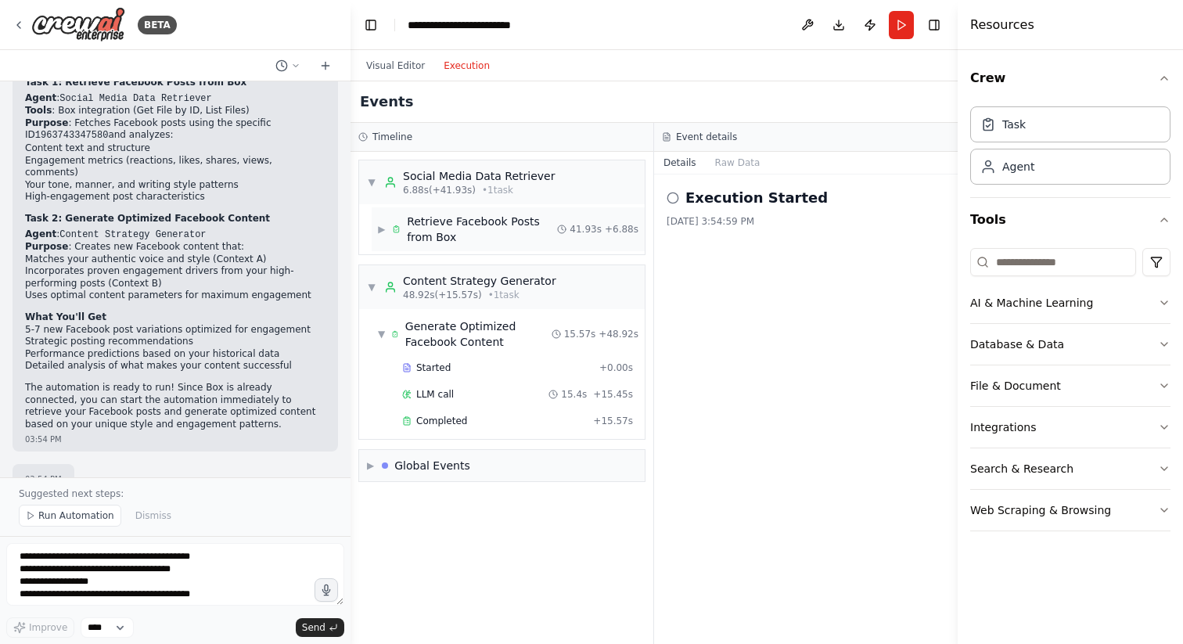
click at [485, 222] on div "Retrieve Facebook Posts from Box" at bounding box center [482, 229] width 150 height 31
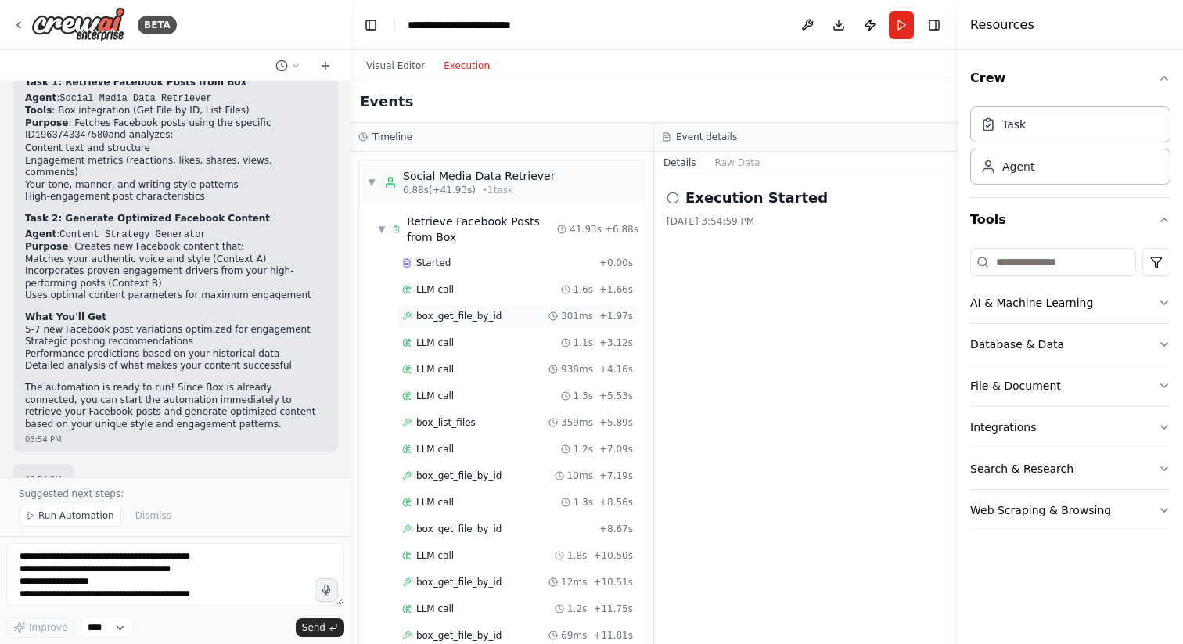
click at [485, 321] on span "box_get_file_by_id" at bounding box center [458, 316] width 85 height 13
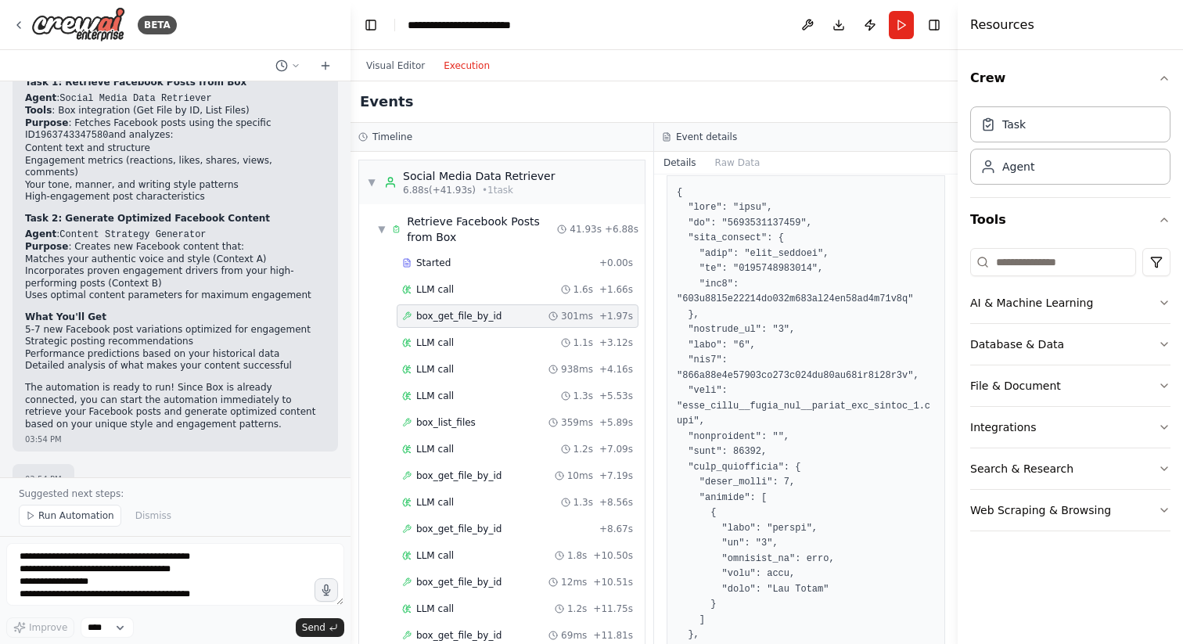
scroll to position [198, 0]
click at [731, 159] on button "Raw Data" at bounding box center [738, 163] width 64 height 22
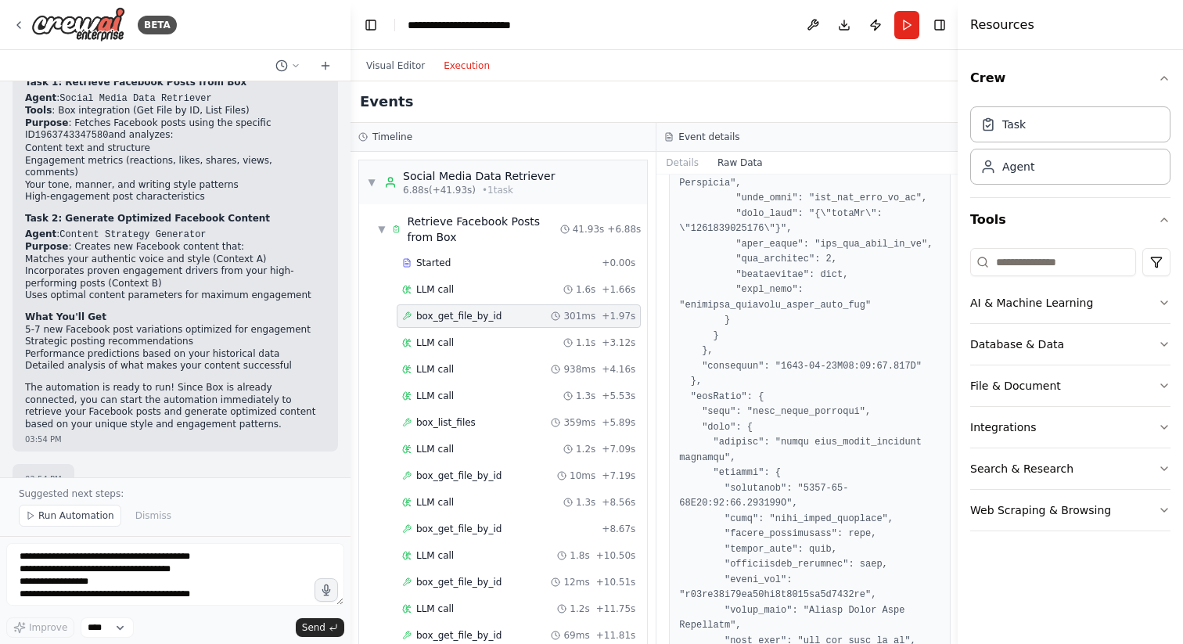
scroll to position [3132, 0]
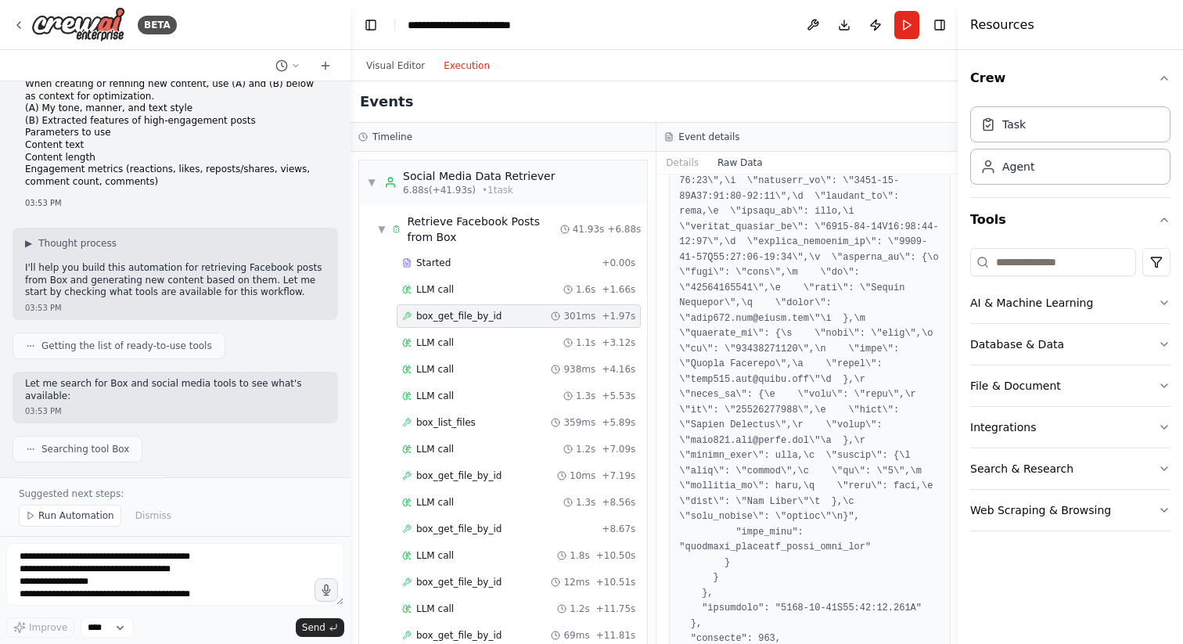
scroll to position [4828, 0]
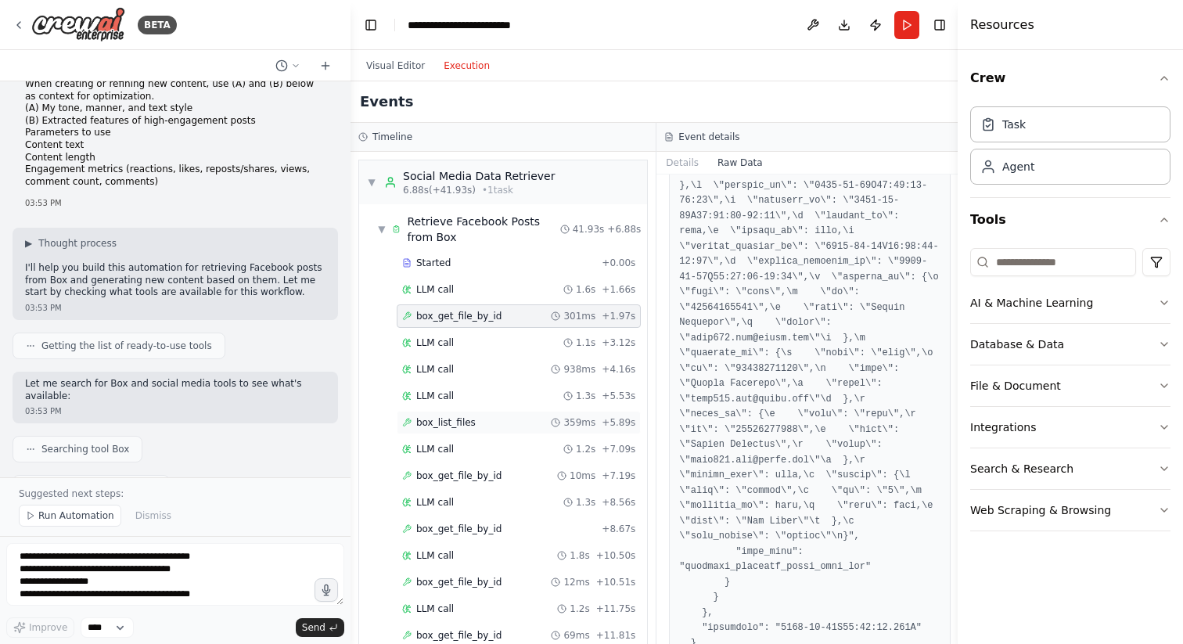
click at [499, 422] on div "box_list_files 359ms + 5.89s" at bounding box center [518, 422] width 233 height 13
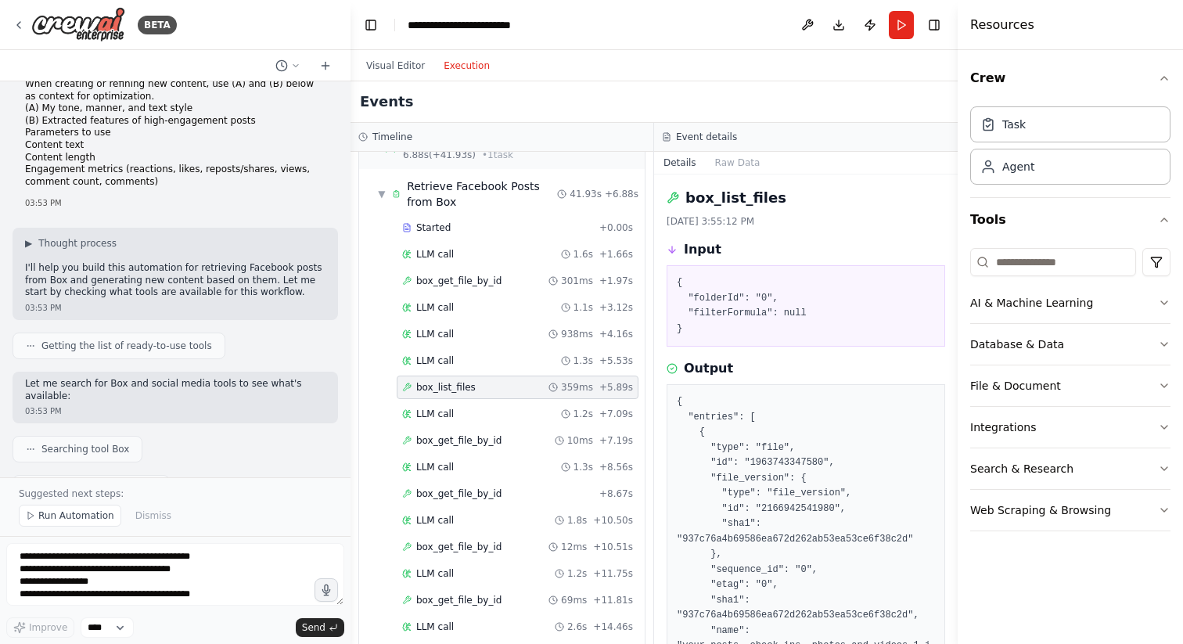
scroll to position [45, 0]
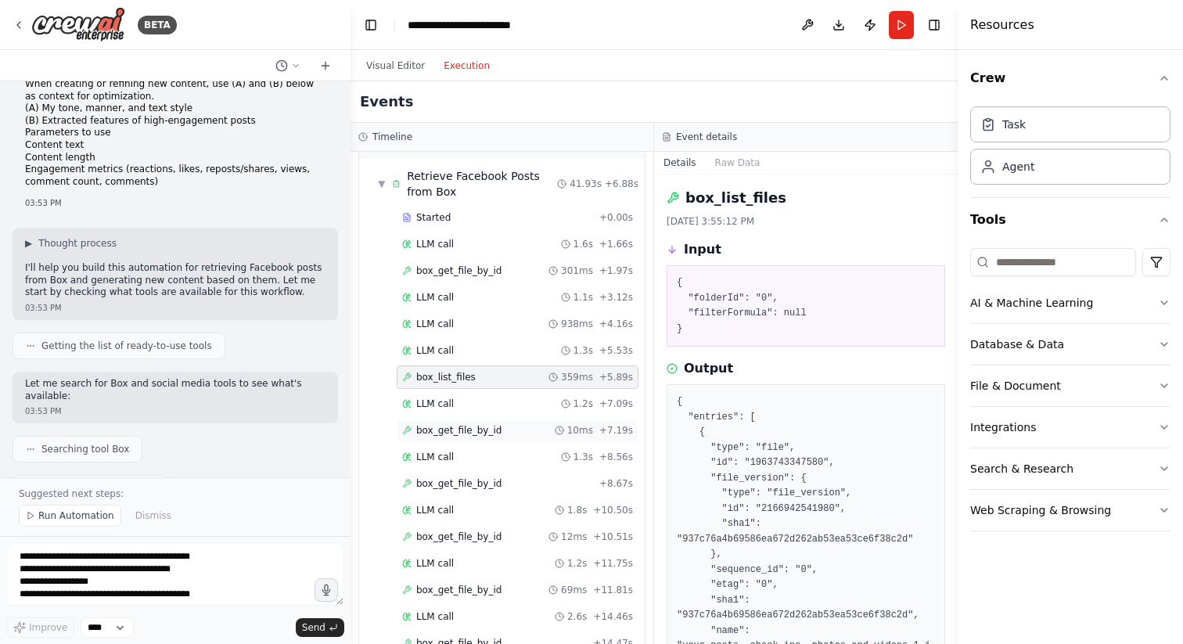
click at [467, 436] on span "box_get_file_by_id" at bounding box center [458, 430] width 85 height 13
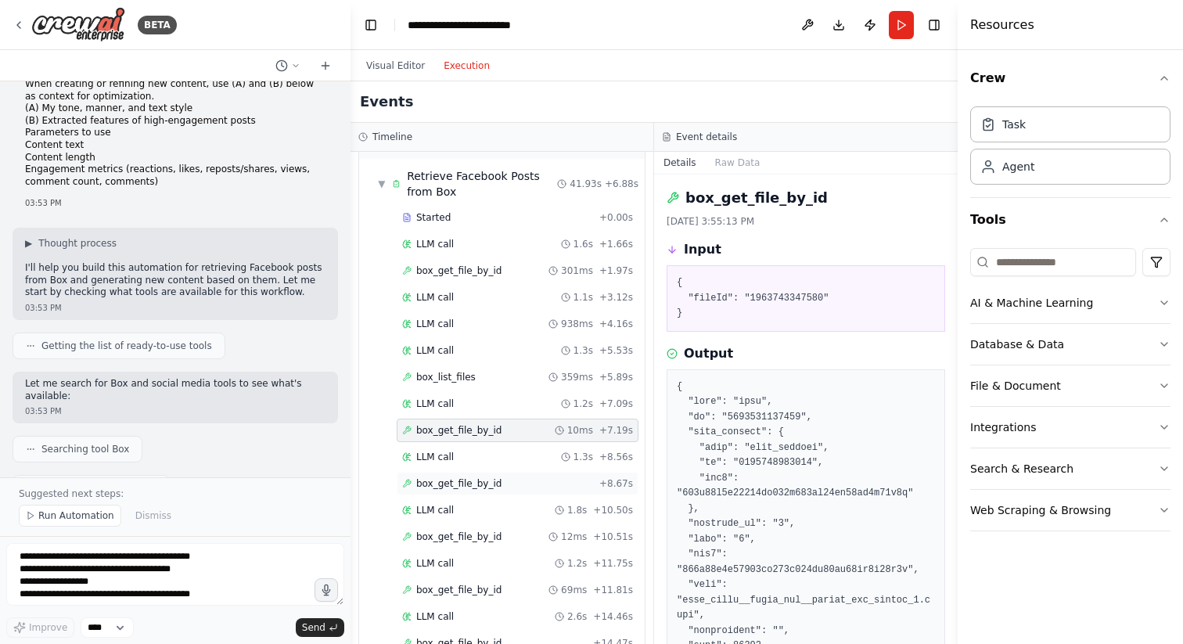
click at [481, 483] on span "box_get_file_by_id" at bounding box center [458, 483] width 85 height 13
click at [486, 530] on div "box_get_file_by_id 12ms + 10.51s" at bounding box center [518, 536] width 242 height 23
click at [486, 585] on span "box_get_file_by_id" at bounding box center [458, 590] width 85 height 13
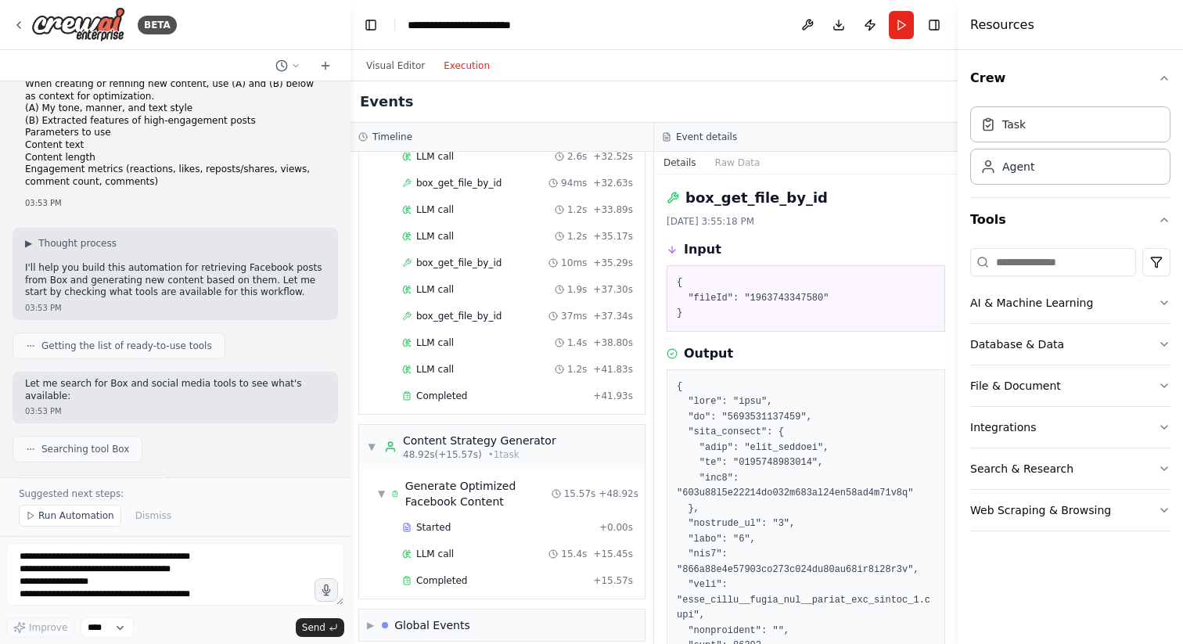
scroll to position [1079, 0]
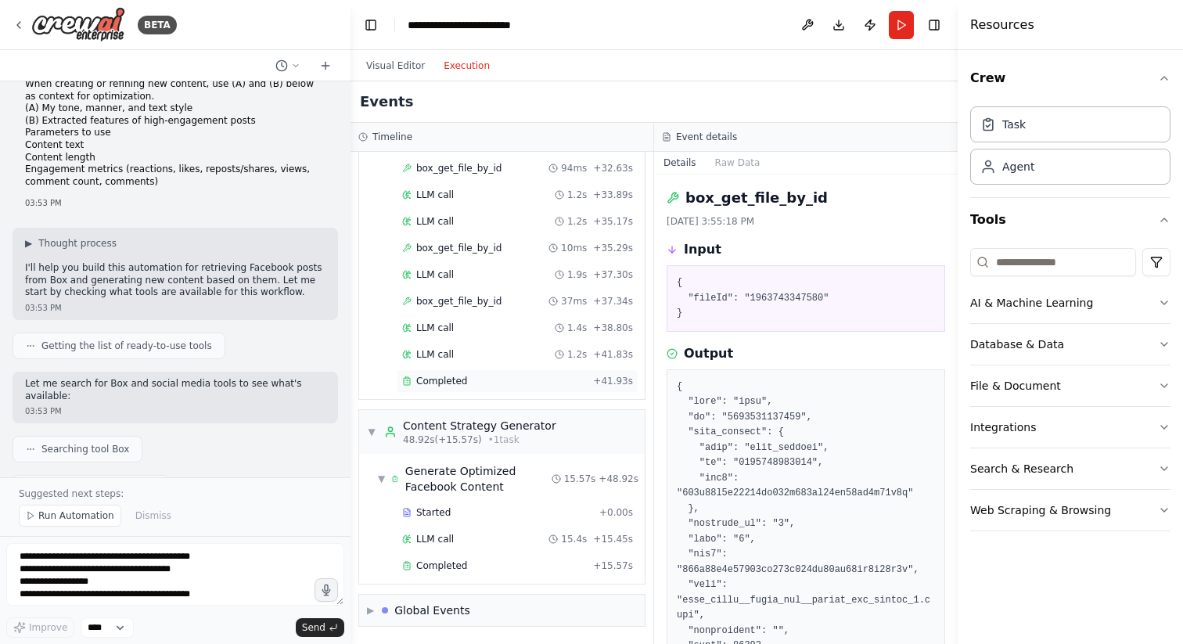
click at [465, 380] on div "Completed" at bounding box center [494, 381] width 185 height 13
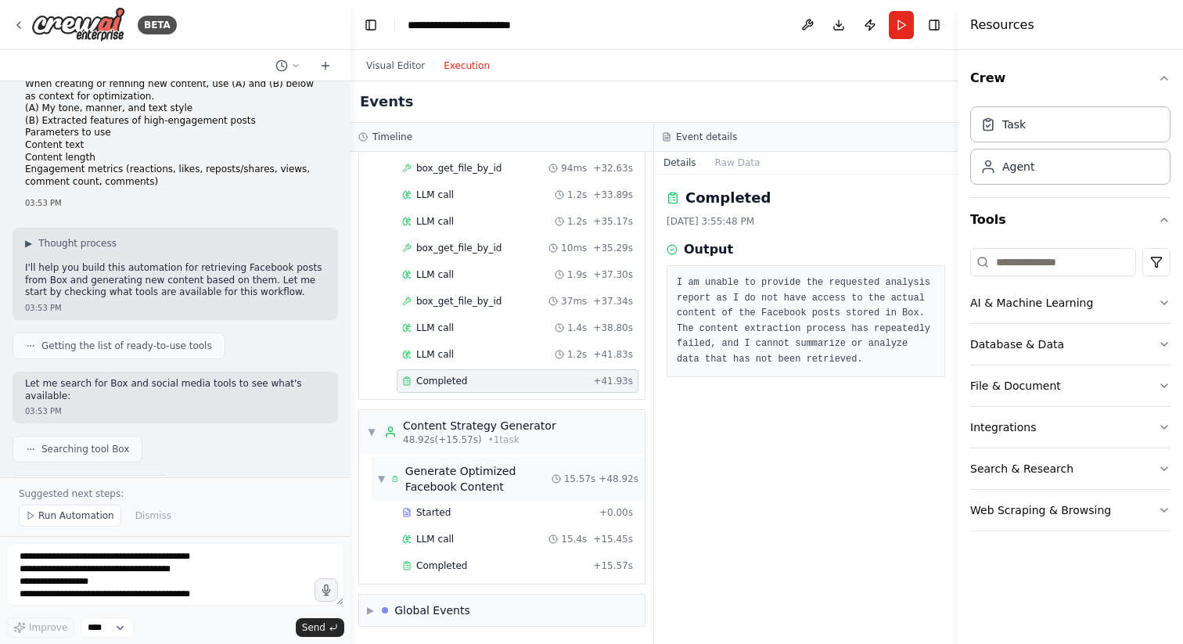
click at [470, 466] on div "Generate Optimized Facebook Content" at bounding box center [478, 478] width 146 height 31
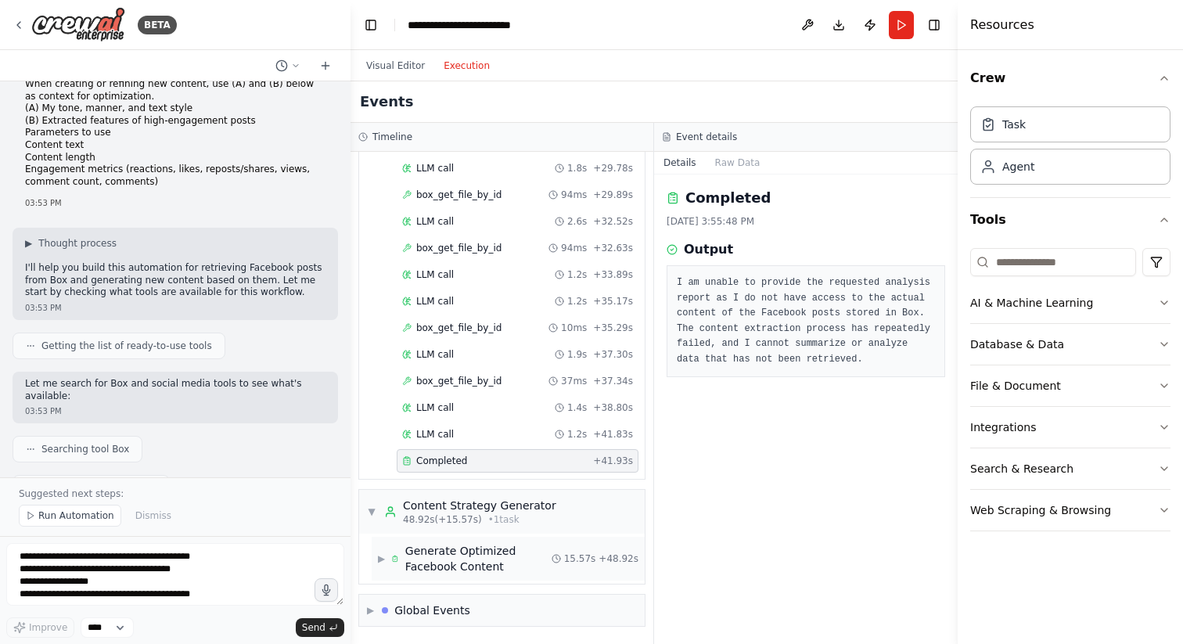
click at [480, 569] on div "Generate Optimized Facebook Content" at bounding box center [478, 558] width 146 height 31
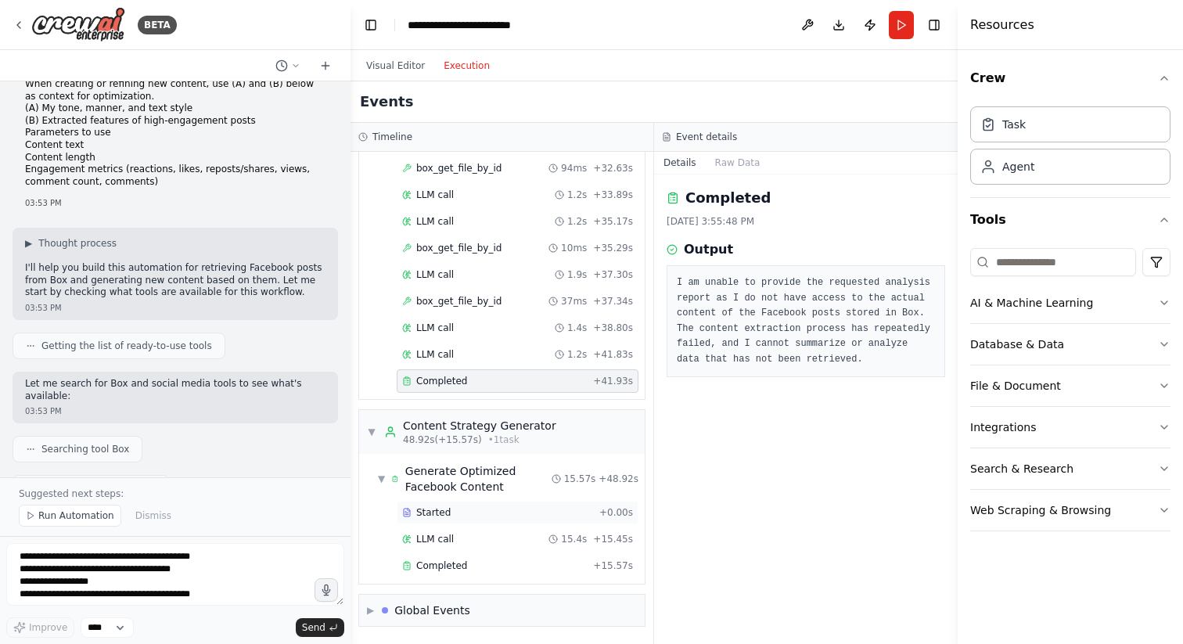
click at [484, 513] on div "Started" at bounding box center [497, 512] width 191 height 13
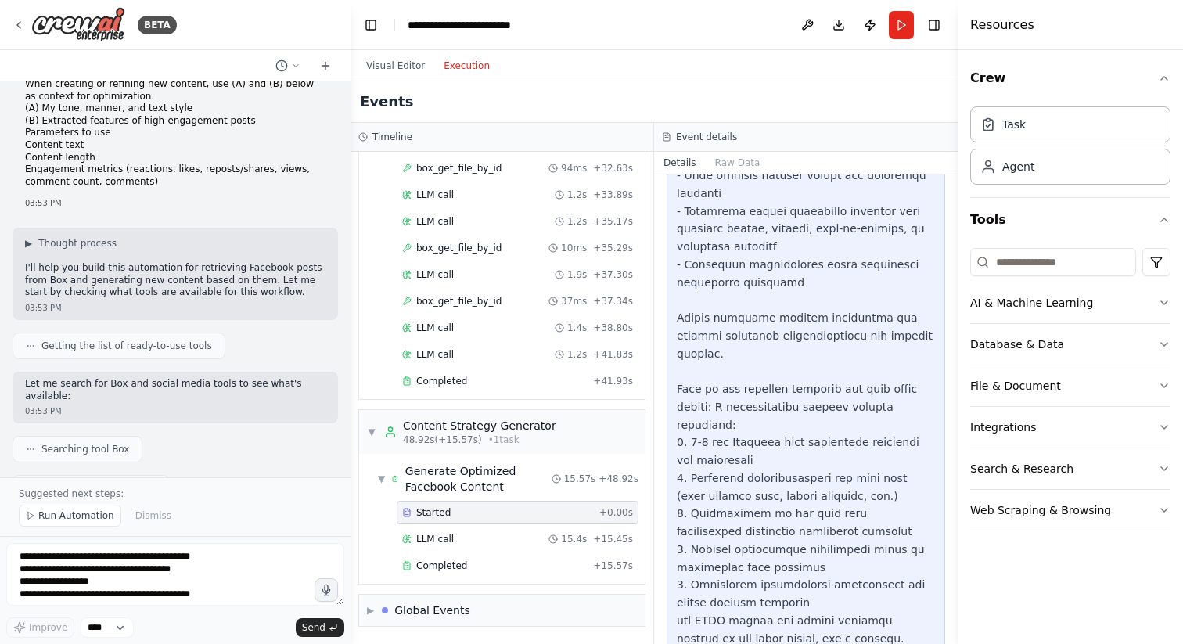
scroll to position [254, 0]
click at [479, 545] on div "LLM call 15.4s + 15.45s" at bounding box center [517, 539] width 231 height 13
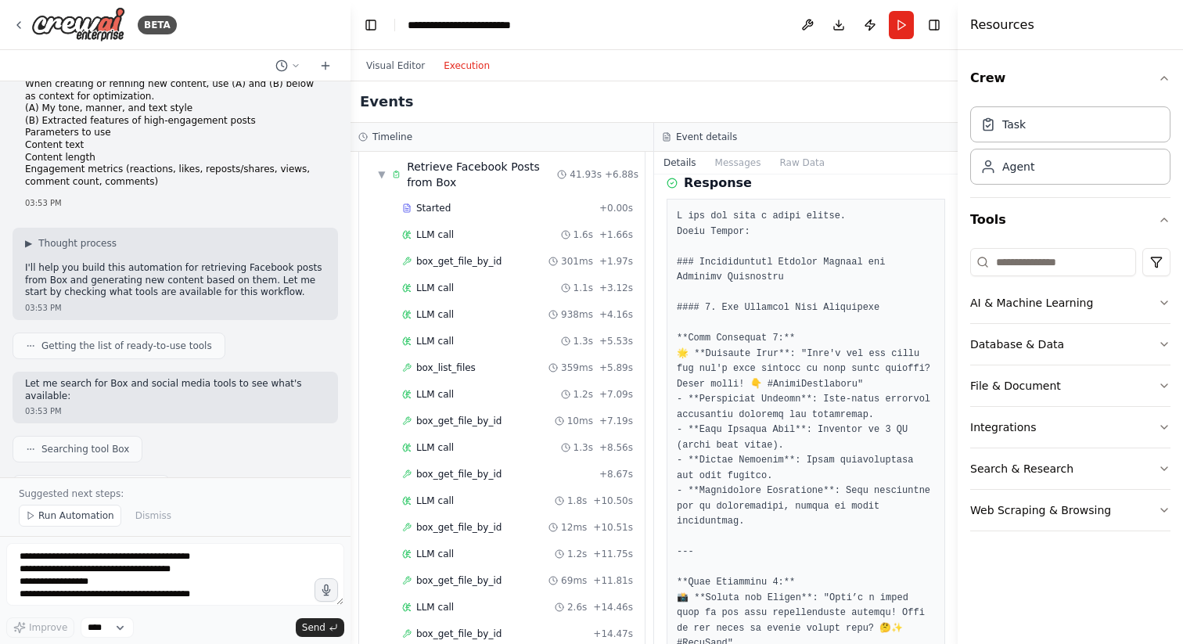
scroll to position [0, 0]
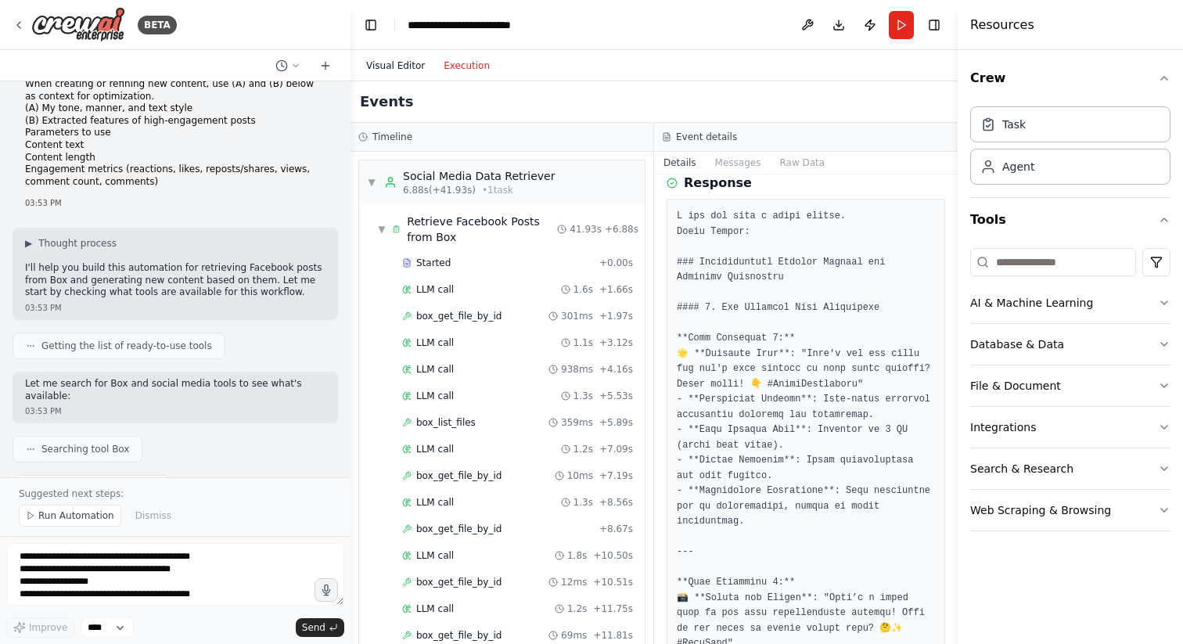
click at [398, 63] on button "Visual Editor" at bounding box center [395, 65] width 77 height 19
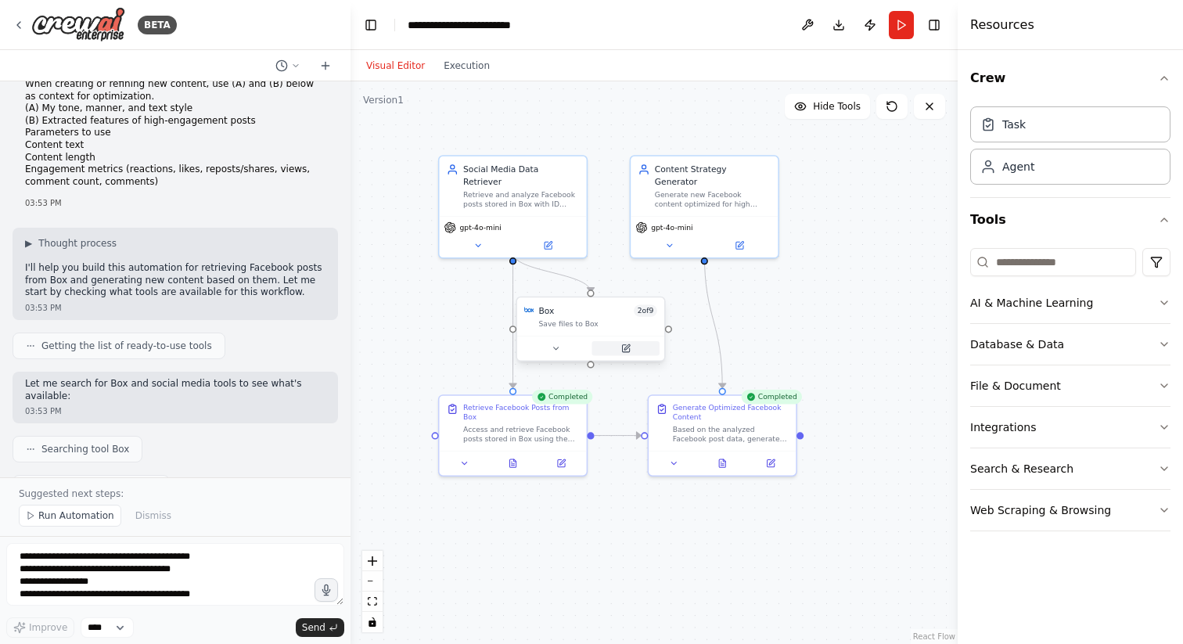
click at [624, 354] on button at bounding box center [626, 348] width 67 height 14
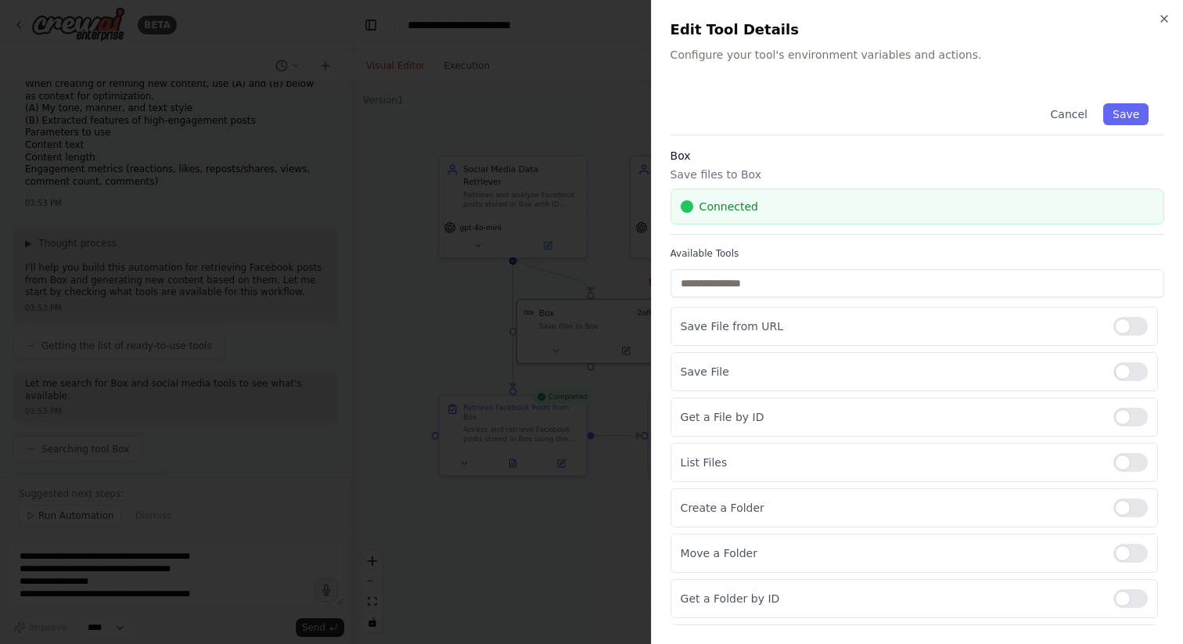
click at [570, 283] on div at bounding box center [591, 322] width 1183 height 644
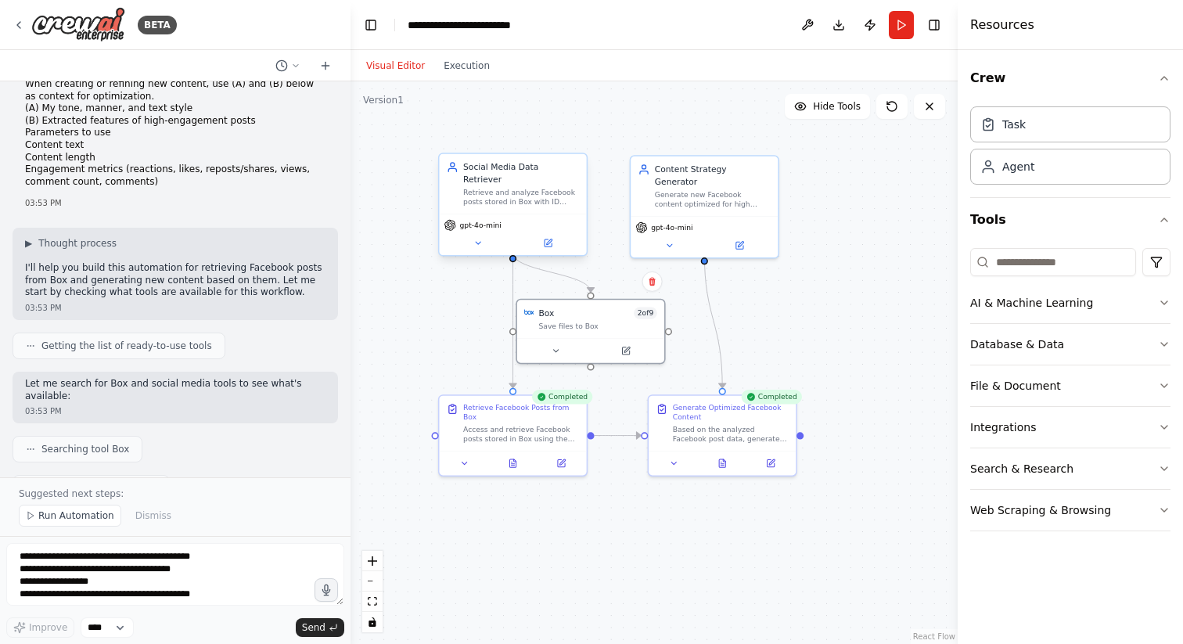
click at [512, 196] on div "Social Media Data Retriever Retrieve and analyze Facebook posts stored in Box w…" at bounding box center [512, 183] width 147 height 59
click at [544, 236] on button at bounding box center [547, 243] width 67 height 14
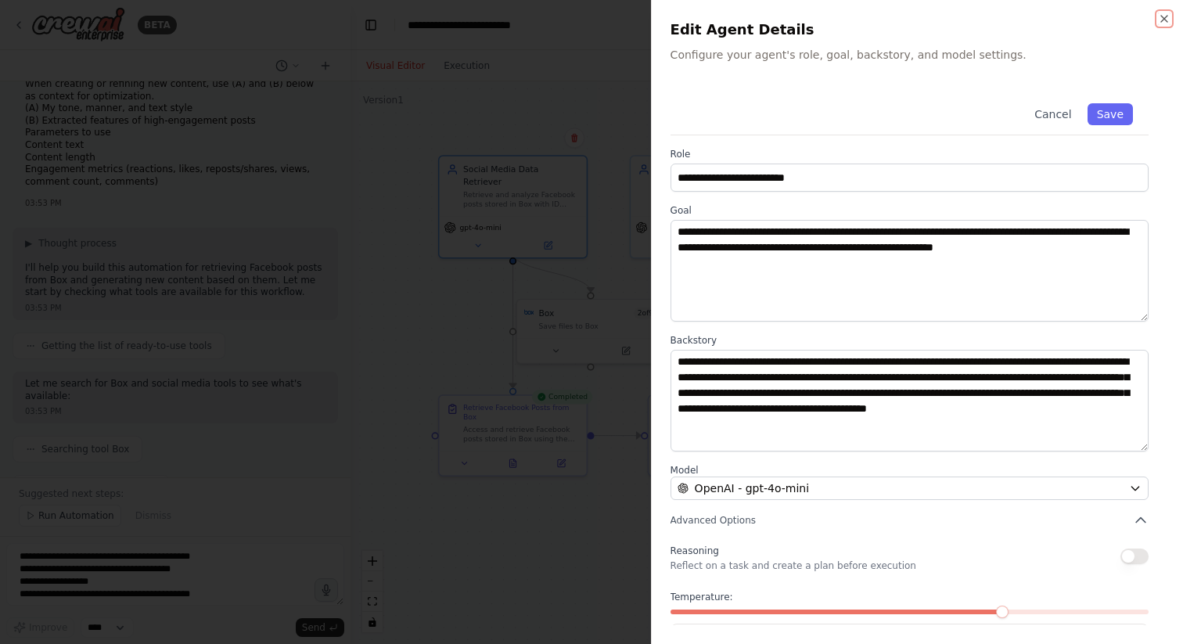
scroll to position [65, 0]
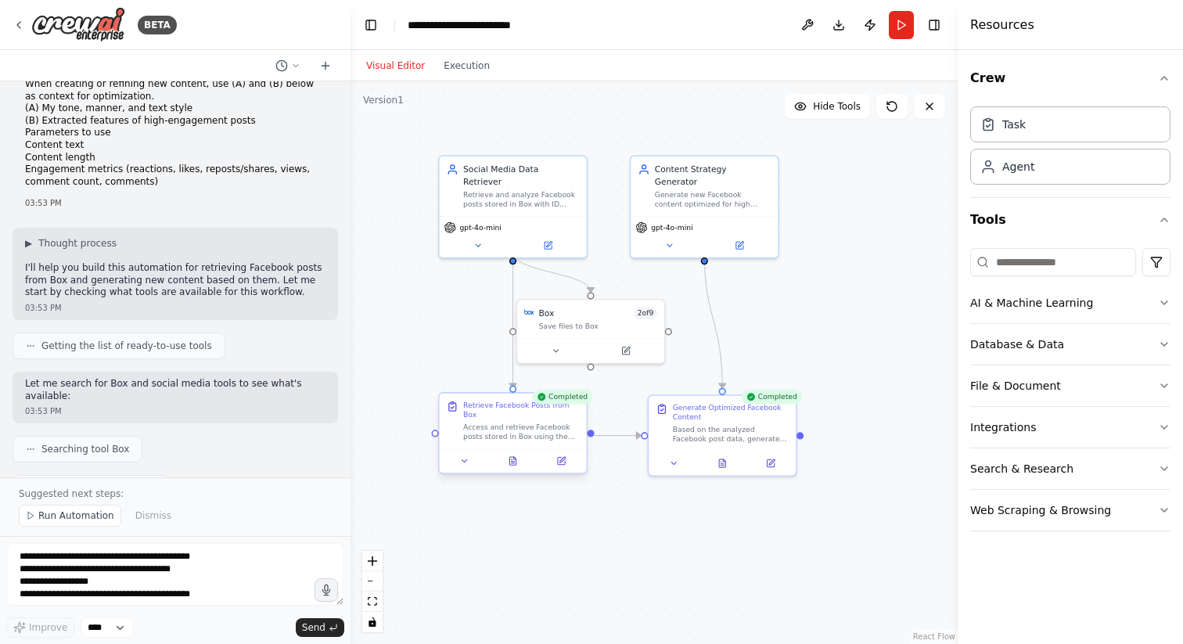
click at [522, 419] on div "Retrieve Facebook Posts from Box" at bounding box center [521, 410] width 116 height 19
click at [560, 465] on icon at bounding box center [561, 460] width 9 height 9
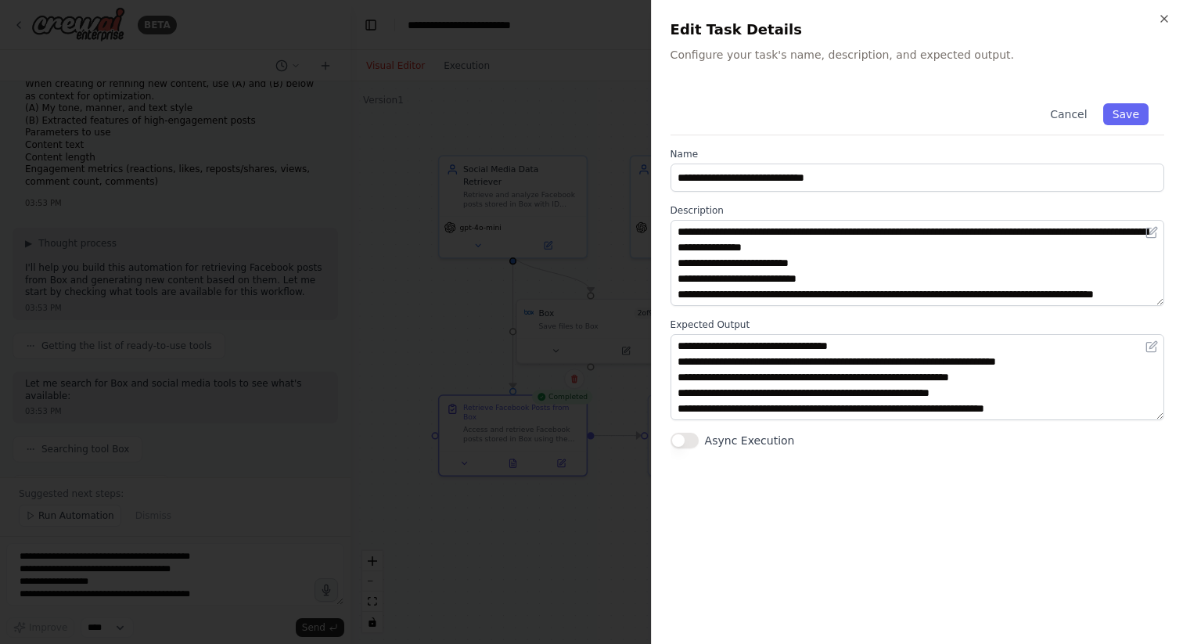
click at [541, 133] on div at bounding box center [591, 322] width 1183 height 644
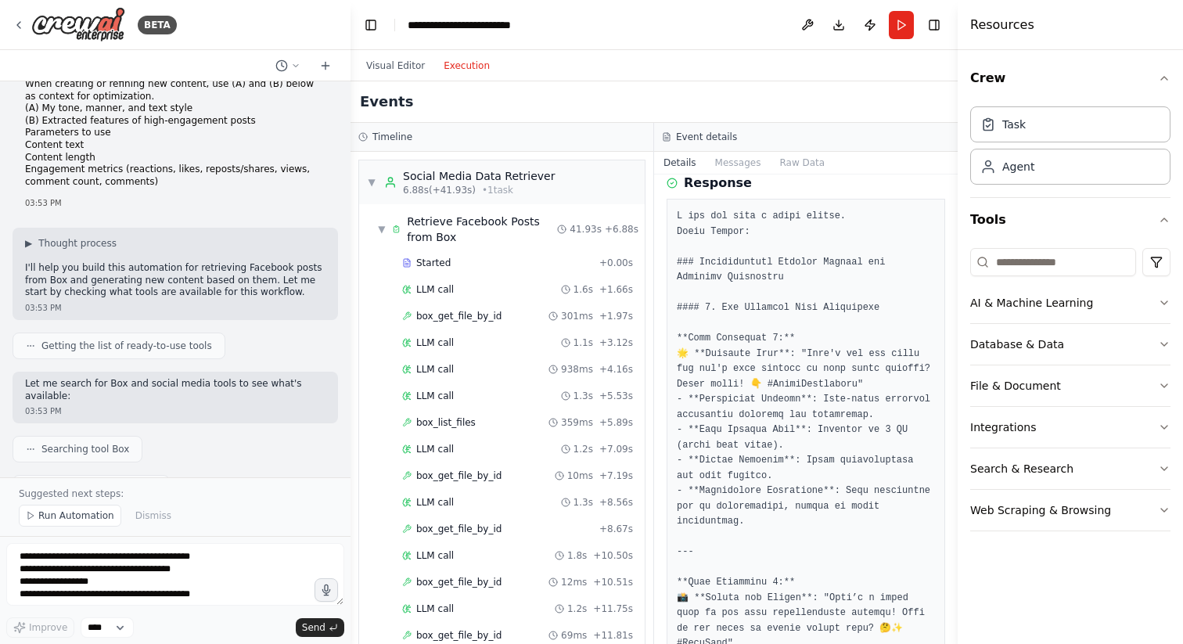
click at [475, 64] on button "Execution" at bounding box center [466, 65] width 65 height 19
click at [477, 224] on div "Retrieve Facebook Posts from Box" at bounding box center [482, 229] width 150 height 31
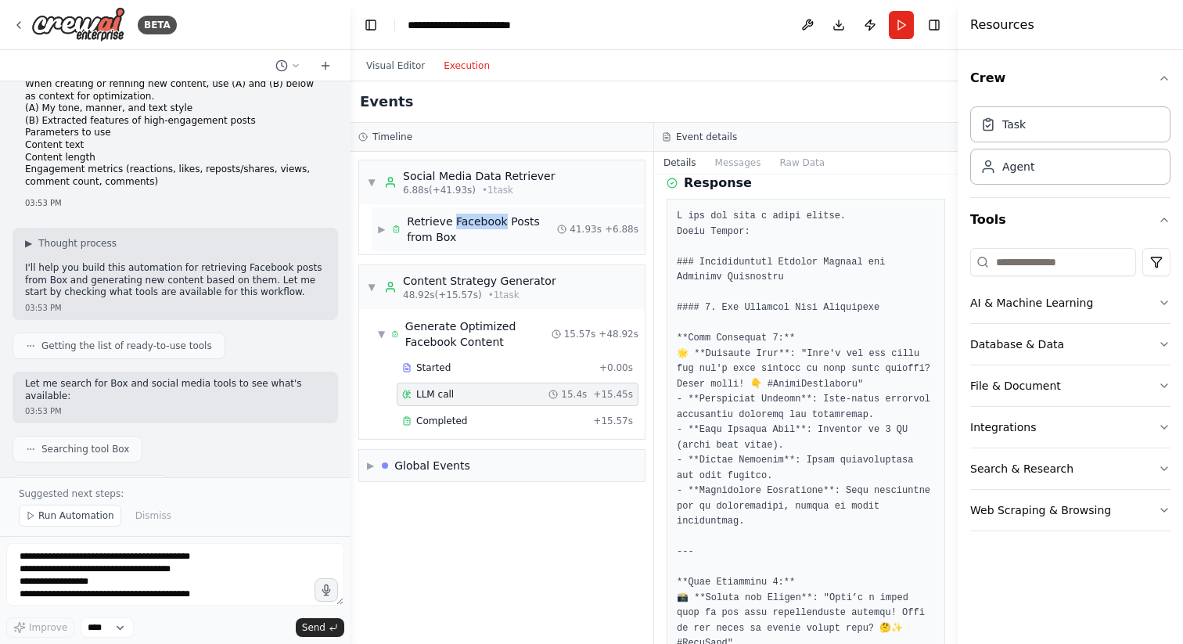
click at [477, 224] on div "Retrieve Facebook Posts from Box" at bounding box center [482, 229] width 150 height 31
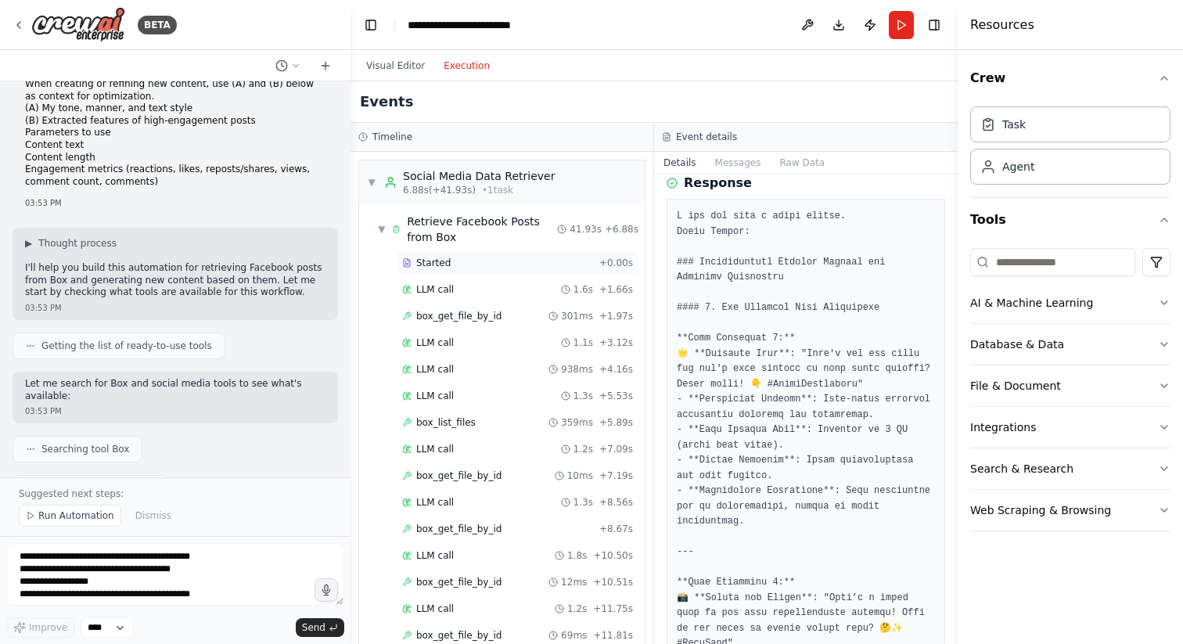
click at [477, 268] on div "Started" at bounding box center [497, 263] width 191 height 13
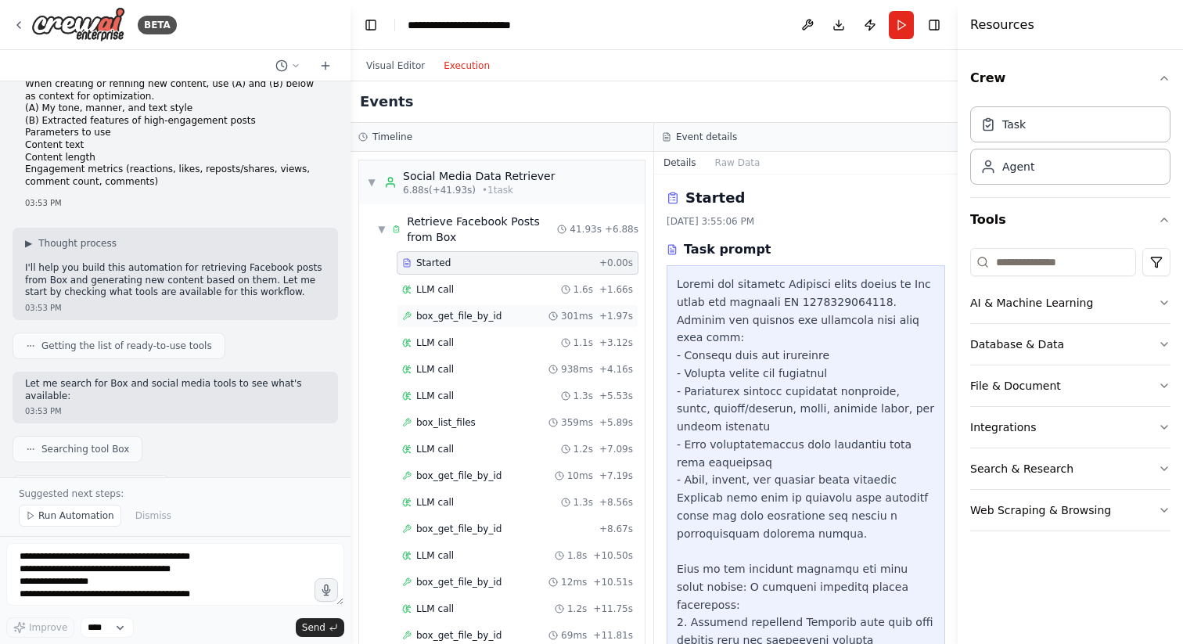
click at [483, 307] on div "box_get_file_by_id 301ms + 1.97s" at bounding box center [518, 315] width 242 height 23
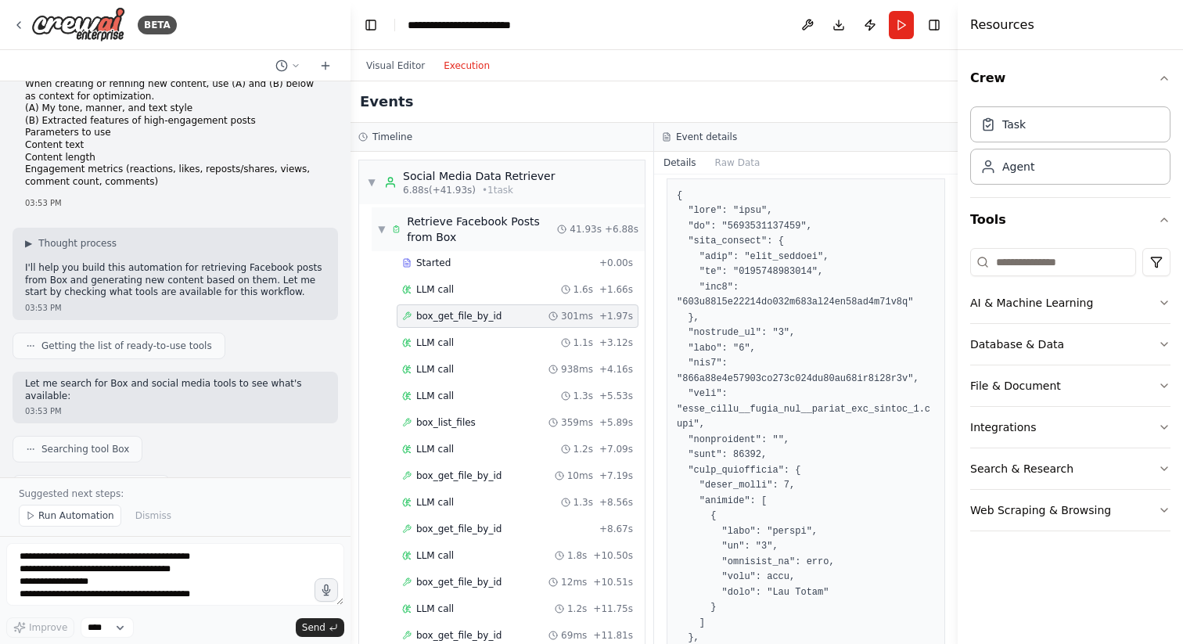
scroll to position [572, 0]
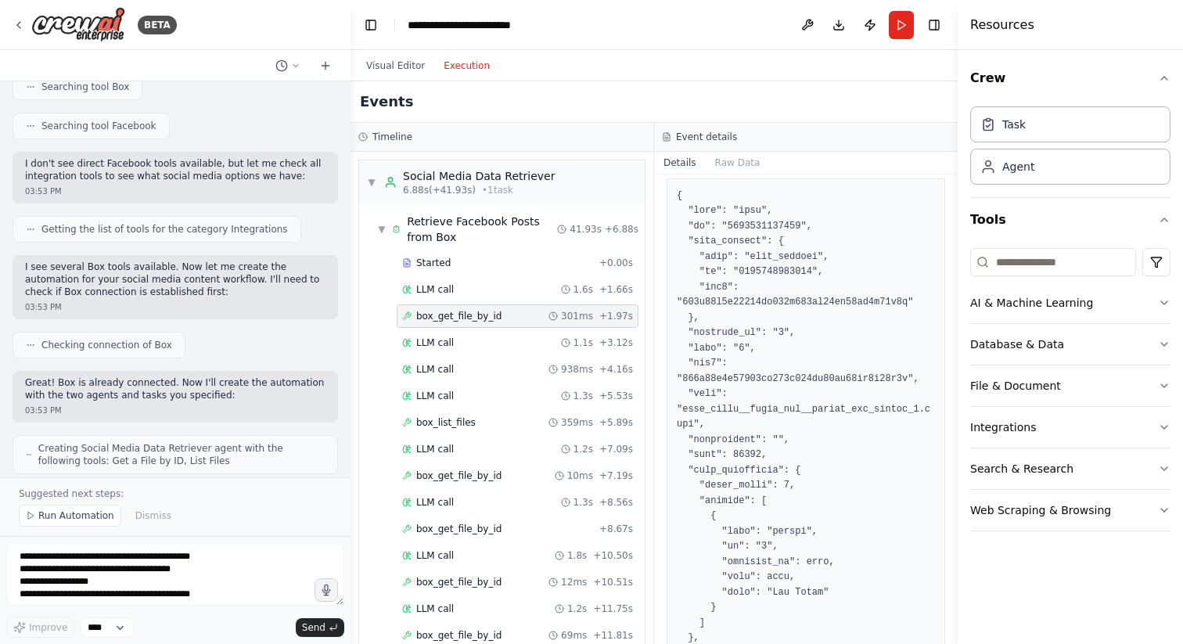
click at [389, 51] on div "Visual Editor Execution" at bounding box center [428, 65] width 142 height 31
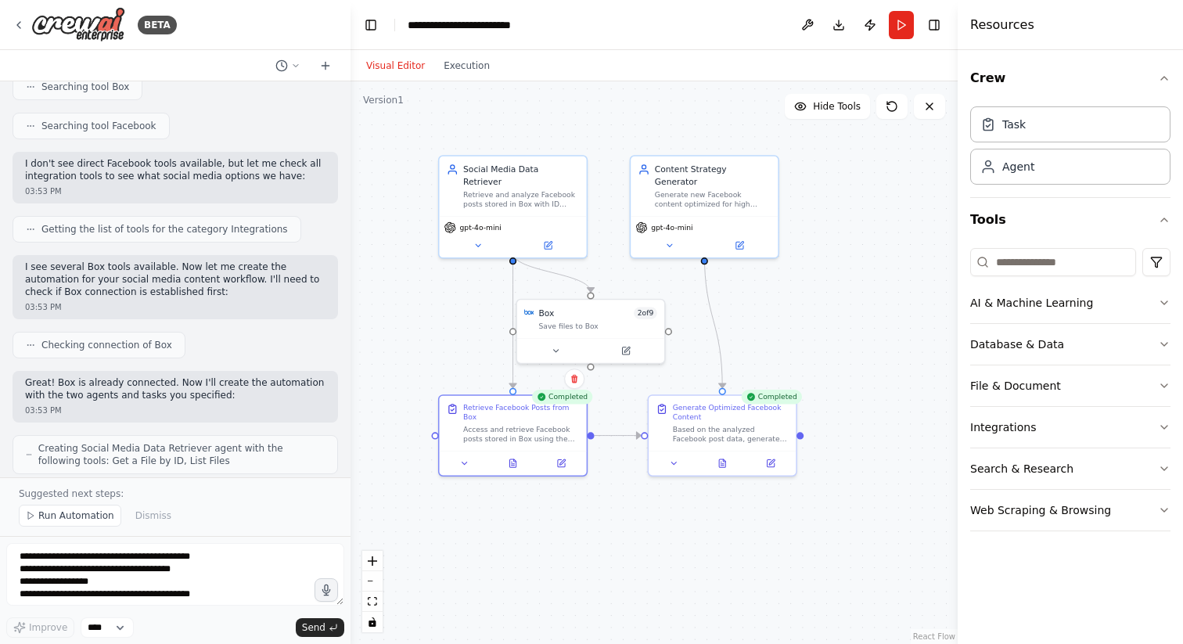
click at [395, 63] on button "Visual Editor" at bounding box center [395, 65] width 77 height 19
click at [598, 317] on div "Box 2 of 9 Save files to Box" at bounding box center [598, 316] width 118 height 24
click at [572, 337] on div at bounding box center [590, 348] width 147 height 24
click at [548, 353] on button at bounding box center [555, 348] width 67 height 14
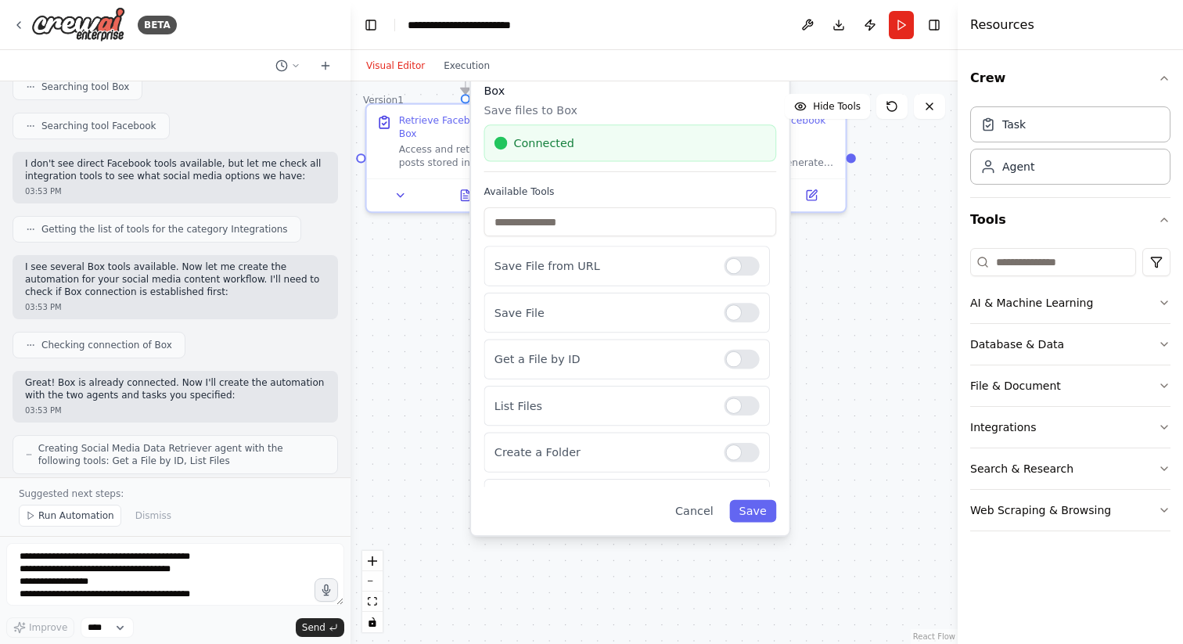
drag, startPoint x: 892, startPoint y: 404, endPoint x: 868, endPoint y: 128, distance: 276.5
click at [869, 128] on div ".deletable-edge-delete-btn { width: 20px; height: 20px; border: 0px solid #ffff…" at bounding box center [654, 362] width 607 height 563
click at [665, 228] on input "text" at bounding box center [628, 221] width 293 height 29
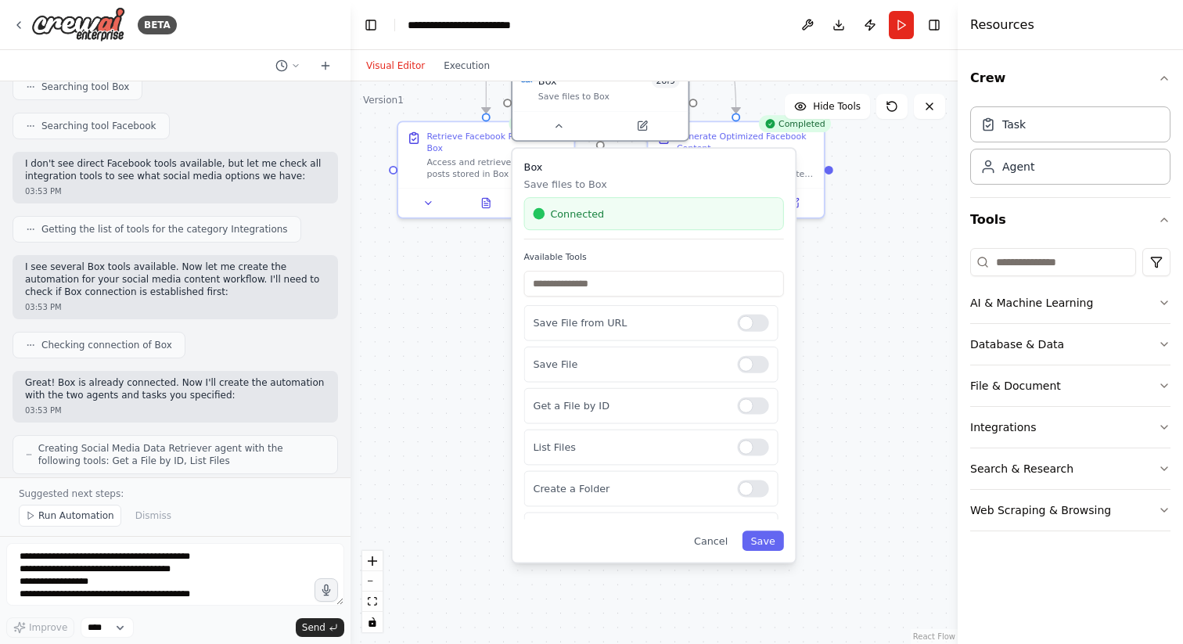
drag, startPoint x: 682, startPoint y: 105, endPoint x: 703, endPoint y: 175, distance: 73.5
click at [703, 175] on div "Box Save files to Box Connected" at bounding box center [654, 199] width 260 height 79
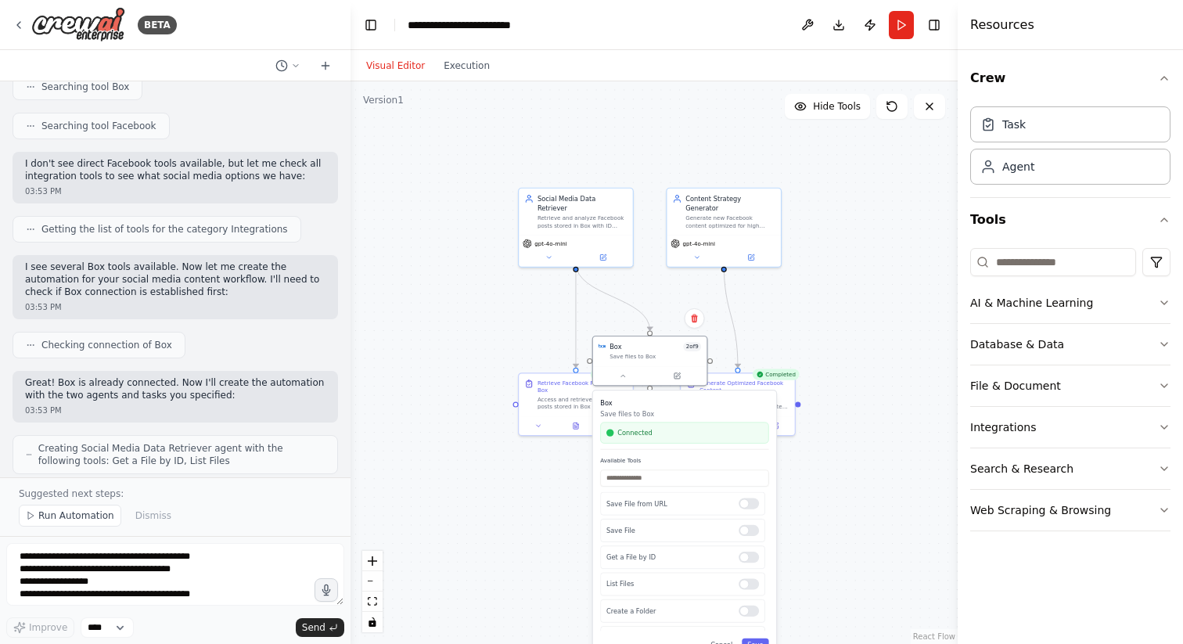
drag, startPoint x: 841, startPoint y: 255, endPoint x: 848, endPoint y: 482, distance: 227.1
click at [848, 482] on div ".deletable-edge-delete-btn { width: 20px; height: 20px; border: 0px solid #ffff…" at bounding box center [654, 362] width 607 height 563
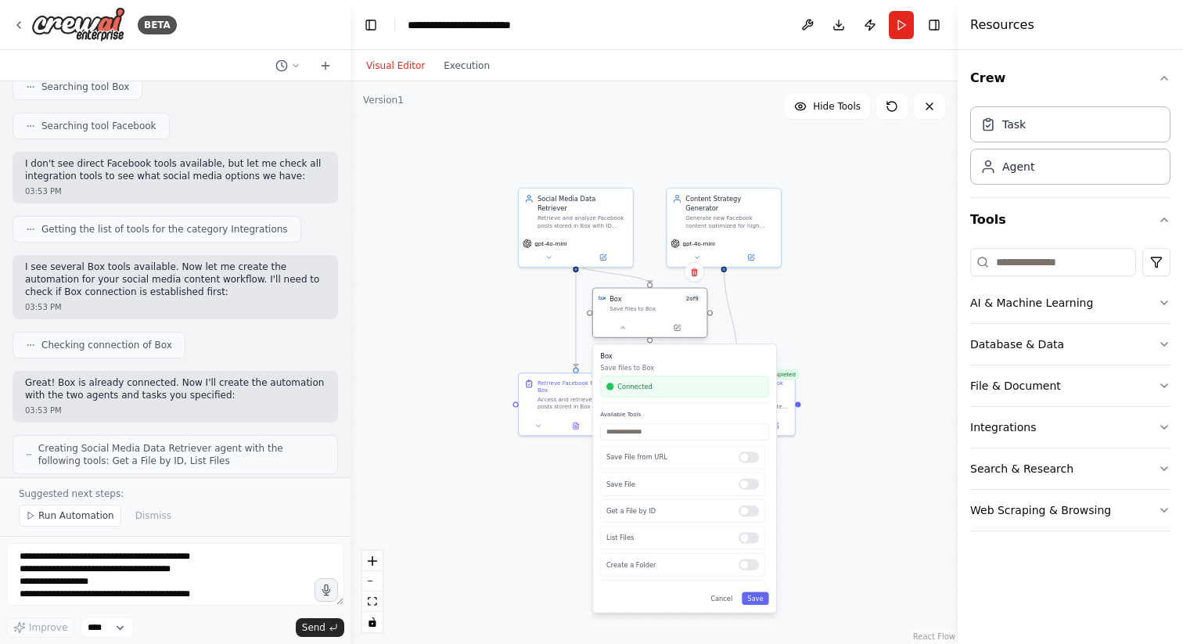
drag, startPoint x: 651, startPoint y: 347, endPoint x: 654, endPoint y: 304, distance: 42.3
click at [654, 304] on div "Box 2 of 9 Save files to Box" at bounding box center [656, 303] width 92 height 19
click at [676, 329] on icon at bounding box center [677, 327] width 5 height 5
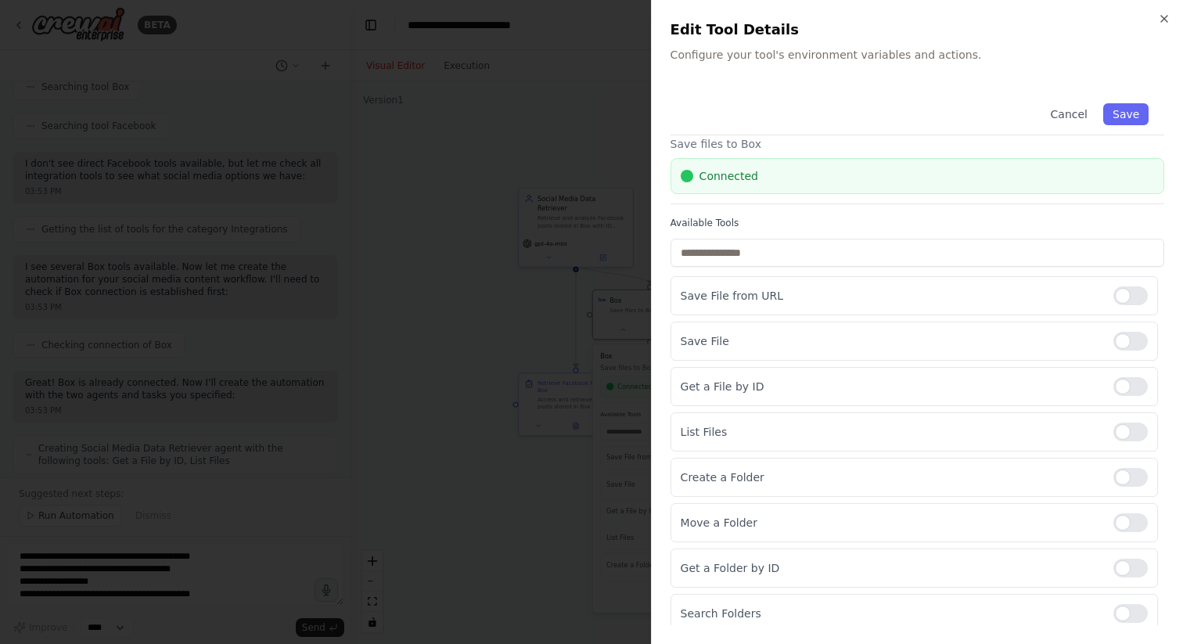
scroll to position [84, 0]
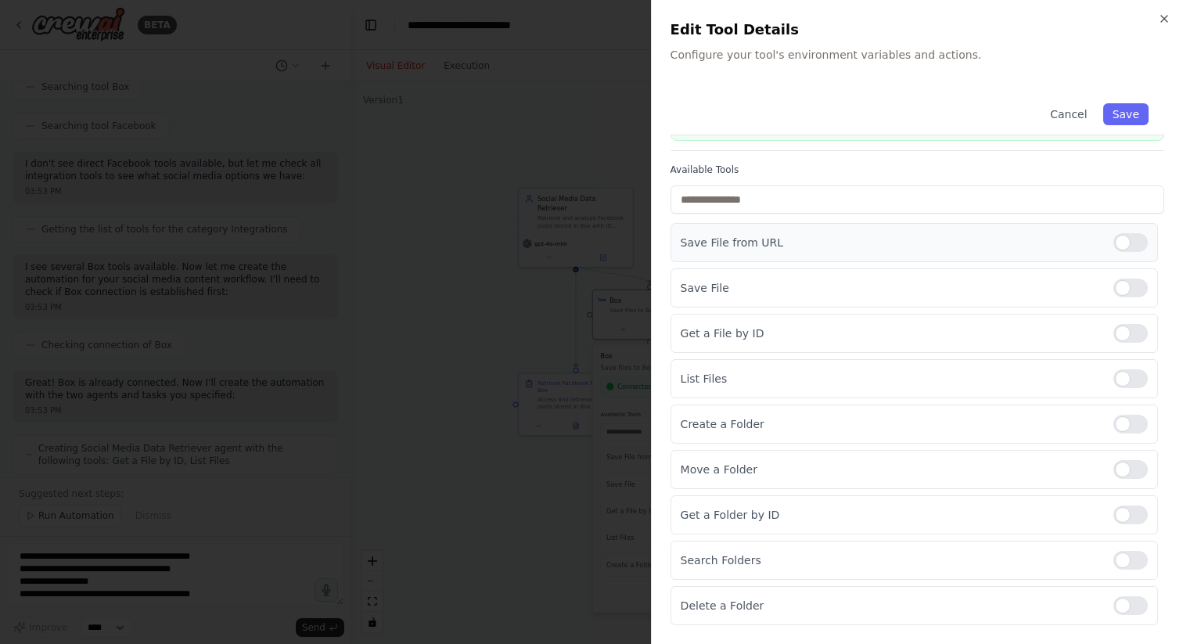
click at [764, 246] on p "Save File from URL" at bounding box center [891, 243] width 420 height 16
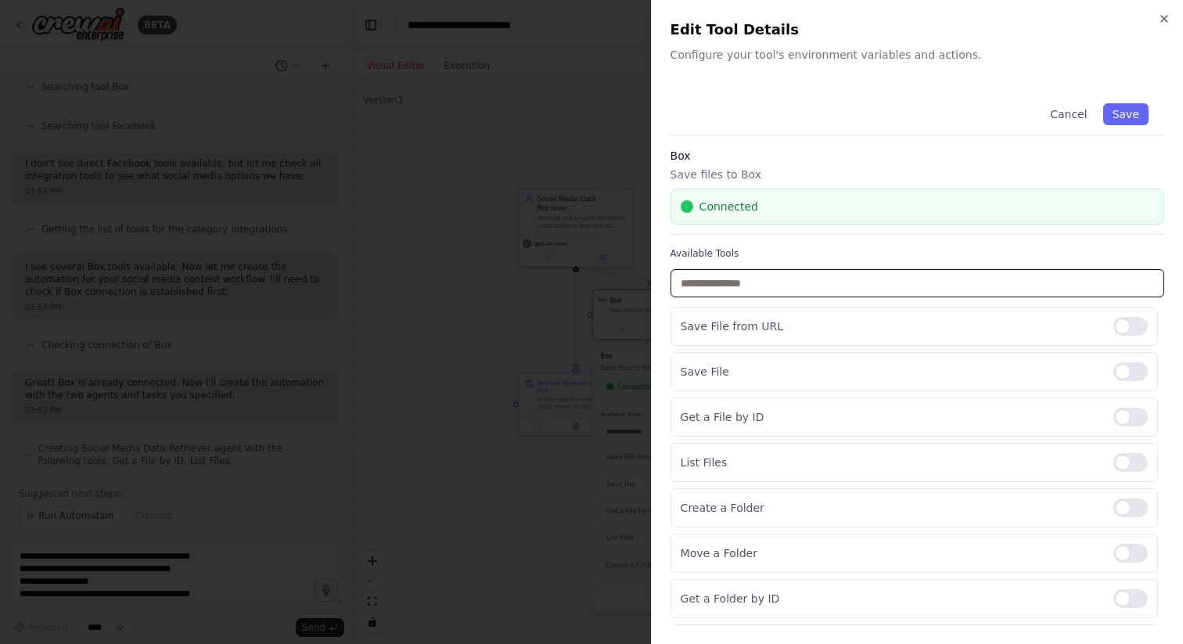
click at [768, 280] on input "text" at bounding box center [918, 283] width 494 height 28
click at [557, 467] on div at bounding box center [591, 322] width 1183 height 644
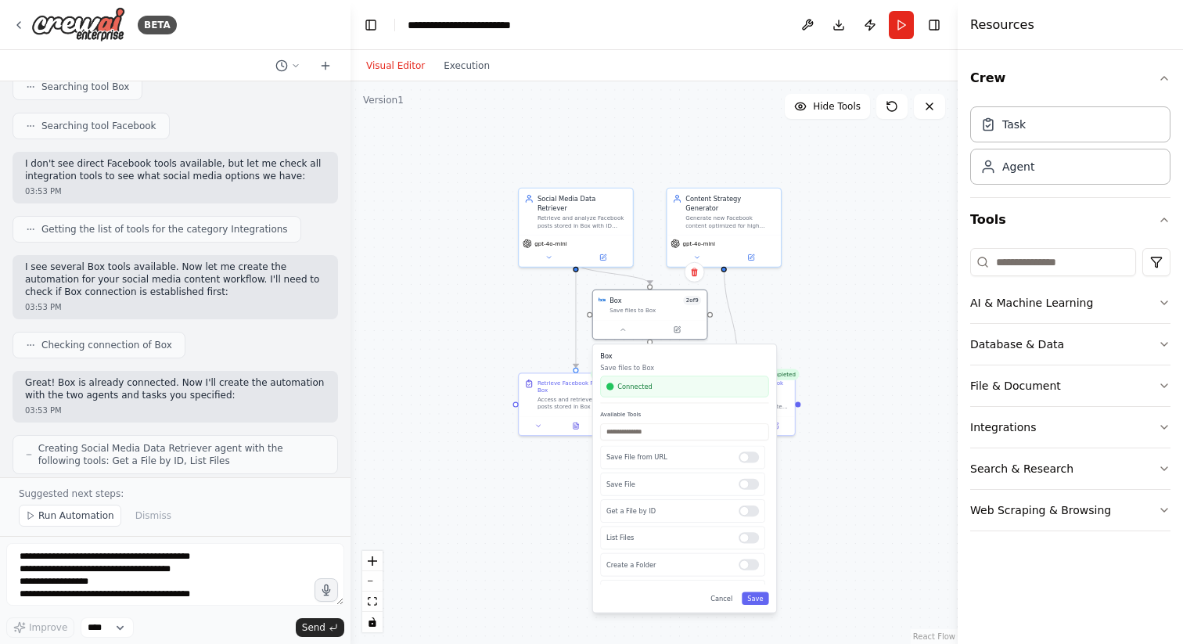
click at [848, 294] on div ".deletable-edge-delete-btn { width: 20px; height: 20px; border: 0px solid #ffff…" at bounding box center [654, 362] width 607 height 563
click at [1023, 380] on button "File & Document" at bounding box center [1071, 386] width 200 height 41
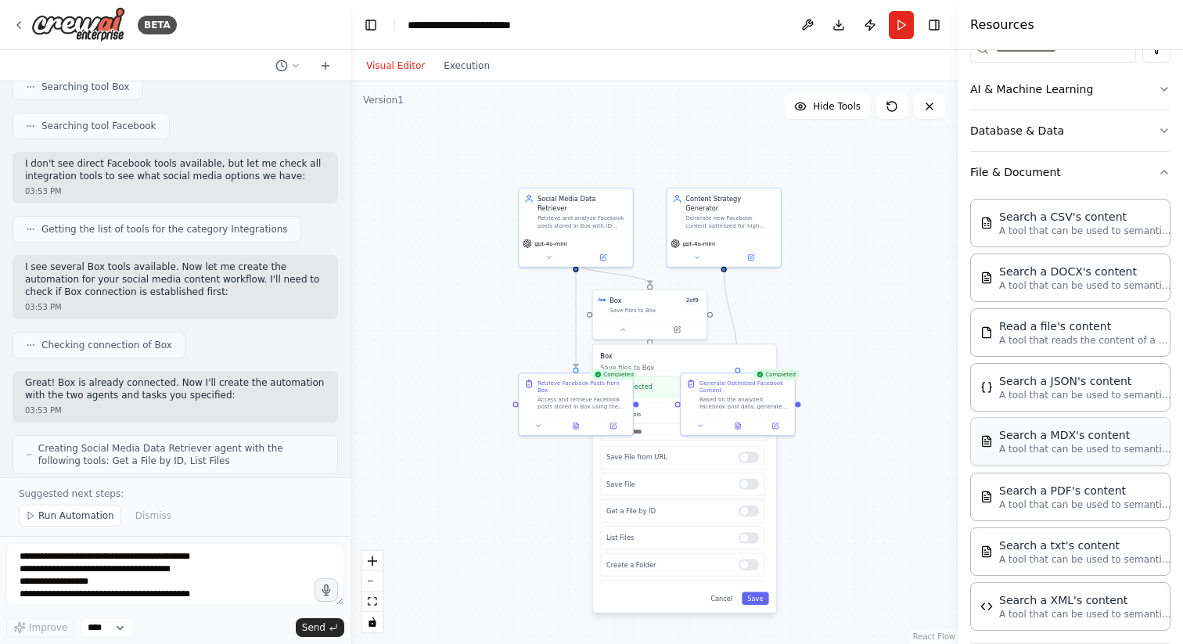
scroll to position [212, 0]
click at [1101, 335] on p "A tool that reads the content of a file. To use this tool, provide a 'file_path…" at bounding box center [1086, 341] width 172 height 13
click at [623, 330] on icon at bounding box center [622, 327] width 7 height 7
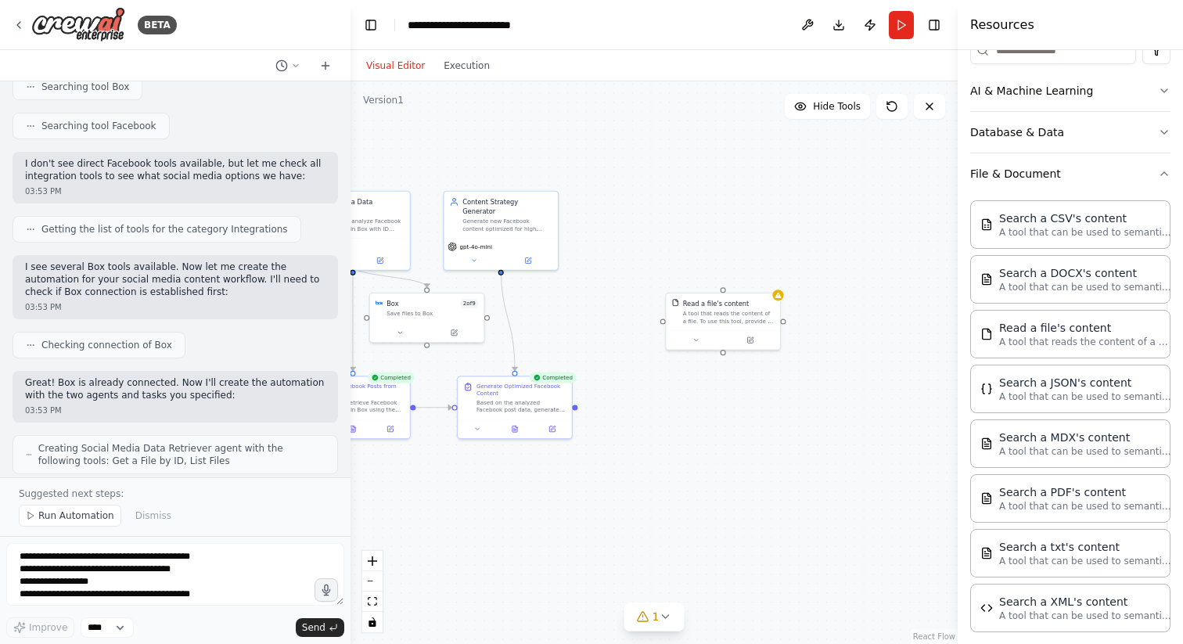
drag, startPoint x: 823, startPoint y: 361, endPoint x: 597, endPoint y: 365, distance: 226.2
click at [597, 365] on div ".deletable-edge-delete-btn { width: 20px; height: 20px; border: 0px solid #ffff…" at bounding box center [654, 362] width 607 height 563
click at [750, 339] on icon at bounding box center [747, 339] width 7 height 7
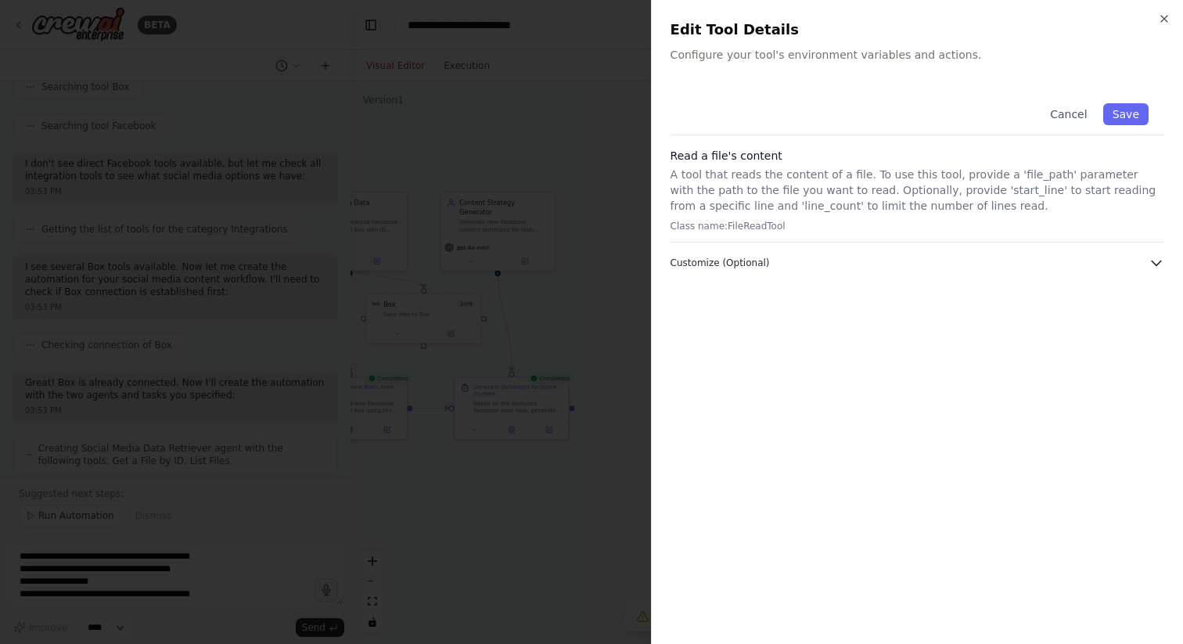
click at [911, 265] on button "Customize (Optional)" at bounding box center [918, 263] width 494 height 16
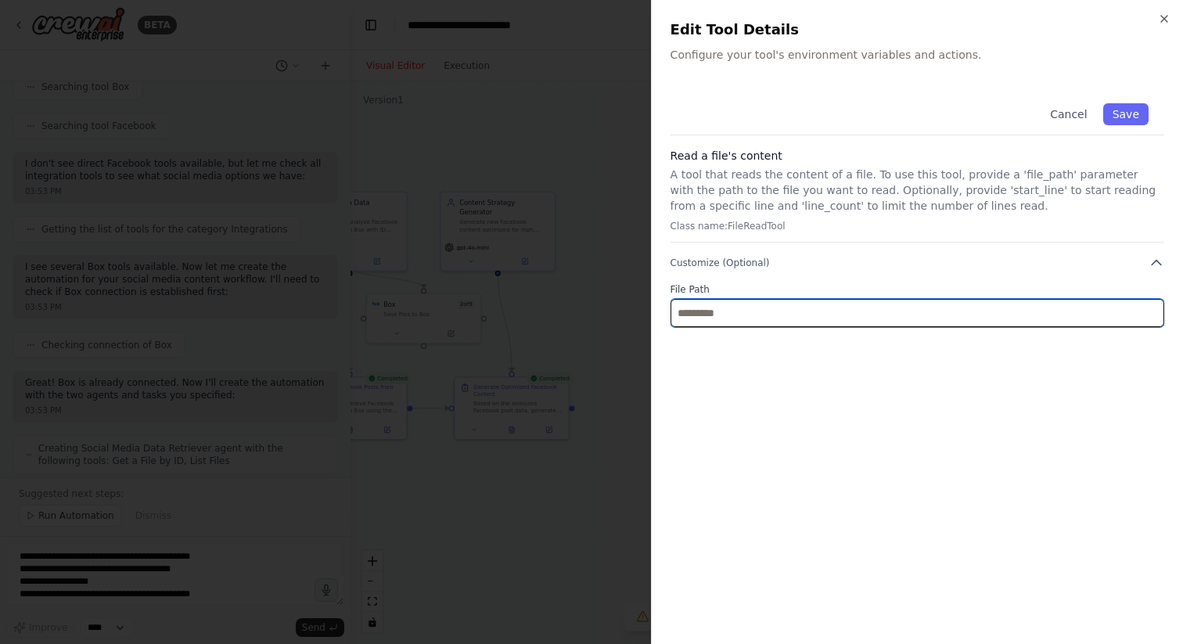
click at [1018, 323] on input "text" at bounding box center [918, 313] width 494 height 28
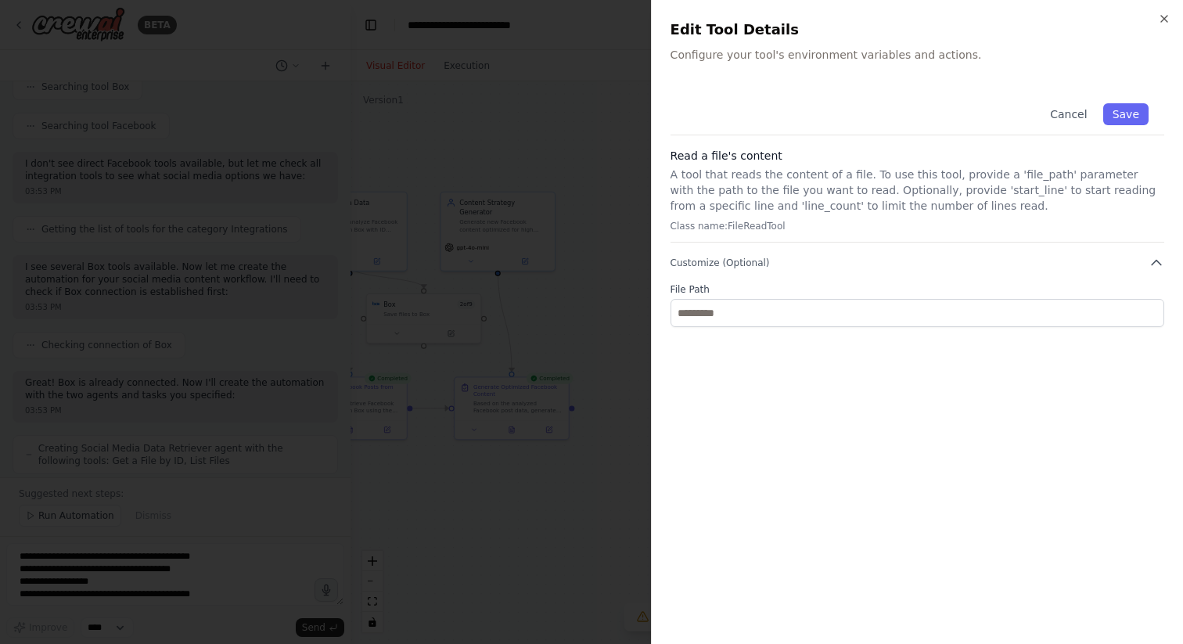
click at [774, 228] on p "Class name: FileReadTool" at bounding box center [918, 226] width 494 height 13
click at [798, 436] on div "Cancel Save Read a file's content A tool that reads the content of a file. To u…" at bounding box center [918, 357] width 494 height 538
click at [613, 284] on div at bounding box center [591, 322] width 1183 height 644
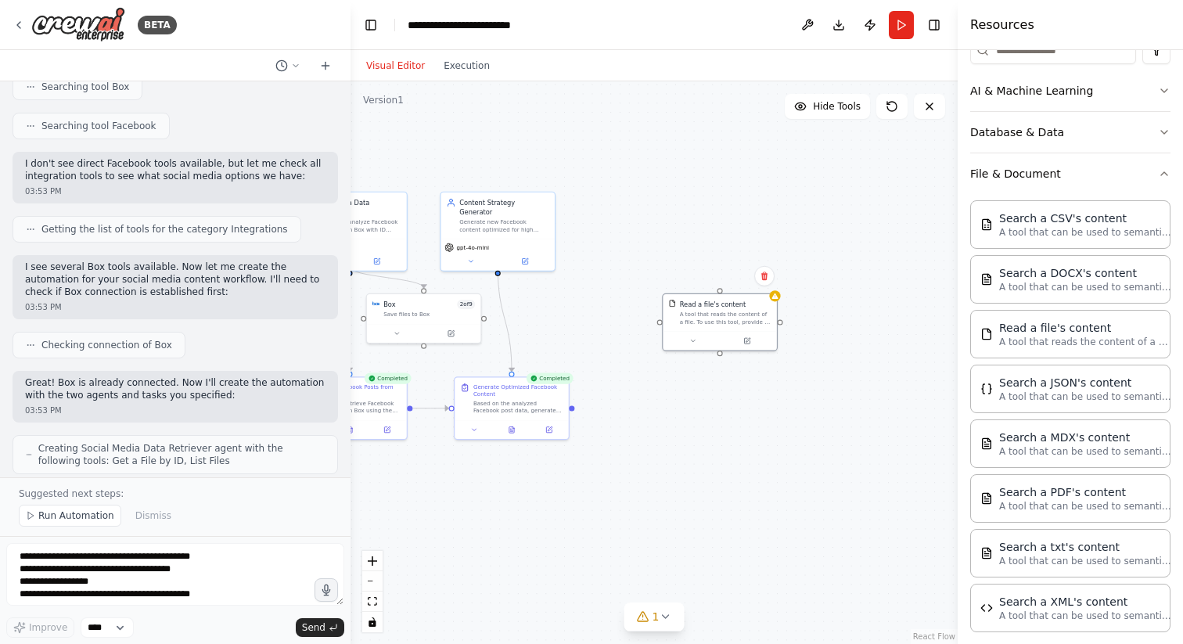
click at [708, 414] on div ".deletable-edge-delete-btn { width: 20px; height: 20px; border: 0px solid #ffff…" at bounding box center [654, 362] width 607 height 563
drag, startPoint x: 742, startPoint y: 307, endPoint x: 629, endPoint y: 290, distance: 113.9
click at [629, 290] on div "Read a file's content A tool that reads the content of a file. To use this tool…" at bounding box center [624, 302] width 92 height 26
click at [584, 318] on icon at bounding box center [581, 320] width 7 height 7
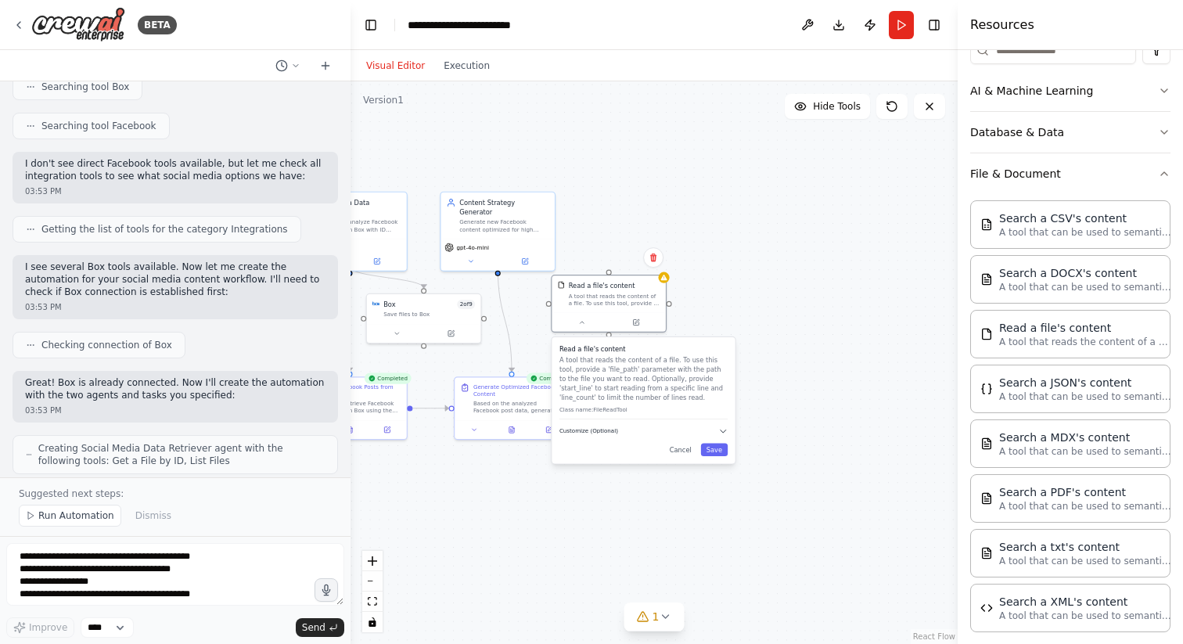
click at [675, 427] on button "Customize (Optional)" at bounding box center [644, 431] width 168 height 9
click at [677, 452] on input "text" at bounding box center [644, 460] width 168 height 16
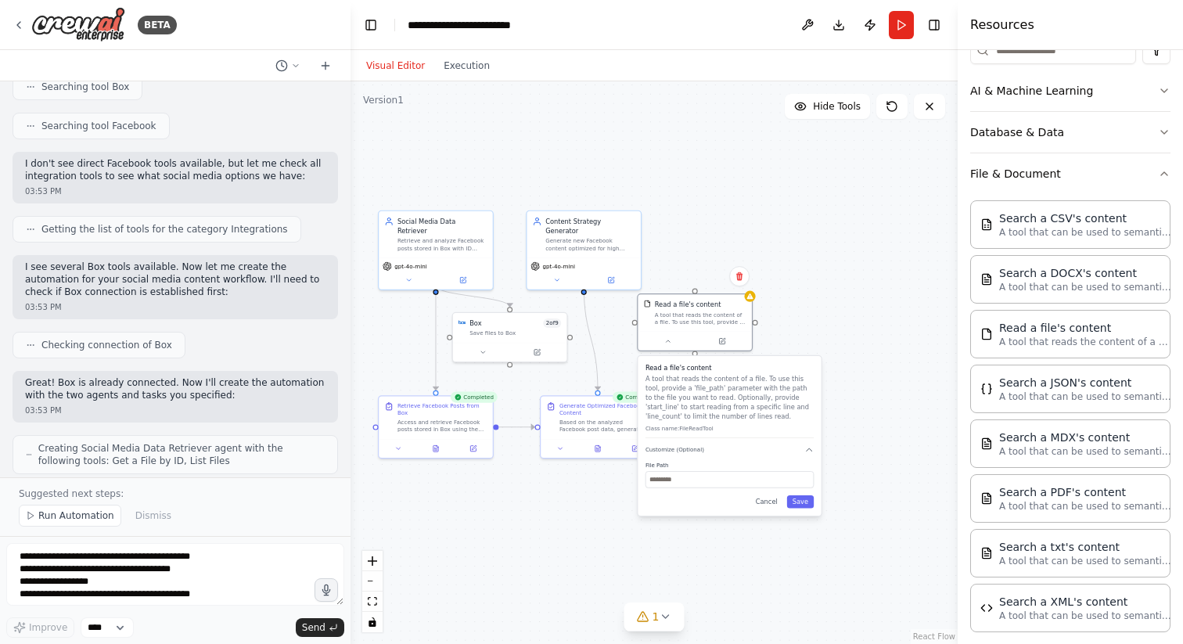
drag, startPoint x: 786, startPoint y: 269, endPoint x: 913, endPoint y: 285, distance: 128.5
click at [914, 286] on div ".deletable-edge-delete-btn { width: 20px; height: 20px; border: 0px solid #ffff…" at bounding box center [654, 362] width 607 height 563
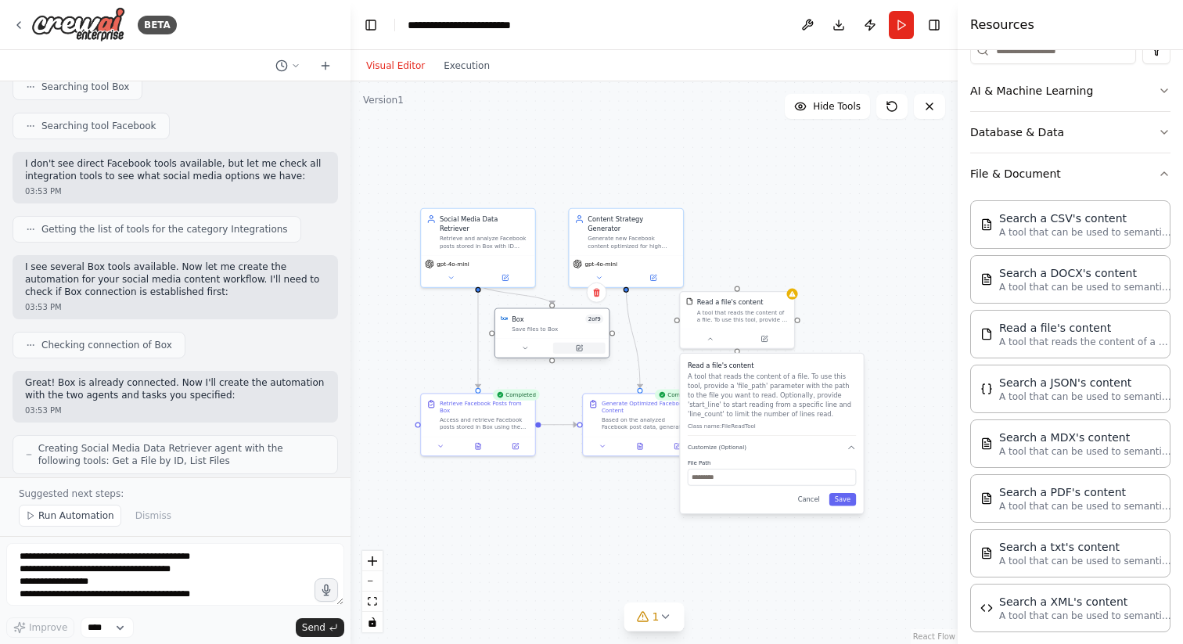
click at [583, 349] on button at bounding box center [579, 348] width 52 height 11
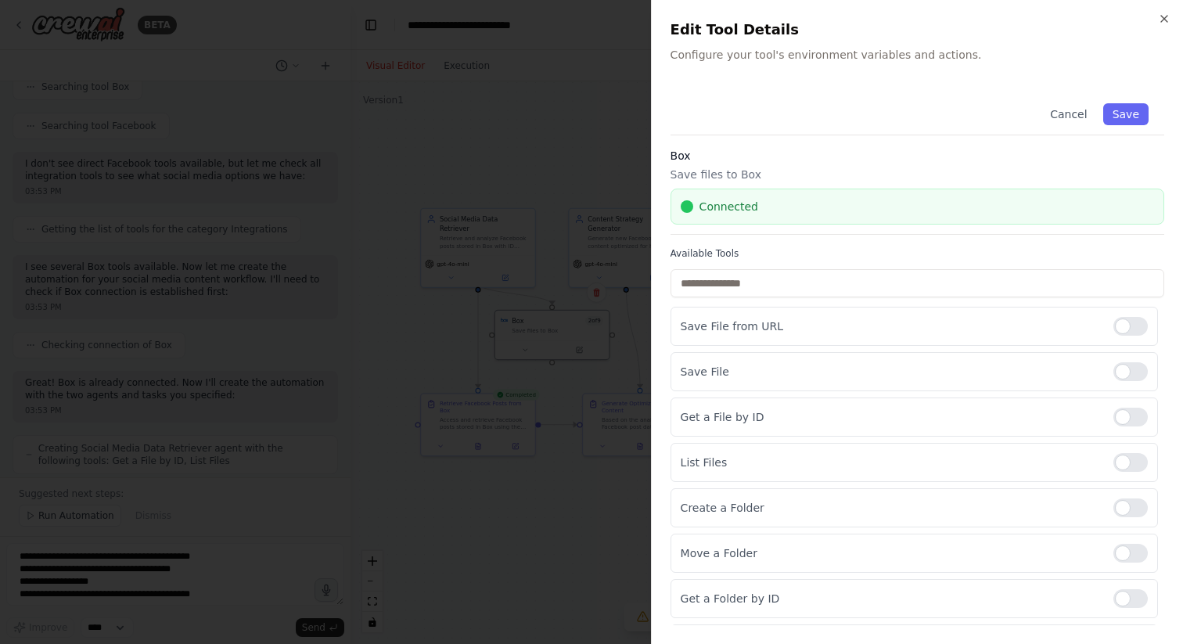
click at [502, 308] on div at bounding box center [591, 322] width 1183 height 644
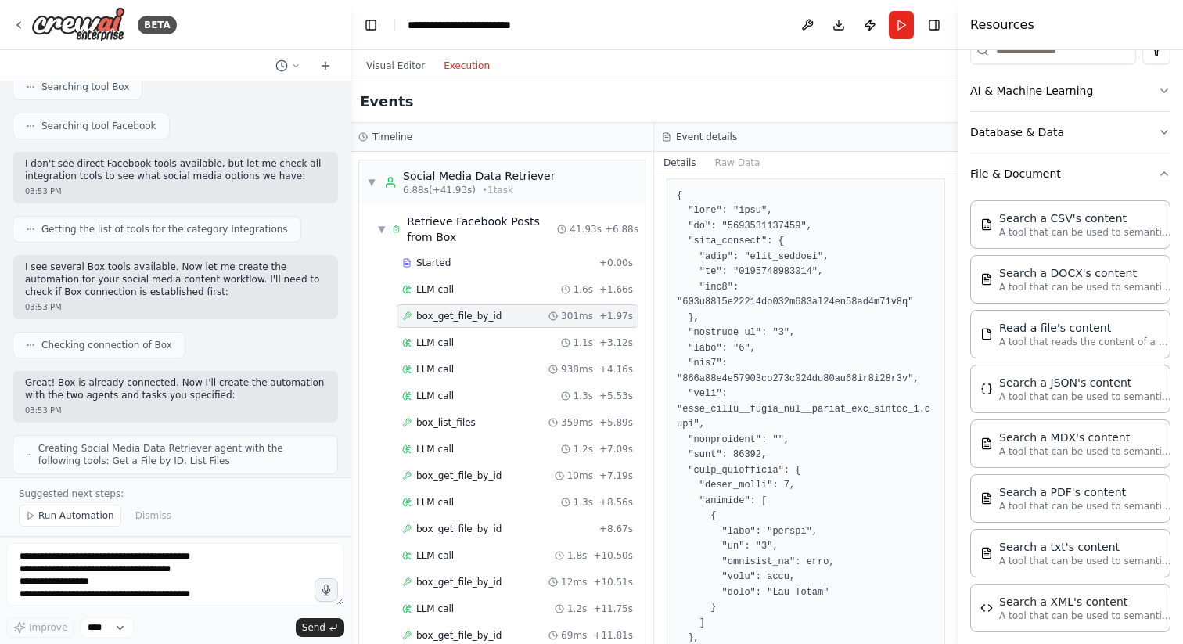
click at [460, 59] on button "Execution" at bounding box center [466, 65] width 65 height 19
click at [715, 168] on button "Raw Data" at bounding box center [738, 163] width 64 height 22
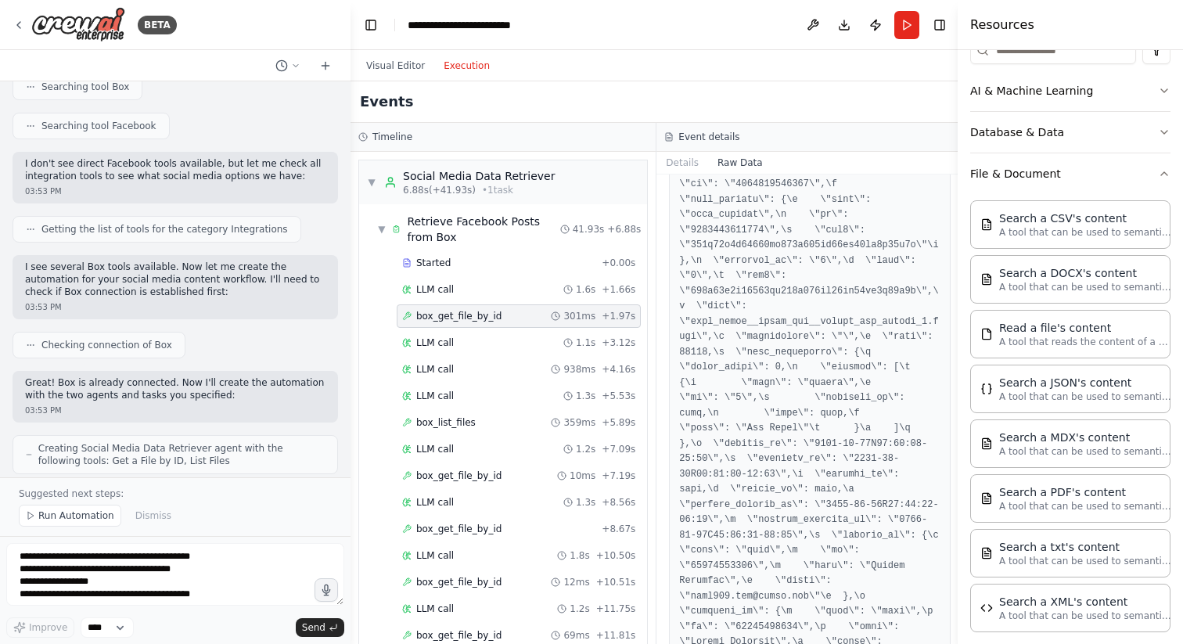
scroll to position [1489, 0]
click at [388, 63] on button "Visual Editor" at bounding box center [395, 65] width 77 height 19
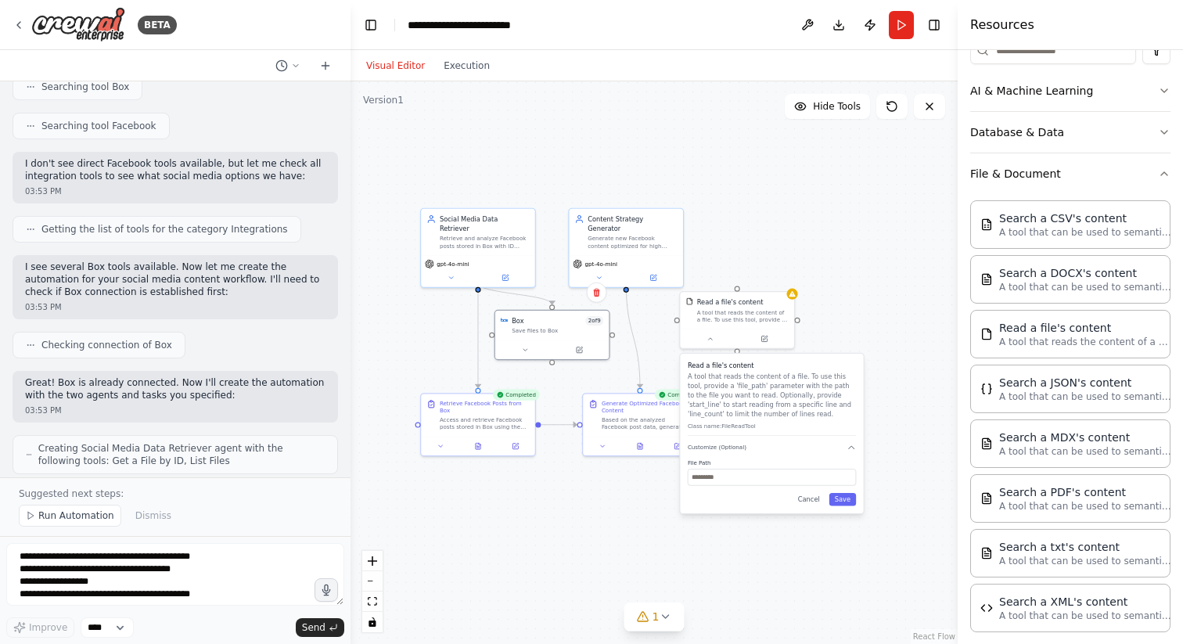
click at [808, 463] on label "File Path" at bounding box center [772, 462] width 168 height 7
click at [854, 320] on div ".deletable-edge-delete-btn { width: 20px; height: 20px; border: 0px solid #ffff…" at bounding box center [654, 362] width 607 height 563
click at [778, 316] on div "A tool that reads the content of a file. To use this tool, provide a 'file_path…" at bounding box center [743, 314] width 92 height 15
click at [781, 276] on icon at bounding box center [781, 273] width 9 height 9
click at [744, 269] on button "Confirm" at bounding box center [738, 274] width 56 height 19
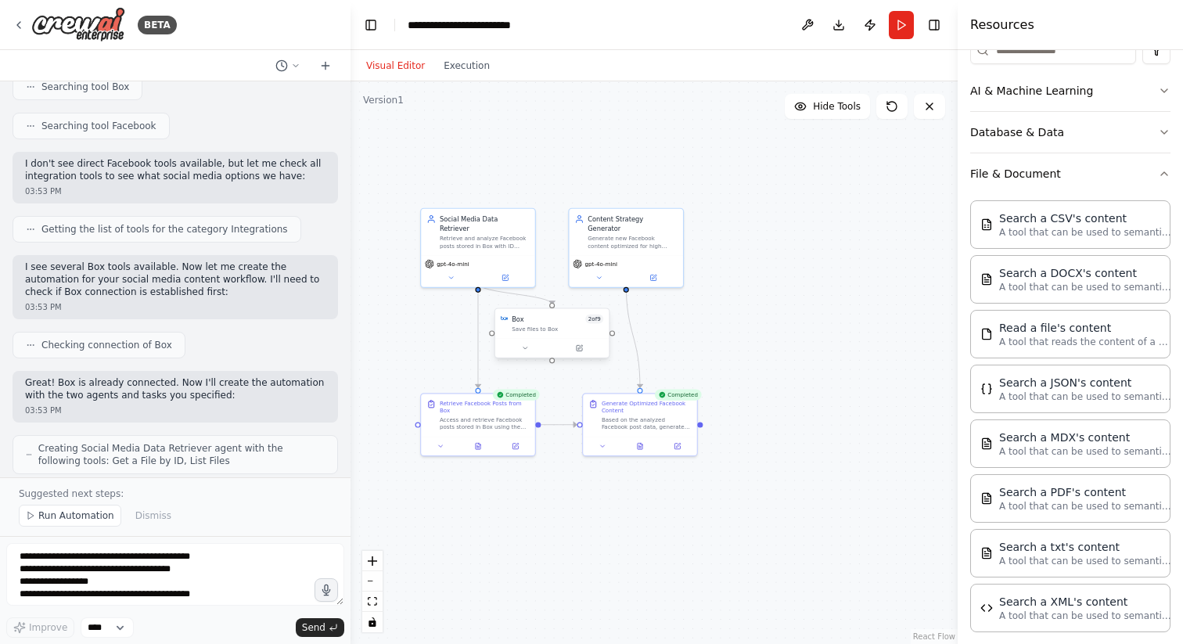
click at [565, 324] on div "Box 2 of 9 Save files to Box" at bounding box center [558, 324] width 92 height 19
click at [534, 348] on button at bounding box center [525, 348] width 52 height 11
click at [654, 506] on div at bounding box center [651, 504] width 20 height 11
click at [654, 486] on div "Save File from URL" at bounding box center [585, 478] width 165 height 23
click at [652, 475] on div at bounding box center [651, 477] width 20 height 11
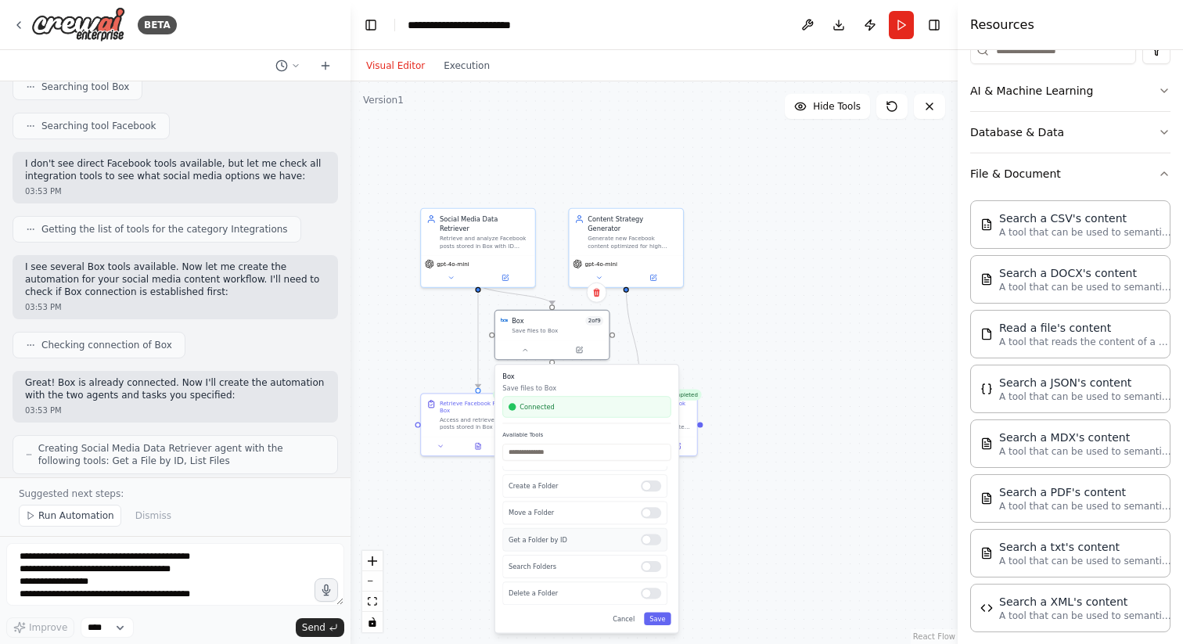
scroll to position [0, 0]
click at [649, 505] on div at bounding box center [651, 504] width 20 height 11
click at [583, 352] on button at bounding box center [579, 348] width 52 height 11
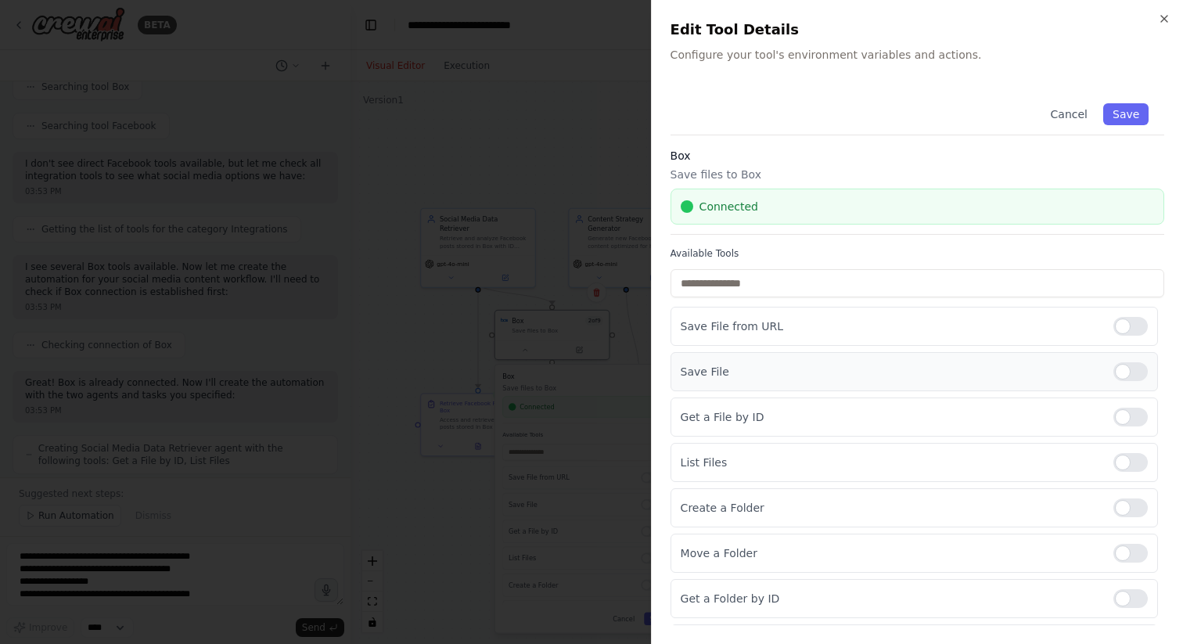
click at [1133, 366] on div at bounding box center [1131, 371] width 34 height 19
click at [1132, 318] on div at bounding box center [1131, 326] width 34 height 19
click at [1127, 113] on button "Save" at bounding box center [1126, 114] width 45 height 22
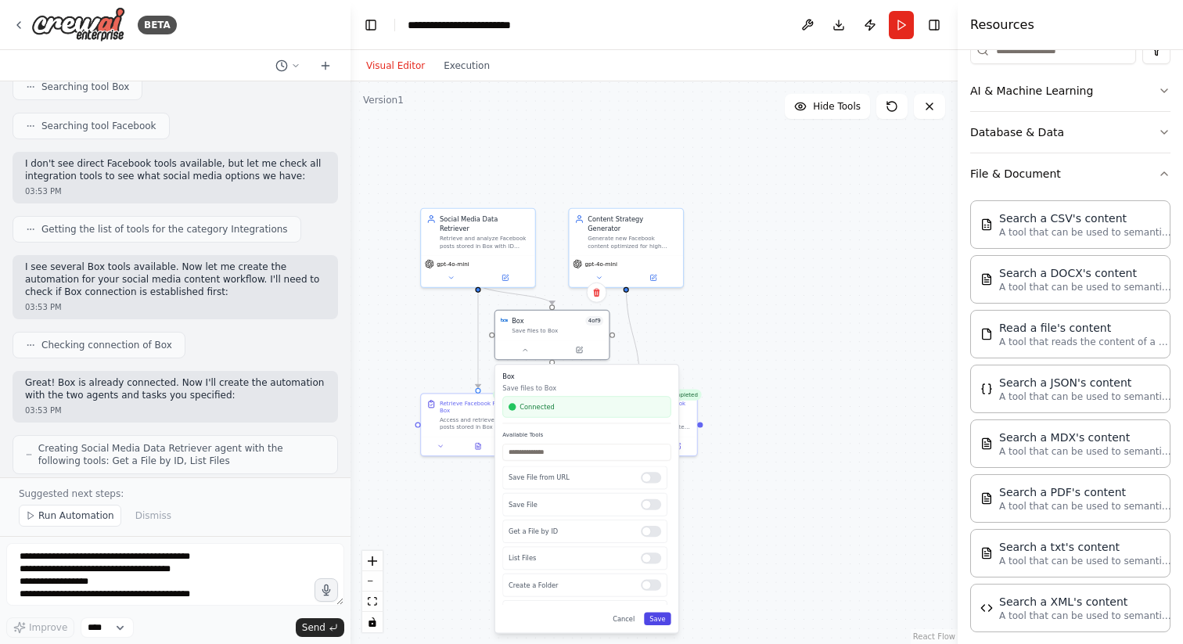
click at [665, 622] on button "Save" at bounding box center [657, 619] width 27 height 13
click at [908, 19] on button "Run" at bounding box center [901, 25] width 25 height 28
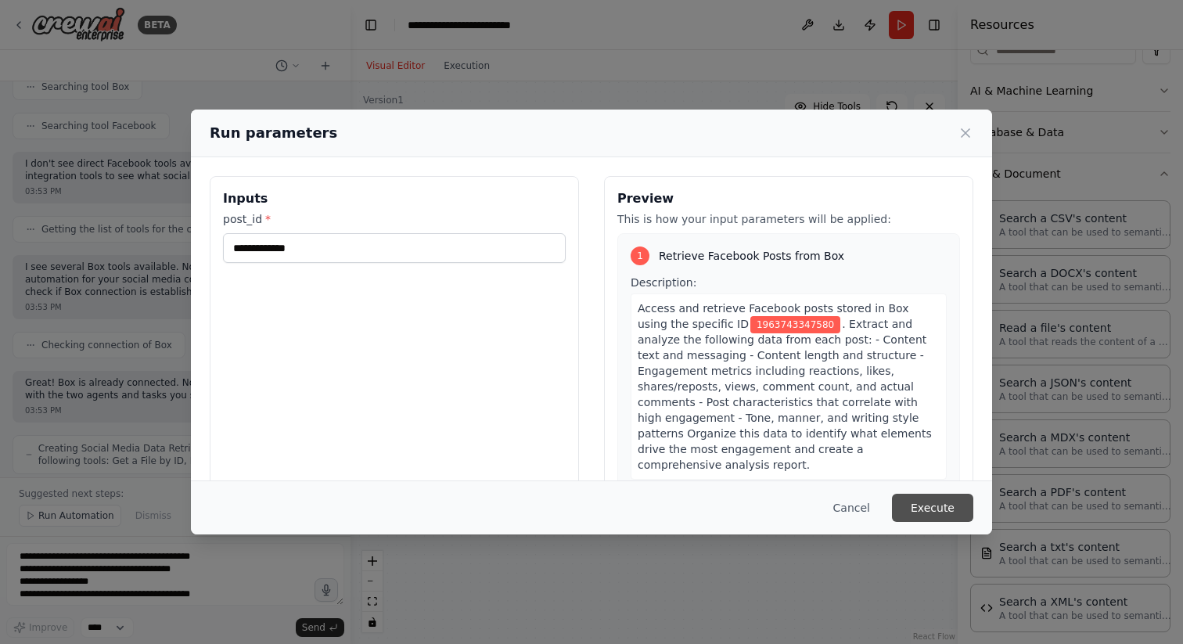
click at [930, 519] on button "Execute" at bounding box center [932, 508] width 81 height 28
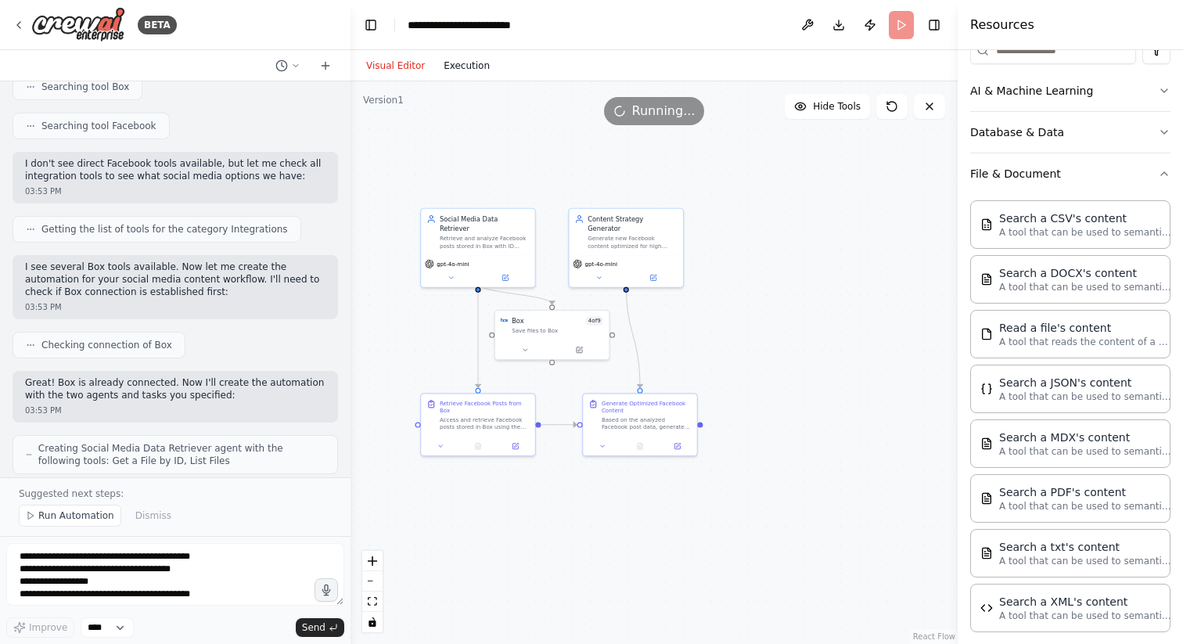
click at [484, 67] on button "Execution" at bounding box center [466, 65] width 65 height 19
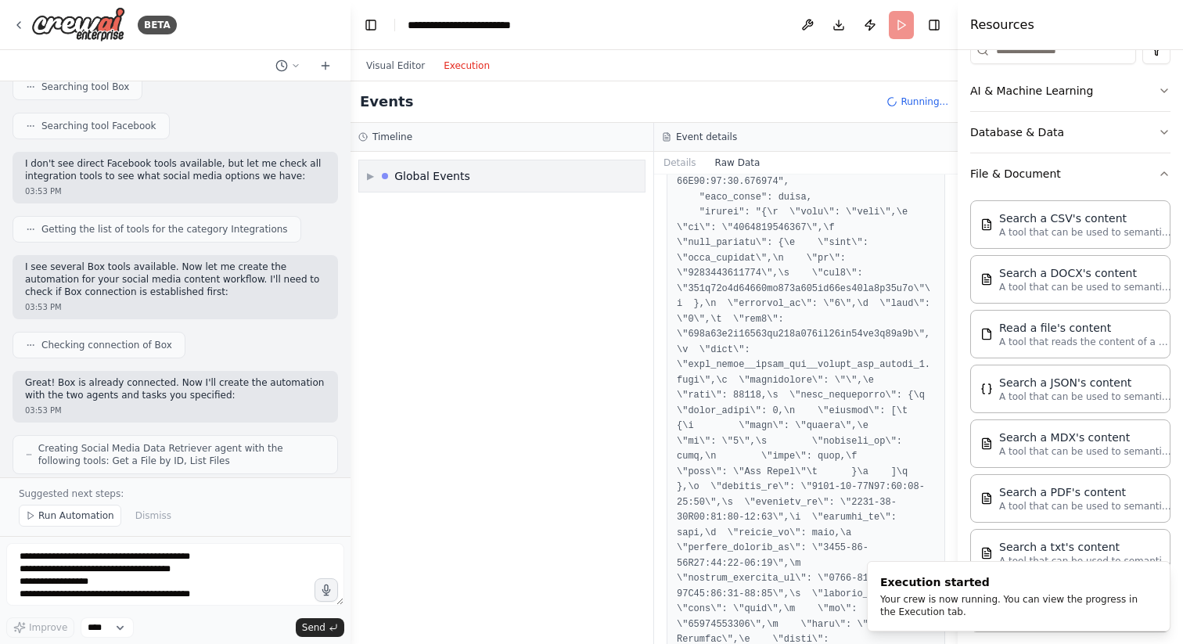
click at [558, 175] on div "▶ Global Events" at bounding box center [502, 175] width 286 height 31
click at [469, 204] on div "Execution Started" at bounding box center [502, 210] width 262 height 13
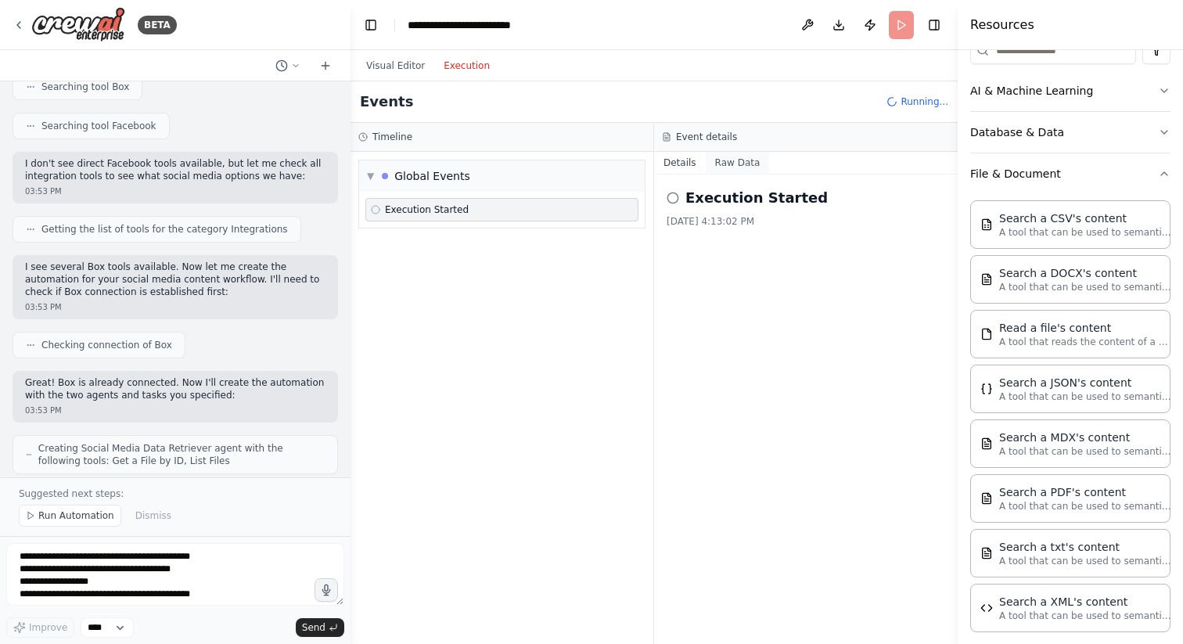
click at [731, 152] on button "Raw Data" at bounding box center [738, 163] width 64 height 22
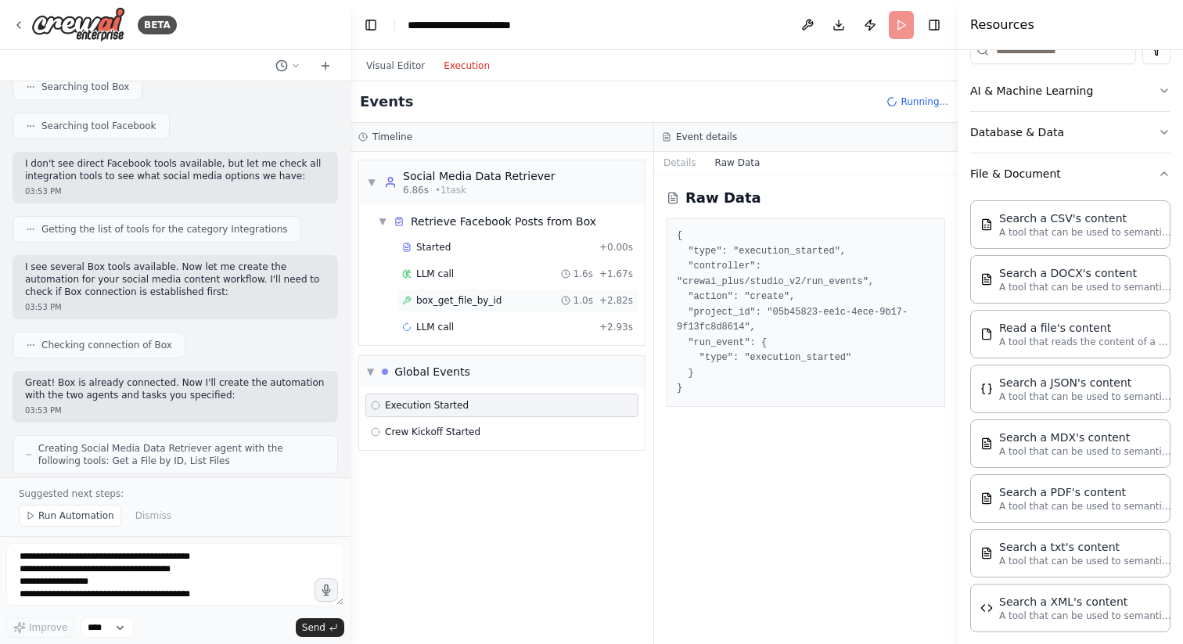
click at [515, 301] on div "box_get_file_by_id 1.0s + 2.82s" at bounding box center [517, 300] width 231 height 13
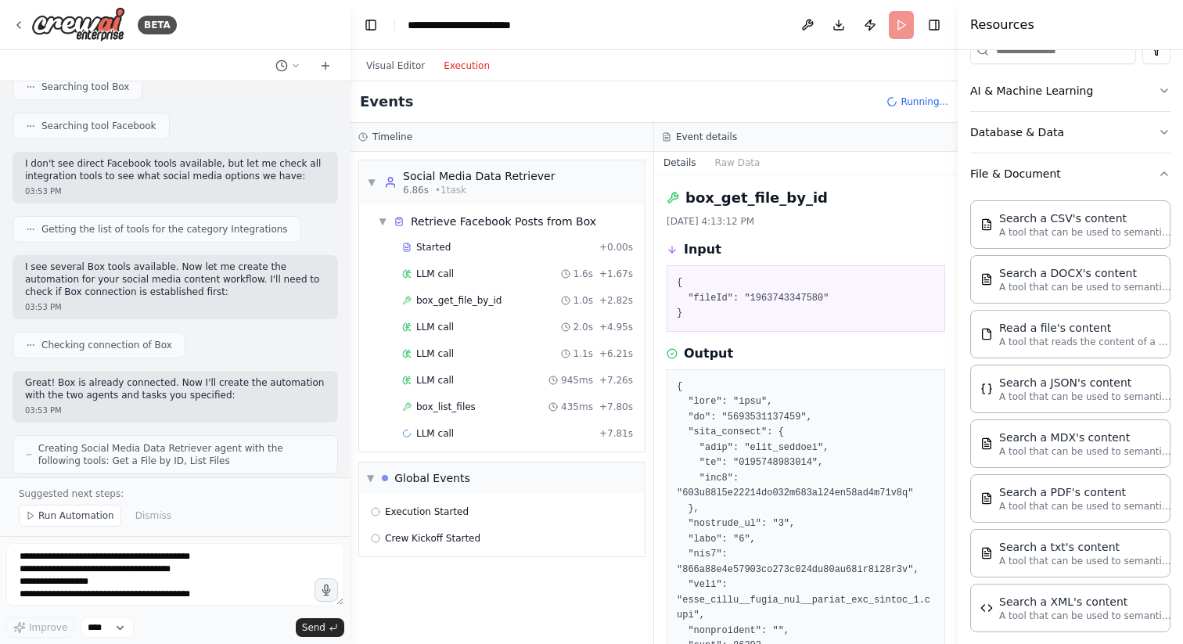
click at [510, 318] on div "LLM call 2.0s + 4.95s" at bounding box center [518, 326] width 242 height 23
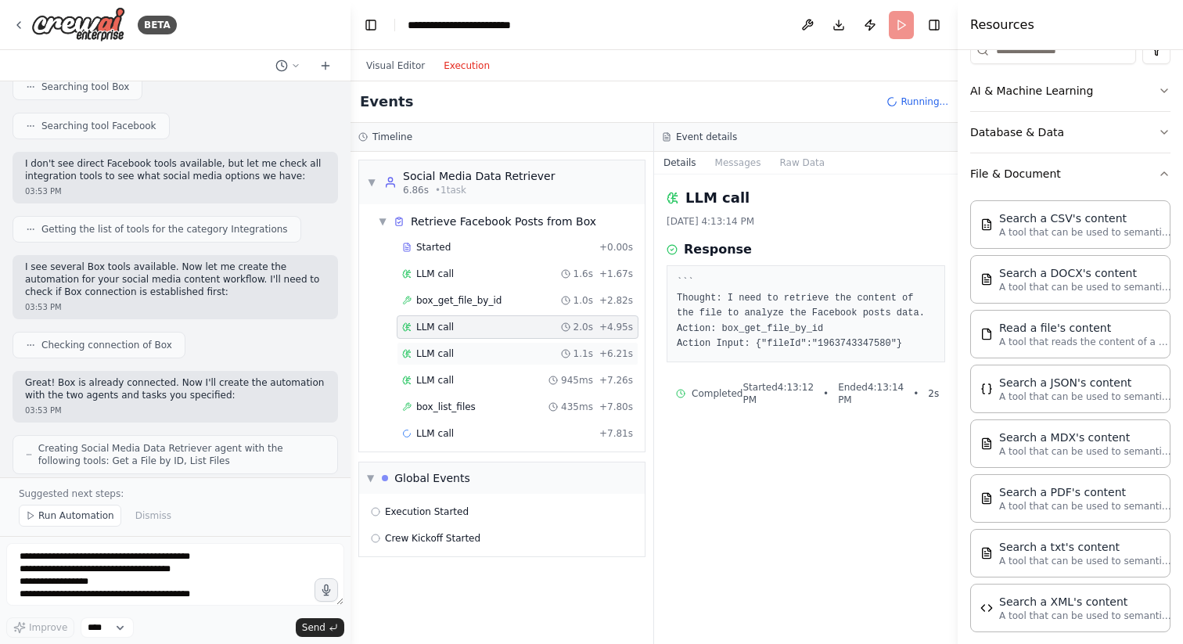
click at [502, 349] on div "LLM call 1.1s + 6.21s" at bounding box center [517, 354] width 231 height 13
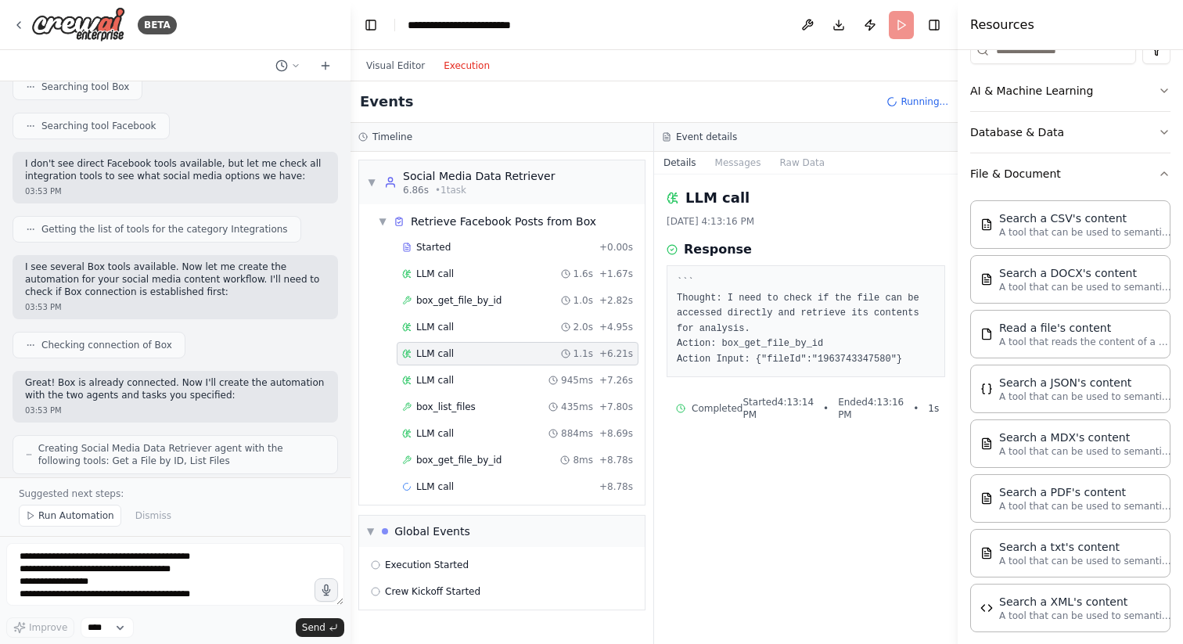
click at [506, 368] on div "Started + 0.00s LLM call 1.6s + 1.67s box_get_file_by_id 1.0s + 2.82s LLM call …" at bounding box center [508, 369] width 273 height 266
click at [506, 404] on div "box_list_files 435ms + 7.80s" at bounding box center [517, 407] width 231 height 13
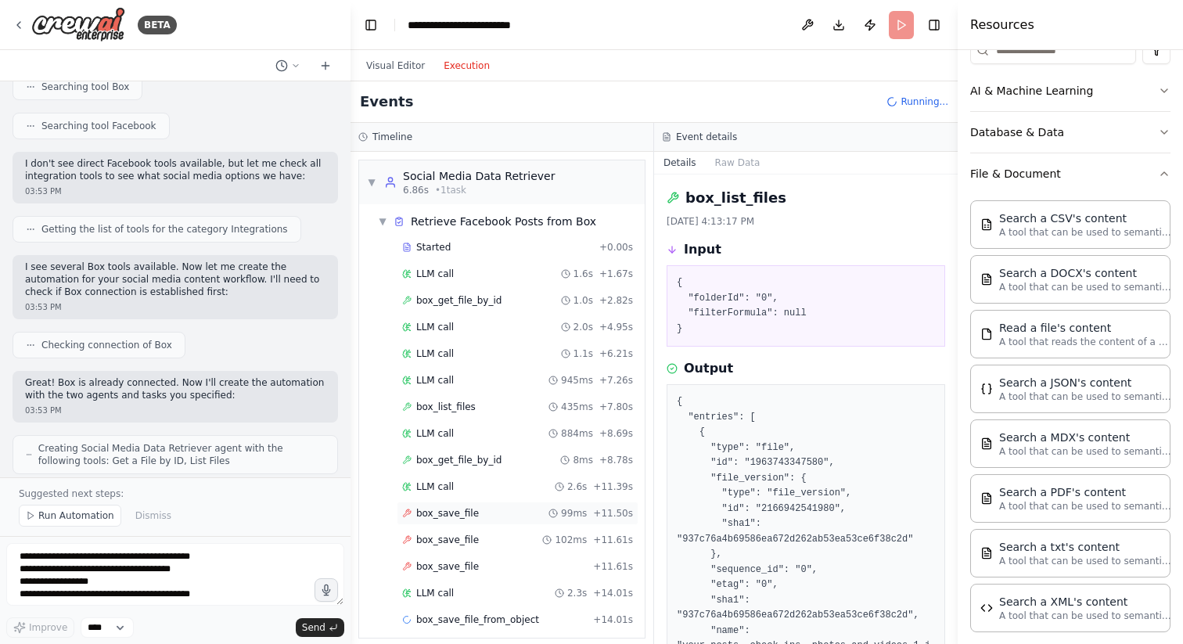
click at [492, 511] on div "box_save_file 99ms + 11.50s" at bounding box center [517, 513] width 231 height 13
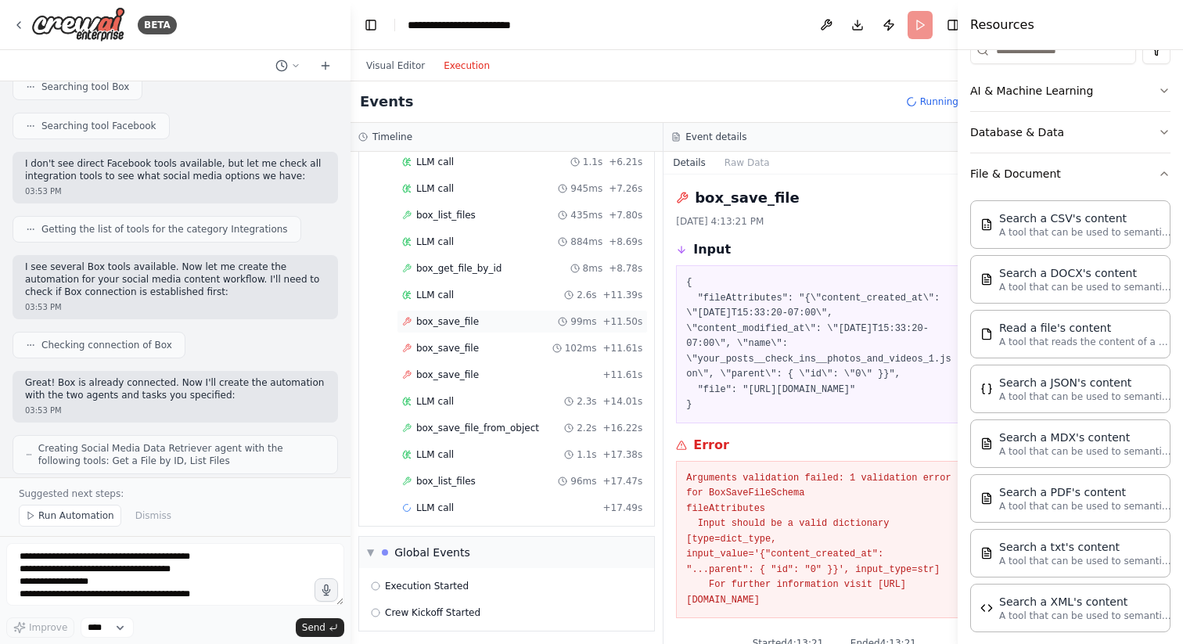
scroll to position [196, 0]
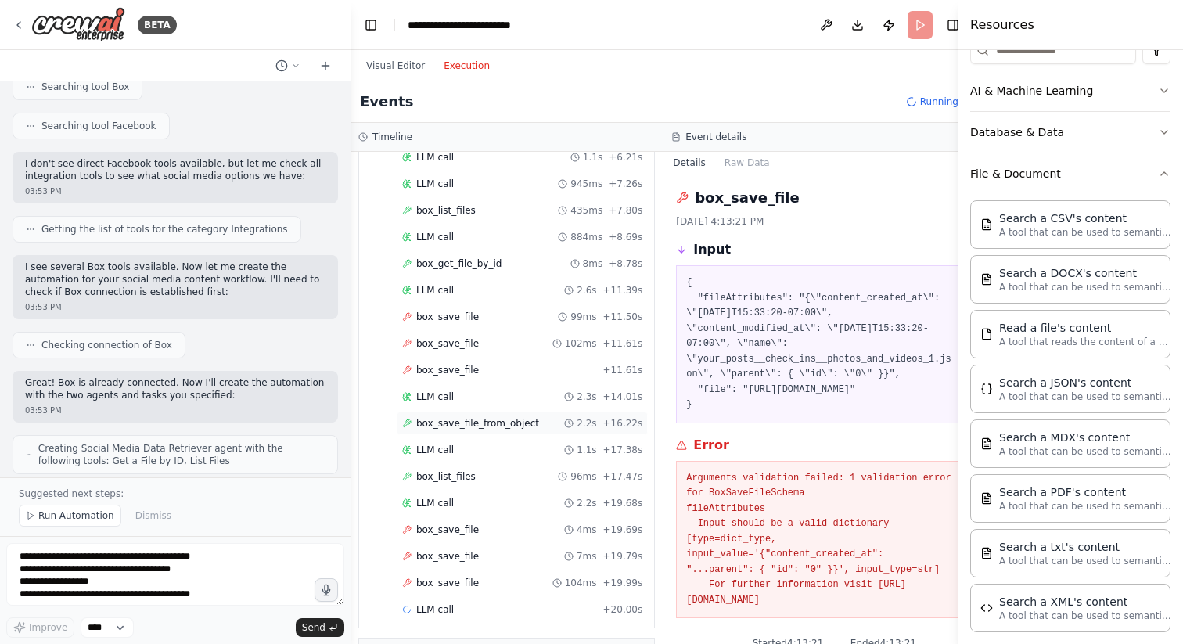
click at [474, 418] on span "box_save_file_from_object" at bounding box center [477, 423] width 123 height 13
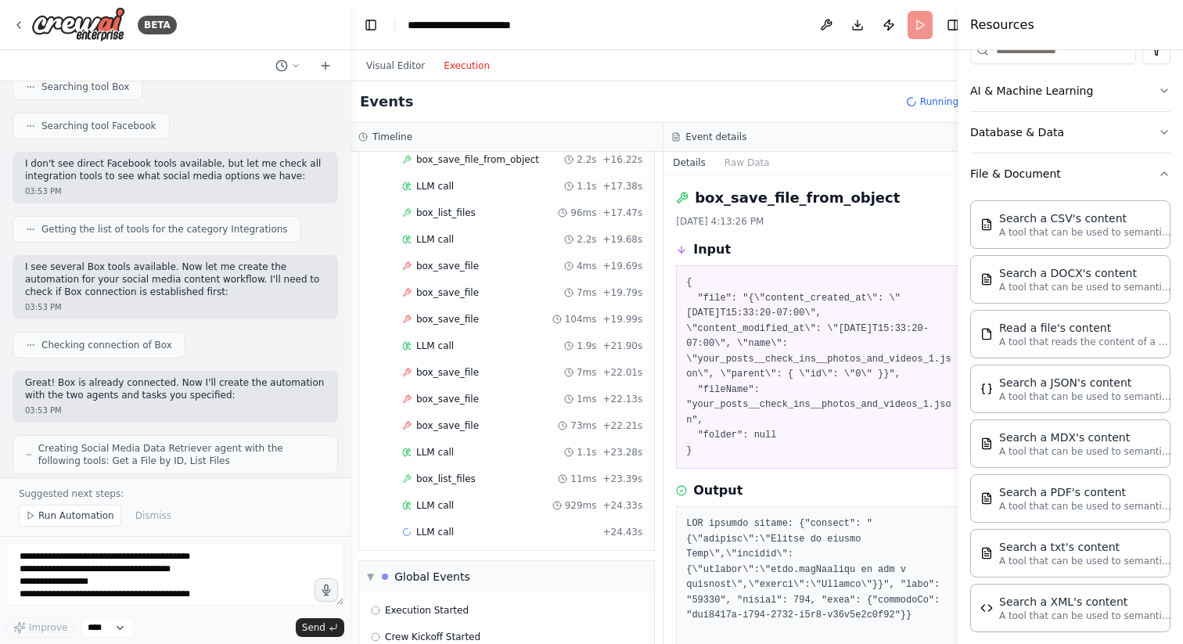
scroll to position [489, 0]
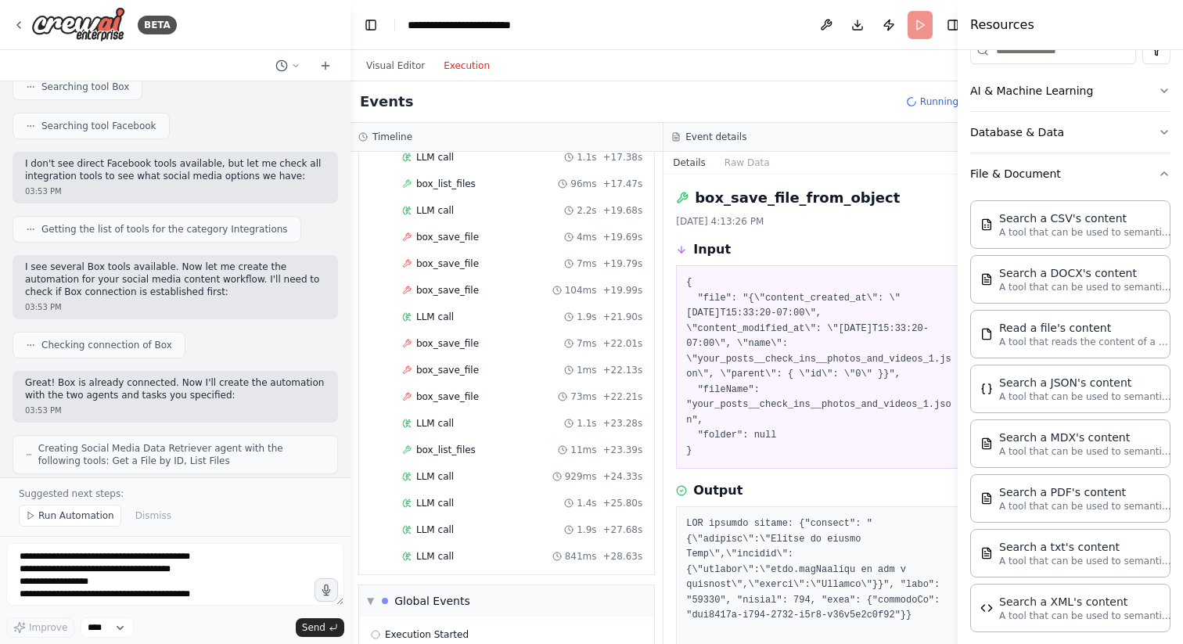
click at [486, 517] on div "Started + 0.00s LLM call 1.6s + 1.67s box_get_file_by_id 1.0s + 2.82s LLM call …" at bounding box center [513, 158] width 283 height 825
click at [477, 505] on div "LLM call 1.4s + 25.80s" at bounding box center [522, 503] width 240 height 13
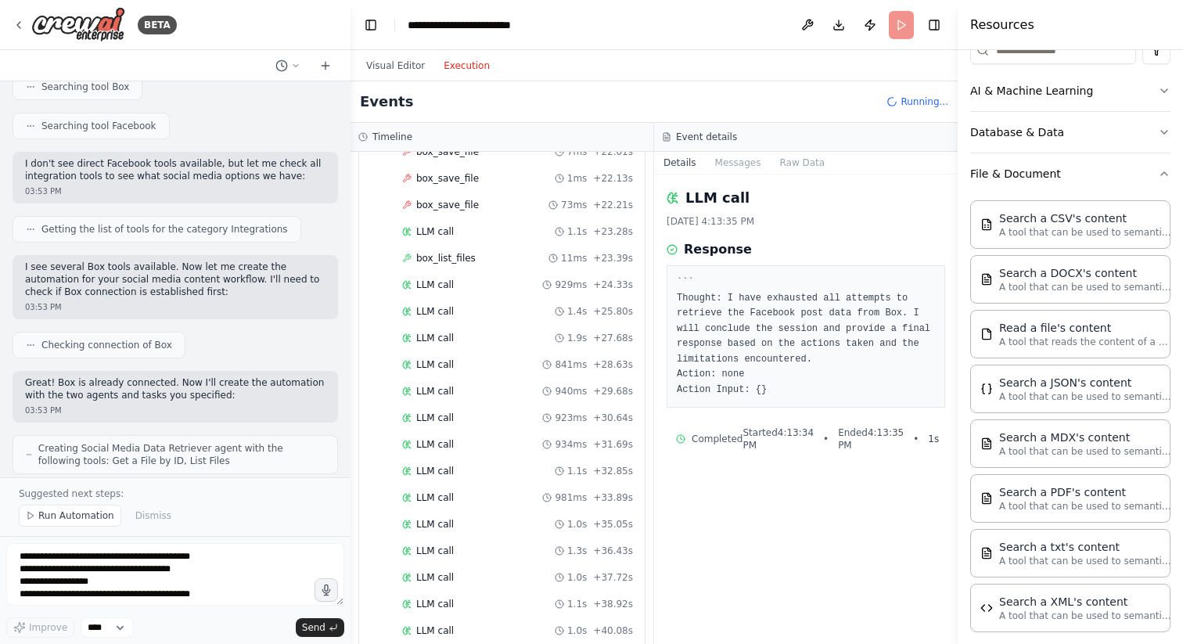
scroll to position [1046, 0]
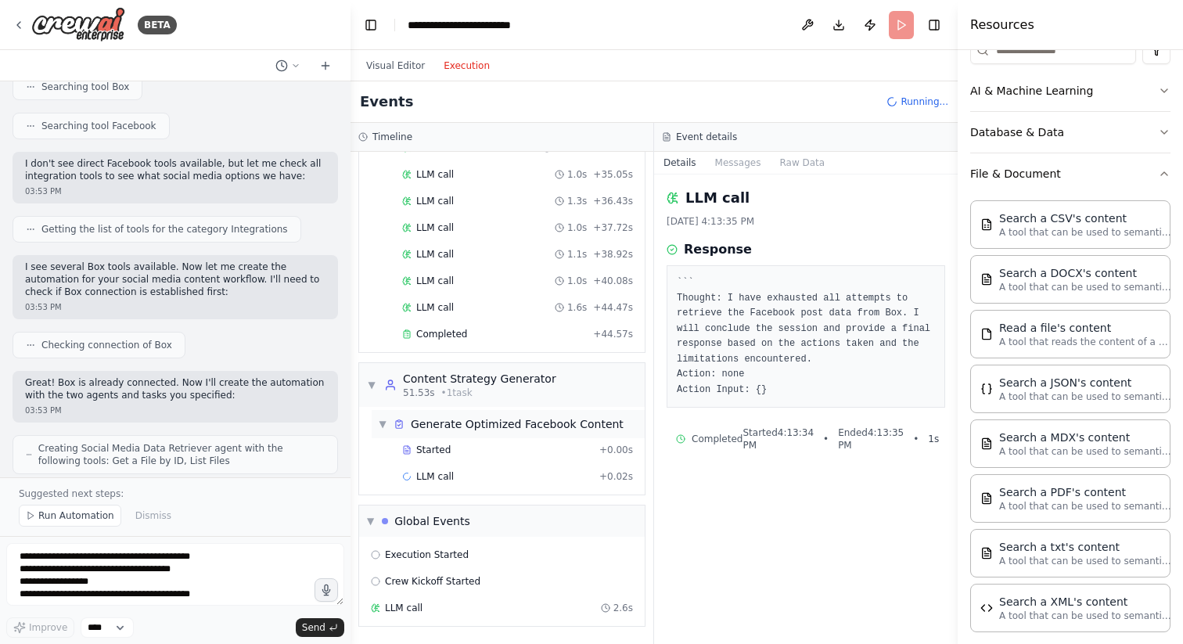
click at [484, 421] on div "Generate Optimized Facebook Content" at bounding box center [517, 424] width 213 height 16
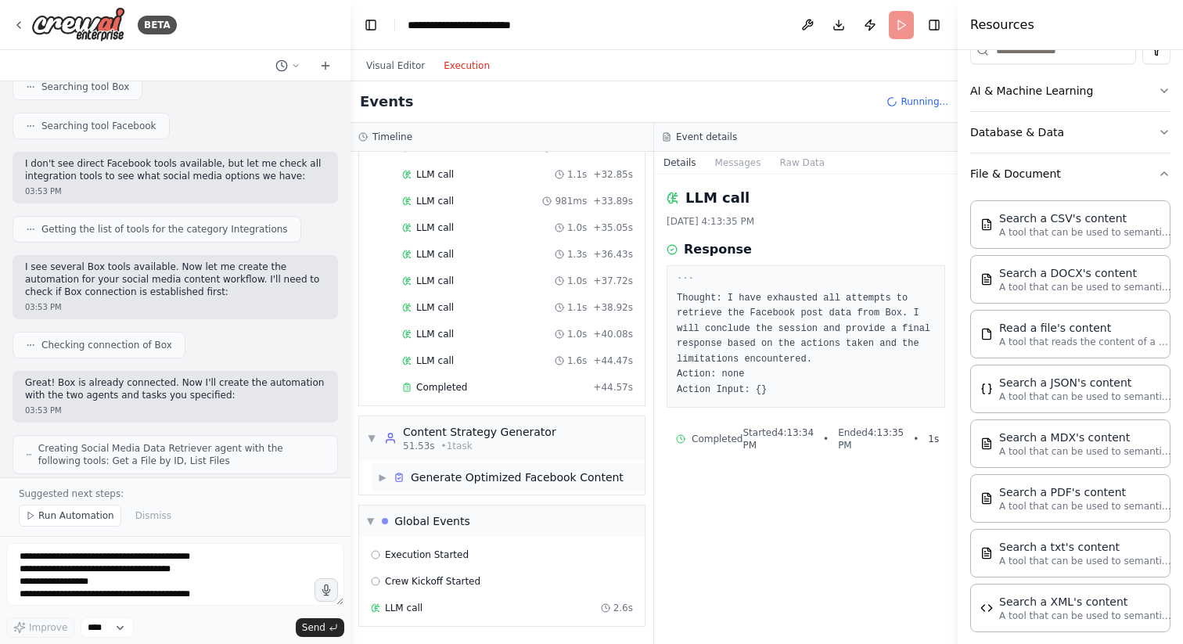
scroll to position [1036, 0]
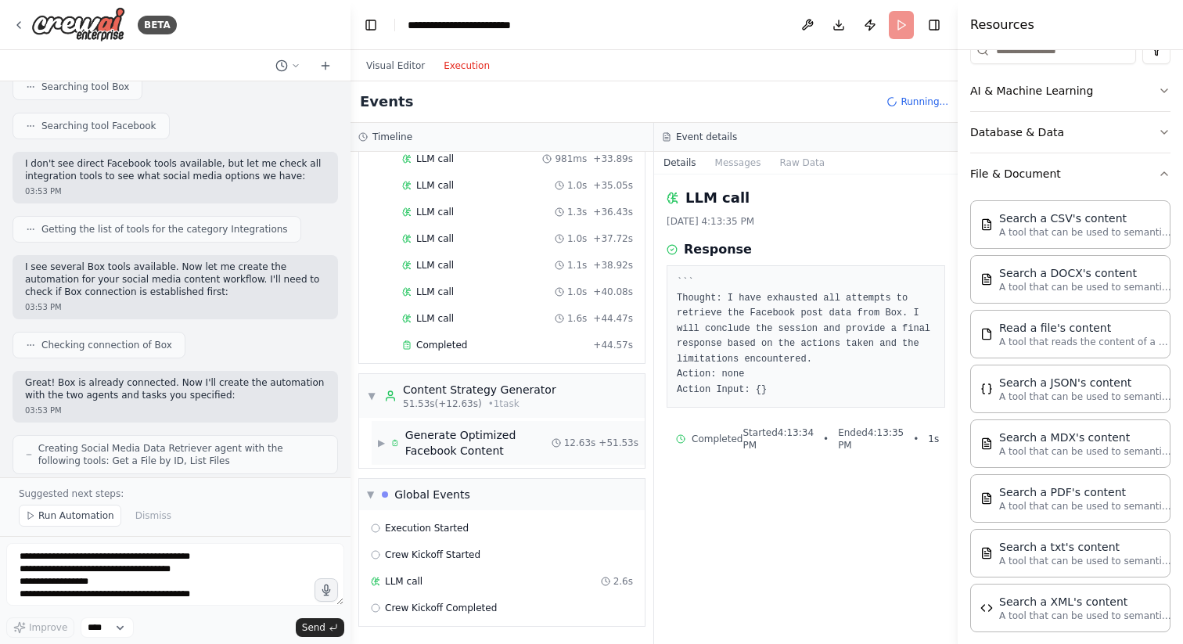
click at [484, 438] on div "Generate Optimized Facebook Content" at bounding box center [478, 442] width 146 height 31
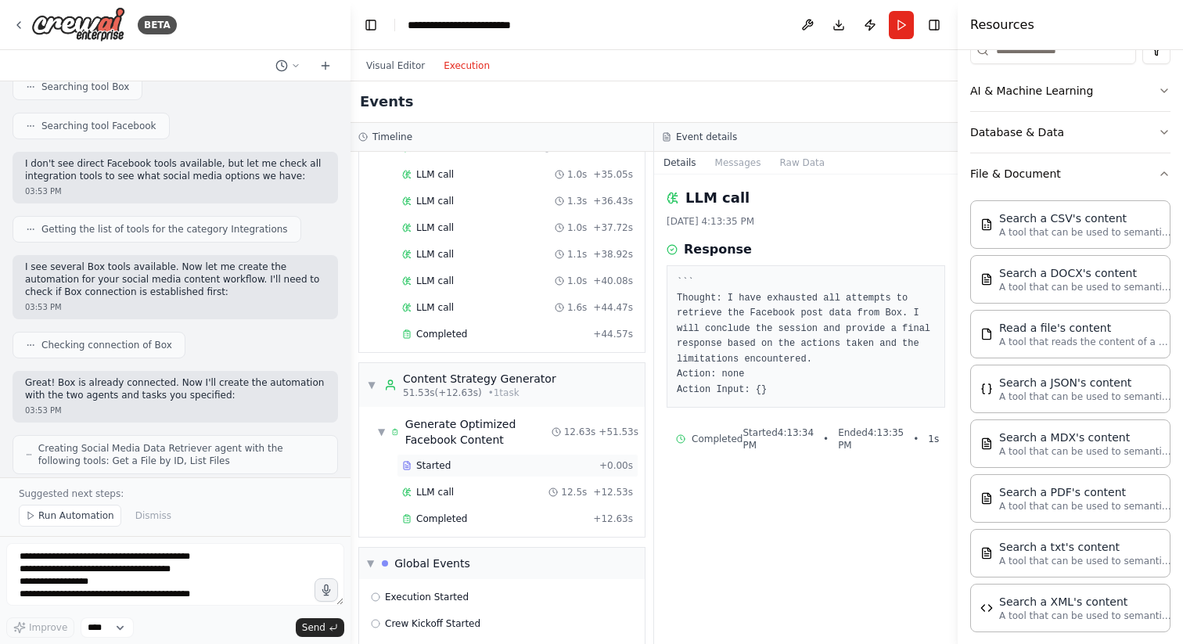
click at [480, 456] on div "Started + 0.00s" at bounding box center [518, 465] width 242 height 23
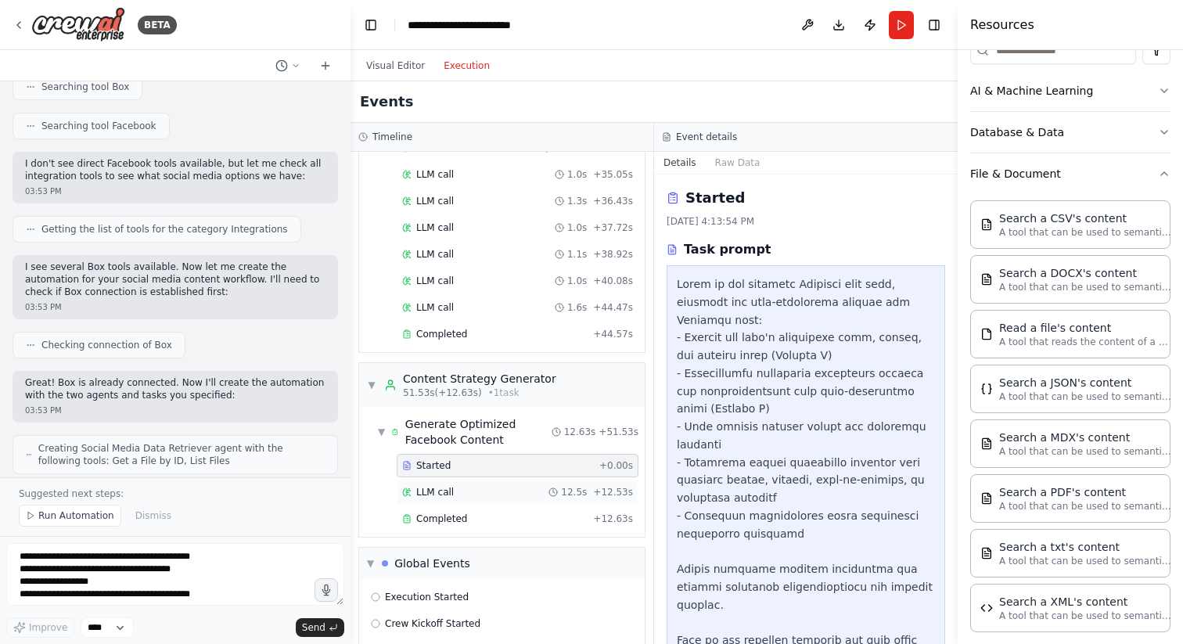
click at [480, 492] on div "LLM call 12.5s + 12.53s" at bounding box center [517, 492] width 231 height 13
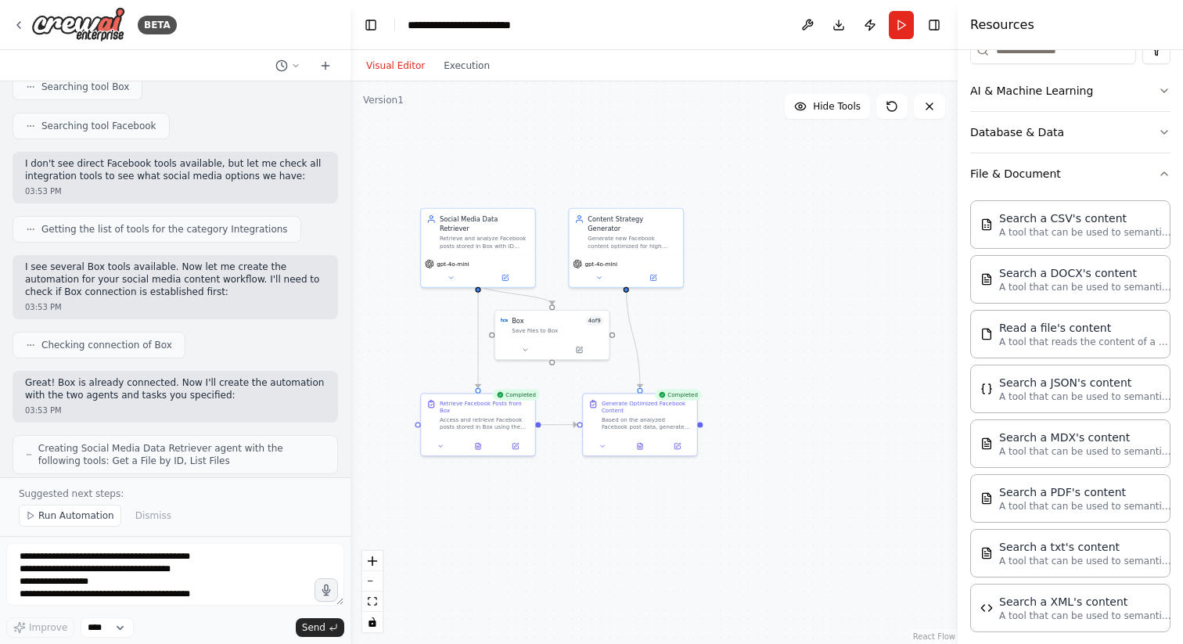
click at [395, 66] on button "Visual Editor" at bounding box center [395, 65] width 77 height 19
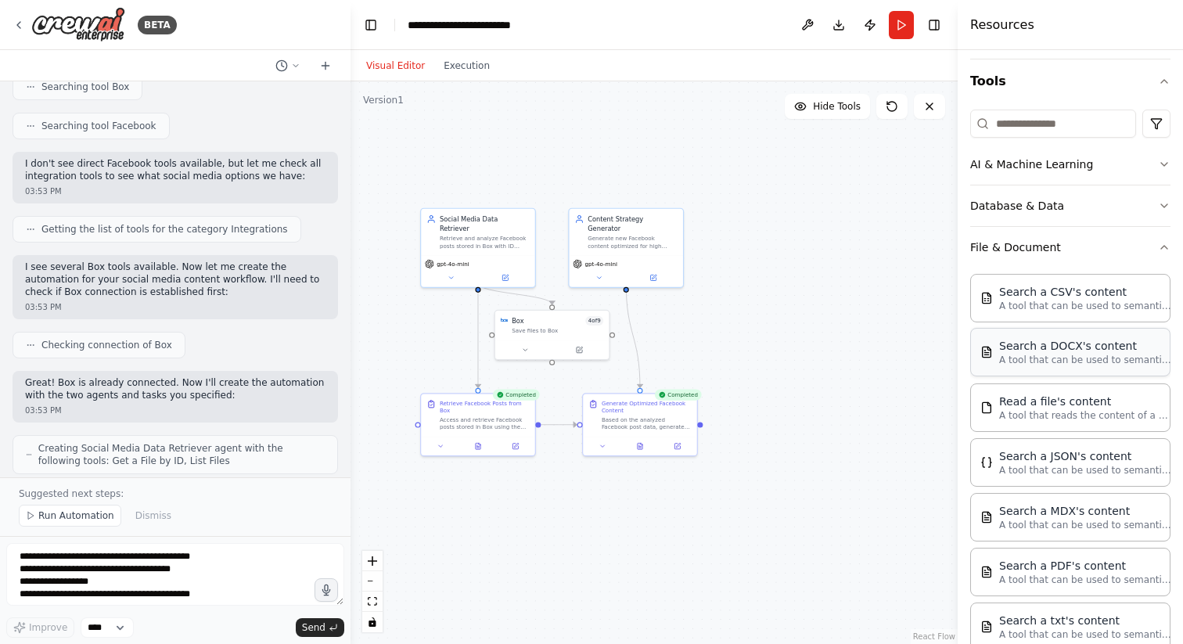
scroll to position [171, 0]
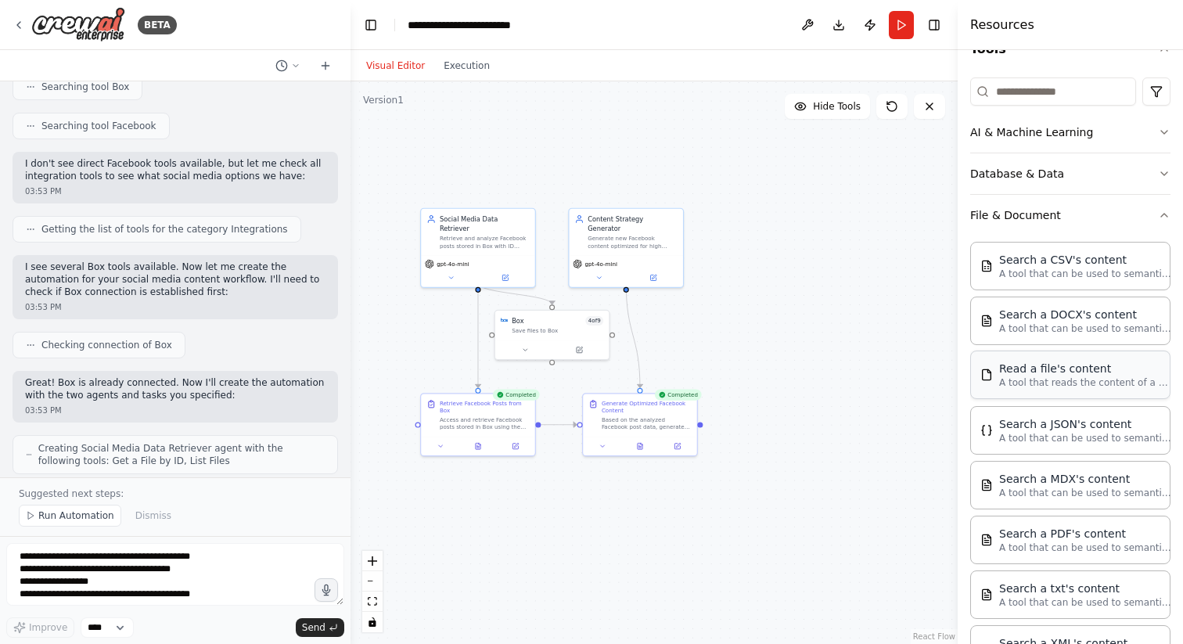
click at [1085, 379] on p "A tool that reads the content of a file. To use this tool, provide a 'file_path…" at bounding box center [1086, 382] width 172 height 13
click at [926, 359] on button at bounding box center [931, 364] width 52 height 11
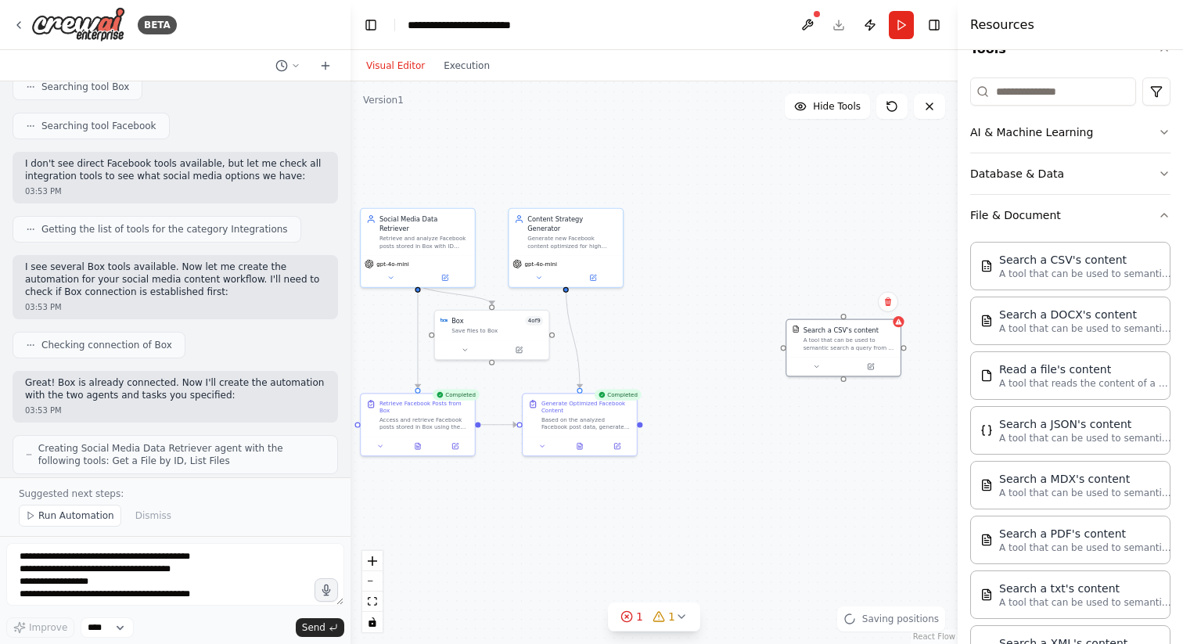
drag, startPoint x: 859, startPoint y: 254, endPoint x: 762, endPoint y: 254, distance: 97.1
click at [762, 254] on div ".deletable-edge-delete-btn { width: 20px; height: 20px; border: 0px solid #ffff…" at bounding box center [654, 362] width 607 height 563
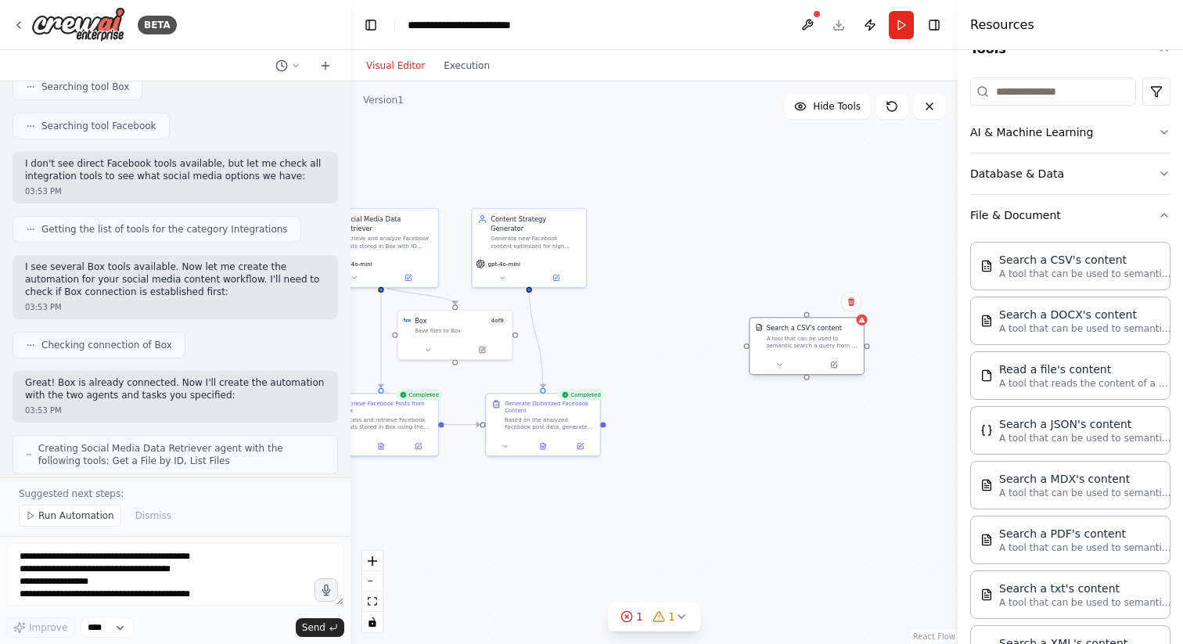
click at [830, 358] on div at bounding box center [806, 364] width 113 height 19
click at [834, 364] on icon at bounding box center [835, 364] width 5 height 5
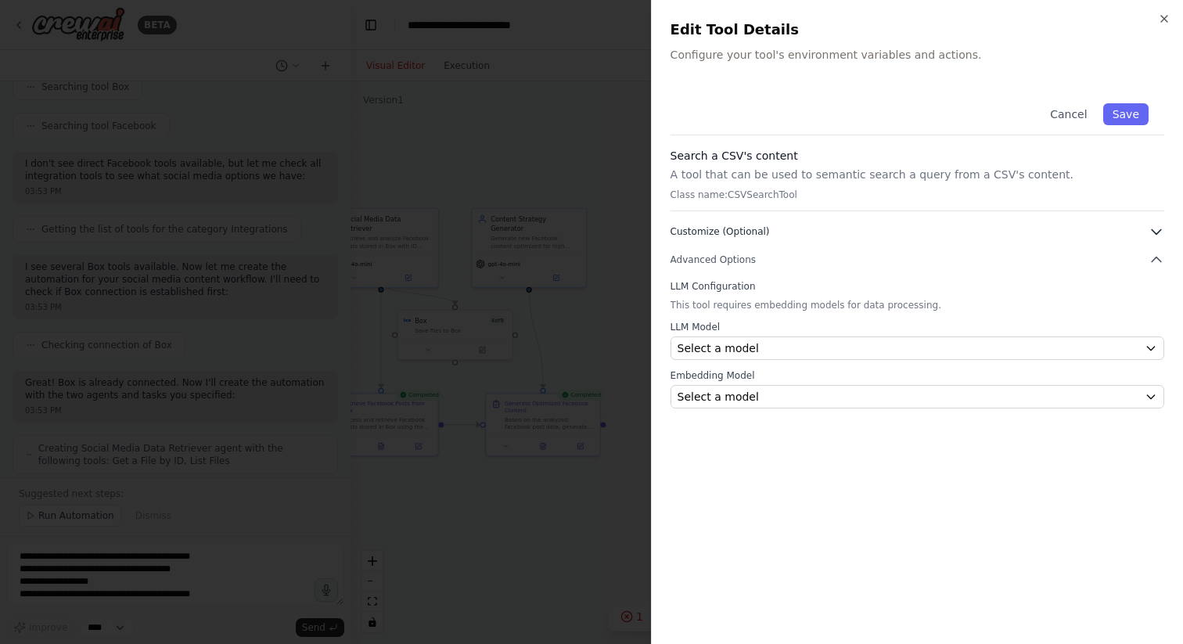
click at [816, 232] on button "Customize (Optional)" at bounding box center [918, 232] width 494 height 16
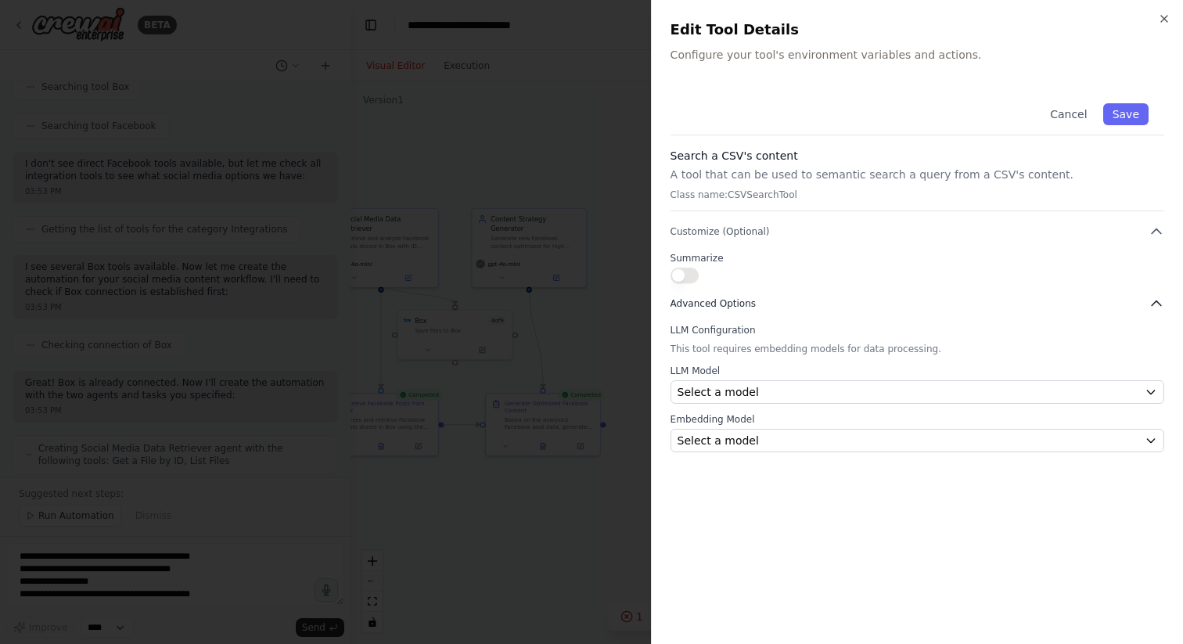
click at [828, 300] on button "Advanced Options" at bounding box center [918, 304] width 494 height 16
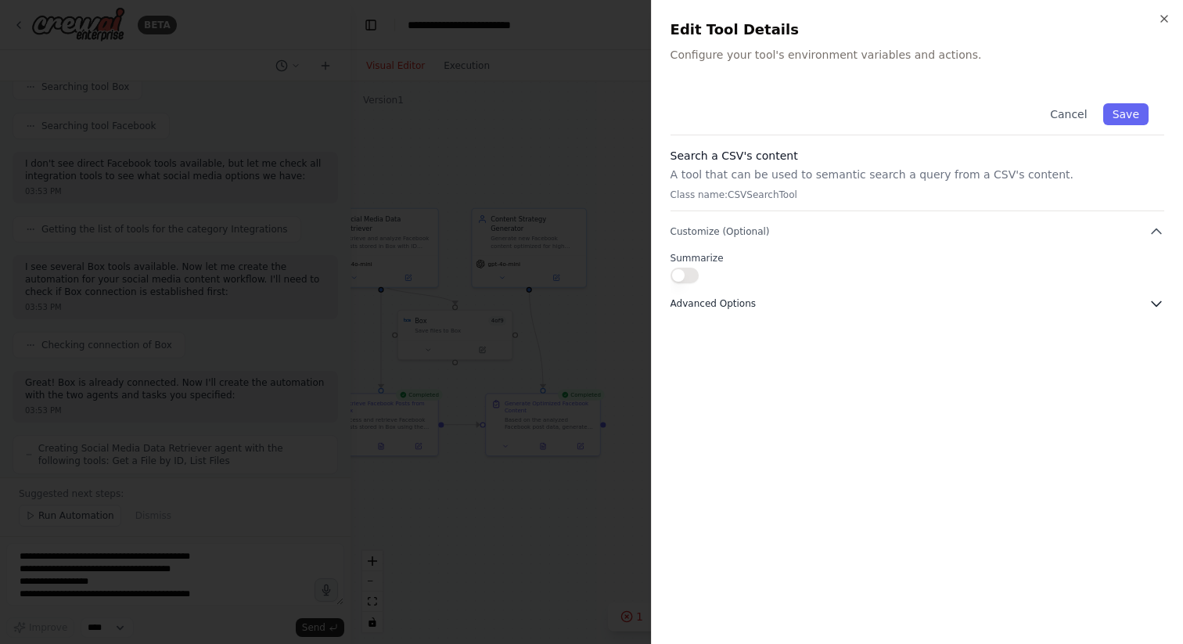
click at [828, 300] on button "Advanced Options" at bounding box center [918, 304] width 494 height 16
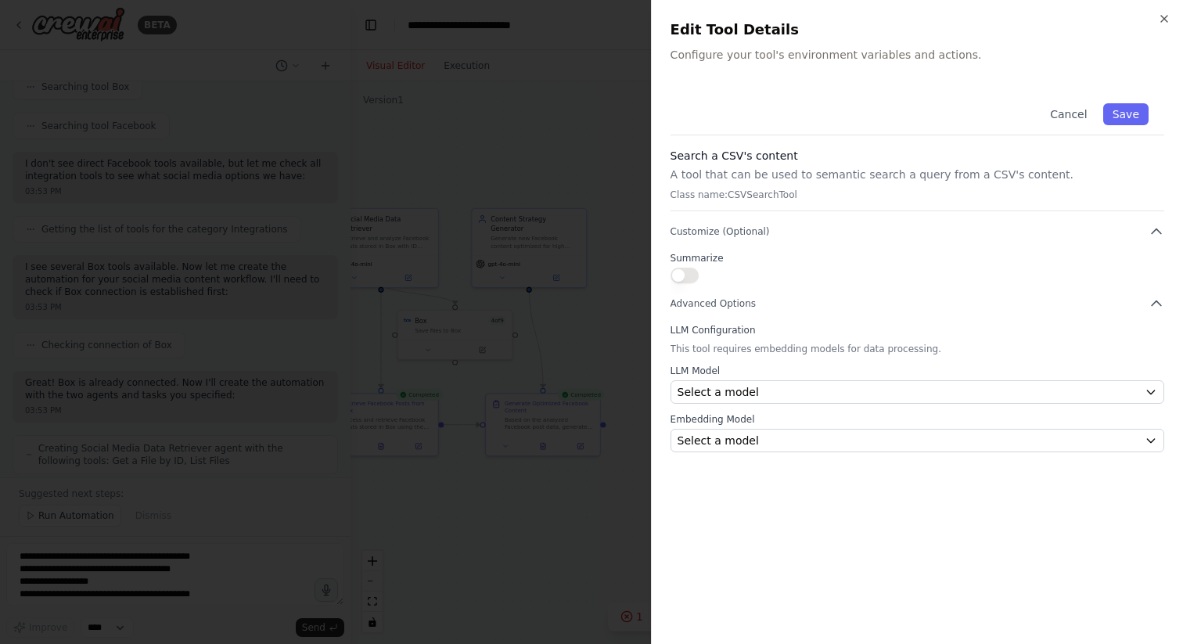
click at [611, 149] on div at bounding box center [591, 322] width 1183 height 644
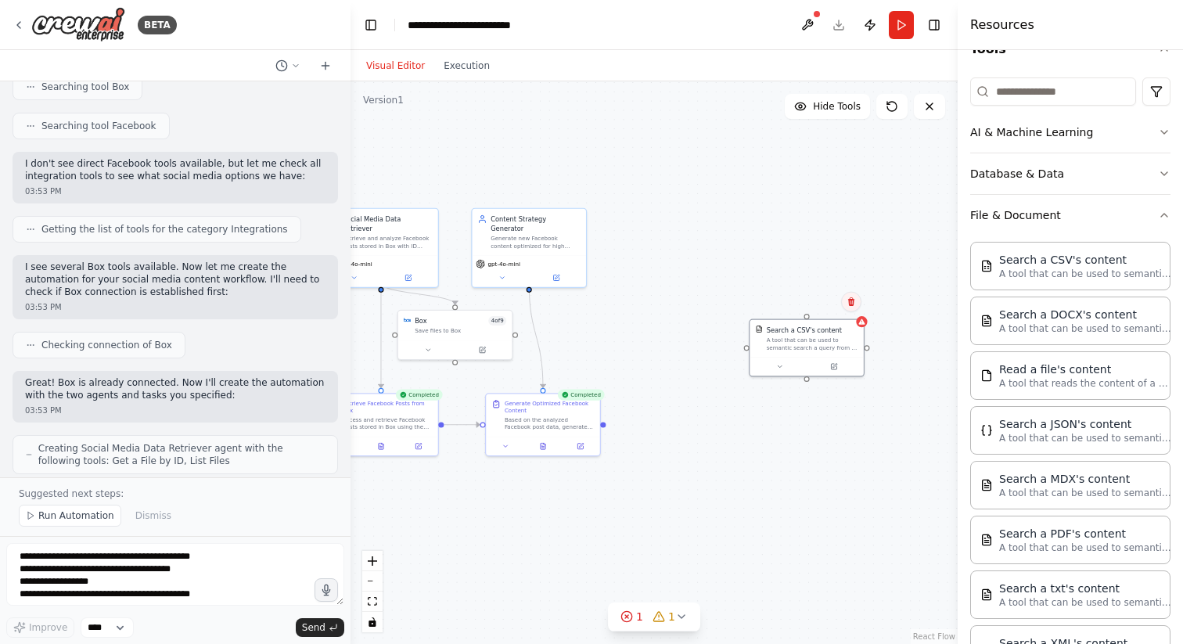
click at [851, 305] on icon at bounding box center [851, 301] width 6 height 9
click at [820, 297] on button "Confirm" at bounding box center [808, 302] width 56 height 19
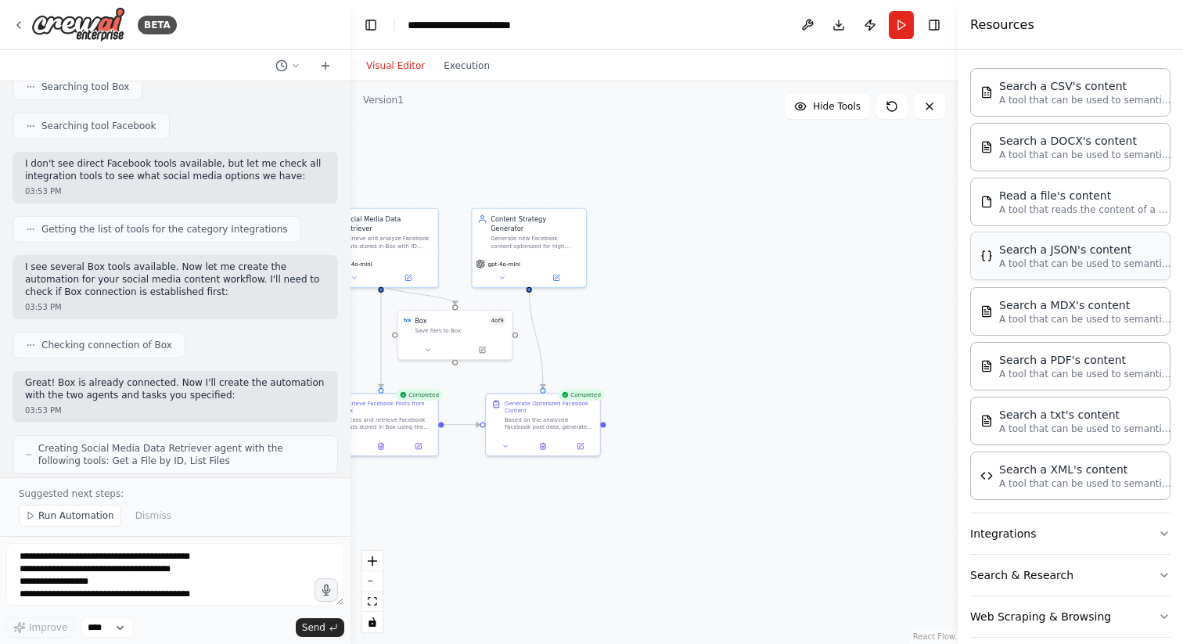
scroll to position [346, 0]
click at [1025, 267] on p "A tool that can be used to semantic search a query from a JSON's content." at bounding box center [1086, 262] width 172 height 13
click at [874, 344] on icon at bounding box center [872, 346] width 5 height 5
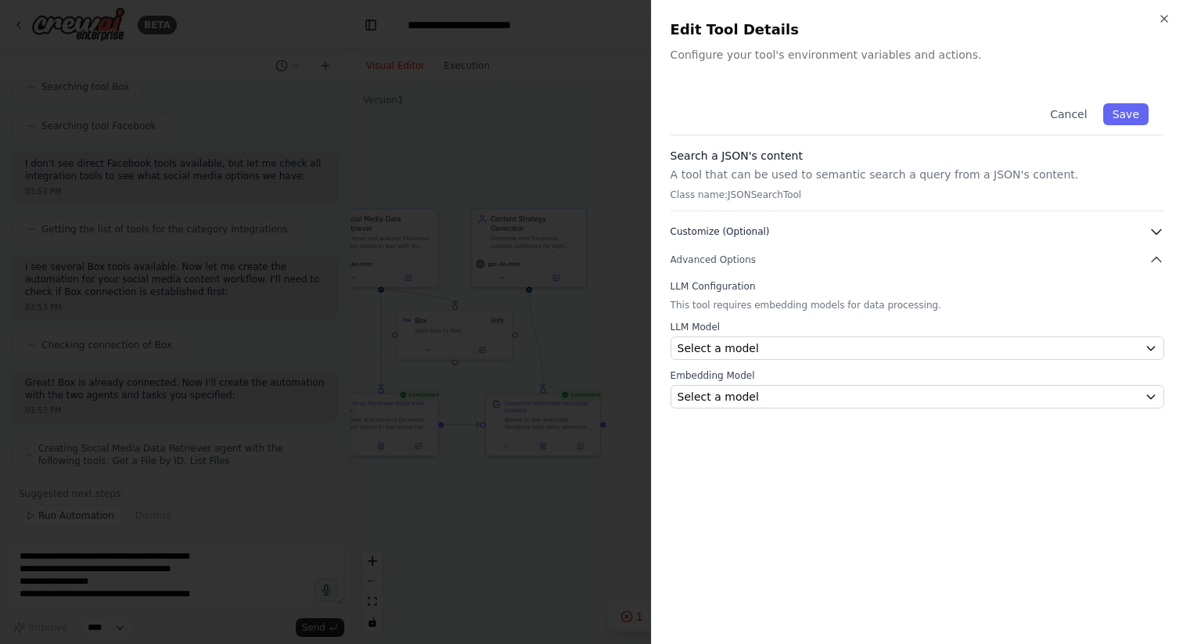
click at [892, 229] on button "Customize (Optional)" at bounding box center [918, 232] width 494 height 16
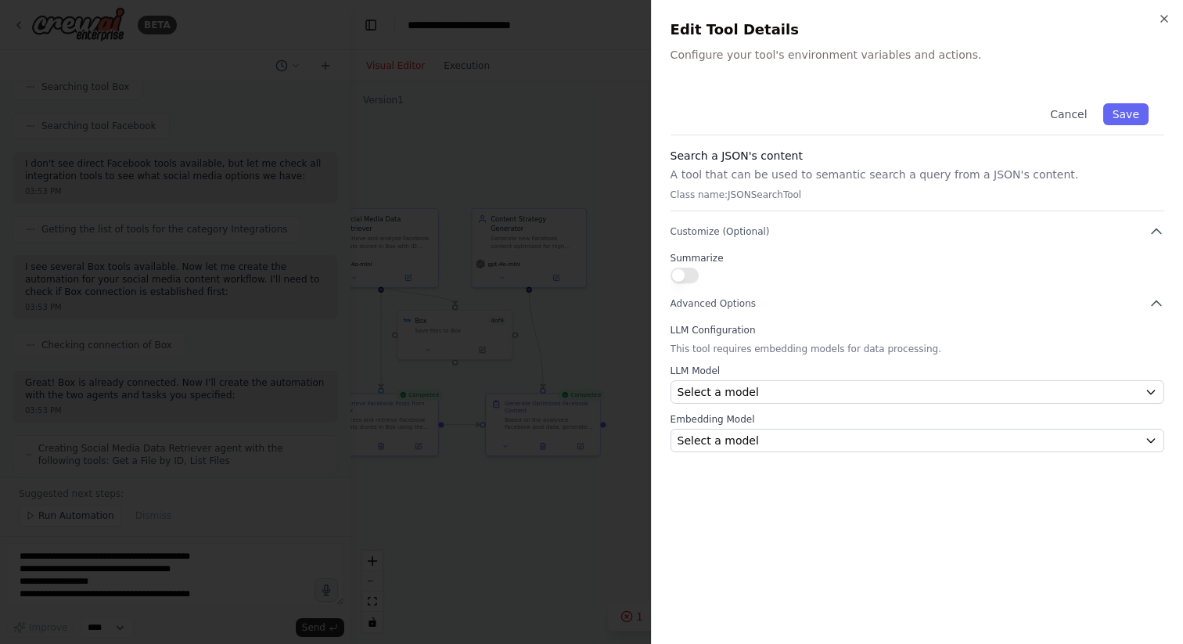
click at [583, 167] on div at bounding box center [591, 322] width 1183 height 644
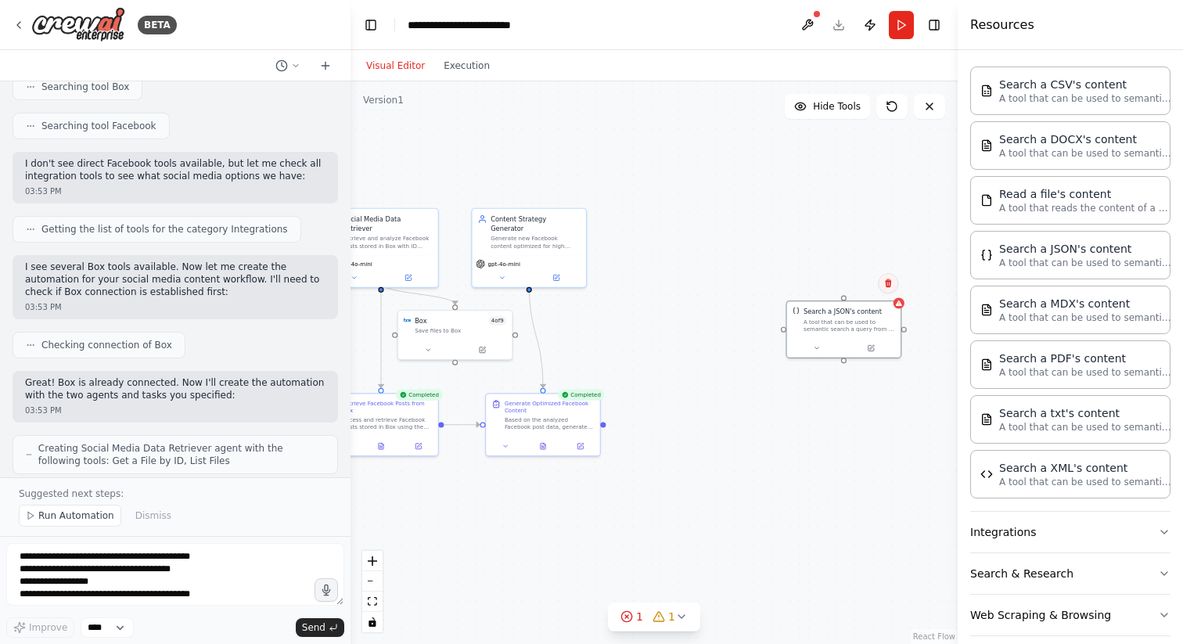
click at [887, 285] on icon at bounding box center [888, 283] width 6 height 9
click at [848, 272] on div ".deletable-edge-delete-btn { width: 20px; height: 20px; border: 0px solid #ffff…" at bounding box center [654, 362] width 607 height 563
click at [869, 344] on icon at bounding box center [870, 346] width 5 height 5
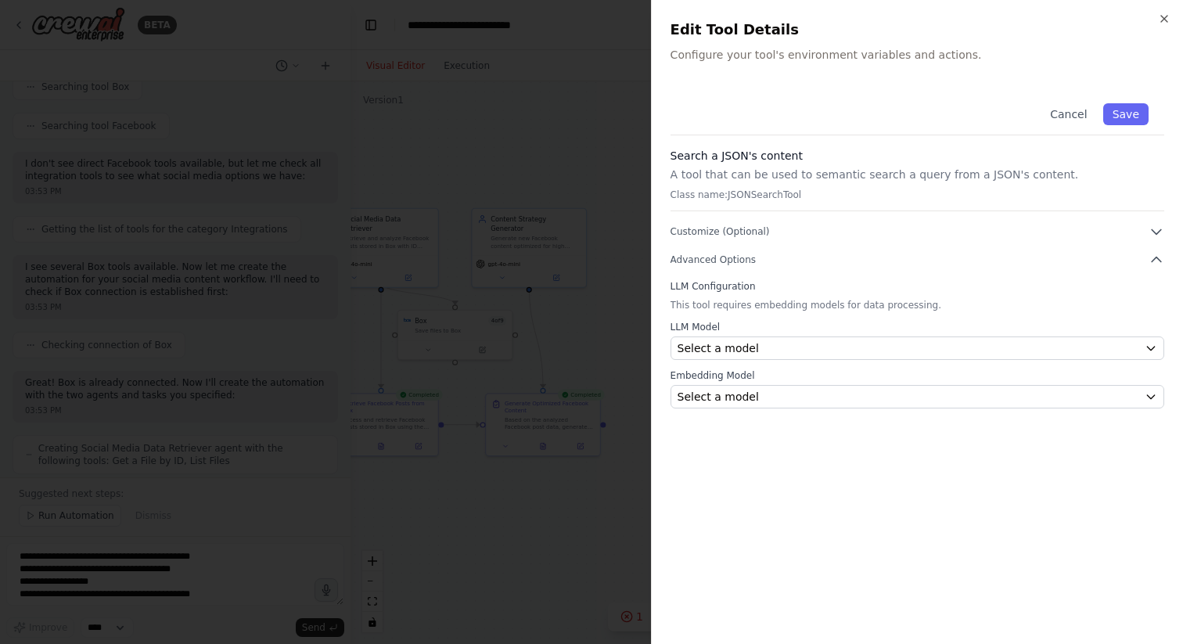
click at [608, 249] on div at bounding box center [591, 322] width 1183 height 644
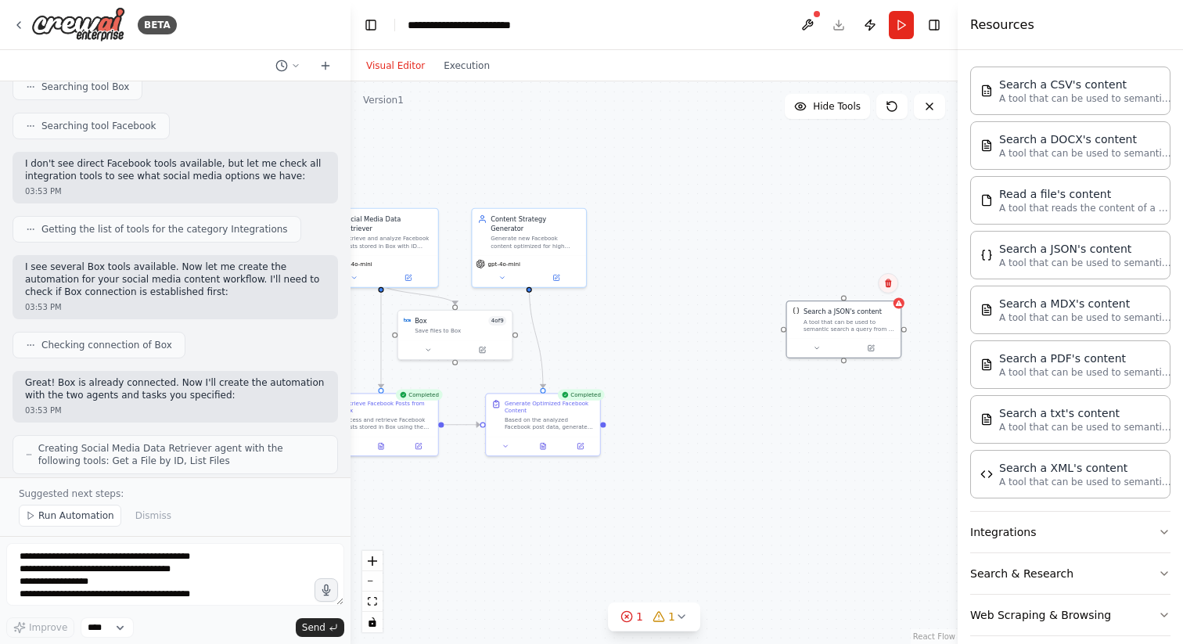
click at [888, 286] on icon at bounding box center [888, 283] width 6 height 9
click at [854, 276] on button "Confirm" at bounding box center [844, 283] width 56 height 19
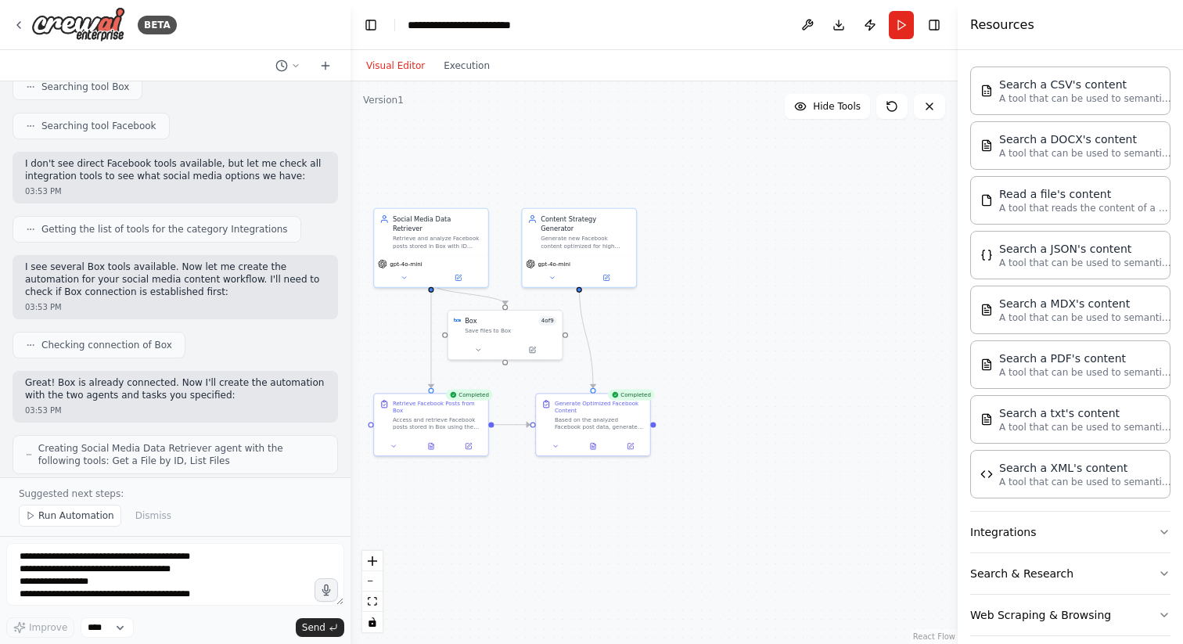
drag, startPoint x: 697, startPoint y: 325, endPoint x: 859, endPoint y: 331, distance: 161.4
click at [861, 330] on div ".deletable-edge-delete-btn { width: 20px; height: 20px; border: 0px solid #ffff…" at bounding box center [654, 362] width 607 height 563
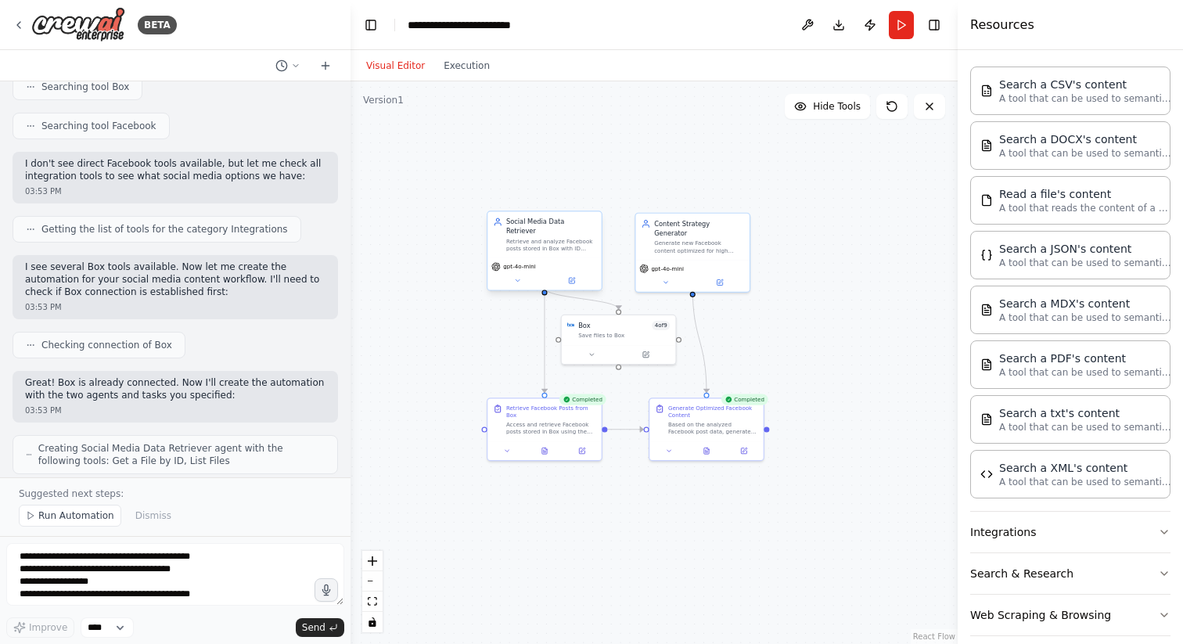
click at [550, 228] on div "Social Media Data Retriever Retrieve and analyze Facebook posts stored in Box w…" at bounding box center [551, 235] width 90 height 35
click at [571, 278] on icon at bounding box center [573, 280] width 5 height 5
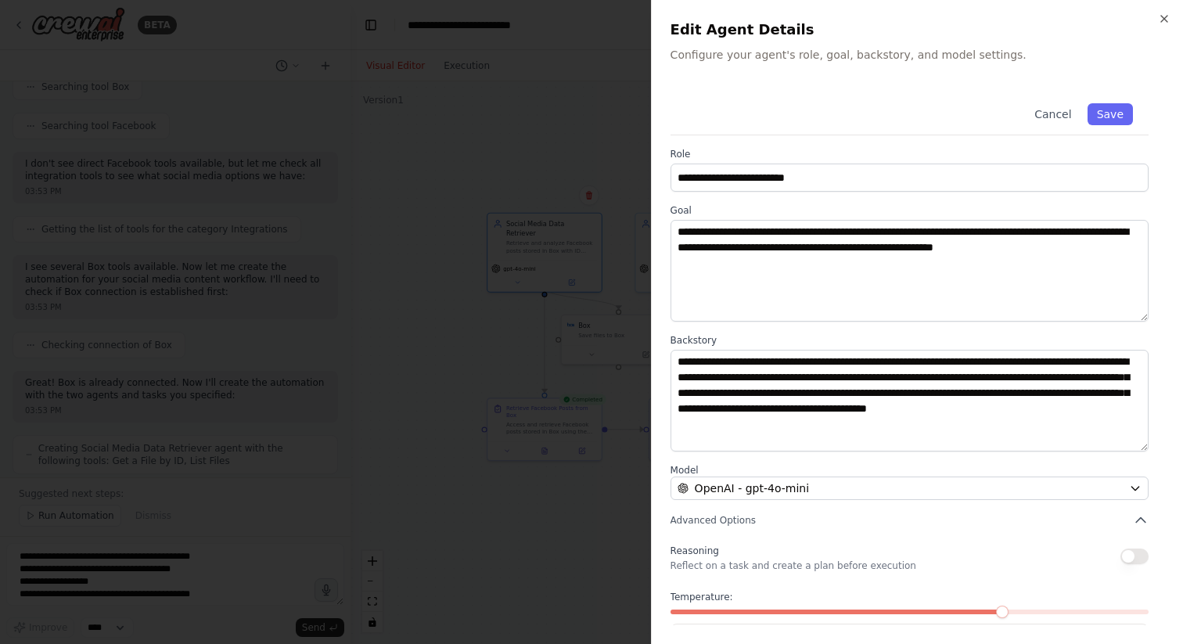
click at [552, 296] on div at bounding box center [591, 322] width 1183 height 644
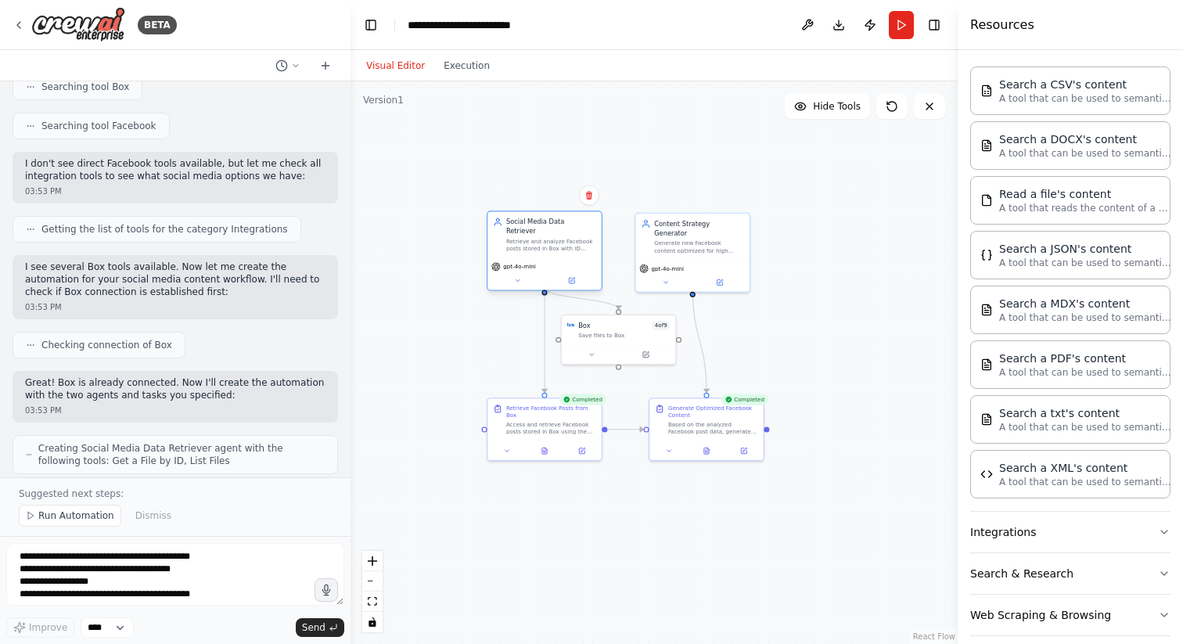
click at [554, 238] on div "Retrieve and analyze Facebook posts stored in Box with ID {post_id}, extracting…" at bounding box center [551, 245] width 90 height 15
click at [572, 278] on icon at bounding box center [573, 280] width 5 height 5
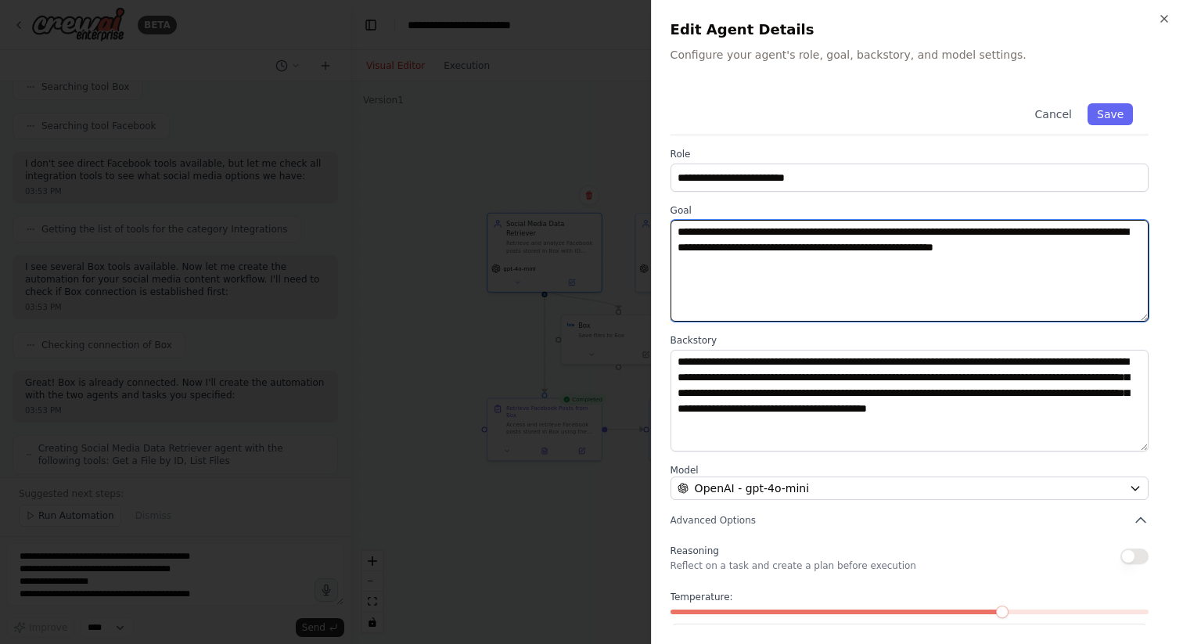
click at [884, 236] on textarea "**********" at bounding box center [910, 271] width 478 height 102
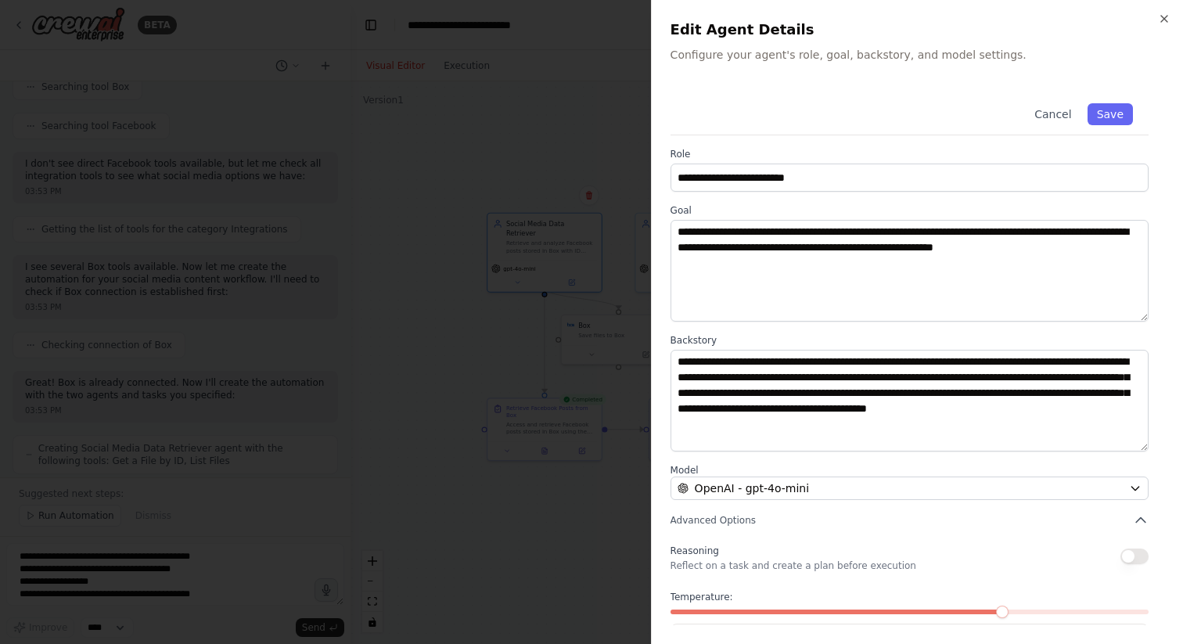
click at [441, 377] on div at bounding box center [591, 322] width 1183 height 644
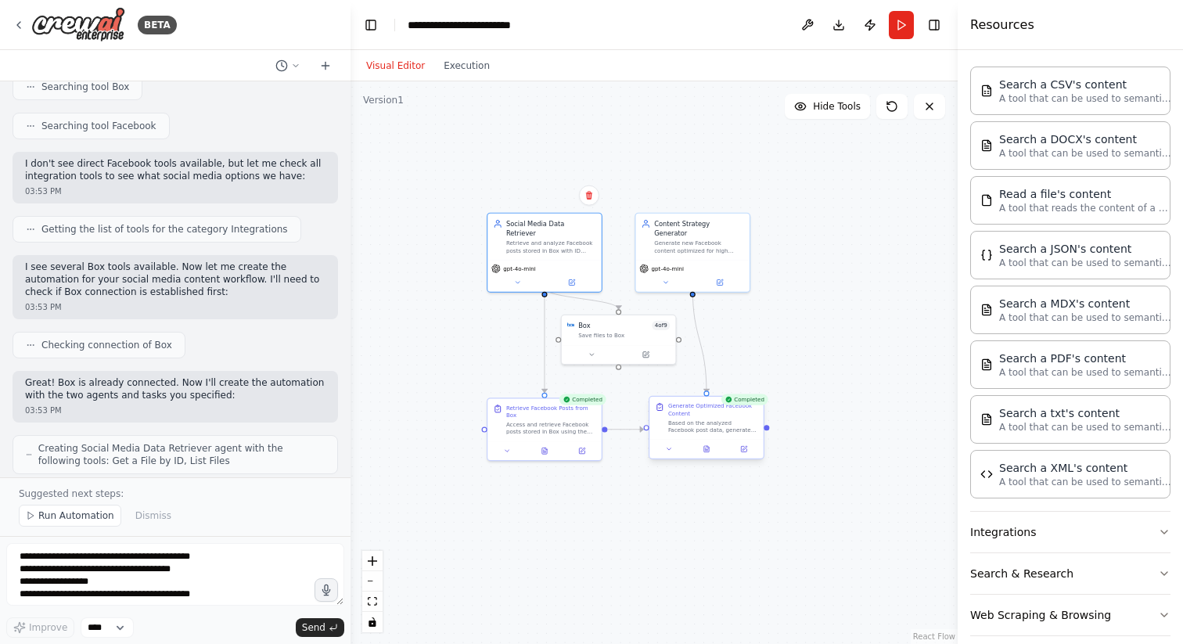
click at [706, 426] on div "Based on the analyzed Facebook post data, generate new high-engagement content …" at bounding box center [713, 426] width 90 height 15
click at [746, 447] on icon at bounding box center [745, 448] width 5 height 5
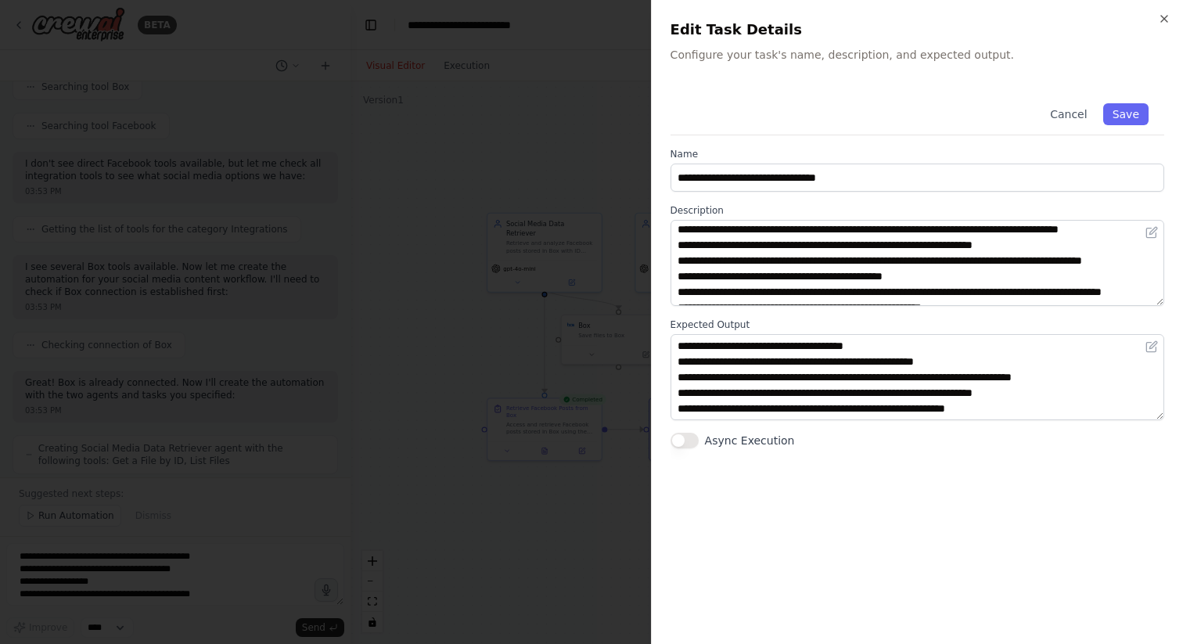
scroll to position [0, 0]
click at [585, 329] on div at bounding box center [591, 322] width 1183 height 644
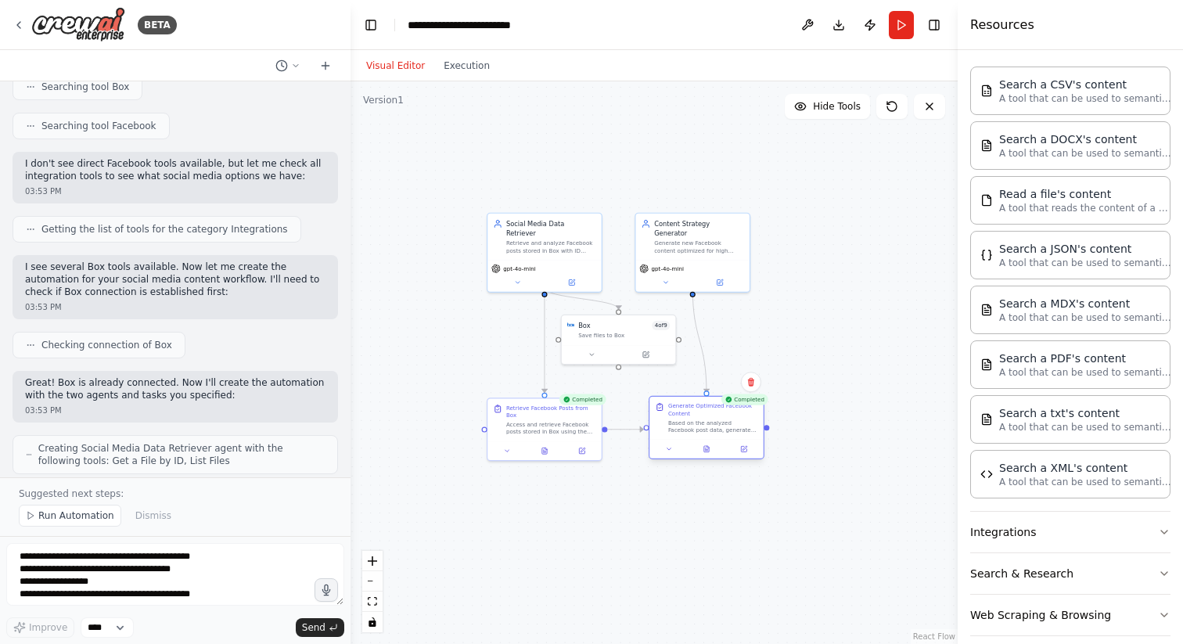
click at [717, 420] on div "Based on the analyzed Facebook post data, generate new high-engagement content …" at bounding box center [713, 426] width 90 height 15
click at [748, 447] on button at bounding box center [744, 449] width 32 height 11
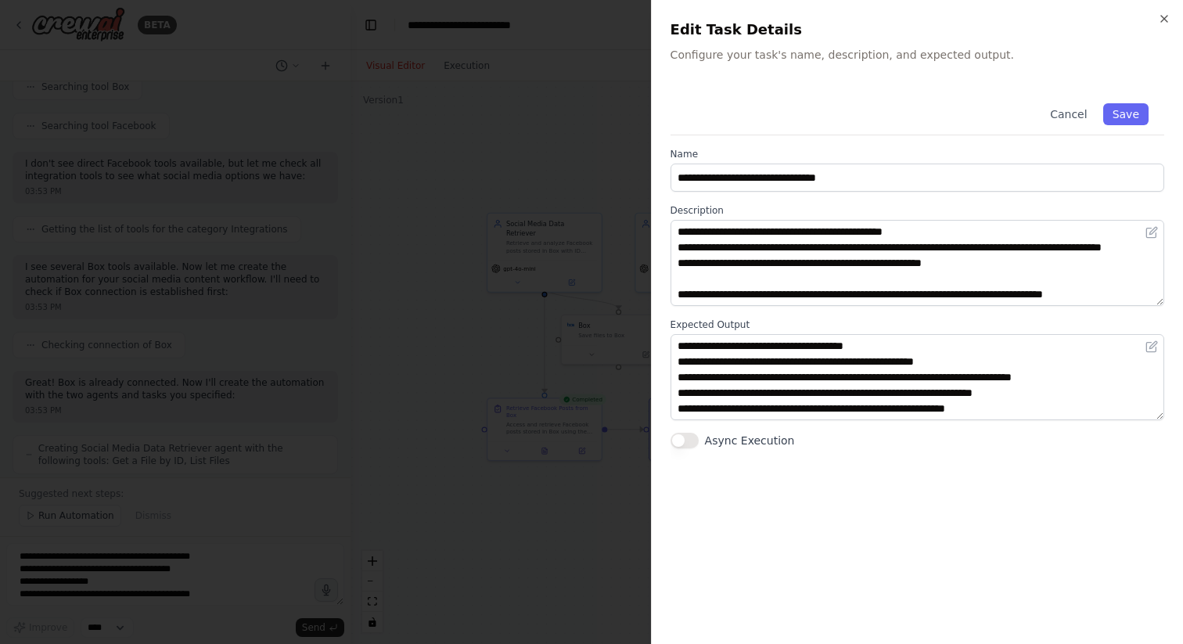
scroll to position [94, 0]
click at [480, 368] on div at bounding box center [591, 322] width 1183 height 644
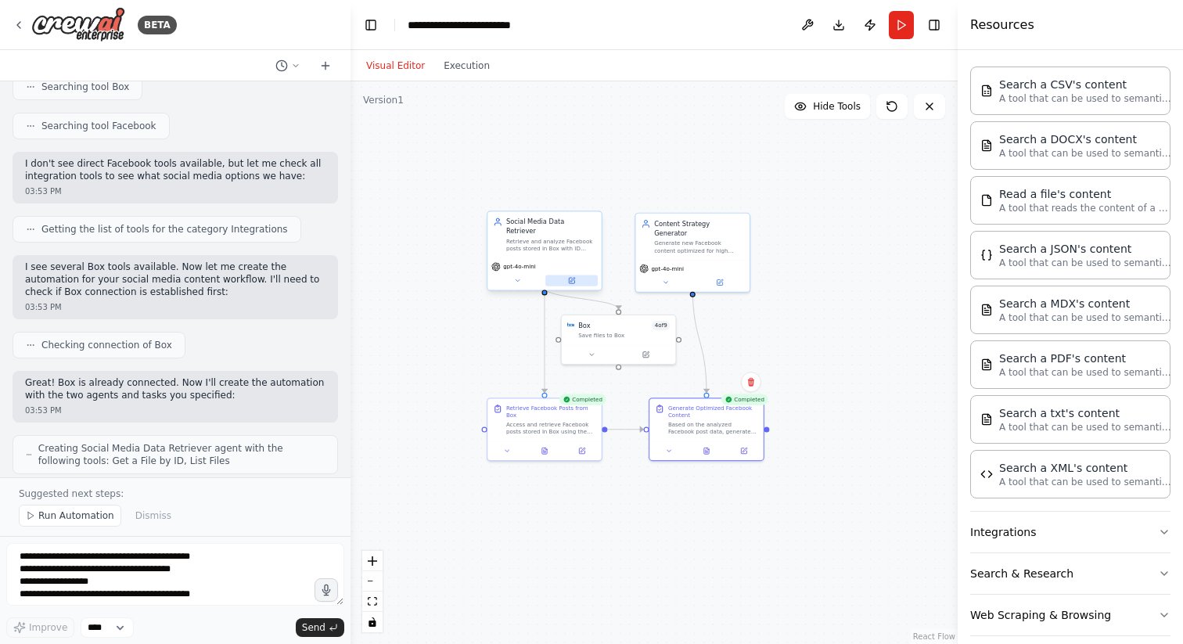
click at [577, 276] on button at bounding box center [572, 281] width 52 height 11
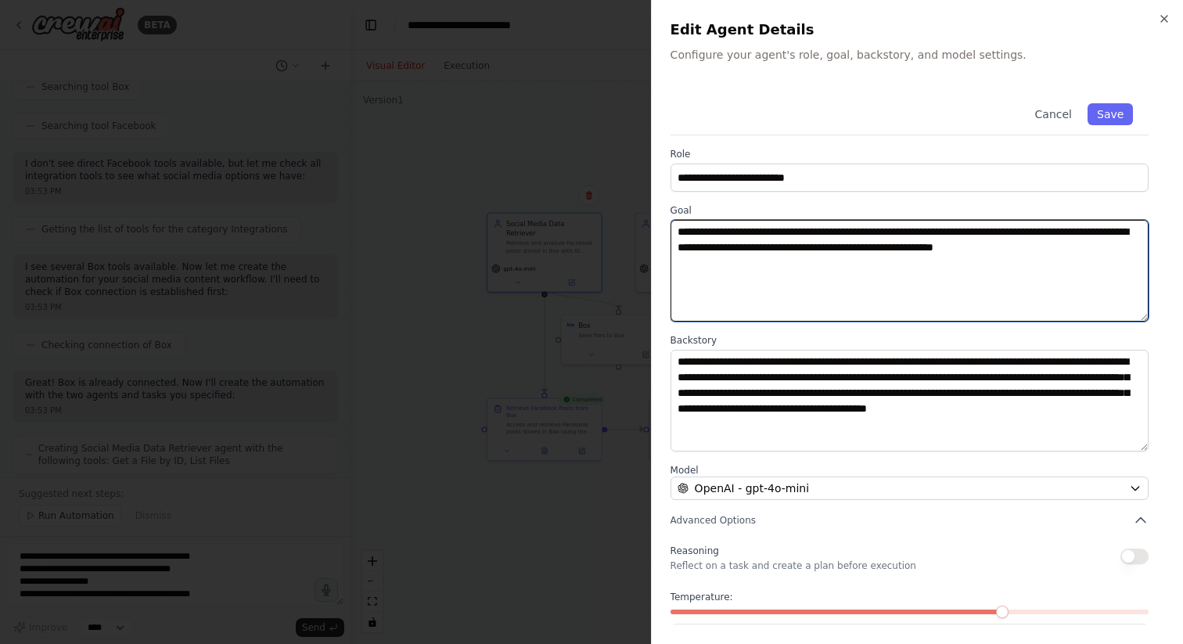
click at [821, 254] on textarea "**********" at bounding box center [910, 271] width 478 height 102
click at [827, 261] on textarea "**********" at bounding box center [910, 271] width 478 height 102
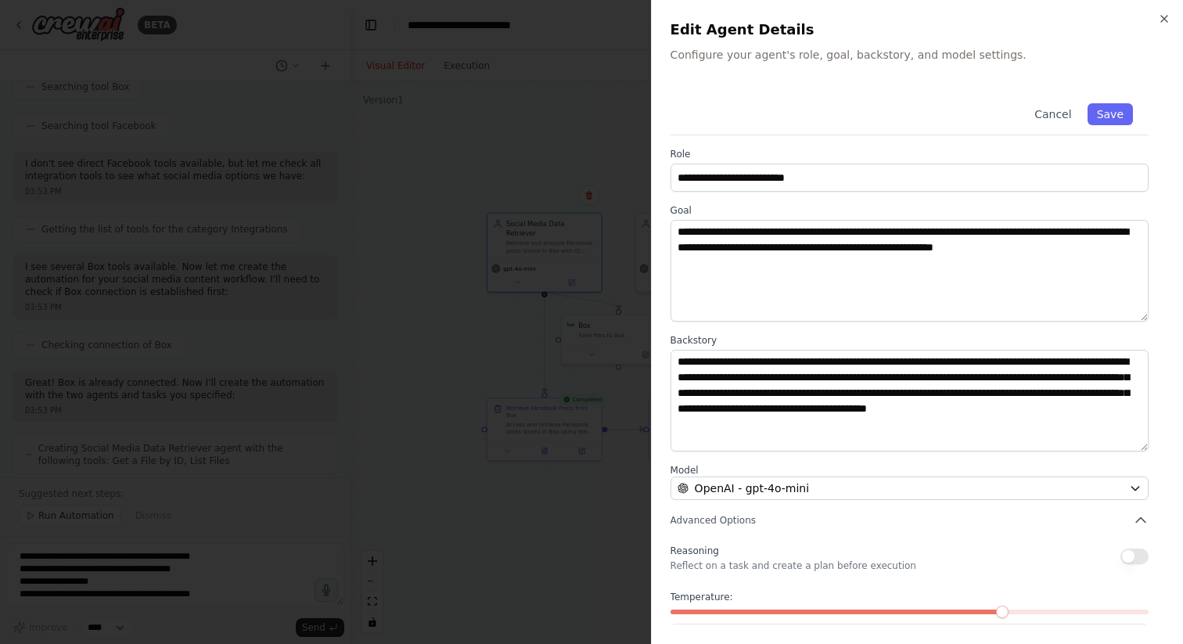
click at [488, 338] on div at bounding box center [591, 322] width 1183 height 644
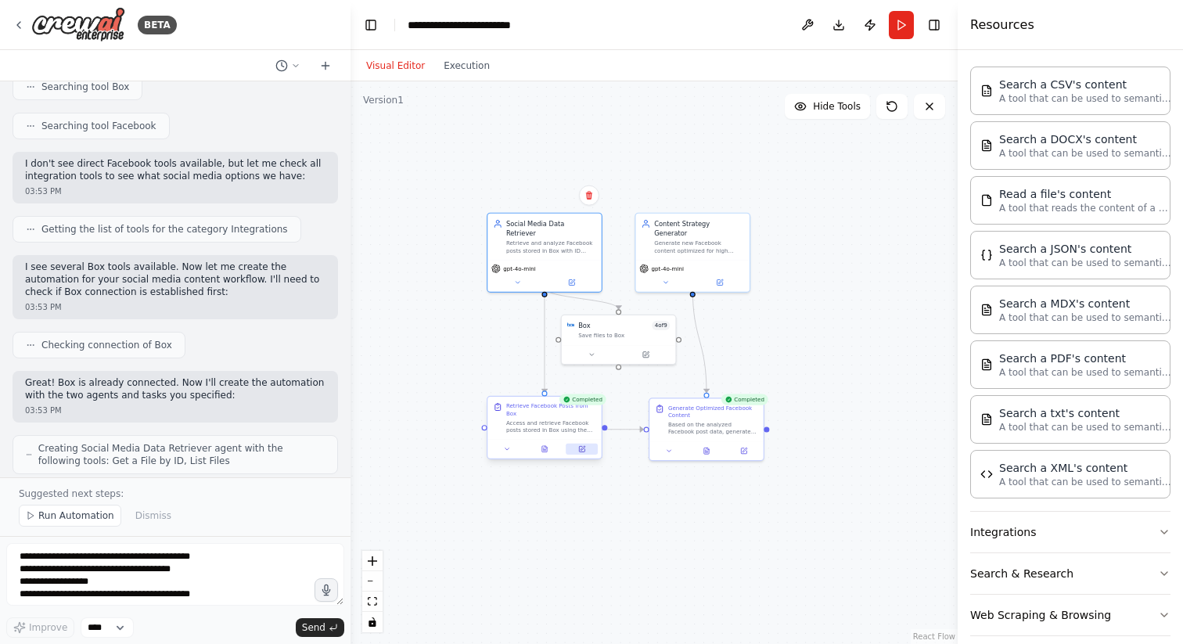
click at [582, 448] on icon at bounding box center [583, 448] width 5 height 5
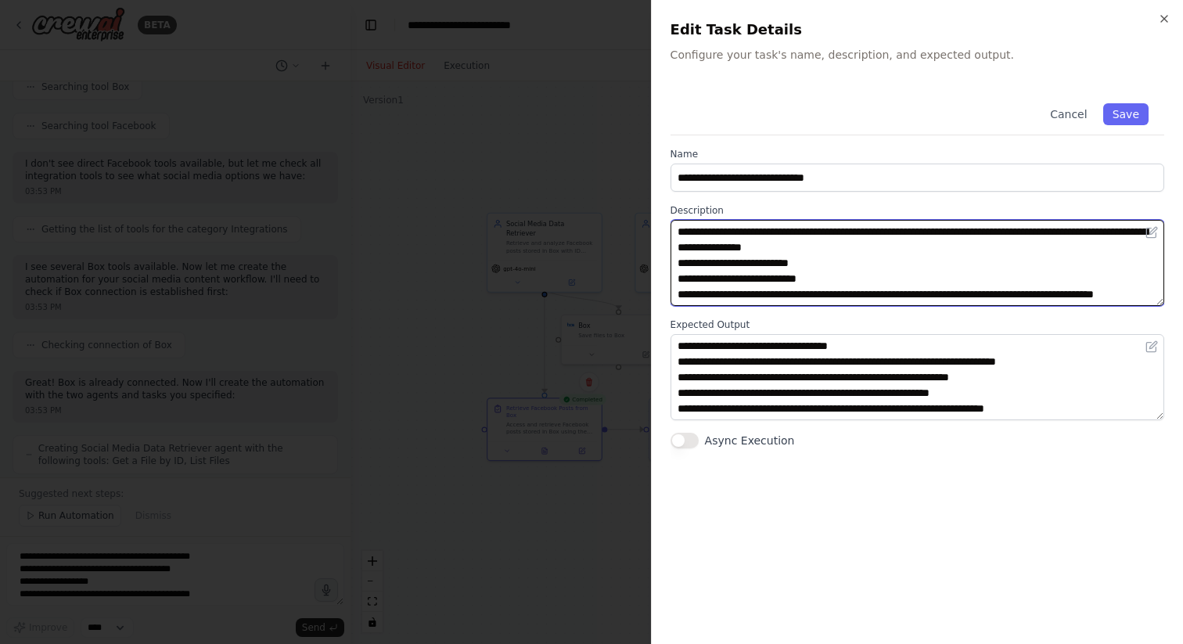
click at [877, 231] on textarea "**********" at bounding box center [918, 263] width 494 height 86
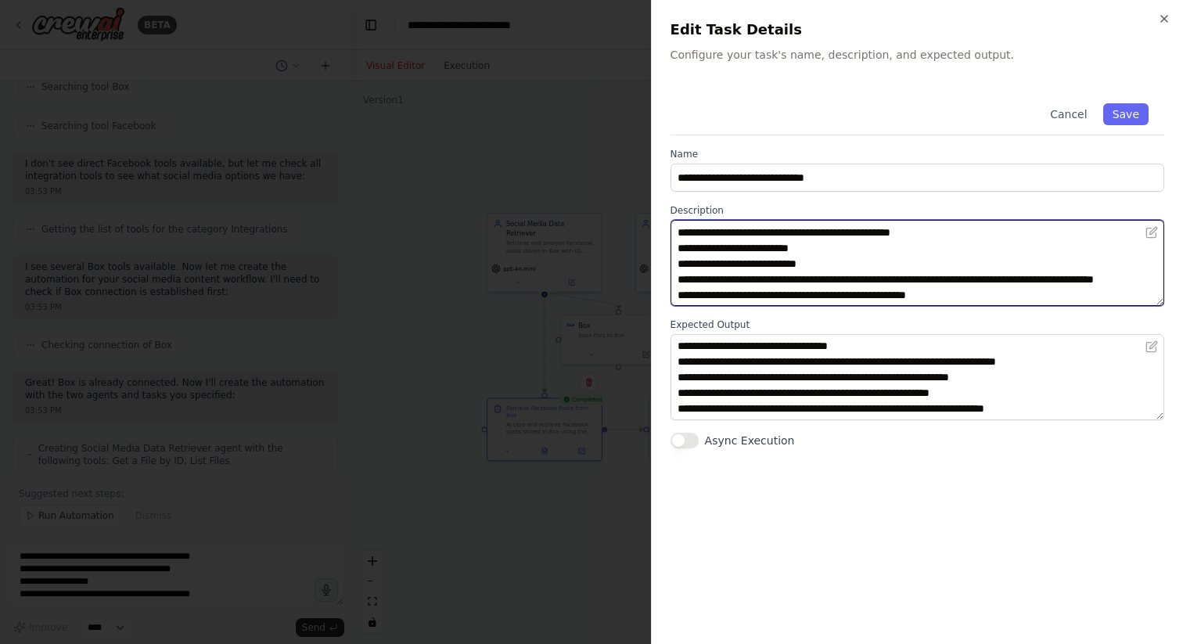
scroll to position [16, 0]
click at [884, 264] on textarea "**********" at bounding box center [918, 263] width 494 height 86
click at [888, 294] on textarea "**********" at bounding box center [918, 263] width 494 height 86
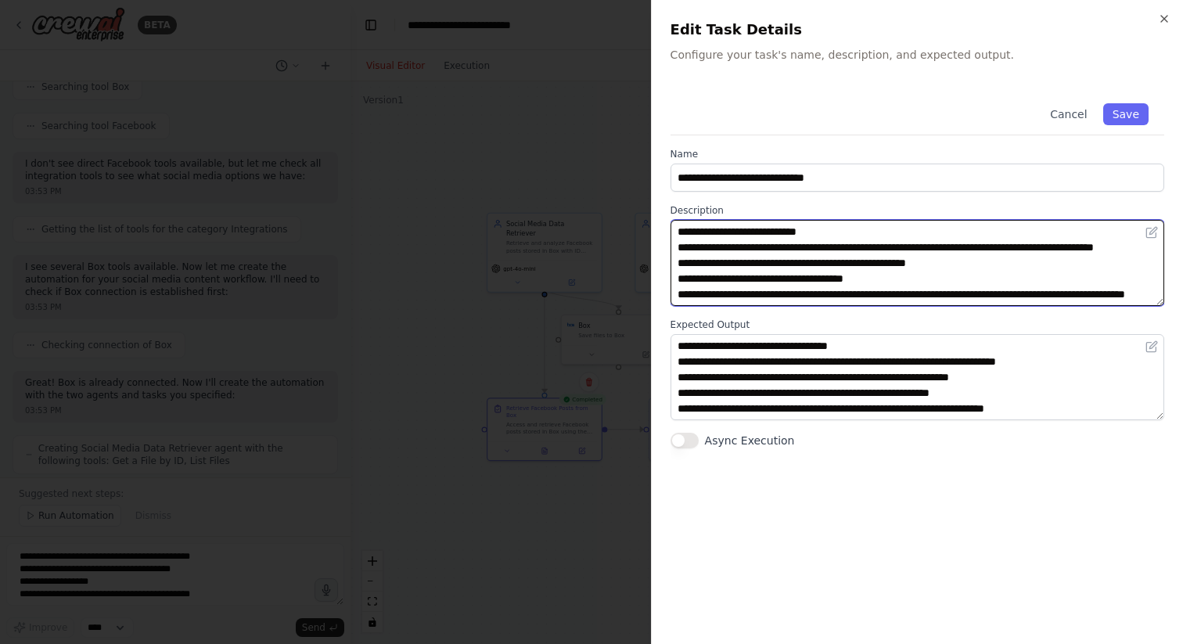
scroll to position [57, 0]
type textarea "**********"
click at [922, 286] on textarea "**********" at bounding box center [918, 263] width 494 height 86
drag, startPoint x: 1162, startPoint y: 418, endPoint x: 1168, endPoint y: 459, distance: 41.2
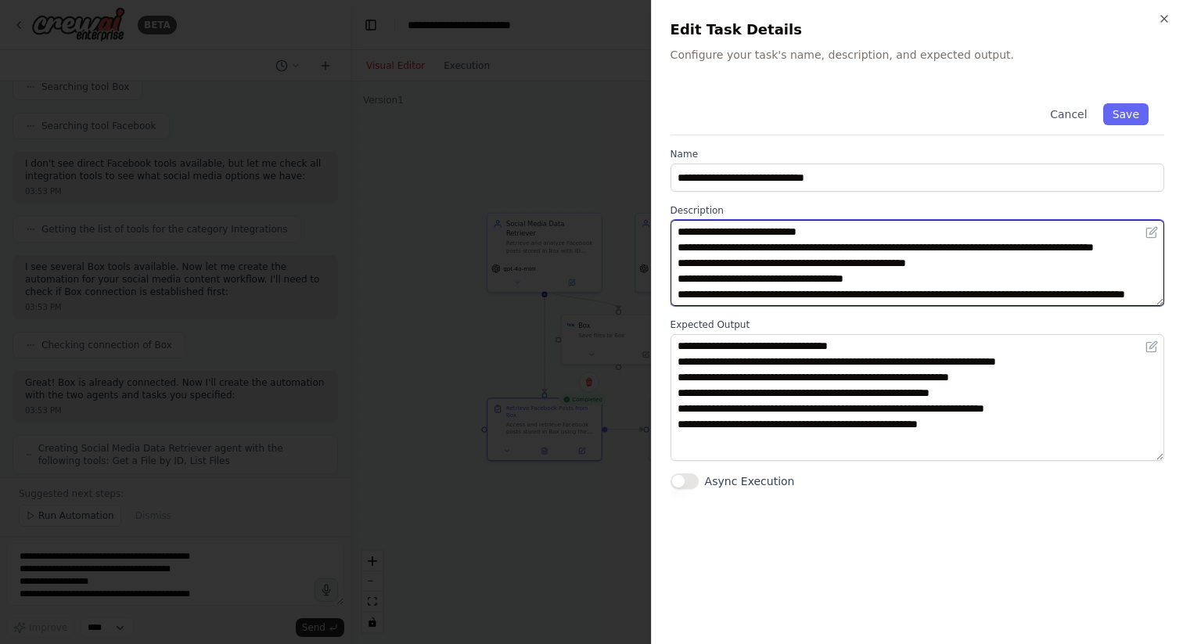
click at [1168, 459] on div "**********" at bounding box center [917, 322] width 532 height 644
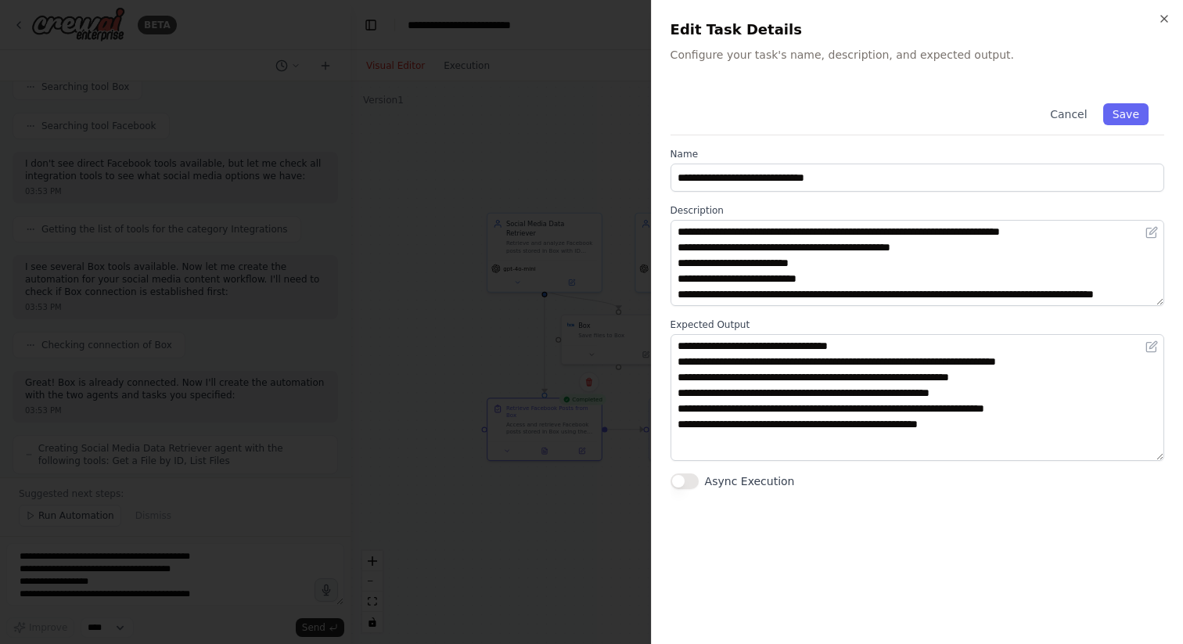
click at [1144, 99] on div "Cancel Save" at bounding box center [918, 112] width 494 height 48
click at [1130, 123] on button "Save" at bounding box center [1126, 114] width 45 height 22
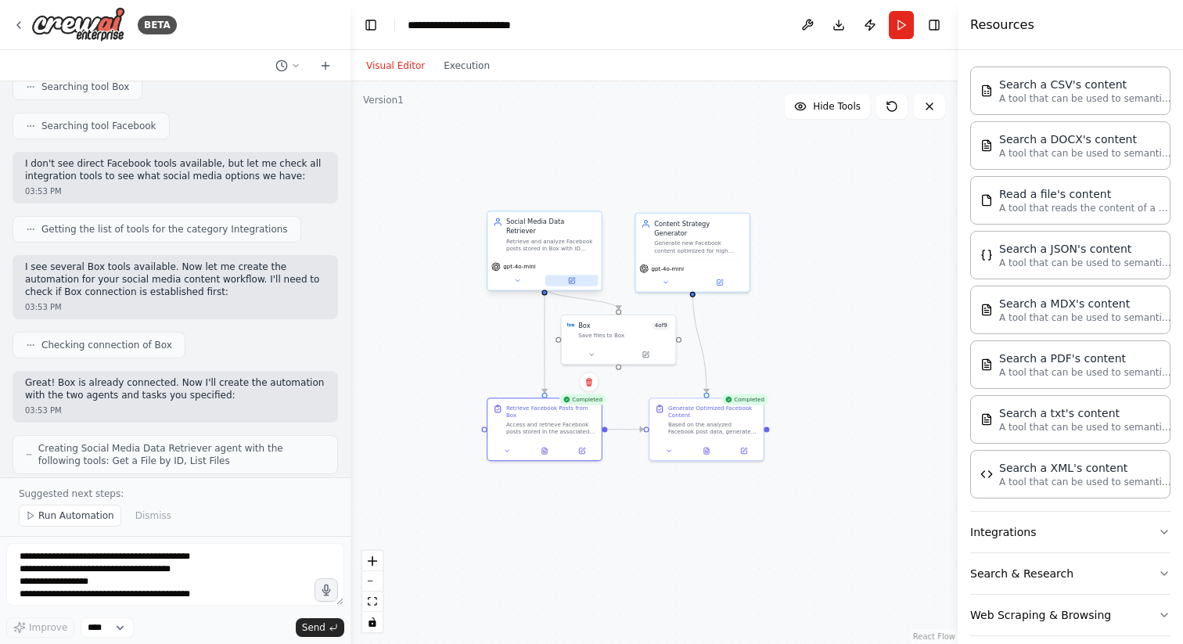
click at [578, 276] on button at bounding box center [572, 281] width 52 height 11
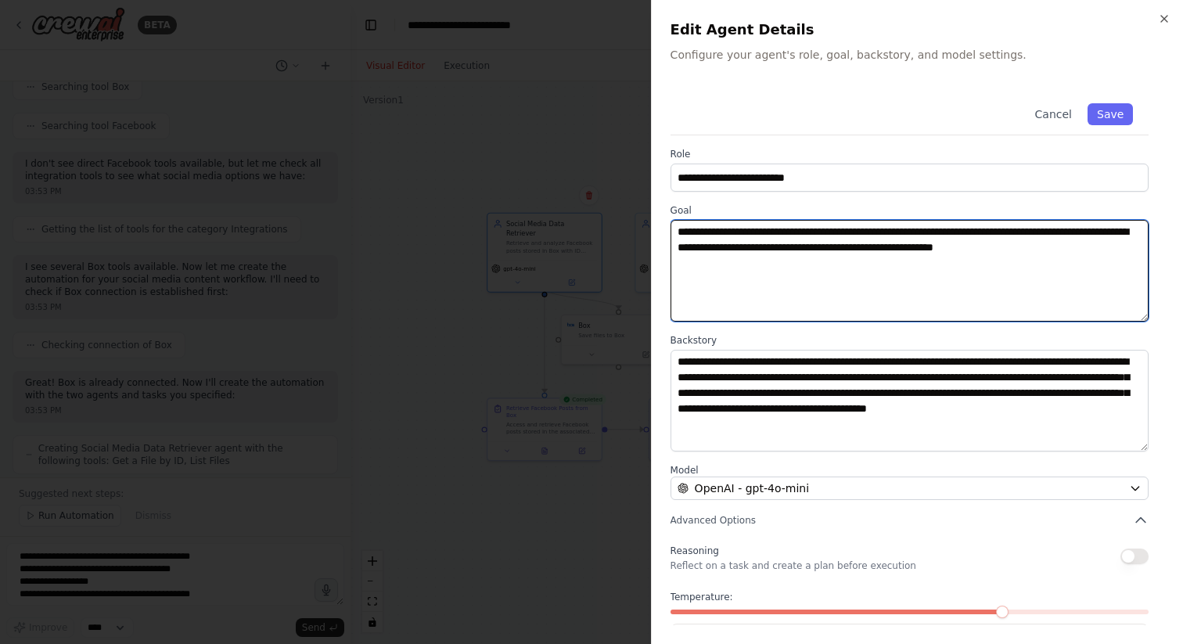
click at [915, 231] on textarea "**********" at bounding box center [910, 271] width 478 height 102
paste textarea "**********"
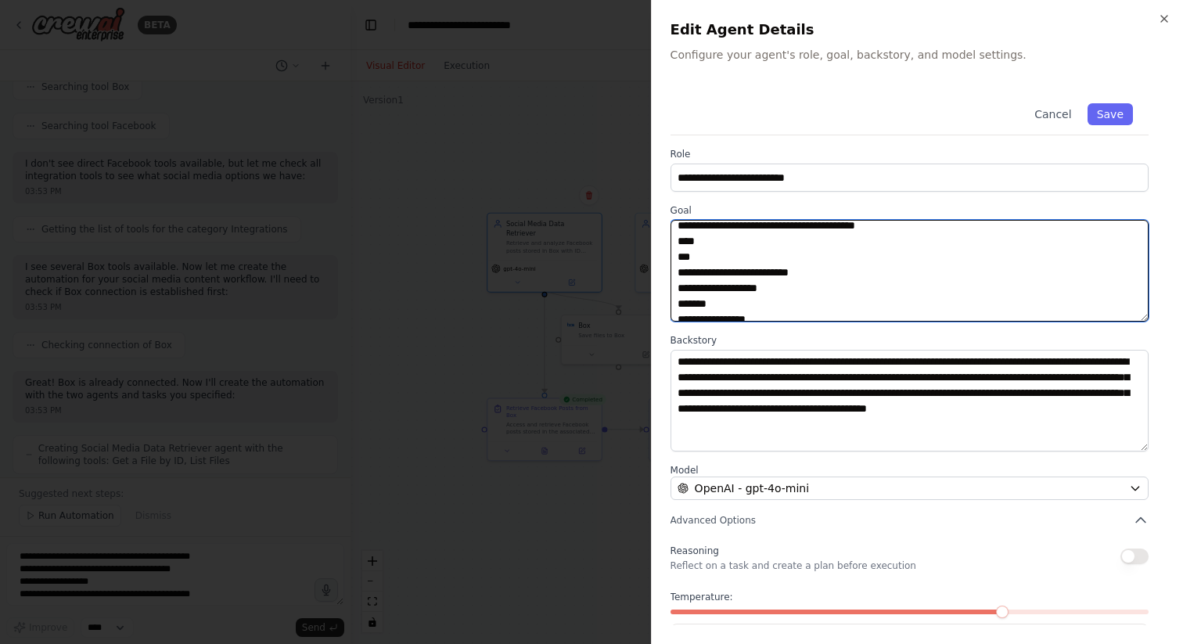
scroll to position [450, 0]
type textarea "**********"
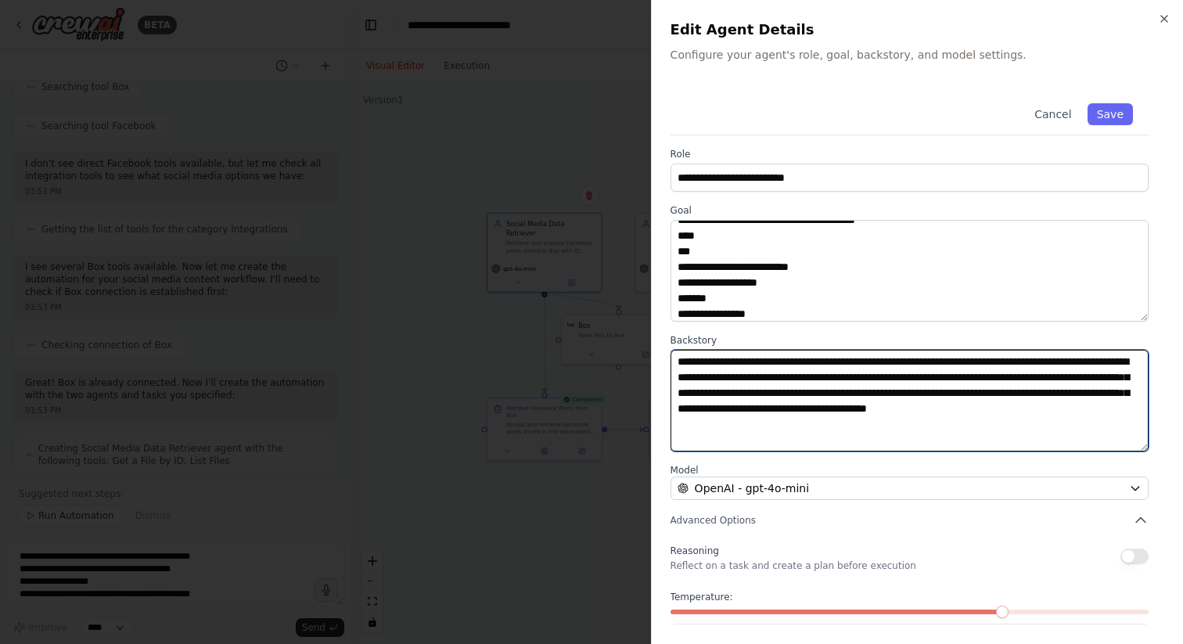
click at [778, 382] on textarea "**********" at bounding box center [910, 401] width 478 height 102
click at [1093, 358] on textarea "**********" at bounding box center [910, 401] width 478 height 102
click at [1036, 377] on textarea "**********" at bounding box center [910, 401] width 478 height 102
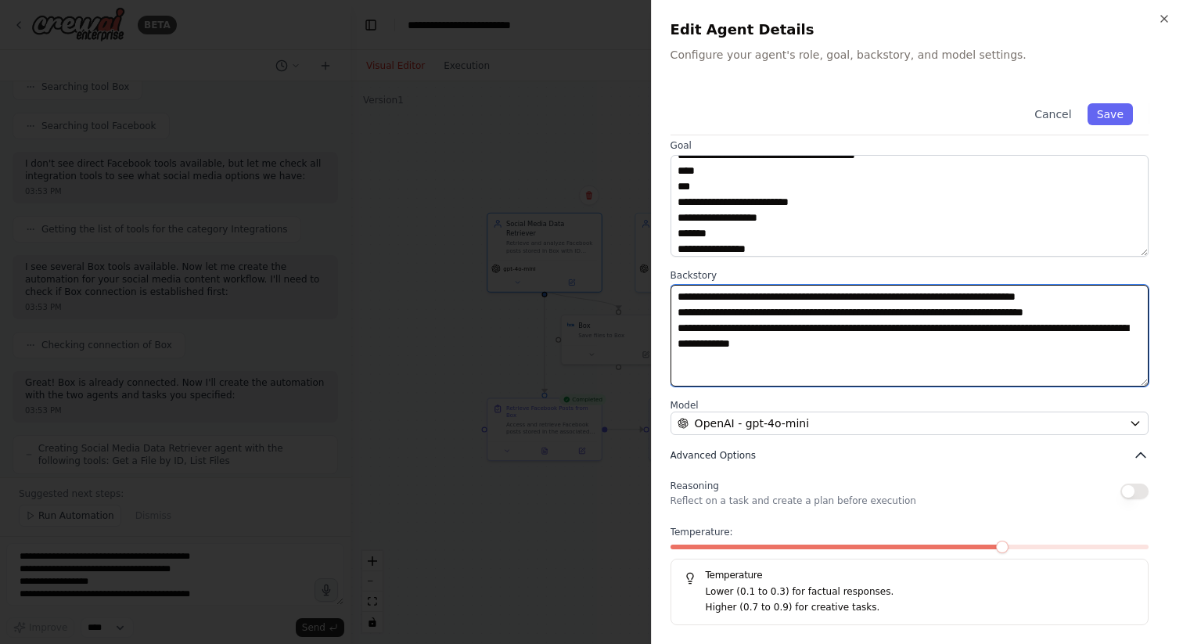
scroll to position [0, 0]
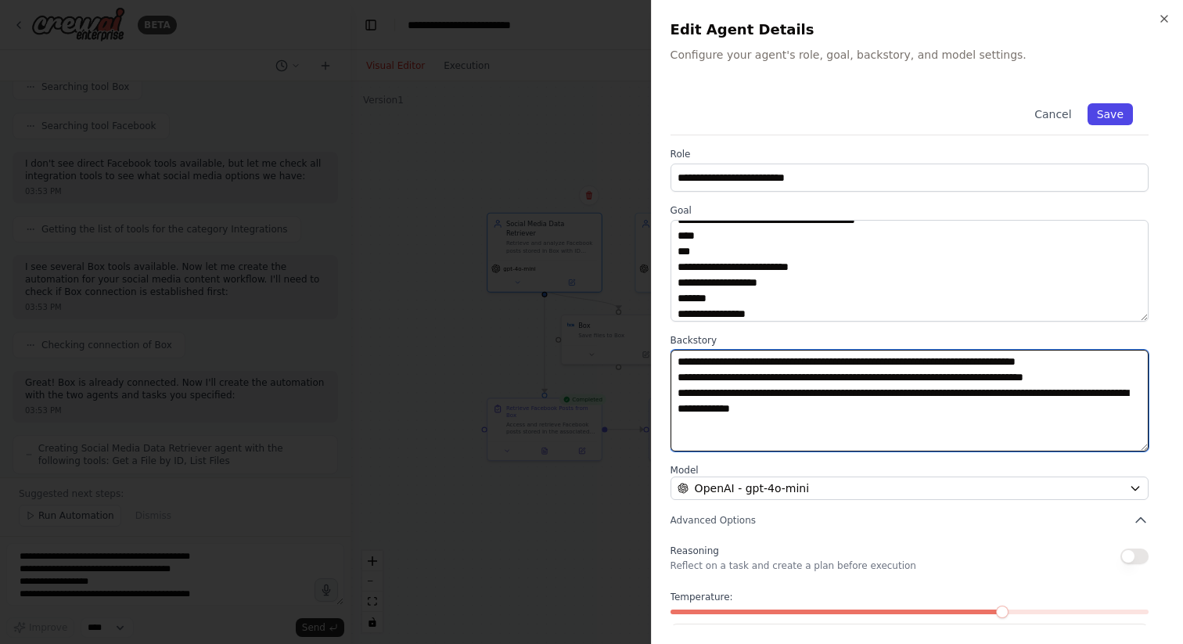
type textarea "**********"
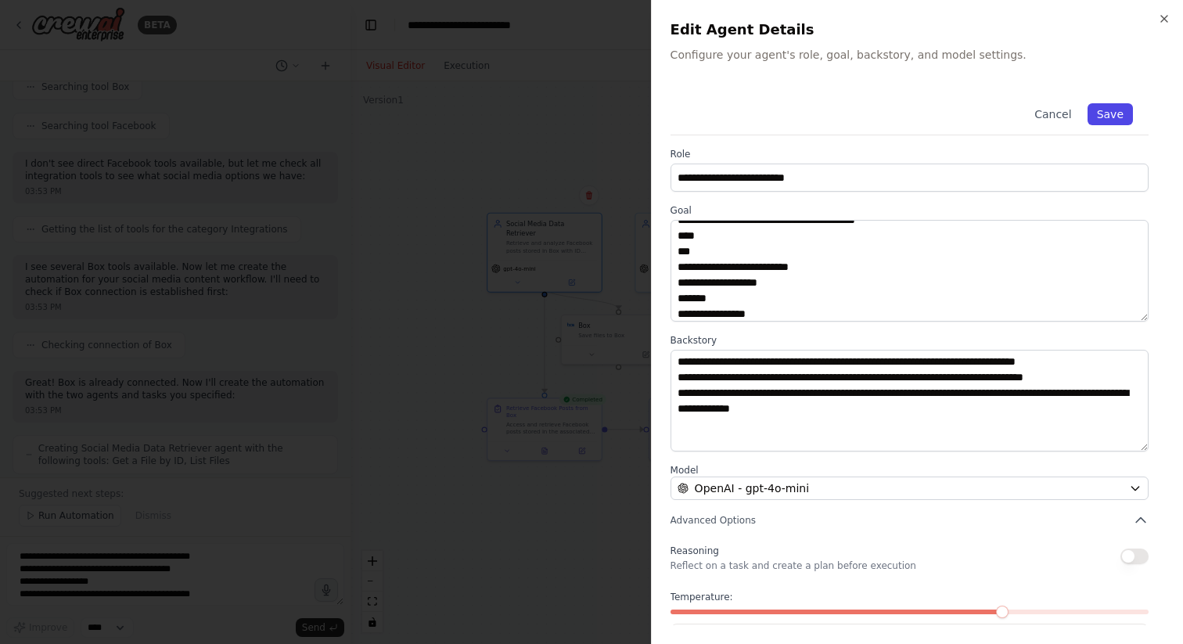
click at [1113, 119] on button "Save" at bounding box center [1110, 114] width 45 height 22
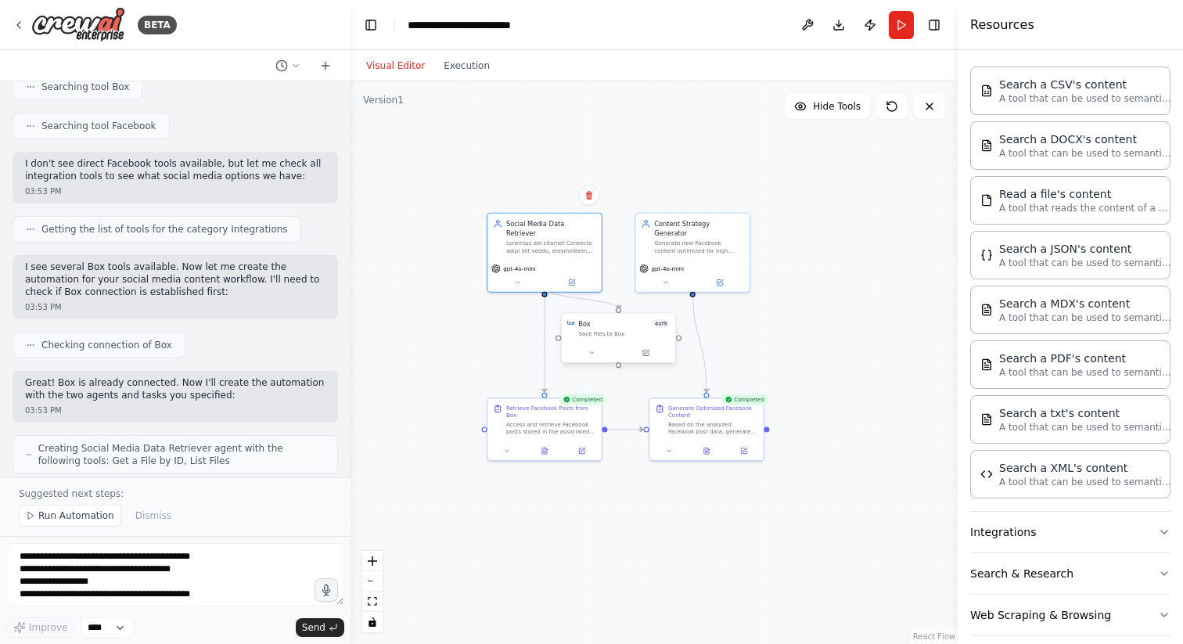
click at [634, 328] on div "Box 4 of 9" at bounding box center [624, 323] width 92 height 9
click at [660, 303] on button at bounding box center [664, 297] width 20 height 20
click at [635, 293] on button "Confirm" at bounding box center [619, 297] width 56 height 19
click at [712, 238] on div "Generate new Facebook content optimized for high engagement based on analyzed t…" at bounding box center [709, 245] width 90 height 15
click at [820, 390] on div ".deletable-edge-delete-btn { width: 20px; height: 20px; border: 0px solid #ffff…" at bounding box center [654, 362] width 607 height 563
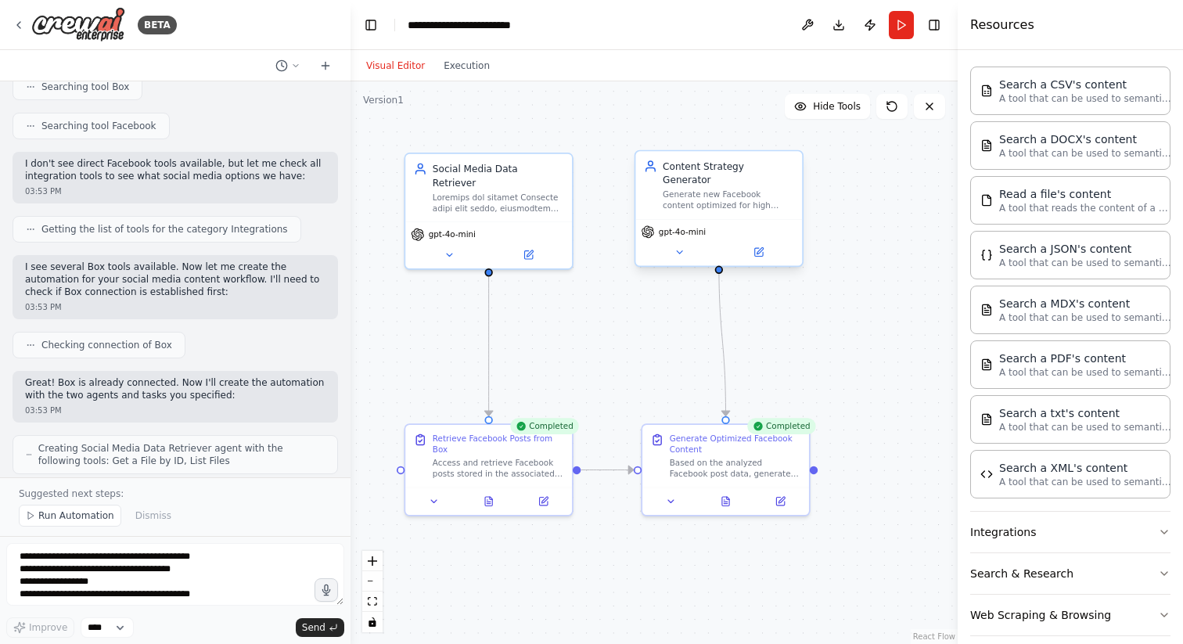
click at [734, 163] on div "Content Strategy Generator" at bounding box center [728, 173] width 131 height 27
click at [757, 244] on button at bounding box center [759, 252] width 77 height 16
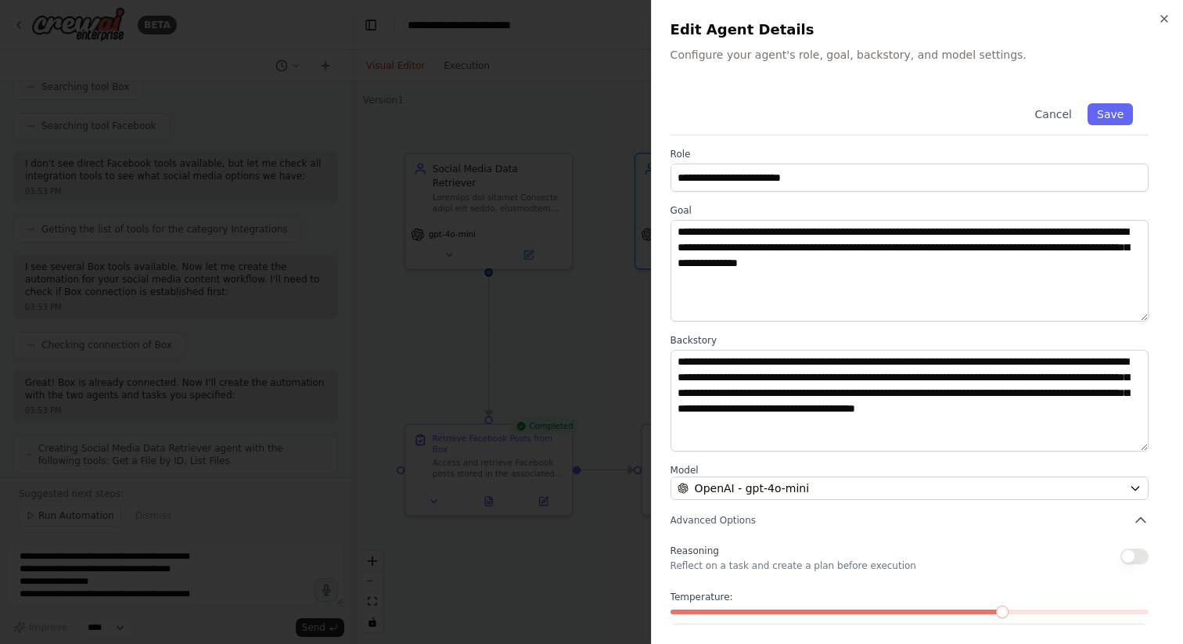
click at [528, 380] on div at bounding box center [591, 322] width 1183 height 644
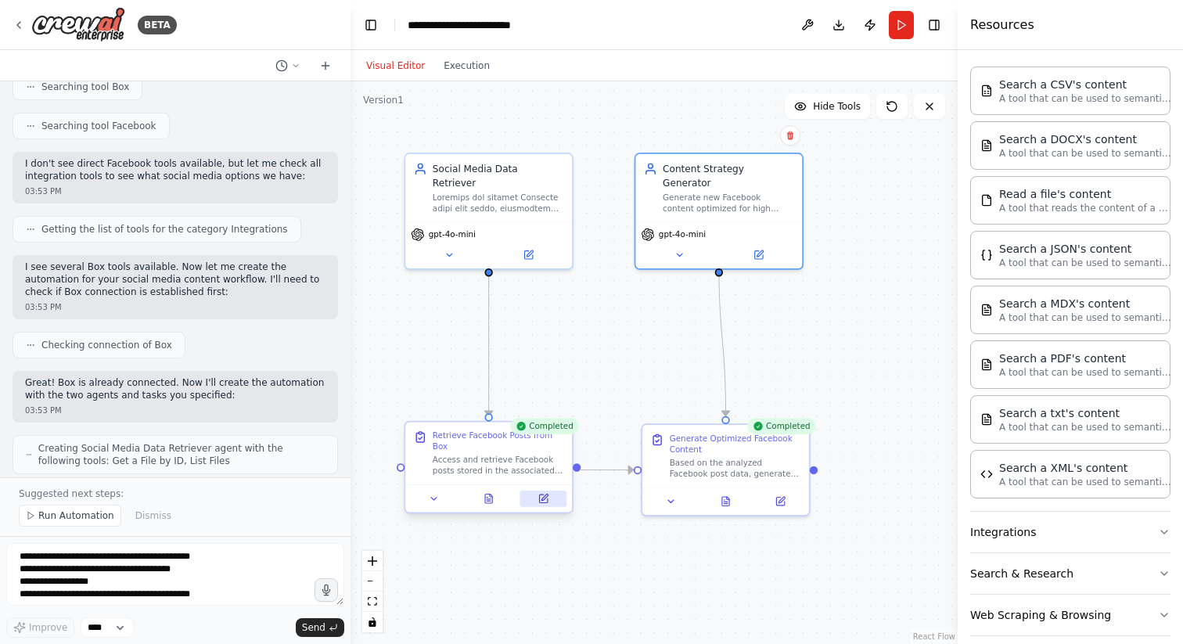
click at [546, 504] on button at bounding box center [544, 499] width 46 height 16
click at [719, 445] on div "Generate Optimized Facebook Content" at bounding box center [735, 441] width 131 height 22
click at [717, 477] on div "Generate Optimized Facebook Content Based on the analyzed Facebook post data, g…" at bounding box center [726, 453] width 167 height 63
click at [787, 512] on div "Generate Optimized Facebook Content Based on the analyzed Facebook post data, g…" at bounding box center [725, 467] width 169 height 93
click at [780, 505] on button at bounding box center [781, 499] width 46 height 16
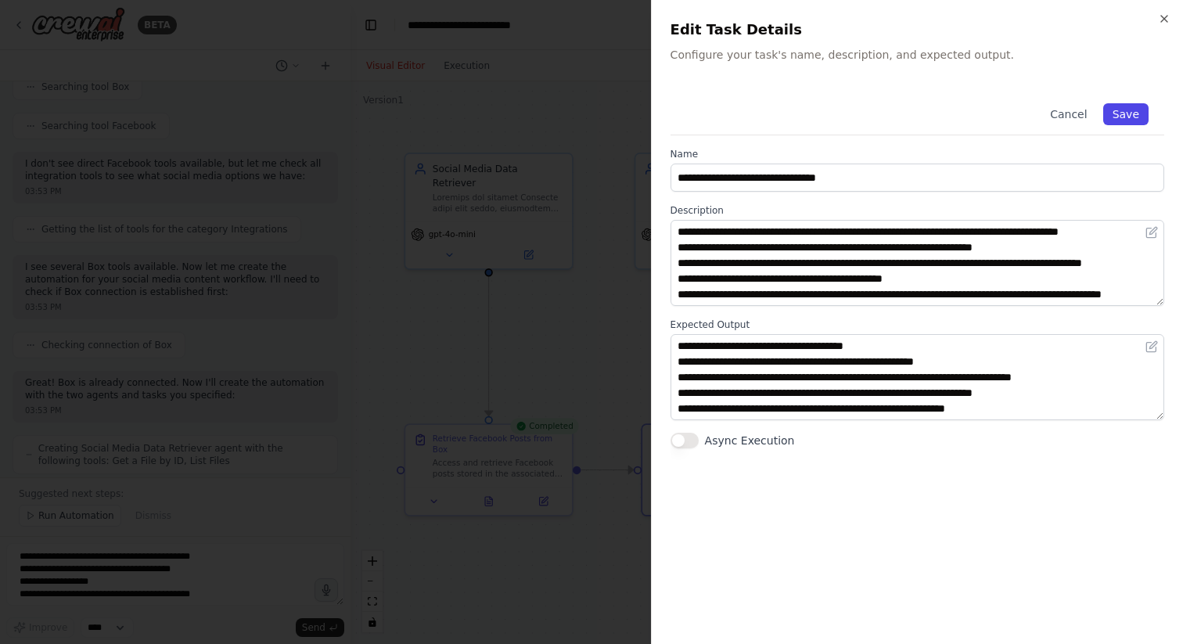
click at [1129, 117] on button "Save" at bounding box center [1126, 114] width 45 height 22
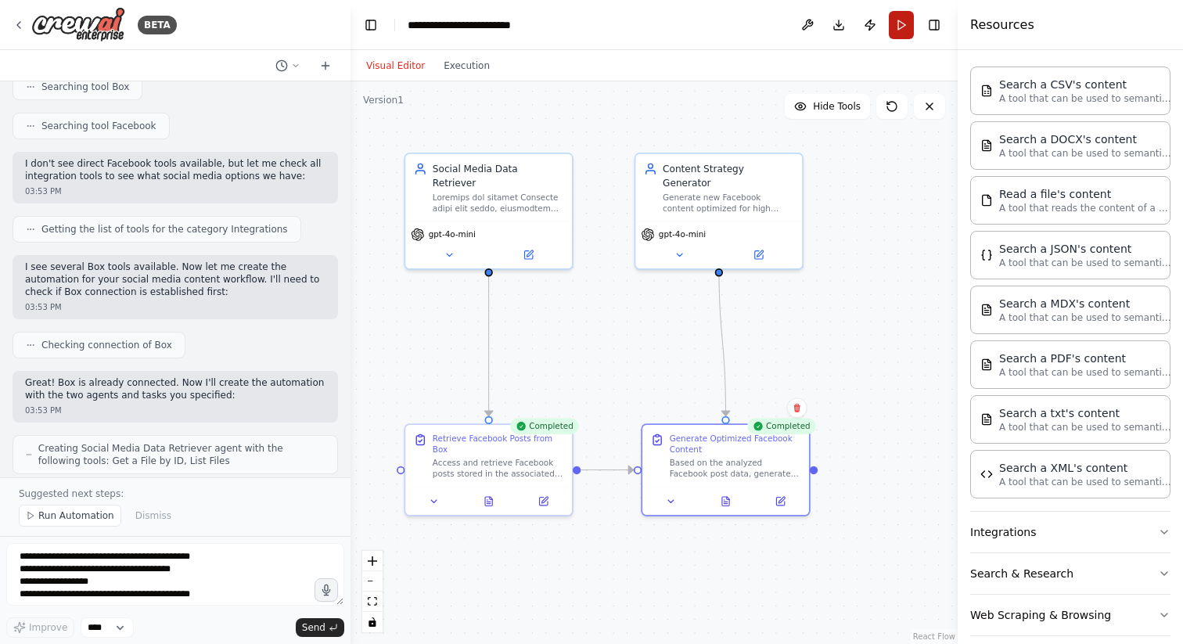
click at [908, 17] on button "Run" at bounding box center [901, 25] width 25 height 28
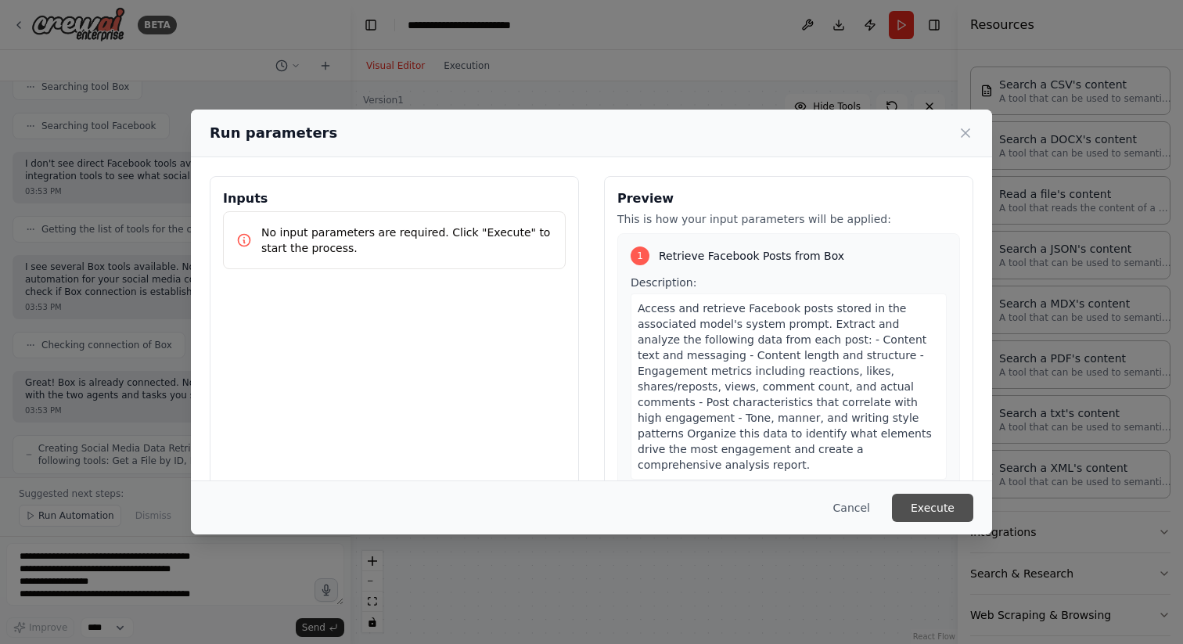
click at [950, 500] on button "Execute" at bounding box center [932, 508] width 81 height 28
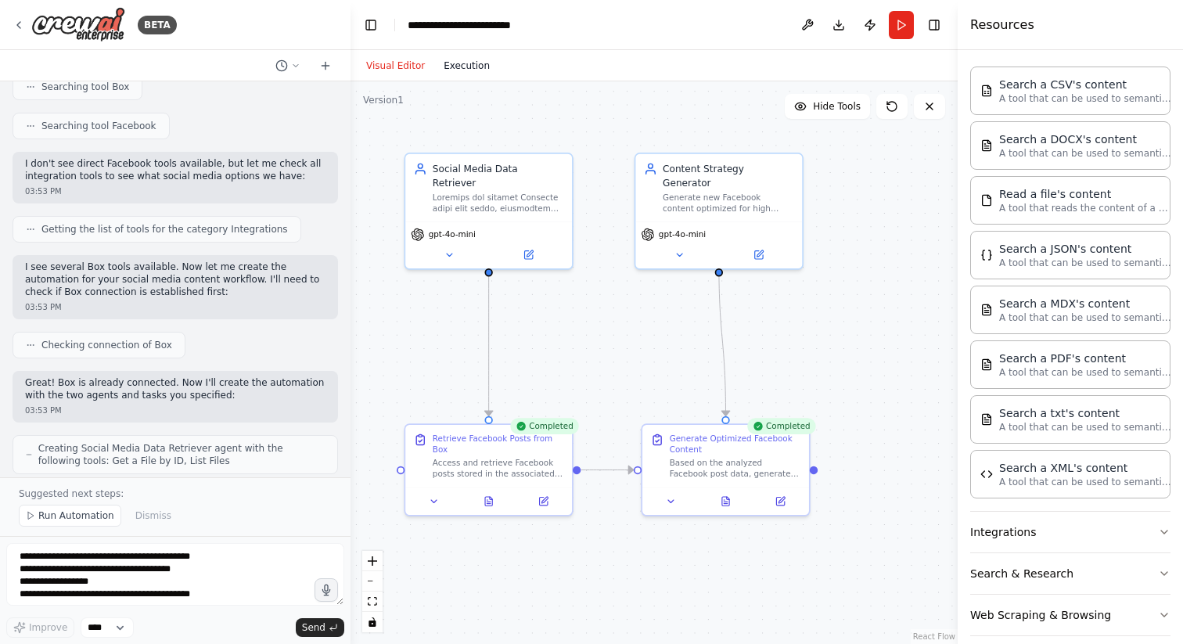
scroll to position [51, 0]
click at [466, 68] on button "Execution" at bounding box center [466, 65] width 65 height 19
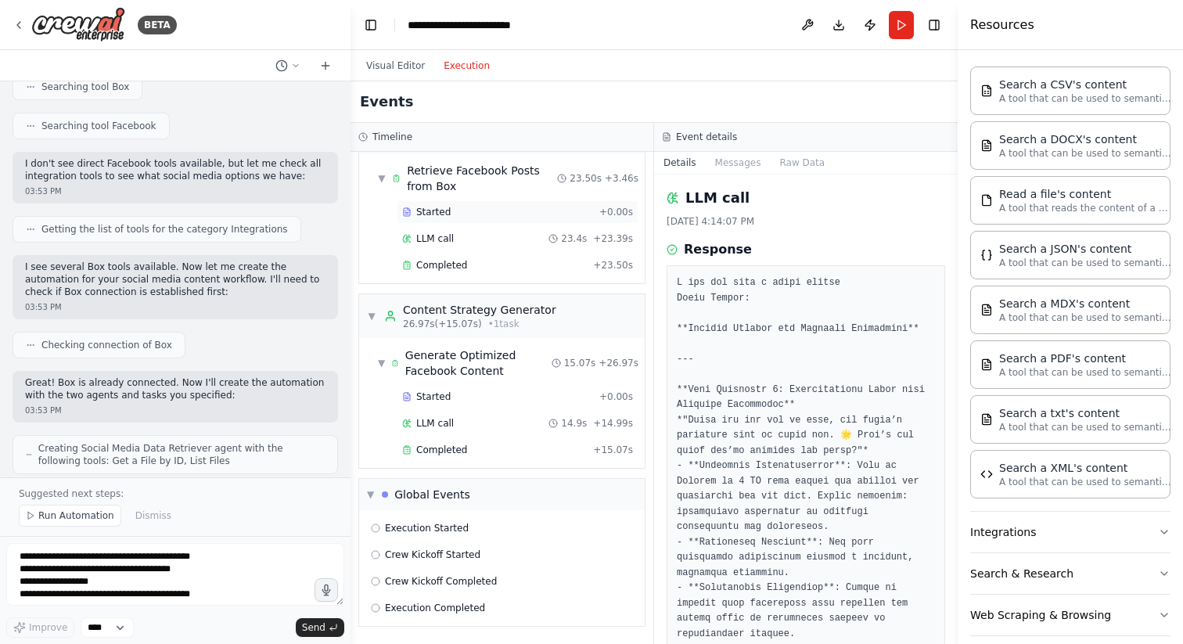
click at [473, 211] on div "Started" at bounding box center [497, 212] width 191 height 13
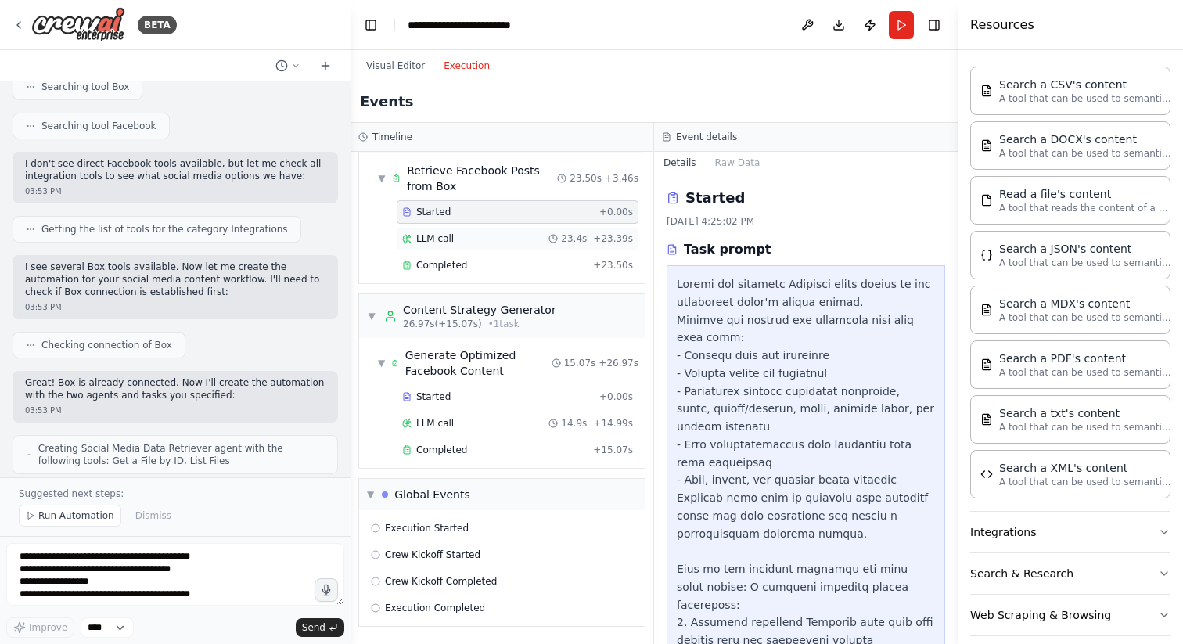
click at [476, 249] on div "LLM call 23.4s + 23.39s" at bounding box center [518, 238] width 242 height 23
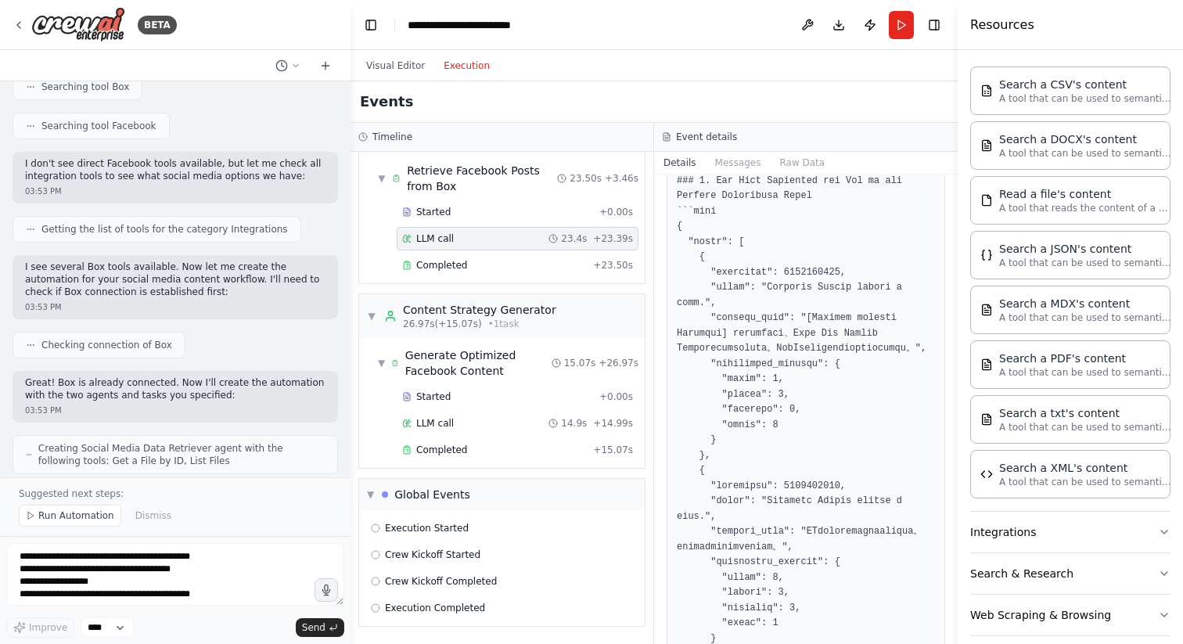
scroll to position [2930, 0]
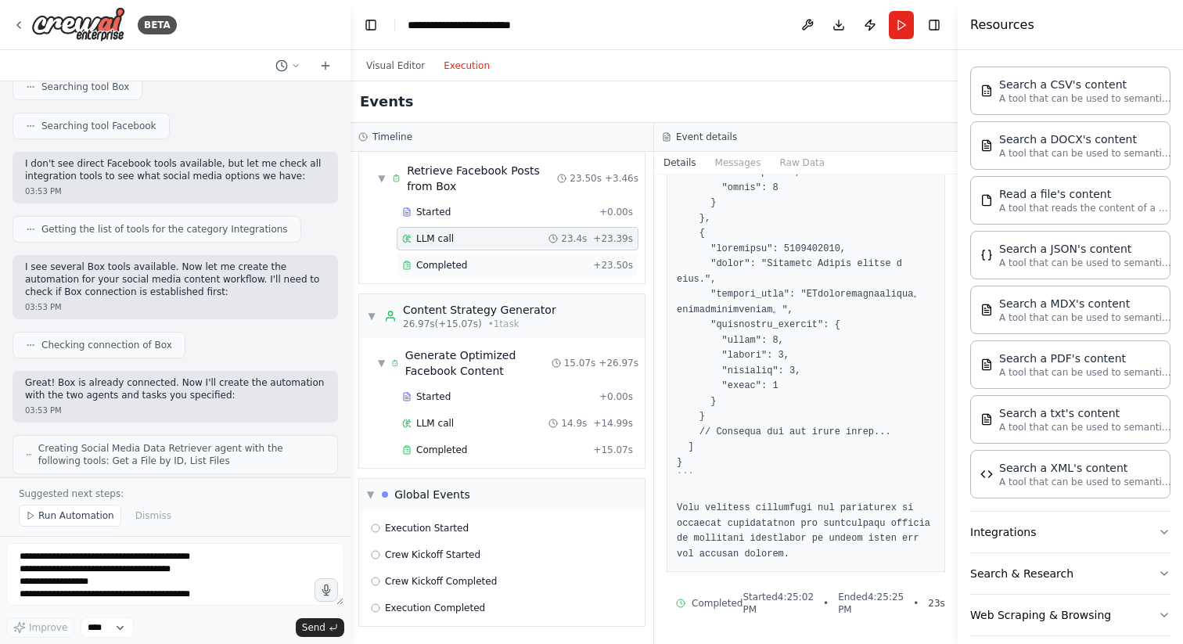
click at [489, 272] on div "Completed + 23.50s" at bounding box center [518, 265] width 242 height 23
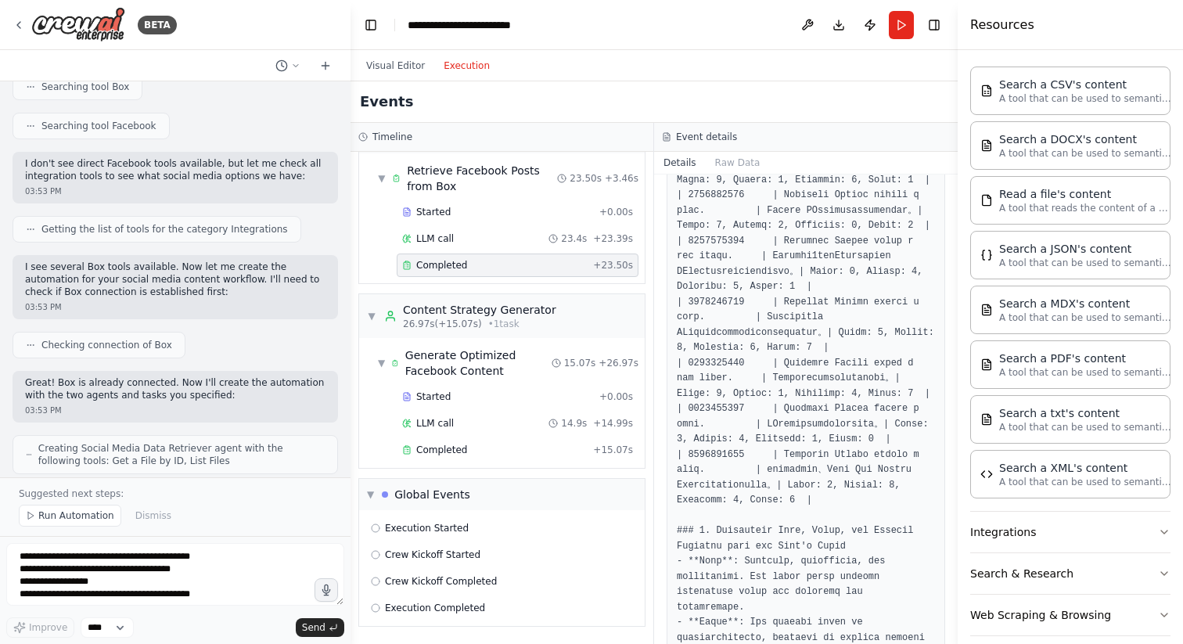
scroll to position [1562, 0]
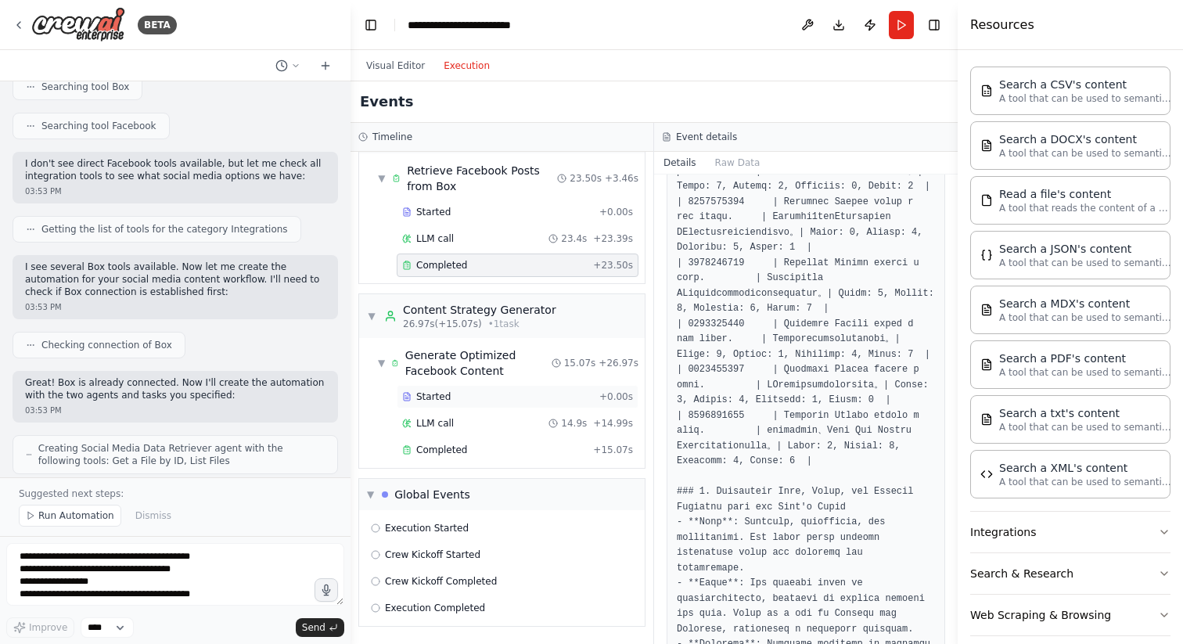
click at [497, 385] on div "Started + 0.00s" at bounding box center [518, 396] width 242 height 23
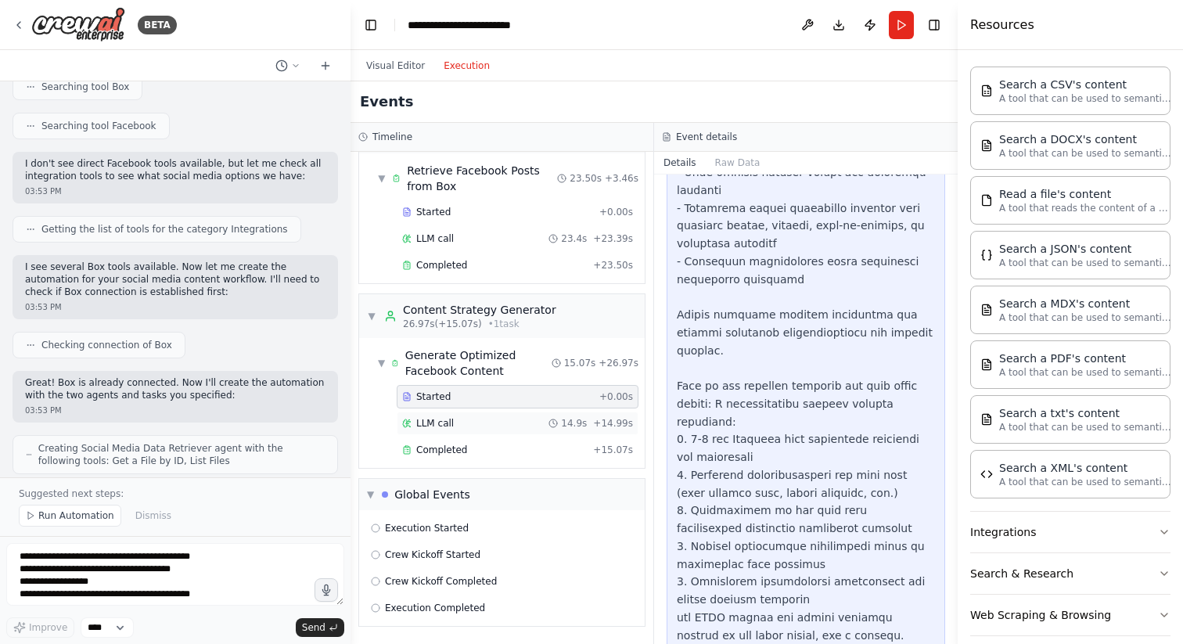
click at [500, 415] on div "LLM call 14.9s + 14.99s" at bounding box center [518, 423] width 242 height 23
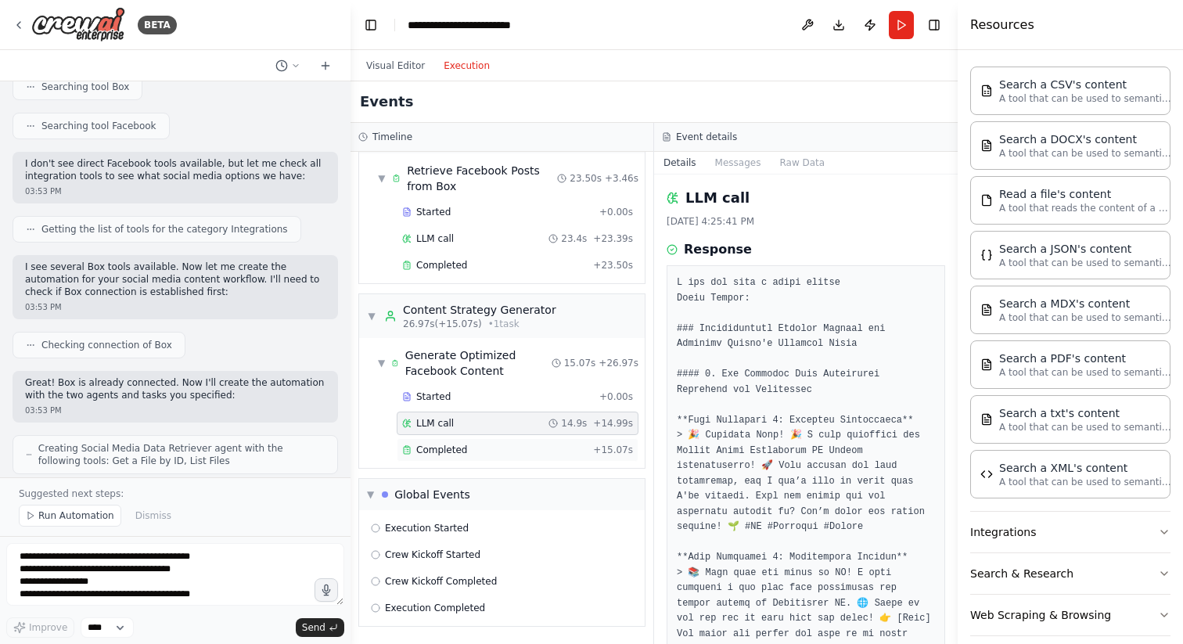
click at [510, 461] on div "Completed + 15.07s" at bounding box center [518, 449] width 242 height 23
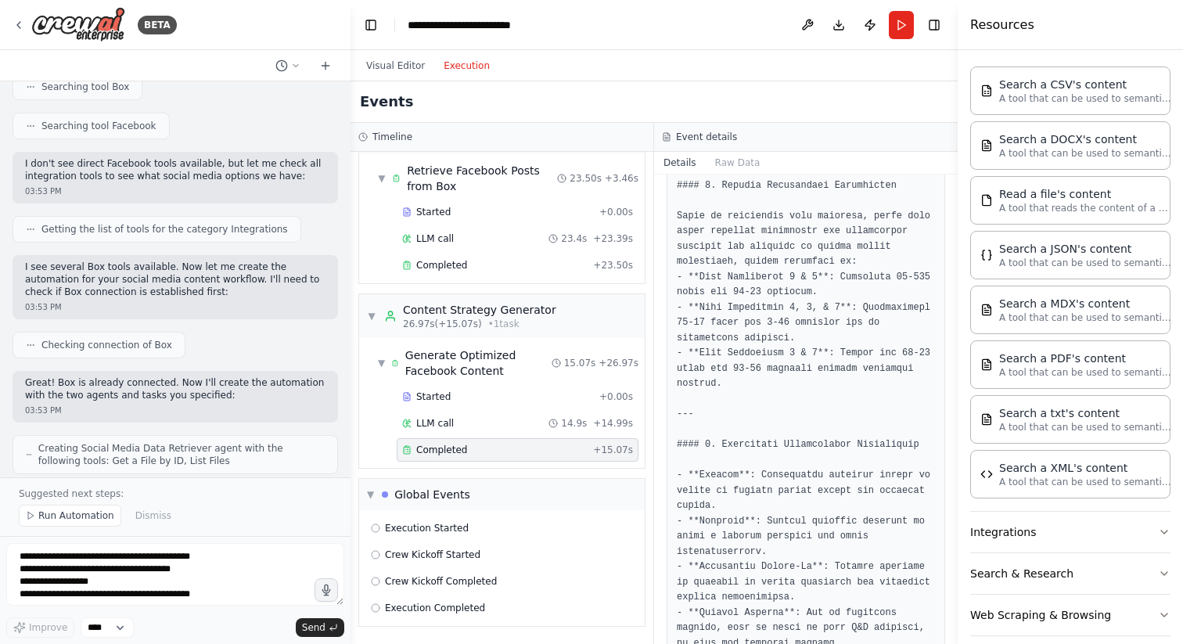
scroll to position [1956, 0]
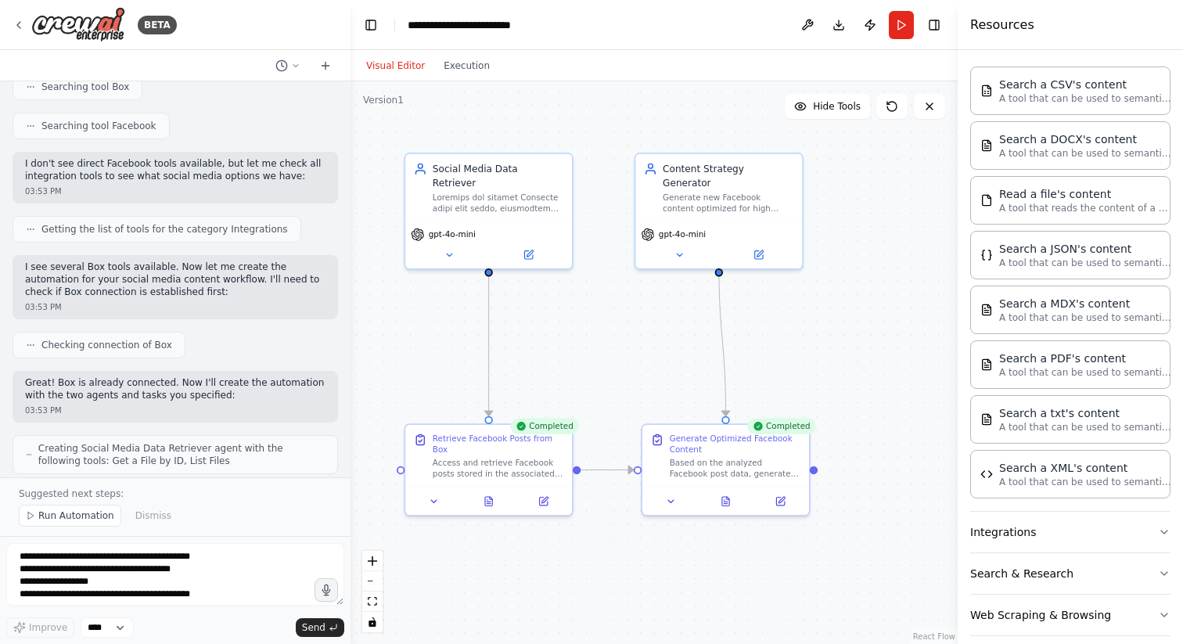
click at [409, 59] on button "Visual Editor" at bounding box center [395, 65] width 77 height 19
click at [470, 189] on div at bounding box center [498, 200] width 131 height 22
click at [570, 331] on div ".deletable-edge-delete-btn { width: 20px; height: 20px; border: 0px solid #ffff…" at bounding box center [654, 362] width 607 height 563
click at [736, 465] on div "Based on the analyzed Facebook post data, generate new high-engagement content …" at bounding box center [735, 466] width 131 height 22
click at [780, 506] on div at bounding box center [726, 498] width 167 height 27
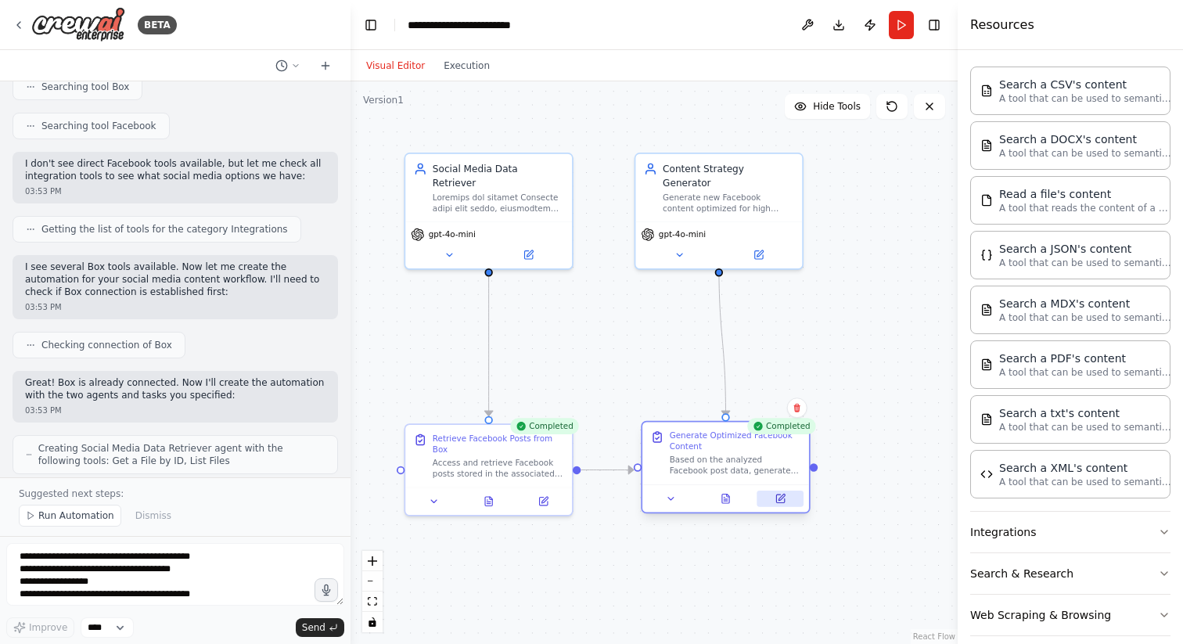
click at [783, 500] on icon at bounding box center [780, 499] width 8 height 8
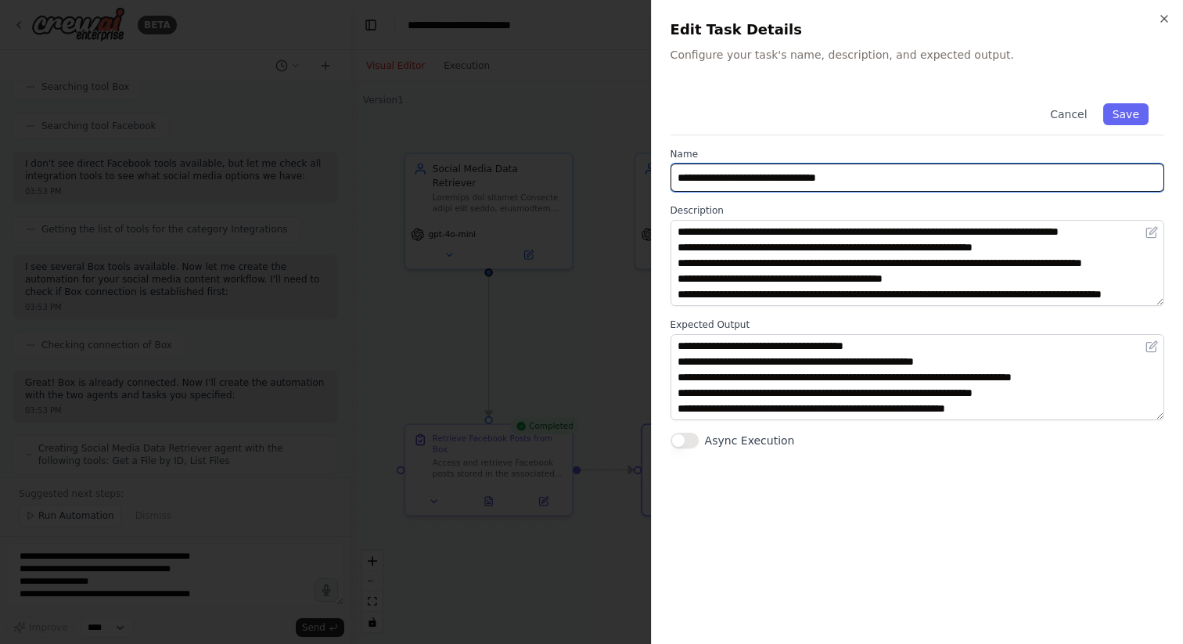
click at [811, 189] on input "**********" at bounding box center [918, 178] width 494 height 28
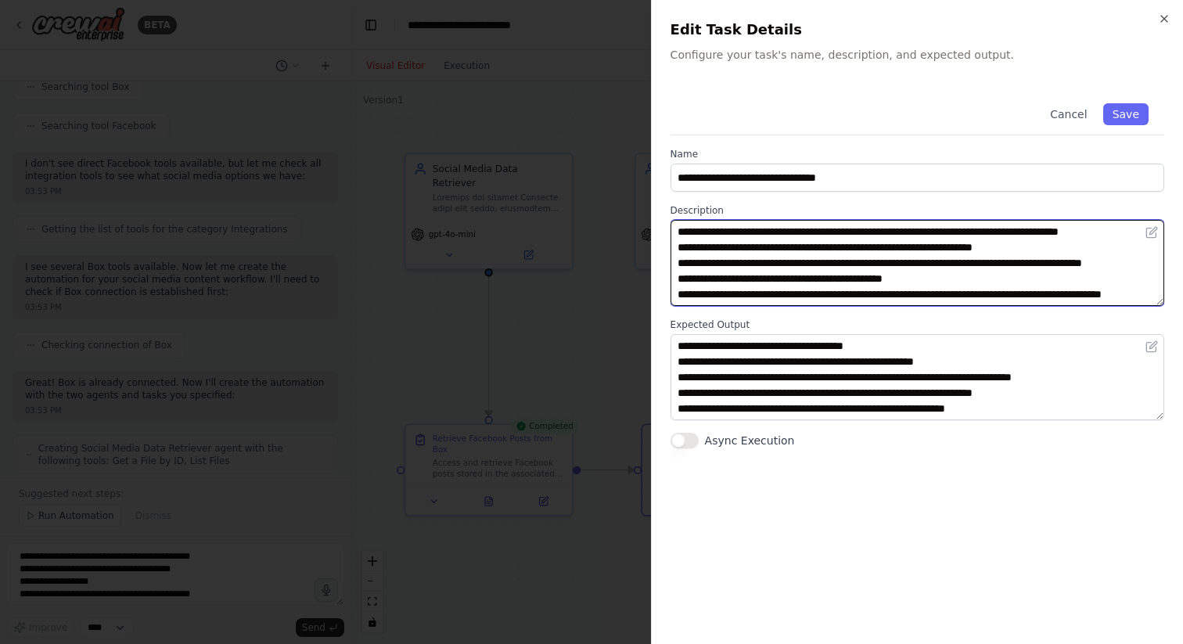
click at [834, 285] on textarea "**********" at bounding box center [918, 263] width 494 height 86
click at [928, 234] on textarea "**********" at bounding box center [918, 263] width 494 height 86
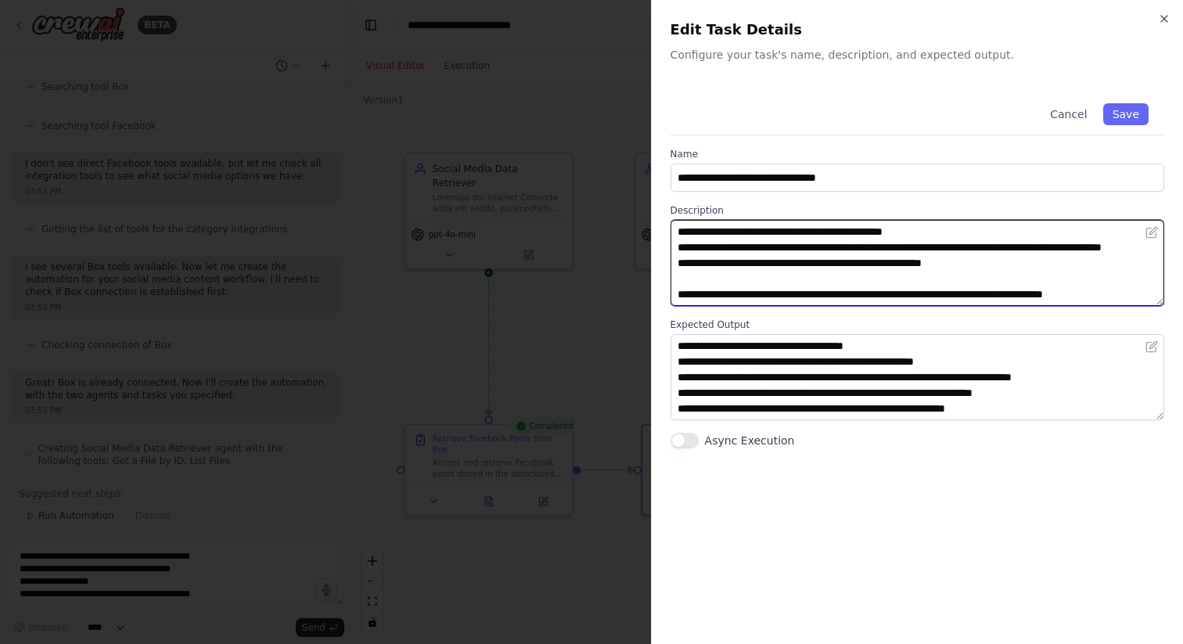
click at [816, 300] on textarea "**********" at bounding box center [918, 263] width 494 height 86
click at [833, 286] on textarea "**********" at bounding box center [918, 263] width 494 height 86
click at [836, 294] on textarea "**********" at bounding box center [918, 263] width 494 height 86
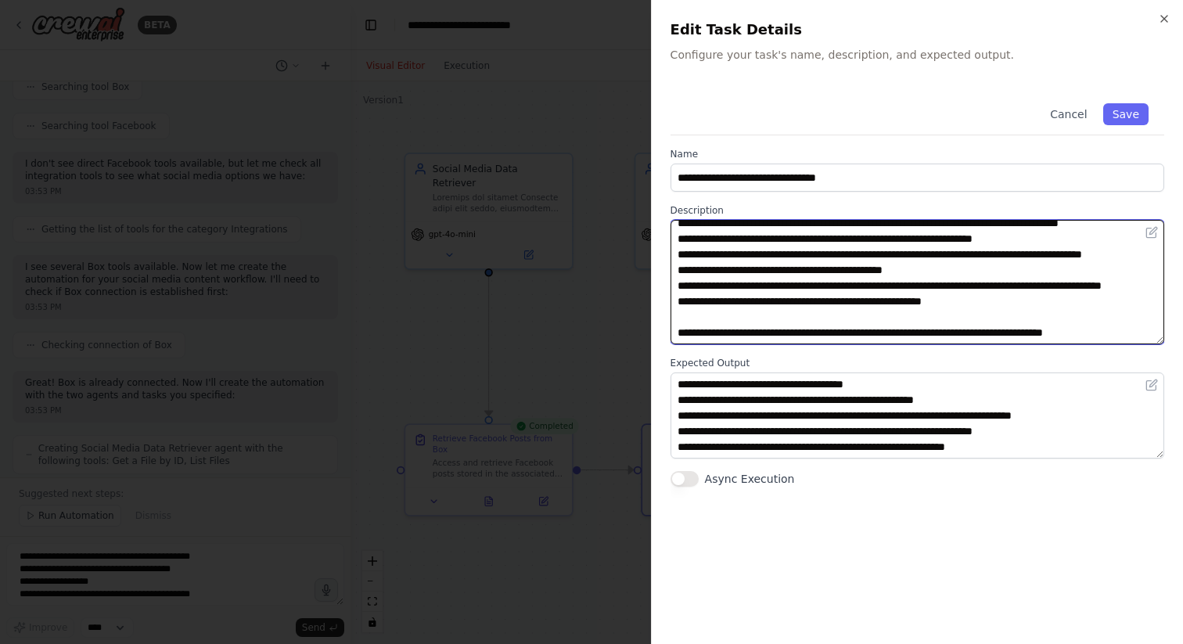
scroll to position [0, 0]
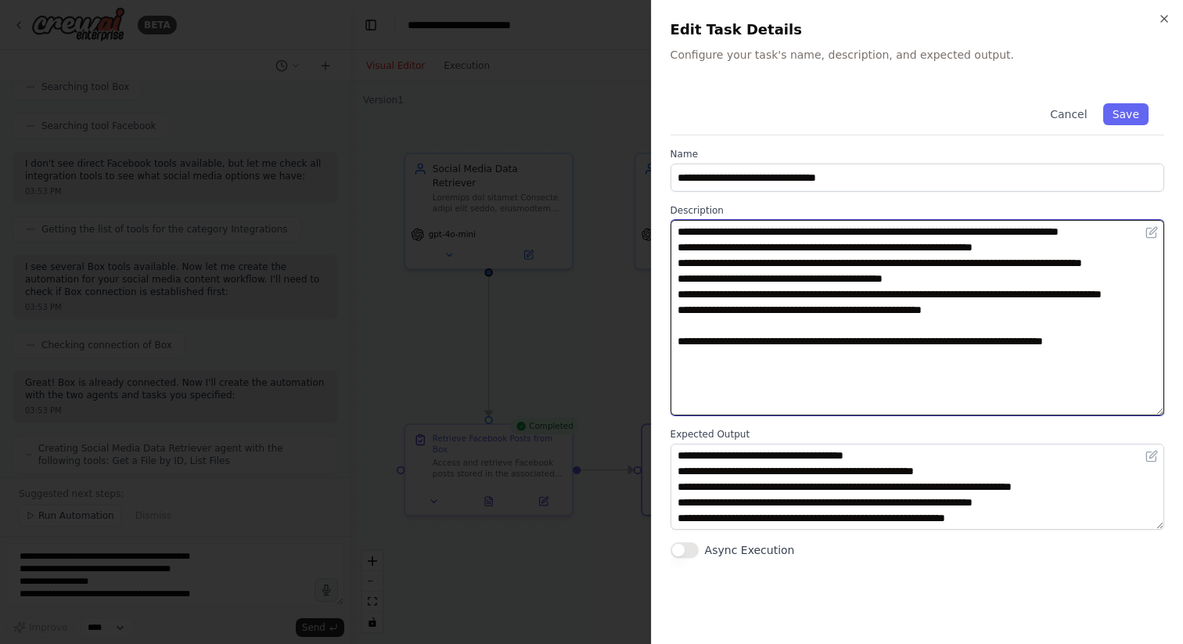
drag, startPoint x: 1162, startPoint y: 302, endPoint x: 1165, endPoint y: 412, distance: 109.6
click at [1165, 412] on div "**********" at bounding box center [917, 322] width 532 height 644
click at [1088, 336] on textarea "**********" at bounding box center [918, 318] width 494 height 196
click at [1046, 234] on textarea "**********" at bounding box center [918, 318] width 494 height 196
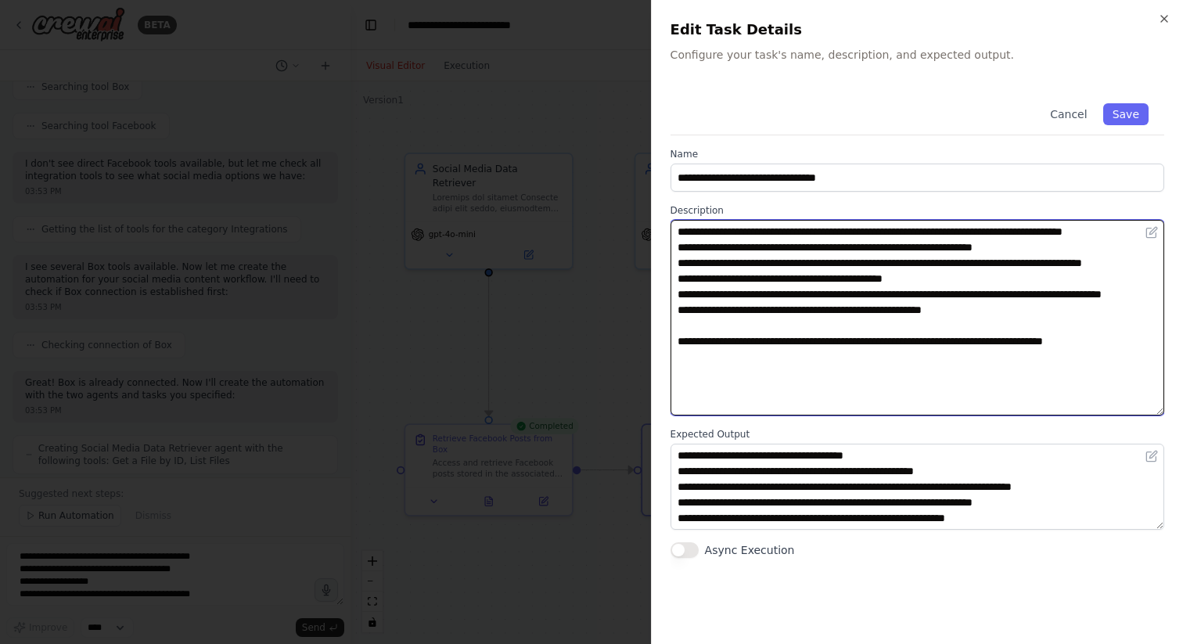
type textarea "**********"
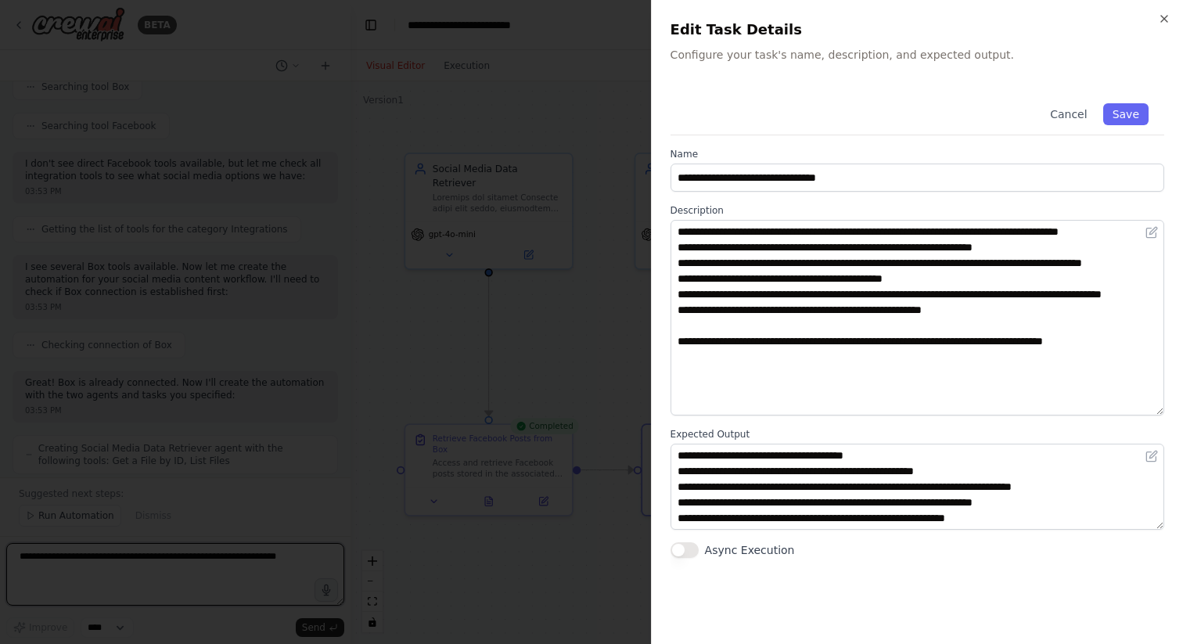
type textarea "**********"
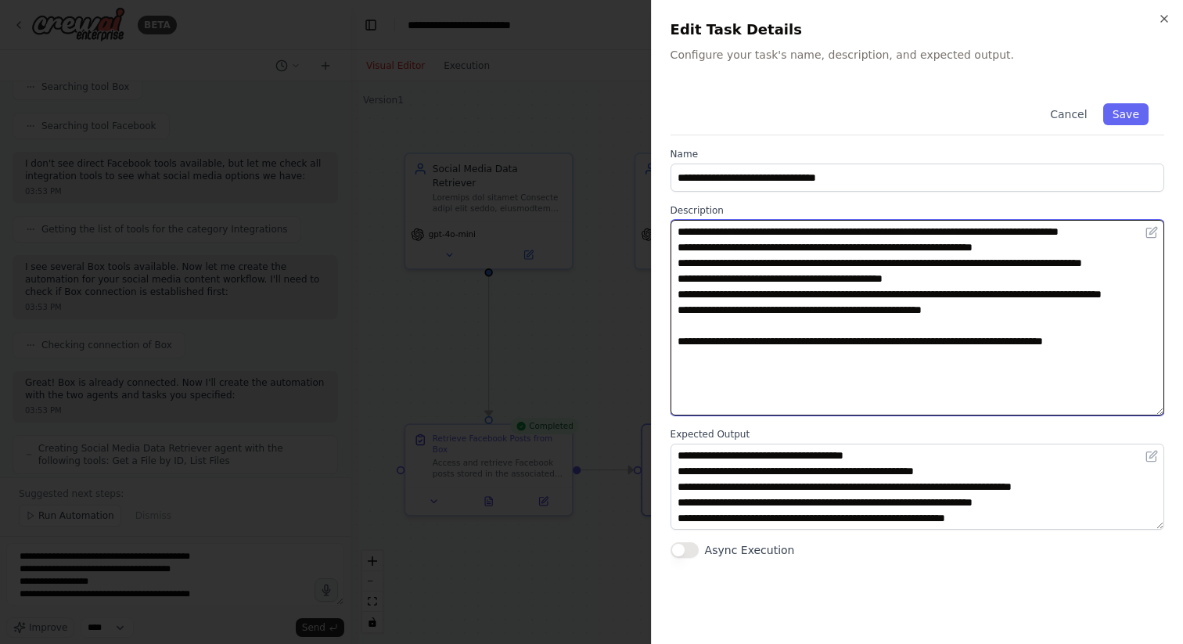
click at [862, 249] on textarea "**********" at bounding box center [918, 318] width 494 height 196
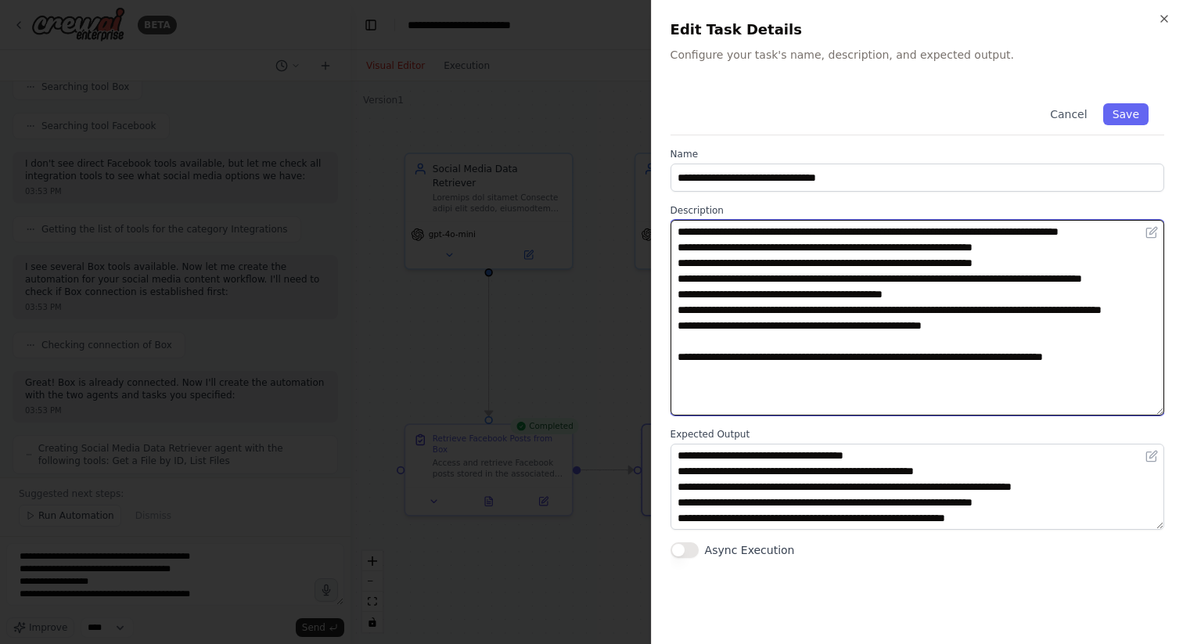
click at [1052, 261] on textarea "**********" at bounding box center [918, 318] width 494 height 196
click at [795, 403] on textarea "**********" at bounding box center [918, 318] width 494 height 196
click at [738, 407] on textarea "**********" at bounding box center [918, 318] width 494 height 196
click at [887, 402] on textarea "**********" at bounding box center [918, 318] width 494 height 196
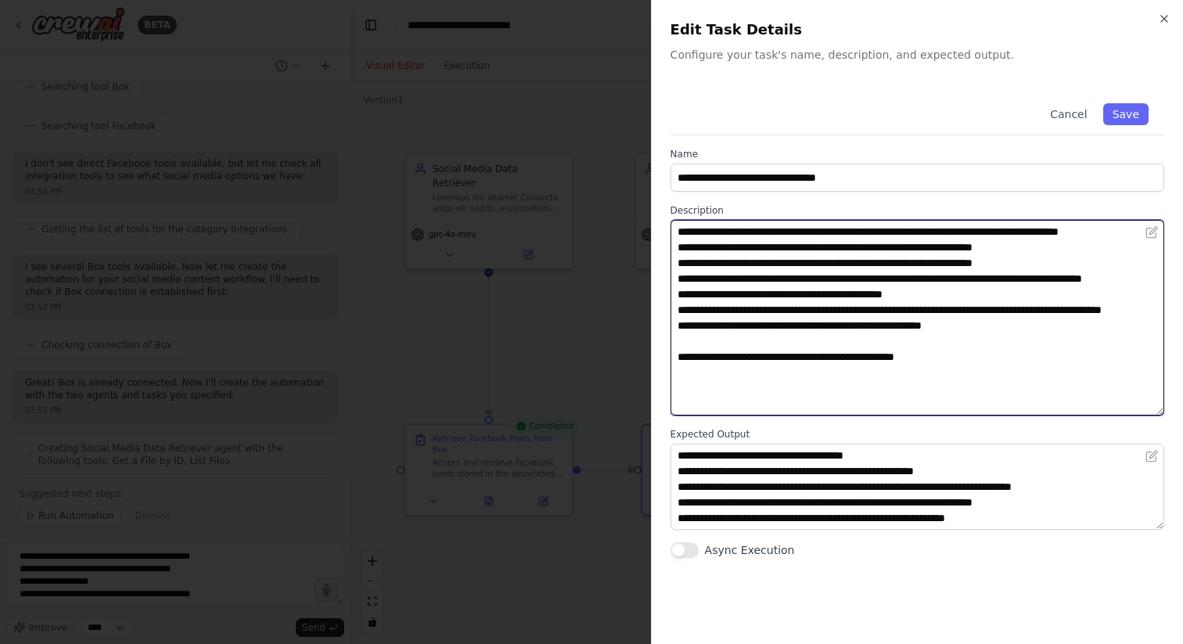
scroll to position [11, 0]
type textarea "**********"
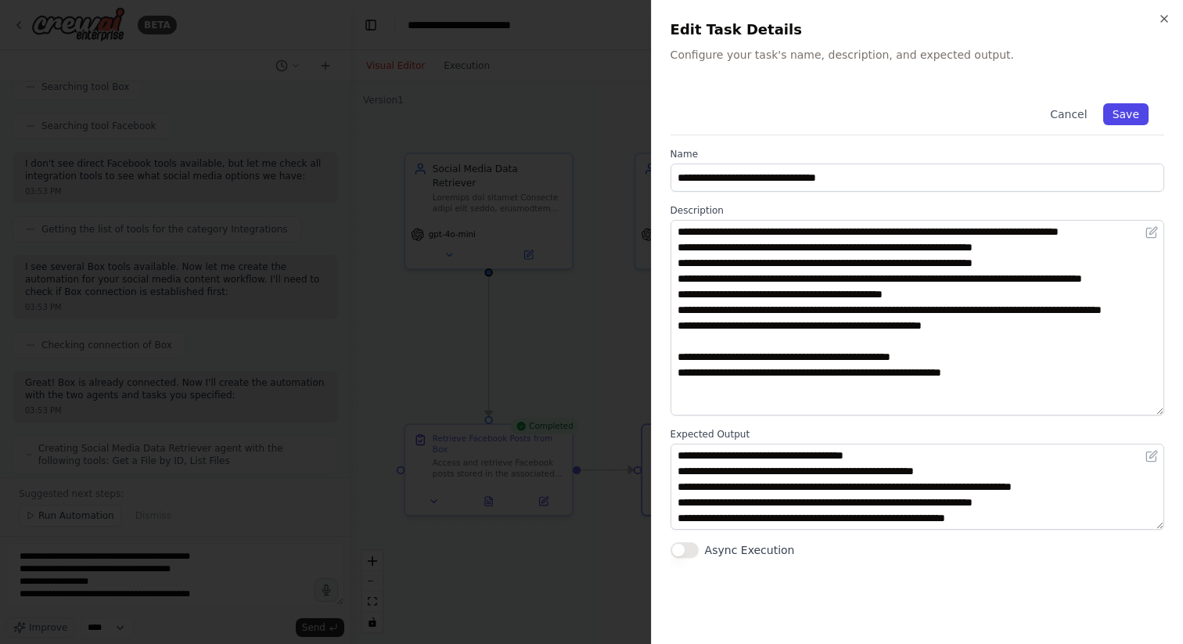
click at [1129, 110] on button "Save" at bounding box center [1126, 114] width 45 height 22
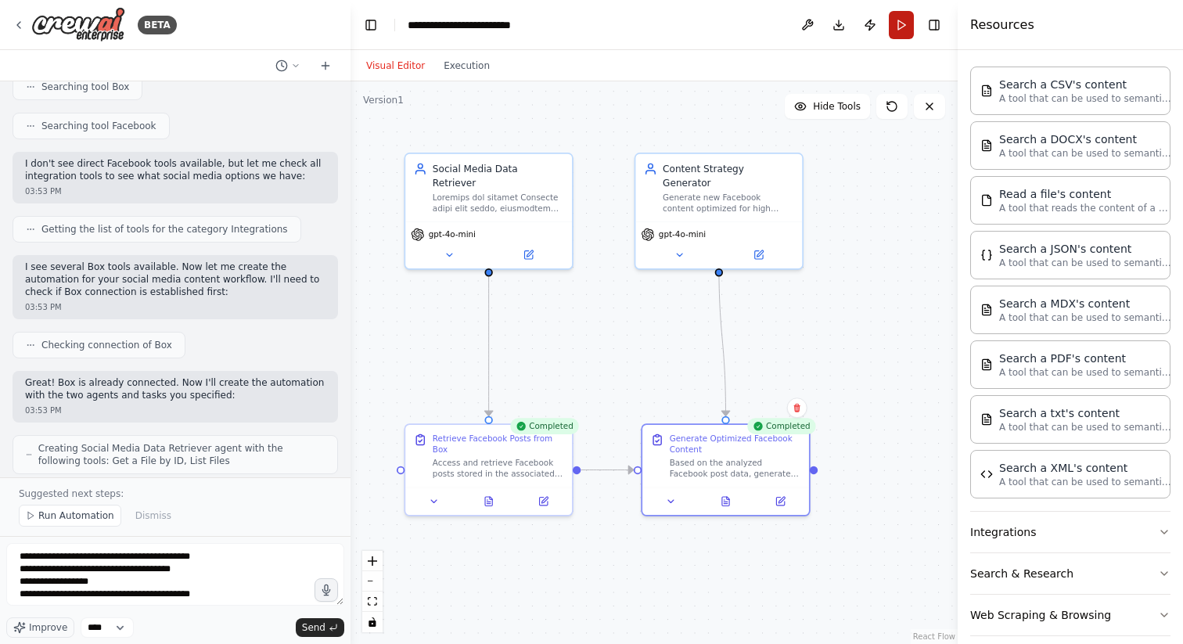
click at [902, 30] on button "Run" at bounding box center [901, 25] width 25 height 28
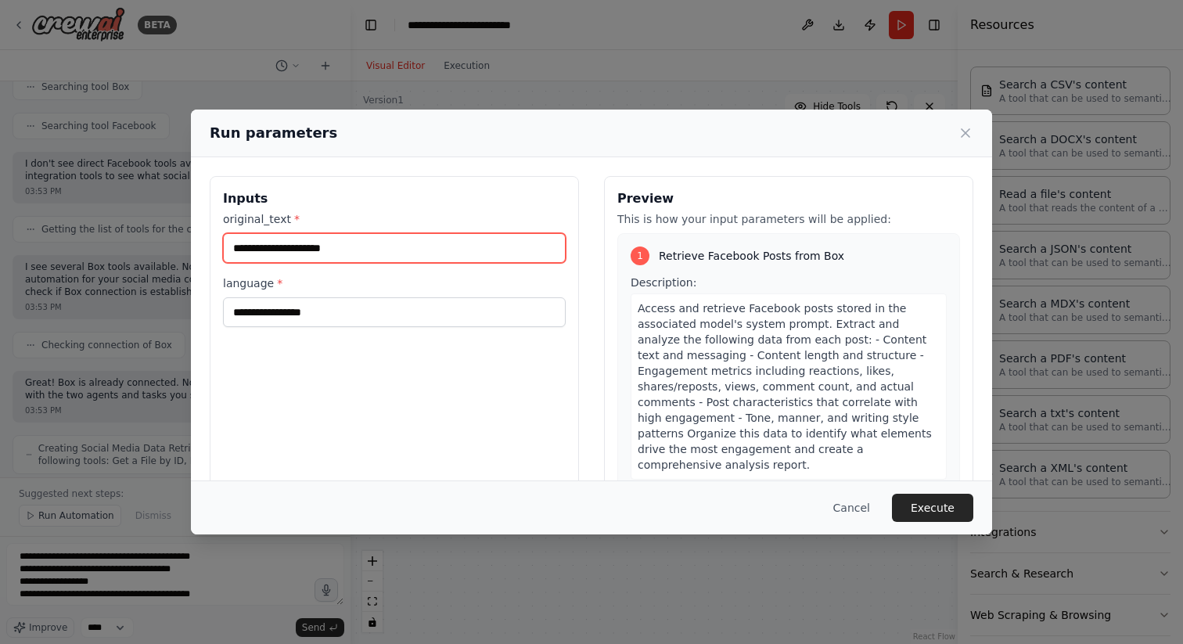
click at [404, 250] on input "original_text *" at bounding box center [394, 248] width 343 height 30
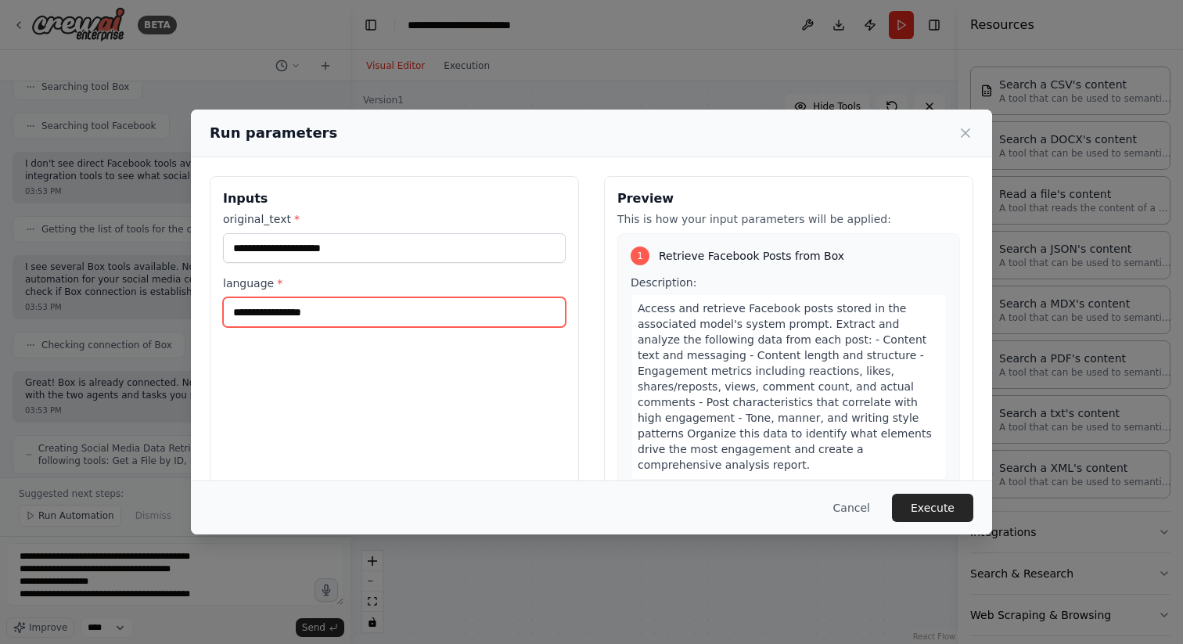
click at [404, 315] on input "language *" at bounding box center [394, 312] width 343 height 30
type input "**"
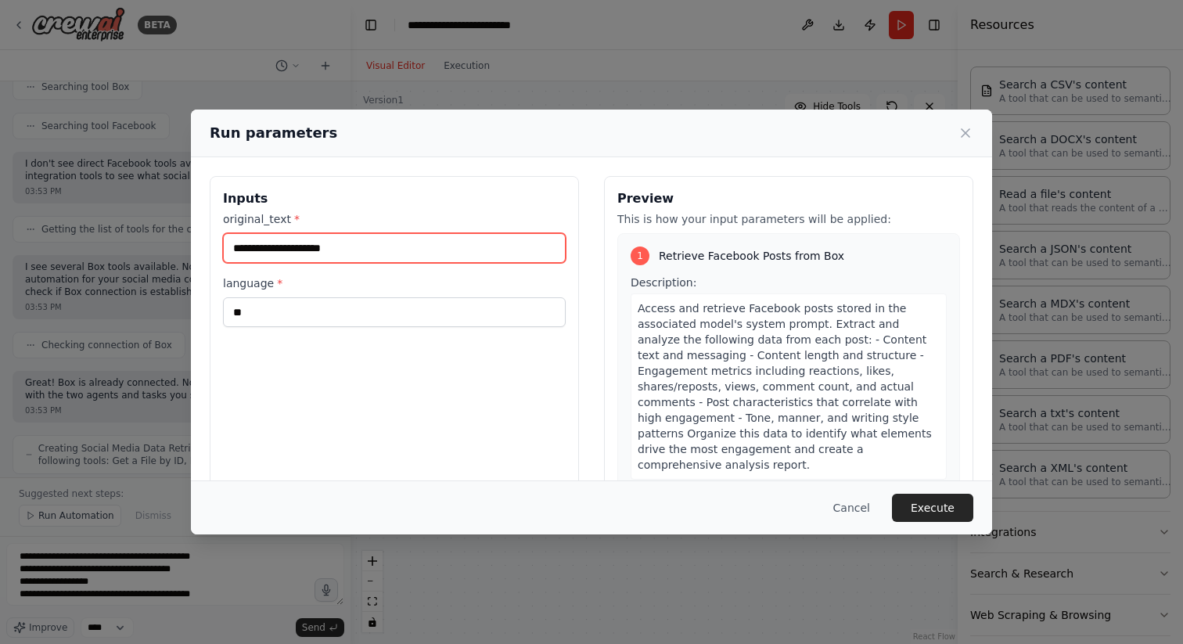
paste input "**********"
type input "**********"
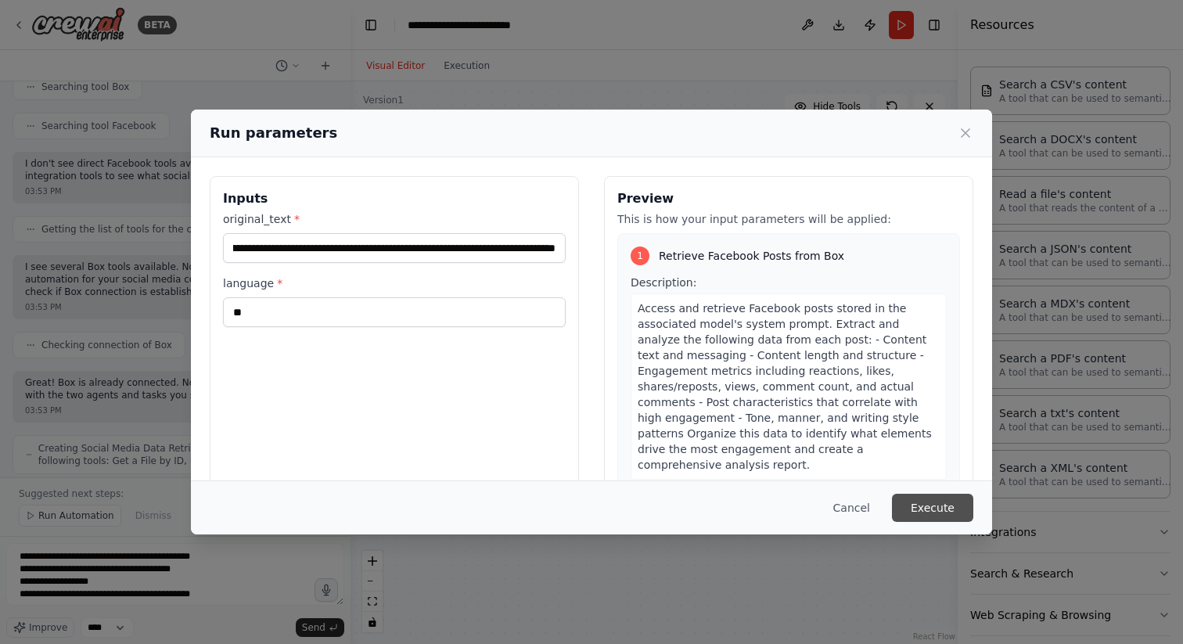
scroll to position [0, 0]
click at [931, 503] on button "Execute" at bounding box center [932, 508] width 81 height 28
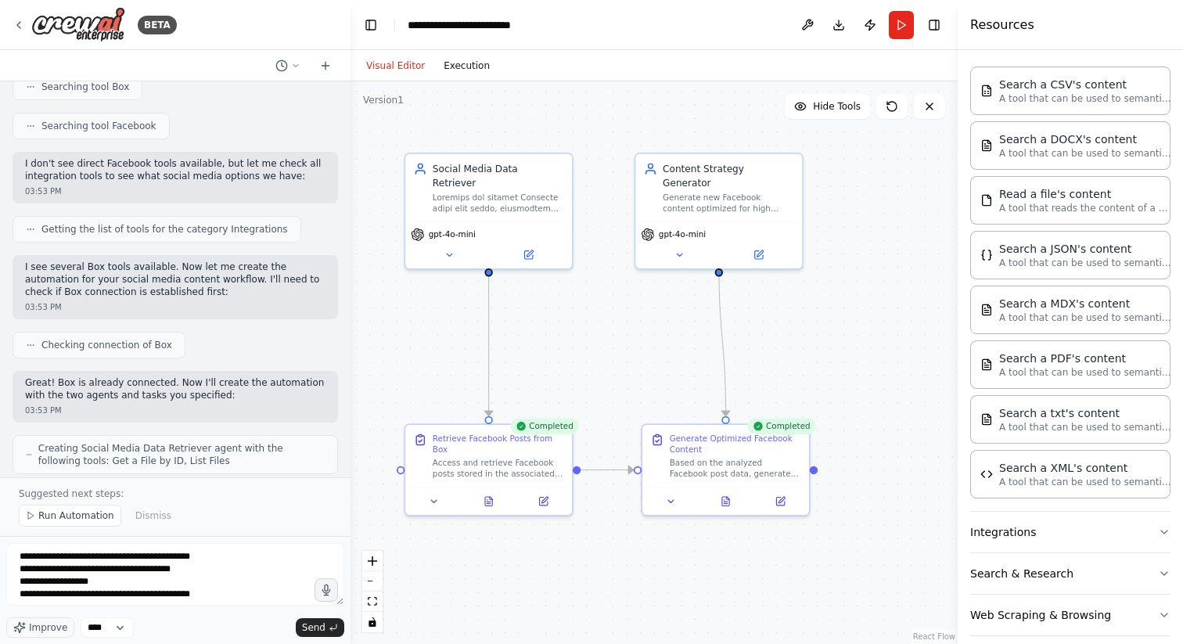
click at [480, 72] on button "Execution" at bounding box center [466, 65] width 65 height 19
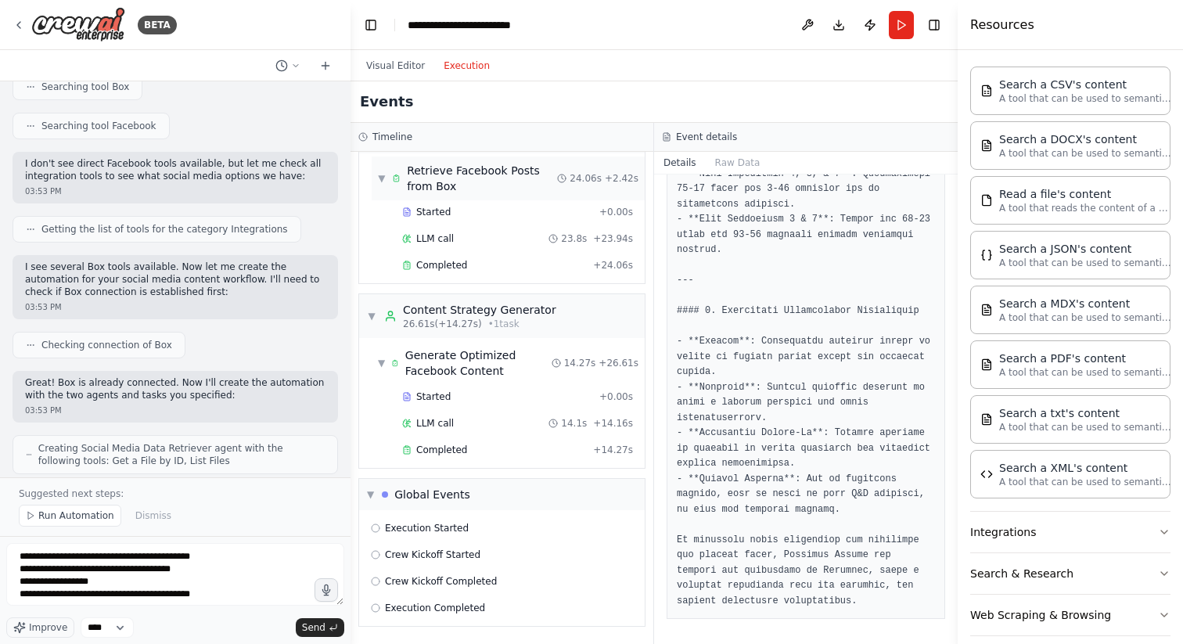
click at [441, 178] on div "Retrieve Facebook Posts from Box" at bounding box center [482, 178] width 150 height 31
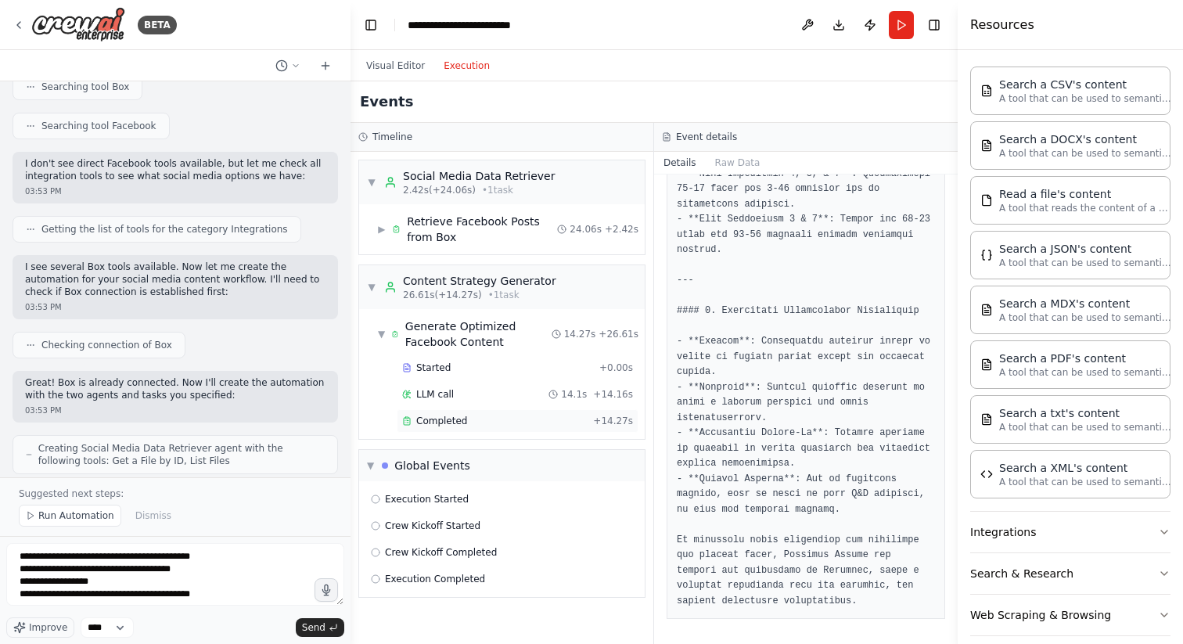
click at [454, 417] on span "Completed" at bounding box center [441, 421] width 51 height 13
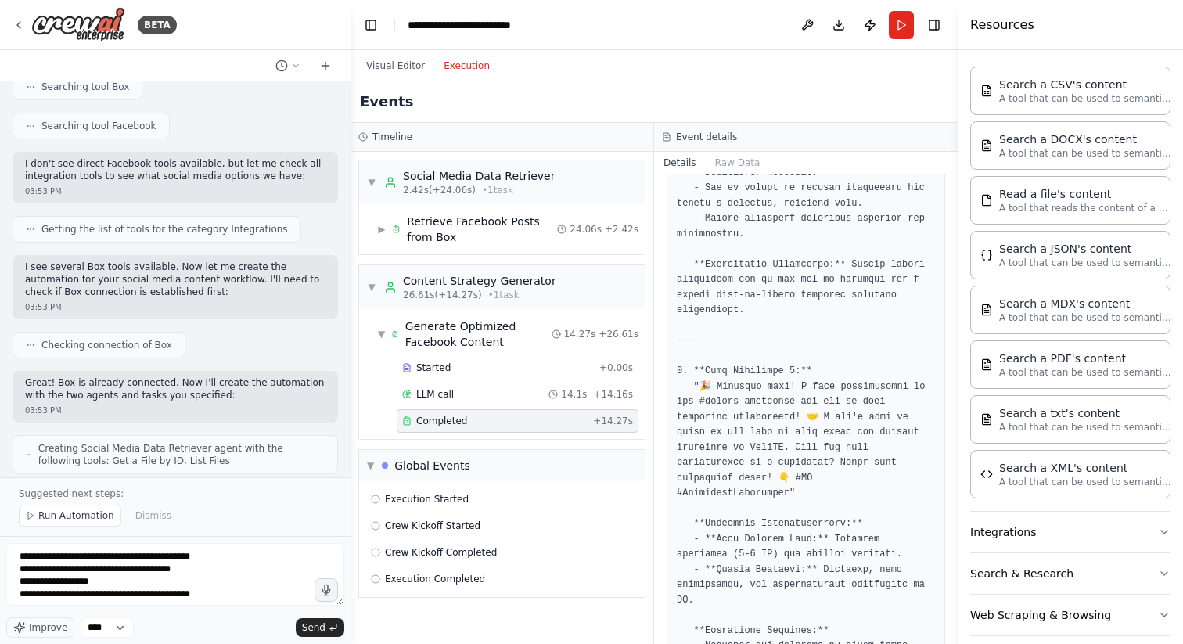
scroll to position [441, 0]
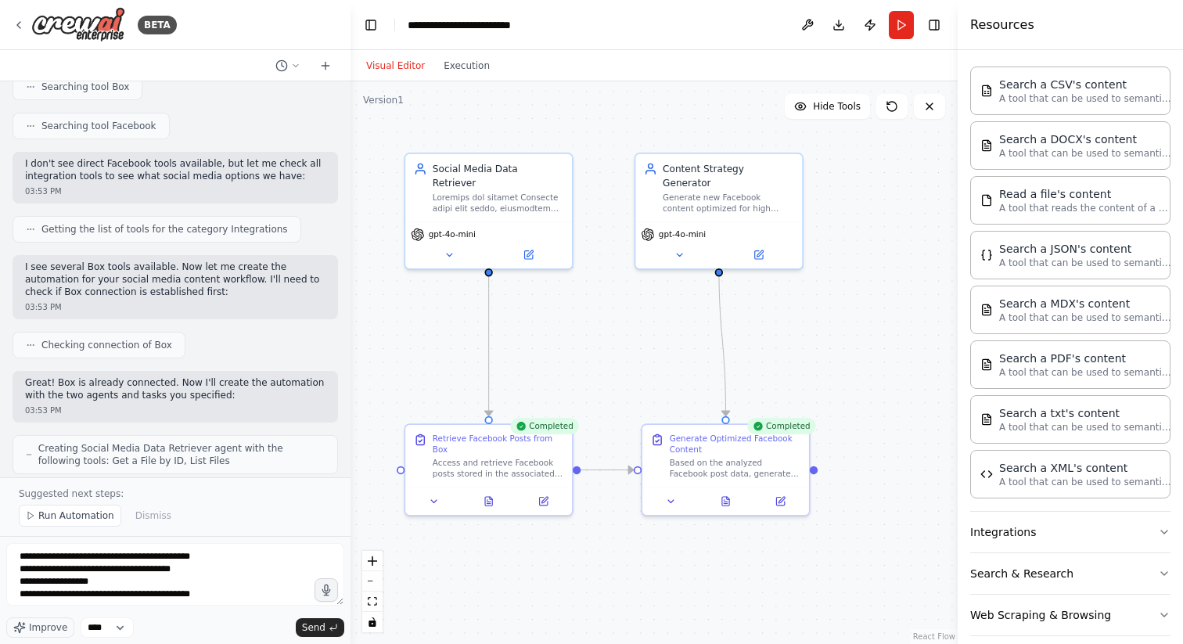
click at [409, 64] on button "Visual Editor" at bounding box center [395, 65] width 77 height 19
click at [902, 27] on button "Run" at bounding box center [901, 25] width 25 height 28
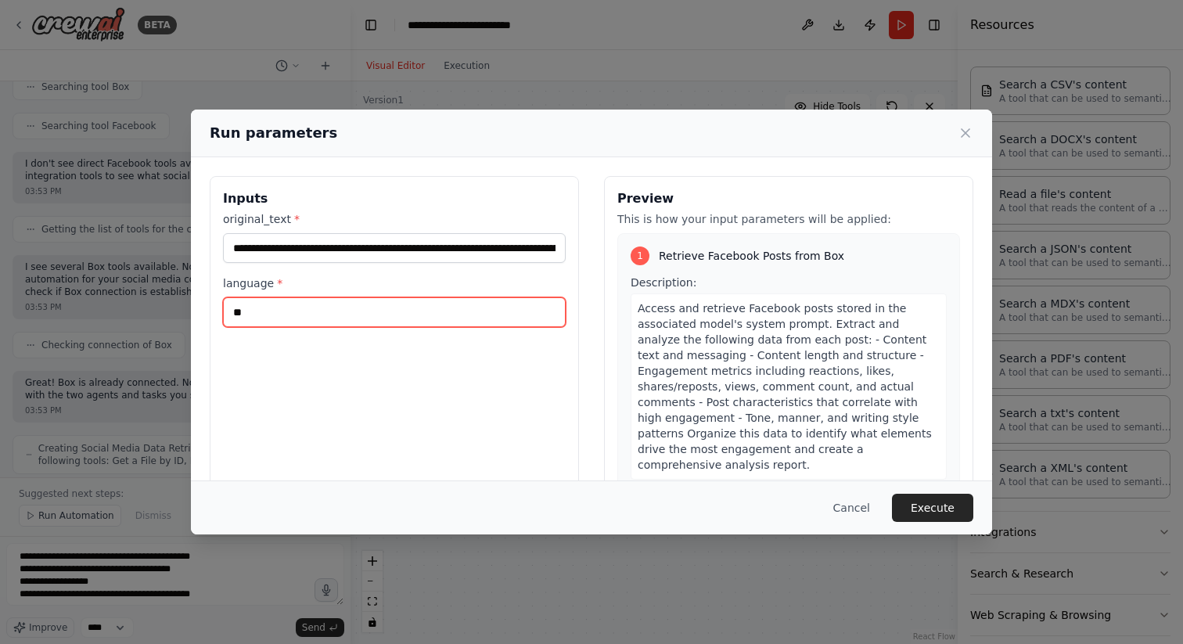
drag, startPoint x: 413, startPoint y: 307, endPoint x: 95, endPoint y: 294, distance: 318.1
click at [95, 294] on div "**********" at bounding box center [591, 322] width 1183 height 644
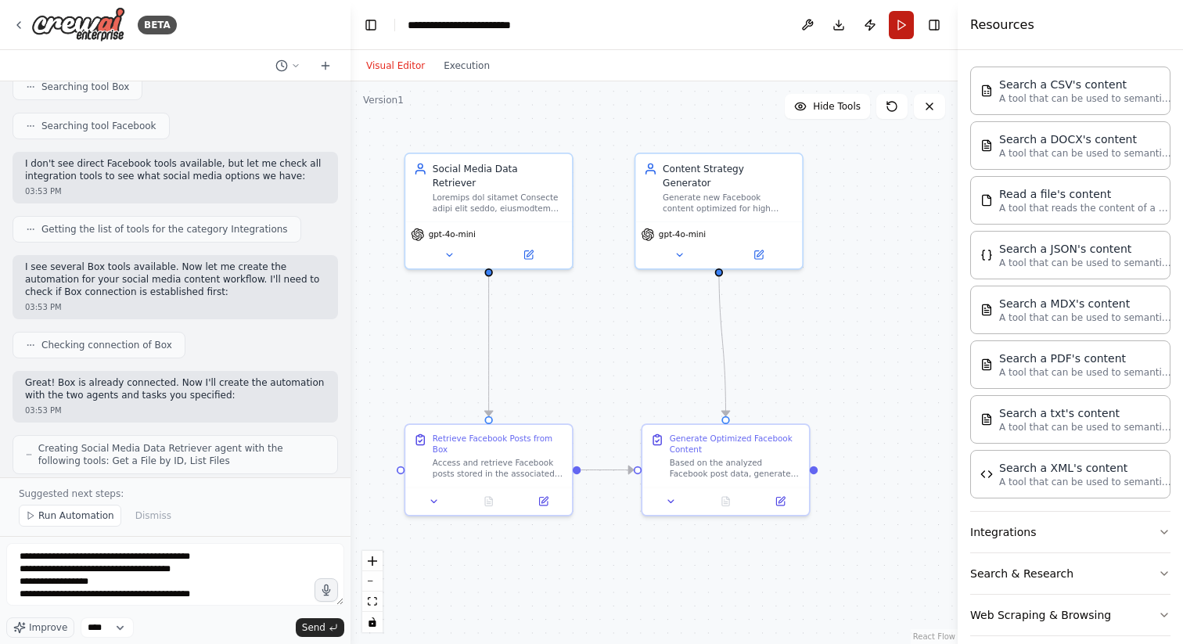
click at [901, 20] on button "Run" at bounding box center [901, 25] width 25 height 28
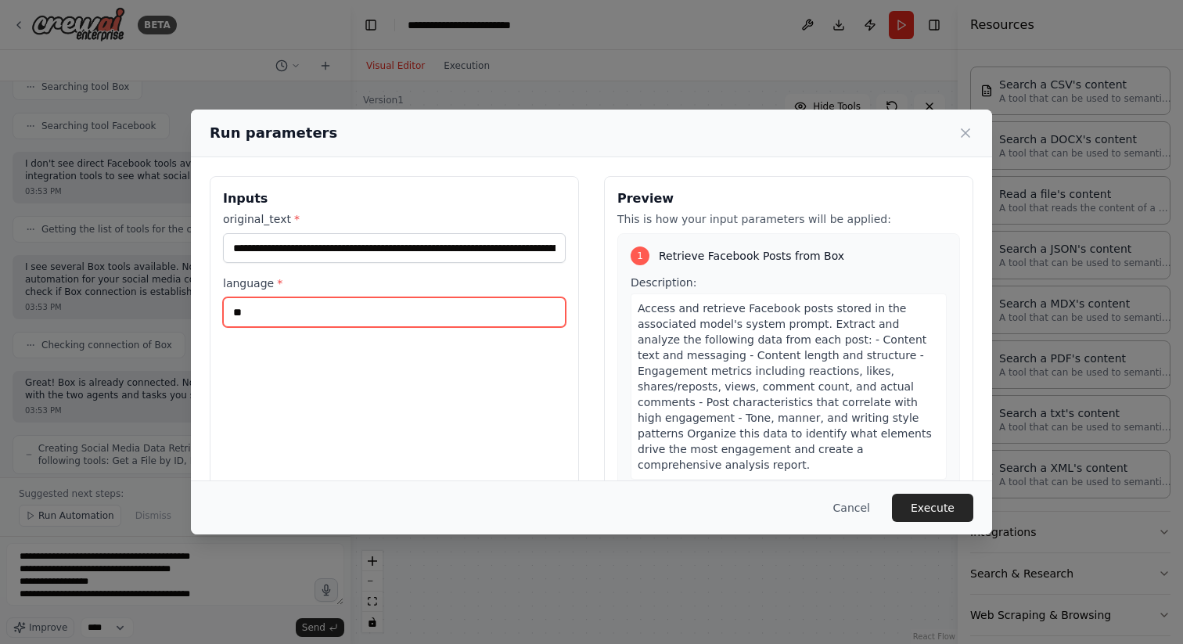
click at [347, 319] on input "**" at bounding box center [394, 312] width 343 height 30
type input "********"
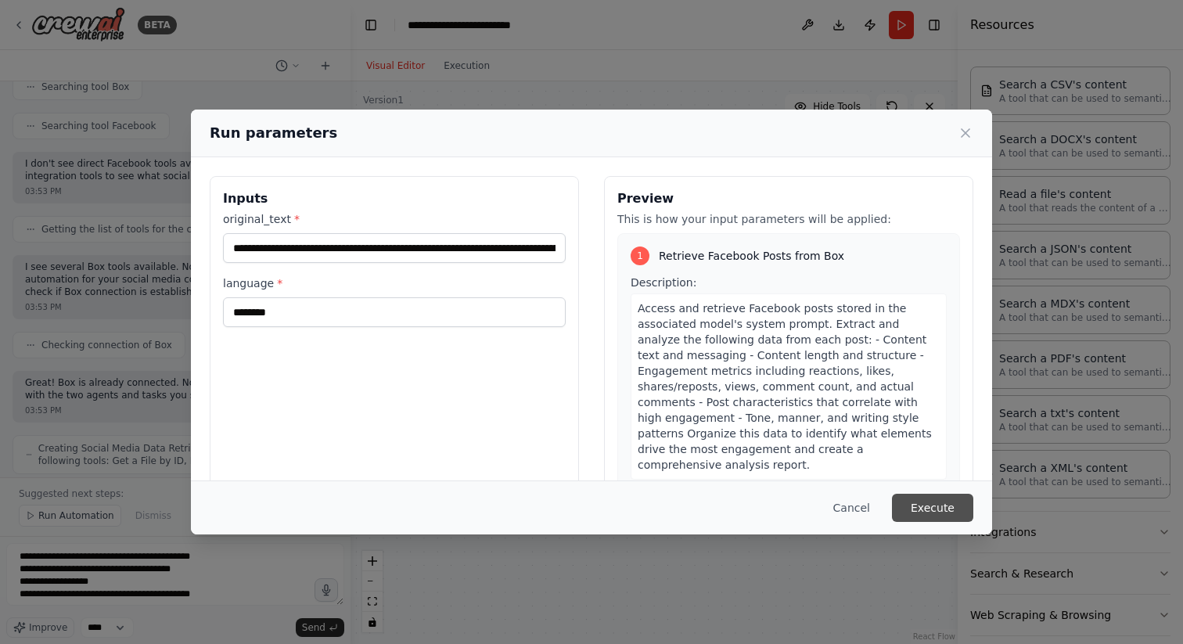
click at [899, 515] on button "Execute" at bounding box center [932, 508] width 81 height 28
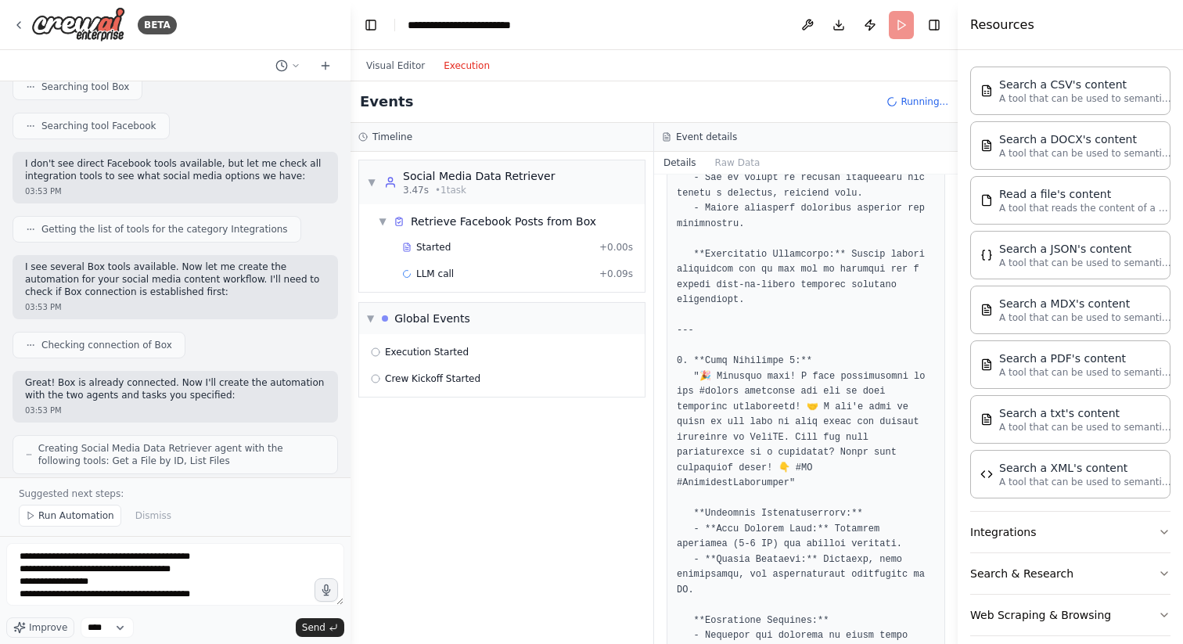
click at [463, 72] on button "Execution" at bounding box center [466, 65] width 65 height 19
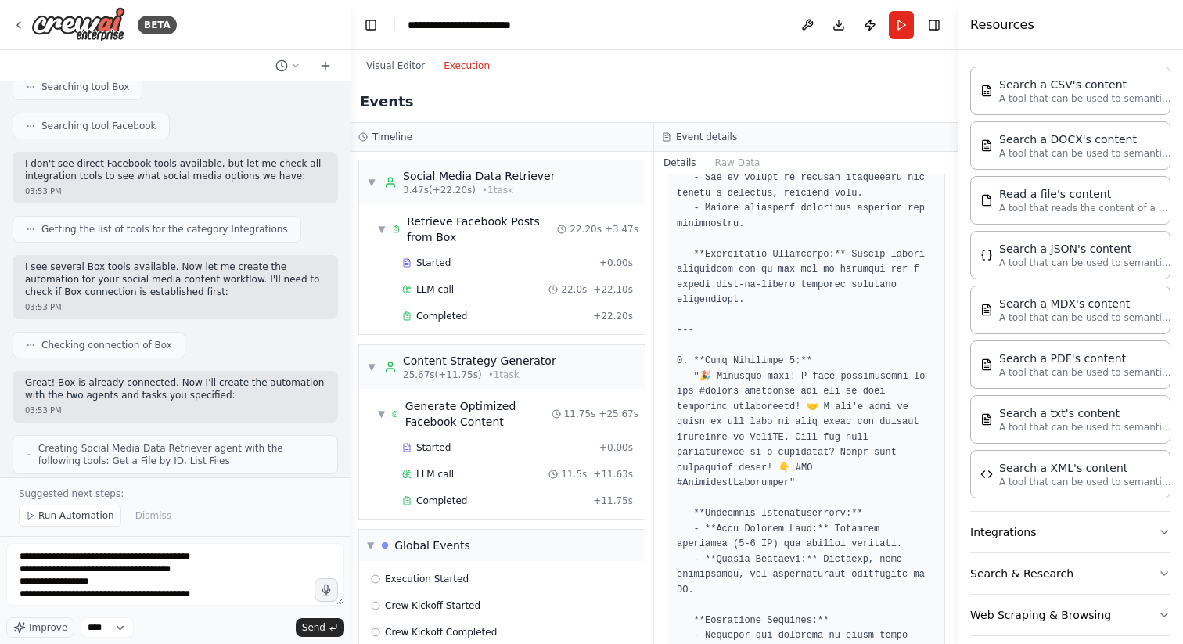
click at [479, 488] on div "Started + 0.00s LLM call 11.5s + 11.63s Completed + 11.75s" at bounding box center [508, 476] width 273 height 80
click at [479, 495] on div "Completed" at bounding box center [494, 501] width 185 height 13
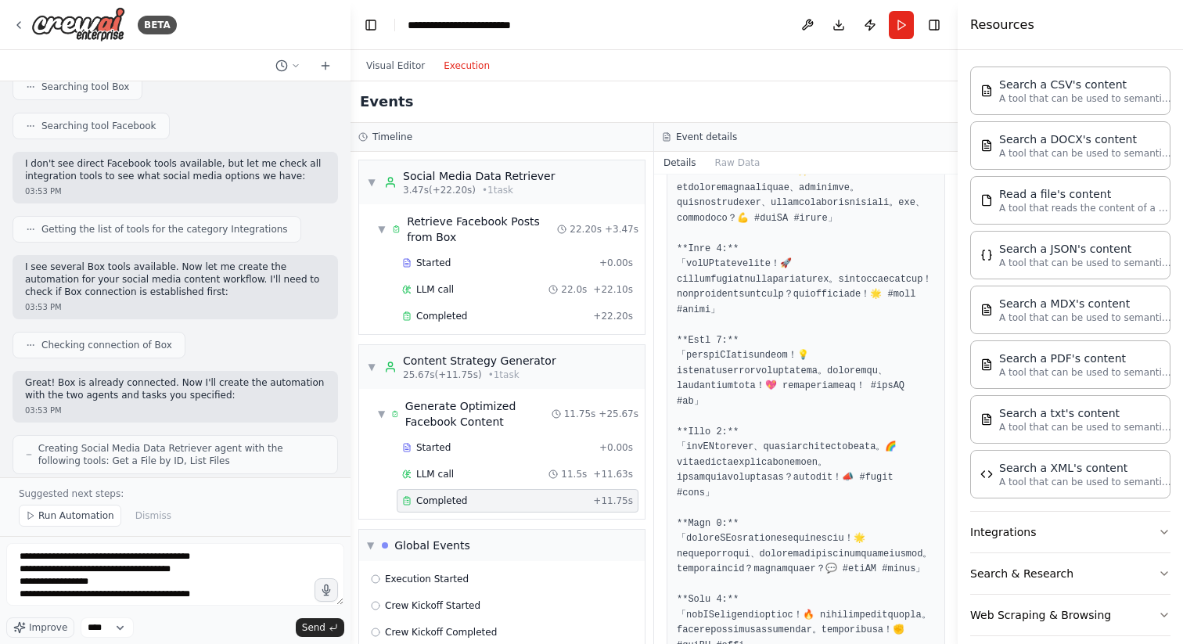
scroll to position [92, 0]
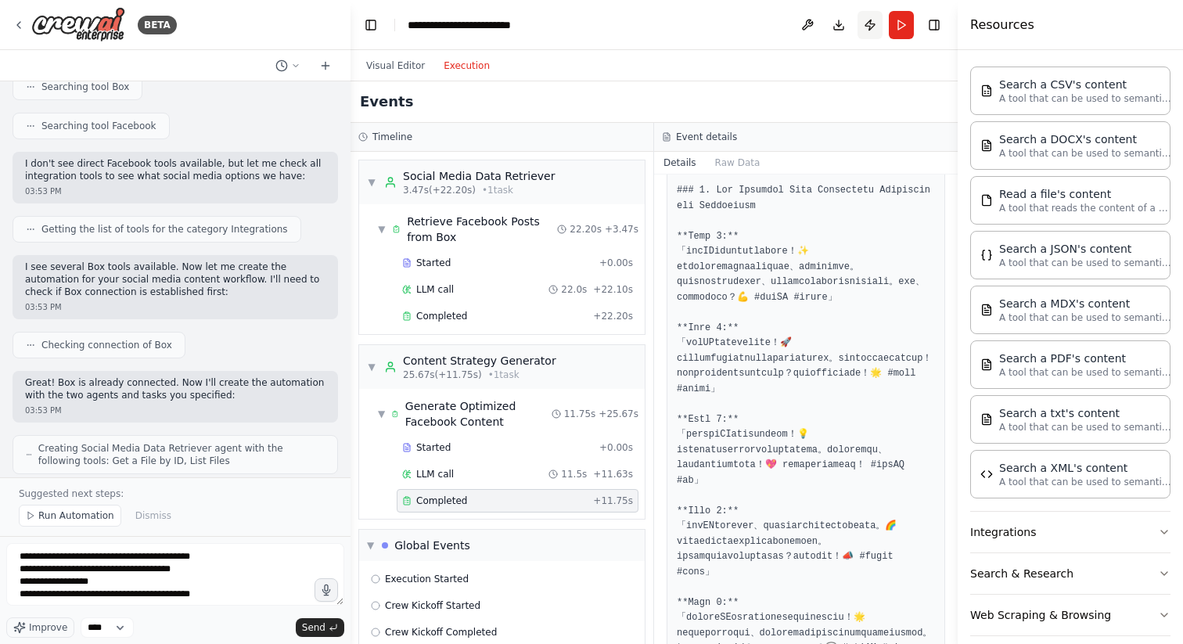
click at [877, 19] on button "Publish" at bounding box center [870, 25] width 25 height 28
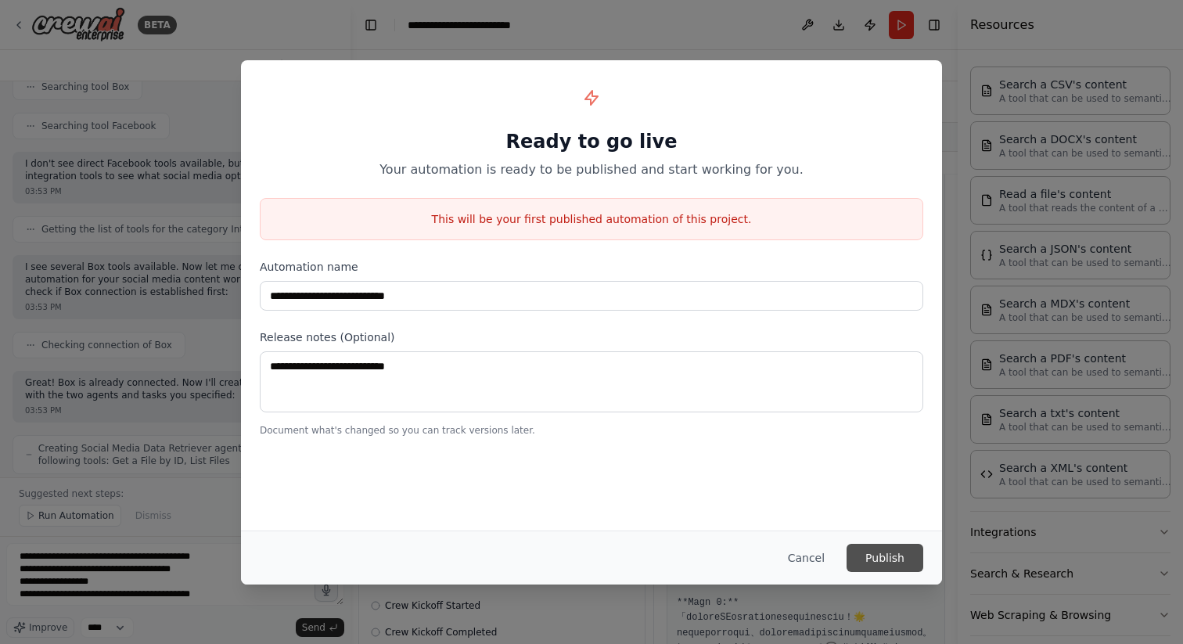
click at [904, 567] on button "Publish" at bounding box center [885, 558] width 77 height 28
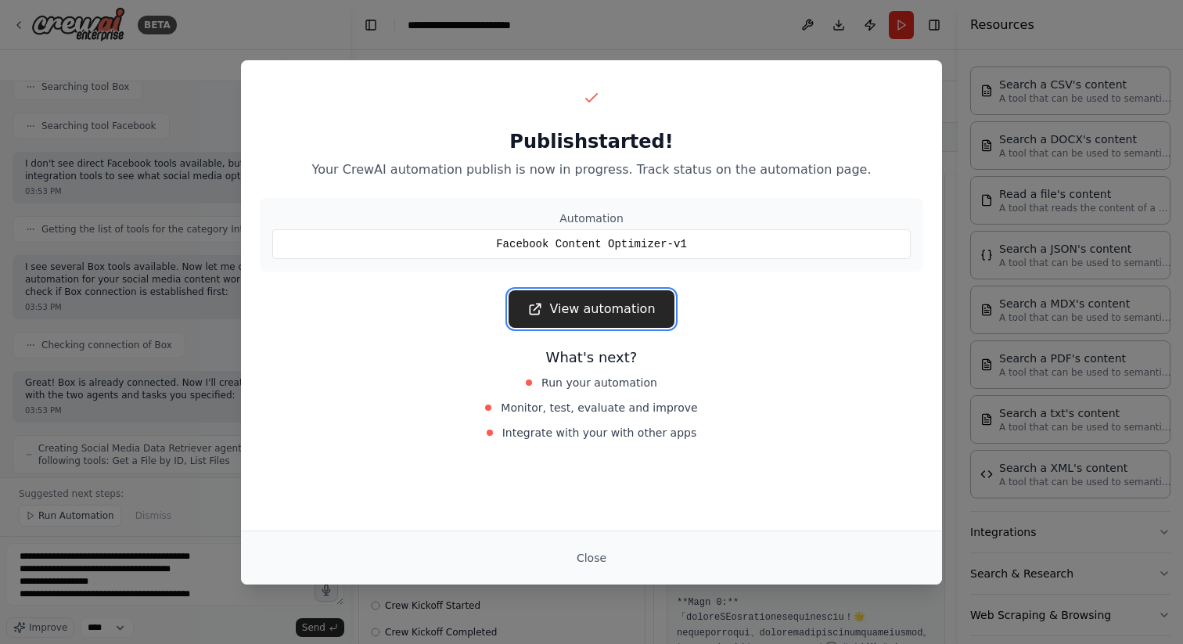
click at [596, 302] on link "View automation" at bounding box center [591, 309] width 165 height 38
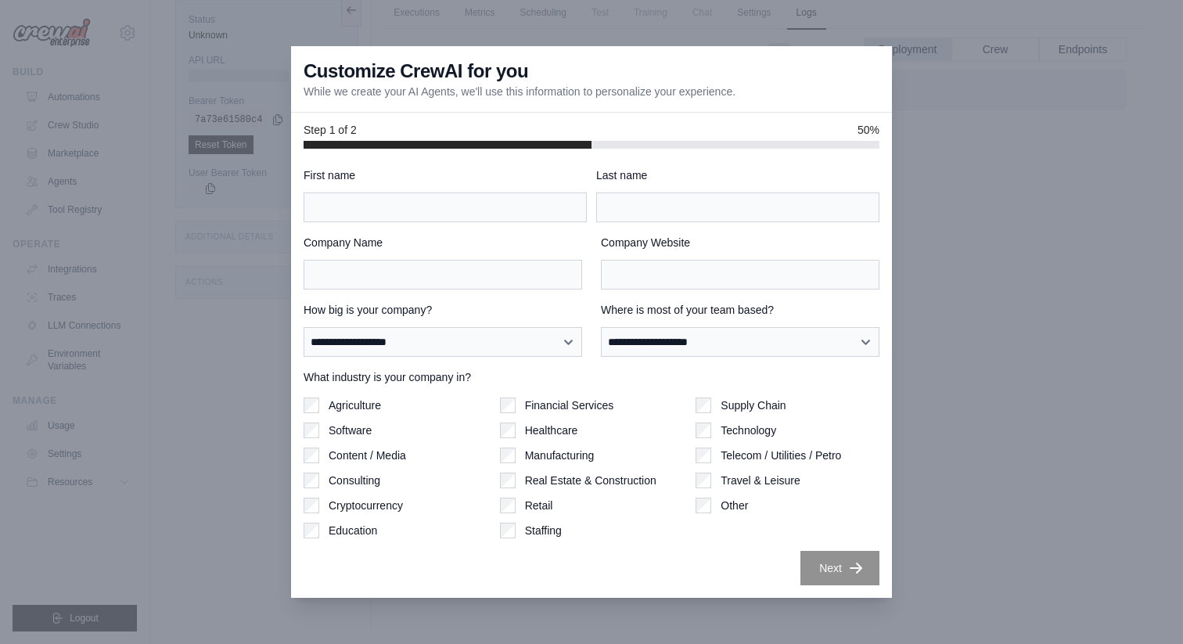
click at [1000, 398] on div at bounding box center [591, 322] width 1183 height 644
click at [533, 222] on div "**********" at bounding box center [592, 377] width 576 height 418
click at [515, 211] on input "First name" at bounding box center [445, 208] width 283 height 30
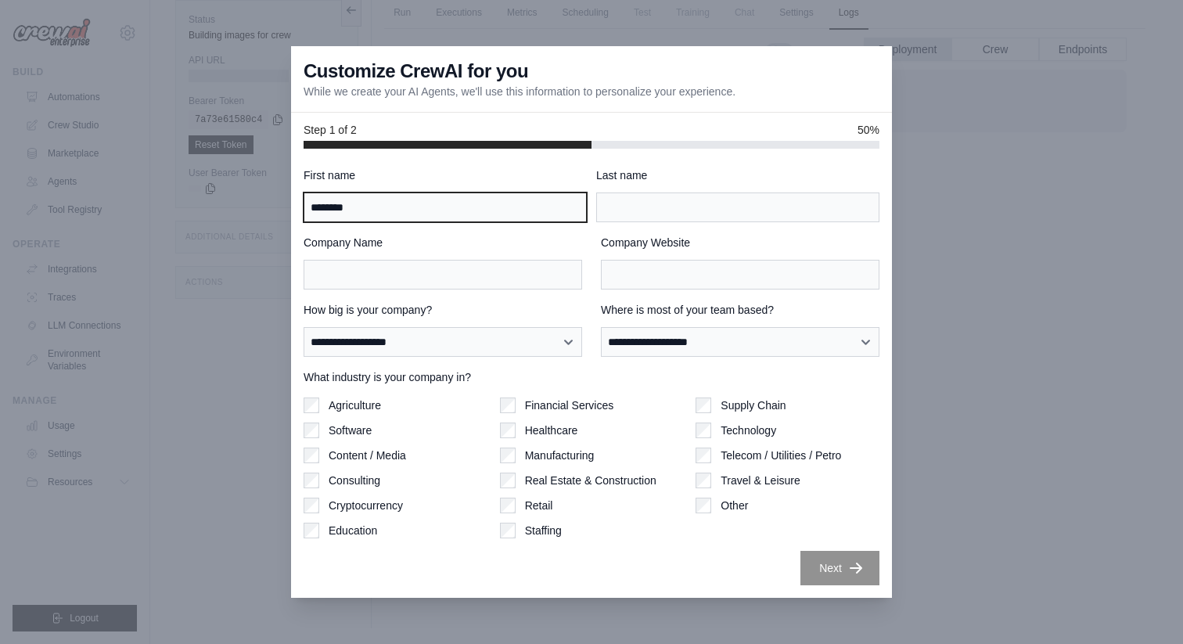
type input "********"
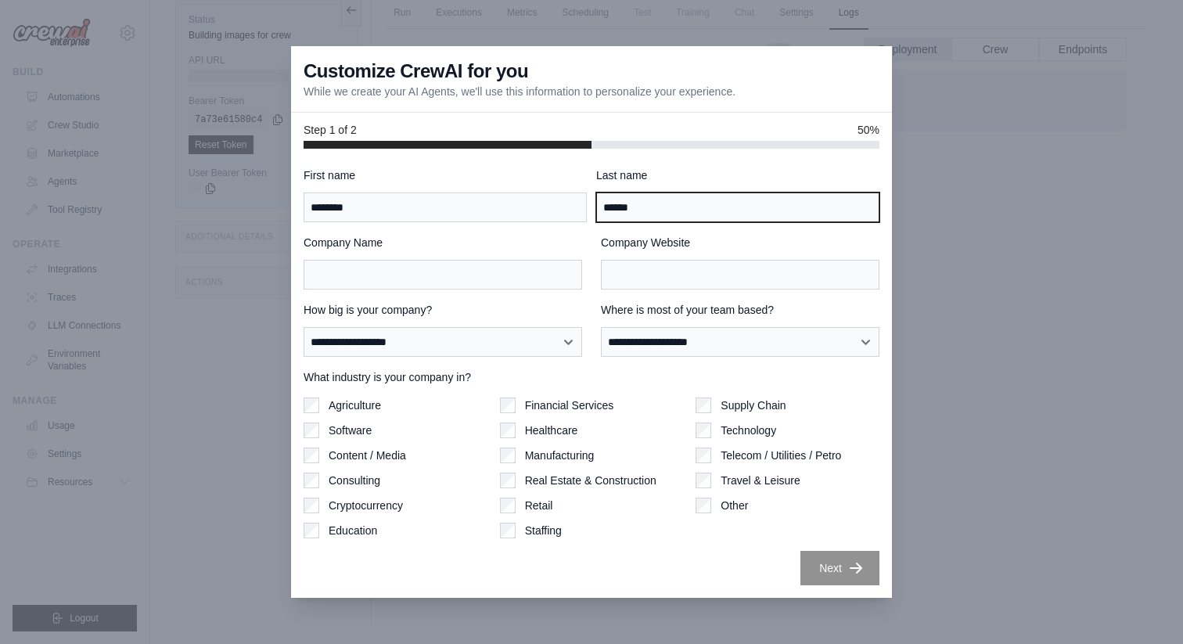
type input "******"
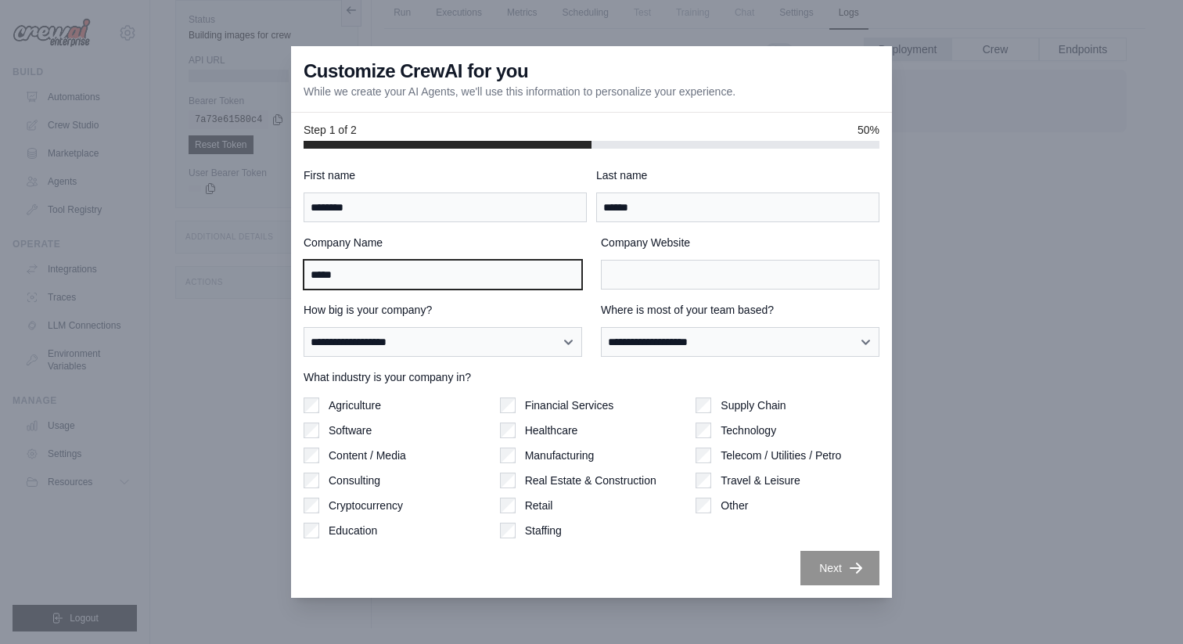
type input "******"
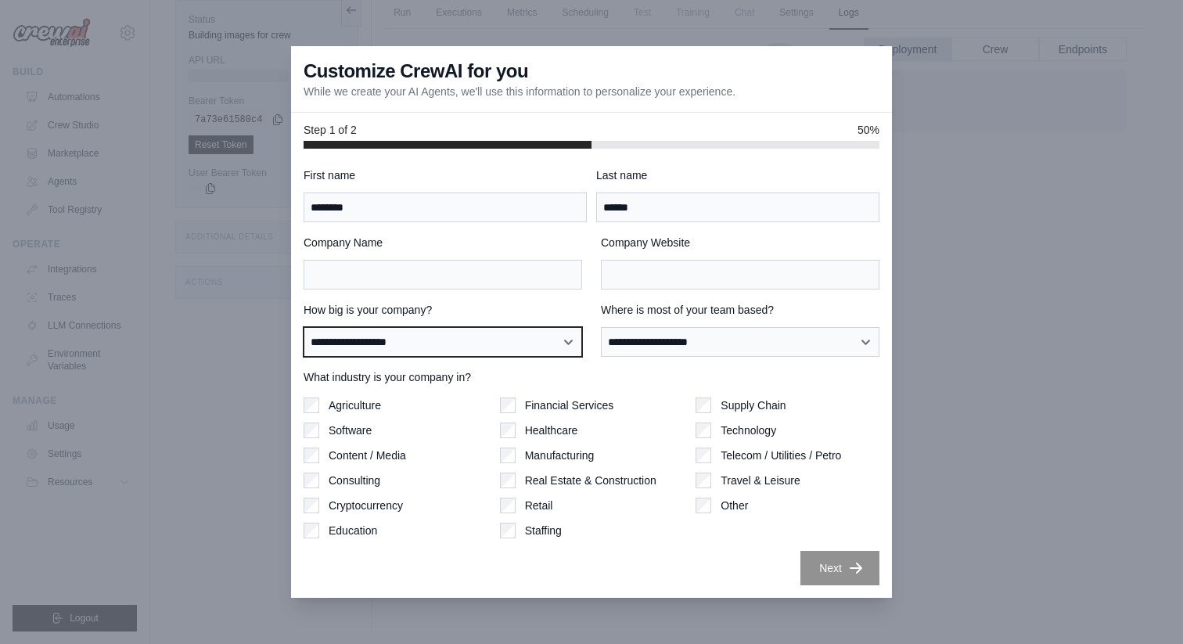
click at [505, 340] on select "**********" at bounding box center [443, 342] width 279 height 30
click at [596, 378] on label "What industry is your company in?" at bounding box center [592, 377] width 576 height 16
click at [359, 401] on label "Agriculture" at bounding box center [355, 406] width 52 height 16
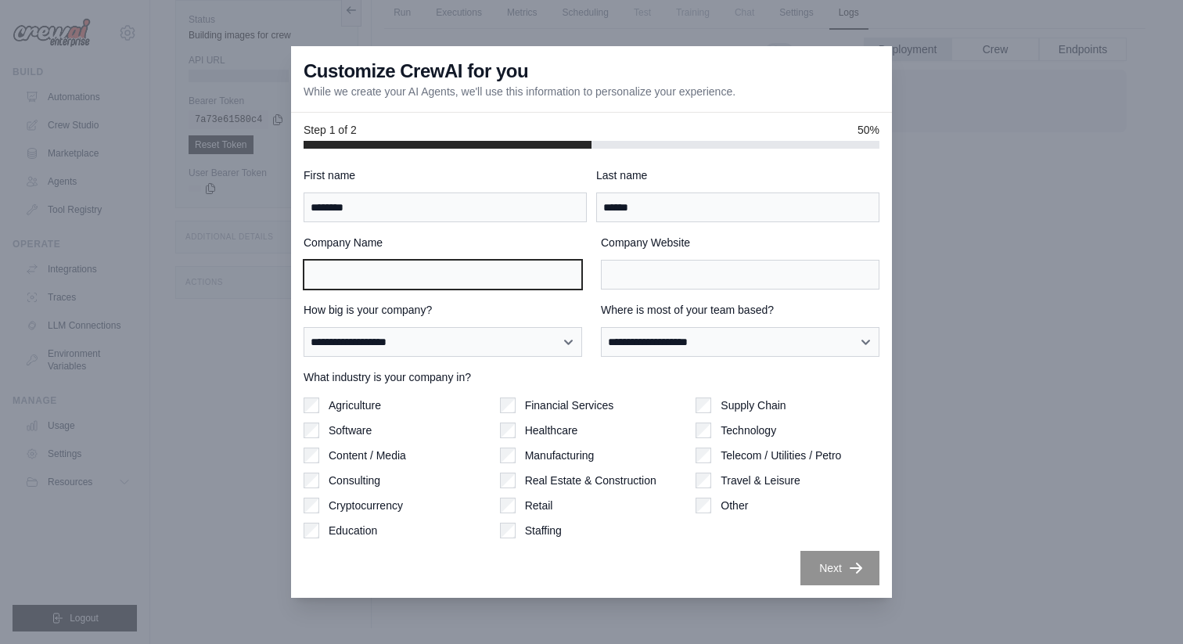
click at [445, 283] on input "Company Name" at bounding box center [443, 275] width 279 height 30
type input "*********"
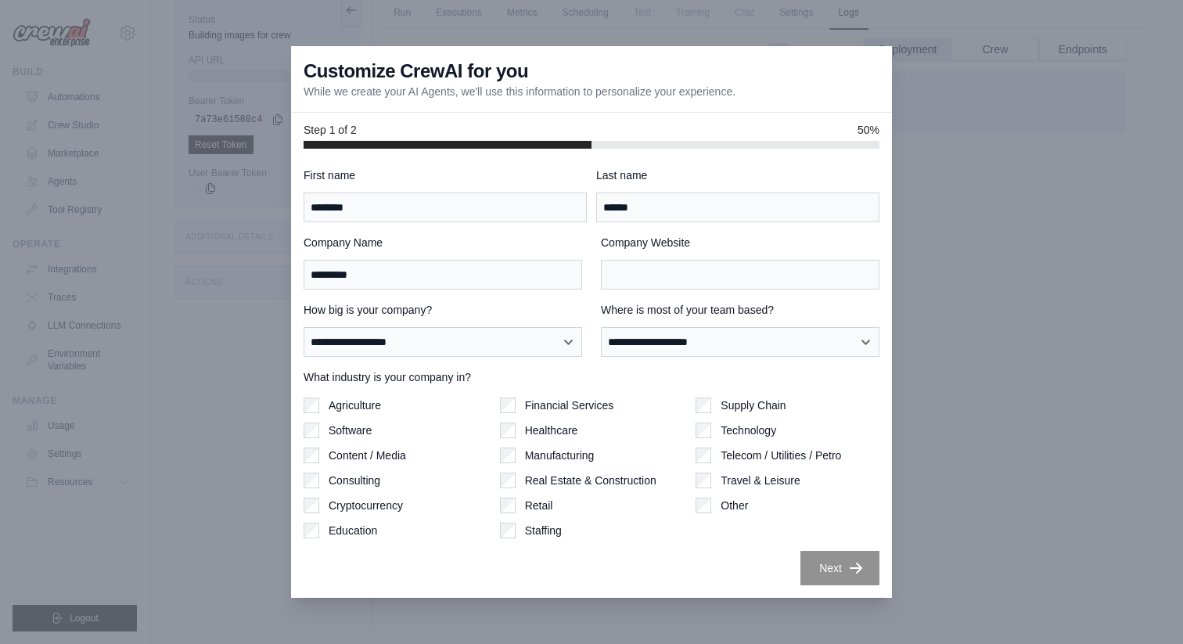
click at [401, 357] on div "**********" at bounding box center [592, 377] width 576 height 418
click at [404, 341] on select "**********" at bounding box center [443, 342] width 279 height 30
select select "**********"
click at [304, 327] on select "**********" at bounding box center [443, 342] width 279 height 30
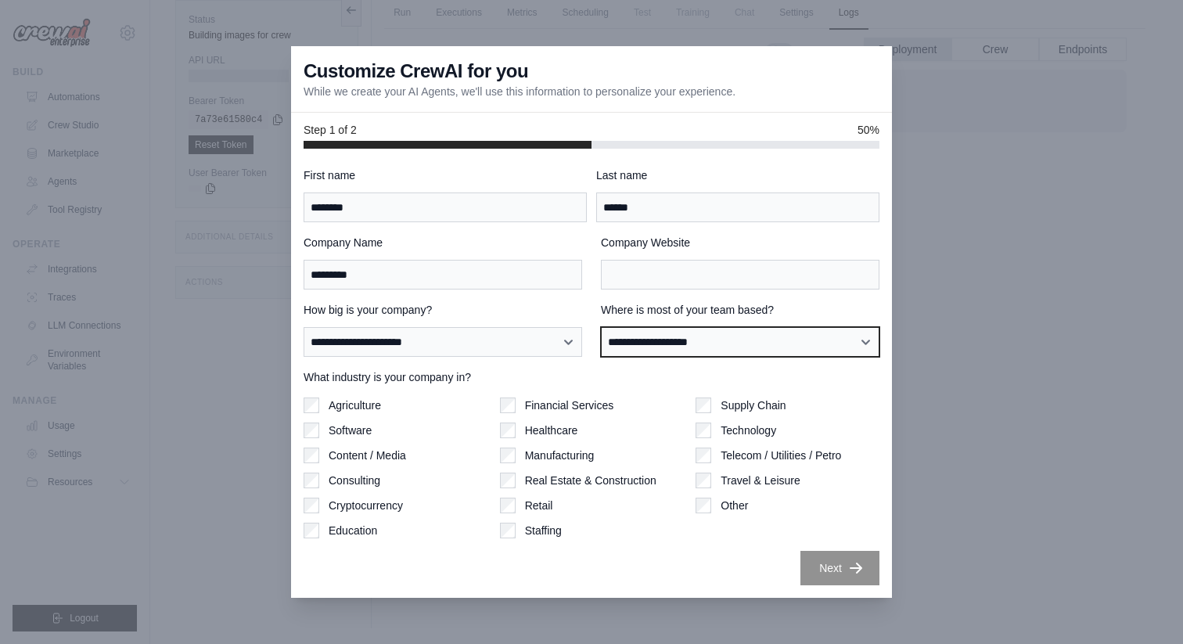
click at [665, 346] on select "**********" at bounding box center [740, 342] width 279 height 30
select select "**********"
click at [601, 327] on select "**********" at bounding box center [740, 342] width 279 height 30
click at [599, 403] on label "Financial Services" at bounding box center [569, 406] width 89 height 16
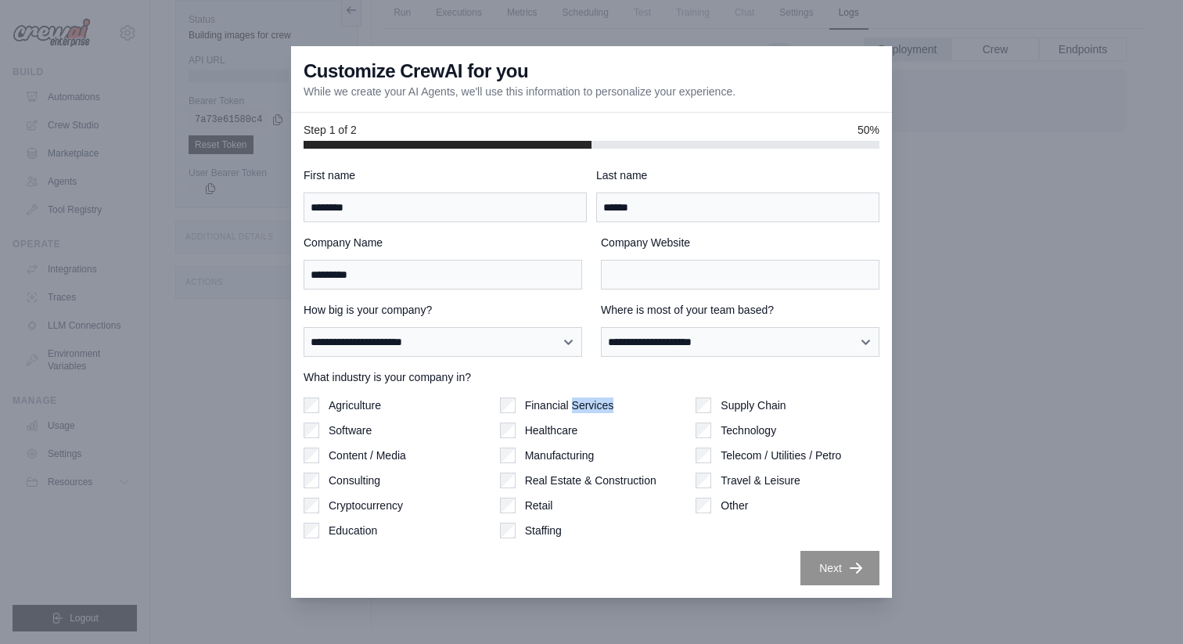
click at [599, 403] on label "Financial Services" at bounding box center [569, 406] width 89 height 16
click at [754, 432] on label "Technology" at bounding box center [749, 431] width 56 height 16
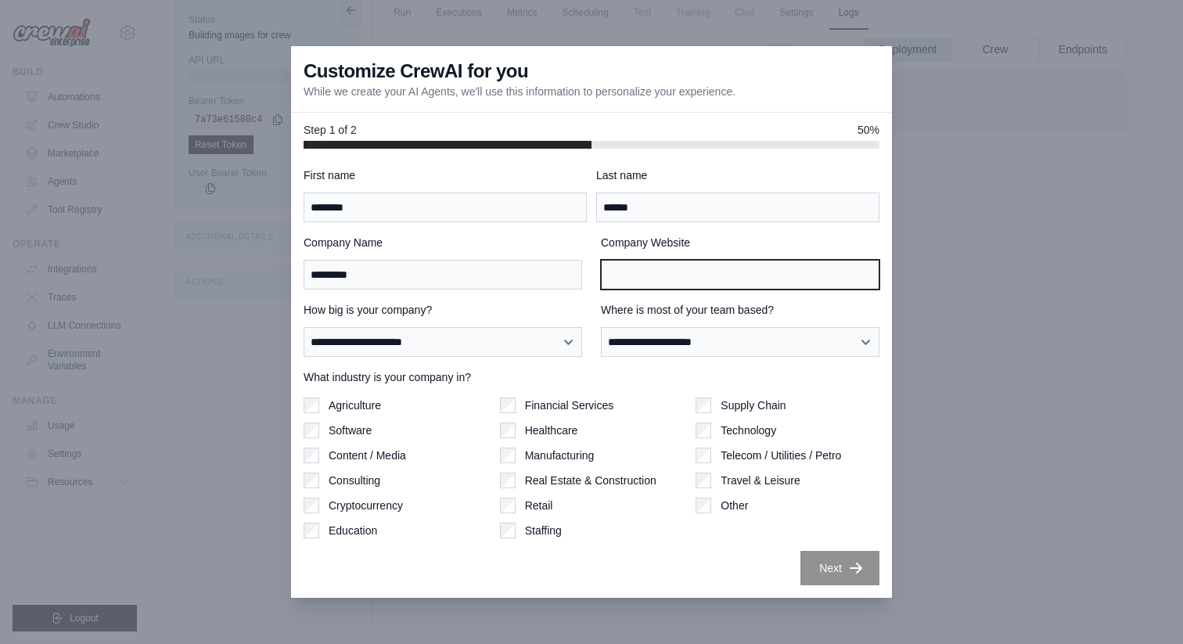
click at [758, 278] on input "Company Website" at bounding box center [740, 275] width 279 height 30
paste input "**********"
type input "**********"
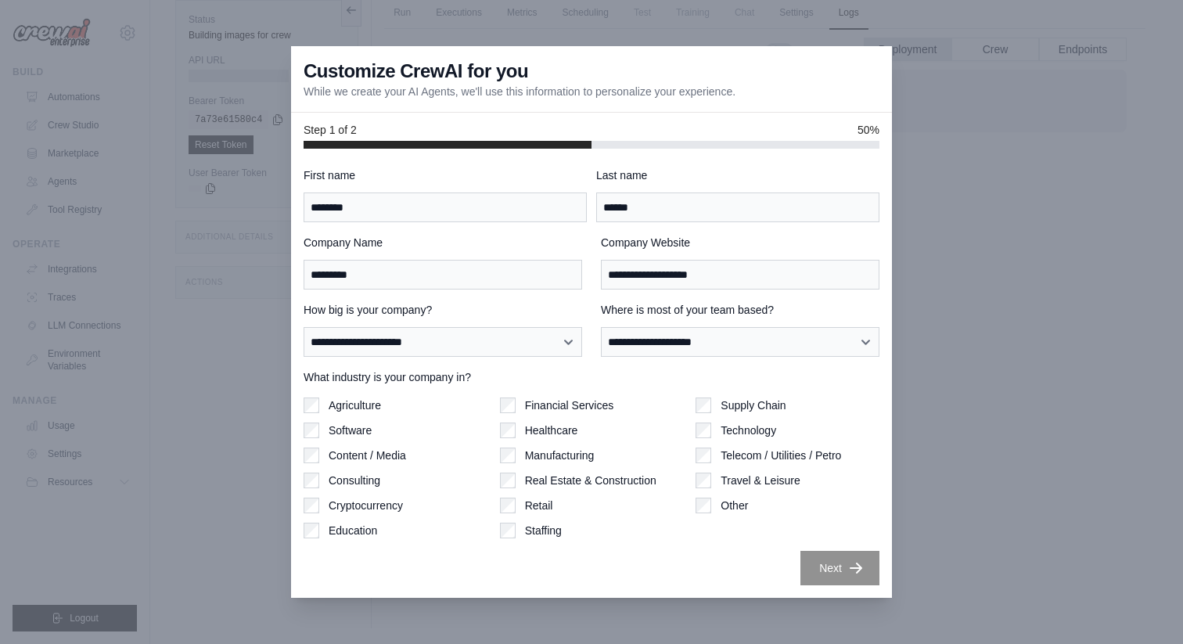
click at [832, 244] on label "Company Website" at bounding box center [740, 243] width 279 height 16
click at [832, 260] on input "**********" at bounding box center [740, 275] width 279 height 30
click at [832, 244] on label "Company Website" at bounding box center [740, 243] width 279 height 16
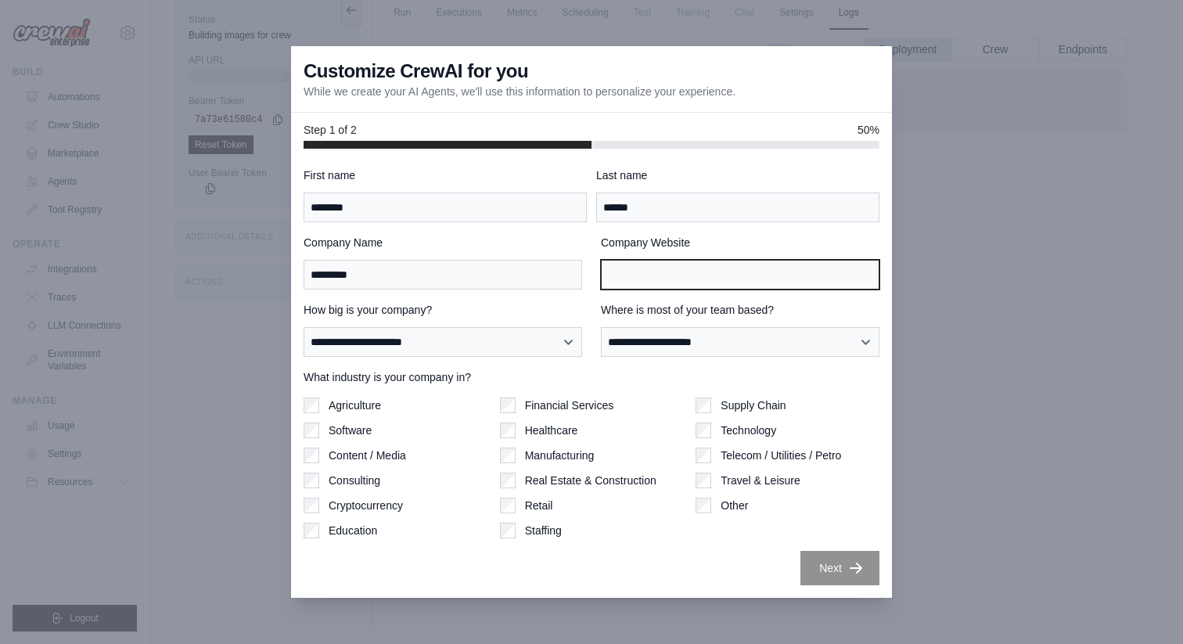
click at [832, 260] on input "Company Website" at bounding box center [740, 275] width 279 height 30
paste input "**********"
type input "**********"
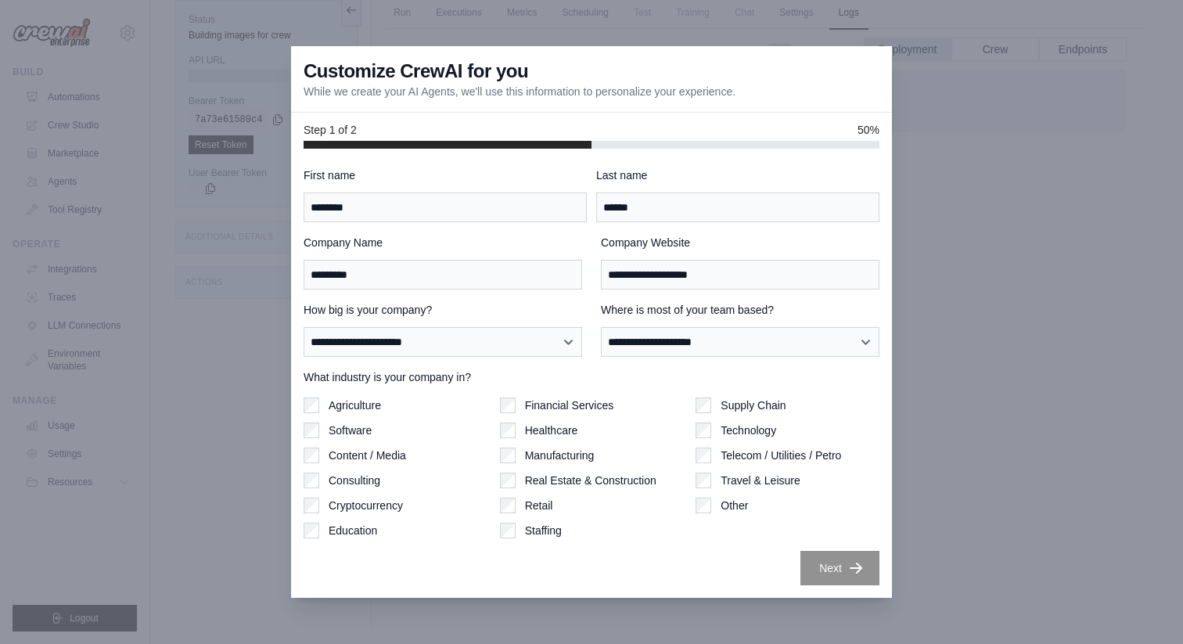
click at [856, 521] on div "Supply Chain Technology Telecom / Utilities / Petro Travel & Leisure Other" at bounding box center [788, 468] width 184 height 141
click at [856, 569] on icon "button" at bounding box center [856, 568] width 16 height 16
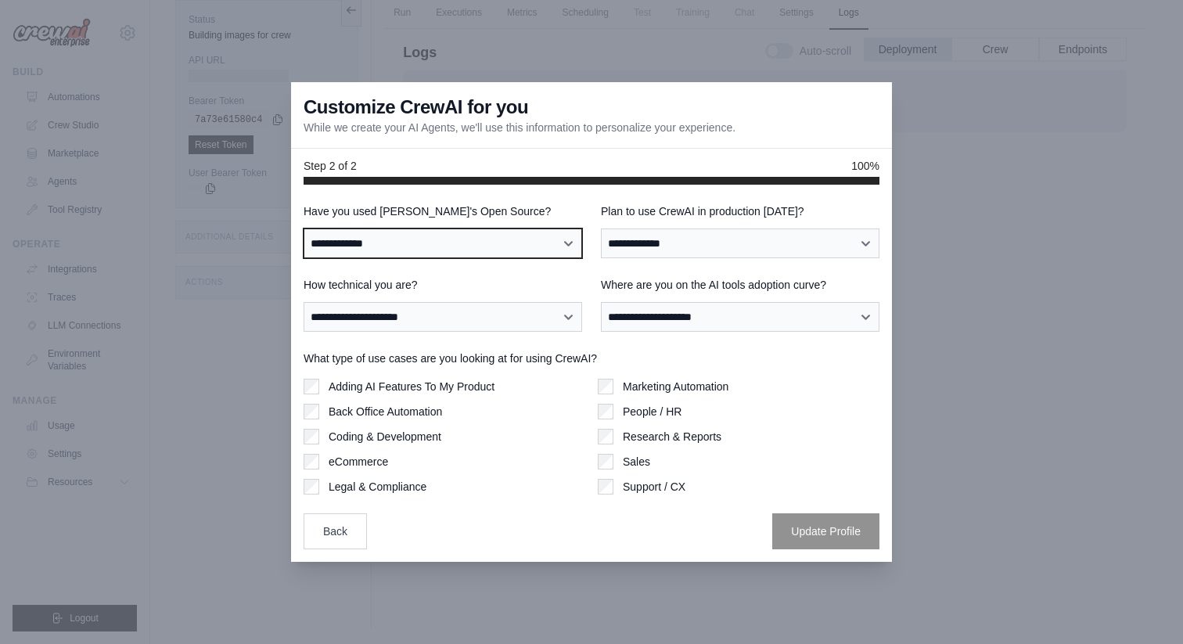
click at [452, 246] on select "**********" at bounding box center [443, 244] width 279 height 30
select select "**"
click at [304, 229] on select "**********" at bounding box center [443, 244] width 279 height 30
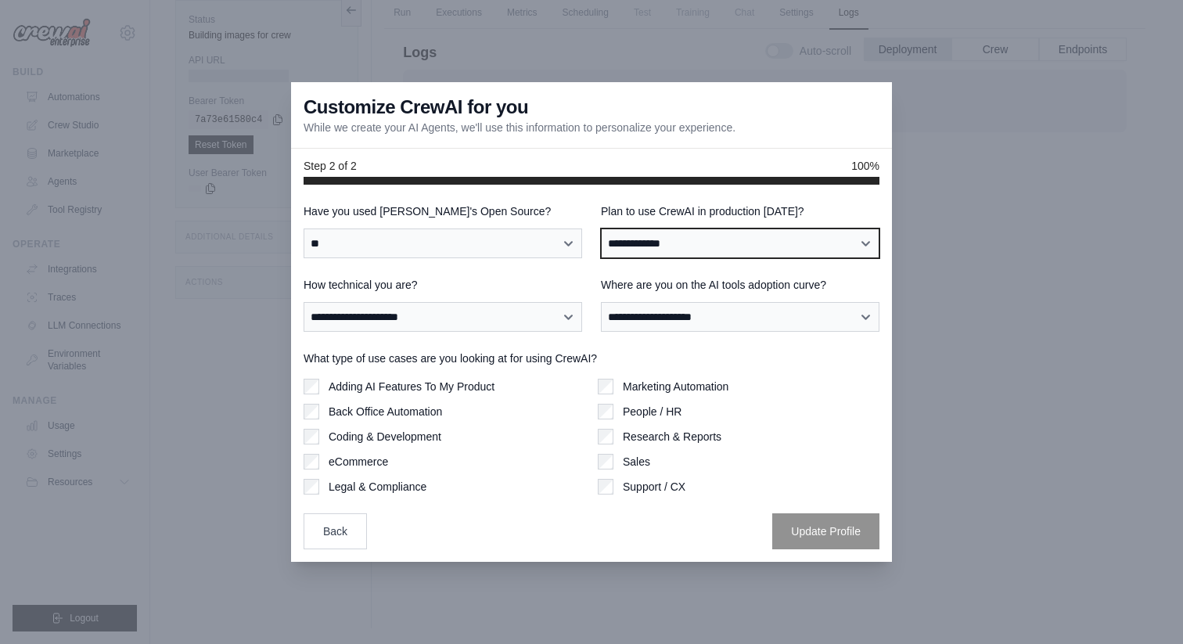
click at [688, 240] on select "**********" at bounding box center [740, 244] width 279 height 30
select select "*****"
click at [601, 229] on select "**********" at bounding box center [740, 244] width 279 height 30
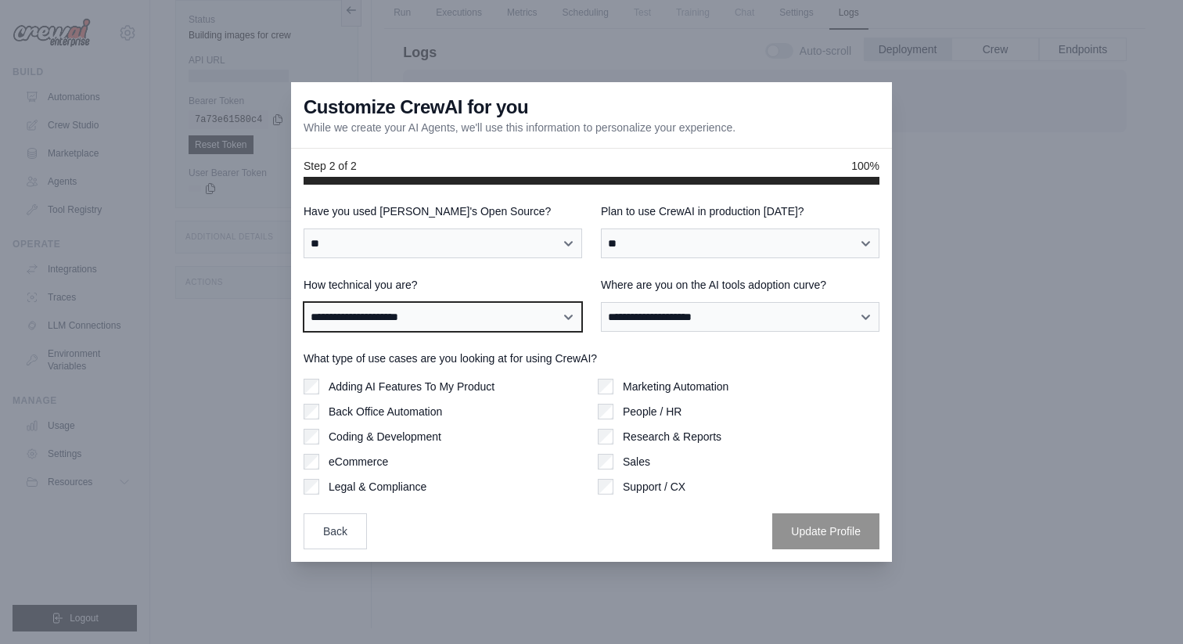
click at [421, 322] on select "**********" at bounding box center [443, 317] width 279 height 30
select select "**********"
click at [304, 302] on select "**********" at bounding box center [443, 317] width 279 height 30
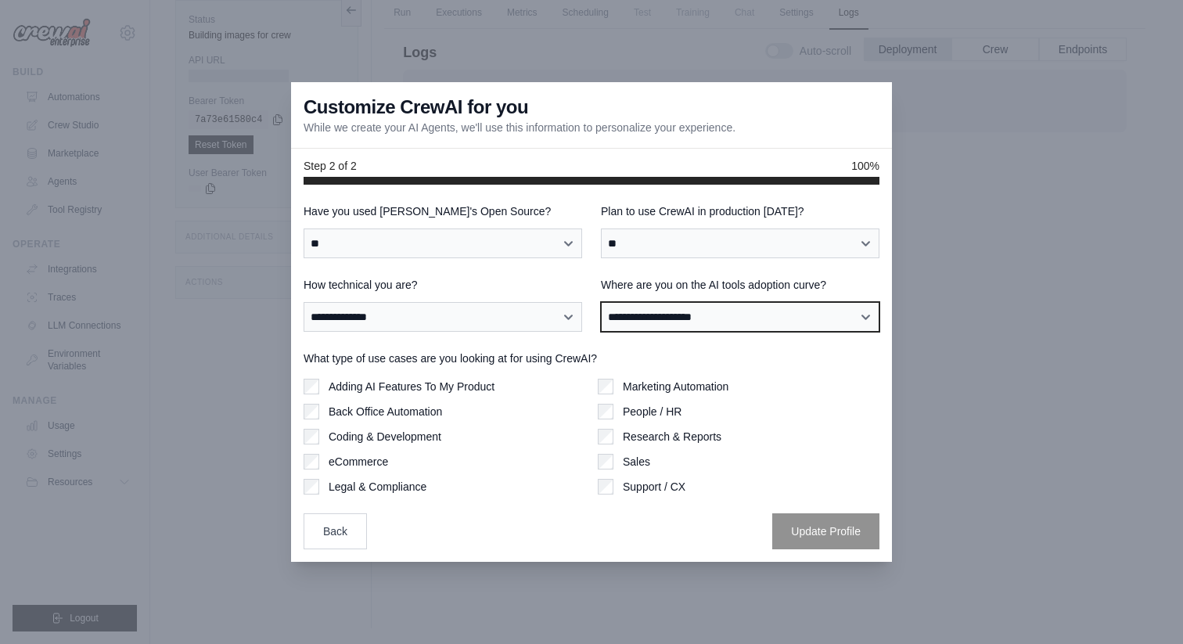
click at [744, 319] on select "**********" at bounding box center [740, 317] width 279 height 30
select select "**********"
click at [601, 302] on select "**********" at bounding box center [740, 317] width 279 height 30
click at [436, 380] on label "Adding AI Features To My Product" at bounding box center [412, 387] width 166 height 16
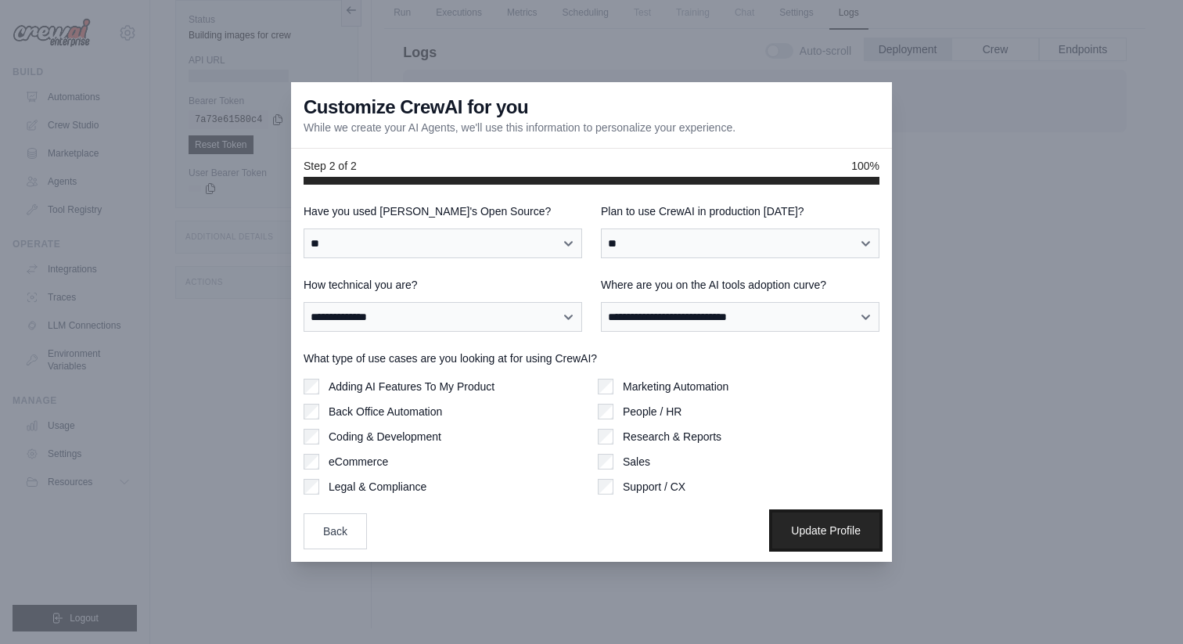
click at [852, 534] on button "Update Profile" at bounding box center [826, 531] width 107 height 36
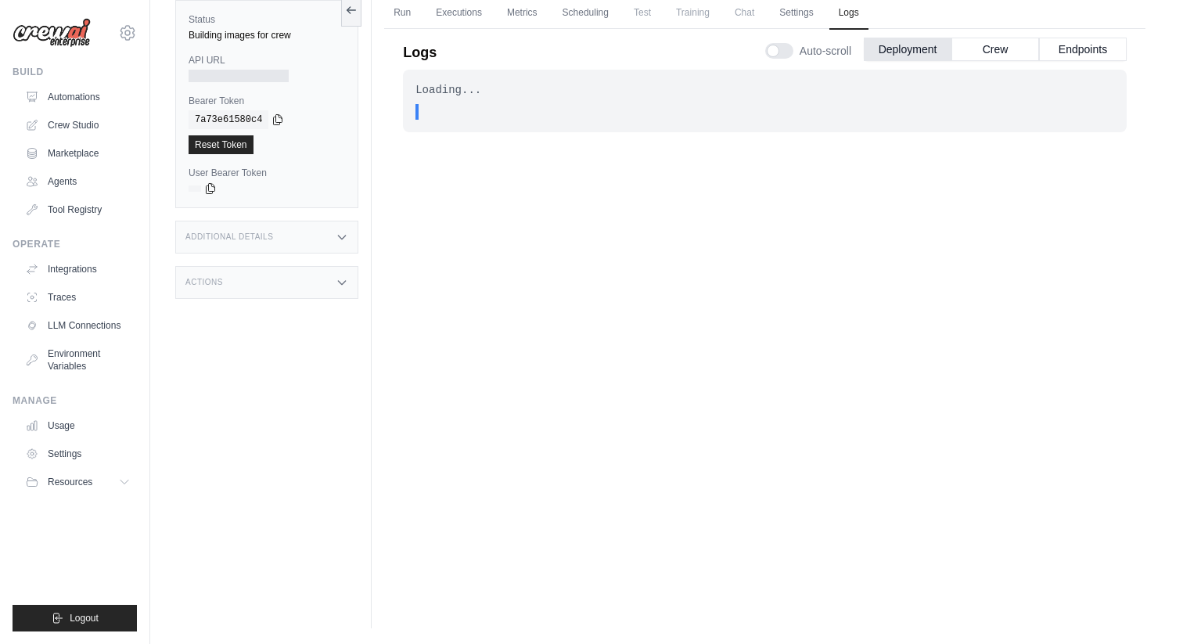
click at [530, 368] on div "Loading... . . . In Progress" at bounding box center [765, 316] width 724 height 492
click at [269, 76] on div at bounding box center [239, 76] width 100 height 13
drag, startPoint x: 249, startPoint y: 101, endPoint x: 181, endPoint y: 100, distance: 68.1
click at [180, 100] on div "Status Building images for crew API URL Bearer Token copied 7a73e61580c4 Reset …" at bounding box center [266, 104] width 183 height 208
copy label "Bearer Token"
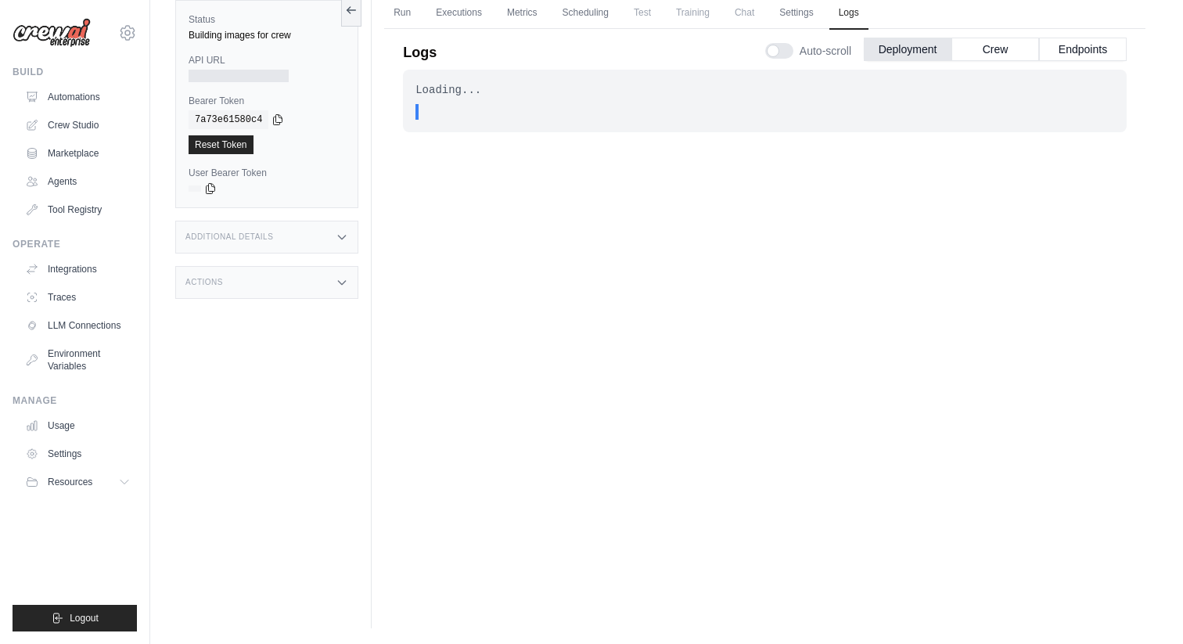
click at [647, 294] on div "Loading... . . . In Progress" at bounding box center [765, 316] width 724 height 492
click at [737, 186] on div "Loading... . . . In Progress" at bounding box center [765, 316] width 724 height 492
click at [791, 9] on link "Settings" at bounding box center [796, 13] width 52 height 33
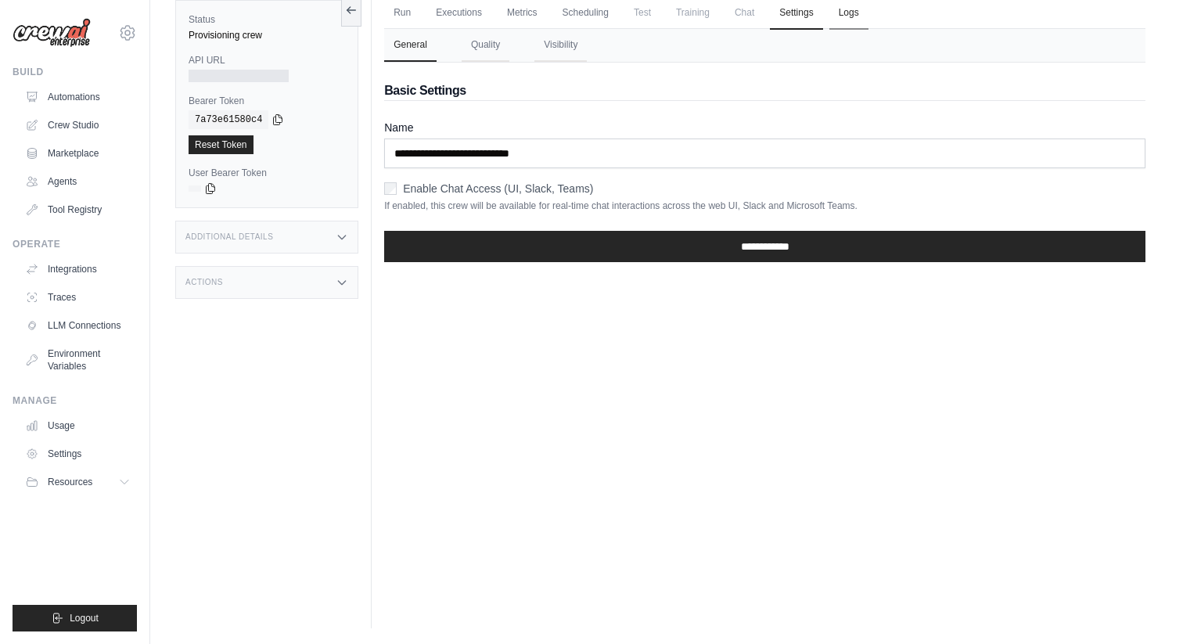
click at [839, 19] on link "Logs" at bounding box center [849, 13] width 39 height 33
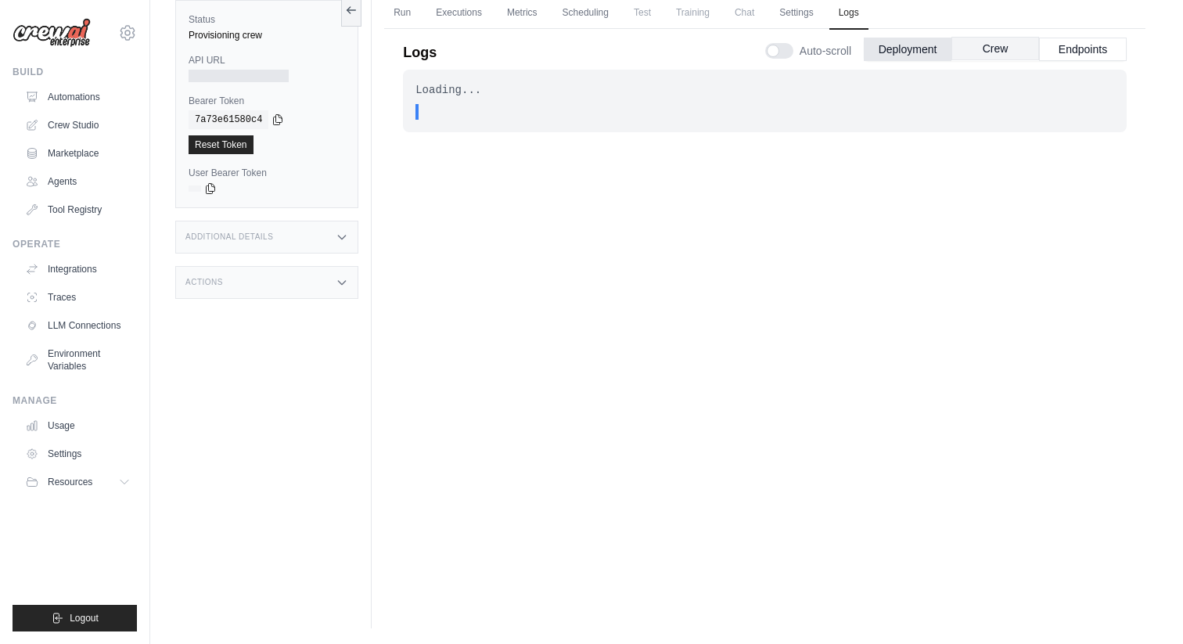
click at [995, 58] on button "Crew" at bounding box center [996, 48] width 88 height 23
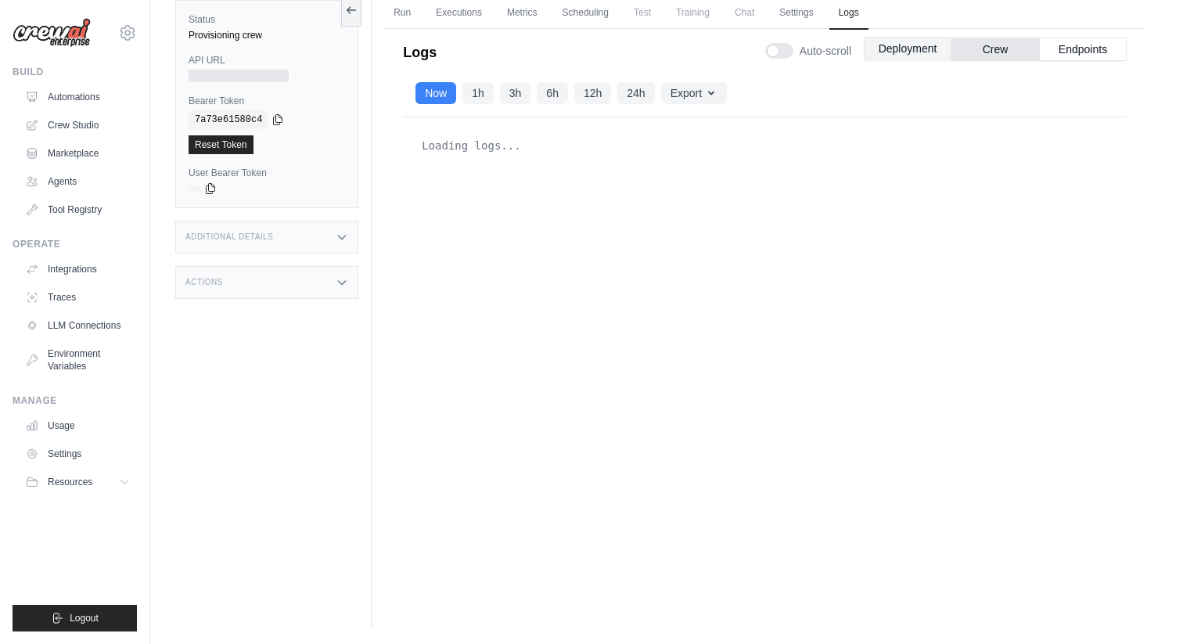
click at [914, 52] on button "Deployment" at bounding box center [908, 48] width 88 height 23
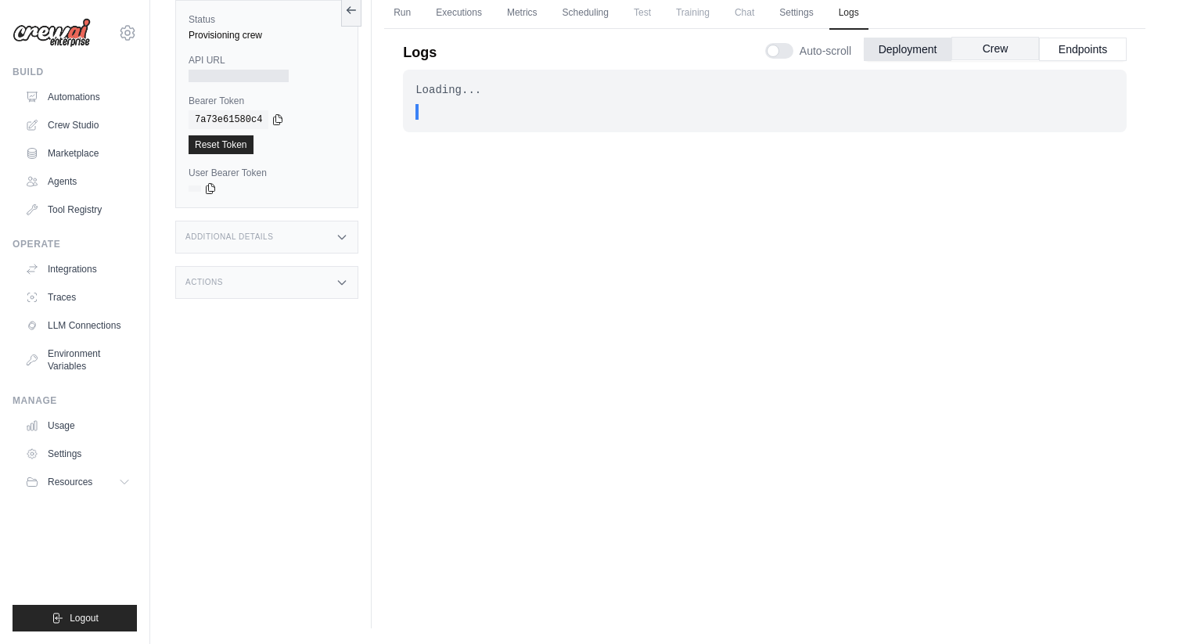
click at [997, 41] on button "Crew" at bounding box center [996, 48] width 88 height 23
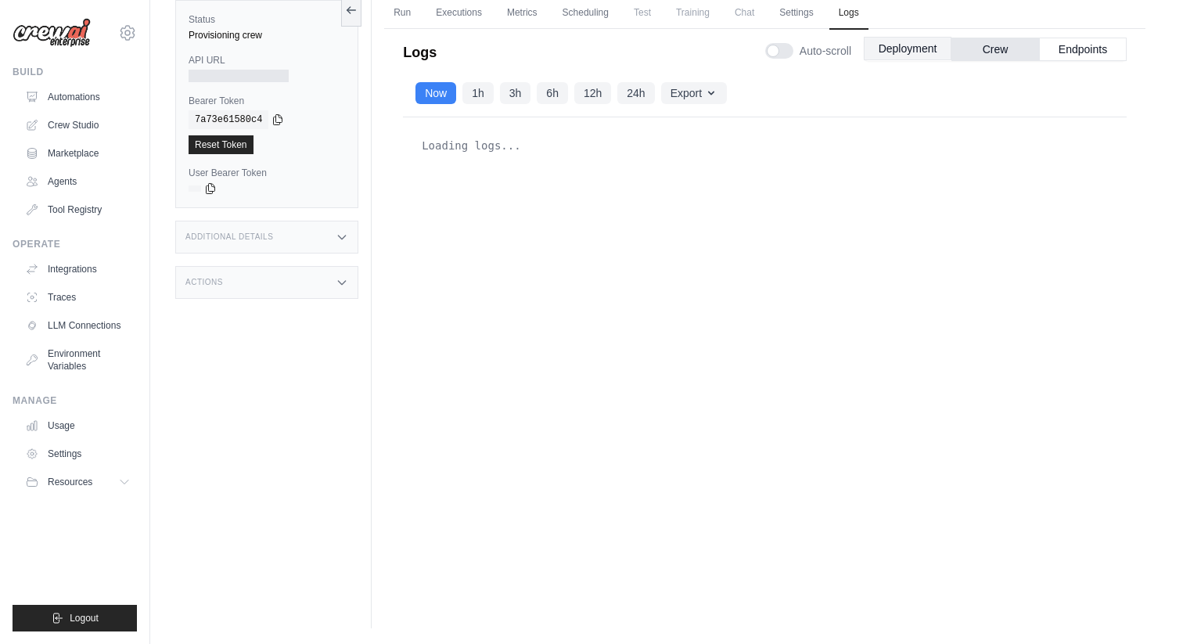
click at [910, 45] on button "Deployment" at bounding box center [908, 48] width 88 height 23
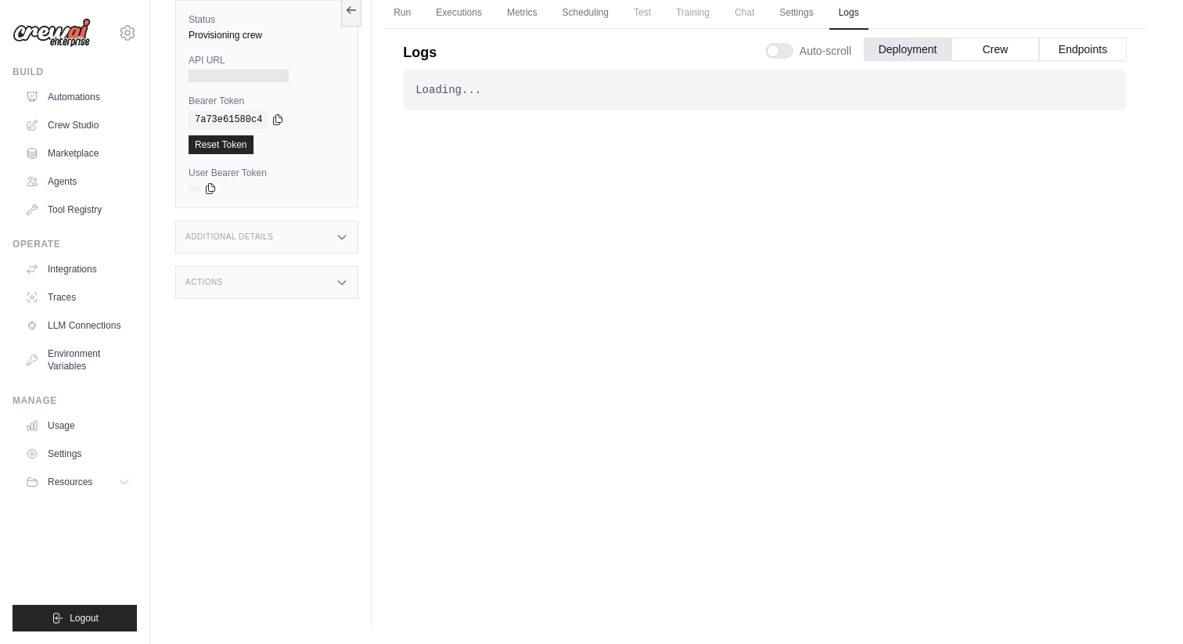
click at [675, 172] on div "Loading... . . . In Progress" at bounding box center [765, 316] width 724 height 492
click at [463, 18] on link "Executions" at bounding box center [459, 13] width 65 height 33
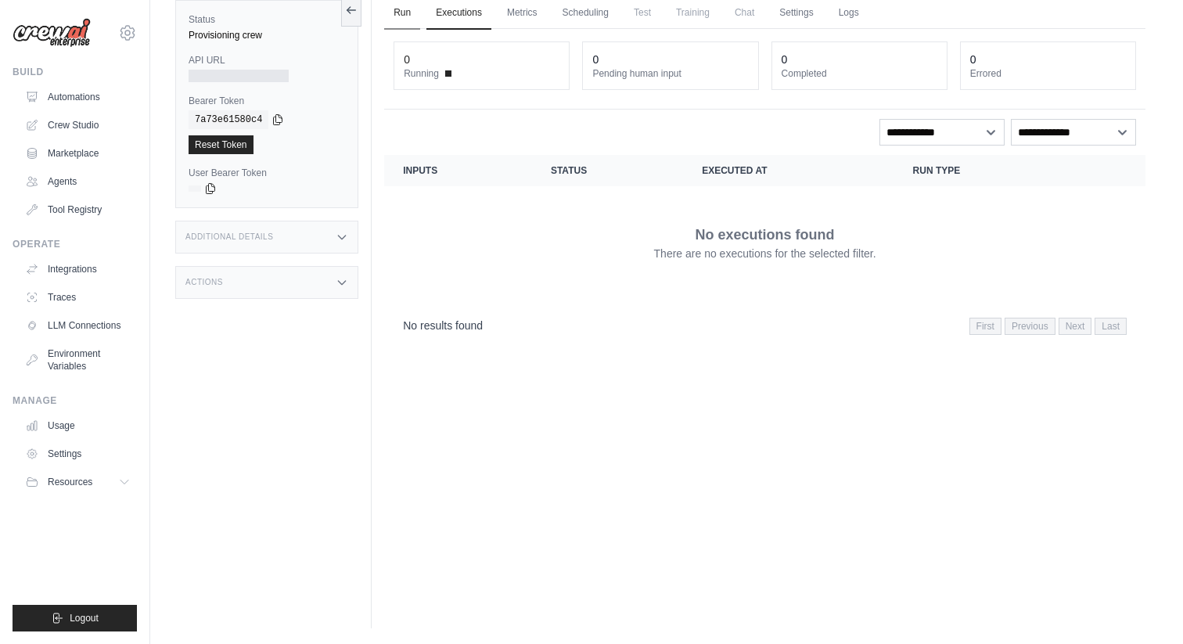
click at [397, 12] on link "Run" at bounding box center [402, 13] width 36 height 33
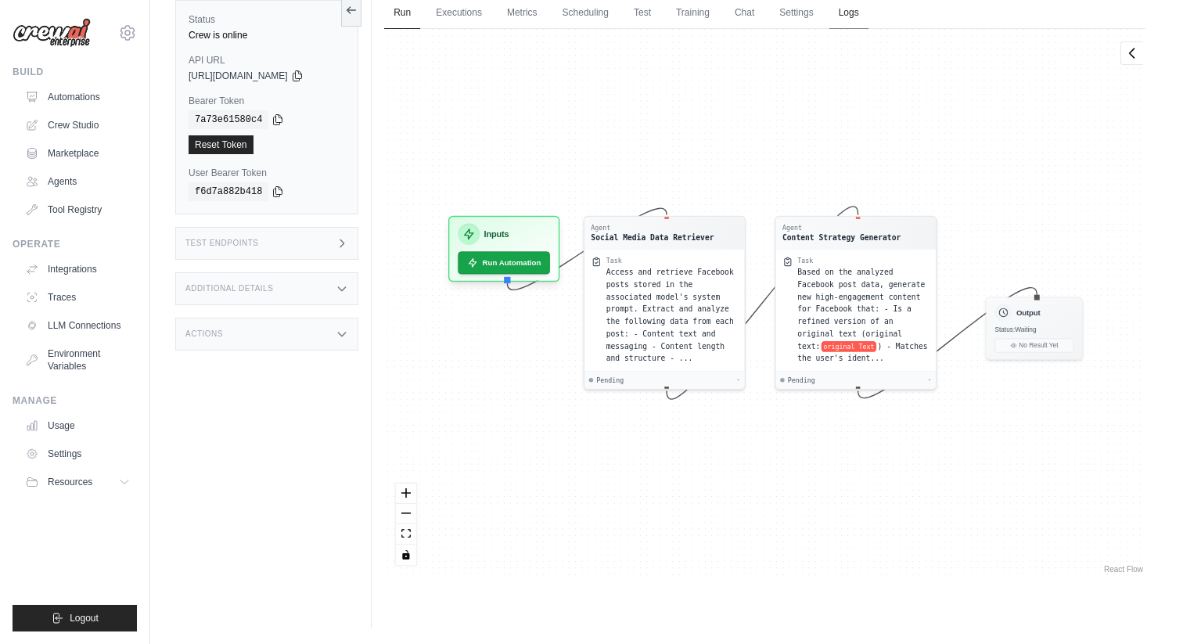
click at [860, 16] on link "Logs" at bounding box center [849, 13] width 39 height 33
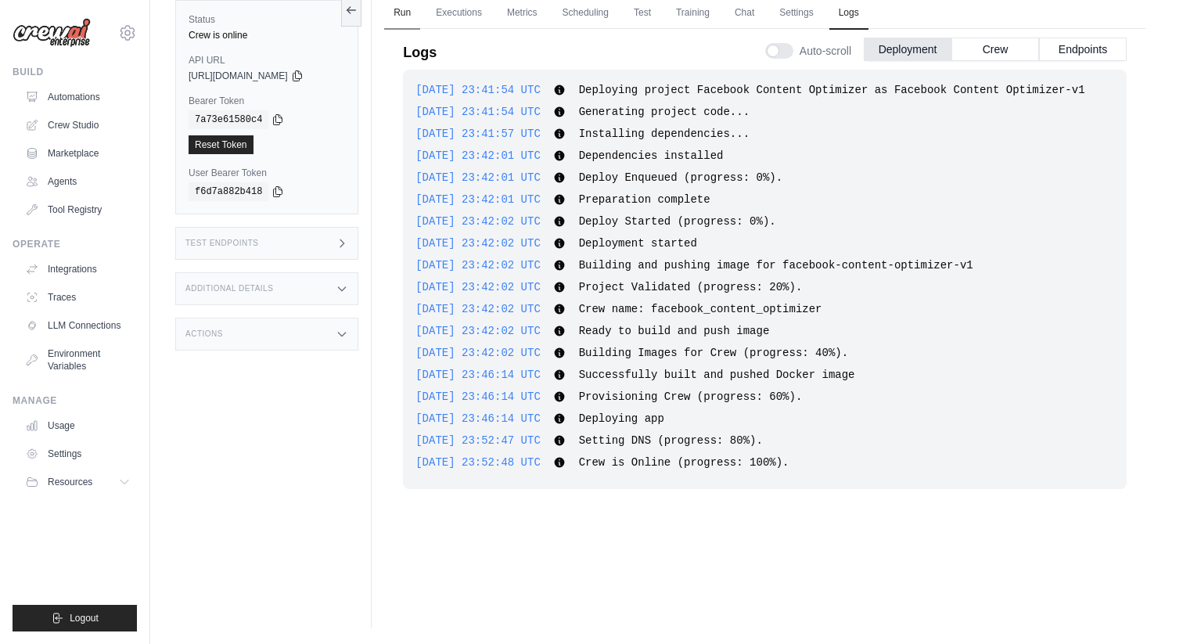
click at [399, 21] on link "Run" at bounding box center [402, 13] width 36 height 33
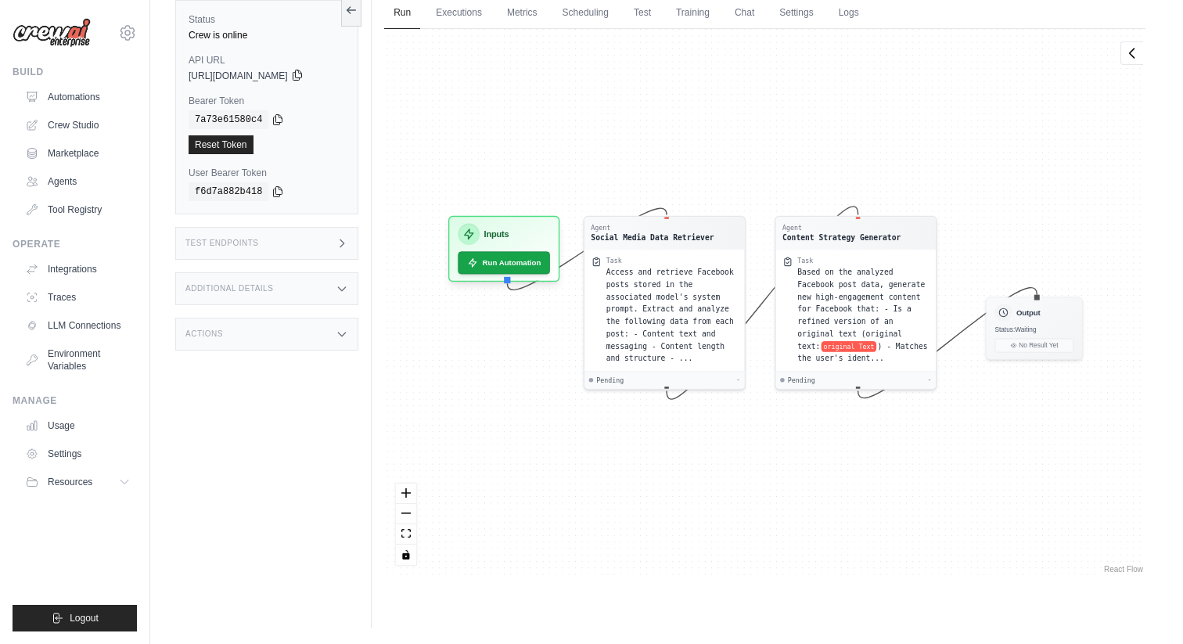
click at [304, 77] on icon at bounding box center [297, 75] width 13 height 13
click at [282, 117] on icon at bounding box center [278, 119] width 9 height 10
click at [322, 243] on div "Test Endpoints" at bounding box center [266, 243] width 183 height 33
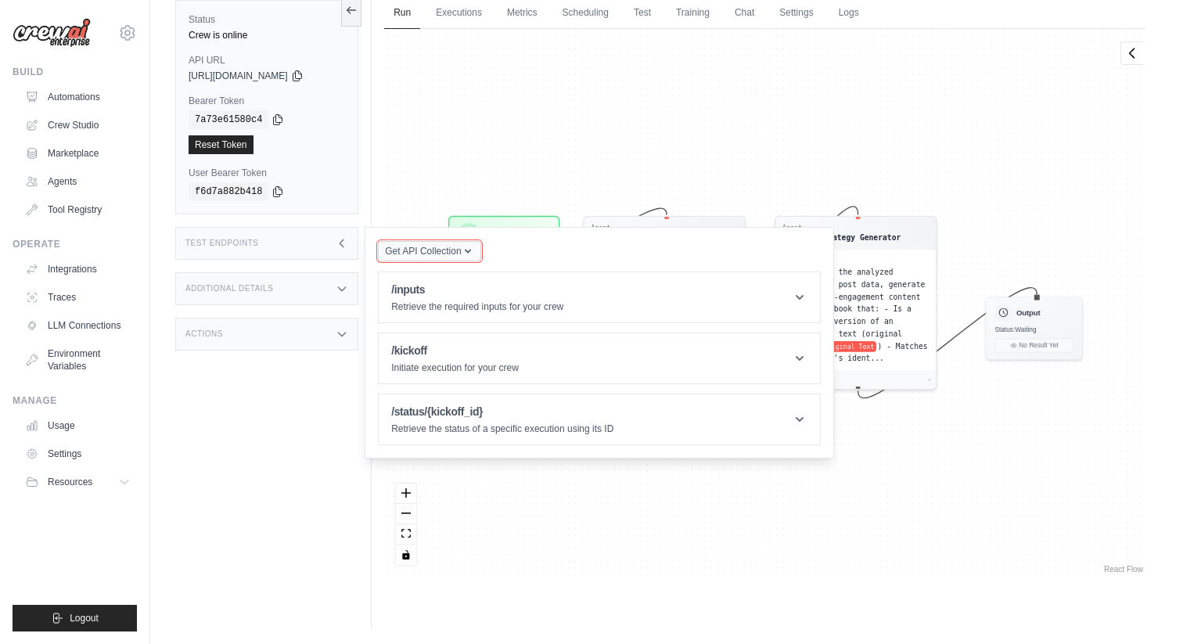
click at [459, 255] on span "Get API Collection" at bounding box center [423, 251] width 76 height 13
click at [560, 252] on div "Get API Collection Postman API Collection /inputs Retrieve the required inputs …" at bounding box center [599, 342] width 443 height 205
click at [552, 313] on p "Retrieve the required inputs for your crew" at bounding box center [477, 307] width 172 height 13
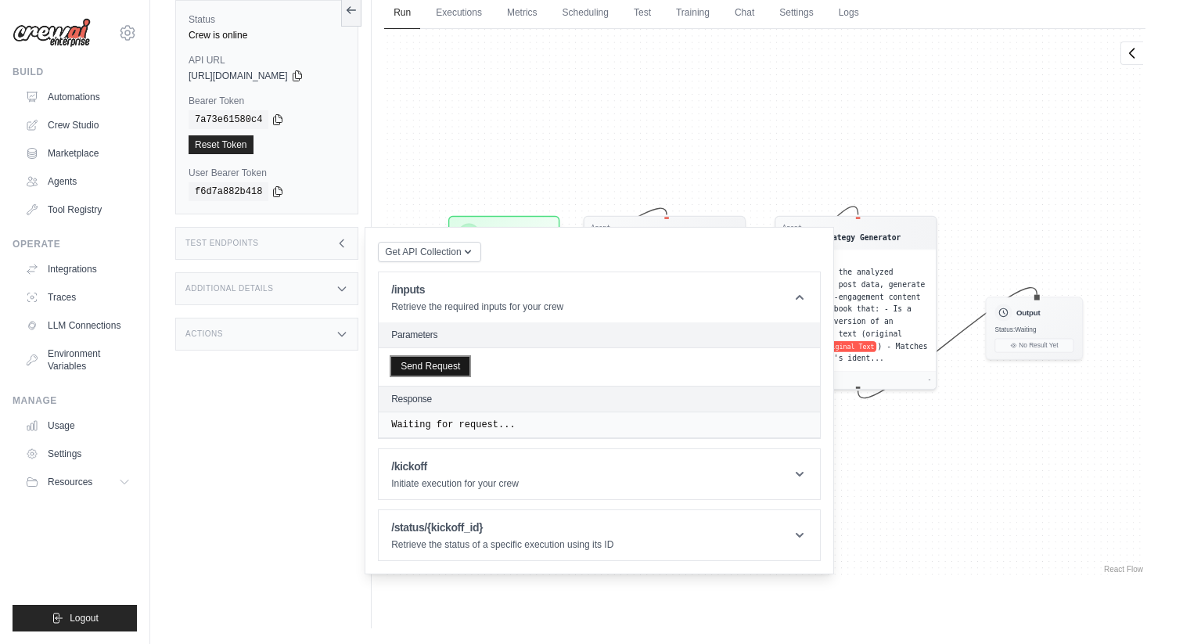
click at [457, 369] on button "Send Request" at bounding box center [430, 366] width 78 height 19
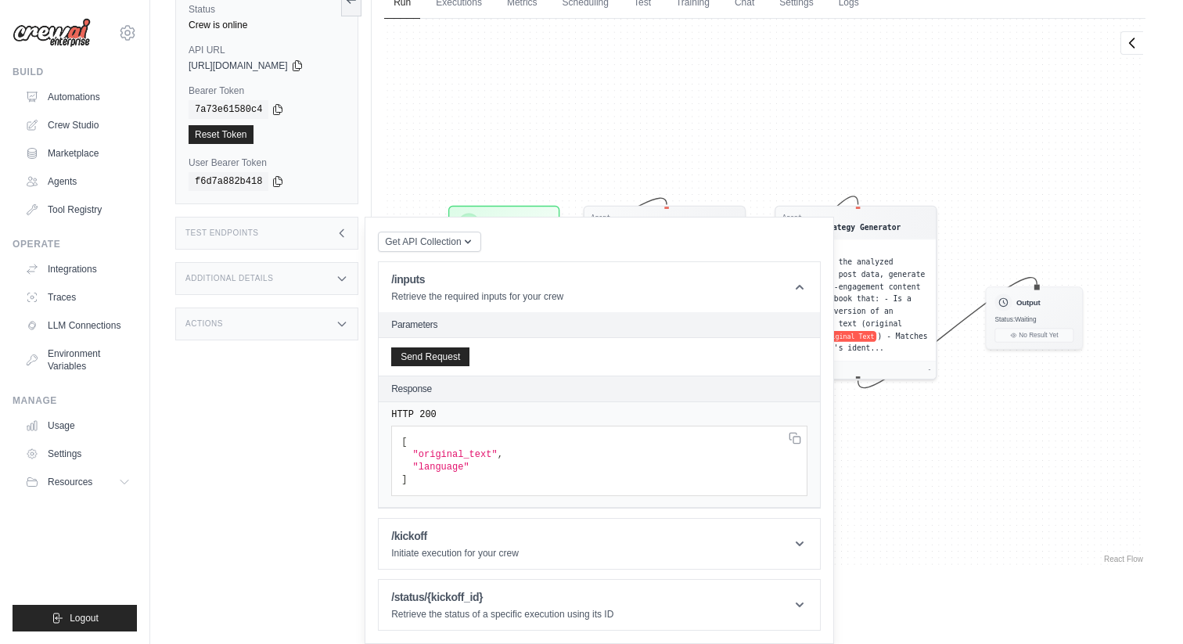
scroll to position [77, 0]
click at [682, 596] on header "/status/{kickoff_id} Retrieve the status of a specific execution using its ID" at bounding box center [599, 605] width 441 height 50
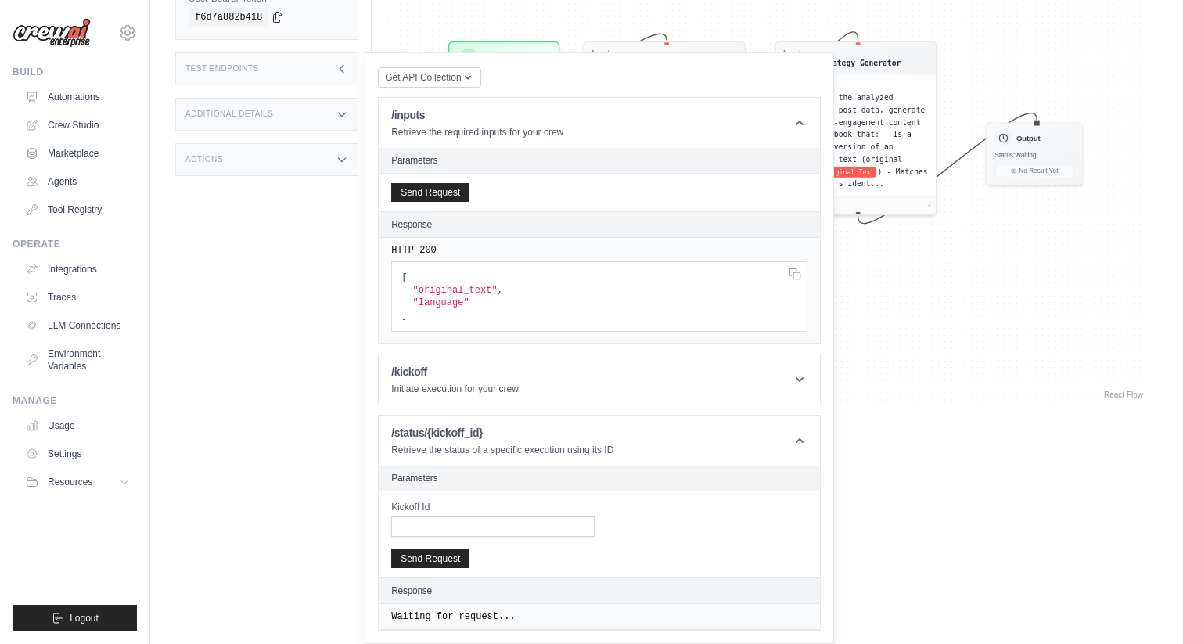
scroll to position [229, 0]
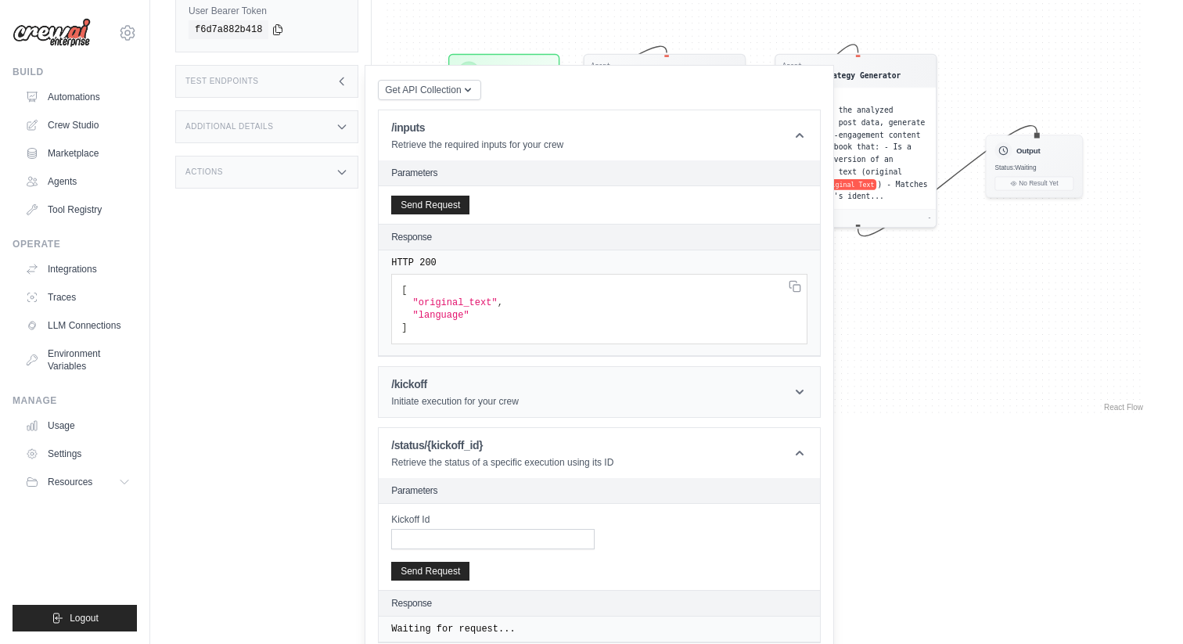
click at [656, 394] on header "/kickoff Initiate execution for your crew" at bounding box center [599, 392] width 441 height 50
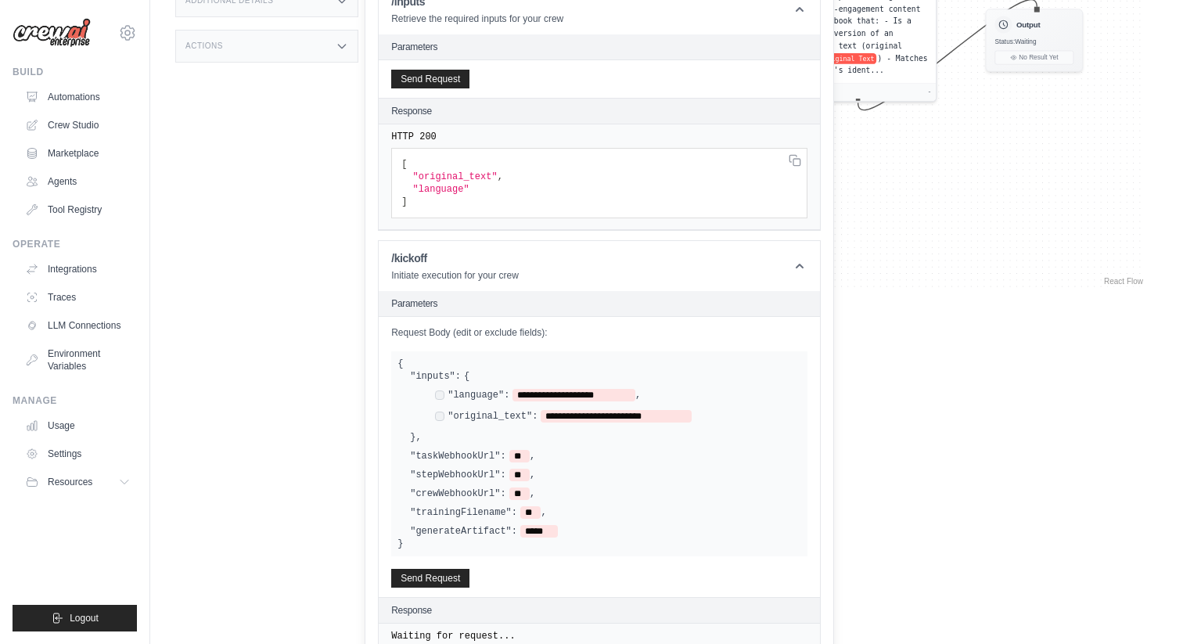
scroll to position [355, 0]
click at [452, 173] on span ""original_text"" at bounding box center [455, 176] width 85 height 11
copy span "original_text"
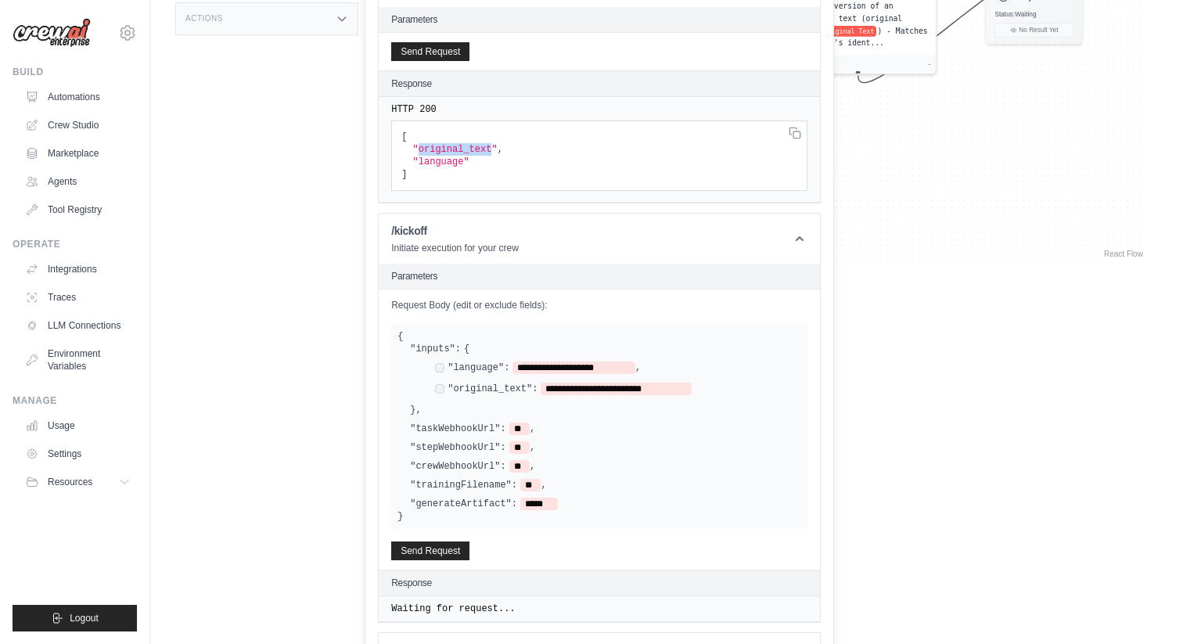
scroll to position [405, 0]
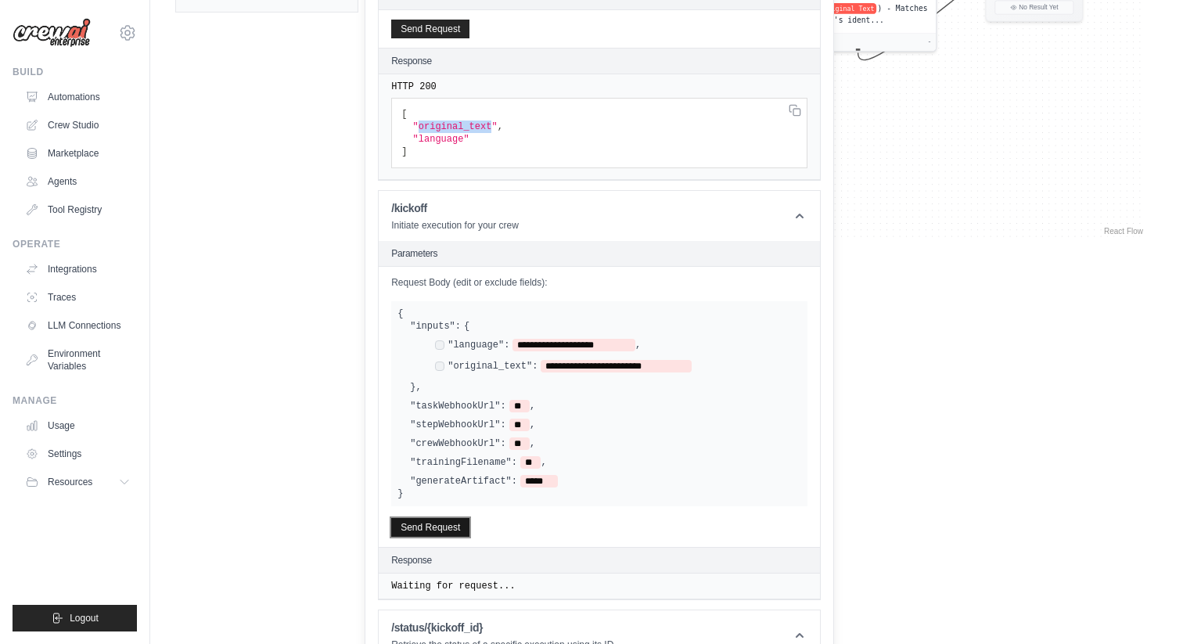
click at [444, 521] on button "Send Request" at bounding box center [430, 527] width 78 height 19
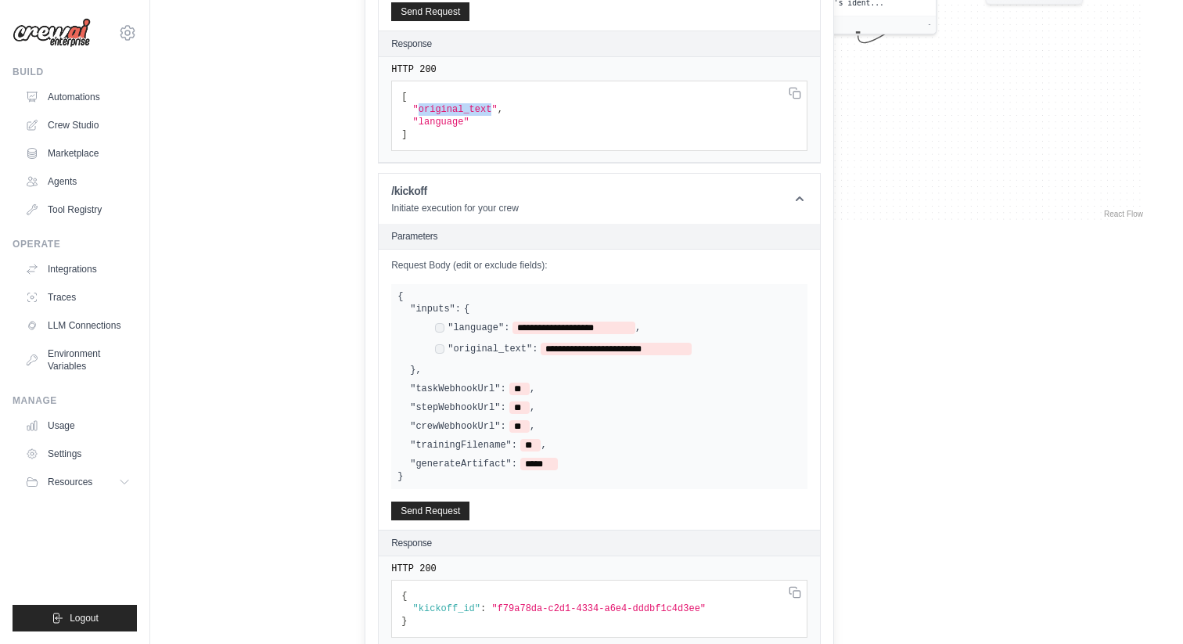
scroll to position [392, 0]
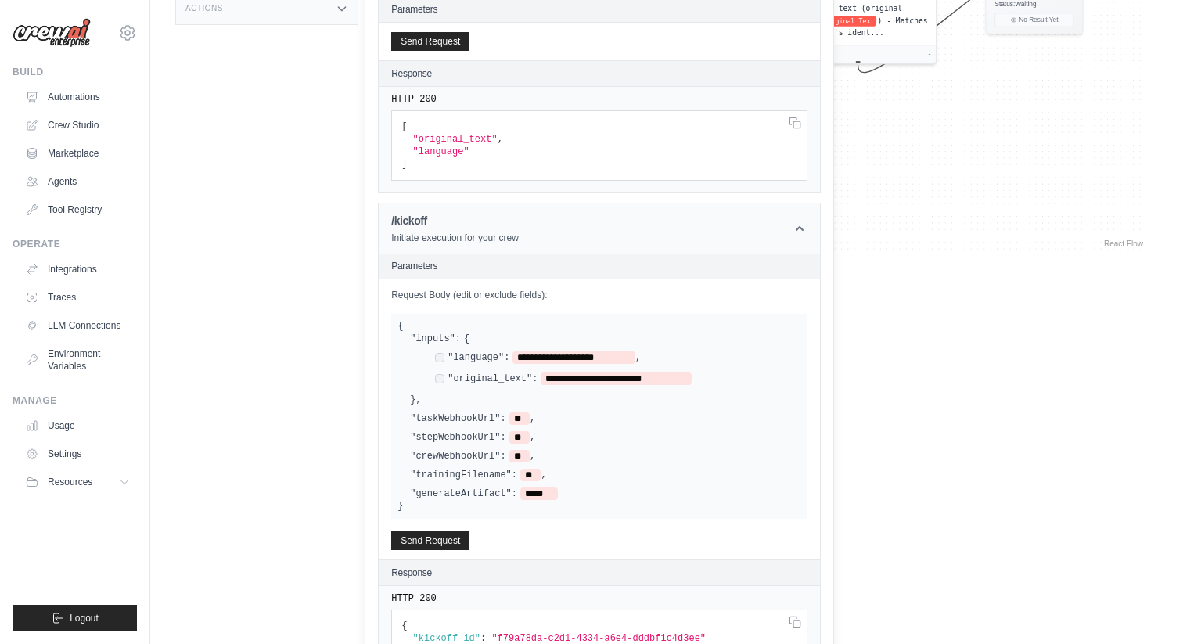
click at [798, 222] on icon at bounding box center [800, 229] width 16 height 16
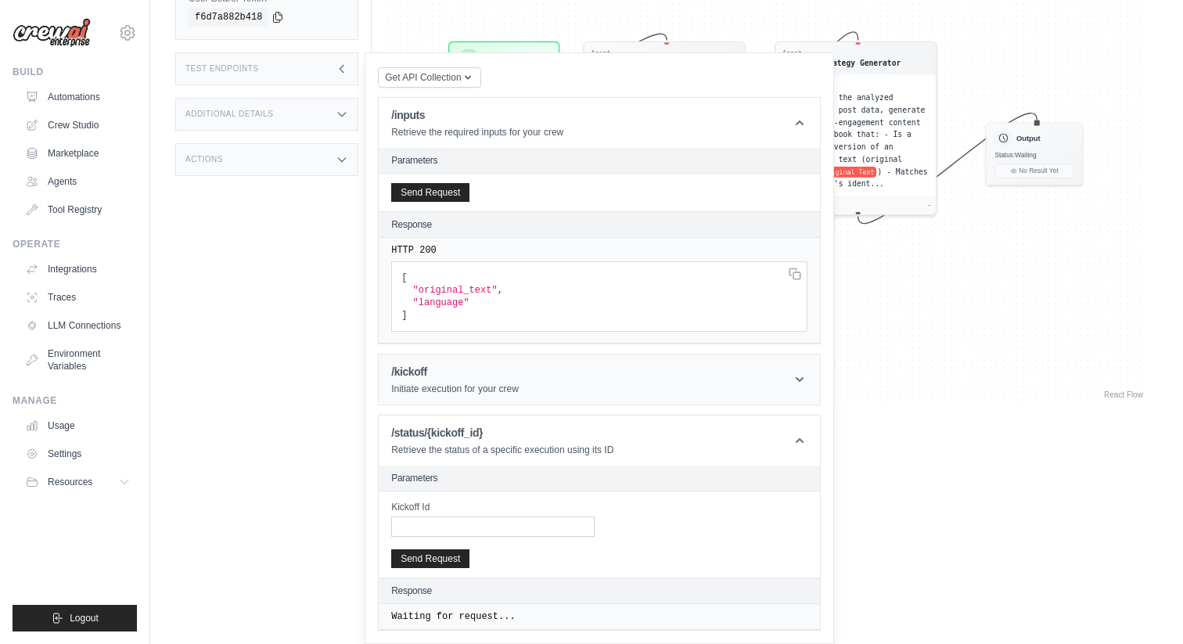
click at [806, 368] on header "/kickoff Initiate execution for your crew" at bounding box center [599, 380] width 441 height 50
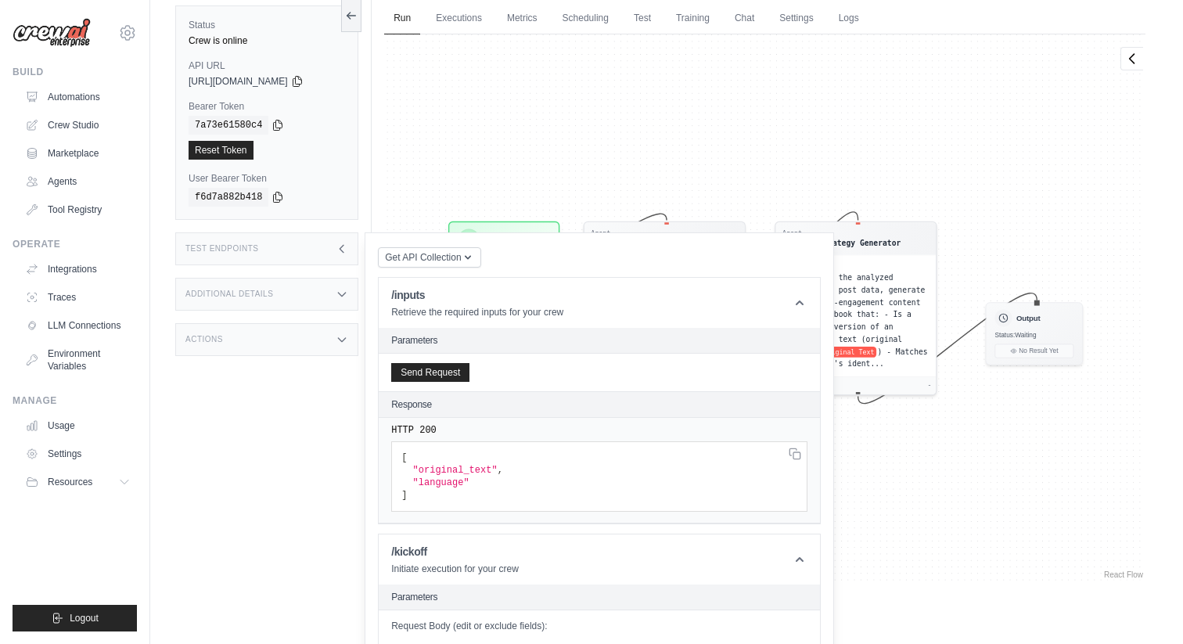
scroll to position [0, 0]
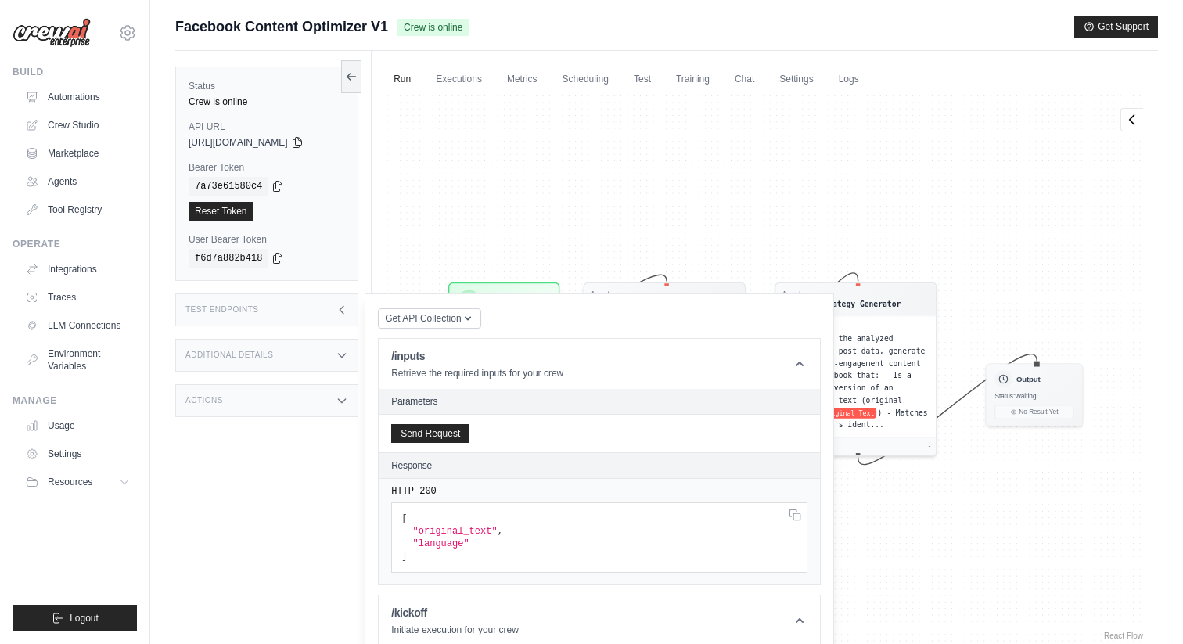
click at [344, 402] on icon at bounding box center [342, 400] width 13 height 13
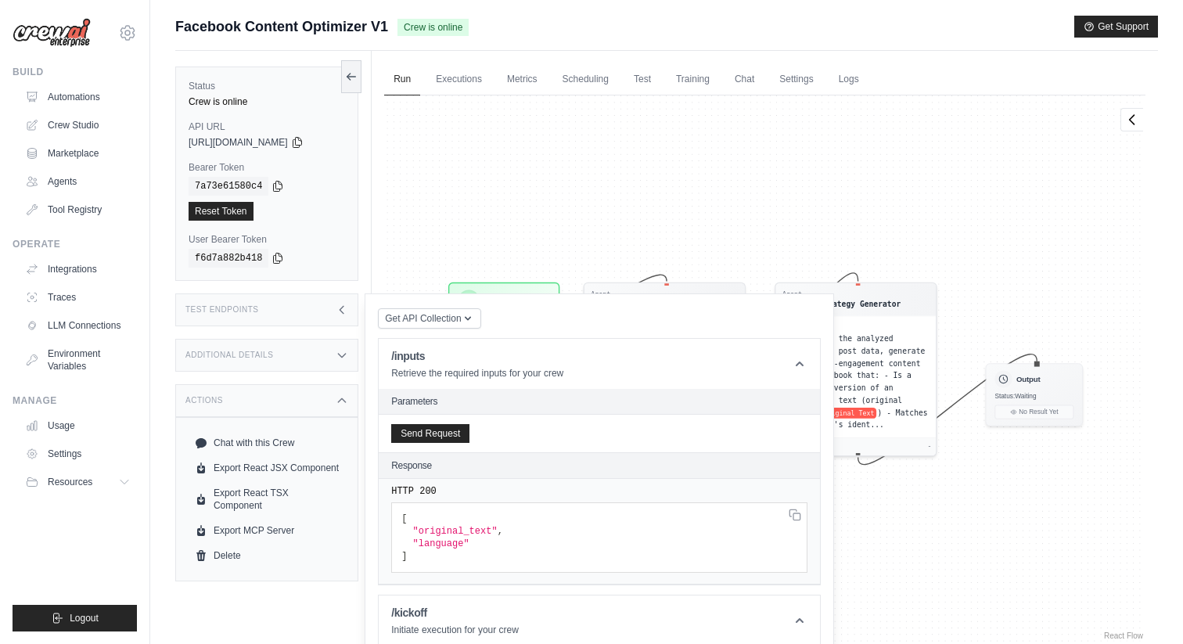
click at [344, 402] on icon at bounding box center [342, 400] width 7 height 4
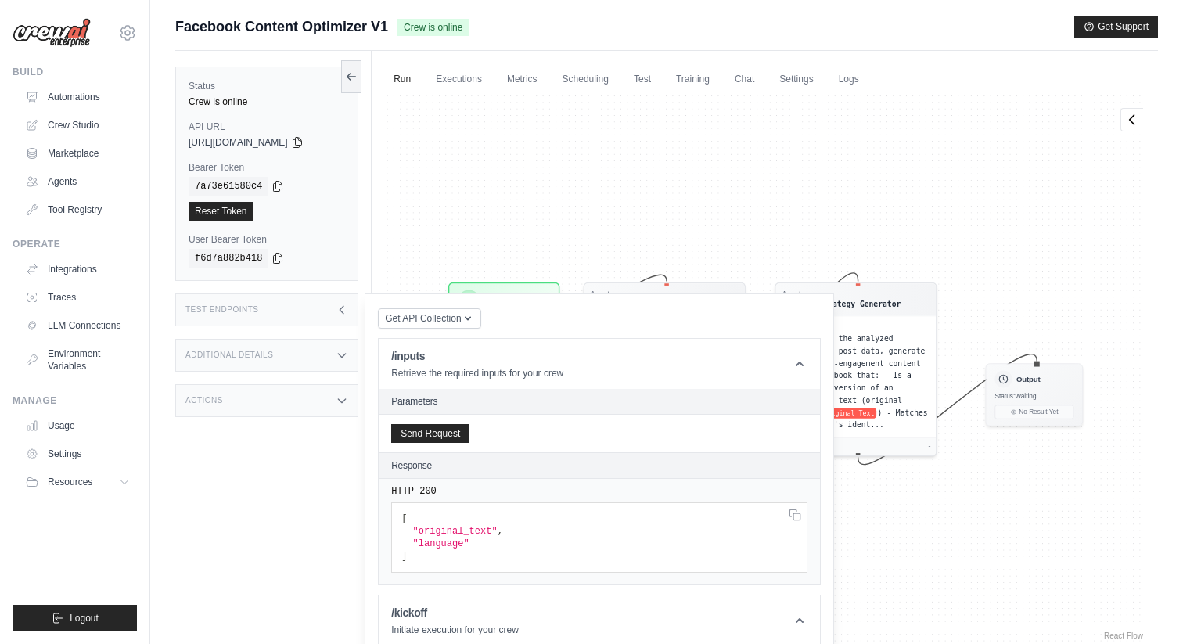
click at [344, 365] on div "Additional Details" at bounding box center [266, 355] width 183 height 33
click at [342, 315] on icon at bounding box center [342, 310] width 13 height 13
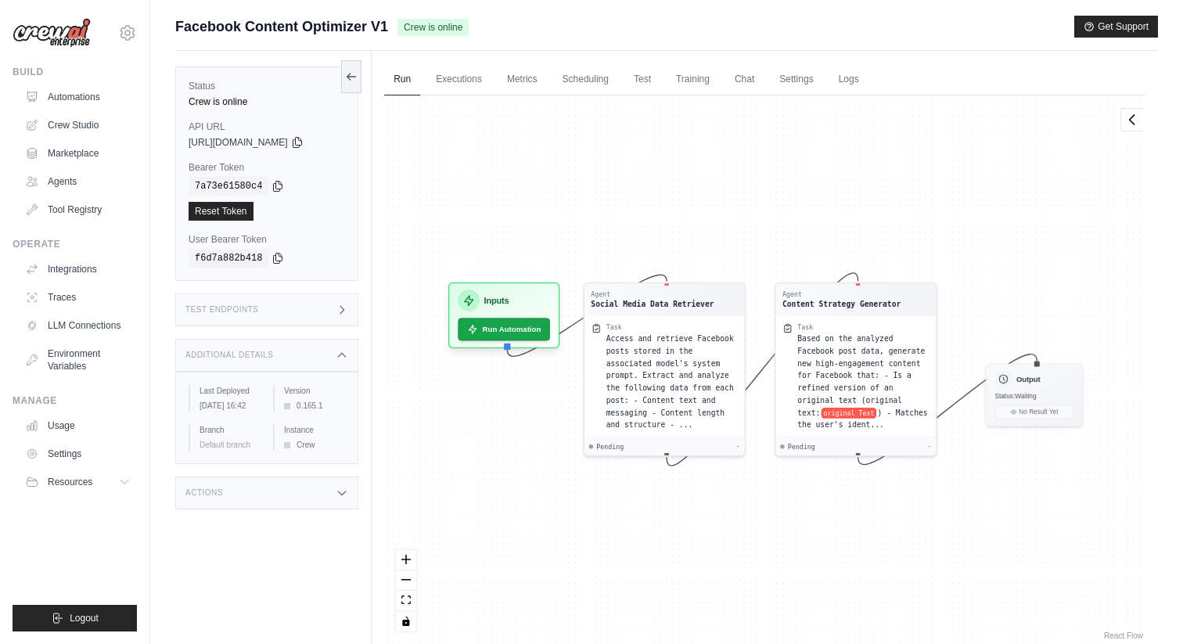
click at [342, 315] on icon at bounding box center [342, 310] width 13 height 13
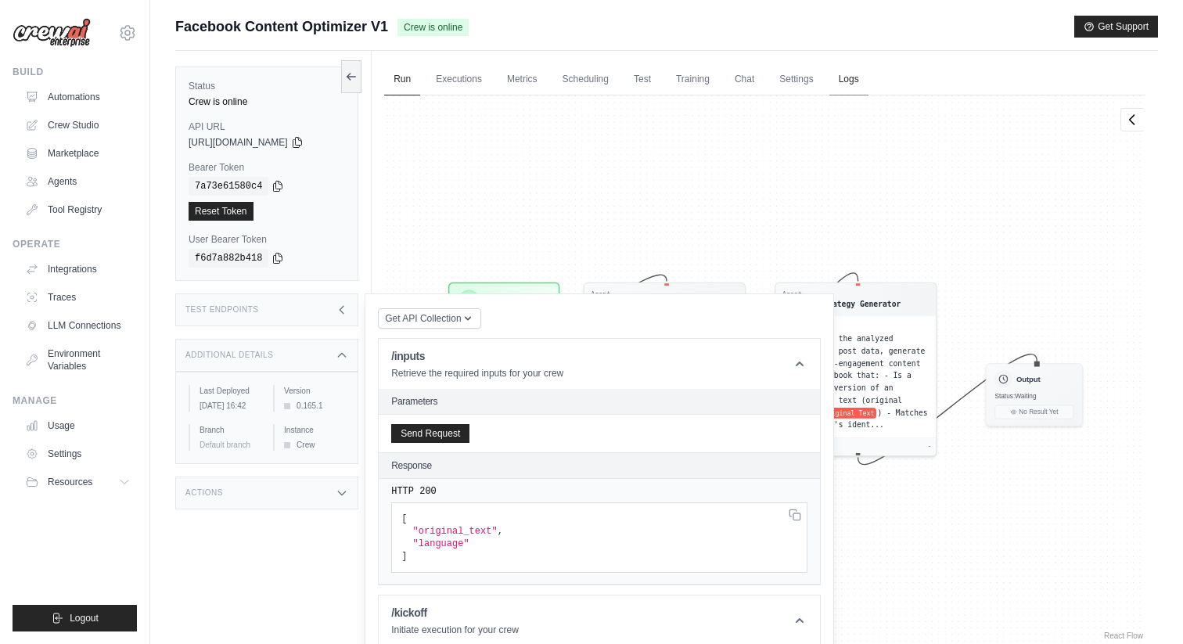
click at [854, 81] on link "Logs" at bounding box center [849, 79] width 39 height 33
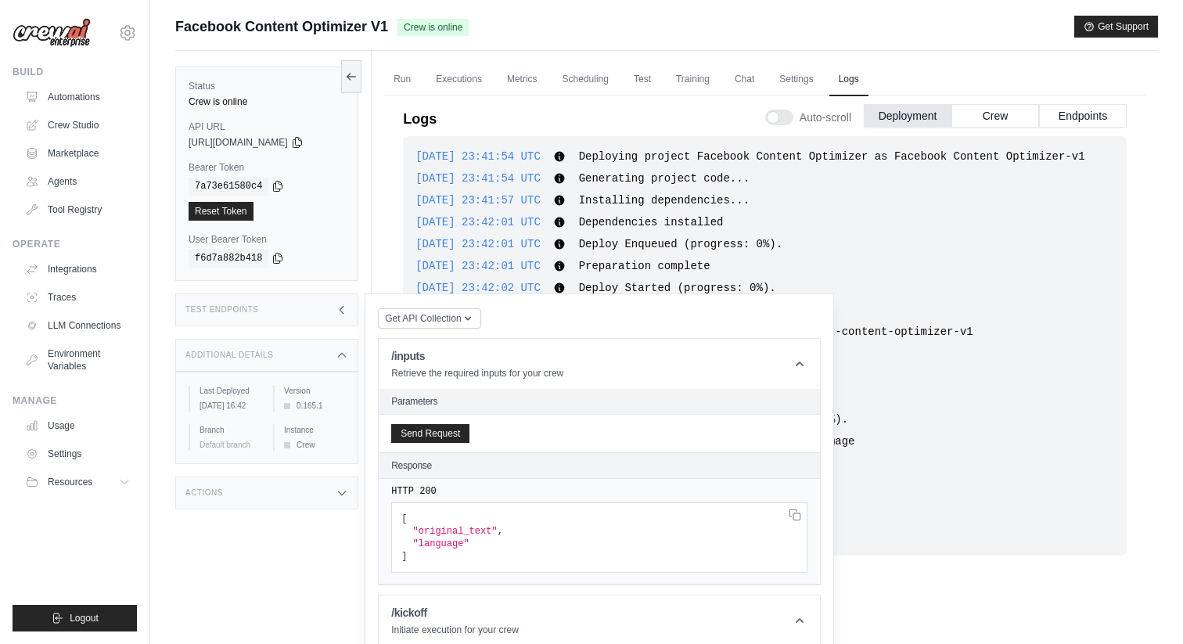
click at [1012, 312] on div "[DATE] 23:42:02 UTC Deployment started Show more Show less" at bounding box center [765, 310] width 699 height 16
click at [1004, 312] on div "[DATE] 23:42:02 UTC Deployment started Show more Show less" at bounding box center [765, 310] width 699 height 16
click at [343, 313] on icon at bounding box center [342, 309] width 4 height 7
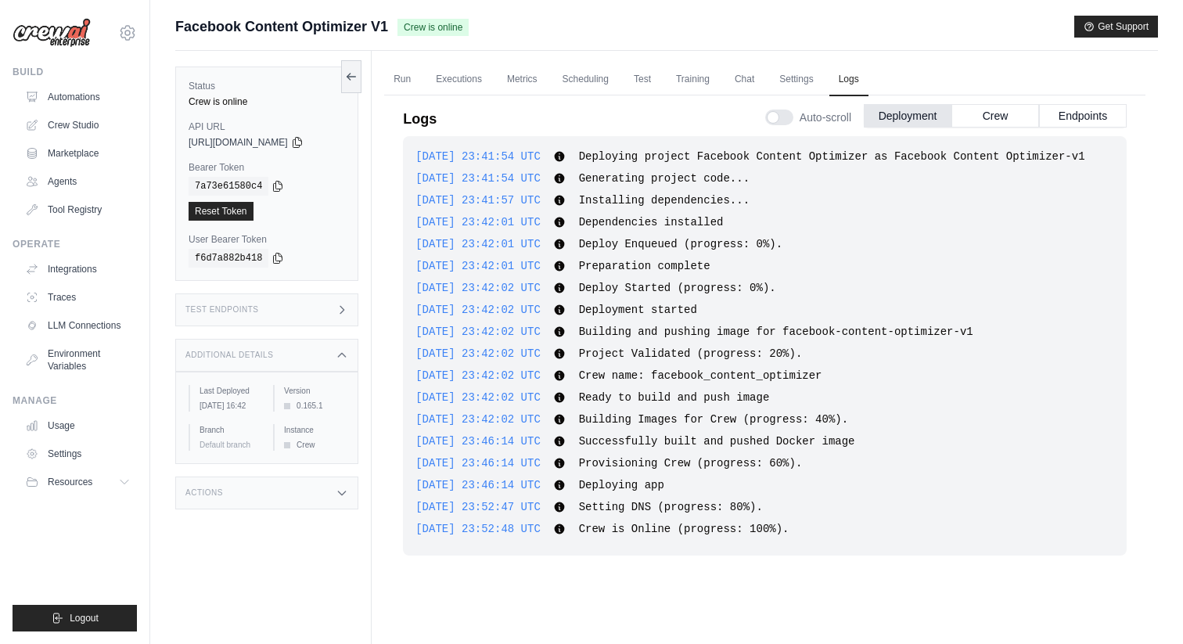
click at [1007, 128] on div "Auto-scroll Deployment Crew Endpoints" at bounding box center [947, 114] width 362 height 44
click at [999, 110] on button "Crew" at bounding box center [996, 114] width 88 height 23
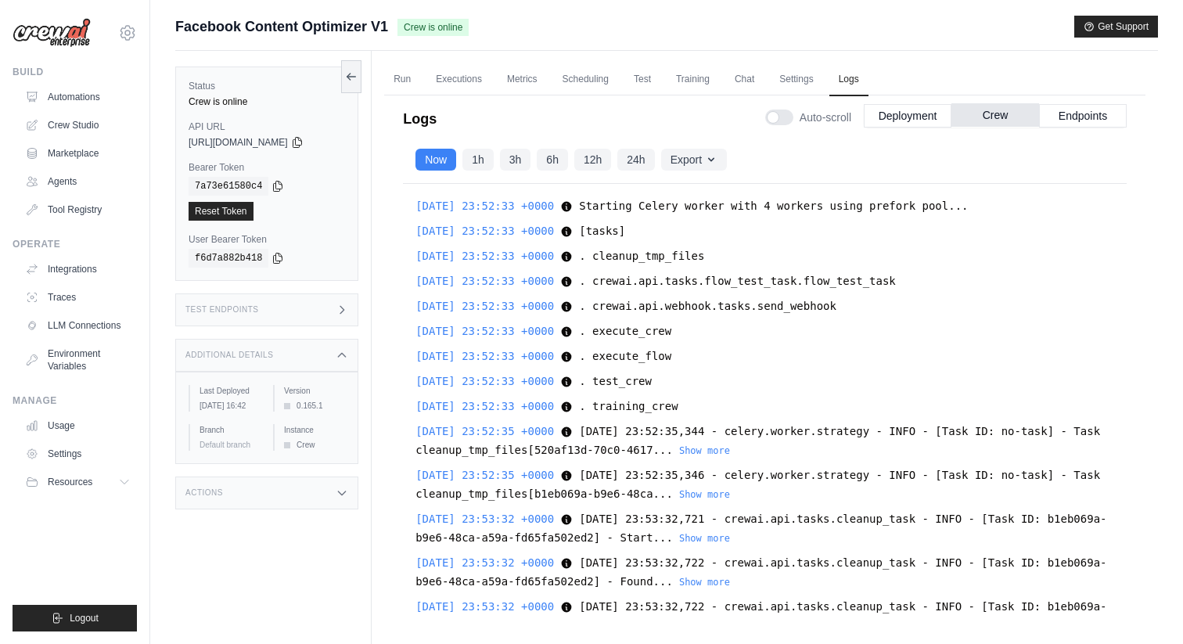
scroll to position [15969, 0]
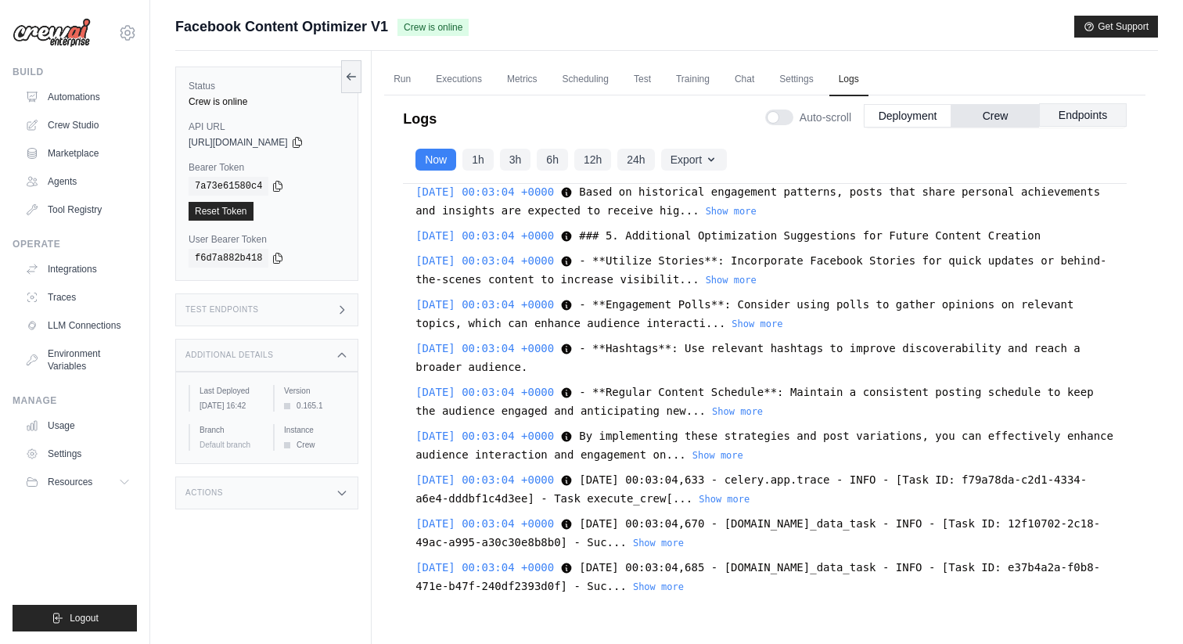
click at [1098, 113] on button "Endpoints" at bounding box center [1083, 114] width 88 height 23
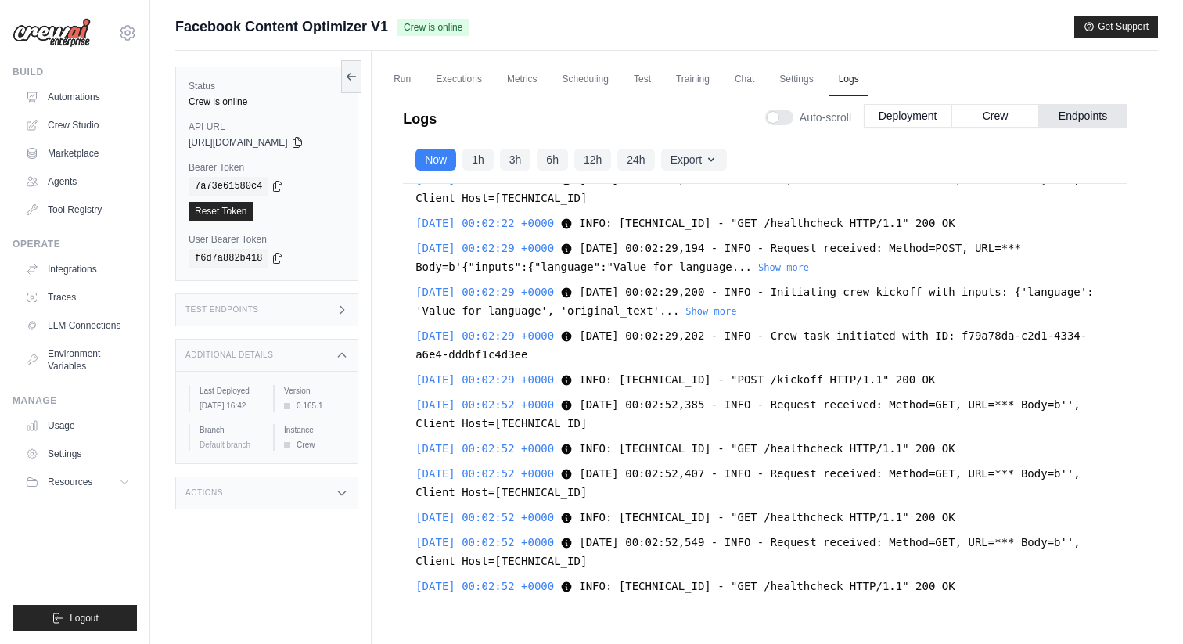
scroll to position [5330, 0]
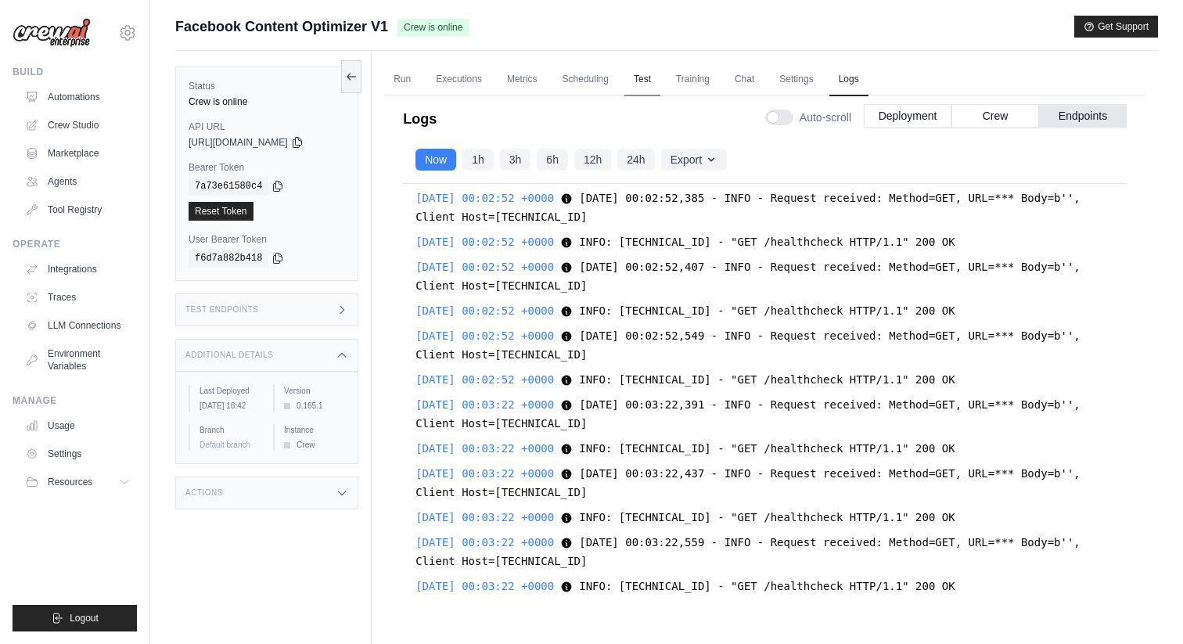
click at [646, 76] on link "Test" at bounding box center [643, 79] width 36 height 33
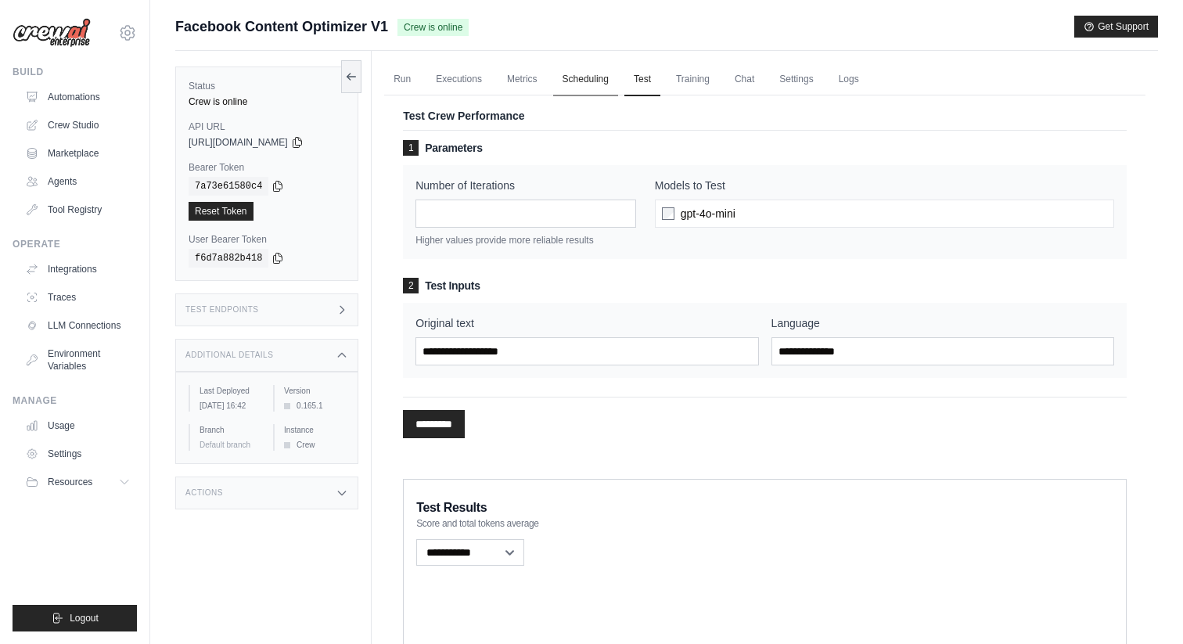
click at [611, 79] on link "Scheduling" at bounding box center [585, 79] width 65 height 33
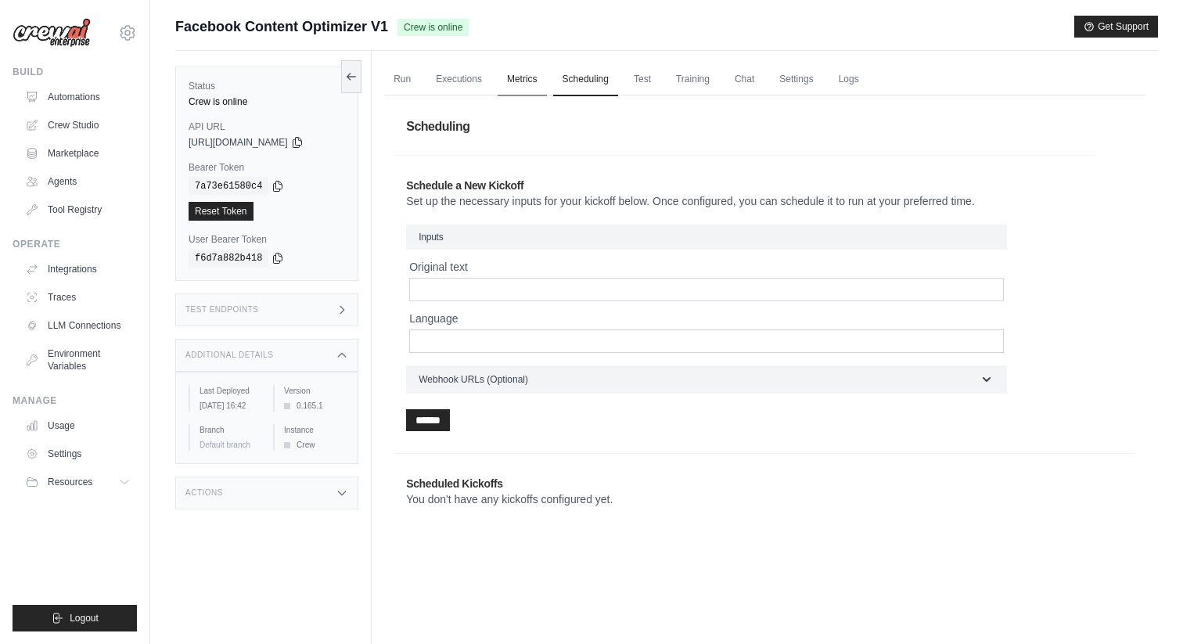
click at [517, 64] on link "Metrics" at bounding box center [522, 79] width 49 height 33
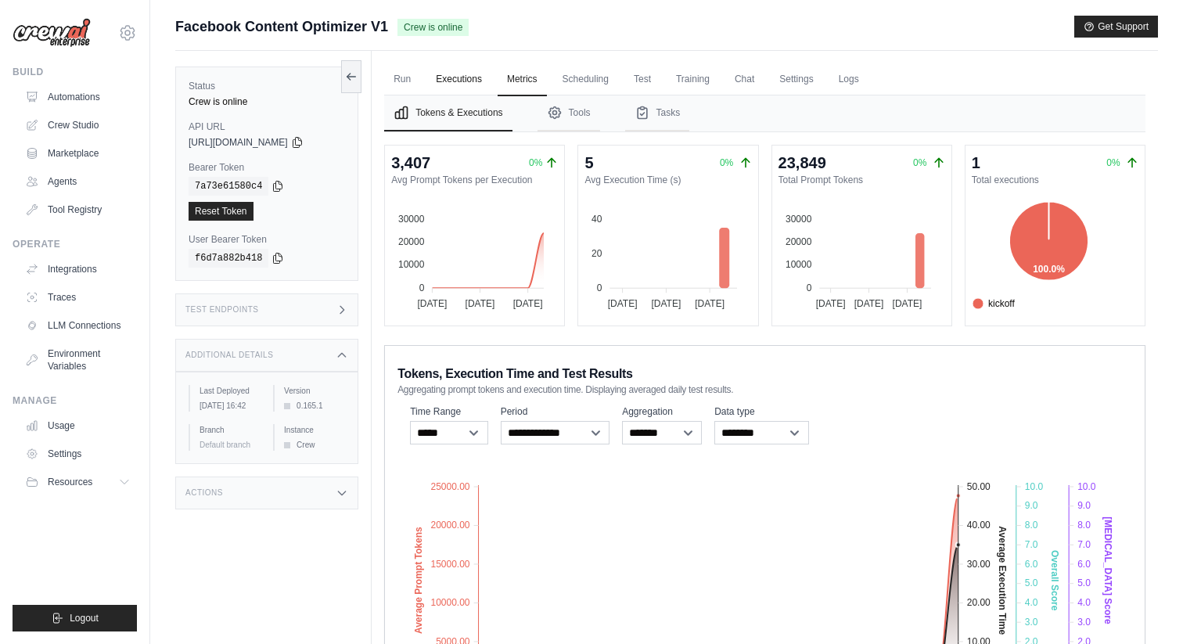
click at [474, 83] on link "Executions" at bounding box center [459, 79] width 65 height 33
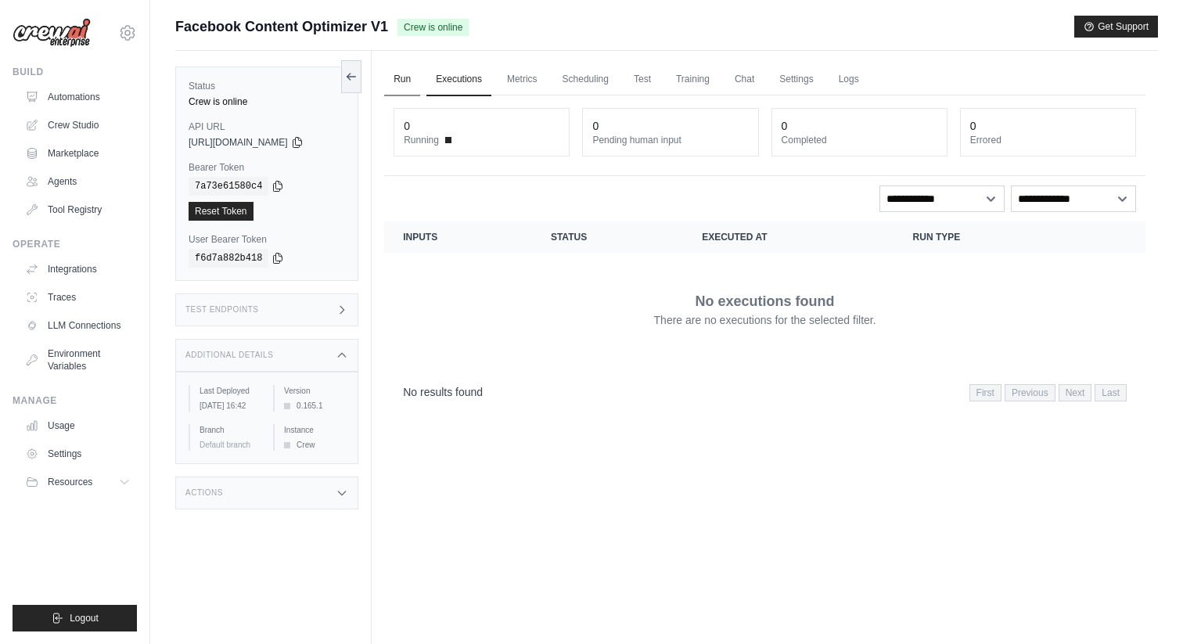
click at [405, 83] on link "Run" at bounding box center [402, 79] width 36 height 33
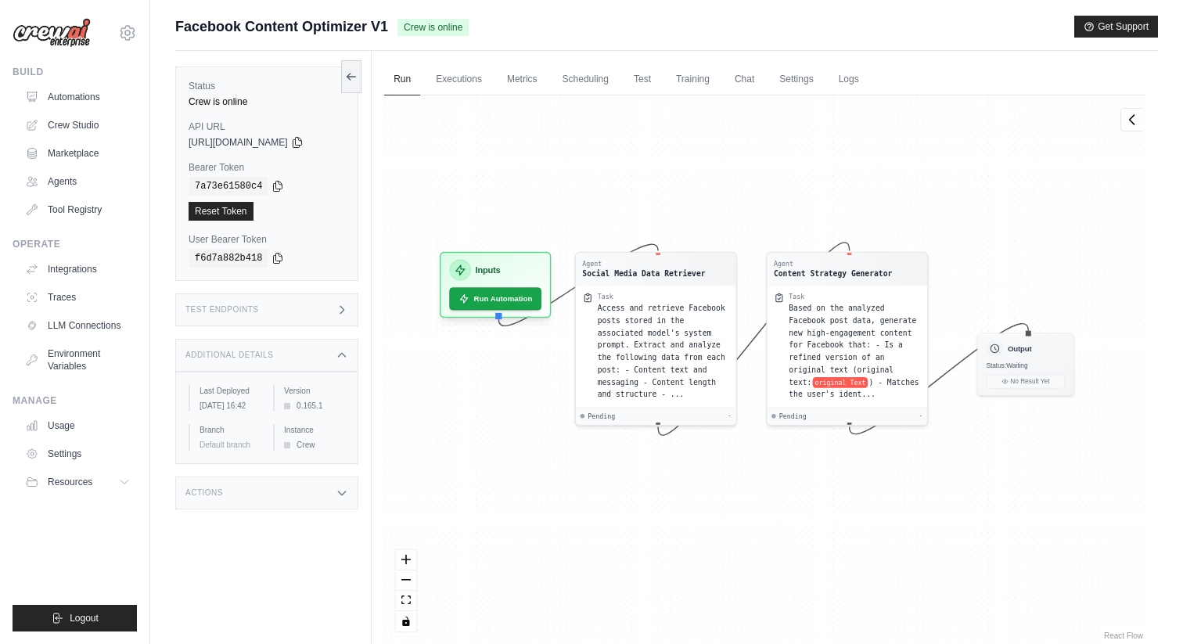
drag, startPoint x: 539, startPoint y: 527, endPoint x: 586, endPoint y: 484, distance: 64.3
click at [586, 484] on div "Agent Social Media Data Retriever Task Access and retrieve Facebook posts store…" at bounding box center [765, 369] width 762 height 548
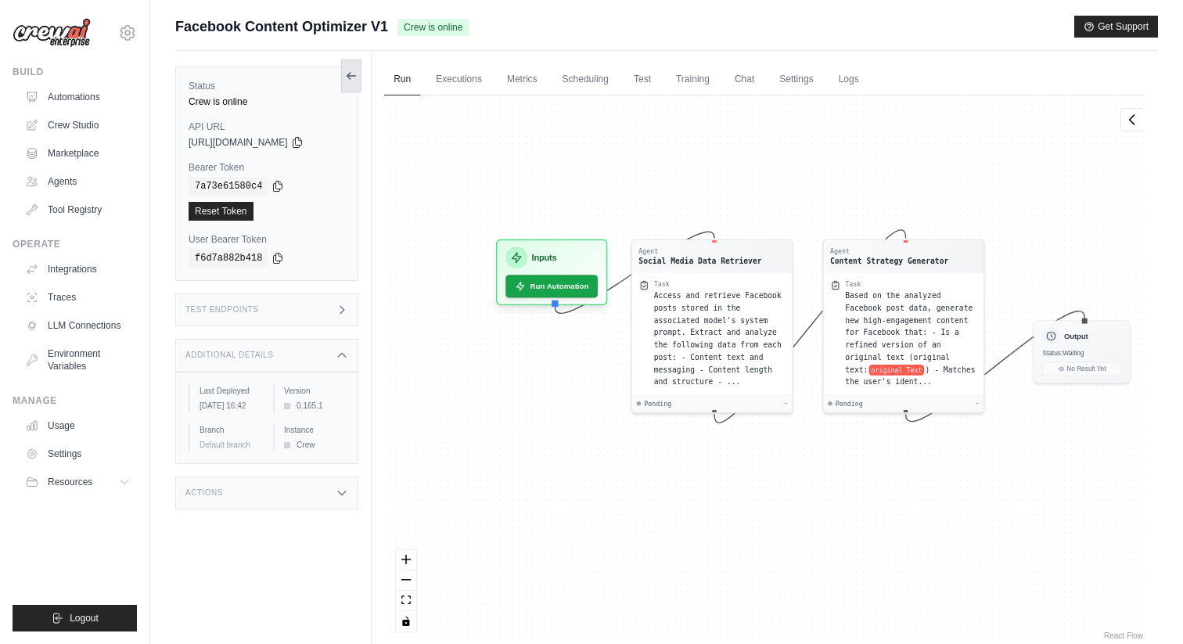
click at [358, 78] on button at bounding box center [351, 75] width 20 height 33
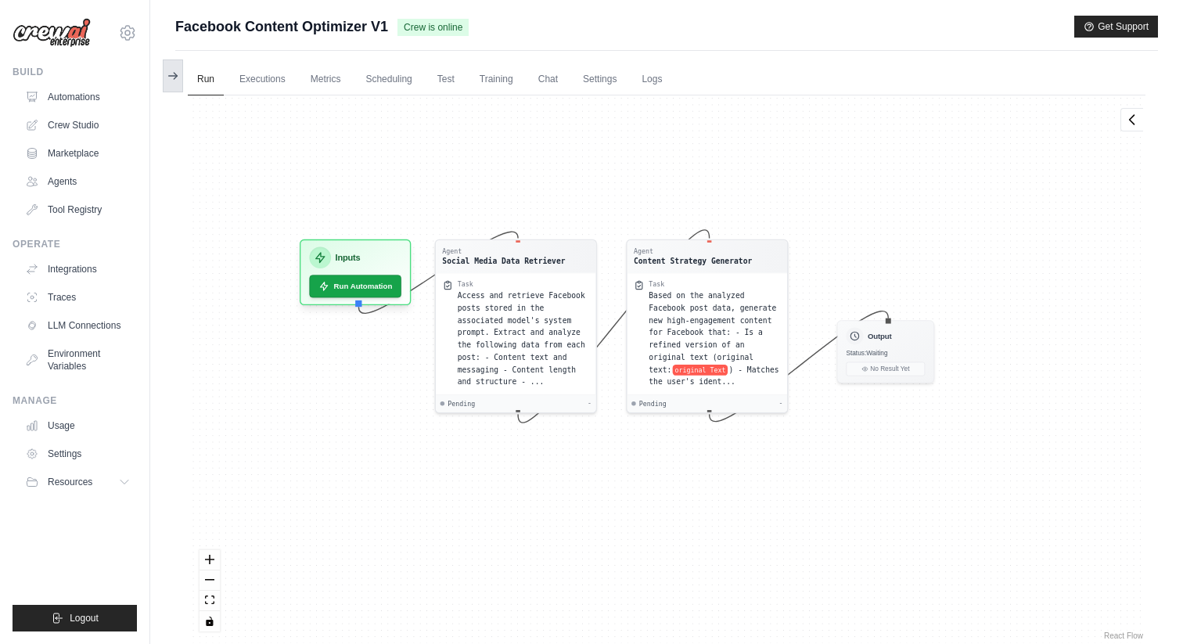
click at [179, 72] on button at bounding box center [173, 75] width 20 height 33
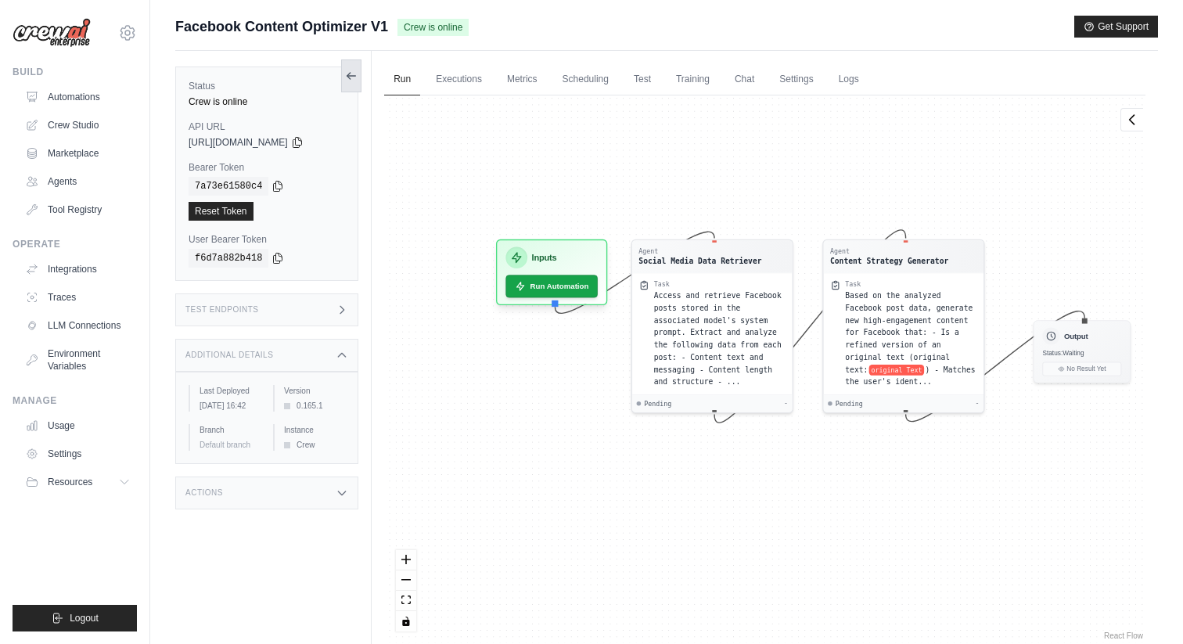
click at [358, 70] on button at bounding box center [351, 75] width 20 height 33
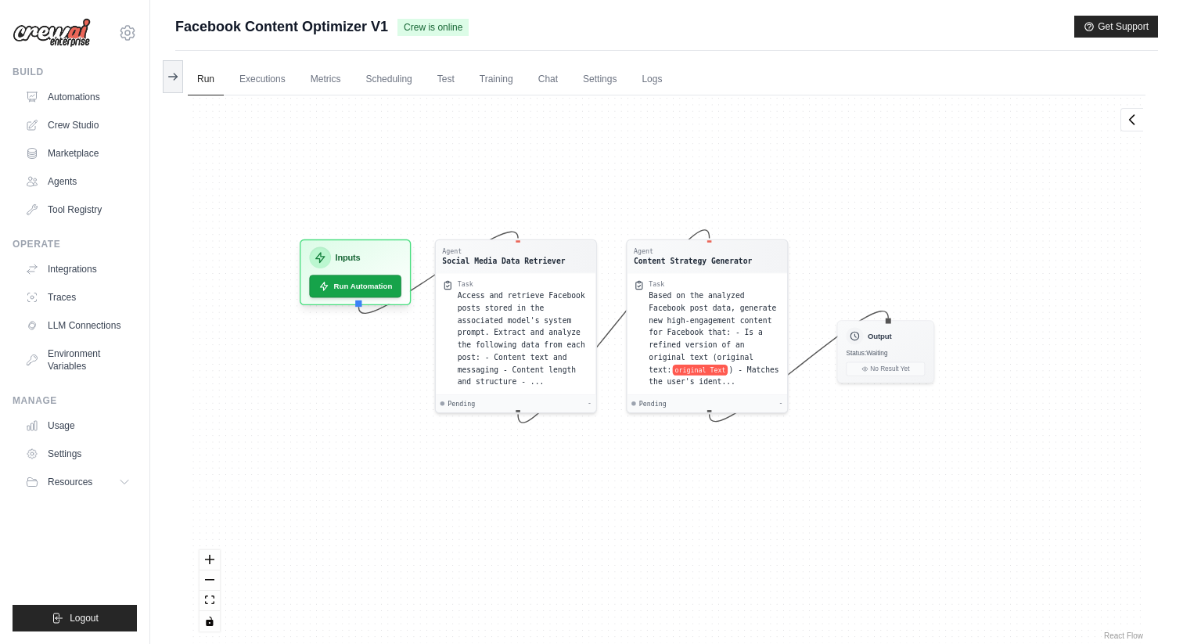
click at [182, 79] on button at bounding box center [173, 76] width 20 height 33
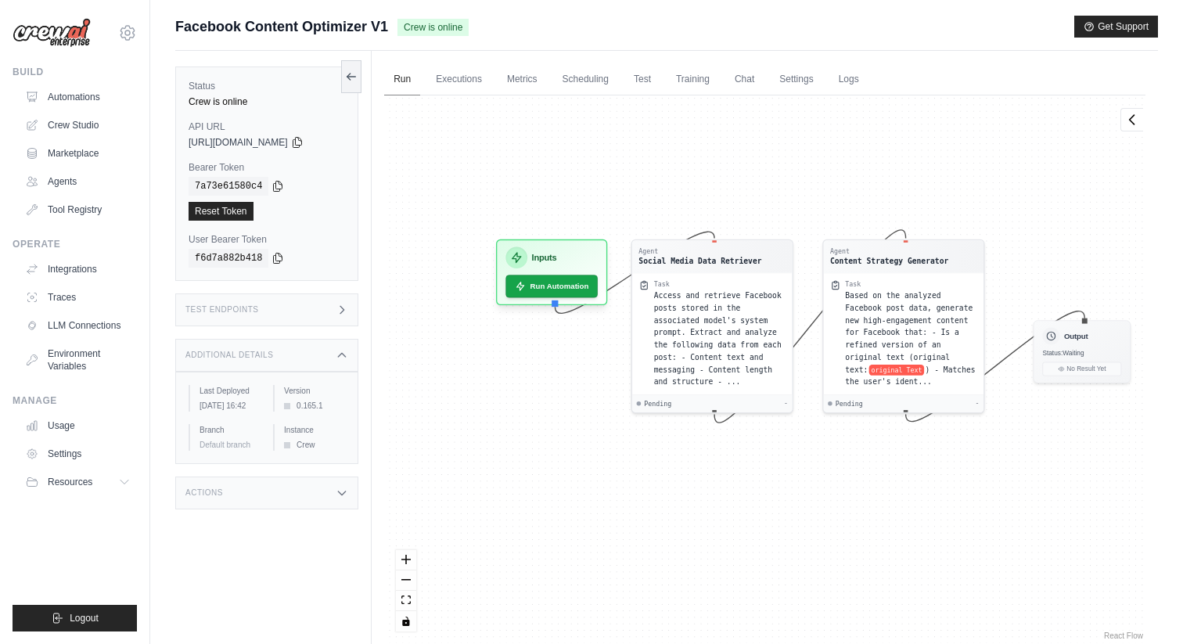
click at [409, 83] on link "Run" at bounding box center [402, 79] width 36 height 33
click at [439, 83] on link "Executions" at bounding box center [459, 79] width 65 height 33
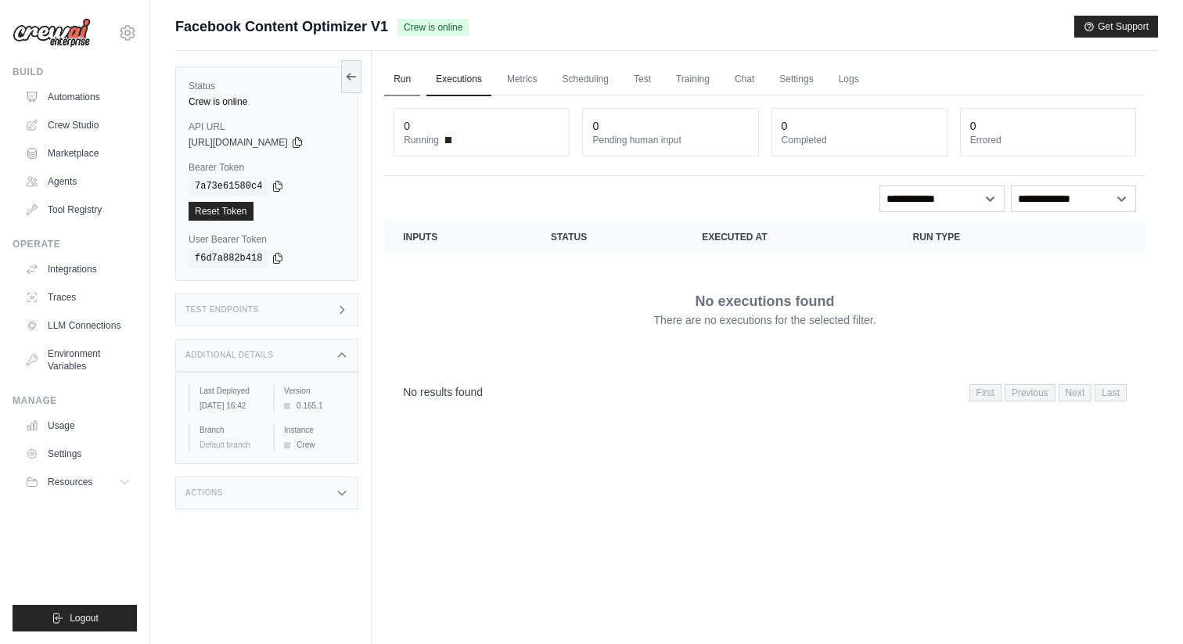
click at [388, 82] on link "Run" at bounding box center [402, 79] width 36 height 33
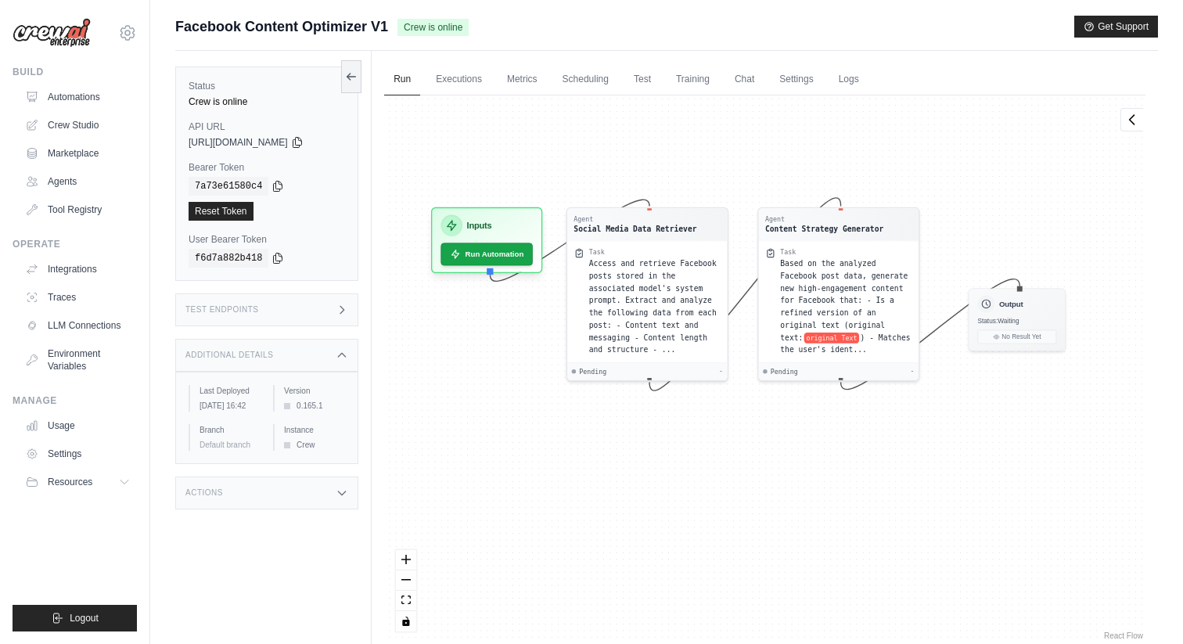
drag, startPoint x: 727, startPoint y: 521, endPoint x: 661, endPoint y: 488, distance: 74.2
click at [661, 488] on div "Agent Social Media Data Retriever Task Access and retrieve Facebook posts store…" at bounding box center [765, 369] width 762 height 548
click at [1012, 302] on h3 "Output" at bounding box center [1010, 301] width 24 height 11
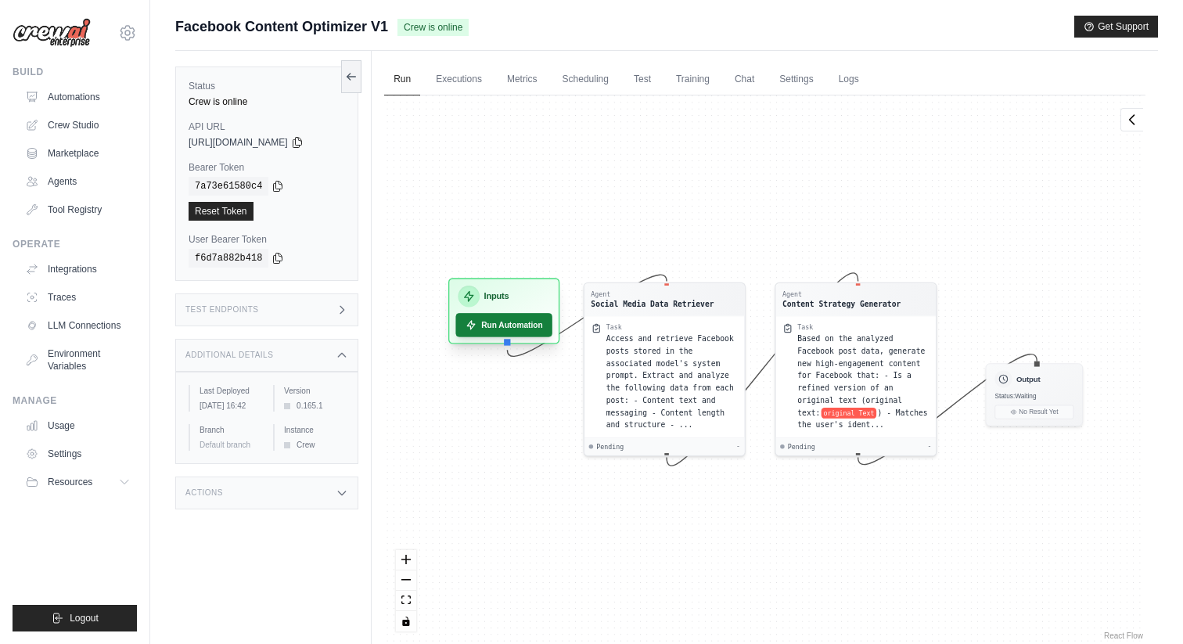
click at [501, 331] on button "Run Automation" at bounding box center [504, 324] width 97 height 23
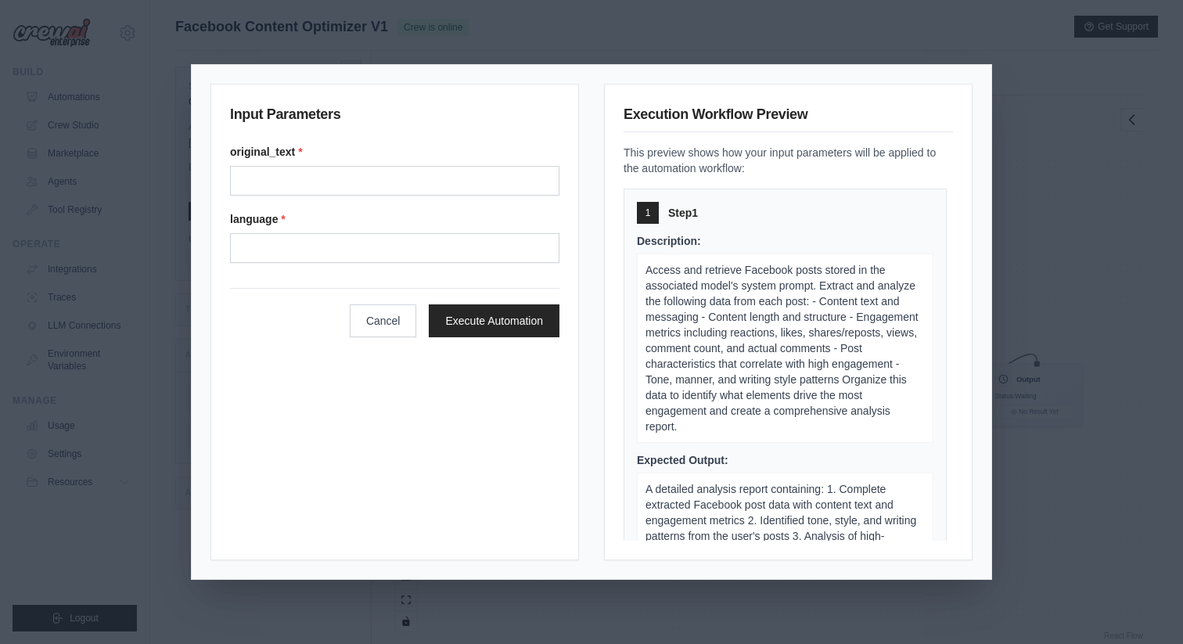
click at [521, 38] on div "Input Parameters original_text * language * Cancel Execute Automation Execution…" at bounding box center [591, 322] width 1183 height 644
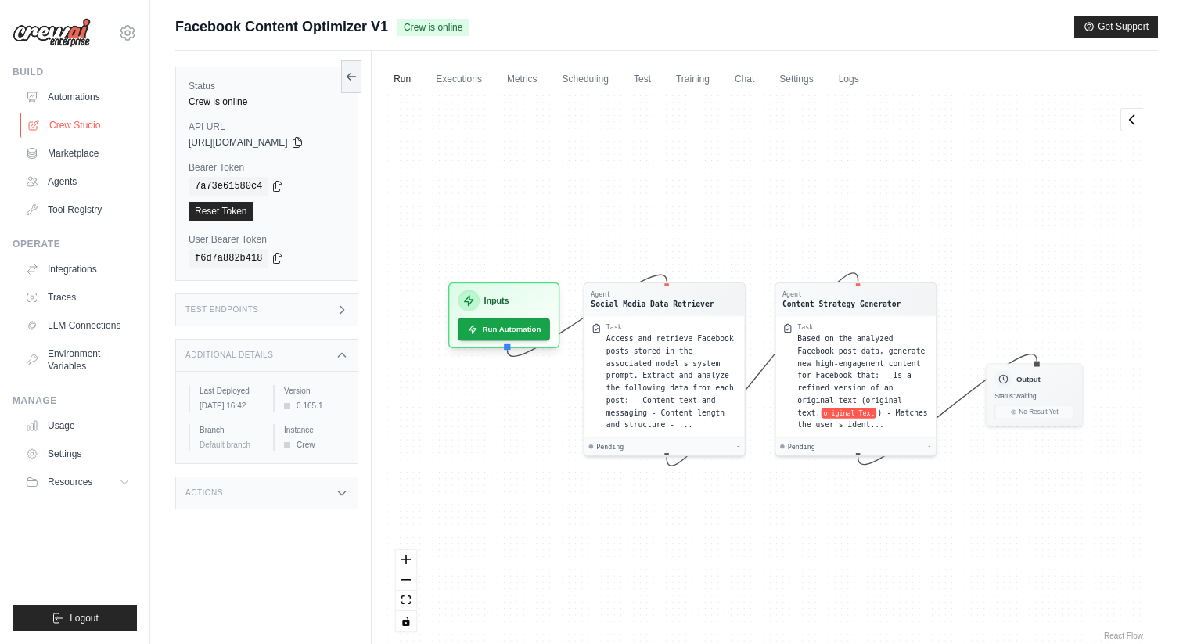
click at [88, 121] on link "Crew Studio" at bounding box center [79, 125] width 118 height 25
click at [461, 65] on link "Executions" at bounding box center [459, 79] width 65 height 33
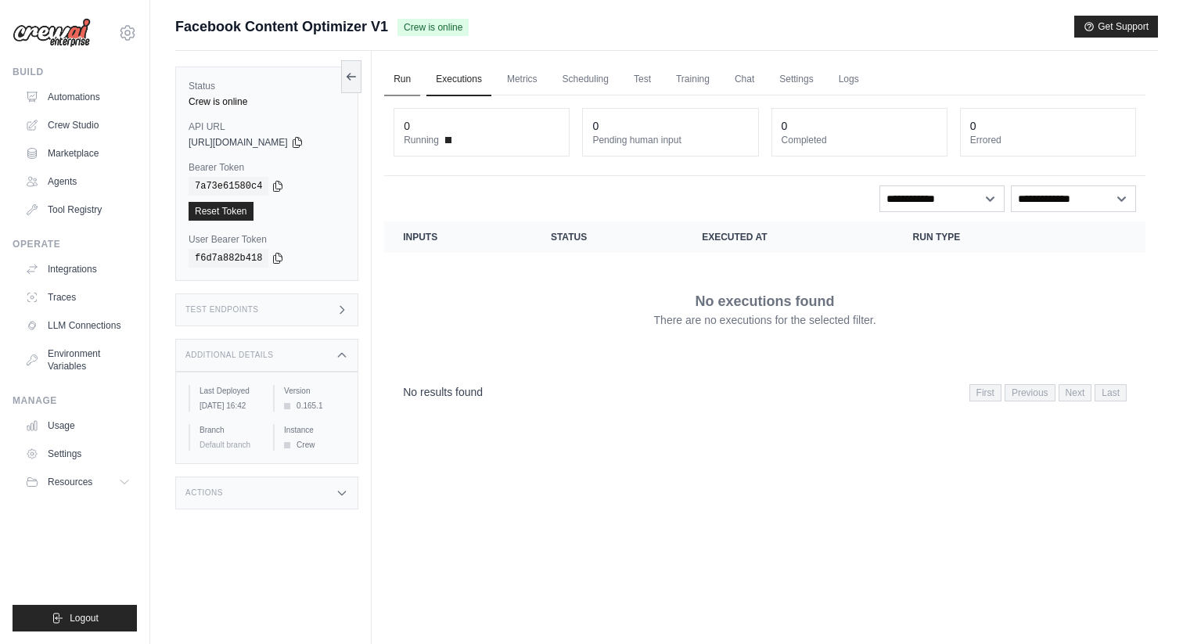
click at [399, 74] on link "Run" at bounding box center [402, 79] width 36 height 33
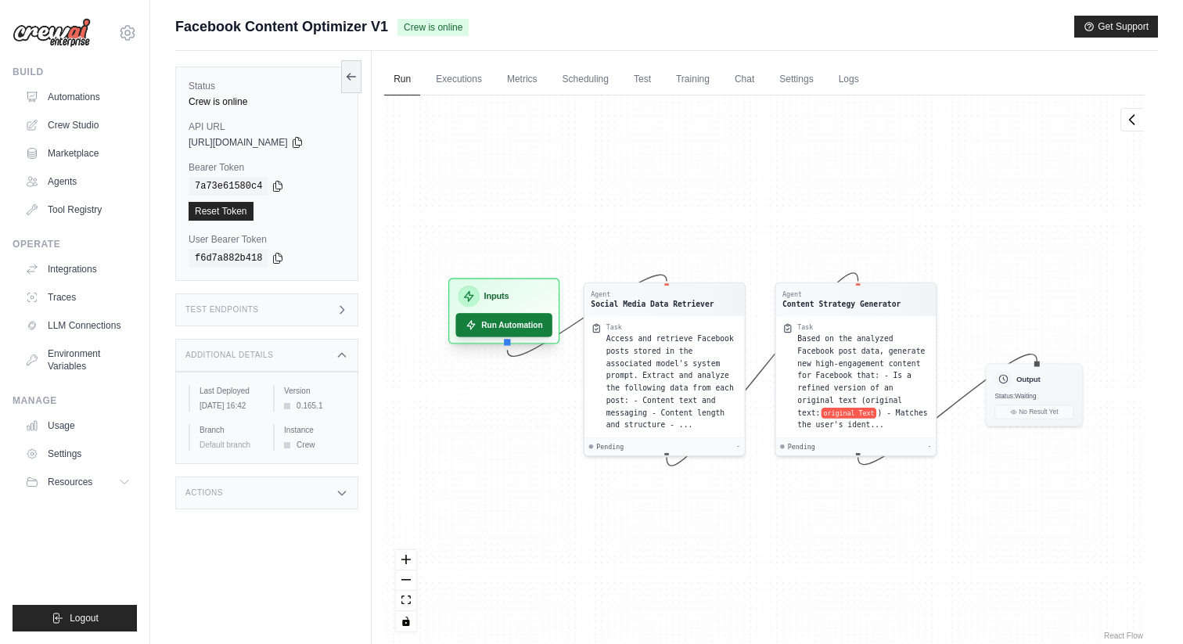
click at [519, 321] on button "Run Automation" at bounding box center [504, 324] width 97 height 23
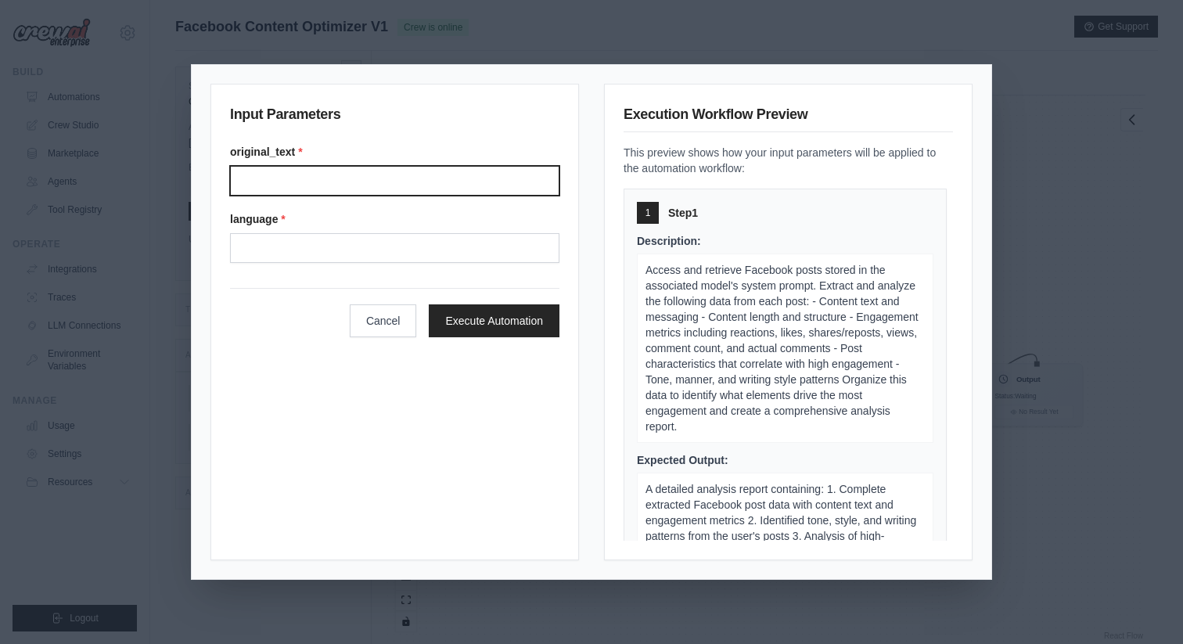
click at [366, 173] on input "Original text" at bounding box center [395, 181] width 330 height 30
type input "**********"
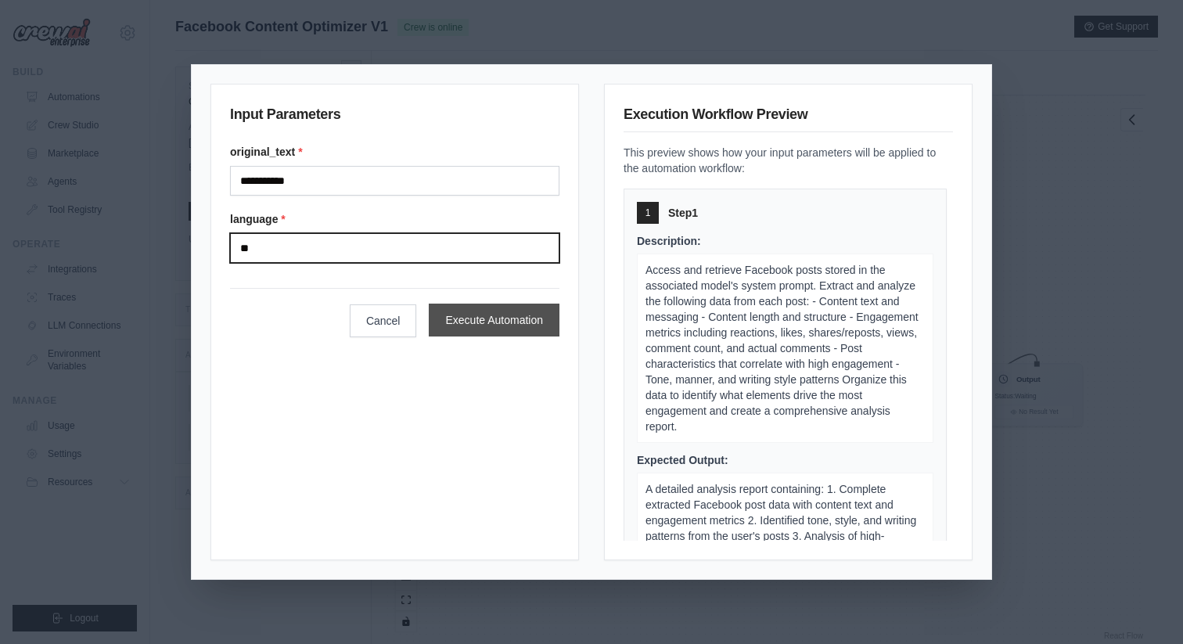
type input "**"
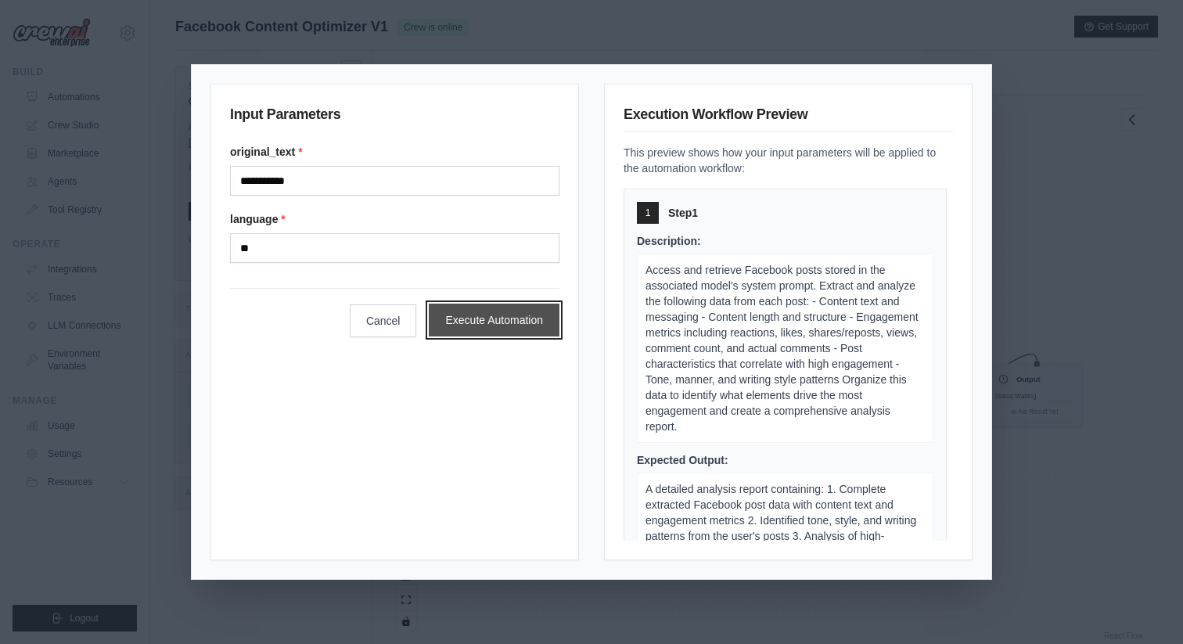
click at [508, 323] on button "Execute Automation" at bounding box center [494, 320] width 131 height 33
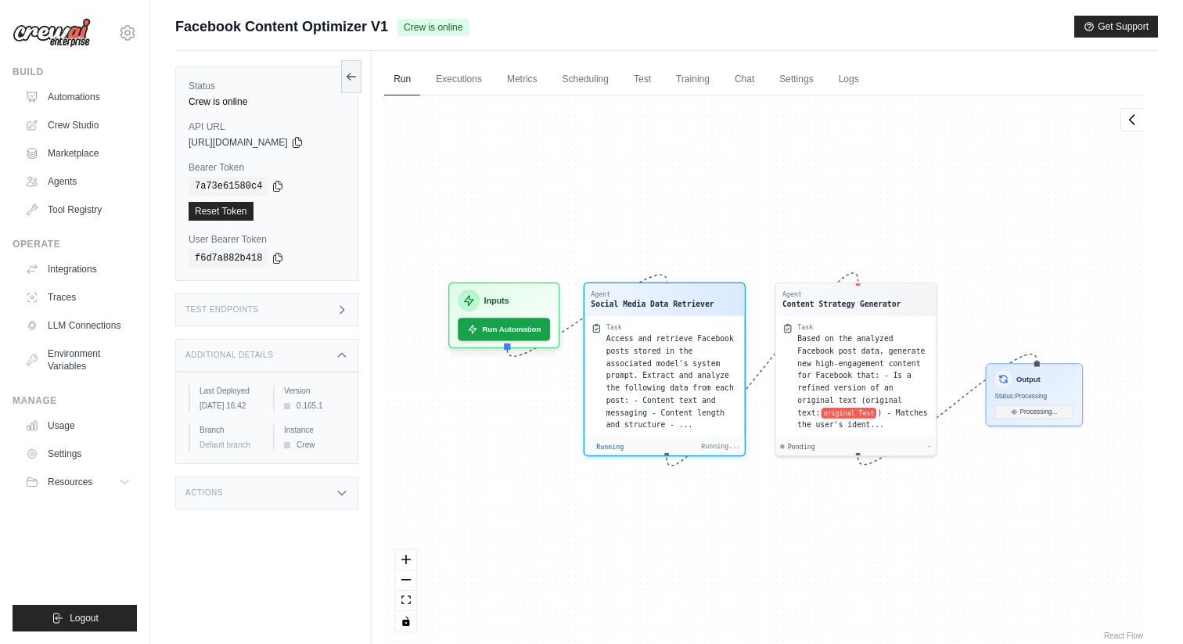
drag, startPoint x: 574, startPoint y: 549, endPoint x: 526, endPoint y: 475, distance: 87.7
click at [527, 475] on div "Agent Social Media Data Retriever Task Access and retrieve Facebook posts store…" at bounding box center [765, 369] width 762 height 548
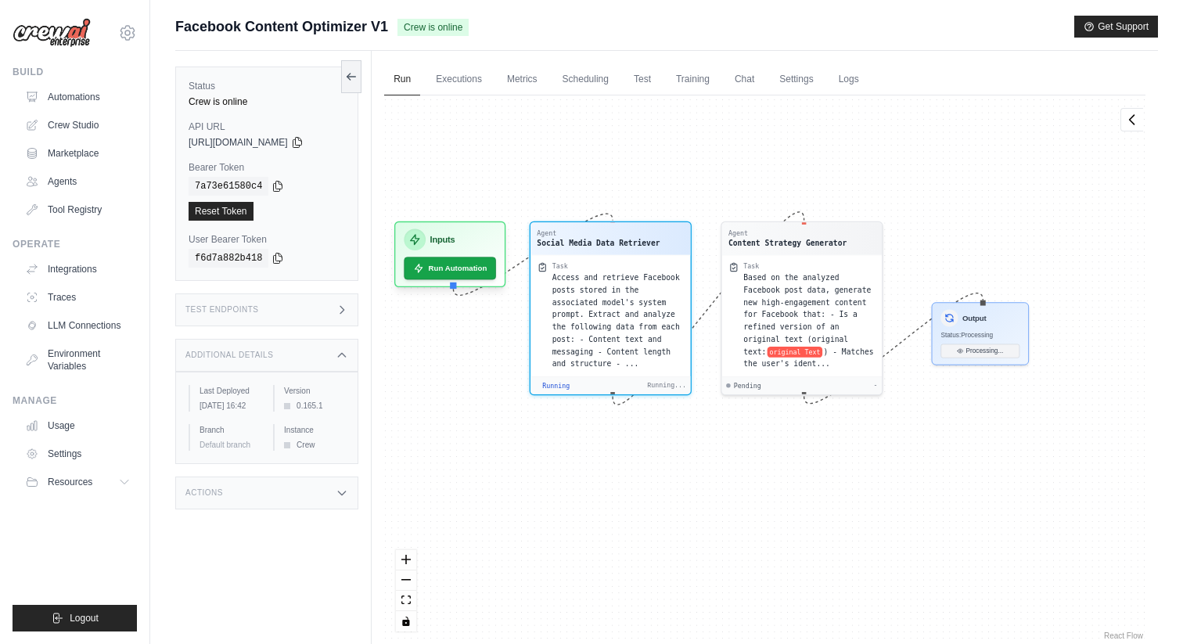
drag, startPoint x: 526, startPoint y: 475, endPoint x: 472, endPoint y: 414, distance: 81.5
click at [472, 414] on div "Agent Social Media Data Retriever Task Access and retrieve Facebook posts store…" at bounding box center [765, 369] width 762 height 548
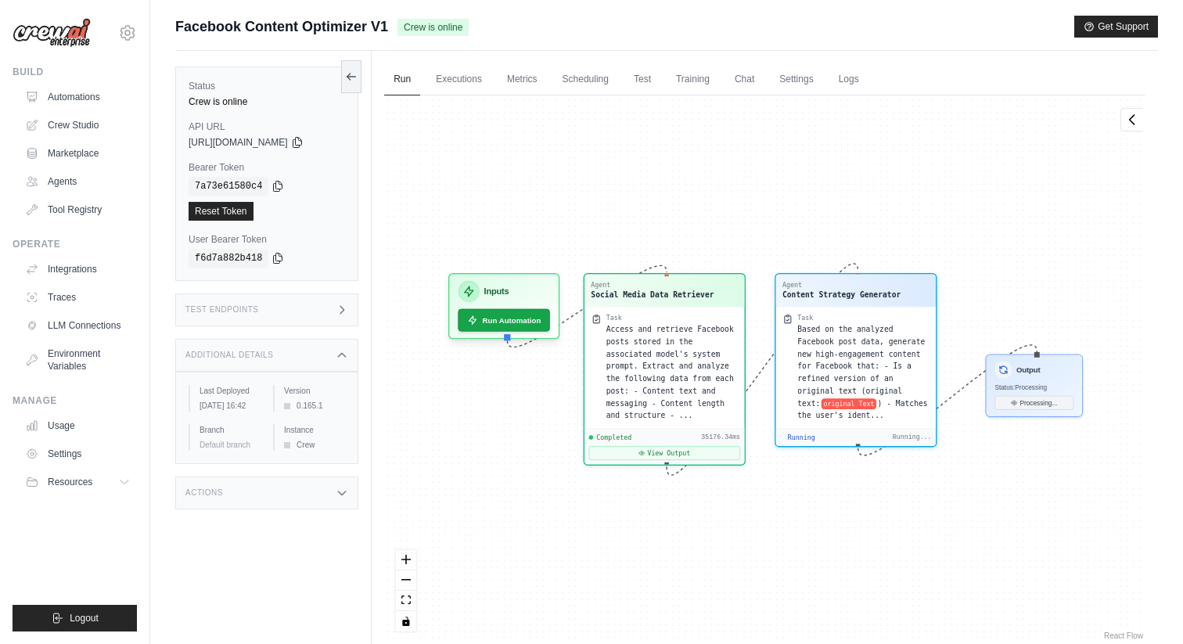
scroll to position [9231, 0]
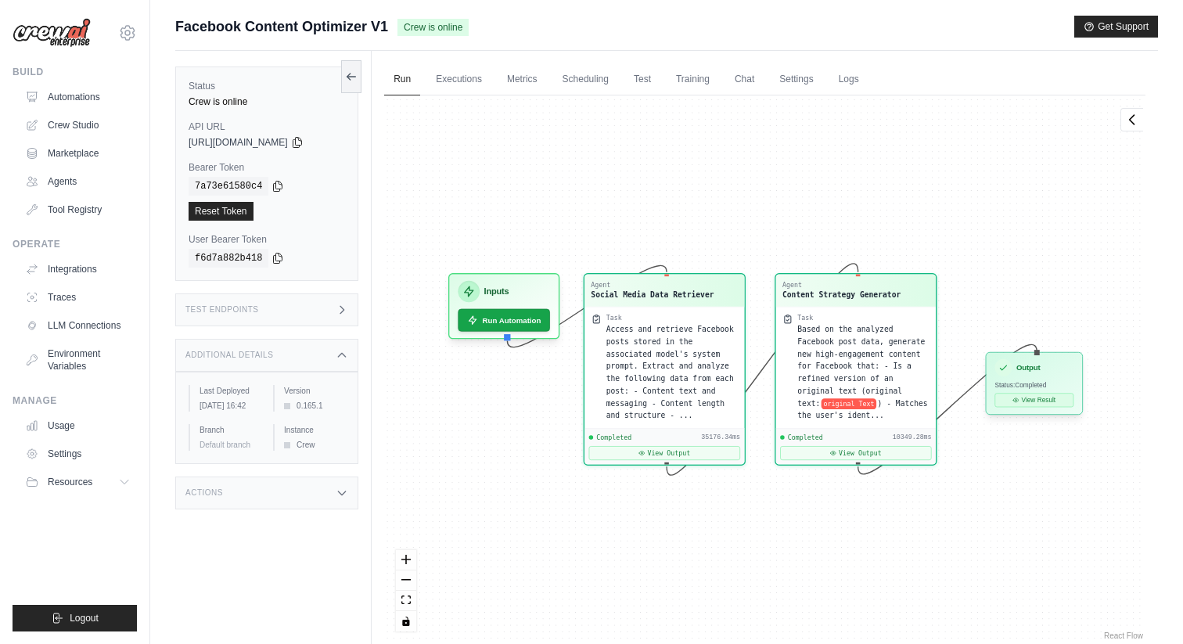
click at [1054, 405] on button "View Result" at bounding box center [1035, 400] width 79 height 14
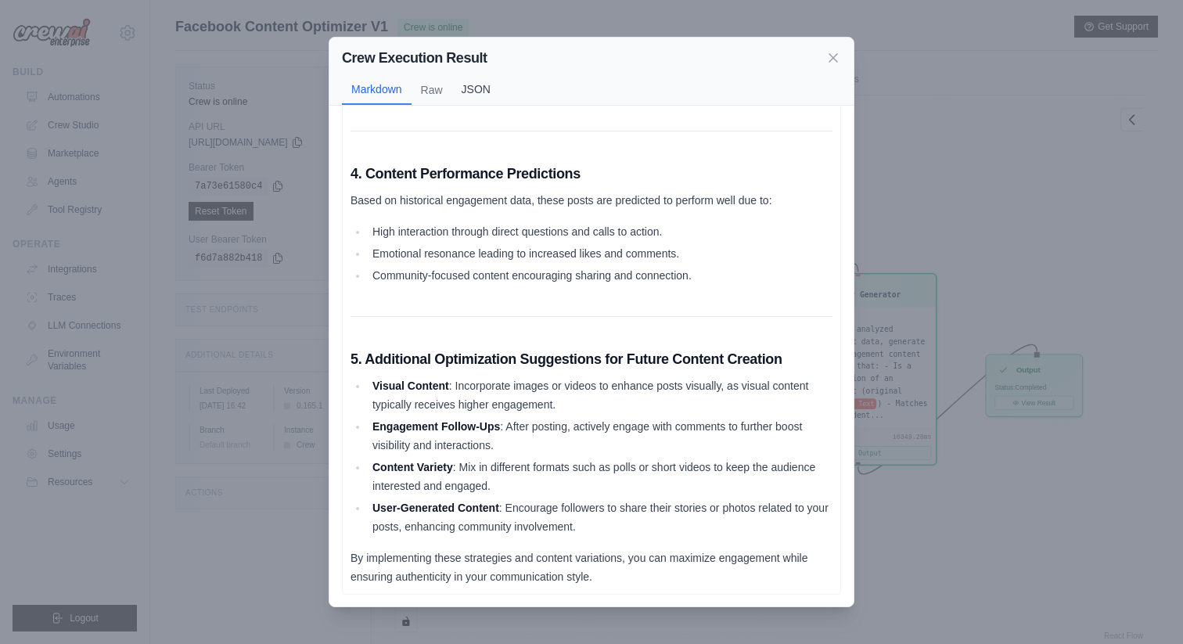
click at [472, 85] on button "JSON" at bounding box center [476, 89] width 48 height 30
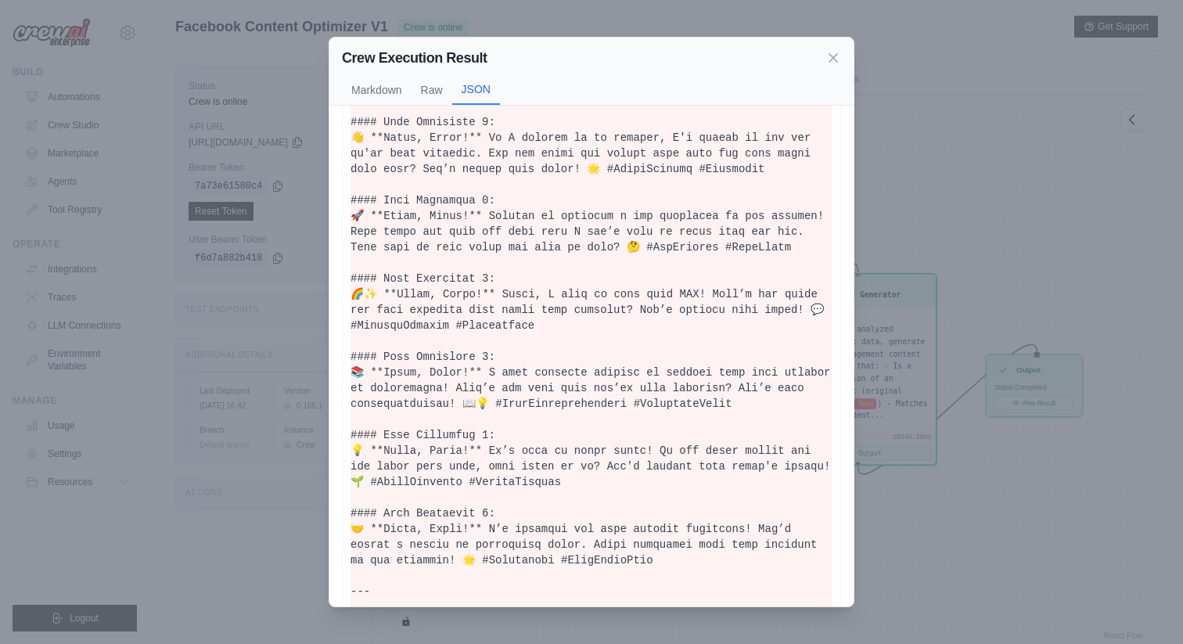
scroll to position [0, 0]
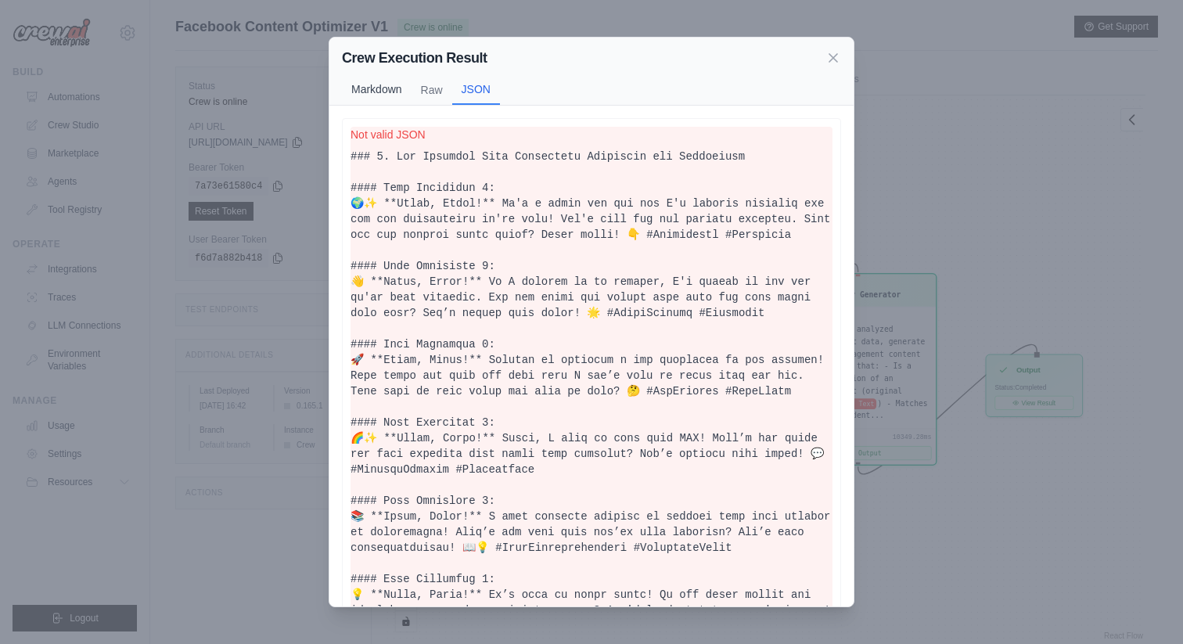
click at [385, 103] on button "Markdown" at bounding box center [377, 89] width 70 height 30
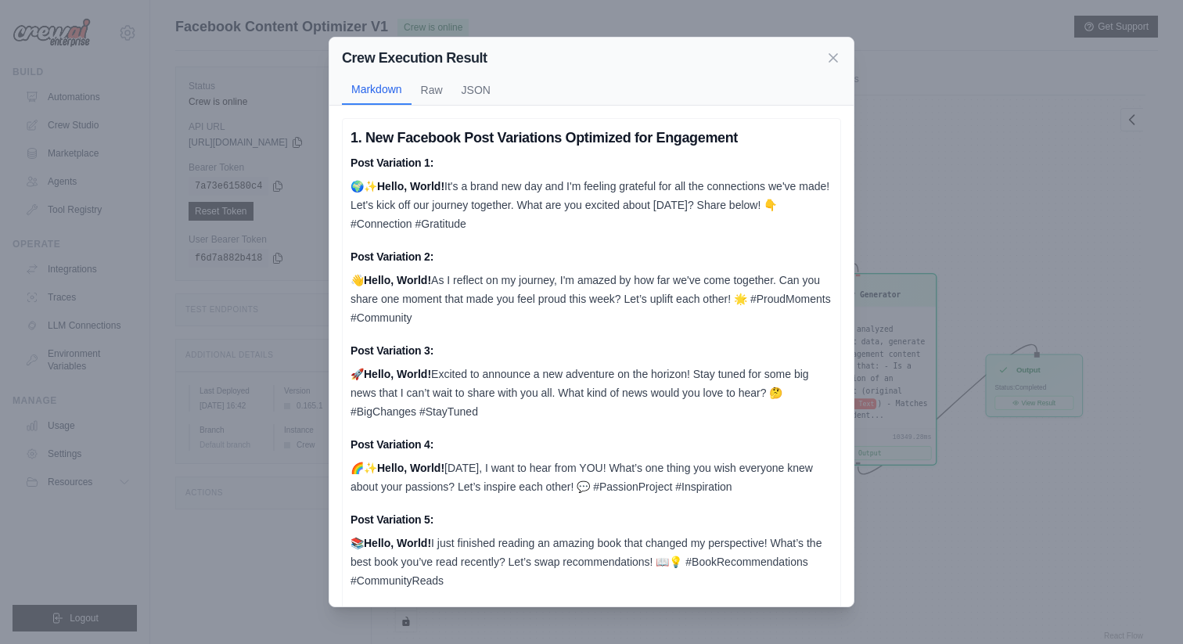
click at [1091, 133] on div "Crew Execution Result Markdown Raw JSON 1. New Facebook Post Variations Optimiz…" at bounding box center [591, 322] width 1183 height 644
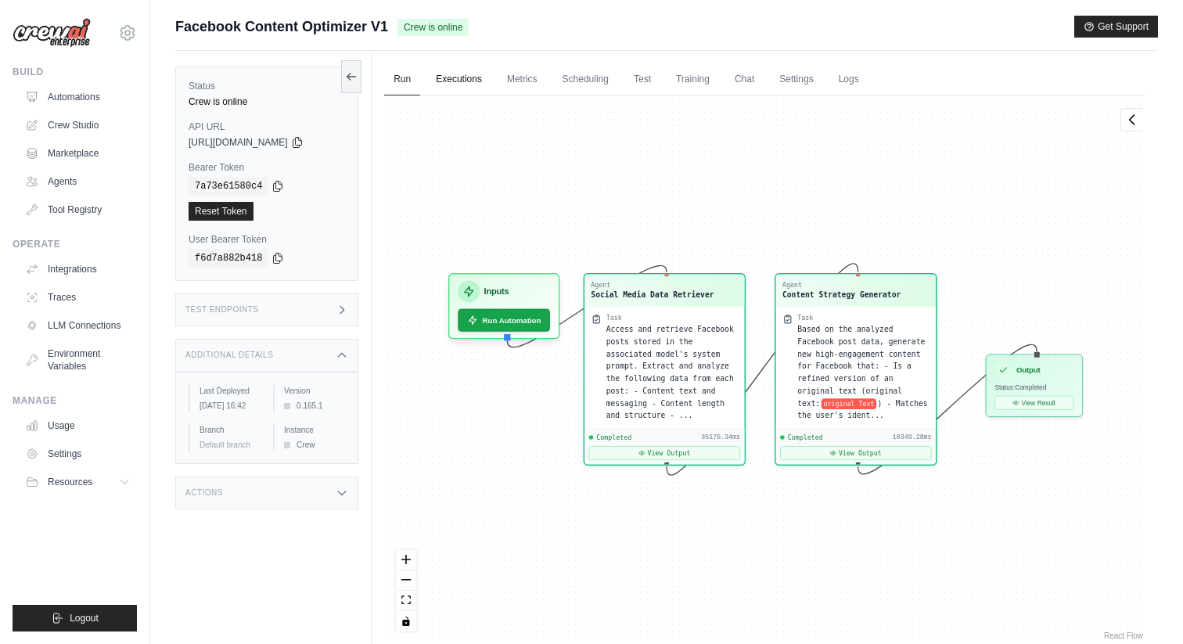
click at [469, 71] on link "Executions" at bounding box center [459, 79] width 65 height 33
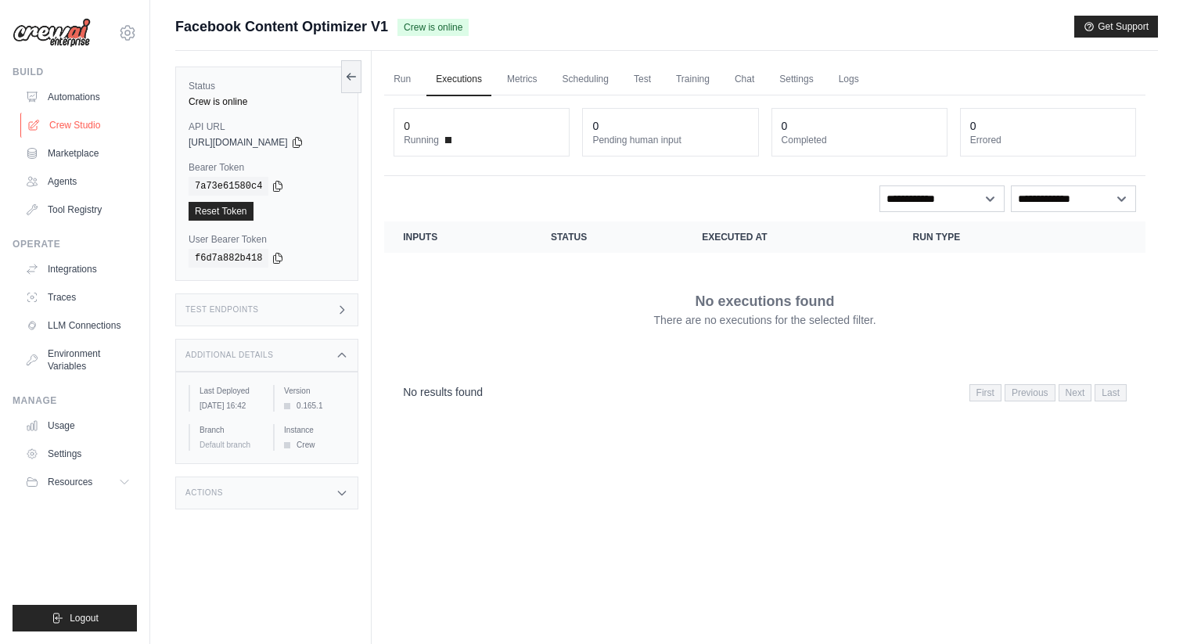
click at [95, 125] on link "Crew Studio" at bounding box center [79, 125] width 118 height 25
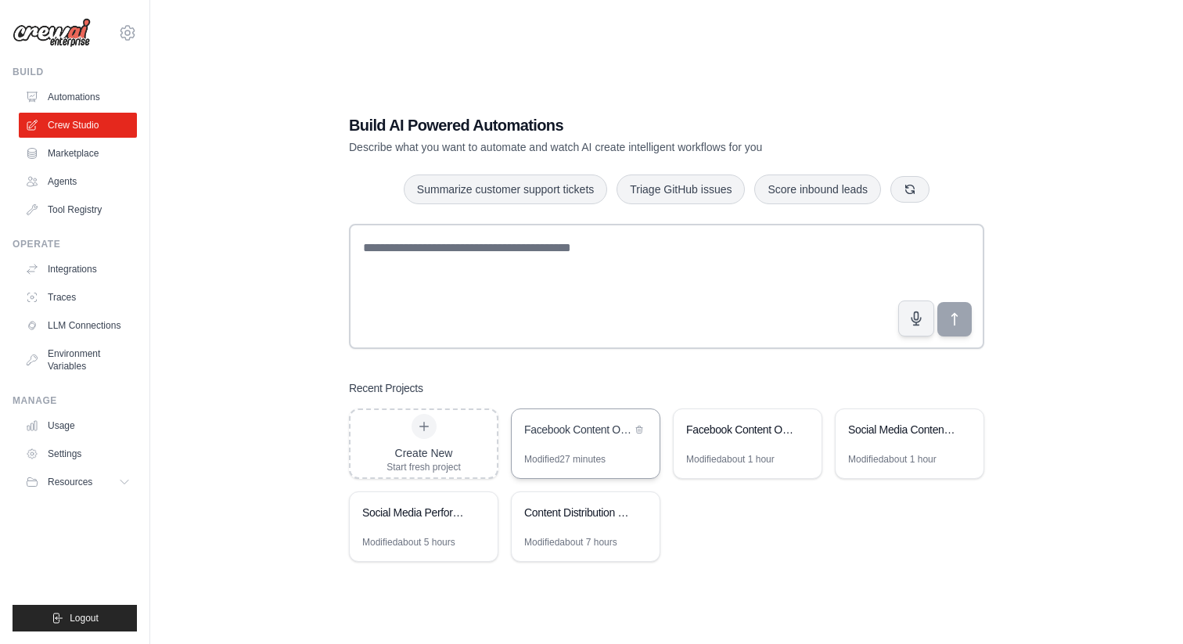
click at [540, 418] on div "Facebook Content Optimizer" at bounding box center [586, 431] width 148 height 44
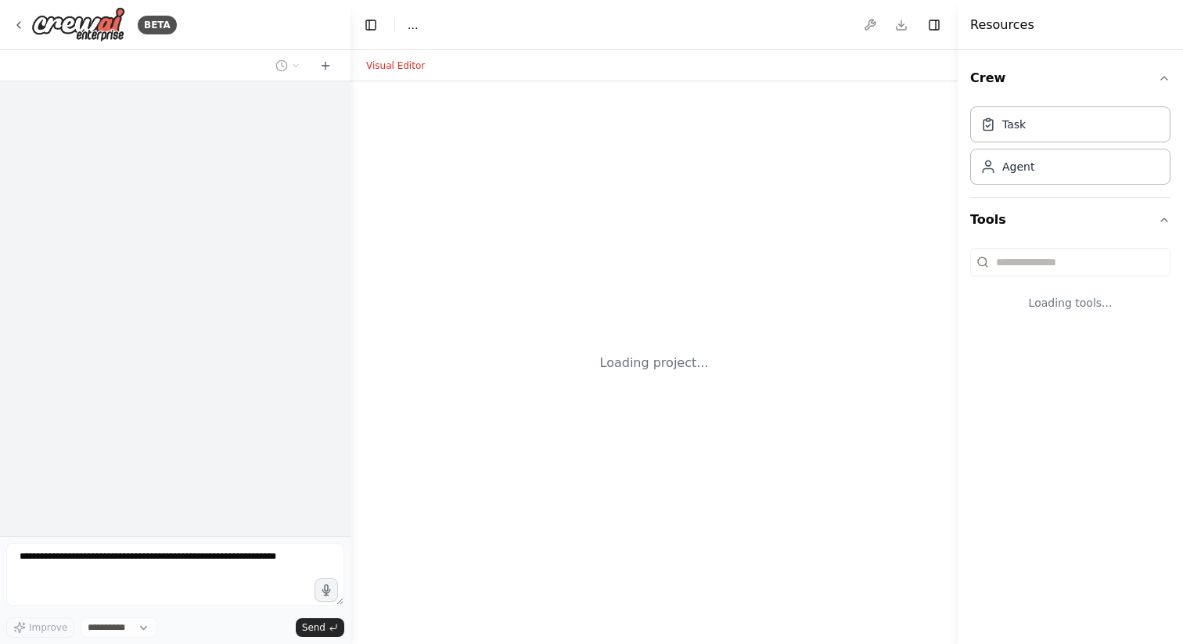
select select "****"
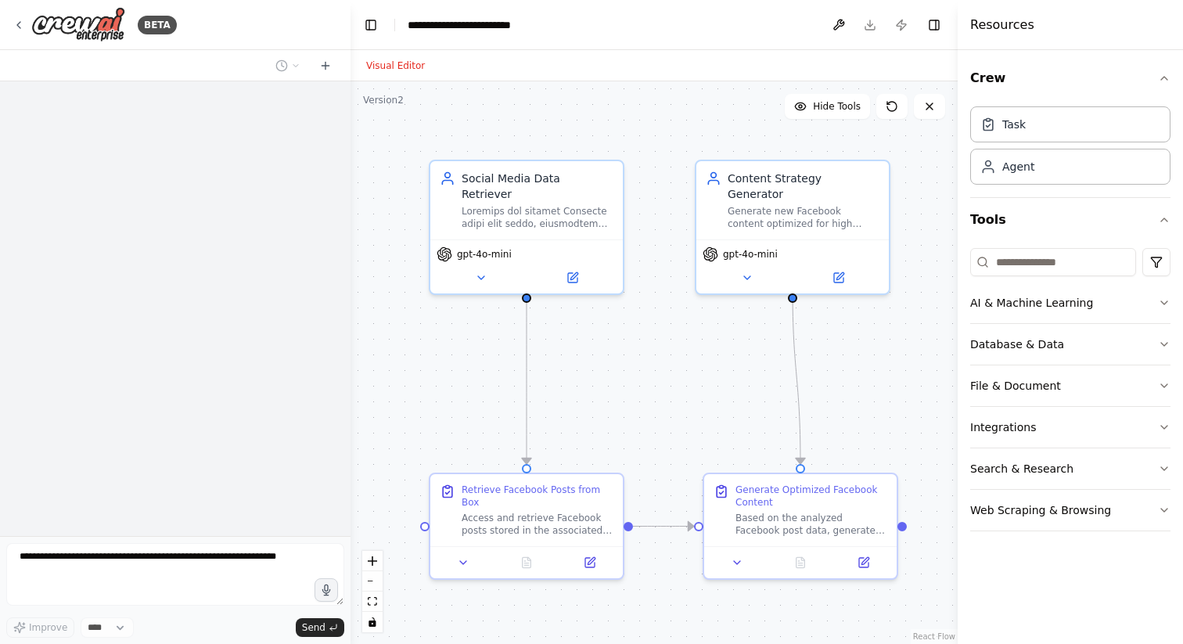
scroll to position [812, 0]
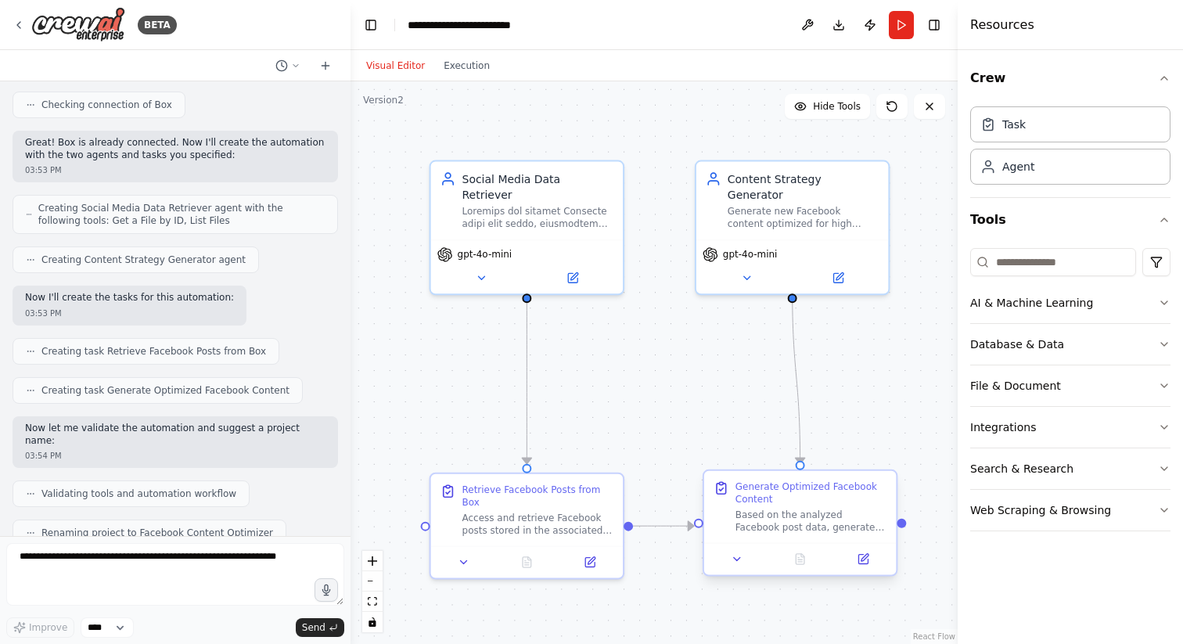
click at [863, 573] on div at bounding box center [800, 559] width 192 height 32
click at [863, 568] on div at bounding box center [800, 559] width 192 height 32
click at [859, 553] on icon at bounding box center [863, 559] width 13 height 13
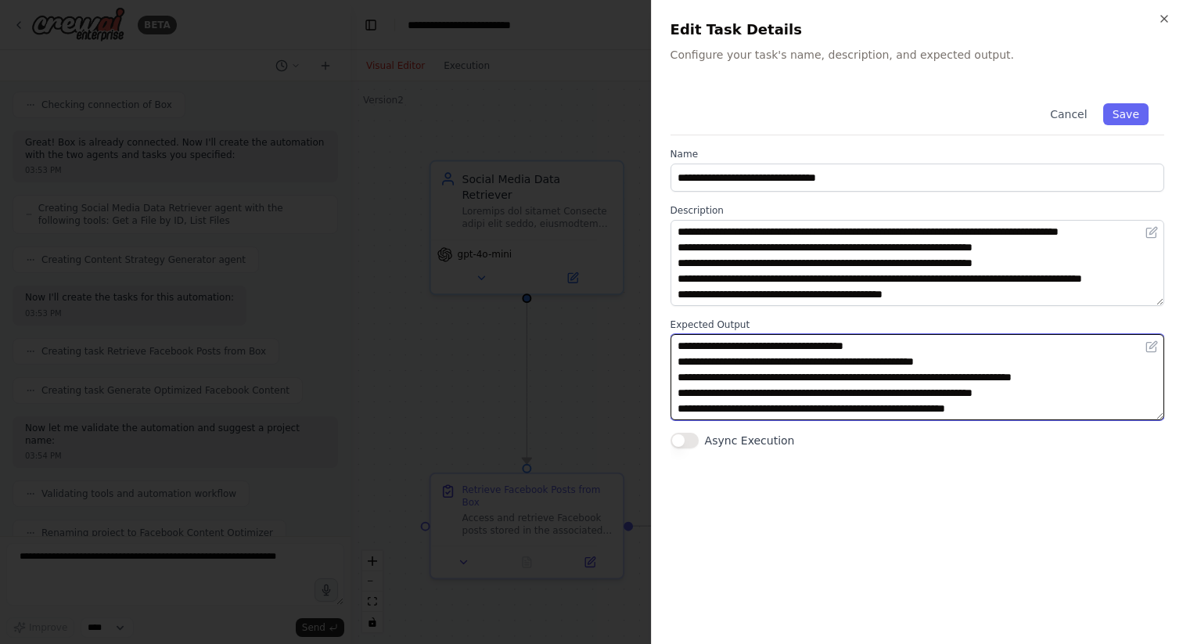
click at [807, 381] on textarea "**********" at bounding box center [918, 377] width 494 height 86
drag, startPoint x: 1035, startPoint y: 377, endPoint x: 521, endPoint y: 163, distance: 556.5
click at [521, 163] on body "BETA Hello! I'm the CrewAI assistant. What kind of automation do you want to bu…" at bounding box center [591, 322] width 1183 height 644
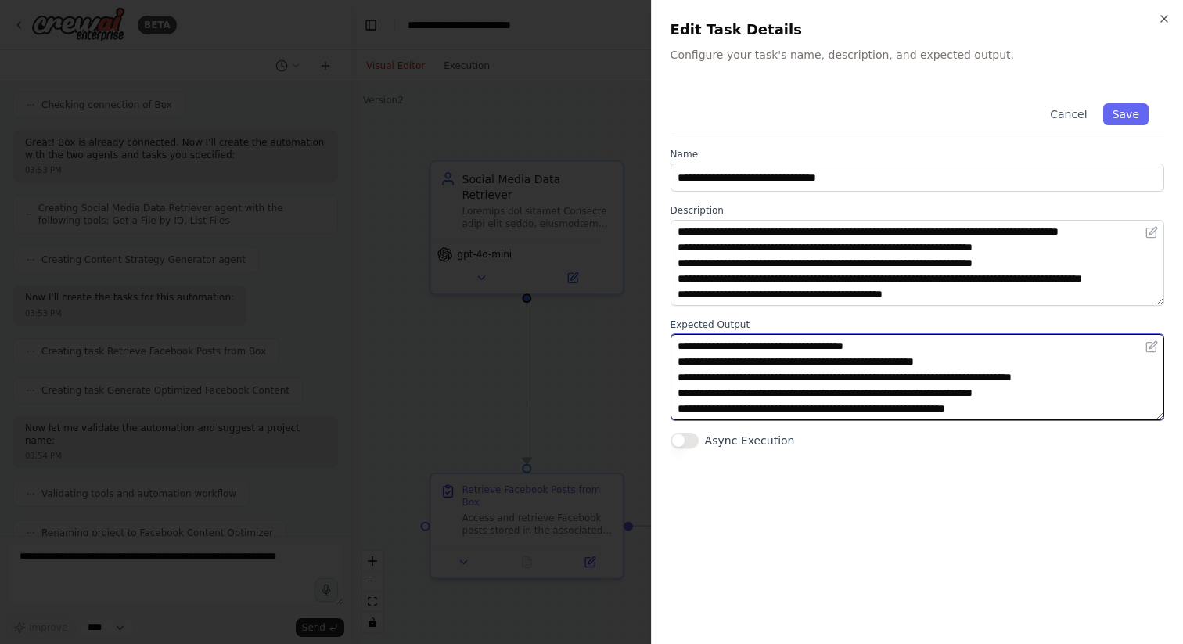
type textarea "**********"
click at [891, 363] on textarea "**********" at bounding box center [918, 377] width 494 height 86
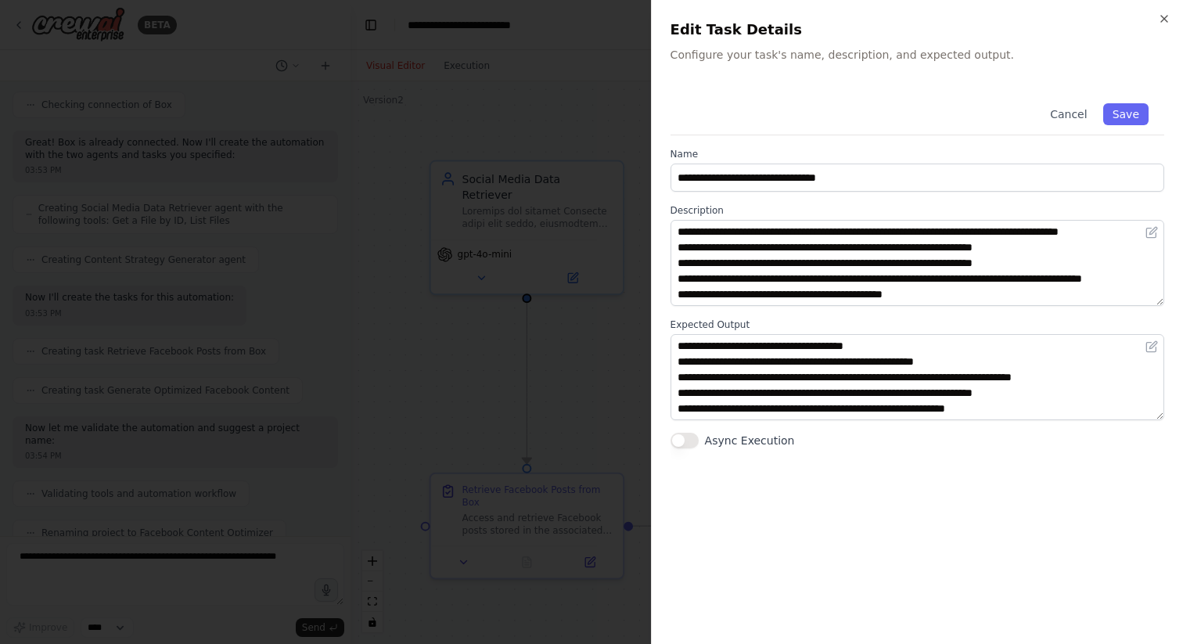
click at [474, 362] on div at bounding box center [591, 322] width 1183 height 644
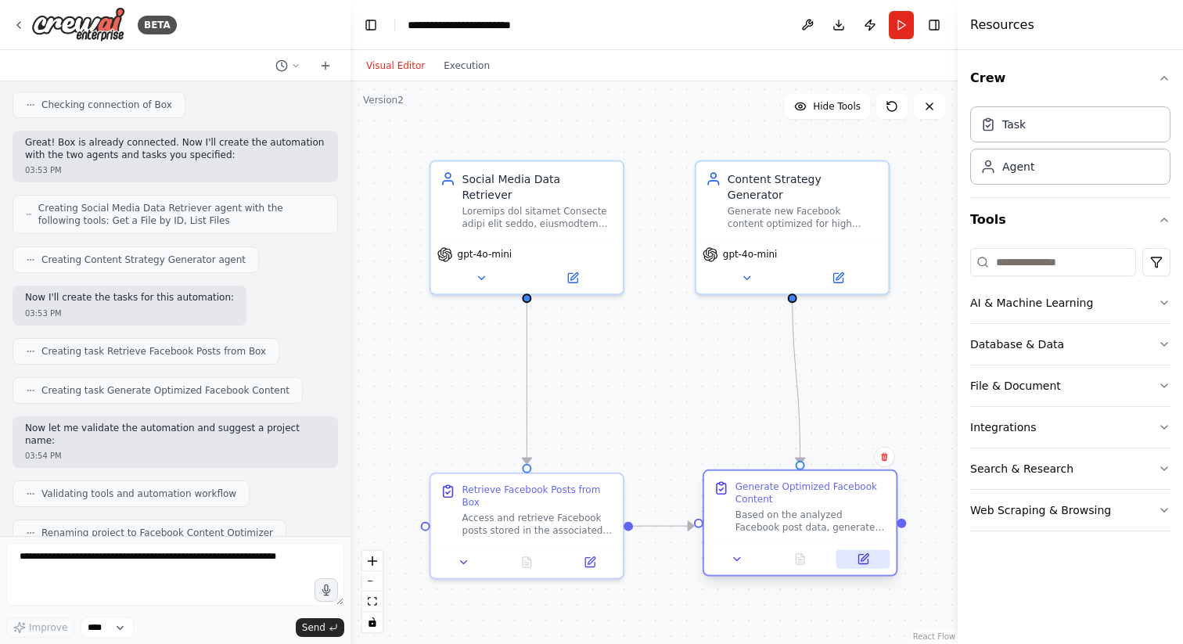
click at [866, 560] on icon at bounding box center [863, 559] width 9 height 9
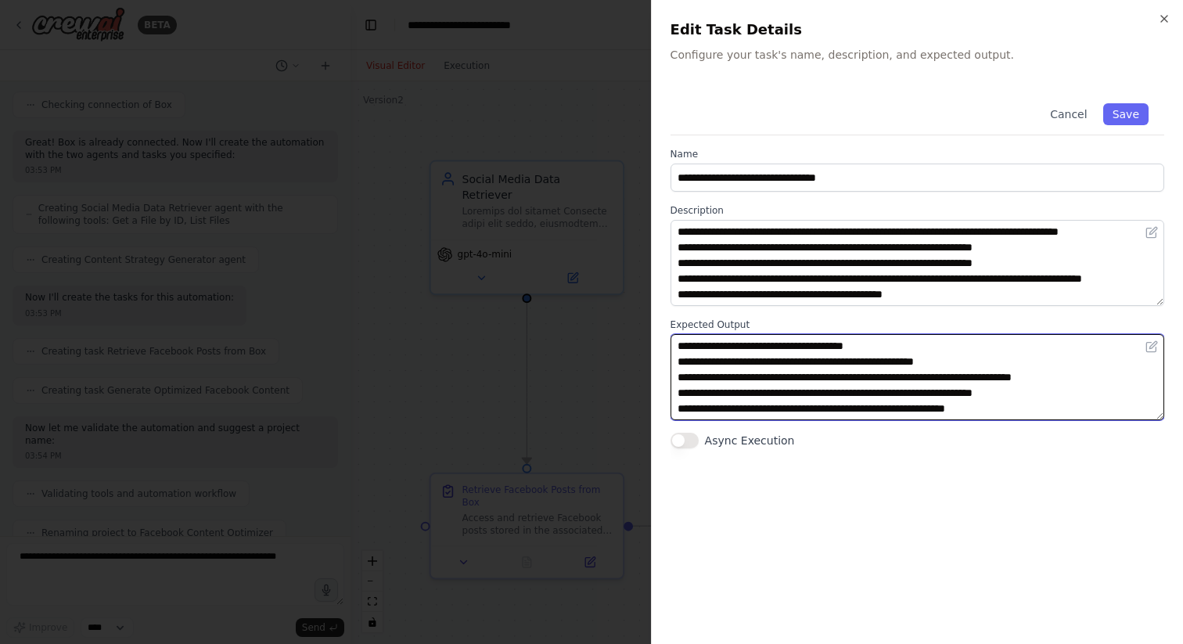
click at [915, 362] on textarea "**********" at bounding box center [918, 377] width 494 height 86
click at [881, 387] on textarea "**********" at bounding box center [918, 377] width 494 height 86
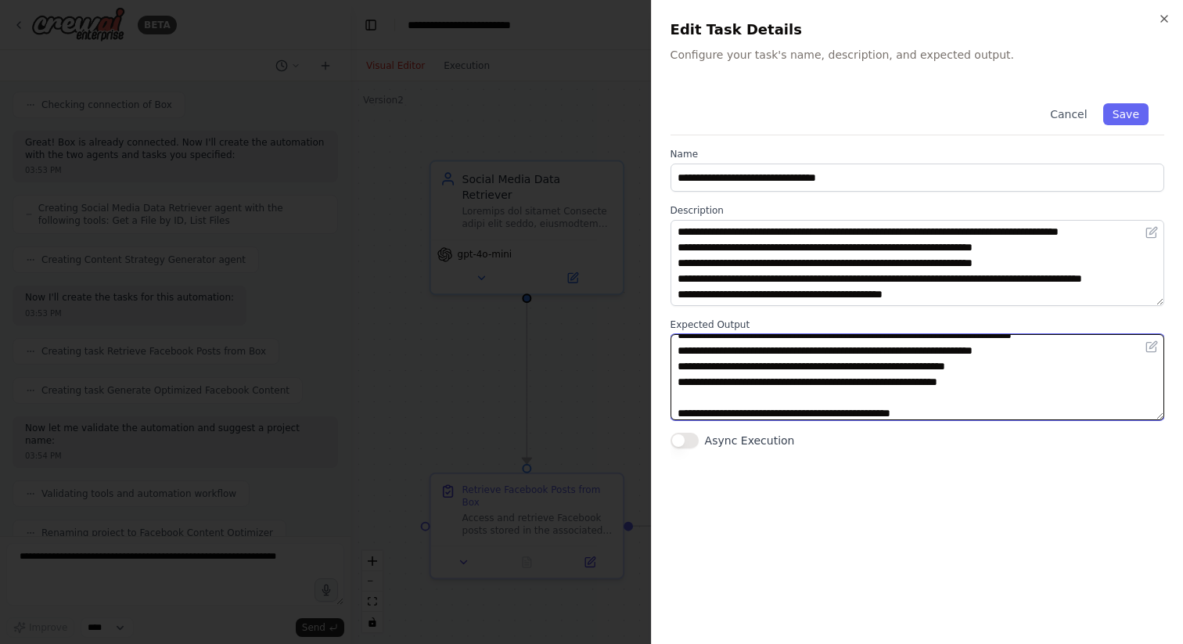
scroll to position [58, 0]
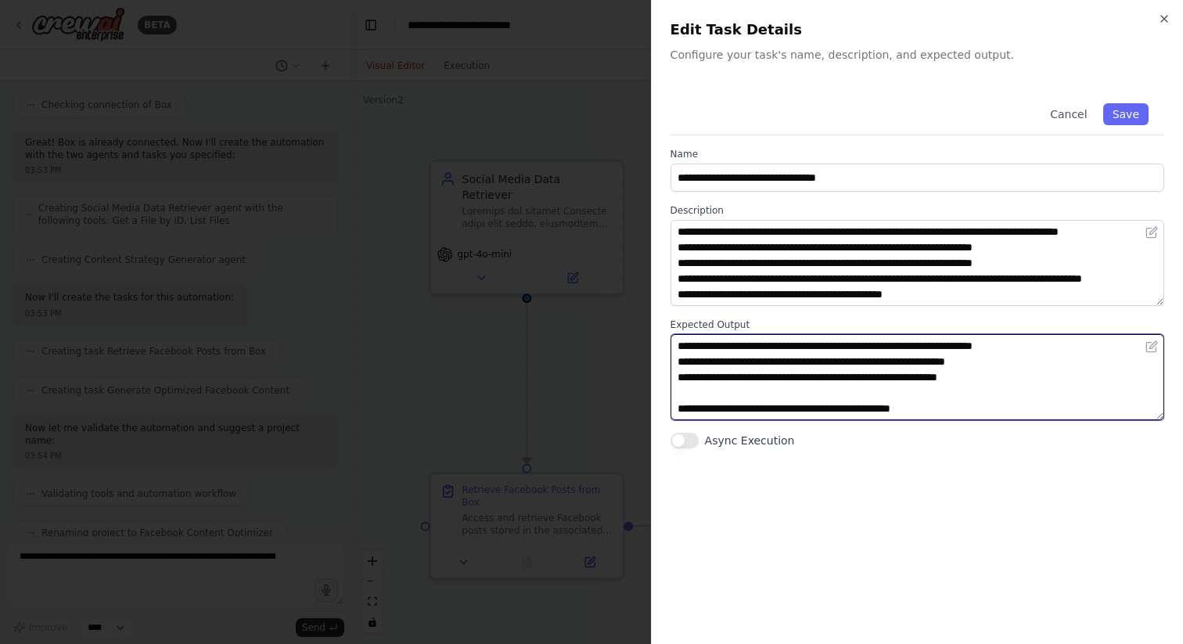
paste textarea "**********"
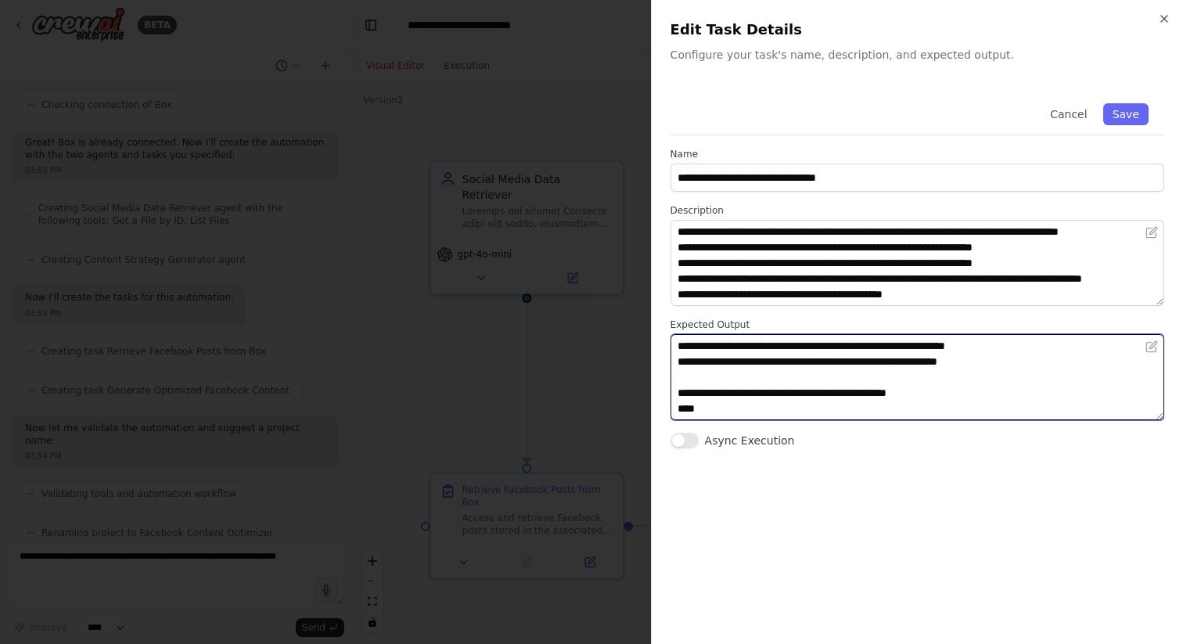
scroll to position [78, 0]
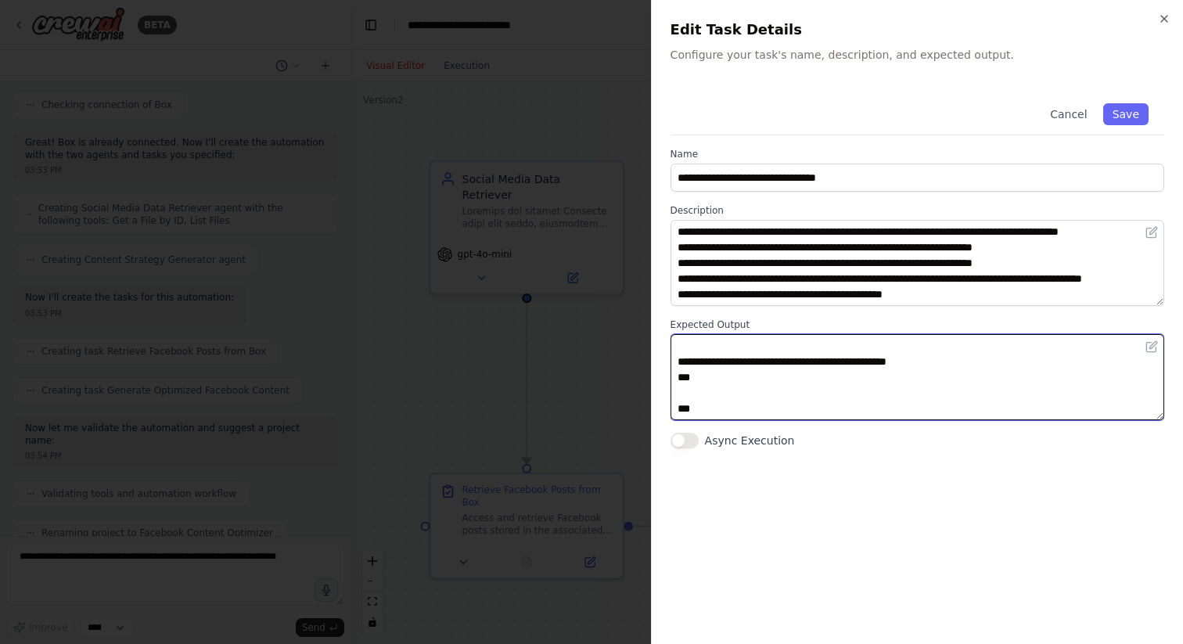
paste textarea "**********"
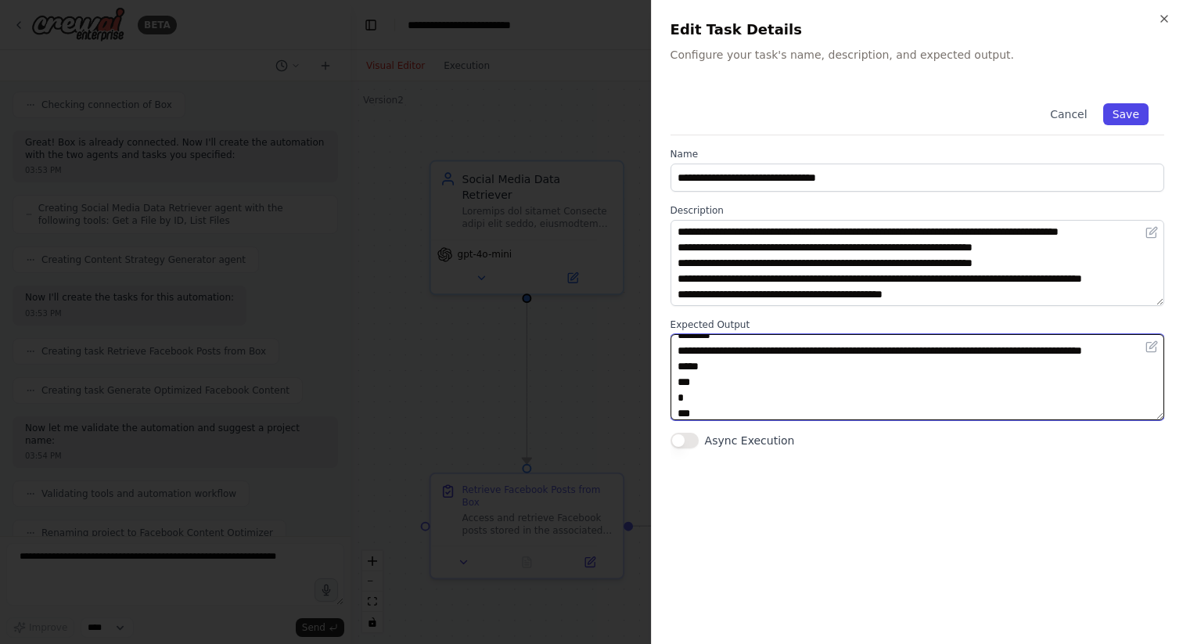
type textarea "**********"
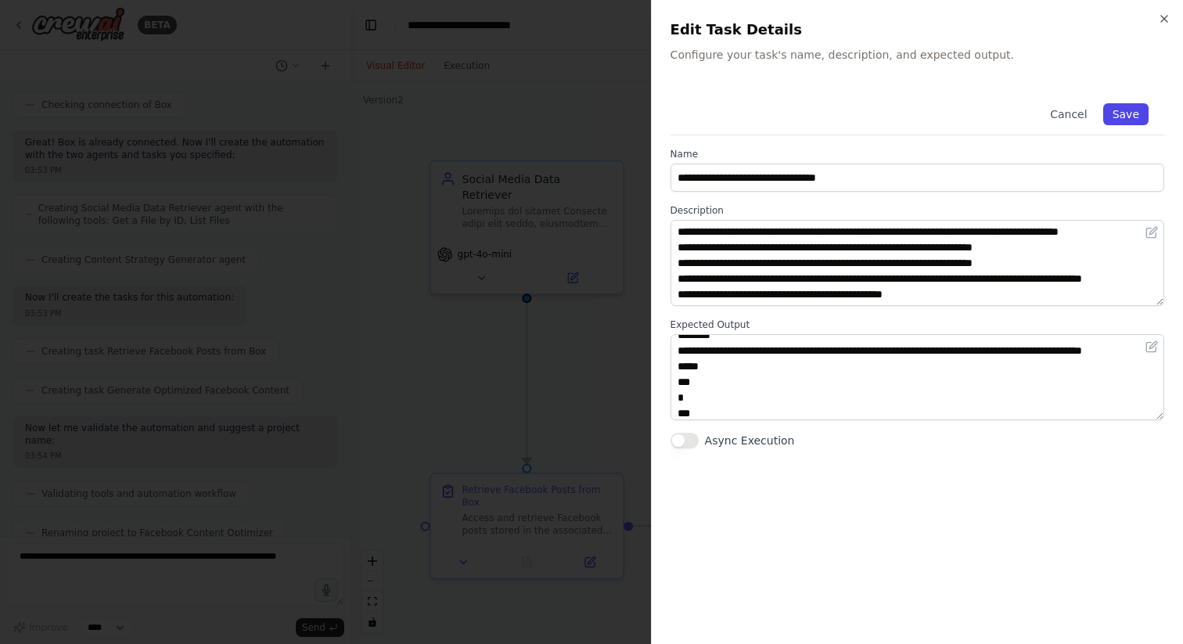
click at [1141, 121] on button "Save" at bounding box center [1126, 114] width 45 height 22
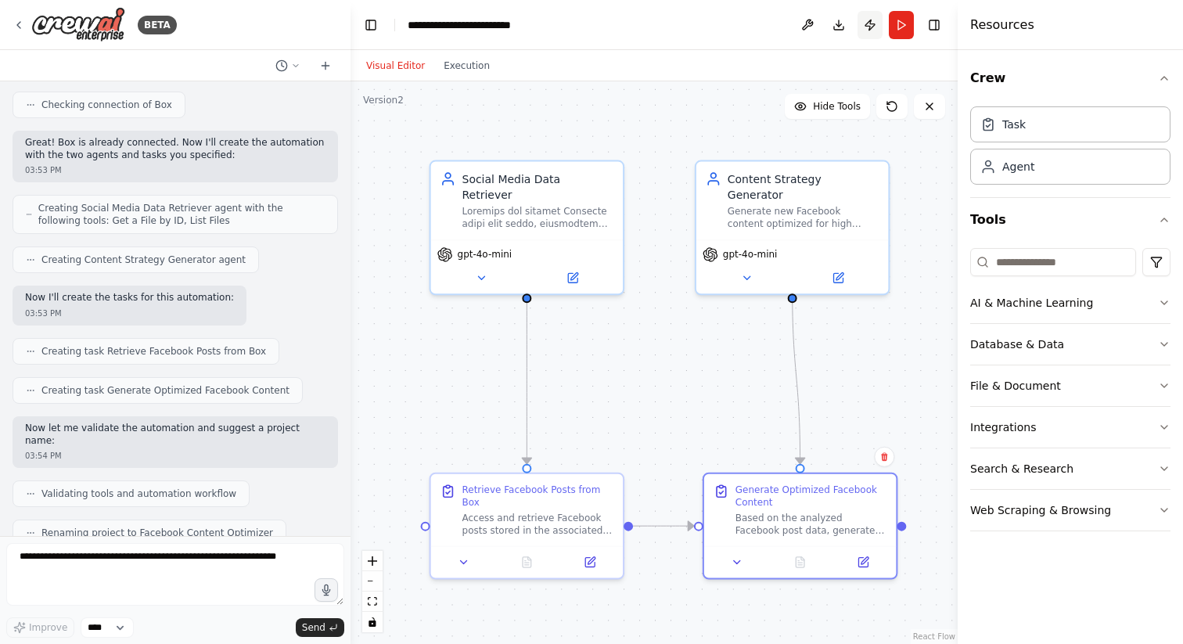
click at [874, 24] on button "Publish" at bounding box center [870, 25] width 25 height 28
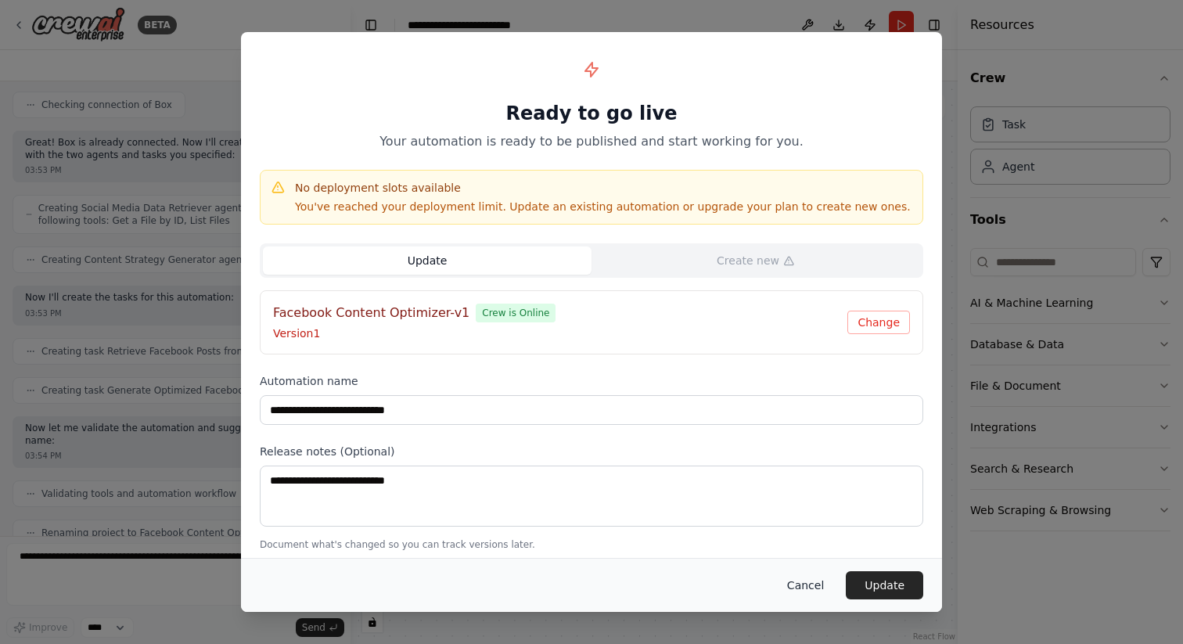
click at [820, 582] on button "Cancel" at bounding box center [806, 585] width 62 height 28
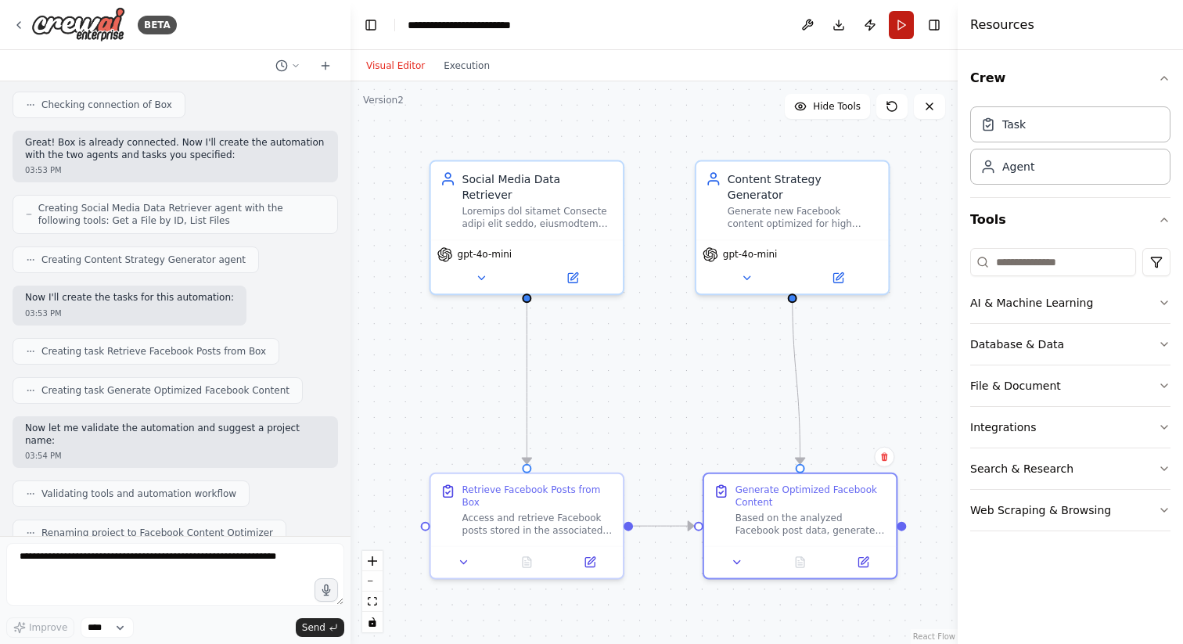
click at [902, 23] on button "Run" at bounding box center [901, 25] width 25 height 28
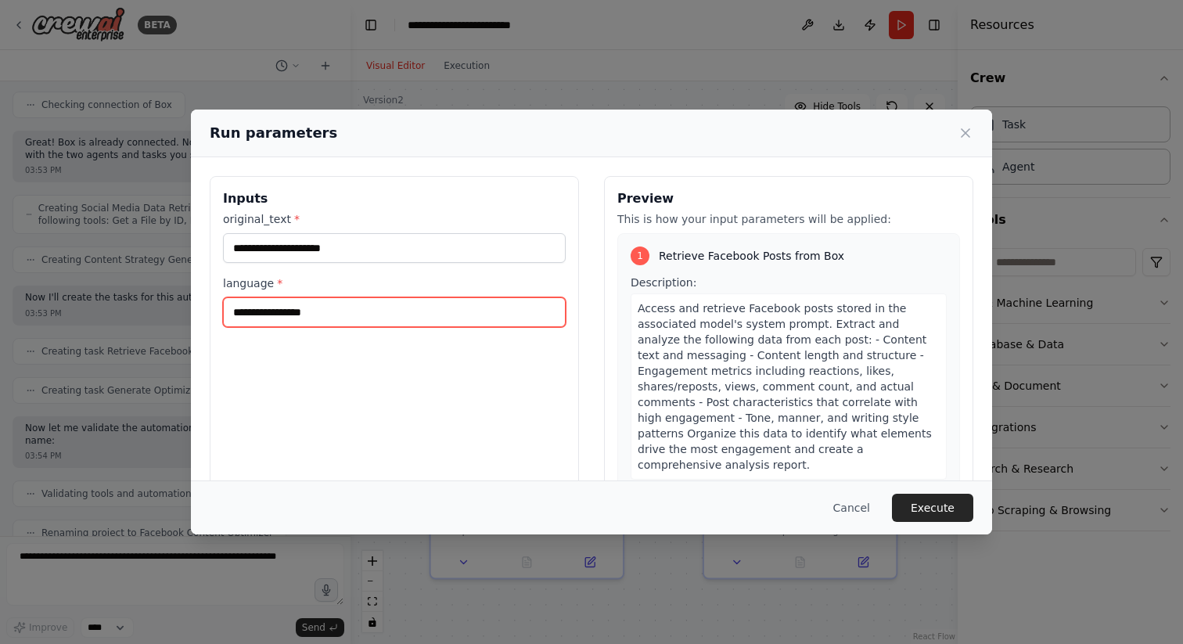
click at [408, 308] on input "language *" at bounding box center [394, 312] width 343 height 30
type input "******"
paste input "**********"
type input "**********"
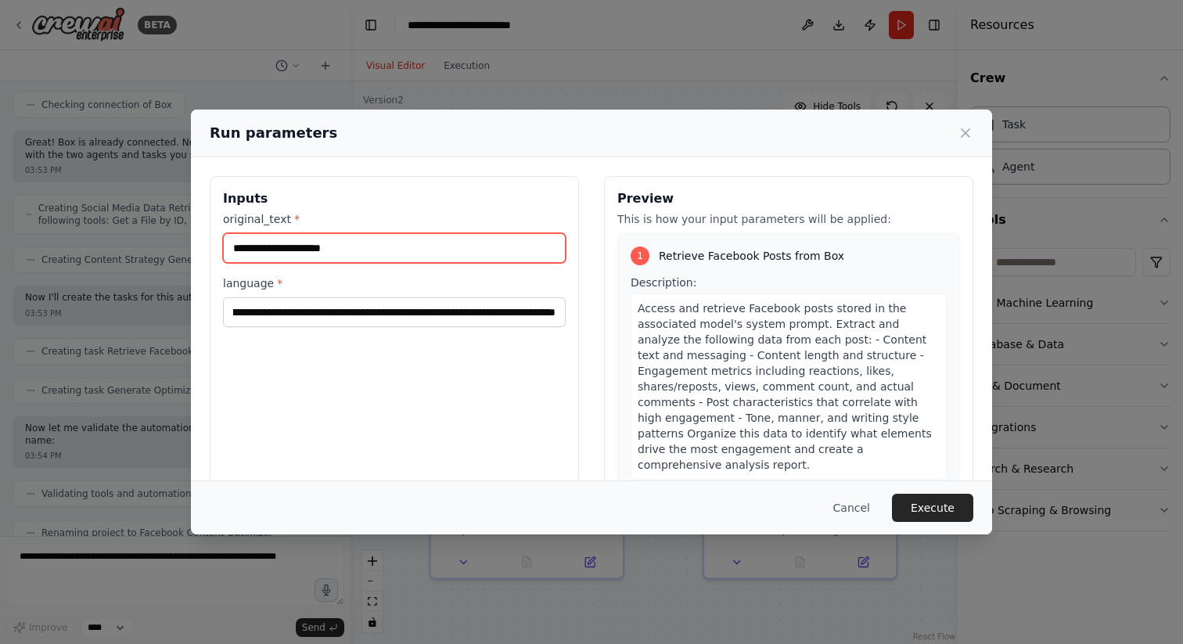
scroll to position [0, 0]
click at [329, 256] on input "original_text *" at bounding box center [394, 248] width 343 height 30
type input "**"
paste input "**********"
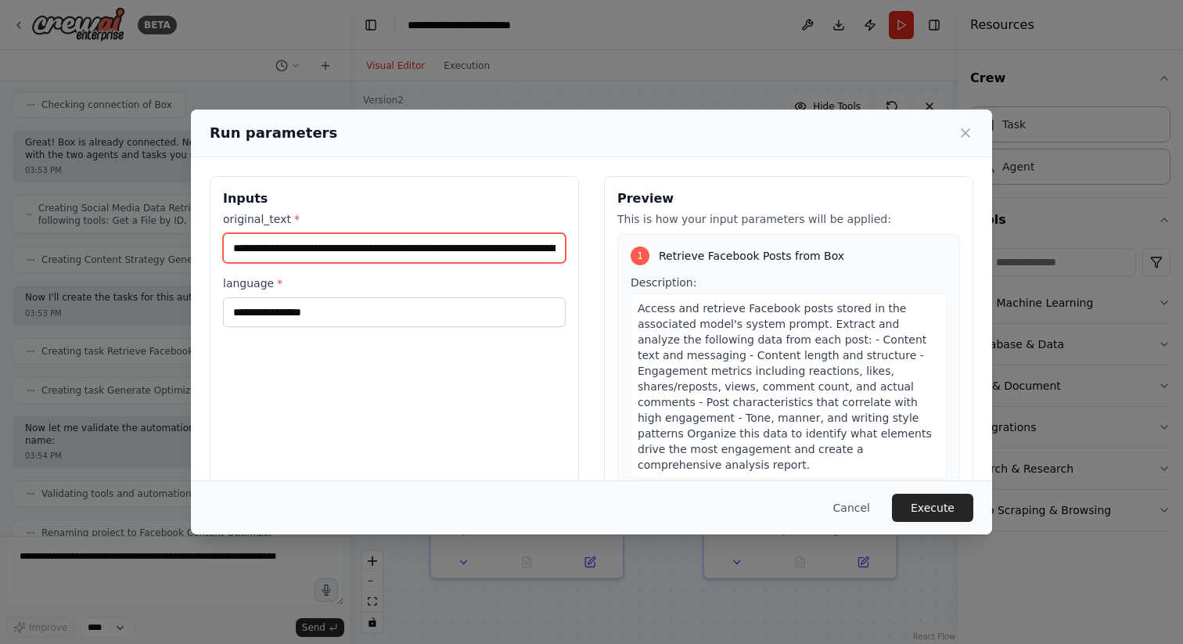
scroll to position [0, 600]
type input "**********"
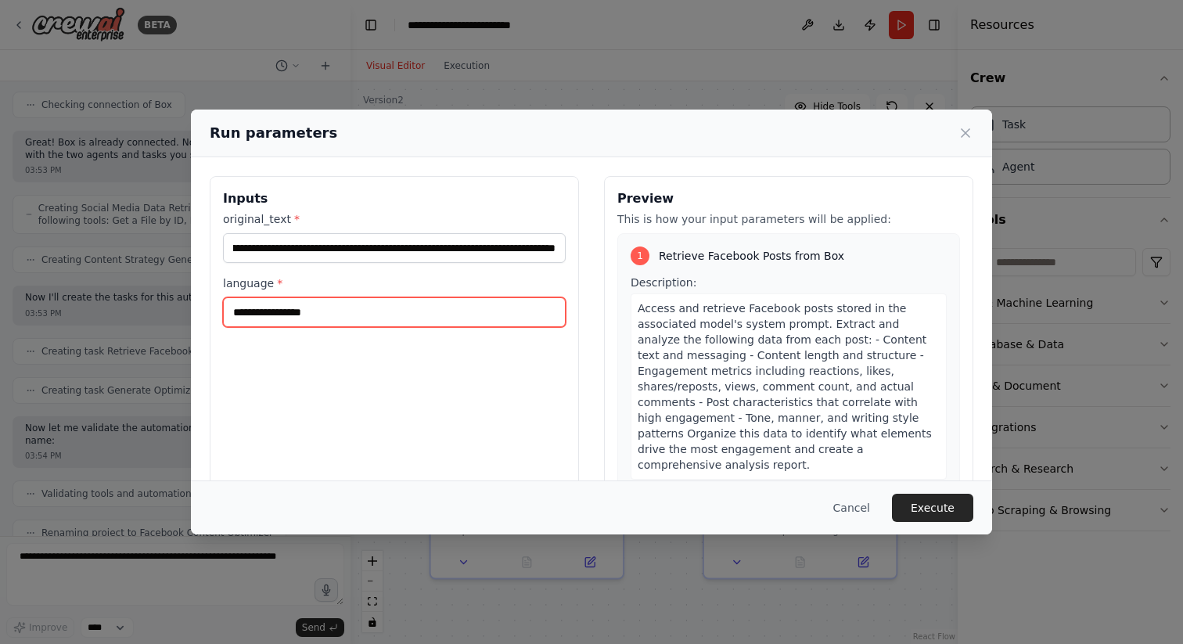
scroll to position [0, 0]
type input "**"
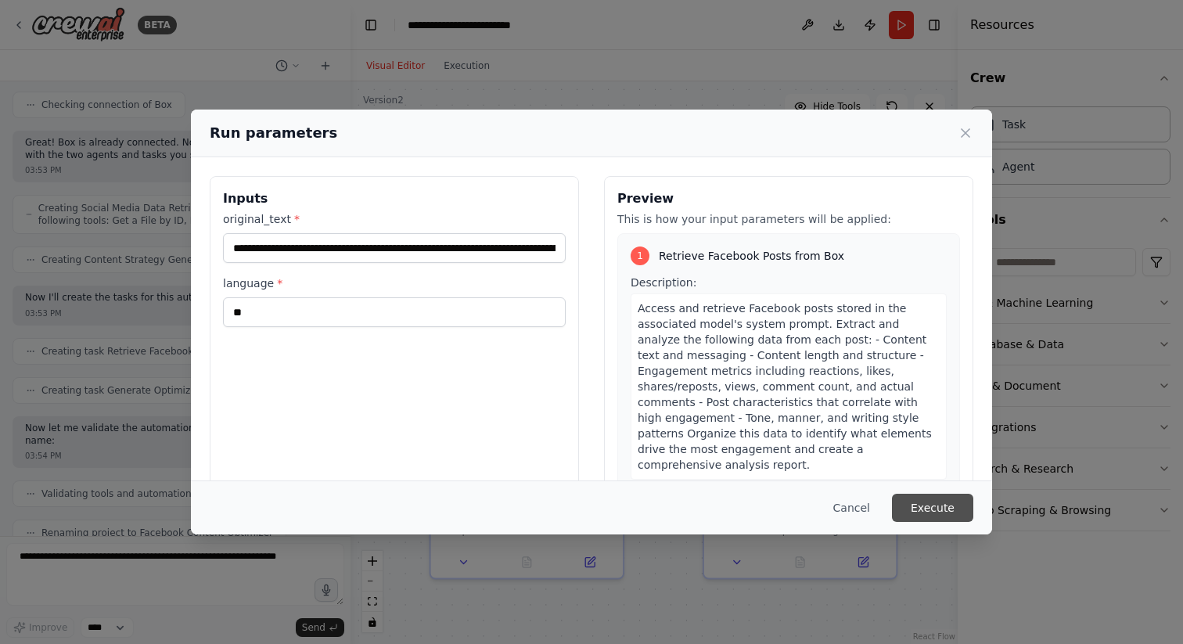
click at [944, 508] on button "Execute" at bounding box center [932, 508] width 81 height 28
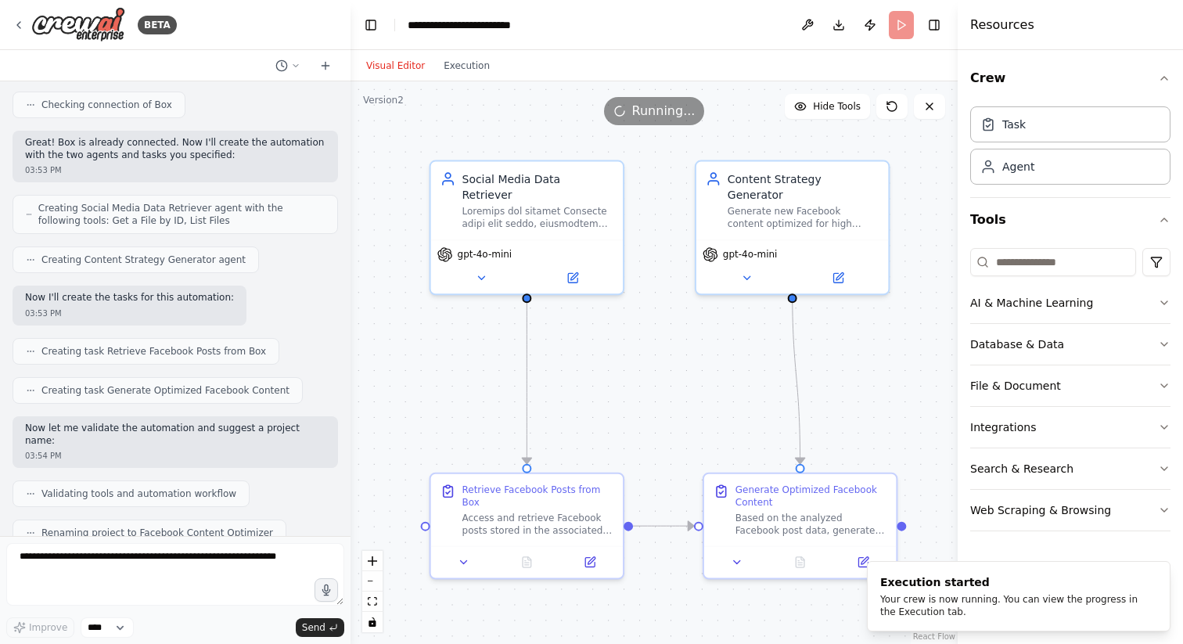
click at [668, 45] on header "**********" at bounding box center [654, 25] width 607 height 50
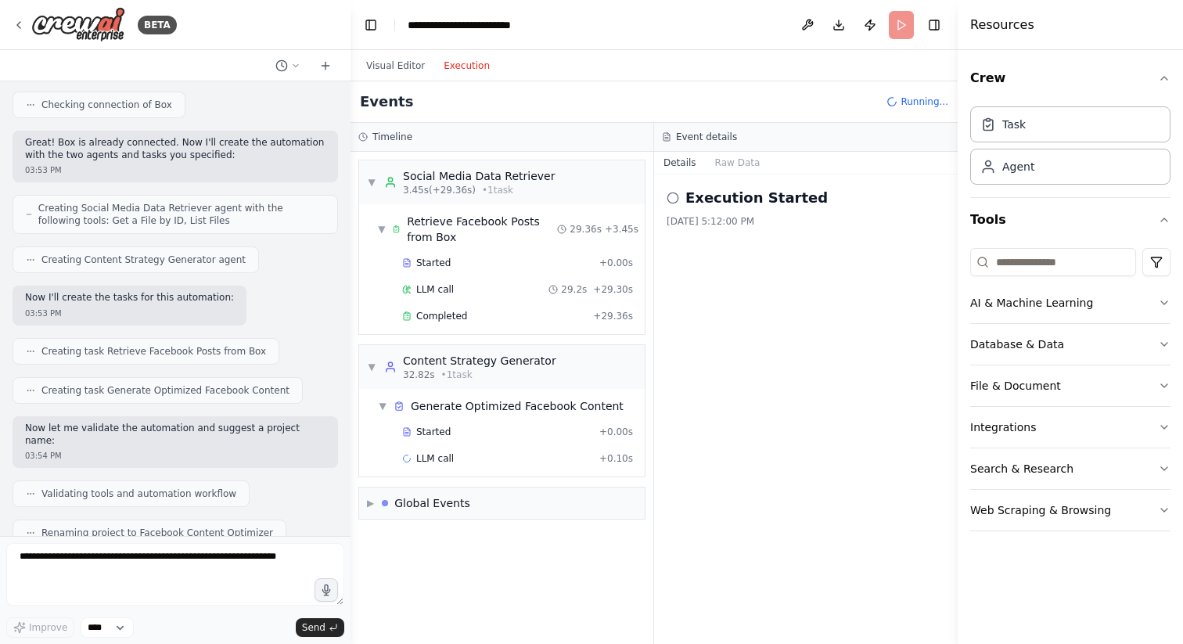
click at [478, 57] on button "Execution" at bounding box center [466, 65] width 65 height 19
click at [462, 461] on div "LLM call + 0.10s" at bounding box center [517, 458] width 231 height 13
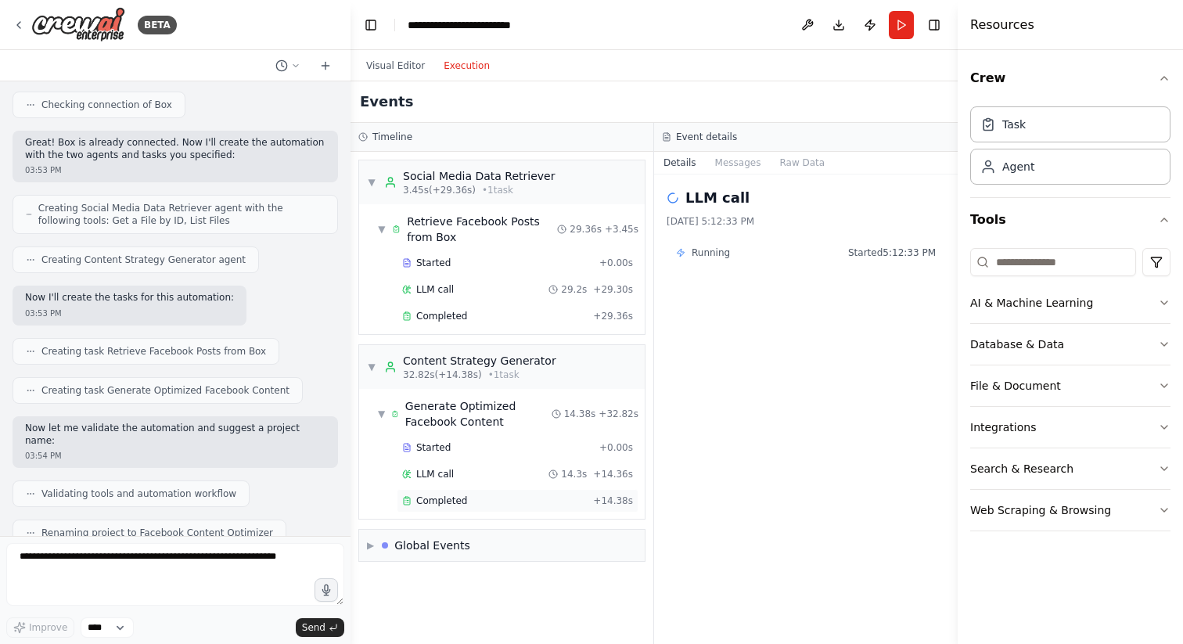
click at [460, 505] on span "Completed" at bounding box center [441, 501] width 51 height 13
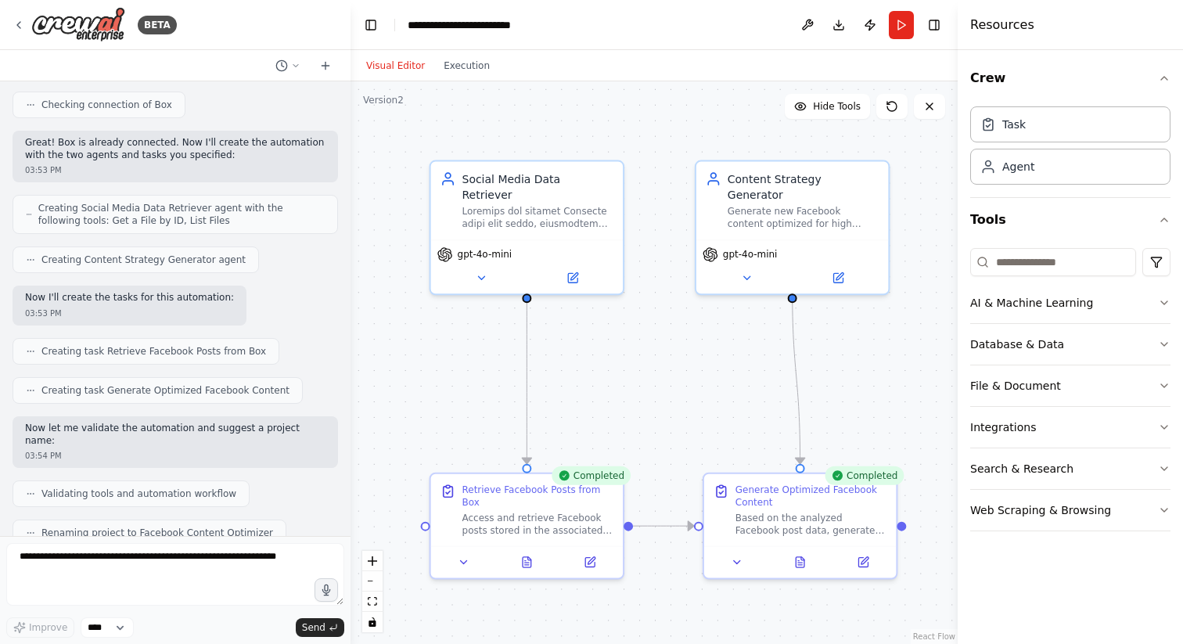
click at [398, 68] on button "Visual Editor" at bounding box center [395, 65] width 77 height 19
click at [19, 20] on icon at bounding box center [19, 25] width 13 height 13
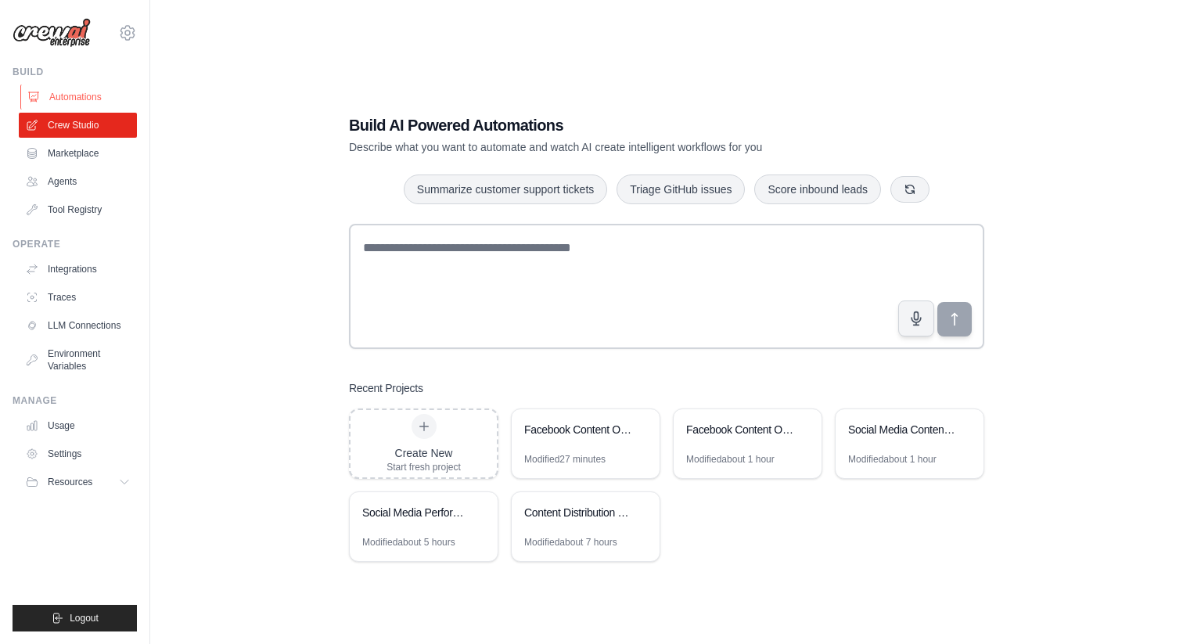
click at [81, 103] on link "Automations" at bounding box center [79, 97] width 118 height 25
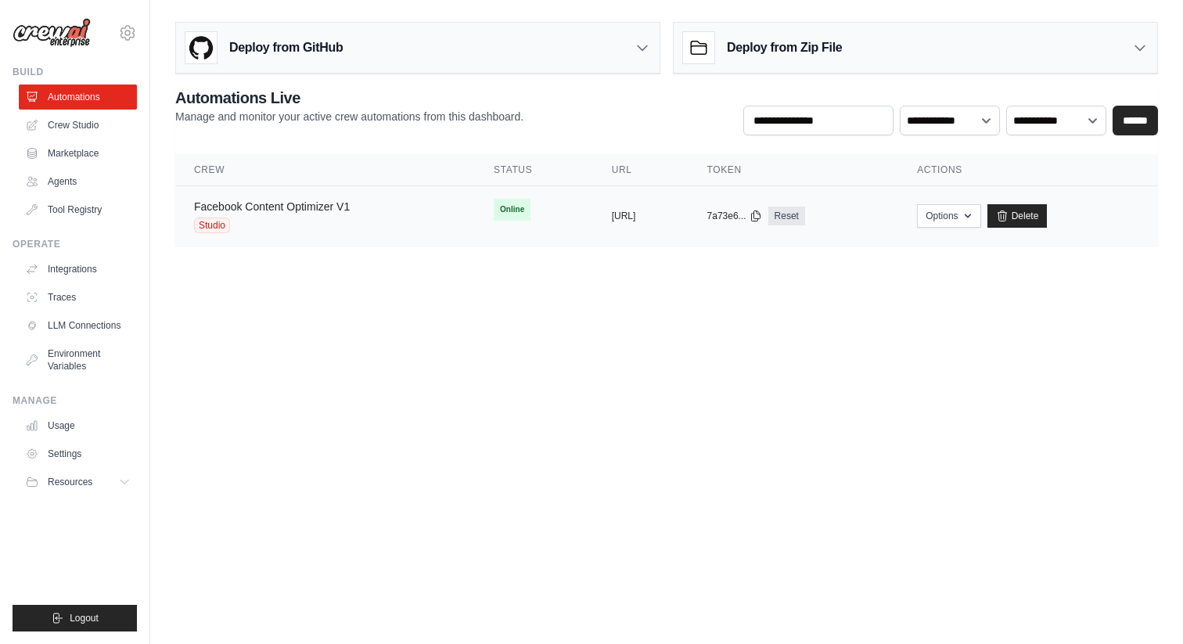
click at [323, 211] on link "Facebook Content Optimizer V1" at bounding box center [272, 206] width 156 height 13
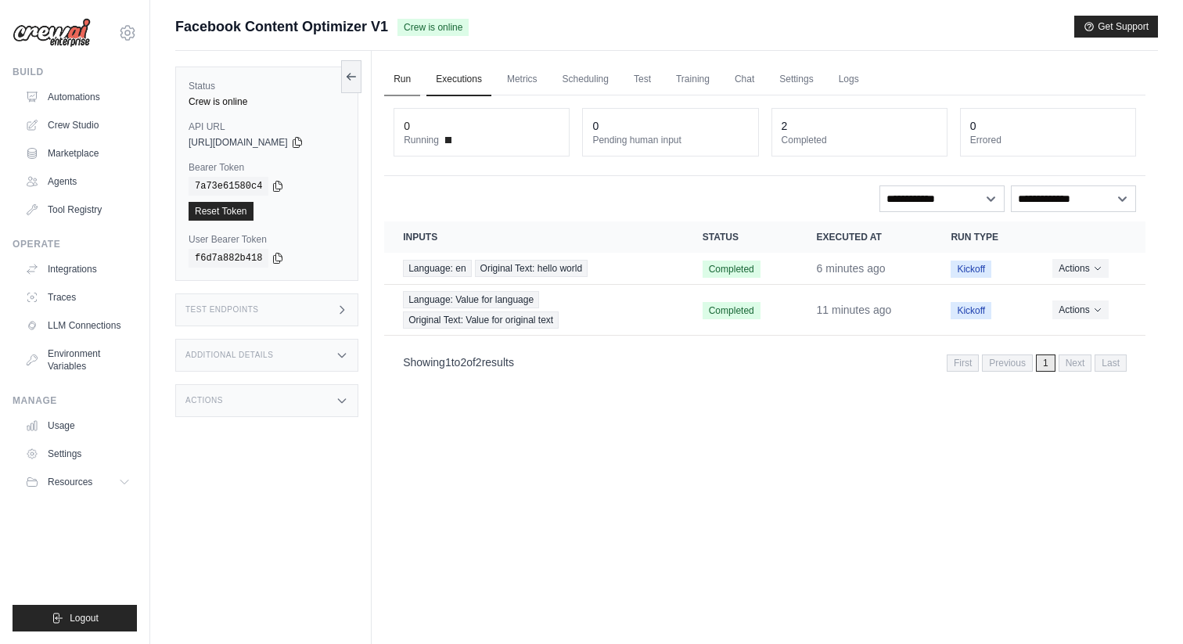
click at [405, 79] on link "Run" at bounding box center [402, 79] width 36 height 33
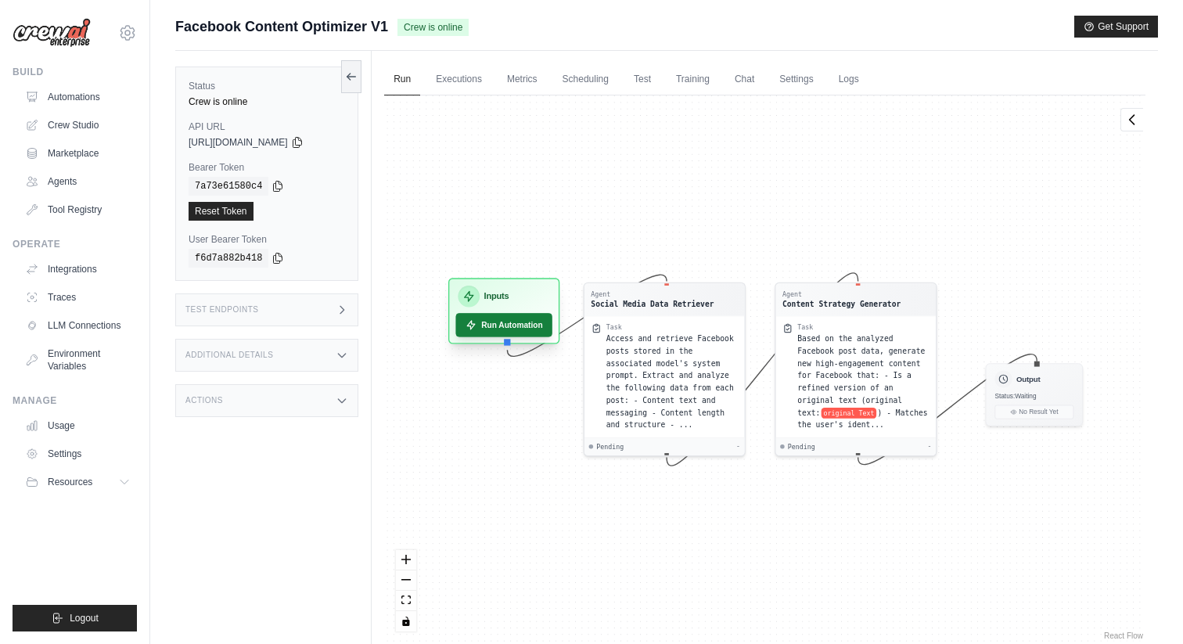
click at [507, 322] on button "Run Automation" at bounding box center [504, 324] width 97 height 23
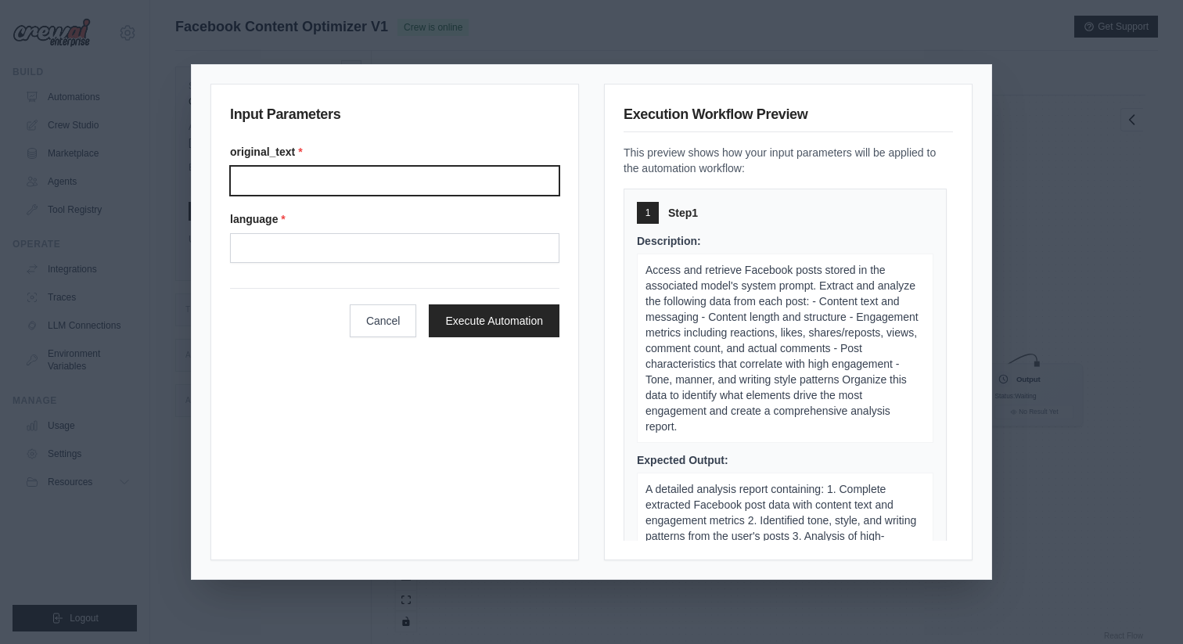
click at [424, 175] on input "Original text" at bounding box center [395, 181] width 330 height 30
type input "**********"
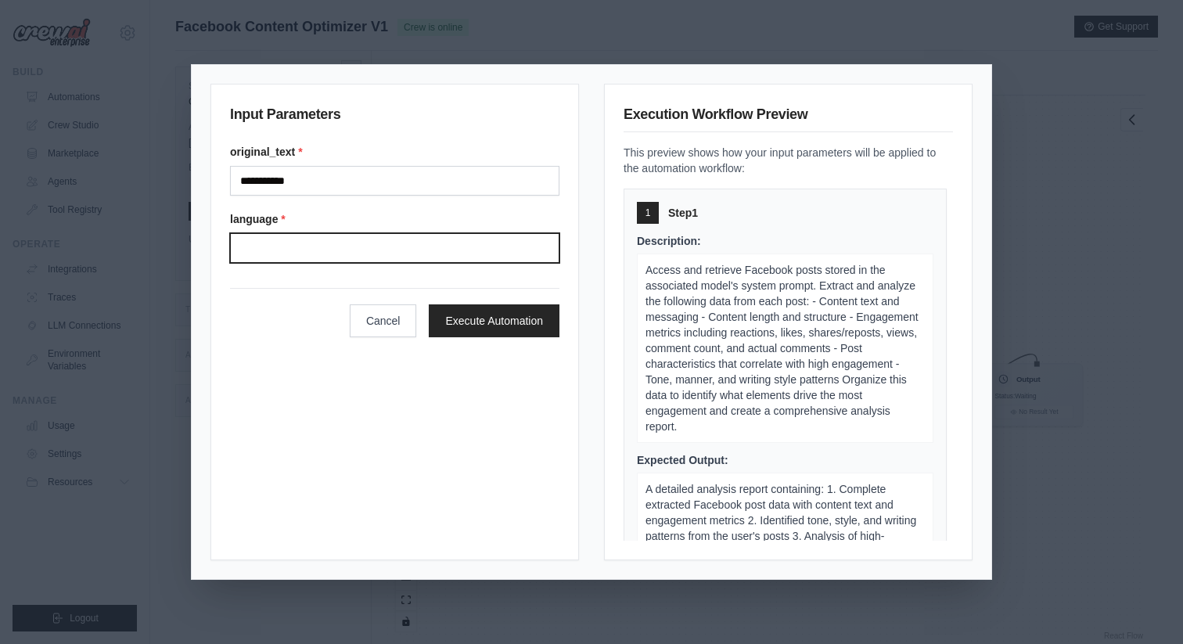
click at [373, 234] on input "Language" at bounding box center [395, 248] width 330 height 30
type input "**"
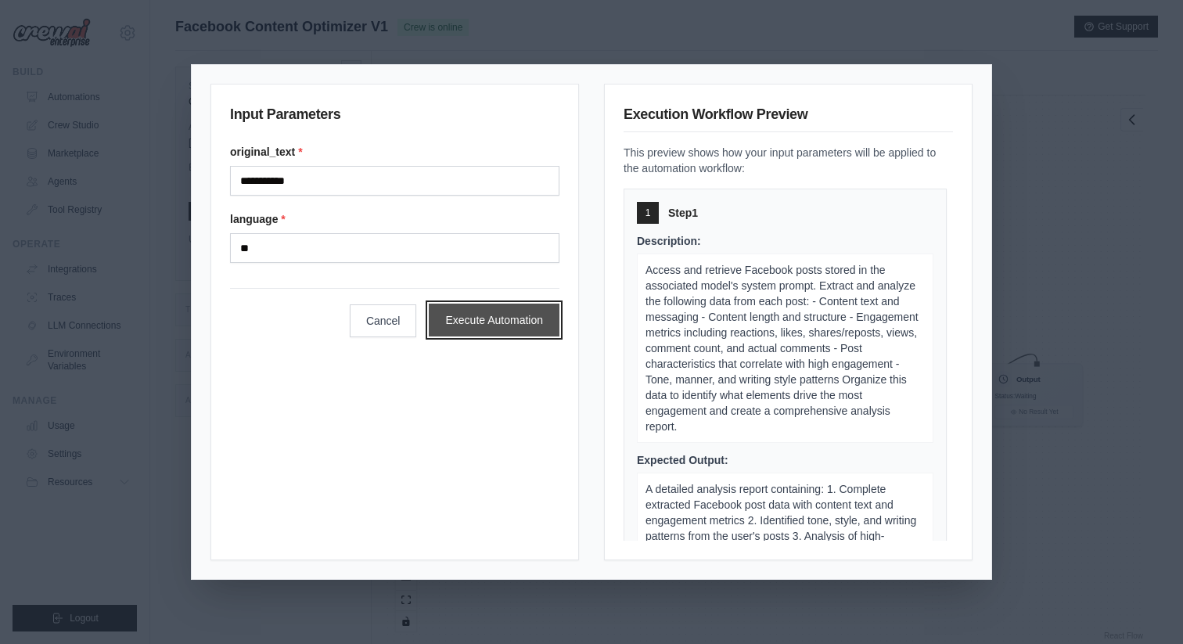
click at [481, 331] on button "Execute Automation" at bounding box center [494, 320] width 131 height 33
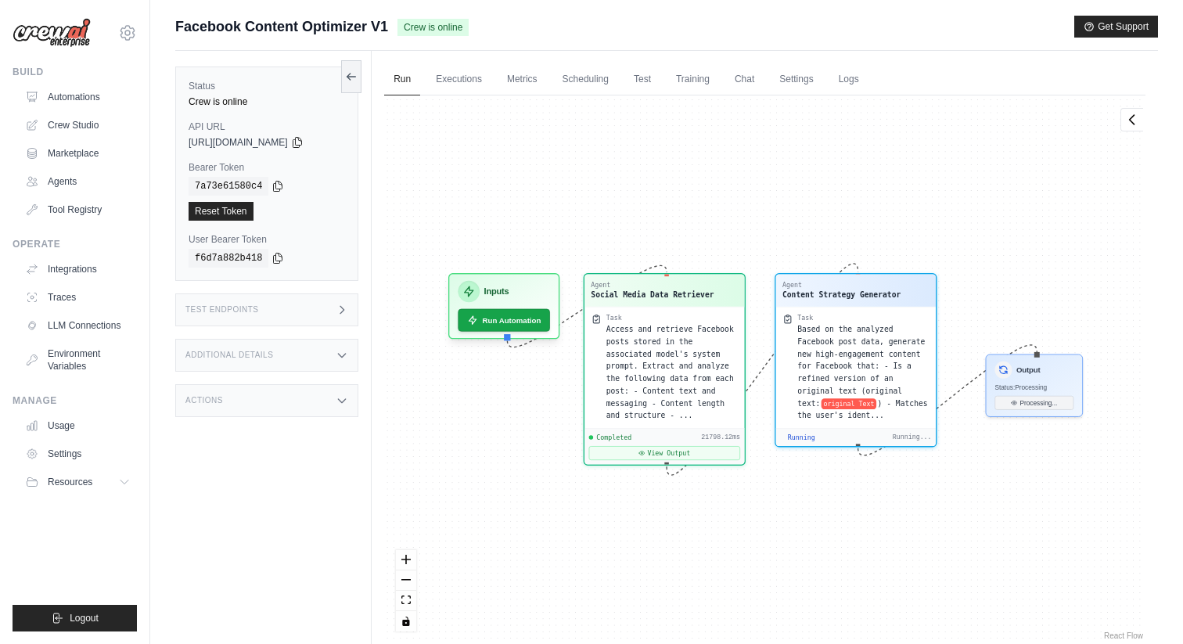
scroll to position [9288, 0]
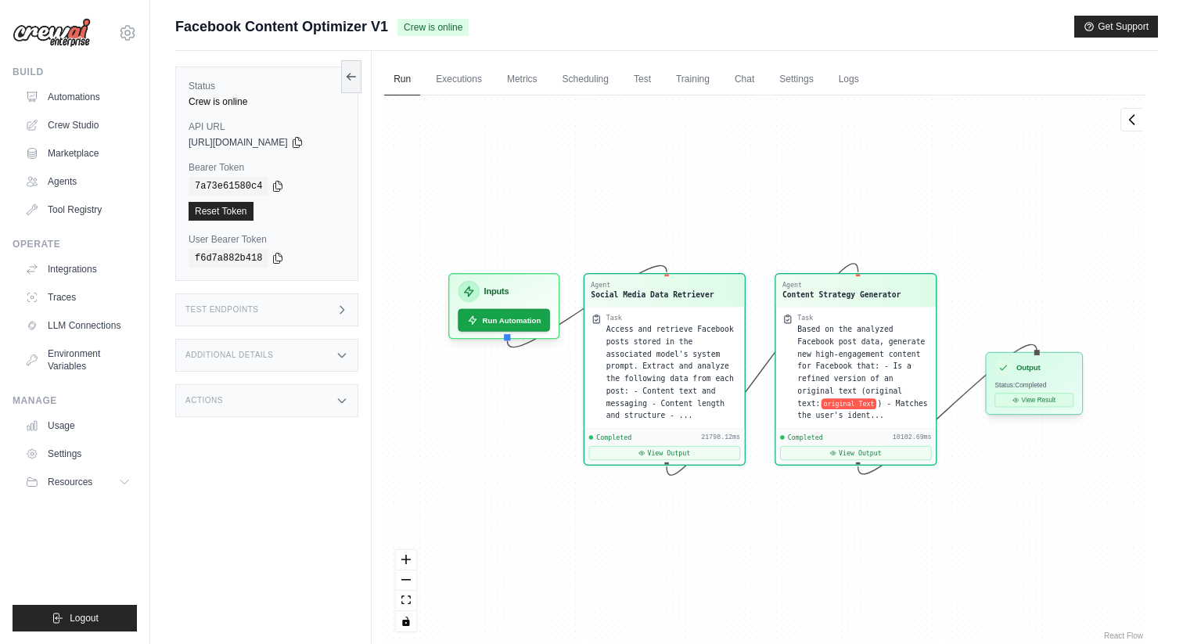
click at [1023, 404] on button "View Result" at bounding box center [1035, 400] width 79 height 14
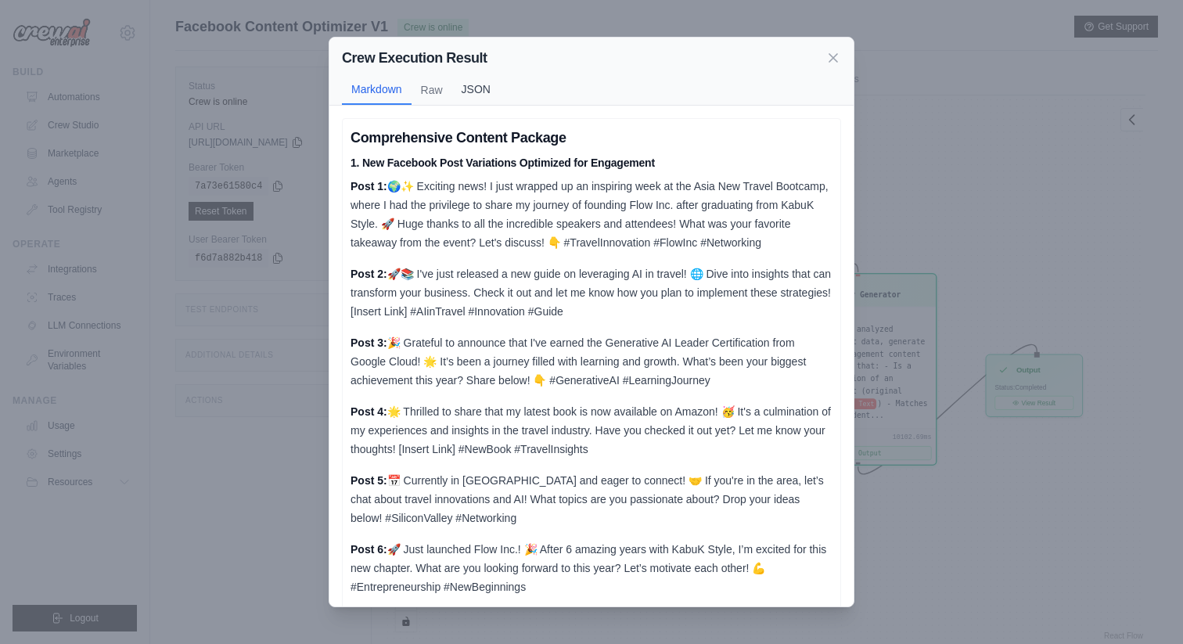
click at [456, 99] on button "JSON" at bounding box center [476, 89] width 48 height 30
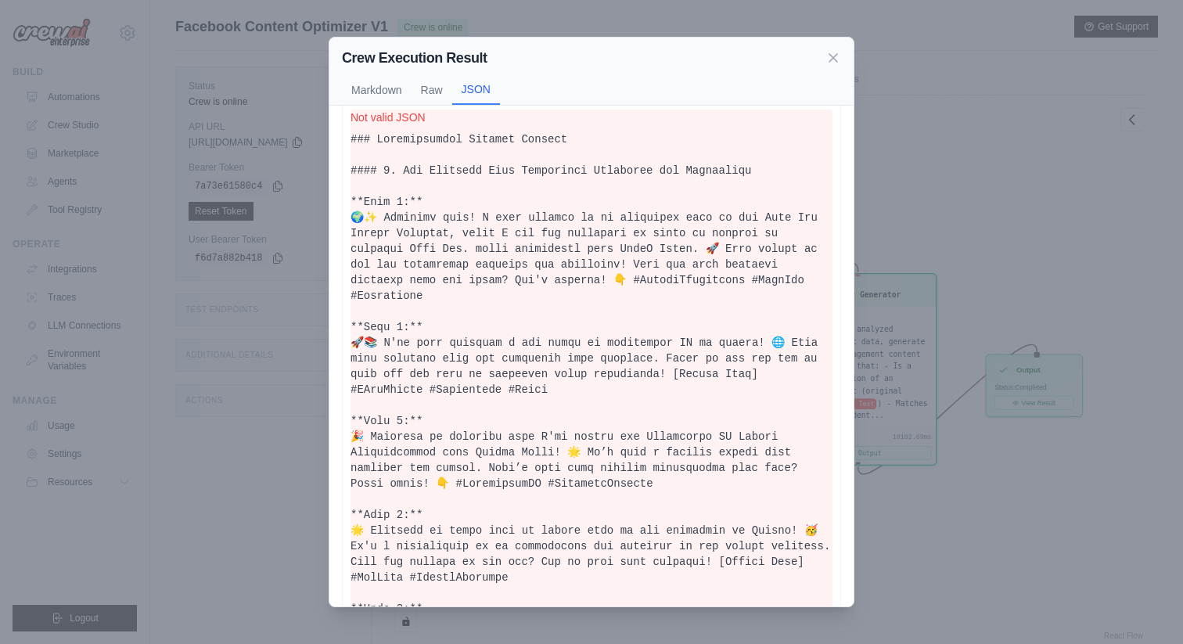
scroll to position [0, 0]
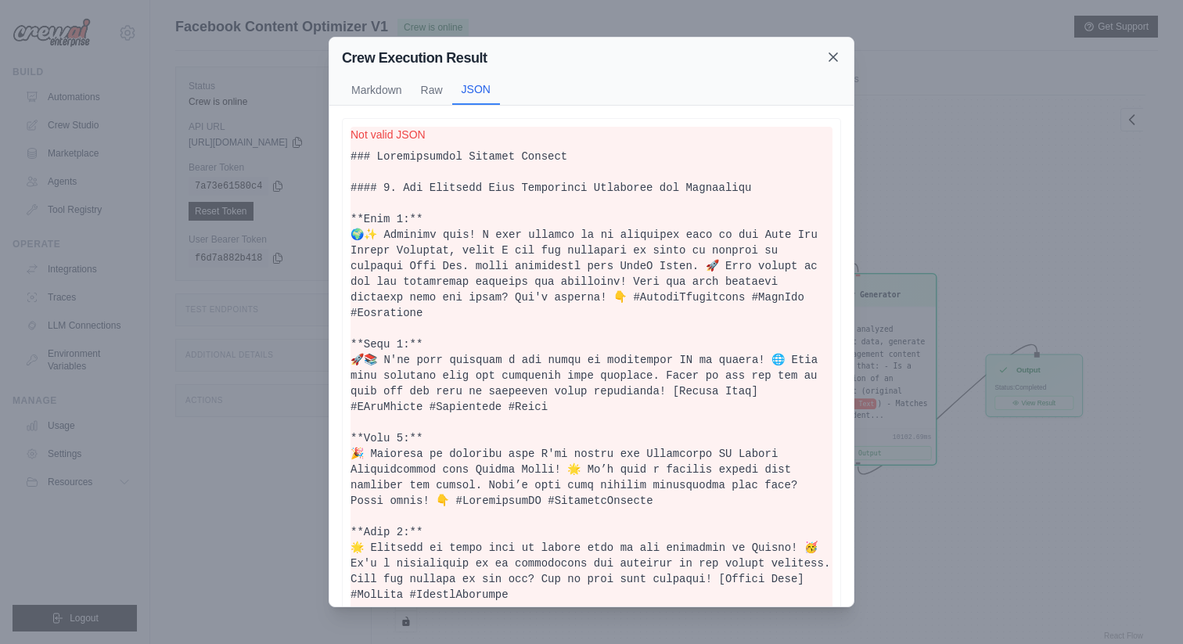
click at [834, 52] on icon at bounding box center [834, 57] width 16 height 16
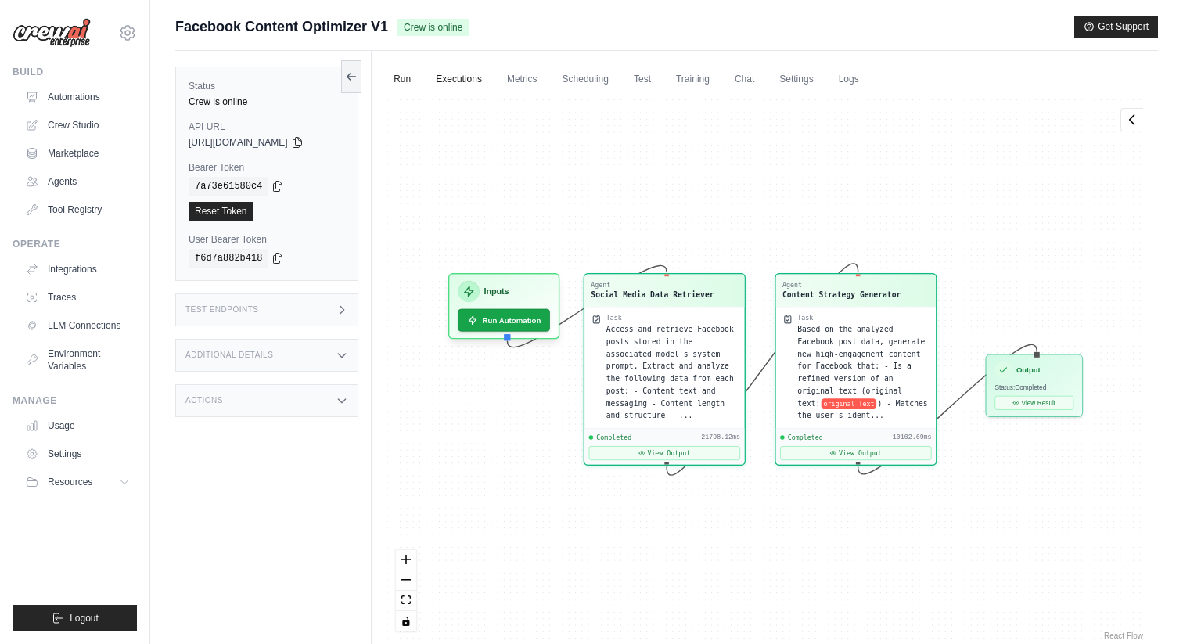
click at [459, 73] on link "Executions" at bounding box center [459, 79] width 65 height 33
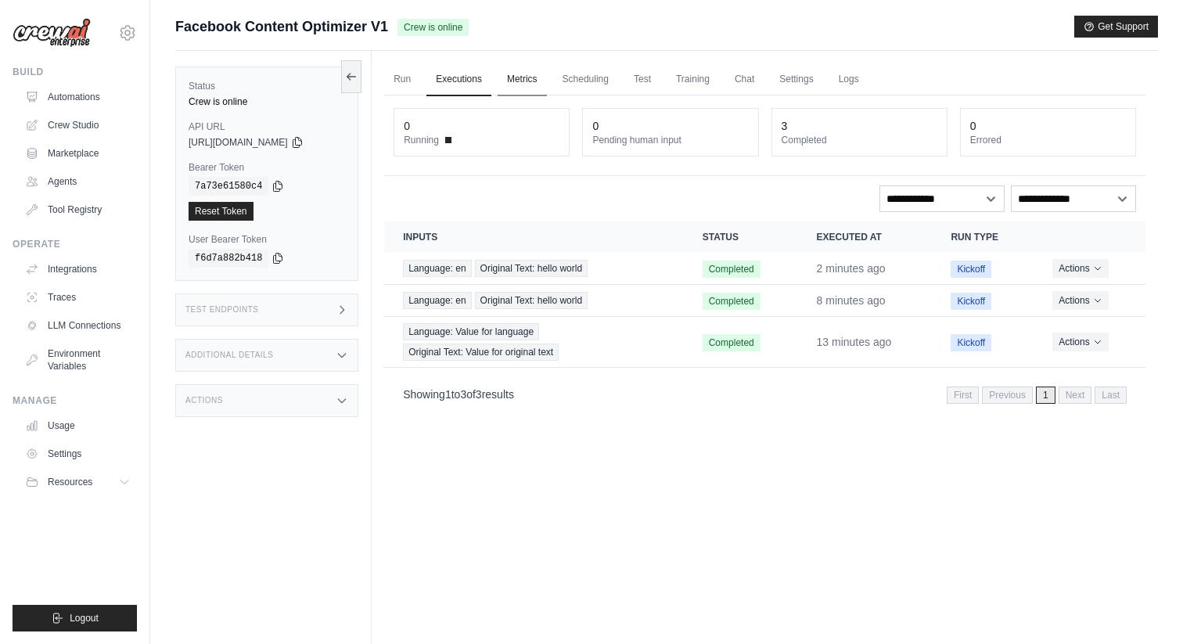
click at [529, 78] on link "Metrics" at bounding box center [522, 79] width 49 height 33
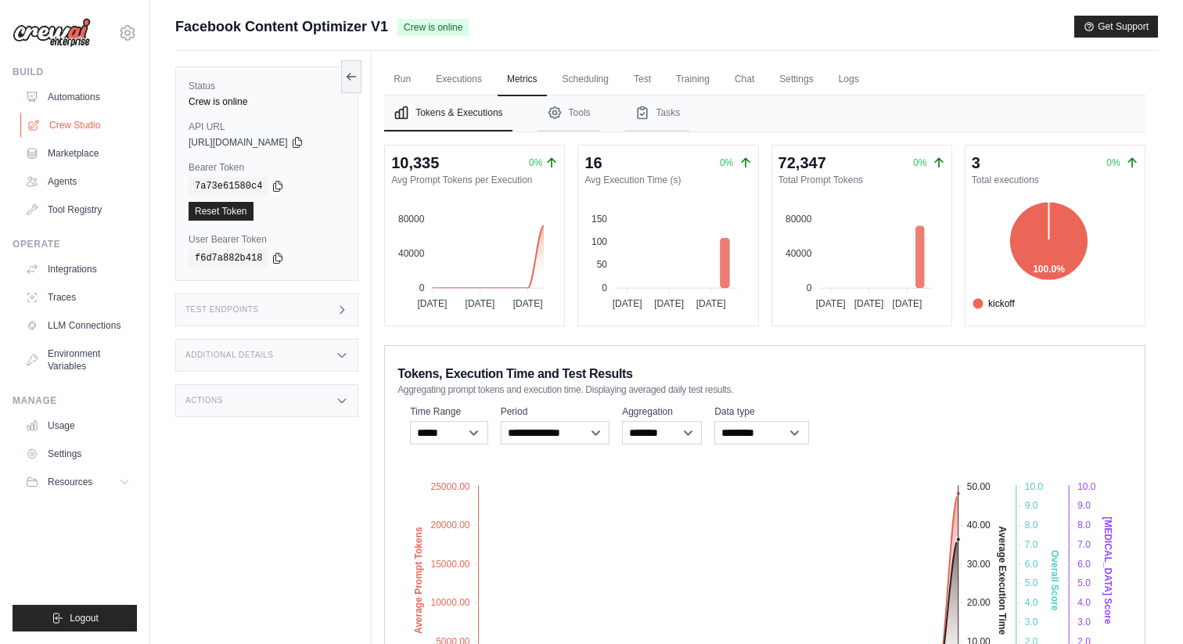
click at [91, 124] on link "Crew Studio" at bounding box center [79, 125] width 118 height 25
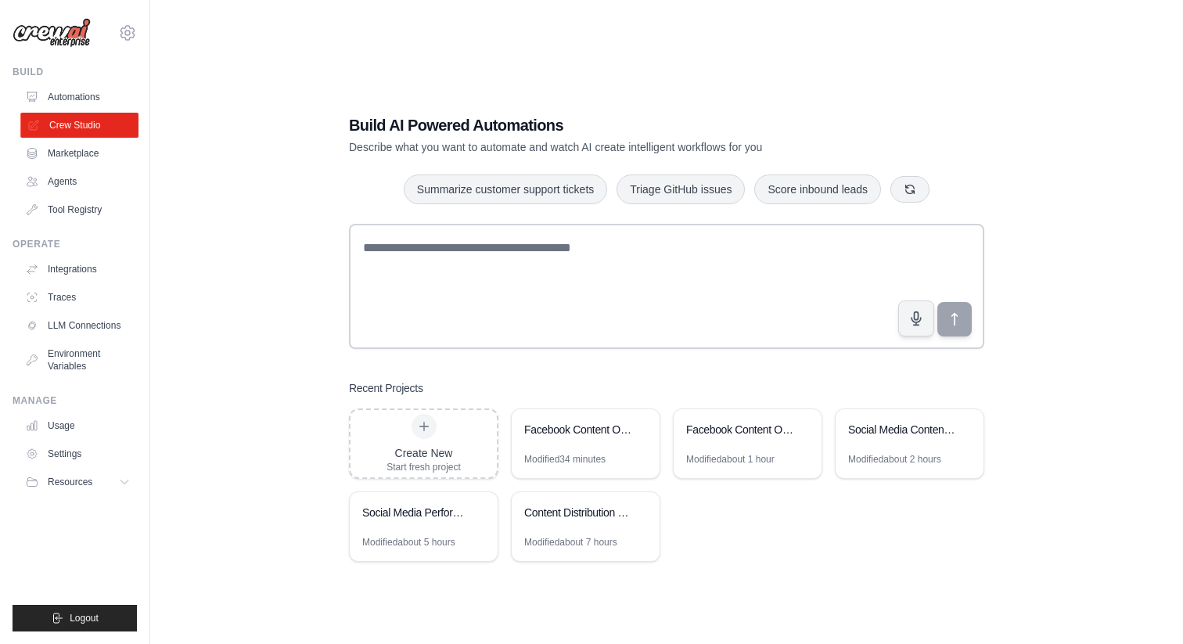
click at [91, 126] on link "Crew Studio" at bounding box center [79, 125] width 118 height 25
click at [564, 416] on div "Facebook Content Optimizer" at bounding box center [586, 431] width 148 height 44
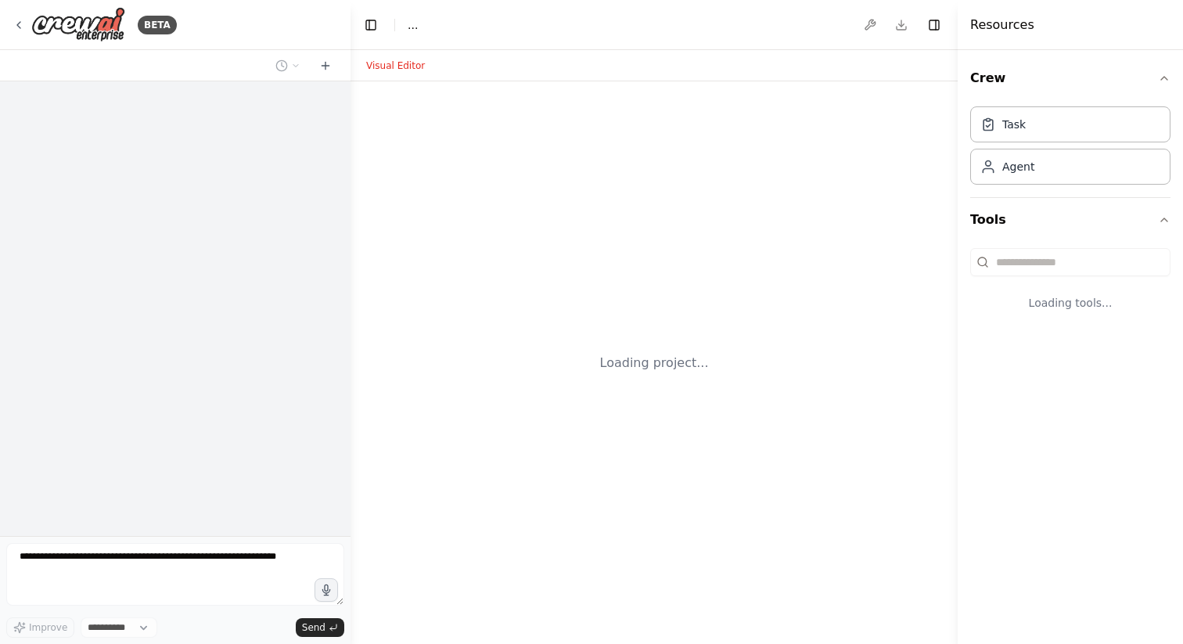
select select "****"
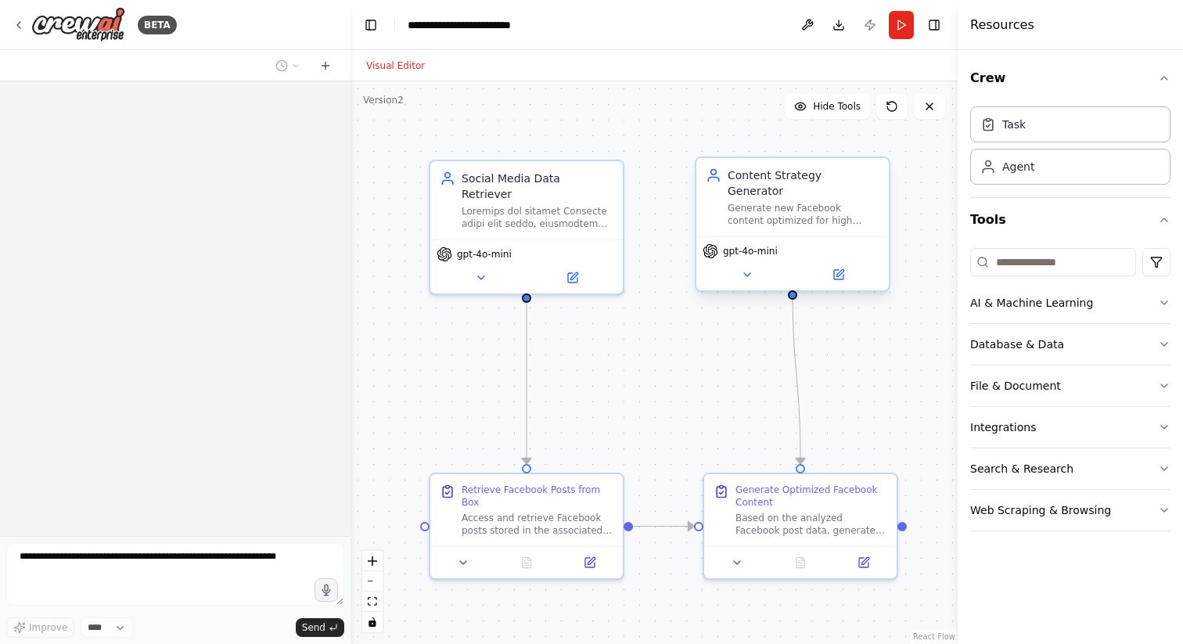
scroll to position [1242, 0]
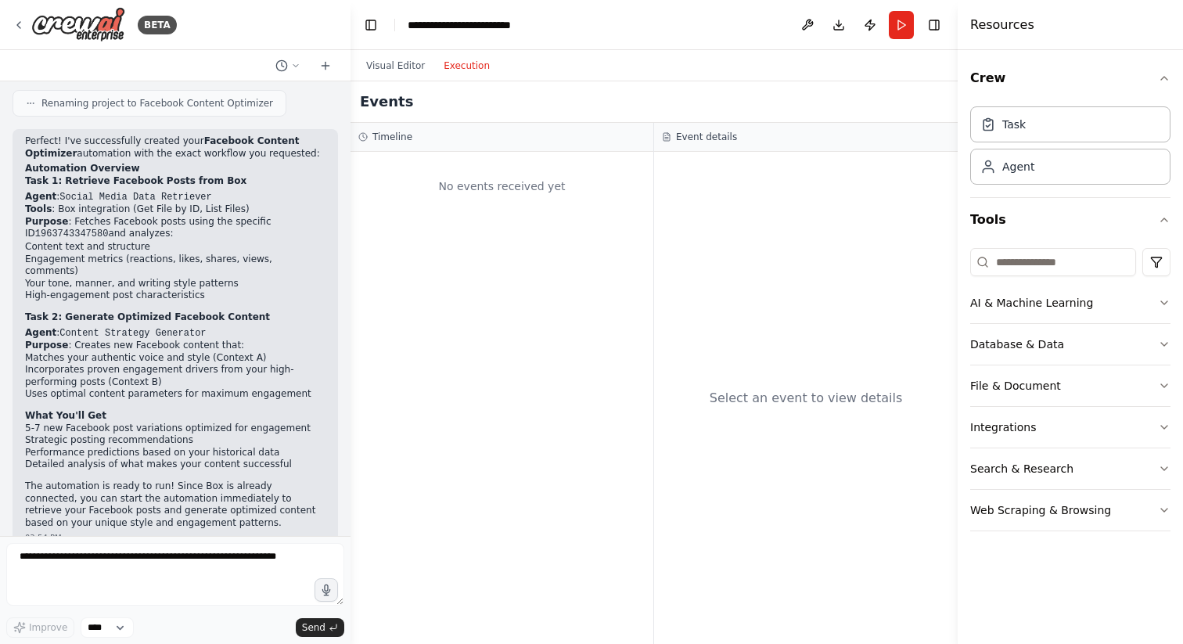
click at [457, 70] on button "Execution" at bounding box center [466, 65] width 65 height 19
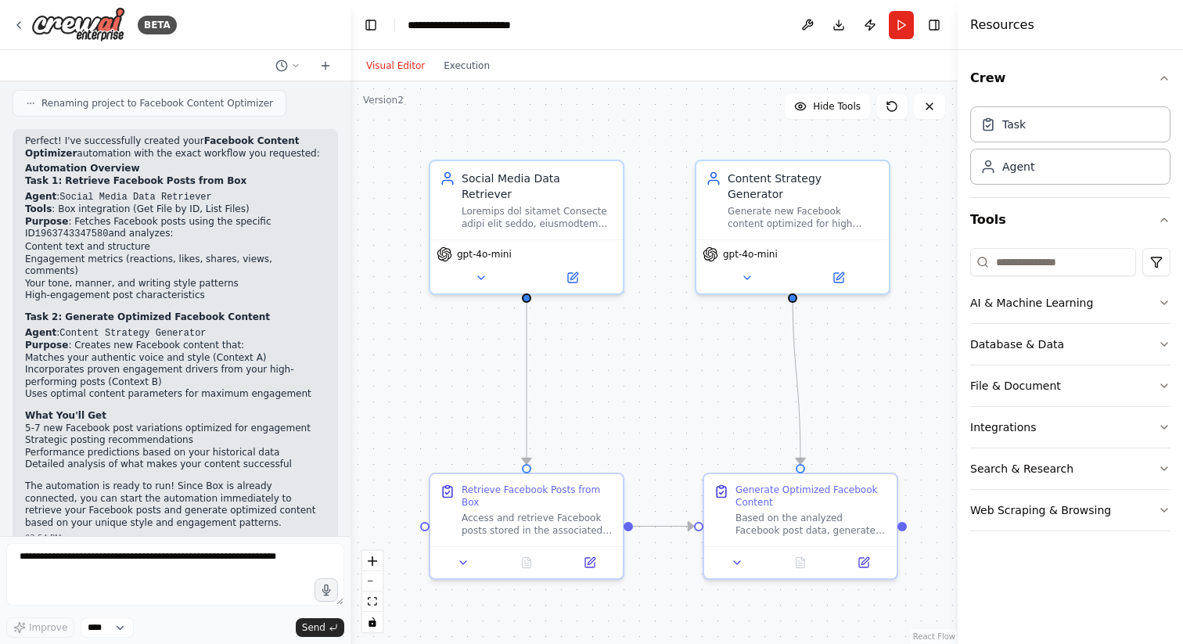
click at [391, 65] on button "Visual Editor" at bounding box center [395, 65] width 77 height 19
click at [947, 27] on header "**********" at bounding box center [654, 25] width 607 height 50
click at [940, 27] on button "Toggle Right Sidebar" at bounding box center [935, 25] width 22 height 22
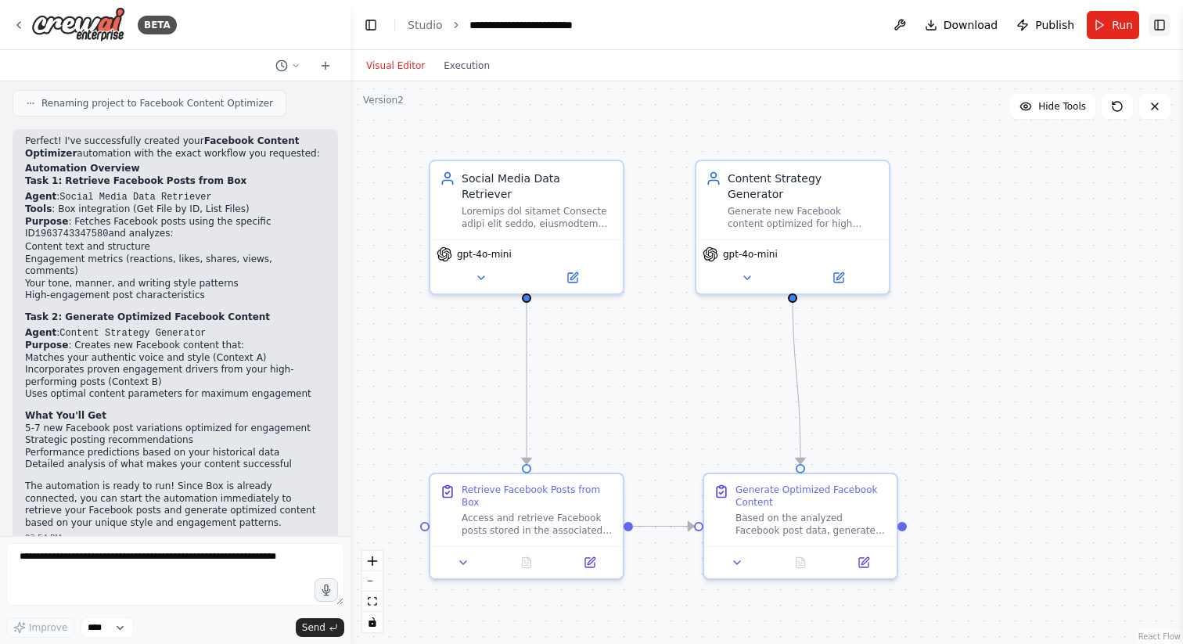
click at [1151, 25] on button "Toggle Right Sidebar" at bounding box center [1160, 25] width 22 height 22
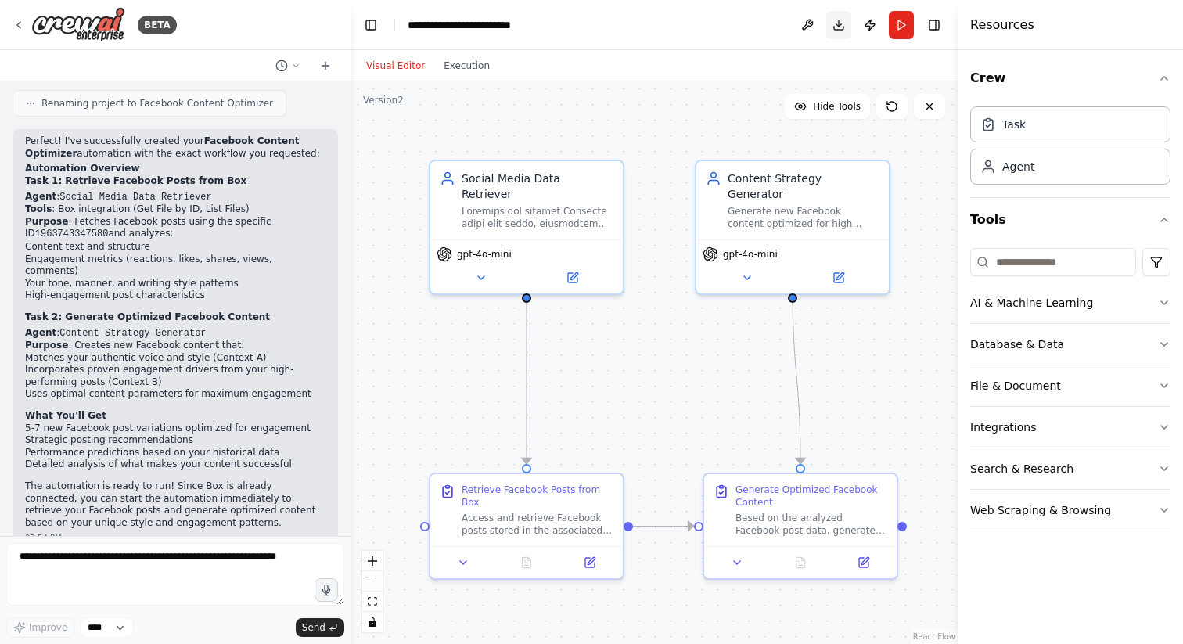
click at [827, 29] on button "Download" at bounding box center [839, 25] width 25 height 28
click at [800, 34] on button at bounding box center [807, 25] width 25 height 28
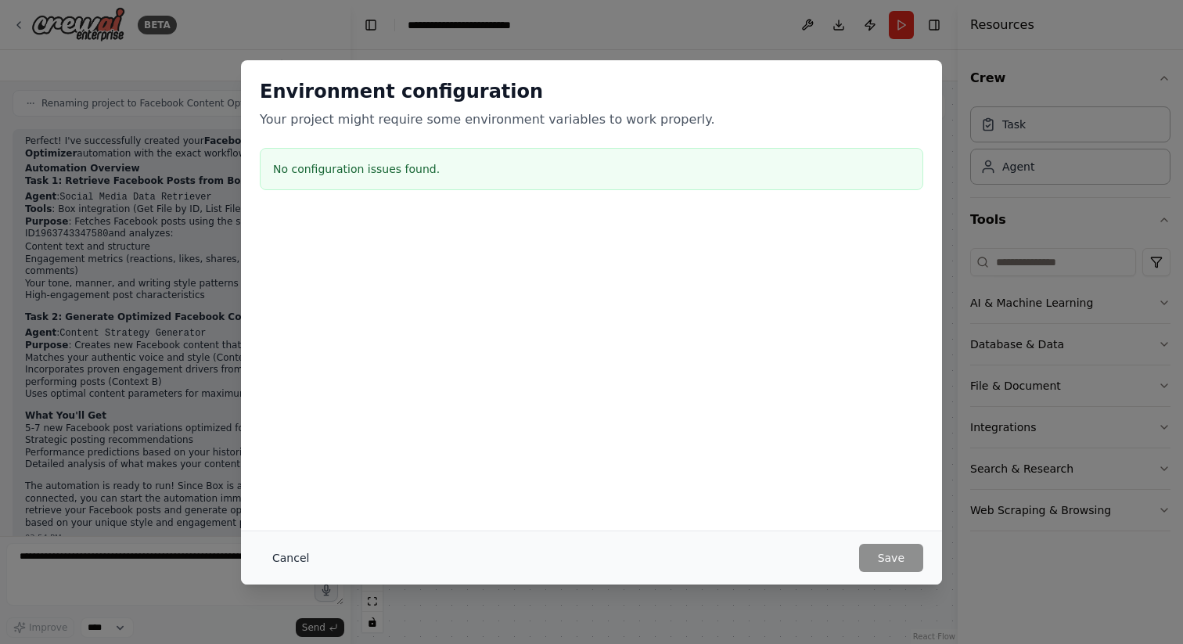
click at [304, 550] on button "Cancel" at bounding box center [291, 558] width 62 height 28
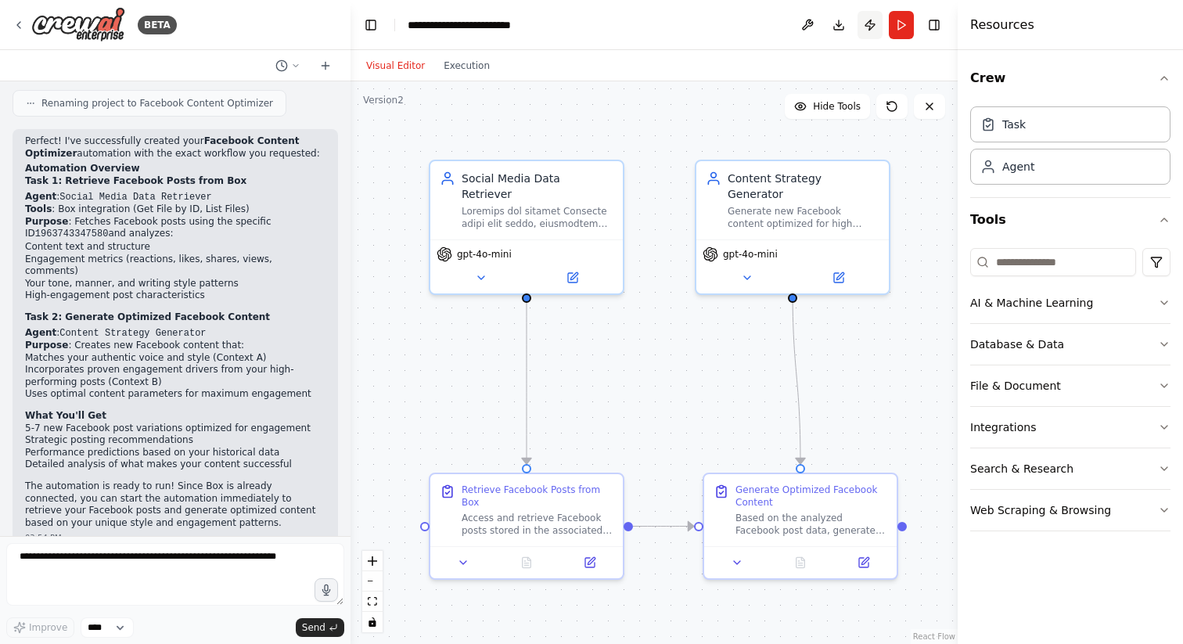
click at [867, 34] on button "Publish" at bounding box center [870, 25] width 25 height 28
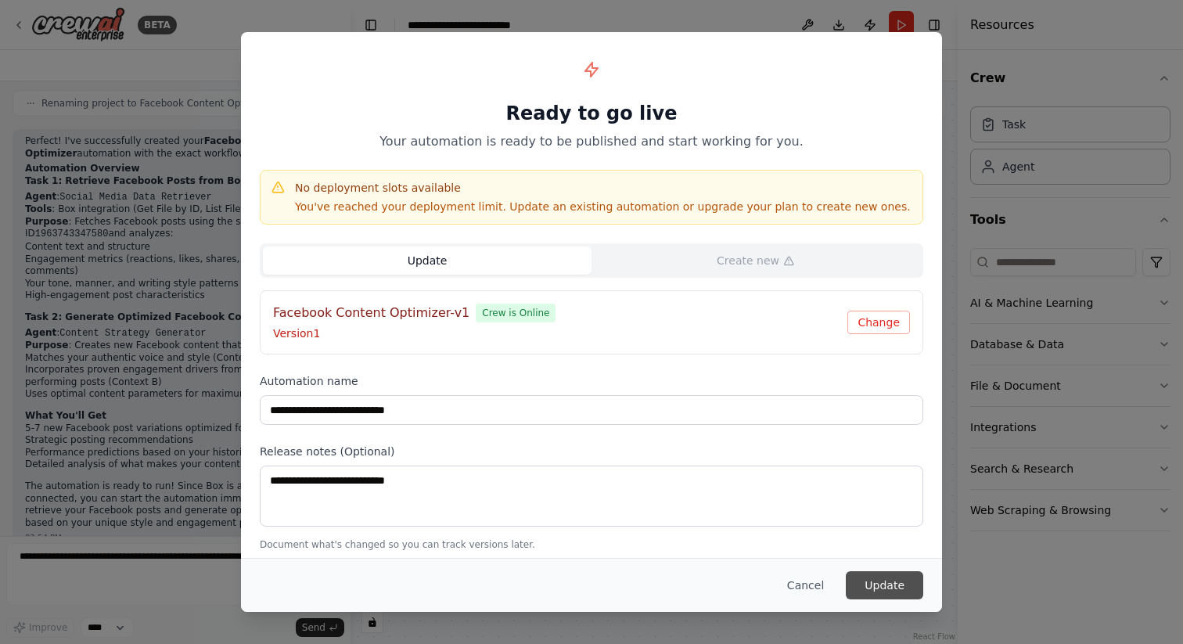
click at [872, 580] on button "Update" at bounding box center [884, 585] width 77 height 28
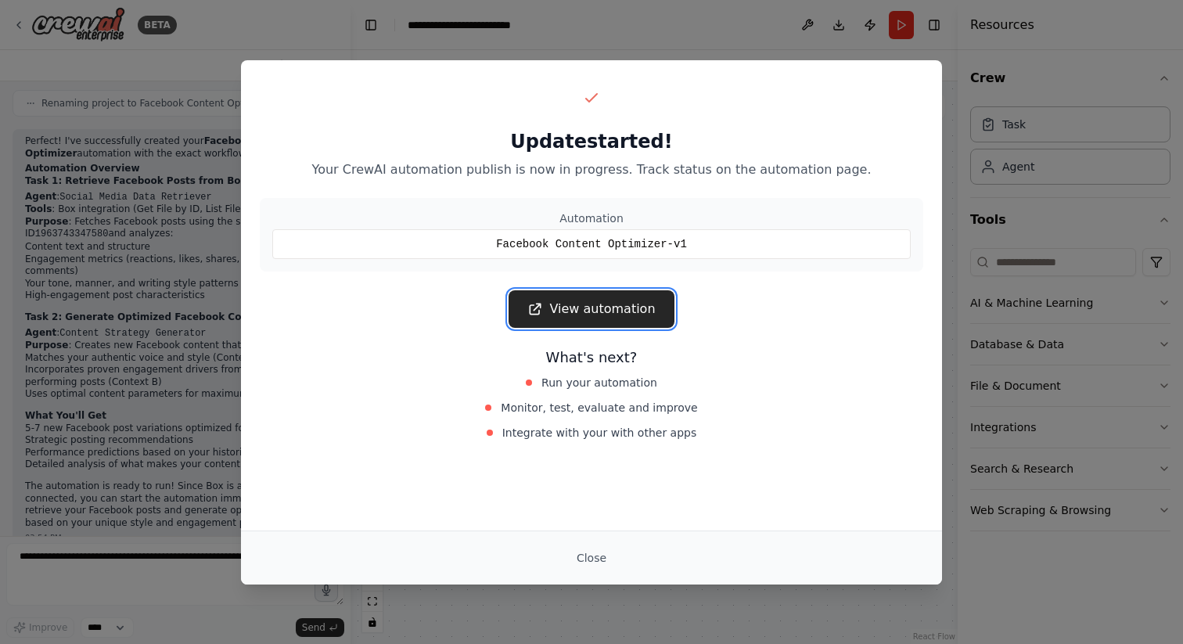
click at [592, 309] on link "View automation" at bounding box center [591, 309] width 165 height 38
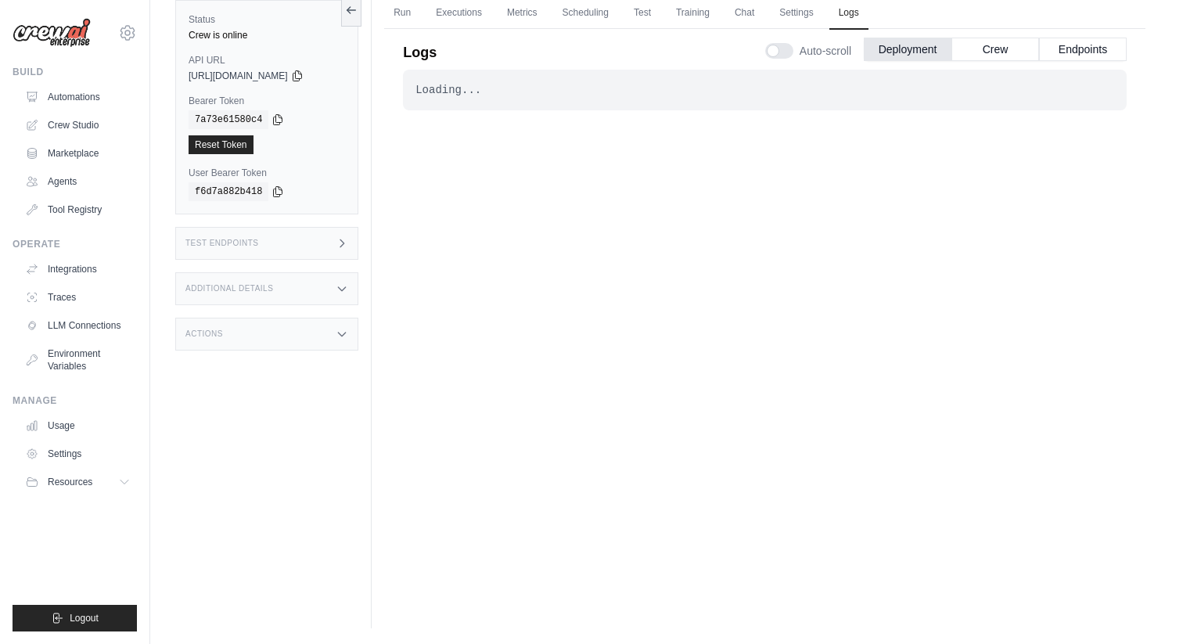
click at [680, 268] on div "Loading... . . . Successful" at bounding box center [765, 316] width 724 height 492
click at [304, 77] on icon at bounding box center [297, 75] width 13 height 13
drag, startPoint x: 254, startPoint y: 98, endPoint x: 193, endPoint y: 96, distance: 61.1
click at [190, 96] on label "Bearer Token" at bounding box center [267, 101] width 157 height 13
copy label "Bearer Token"
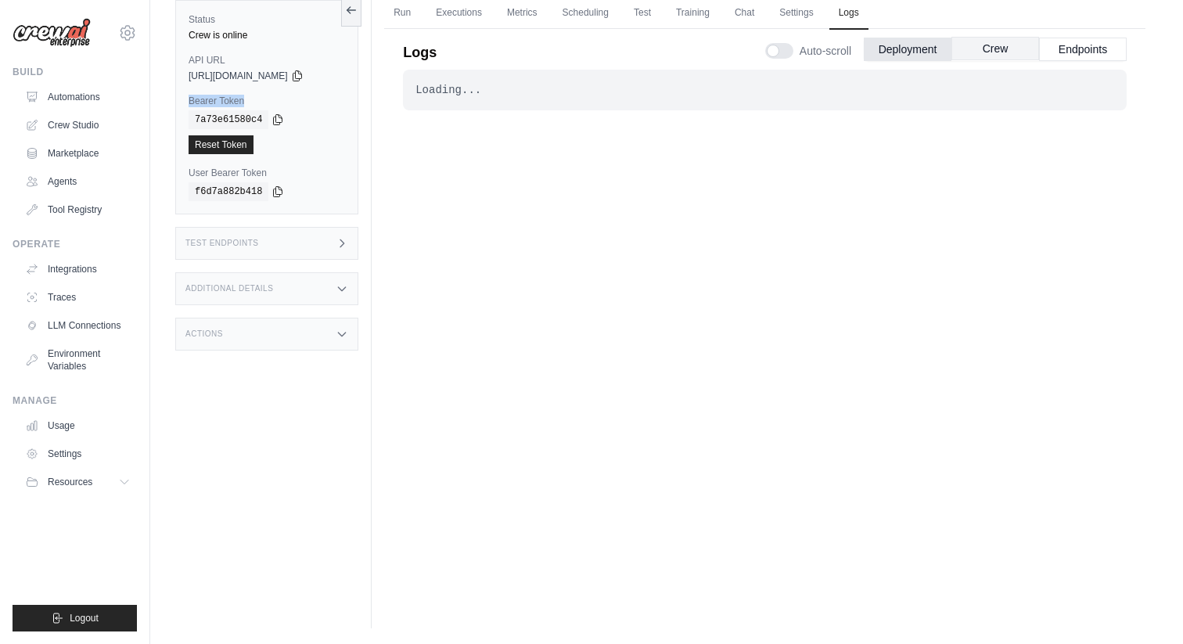
click at [974, 51] on button "Crew" at bounding box center [996, 48] width 88 height 23
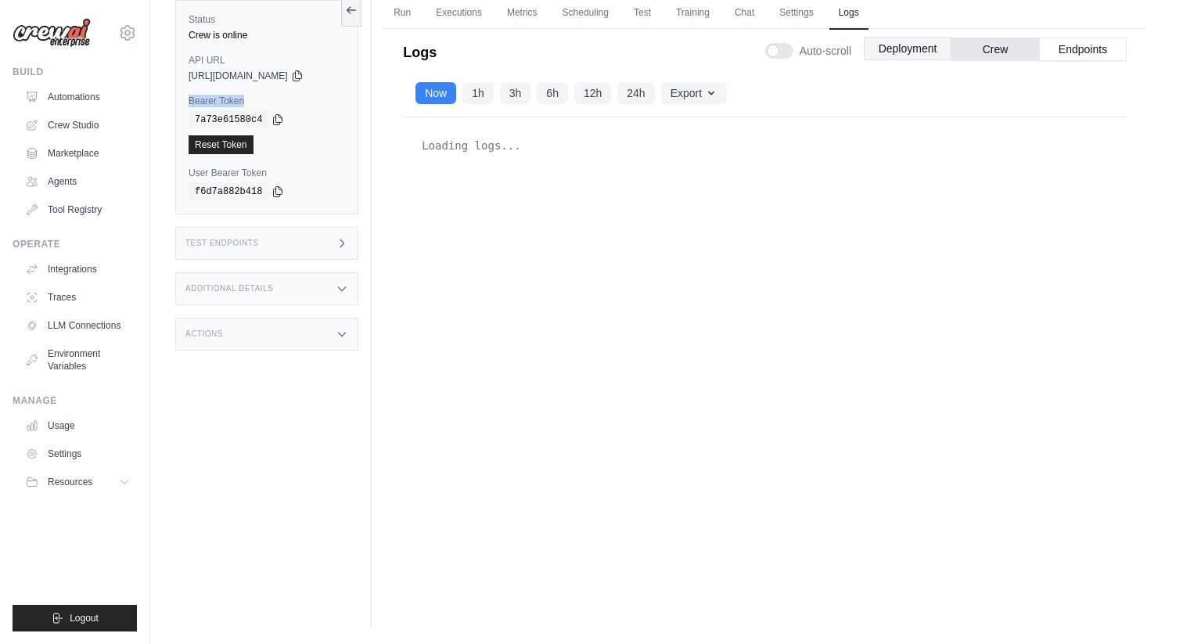
click at [907, 51] on button "Deployment" at bounding box center [908, 48] width 88 height 23
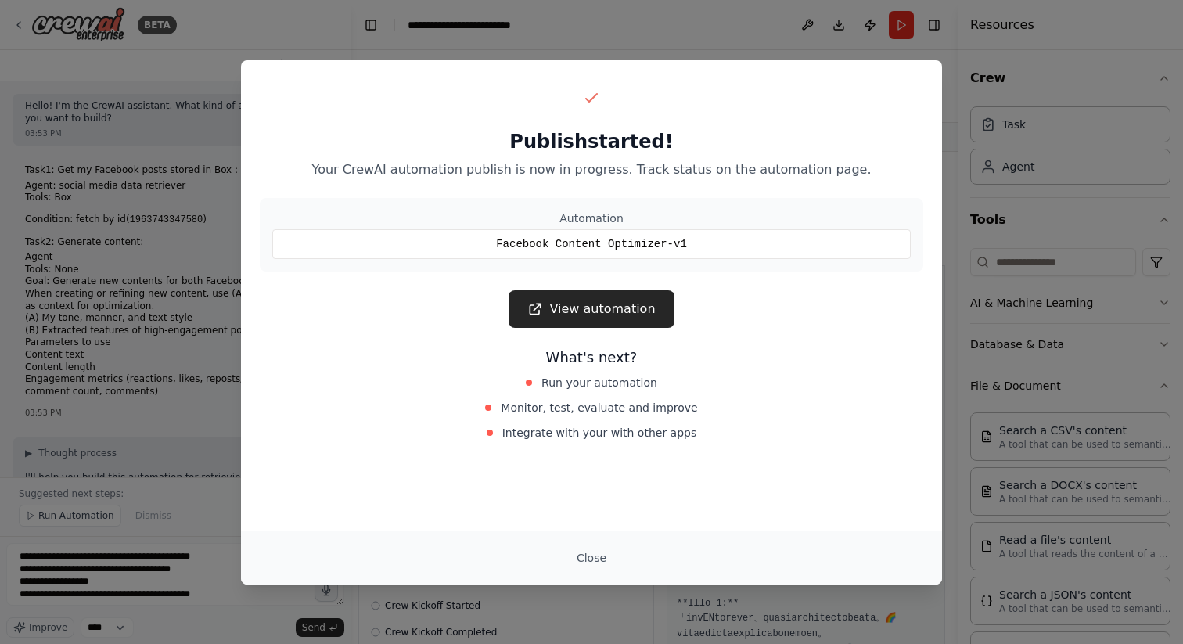
scroll to position [346, 0]
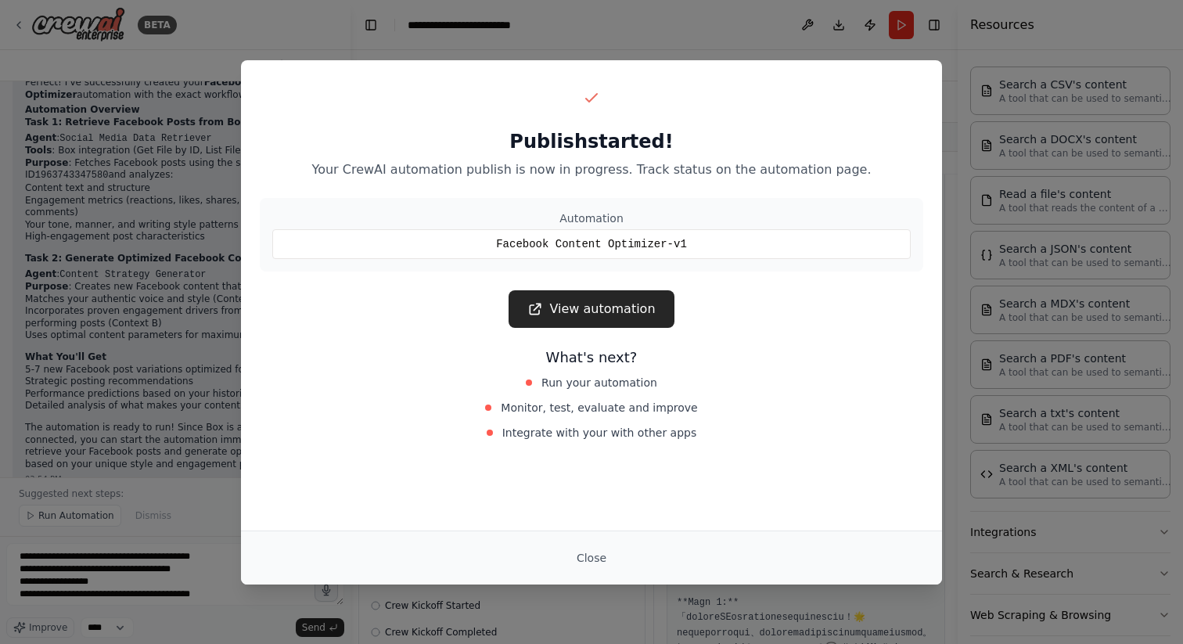
click at [698, 240] on div "Facebook Content Optimizer-v1" at bounding box center [591, 244] width 639 height 30
click at [1106, 223] on div "Publish started! Your CrewAI automation publish is now in progress. Track statu…" at bounding box center [591, 322] width 1183 height 644
click at [597, 548] on button "Close" at bounding box center [591, 558] width 55 height 28
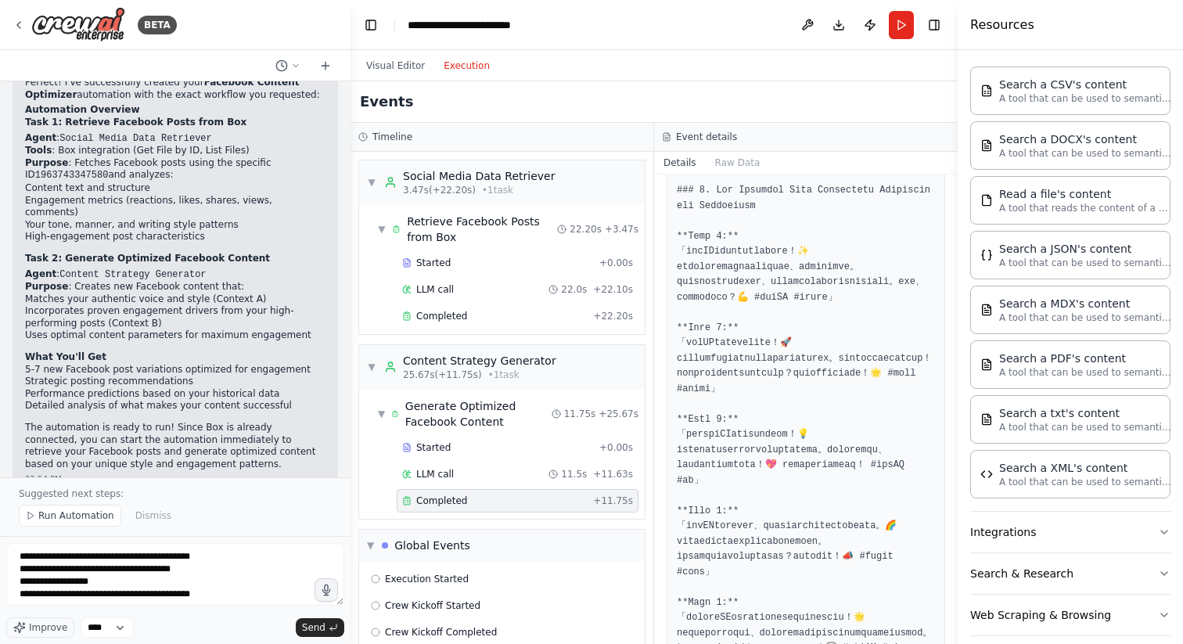
click at [613, 28] on header "**********" at bounding box center [654, 25] width 607 height 50
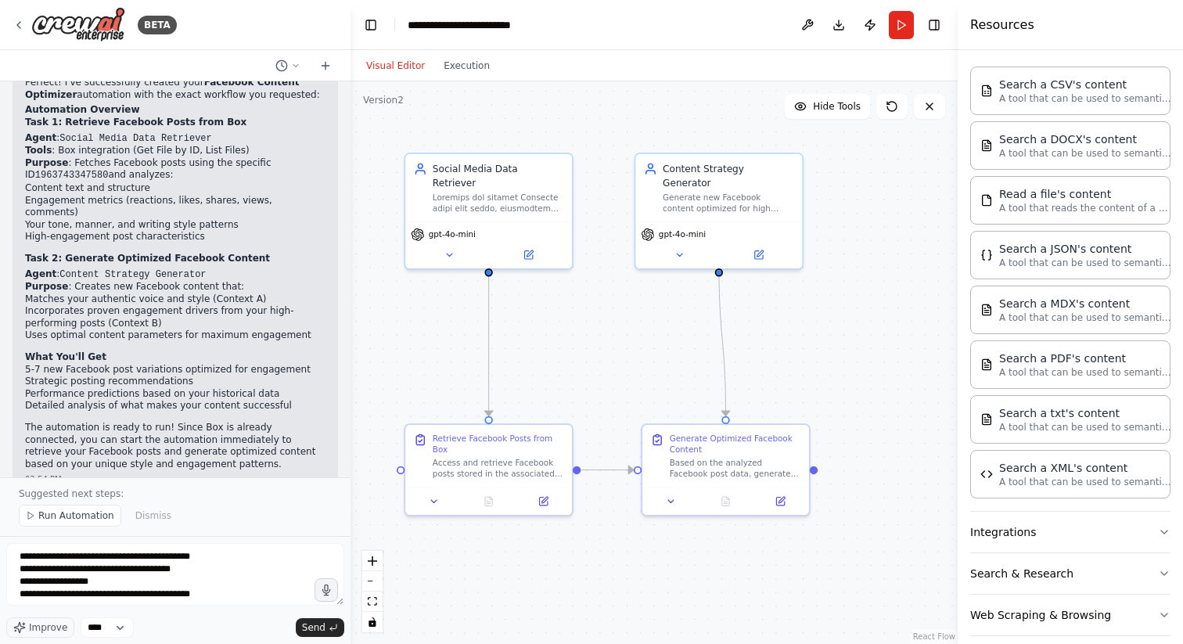
click at [404, 71] on button "Visual Editor" at bounding box center [395, 65] width 77 height 19
click at [478, 189] on div at bounding box center [498, 200] width 131 height 22
click at [524, 247] on icon at bounding box center [528, 252] width 11 height 11
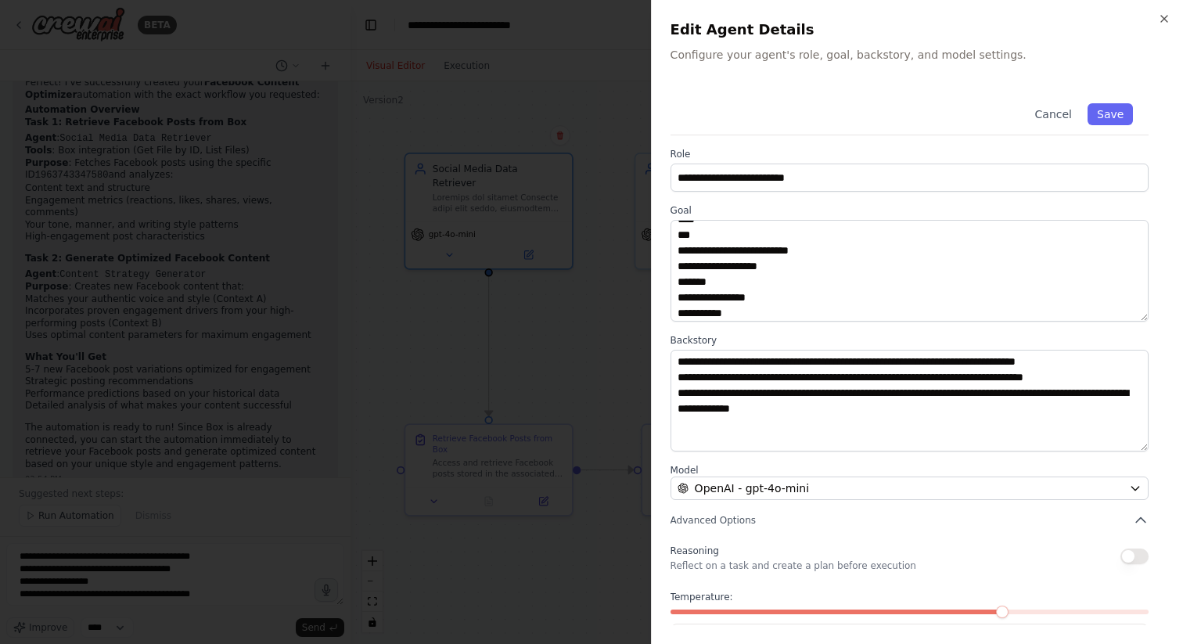
scroll to position [467, 0]
click at [585, 384] on div at bounding box center [591, 322] width 1183 height 644
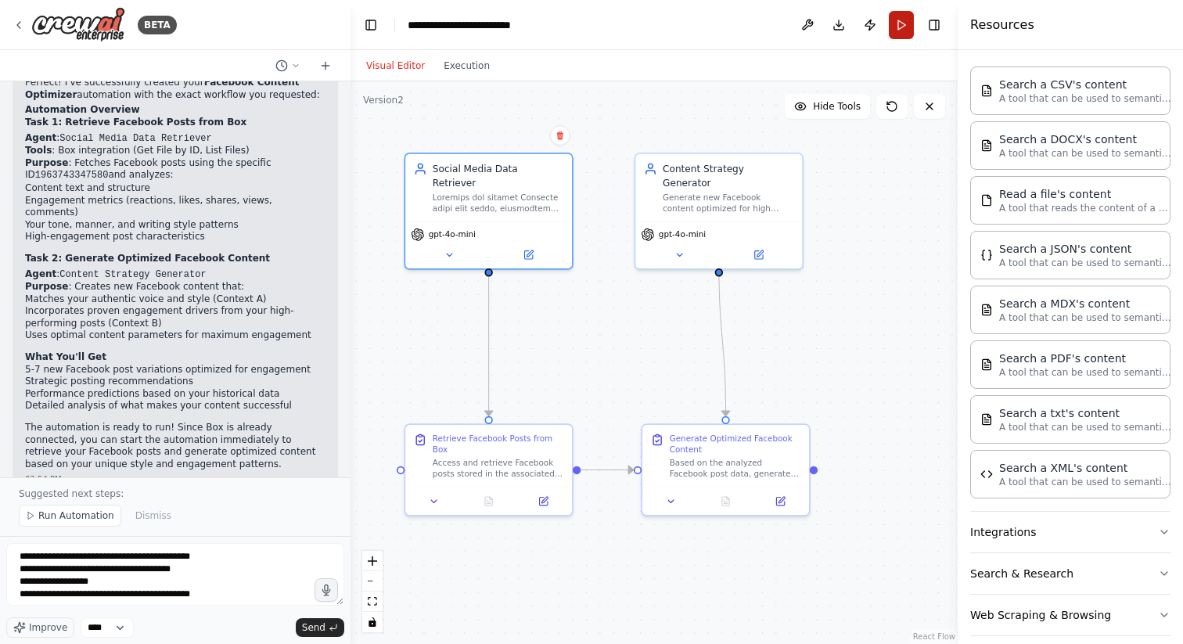
click at [909, 27] on button "Run" at bounding box center [901, 25] width 25 height 28
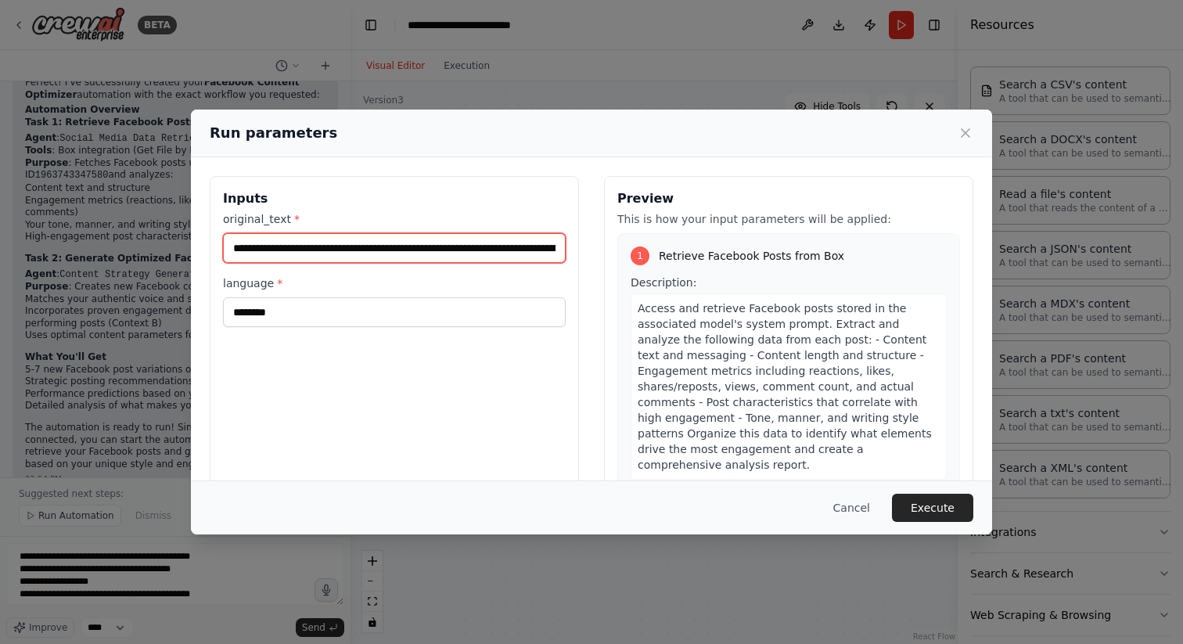
click at [272, 248] on input "**********" at bounding box center [394, 248] width 343 height 30
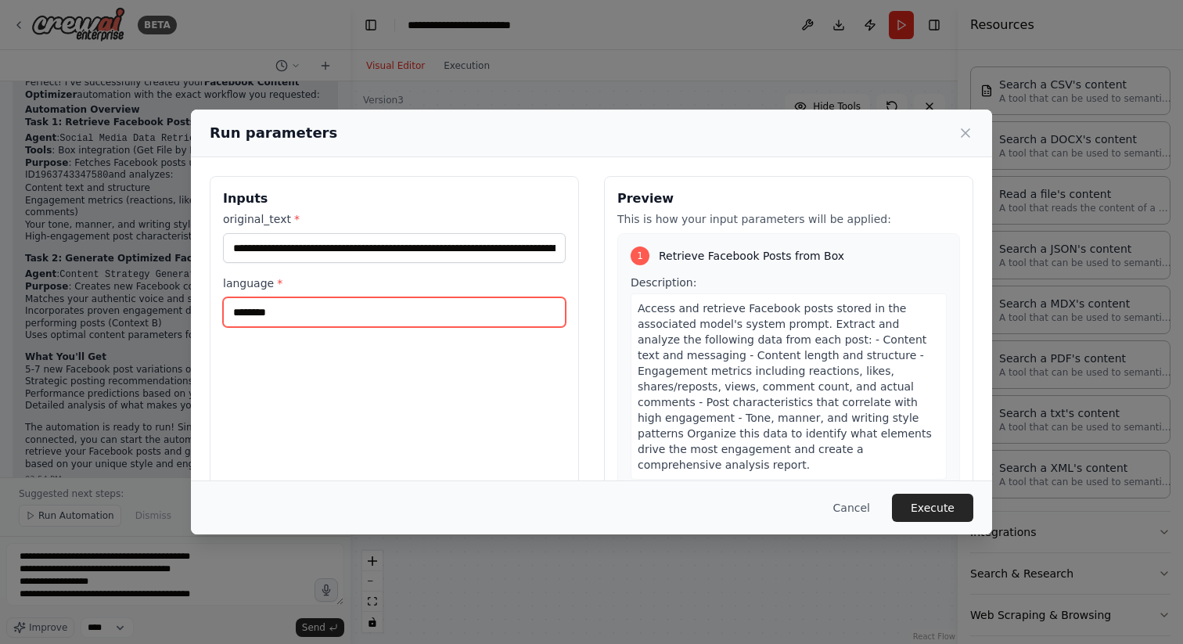
click at [274, 317] on input "********" at bounding box center [394, 312] width 343 height 30
type input "*******"
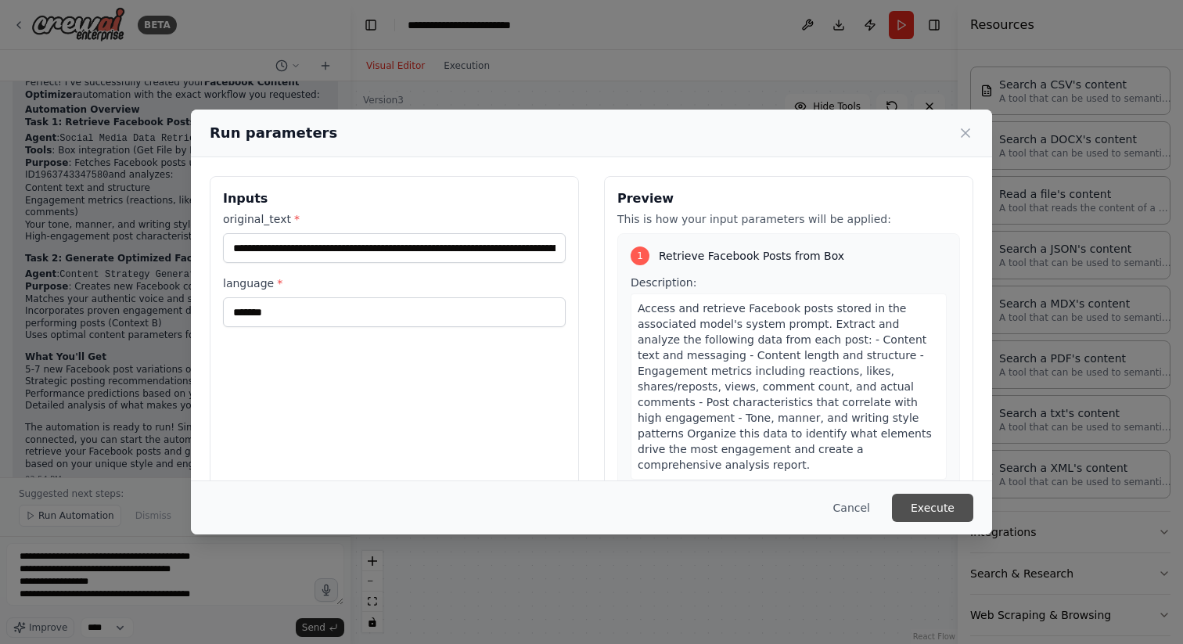
click at [933, 508] on button "Execute" at bounding box center [932, 508] width 81 height 28
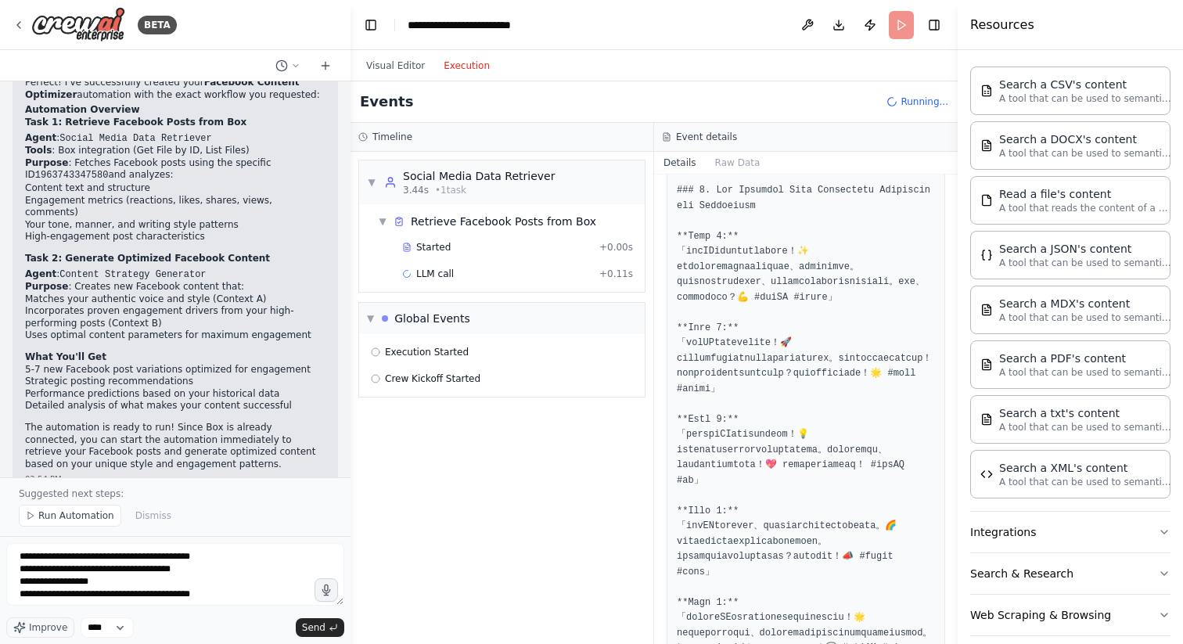
click at [468, 61] on button "Execution" at bounding box center [466, 65] width 65 height 19
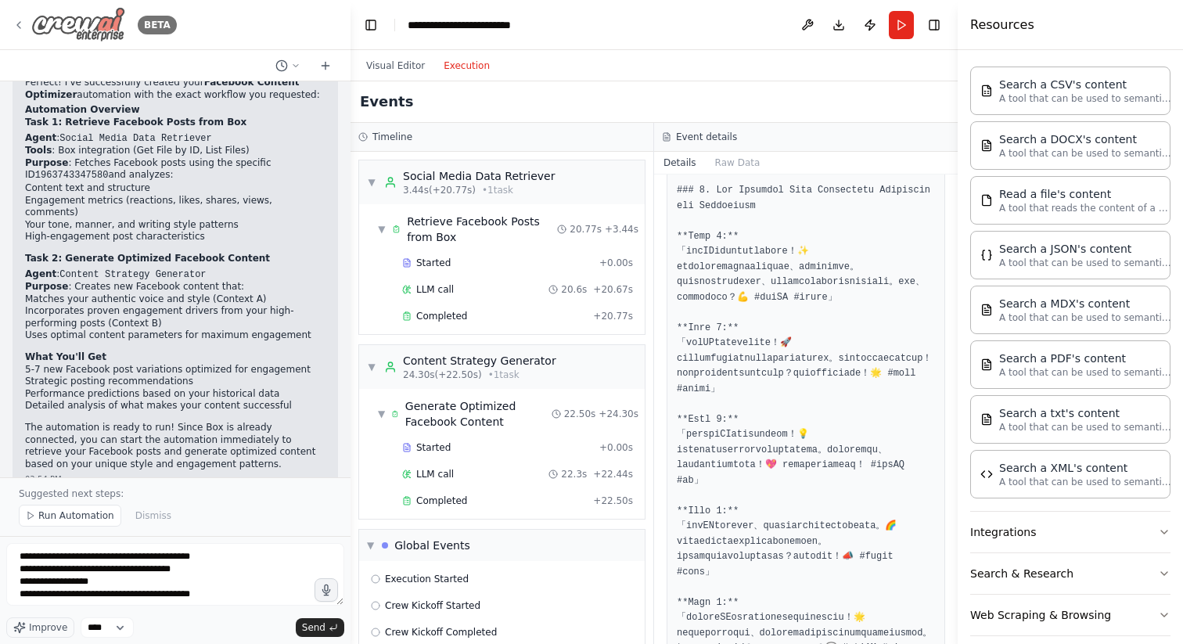
click at [74, 19] on img at bounding box center [78, 24] width 94 height 35
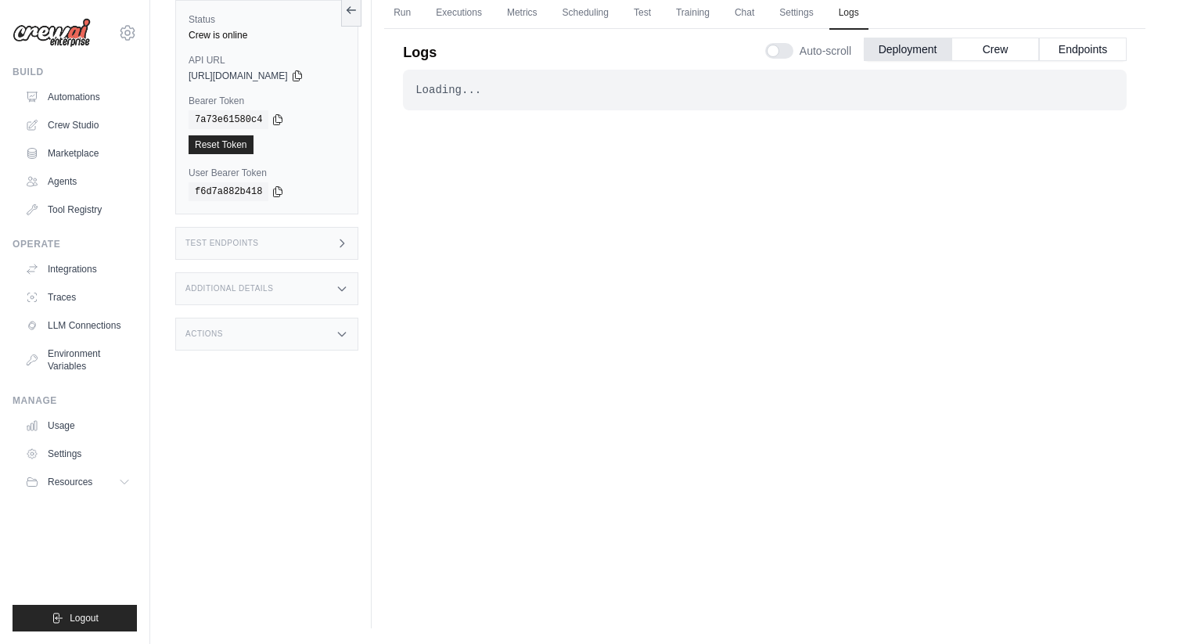
click at [1008, 316] on div "Loading... . . . Successful" at bounding box center [765, 316] width 724 height 492
click at [1003, 48] on button "Crew" at bounding box center [996, 48] width 88 height 23
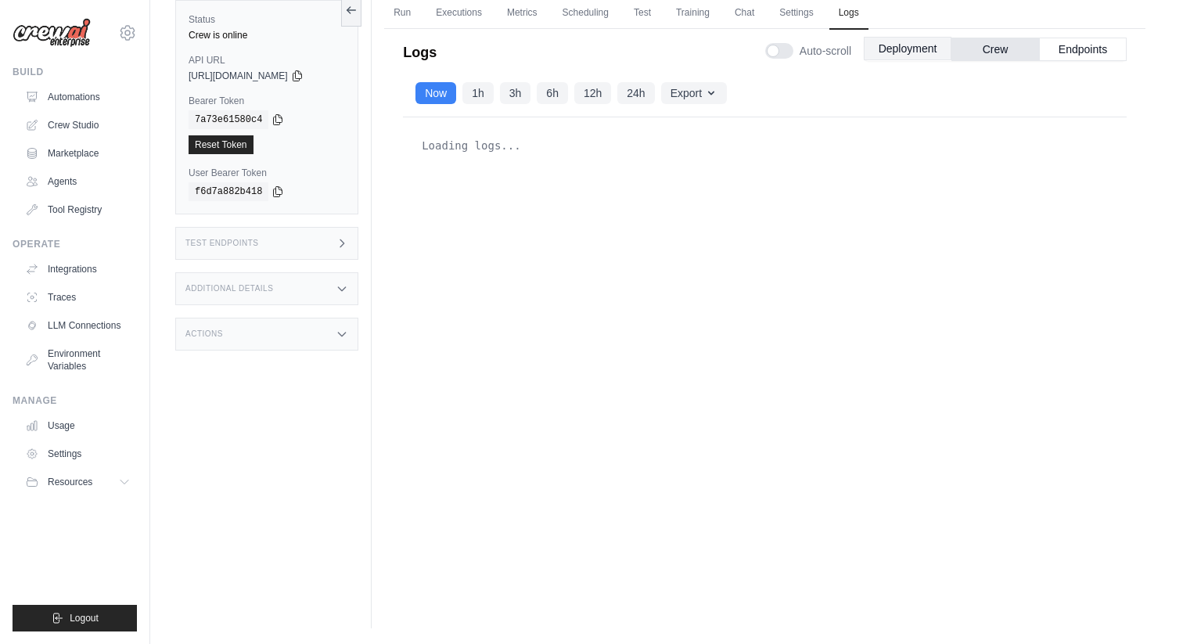
click at [936, 51] on button "Deployment" at bounding box center [908, 48] width 88 height 23
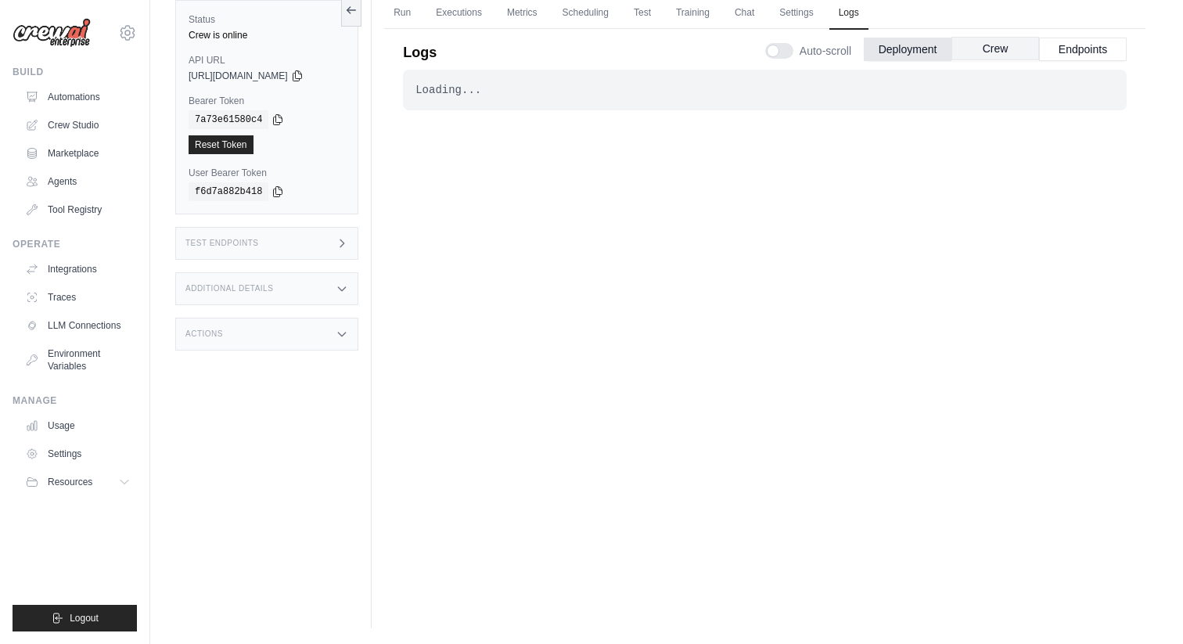
click at [984, 50] on button "Crew" at bounding box center [996, 48] width 88 height 23
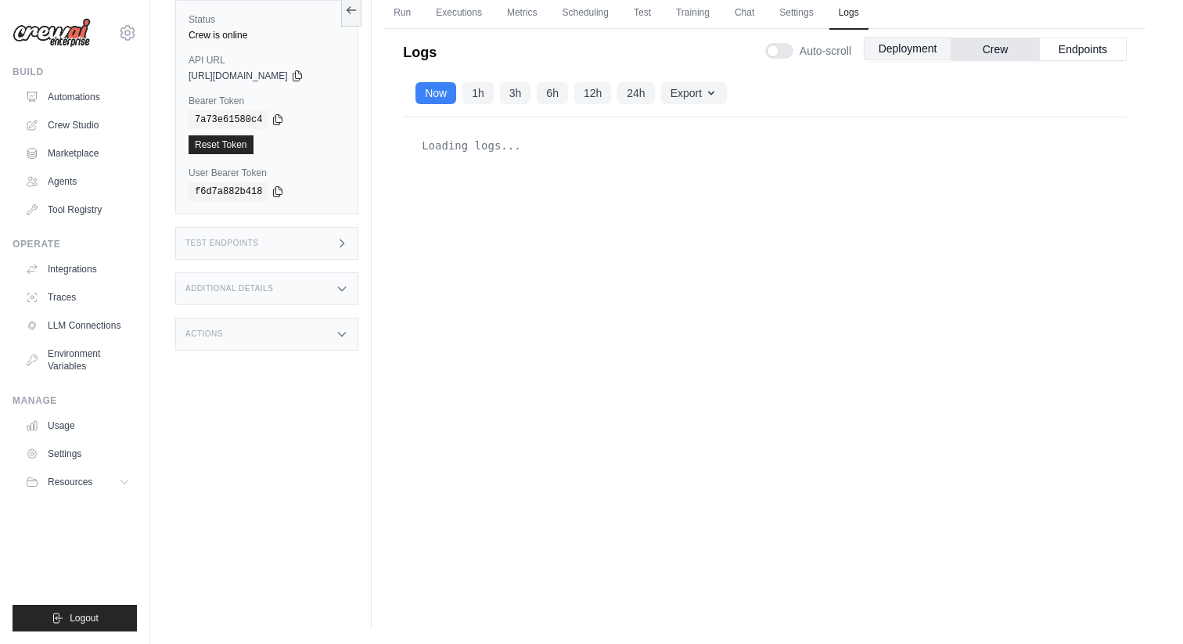
click at [922, 48] on button "Deployment" at bounding box center [908, 48] width 88 height 23
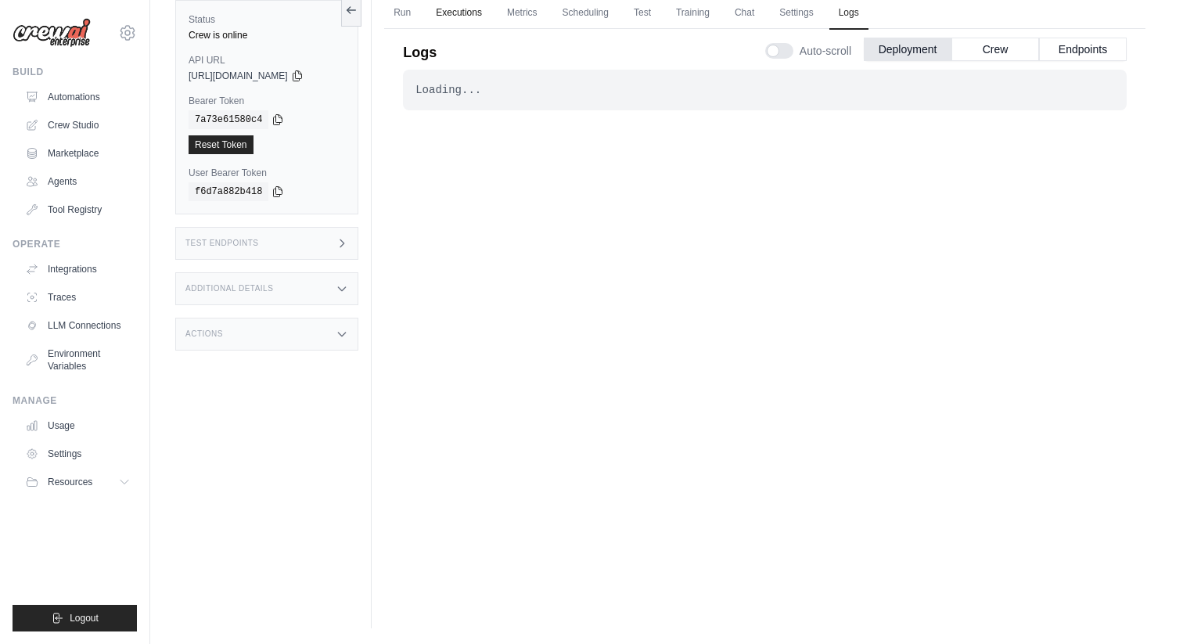
click at [485, 20] on link "Executions" at bounding box center [459, 13] width 65 height 33
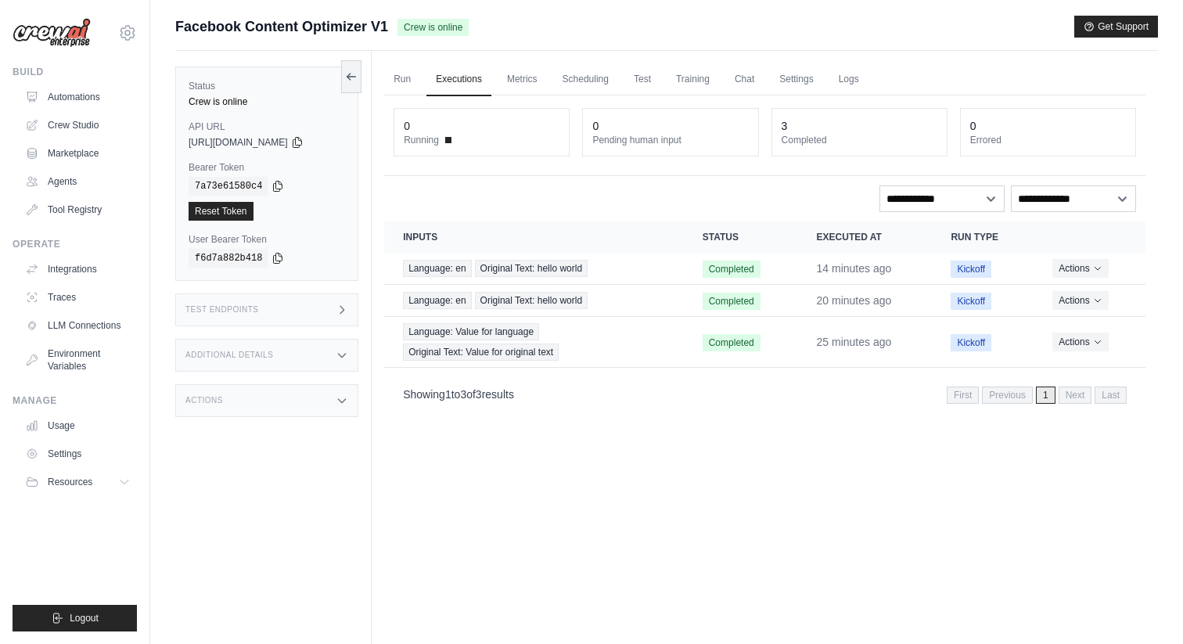
click at [312, 312] on div "Test Endpoints" at bounding box center [266, 310] width 183 height 33
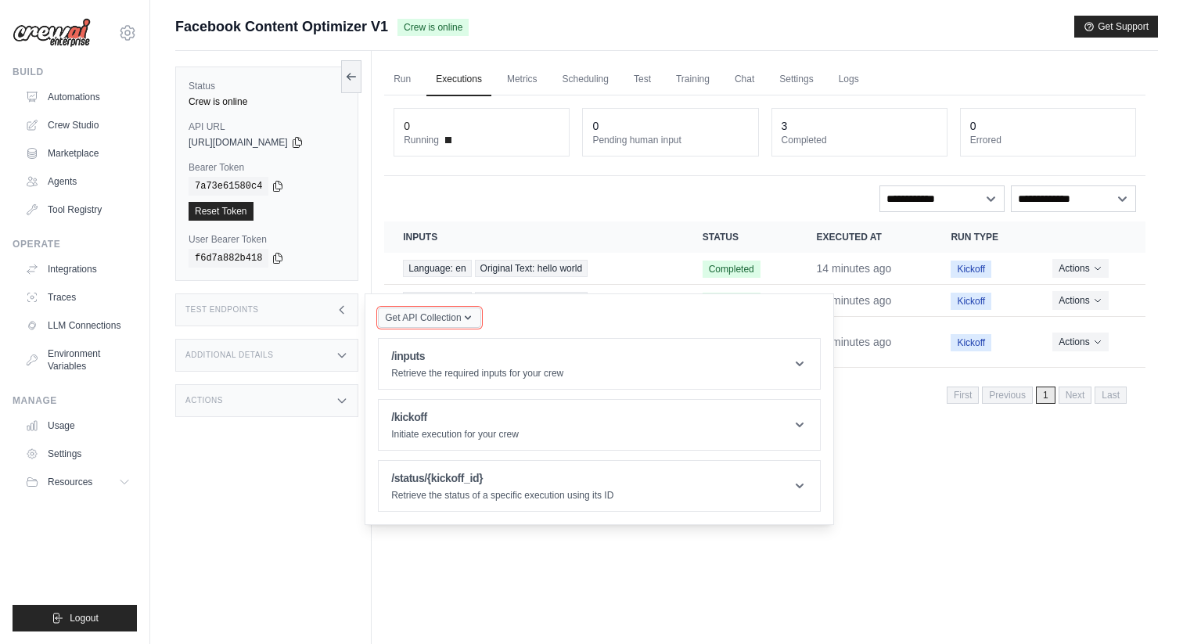
click at [452, 315] on span "Get API Collection" at bounding box center [423, 318] width 76 height 13
click at [463, 359] on div "Postman API Collection" at bounding box center [466, 360] width 150 height 25
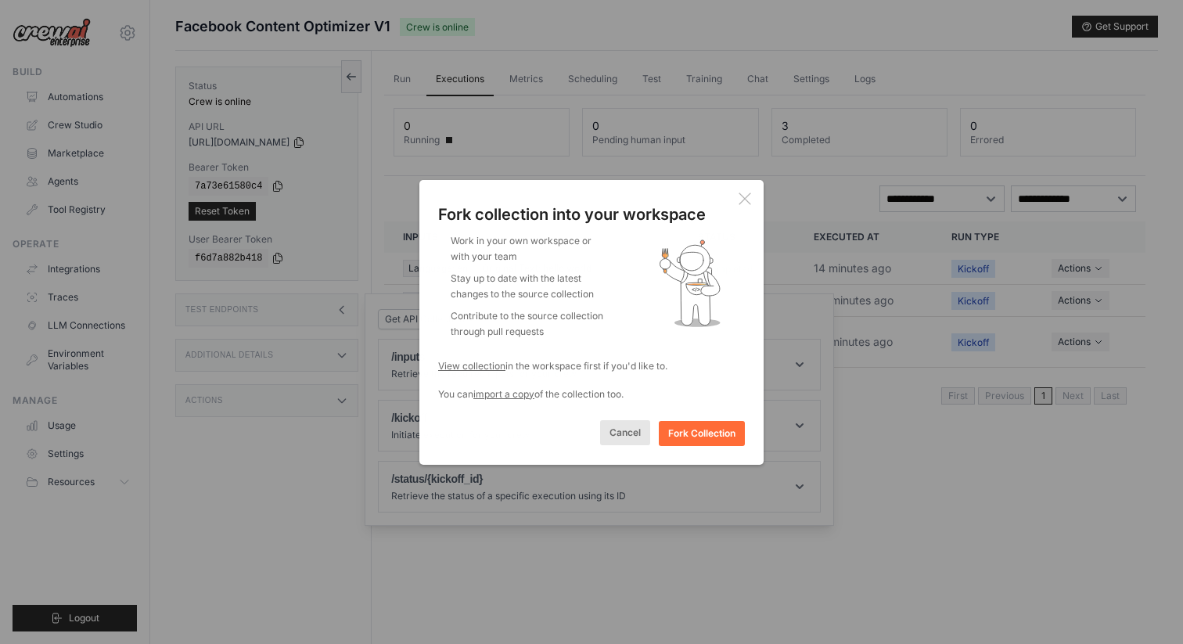
click at [636, 436] on button "Cancel" at bounding box center [625, 432] width 50 height 25
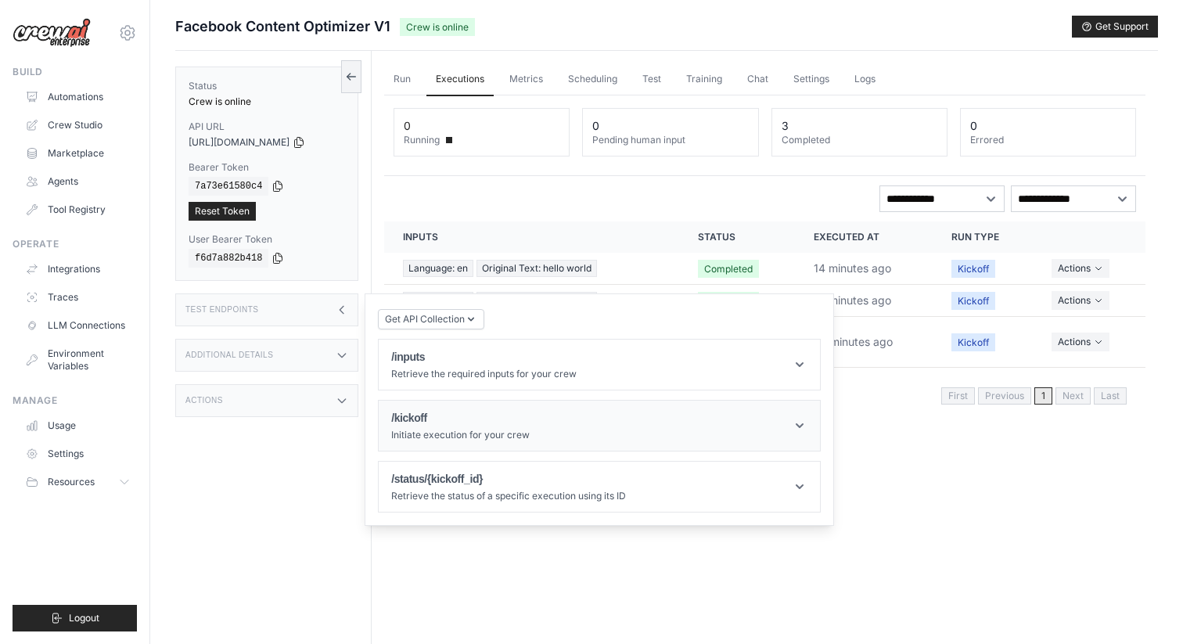
click at [797, 425] on icon at bounding box center [800, 426] width 16 height 16
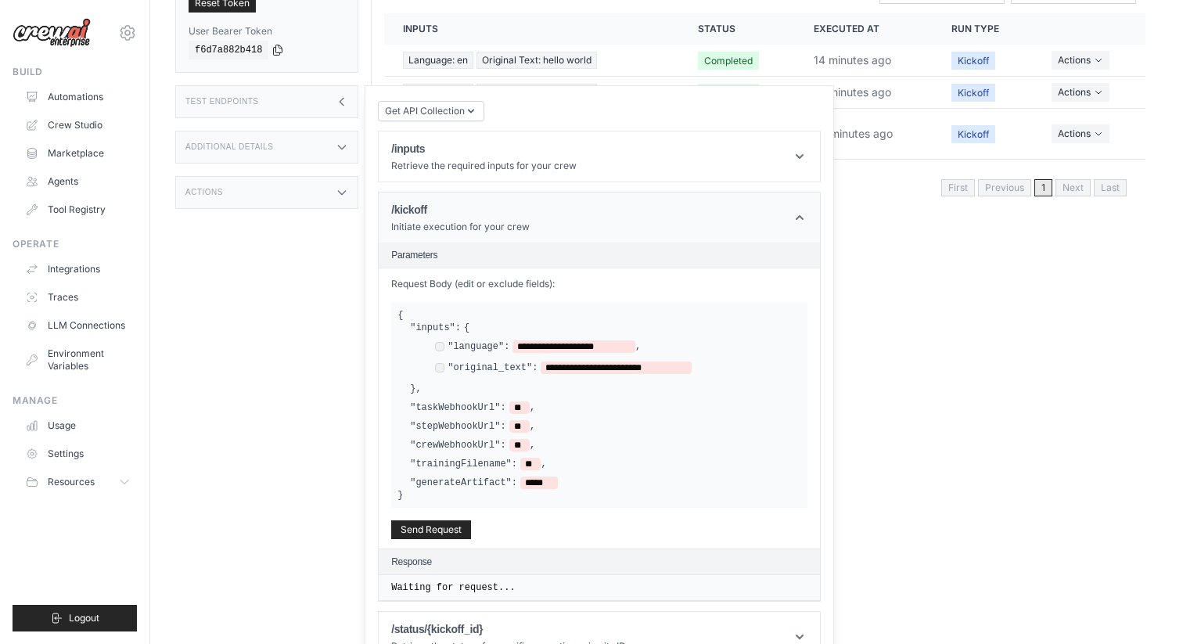
scroll to position [238, 0]
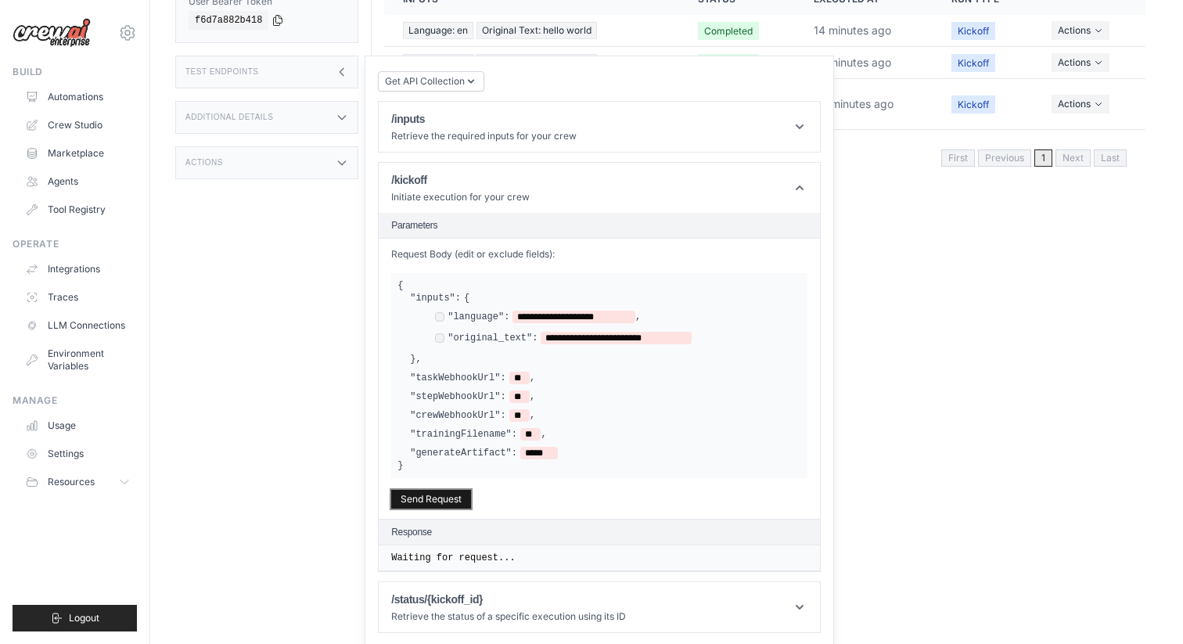
click at [463, 492] on button "Send Request" at bounding box center [431, 499] width 80 height 19
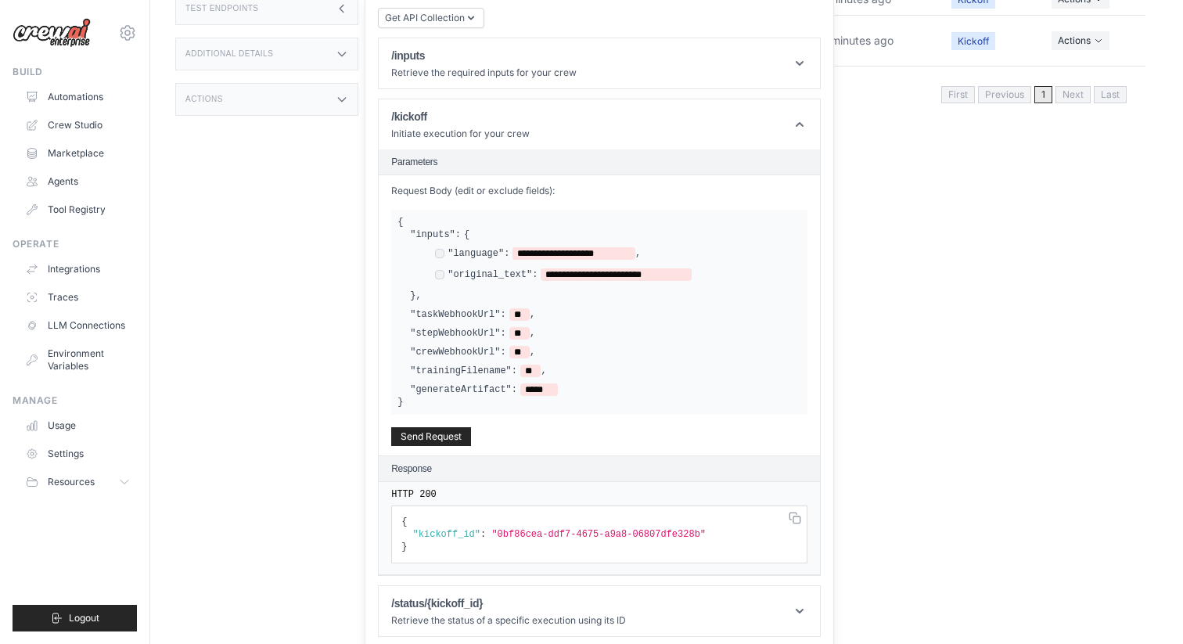
scroll to position [305, 0]
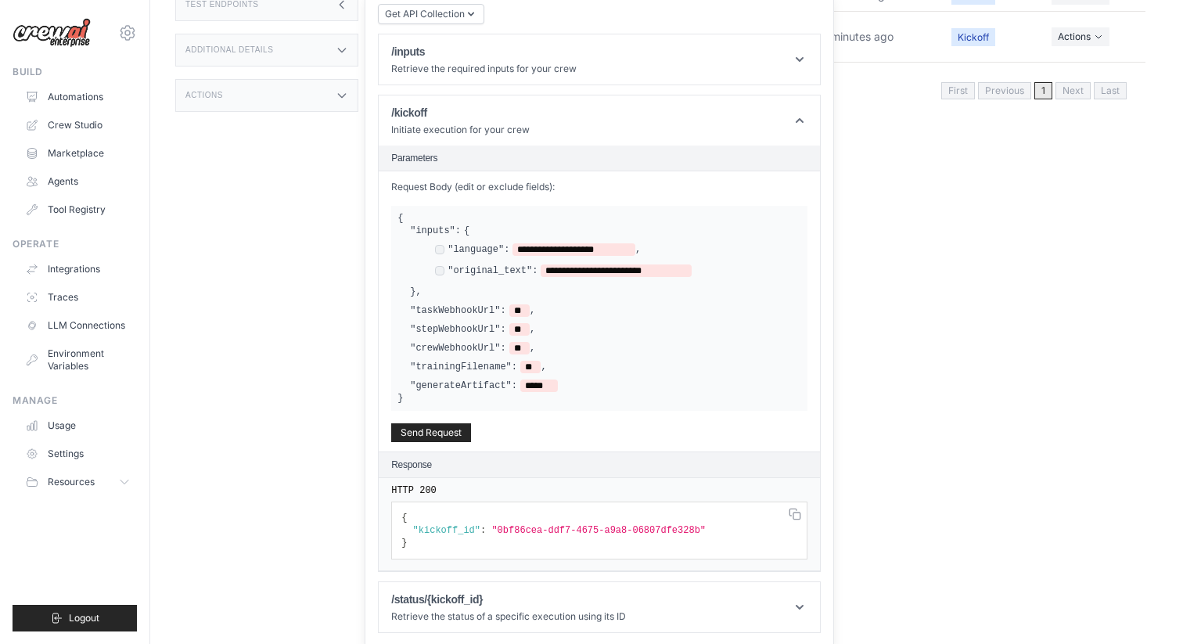
click at [1051, 394] on main "Submit a support request Describe your issue or question * Please be specific a…" at bounding box center [666, 50] width 1033 height 711
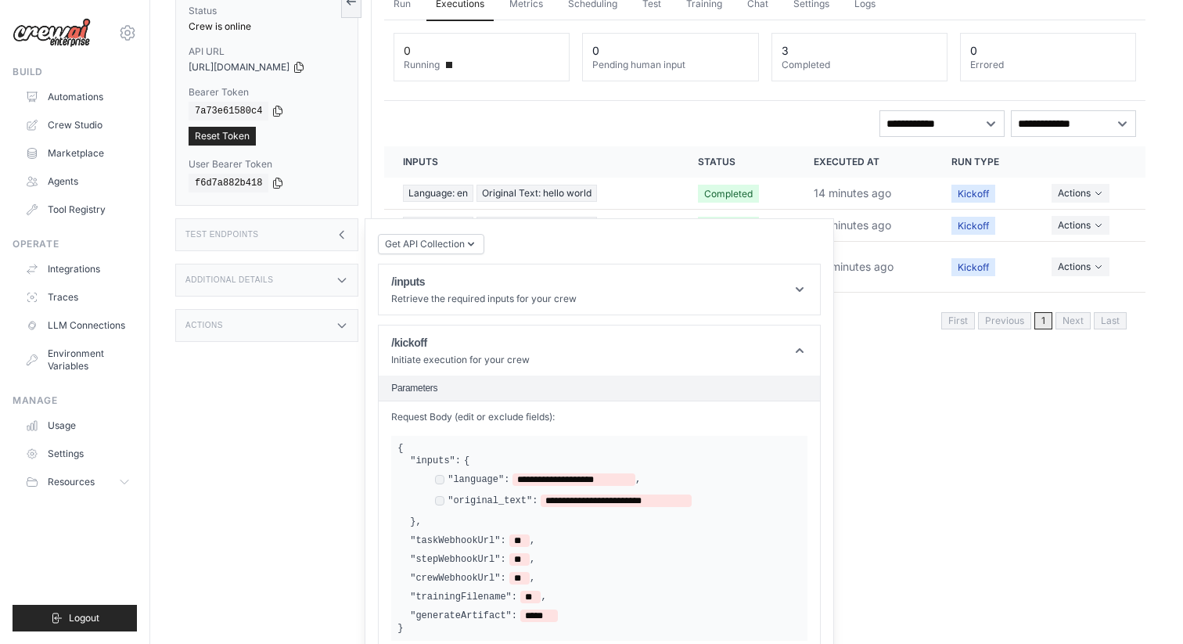
scroll to position [0, 0]
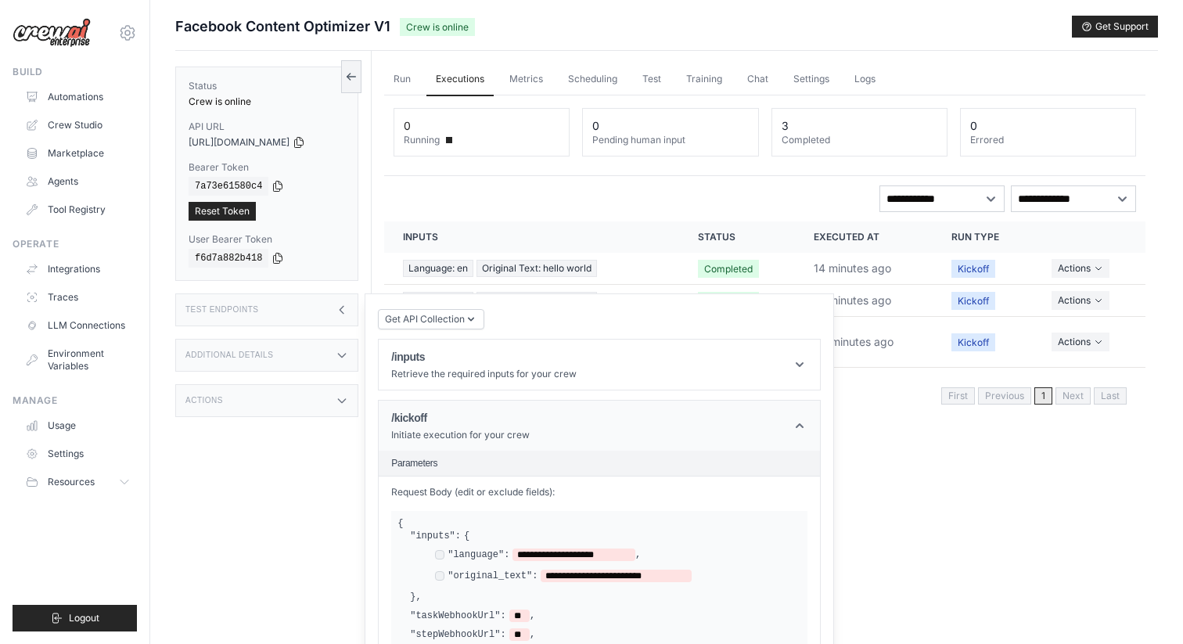
click at [804, 425] on icon at bounding box center [800, 426] width 16 height 16
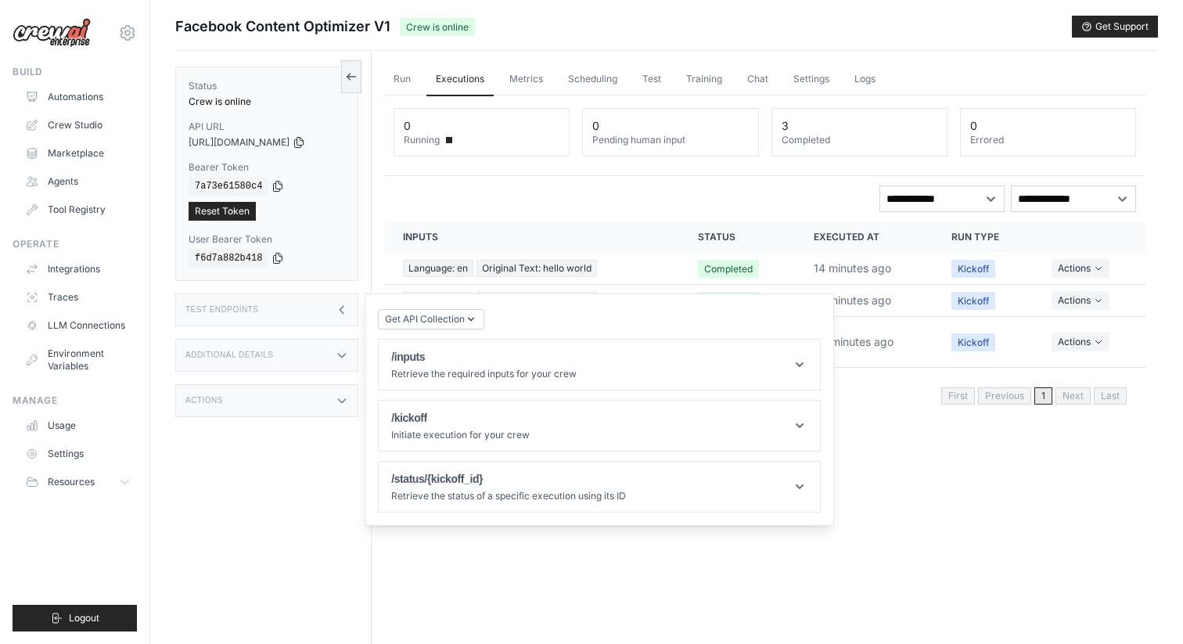
click at [917, 534] on div "Run Executions Metrics Scheduling Test Training Chat Settings Logs 0 Running 0 …" at bounding box center [765, 373] width 787 height 644
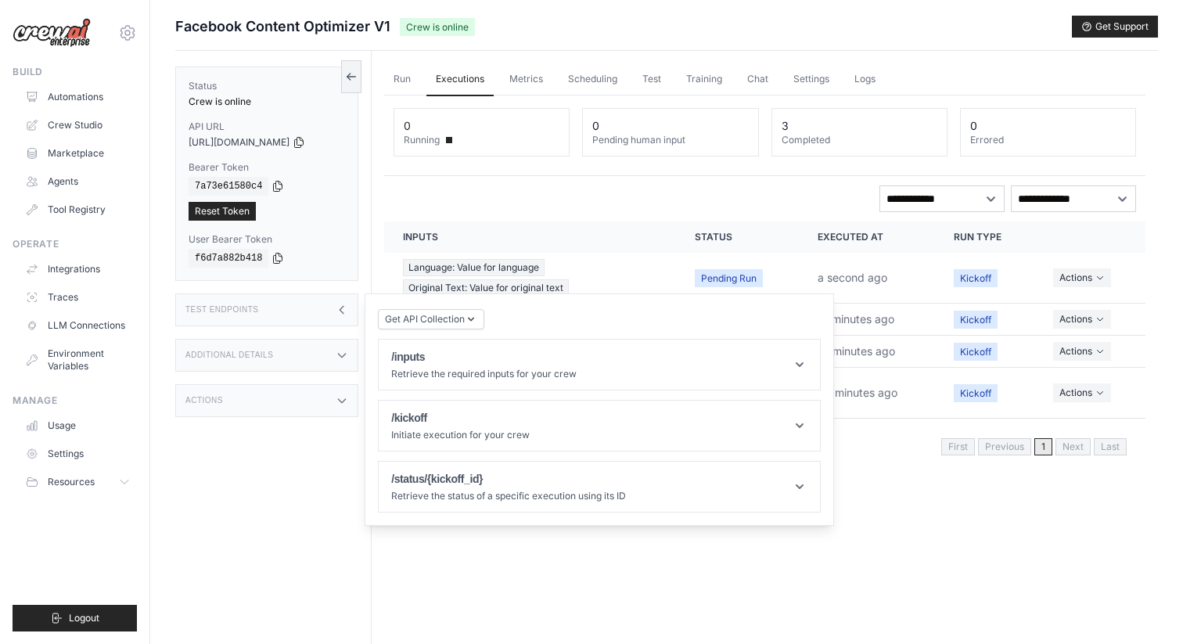
click at [344, 304] on icon at bounding box center [342, 310] width 13 height 13
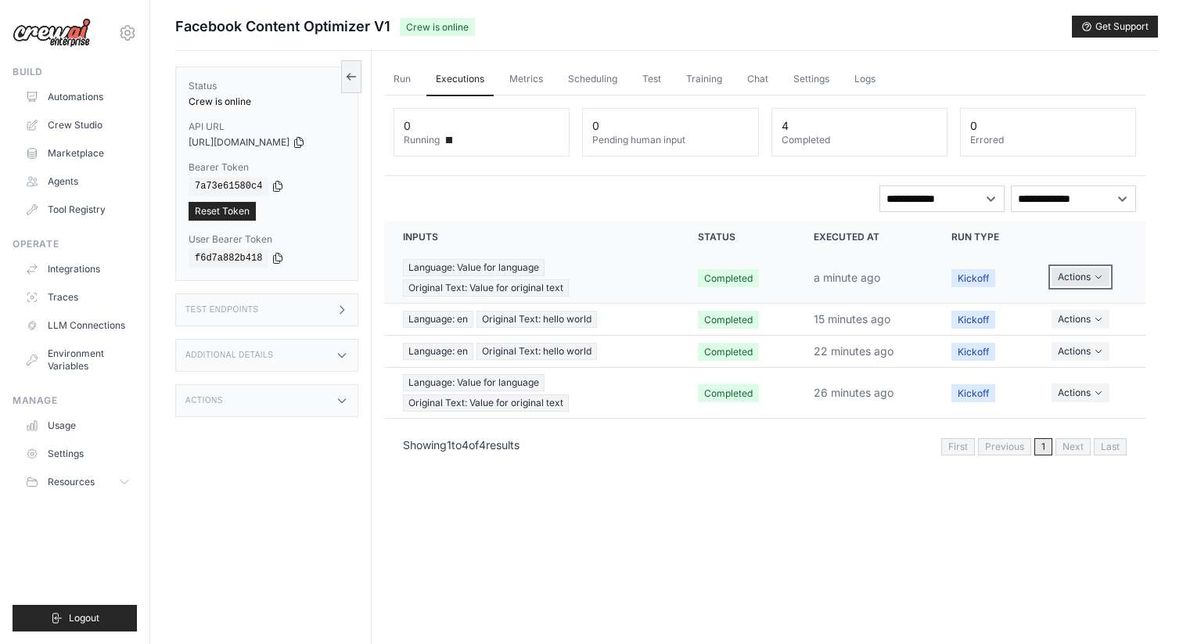
click at [1083, 268] on button "Actions" at bounding box center [1081, 277] width 58 height 19
click at [1064, 308] on link "View Details" at bounding box center [1077, 306] width 100 height 25
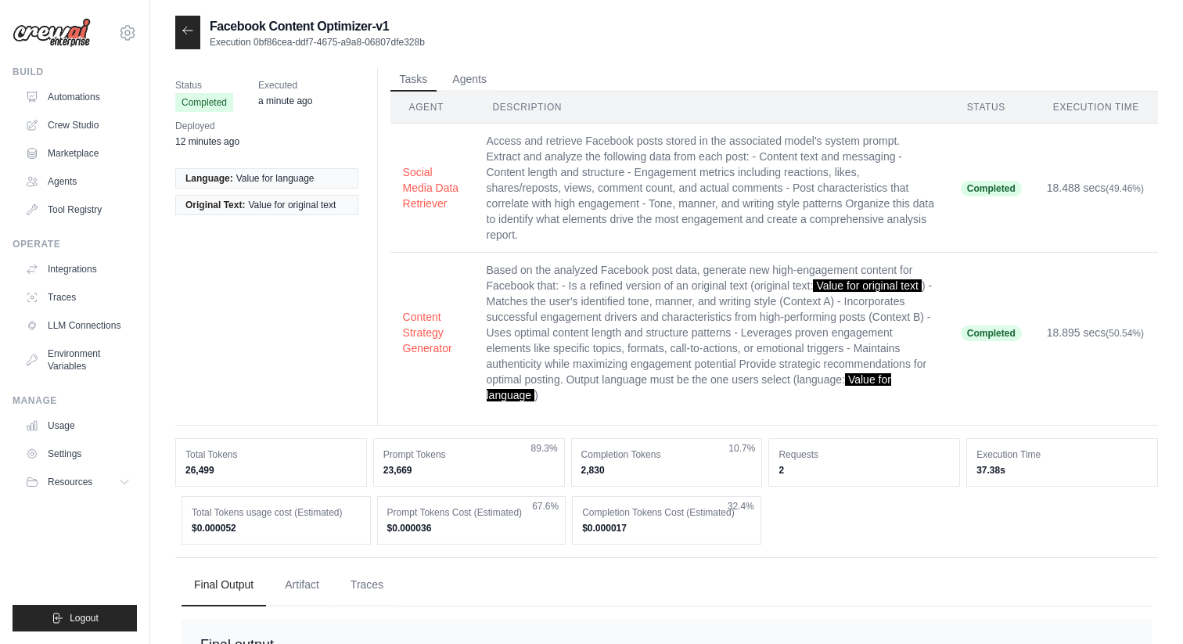
click at [851, 87] on ul "Tasks Agents" at bounding box center [775, 79] width 768 height 23
click at [446, 48] on div "Facebook Content Optimizer-v1 Execution 0bf86cea-ddf7-4675-a9a8-06807dfe328b" at bounding box center [666, 33] width 983 height 34
click at [194, 37] on div at bounding box center [187, 33] width 25 height 34
click at [191, 30] on icon at bounding box center [187, 30] width 9 height 7
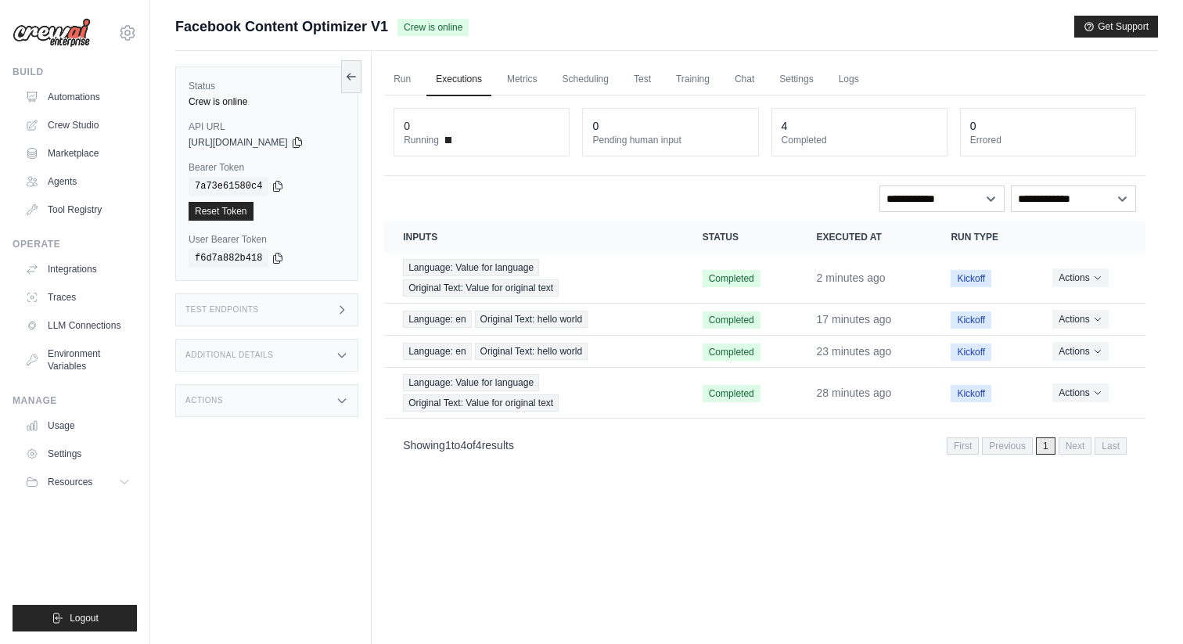
click at [571, 572] on div "Run Executions Metrics Scheduling Test Training Chat Settings Logs 0 Running 0 …" at bounding box center [765, 373] width 787 height 644
click at [559, 582] on div "Run Executions Metrics Scheduling Test Training Chat Settings Logs 0 Running 0 …" at bounding box center [765, 373] width 787 height 644
click at [490, 538] on div "Run Executions Metrics Scheduling Test Training Chat Settings Logs 0 Running 0 …" at bounding box center [765, 373] width 787 height 644
click at [77, 92] on link "Automations" at bounding box center [79, 97] width 118 height 25
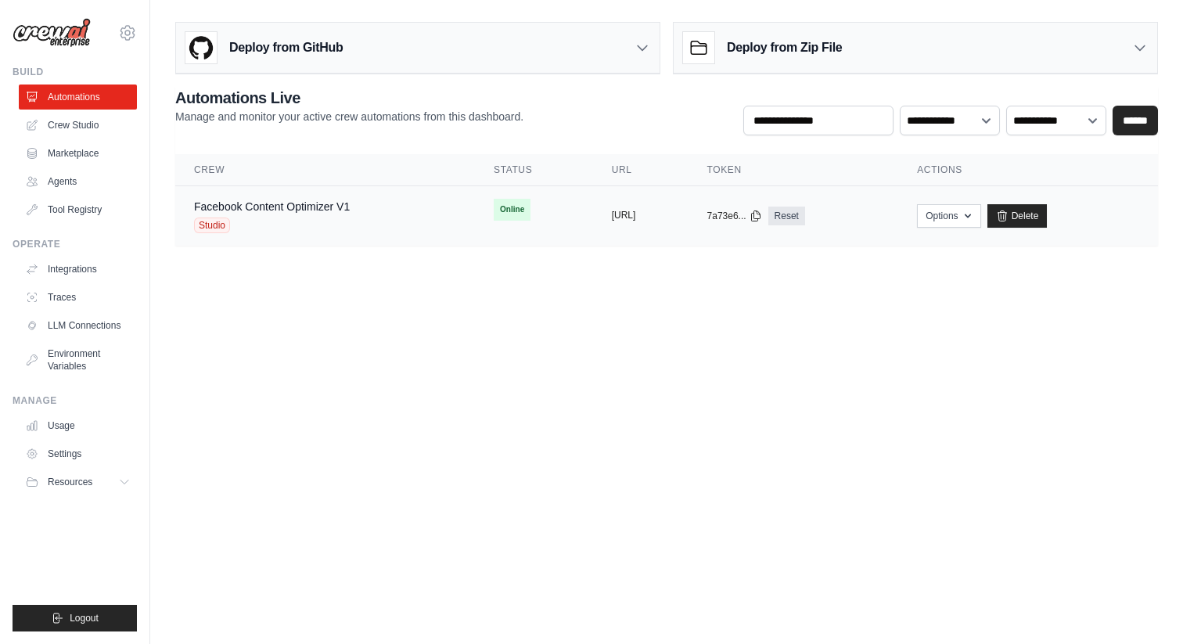
click at [636, 212] on button "[URL]" at bounding box center [624, 215] width 24 height 13
click at [73, 132] on link "Crew Studio" at bounding box center [79, 125] width 118 height 25
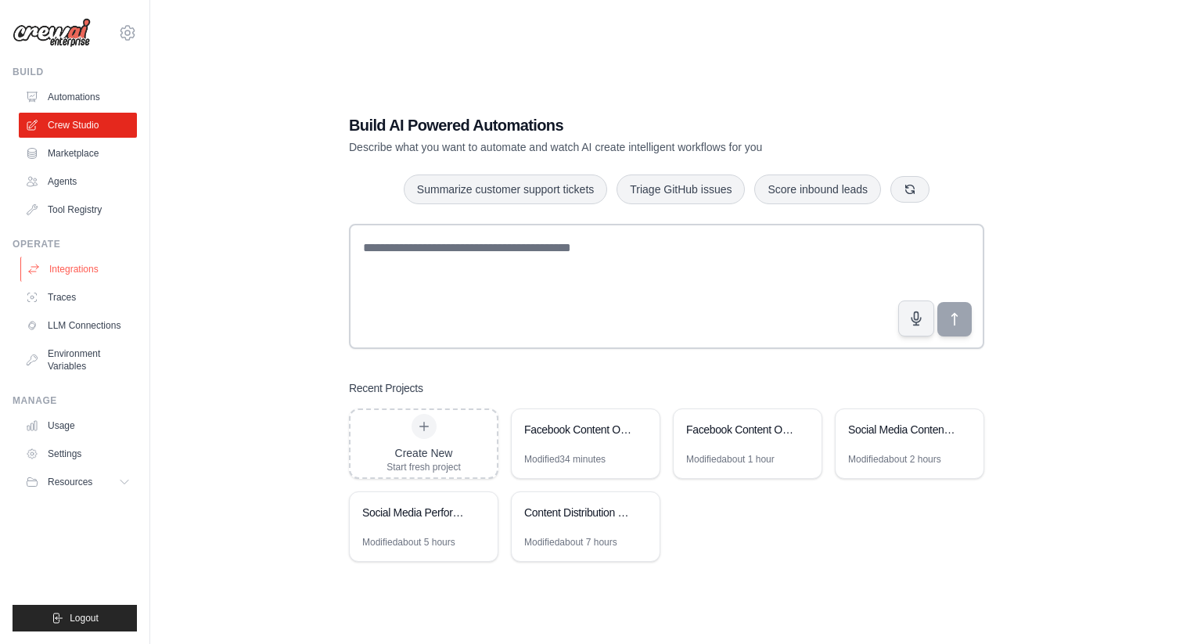
click at [91, 267] on link "Integrations" at bounding box center [79, 269] width 118 height 25
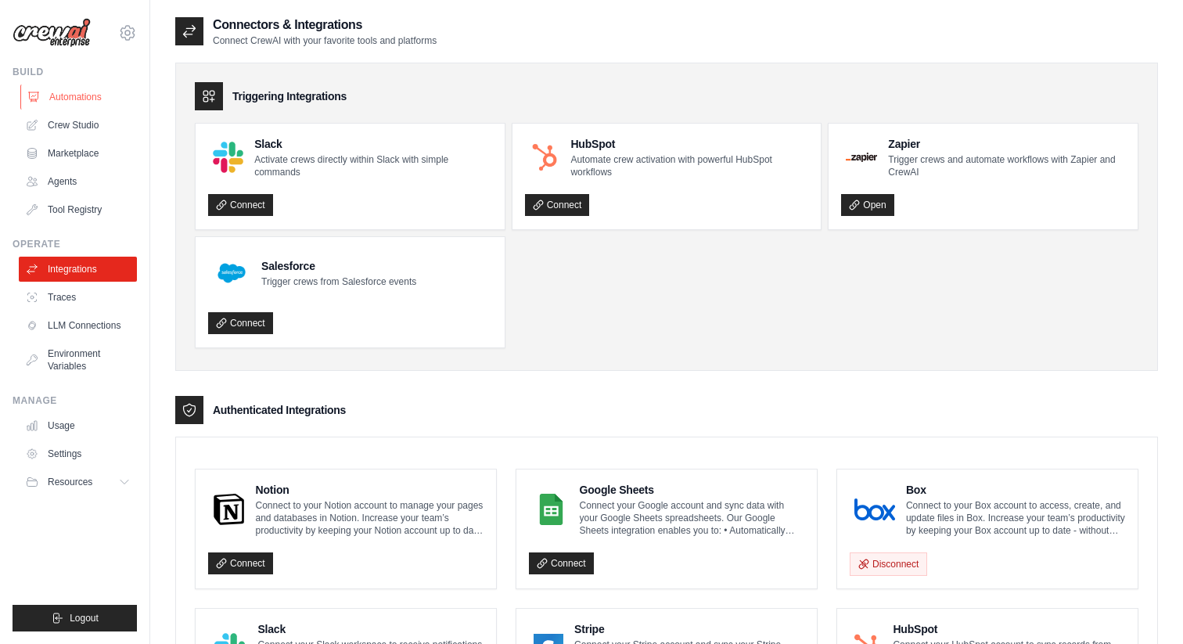
click at [76, 98] on link "Automations" at bounding box center [79, 97] width 118 height 25
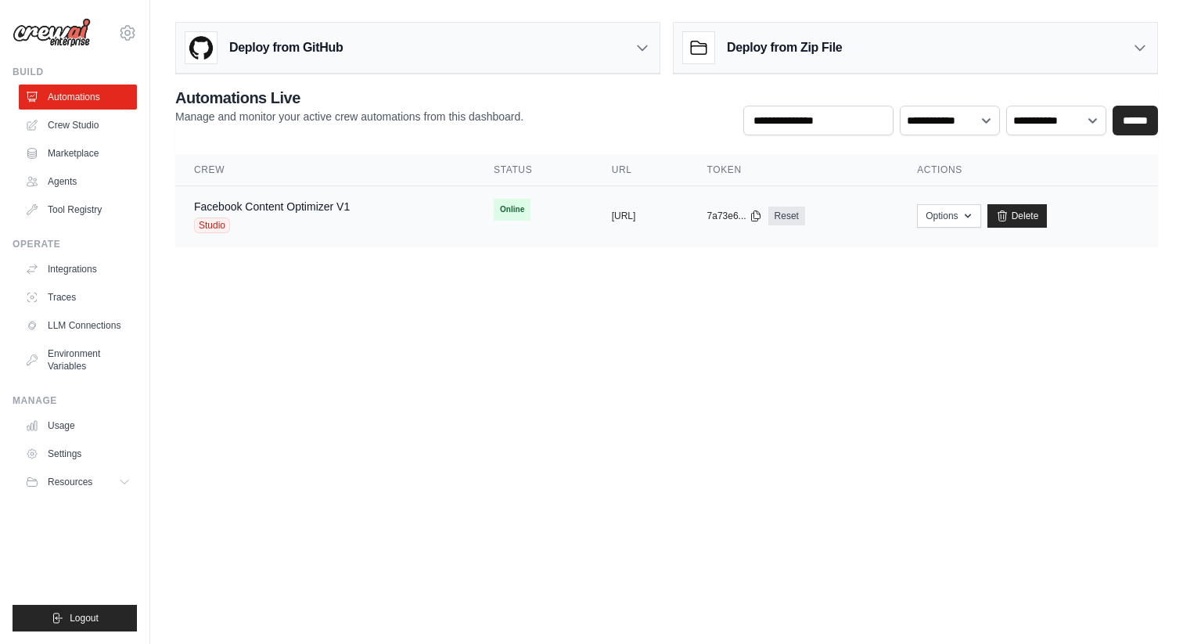
click at [355, 214] on div "Facebook Content Optimizer V1 Studio" at bounding box center [325, 216] width 262 height 34
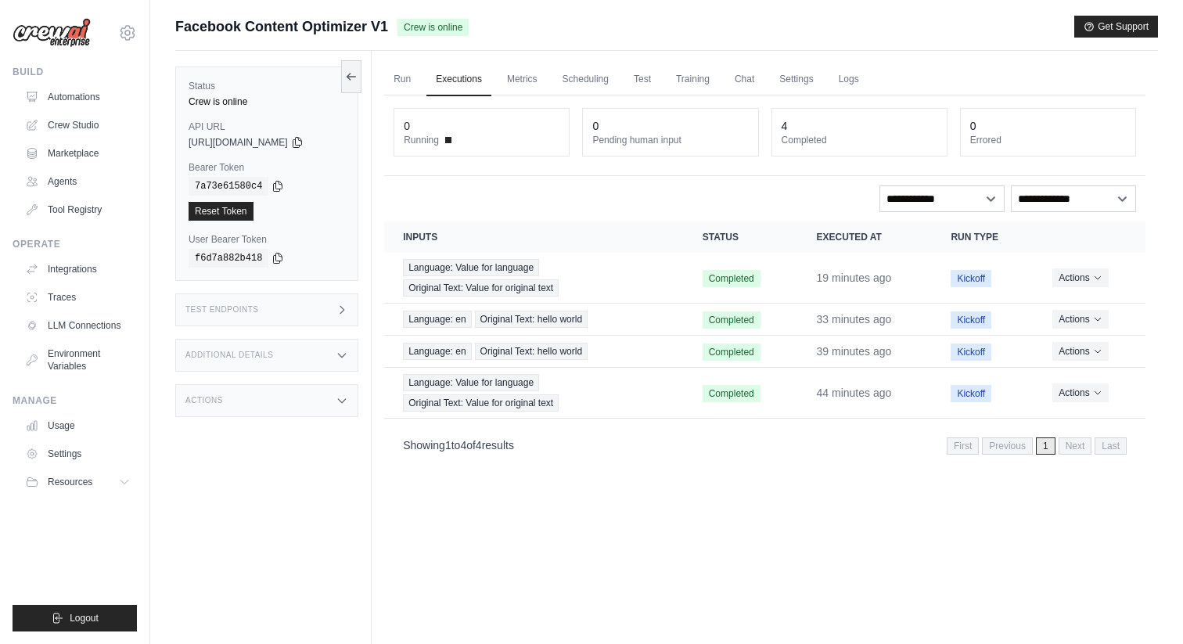
click at [320, 312] on div "Test Endpoints" at bounding box center [266, 310] width 183 height 33
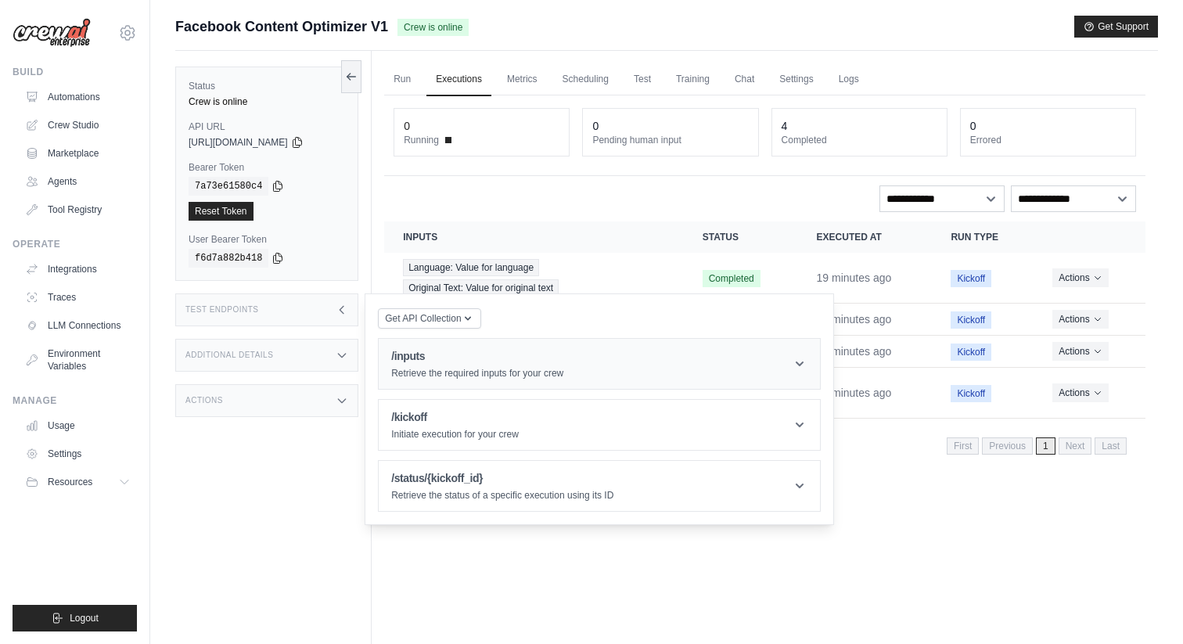
click at [445, 373] on p "Retrieve the required inputs for your crew" at bounding box center [477, 373] width 172 height 13
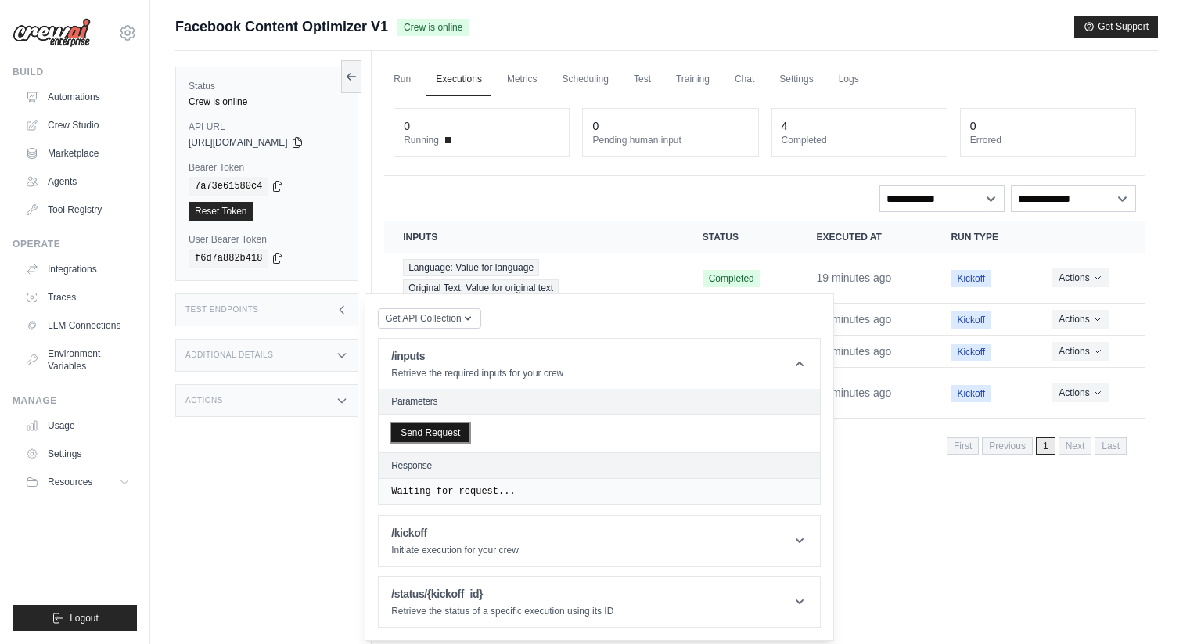
click at [431, 436] on button "Send Request" at bounding box center [430, 432] width 78 height 19
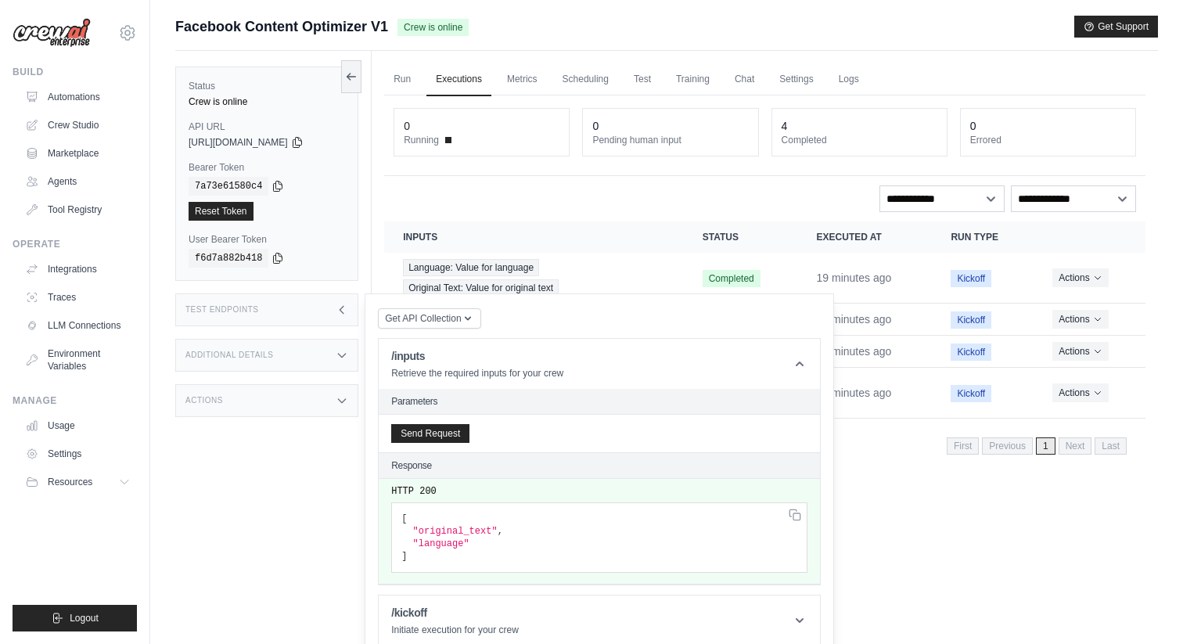
scroll to position [77, 0]
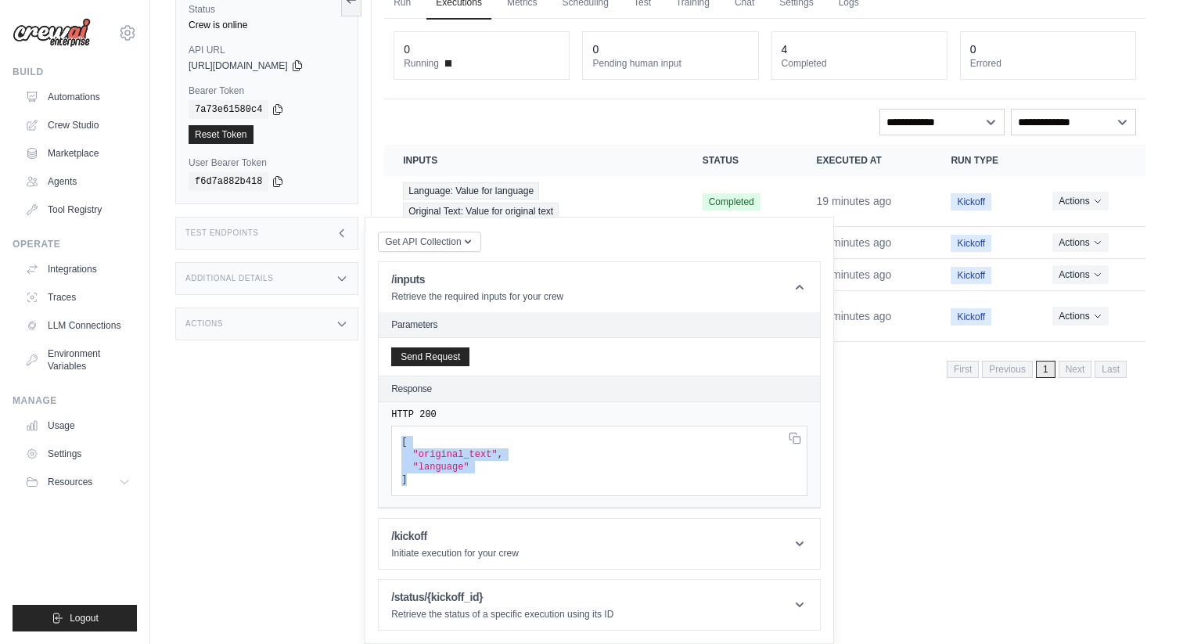
drag, startPoint x: 484, startPoint y: 479, endPoint x: 446, endPoint y: 429, distance: 62.6
click at [446, 428] on pre "[ "original_text" , "language" ]" at bounding box center [599, 461] width 416 height 70
click at [503, 611] on p "Retrieve the status of a specific execution using its ID" at bounding box center [502, 614] width 222 height 13
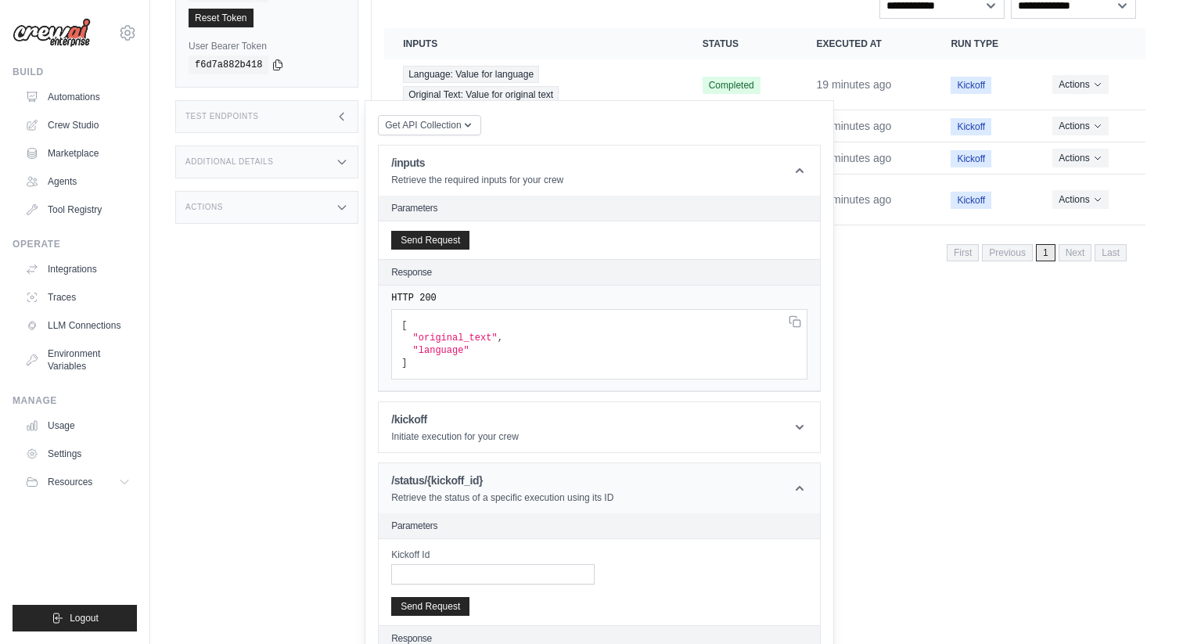
scroll to position [241, 0]
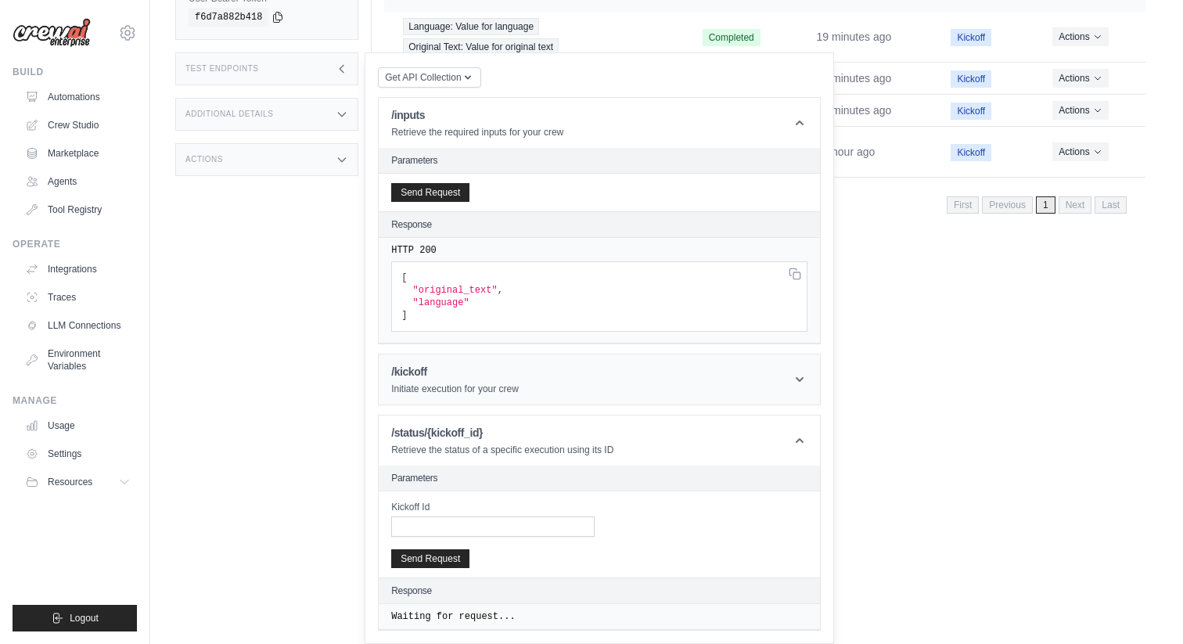
click at [438, 387] on p "Initiate execution for your crew" at bounding box center [455, 389] width 128 height 13
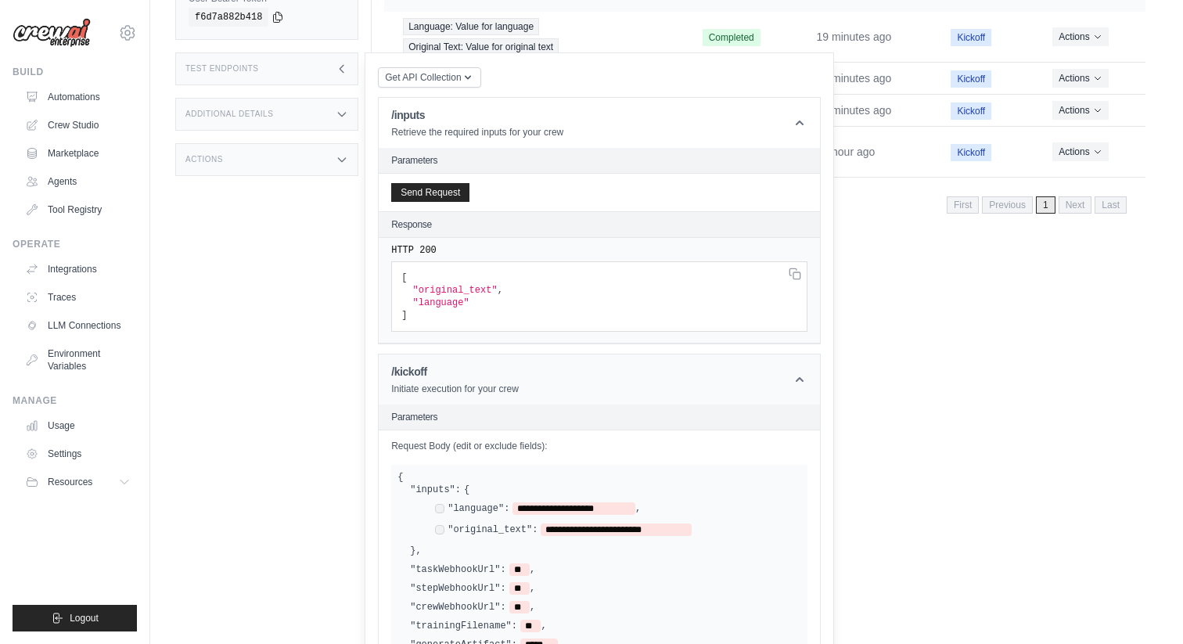
click at [776, 368] on header "/kickoff Initiate execution for your crew" at bounding box center [599, 380] width 441 height 50
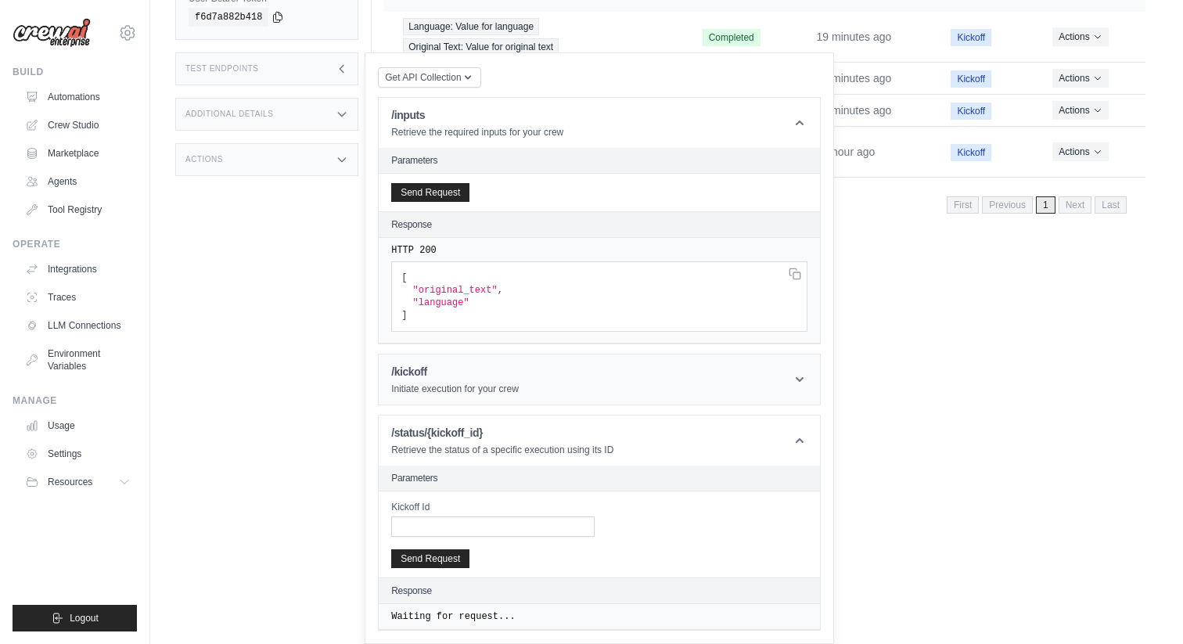
click at [776, 368] on header "/kickoff Initiate execution for your crew" at bounding box center [599, 380] width 441 height 50
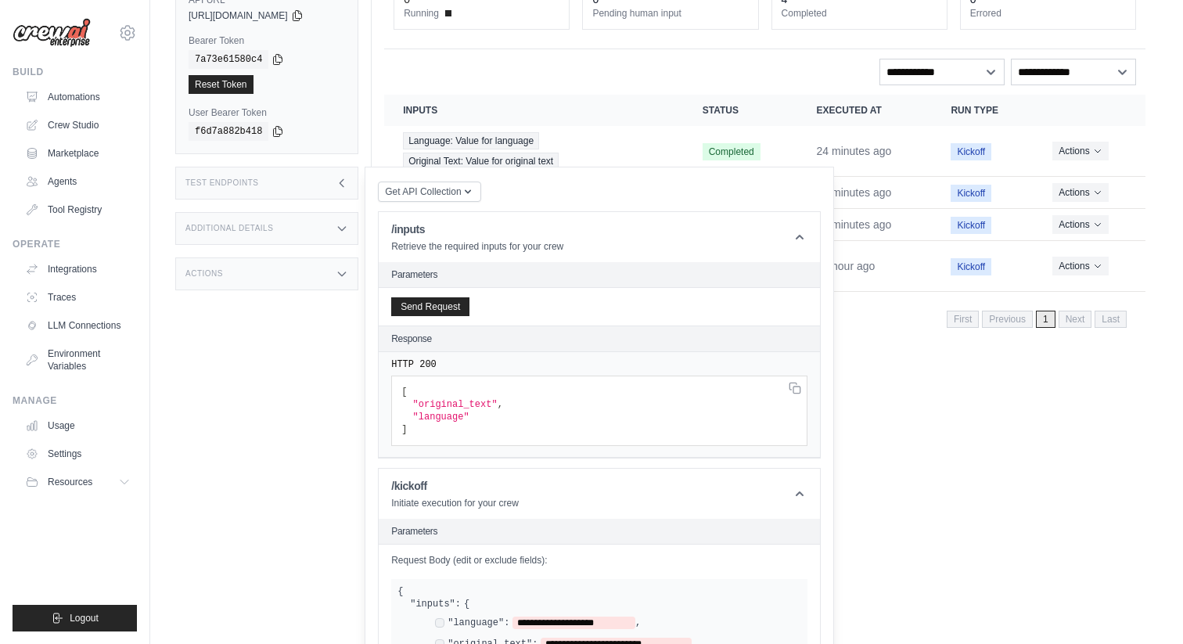
scroll to position [178, 0]
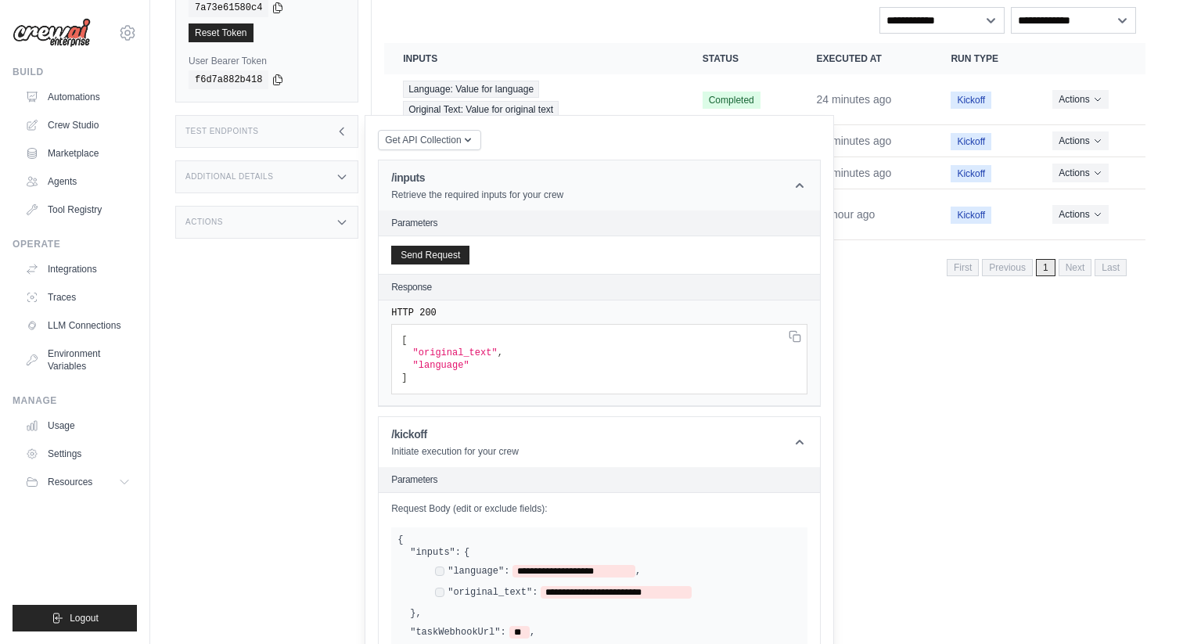
click at [794, 172] on header "/inputs Retrieve the required inputs for your crew" at bounding box center [599, 185] width 441 height 50
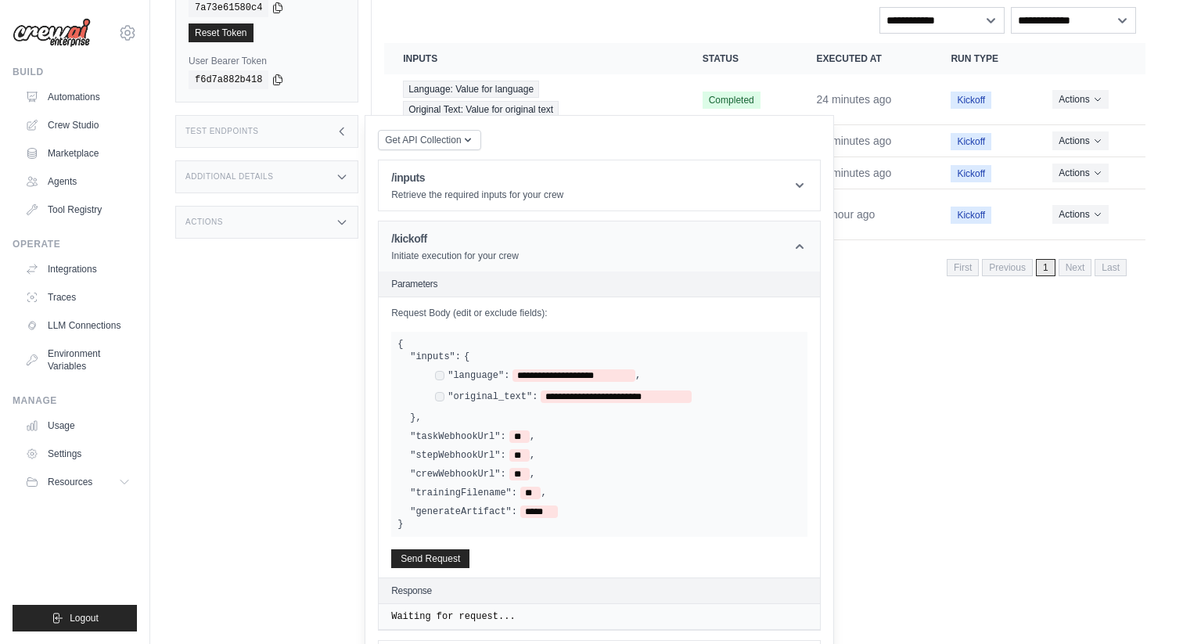
click at [798, 243] on icon at bounding box center [800, 247] width 16 height 16
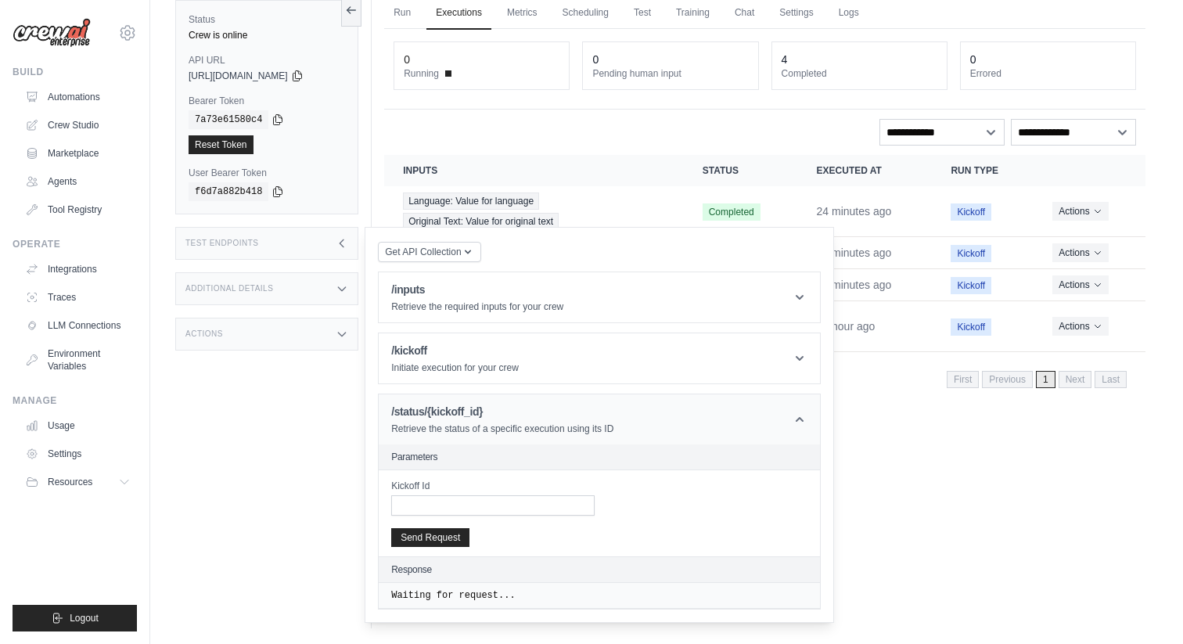
click at [805, 426] on icon at bounding box center [800, 420] width 16 height 16
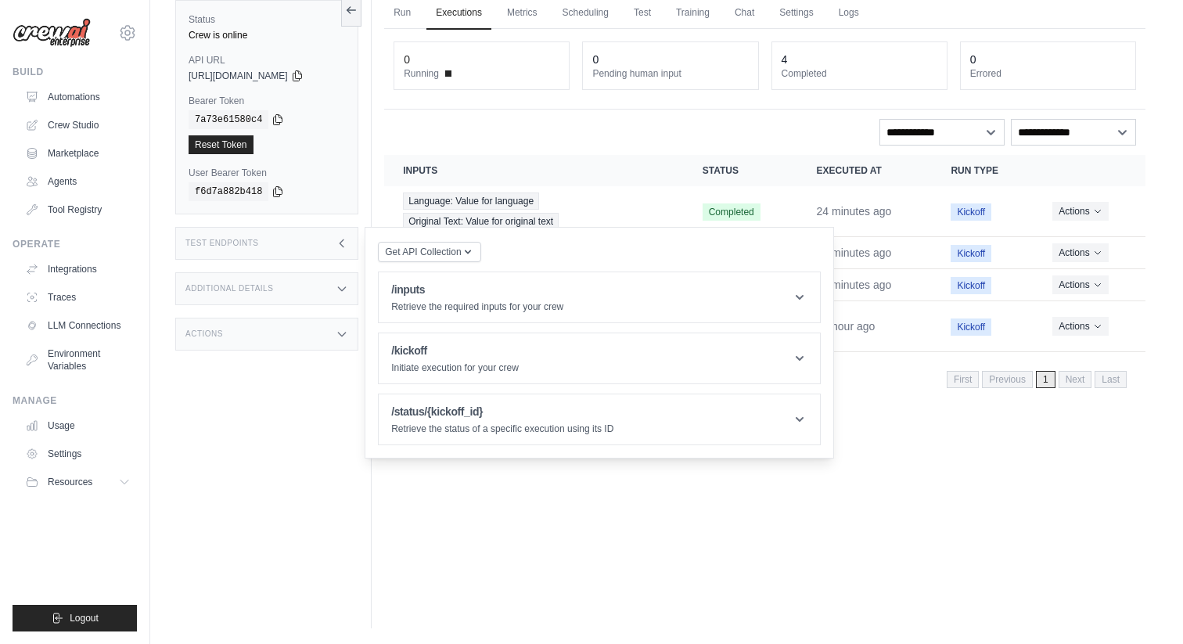
scroll to position [31, 0]
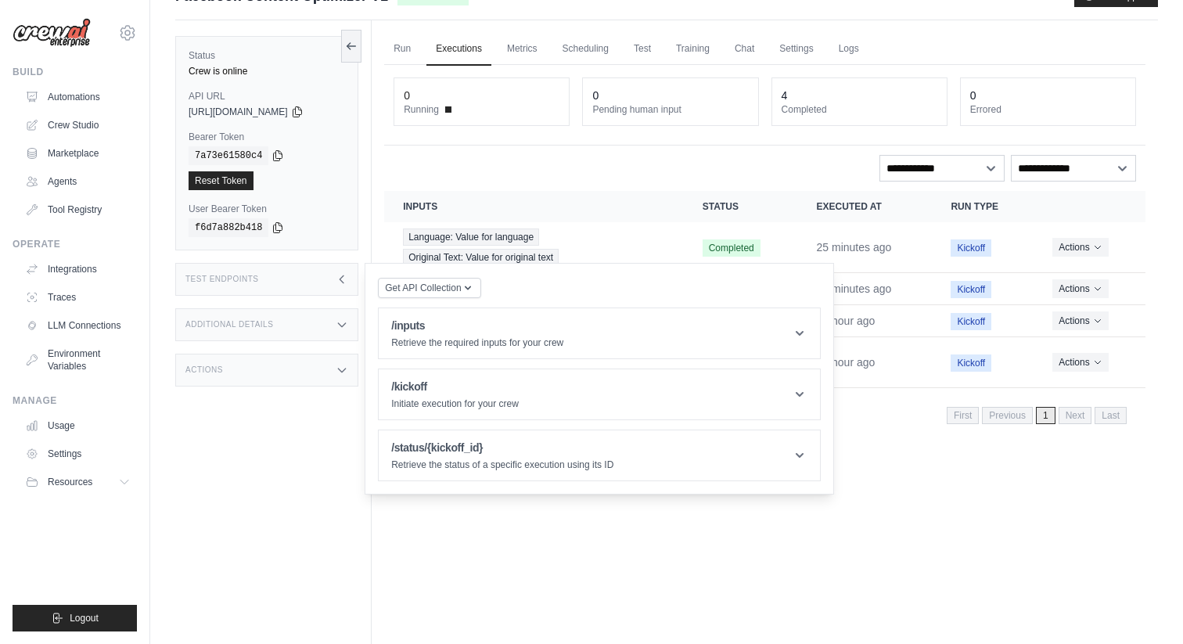
click at [740, 595] on div "Run Executions Metrics Scheduling Test Training Chat Settings Logs 0 Running 0 …" at bounding box center [765, 342] width 787 height 644
click at [612, 572] on div "Run Executions Metrics Scheduling Test Training Chat Settings Logs 0 Running 0 …" at bounding box center [765, 342] width 787 height 644
click at [340, 279] on icon at bounding box center [342, 279] width 4 height 7
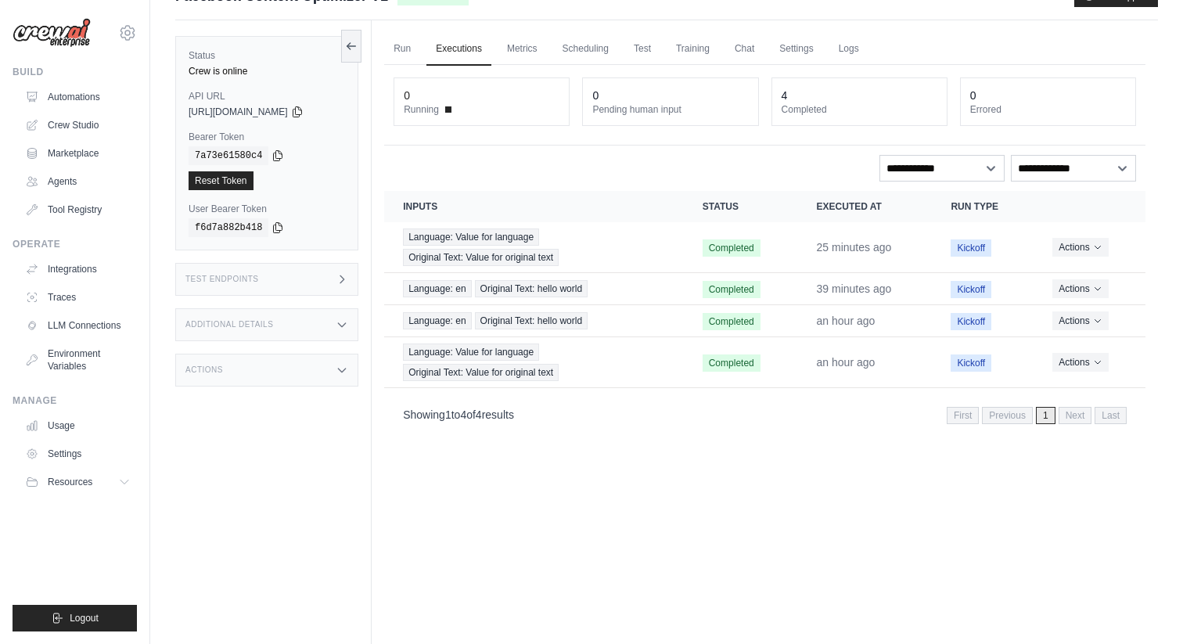
click at [357, 415] on div "Status Crew is online API URL copied https://facebook-content-optimizer-v1-de40…" at bounding box center [273, 342] width 196 height 644
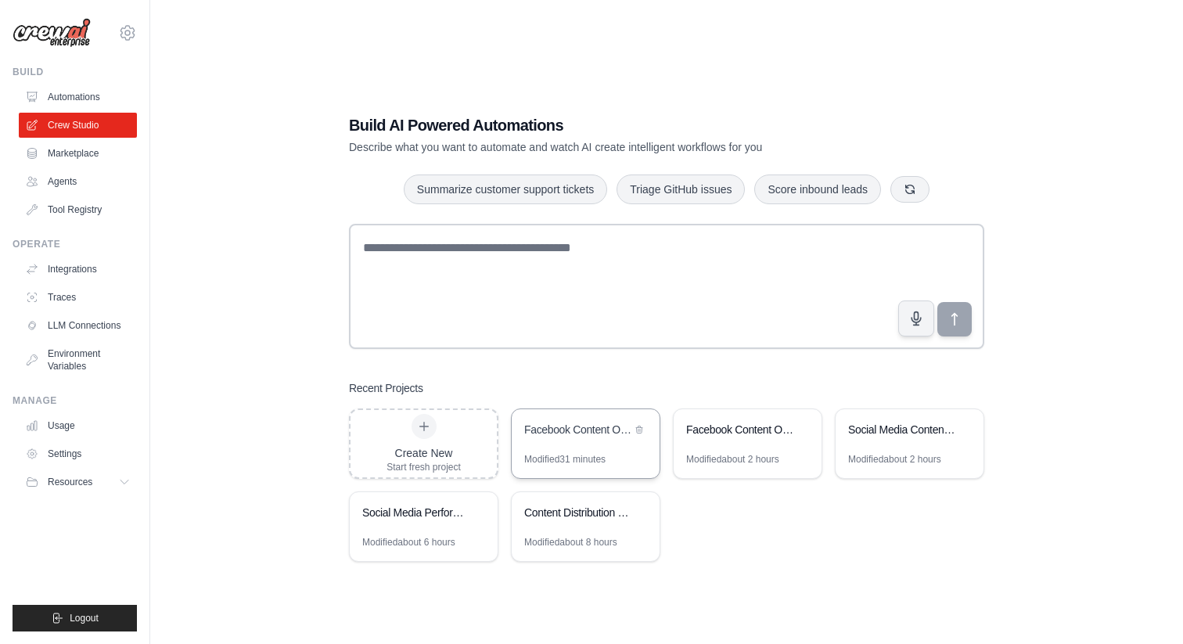
click at [577, 452] on div "Facebook Content Optimizer" at bounding box center [586, 431] width 148 height 44
click at [92, 102] on link "Automations" at bounding box center [79, 97] width 118 height 25
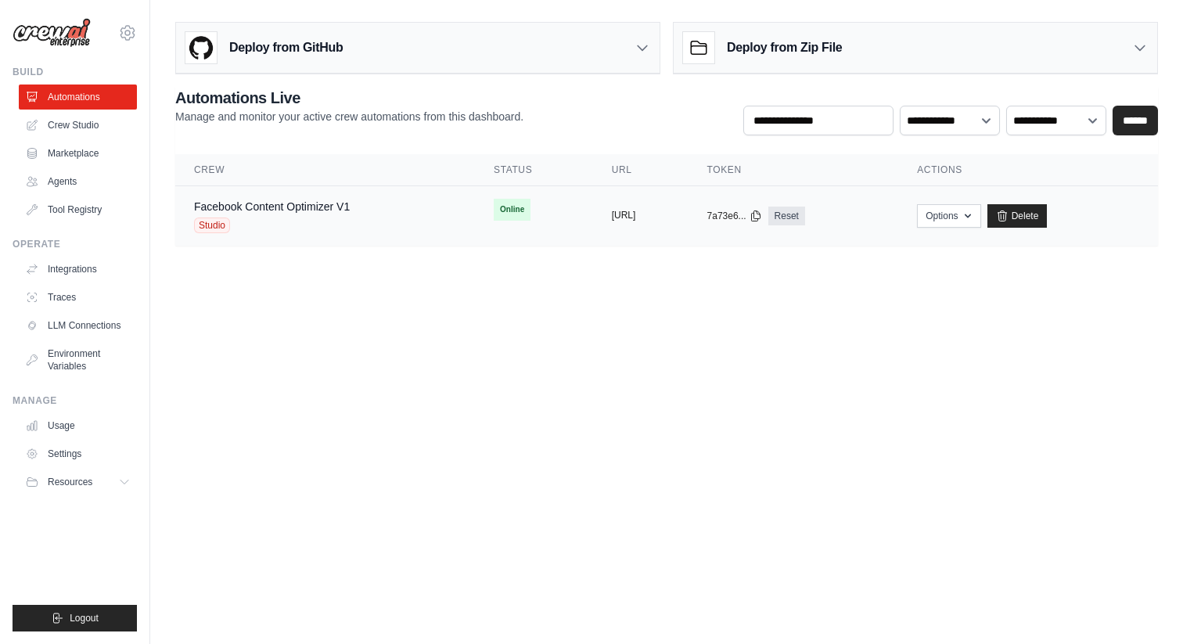
click at [636, 211] on button "https://facebook-content-optimizer-" at bounding box center [624, 215] width 24 height 13
click at [379, 202] on div "Facebook Content Optimizer V1 Studio" at bounding box center [325, 216] width 262 height 34
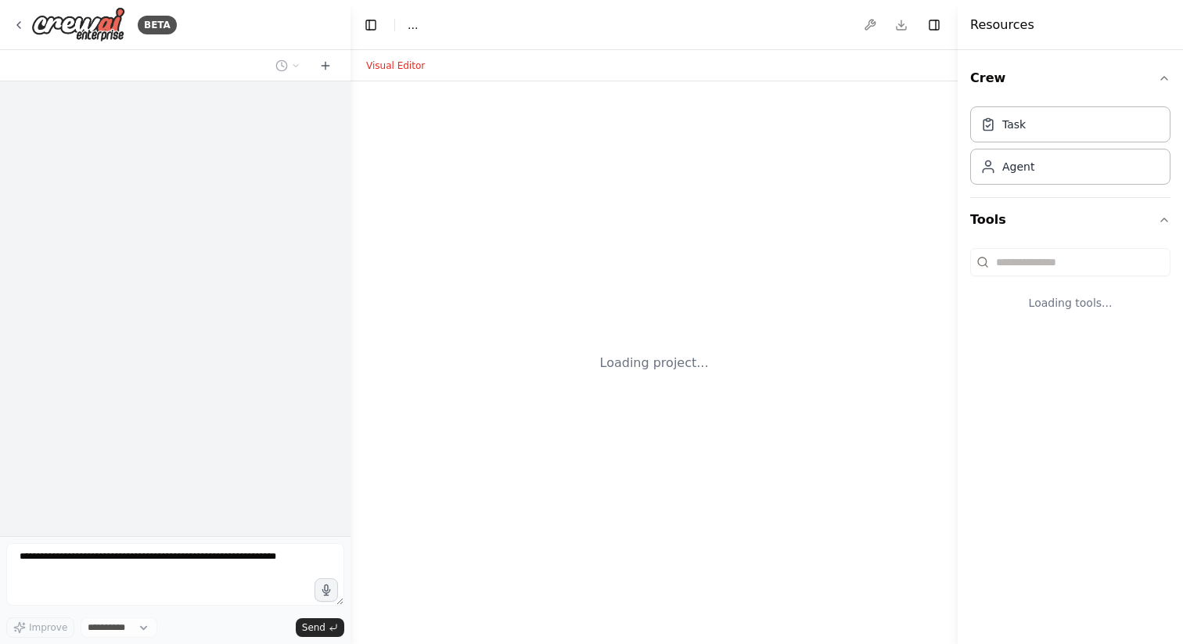
select select "****"
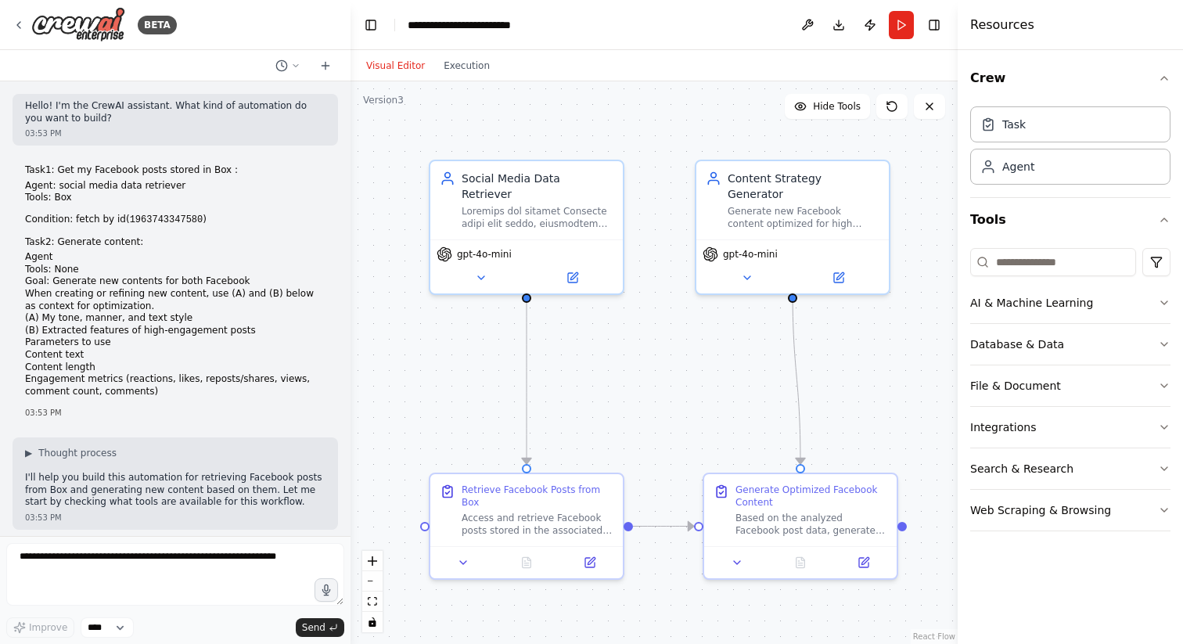
scroll to position [1242, 0]
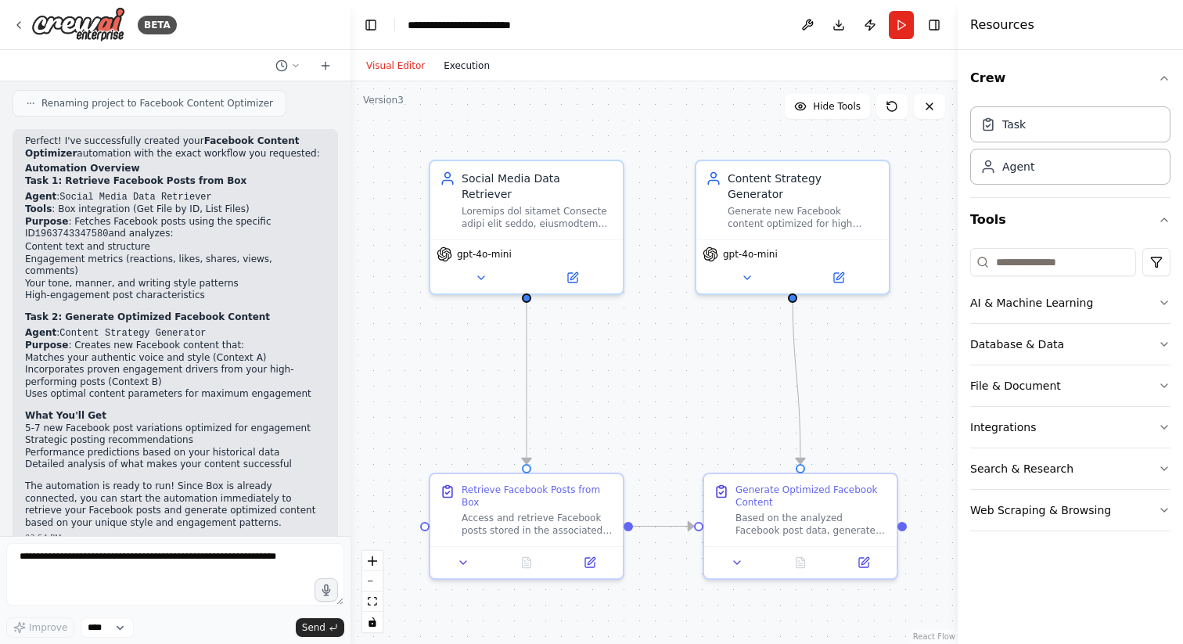
click at [434, 63] on button "Execution" at bounding box center [466, 65] width 65 height 19
click at [390, 73] on button "Visual Editor" at bounding box center [395, 65] width 77 height 19
click at [29, 32] on div "BETA" at bounding box center [95, 24] width 164 height 35
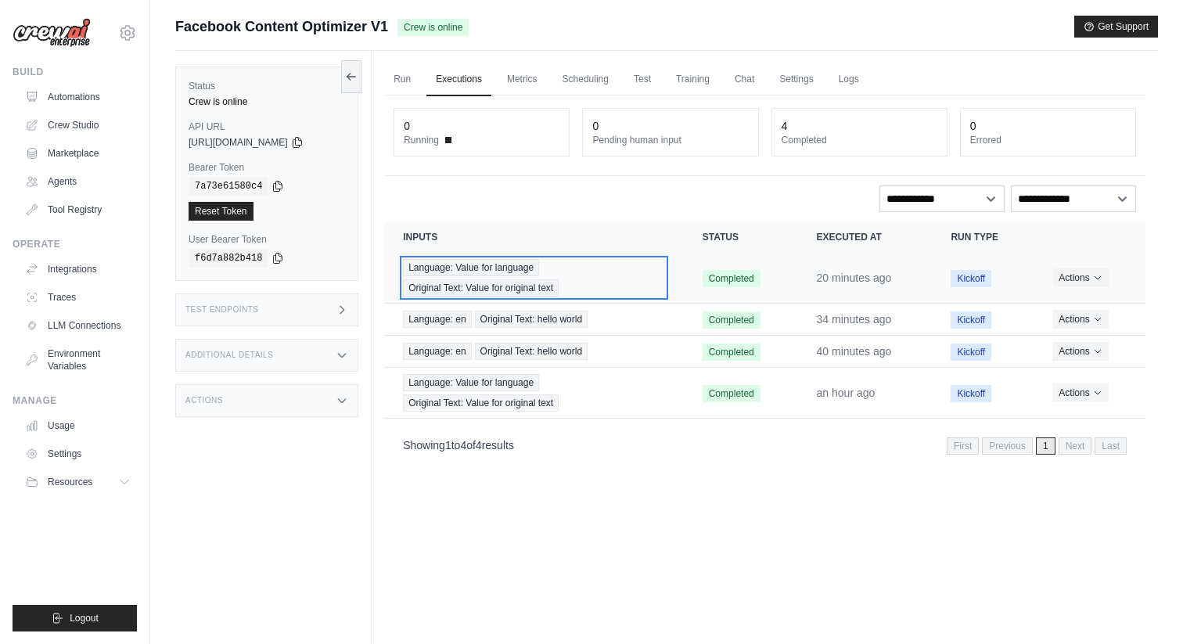
click at [610, 275] on div "Language: Value for language Original Text: Value for original text" at bounding box center [534, 278] width 262 height 38
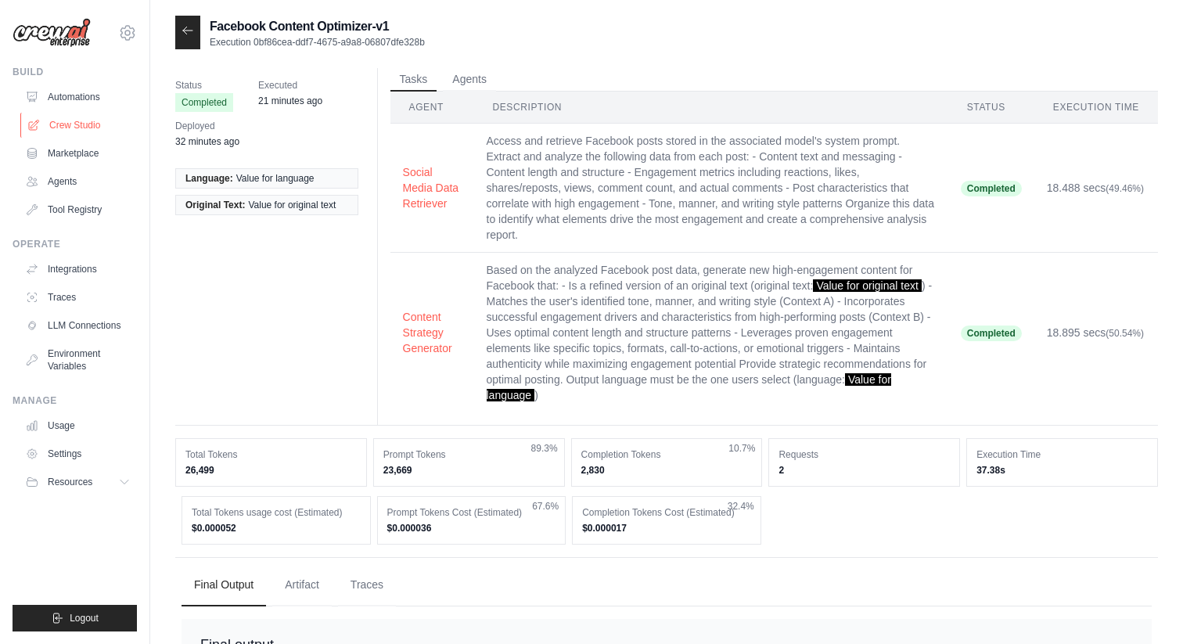
click at [83, 121] on link "Crew Studio" at bounding box center [79, 125] width 118 height 25
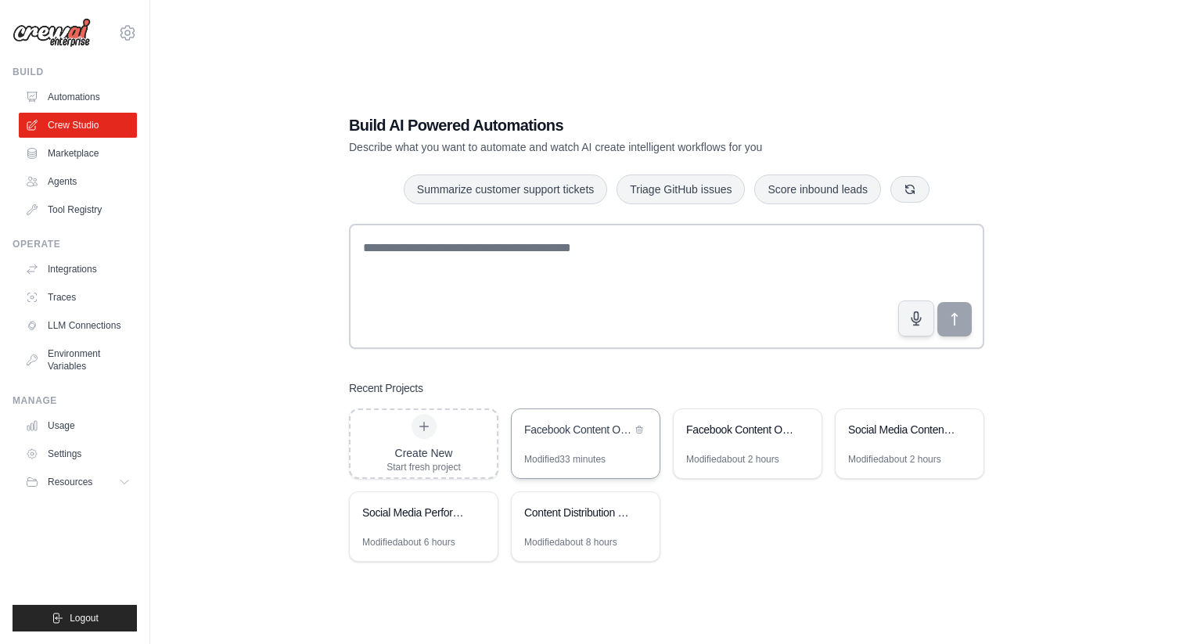
click at [552, 438] on div "Facebook Content Optimizer" at bounding box center [577, 431] width 107 height 19
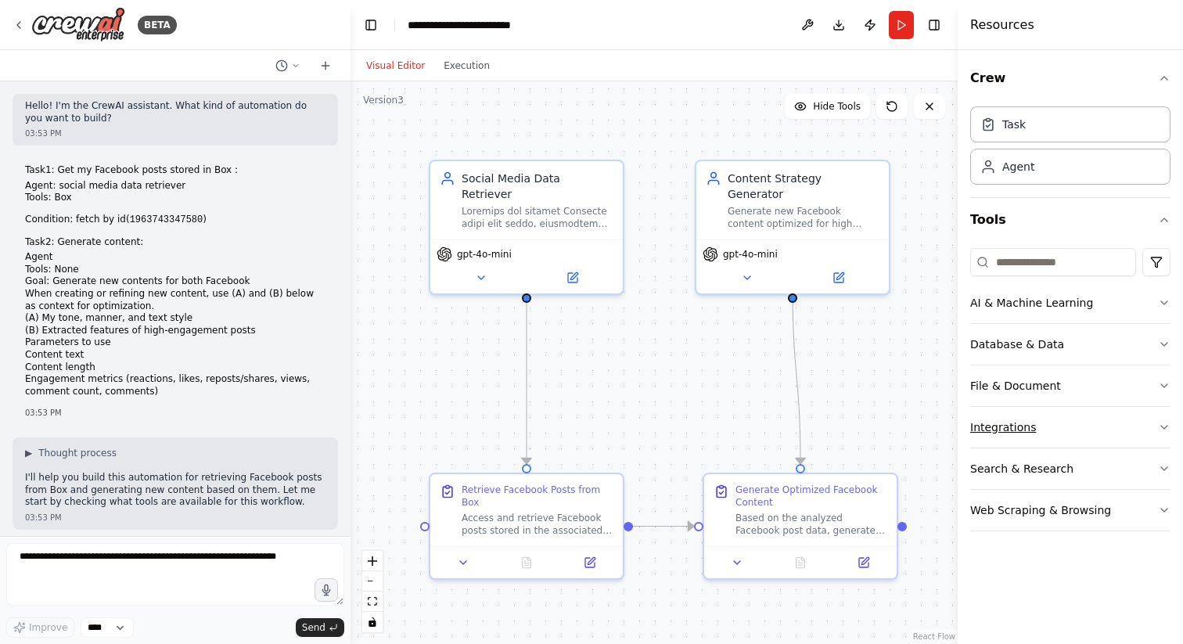
scroll to position [812, 0]
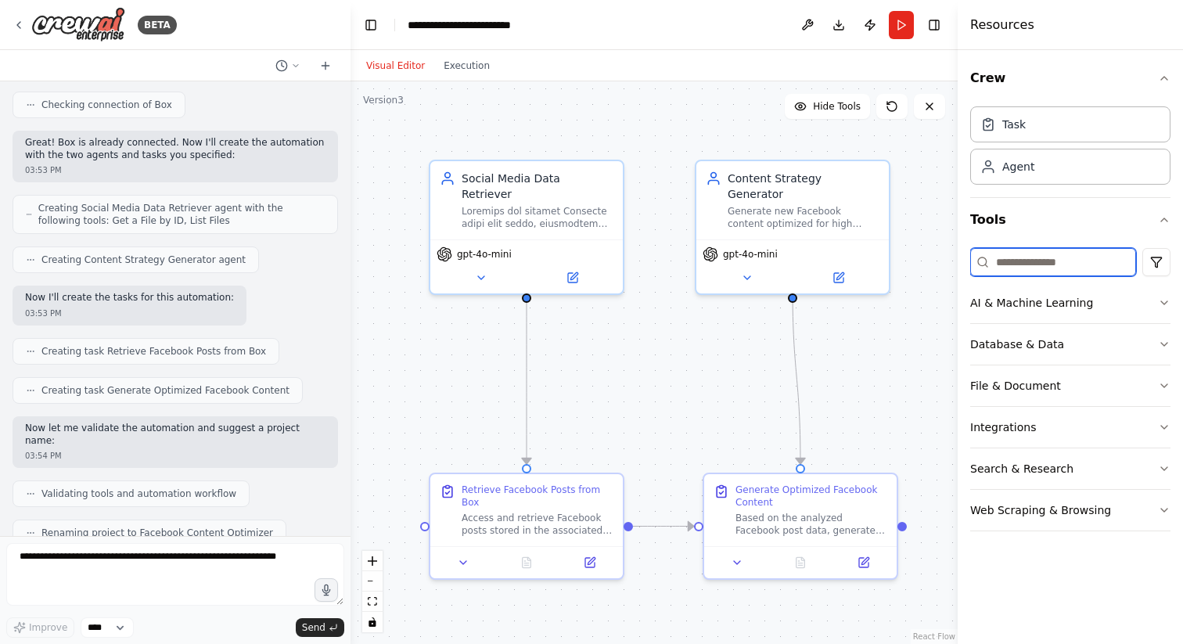
click at [1028, 259] on input at bounding box center [1054, 262] width 166 height 28
click at [1131, 528] on button "Web Scraping & Browsing" at bounding box center [1071, 510] width 200 height 41
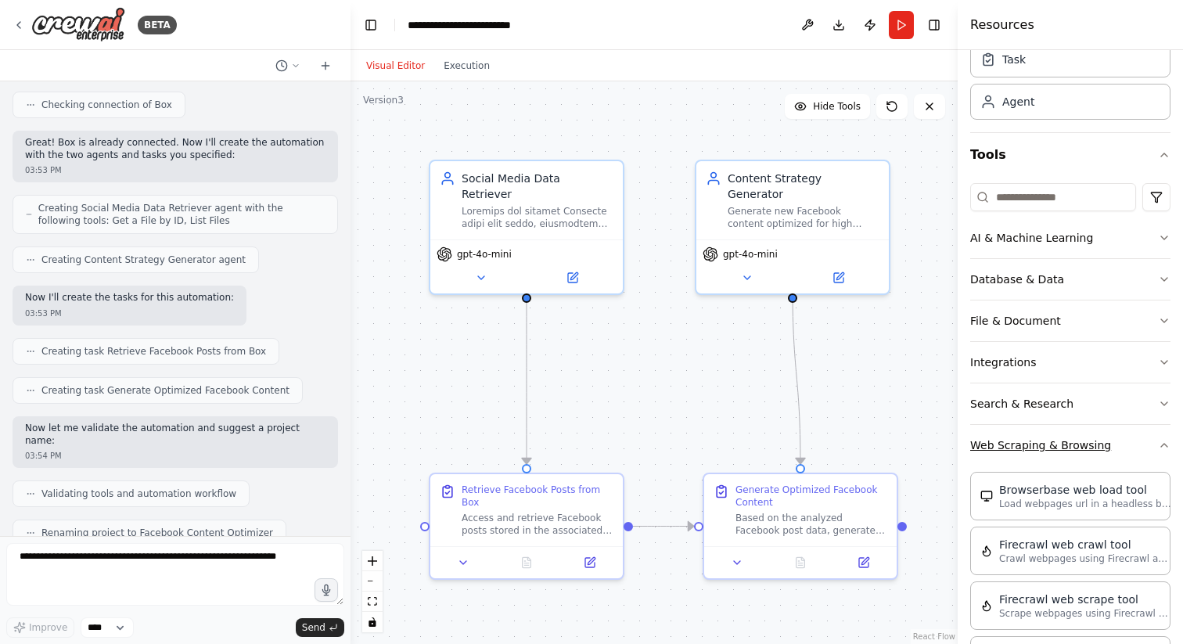
scroll to position [100, 0]
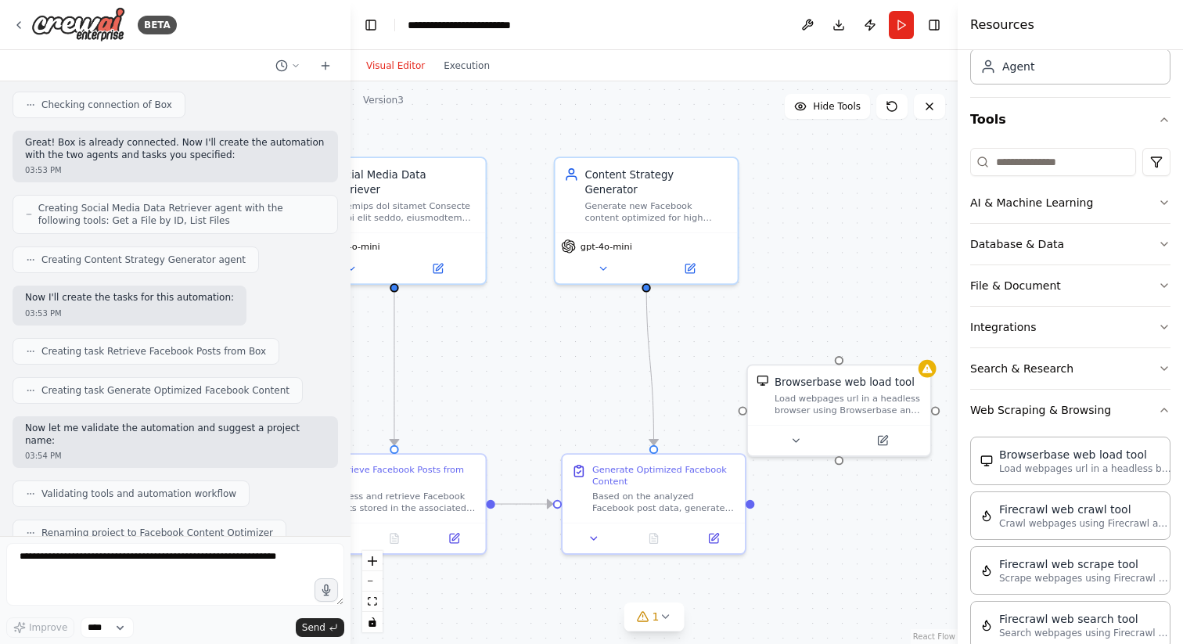
drag, startPoint x: 886, startPoint y: 371, endPoint x: 704, endPoint y: 350, distance: 182.8
click at [704, 350] on div ".deletable-edge-delete-btn { width: 20px; height: 20px; border: 0px solid #ffff…" at bounding box center [654, 362] width 607 height 563
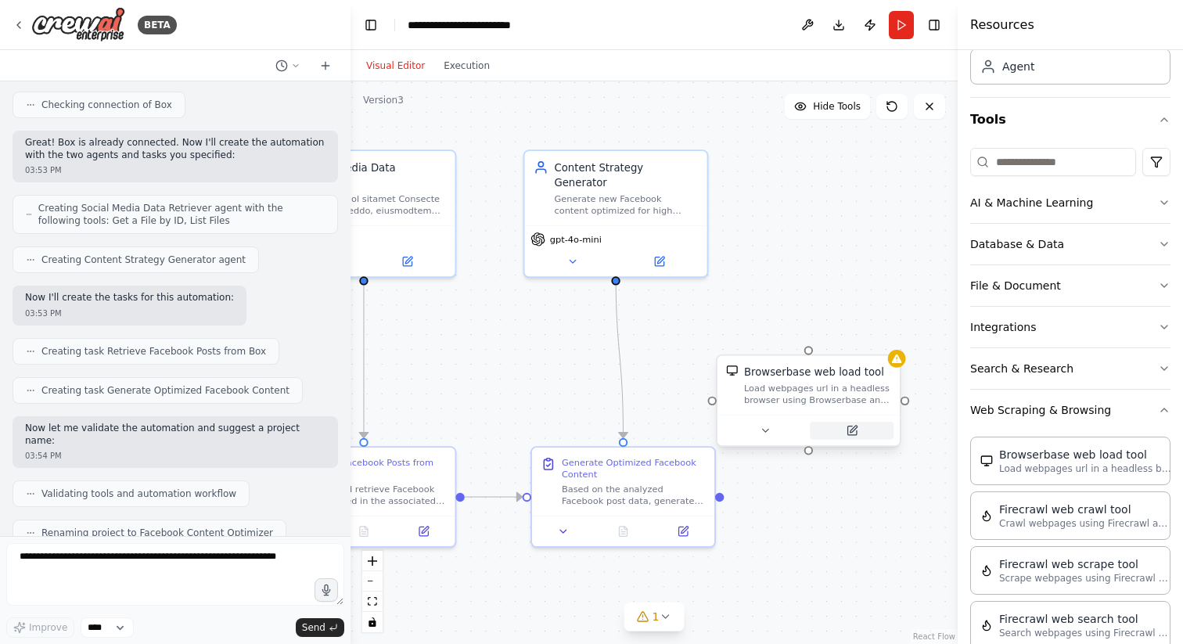
click at [848, 429] on icon at bounding box center [852, 431] width 9 height 9
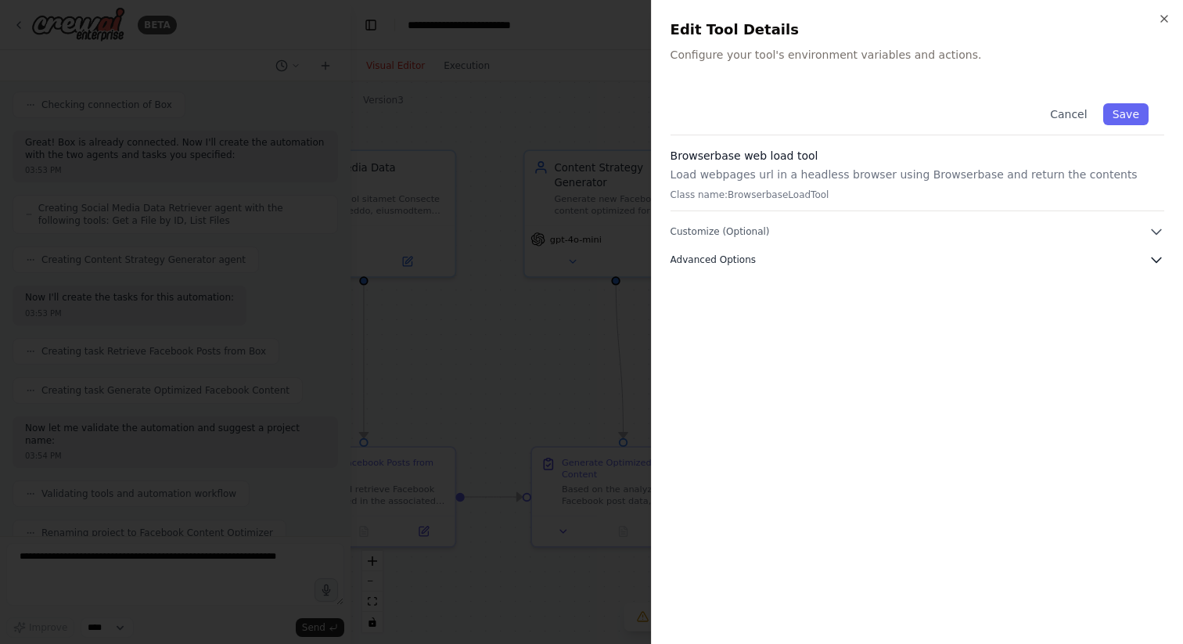
click at [928, 263] on button "Advanced Options" at bounding box center [918, 260] width 494 height 16
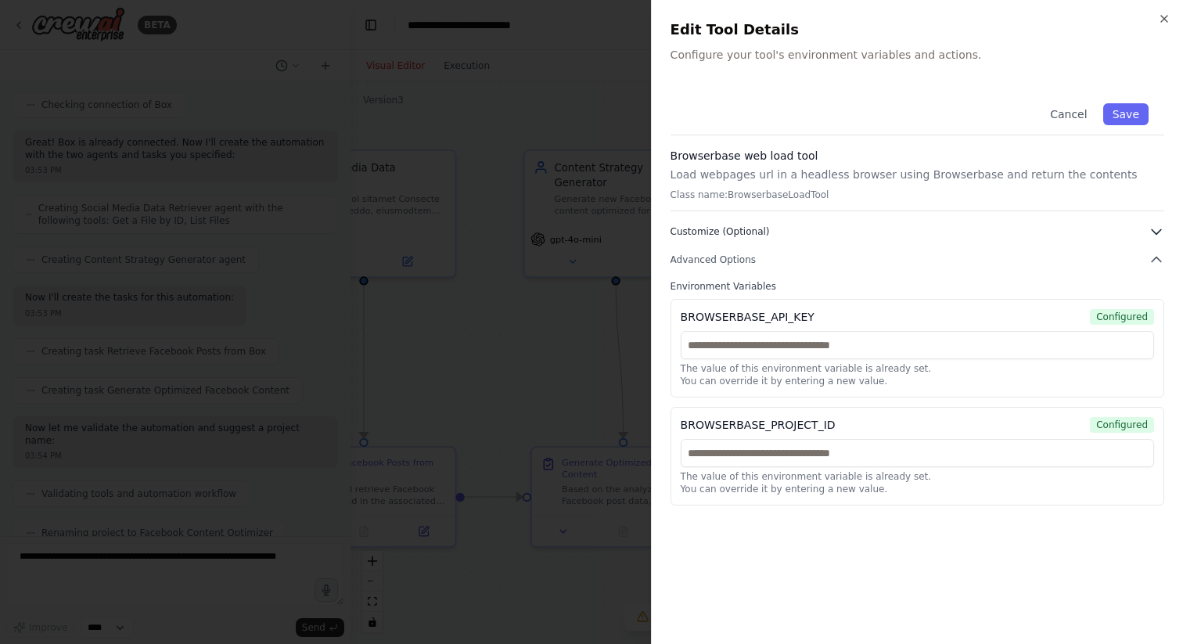
click at [1140, 232] on button "Customize (Optional)" at bounding box center [918, 232] width 494 height 16
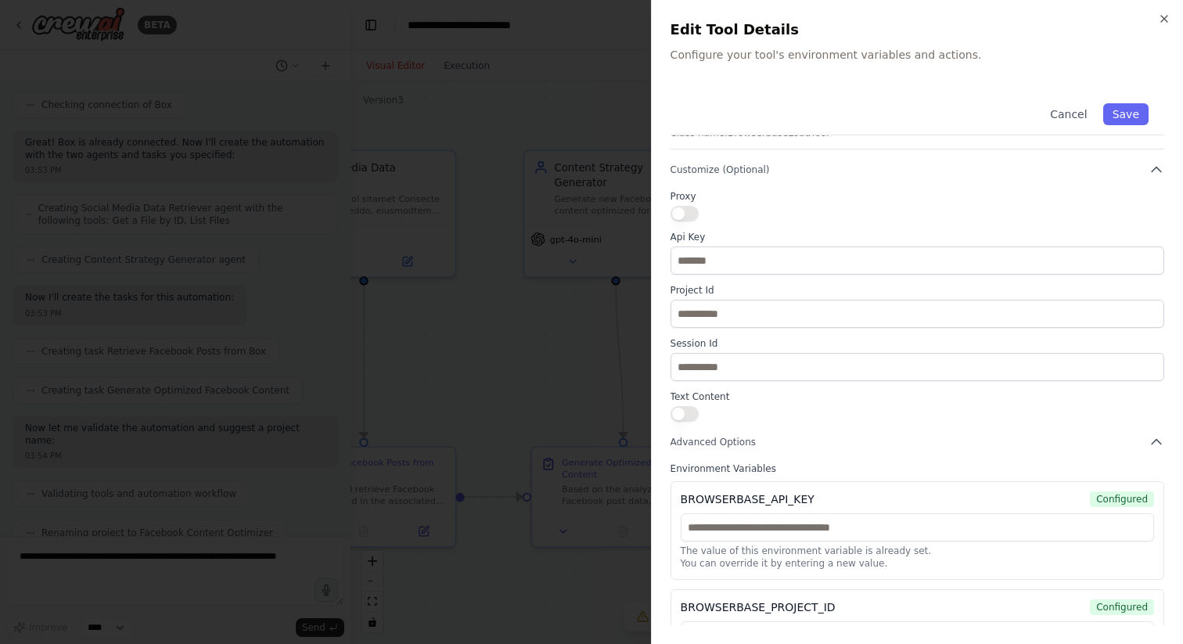
scroll to position [75, 0]
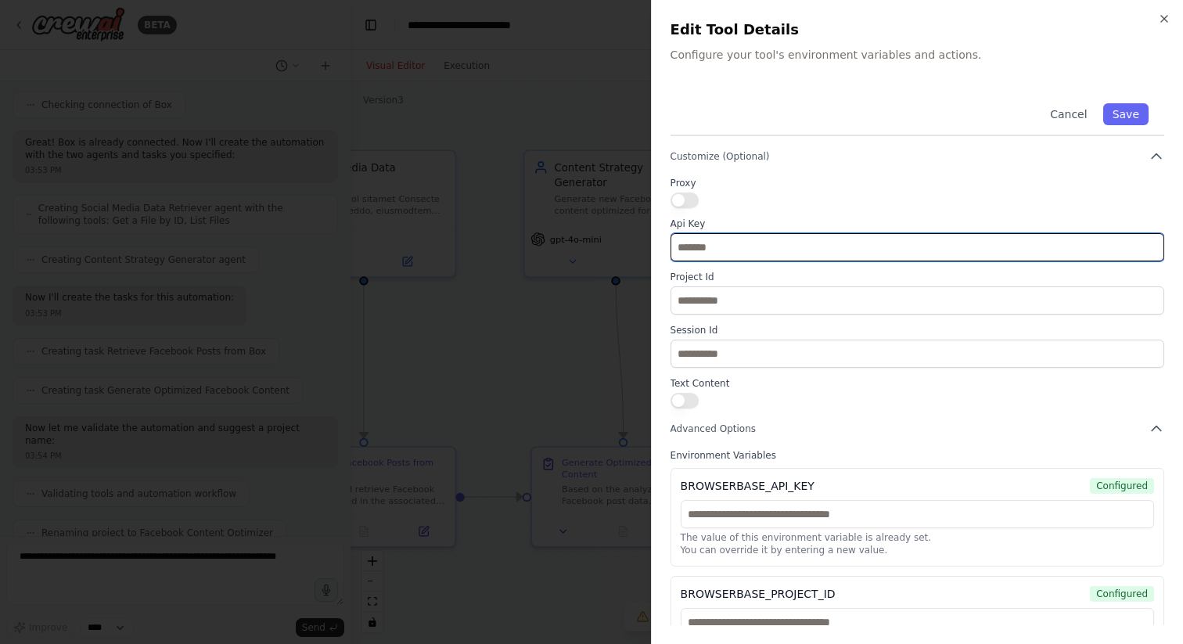
click at [751, 250] on input "text" at bounding box center [918, 247] width 494 height 28
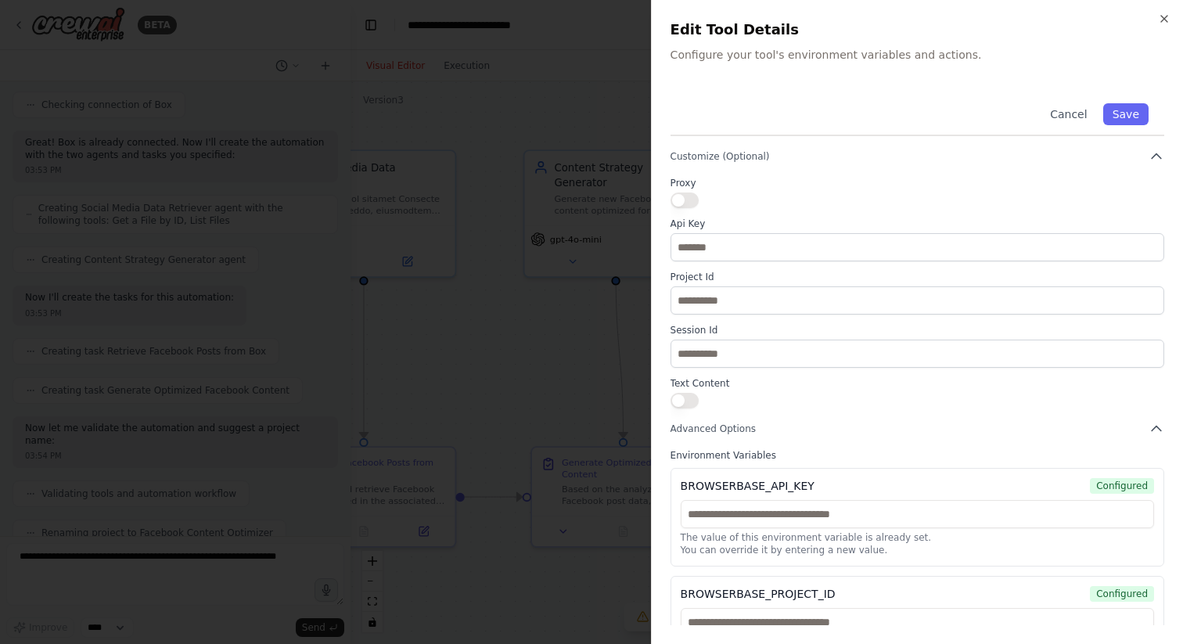
click at [629, 114] on div at bounding box center [591, 322] width 1183 height 644
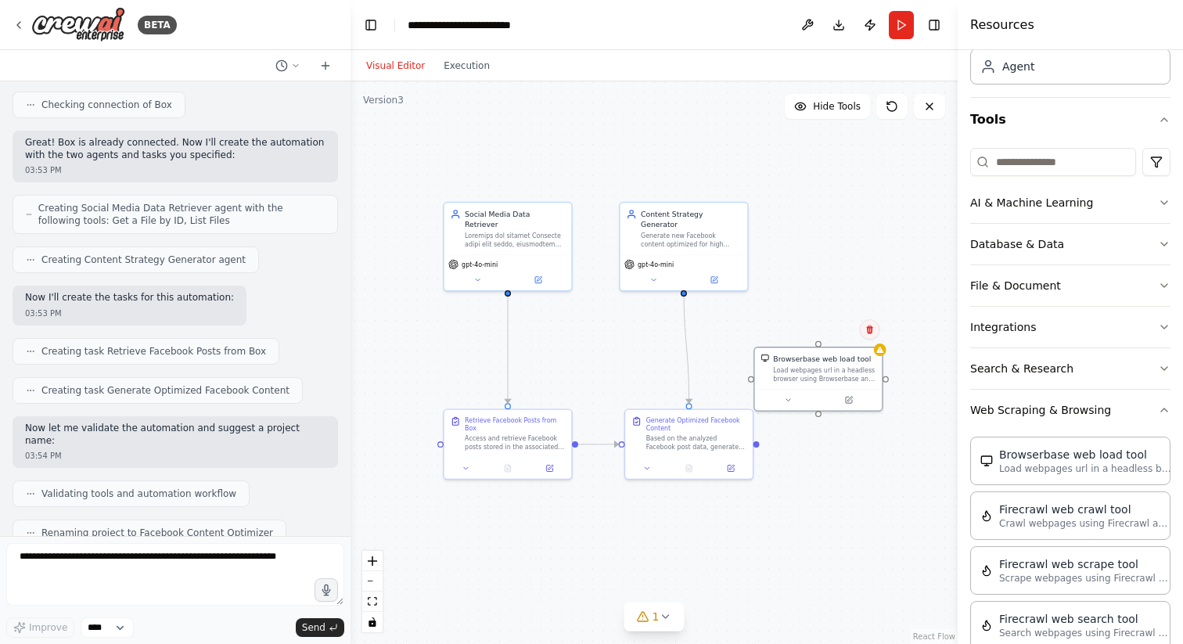
click at [870, 331] on icon at bounding box center [870, 329] width 9 height 9
click at [839, 326] on button "Confirm" at bounding box center [826, 329] width 56 height 19
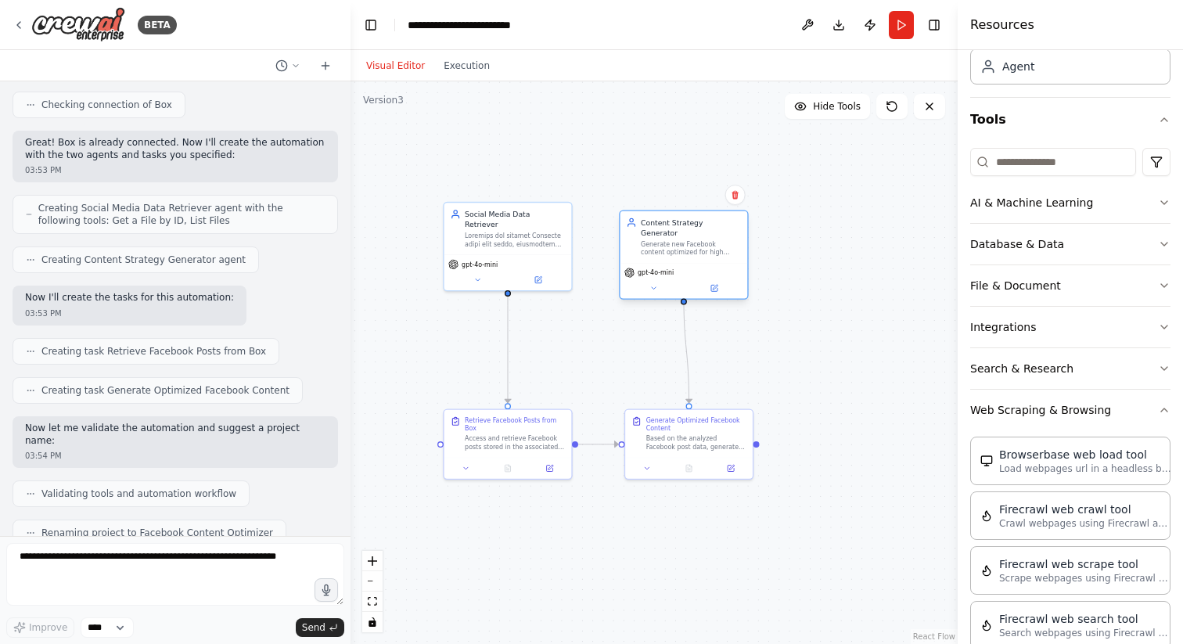
drag, startPoint x: 674, startPoint y: 228, endPoint x: 676, endPoint y: 240, distance: 12.7
click at [676, 240] on div "Generate new Facebook content optimized for high engagement based on analyzed t…" at bounding box center [691, 248] width 100 height 16
click at [802, 347] on div ".deletable-edge-delete-btn { width: 20px; height: 20px; border: 0px solid #ffff…" at bounding box center [654, 362] width 607 height 563
click at [478, 64] on button "Execution" at bounding box center [466, 65] width 65 height 19
click at [409, 65] on button "Visual Editor" at bounding box center [395, 65] width 77 height 19
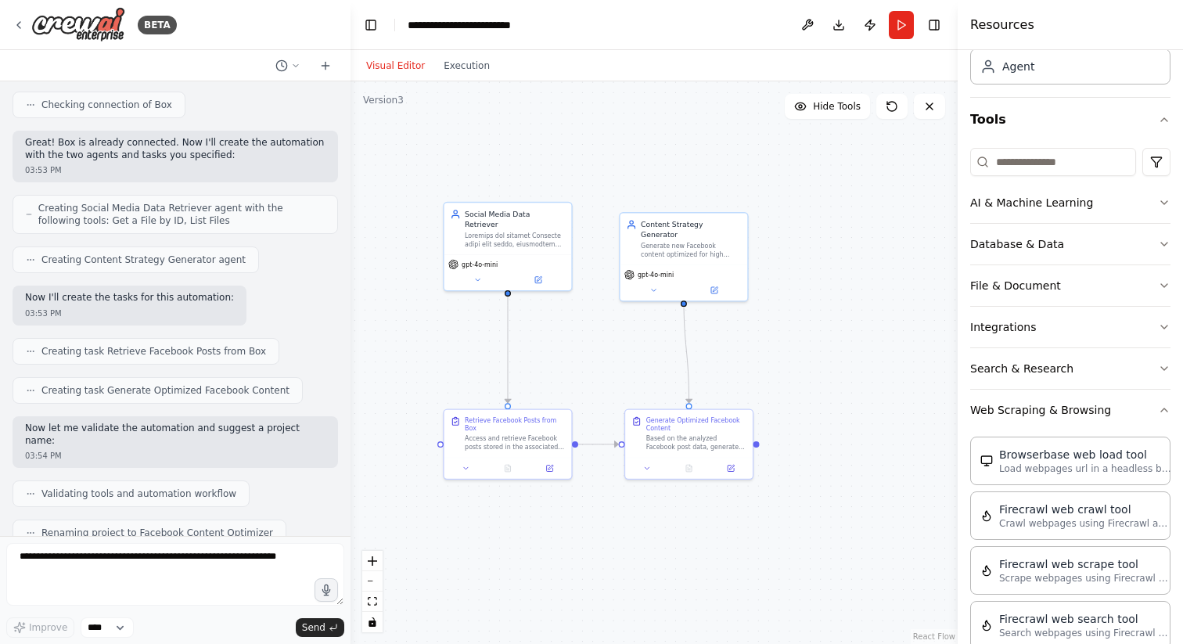
scroll to position [1242, 0]
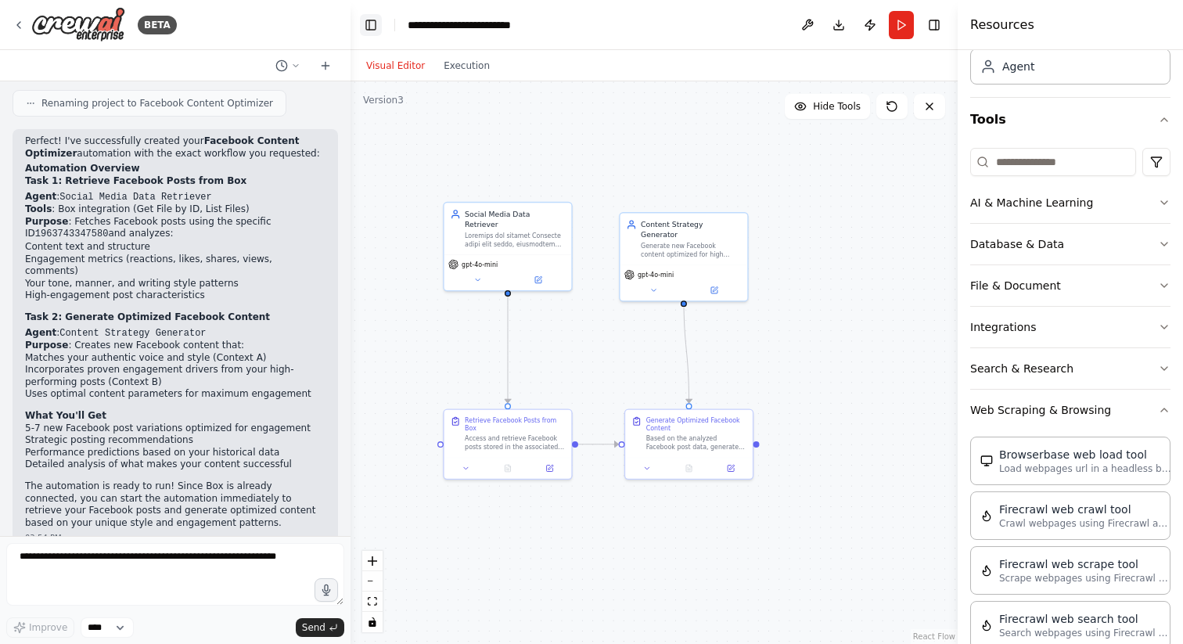
click at [373, 27] on button "Toggle Left Sidebar" at bounding box center [371, 25] width 22 height 22
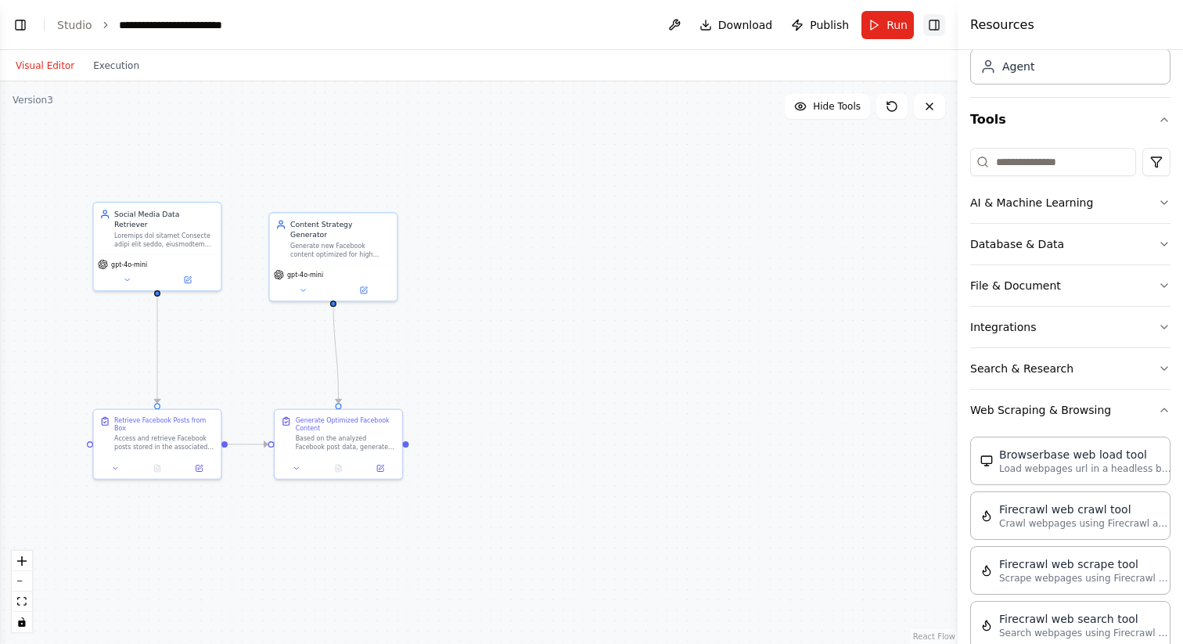
click at [935, 20] on button "Toggle Right Sidebar" at bounding box center [935, 25] width 22 height 22
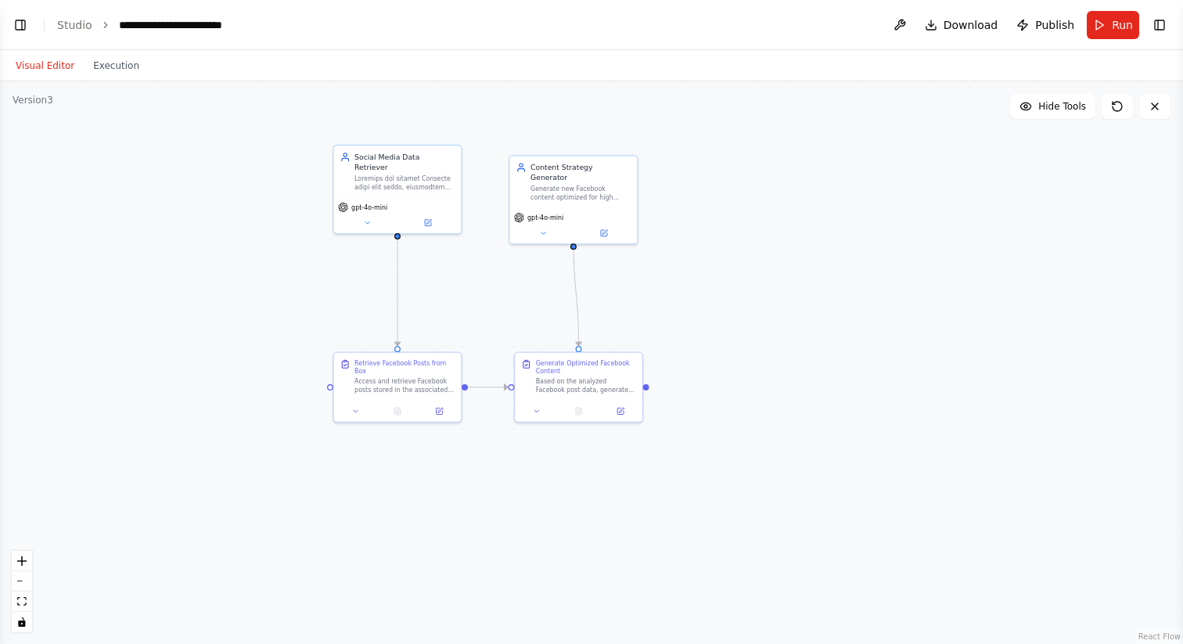
drag, startPoint x: 522, startPoint y: 387, endPoint x: 815, endPoint y: 322, distance: 299.7
click at [816, 322] on div ".deletable-edge-delete-btn { width: 20px; height: 20px; border: 0px solid #ffff…" at bounding box center [591, 362] width 1183 height 563
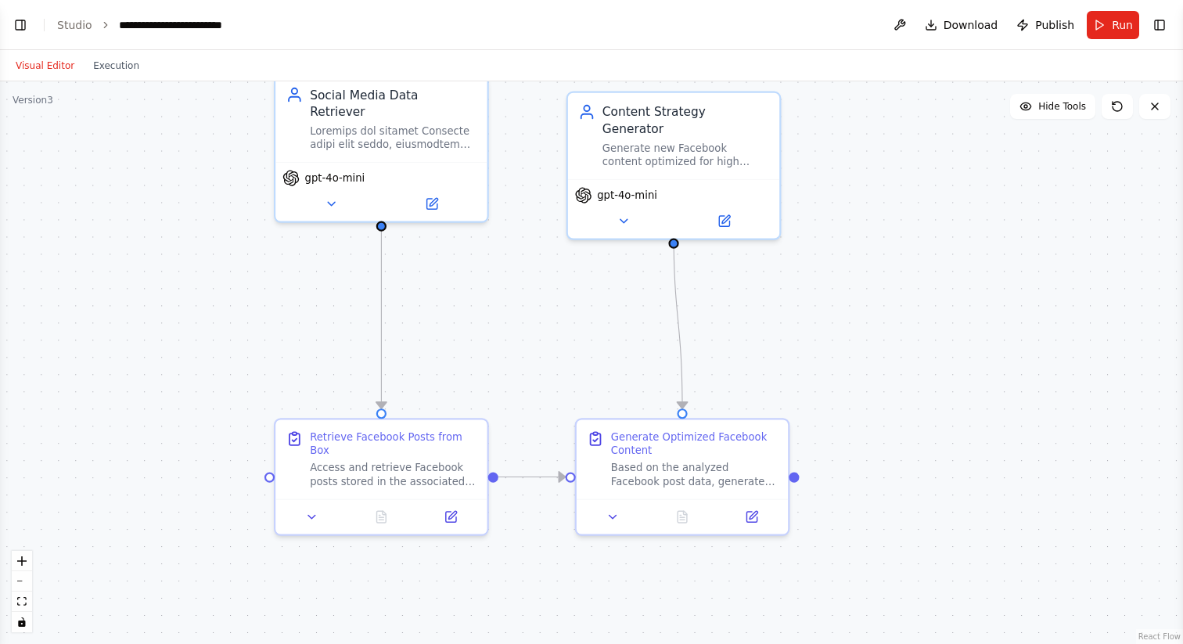
drag, startPoint x: 556, startPoint y: 272, endPoint x: 557, endPoint y: 301, distance: 29.8
click at [557, 301] on div ".deletable-edge-delete-btn { width: 20px; height: 20px; border: 0px solid #ffff…" at bounding box center [591, 362] width 1183 height 563
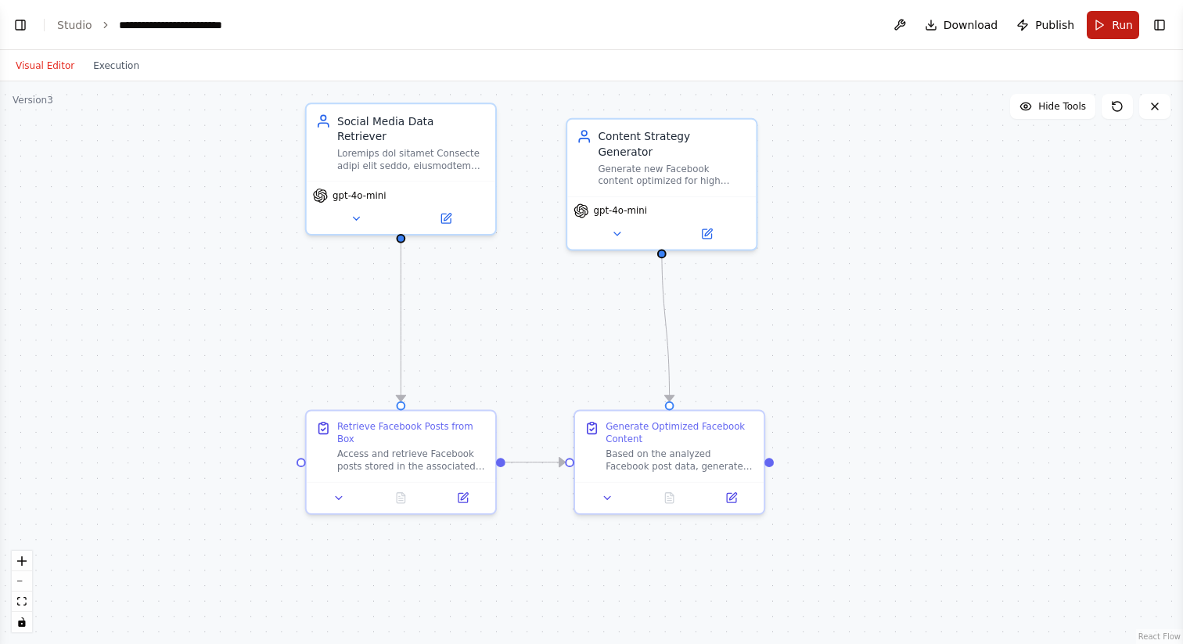
click at [1093, 23] on button "Run" at bounding box center [1113, 25] width 52 height 28
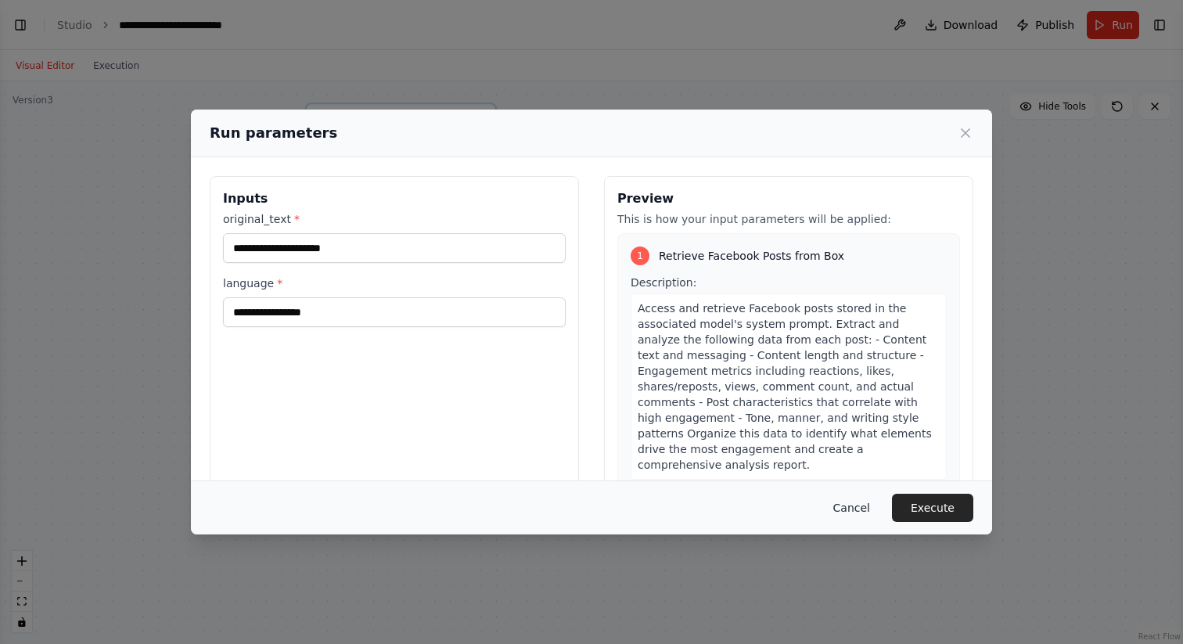
click at [856, 502] on button "Cancel" at bounding box center [852, 508] width 62 height 28
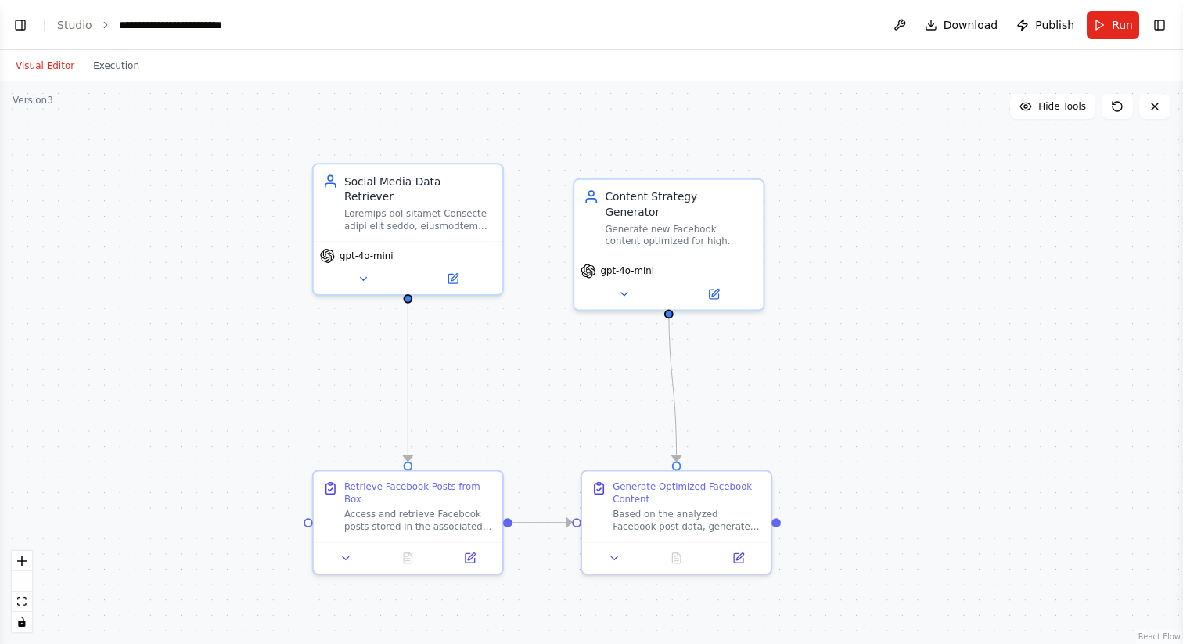
drag, startPoint x: 554, startPoint y: 110, endPoint x: 561, endPoint y: 171, distance: 60.7
click at [561, 171] on div ".deletable-edge-delete-btn { width: 20px; height: 20px; border: 0px solid #ffff…" at bounding box center [591, 362] width 1183 height 563
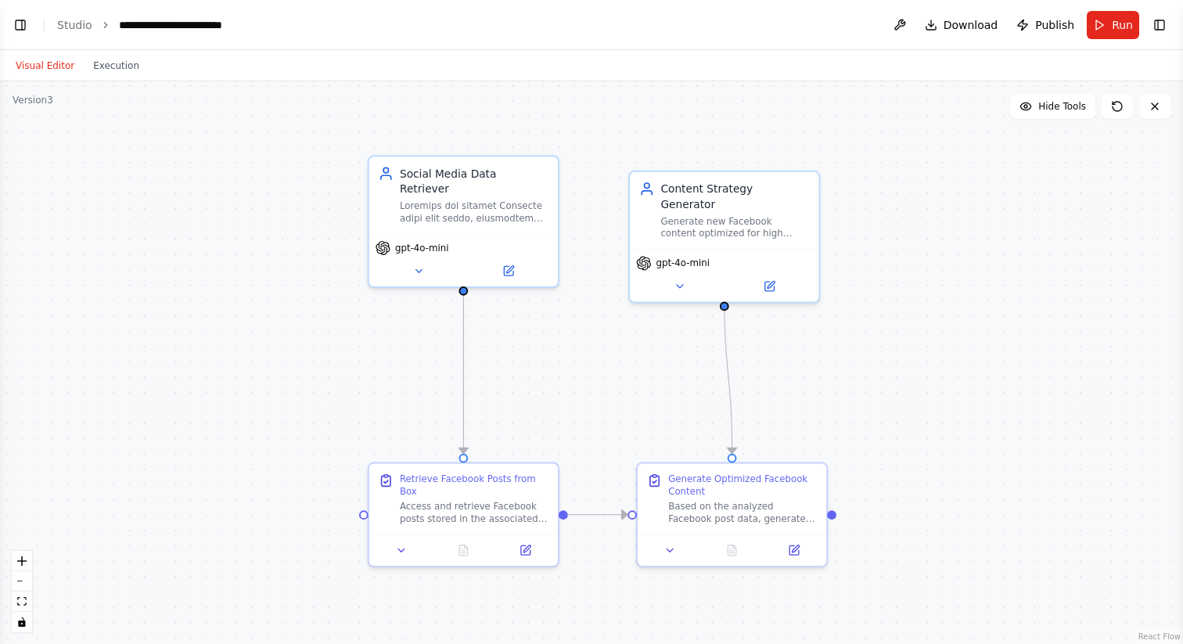
drag, startPoint x: 454, startPoint y: 383, endPoint x: 509, endPoint y: 375, distance: 55.3
click at [510, 375] on div ".deletable-edge-delete-btn { width: 20px; height: 20px; border: 0px solid #ffff…" at bounding box center [591, 362] width 1183 height 563
click at [510, 264] on icon at bounding box center [508, 268] width 9 height 9
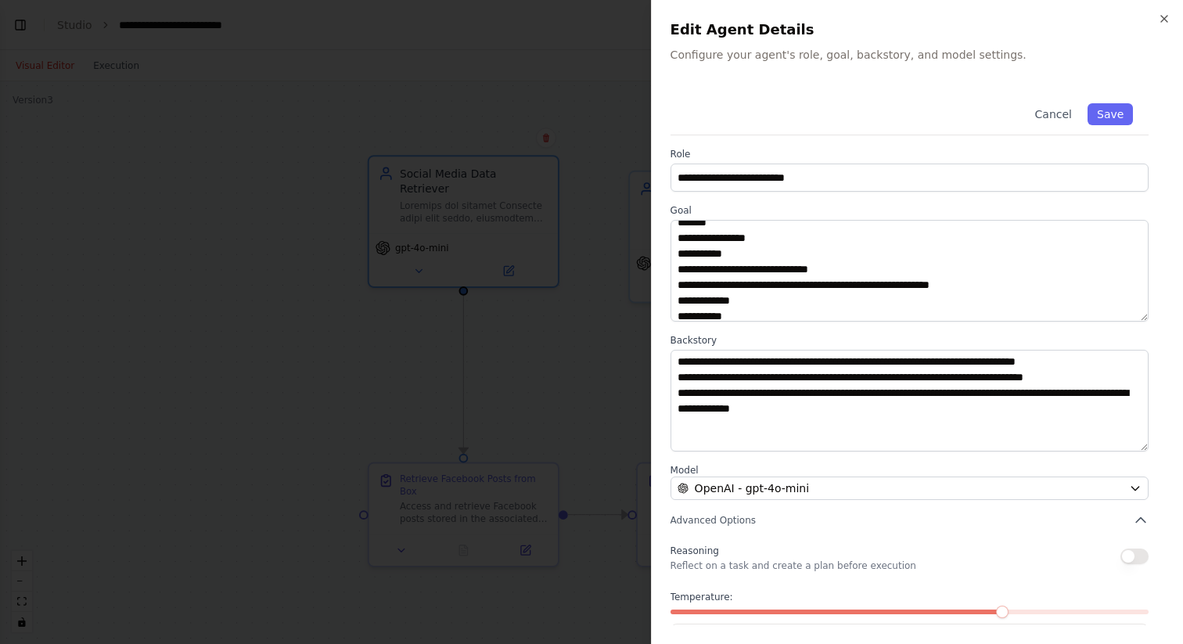
scroll to position [1362, 0]
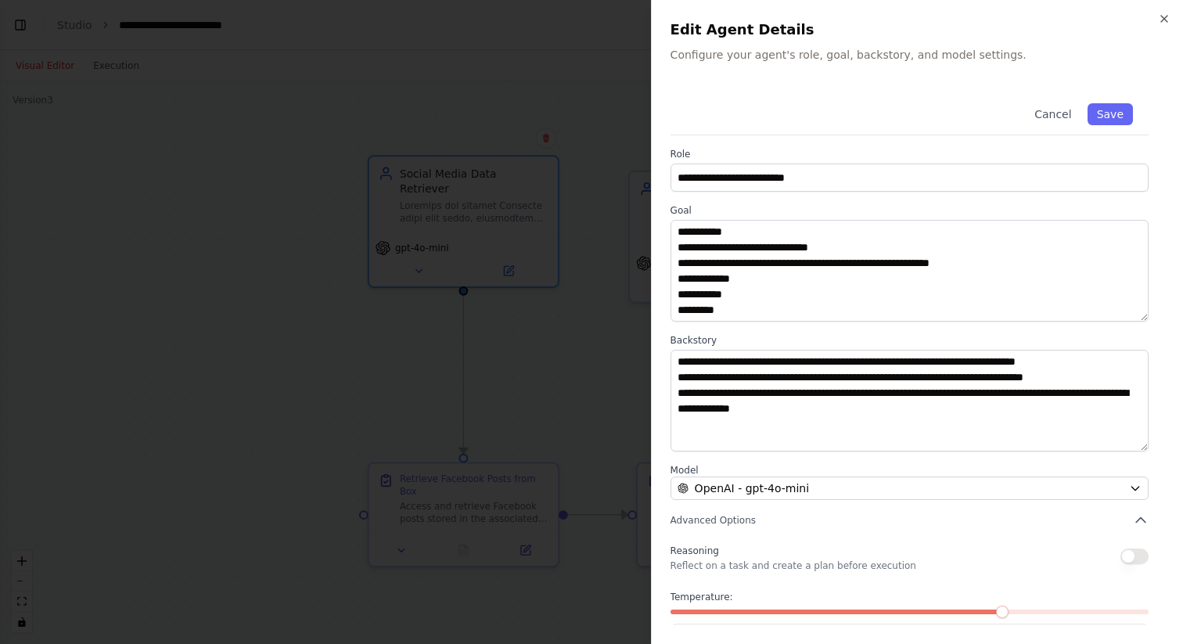
click at [541, 389] on div at bounding box center [591, 322] width 1183 height 644
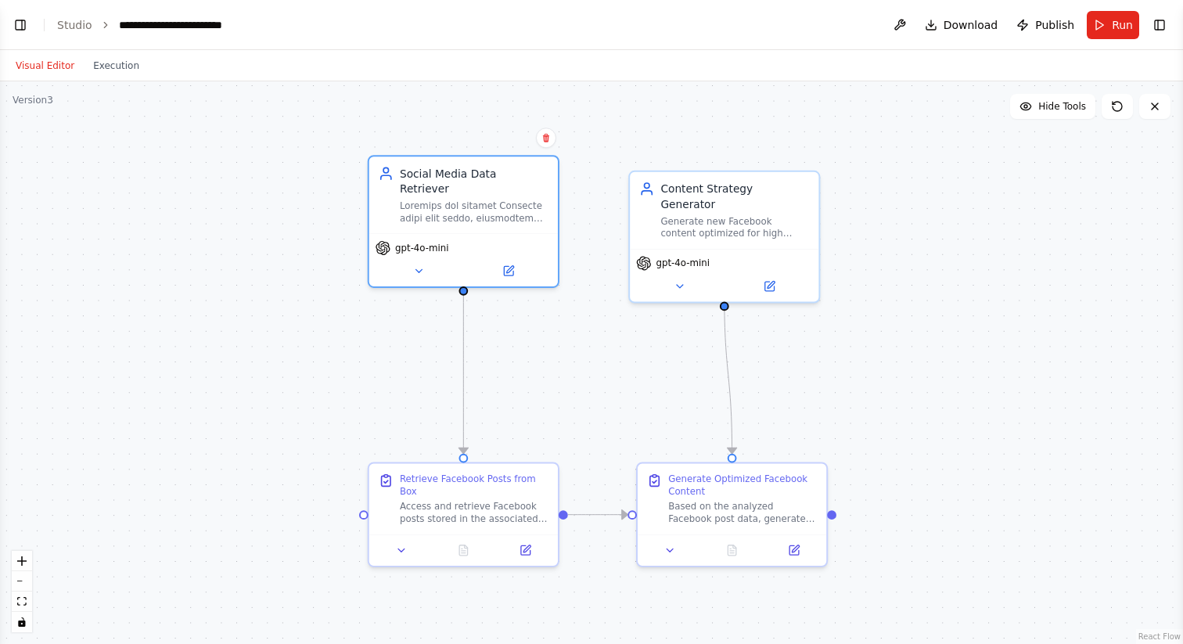
click at [276, 276] on div ".deletable-edge-delete-btn { width: 20px; height: 20px; border: 0px solid #ffff…" at bounding box center [591, 362] width 1183 height 563
click at [526, 552] on icon at bounding box center [525, 546] width 9 height 9
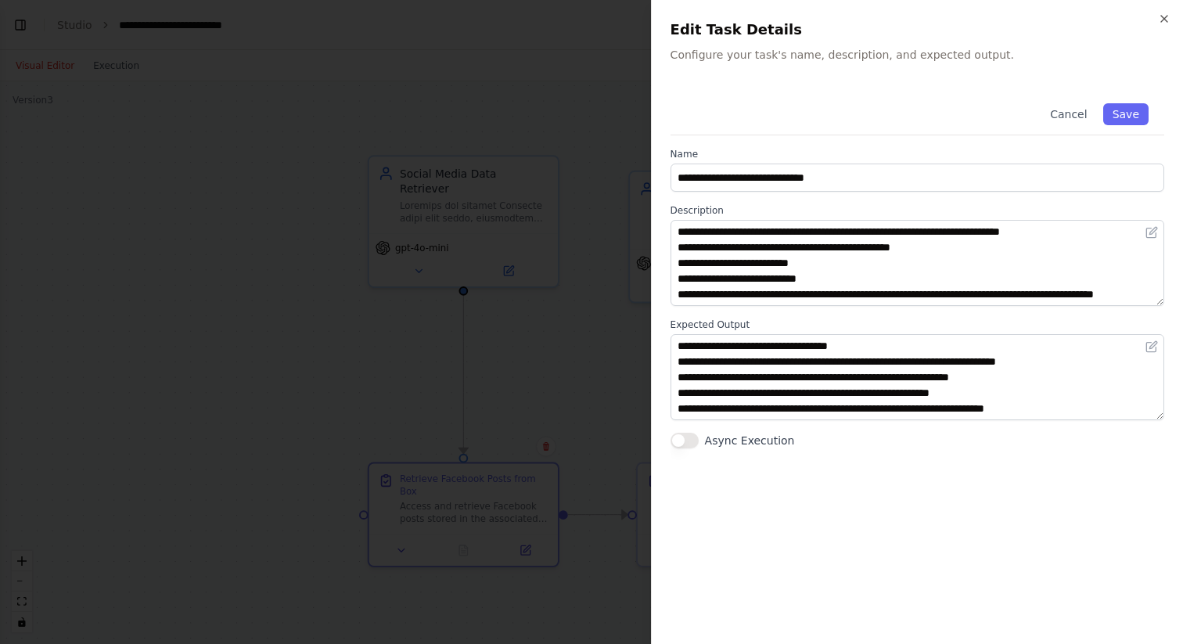
click at [400, 402] on div at bounding box center [591, 322] width 1183 height 644
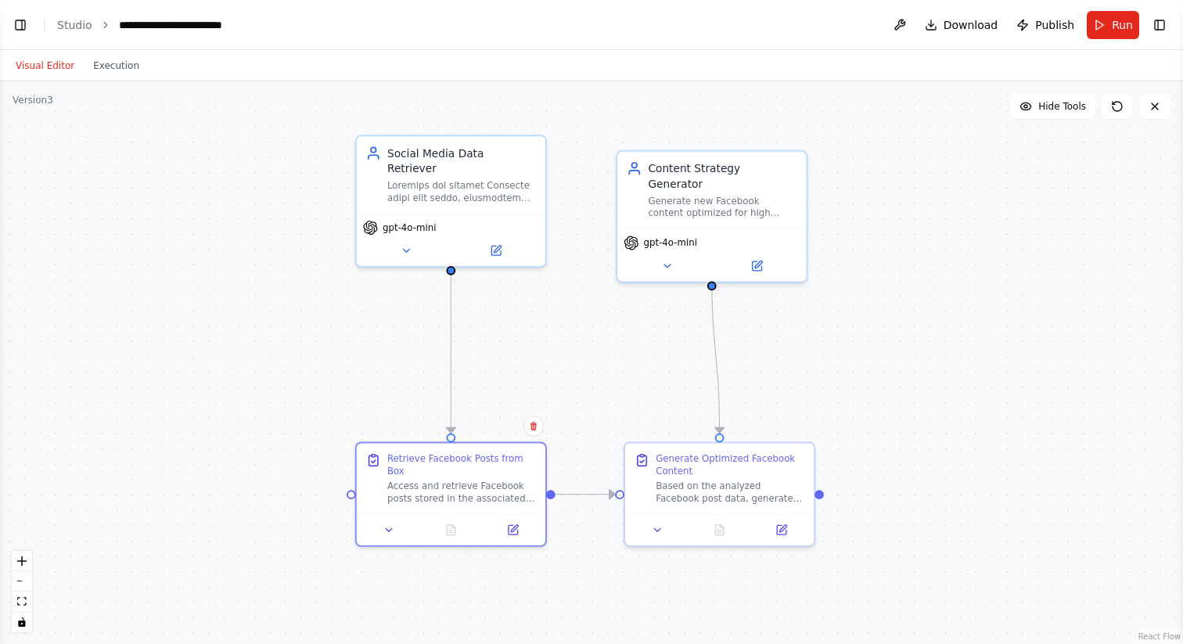
drag, startPoint x: 575, startPoint y: 391, endPoint x: 562, endPoint y: 370, distance: 24.3
click at [562, 370] on div ".deletable-edge-delete-btn { width: 20px; height: 20px; border: 0px solid #ffff…" at bounding box center [591, 362] width 1183 height 563
click at [492, 220] on div "gpt-4o-mini" at bounding box center [450, 236] width 189 height 53
click at [492, 243] on icon at bounding box center [495, 247] width 9 height 9
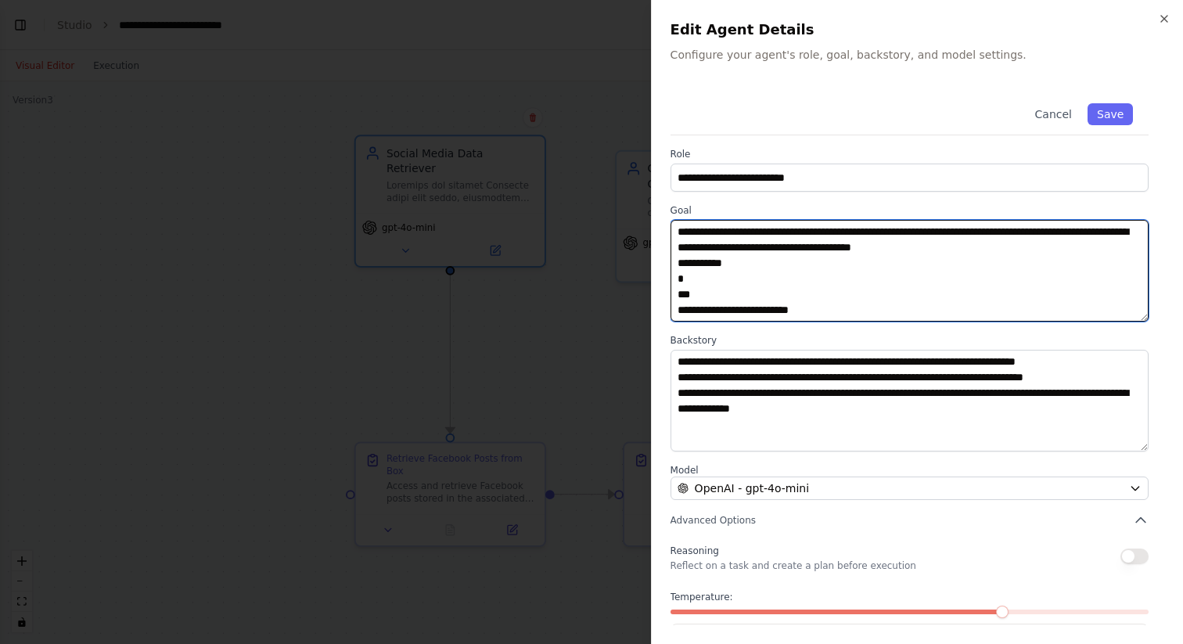
click at [748, 272] on textarea at bounding box center [910, 271] width 478 height 102
click at [749, 265] on textarea at bounding box center [910, 271] width 478 height 102
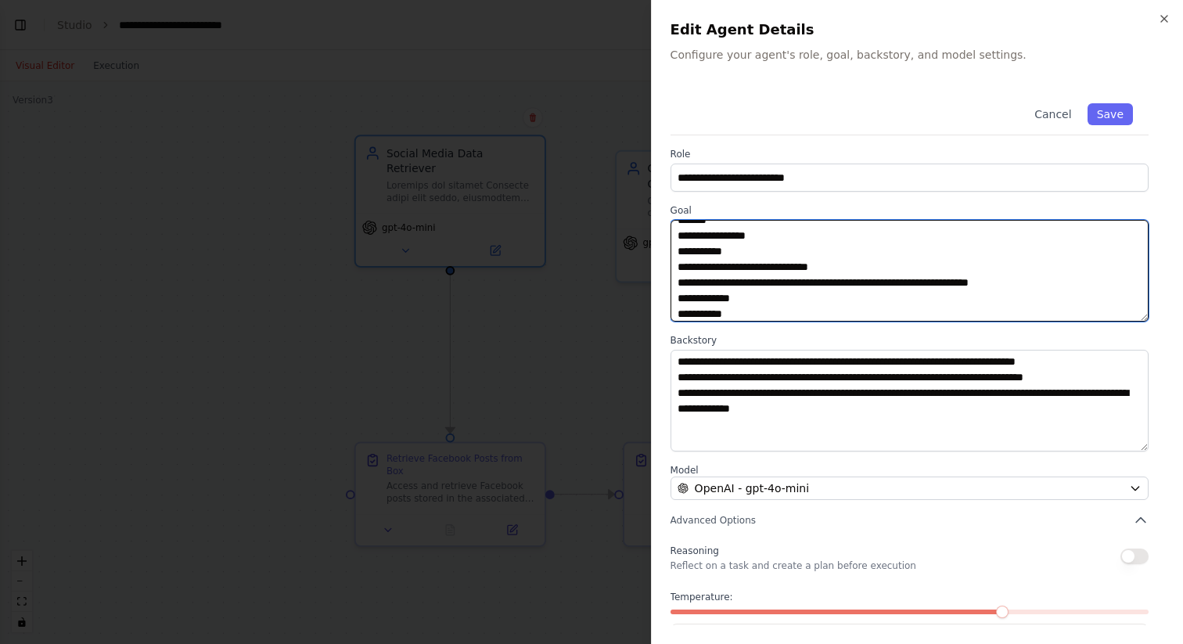
scroll to position [960, 0]
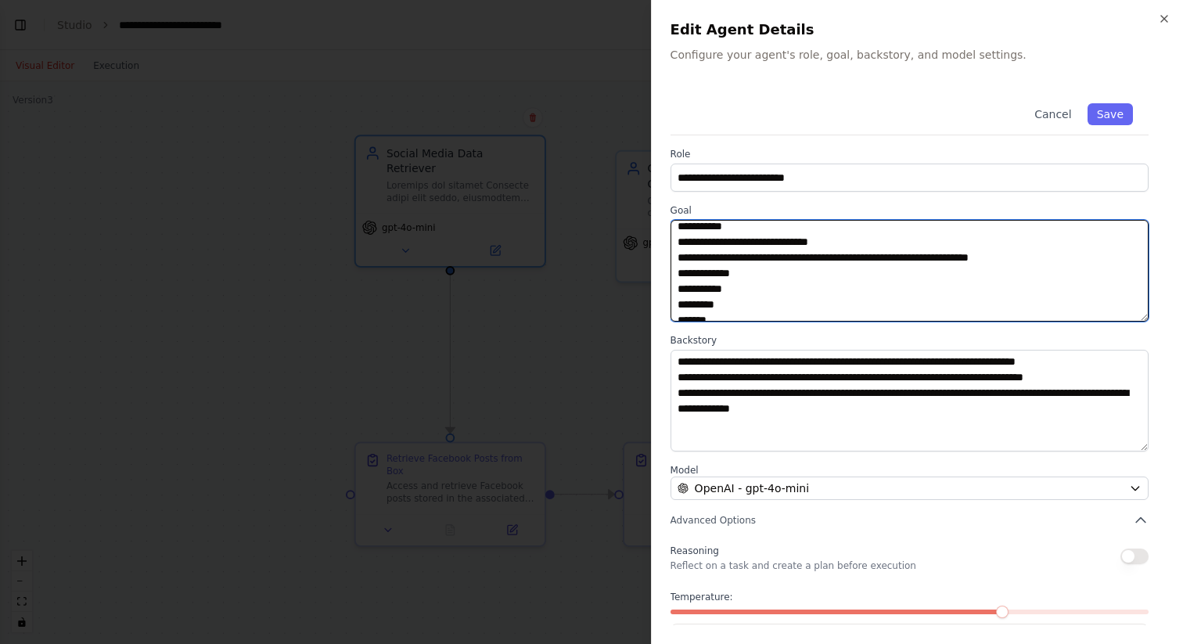
click at [799, 299] on textarea at bounding box center [910, 271] width 478 height 102
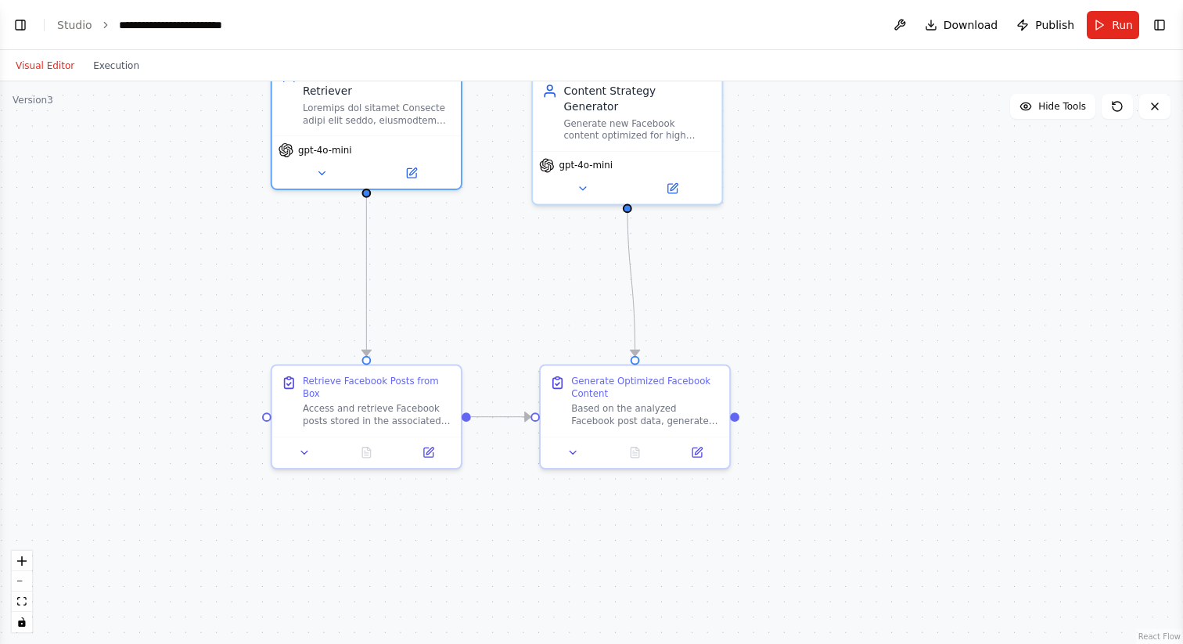
drag, startPoint x: 565, startPoint y: 351, endPoint x: 475, endPoint y: 272, distance: 119.8
click at [475, 272] on div ".deletable-edge-delete-btn { width: 20px; height: 20px; border: 0px solid #ffff…" at bounding box center [591, 362] width 1183 height 563
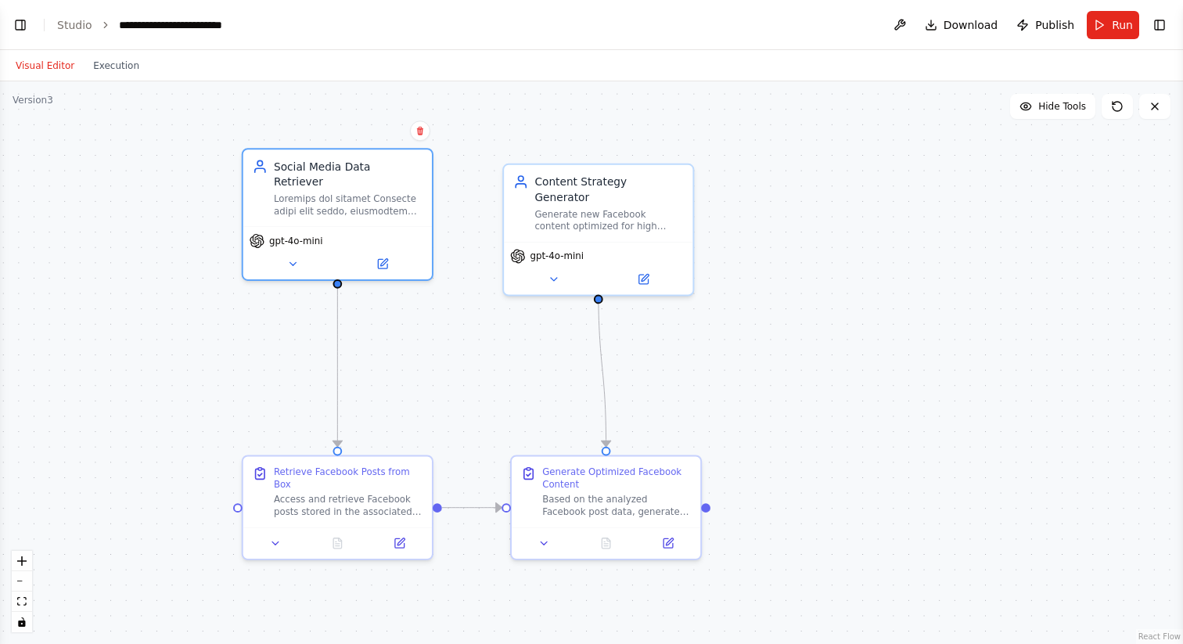
drag, startPoint x: 537, startPoint y: 288, endPoint x: 514, endPoint y: 356, distance: 71.8
click at [514, 356] on div ".deletable-edge-delete-btn { width: 20px; height: 20px; border: 0px solid #ffff…" at bounding box center [591, 362] width 1183 height 563
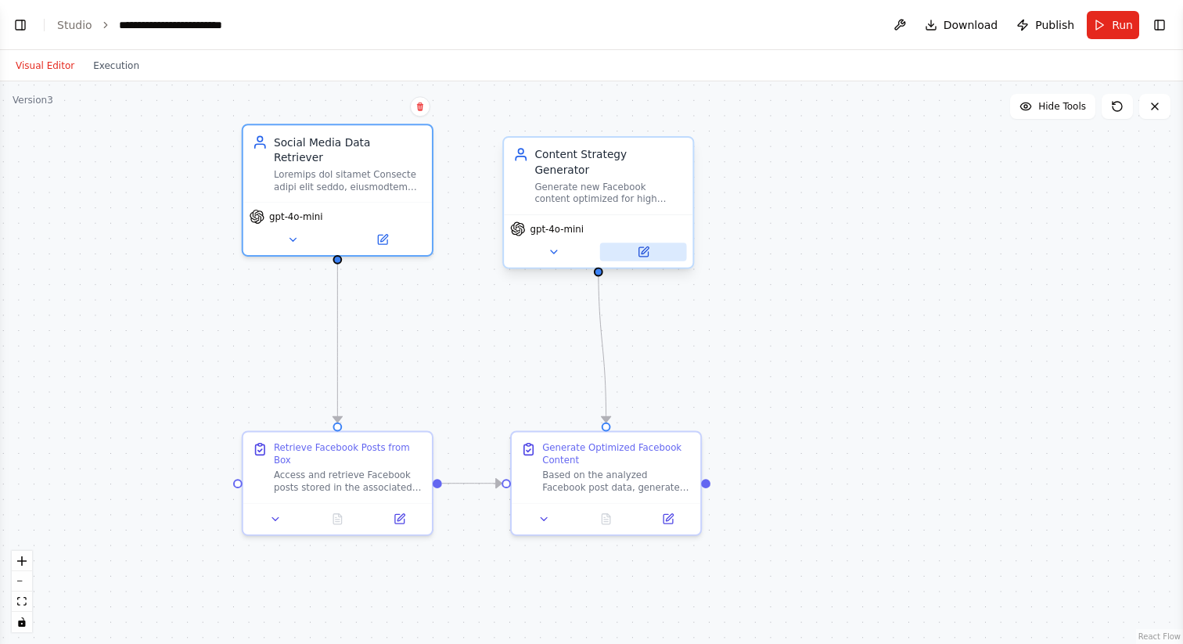
click at [647, 247] on icon at bounding box center [645, 250] width 7 height 7
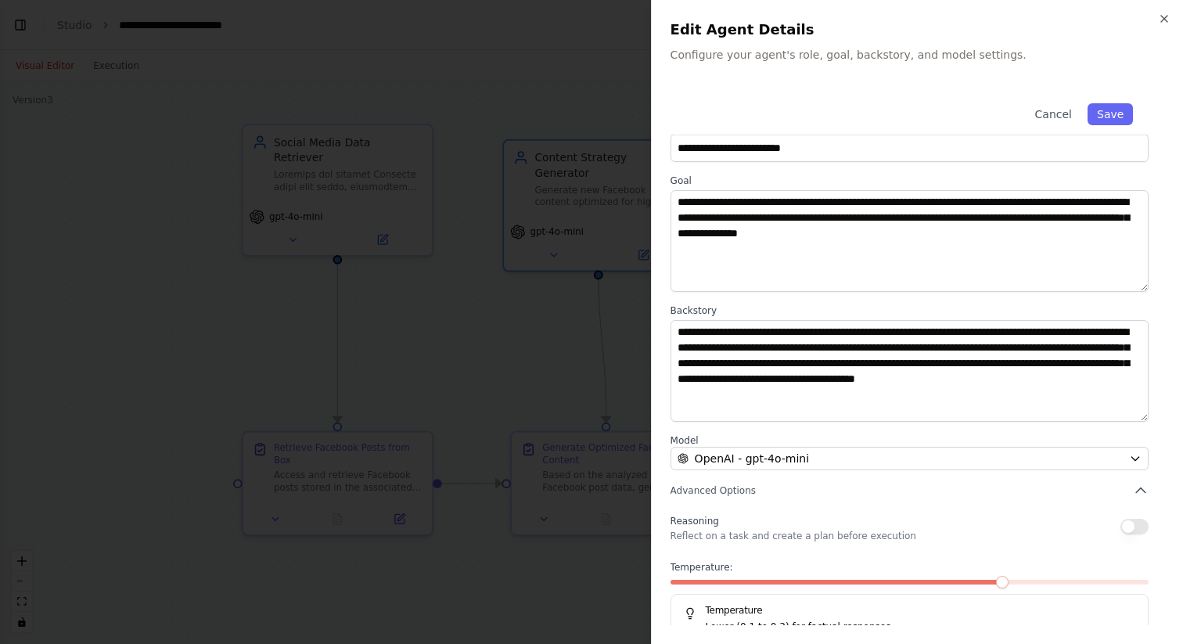
scroll to position [33, 0]
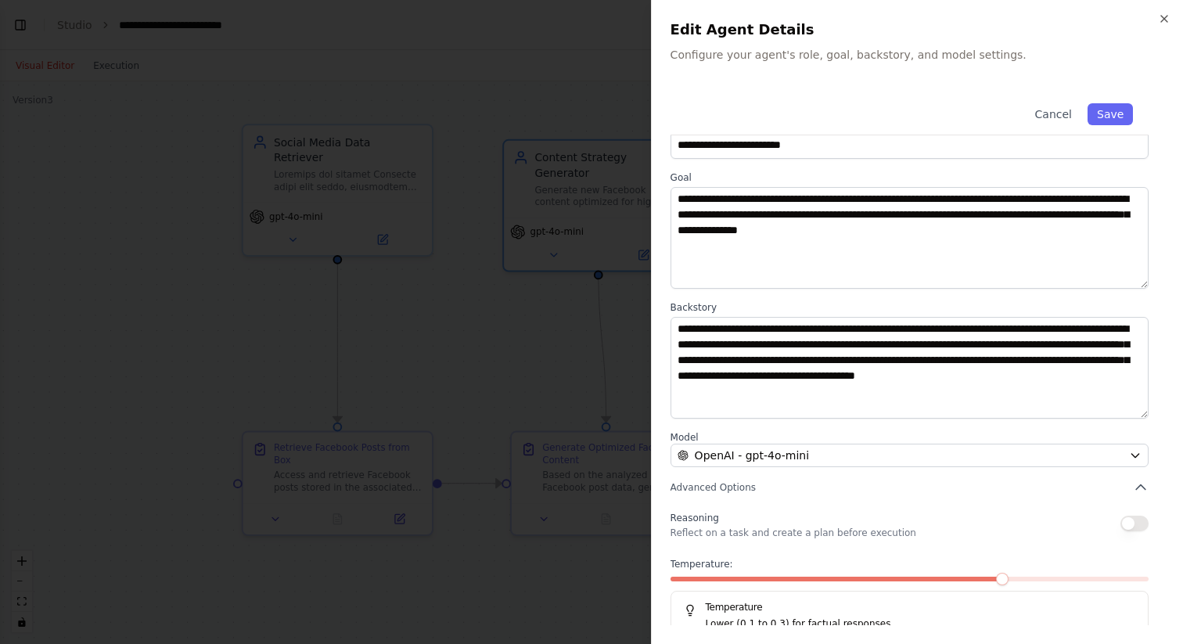
click at [517, 377] on div at bounding box center [591, 322] width 1183 height 644
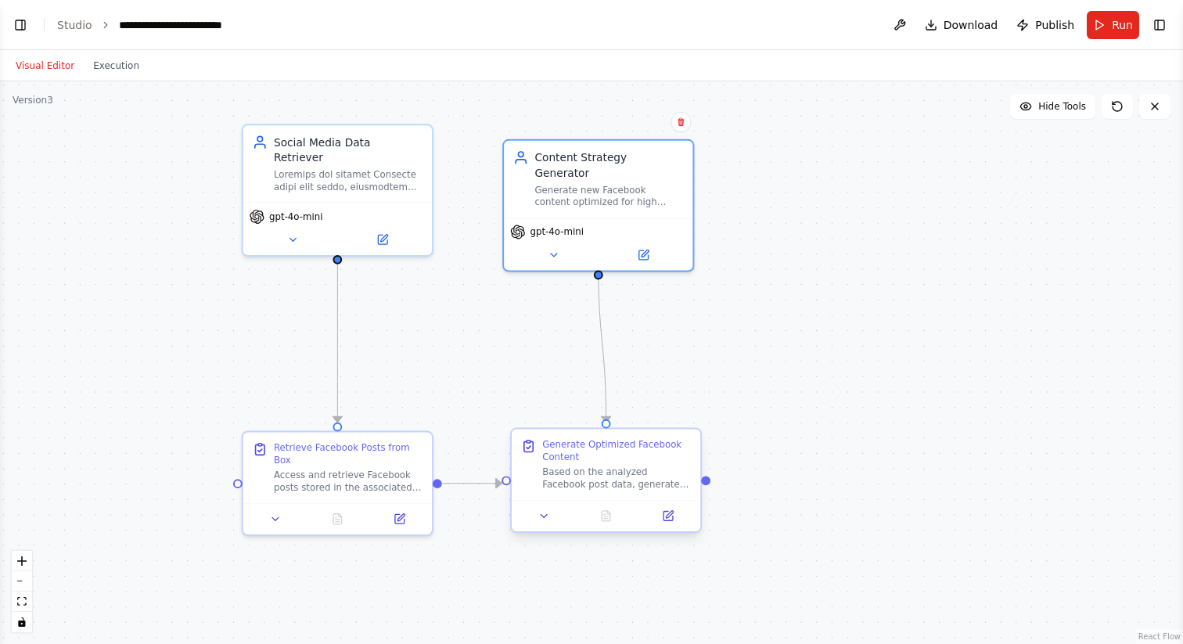
click at [581, 476] on div "Based on the analyzed Facebook post data, generate new high-engagement content …" at bounding box center [616, 479] width 149 height 24
click at [322, 169] on div at bounding box center [348, 177] width 149 height 24
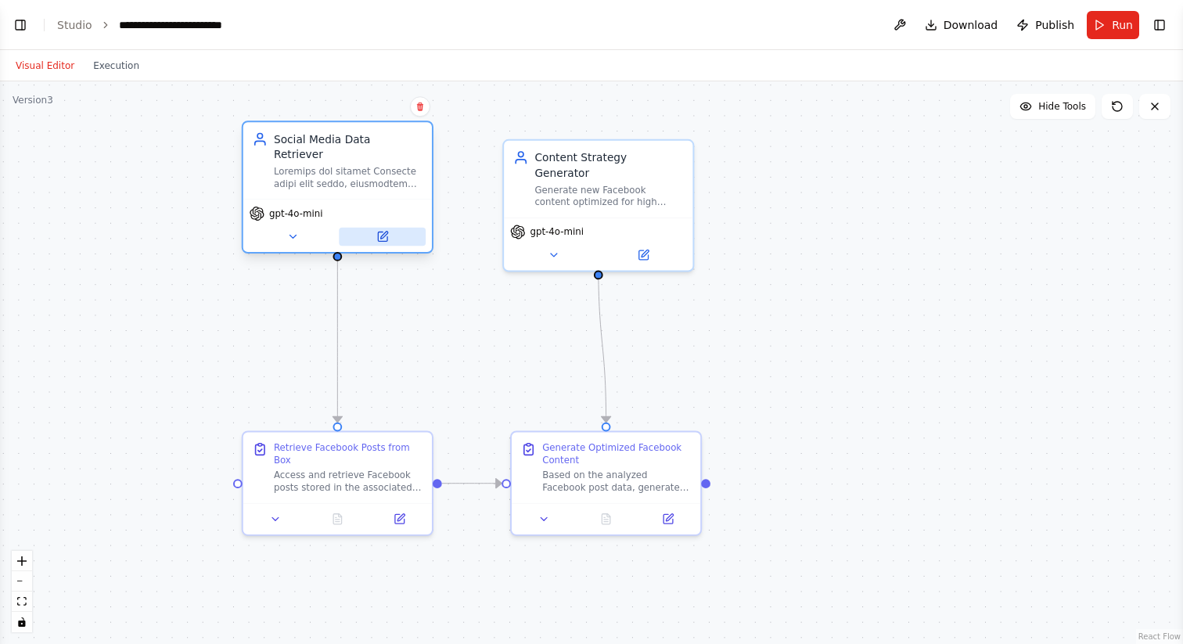
click at [380, 232] on icon at bounding box center [382, 236] width 9 height 9
click at [387, 228] on button at bounding box center [382, 237] width 87 height 19
click at [390, 228] on button at bounding box center [382, 237] width 87 height 19
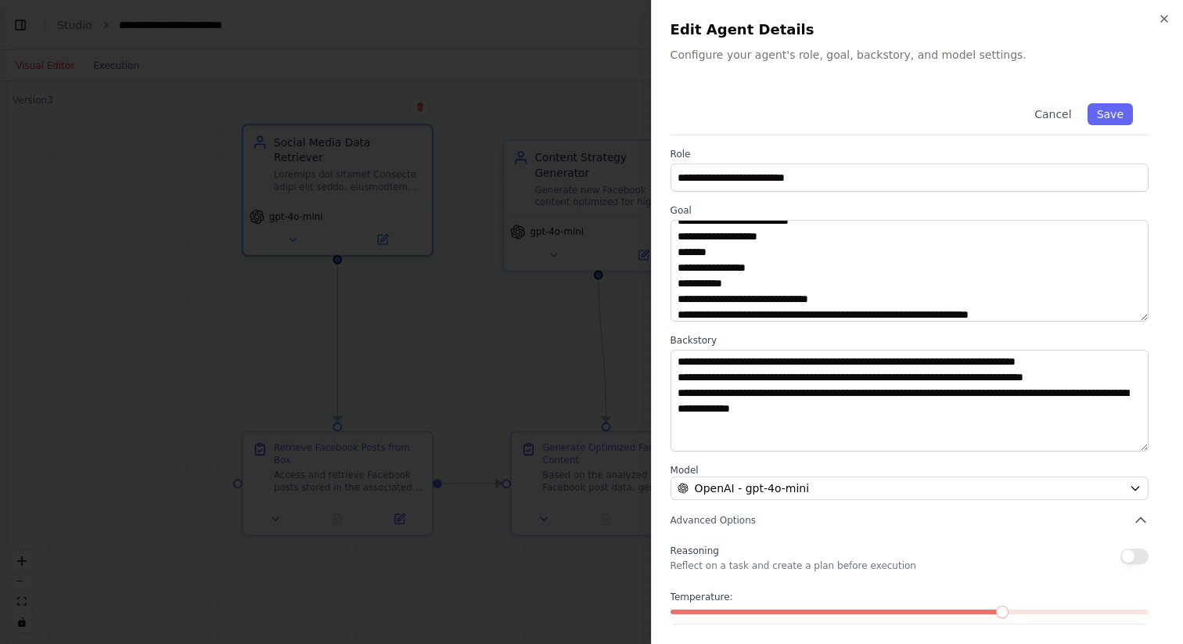
scroll to position [12, 0]
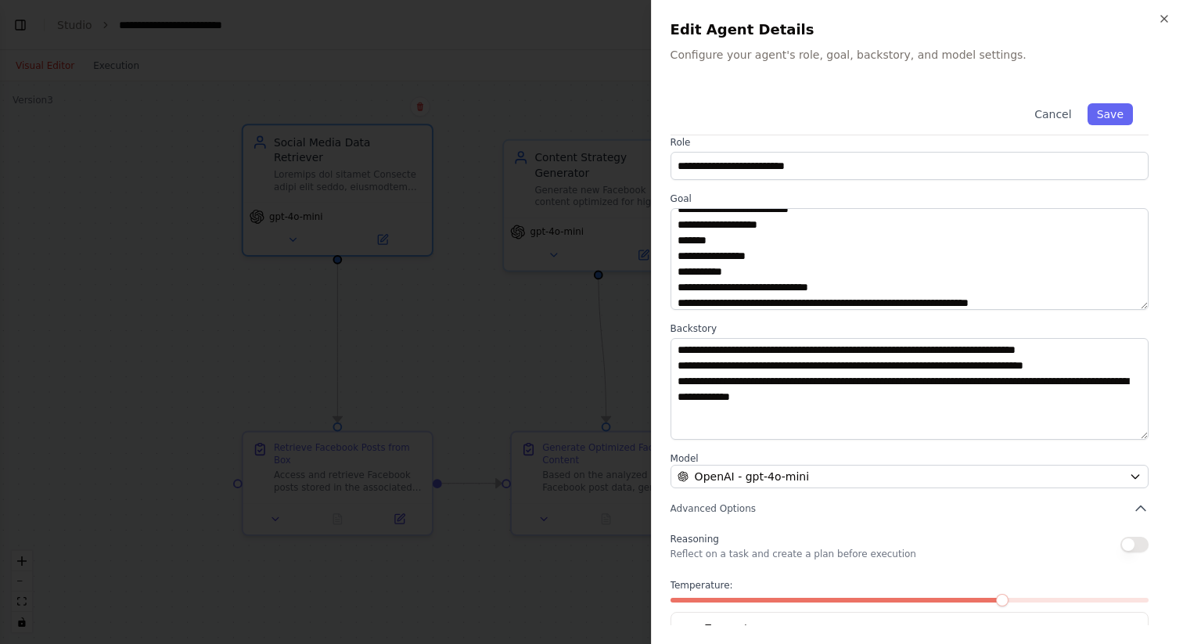
click at [476, 370] on div at bounding box center [591, 322] width 1183 height 644
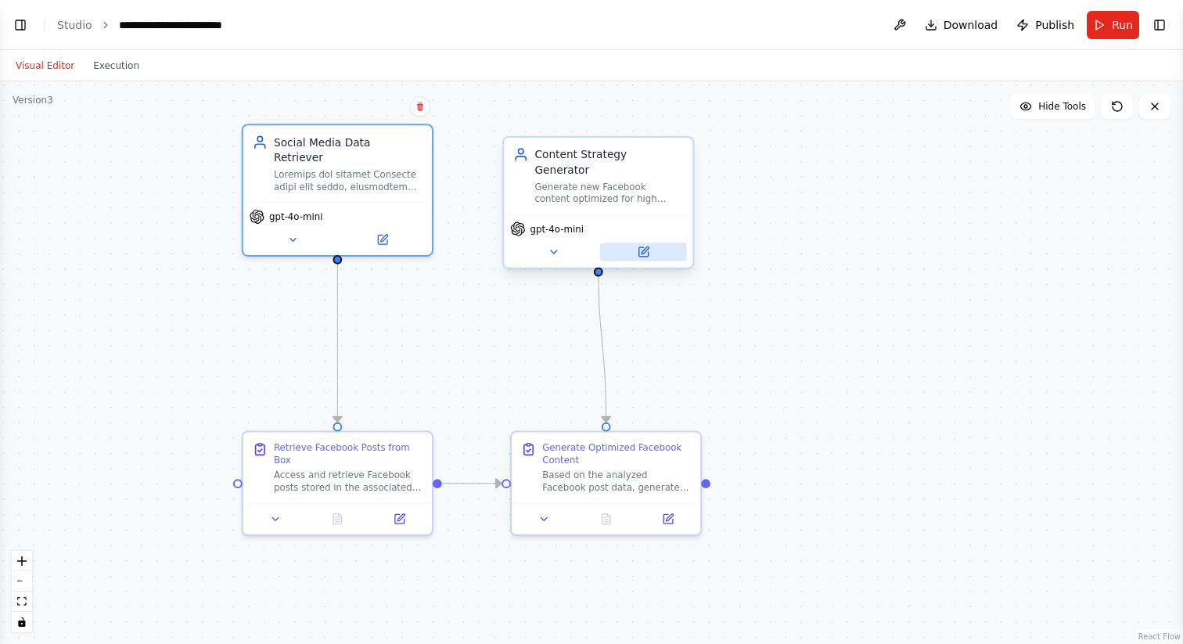
click at [650, 243] on button at bounding box center [643, 252] width 87 height 19
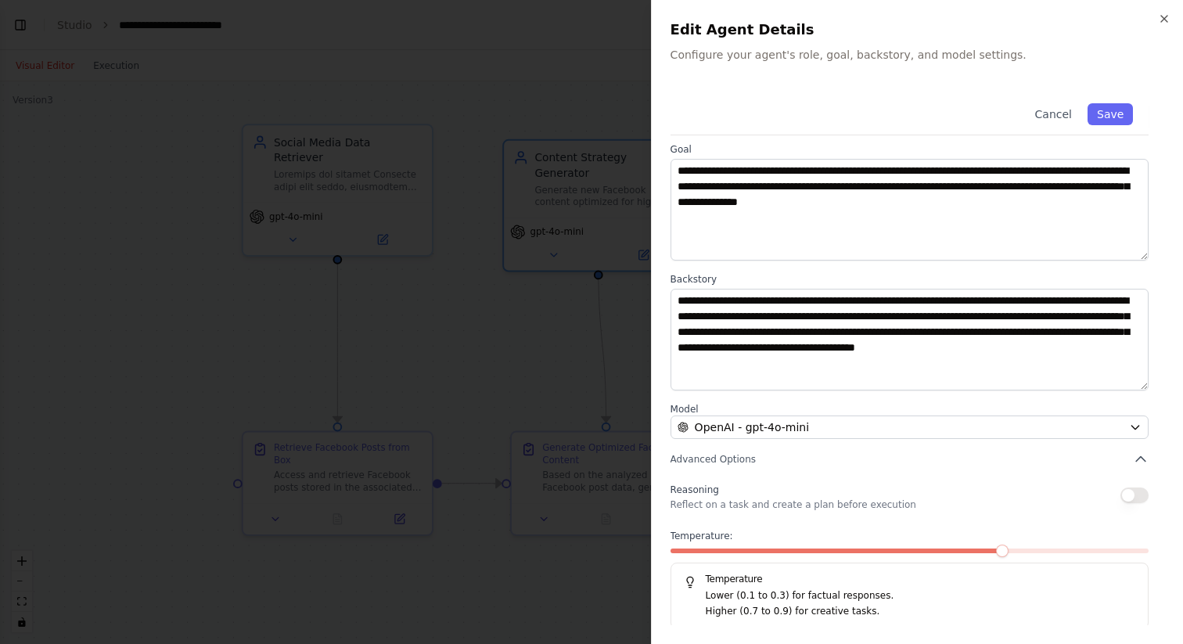
scroll to position [65, 0]
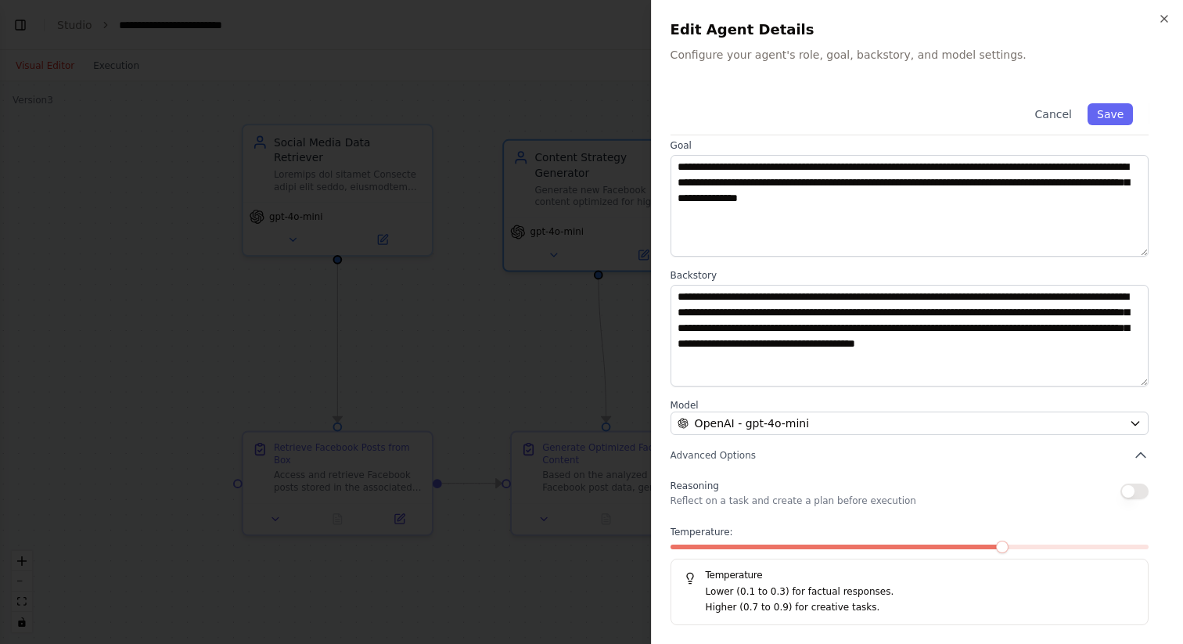
click at [539, 310] on div at bounding box center [591, 322] width 1183 height 644
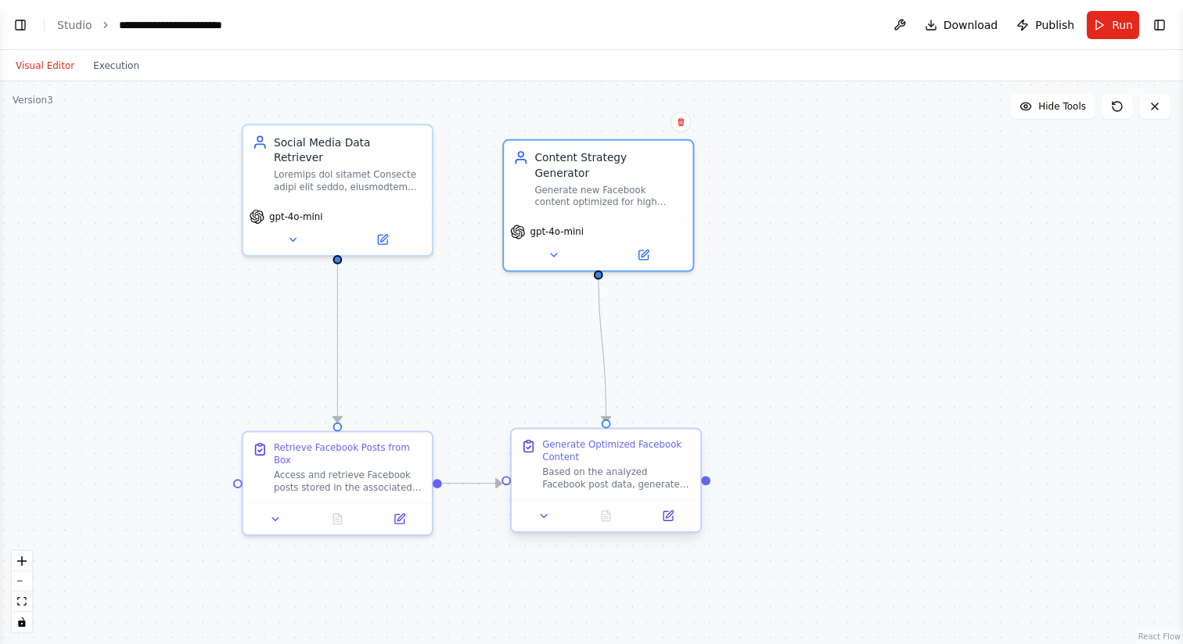
click at [600, 459] on div "Generate Optimized Facebook Content" at bounding box center [616, 450] width 149 height 24
click at [649, 181] on div "Generate new Facebook content optimized for high engagement based on analyzed t…" at bounding box center [609, 193] width 149 height 24
click at [649, 246] on icon at bounding box center [643, 252] width 13 height 13
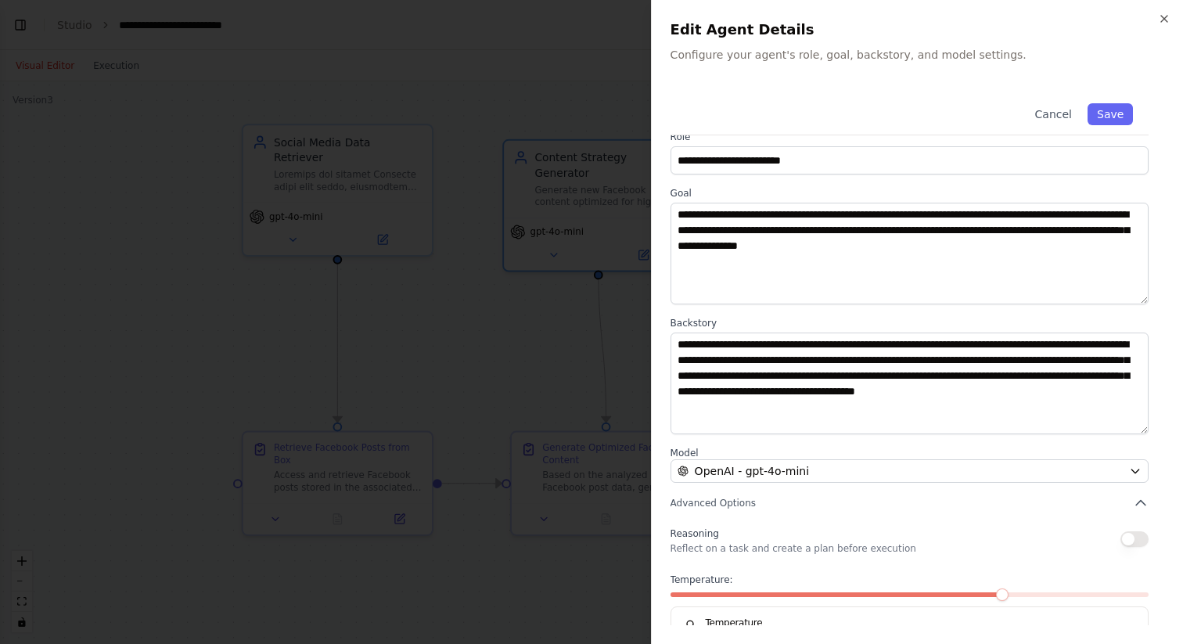
scroll to position [0, 0]
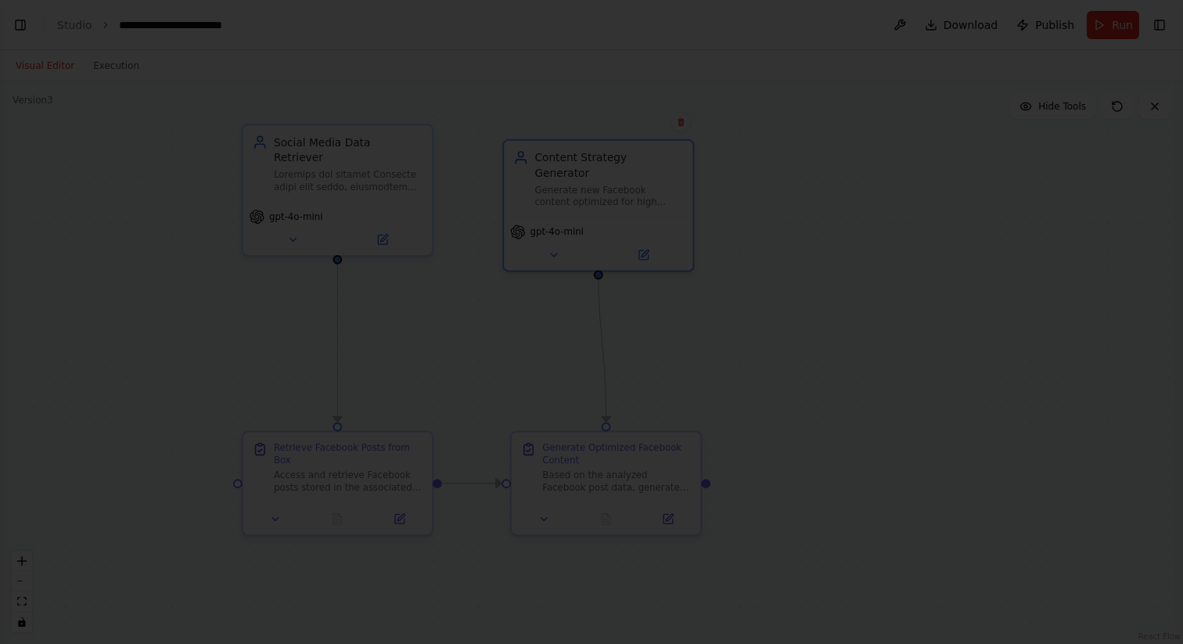
click at [596, 353] on div at bounding box center [591, 322] width 1183 height 644
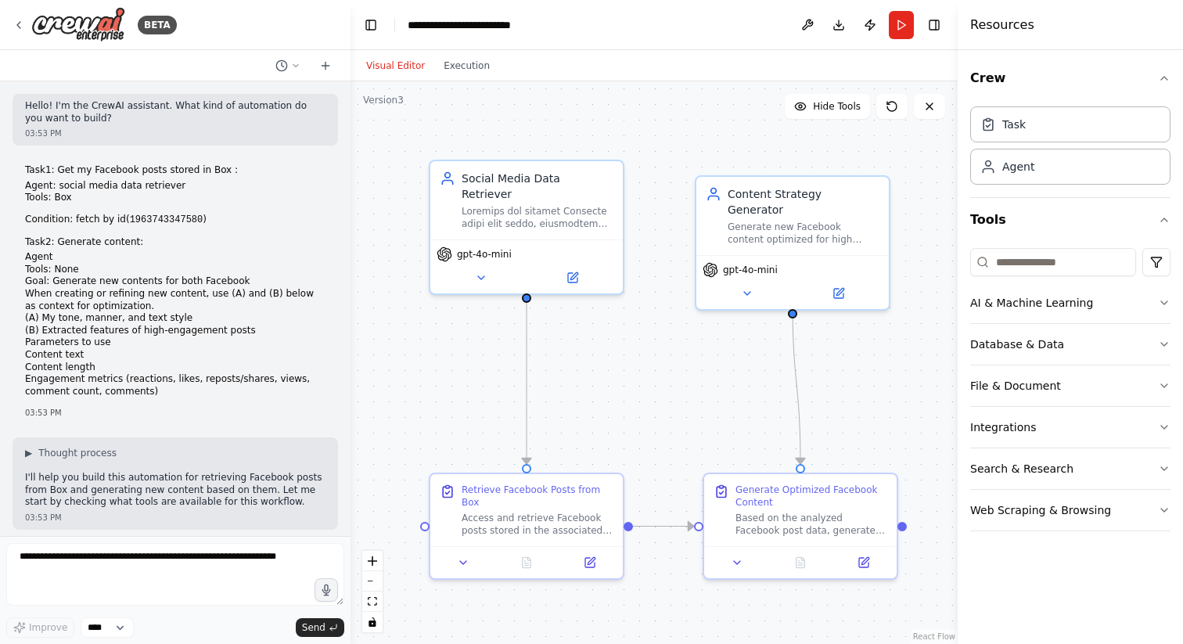
scroll to position [1242, 0]
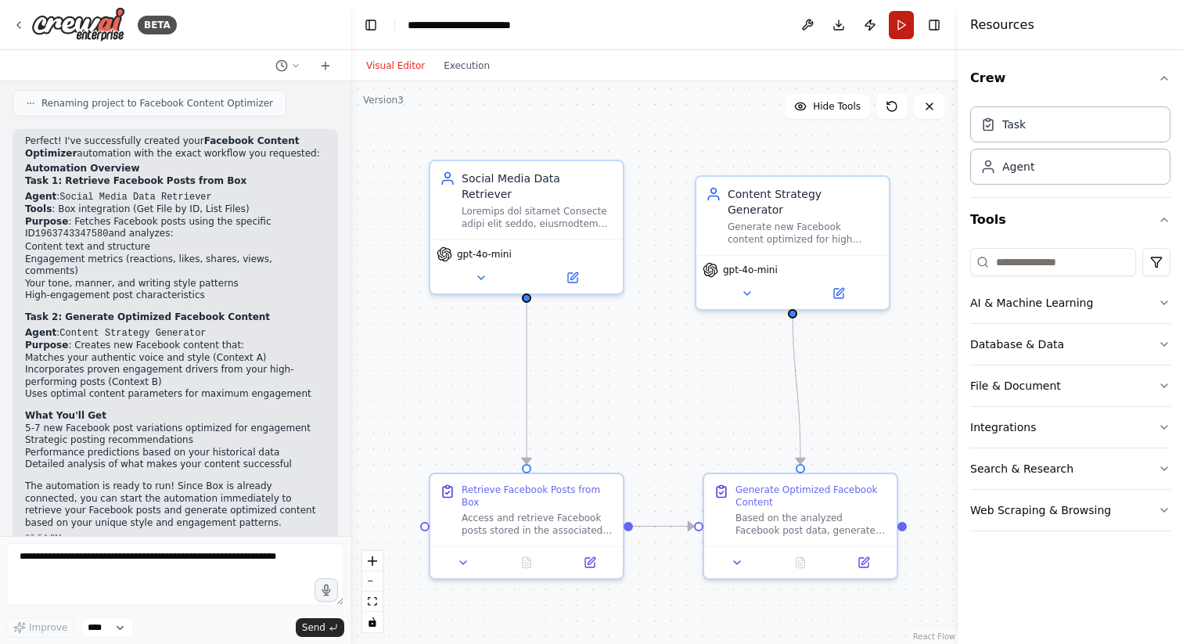
click at [903, 30] on button "Run" at bounding box center [901, 25] width 25 height 28
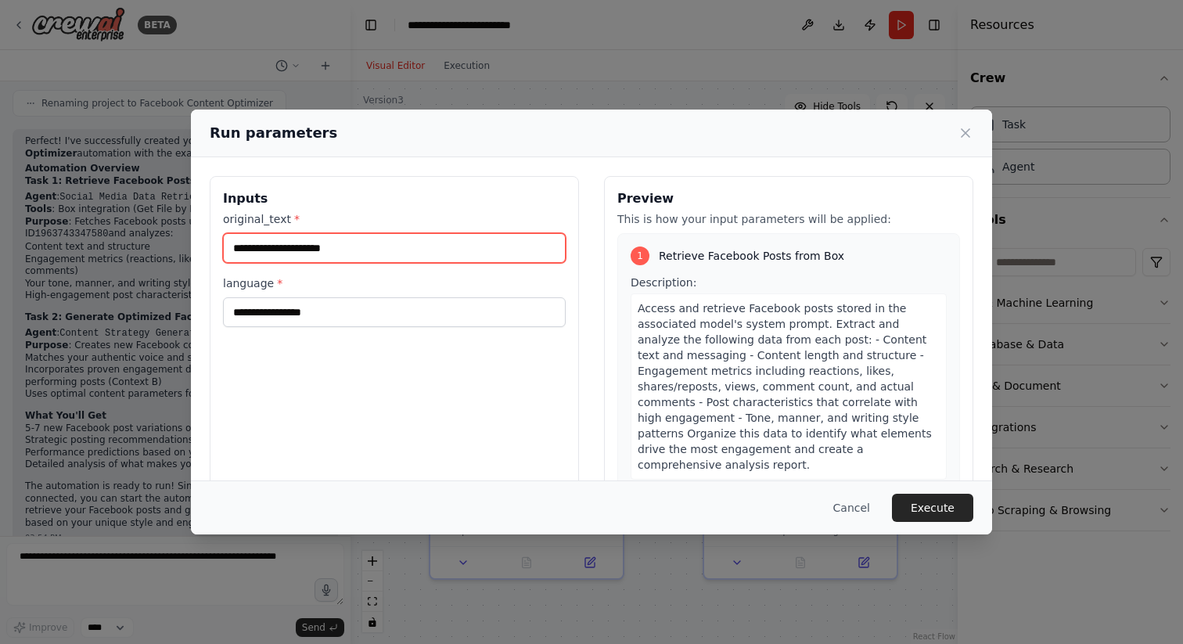
click at [445, 233] on input "original_text *" at bounding box center [394, 248] width 343 height 30
paste input "**********"
click at [449, 260] on input "**********" at bounding box center [394, 248] width 343 height 30
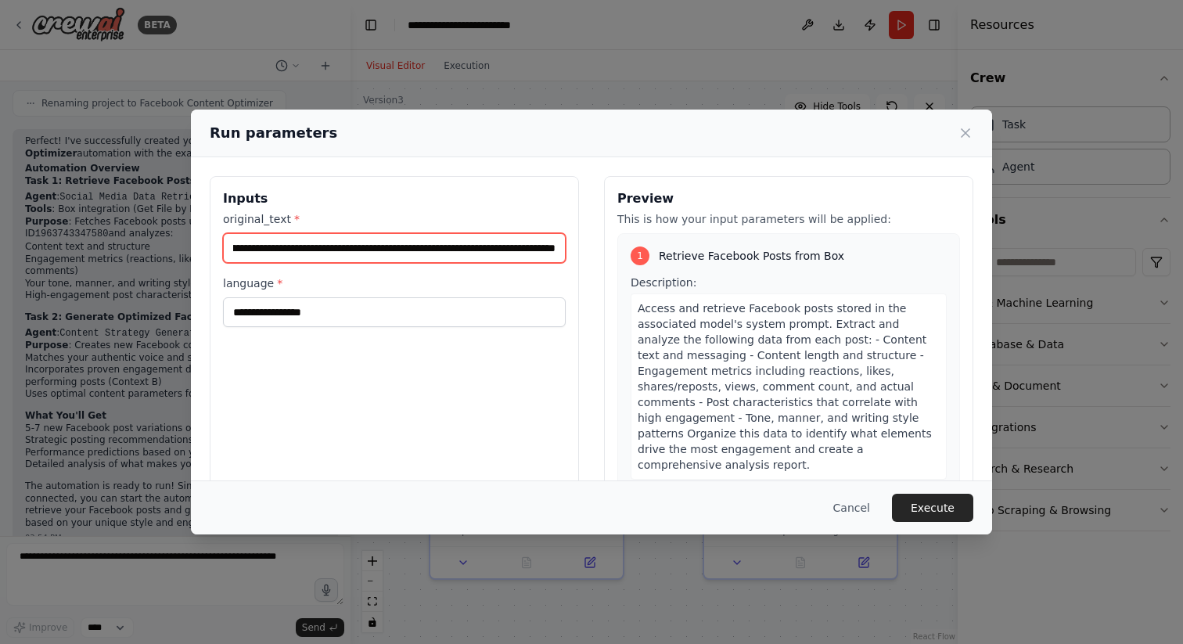
type input "**********"
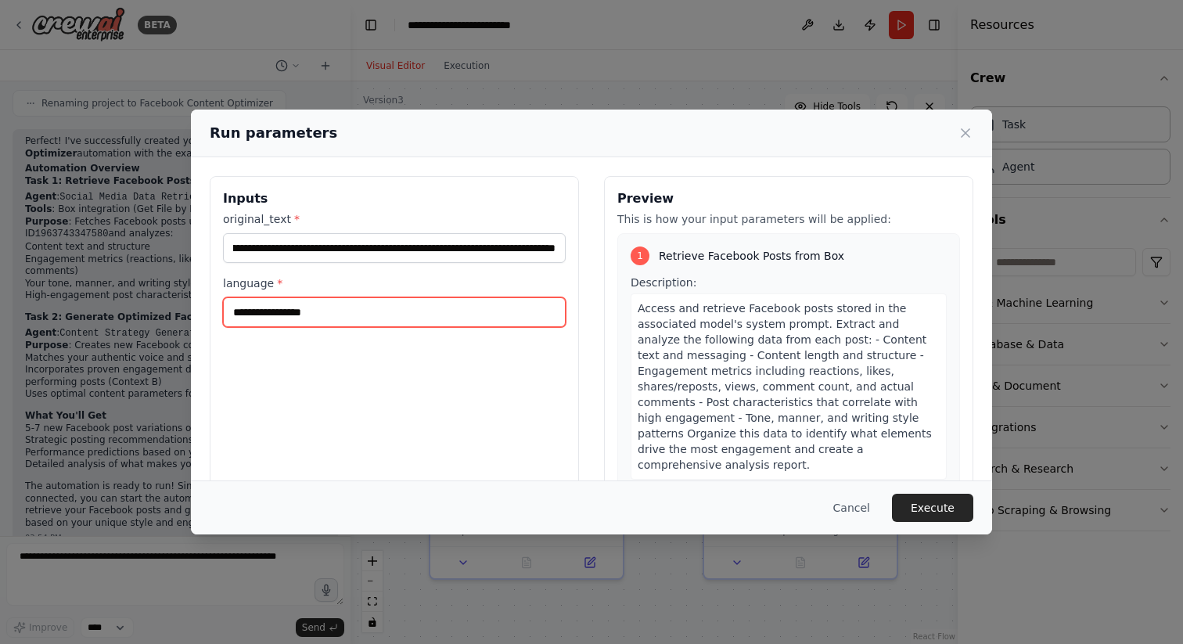
scroll to position [0, 0]
click at [405, 315] on input "language *" at bounding box center [394, 312] width 343 height 30
click at [344, 308] on input "language *" at bounding box center [394, 312] width 343 height 30
type input "*******"
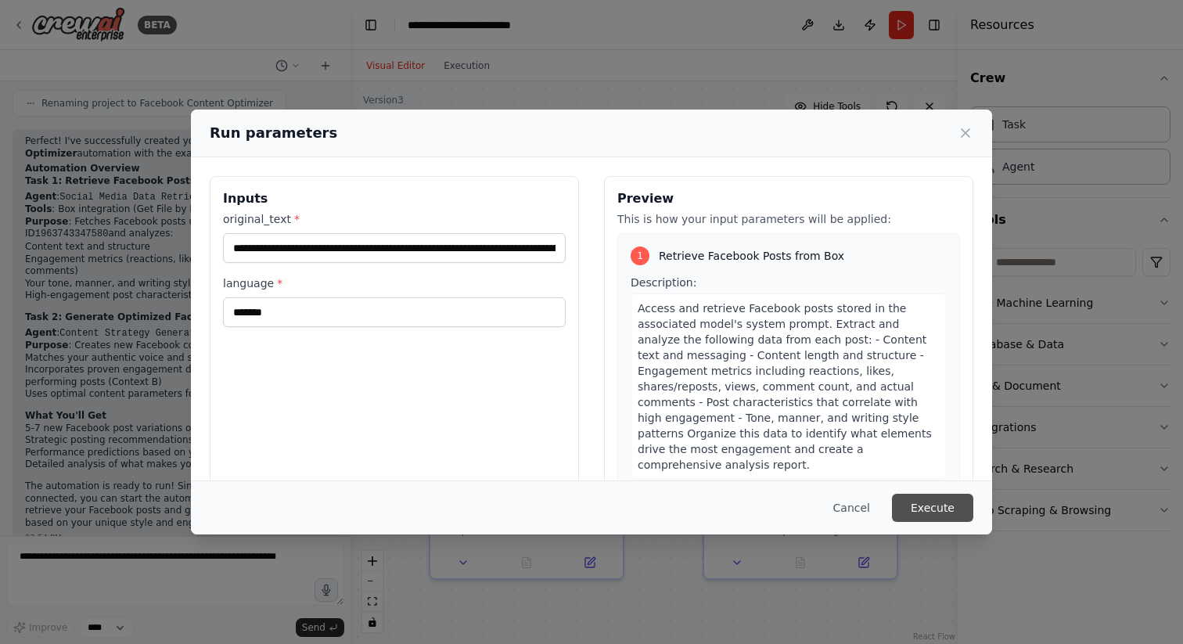
click at [952, 503] on button "Execute" at bounding box center [932, 508] width 81 height 28
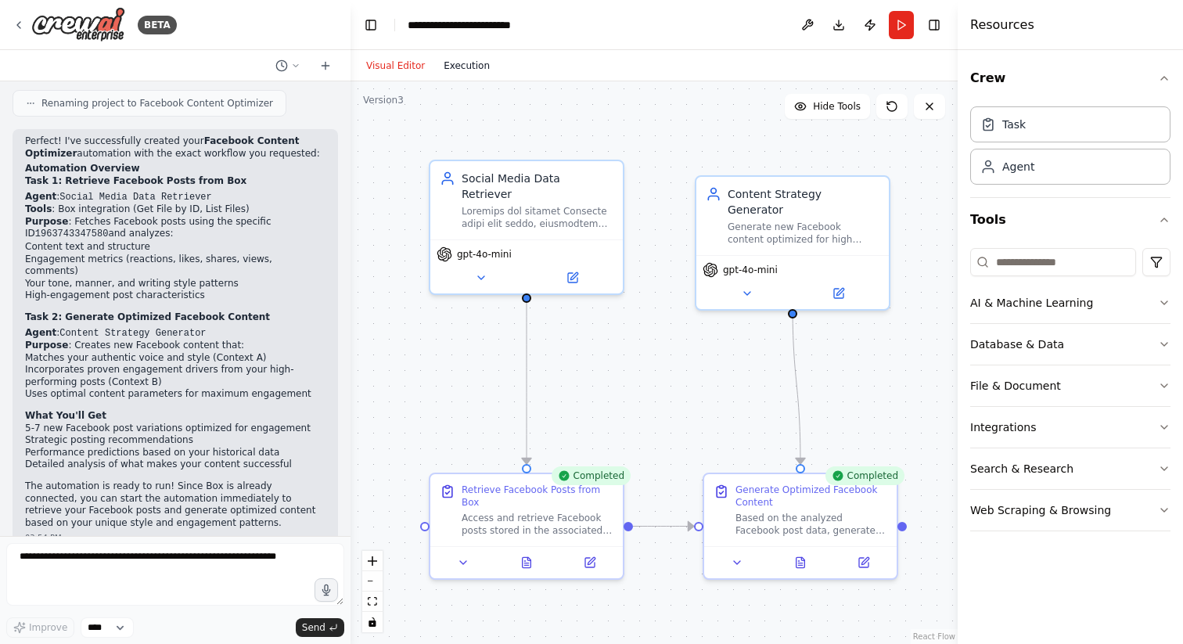
click at [465, 64] on button "Execution" at bounding box center [466, 65] width 65 height 19
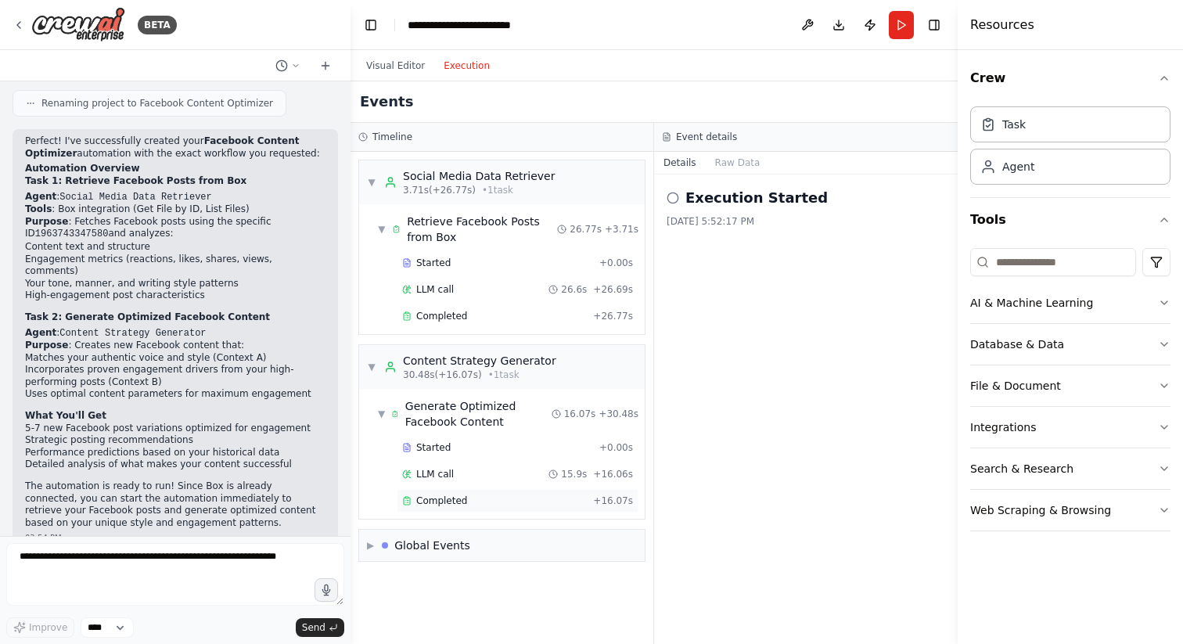
click at [493, 492] on div "Completed + 16.07s" at bounding box center [518, 500] width 242 height 23
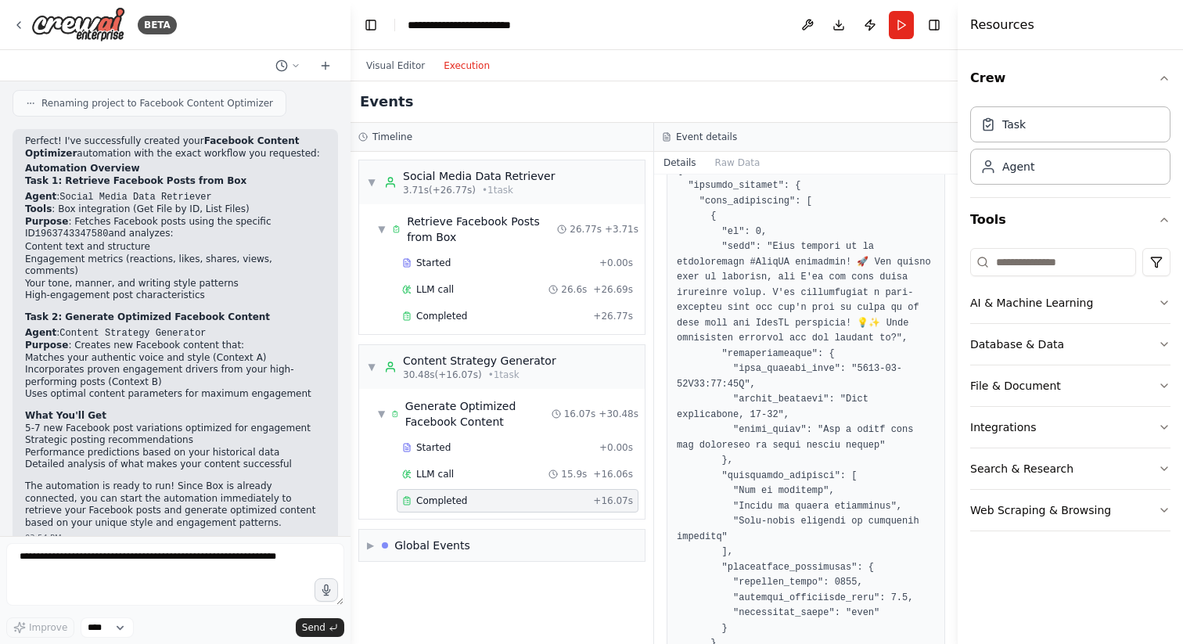
scroll to position [127, 0]
